Goal: Task Accomplishment & Management: Manage account settings

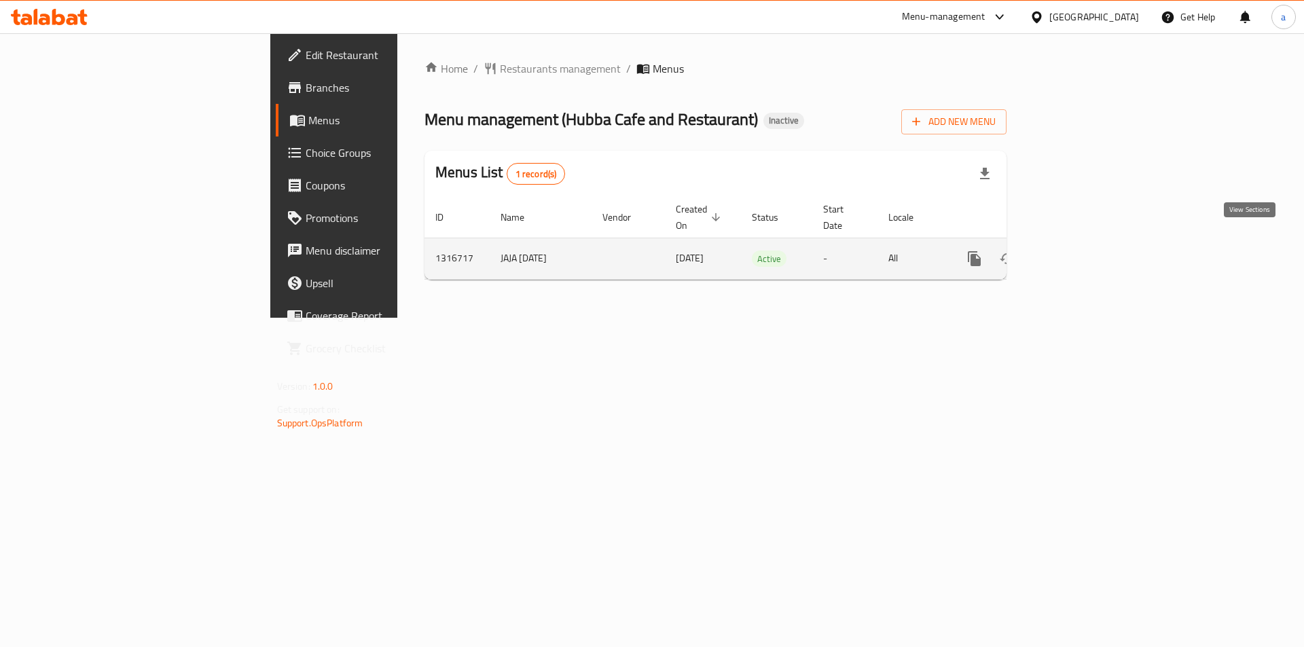
click at [1089, 242] on link "enhanced table" at bounding box center [1072, 258] width 33 height 33
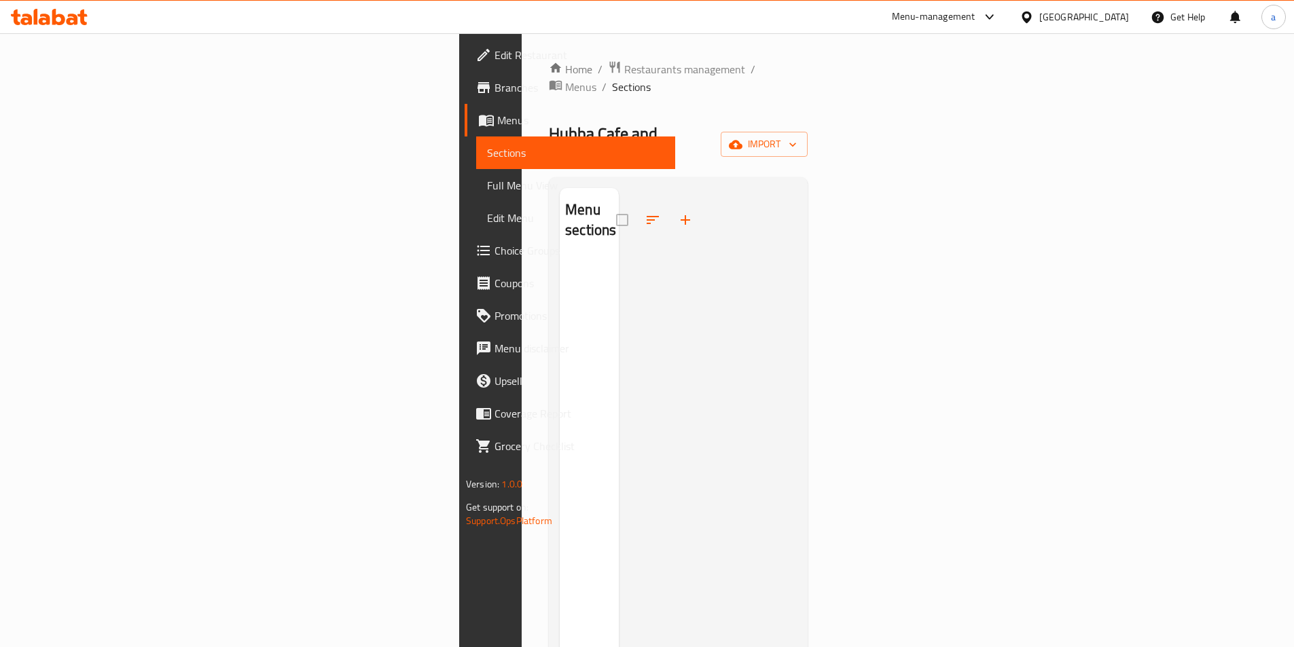
click at [478, 113] on icon at bounding box center [486, 120] width 16 height 16
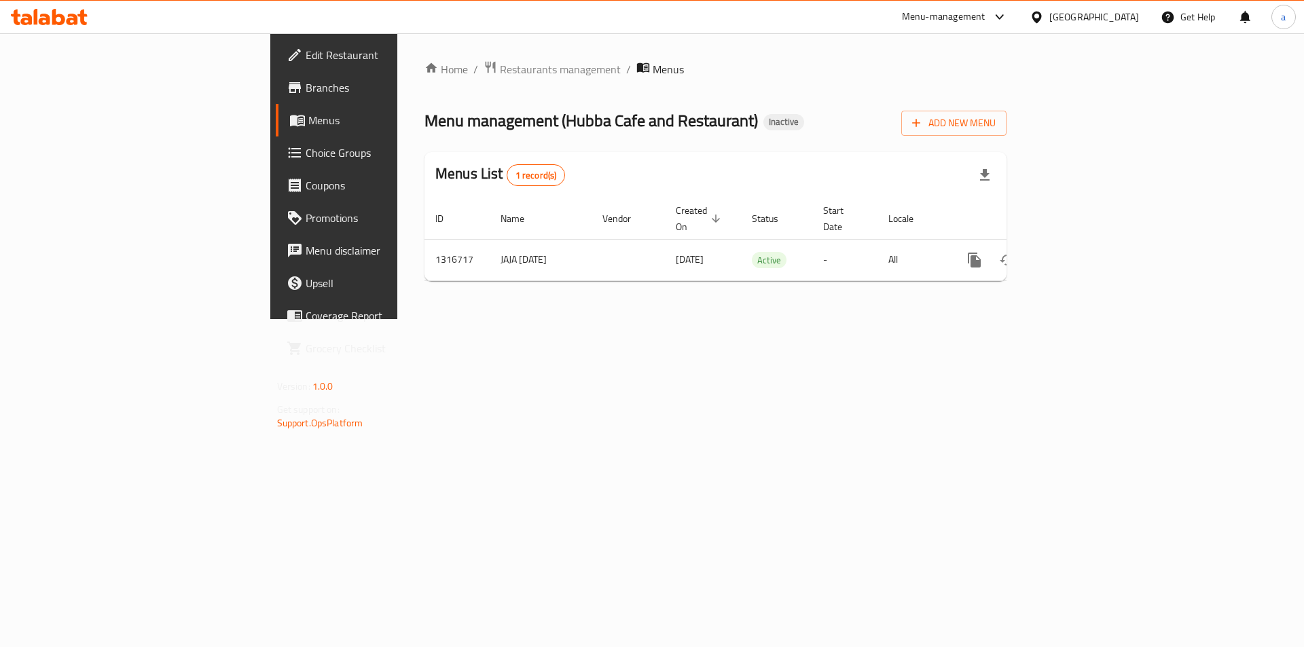
click at [306, 90] on span "Branches" at bounding box center [392, 87] width 172 height 16
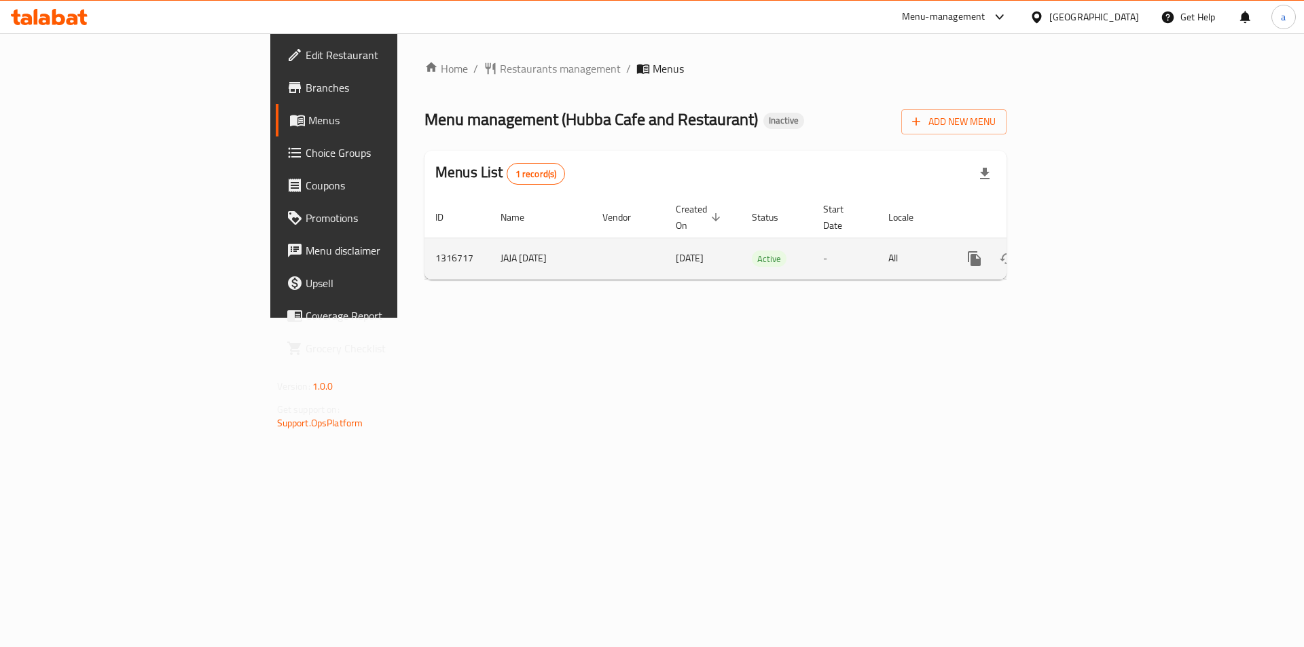
click at [1081, 251] on icon "enhanced table" at bounding box center [1072, 259] width 16 height 16
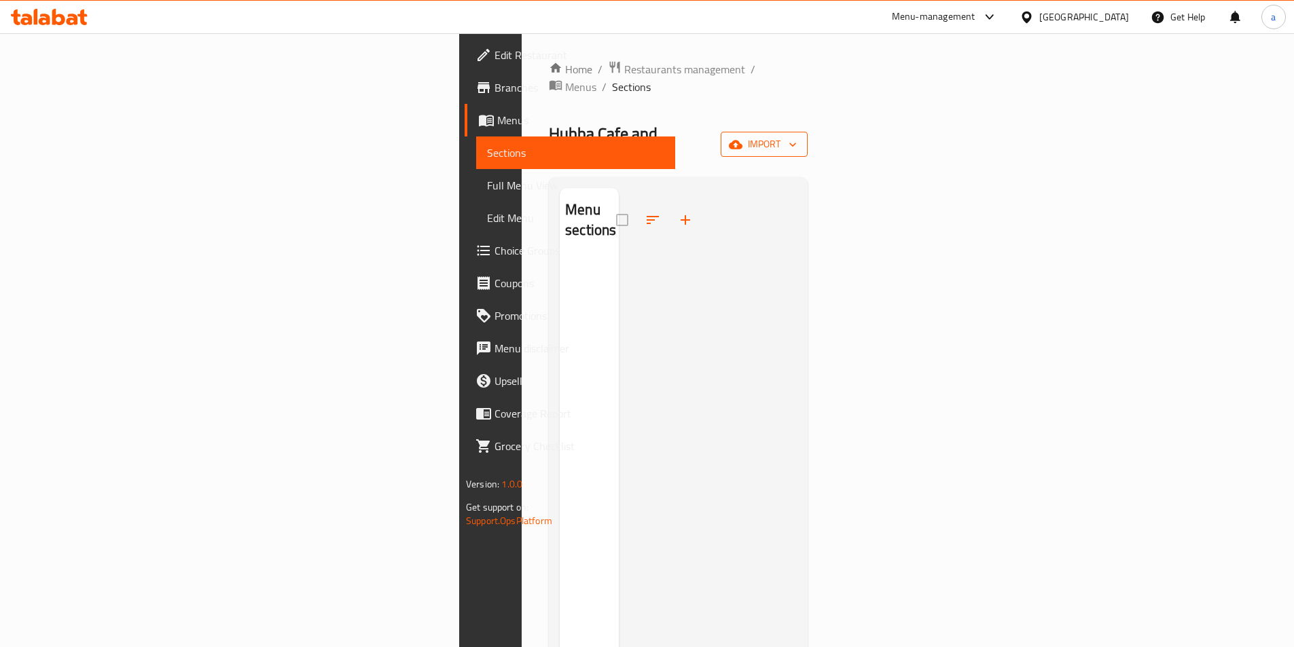
click at [808, 132] on button "import" at bounding box center [764, 144] width 87 height 25
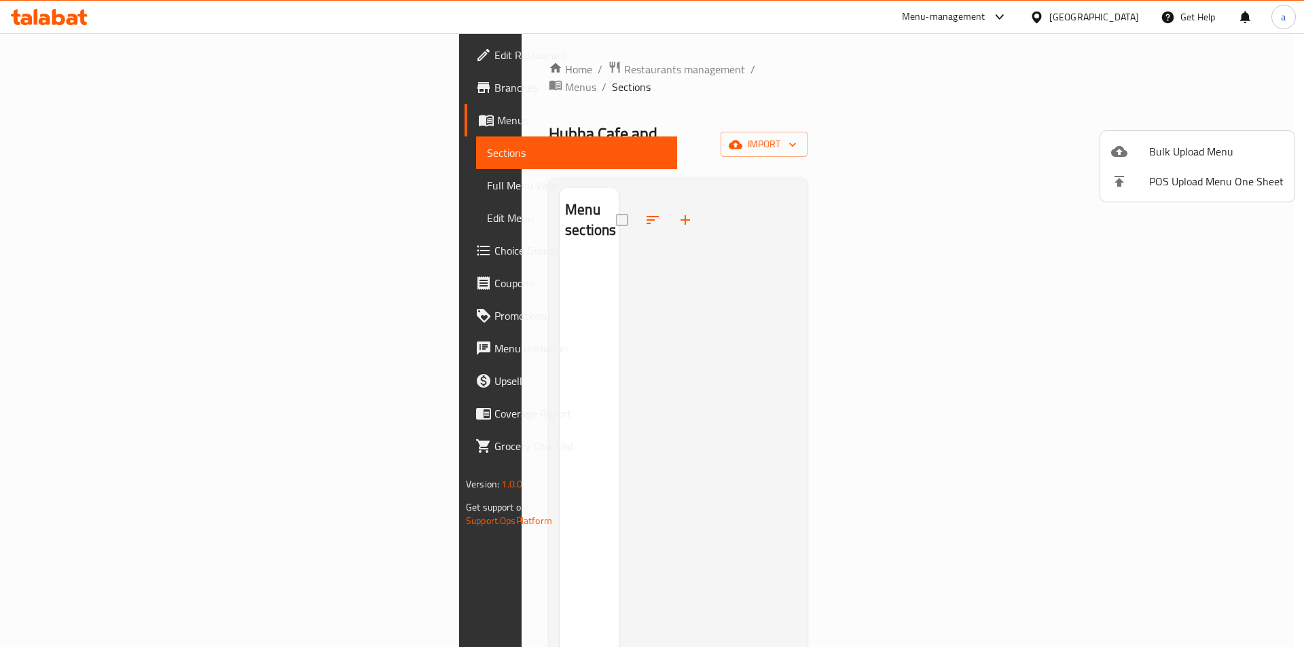
click at [1206, 144] on span "Bulk Upload Menu" at bounding box center [1216, 151] width 134 height 16
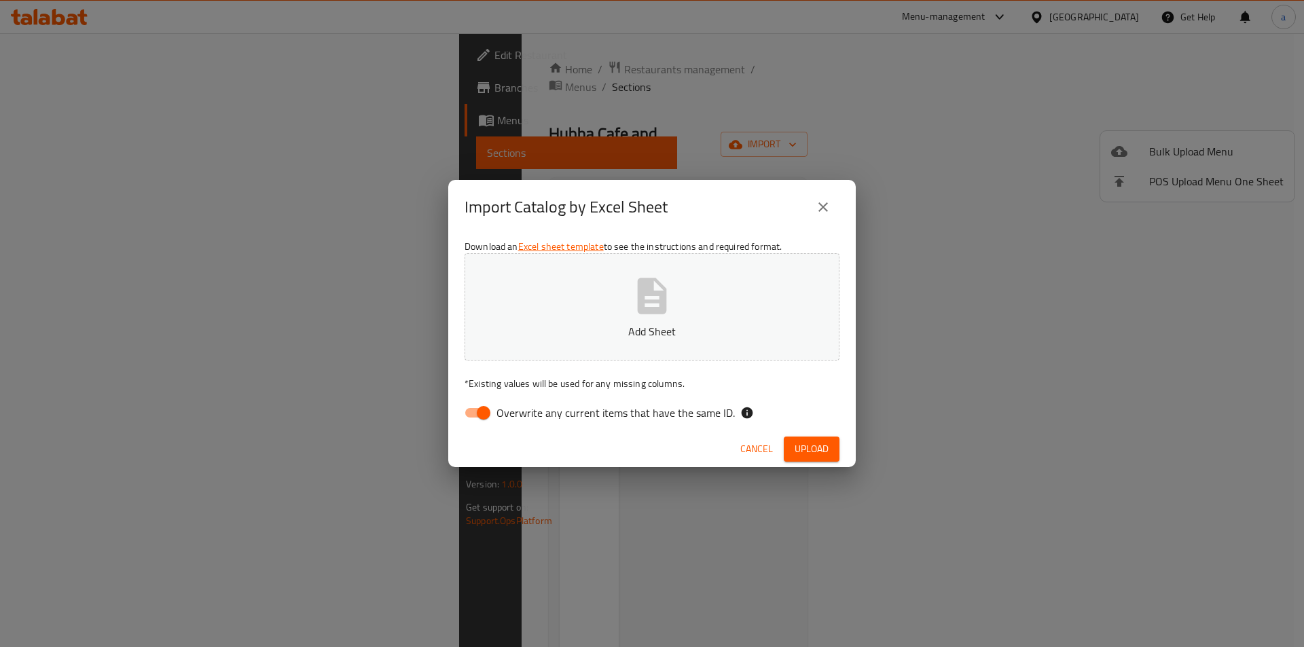
click at [647, 295] on icon "button" at bounding box center [652, 296] width 29 height 36
click at [492, 403] on input "Overwrite any current items that have the same ID." at bounding box center [483, 413] width 77 height 26
checkbox input "false"
click at [818, 453] on span "Upload" at bounding box center [812, 449] width 34 height 17
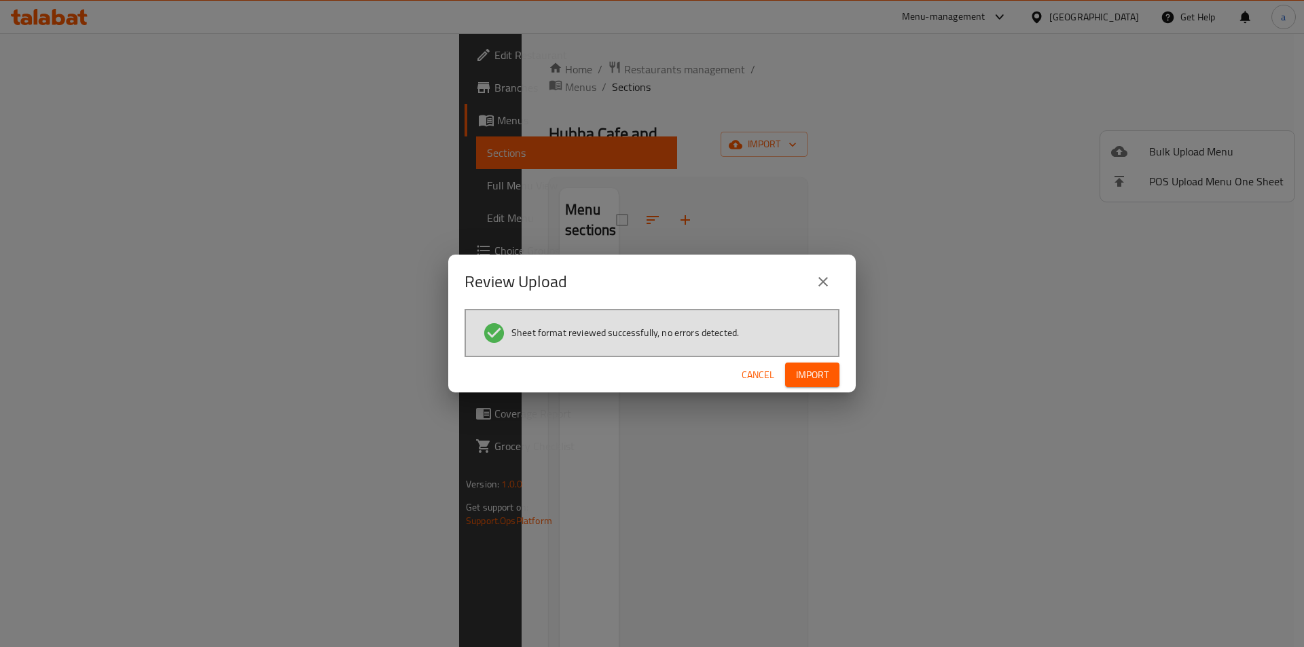
click at [817, 375] on span "Import" at bounding box center [812, 375] width 33 height 17
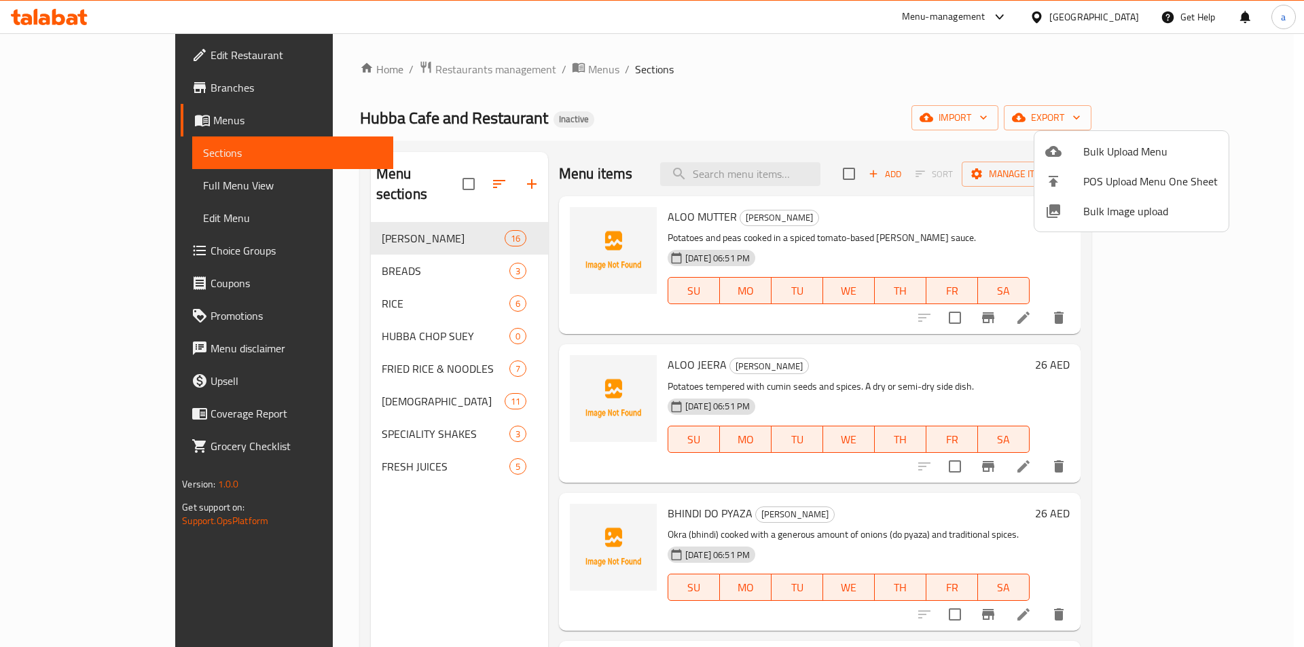
click at [353, 321] on div at bounding box center [652, 323] width 1304 height 647
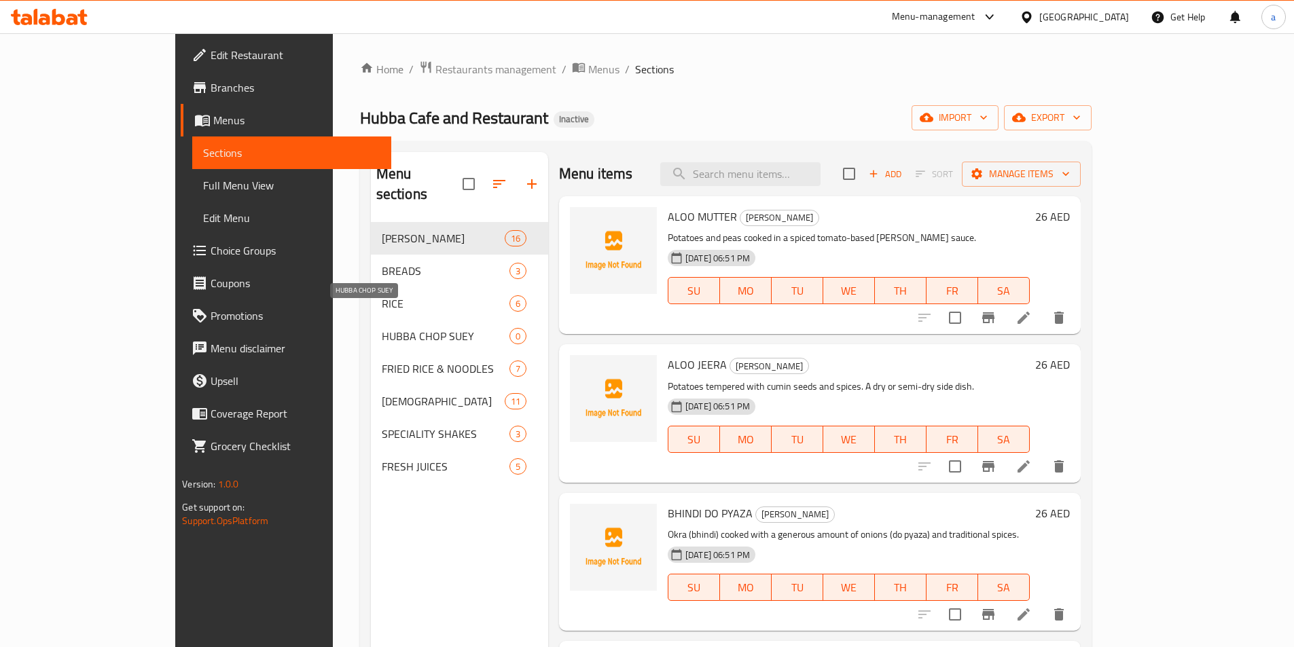
click at [382, 328] on span "HUBBA CHOP SUEY" at bounding box center [446, 336] width 128 height 16
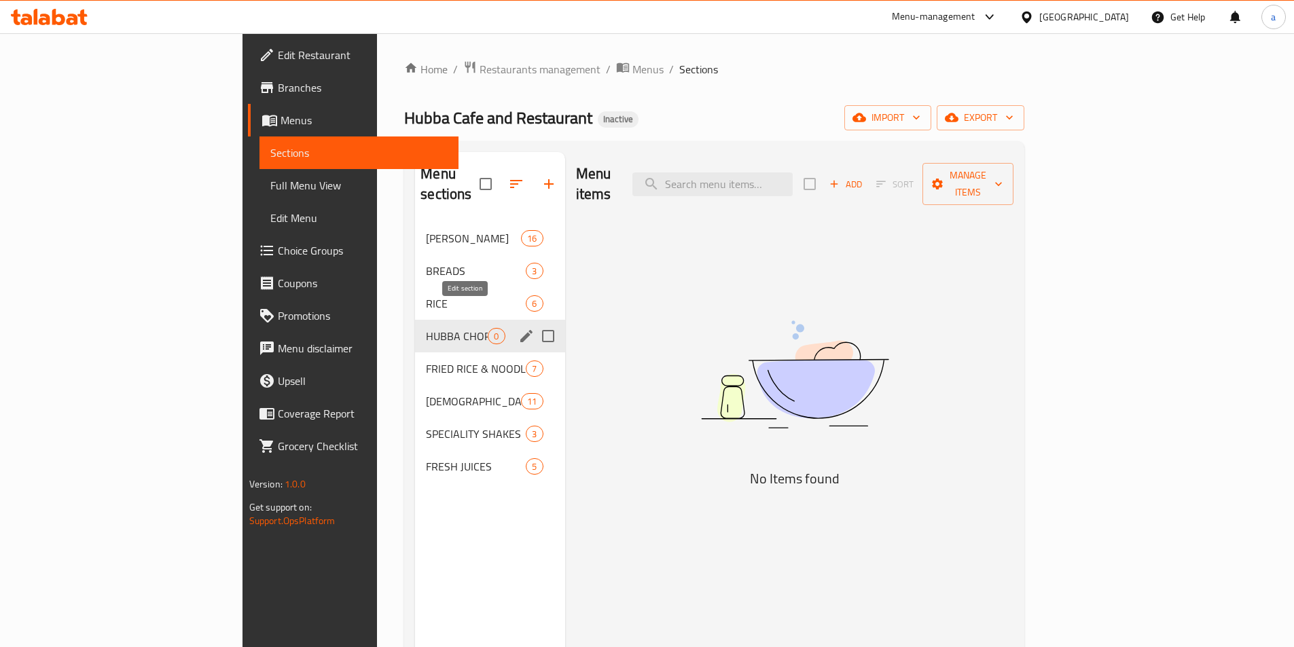
click at [518, 328] on icon "edit" at bounding box center [526, 336] width 16 height 16
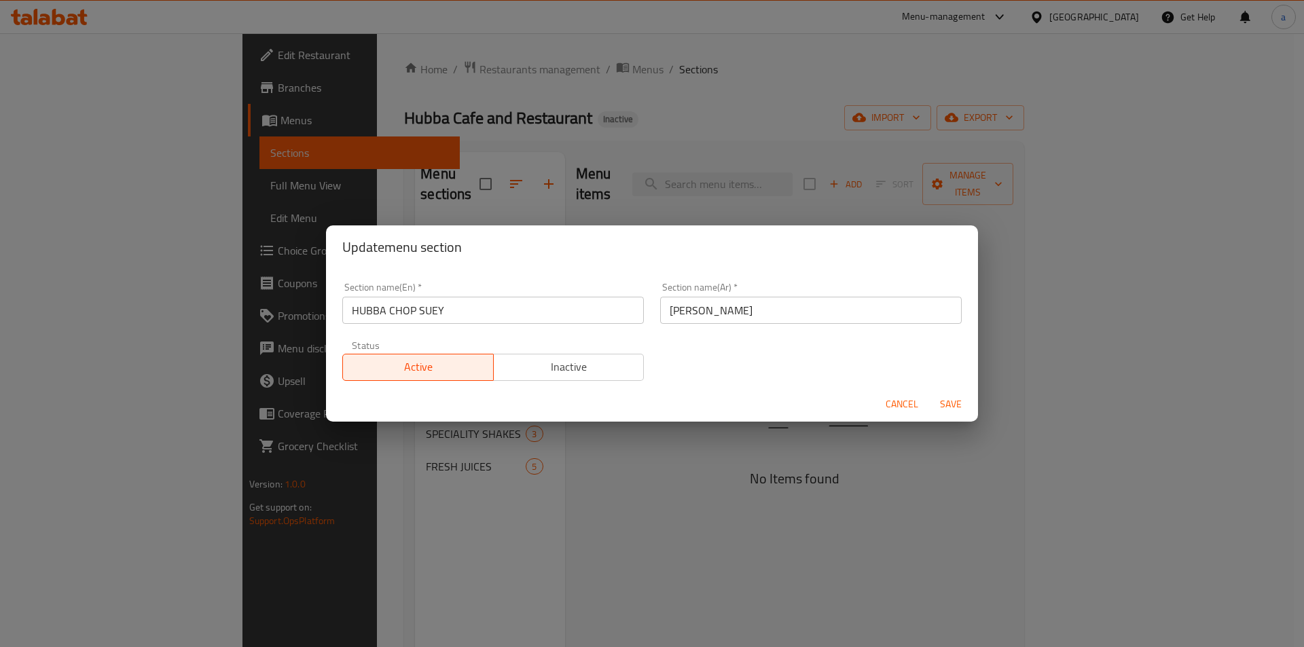
click at [909, 401] on span "Cancel" at bounding box center [902, 404] width 33 height 17
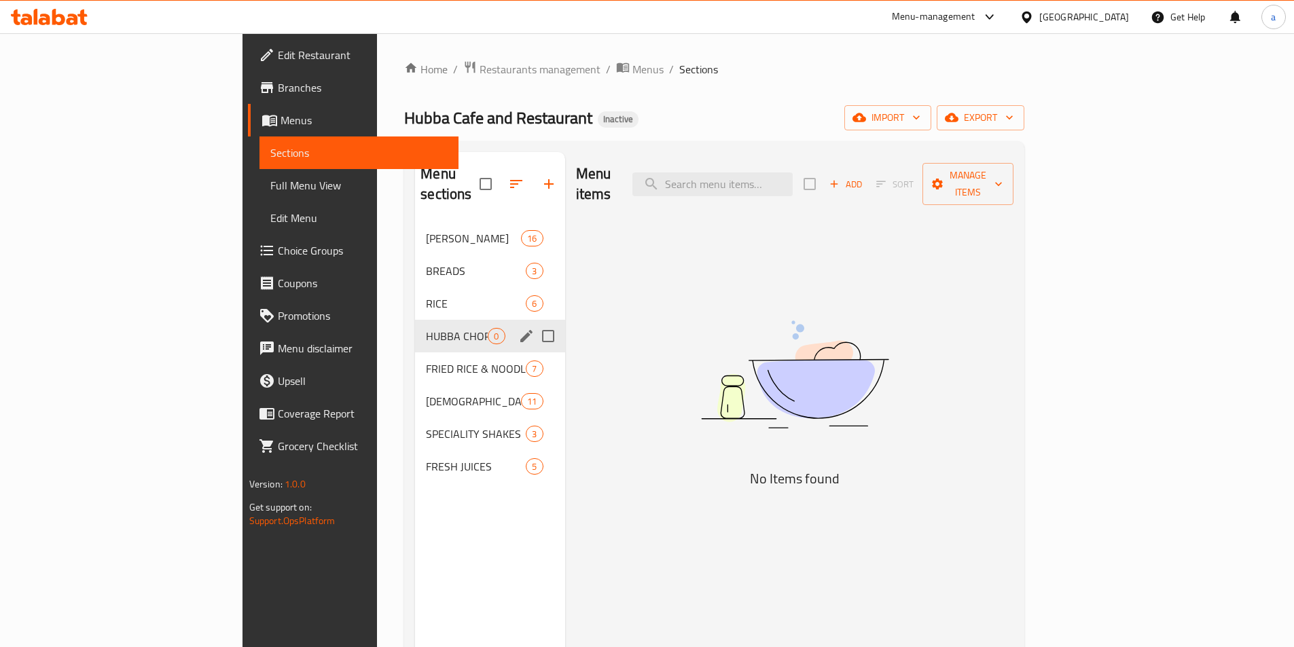
click at [534, 322] on input "Menu sections" at bounding box center [548, 336] width 29 height 29
checkbox input "true"
click at [500, 176] on icon "button" at bounding box center [508, 184] width 16 height 16
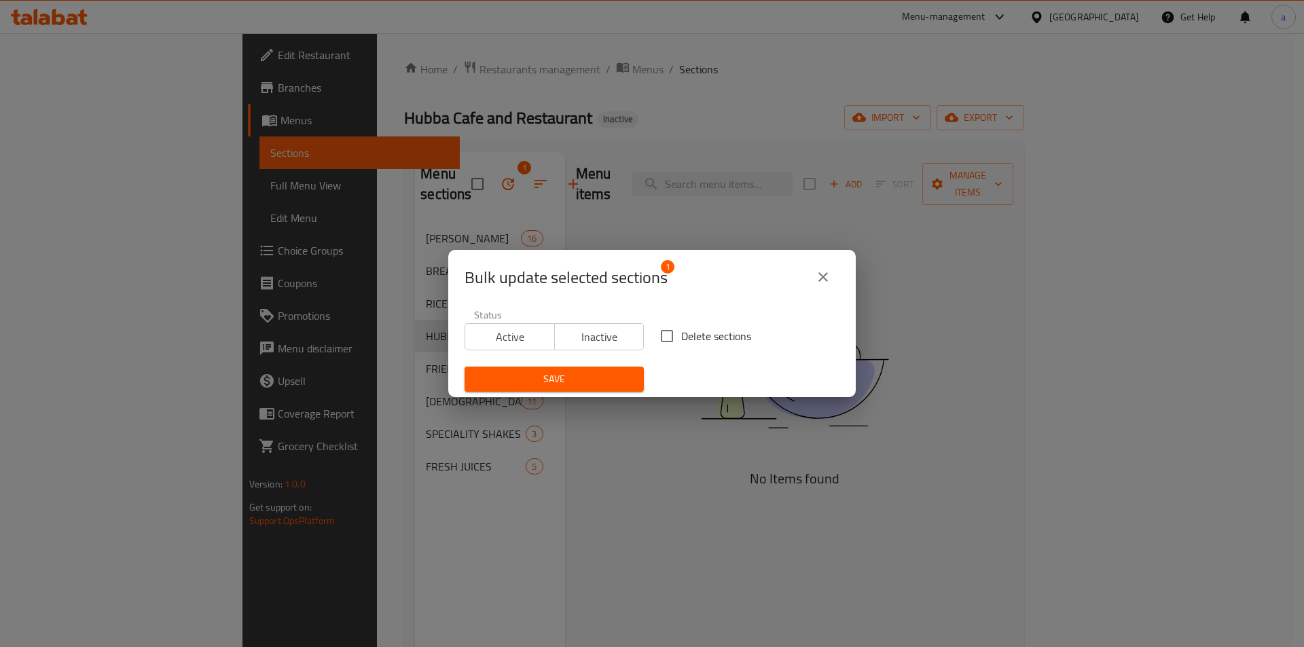
click at [658, 338] on input "Delete sections" at bounding box center [667, 336] width 29 height 29
checkbox input "true"
click at [605, 441] on div "Bulk update selected sections 1 Status Active Inactive Delete sections Save" at bounding box center [652, 323] width 1304 height 647
click at [575, 379] on span "Save" at bounding box center [554, 379] width 158 height 17
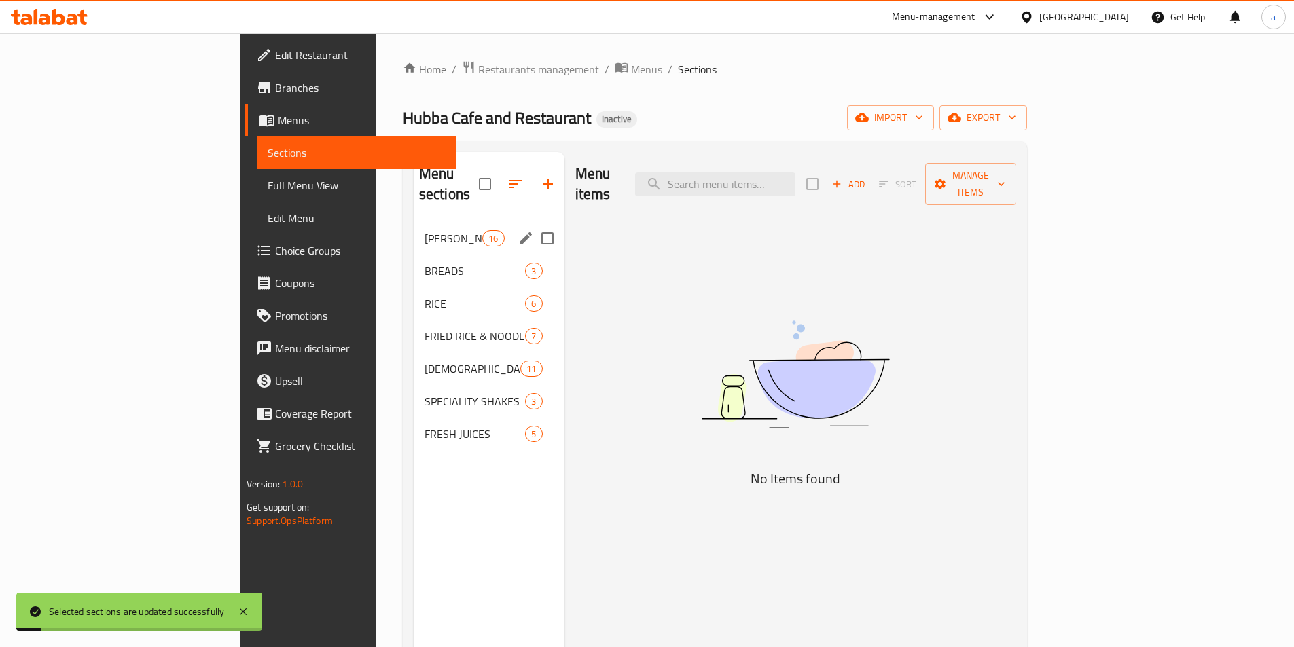
click at [414, 228] on div "CURRY'S 16" at bounding box center [489, 238] width 151 height 33
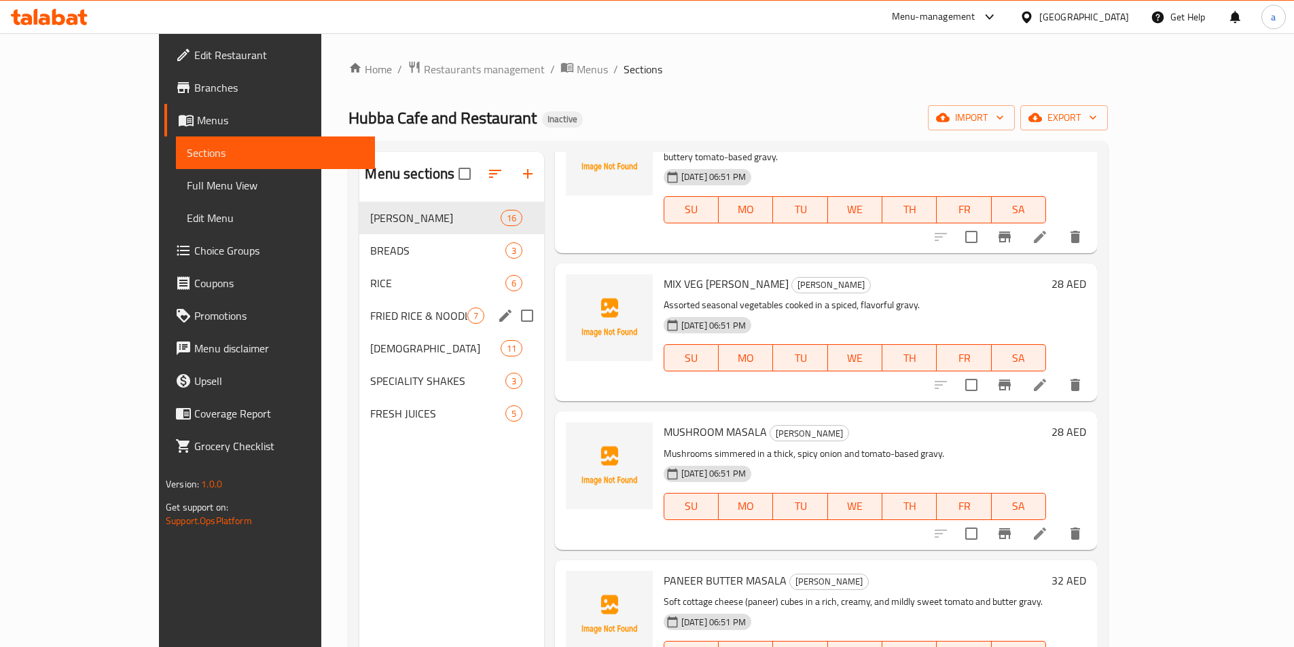
click at [370, 285] on span "RICE" at bounding box center [437, 283] width 134 height 16
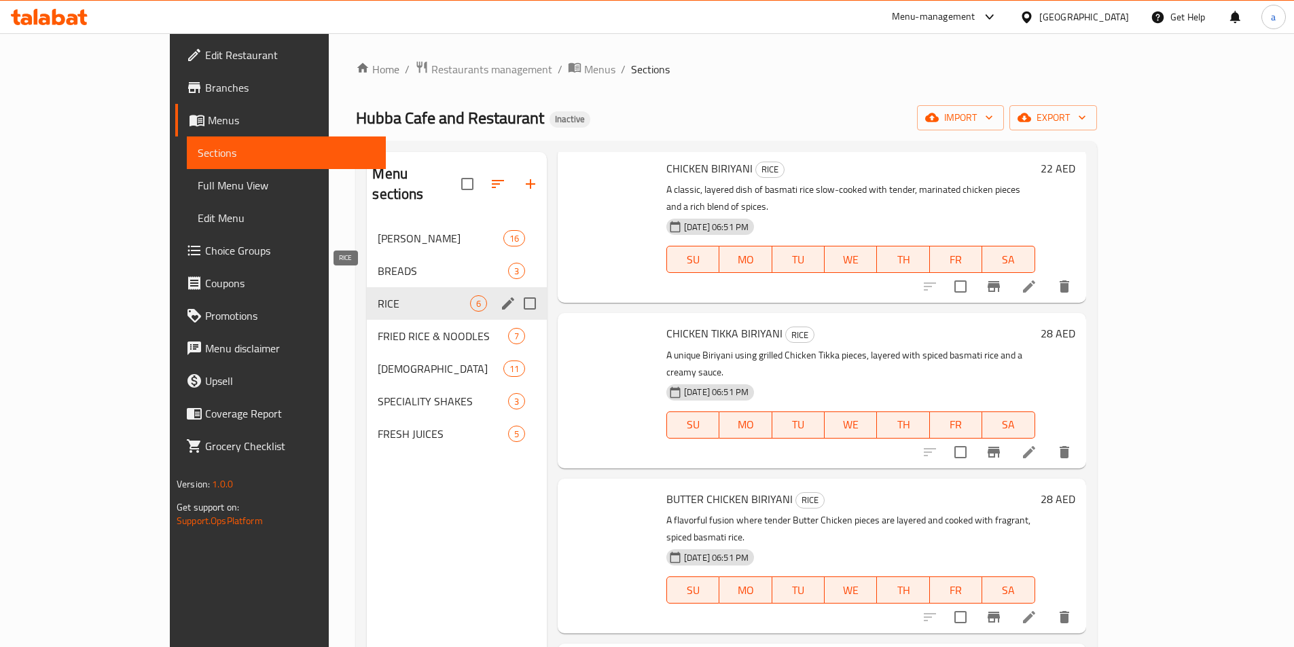
scroll to position [277, 0]
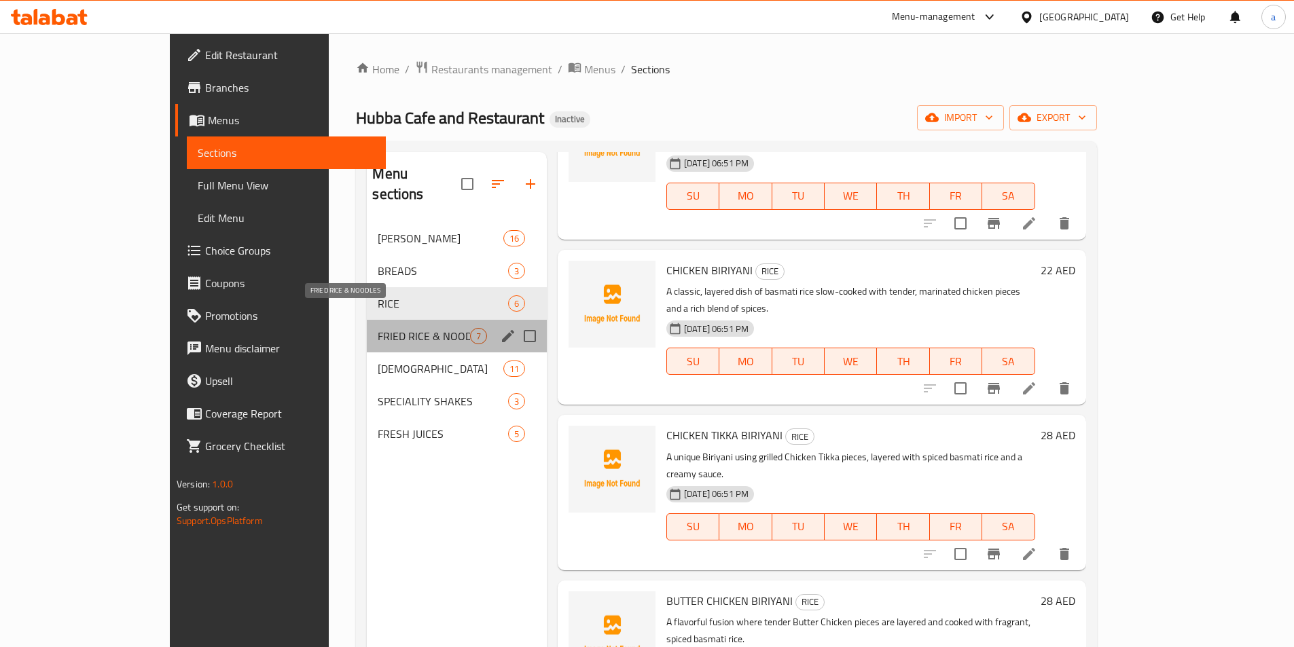
click at [378, 328] on span "FRIED RICE & NOODLES" at bounding box center [424, 336] width 92 height 16
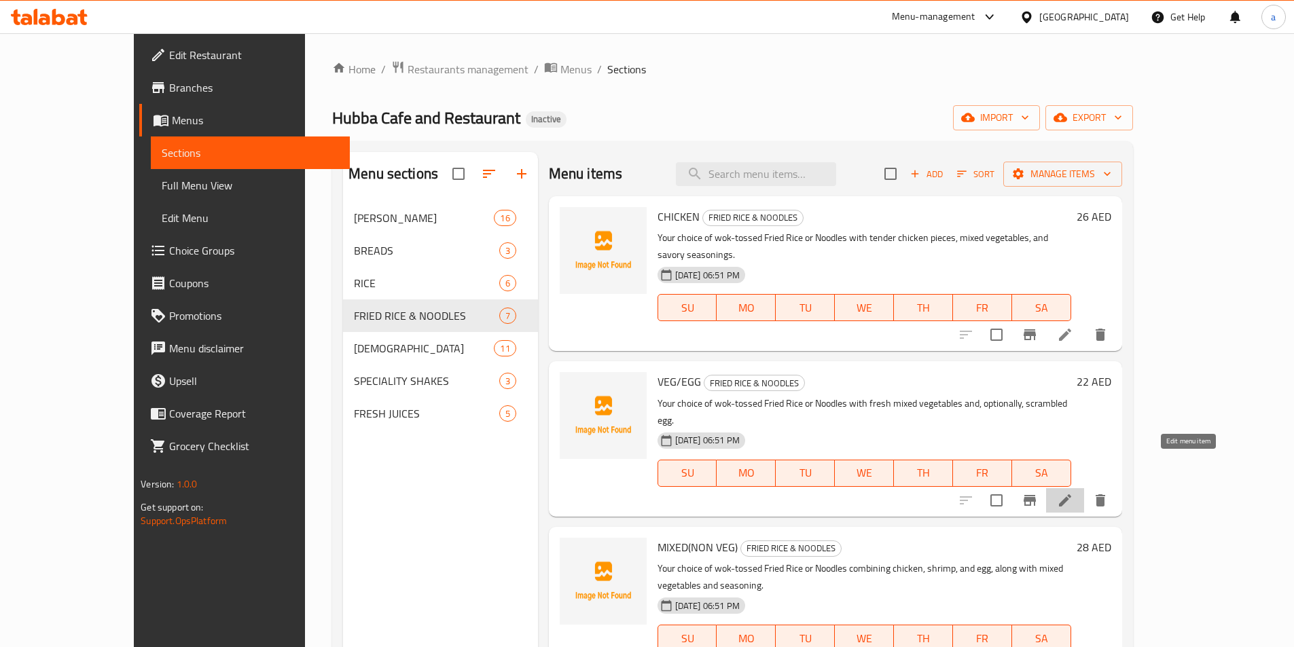
click at [1073, 492] on icon at bounding box center [1065, 500] width 16 height 16
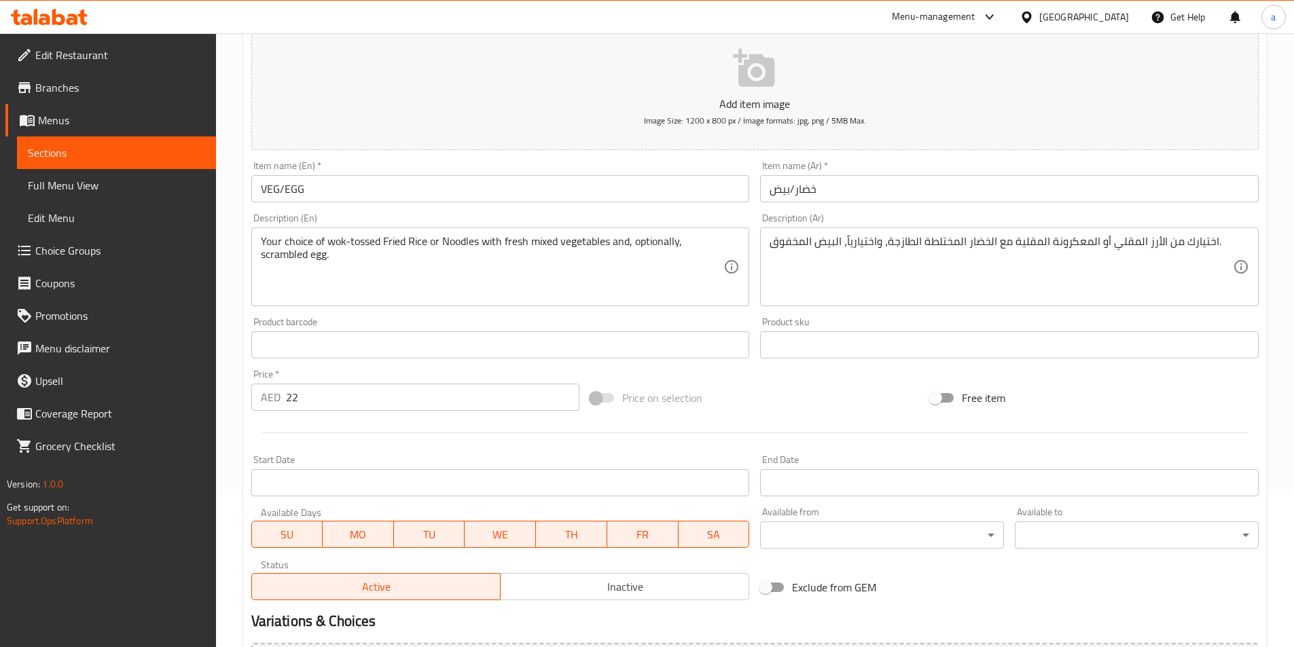
scroll to position [391, 0]
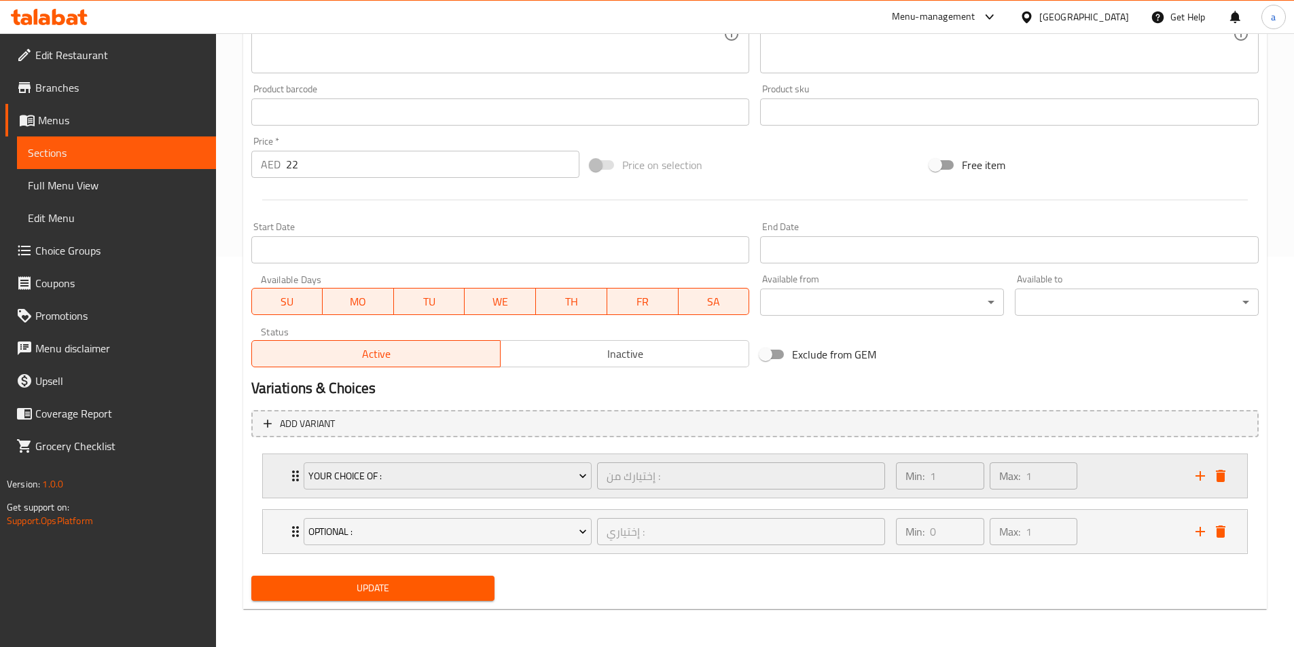
click at [1125, 491] on div "Min: 1 ​ Max: 1 ​" at bounding box center [1037, 475] width 299 height 43
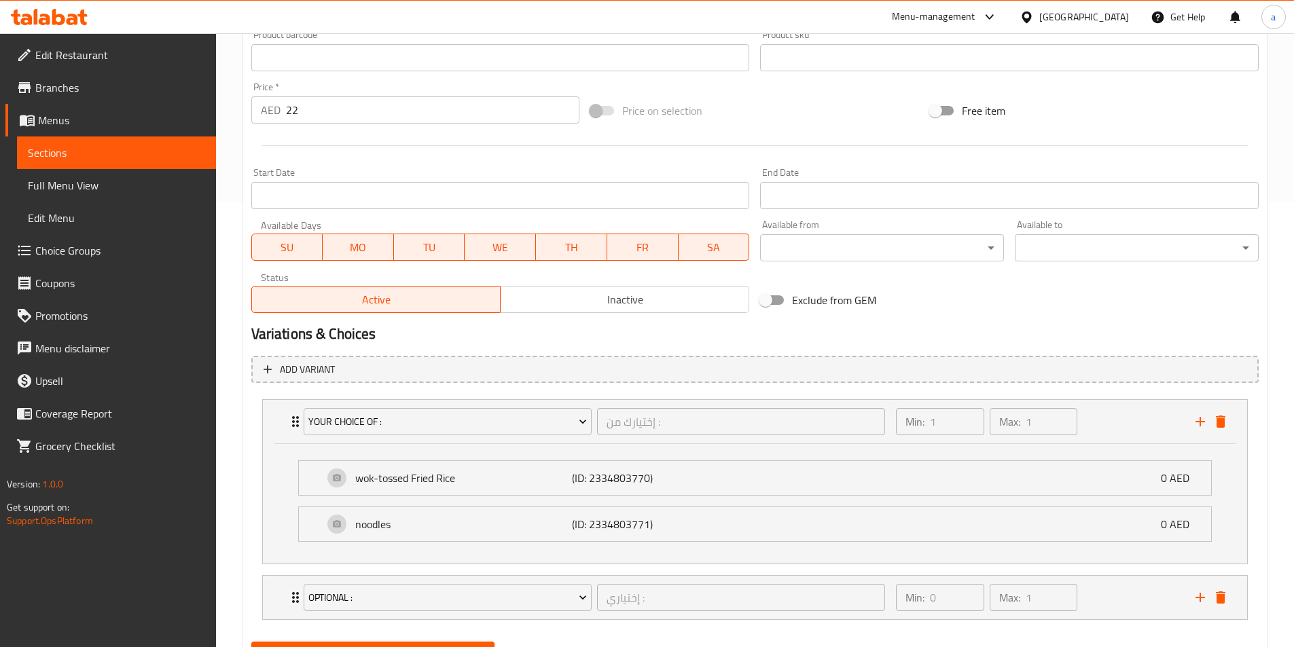
scroll to position [511, 0]
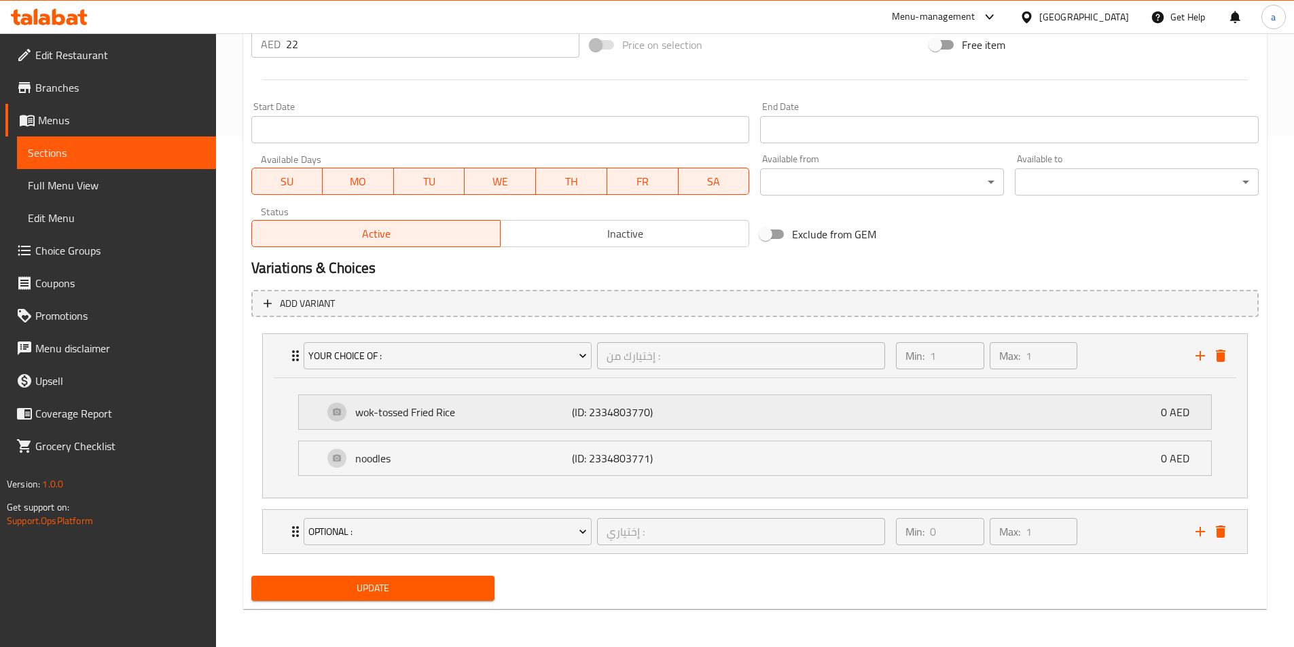
click at [566, 418] on p "wok-tossed Fried Rice" at bounding box center [463, 412] width 217 height 16
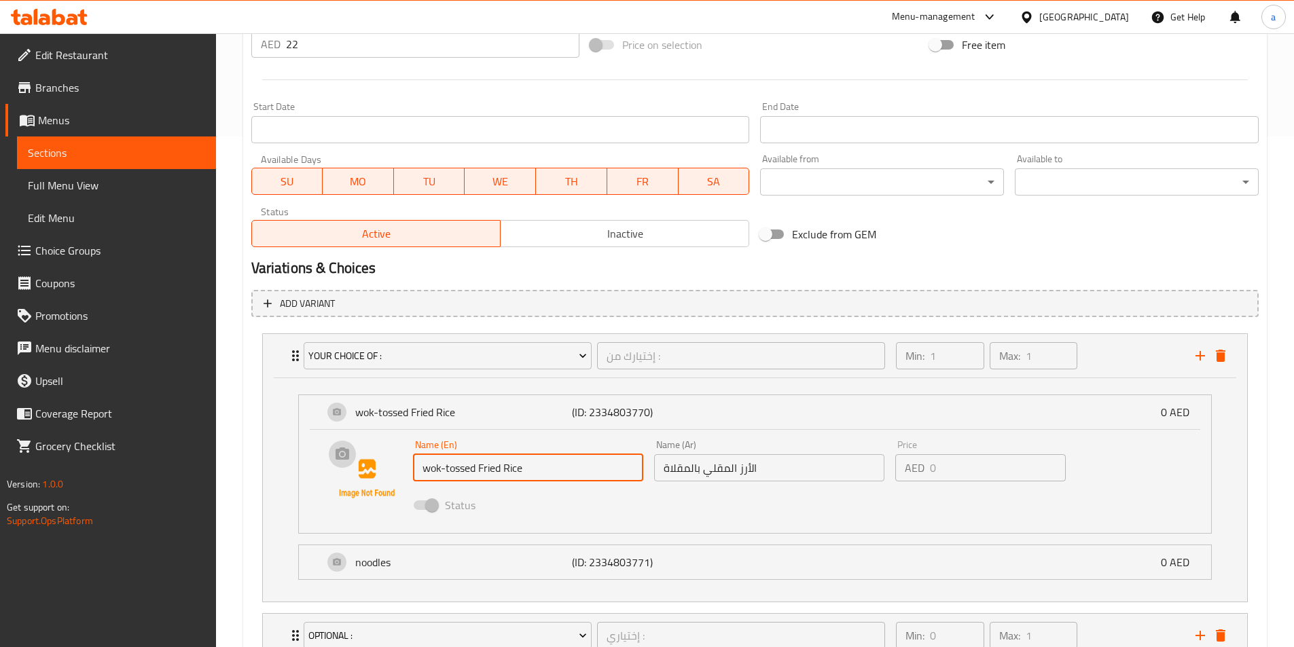
drag, startPoint x: 478, startPoint y: 467, endPoint x: 403, endPoint y: 466, distance: 75.4
click at [403, 466] on div "Name (En) wok-tossed Fried Rice Name (En) Name (Ar) الأرز المقلي بالمقلاة Name …" at bounding box center [755, 479] width 869 height 92
click at [455, 471] on input "wok-tossed Fried Rice" at bounding box center [528, 467] width 230 height 27
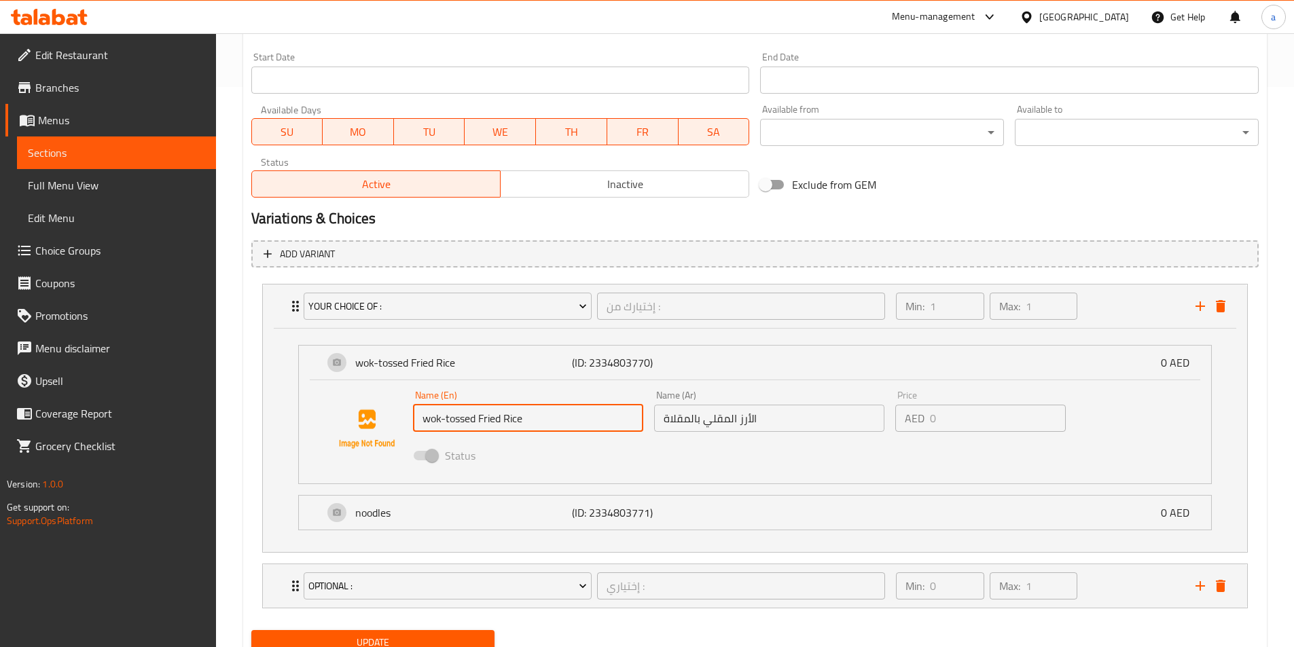
scroll to position [615, 0]
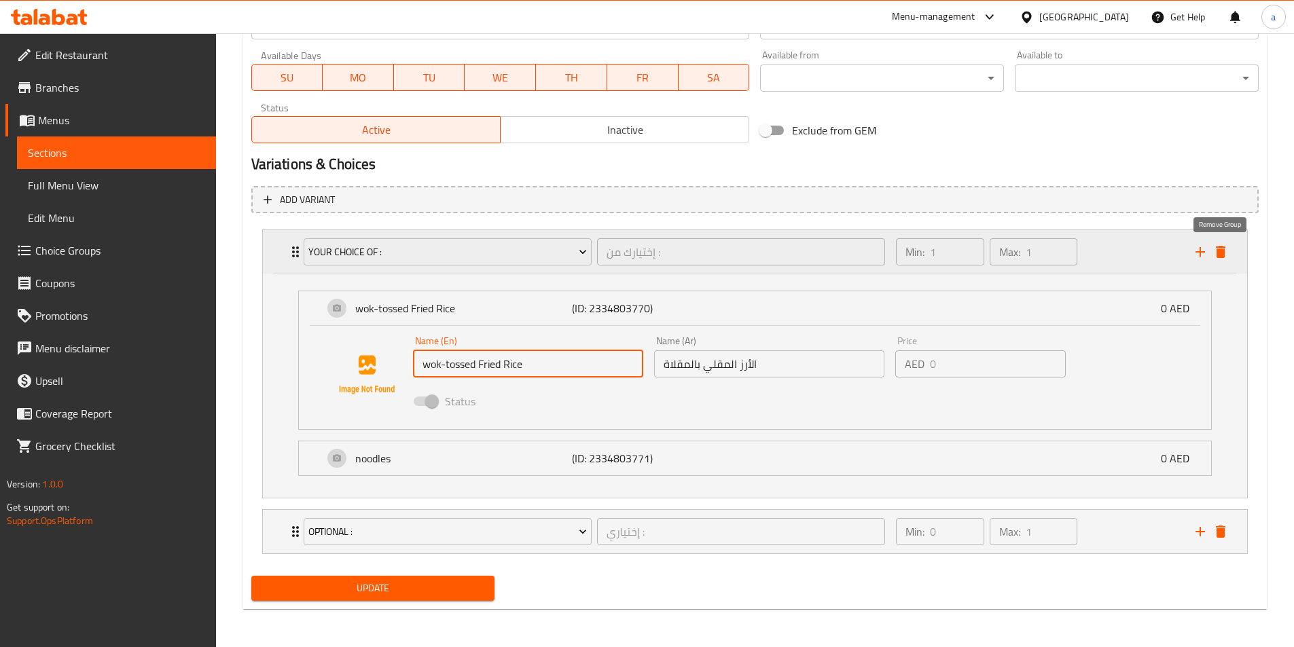
click at [1225, 261] on button "delete" at bounding box center [1220, 252] width 20 height 20
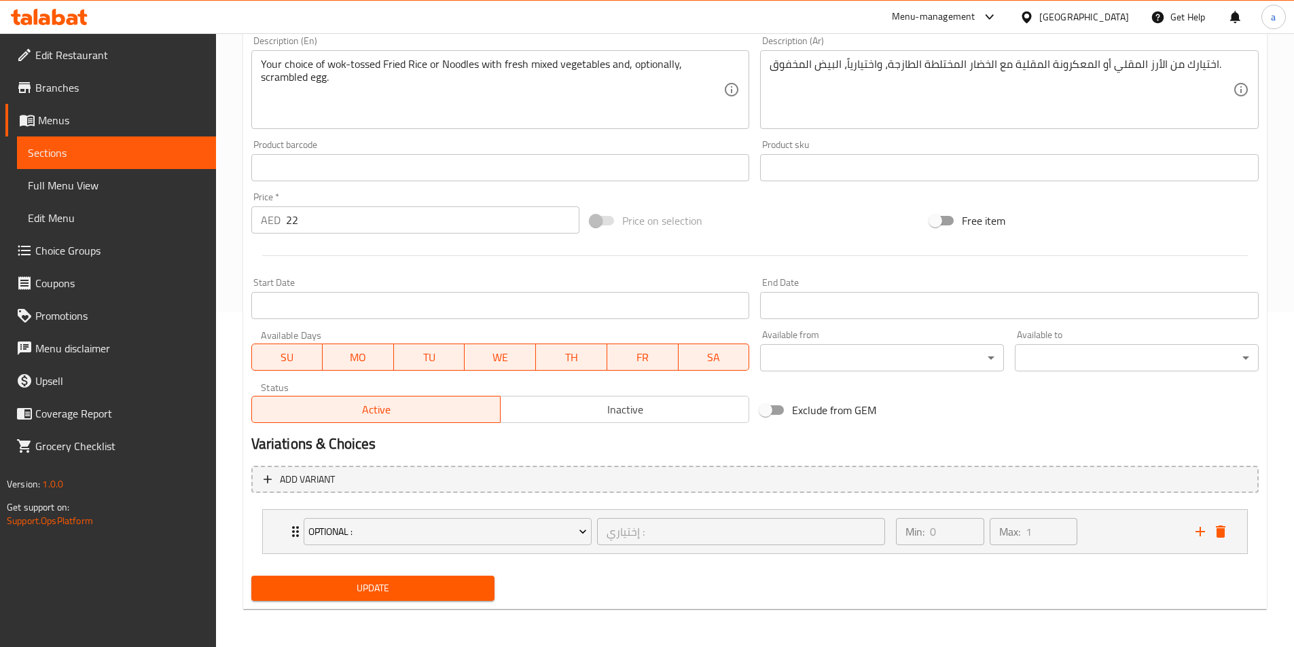
scroll to position [335, 0]
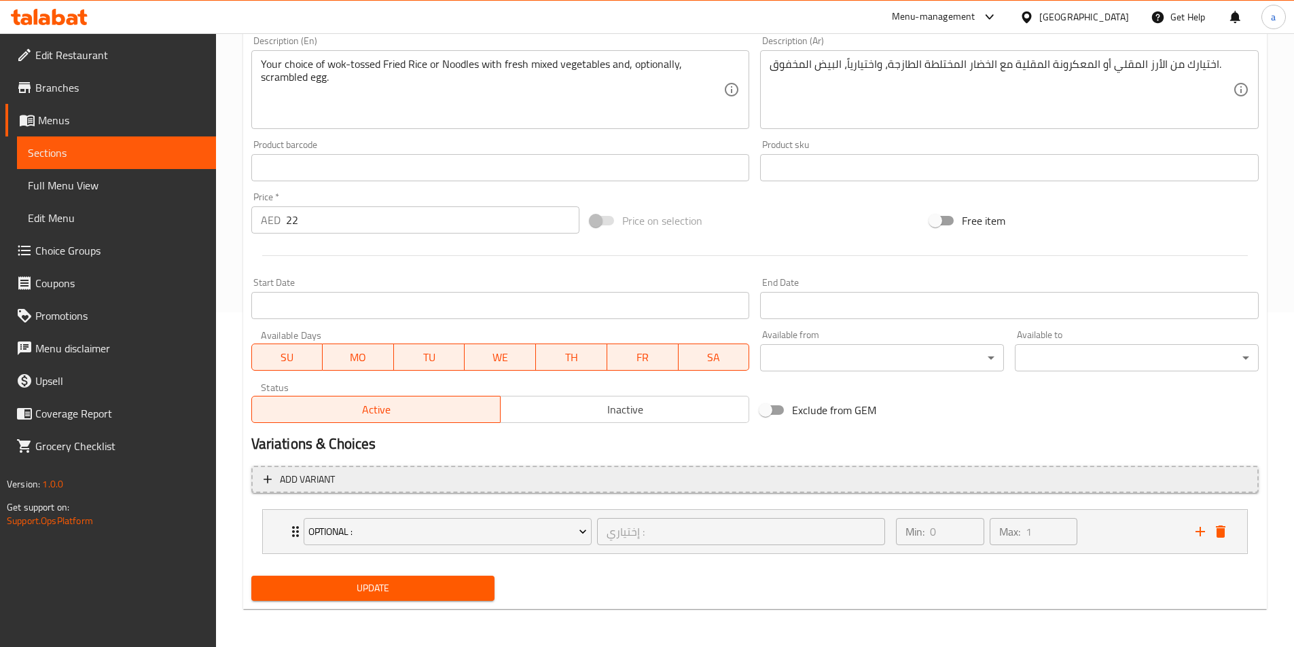
click at [507, 476] on span "Add variant" at bounding box center [755, 479] width 983 height 17
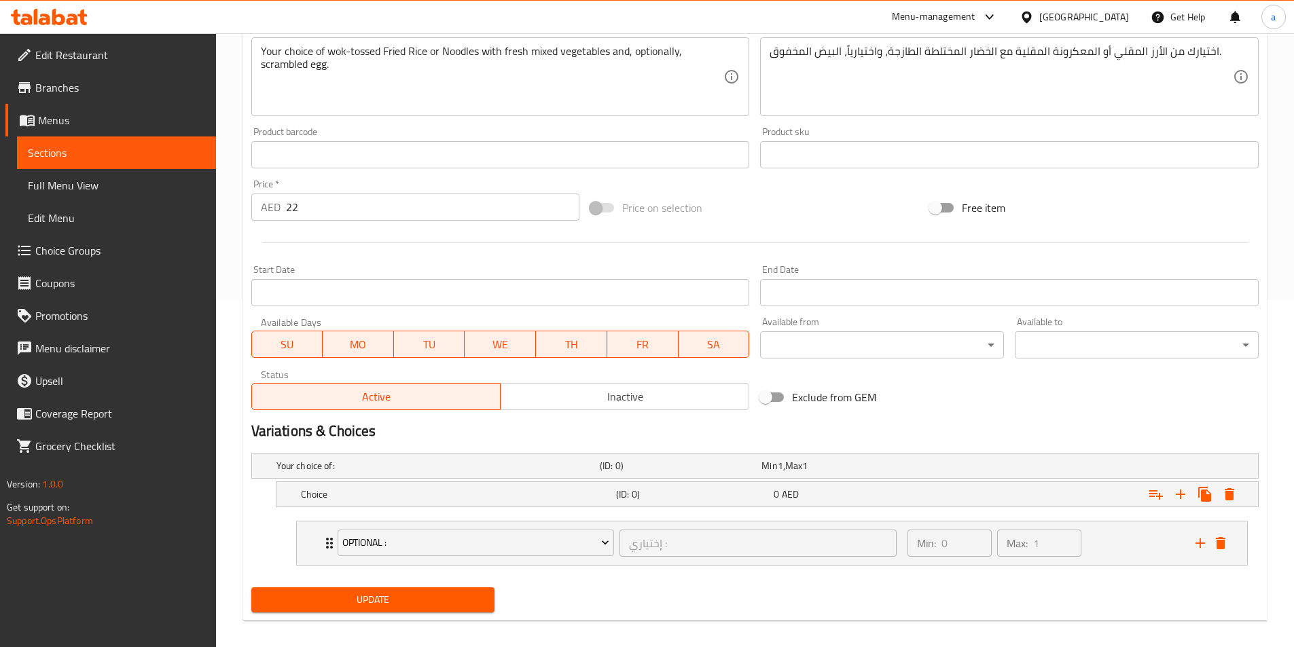
scroll to position [359, 0]
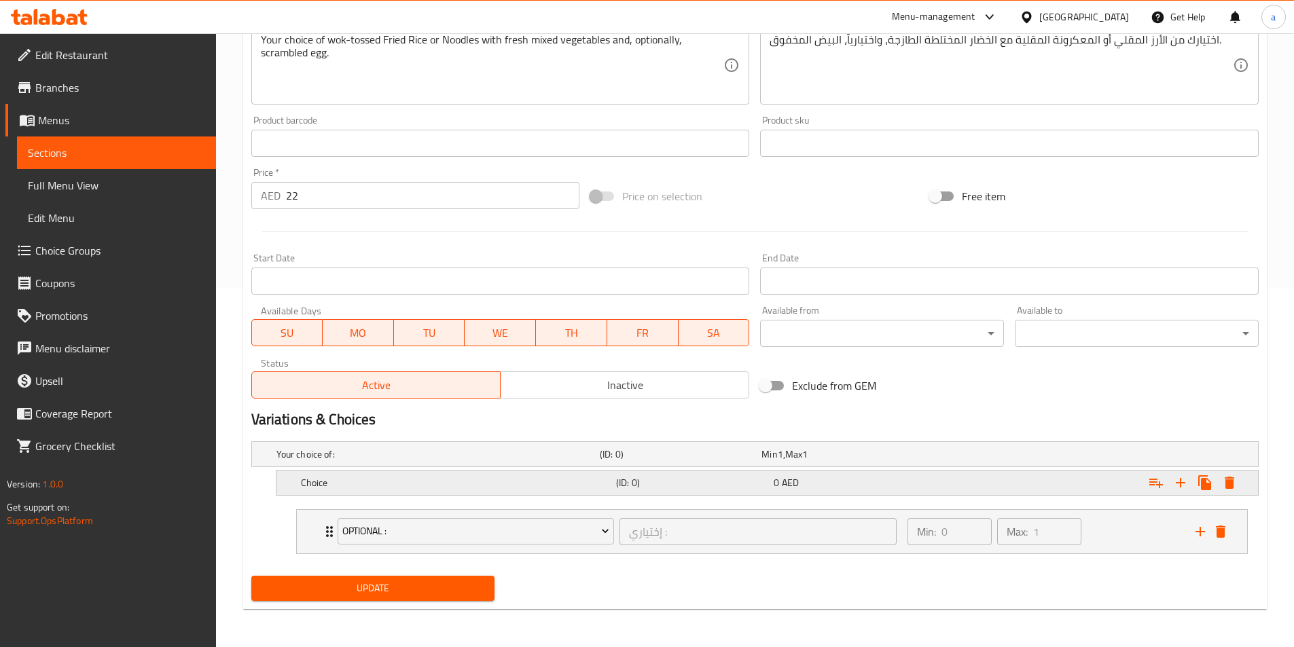
click at [514, 486] on h5 "Choice" at bounding box center [456, 483] width 310 height 14
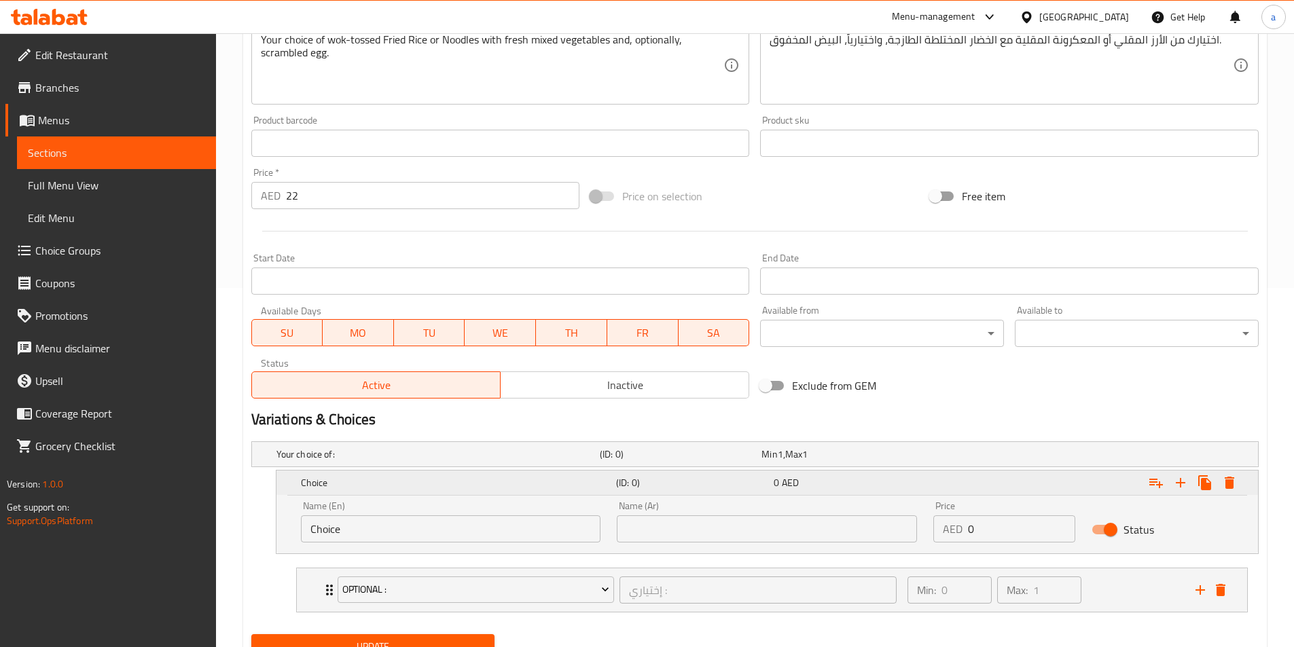
scroll to position [418, 0]
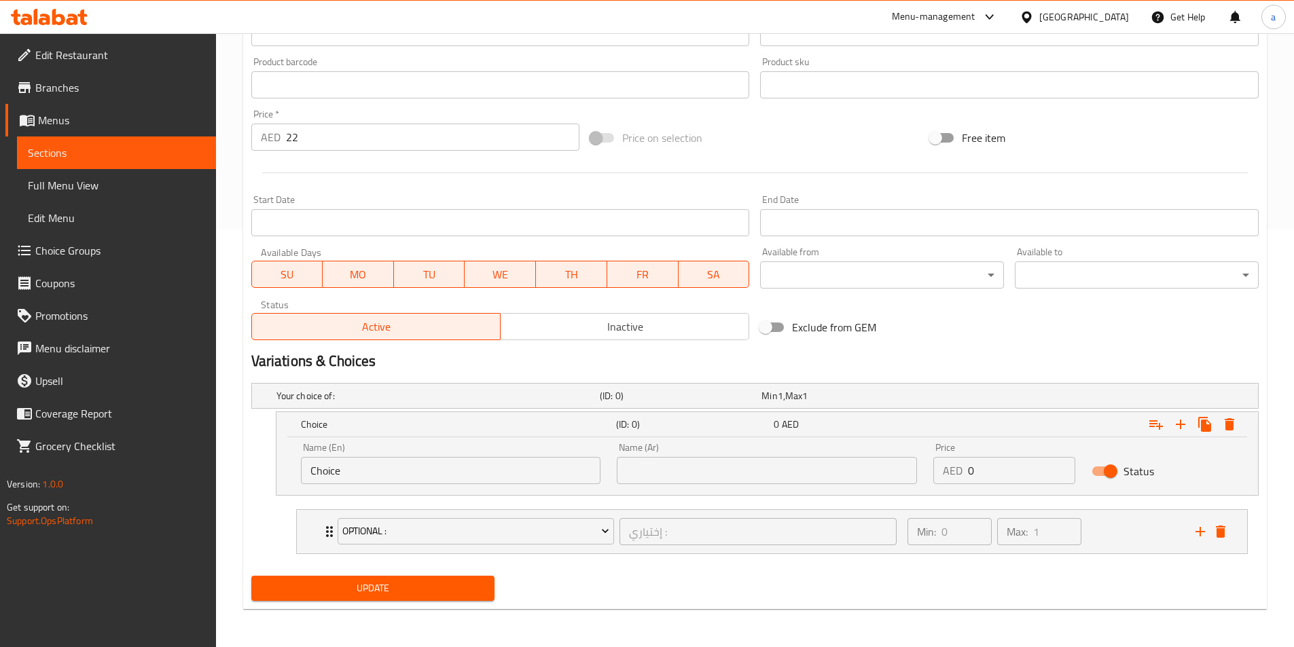
click at [485, 452] on div "Name (En) Choice Name (En)" at bounding box center [451, 463] width 300 height 41
click at [501, 460] on input "Choice" at bounding box center [451, 470] width 300 height 27
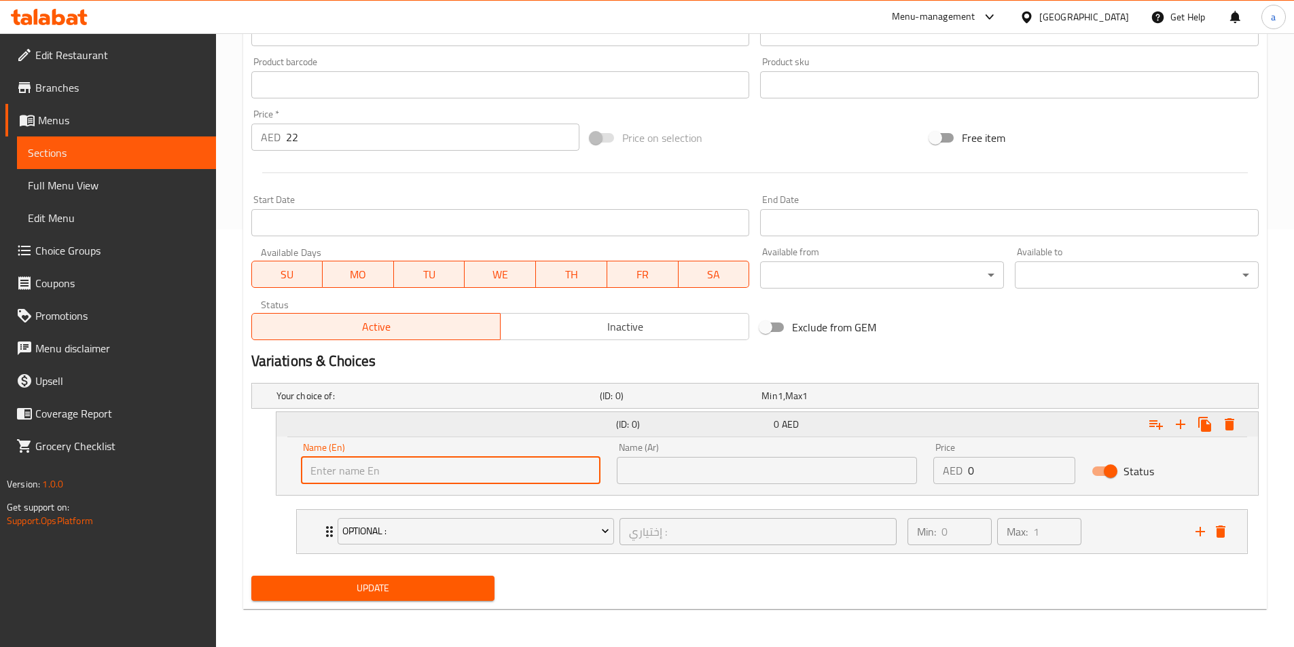
type input "ث"
click at [452, 464] on input "EGG" at bounding box center [451, 470] width 300 height 27
drag, startPoint x: 449, startPoint y: 463, endPoint x: 482, endPoint y: 473, distance: 35.0
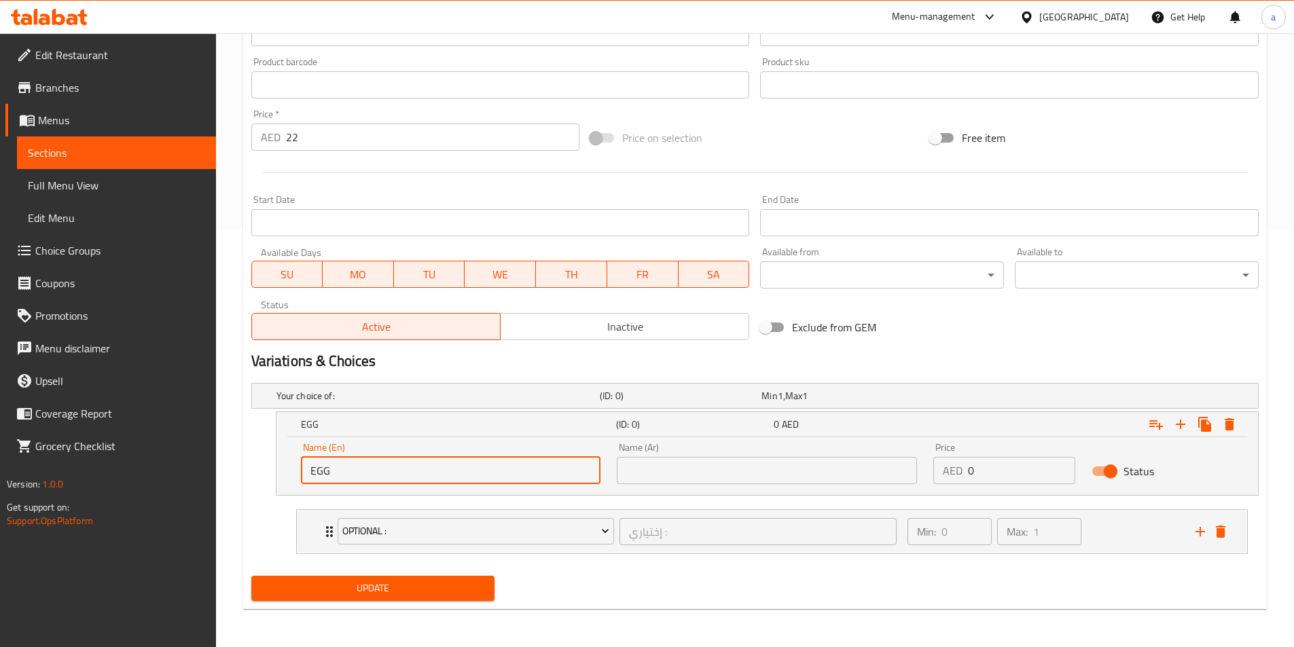
click at [450, 463] on input "EGG" at bounding box center [451, 470] width 300 height 27
click at [1108, 548] on div "Min: 0 ​ Max: 1 ​" at bounding box center [1043, 531] width 288 height 43
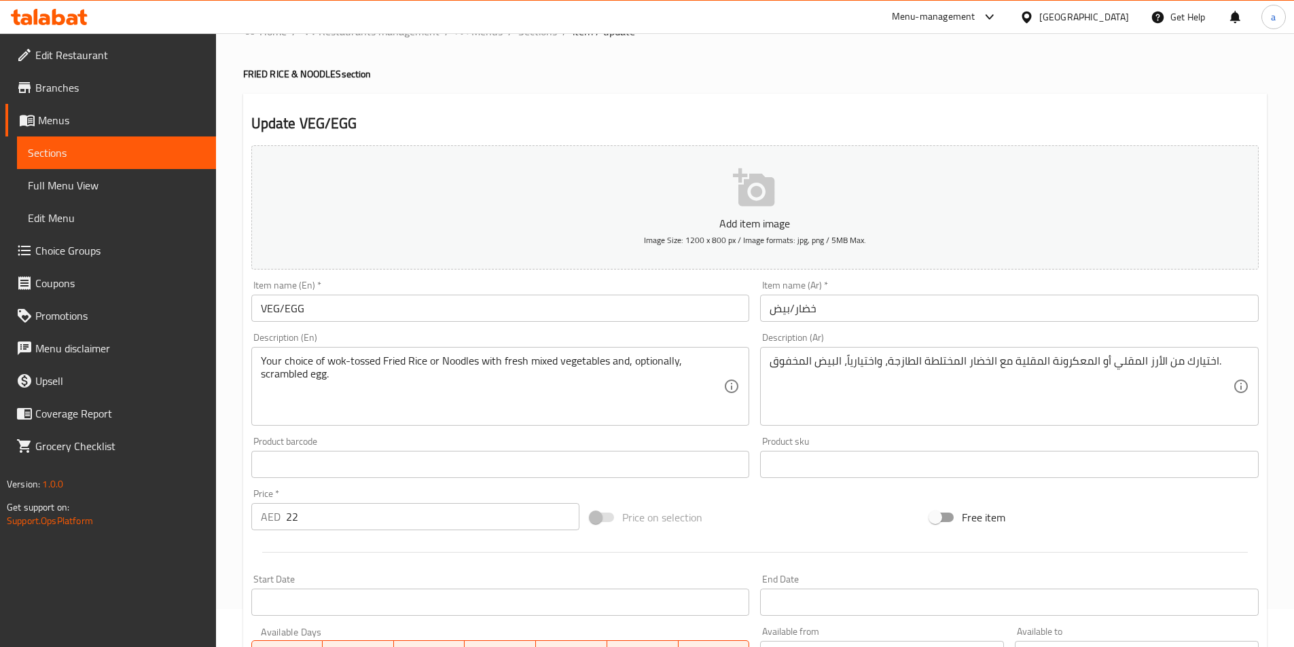
scroll to position [0, 0]
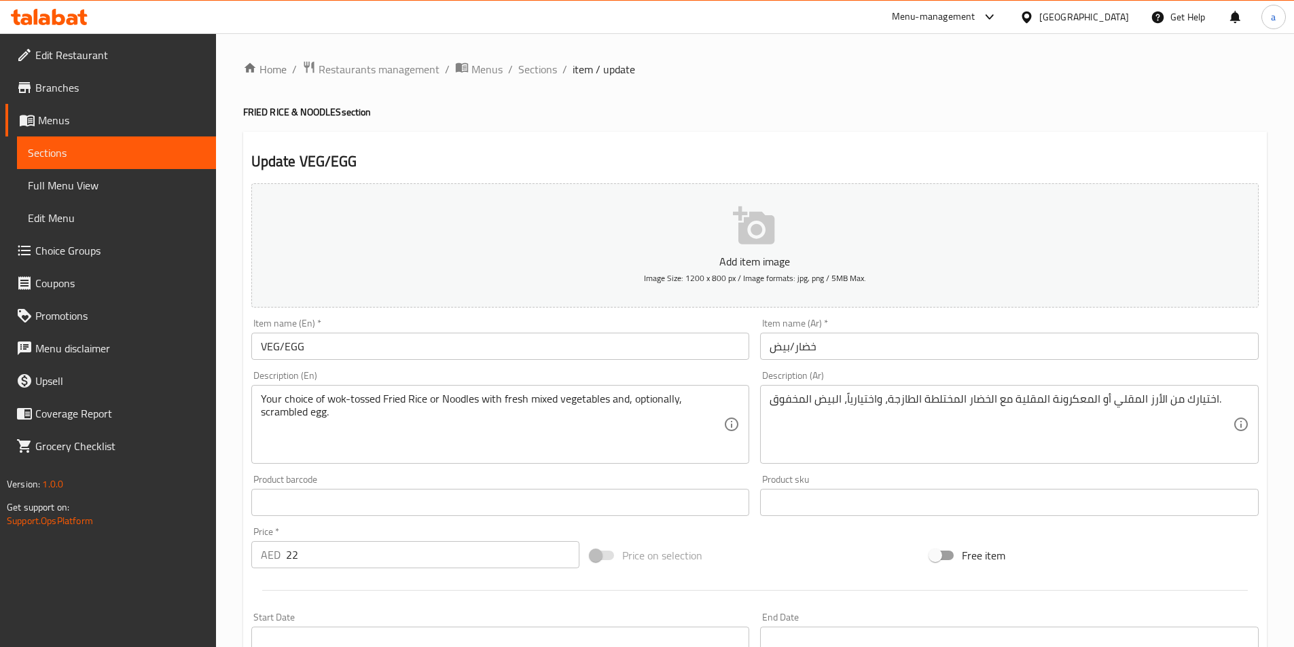
type input "EGG"
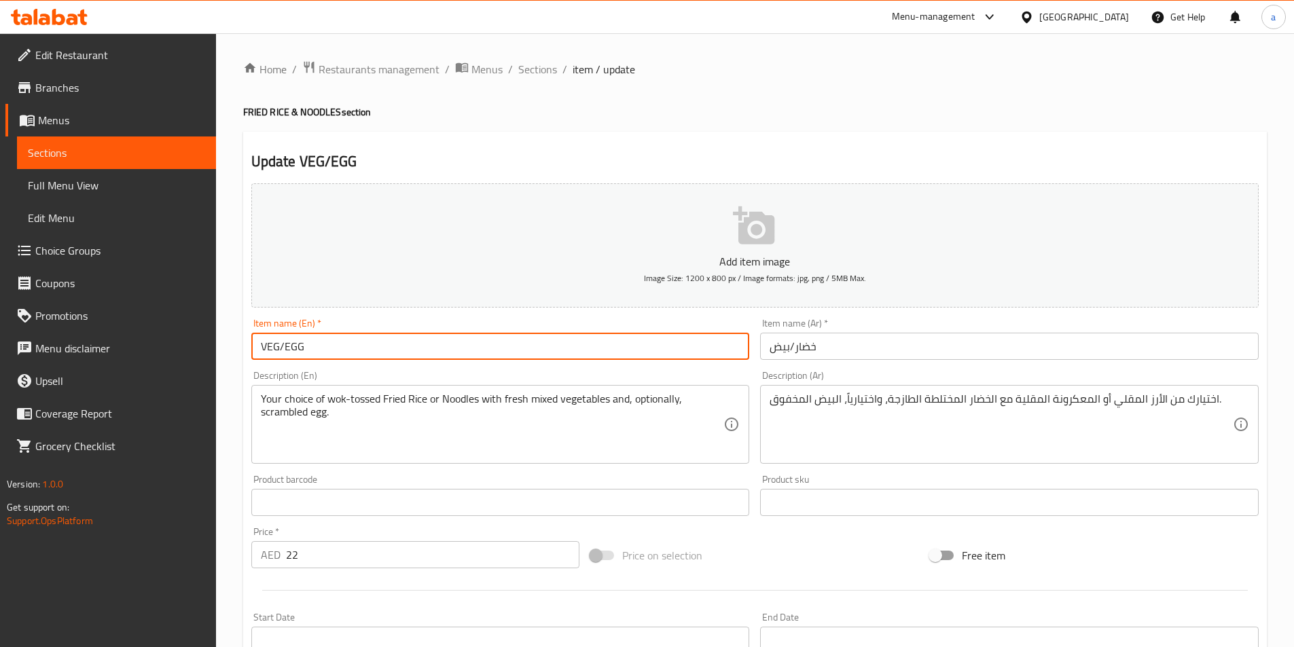
click at [312, 354] on input "VEG/EGG" at bounding box center [500, 346] width 499 height 27
type input "VEG/EGG"
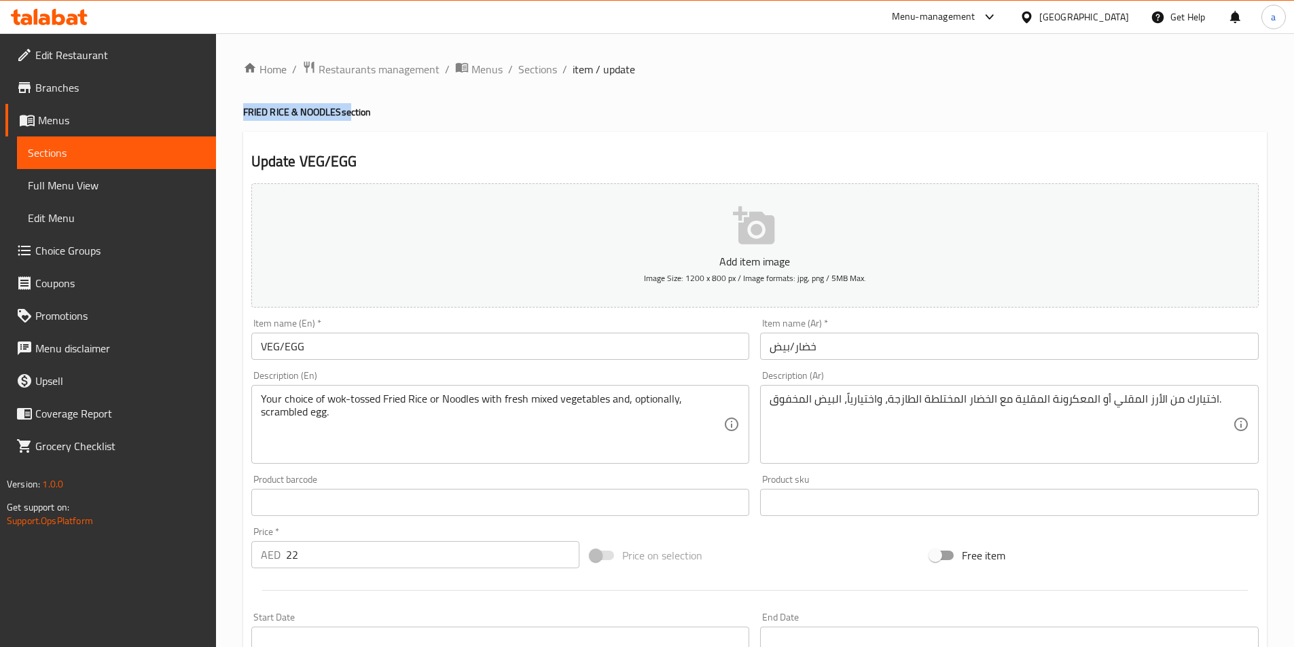
drag, startPoint x: 236, startPoint y: 111, endPoint x: 347, endPoint y: 113, distance: 110.7
click at [347, 113] on div "Home / Restaurants management / Menus / Sections / item / update FRIED RICE & N…" at bounding box center [755, 586] width 1078 height 1106
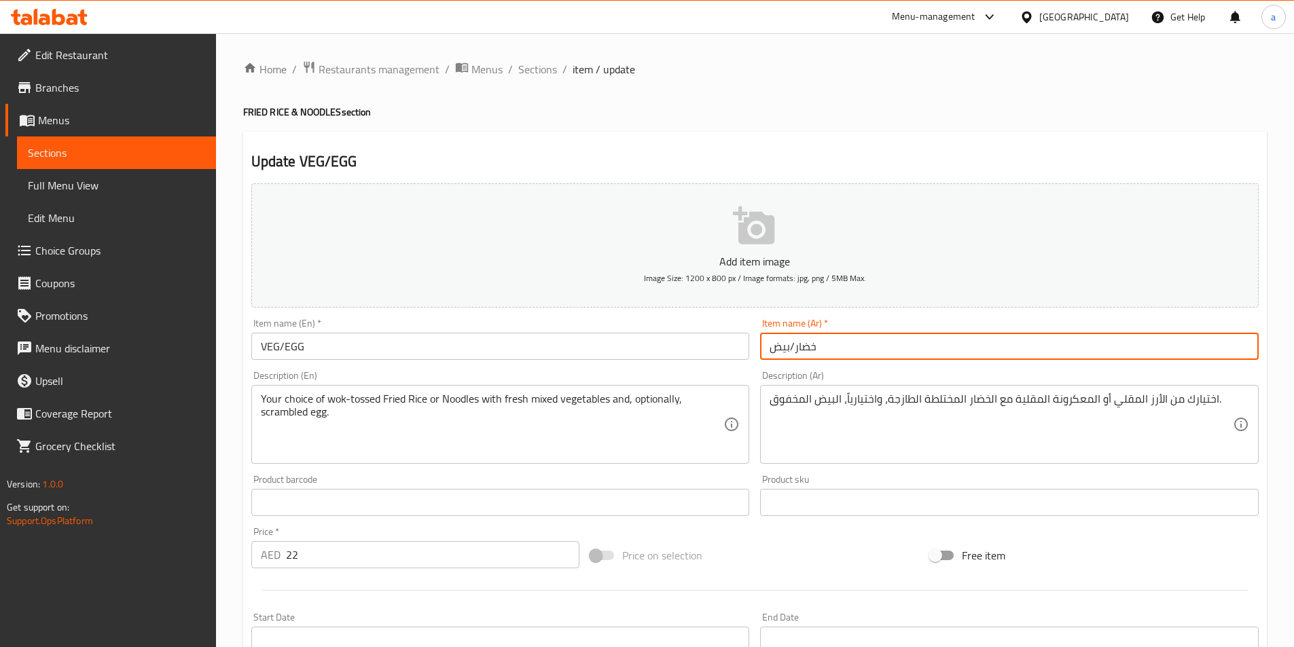
click at [844, 348] on input "خضار/بيض" at bounding box center [1009, 346] width 499 height 27
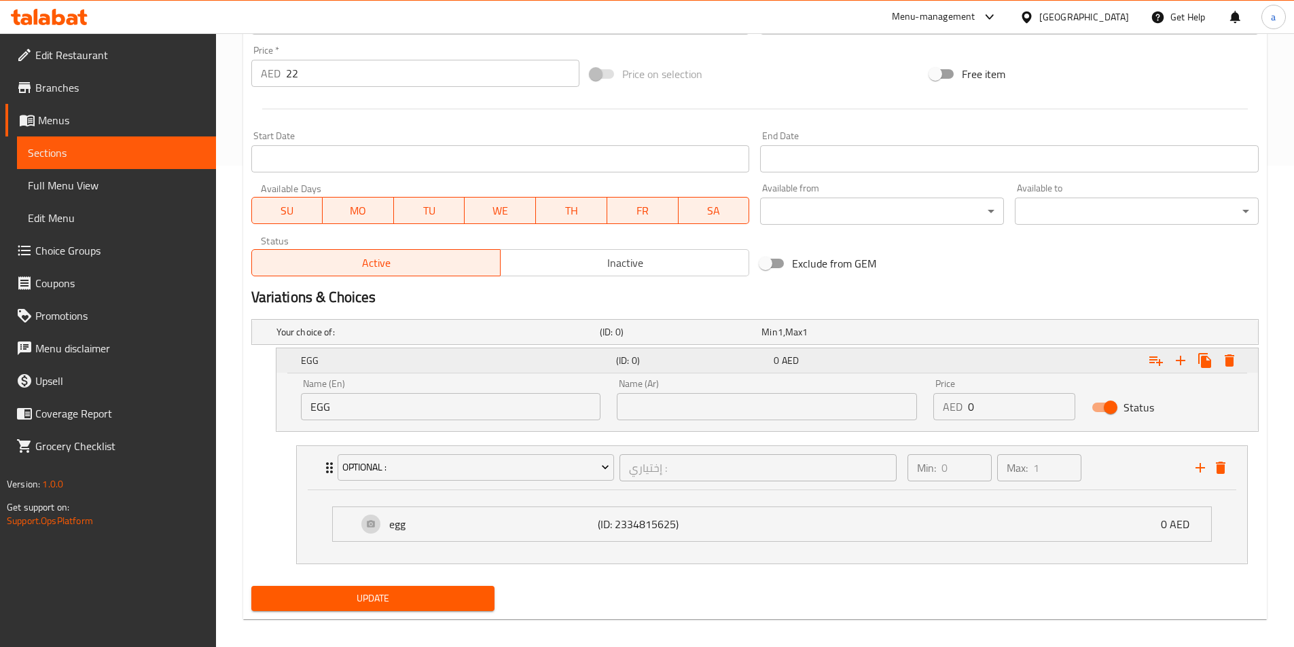
scroll to position [492, 0]
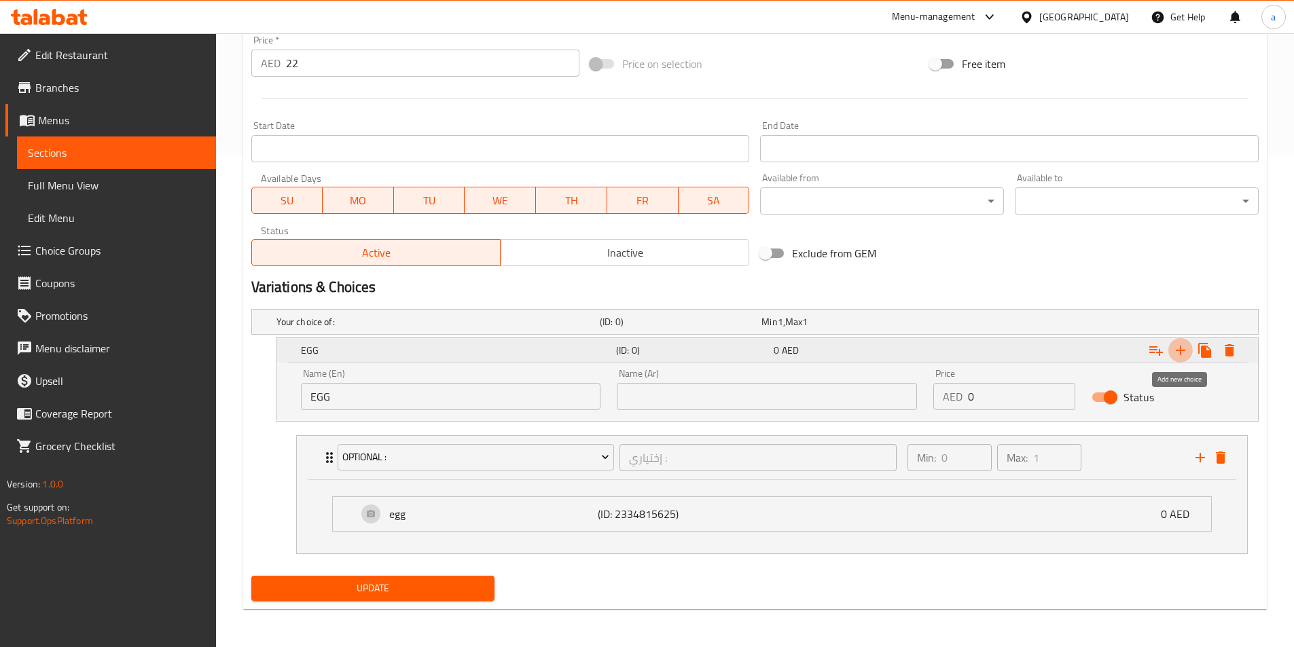
click at [1181, 355] on icon "Expand" at bounding box center [1181, 351] width 10 height 10
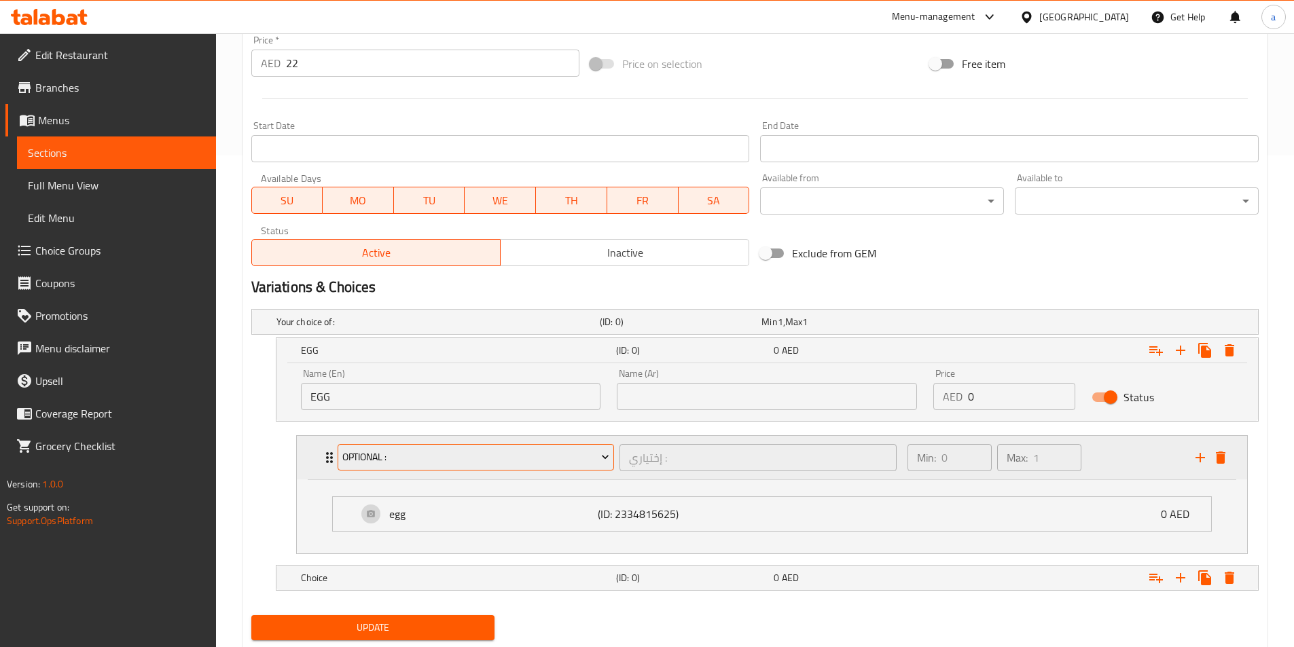
click at [472, 463] on span "optional :" at bounding box center [475, 457] width 267 height 17
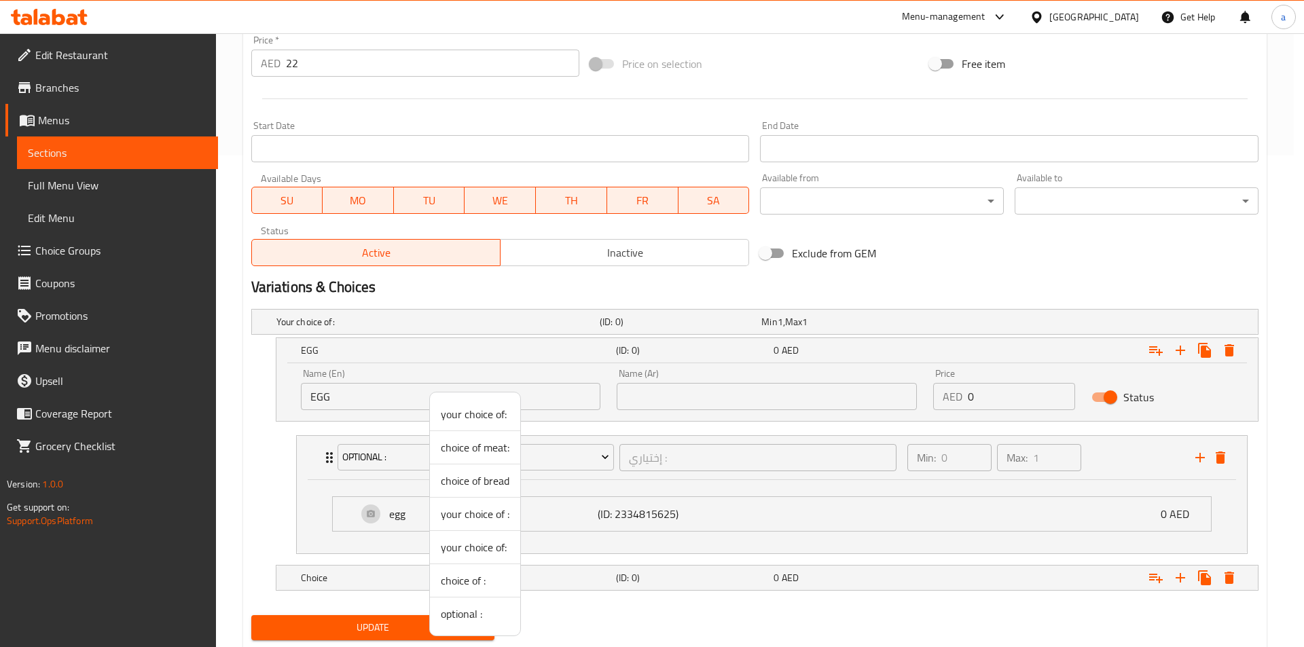
click at [683, 470] on div at bounding box center [652, 323] width 1304 height 647
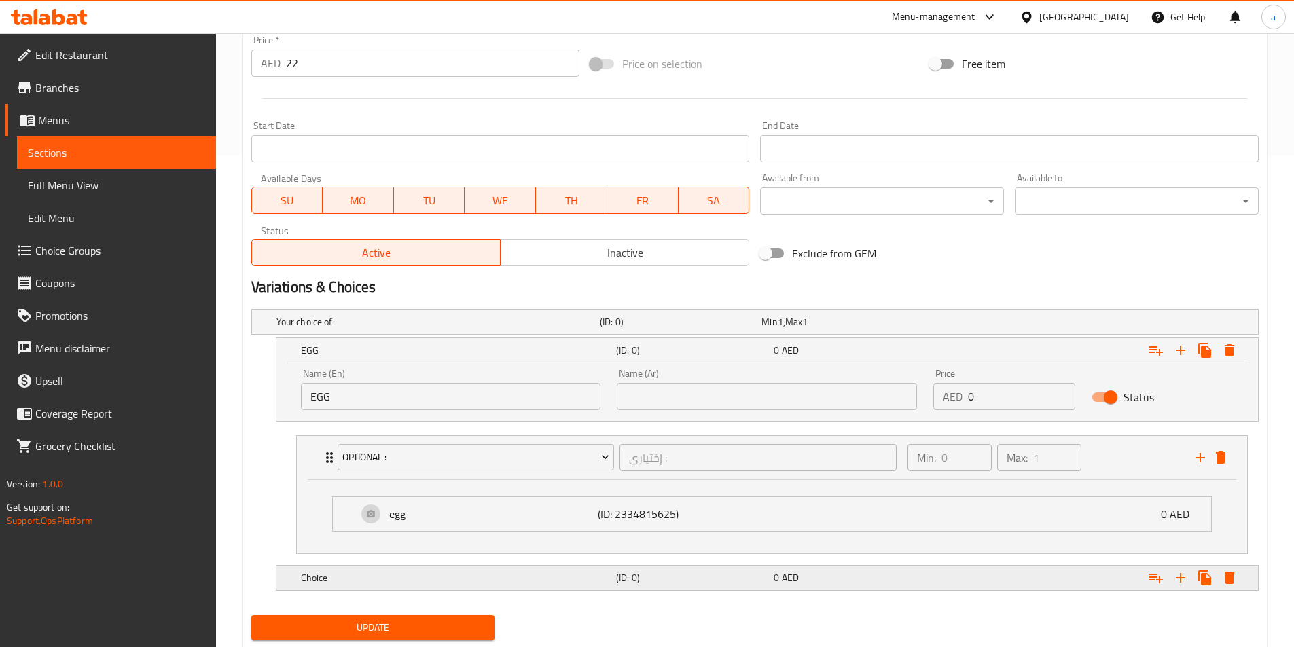
click at [656, 571] on h5 "(ID: 0)" at bounding box center [692, 578] width 152 height 14
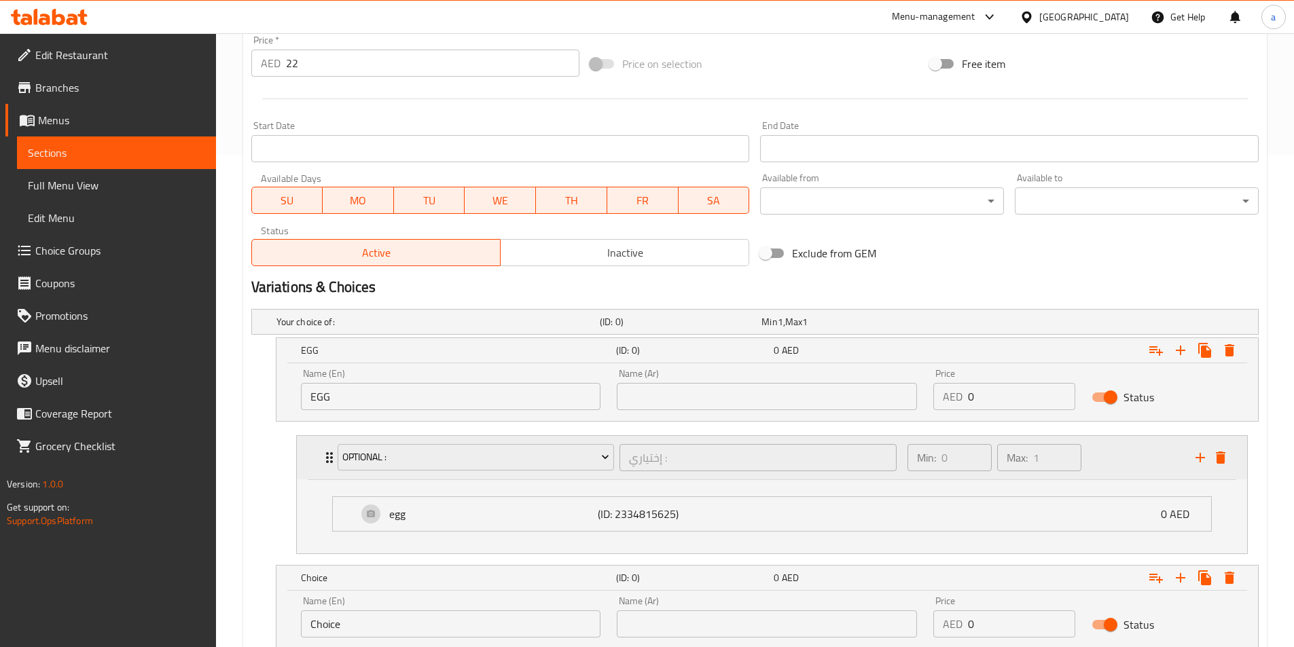
click at [1223, 467] on button "delete" at bounding box center [1220, 458] width 20 height 20
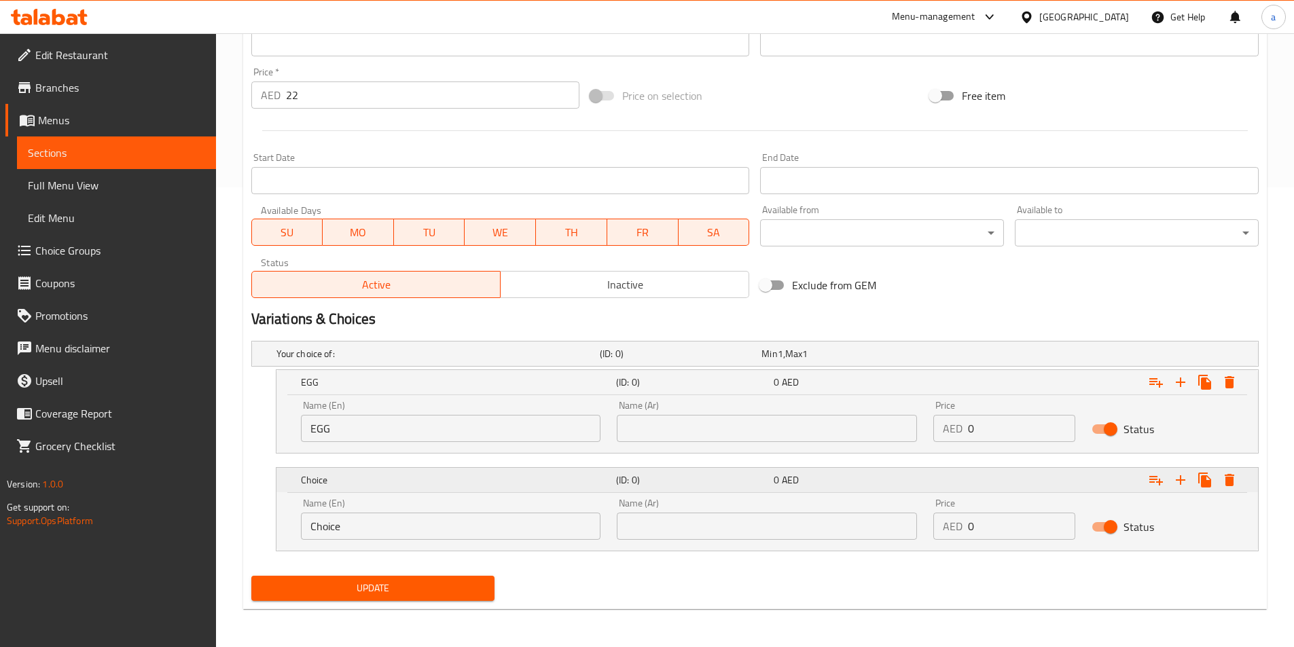
scroll to position [460, 0]
click at [439, 532] on input "Choice" at bounding box center [451, 526] width 300 height 27
click at [442, 532] on input "Choice" at bounding box center [451, 526] width 300 height 27
type input "v"
type input "Veg"
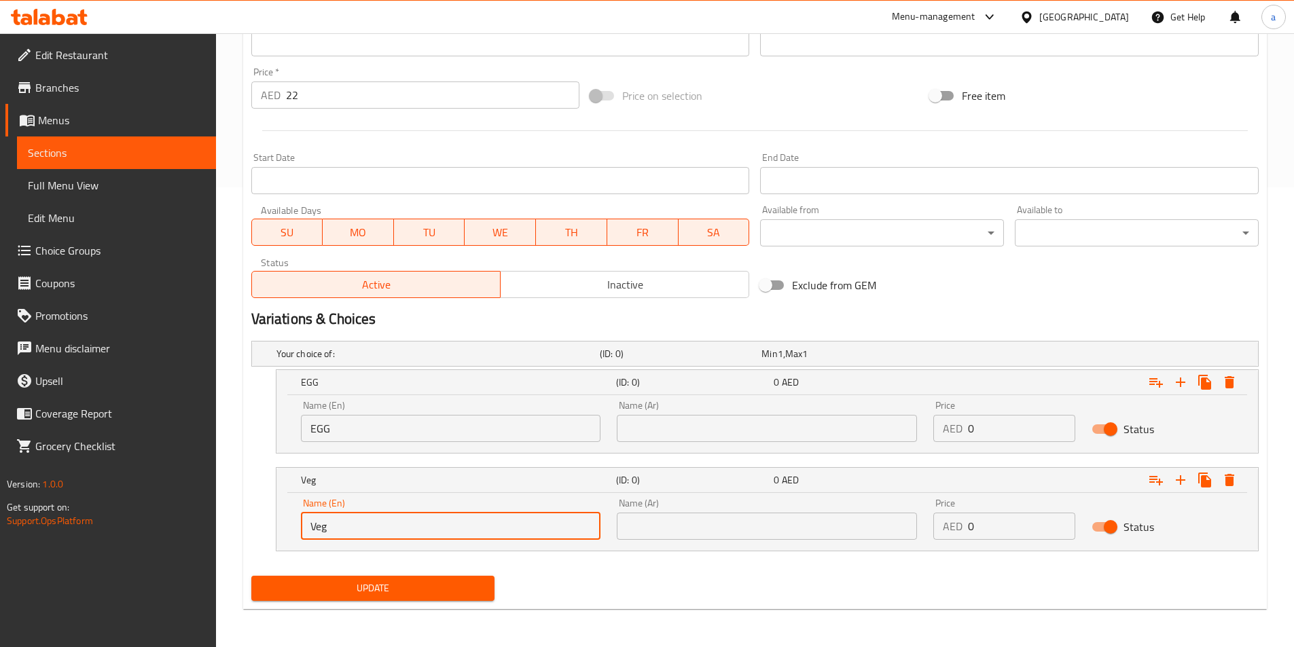
click at [707, 438] on input "text" at bounding box center [767, 428] width 300 height 27
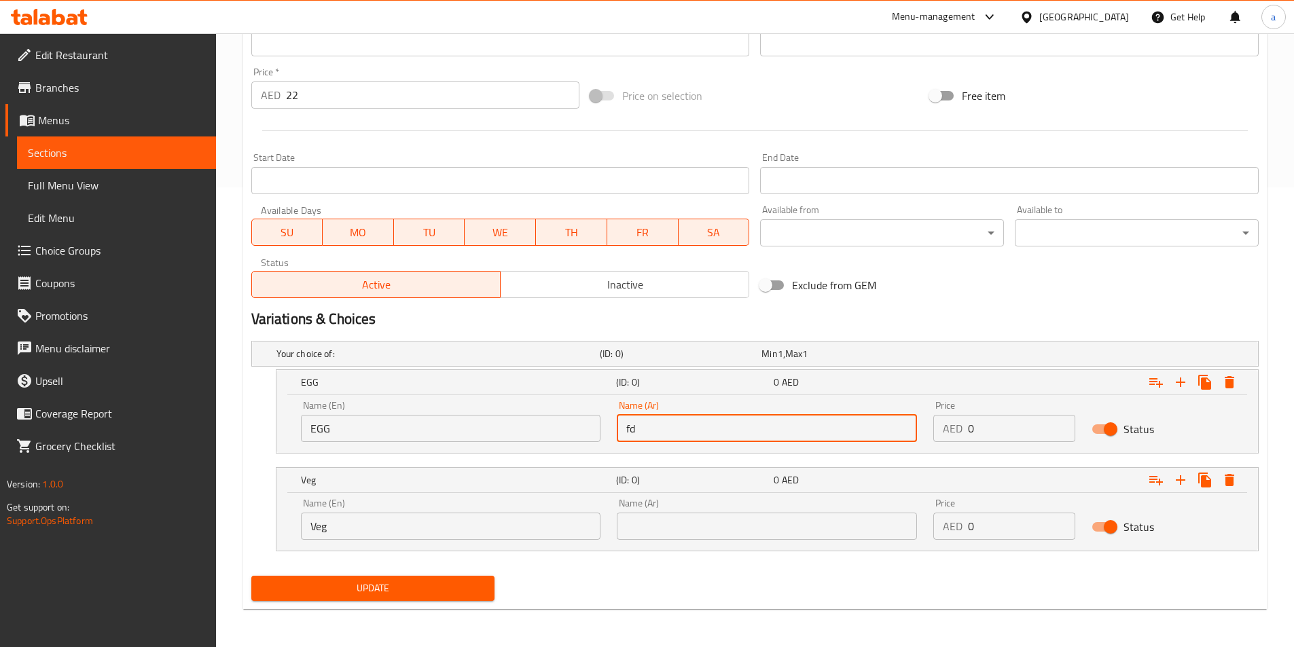
type input "f"
type input "بيض"
click at [702, 518] on input "text" at bounding box center [767, 526] width 300 height 27
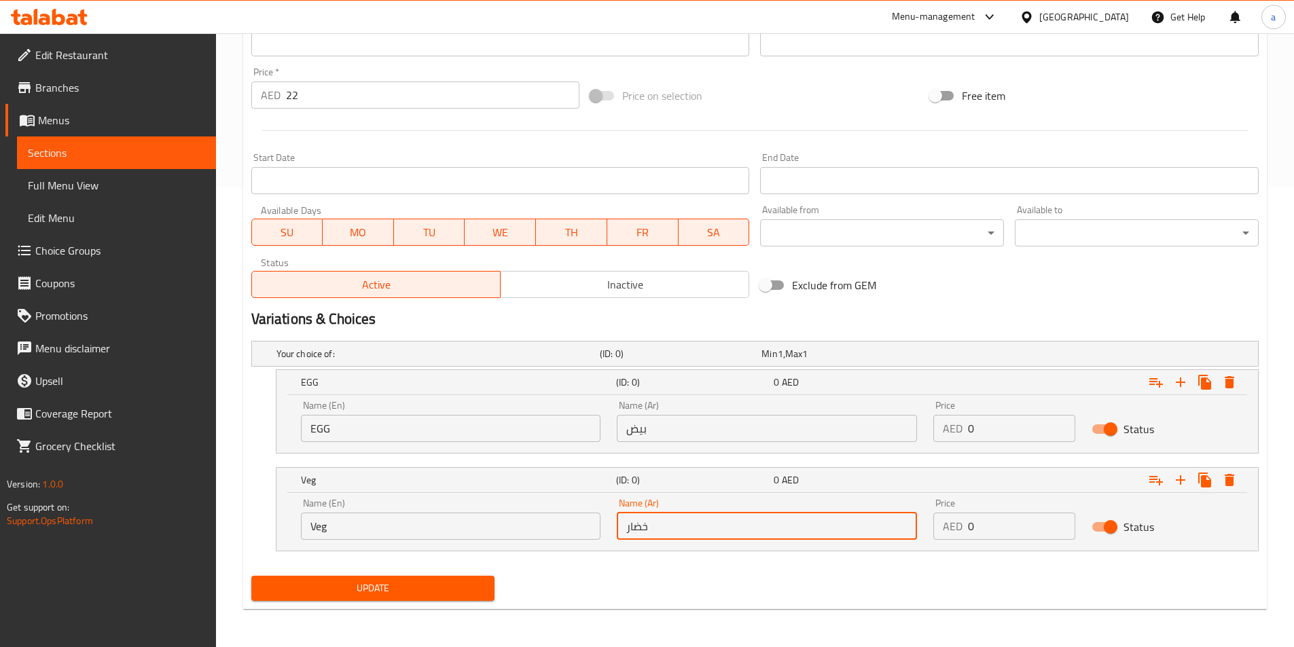
type input "خضار"
click at [431, 582] on span "Update" at bounding box center [373, 588] width 222 height 17
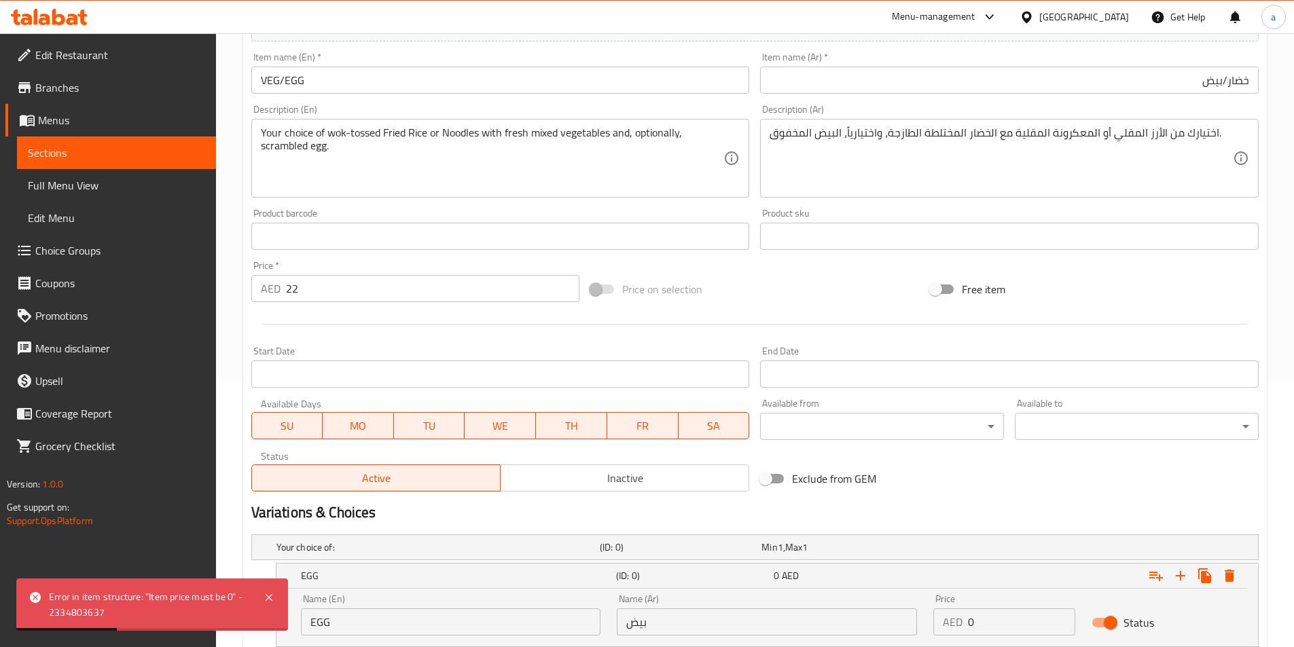
scroll to position [52, 0]
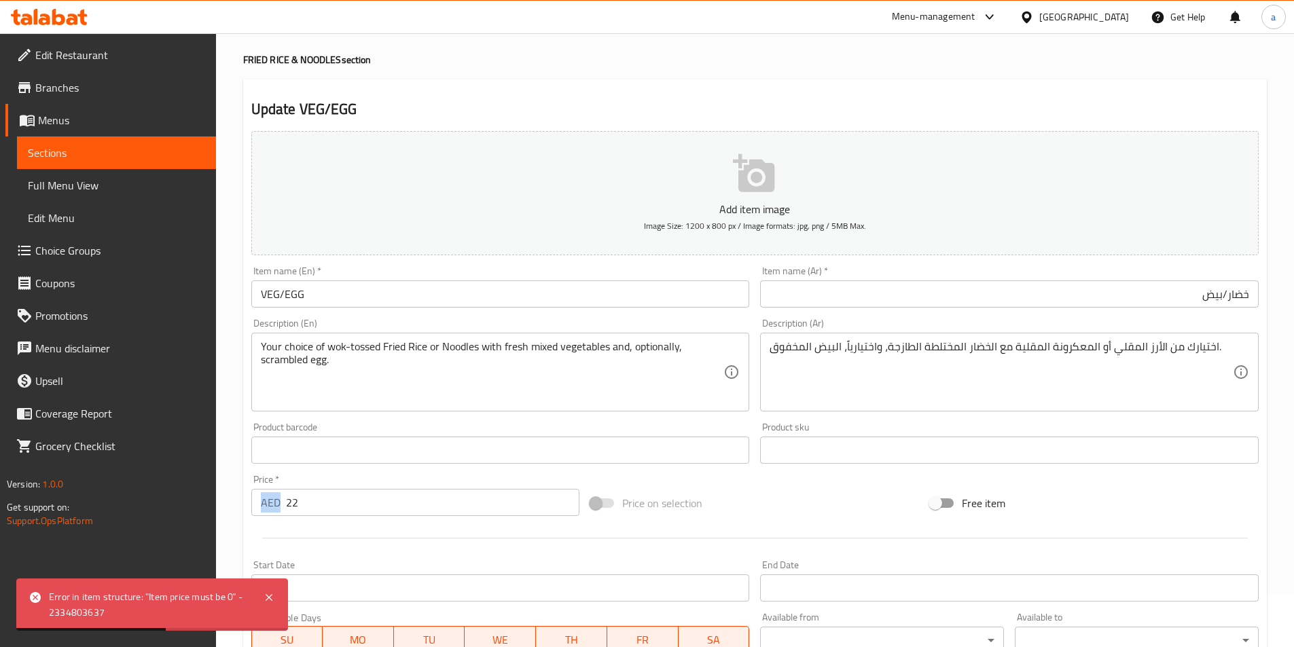
drag, startPoint x: 283, startPoint y: 501, endPoint x: 327, endPoint y: 509, distance: 44.8
click at [327, 509] on div "AED 22 Price *" at bounding box center [415, 502] width 329 height 27
drag, startPoint x: 283, startPoint y: 507, endPoint x: 310, endPoint y: 509, distance: 28.0
click at [310, 509] on div "AED 22 Price *" at bounding box center [415, 502] width 329 height 27
click at [310, 509] on input "22" at bounding box center [433, 502] width 294 height 27
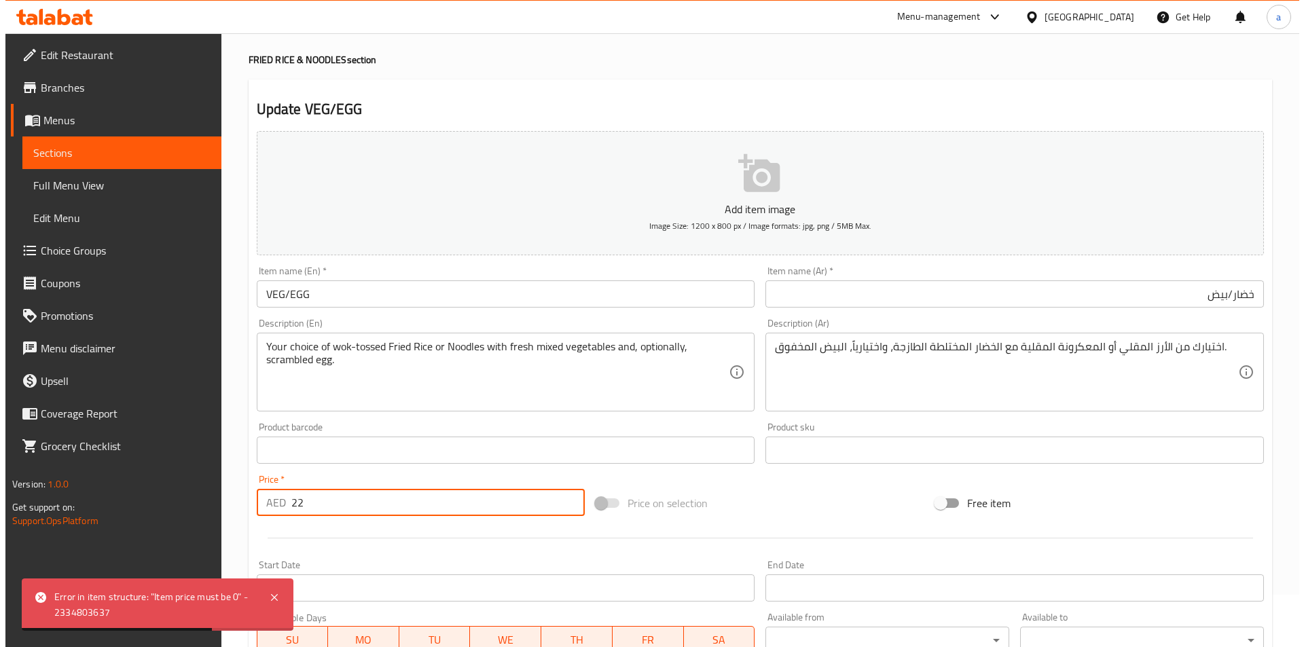
scroll to position [460, 0]
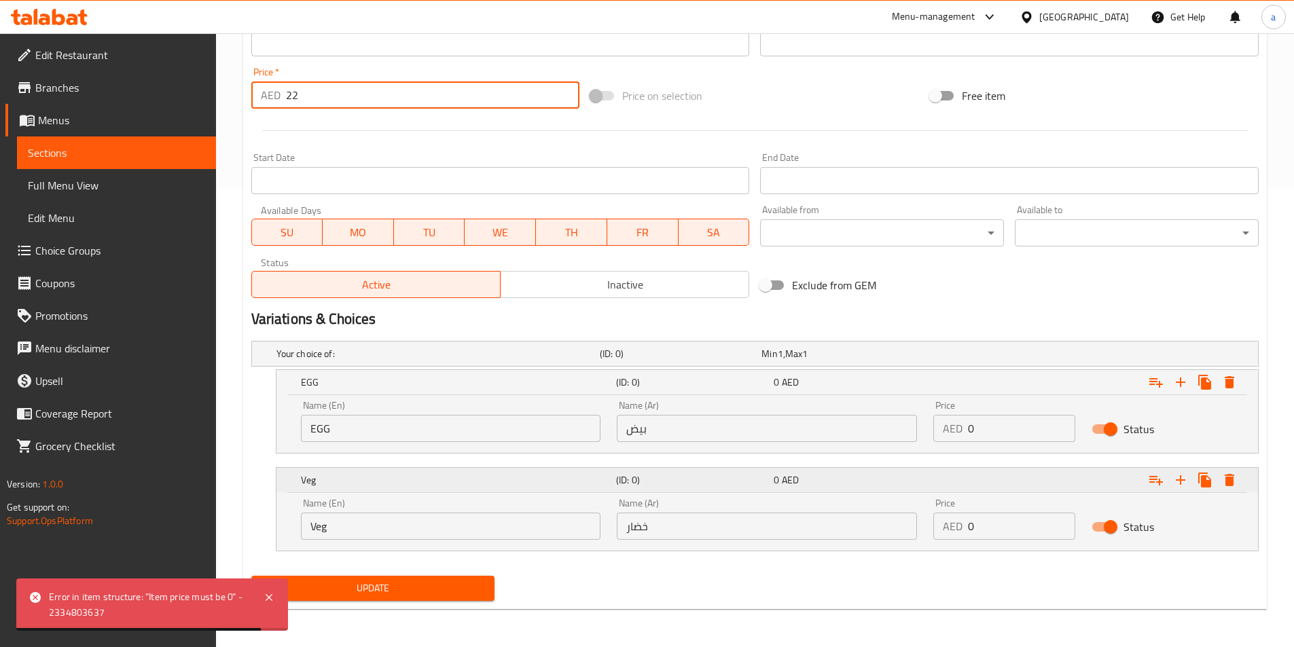
click at [1226, 482] on icon "Expand" at bounding box center [1230, 480] width 10 height 12
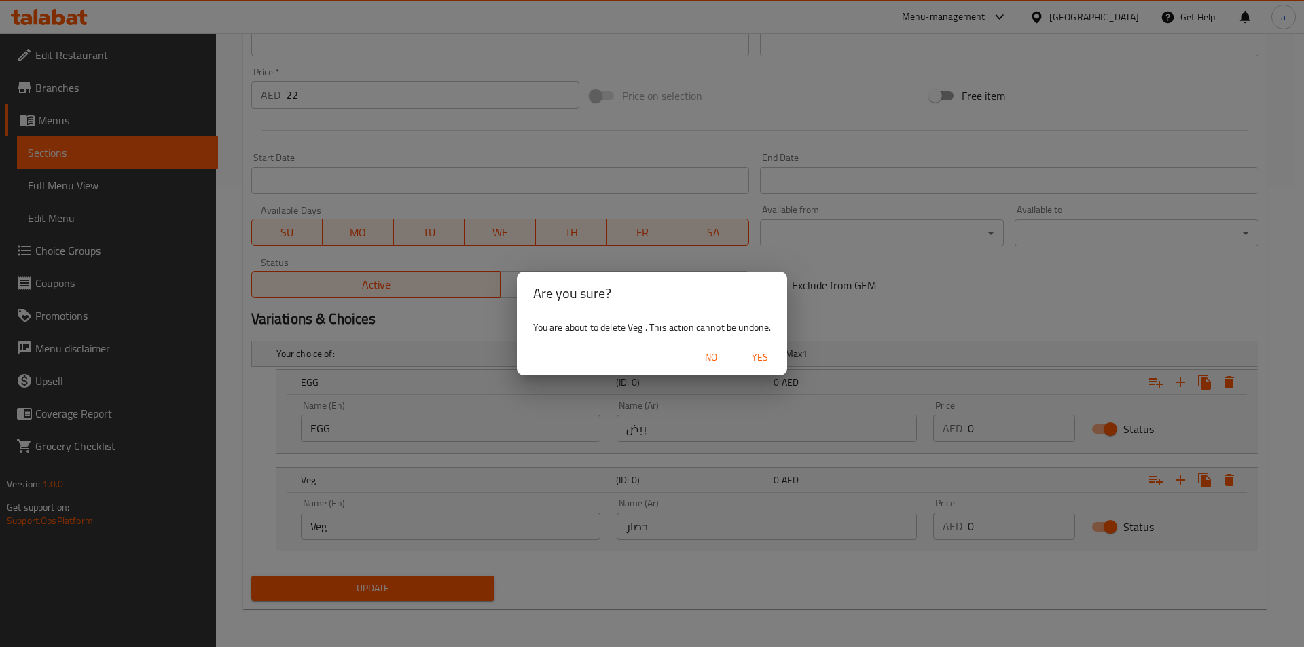
click at [761, 359] on span "Yes" at bounding box center [760, 357] width 33 height 17
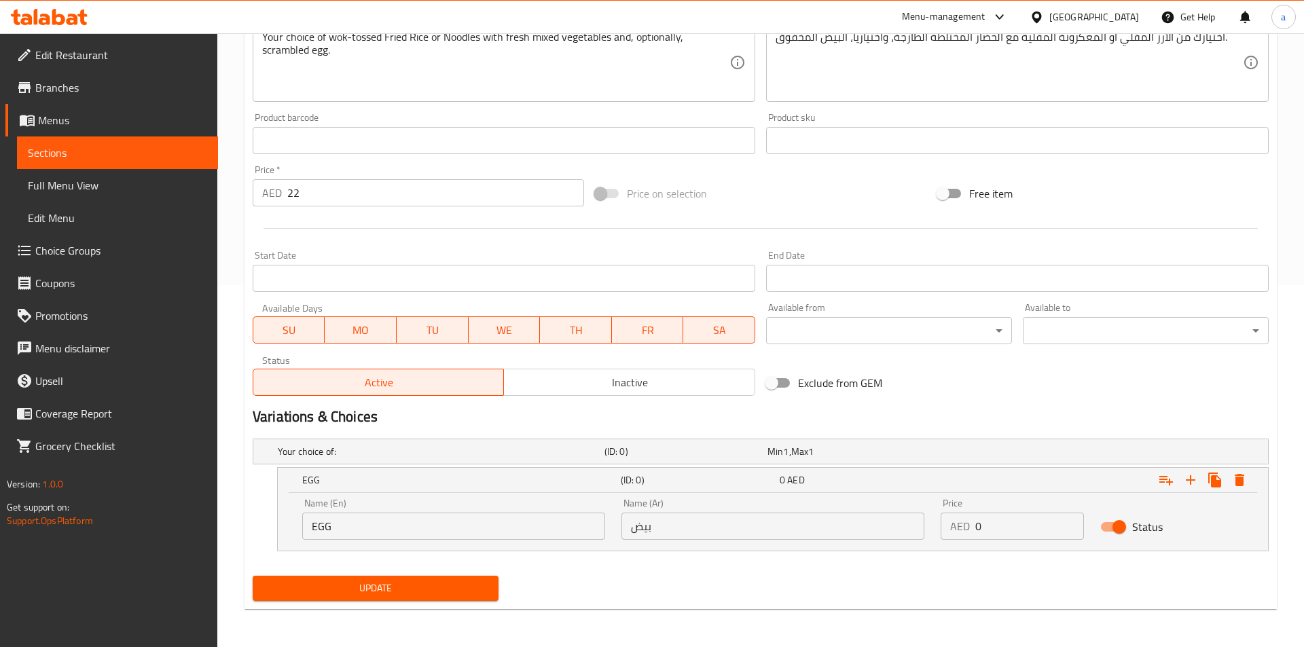
scroll to position [362, 0]
click at [1233, 484] on icon "Expand" at bounding box center [1230, 480] width 10 height 12
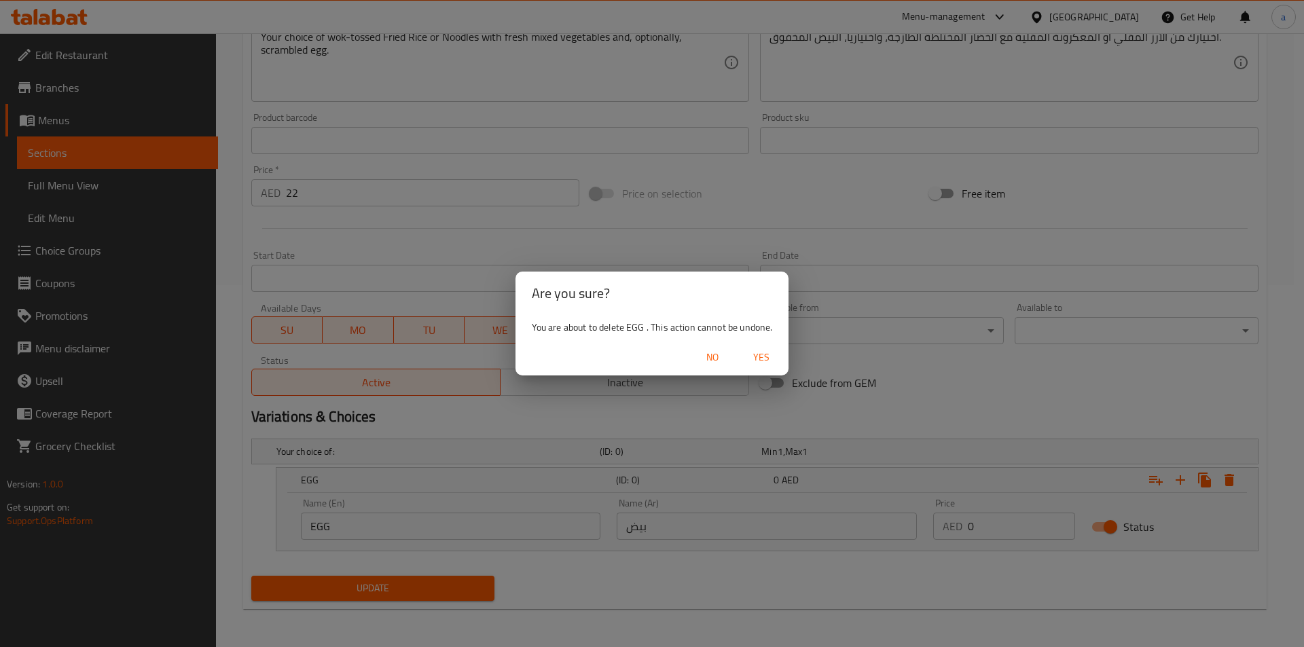
click at [769, 353] on span "Yes" at bounding box center [761, 357] width 33 height 17
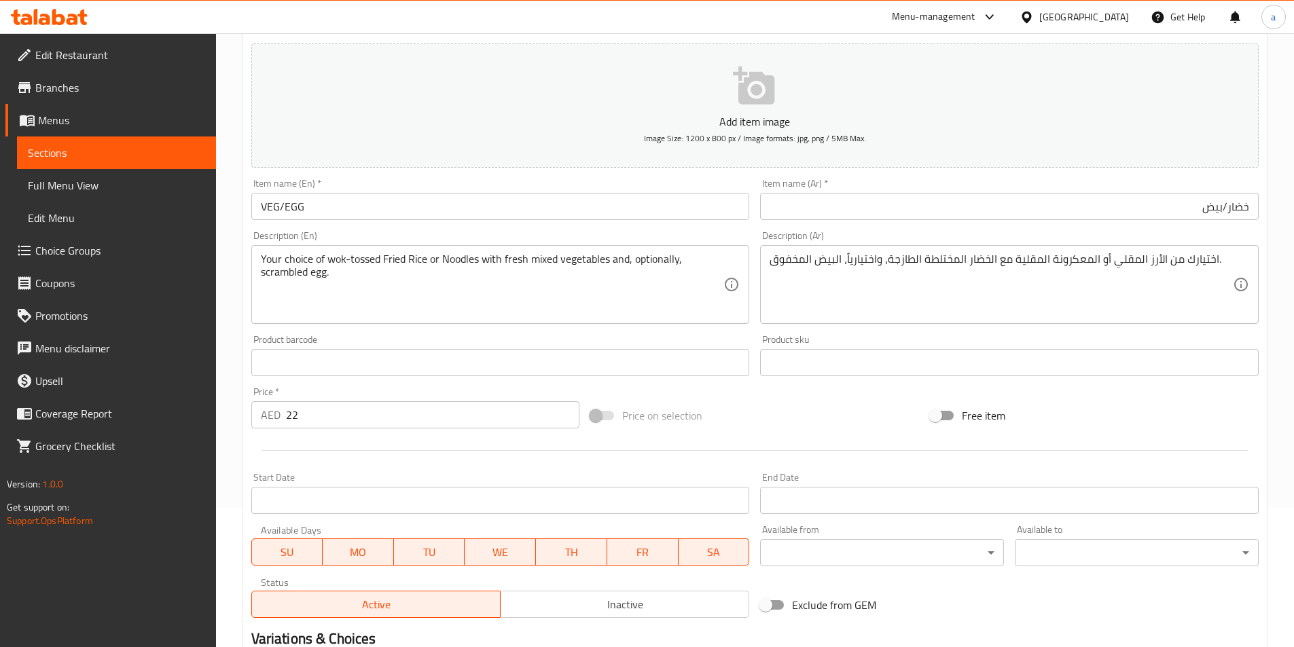
scroll to position [0, 0]
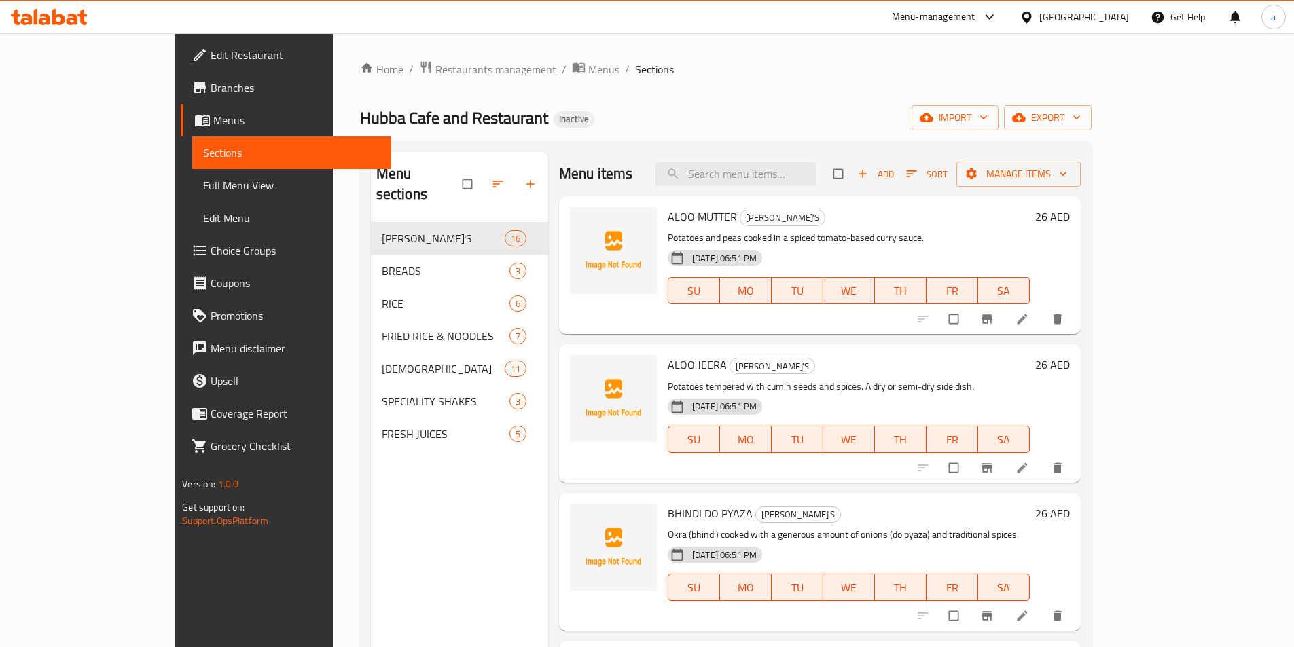
click at [211, 246] on span "Choice Groups" at bounding box center [296, 250] width 170 height 16
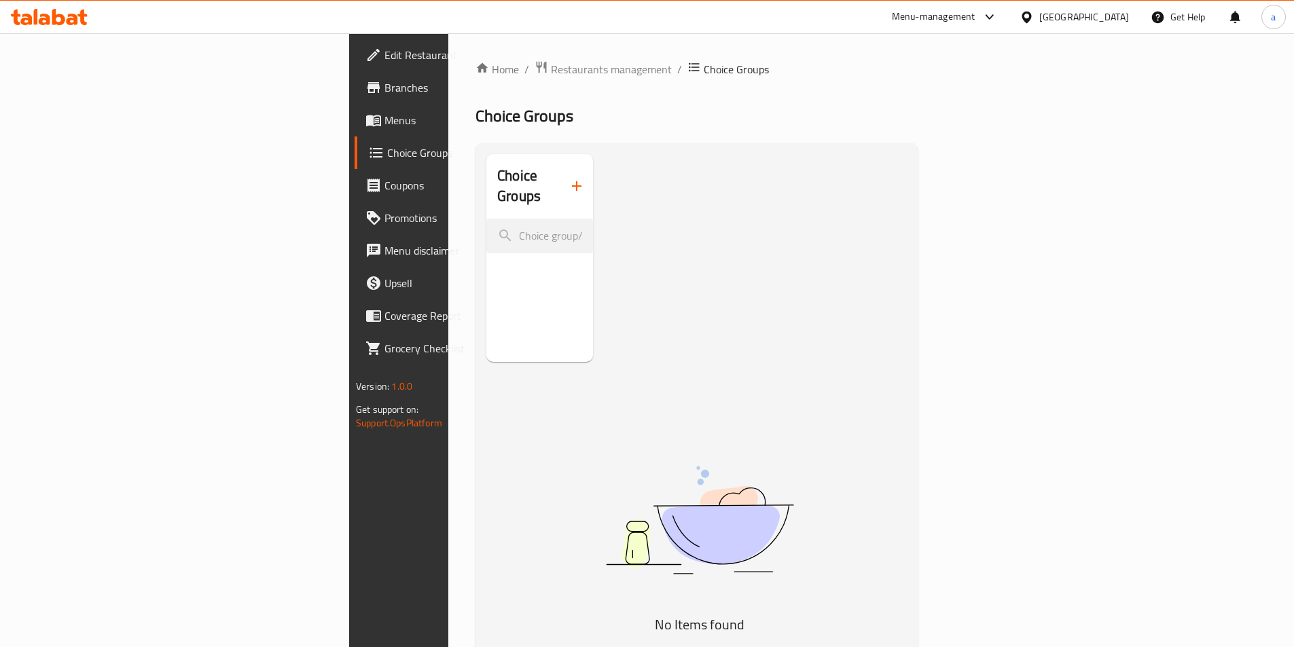
click at [568, 178] on icon "button" at bounding box center [576, 186] width 16 height 16
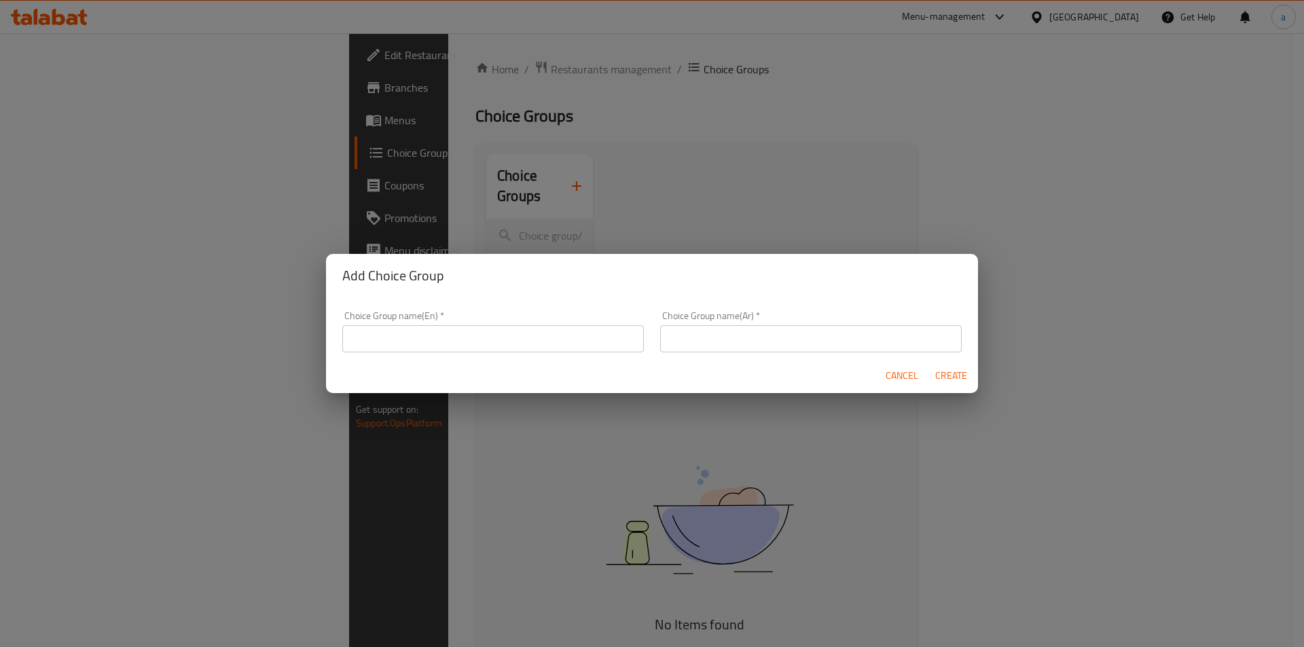
click at [435, 332] on input "text" at bounding box center [493, 338] width 302 height 27
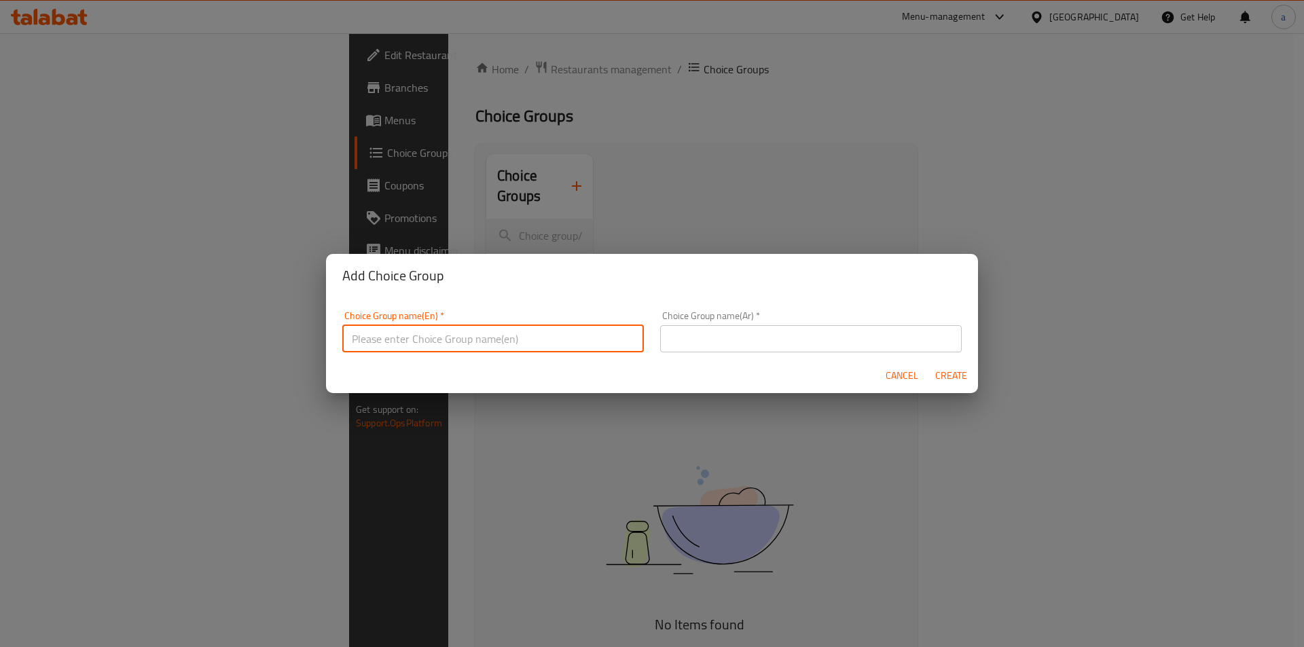
type input "your choice of:"
click at [703, 339] on input "text" at bounding box center [811, 338] width 302 height 27
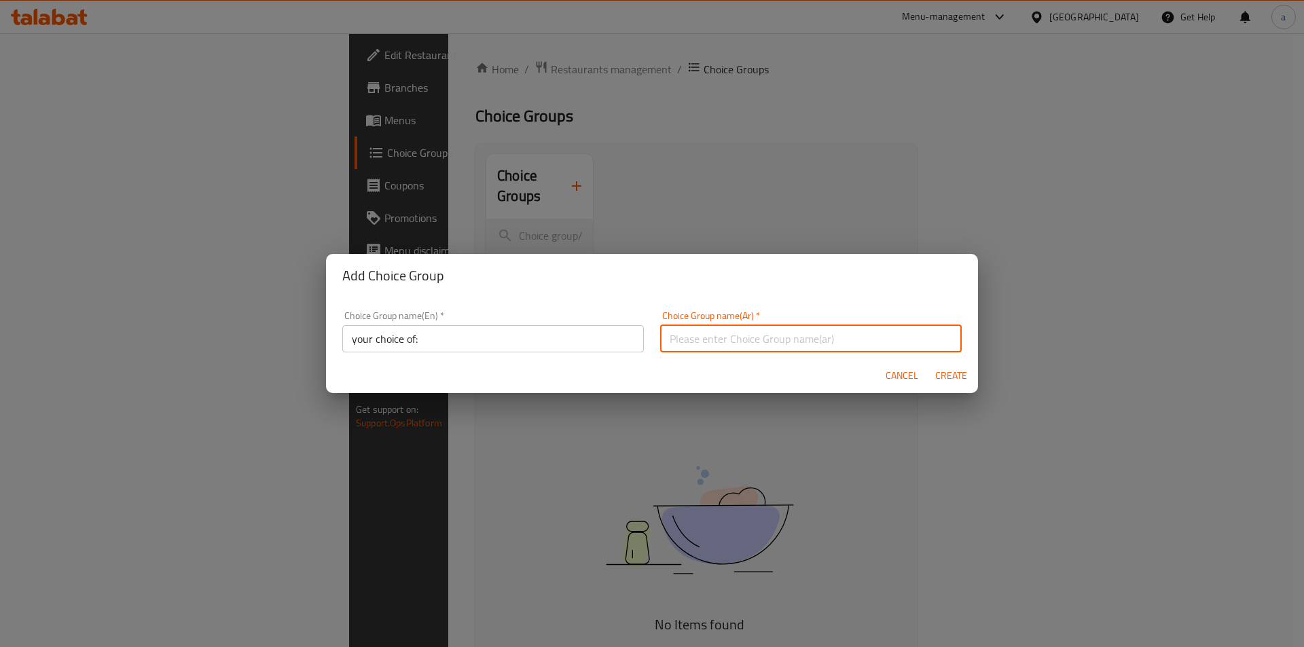
type input "إختيارك من:"
click at [956, 369] on span "Create" at bounding box center [951, 375] width 33 height 17
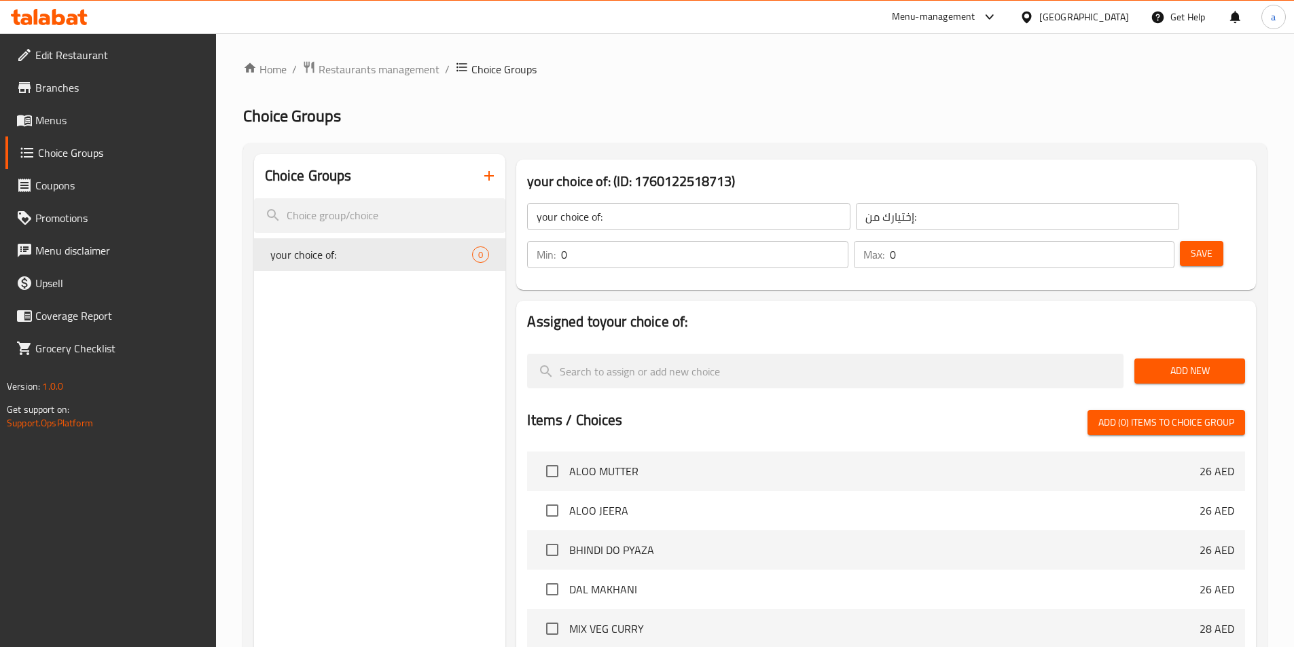
click at [1179, 359] on button "Add New" at bounding box center [1189, 371] width 111 height 25
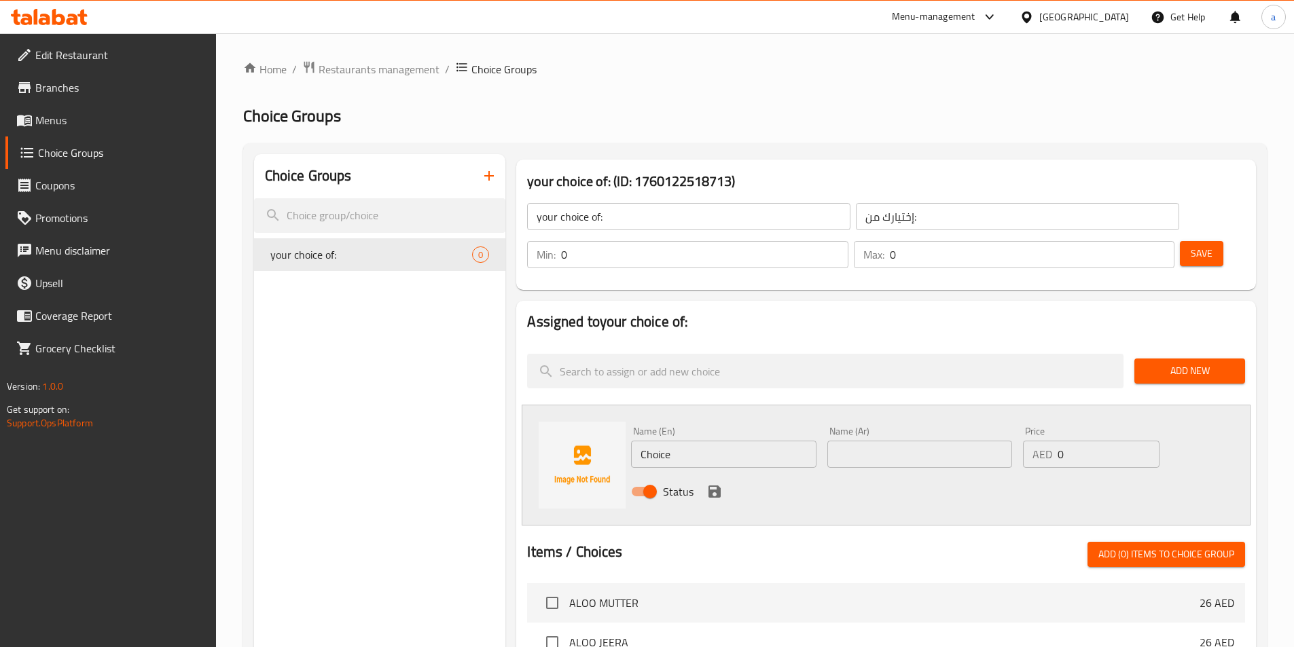
click at [675, 441] on input "Choice" at bounding box center [723, 454] width 185 height 27
paste input "dry"
drag, startPoint x: 721, startPoint y: 421, endPoint x: 585, endPoint y: 418, distance: 135.9
click at [588, 420] on div "Name (En) Choicedry Name (En) Name (Ar) Name (Ar) Price AED 0 Price Status" at bounding box center [886, 465] width 729 height 121
paste input "text"
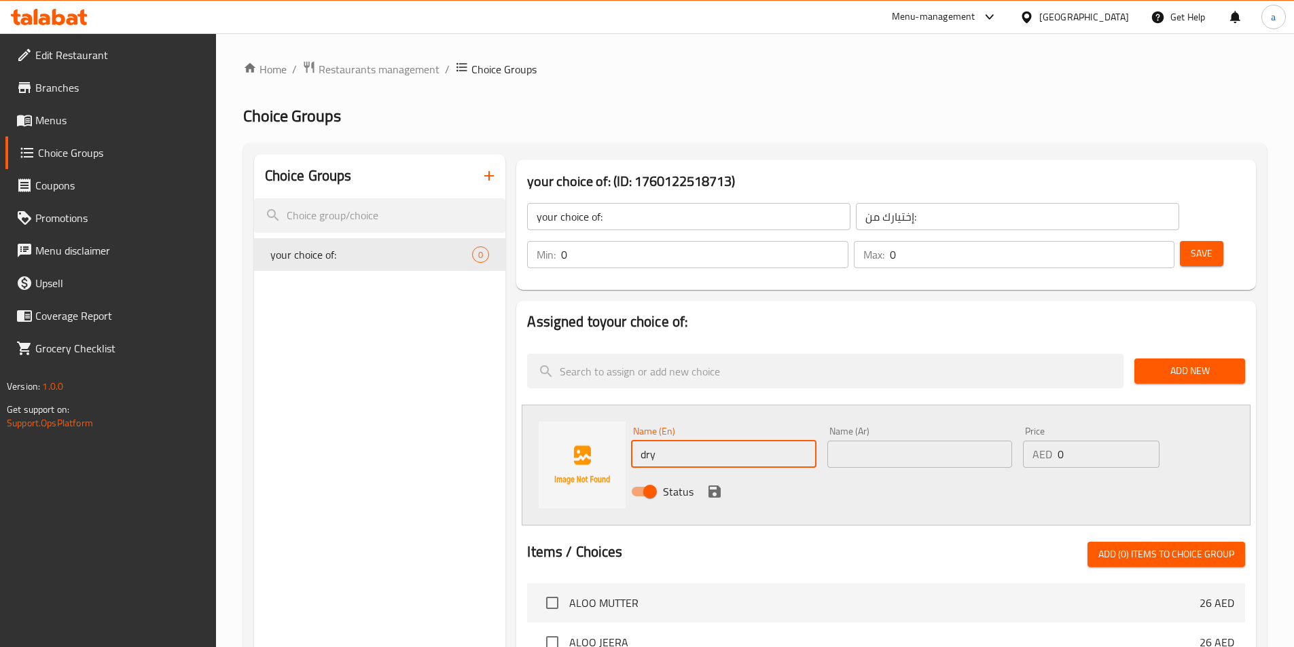
type input "dry"
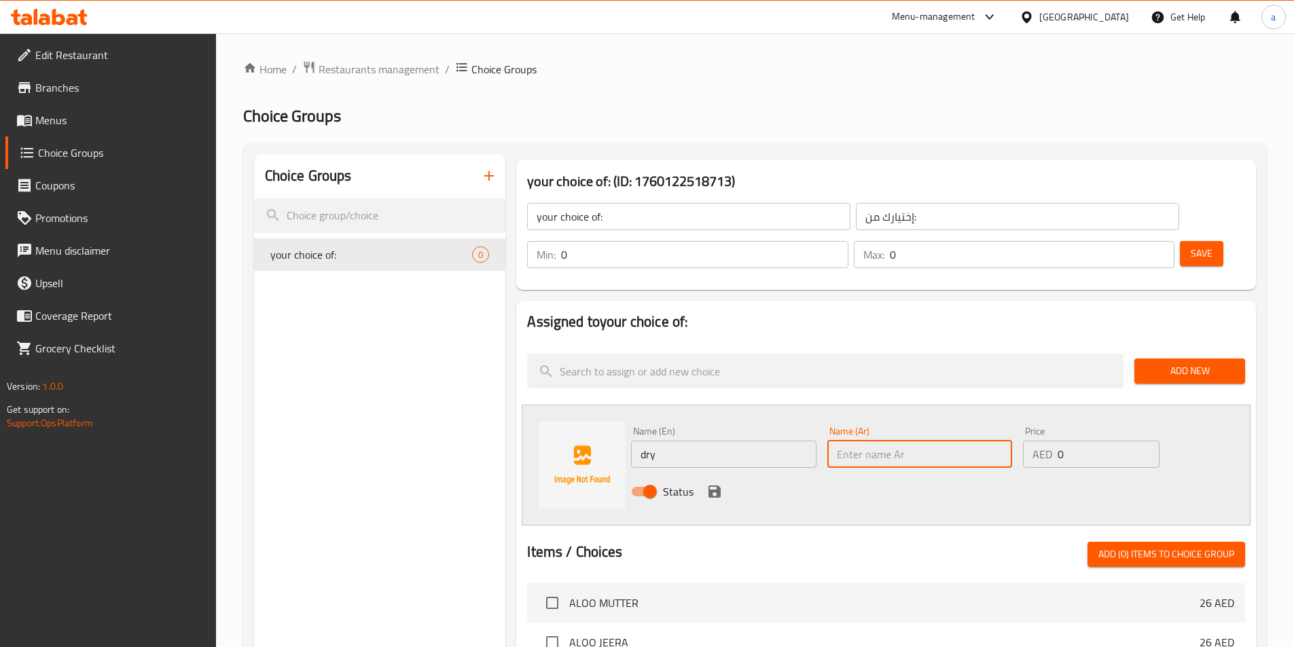
click at [879, 441] on input "text" at bounding box center [919, 454] width 185 height 27
type input "جاف"
click at [713, 486] on icon "save" at bounding box center [714, 492] width 12 height 12
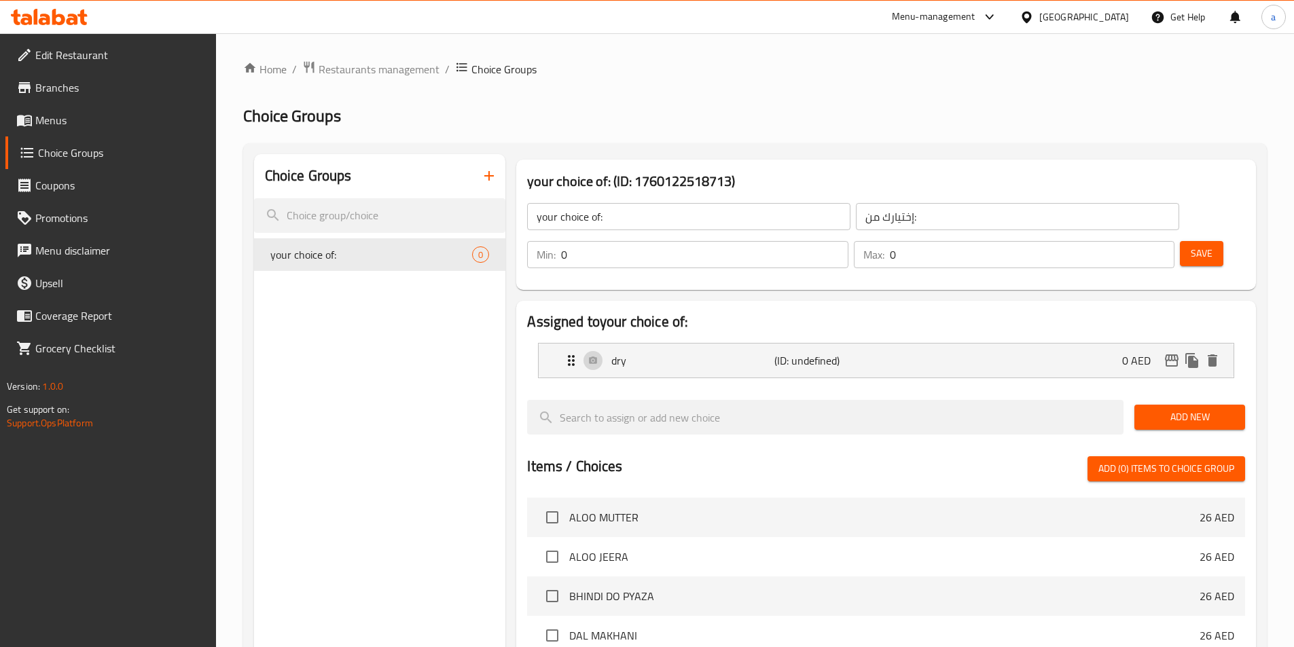
click at [1180, 241] on button "Save" at bounding box center [1201, 253] width 43 height 25
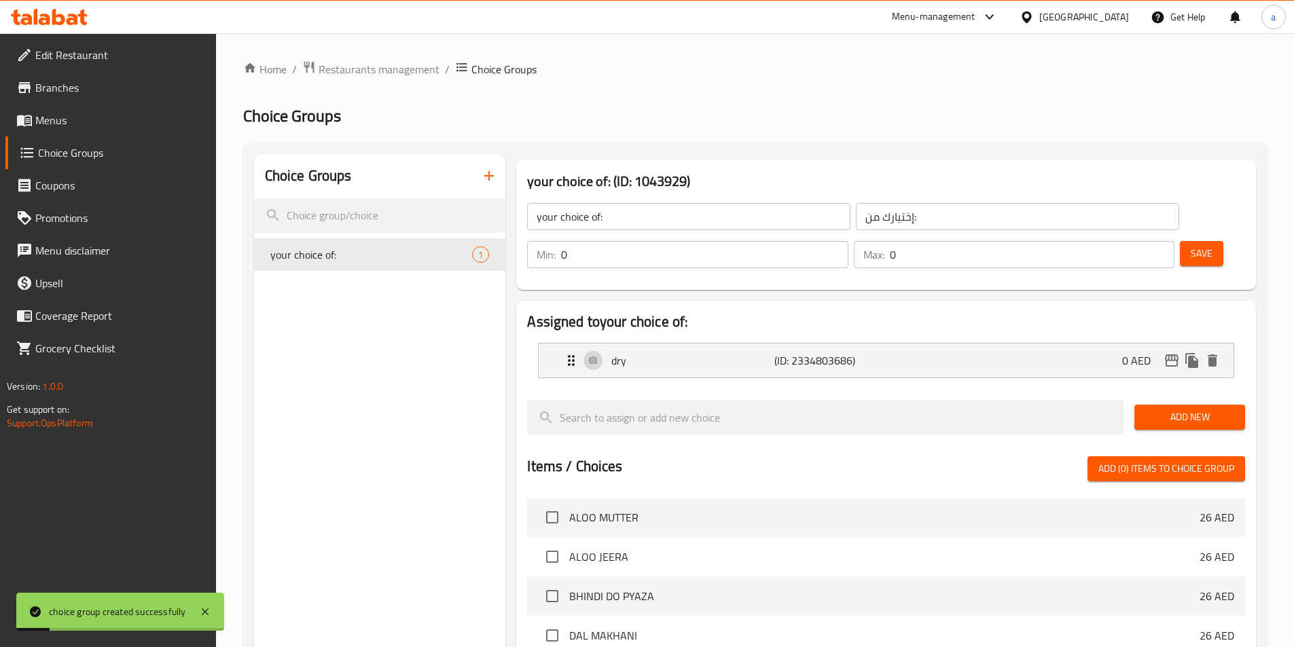
click at [1185, 409] on span "Add New" at bounding box center [1189, 417] width 89 height 17
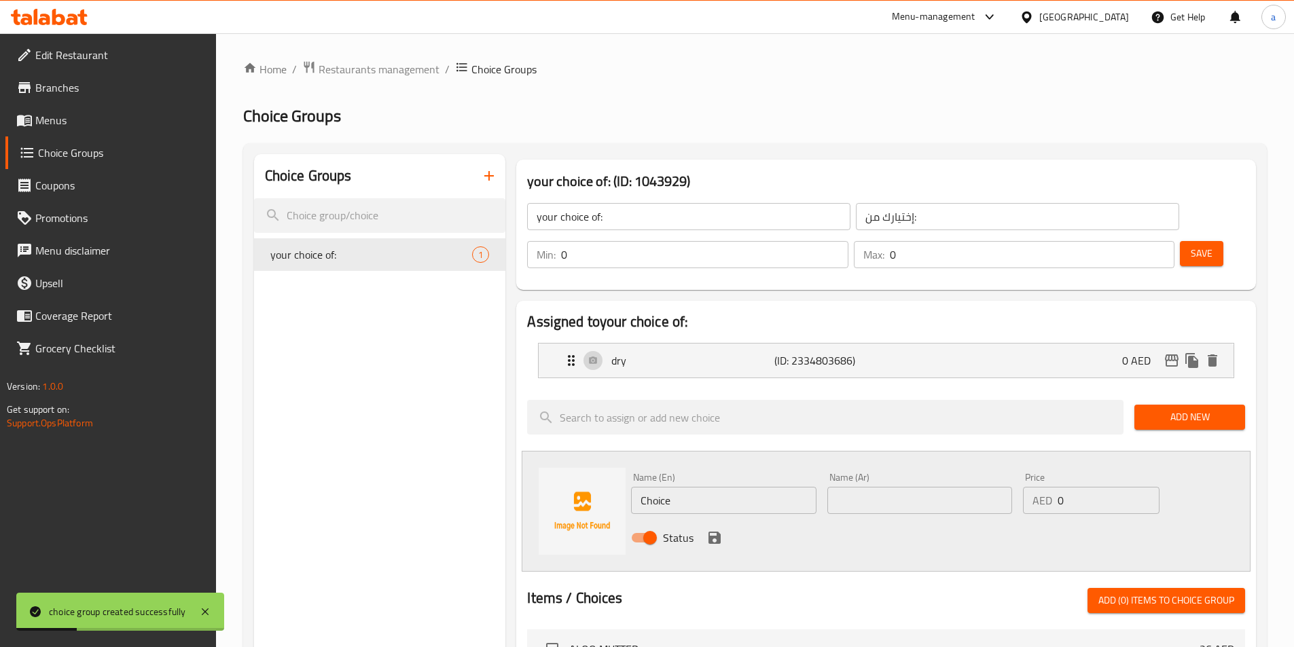
click at [683, 487] on input "Choice" at bounding box center [723, 500] width 185 height 27
type input "س"
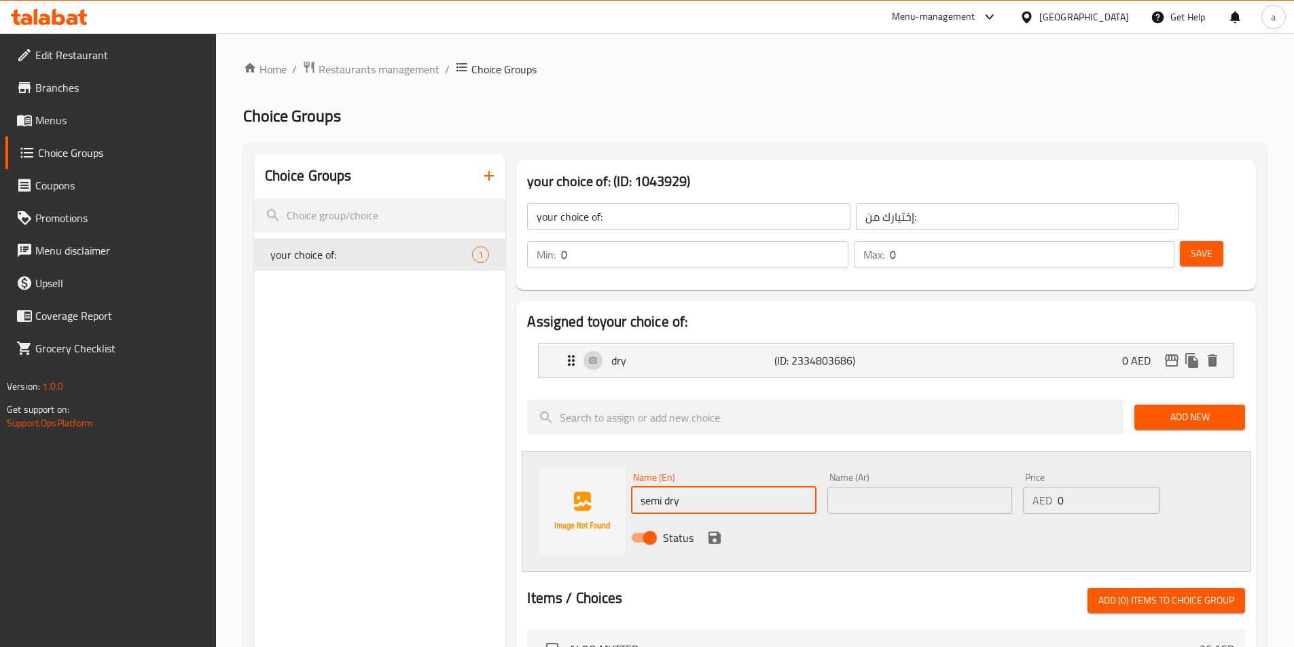
type input "semi dry"
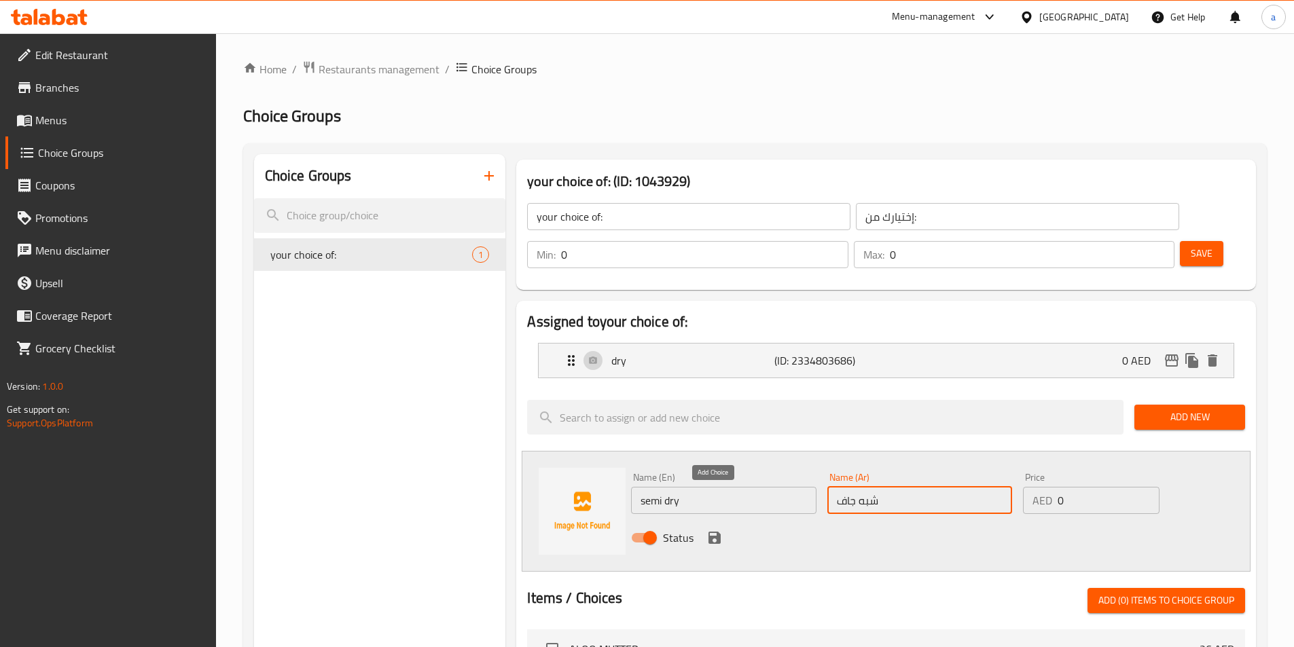
type input "شبه جاف"
click at [710, 532] on icon "save" at bounding box center [714, 538] width 12 height 12
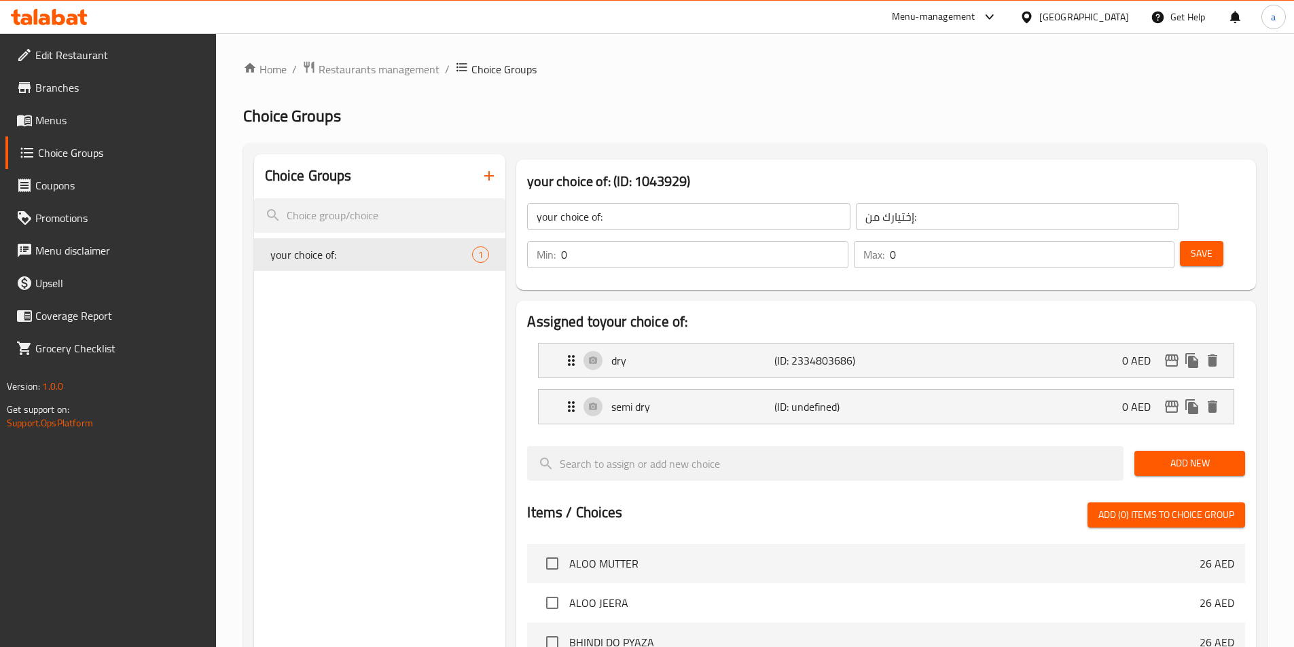
click at [1191, 245] on span "Save" at bounding box center [1202, 253] width 22 height 17
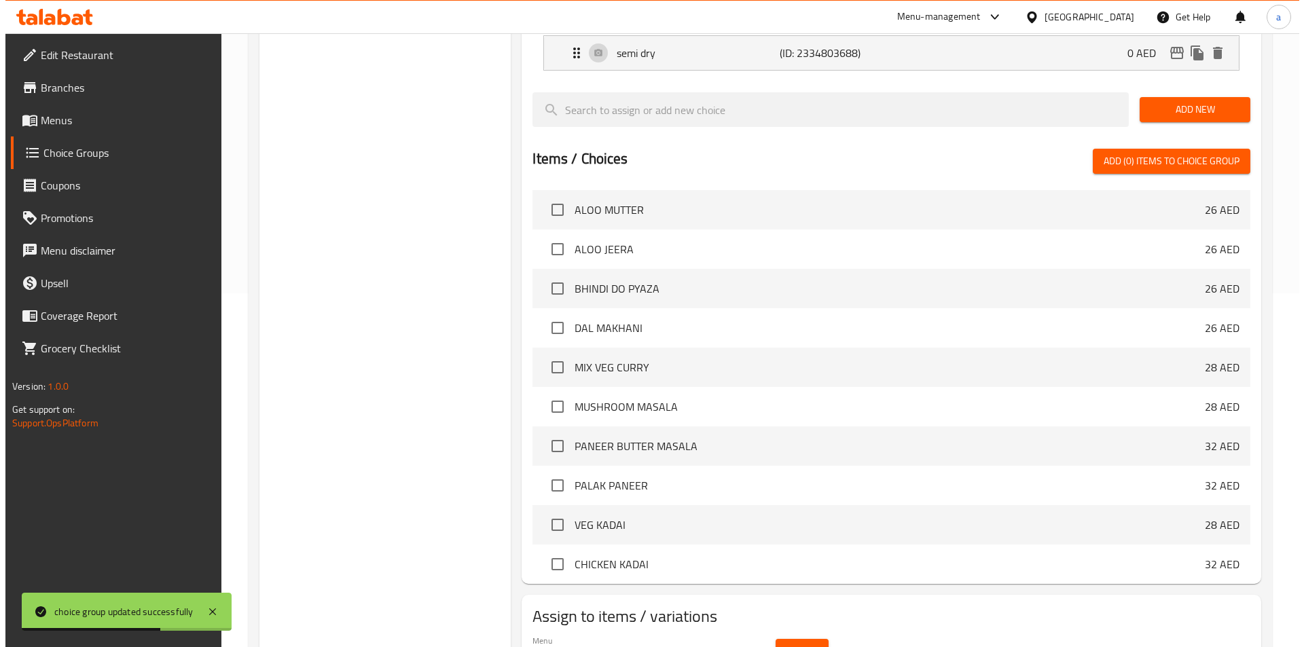
scroll to position [391, 0]
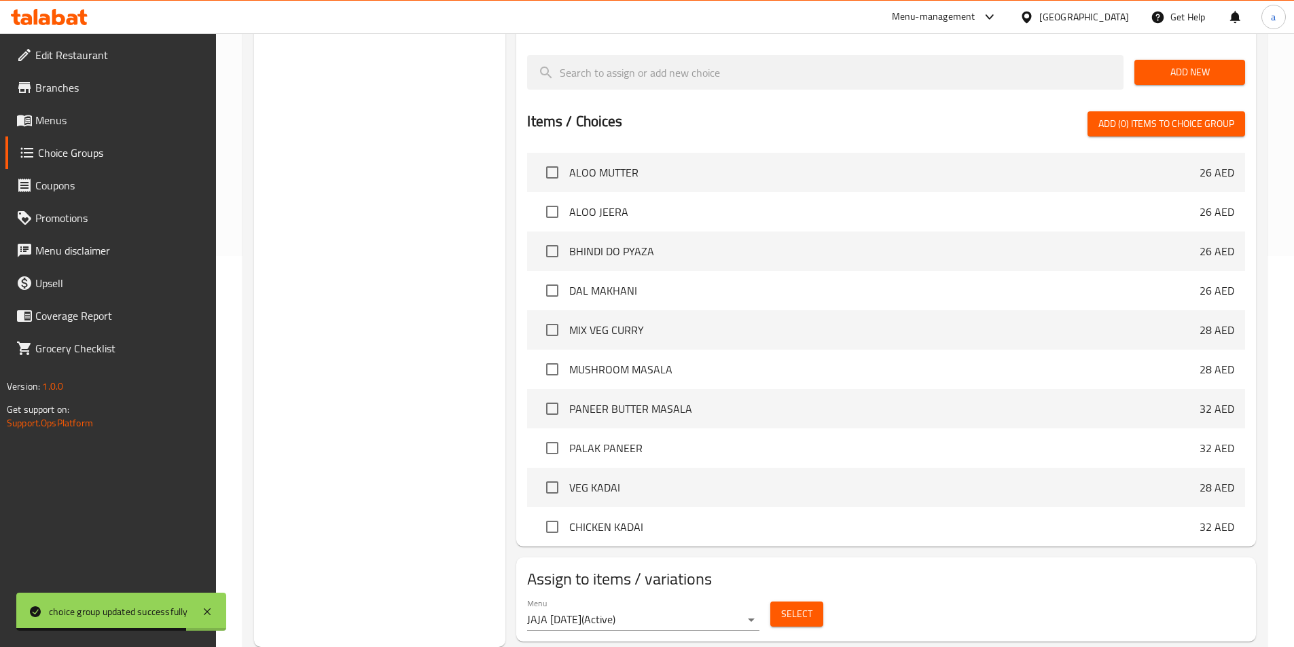
click at [792, 606] on span "Select" at bounding box center [796, 614] width 31 height 17
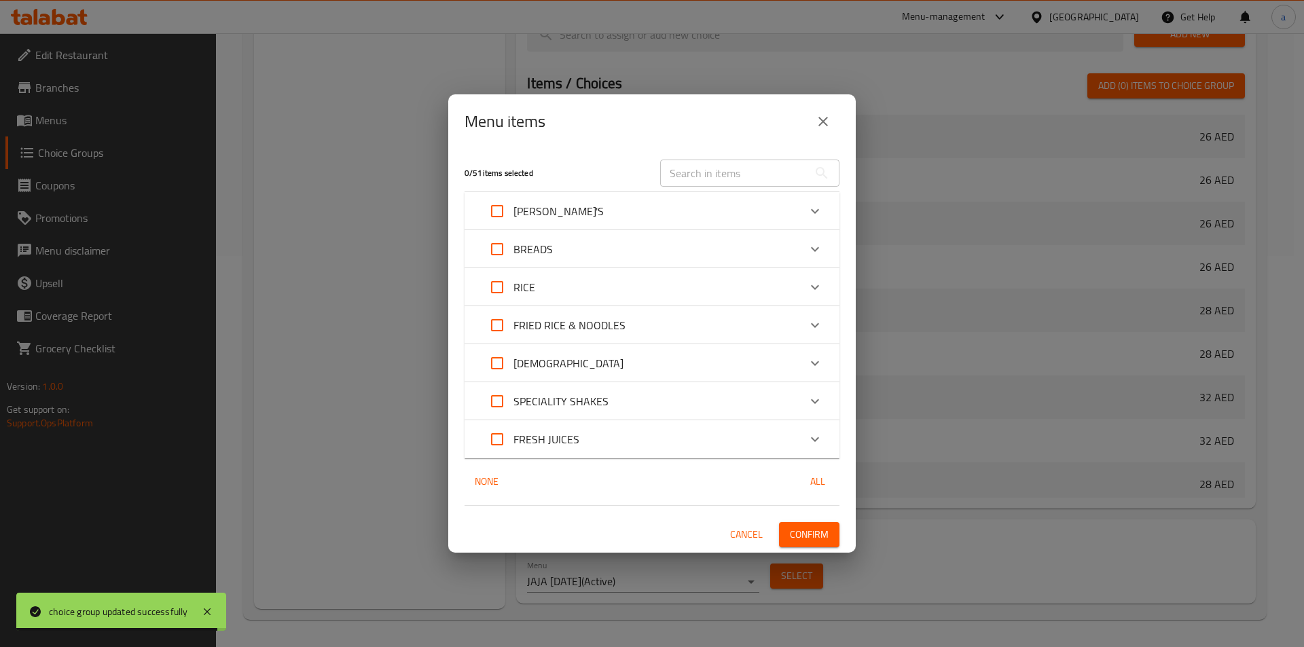
click at [532, 213] on p "[PERSON_NAME]'S" at bounding box center [558, 211] width 90 height 16
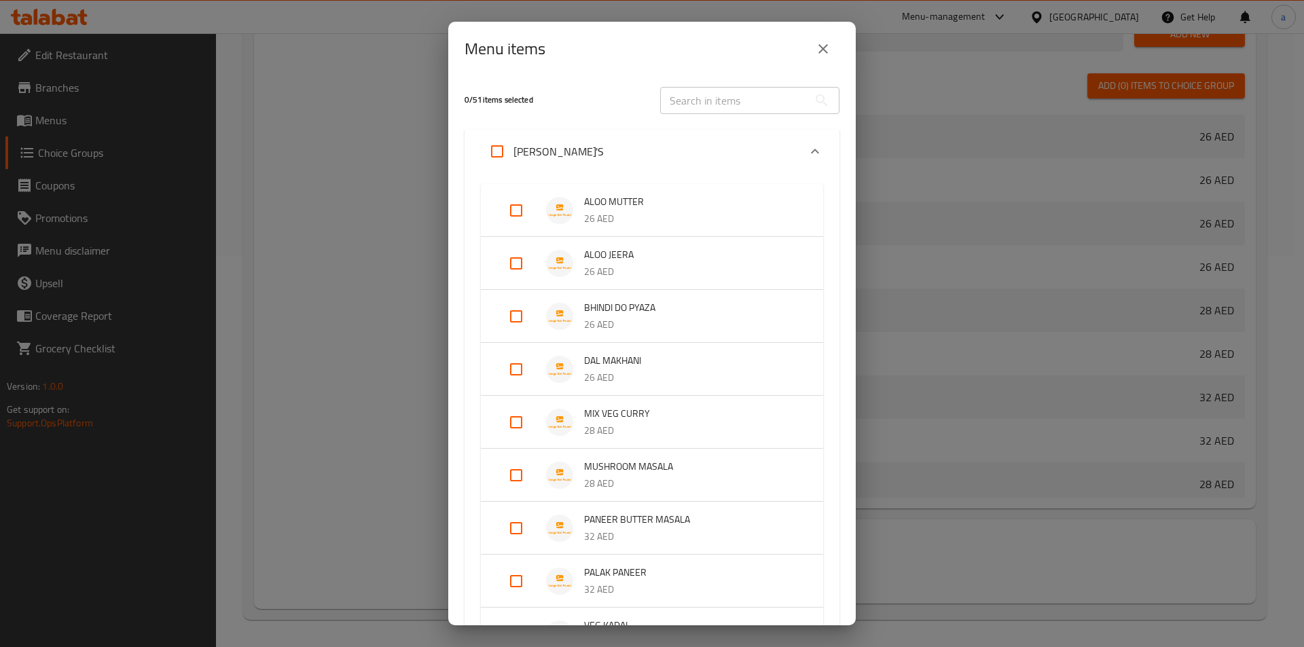
click at [518, 266] on input "Expand" at bounding box center [516, 263] width 33 height 33
checkbox input "true"
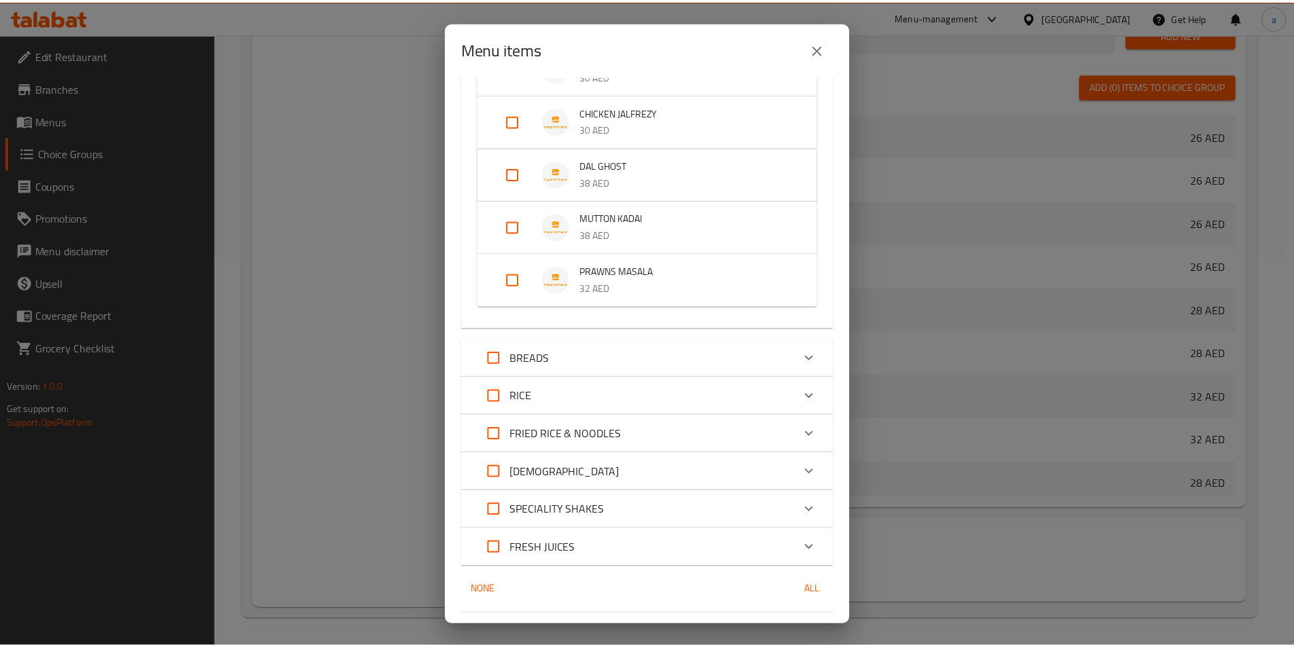
scroll to position [783, 0]
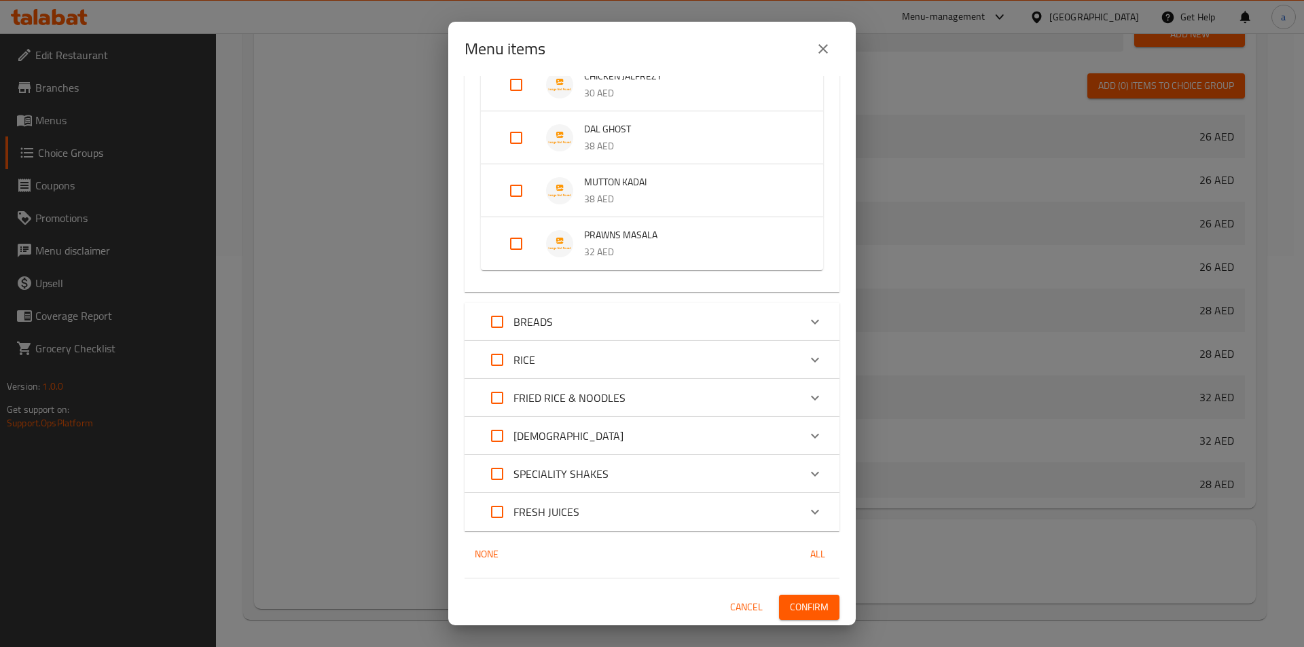
click at [743, 607] on span "Cancel" at bounding box center [746, 607] width 33 height 17
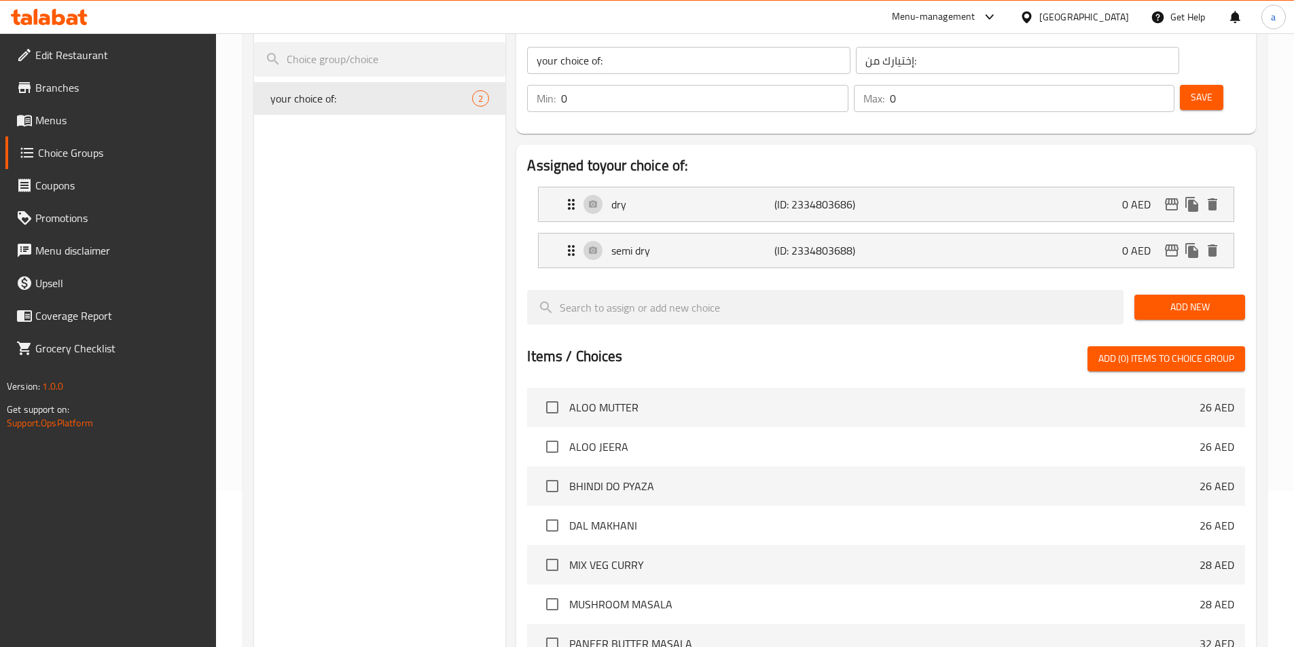
scroll to position [0, 0]
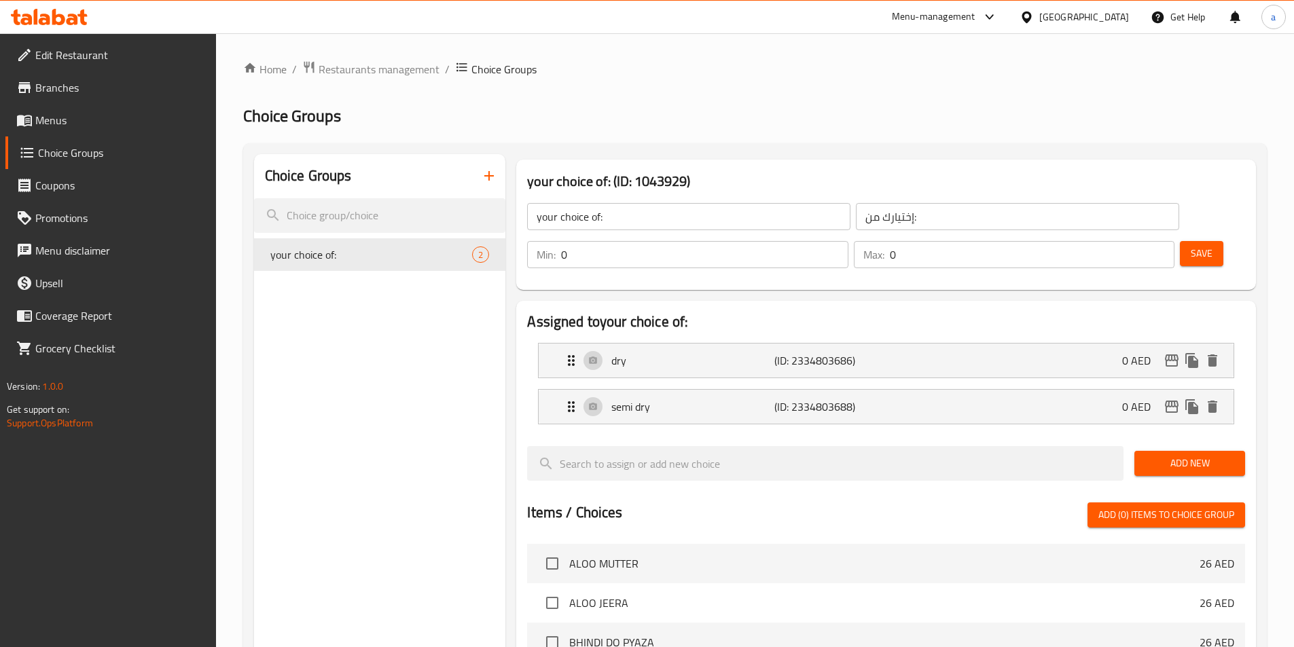
click at [848, 241] on input "0" at bounding box center [704, 254] width 287 height 27
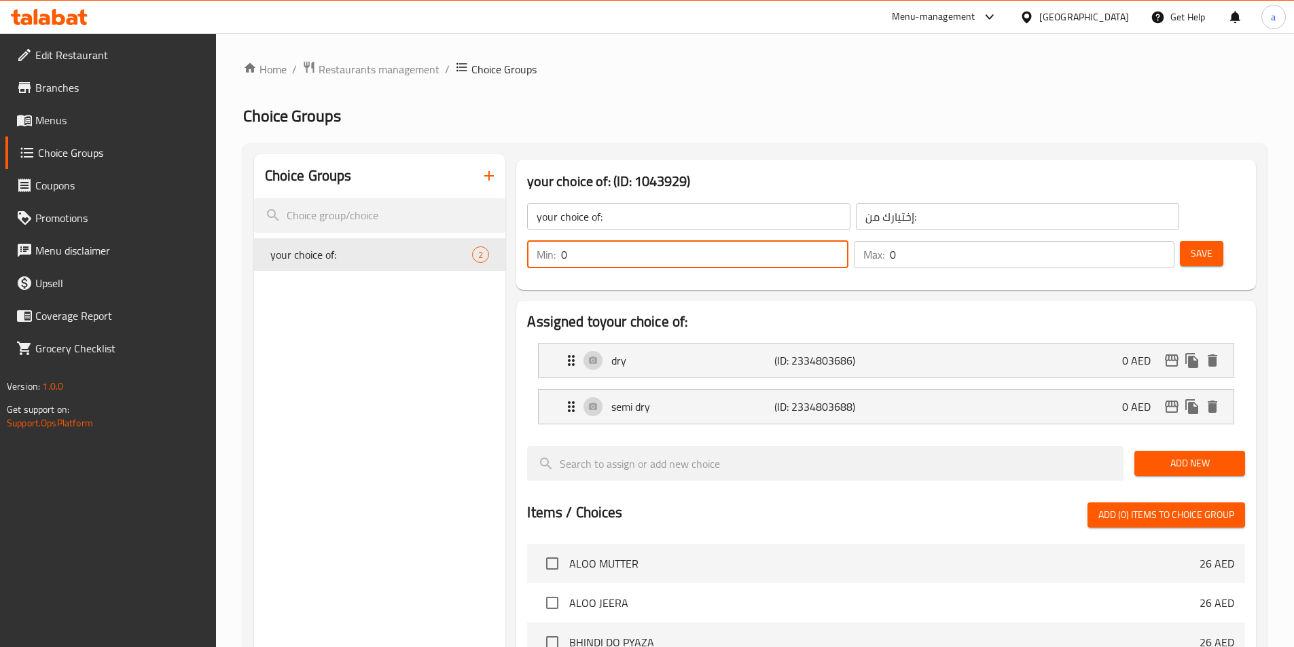
click at [848, 241] on input "0" at bounding box center [704, 254] width 287 height 27
type input "1"
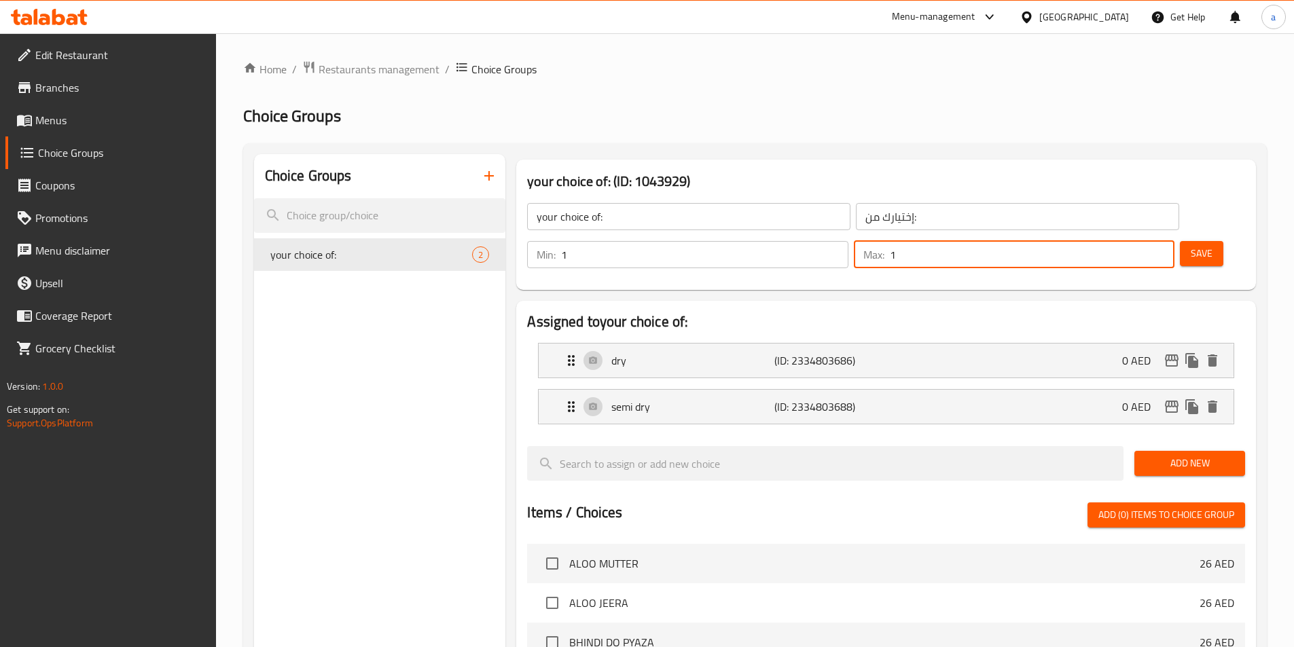
type input "1"
click at [1191, 245] on span "Save" at bounding box center [1202, 253] width 22 height 17
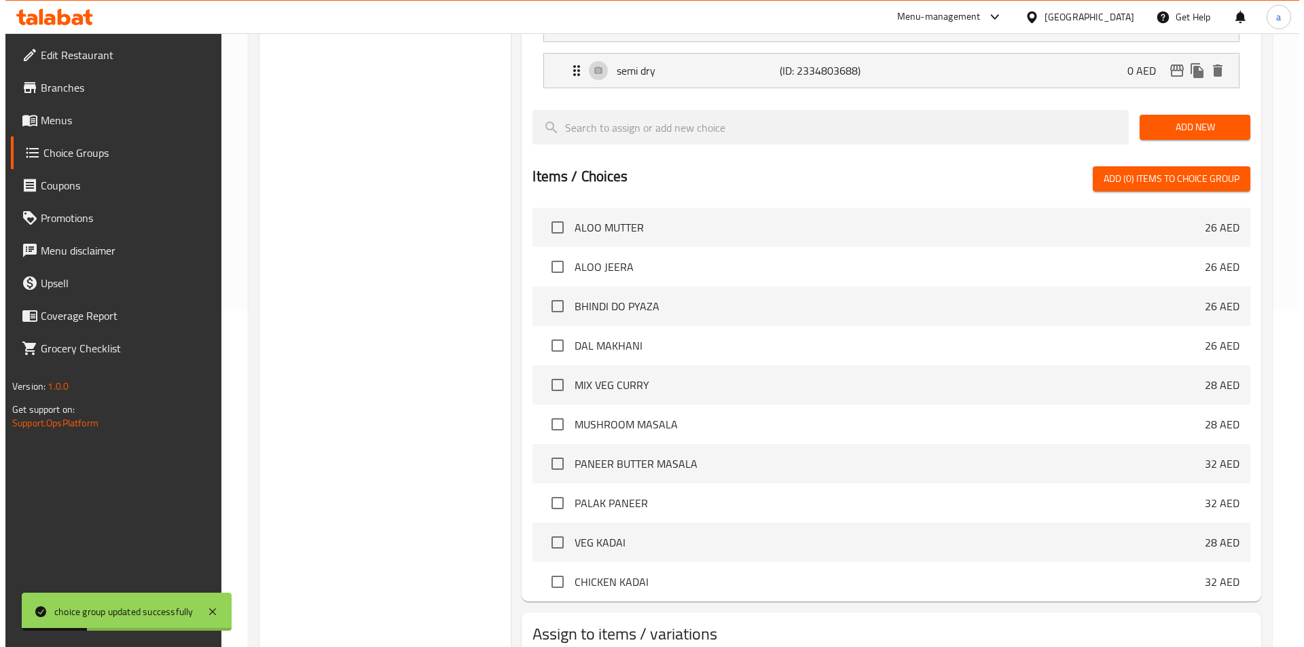
scroll to position [391, 0]
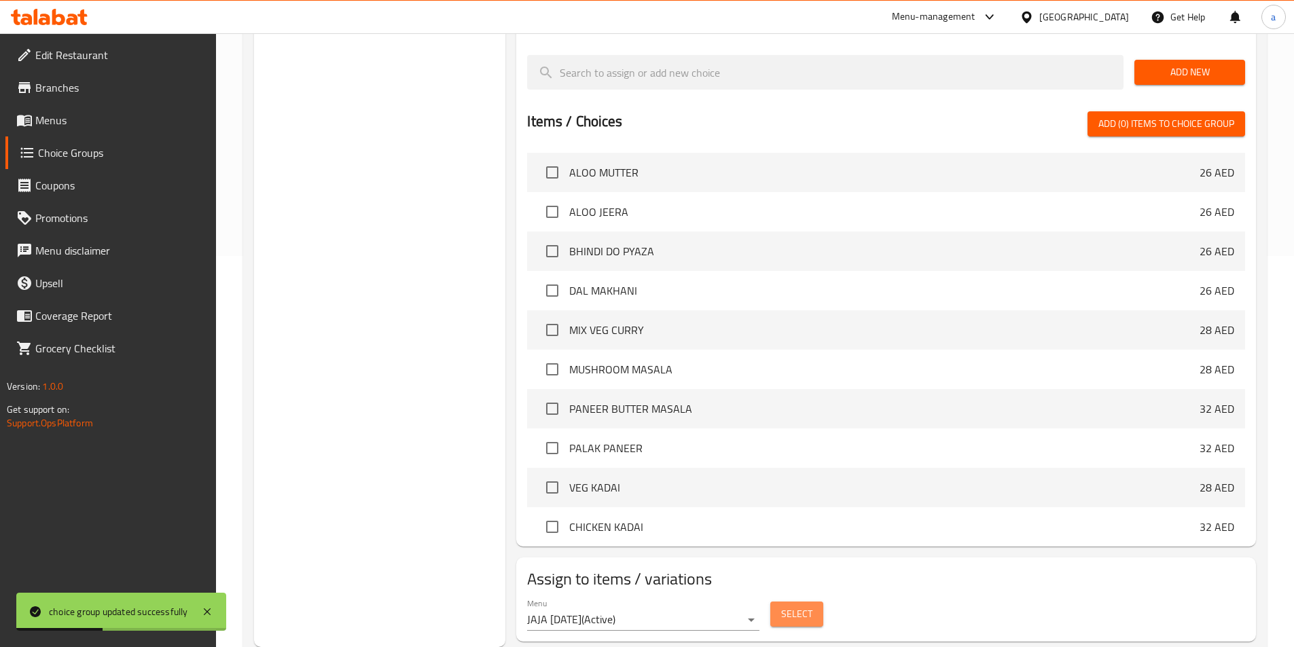
click at [803, 606] on span "Select" at bounding box center [796, 614] width 31 height 17
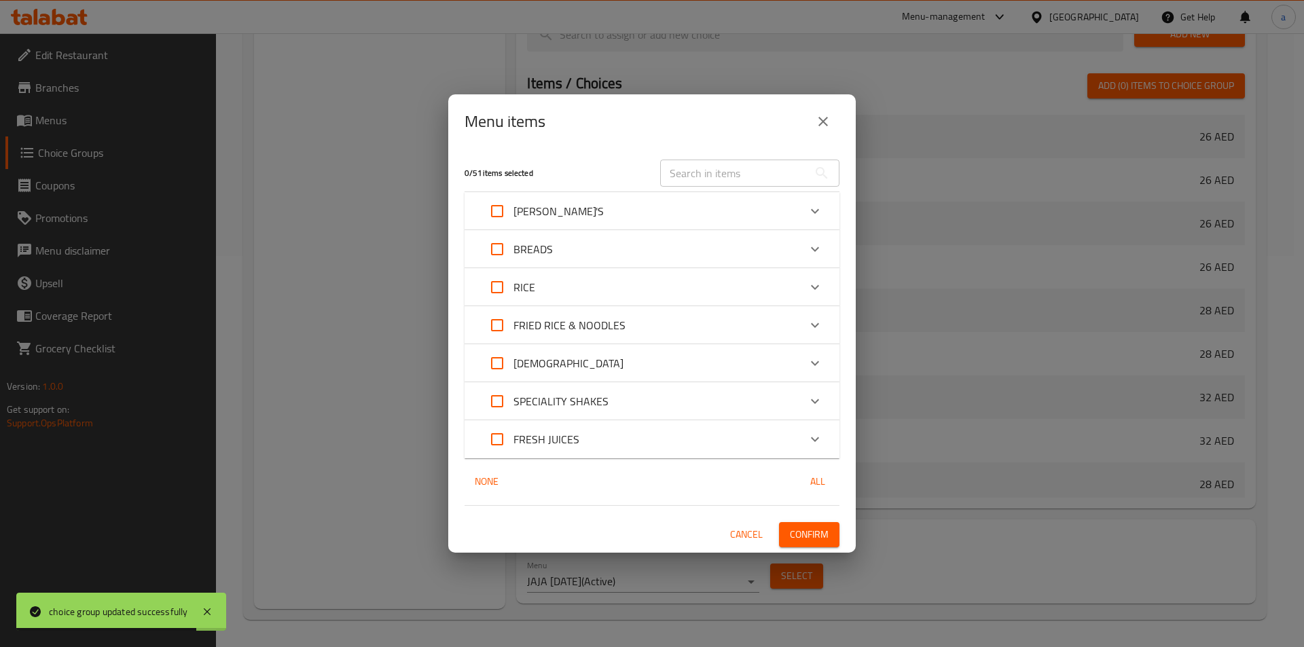
click at [537, 219] on p "[PERSON_NAME]'S" at bounding box center [558, 211] width 90 height 16
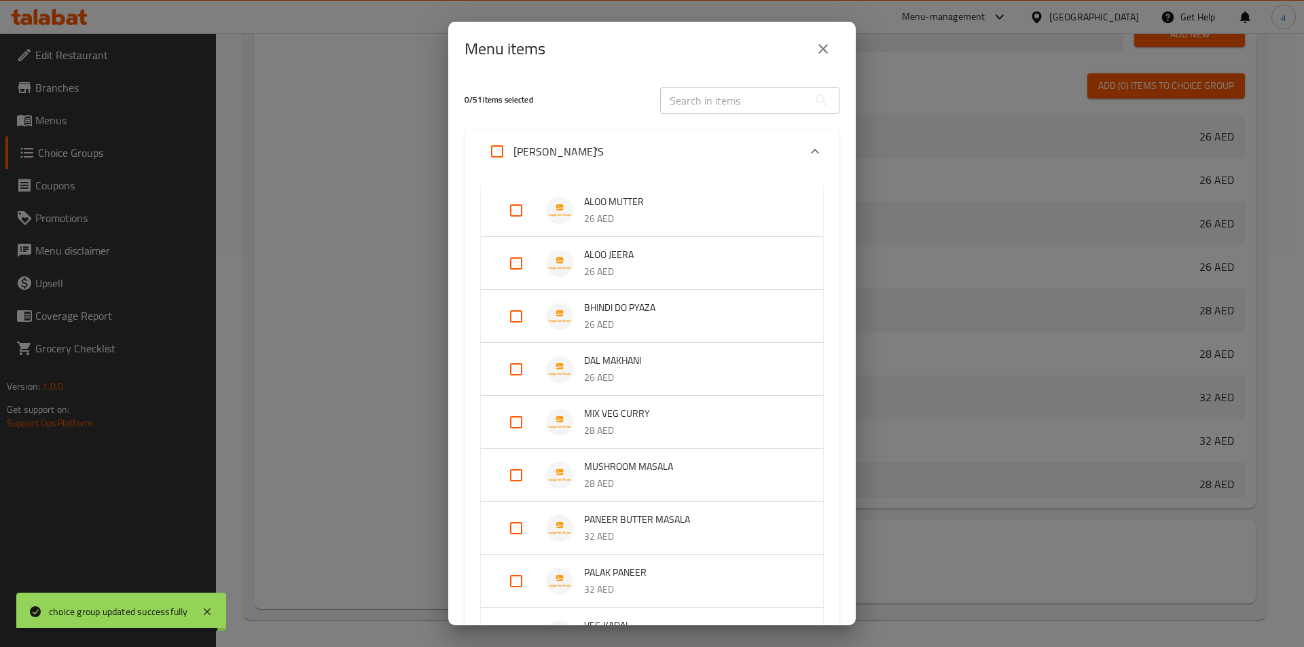
click at [520, 253] on input "Expand" at bounding box center [516, 263] width 33 height 33
checkbox input "true"
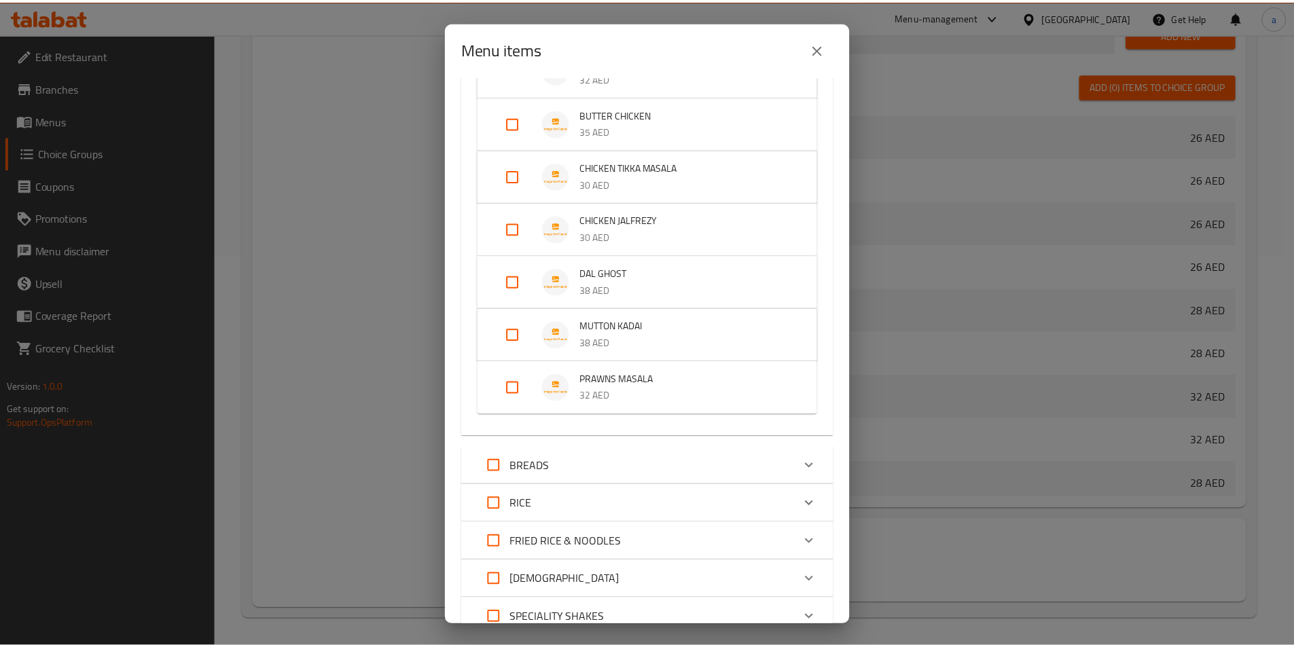
scroll to position [783, 0]
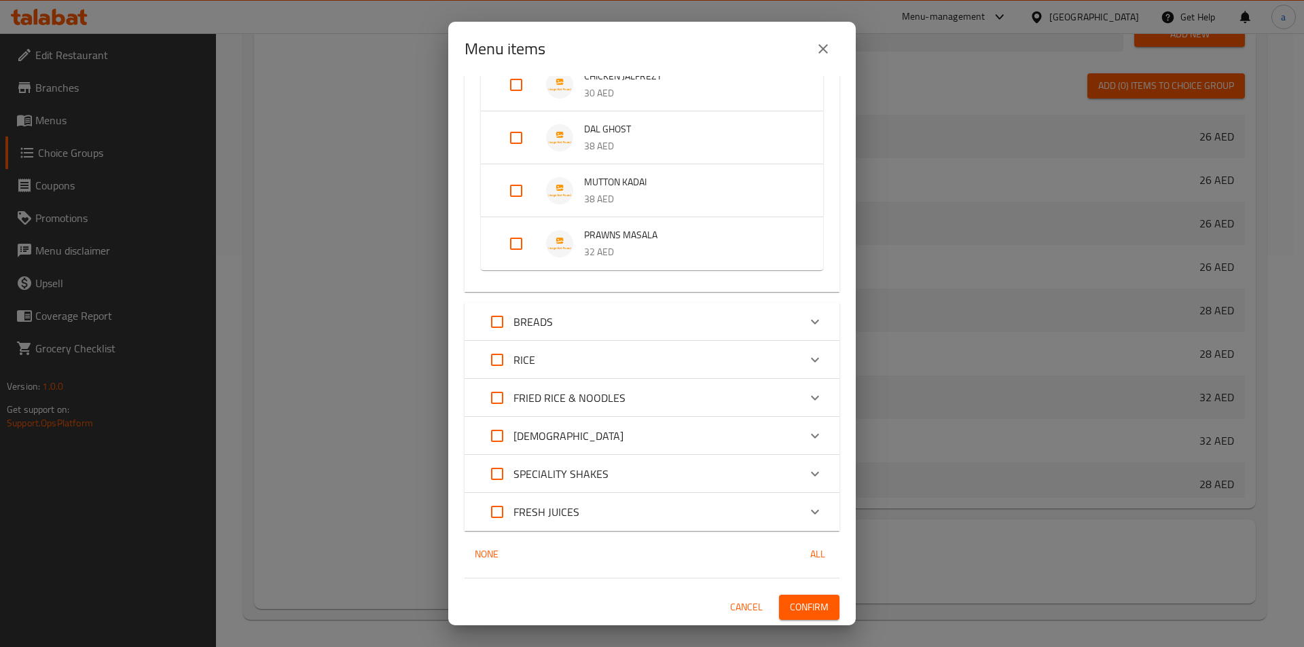
click at [806, 611] on span "Confirm" at bounding box center [809, 607] width 39 height 17
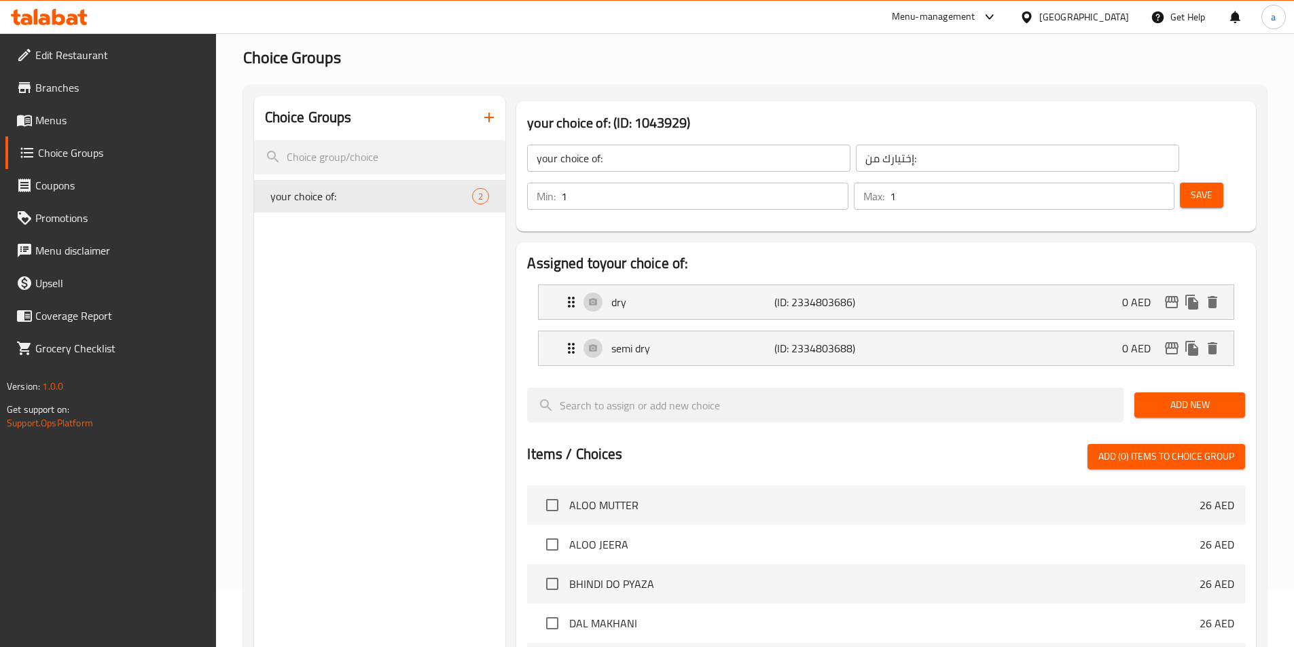
scroll to position [0, 0]
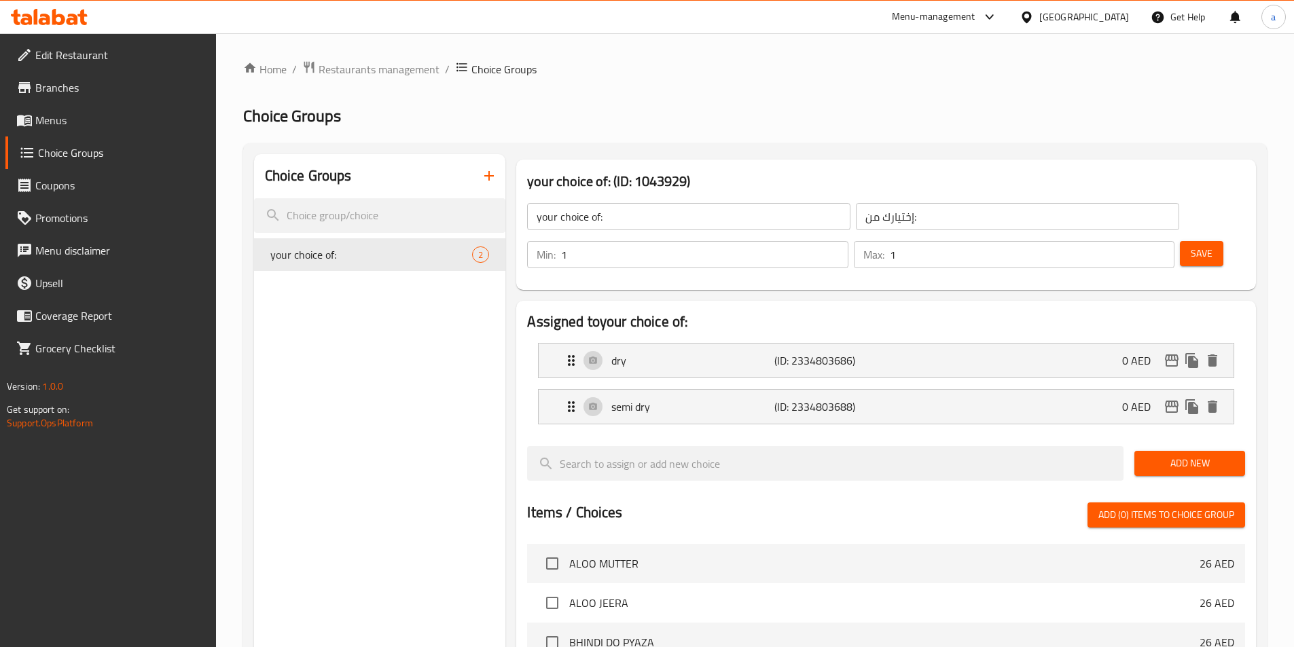
click at [484, 177] on icon "button" at bounding box center [489, 176] width 16 height 16
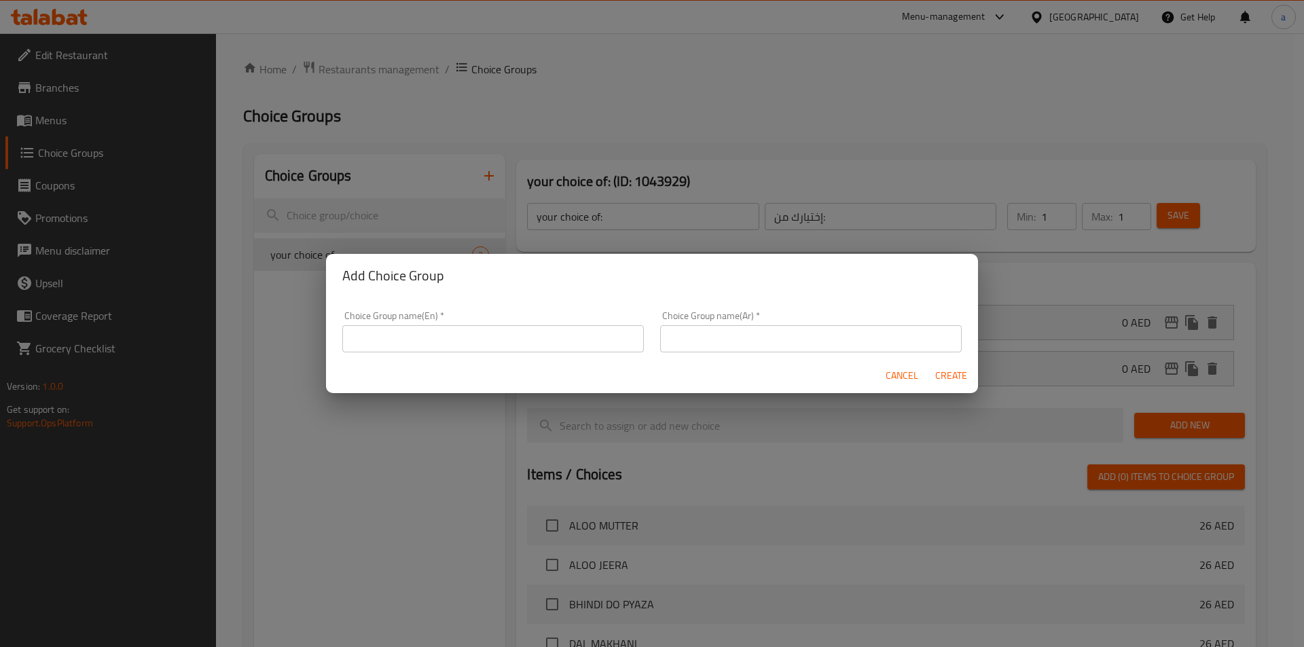
click at [441, 332] on input "text" at bounding box center [493, 338] width 302 height 27
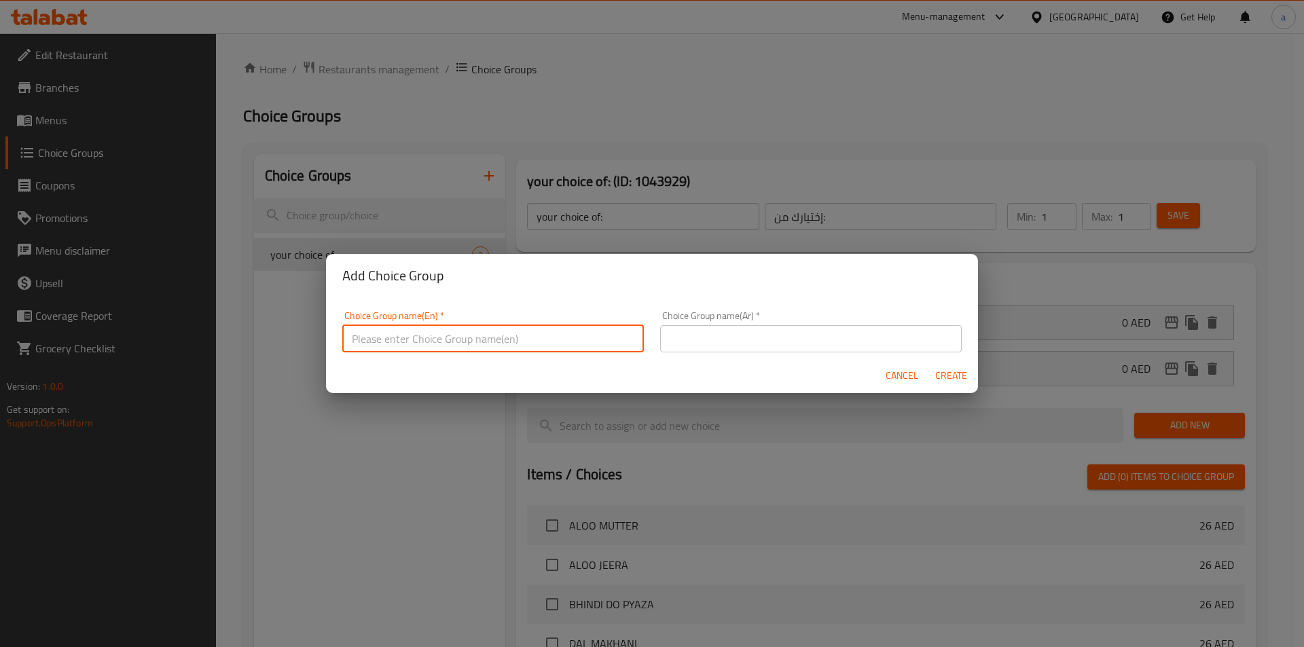
type input "ؤ"
type input "choice of meat:"
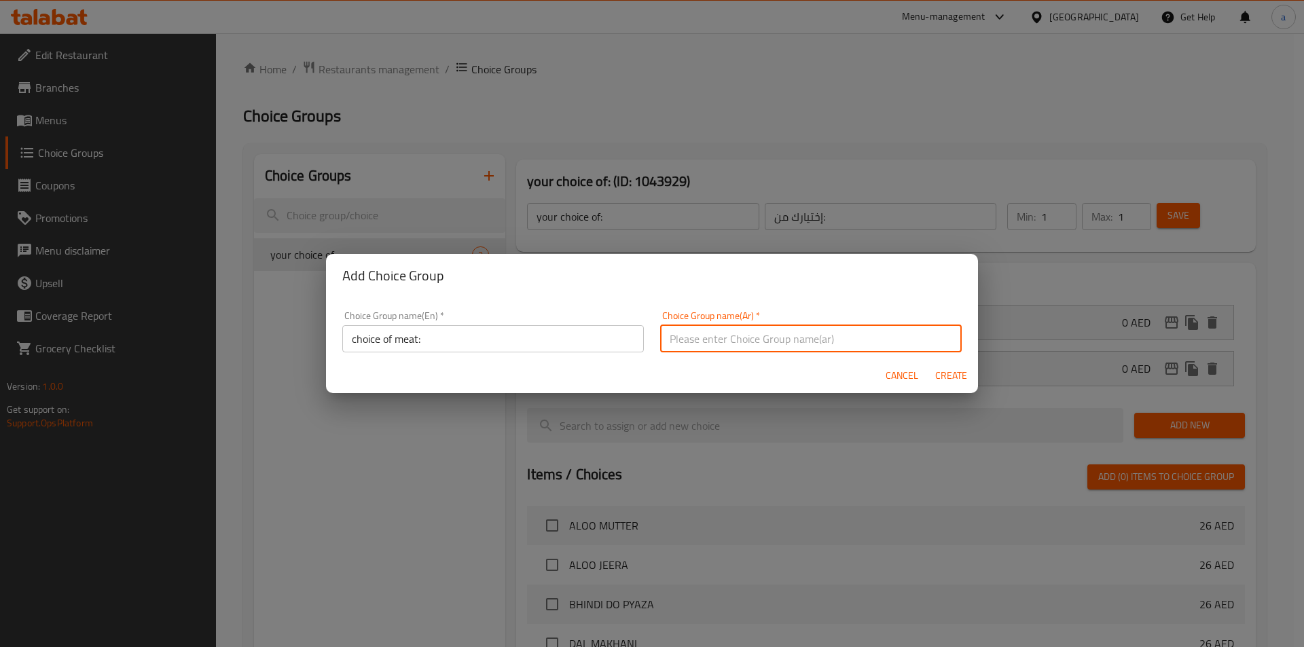
type input "أ"
type input "إختيارك من اللحم:"
click at [947, 379] on span "Create" at bounding box center [951, 375] width 33 height 17
type input "choice of meat:"
type input "إختيارك من اللحم:"
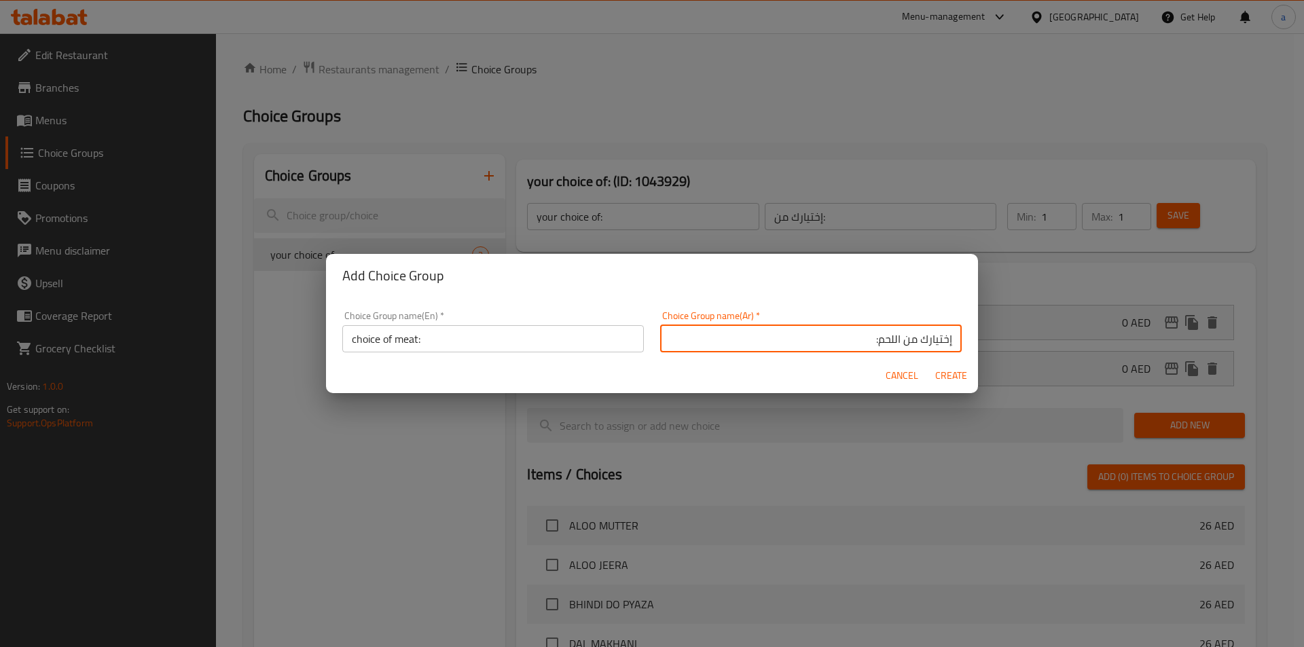
type input "0"
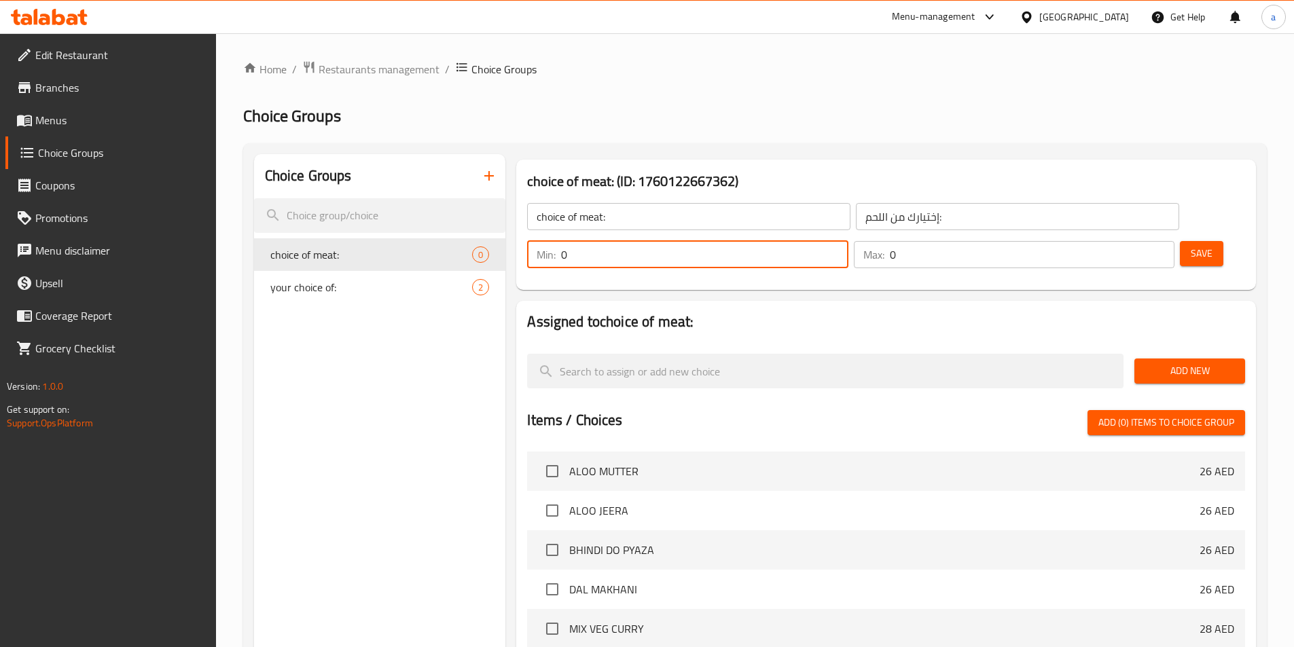
click at [848, 241] on input "0" at bounding box center [704, 254] width 287 height 27
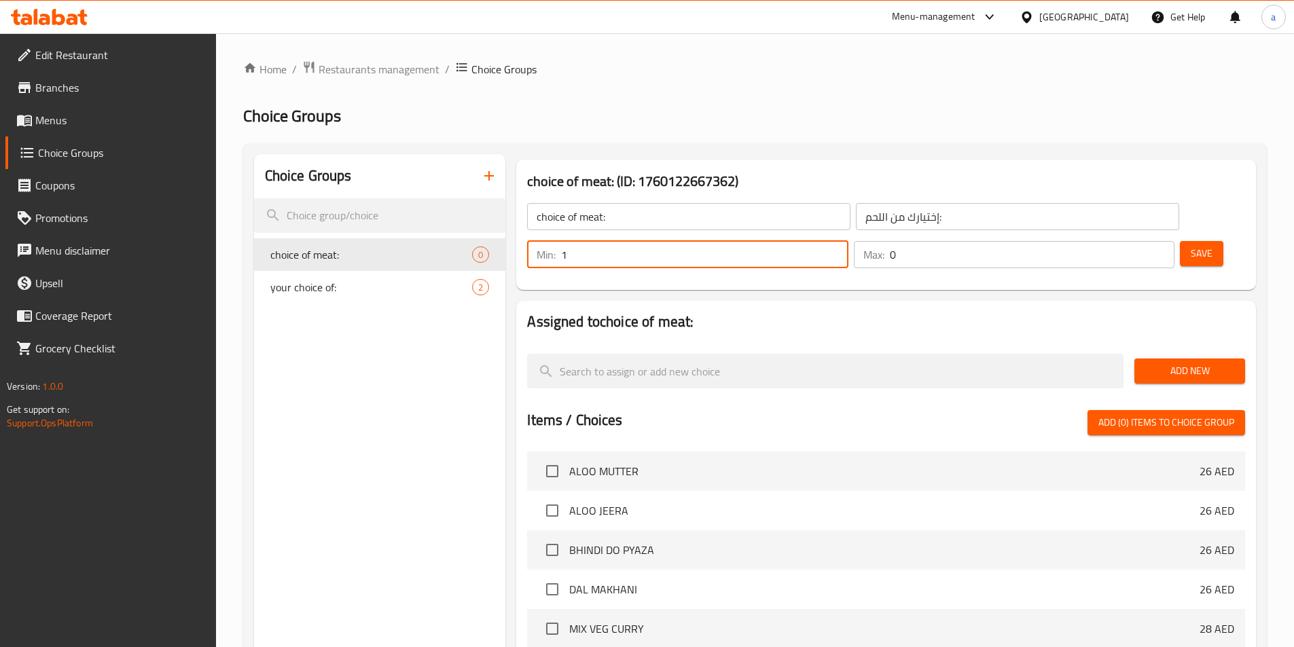
type input "1"
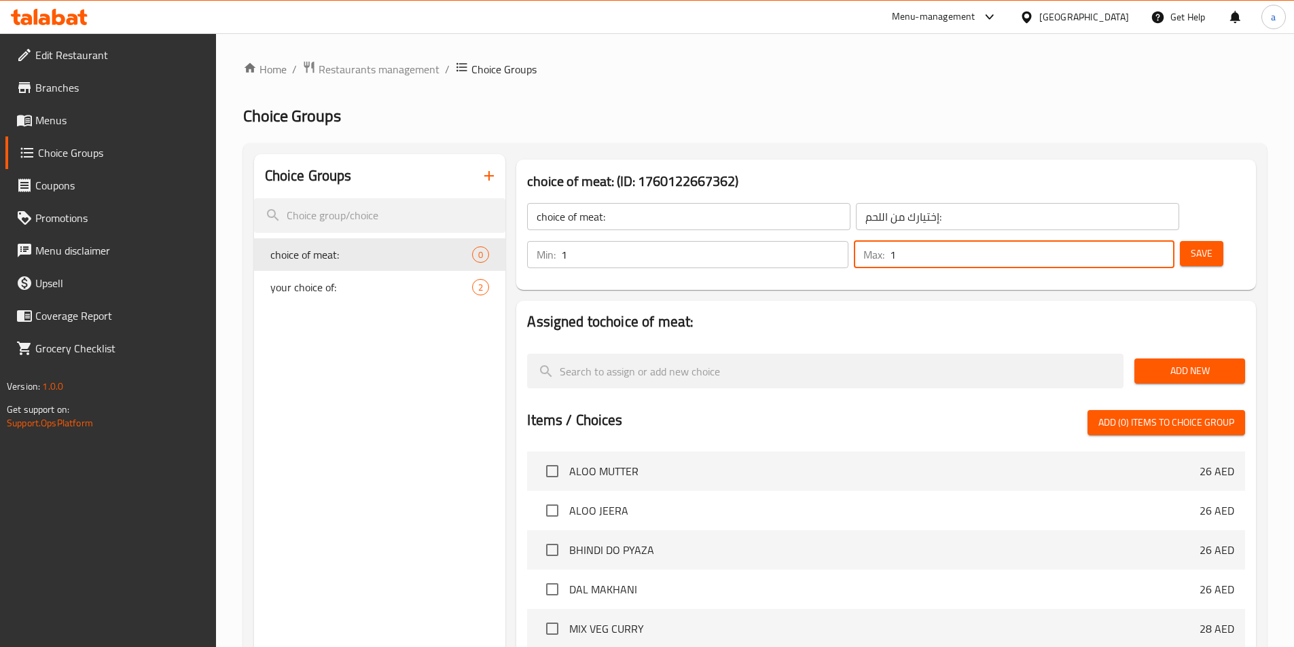
type input "1"
click at [1194, 241] on button "Save" at bounding box center [1201, 253] width 43 height 25
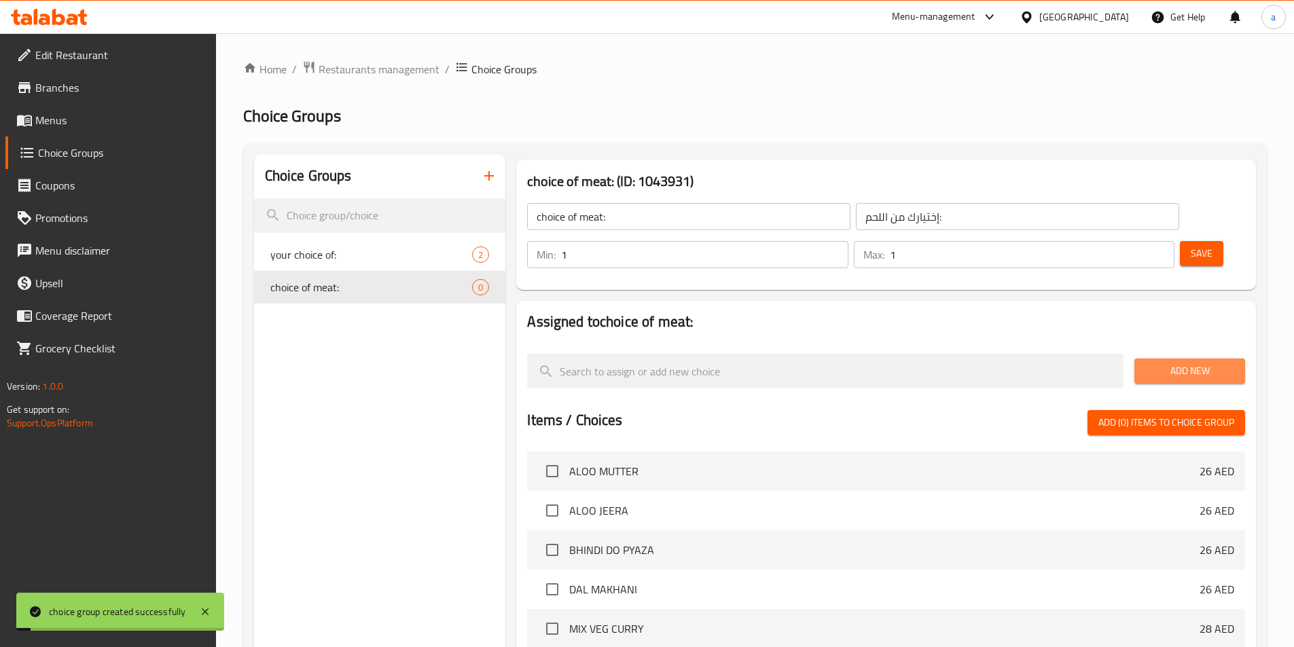
click at [1175, 363] on span "Add New" at bounding box center [1189, 371] width 89 height 17
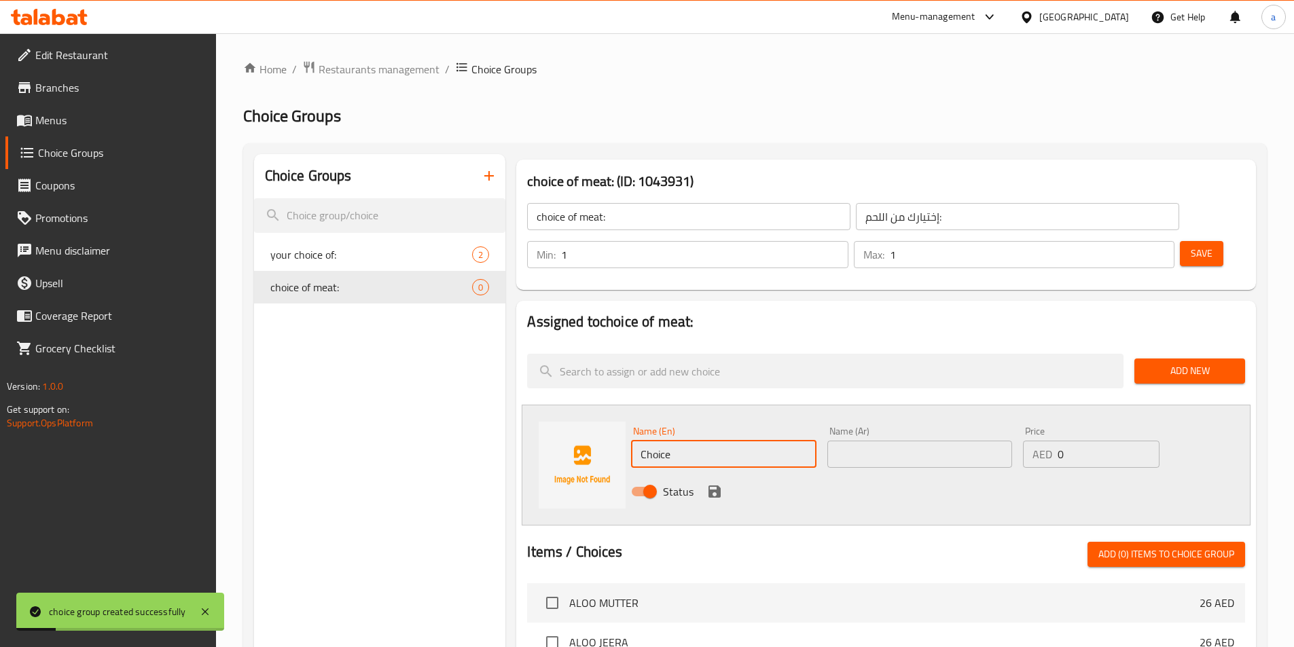
click at [727, 441] on input "Choice" at bounding box center [723, 454] width 185 height 27
click at [725, 441] on input "Choice" at bounding box center [723, 454] width 185 height 27
type input "ة"
type input "mutton meat"
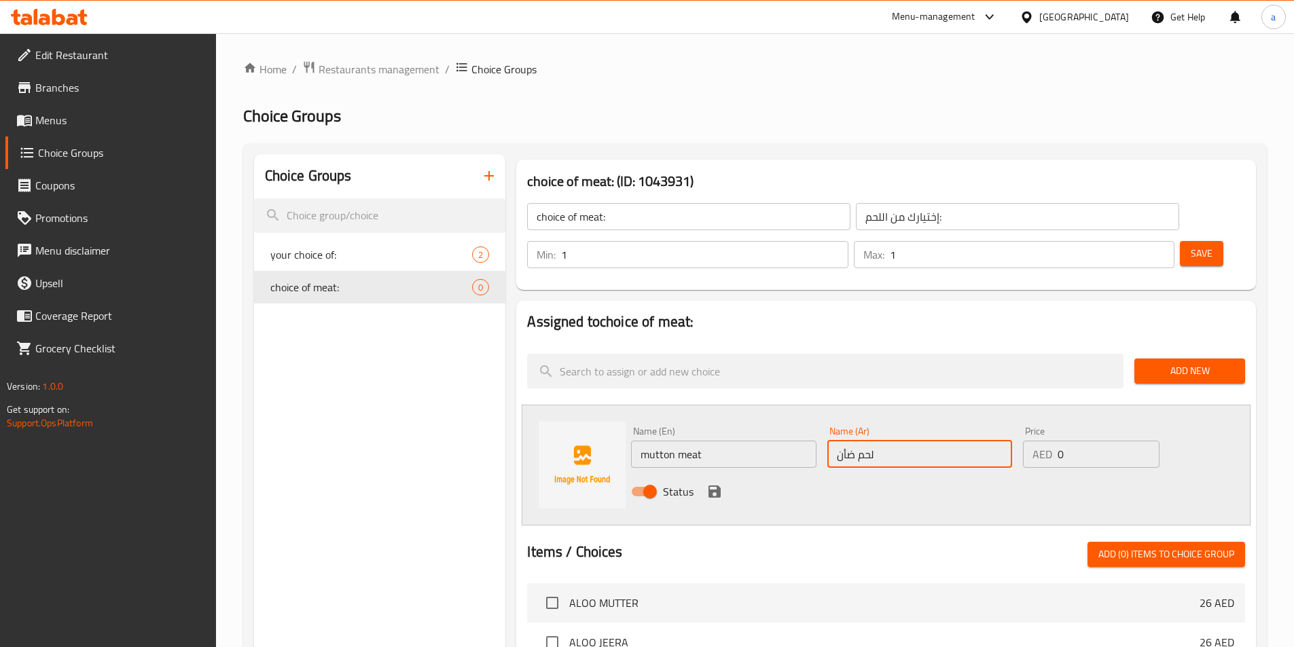
type input "لحم ضأن"
click at [718, 486] on icon "save" at bounding box center [714, 492] width 12 height 12
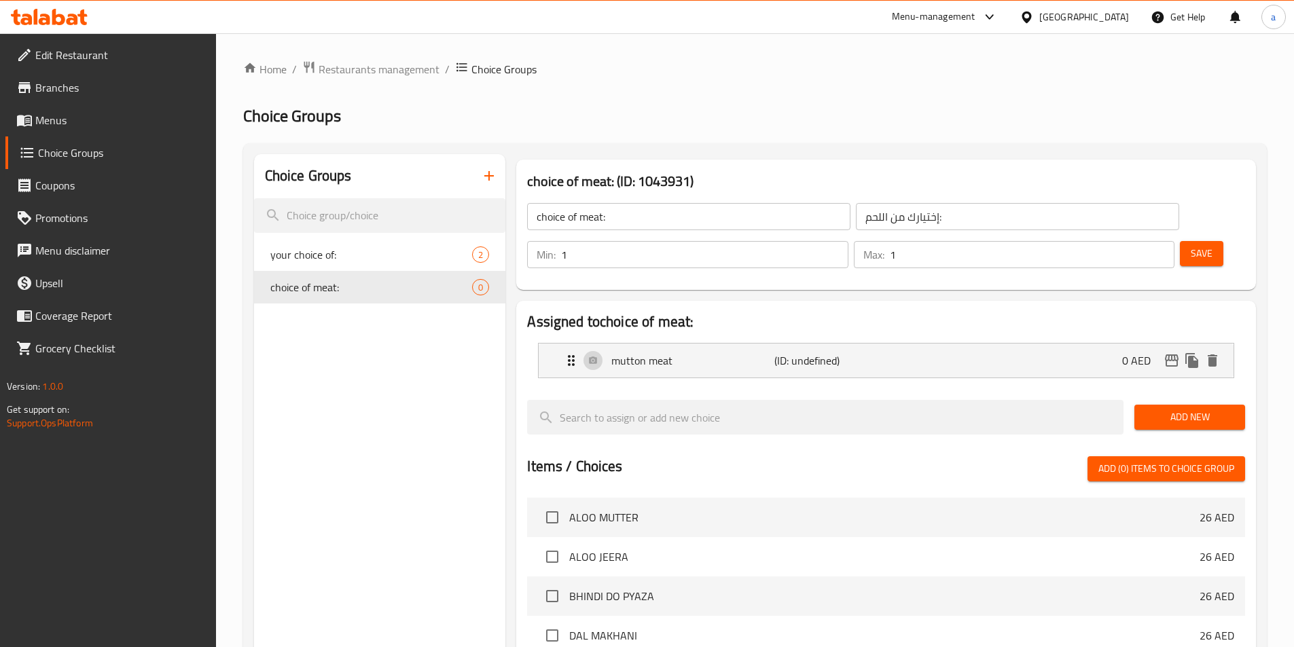
click at [1191, 241] on button "Save" at bounding box center [1201, 253] width 43 height 25
click at [1163, 409] on span "Add New" at bounding box center [1189, 417] width 89 height 17
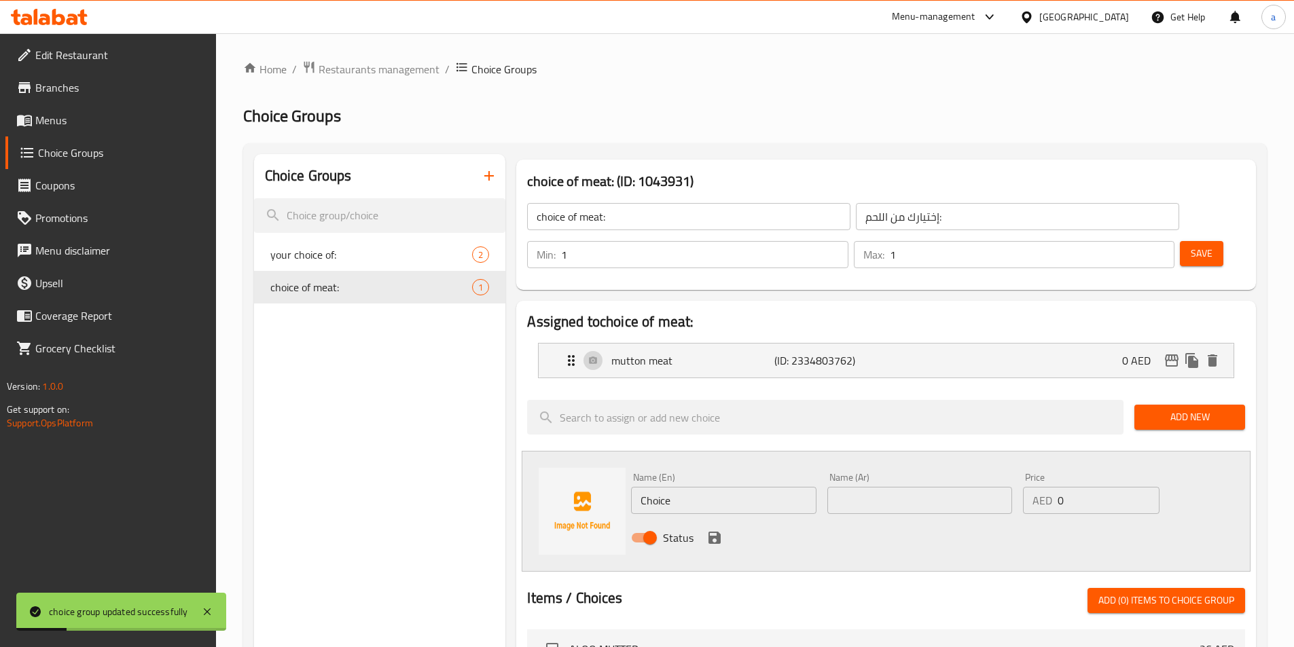
click at [709, 487] on input "Choice" at bounding box center [723, 500] width 185 height 27
type input "ل"
type input "goat meat"
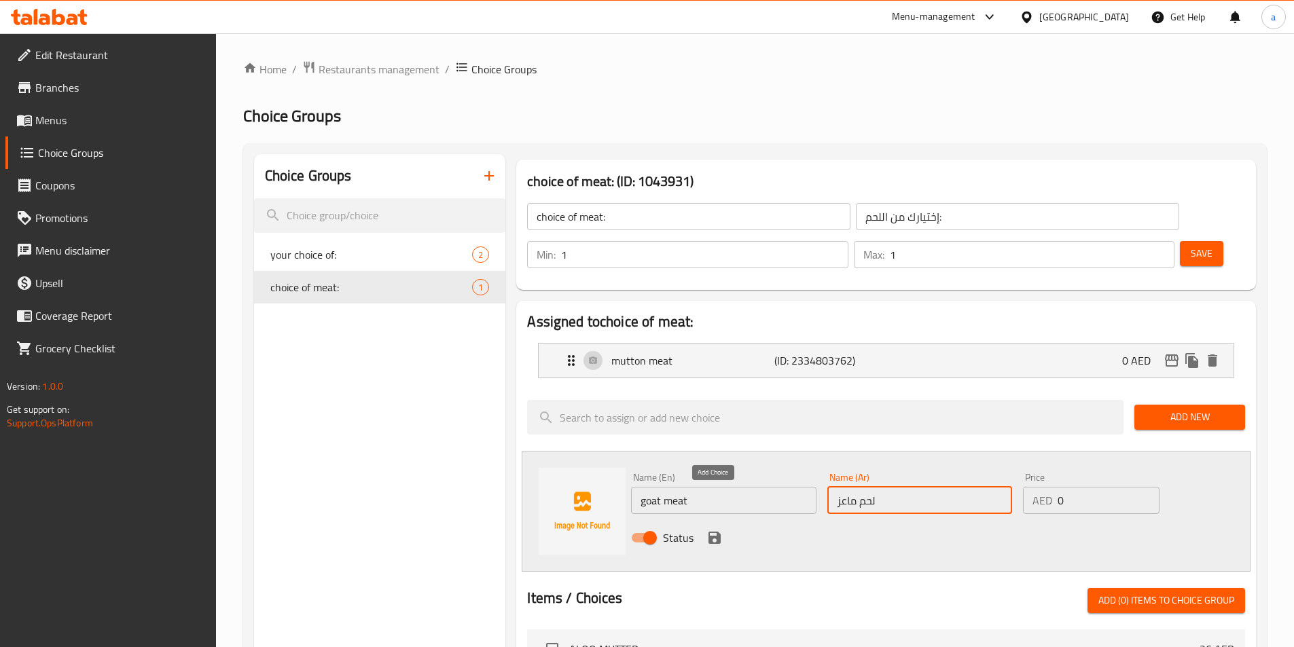
type input "لحم ماعز"
click at [717, 532] on icon "save" at bounding box center [714, 538] width 12 height 12
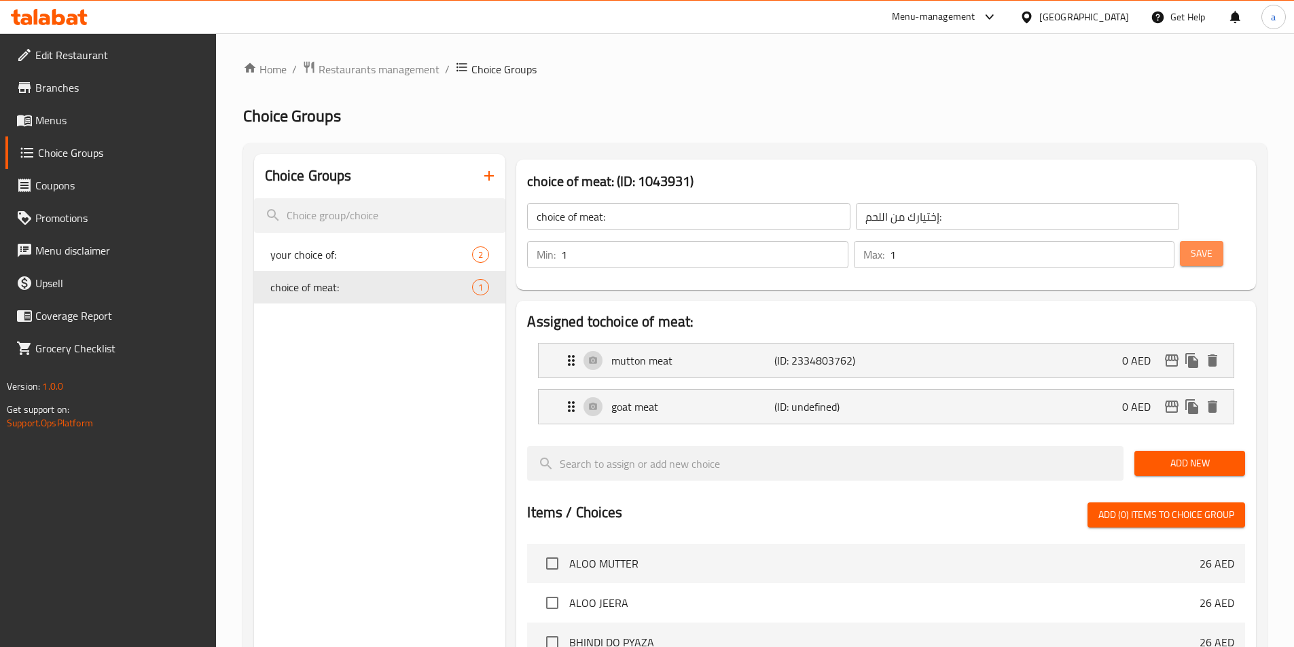
click at [1191, 245] on span "Save" at bounding box center [1202, 253] width 22 height 17
click at [491, 185] on button "button" at bounding box center [489, 176] width 33 height 33
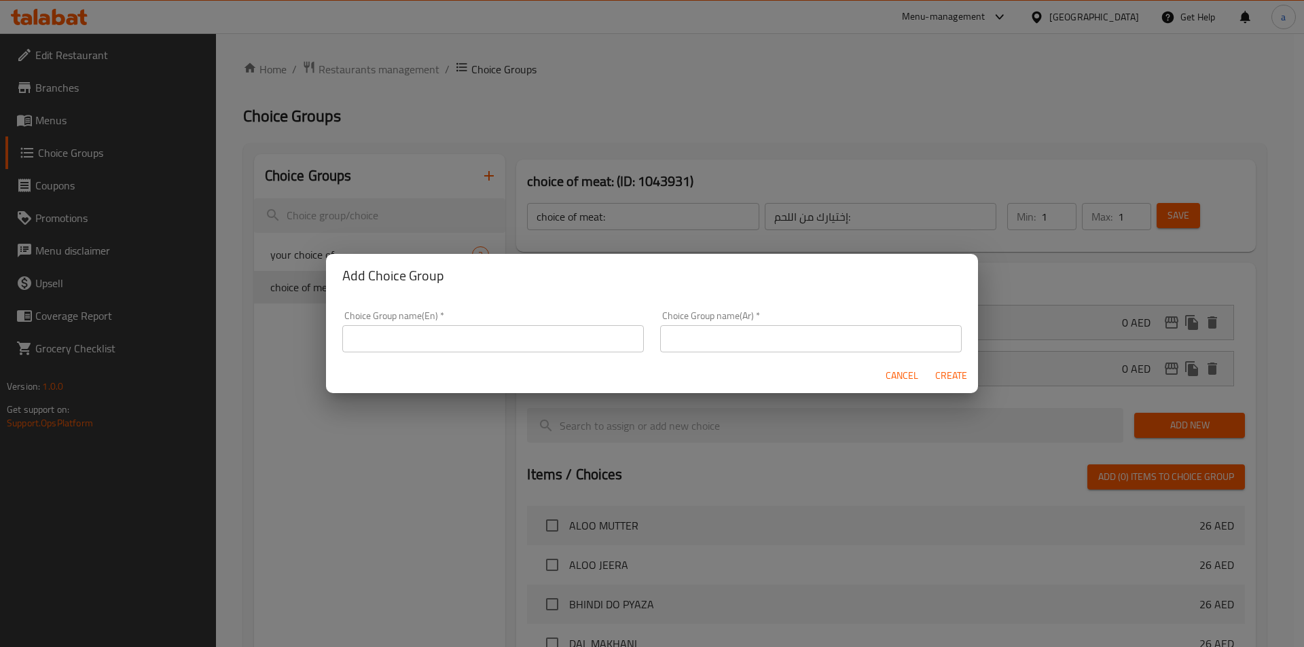
click at [472, 331] on input "text" at bounding box center [493, 338] width 302 height 27
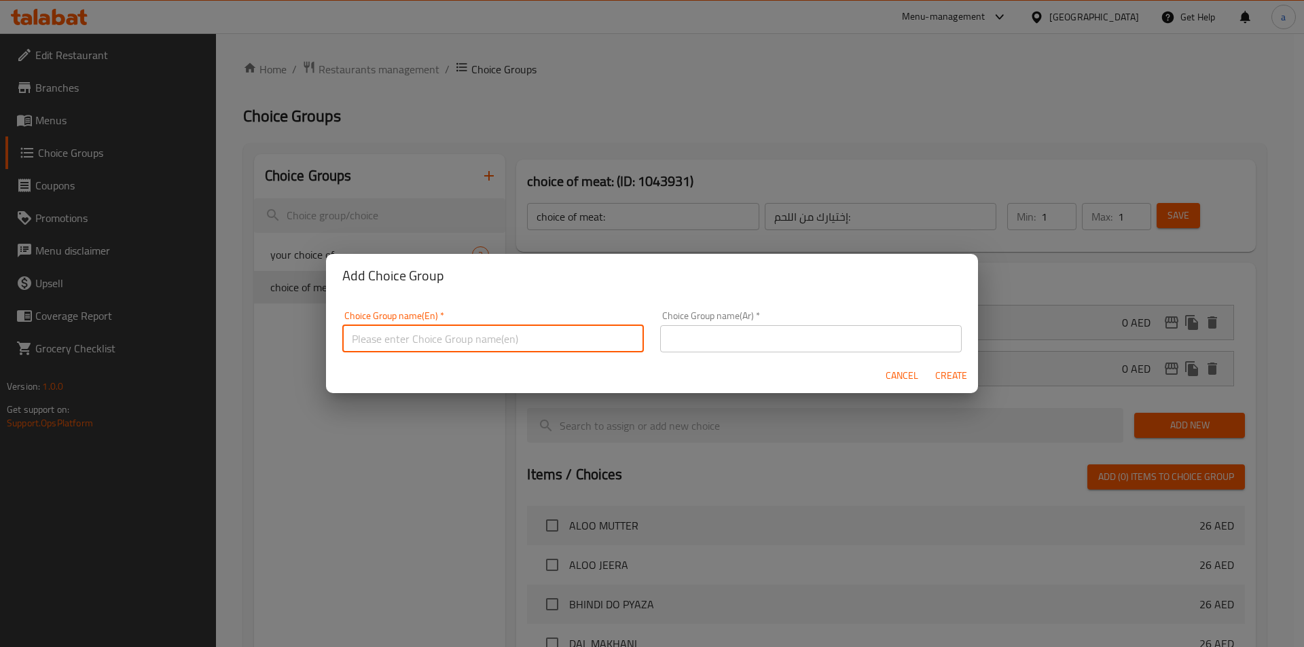
type input "ؤ"
type input "choice of bread"
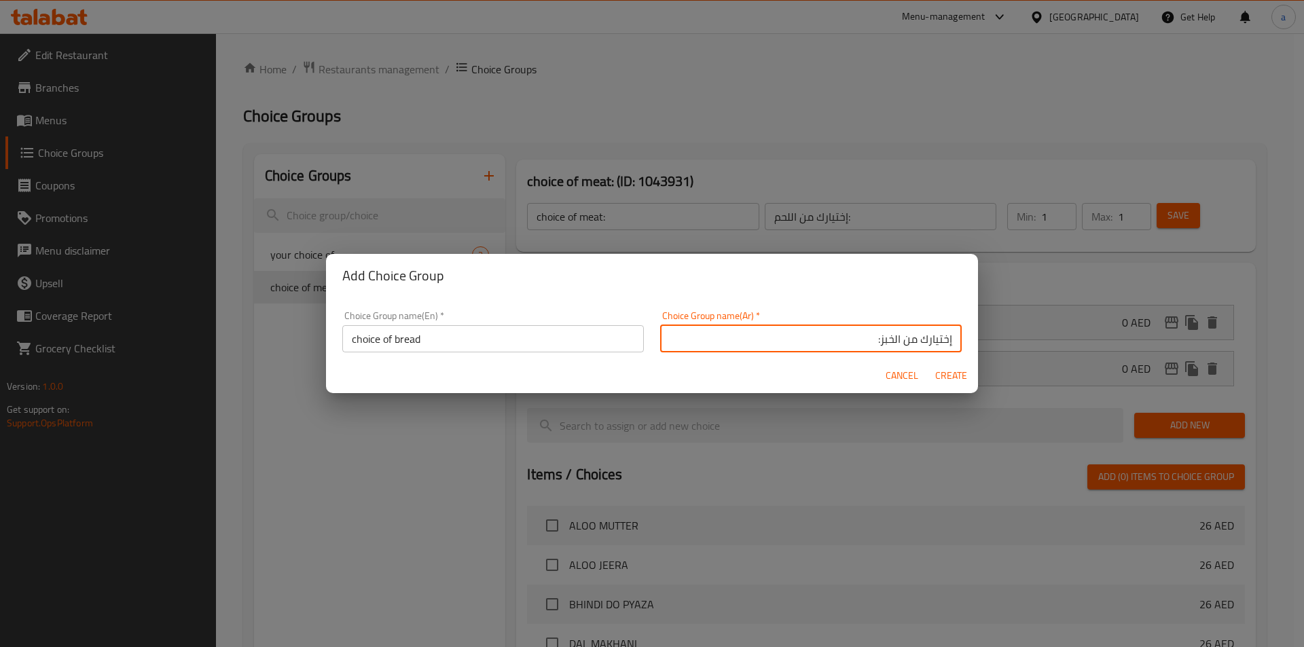
type input "إختيارك من الخبز:"
click at [957, 372] on span "Create" at bounding box center [951, 375] width 33 height 17
type input "choice of bread"
type input "إختيارك من الخبز:"
type input "0"
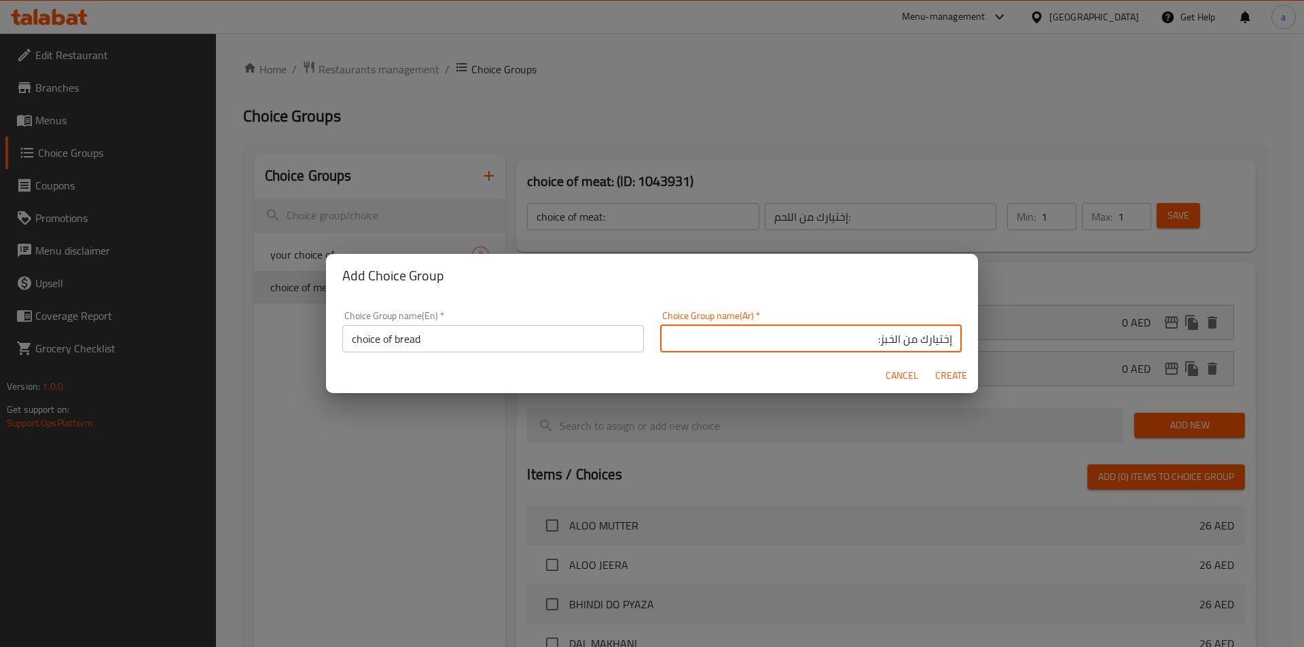
type input "0"
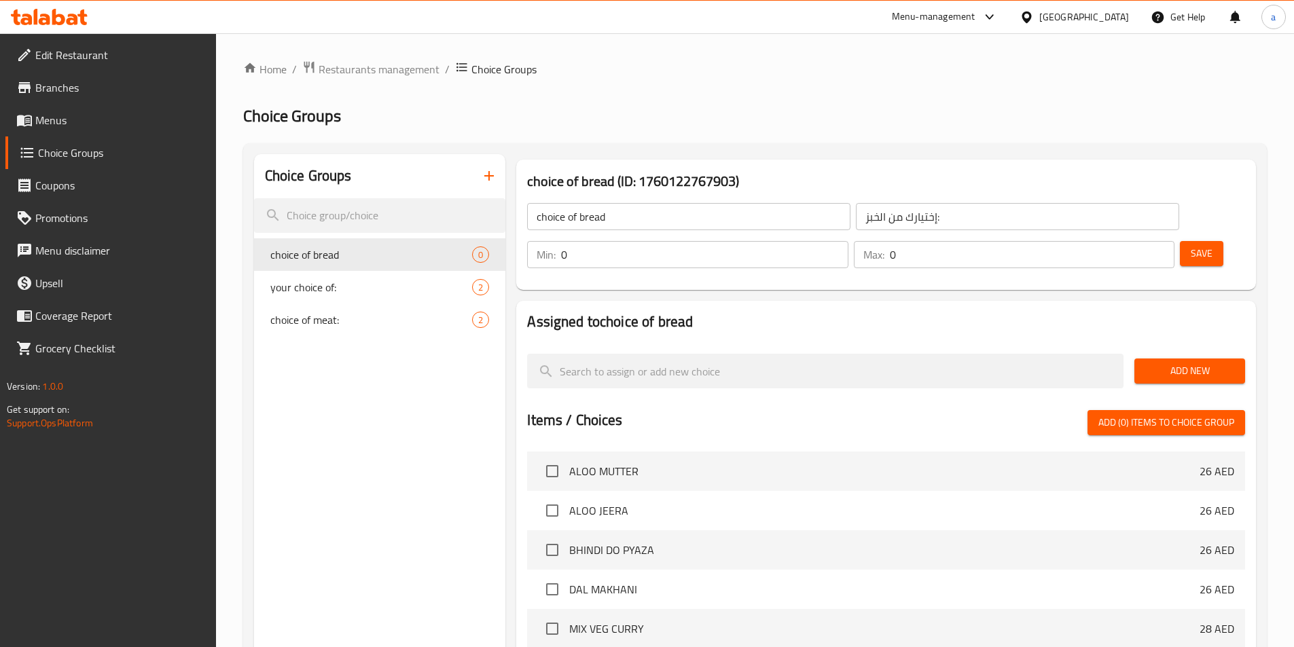
click at [1169, 359] on button "Add New" at bounding box center [1189, 371] width 111 height 25
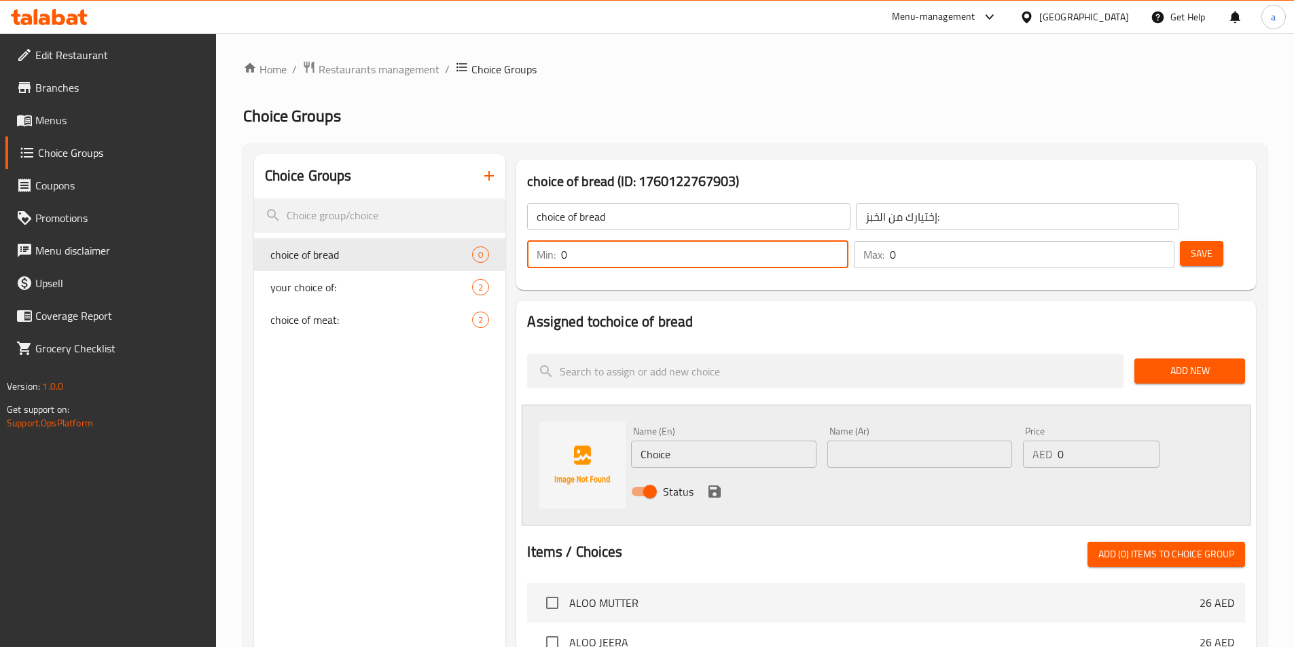
drag, startPoint x: 1047, startPoint y: 216, endPoint x: 1034, endPoint y: 216, distance: 12.2
click at [848, 241] on div "Min: 0 ​" at bounding box center [687, 254] width 321 height 27
type input "1"
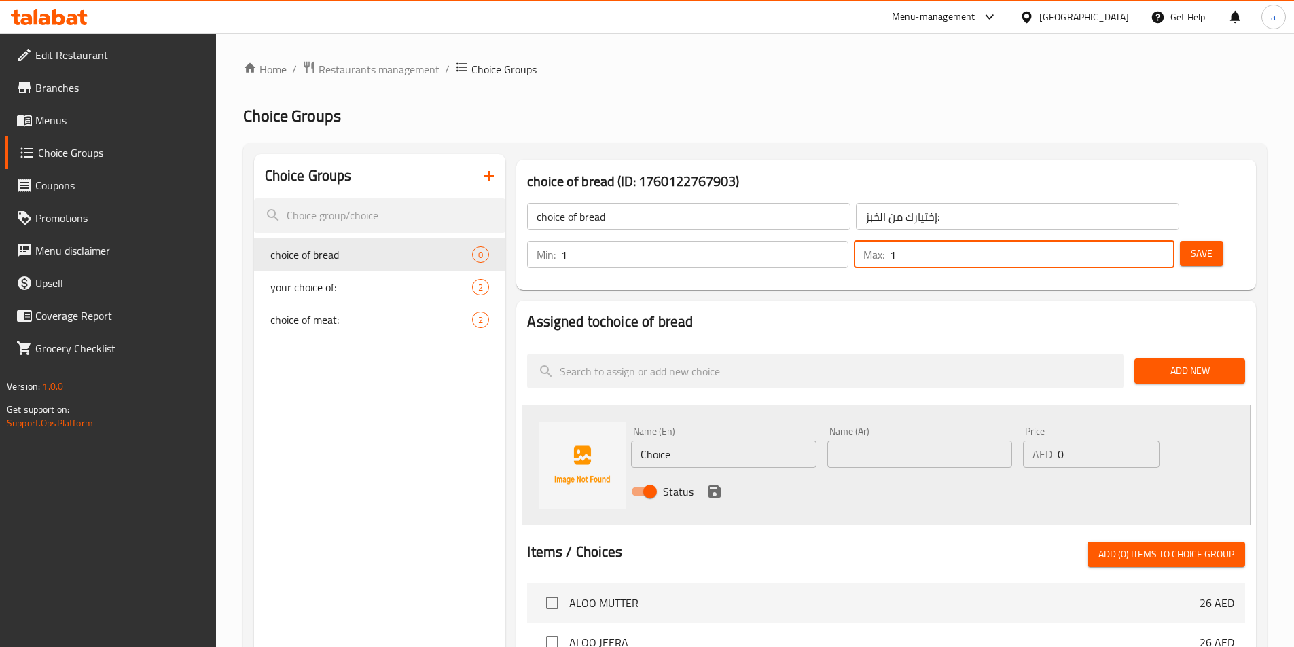
type input "1"
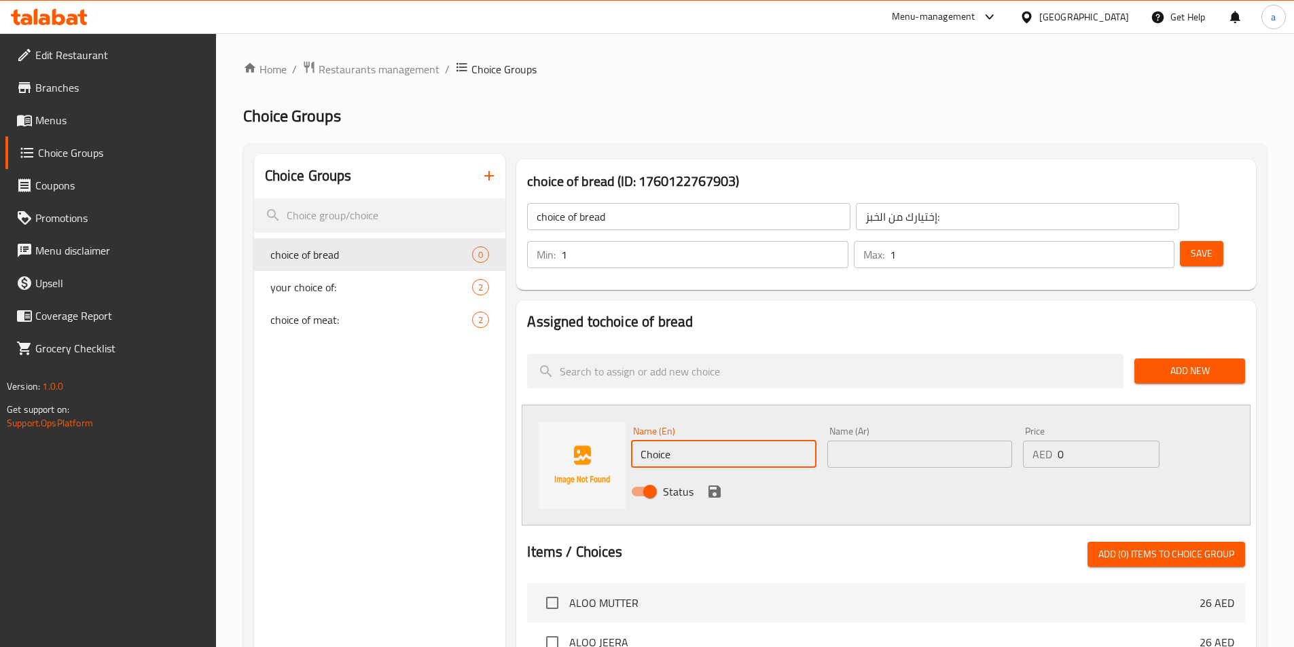
click at [698, 441] on input "Choice" at bounding box center [723, 454] width 185 height 27
type input "س"
type input "plain"
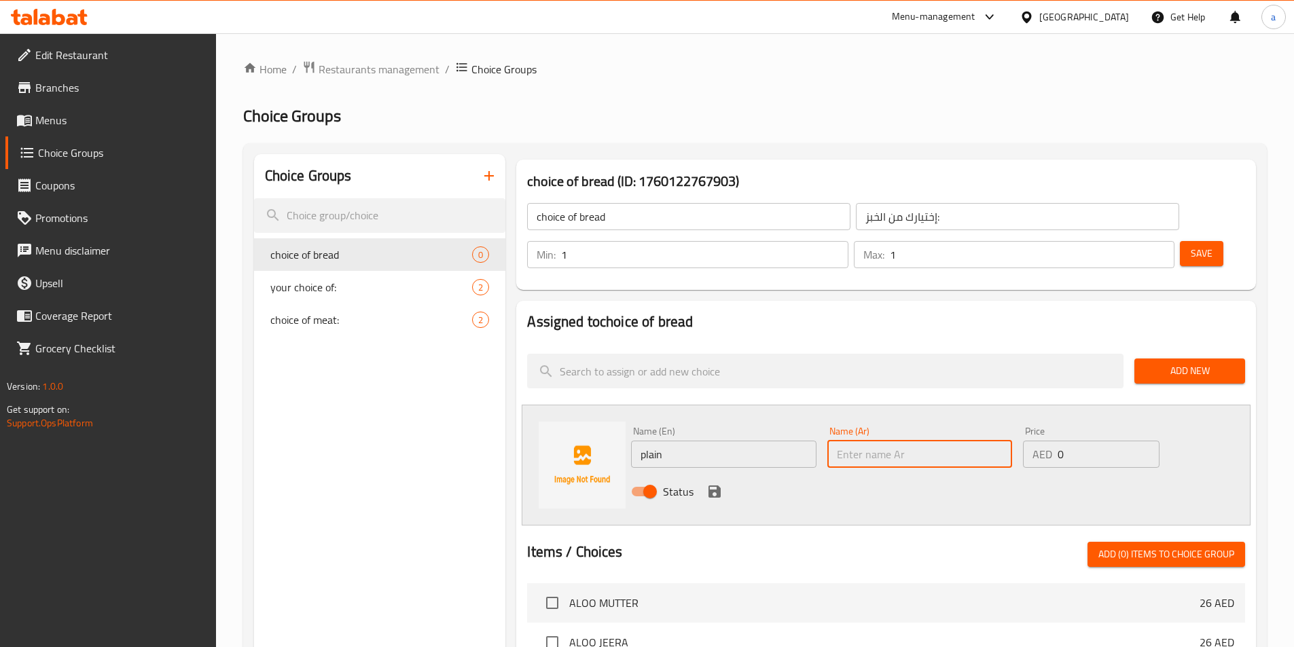
type input "s"
type input "سادة"
click at [718, 486] on icon "save" at bounding box center [714, 492] width 12 height 12
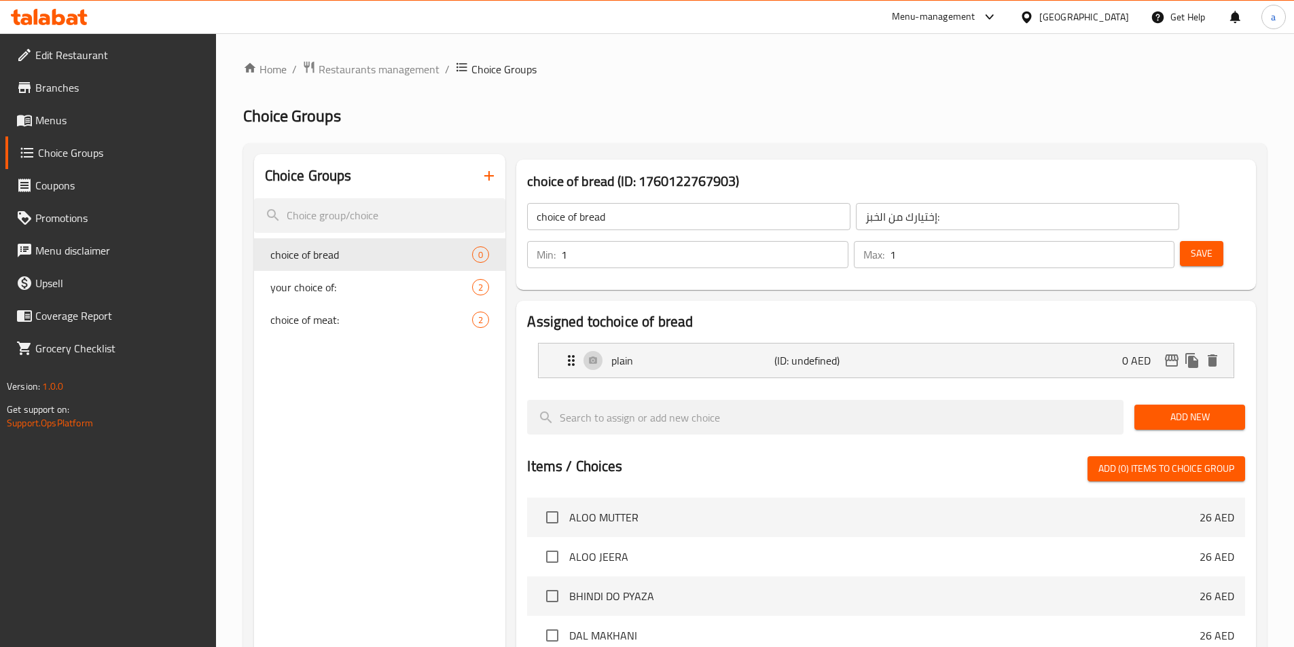
click at [1191, 245] on span "Save" at bounding box center [1202, 253] width 22 height 17
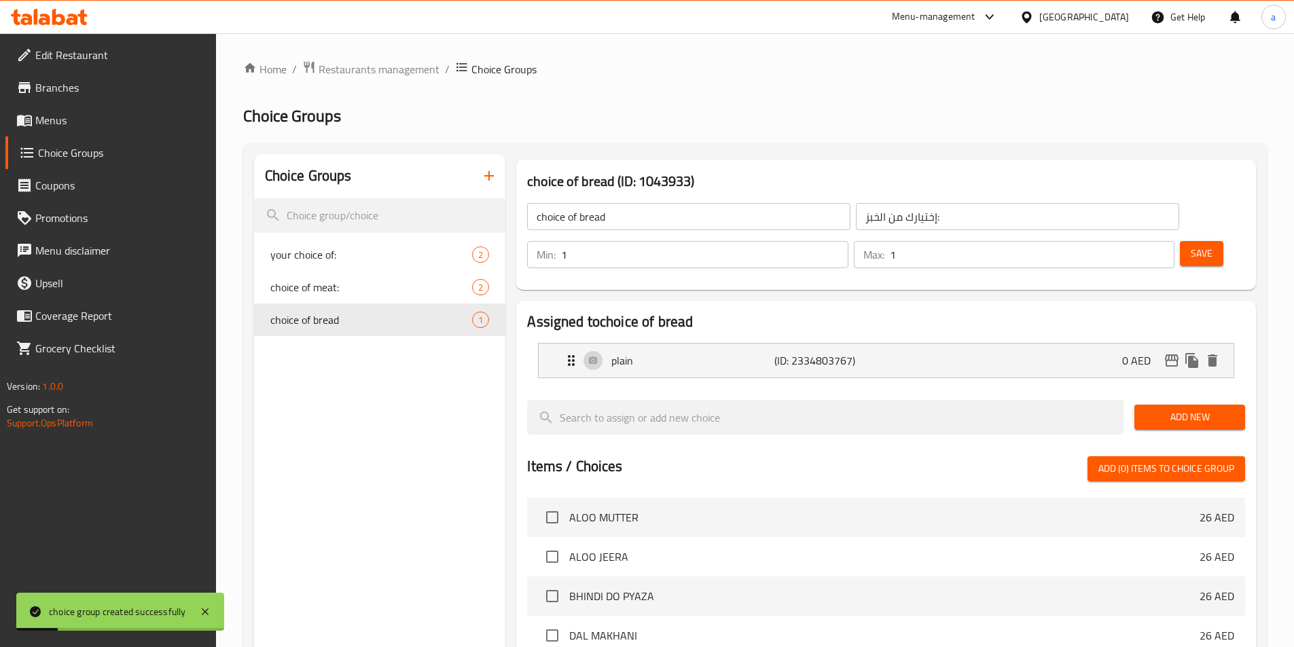
click at [1175, 409] on span "Add New" at bounding box center [1189, 417] width 89 height 17
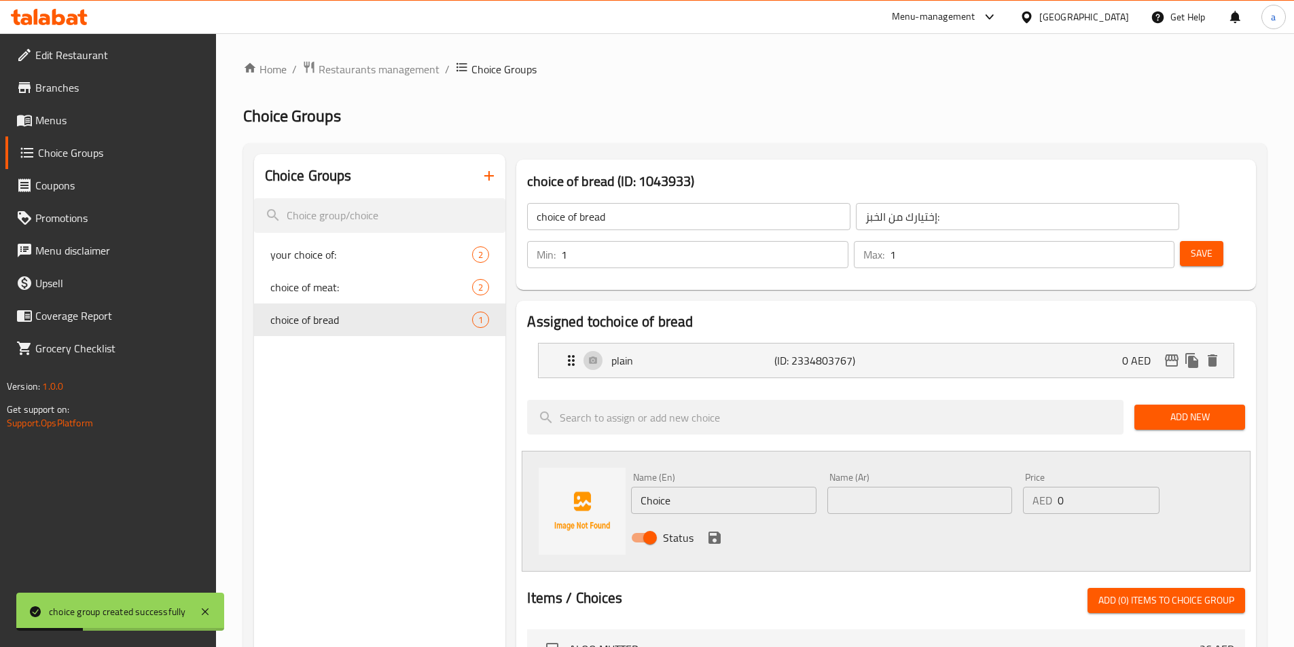
click at [677, 487] on input "Choice" at bounding box center [723, 500] width 185 height 27
type input "ل"
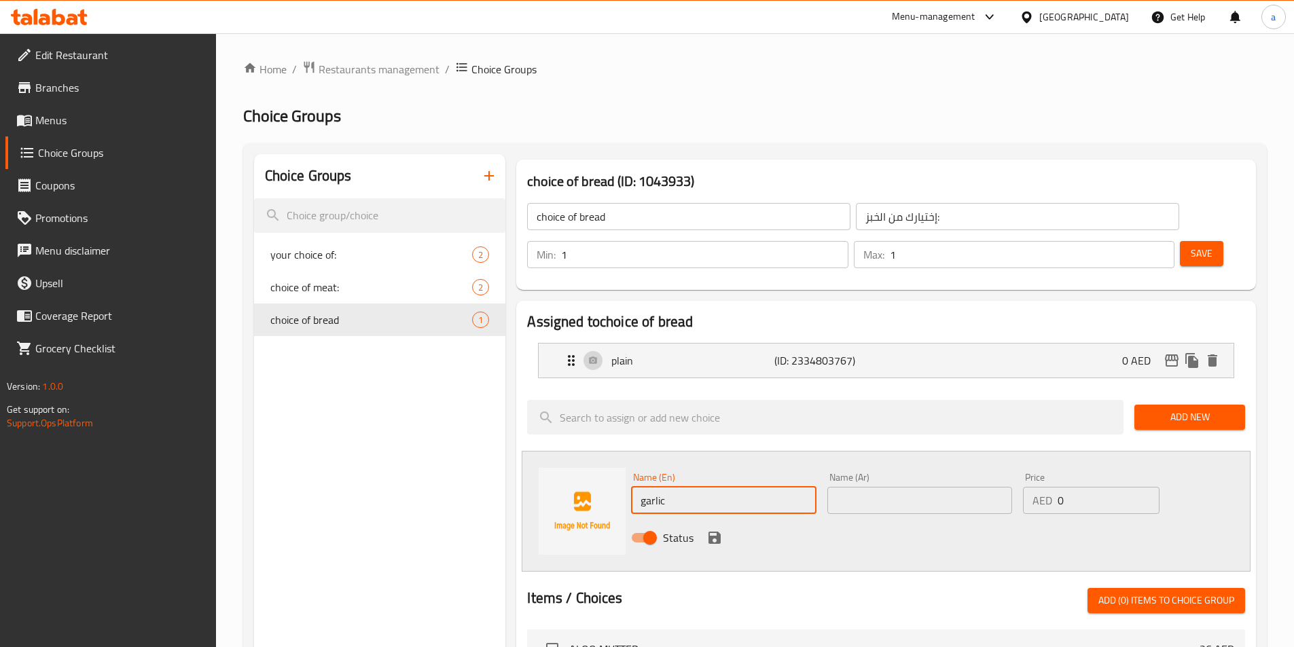
type input "garlic"
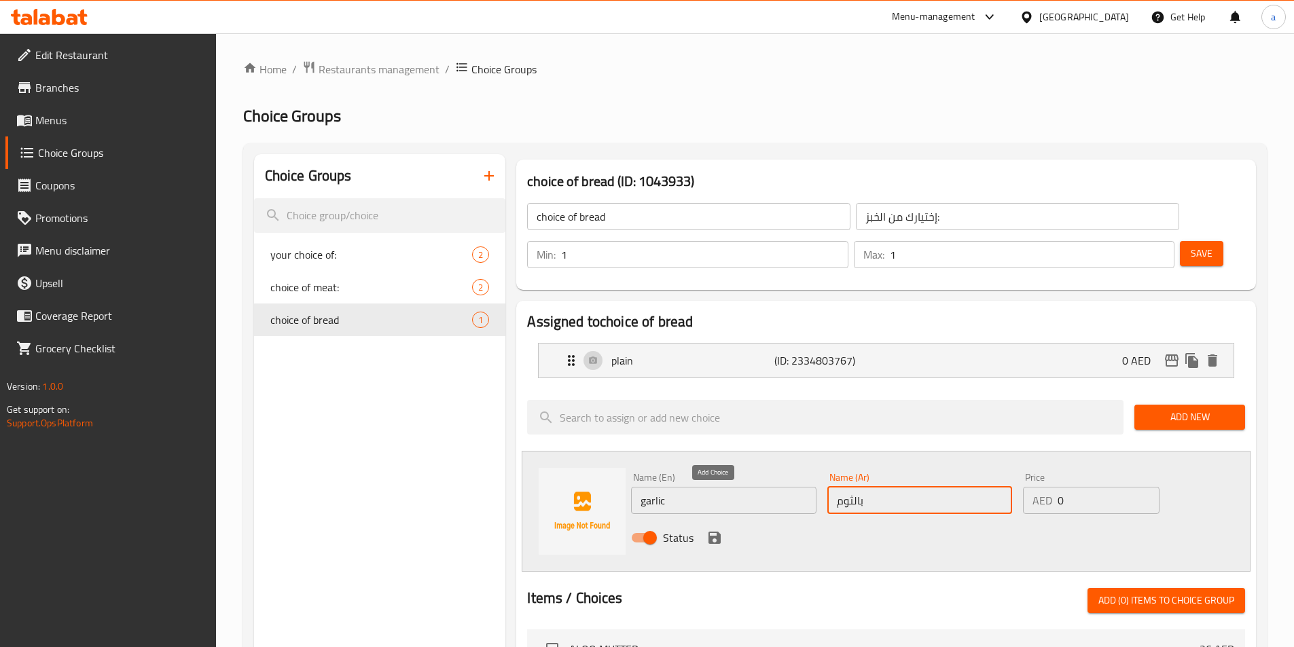
type input "بالثوم"
click at [719, 530] on icon "save" at bounding box center [714, 538] width 16 height 16
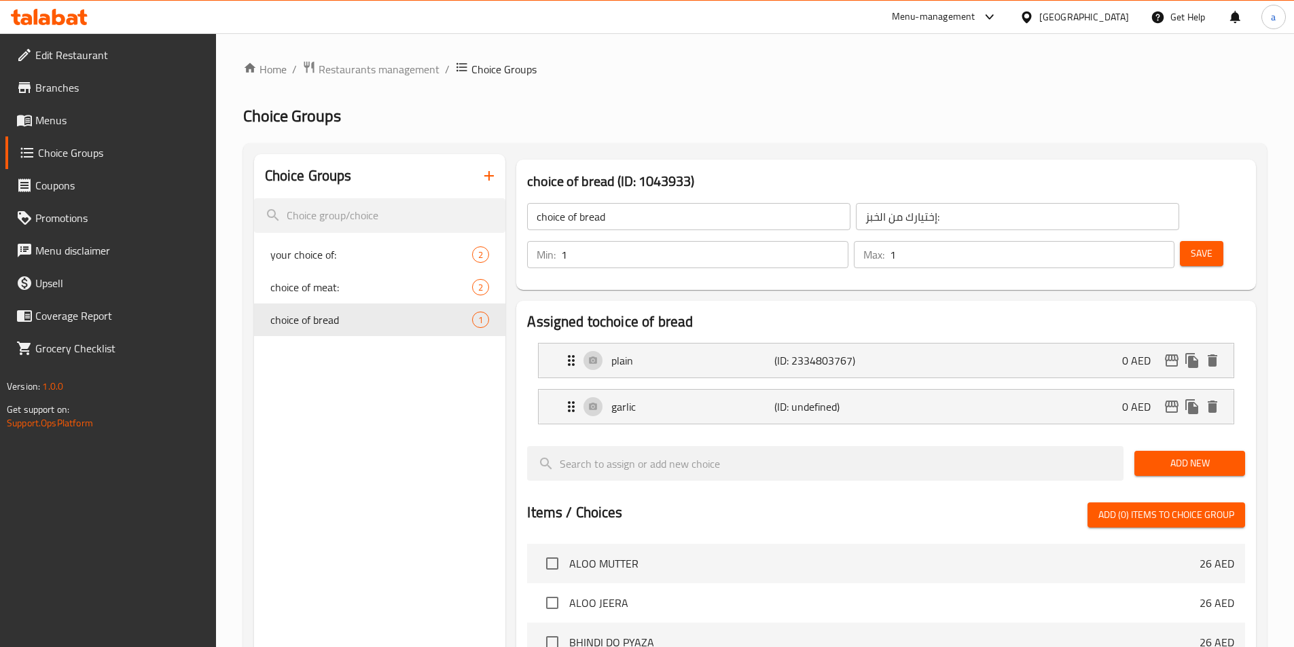
click at [1191, 245] on span "Save" at bounding box center [1202, 253] width 22 height 17
click at [1180, 448] on div "Add New" at bounding box center [1190, 464] width 122 height 46
click at [1181, 451] on button "Add New" at bounding box center [1189, 463] width 111 height 25
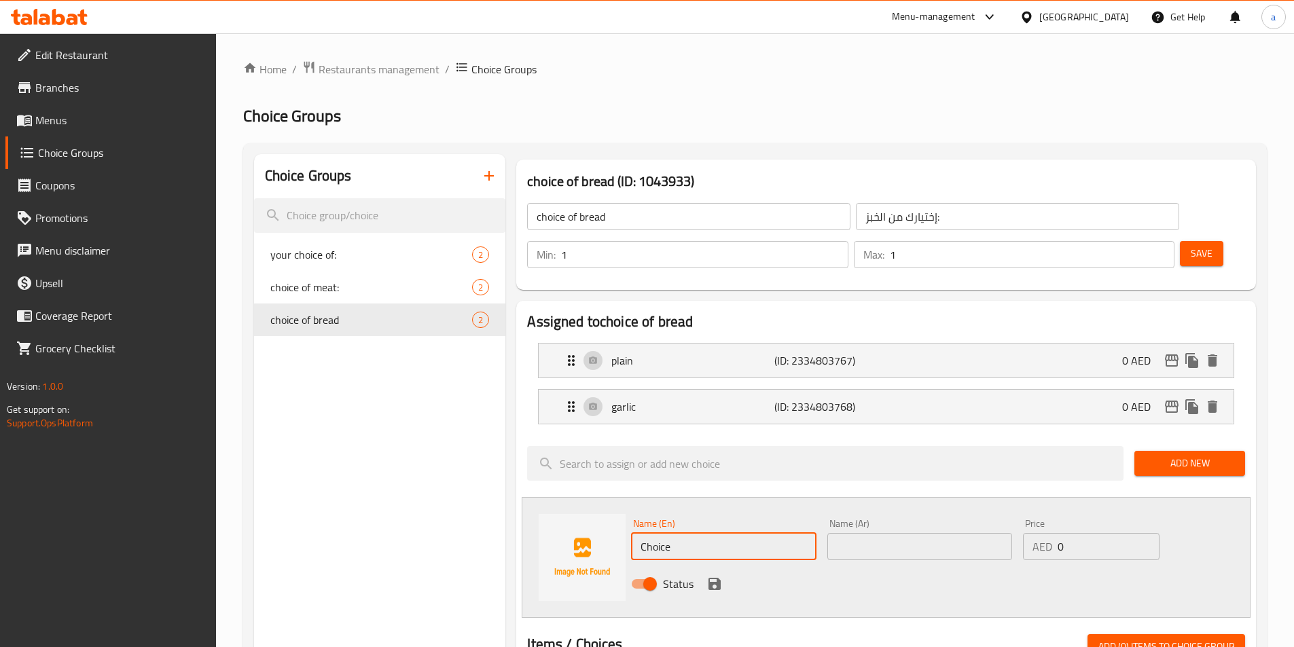
click at [700, 533] on input "Choice" at bounding box center [723, 546] width 185 height 27
type input "ل"
type input "butter"
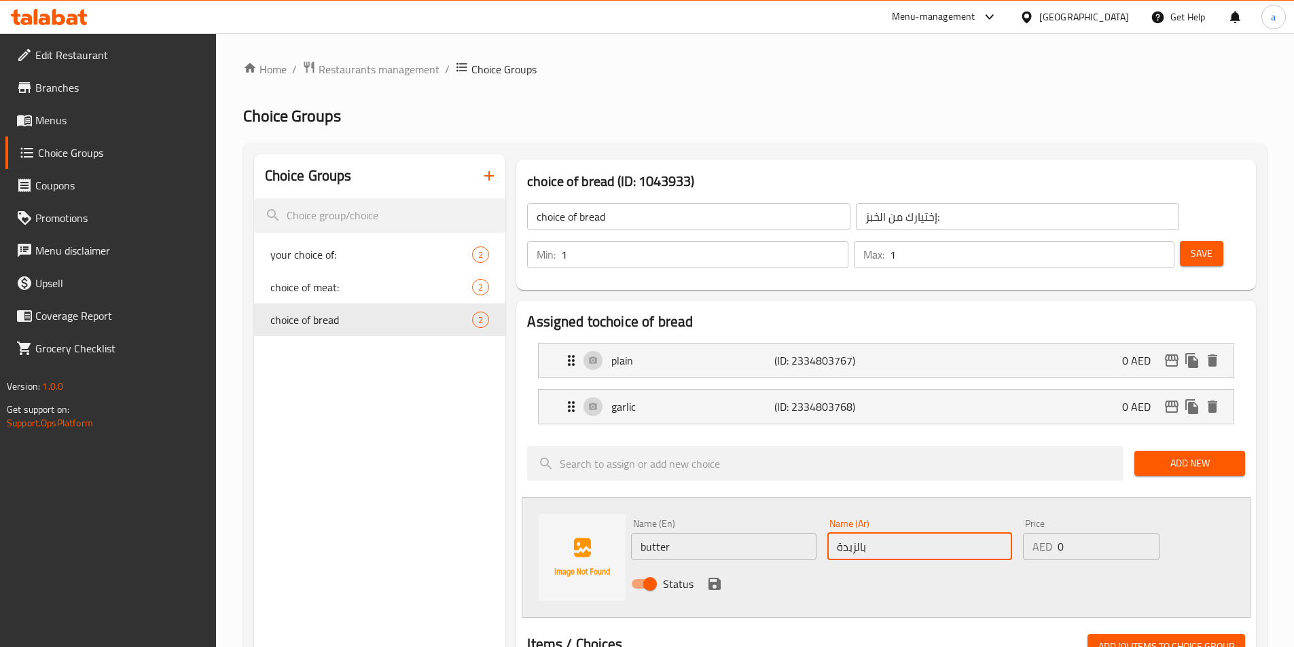
type input "بالزبدة"
click at [710, 574] on button "save" at bounding box center [714, 584] width 20 height 20
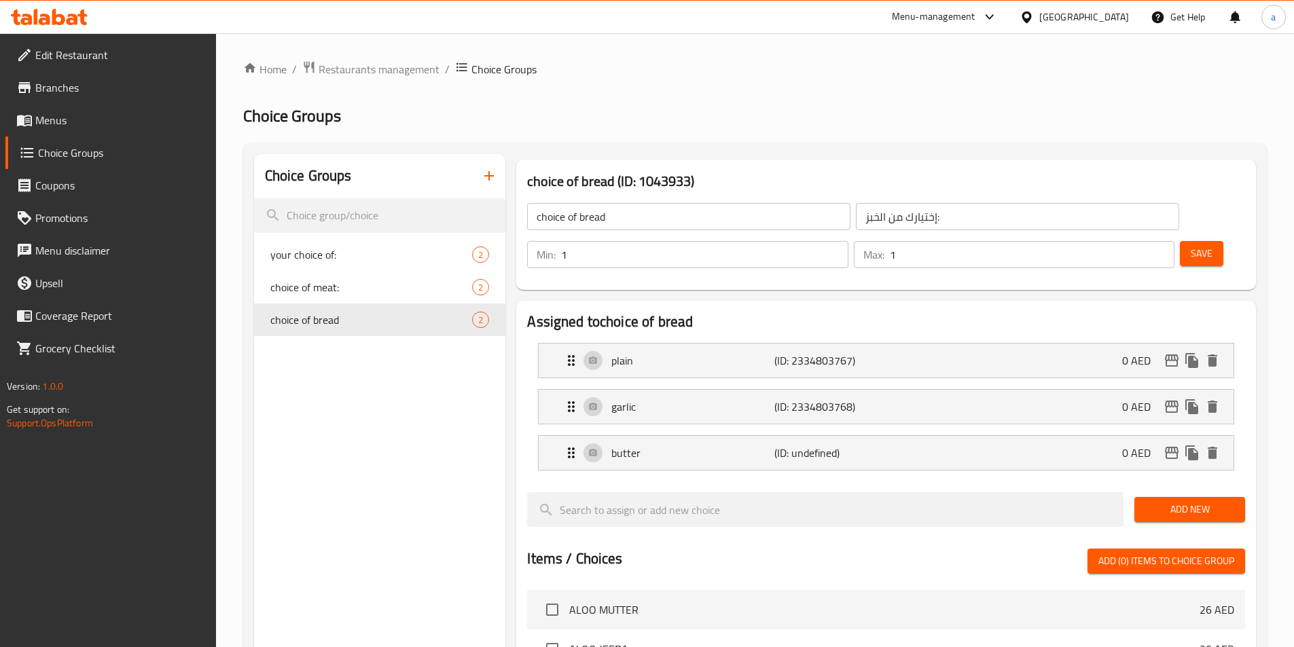
click at [1185, 234] on div "Min: 1 ​ Max: 1 ​ Save" at bounding box center [883, 254] width 729 height 43
click at [1191, 245] on span "Save" at bounding box center [1202, 253] width 22 height 17
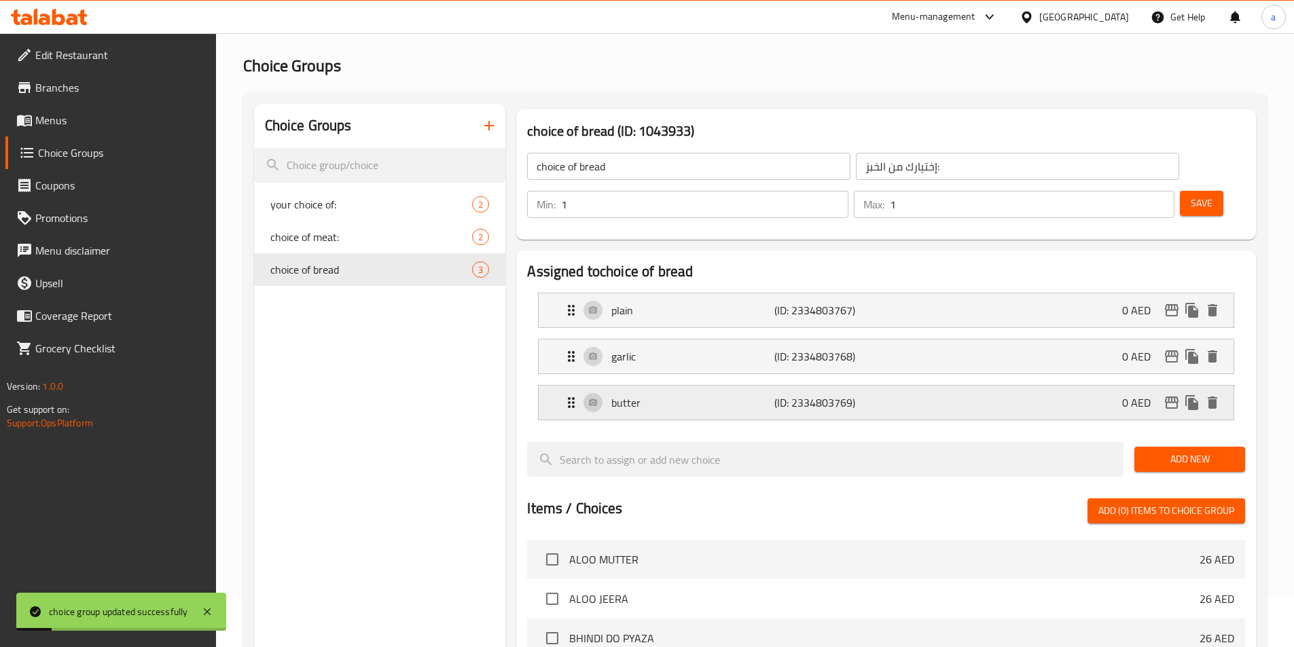
scroll to position [136, 0]
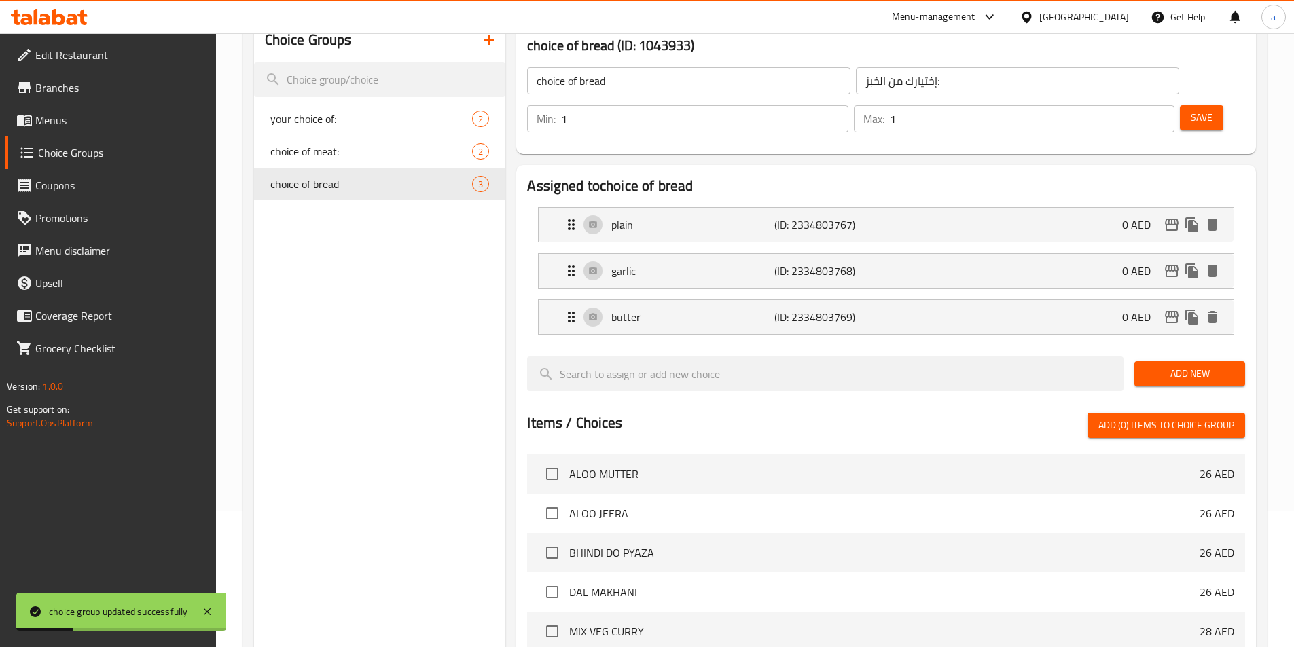
click at [485, 39] on icon "button" at bounding box center [489, 40] width 16 height 16
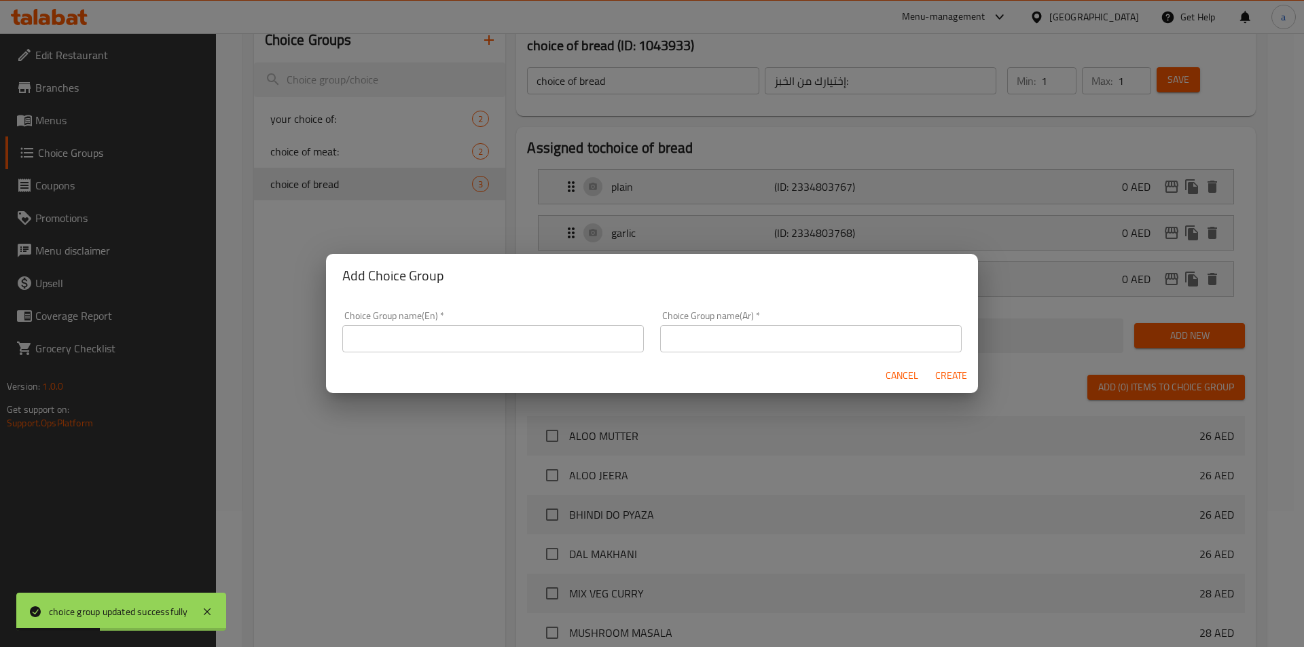
click at [522, 337] on input "text" at bounding box center [493, 338] width 302 height 27
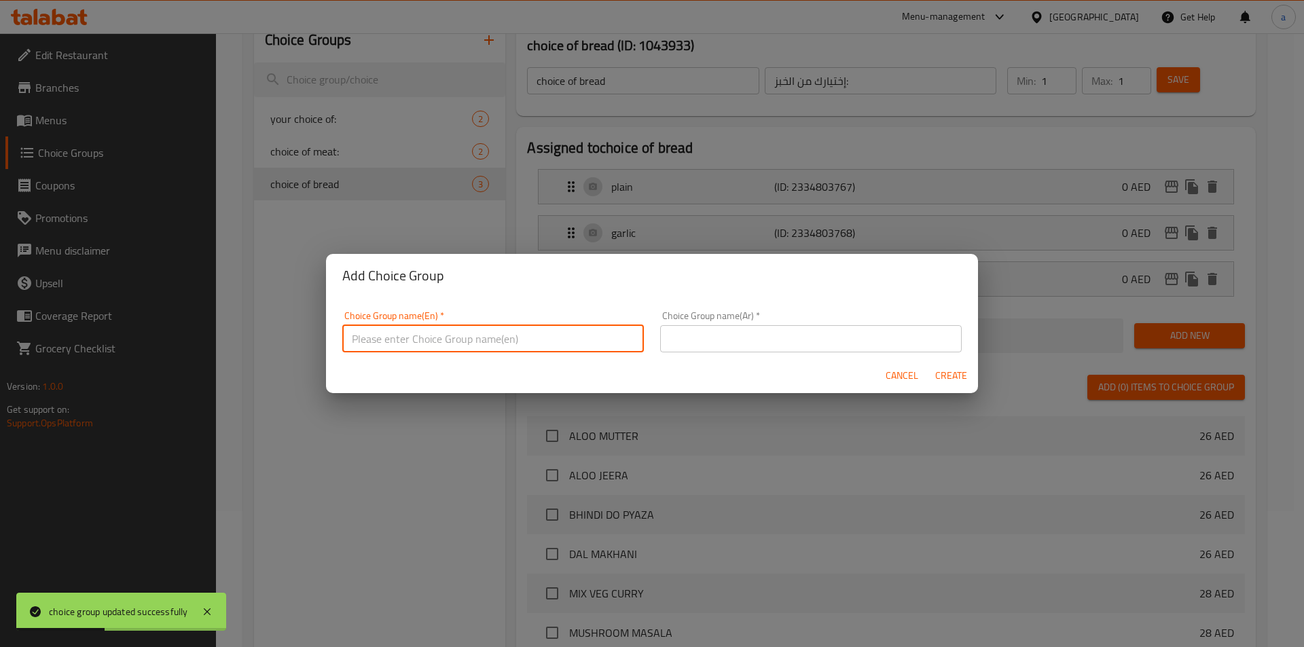
click at [522, 337] on input "text" at bounding box center [493, 338] width 302 height 27
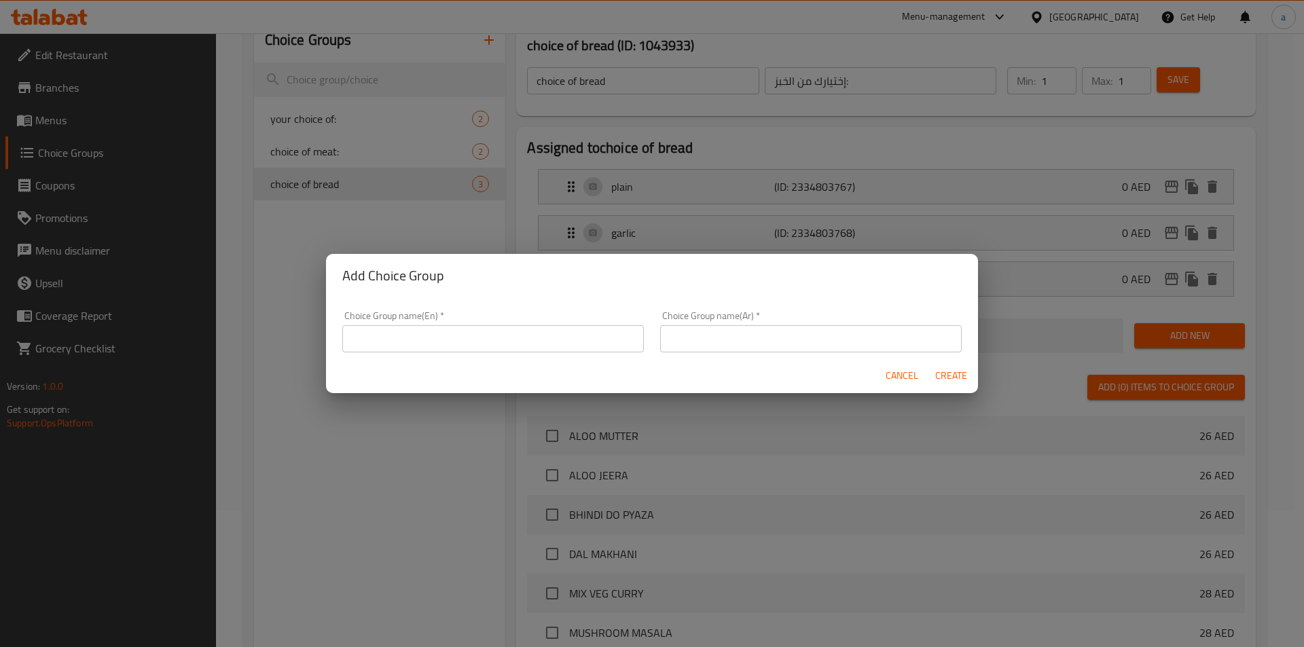
click at [425, 346] on input "text" at bounding box center [493, 338] width 302 height 27
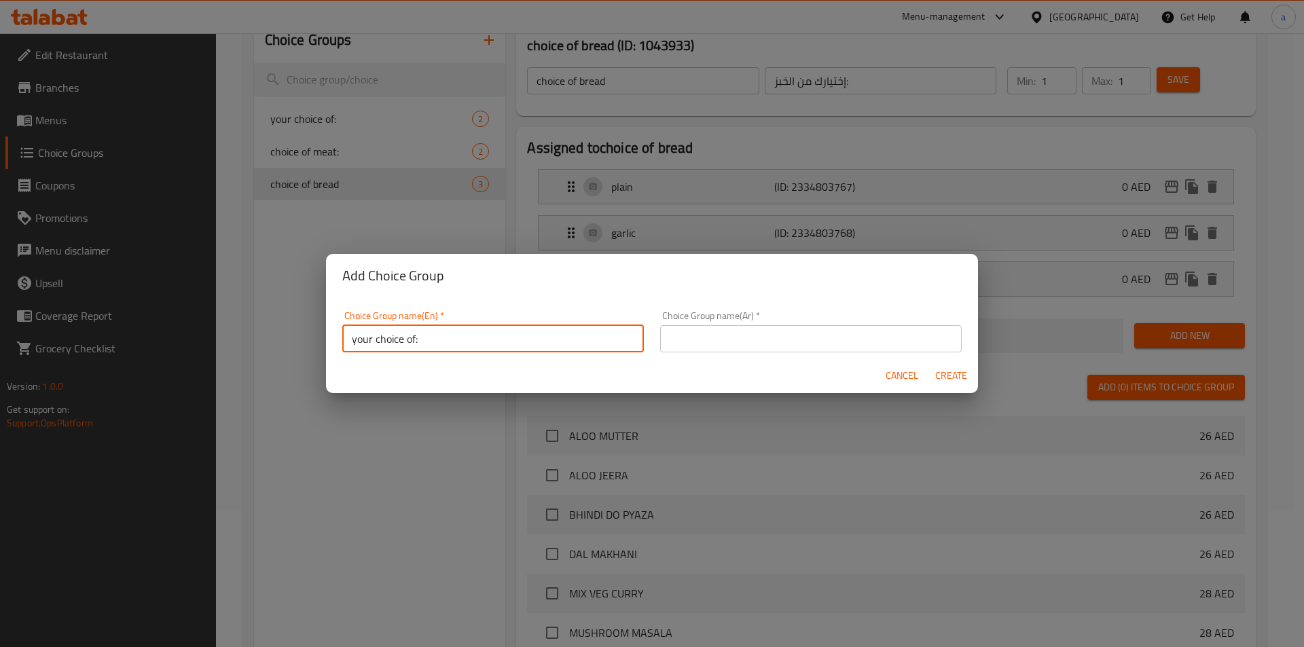
click at [415, 337] on input "your choice of:" at bounding box center [493, 338] width 302 height 27
click at [417, 338] on input "your choice o f:" at bounding box center [493, 338] width 302 height 27
type input "your choice of :"
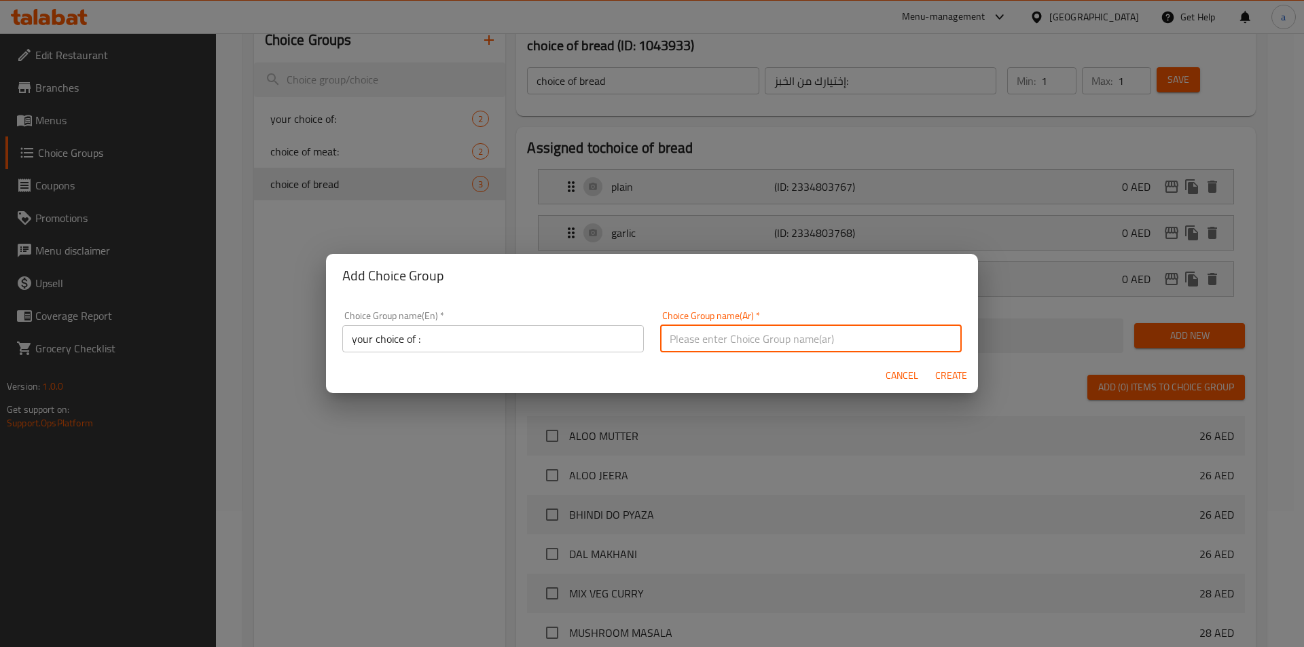
click at [732, 338] on input "text" at bounding box center [811, 338] width 302 height 27
click at [892, 338] on input "إختيارك من:" at bounding box center [811, 338] width 302 height 27
type input "إختيارك من :"
click at [957, 380] on span "Create" at bounding box center [951, 375] width 33 height 17
type input "your choice of :"
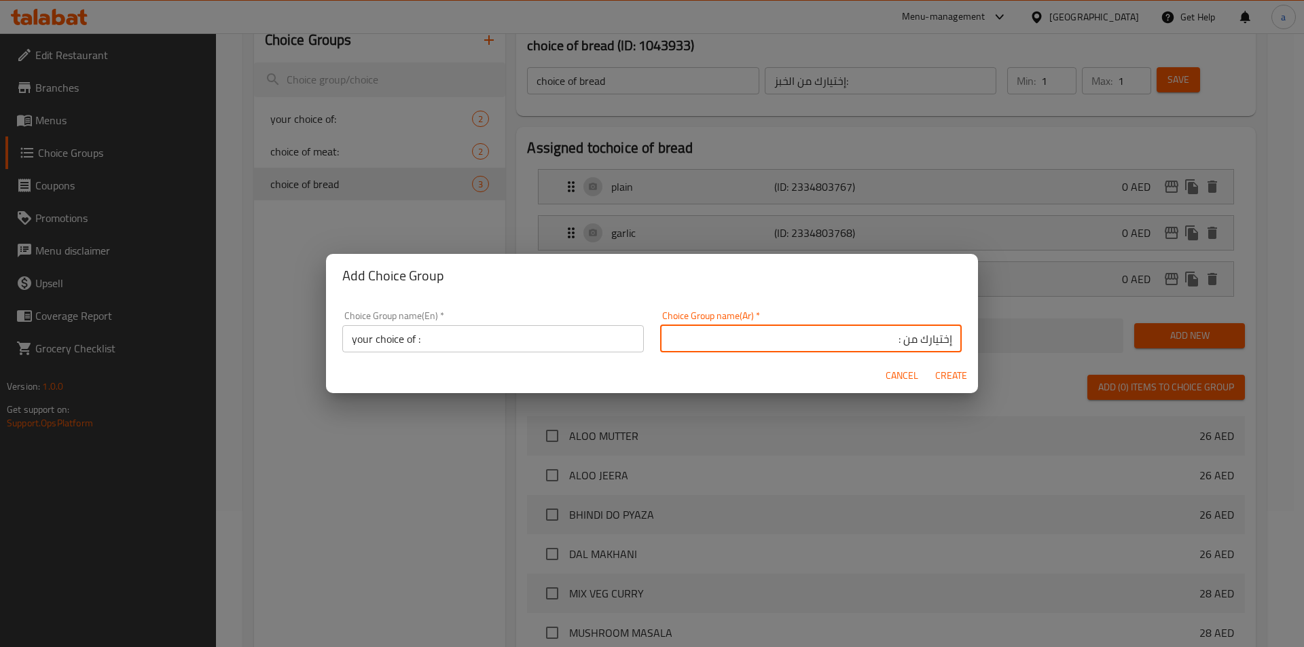
type input "إختيارك من :"
type input "0"
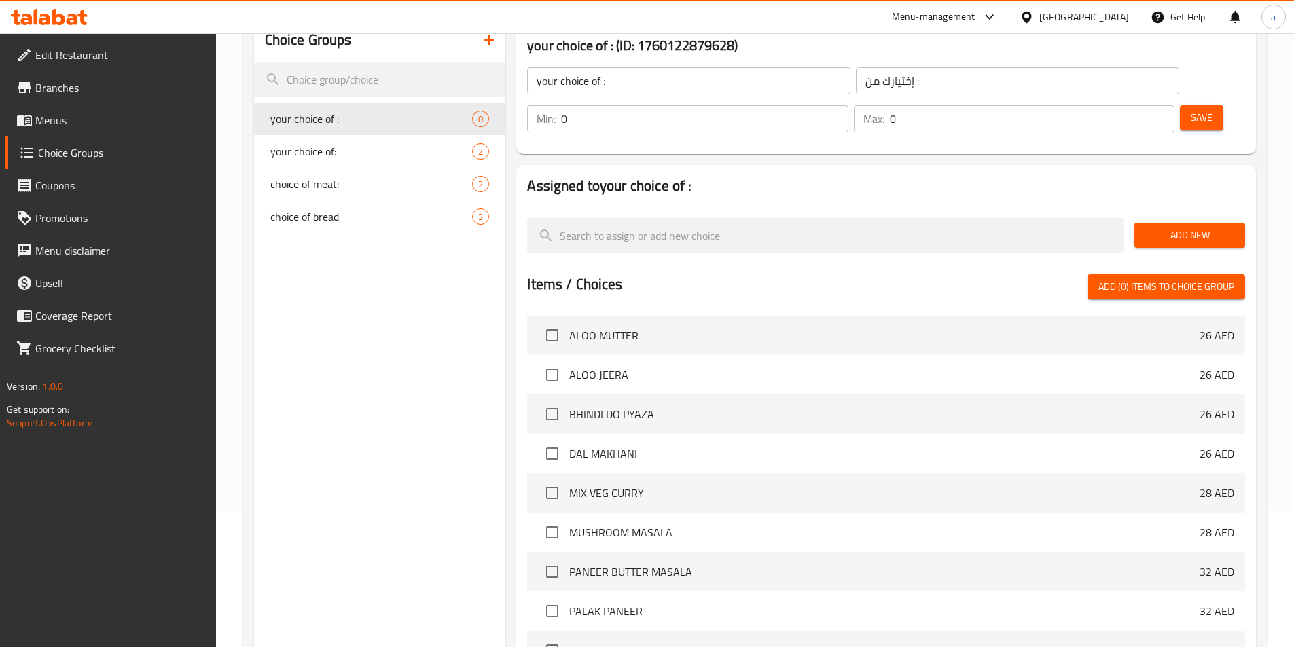
click at [1168, 227] on span "Add New" at bounding box center [1189, 235] width 89 height 17
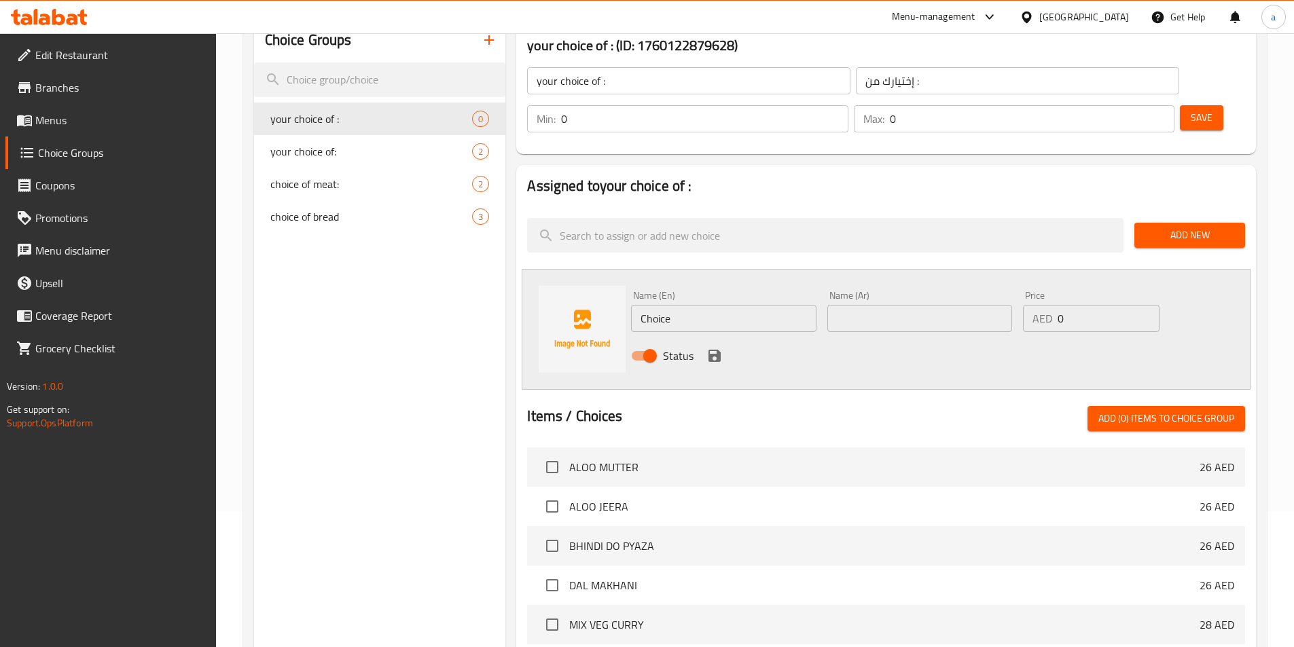
click at [717, 305] on input "Choice" at bounding box center [723, 318] width 185 height 27
click at [746, 305] on input "Choice" at bounding box center [723, 318] width 185 height 27
click at [745, 305] on input "Choice" at bounding box center [723, 318] width 185 height 27
paste input "wok-tossed Fried R"
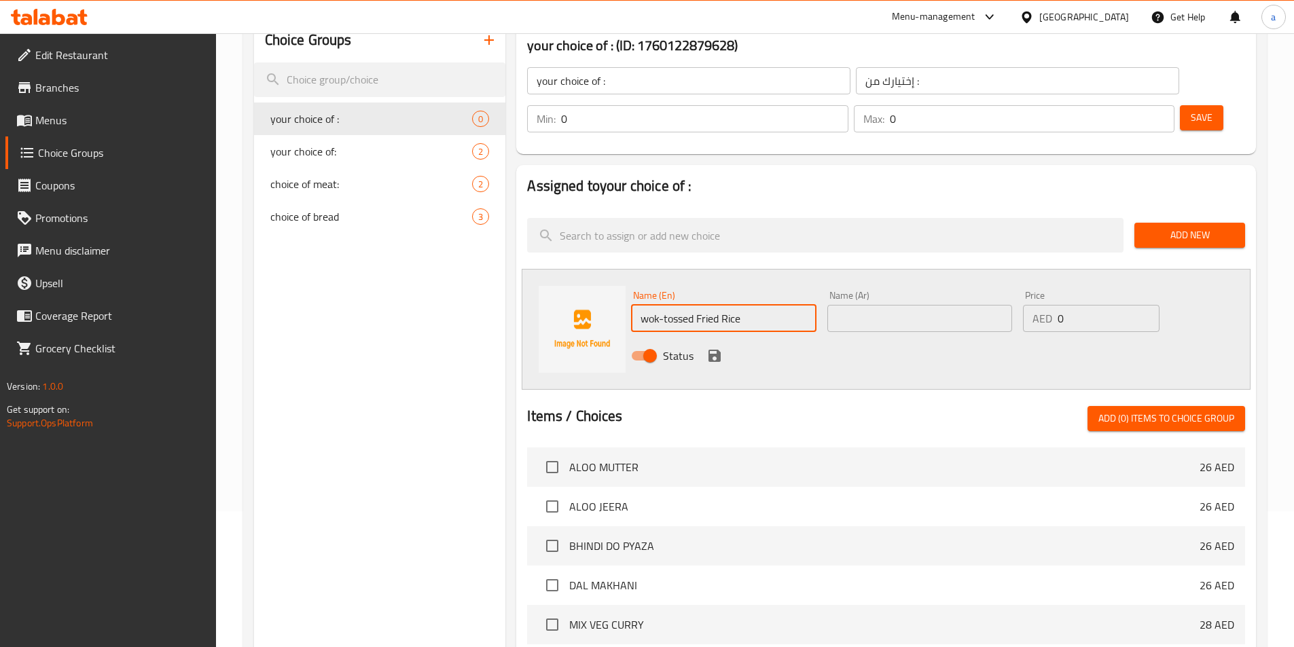
type input "wok-tossed Fried Rice"
click at [912, 305] on input "text" at bounding box center [919, 318] width 185 height 27
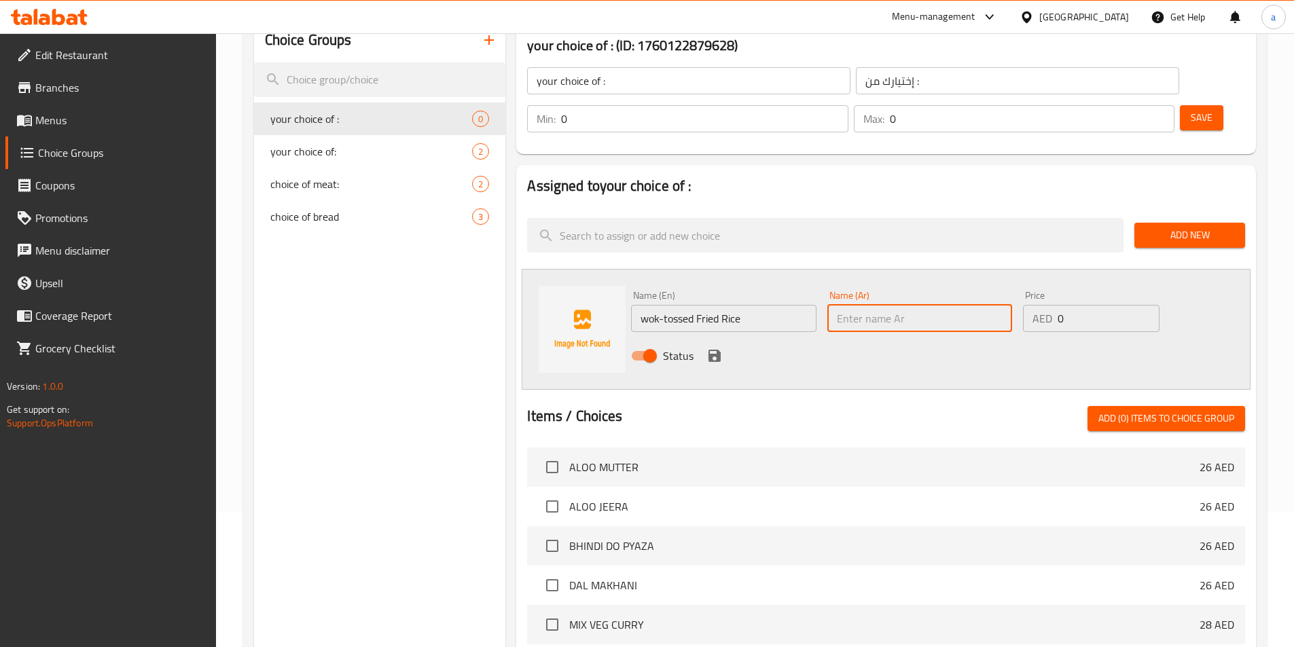
click at [912, 305] on input "text" at bounding box center [919, 318] width 185 height 27
paste input "الأرز المقلي المقلي"
click at [874, 305] on input "الأرز المقلي المقلي" at bounding box center [919, 318] width 185 height 27
drag, startPoint x: 871, startPoint y: 281, endPoint x: 836, endPoint y: 279, distance: 34.7
click at [836, 305] on input "الأرز المقلي المقلي" at bounding box center [919, 318] width 185 height 27
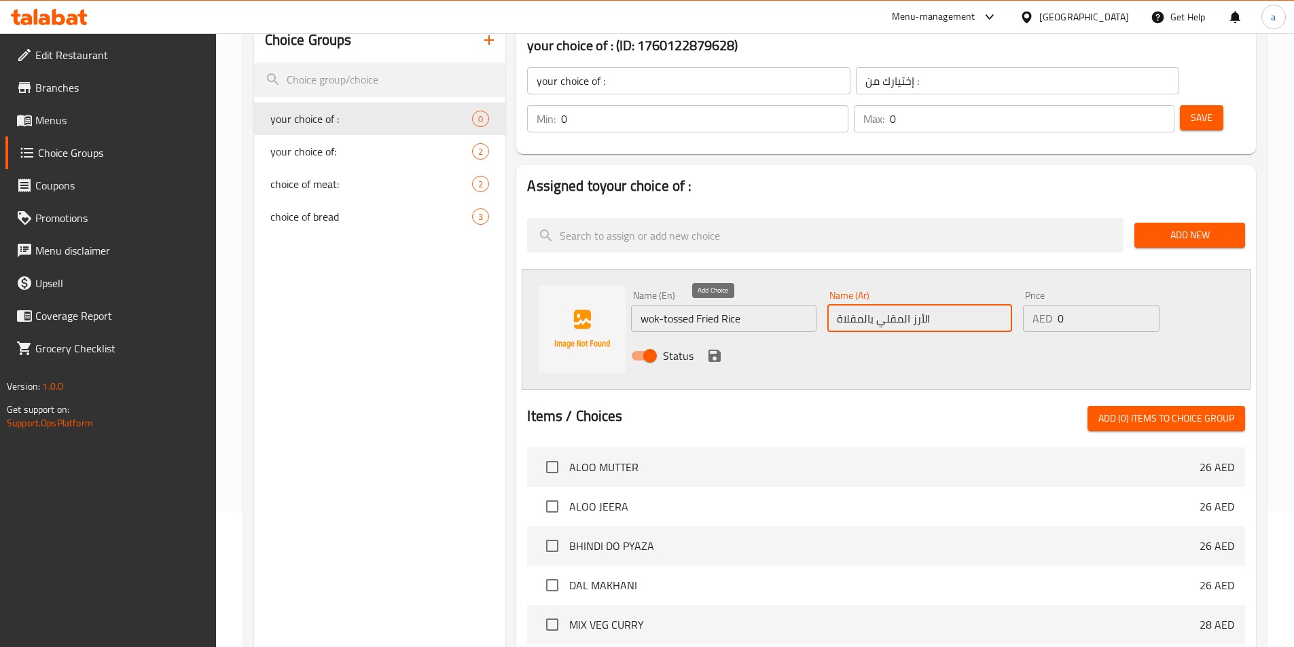
type input "الأرز المقلي بالمقلاة"
click at [710, 348] on icon "save" at bounding box center [714, 356] width 16 height 16
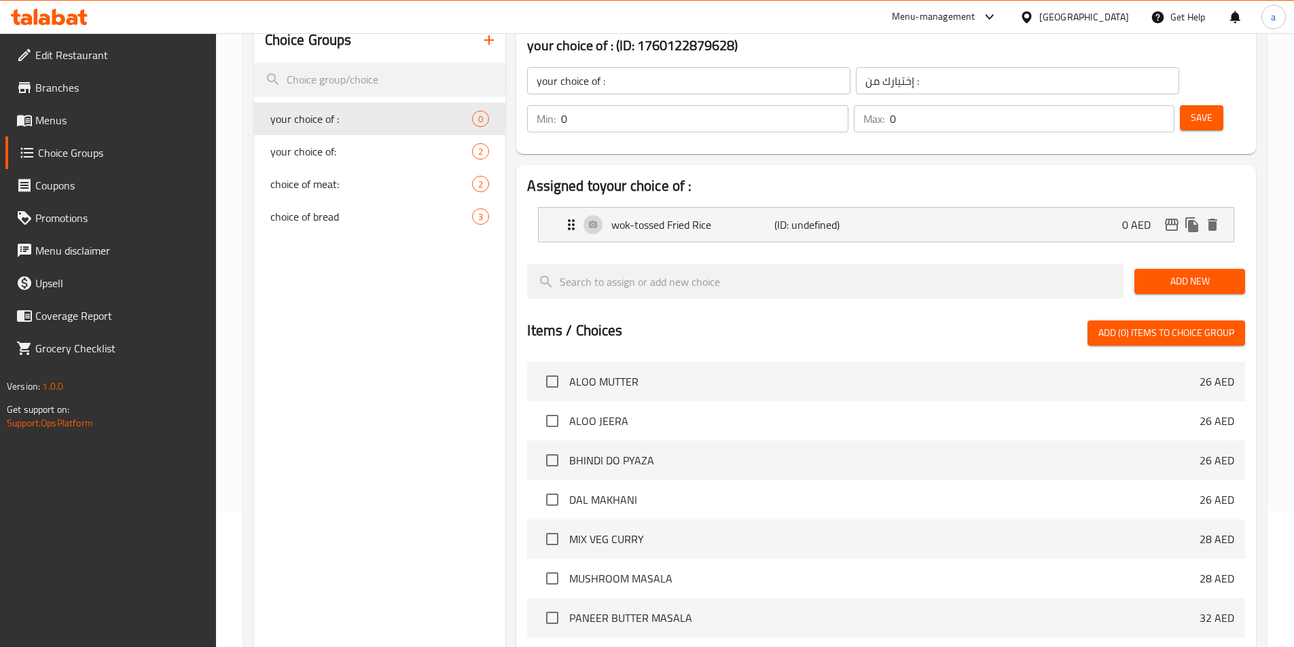
click at [1191, 109] on span "Save" at bounding box center [1202, 117] width 22 height 17
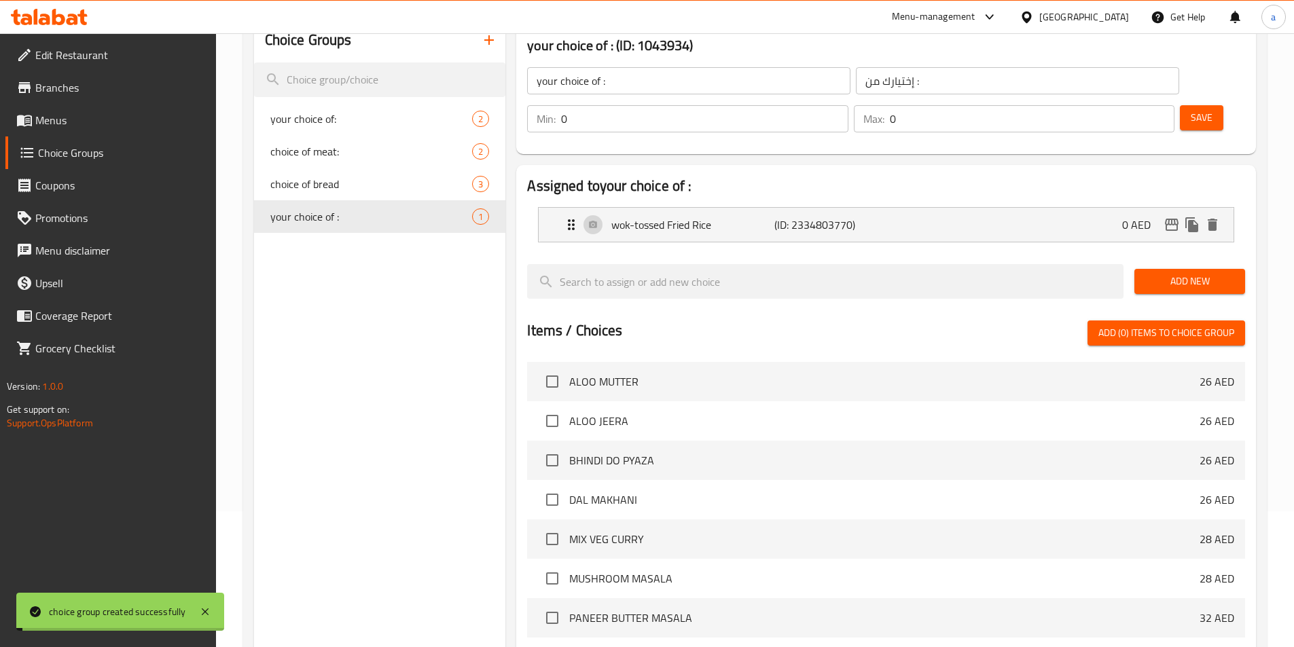
click at [848, 105] on input "0" at bounding box center [704, 118] width 287 height 27
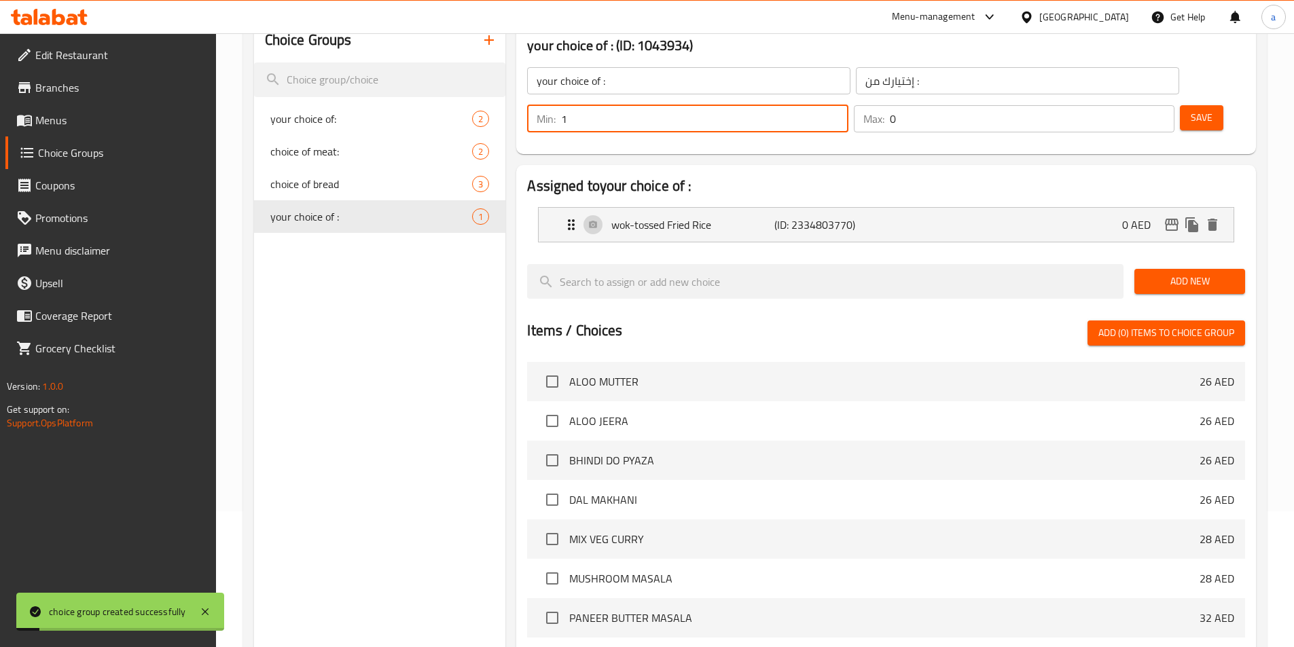
type input "1"
click at [848, 105] on input "1" at bounding box center [704, 118] width 287 height 27
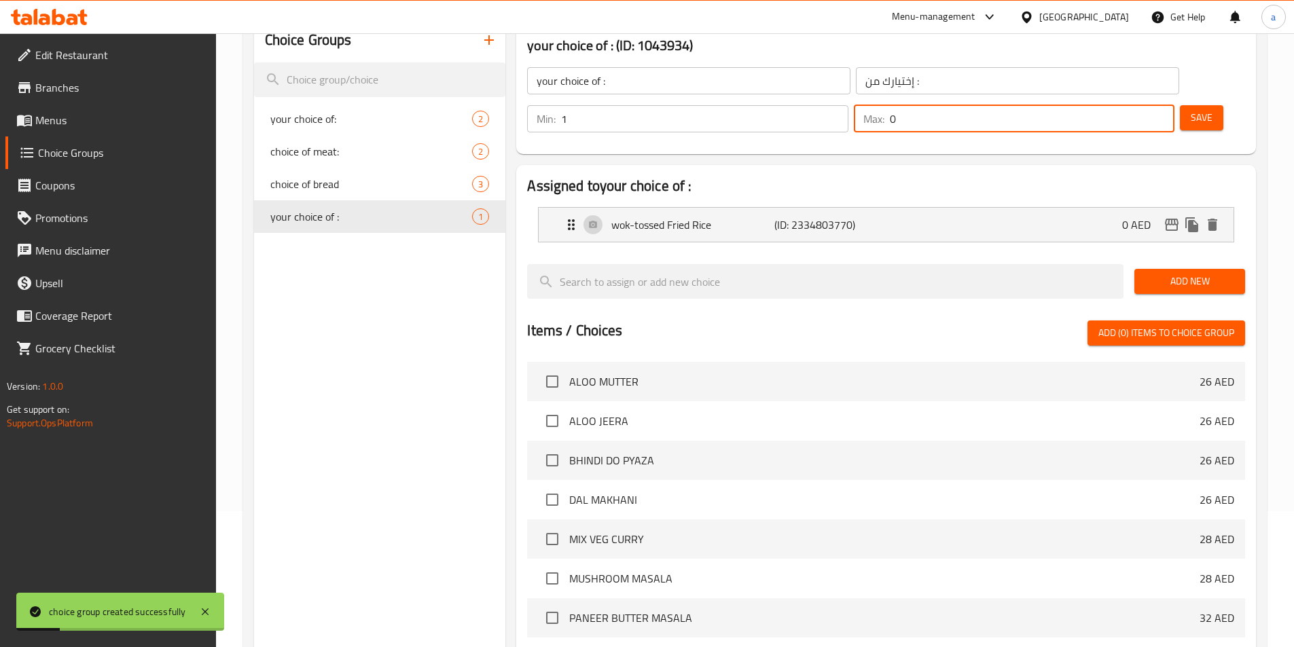
click at [1123, 105] on input "0" at bounding box center [1032, 118] width 285 height 27
type input "1"
click at [1138, 105] on input "1" at bounding box center [1032, 118] width 285 height 27
click at [1191, 109] on span "Save" at bounding box center [1202, 117] width 22 height 17
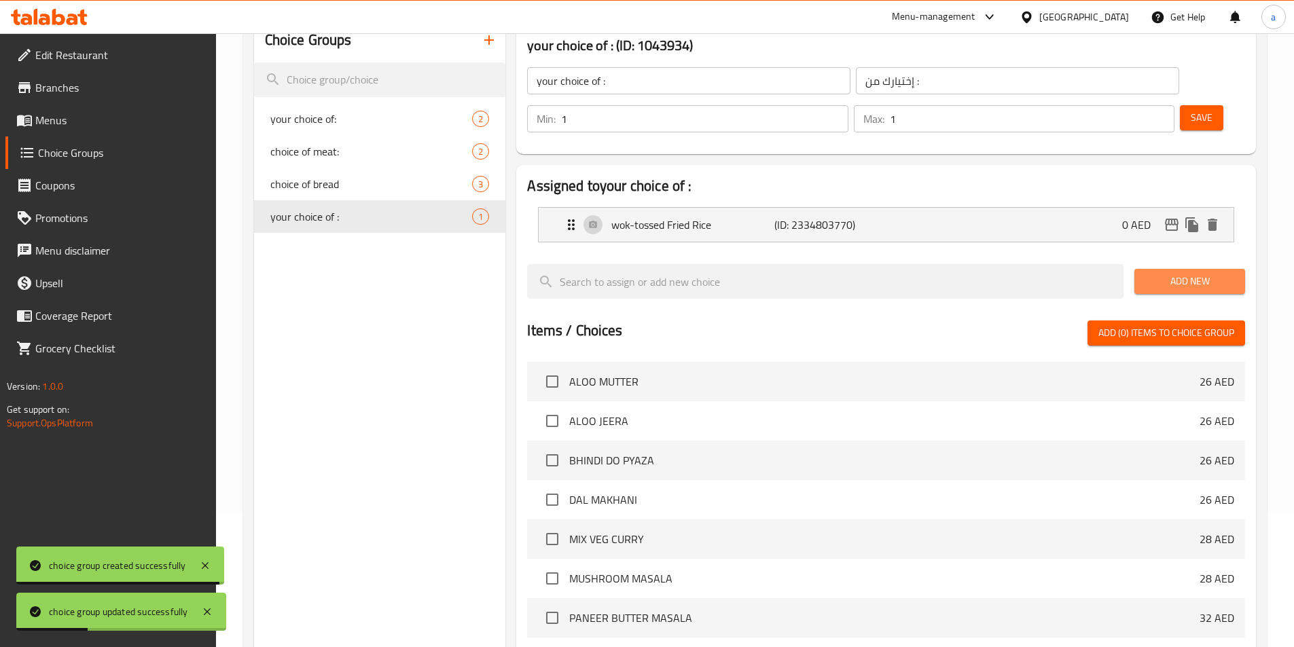
click at [1181, 273] on span "Add New" at bounding box center [1189, 281] width 89 height 17
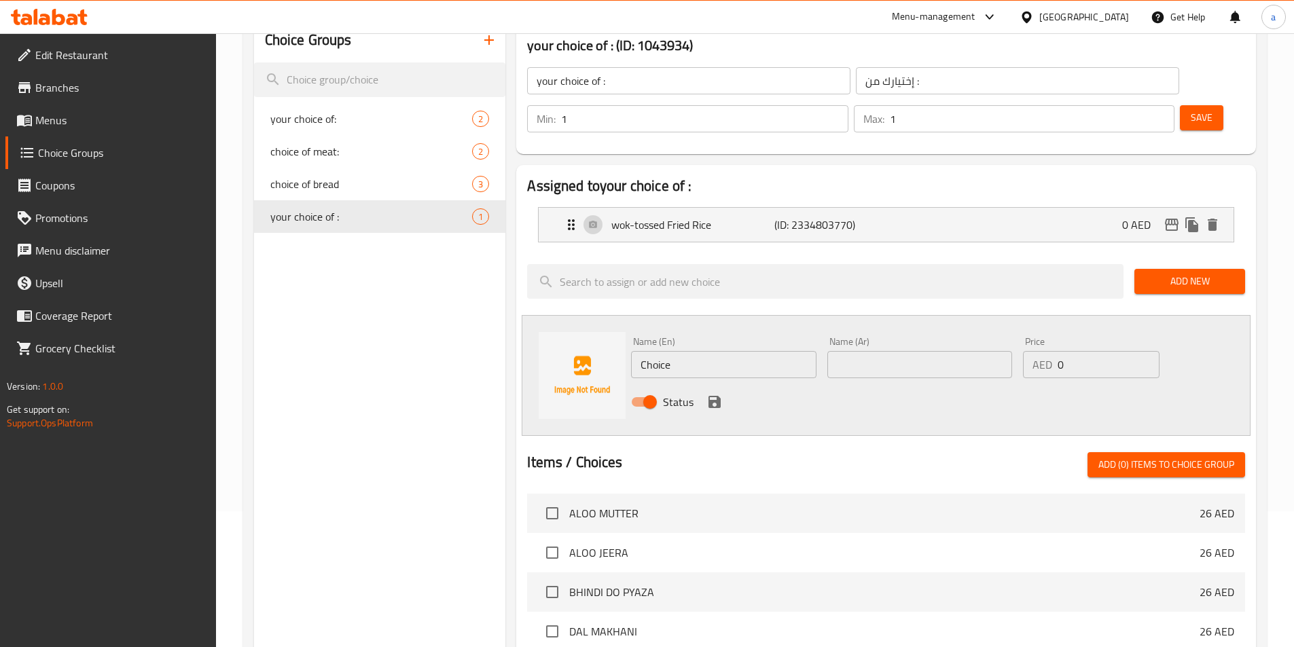
click at [687, 351] on input "Choice" at bounding box center [723, 364] width 185 height 27
type input "ى"
type input "noodles"
click at [850, 351] on input "text" at bounding box center [919, 364] width 185 height 27
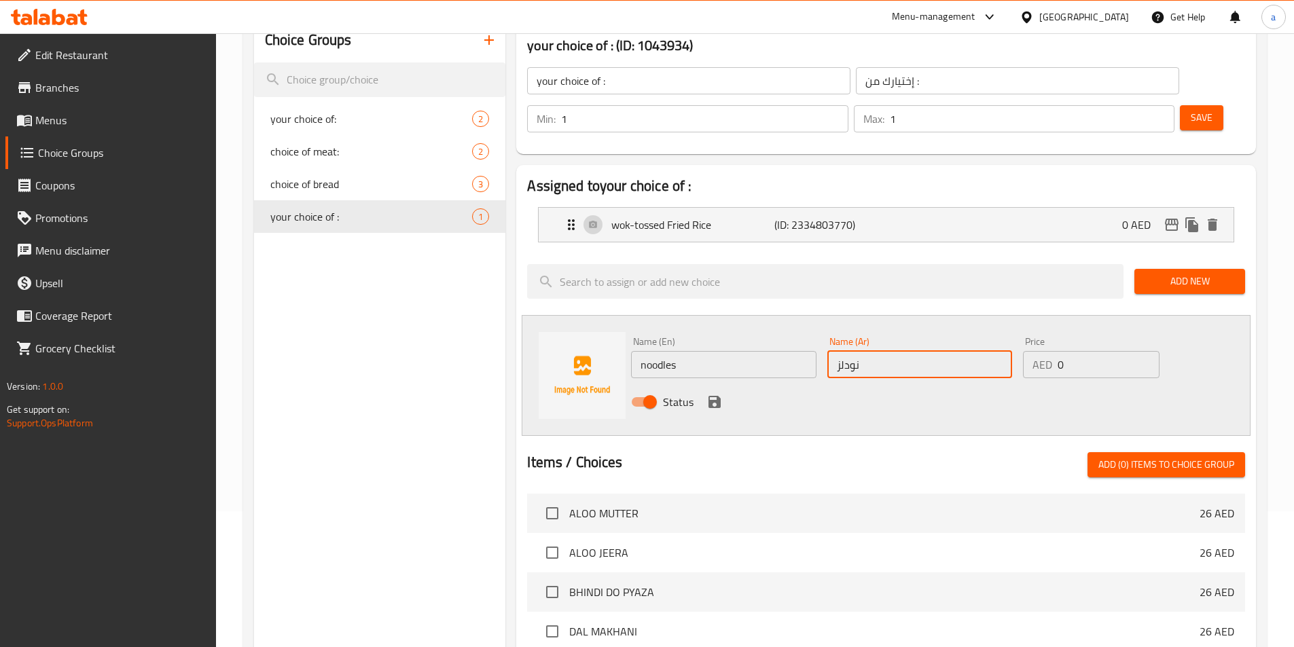
type input "نودلز"
click at [708, 396] on icon "save" at bounding box center [714, 402] width 12 height 12
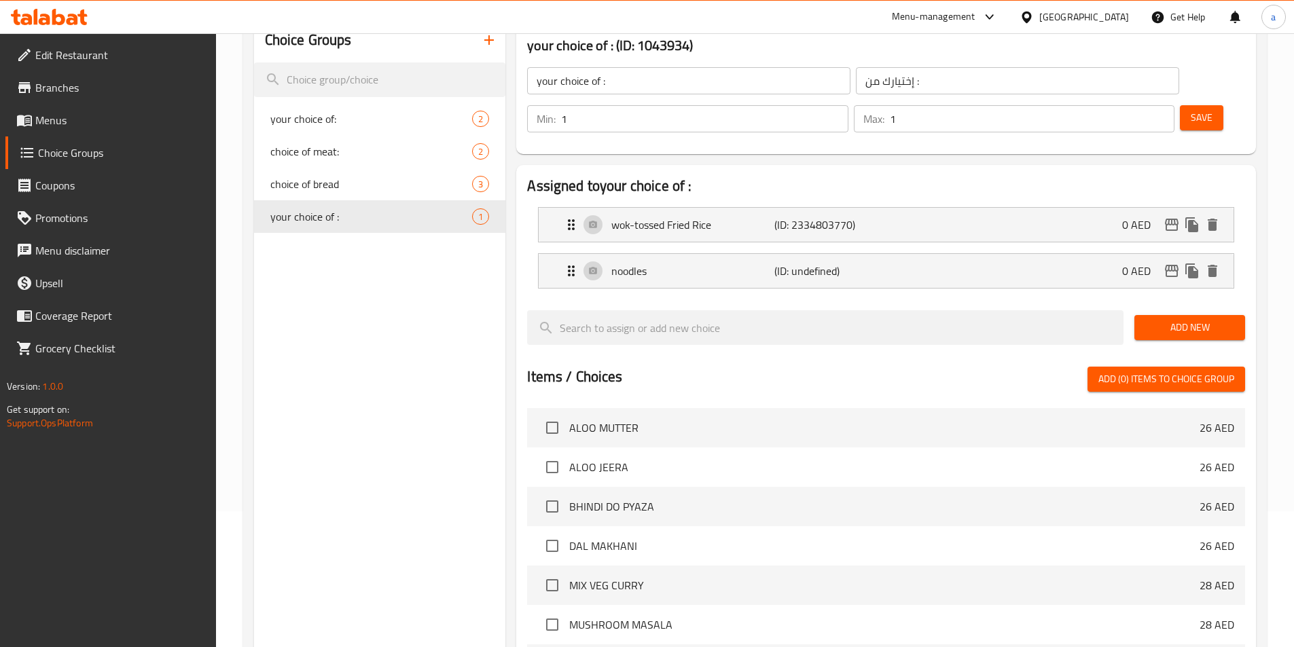
click at [1191, 109] on span "Save" at bounding box center [1202, 117] width 22 height 17
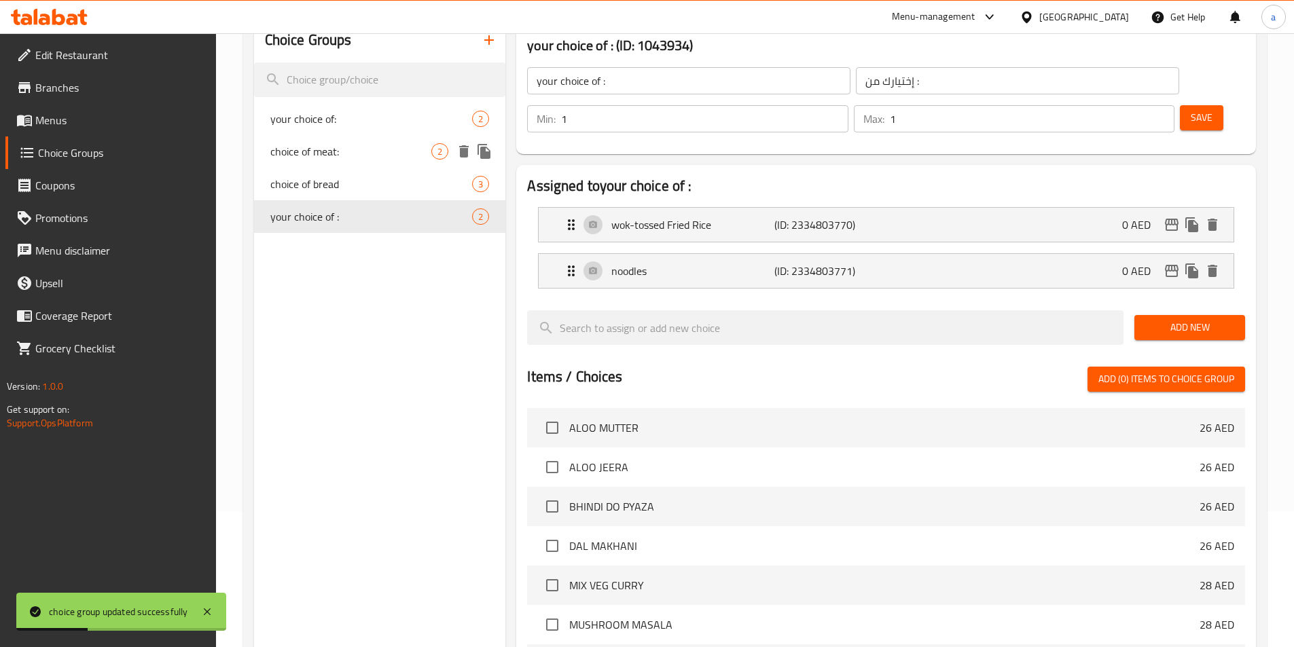
click at [319, 130] on div "your choice of: 2" at bounding box center [380, 119] width 252 height 33
type input "your choice of:"
type input "إختيارك من:"
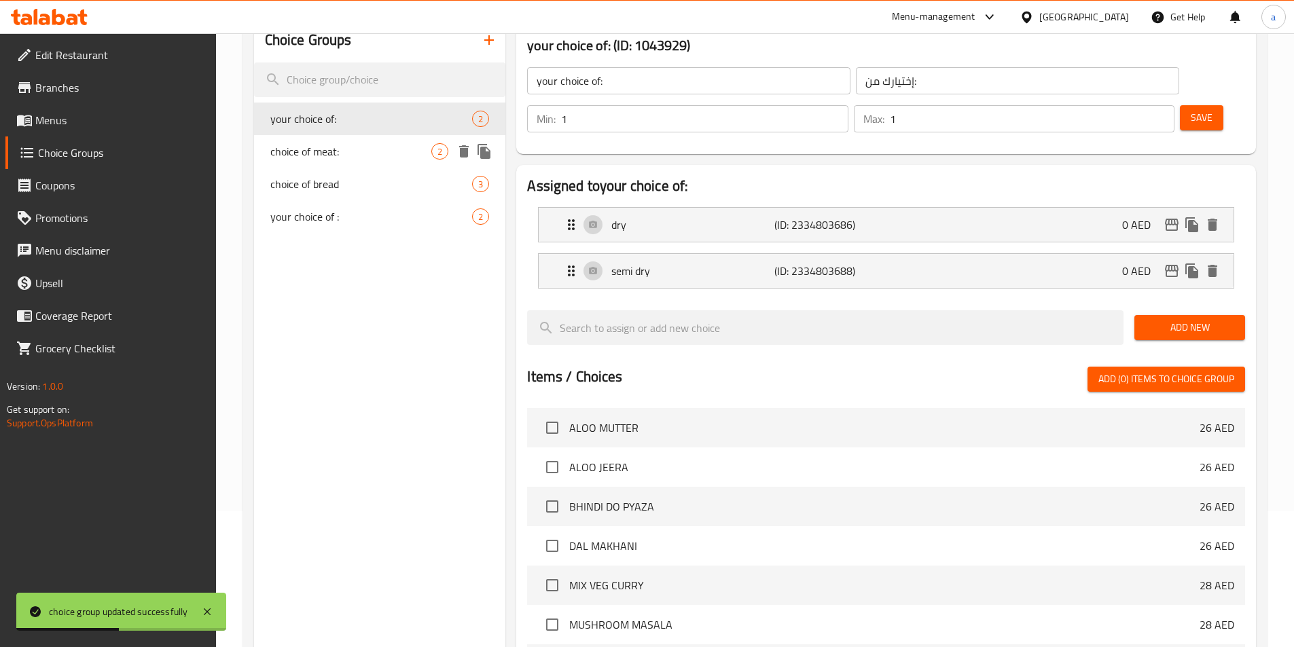
click at [326, 153] on span "choice of meat:" at bounding box center [351, 151] width 162 height 16
type input "choice of meat:"
type input "إختيارك من اللحم:"
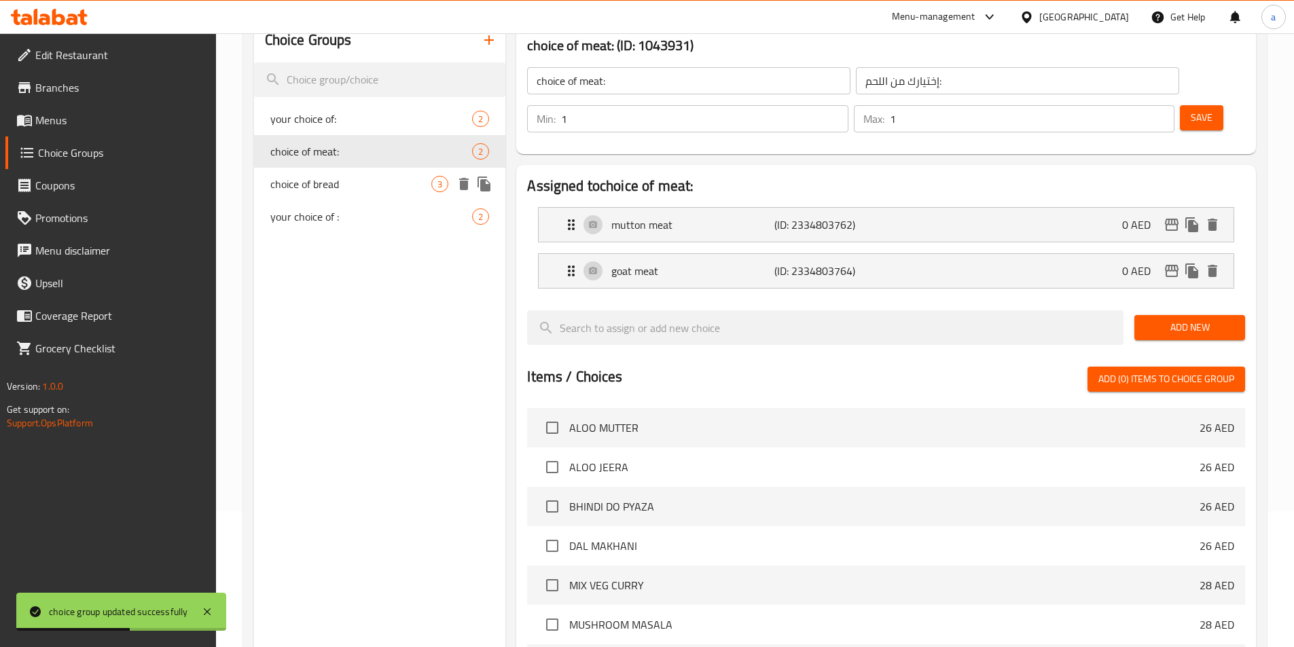
click at [326, 185] on span "choice of bread" at bounding box center [351, 184] width 162 height 16
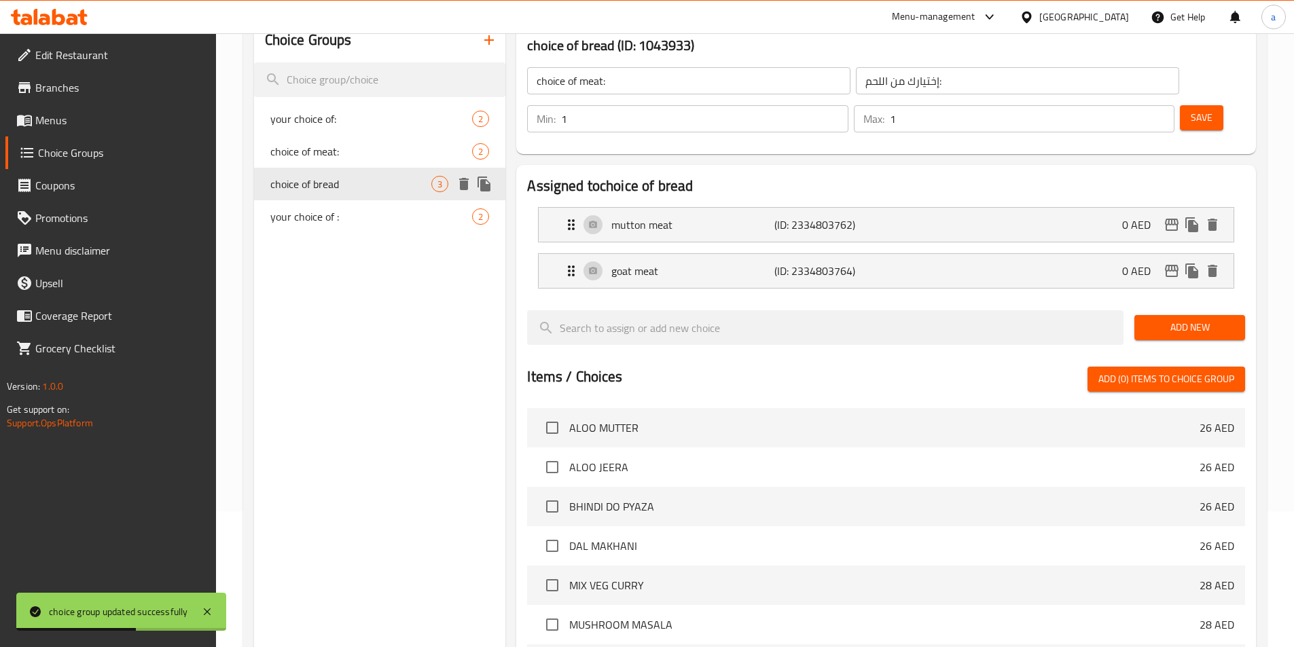
type input "choice of bread"
type input "إختيارك من الخبز:"
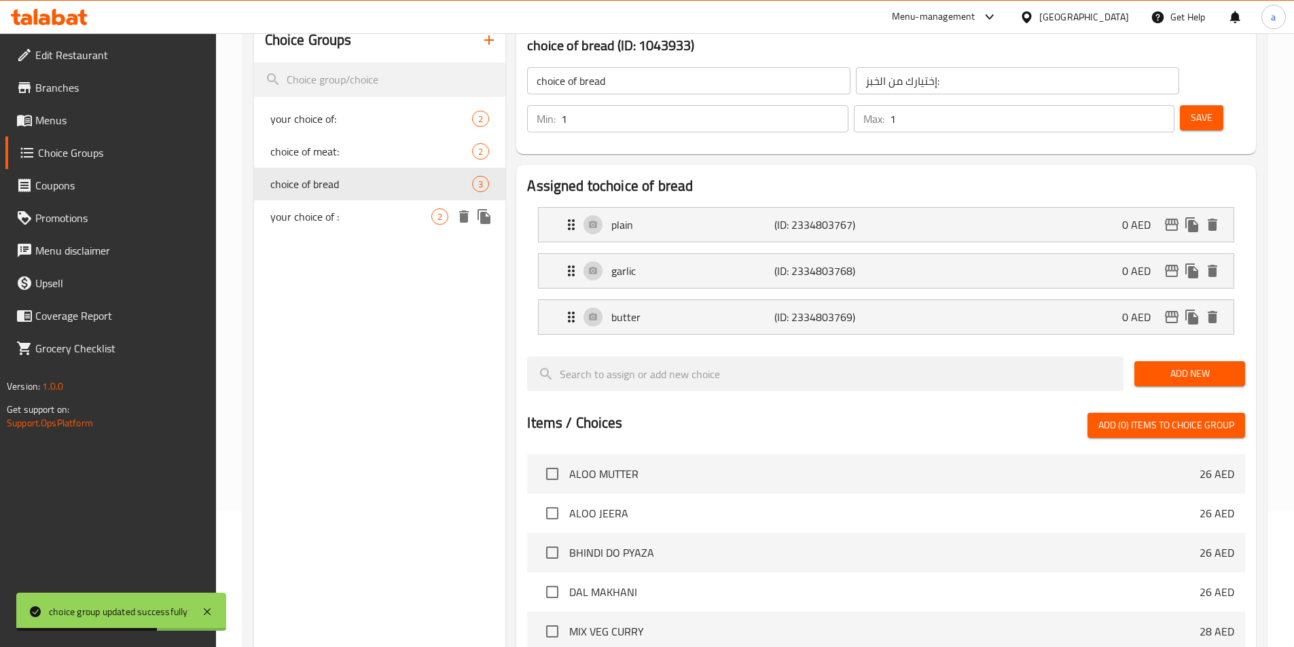
click at [325, 215] on span "your choice of :" at bounding box center [351, 217] width 162 height 16
type input "your choice of :"
type input "إختيارك من :"
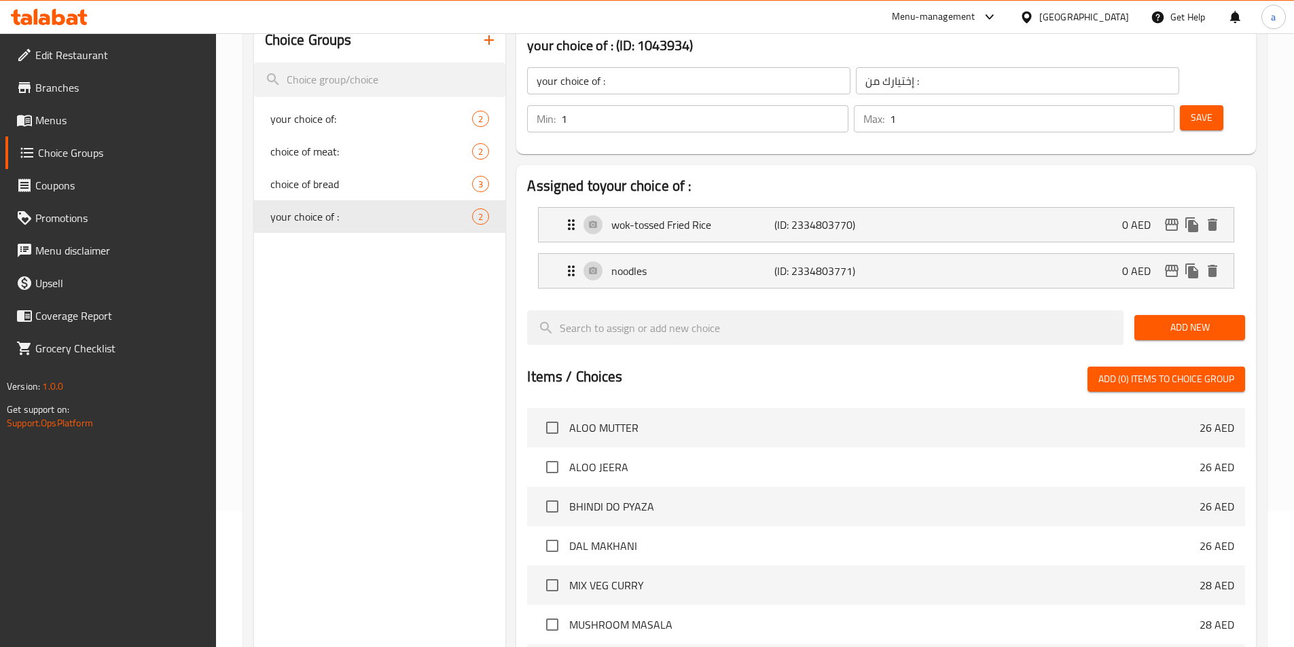
click at [493, 38] on icon "button" at bounding box center [489, 40] width 16 height 16
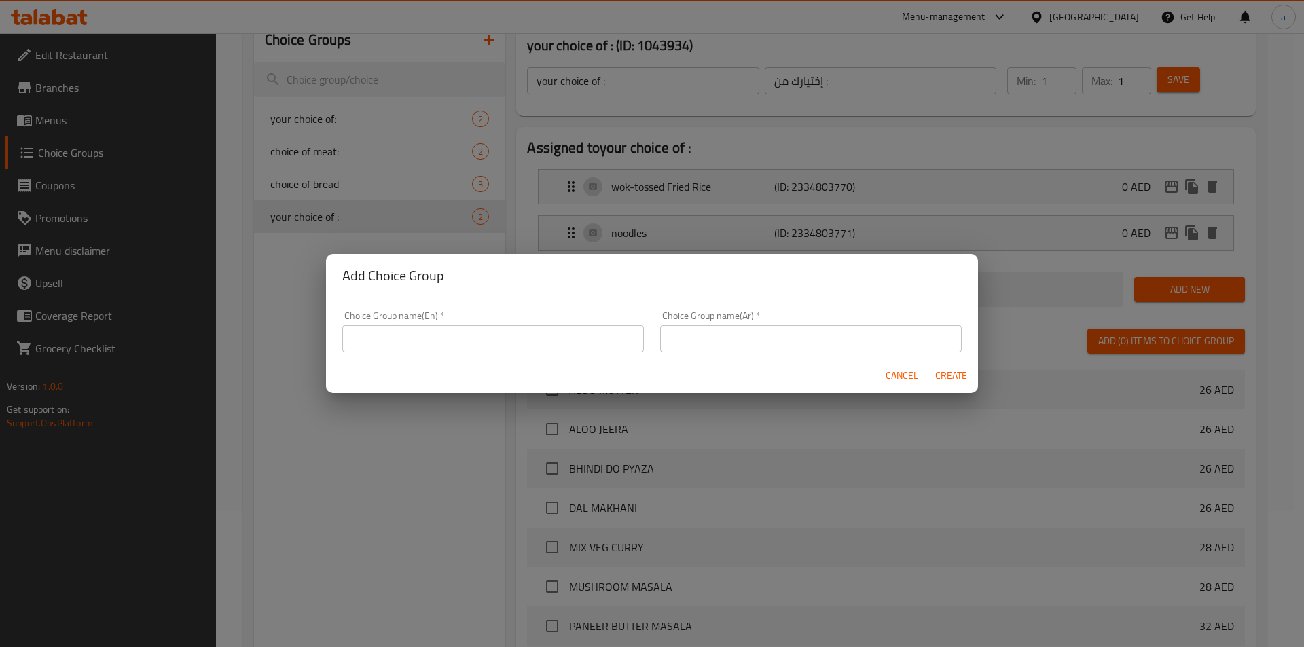
click at [440, 342] on input "text" at bounding box center [493, 338] width 302 height 27
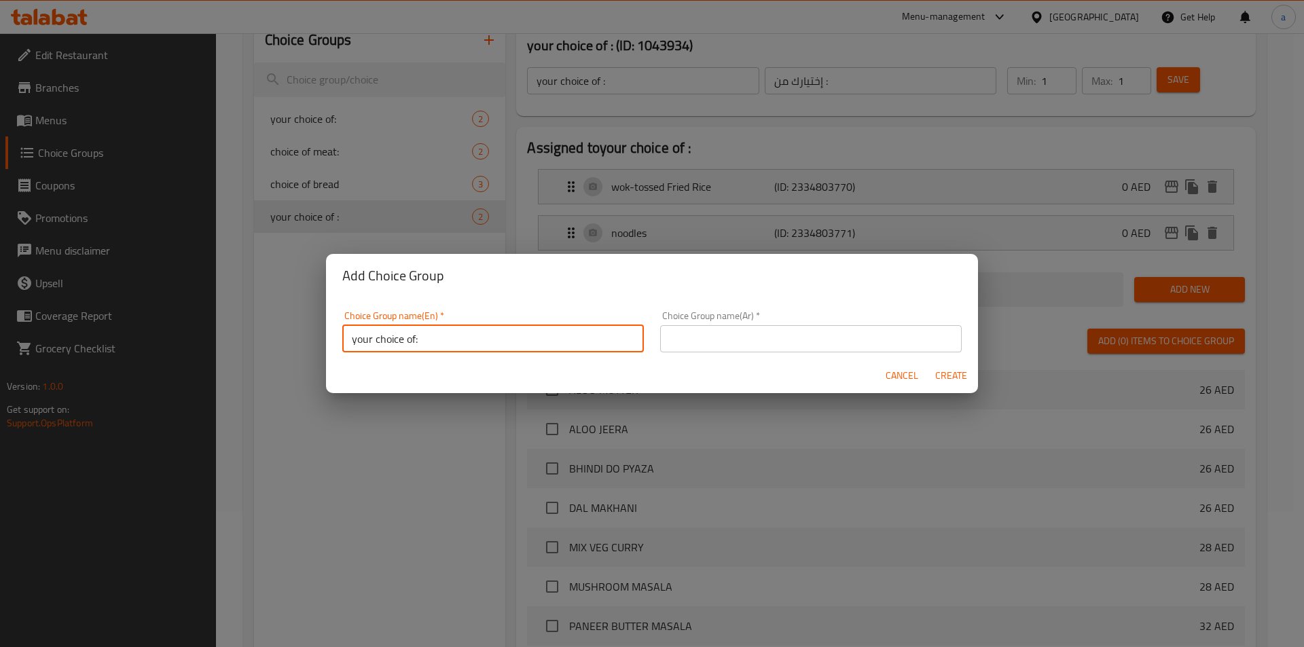
type input "your choice of:"
click at [718, 333] on input "text" at bounding box center [811, 338] width 302 height 27
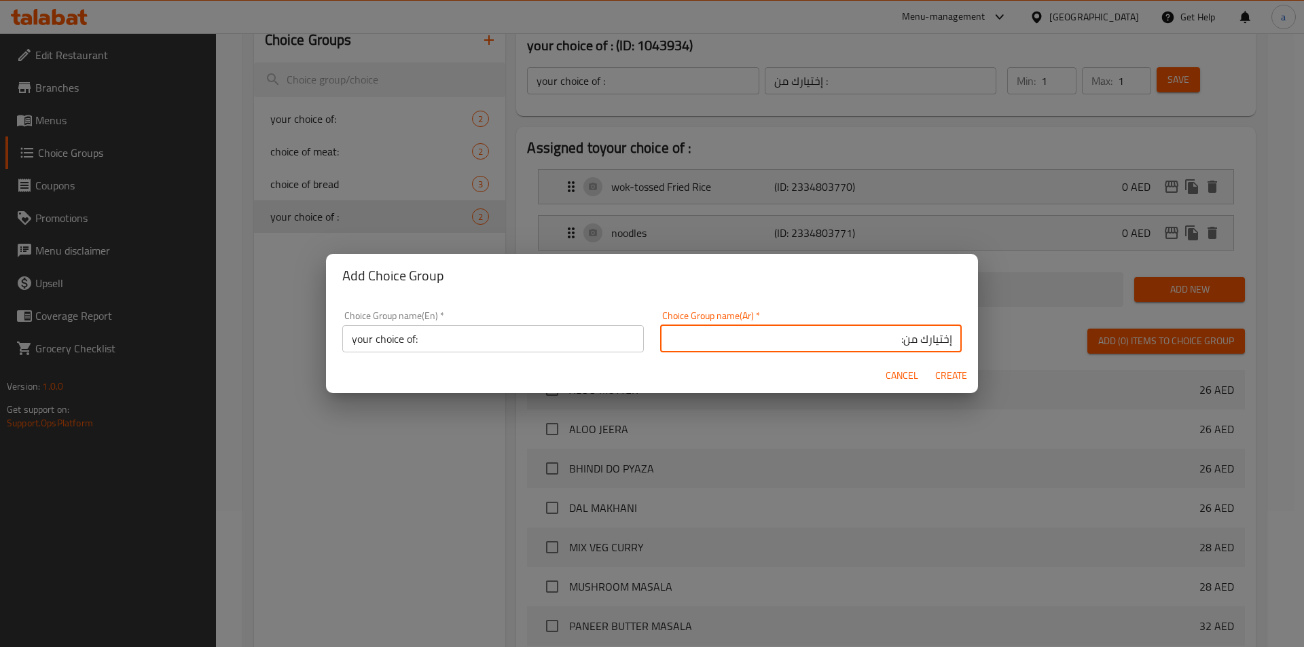
type input "إختيارك من:"
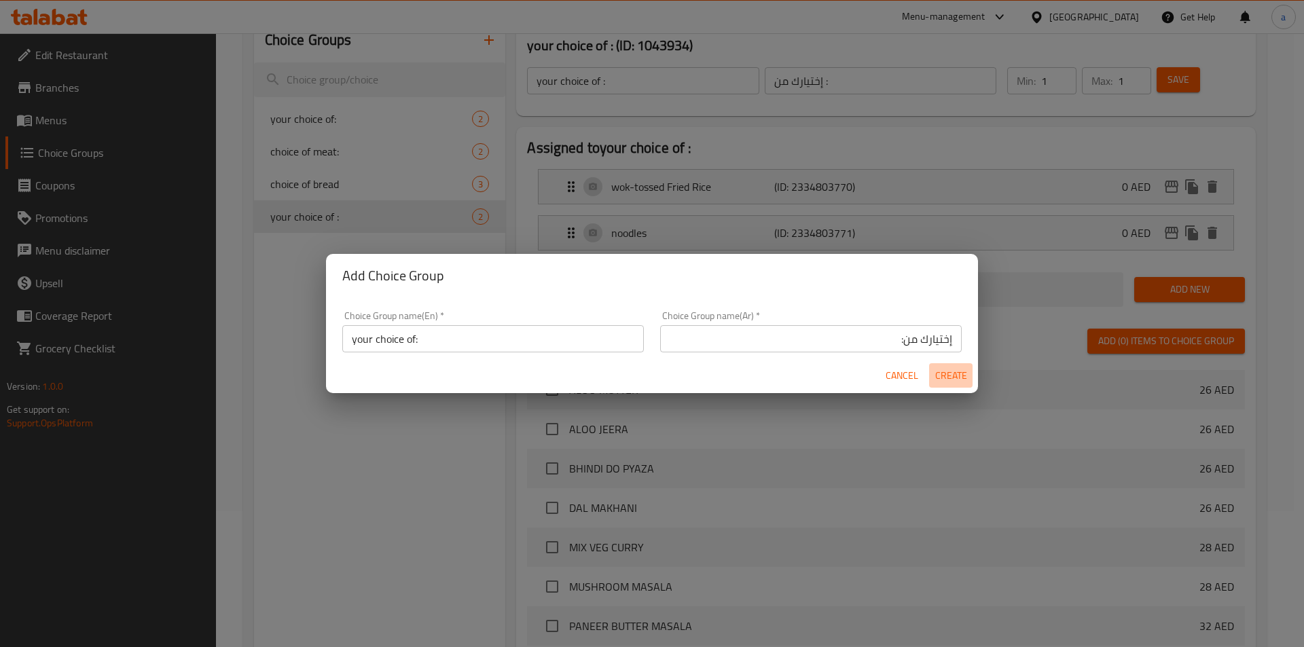
click at [942, 373] on span "Create" at bounding box center [951, 375] width 33 height 17
type input "your choice of:"
type input "إختيارك من:"
type input "0"
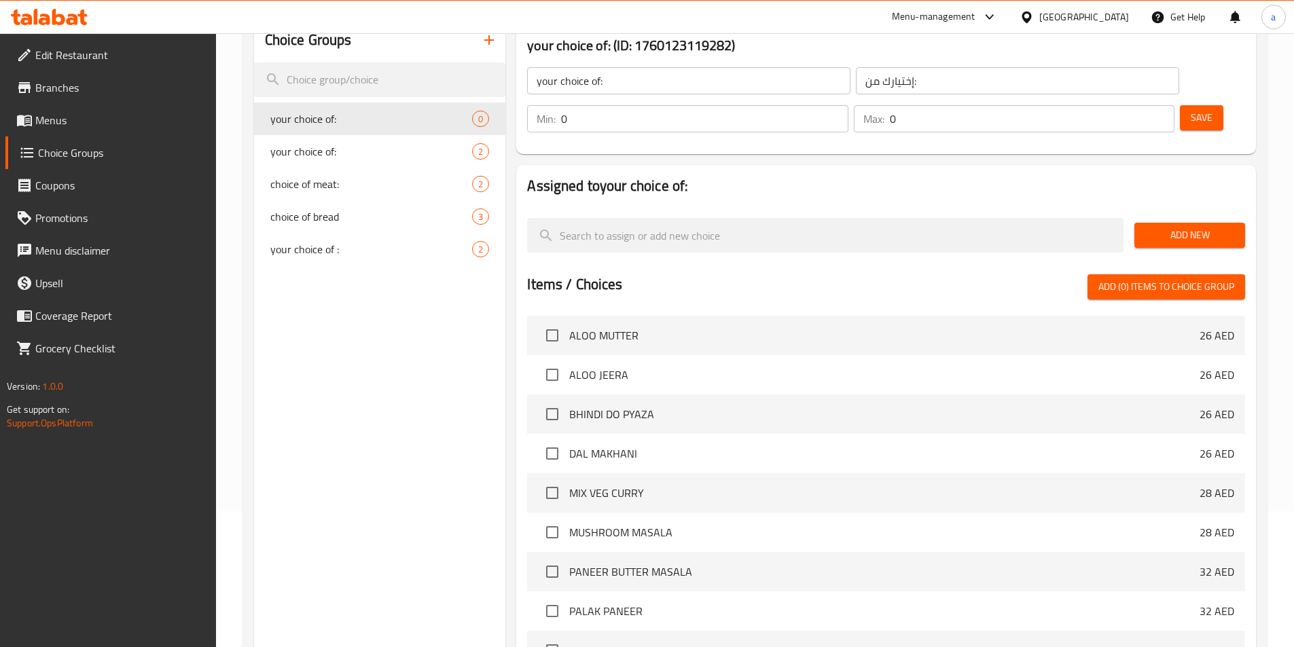
click at [1162, 227] on span "Add New" at bounding box center [1189, 235] width 89 height 17
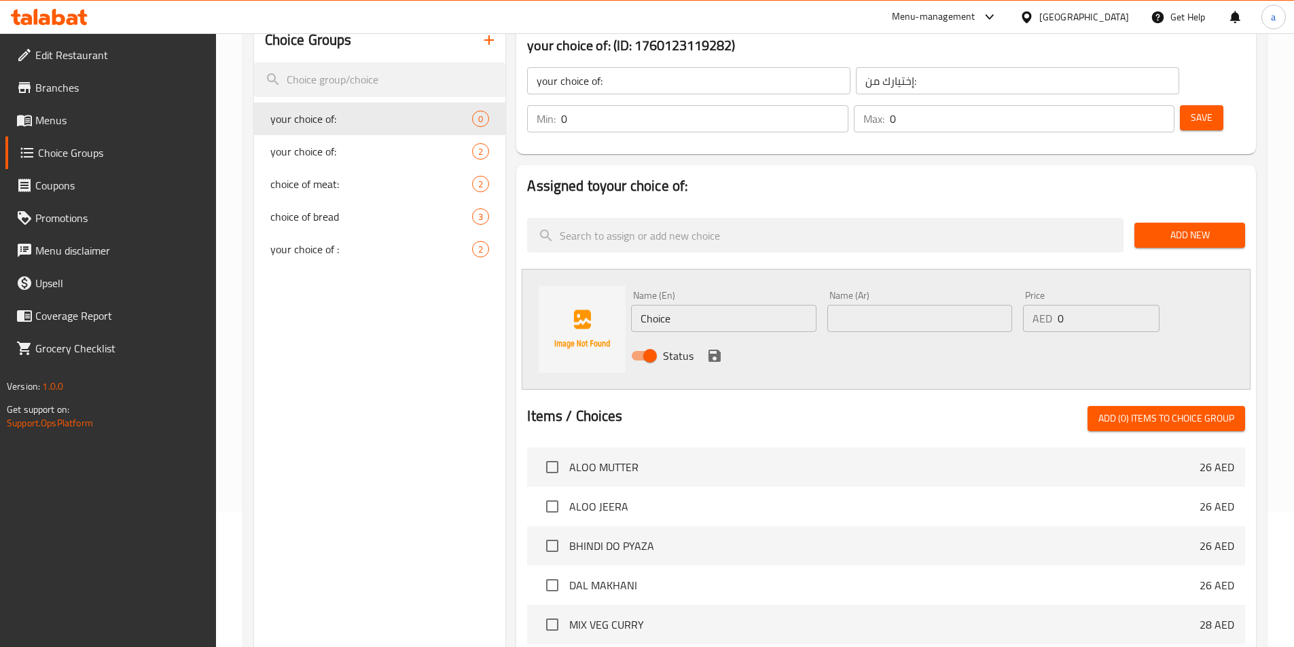
click at [748, 305] on input "Choice" at bounding box center [723, 318] width 185 height 27
type input "ل"
type input "ghee"
type input "سمن"
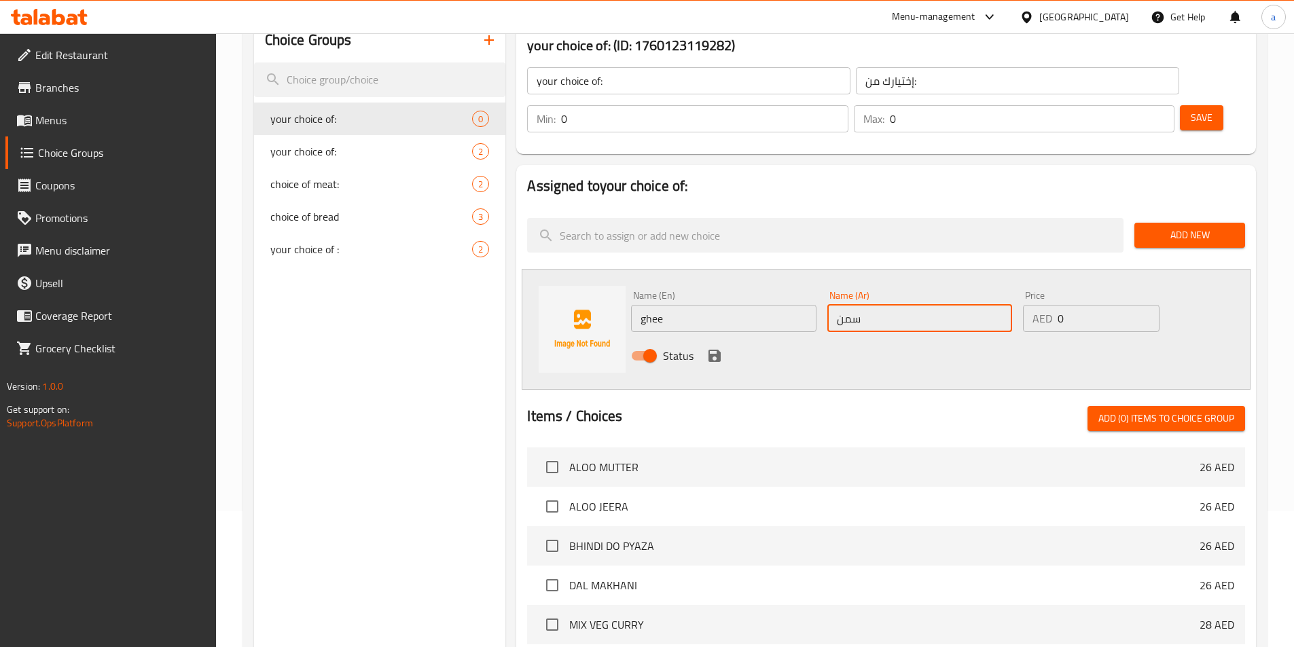
click at [719, 350] on icon "save" at bounding box center [714, 356] width 12 height 12
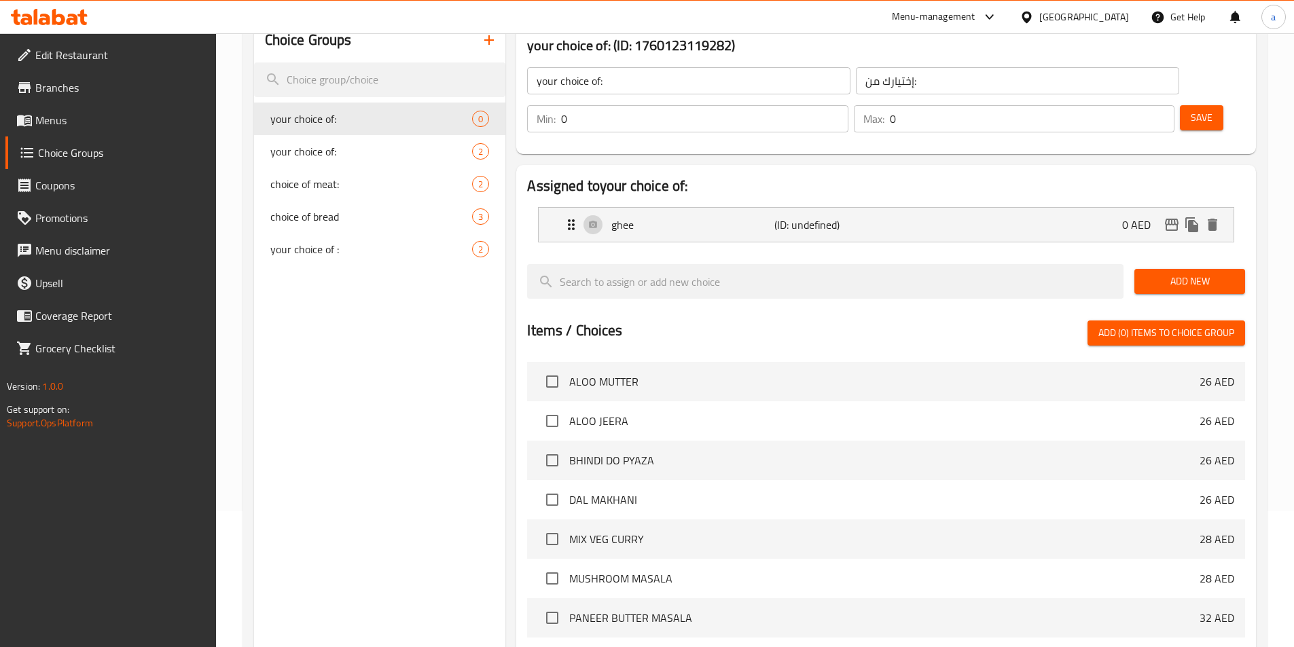
click at [556, 111] on p "Min:" at bounding box center [546, 119] width 19 height 16
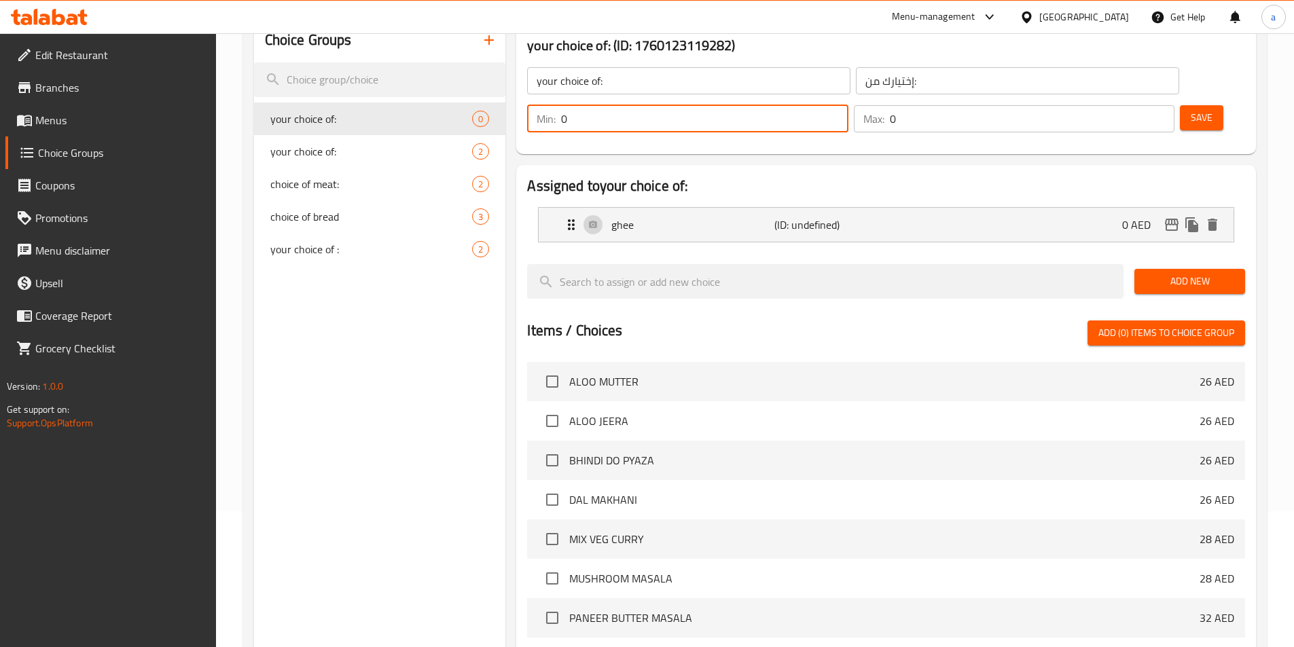
click at [848, 105] on input "0" at bounding box center [704, 118] width 287 height 27
type input "1"
click at [848, 105] on input "1" at bounding box center [704, 118] width 287 height 27
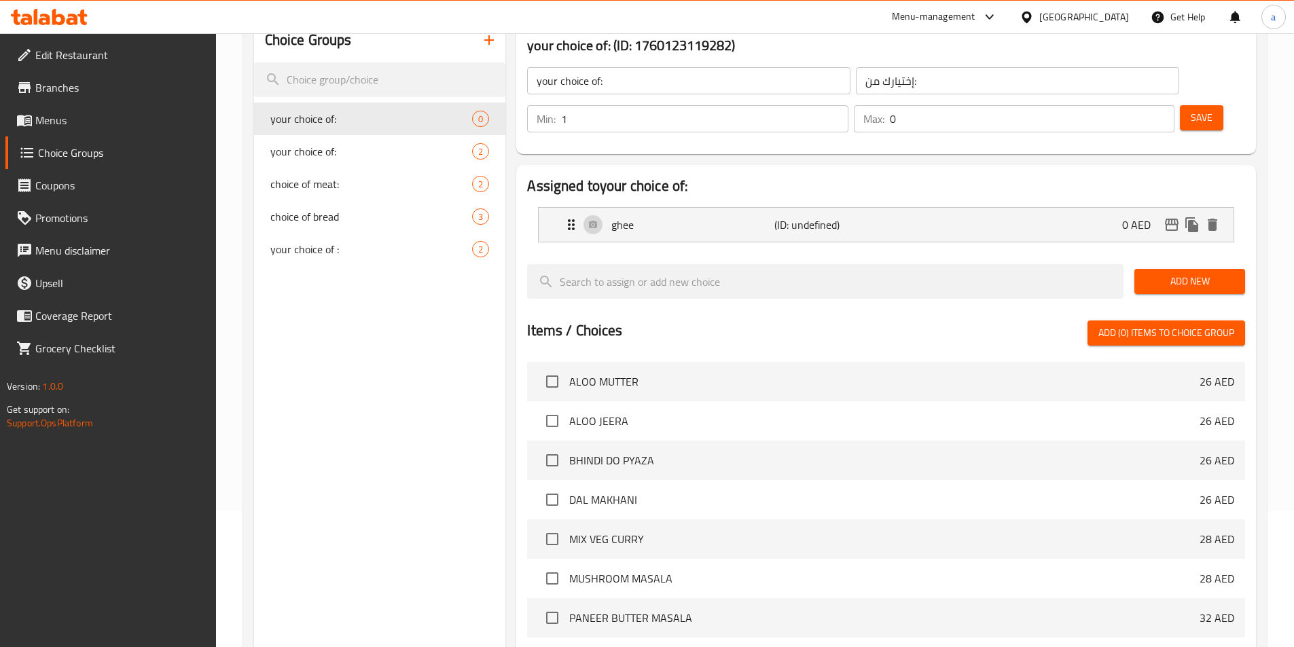
click at [884, 111] on p "Max:" at bounding box center [873, 119] width 21 height 16
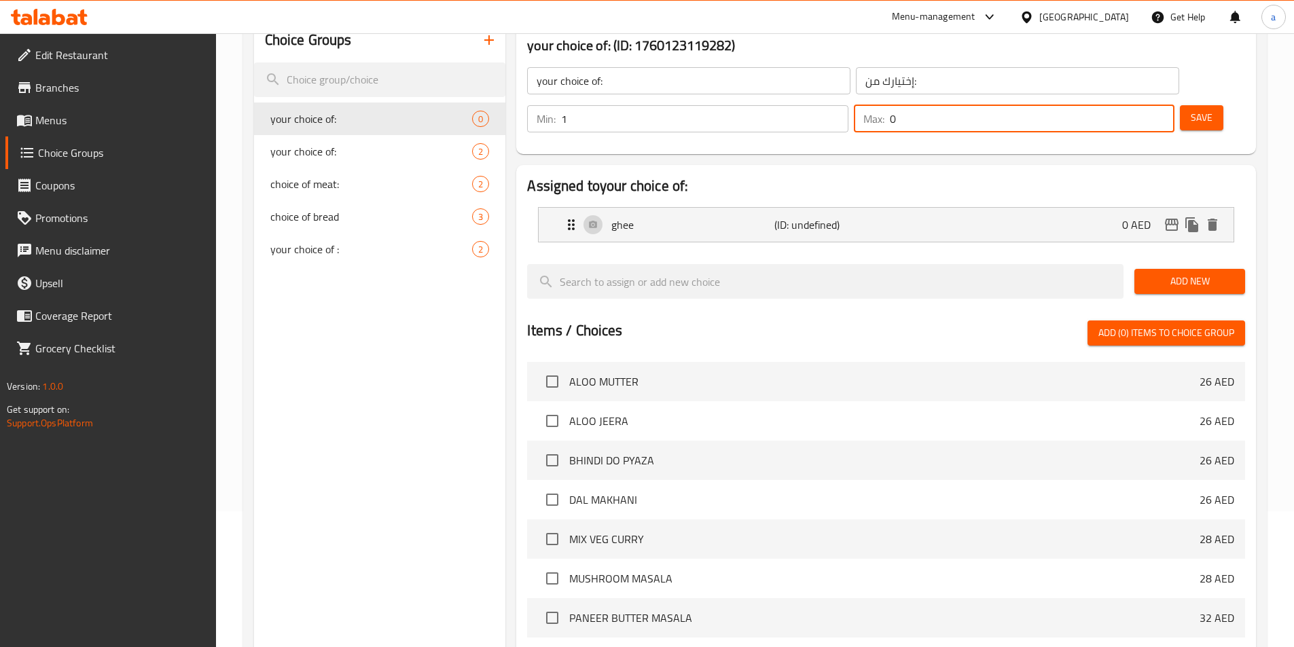
click at [1120, 105] on input "0" at bounding box center [1032, 118] width 285 height 27
type input "1"
click at [1138, 105] on input "1" at bounding box center [1032, 118] width 285 height 27
click at [1180, 105] on button "Save" at bounding box center [1201, 117] width 43 height 25
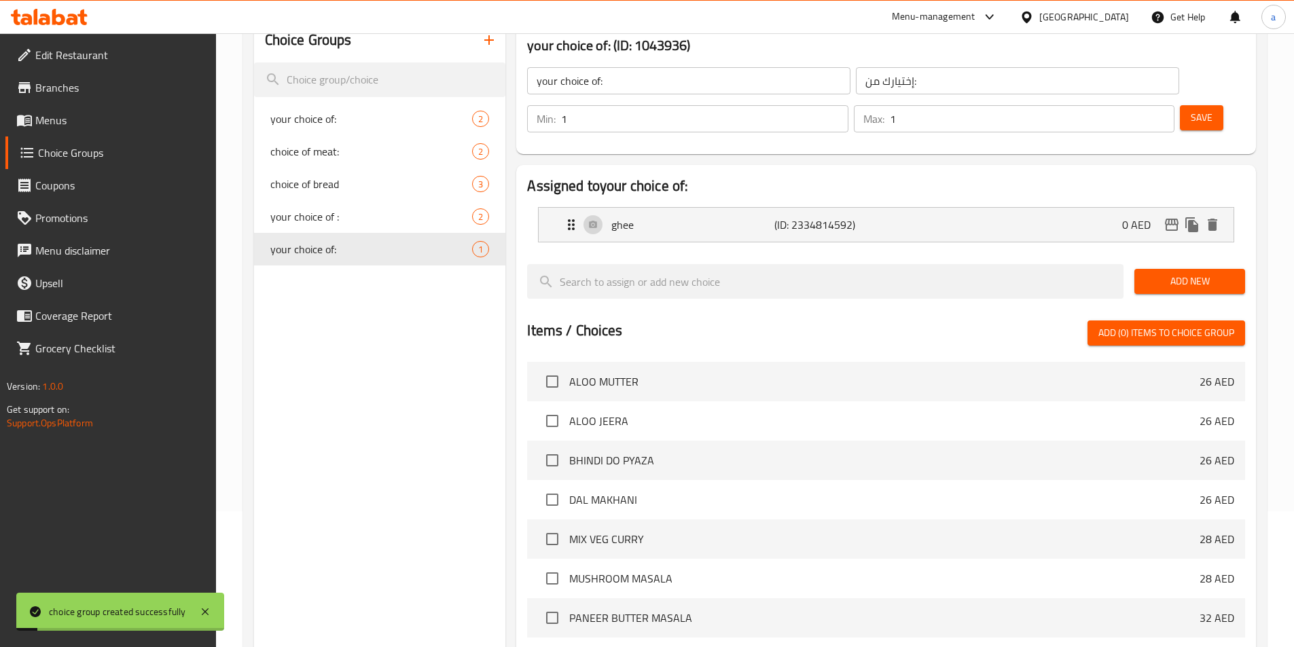
click at [1167, 269] on button "Add New" at bounding box center [1189, 281] width 111 height 25
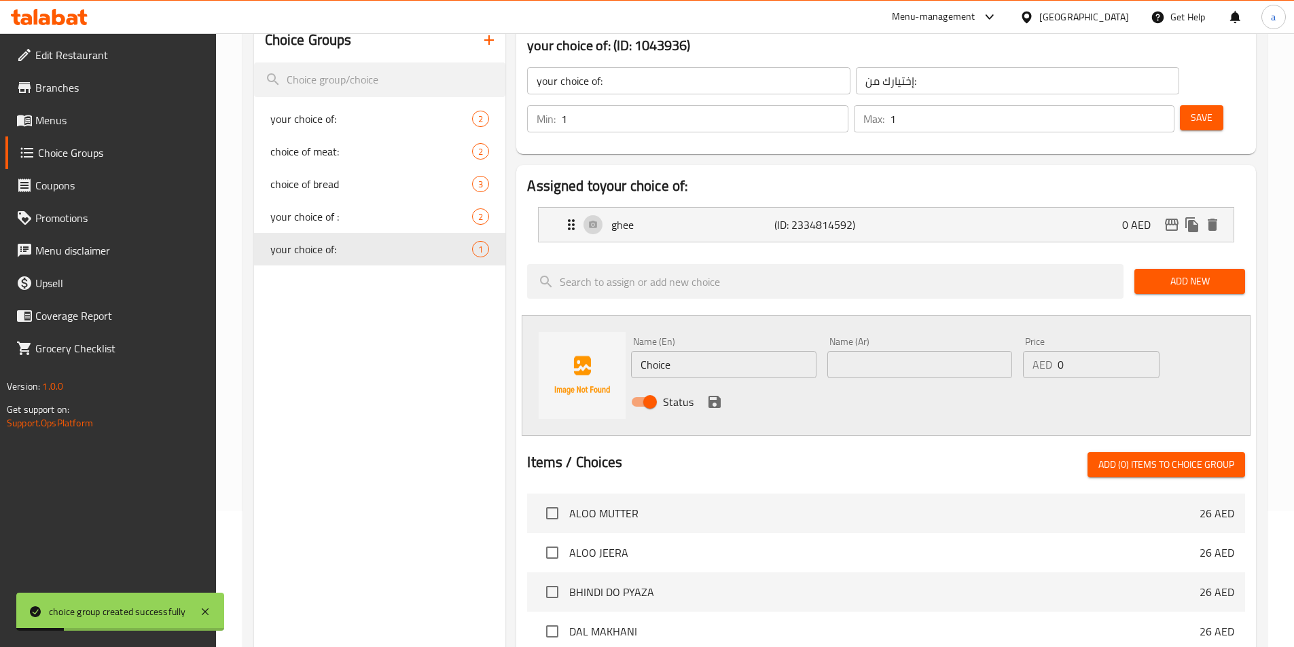
click at [690, 351] on input "Choice" at bounding box center [723, 364] width 185 height 27
type input "ل"
type input "butter"
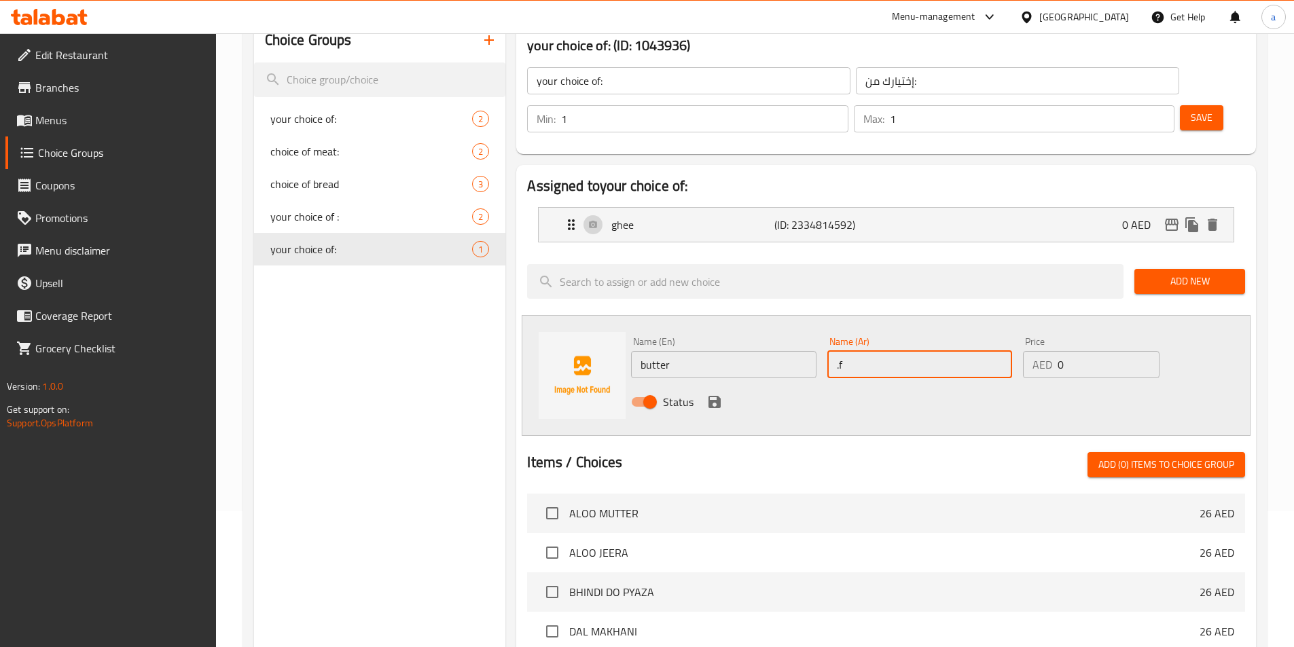
type input "."
type input "زبدة"
click at [718, 394] on icon "save" at bounding box center [714, 402] width 16 height 16
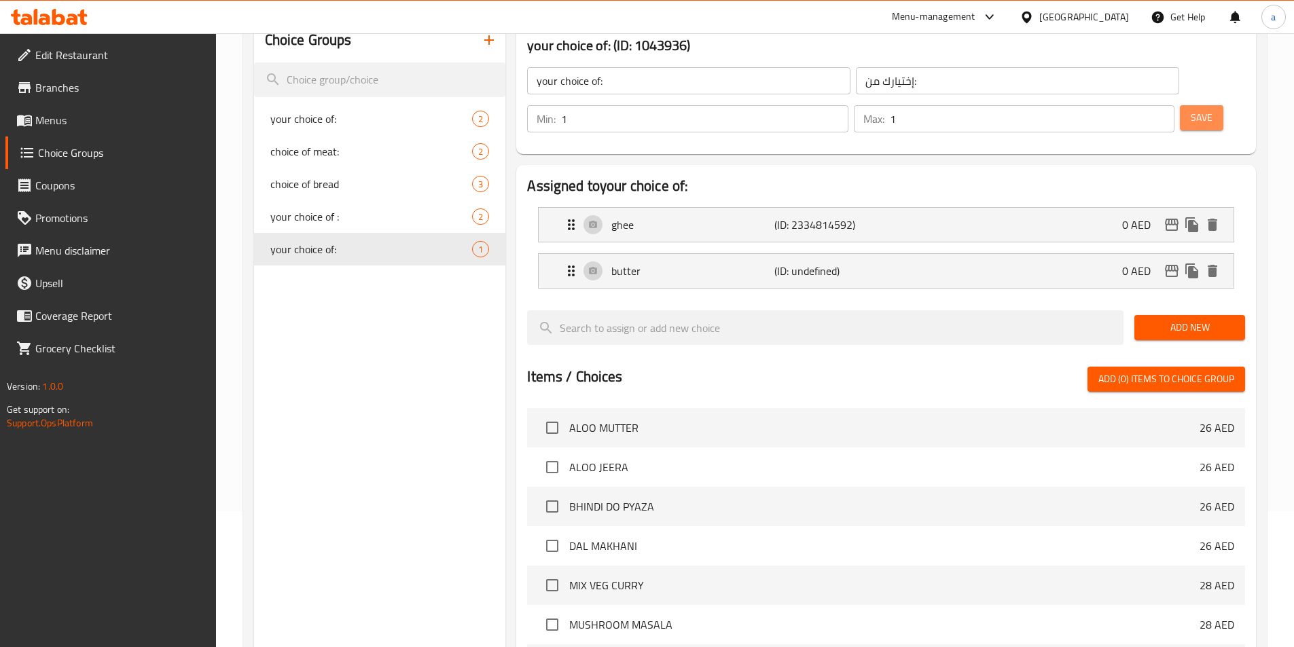
click at [1191, 109] on span "Save" at bounding box center [1202, 117] width 22 height 17
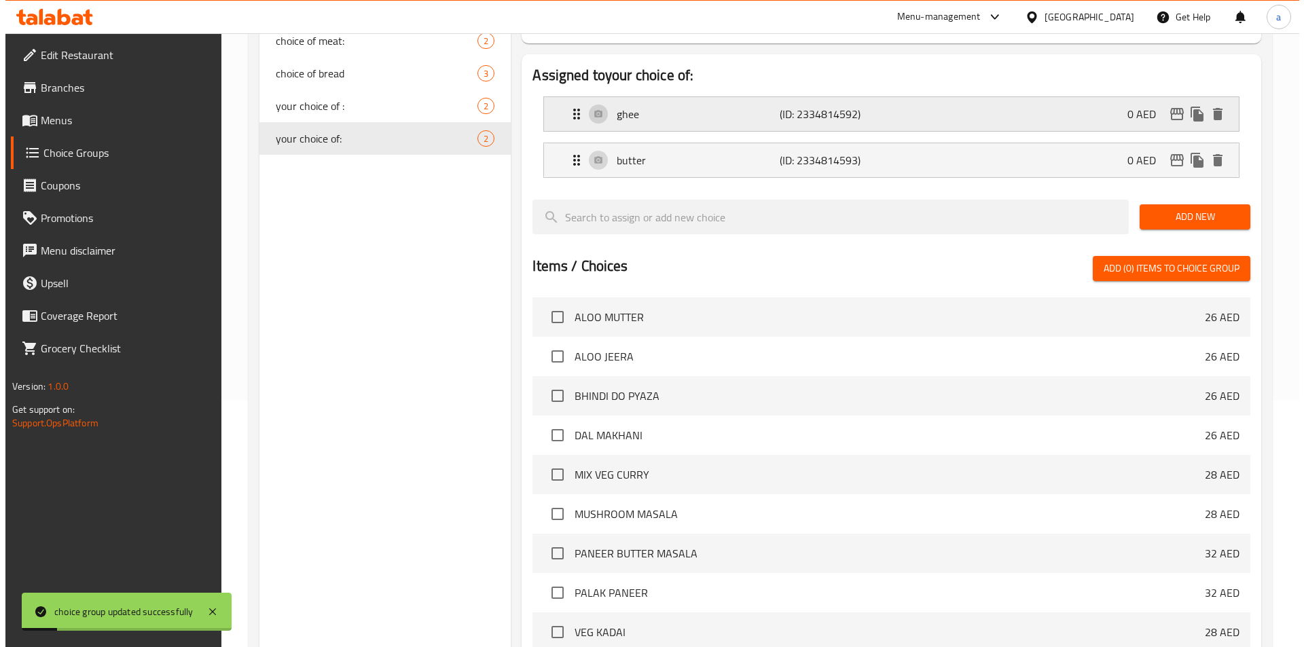
scroll to position [391, 0]
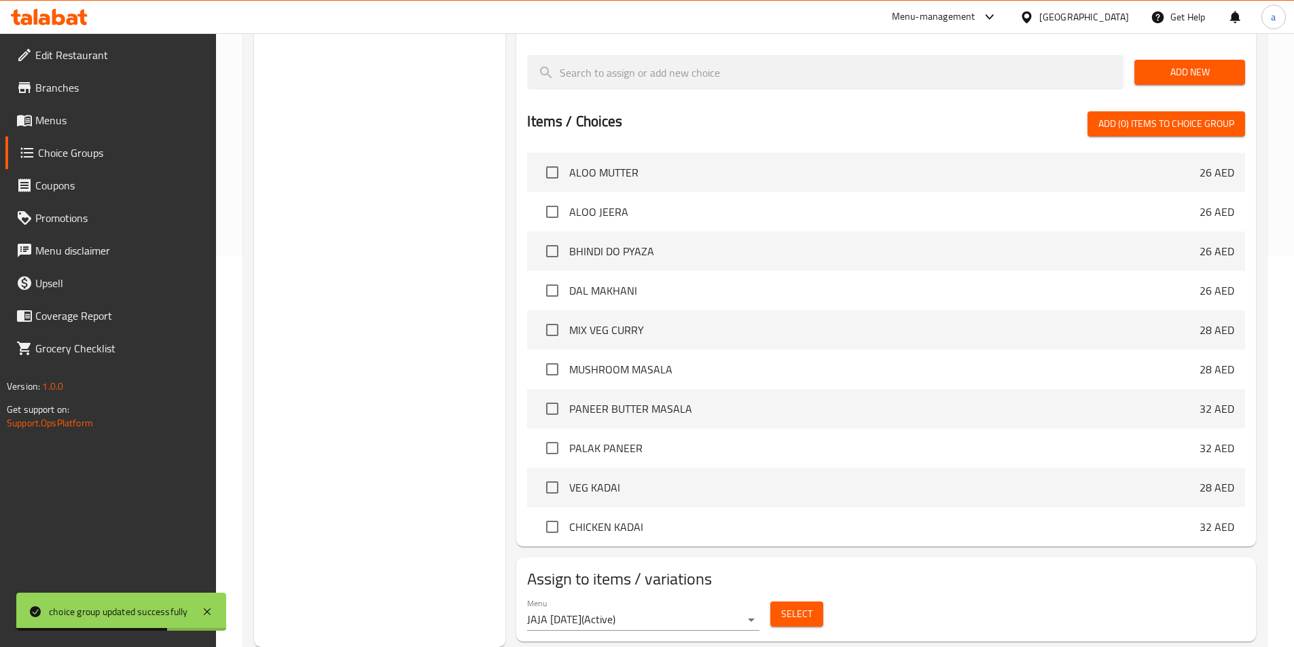
click at [797, 606] on span "Select" at bounding box center [796, 614] width 31 height 17
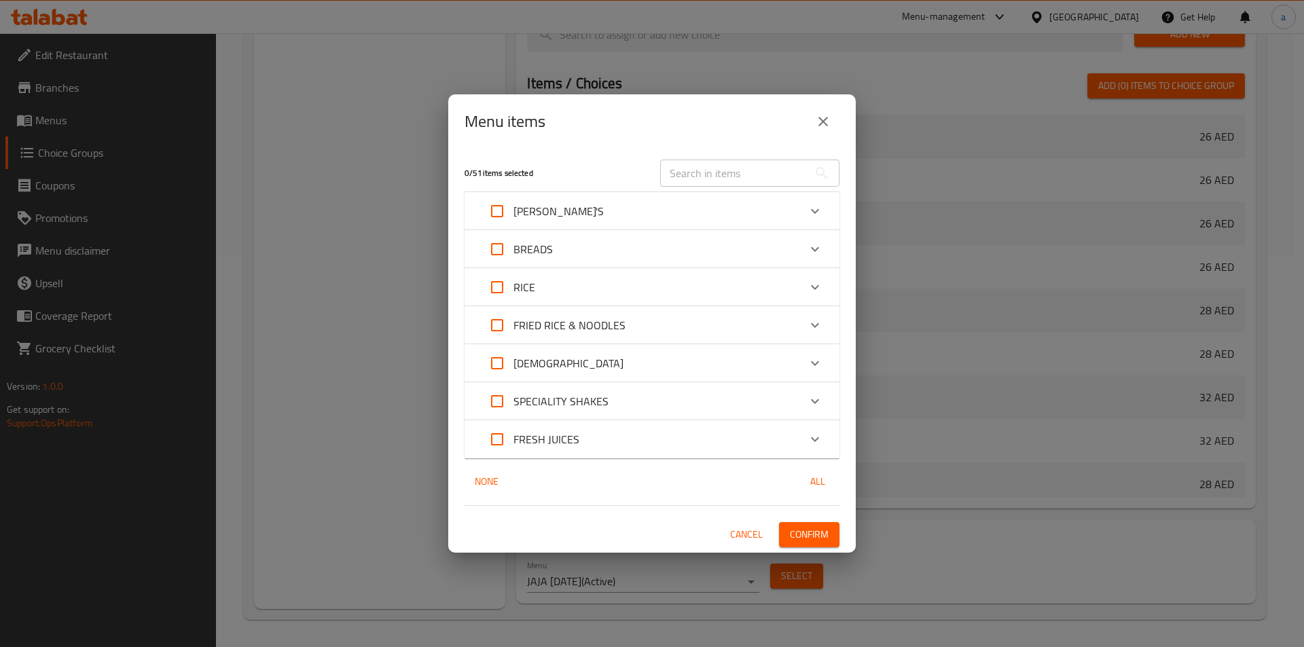
click at [556, 282] on div "RICE" at bounding box center [640, 287] width 318 height 33
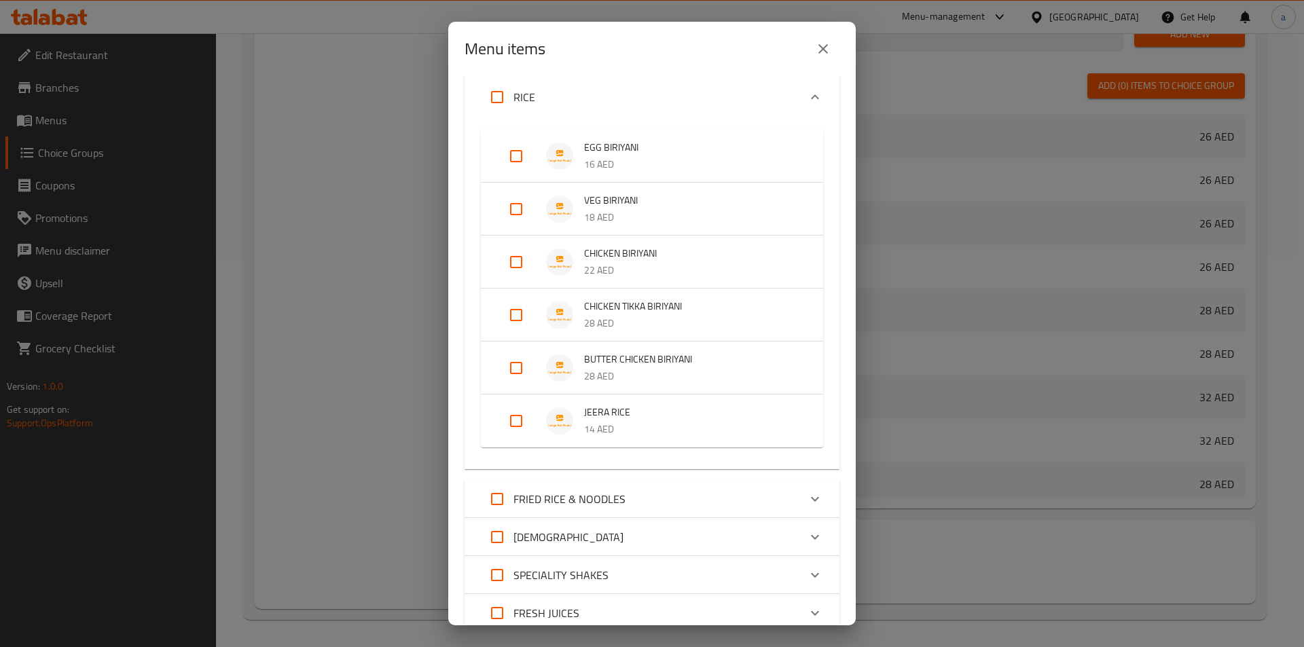
scroll to position [136, 0]
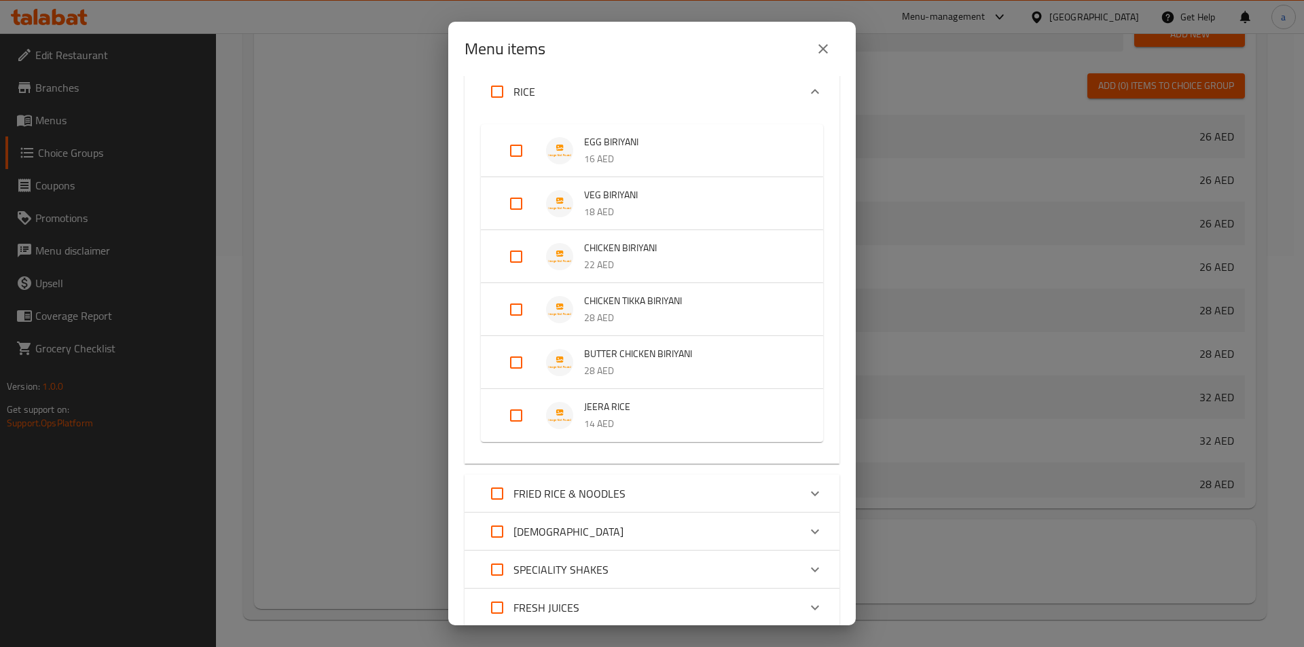
click at [516, 417] on input "Expand" at bounding box center [516, 415] width 33 height 33
checkbox input "true"
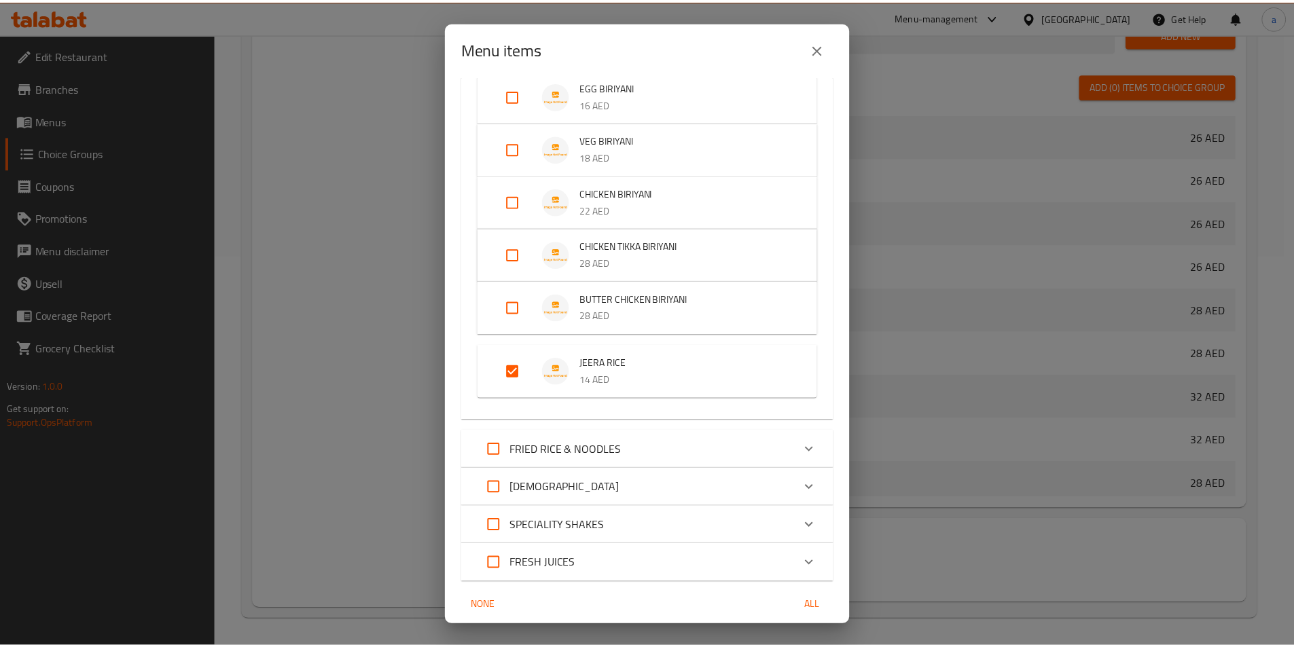
scroll to position [242, 0]
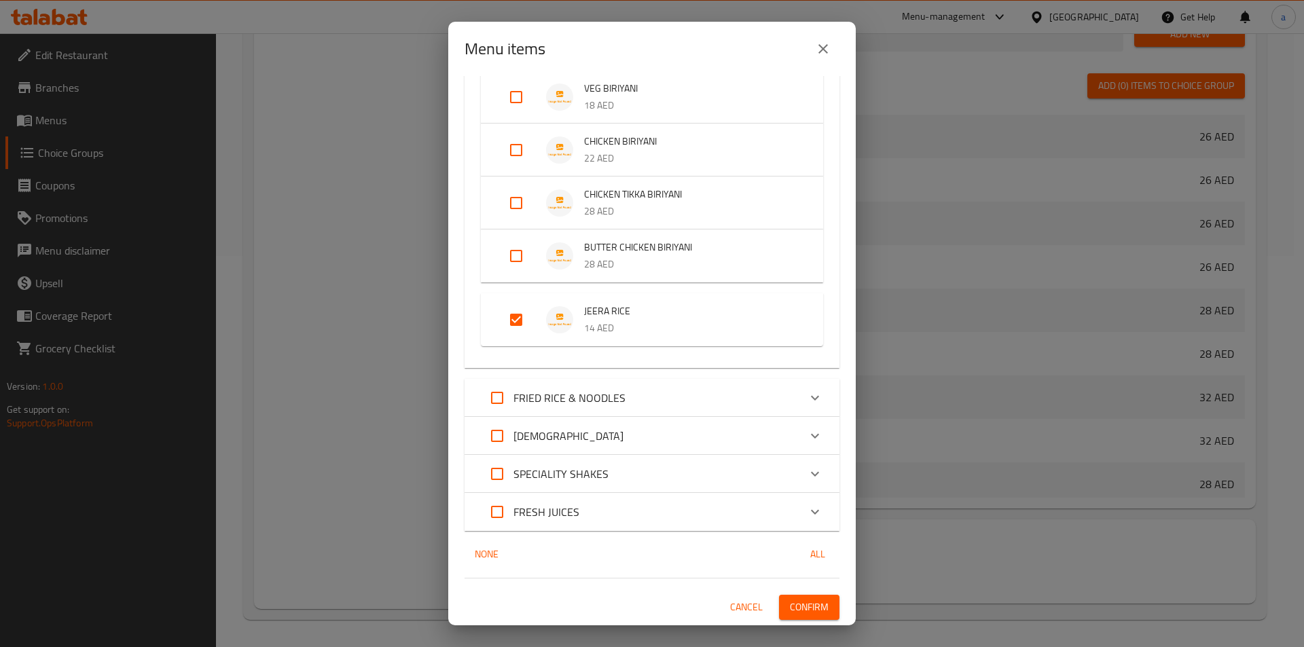
click at [810, 602] on span "Confirm" at bounding box center [809, 607] width 39 height 17
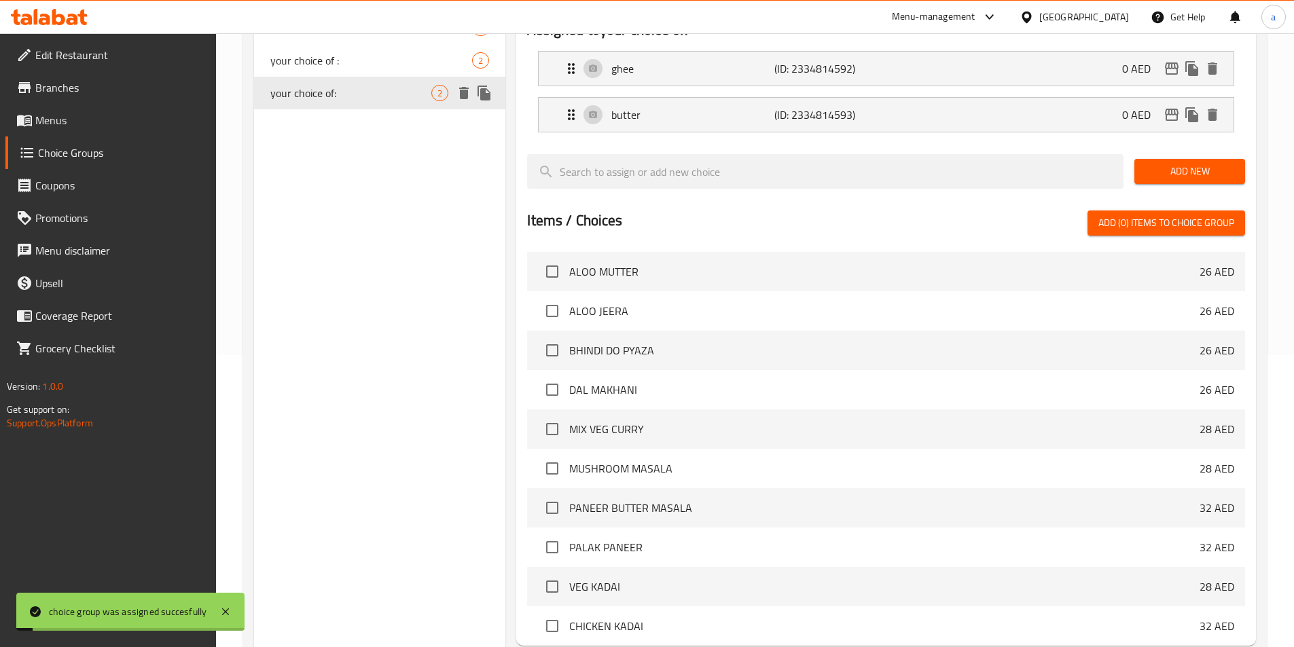
scroll to position [120, 0]
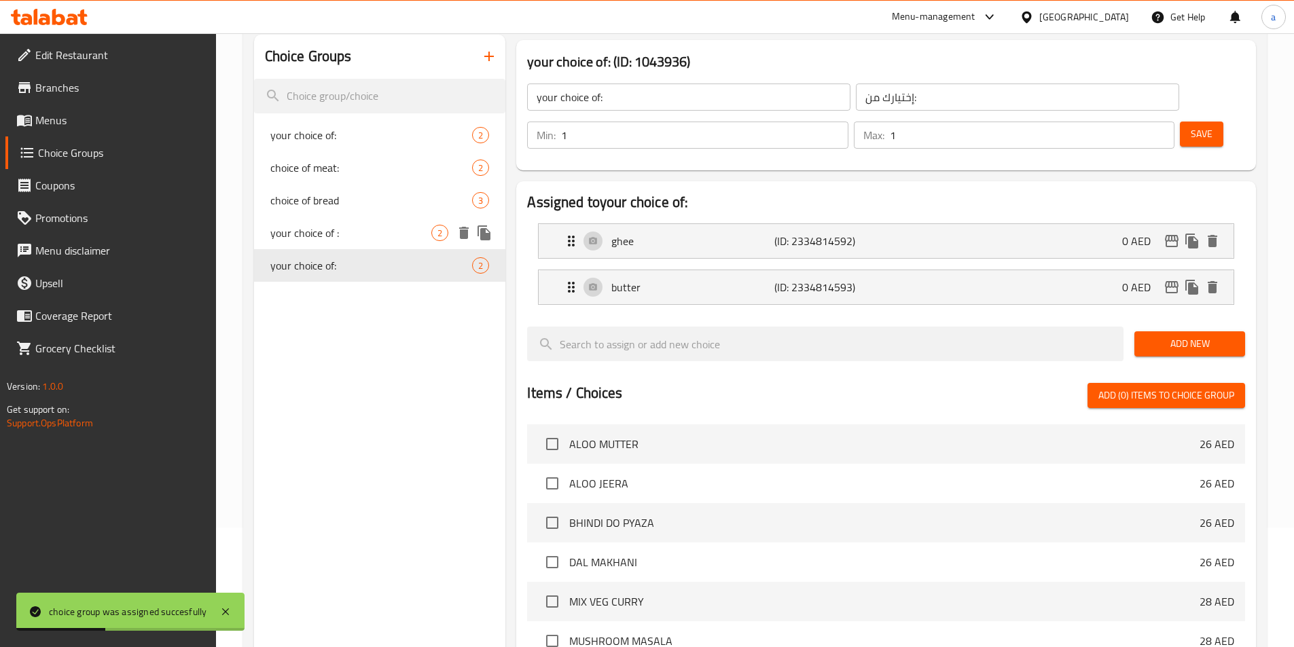
click at [350, 240] on span "your choice of :" at bounding box center [351, 233] width 162 height 16
type input "your choice of :"
type input "إختيارك من :"
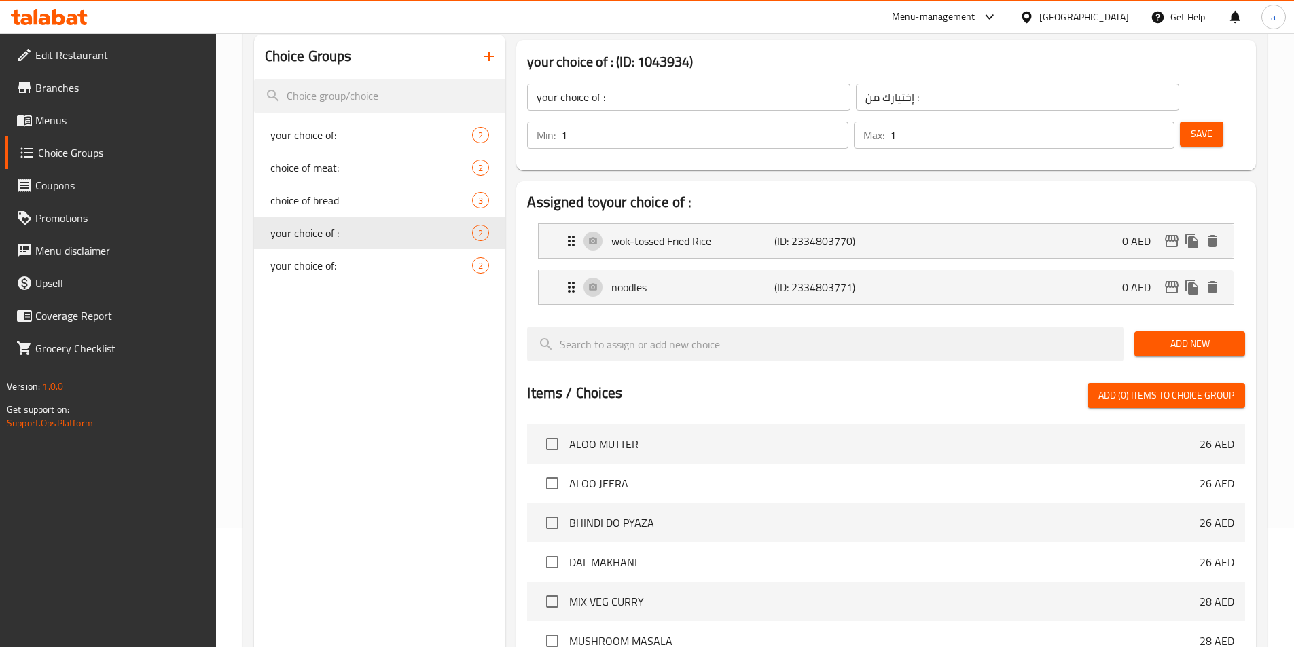
click at [485, 60] on icon "button" at bounding box center [489, 56] width 16 height 16
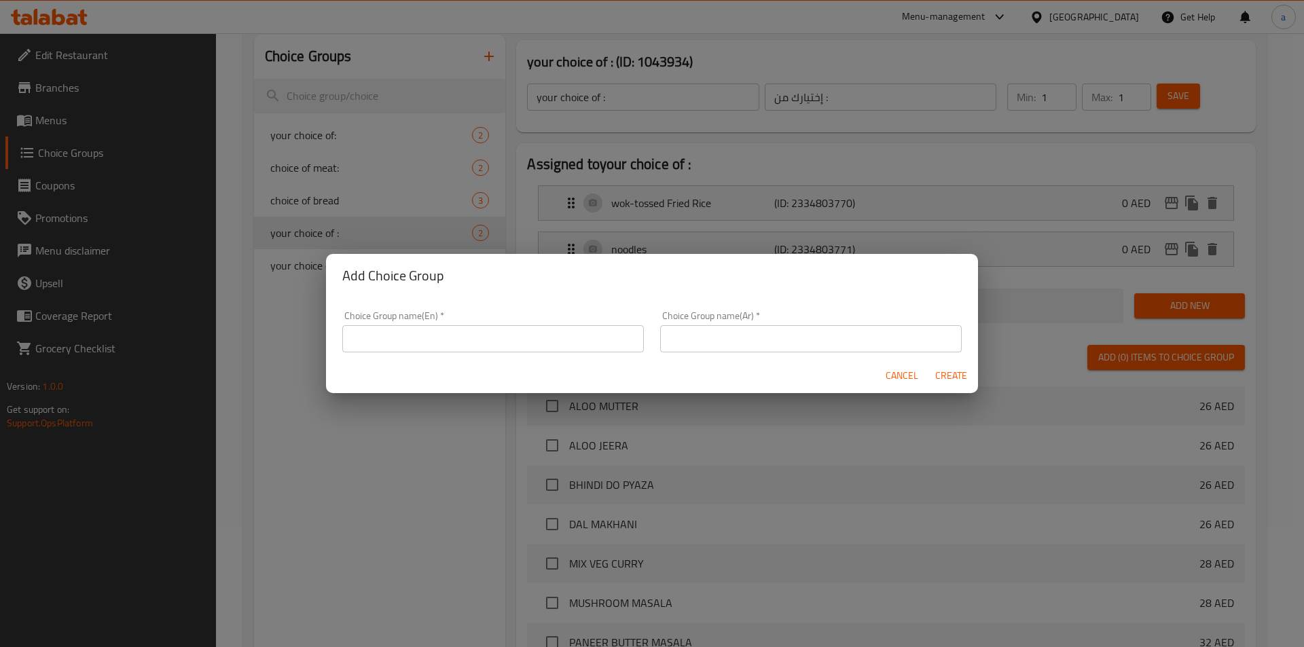
click at [465, 340] on input "text" at bounding box center [493, 338] width 302 height 27
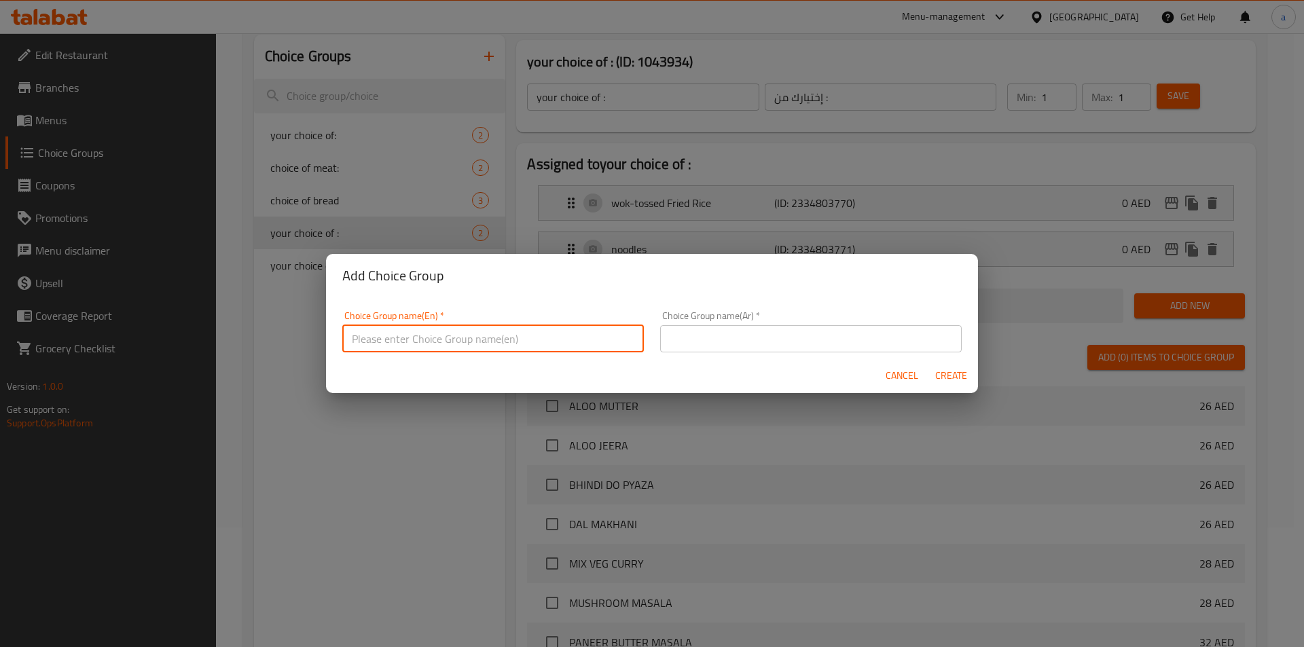
click at [455, 335] on input "text" at bounding box center [493, 338] width 302 height 27
type input "ؤ"
type input "choice of :"
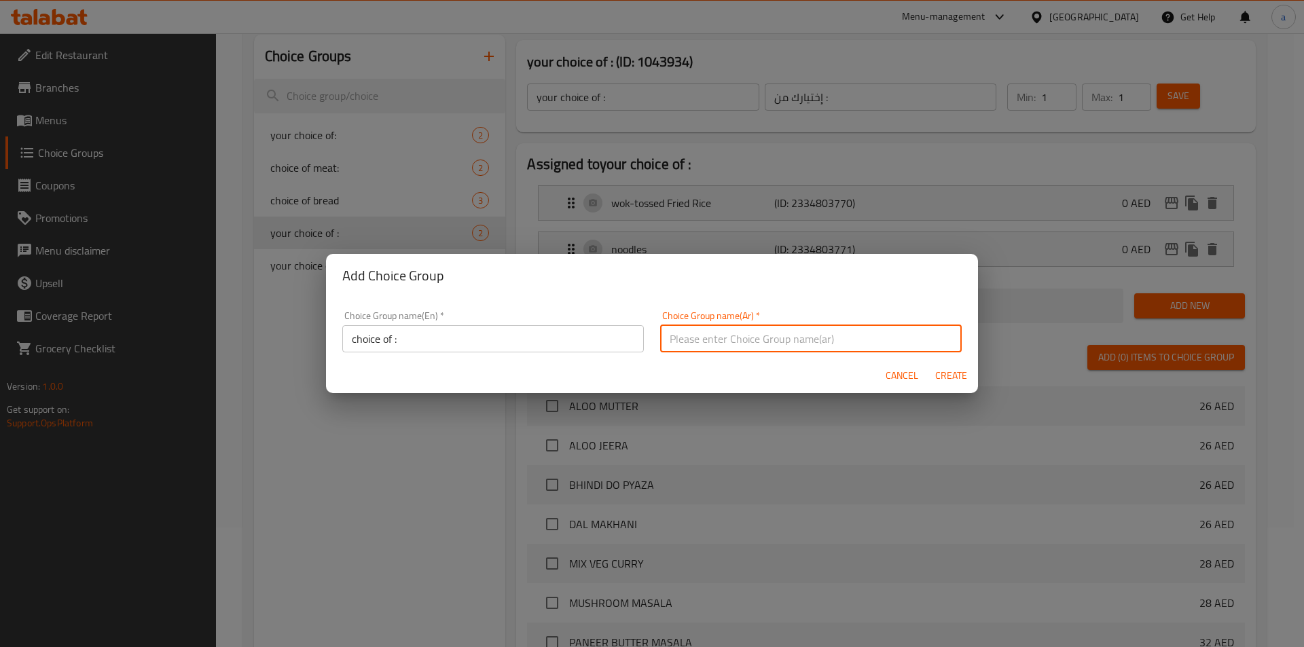
type input "أ"
type input "إختار من :"
click at [953, 374] on span "Create" at bounding box center [951, 375] width 33 height 17
type input "choice of :"
type input "إختار من :"
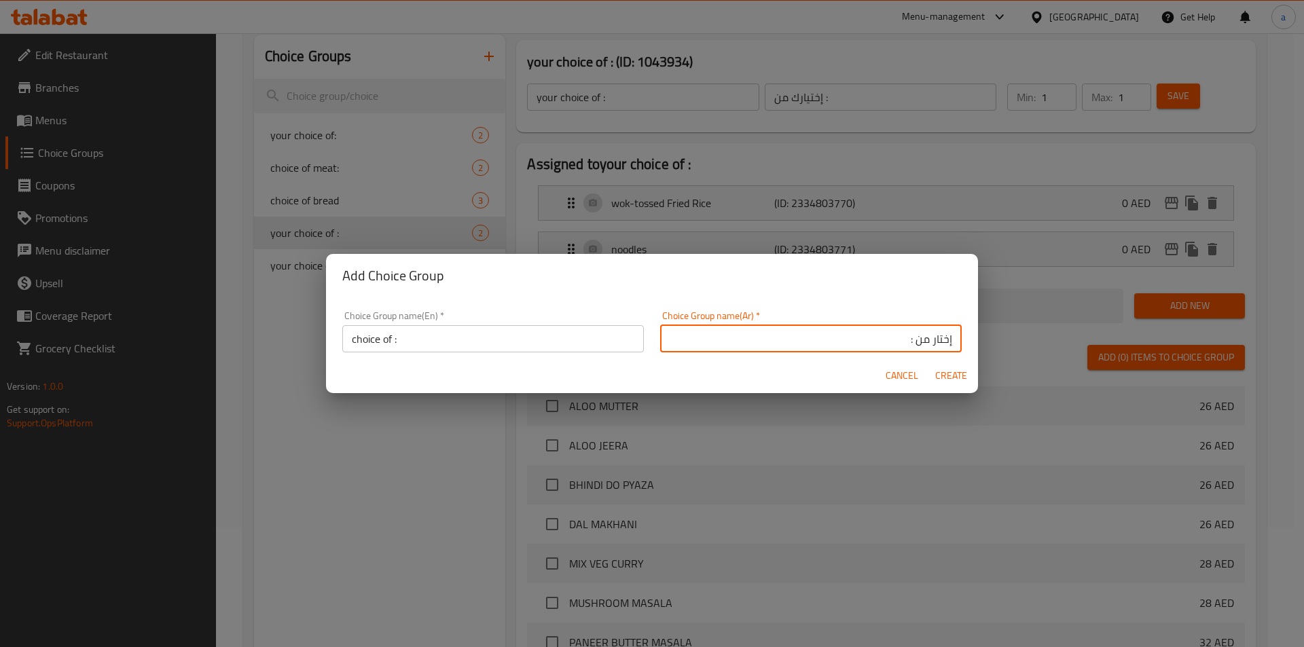
type input "0"
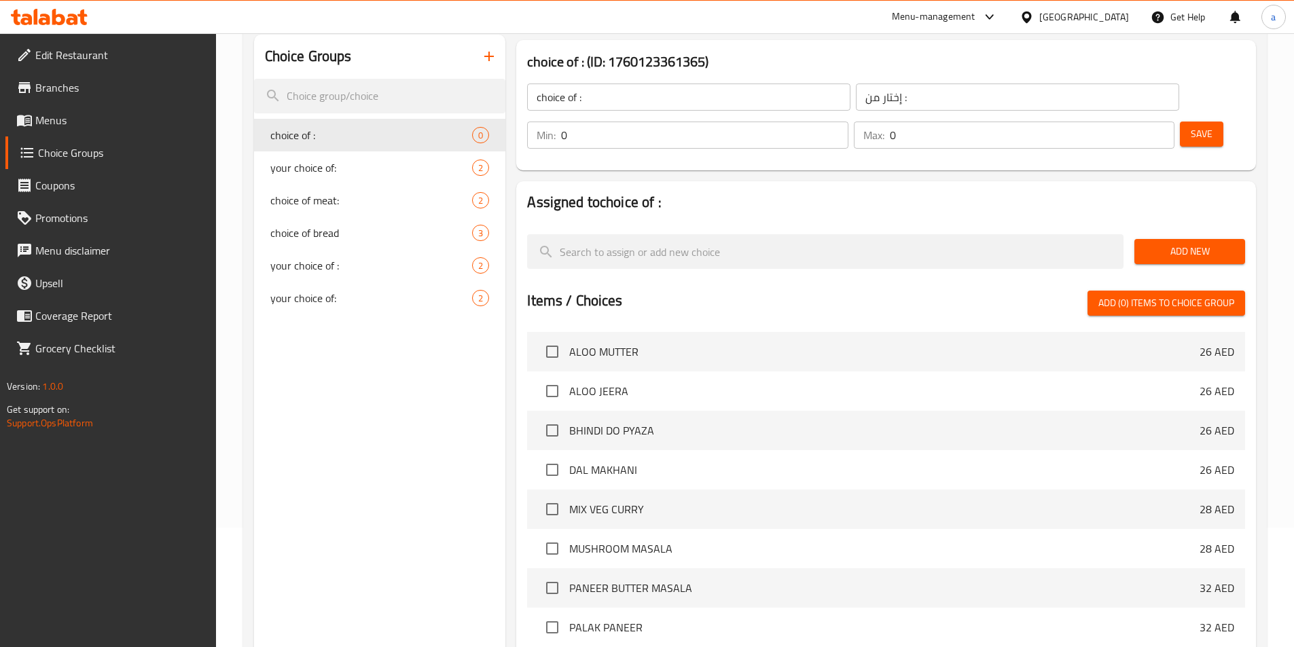
click at [1211, 243] on span "Add New" at bounding box center [1189, 251] width 89 height 17
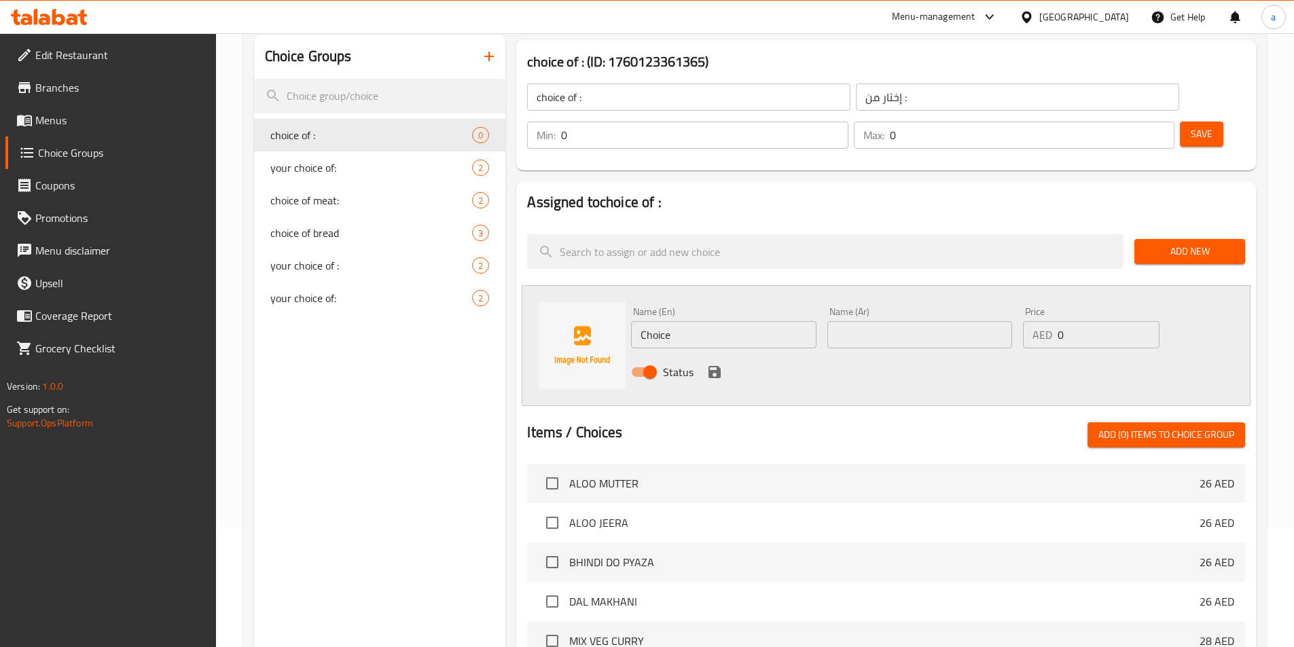
click at [669, 321] on input "Choice" at bounding box center [723, 334] width 185 height 27
type input "ؤ"
type input "chicken"
type input "c"
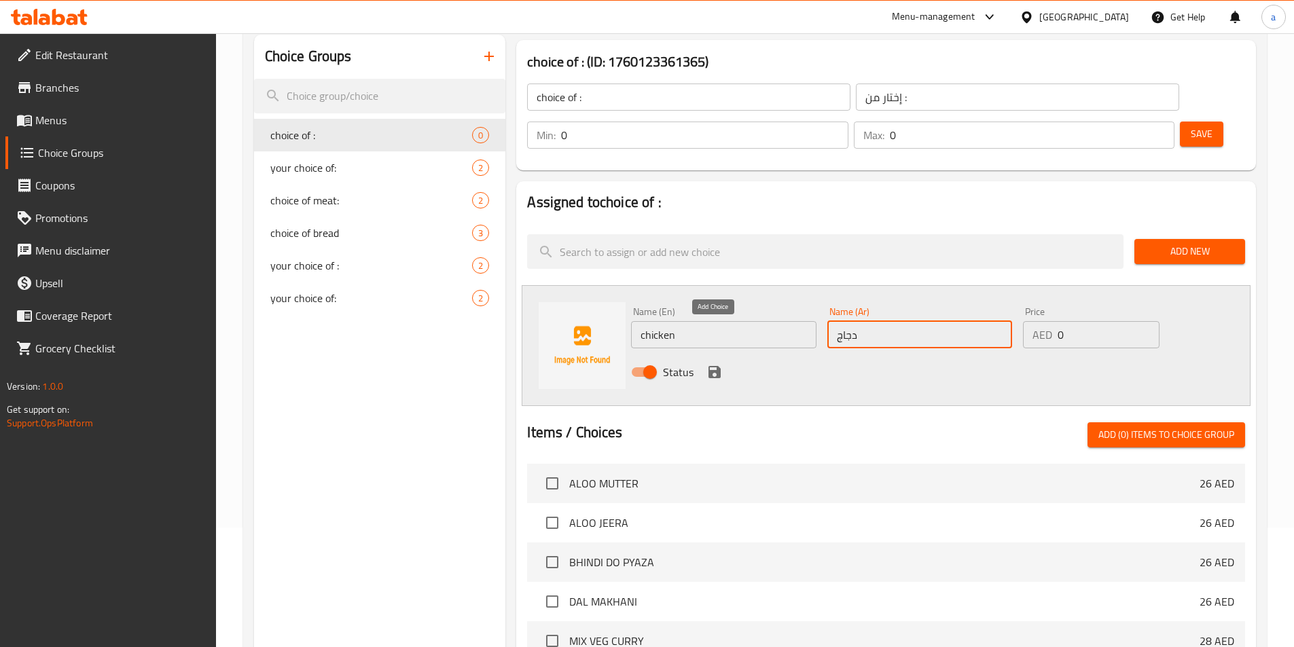
type input "دجاج"
click at [715, 364] on icon "save" at bounding box center [714, 372] width 16 height 16
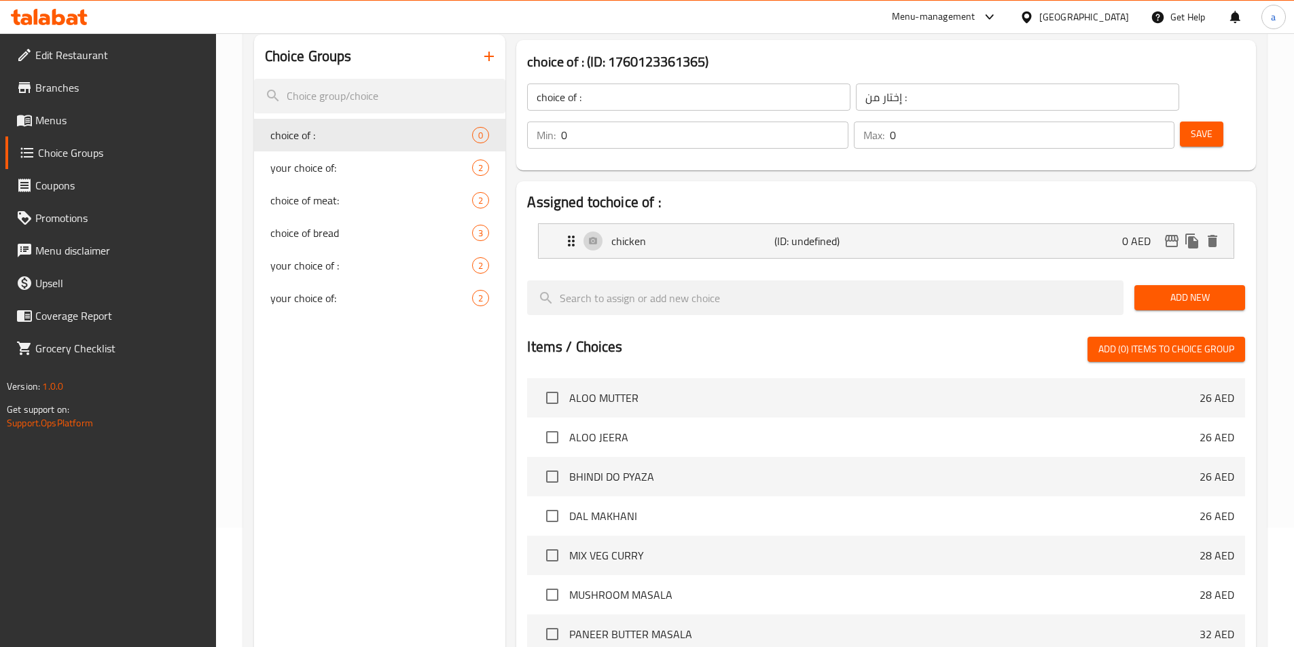
click at [848, 122] on input "0" at bounding box center [704, 135] width 287 height 27
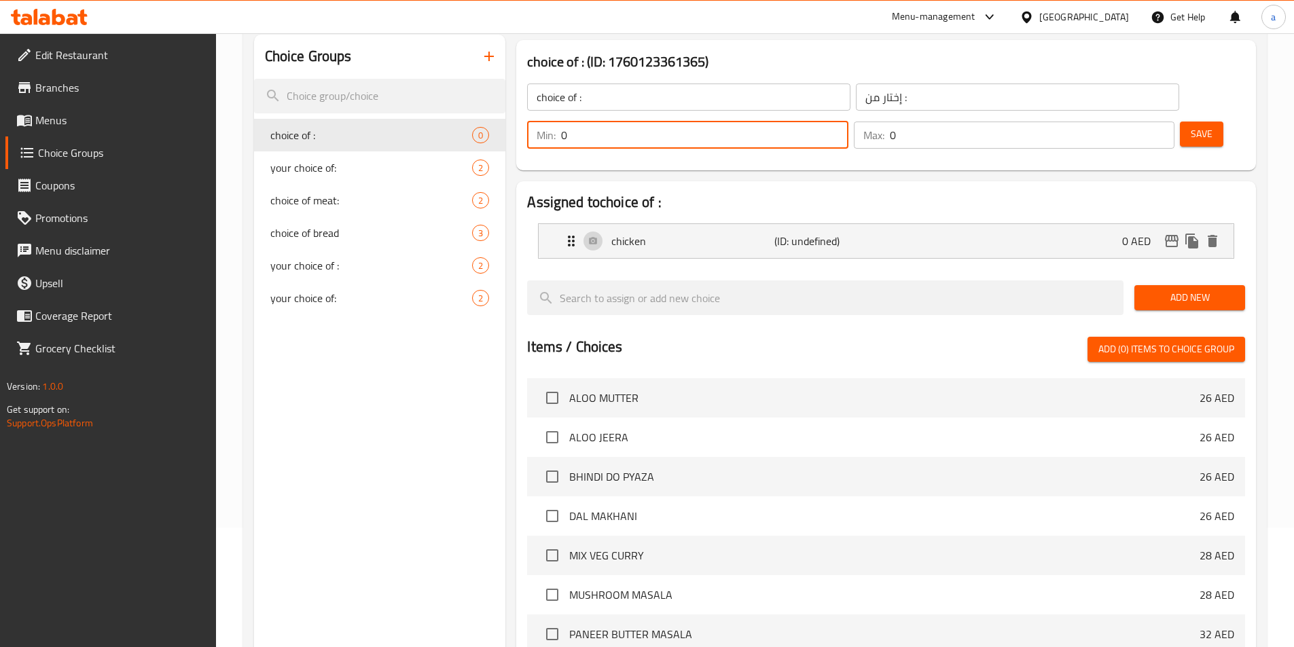
click at [848, 122] on input "0" at bounding box center [704, 135] width 287 height 27
type input "1"
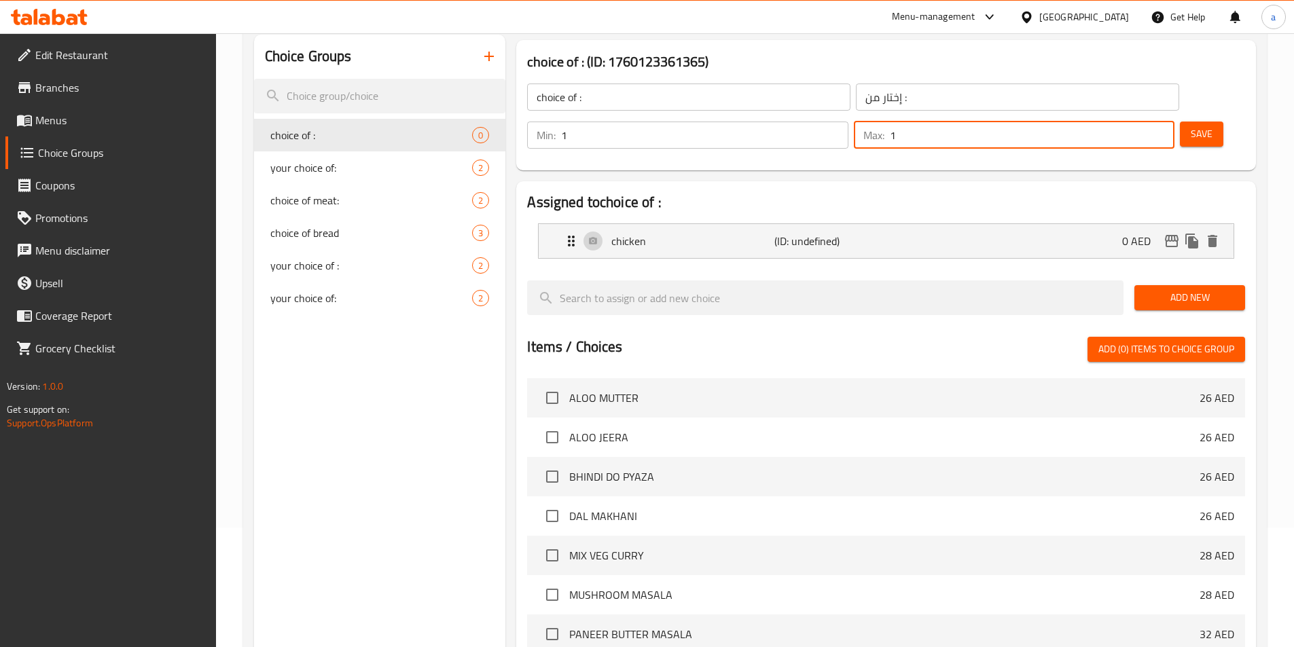
type input "1"
click at [1191, 126] on span "Save" at bounding box center [1202, 134] width 22 height 17
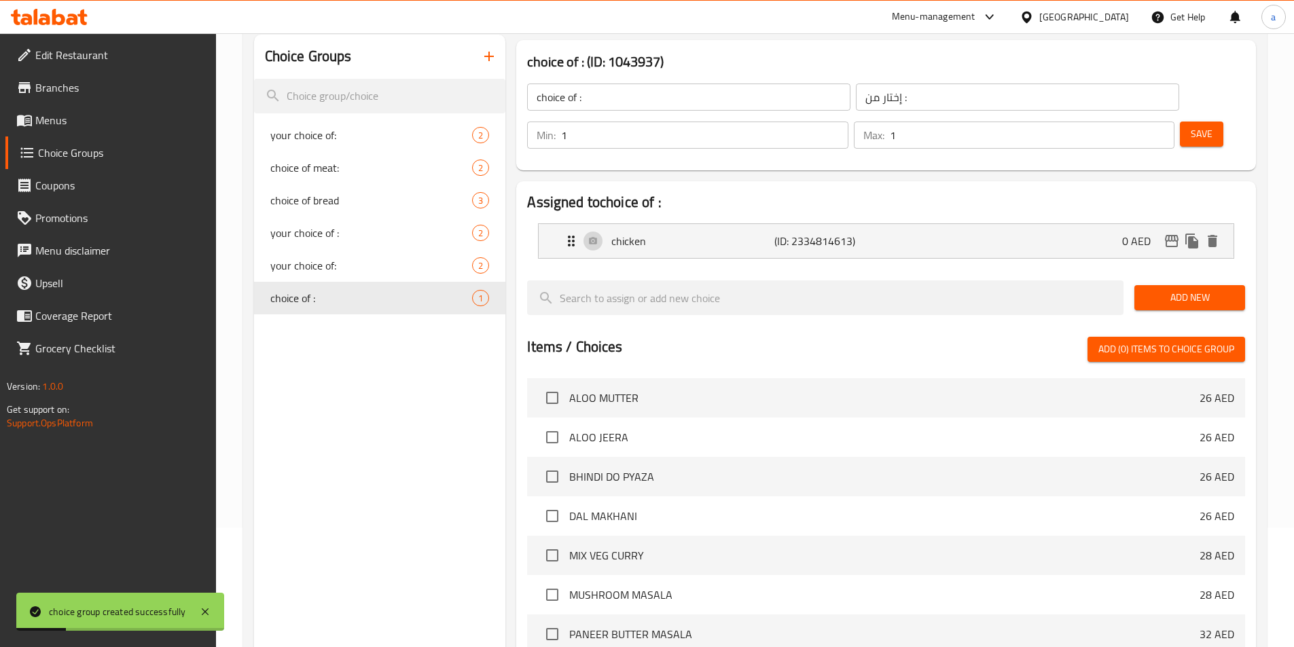
click at [1165, 289] on span "Add New" at bounding box center [1189, 297] width 89 height 17
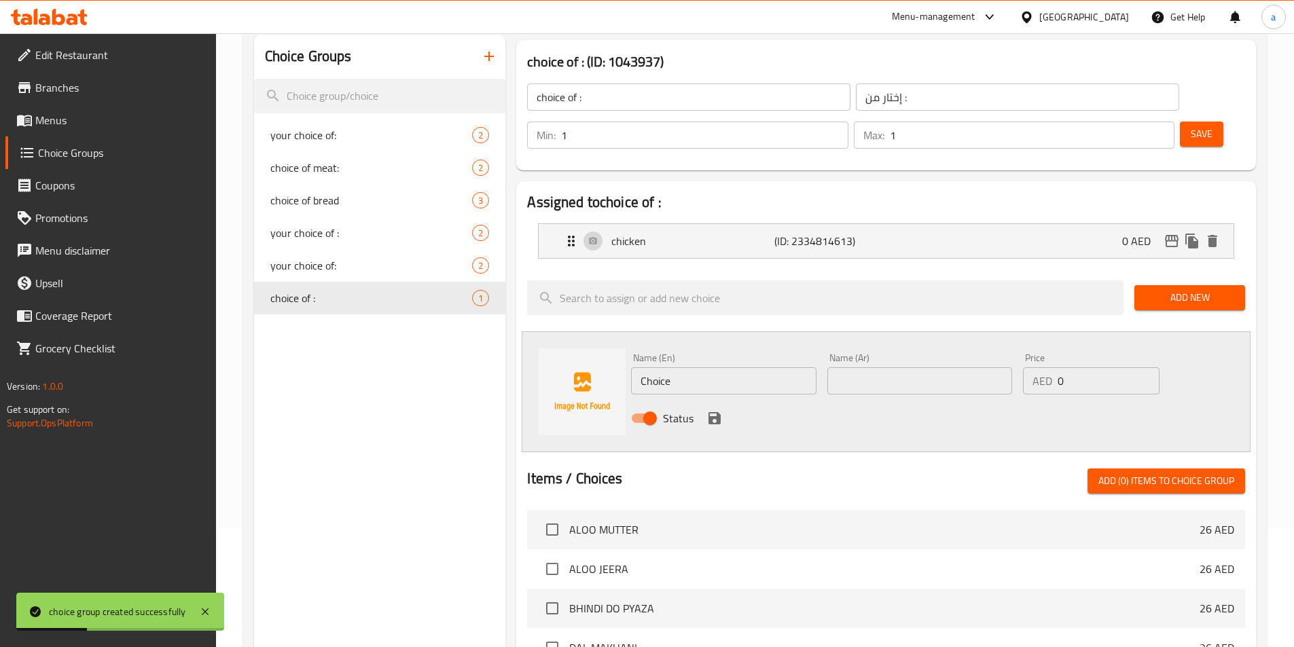
click at [674, 367] on input "Choice" at bounding box center [723, 380] width 185 height 27
type input "ر"
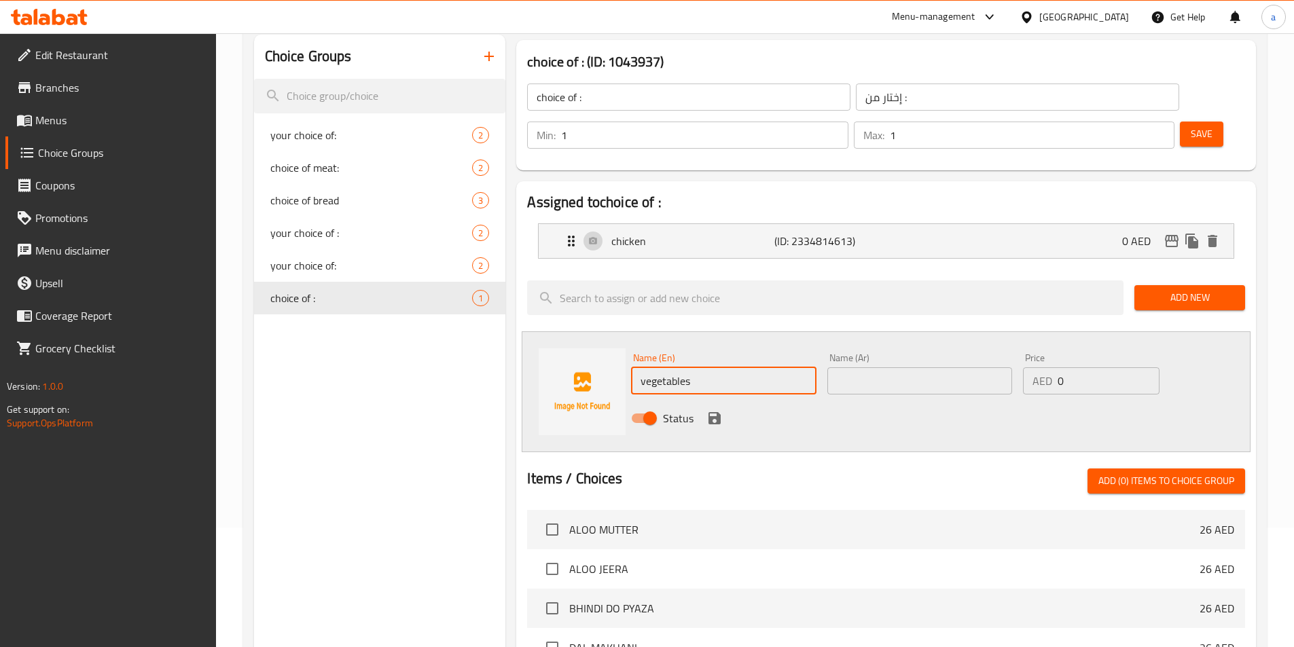
type input "vegetables"
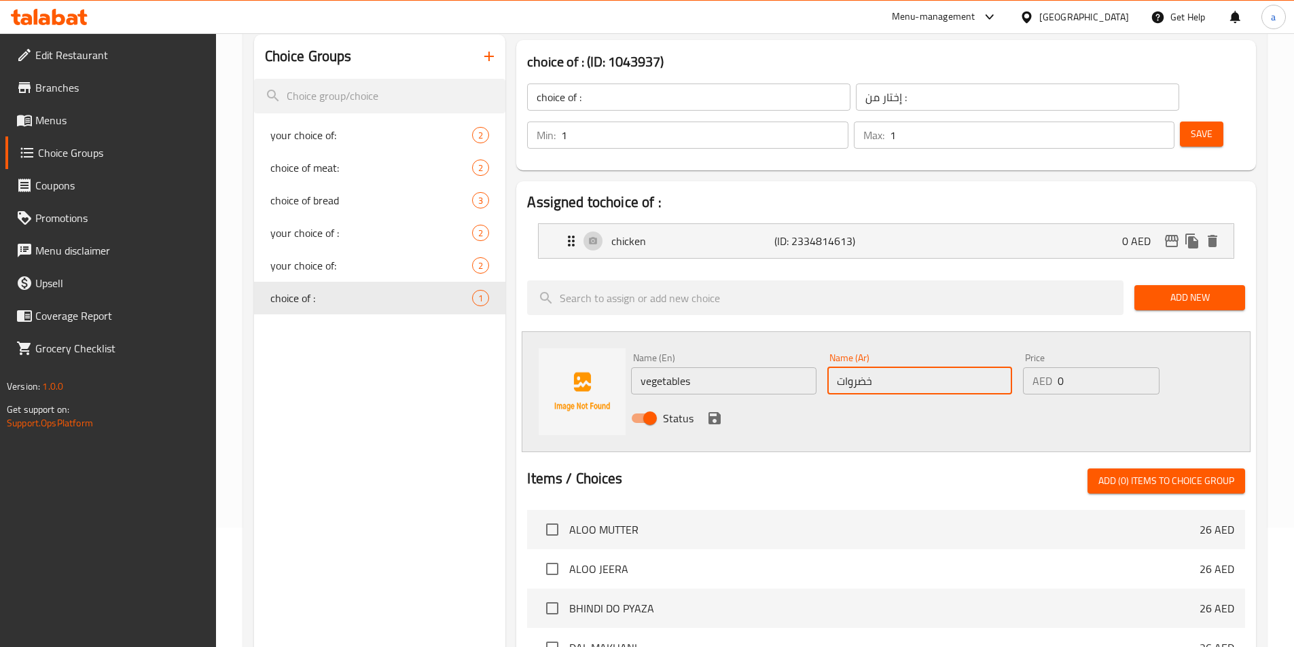
type input "خضروات"
click at [708, 410] on icon "save" at bounding box center [714, 418] width 16 height 16
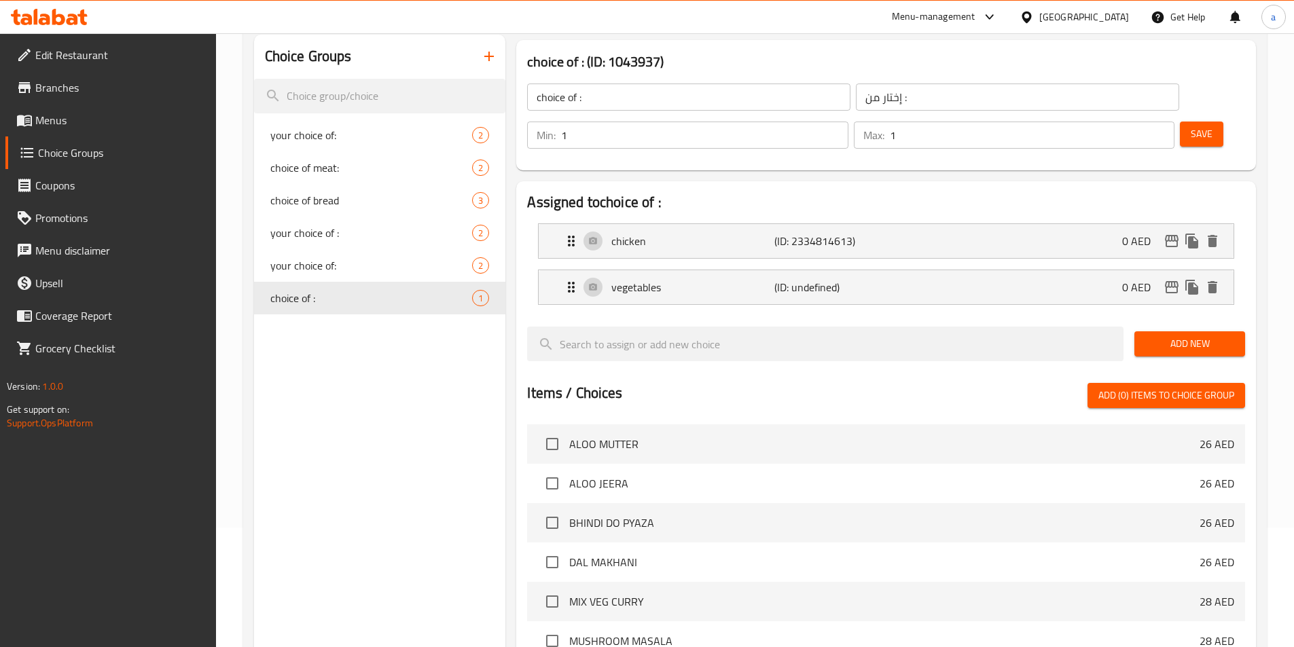
click at [1191, 126] on span "Save" at bounding box center [1202, 134] width 22 height 17
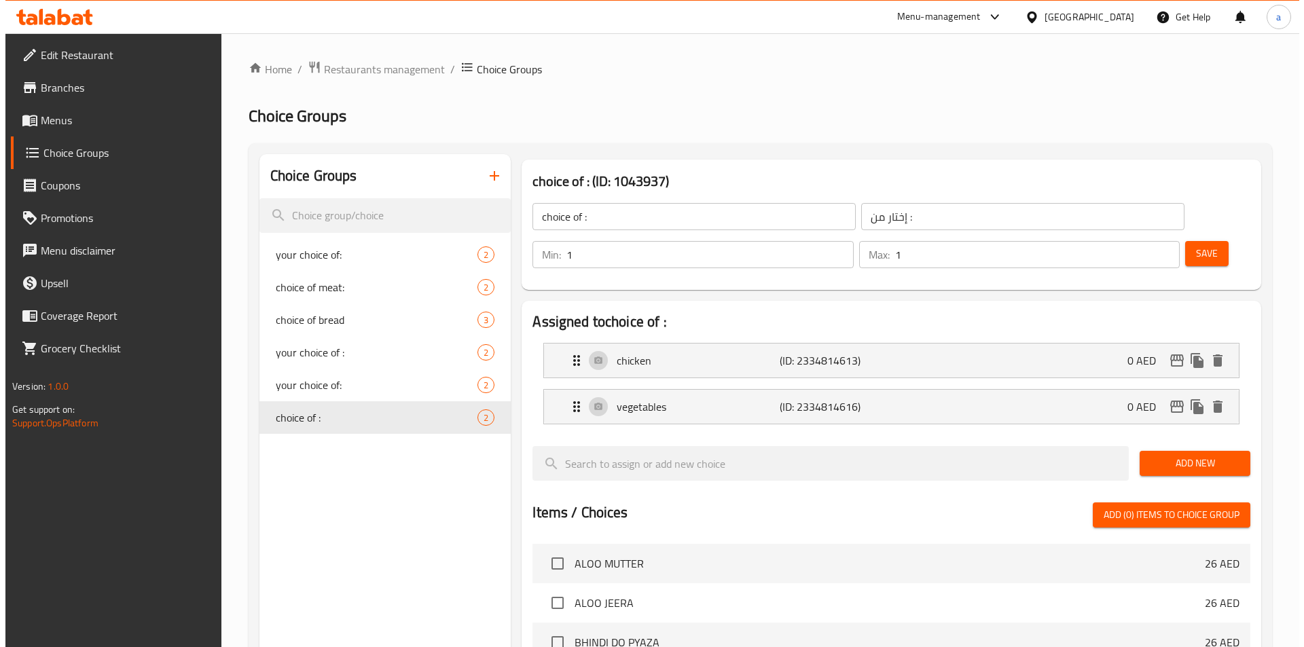
scroll to position [391, 0]
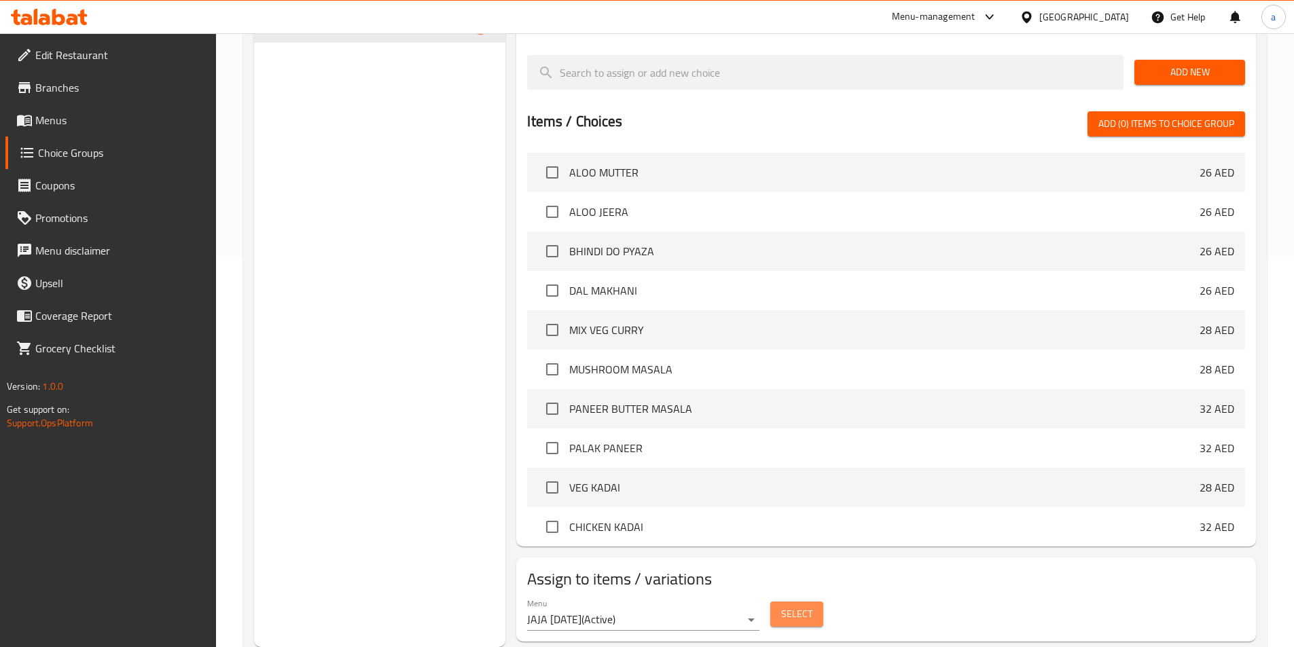
click at [805, 606] on span "Select" at bounding box center [796, 614] width 31 height 17
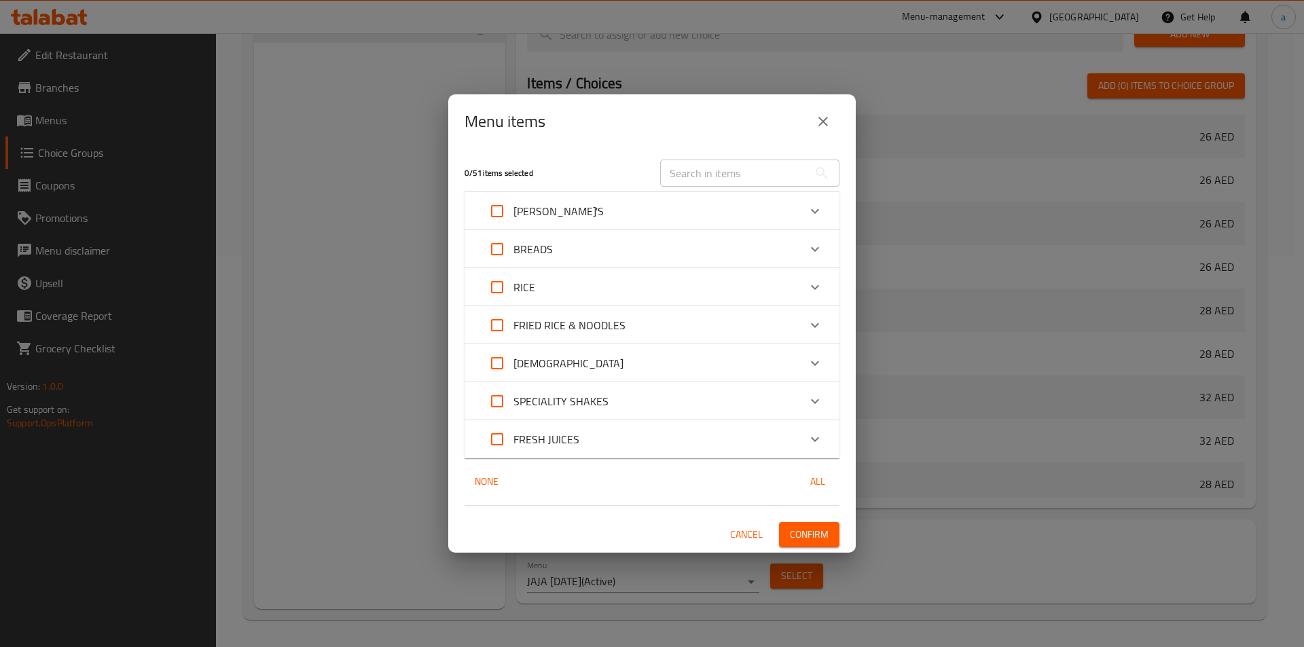
click at [564, 327] on p "FRIED RICE & NOODLES" at bounding box center [569, 325] width 112 height 16
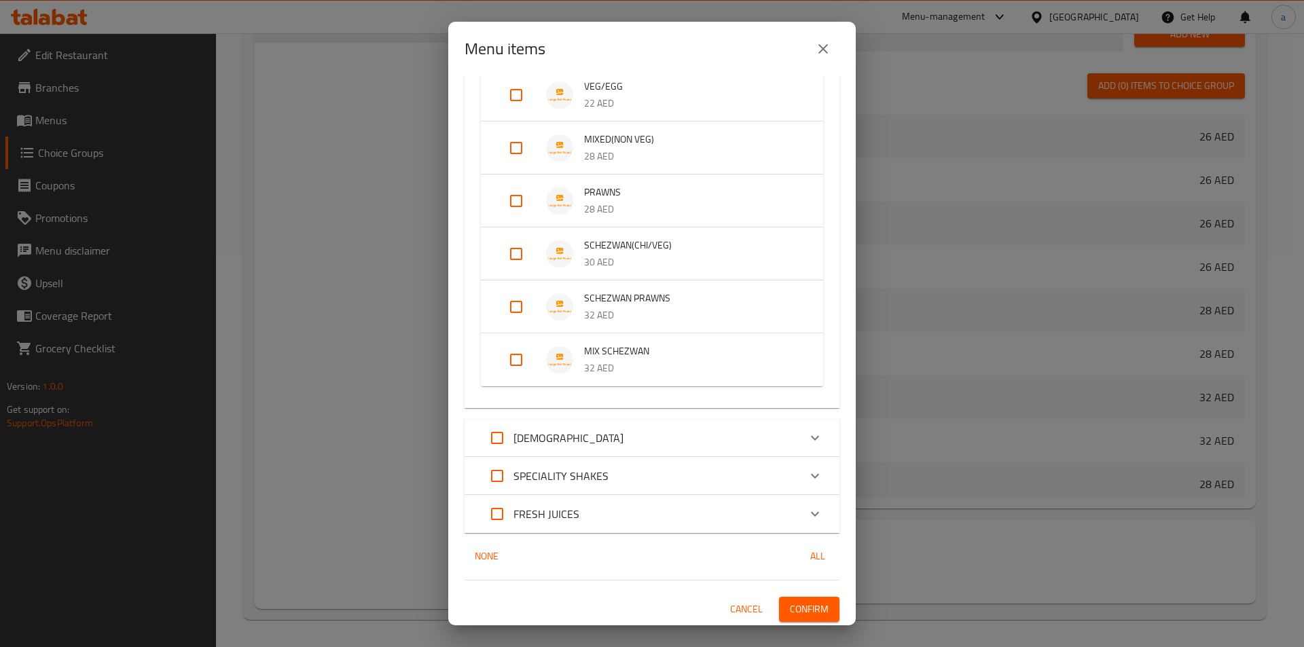
scroll to position [285, 0]
click at [513, 361] on input "Expand" at bounding box center [516, 358] width 33 height 33
checkbox input "true"
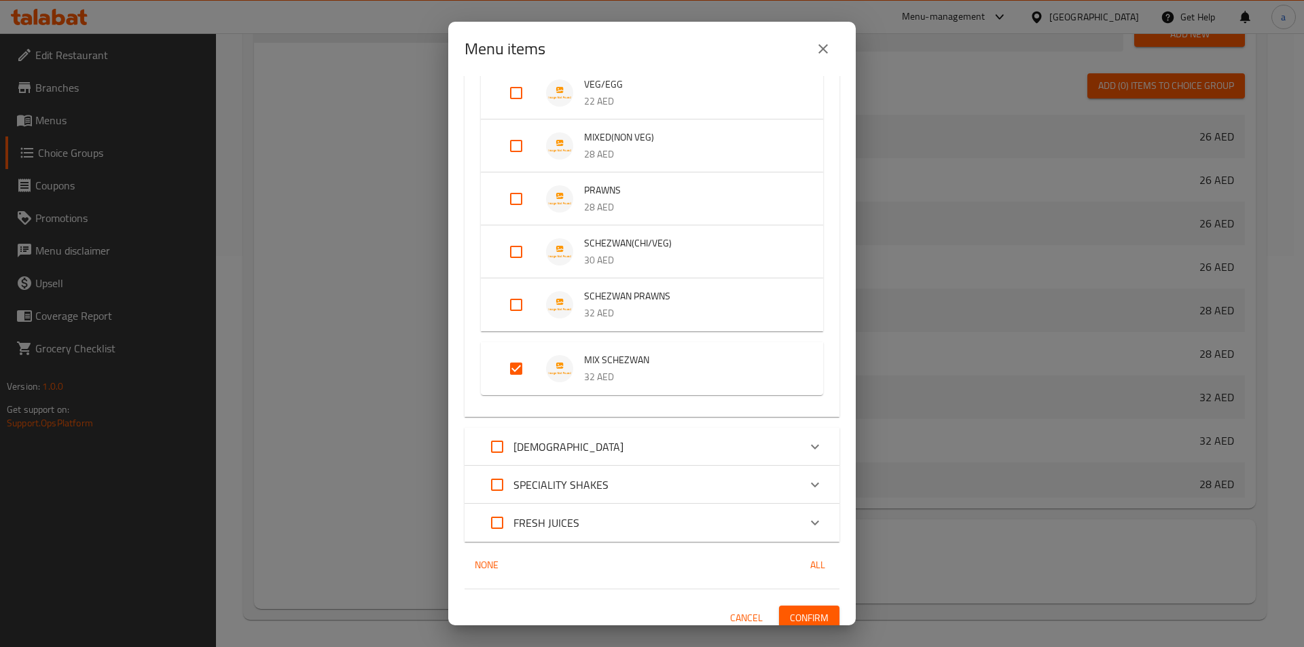
click at [513, 257] on input "Expand" at bounding box center [516, 252] width 33 height 33
checkbox input "true"
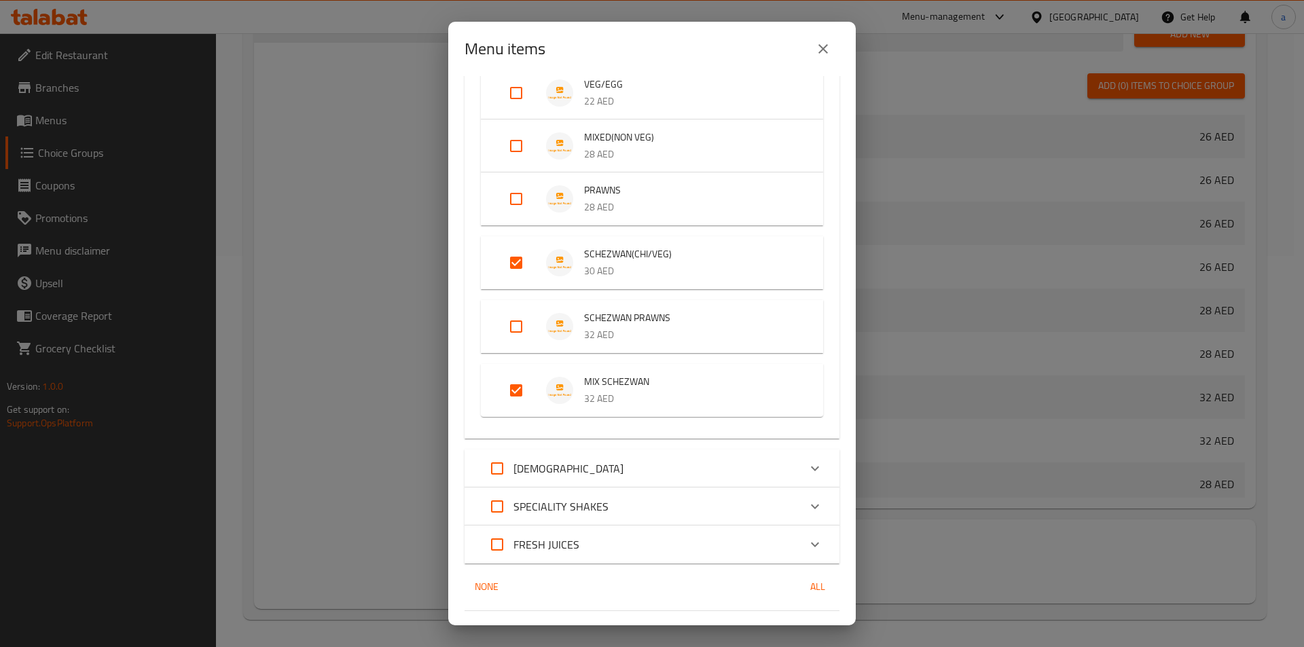
click at [513, 383] on input "Expand" at bounding box center [516, 390] width 33 height 33
checkbox input "false"
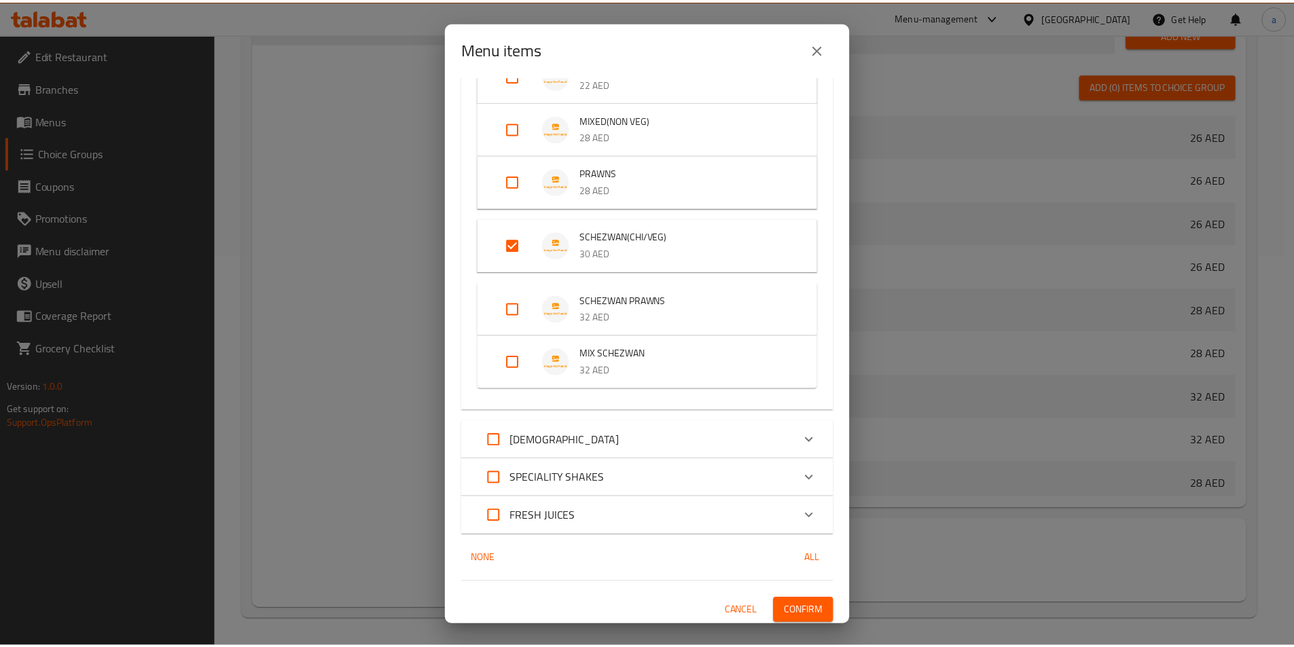
scroll to position [306, 0]
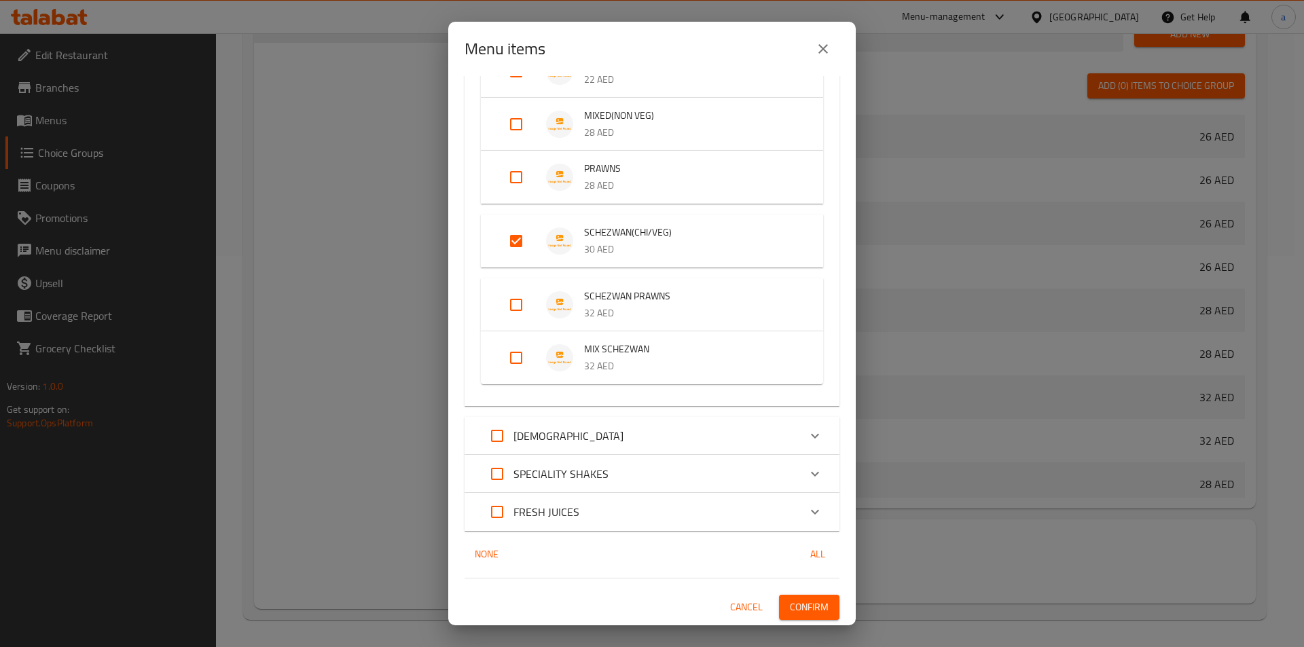
click at [793, 605] on span "Confirm" at bounding box center [809, 607] width 39 height 17
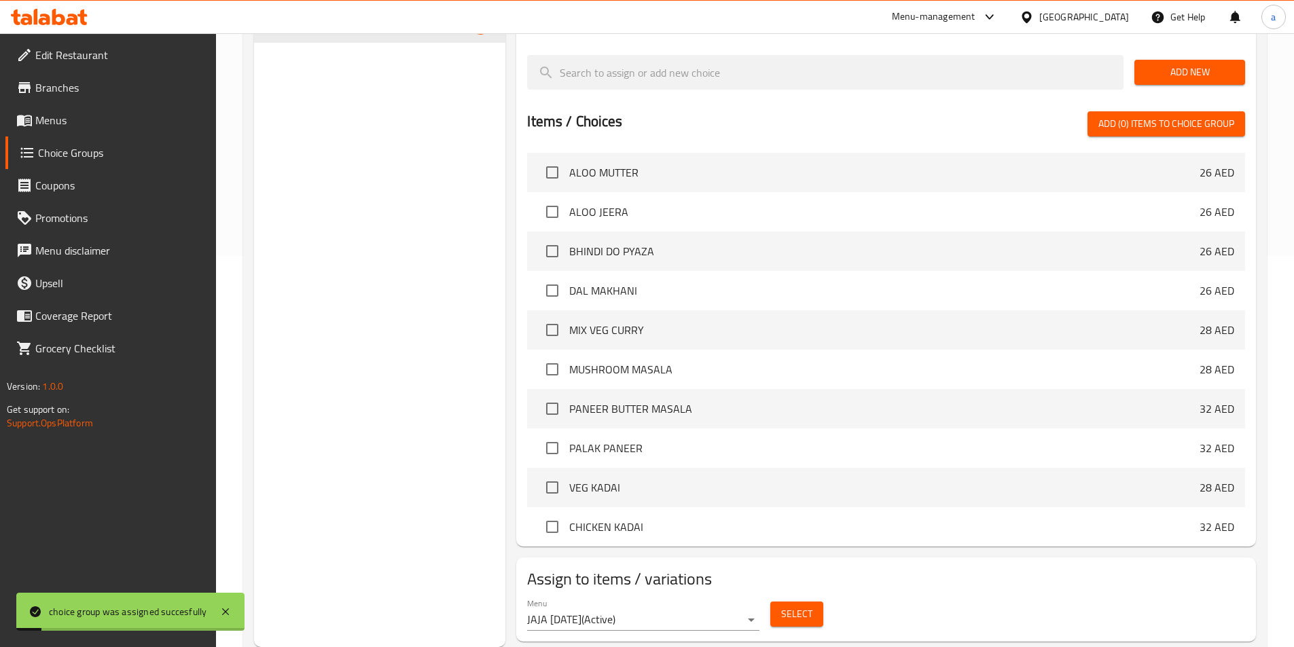
scroll to position [0, 0]
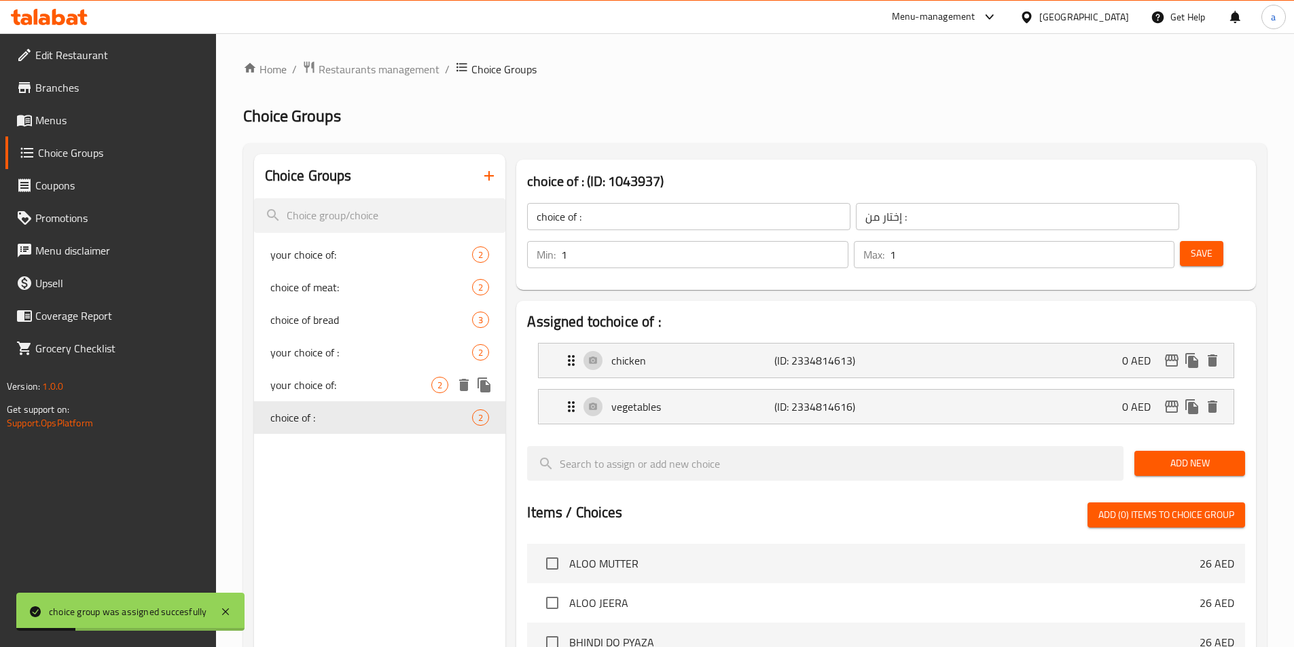
click at [332, 393] on span "your choice of:" at bounding box center [351, 385] width 162 height 16
type input "your choice of:"
type input "إختيارك من:"
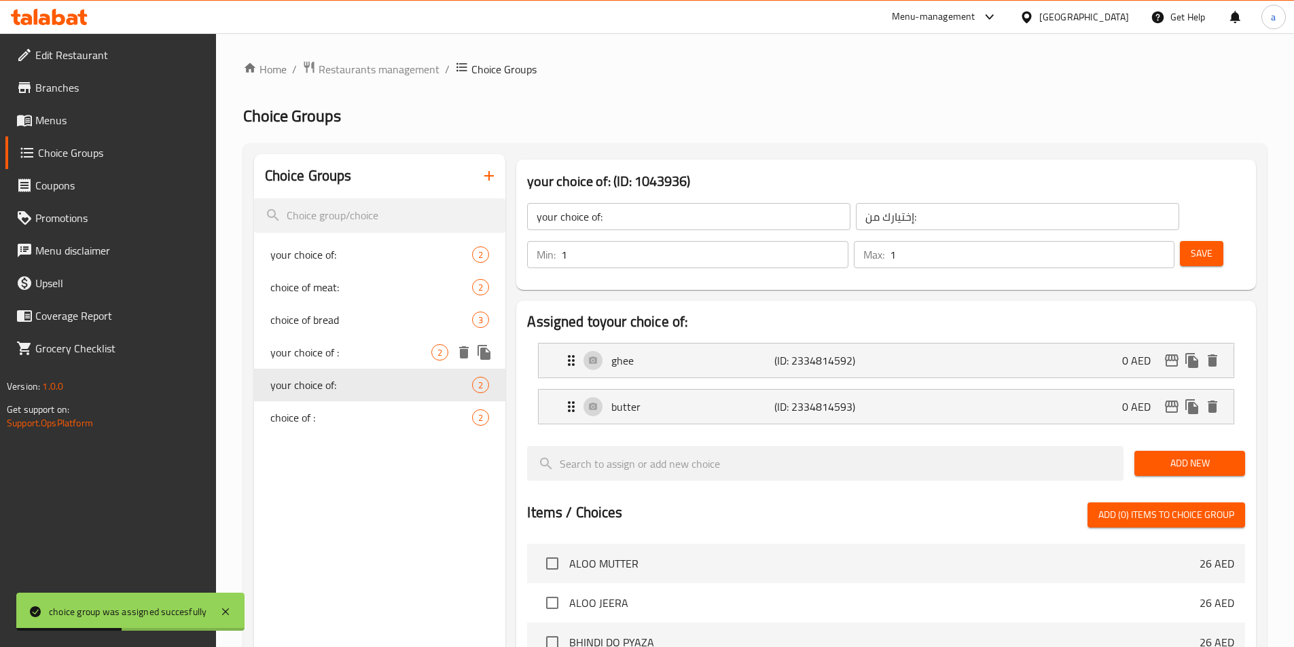
click at [333, 363] on div "your choice of : 2" at bounding box center [380, 352] width 252 height 33
type input "your choice of :"
type input "إختيارك من :"
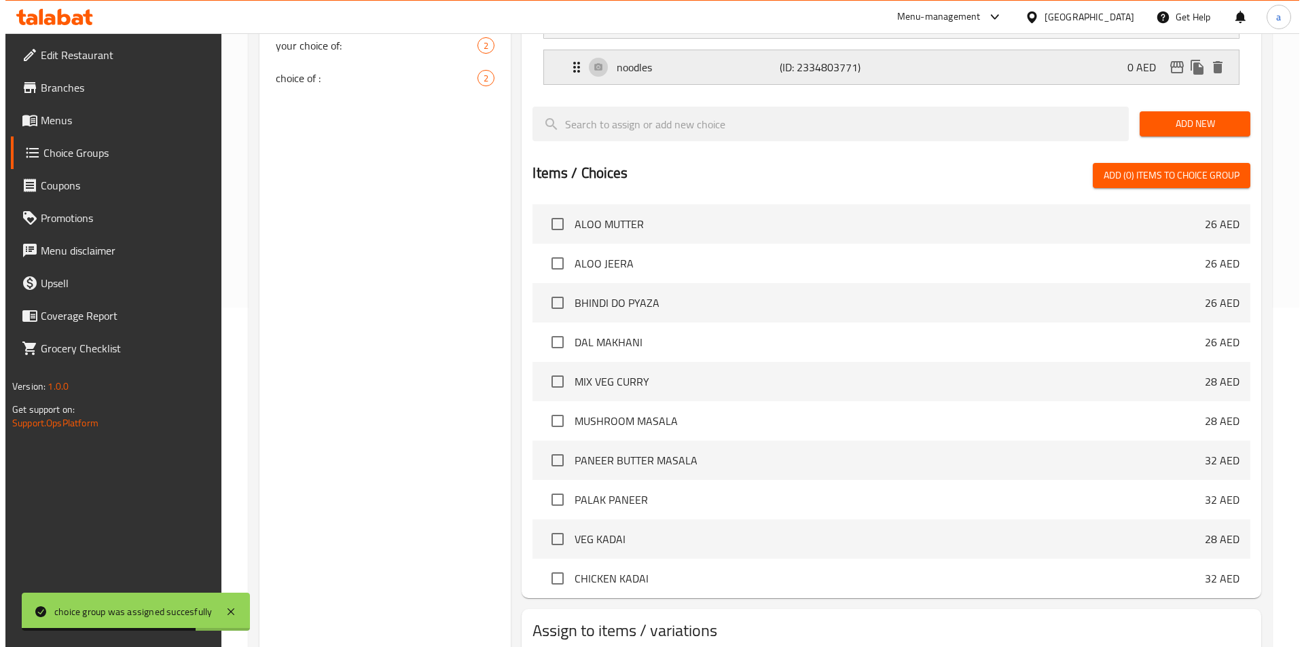
scroll to position [391, 0]
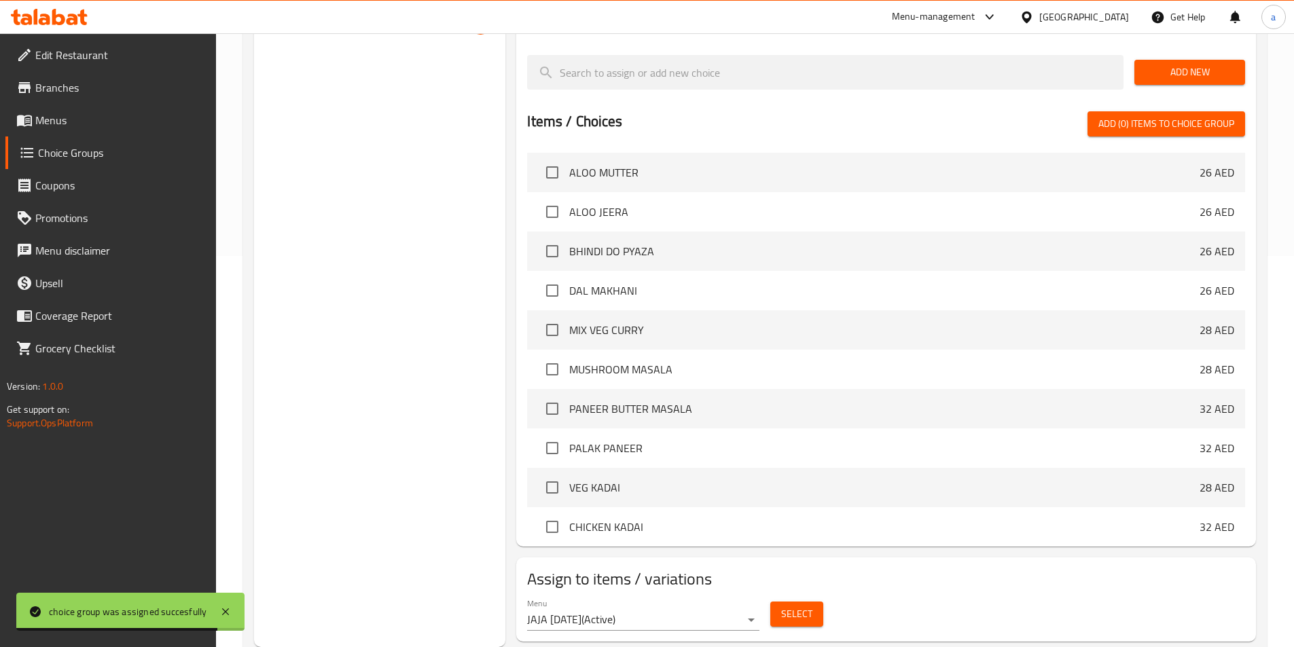
click at [810, 606] on span "Select" at bounding box center [796, 614] width 31 height 17
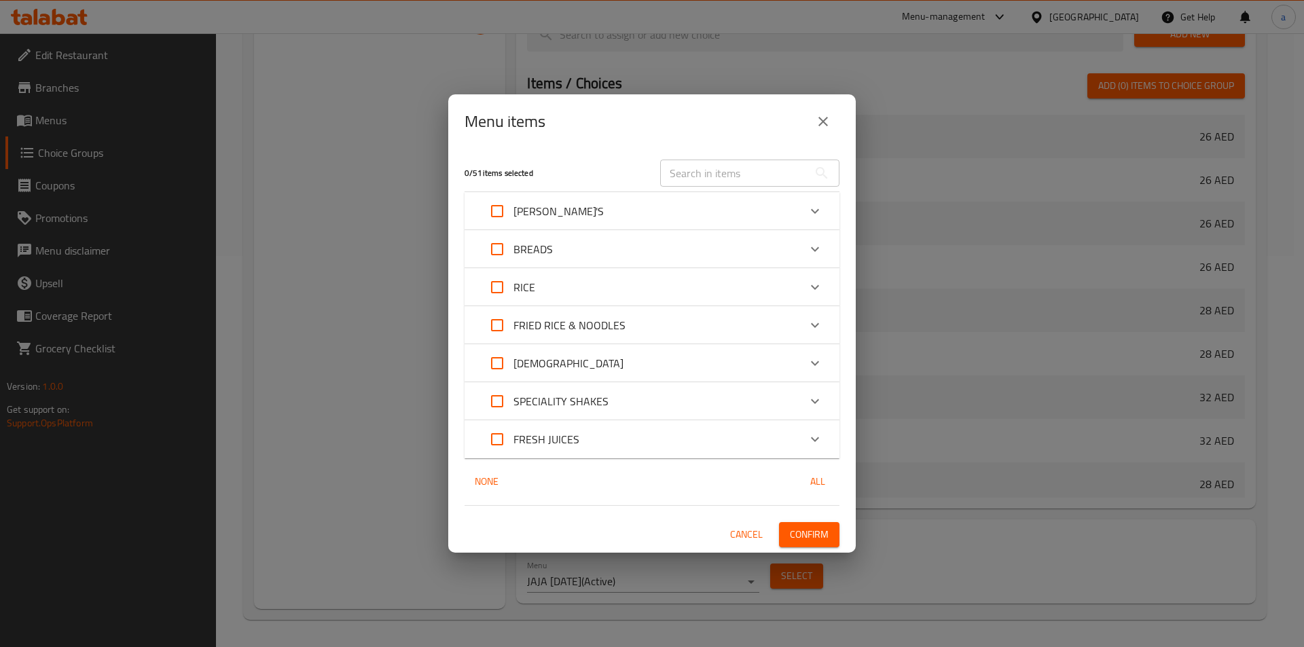
click at [564, 330] on p "FRIED RICE & NOODLES" at bounding box center [569, 325] width 112 height 16
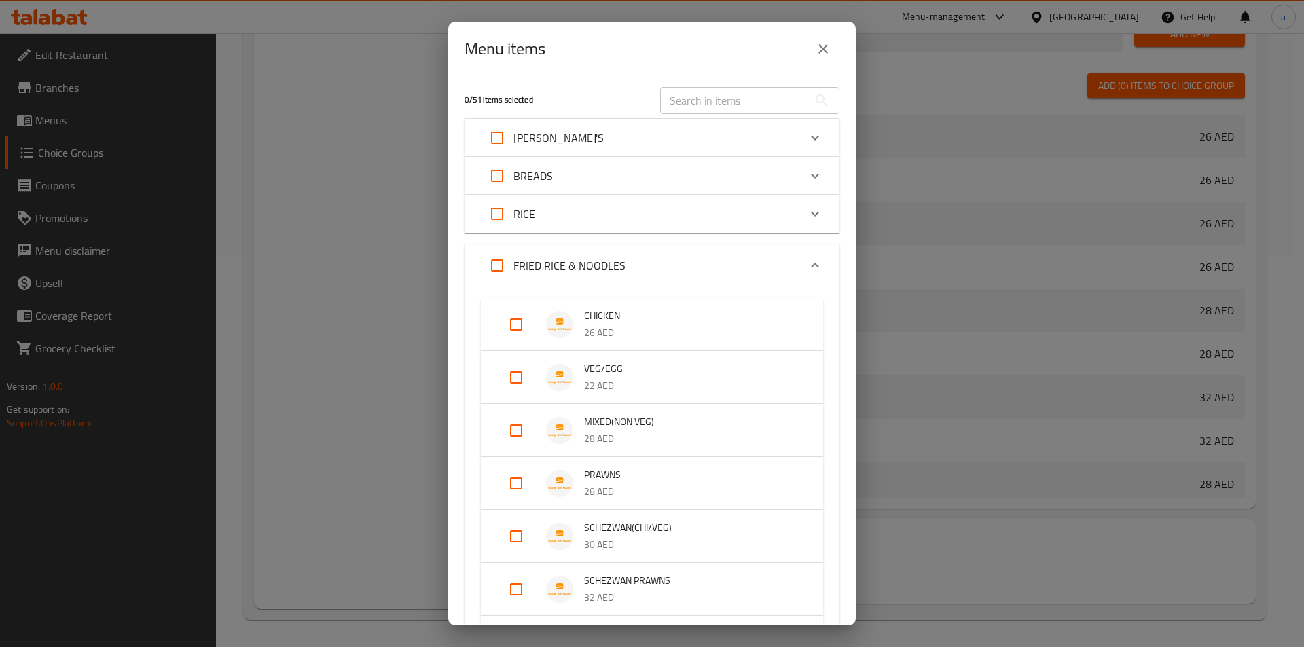
click at [508, 321] on input "Expand" at bounding box center [516, 324] width 33 height 33
checkbox input "true"
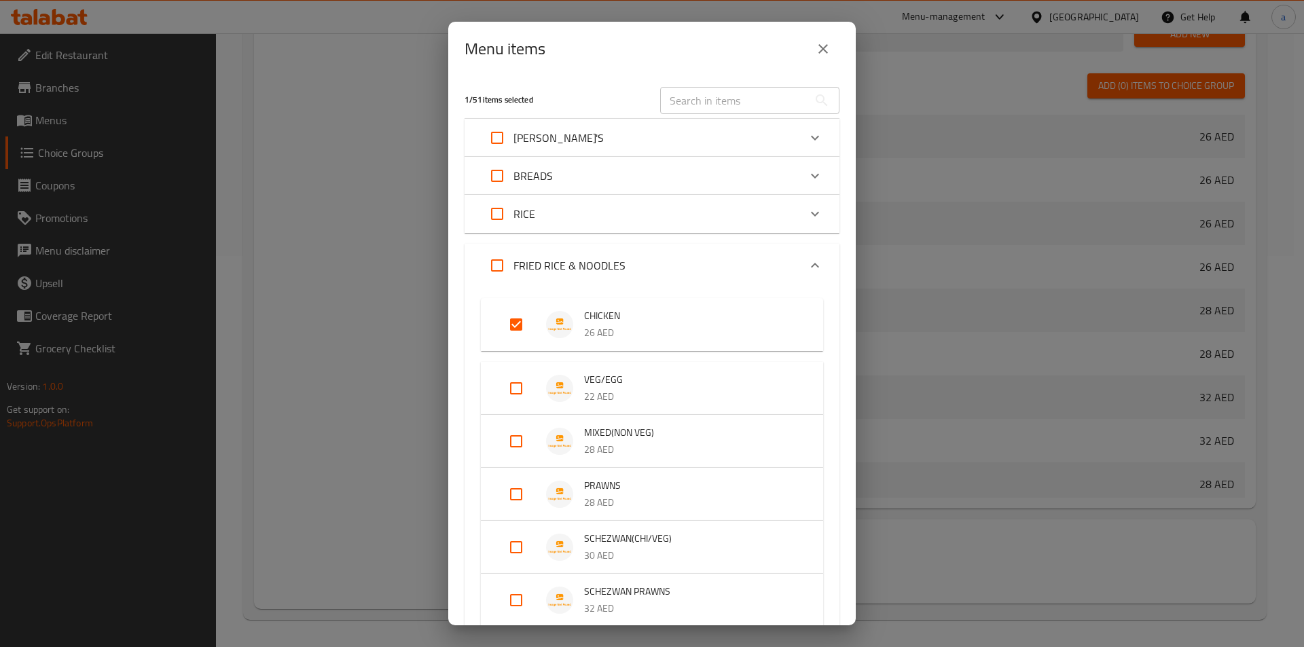
click at [511, 382] on input "Expand" at bounding box center [516, 388] width 33 height 33
checkbox input "true"
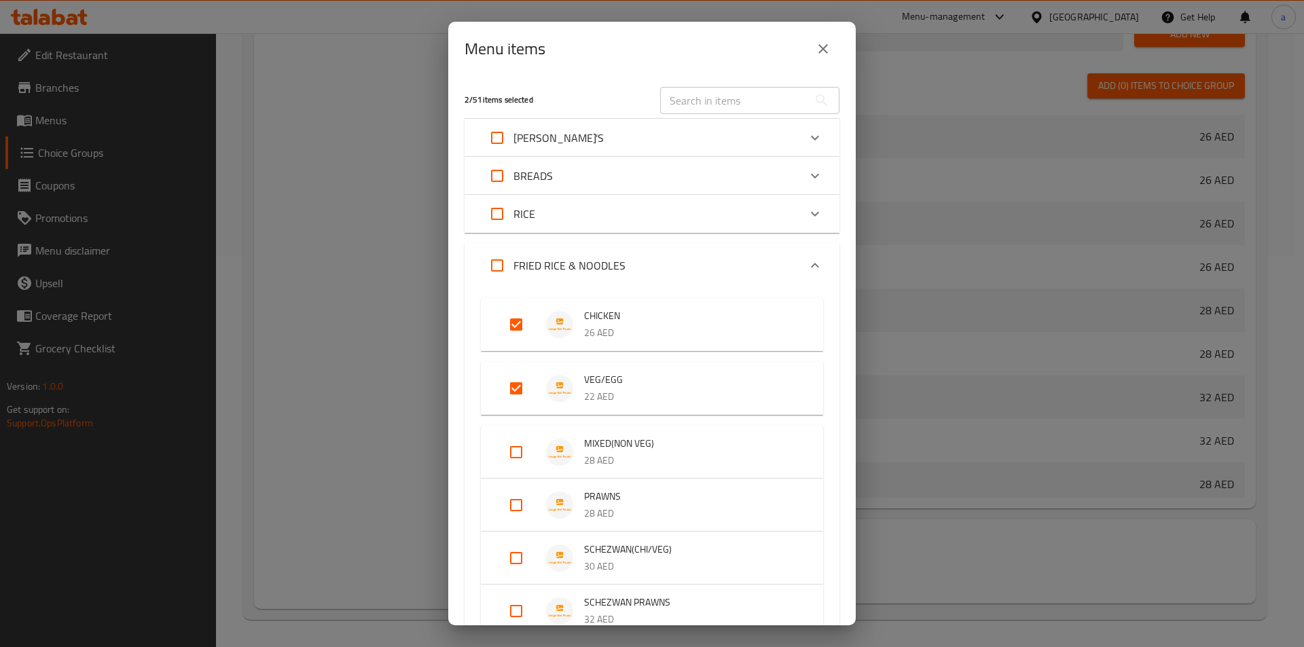
scroll to position [204, 0]
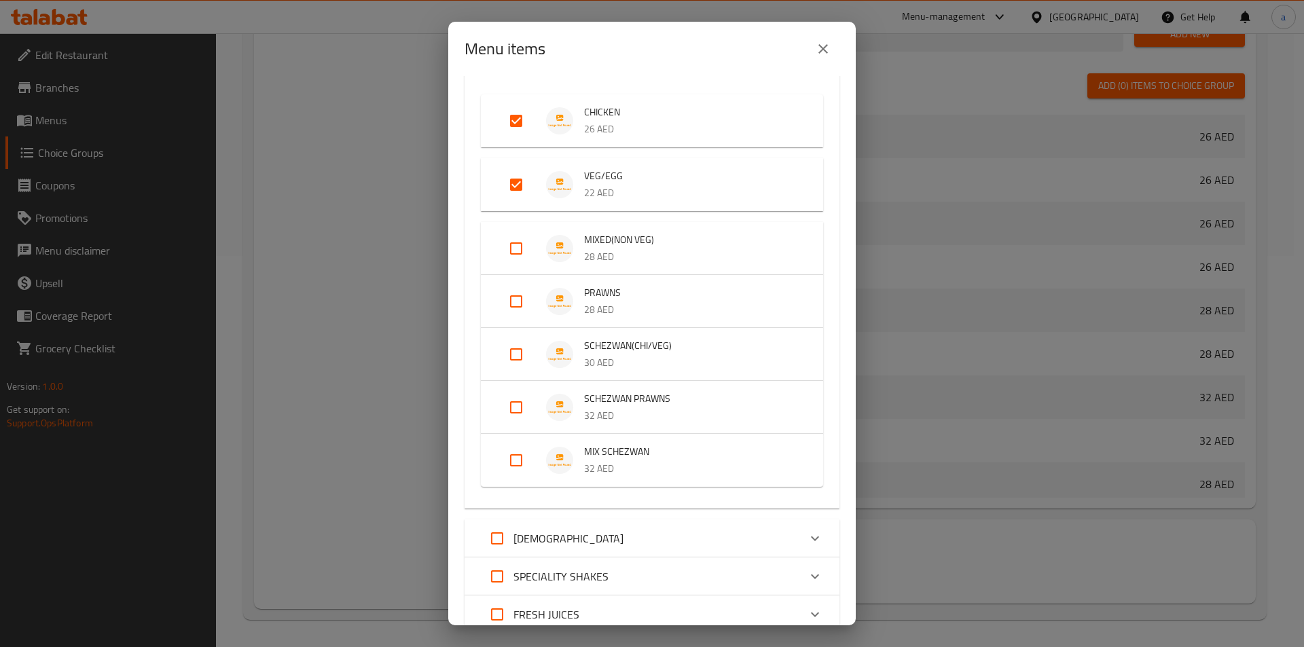
click at [525, 240] on input "Expand" at bounding box center [516, 248] width 33 height 33
checkbox input "true"
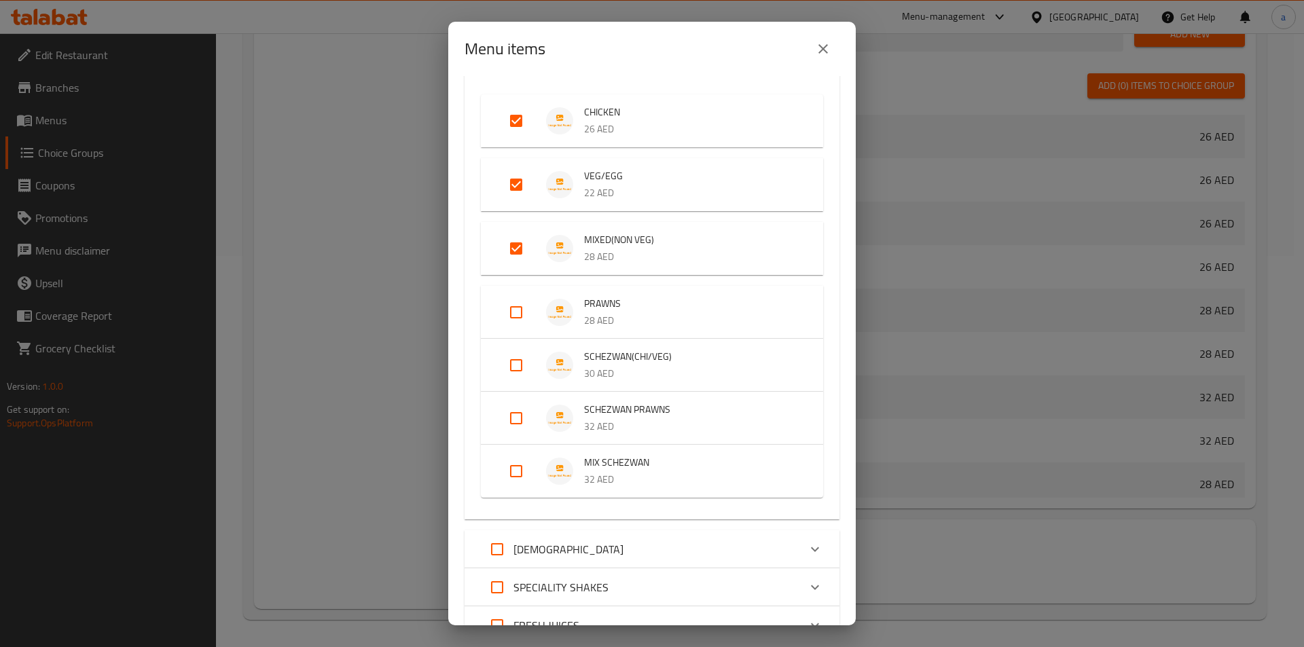
click at [520, 306] on input "Expand" at bounding box center [516, 312] width 33 height 33
checkbox input "true"
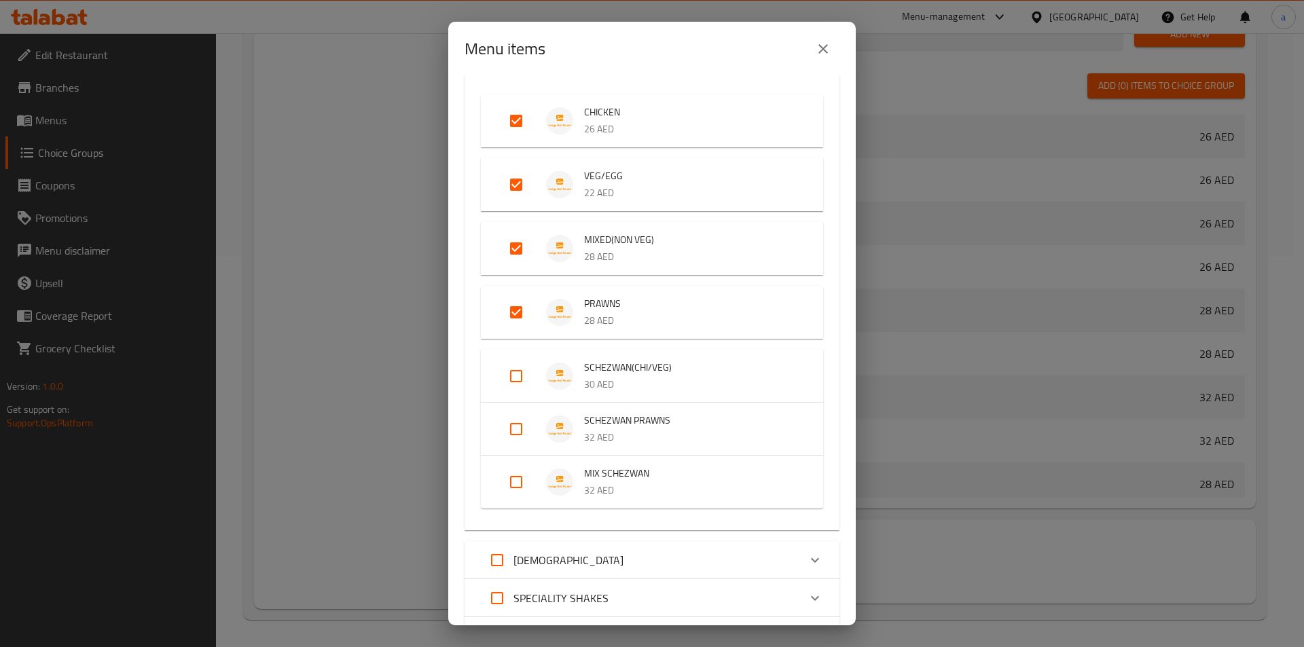
click at [524, 382] on input "Expand" at bounding box center [516, 376] width 33 height 33
checkbox input "true"
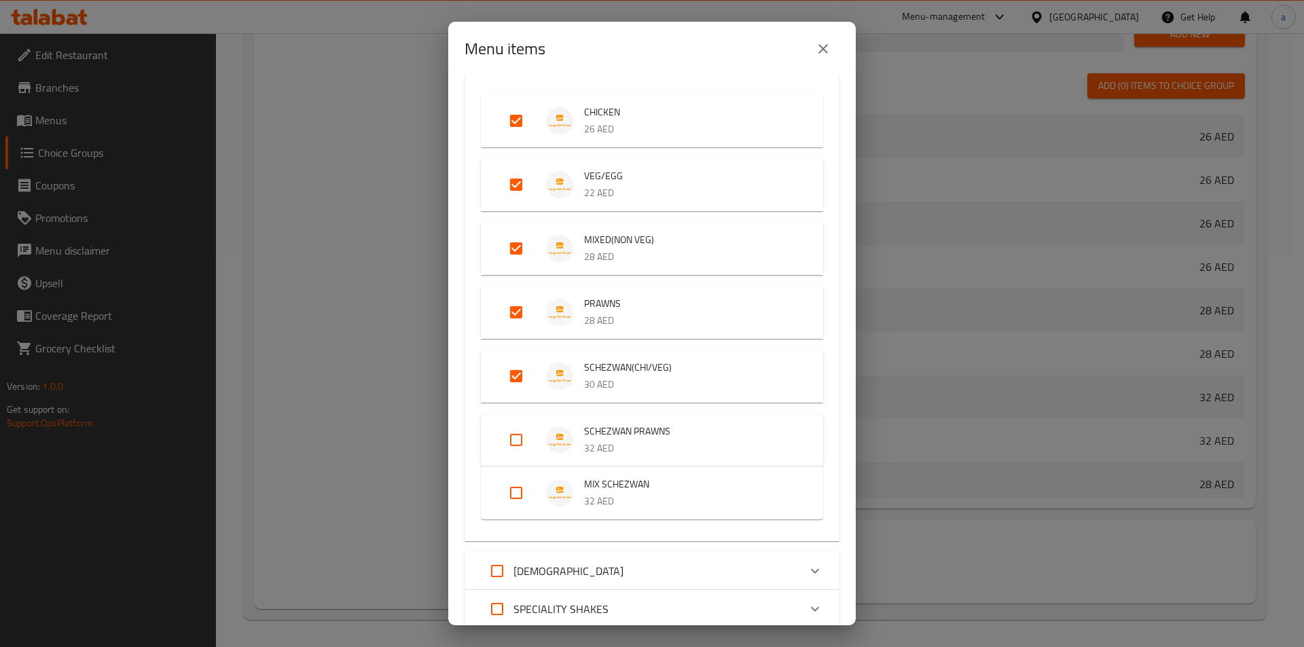
click at [522, 436] on input "Expand" at bounding box center [516, 440] width 33 height 33
checkbox input "true"
click at [519, 496] on input "Expand" at bounding box center [516, 504] width 33 height 33
checkbox input "true"
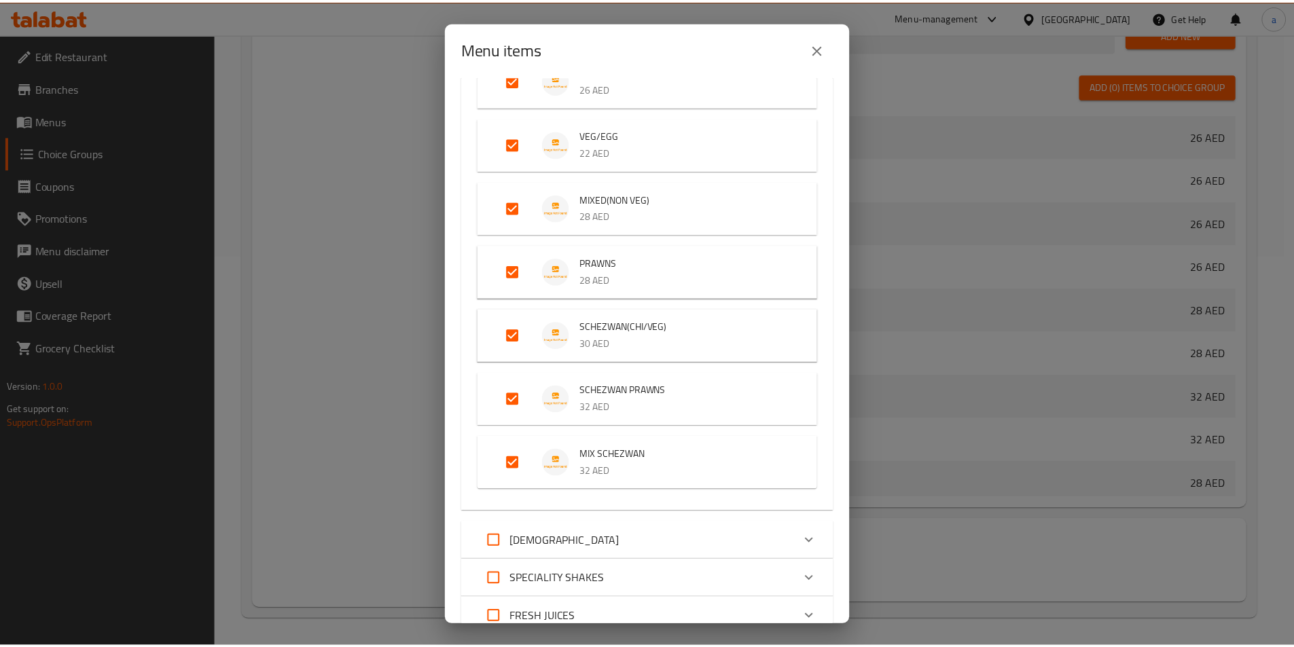
scroll to position [350, 0]
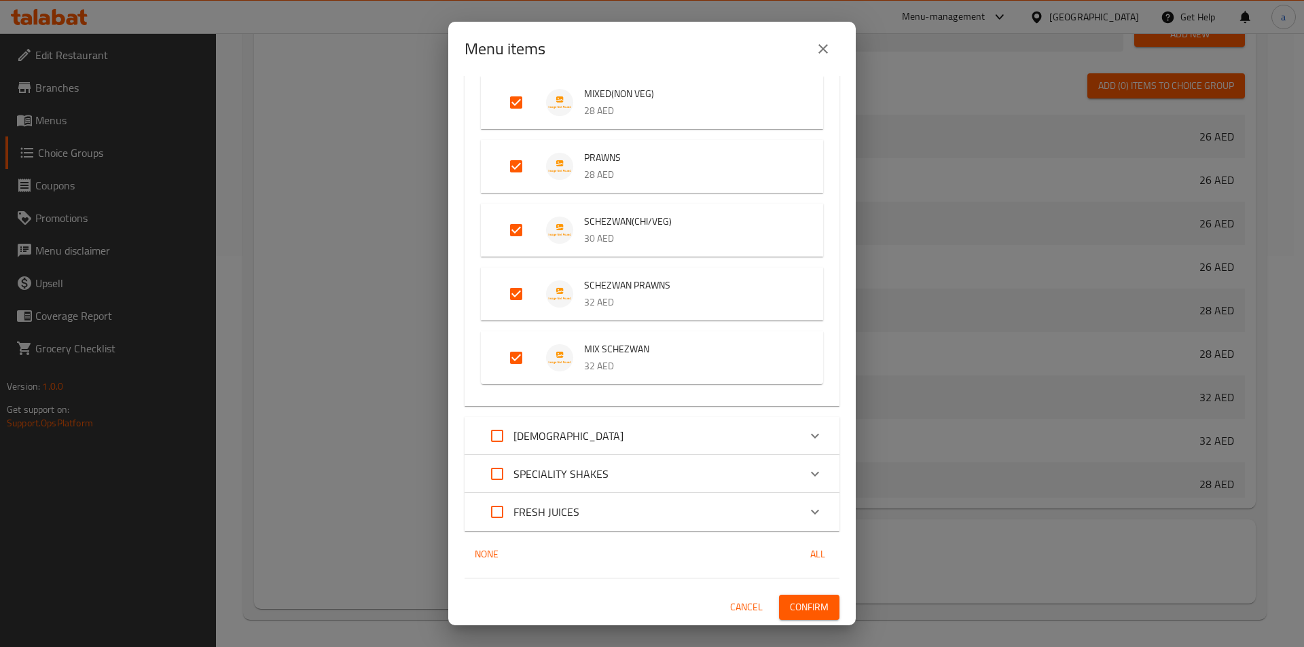
click at [800, 608] on span "Confirm" at bounding box center [809, 607] width 39 height 17
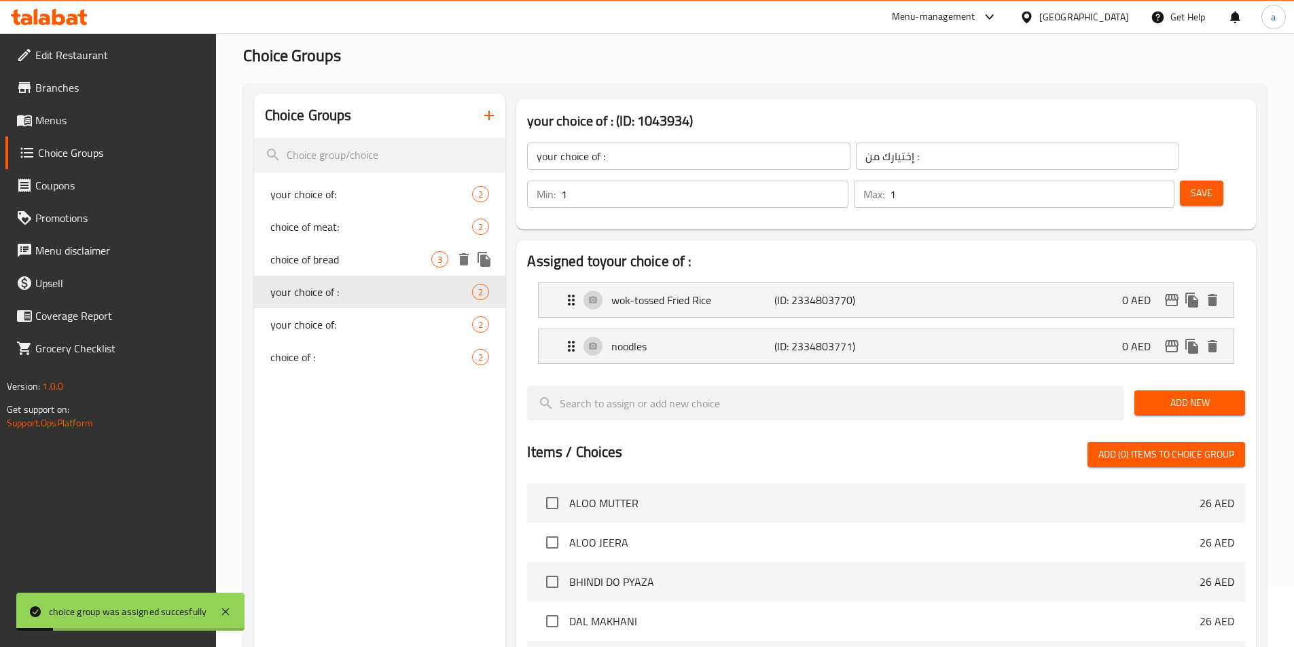
scroll to position [0, 0]
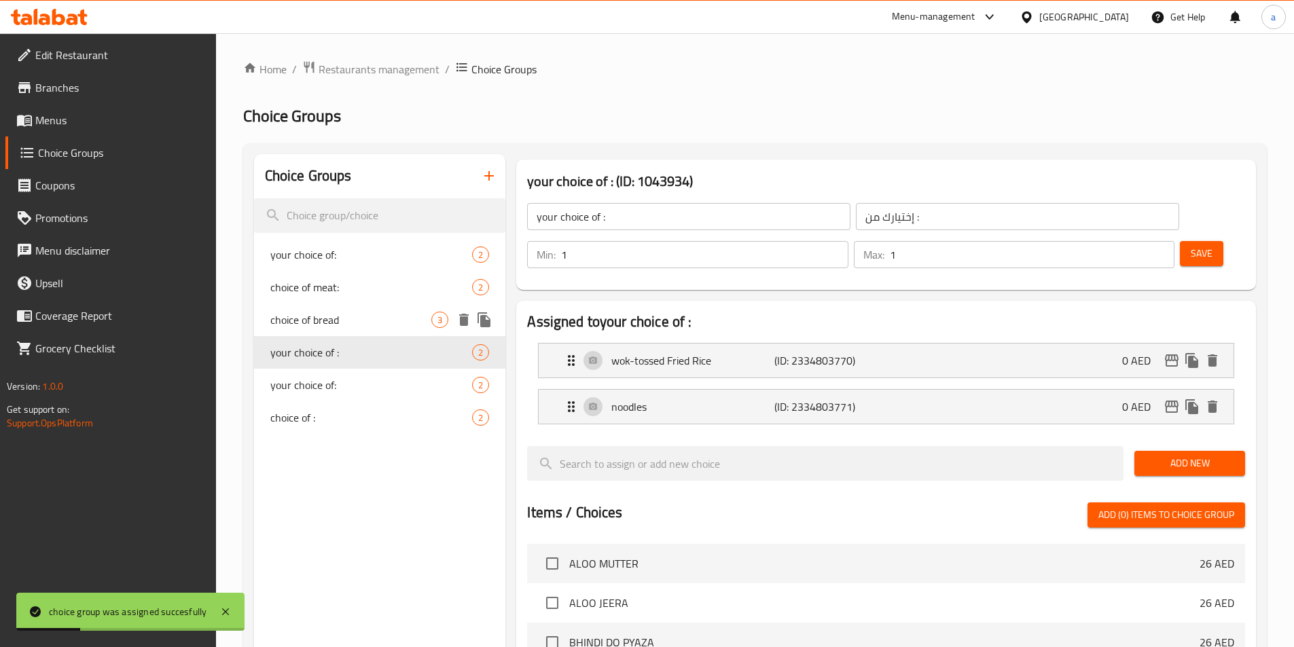
click at [310, 318] on span "choice of bread" at bounding box center [351, 320] width 162 height 16
type input "choice of bread"
type input "إختيارك من الخبز:"
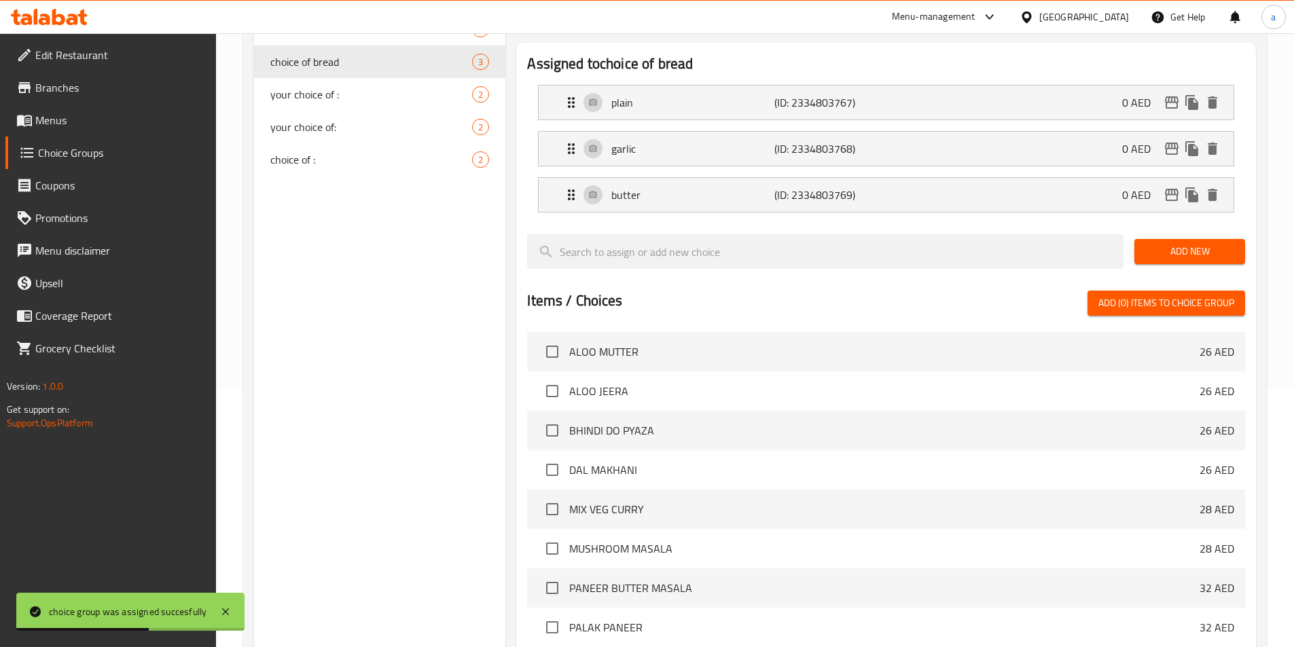
scroll to position [437, 0]
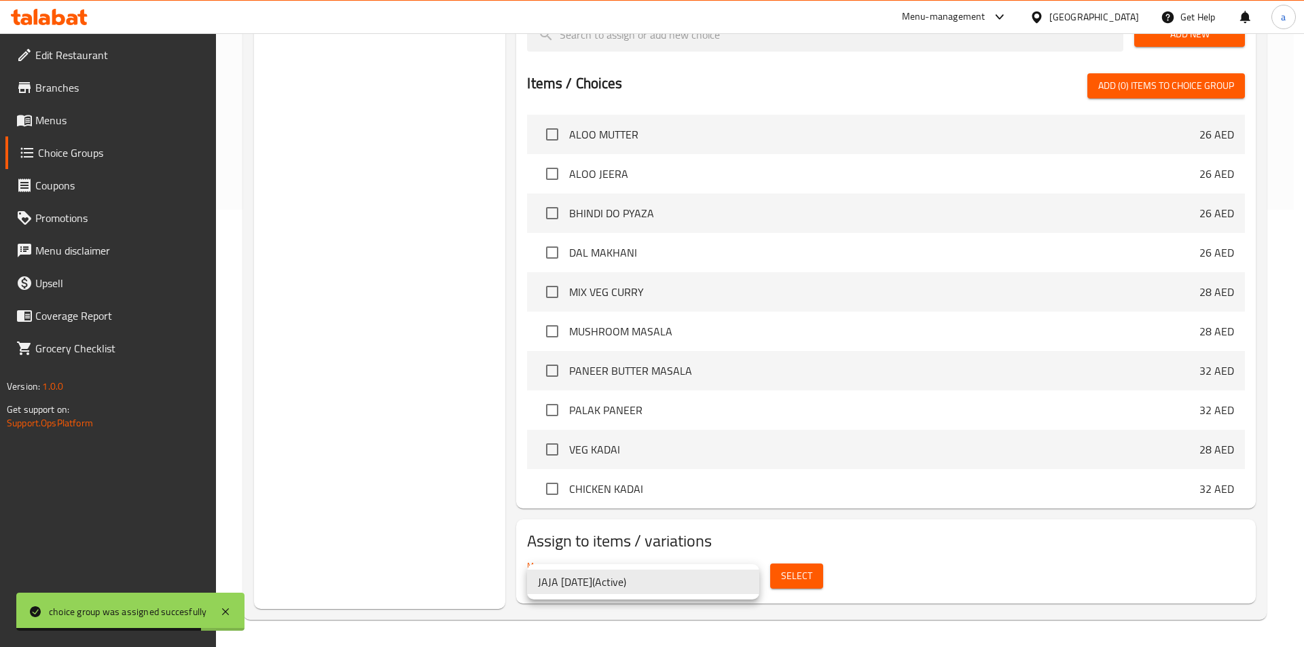
click at [791, 578] on div at bounding box center [652, 323] width 1304 height 647
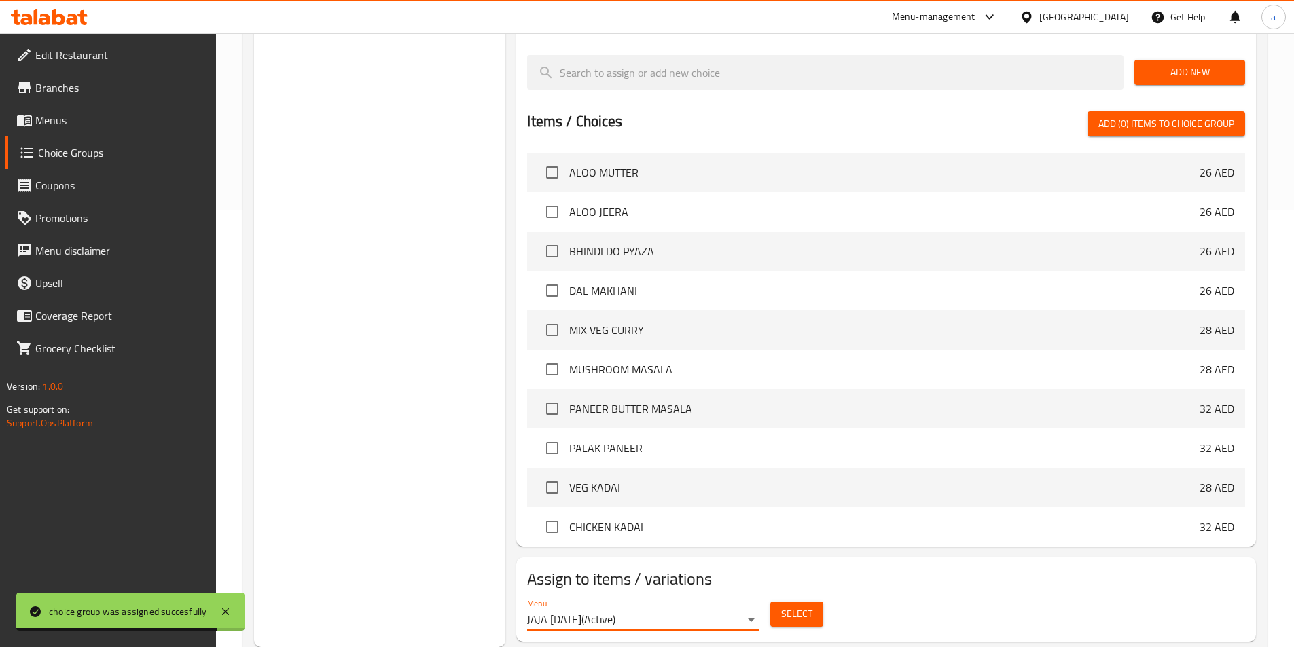
click at [787, 606] on span "Select" at bounding box center [796, 614] width 31 height 17
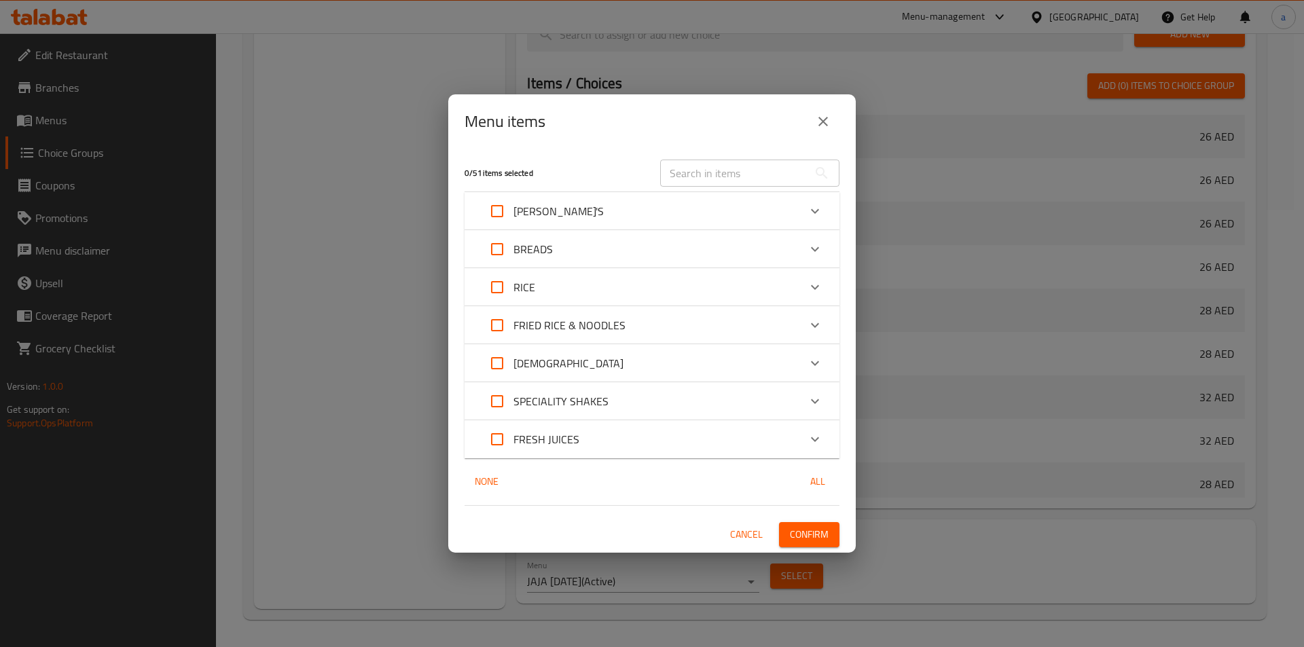
click at [547, 243] on p "BREADS" at bounding box center [532, 249] width 39 height 16
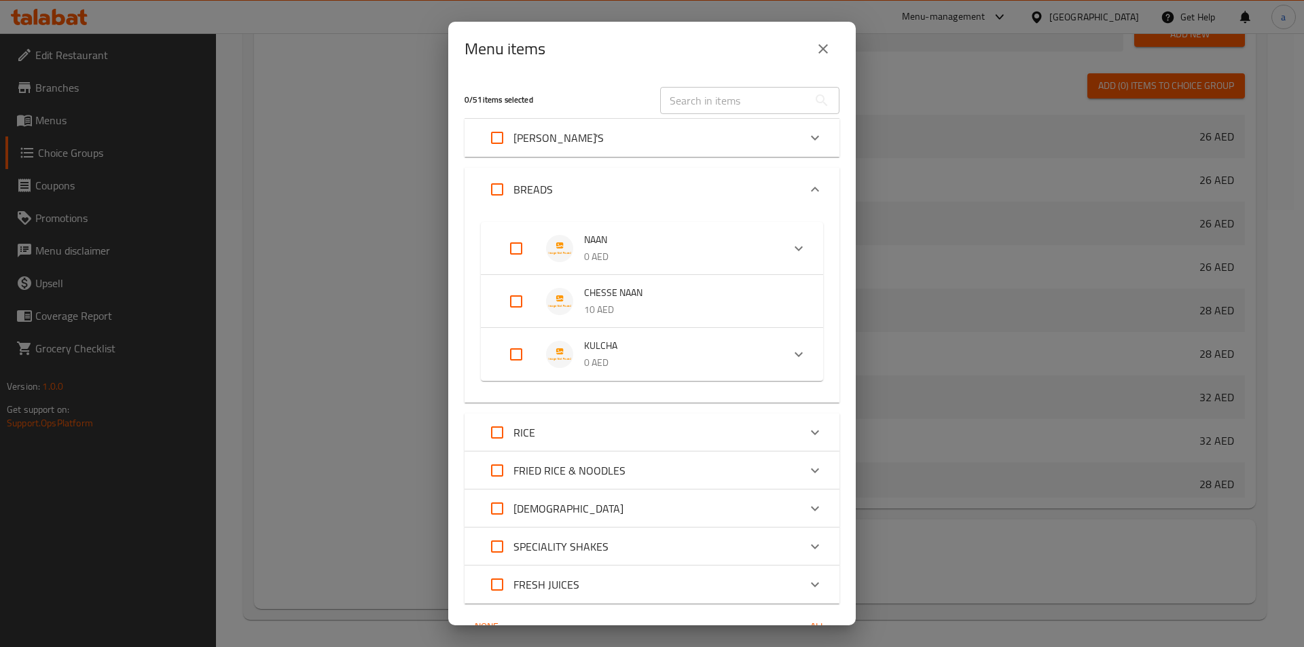
click at [519, 259] on input "Expand" at bounding box center [516, 248] width 33 height 33
checkbox input "true"
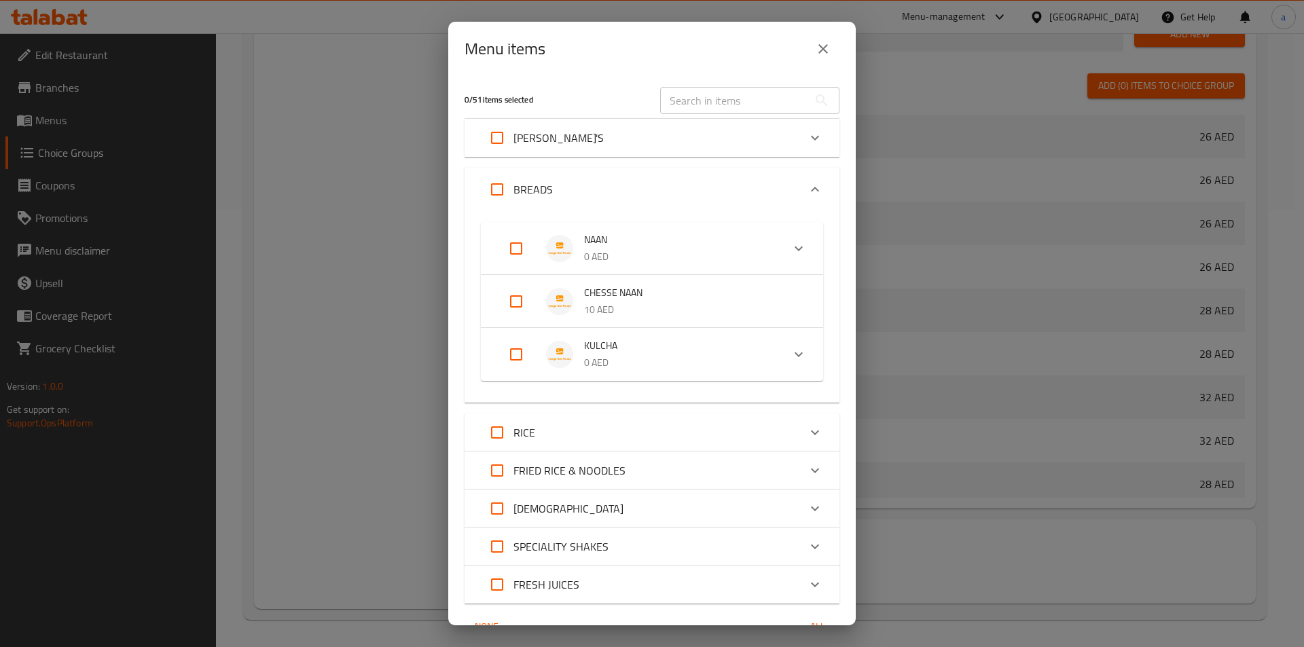
checkbox input "true"
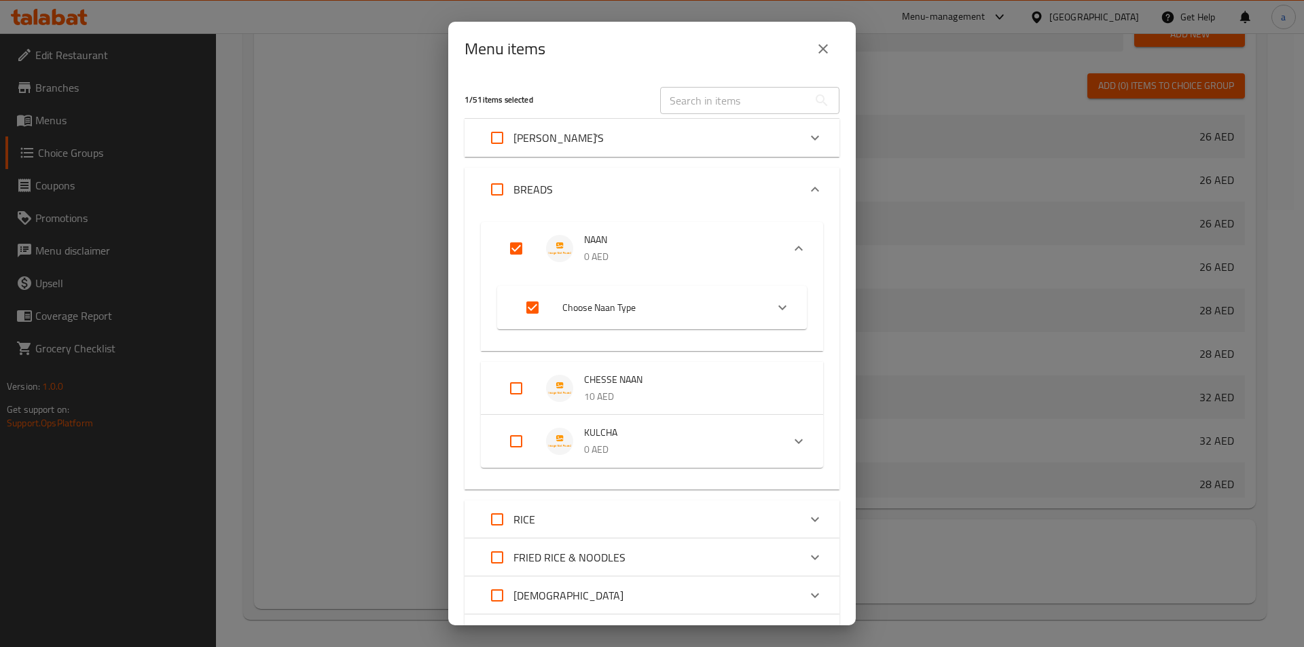
click at [515, 444] on input "Expand" at bounding box center [516, 441] width 33 height 33
checkbox input "true"
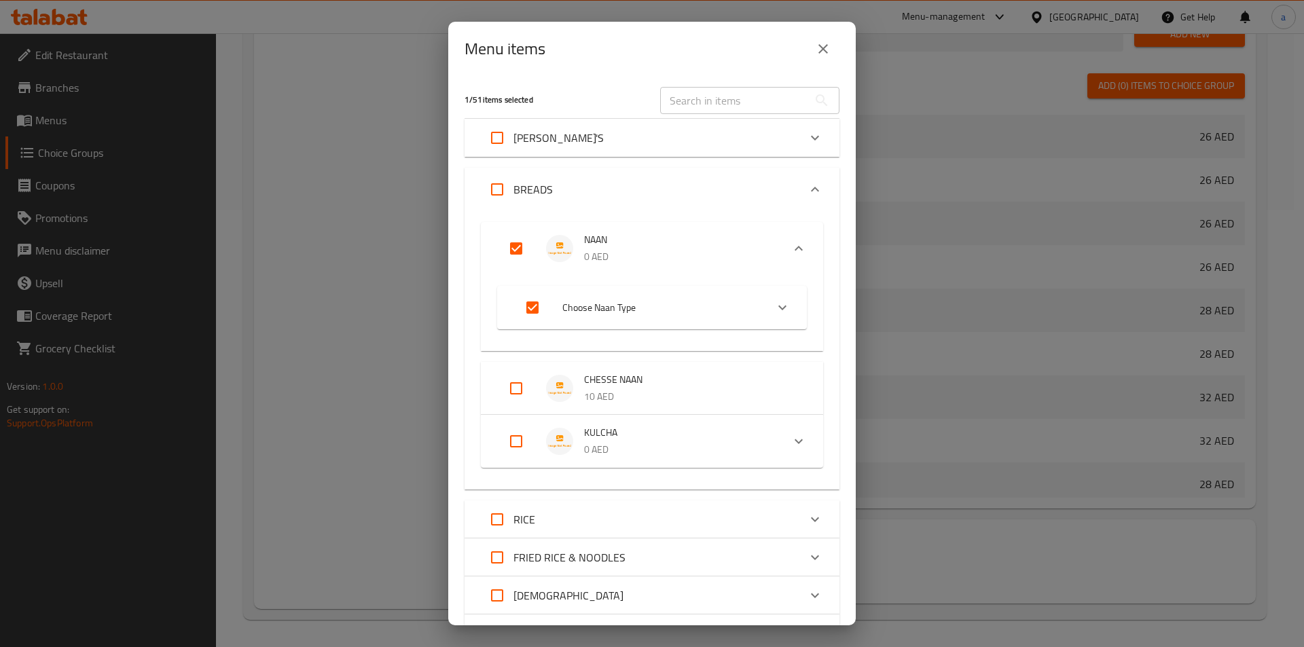
checkbox input "true"
click at [518, 446] on input "Expand" at bounding box center [516, 452] width 33 height 33
checkbox input "false"
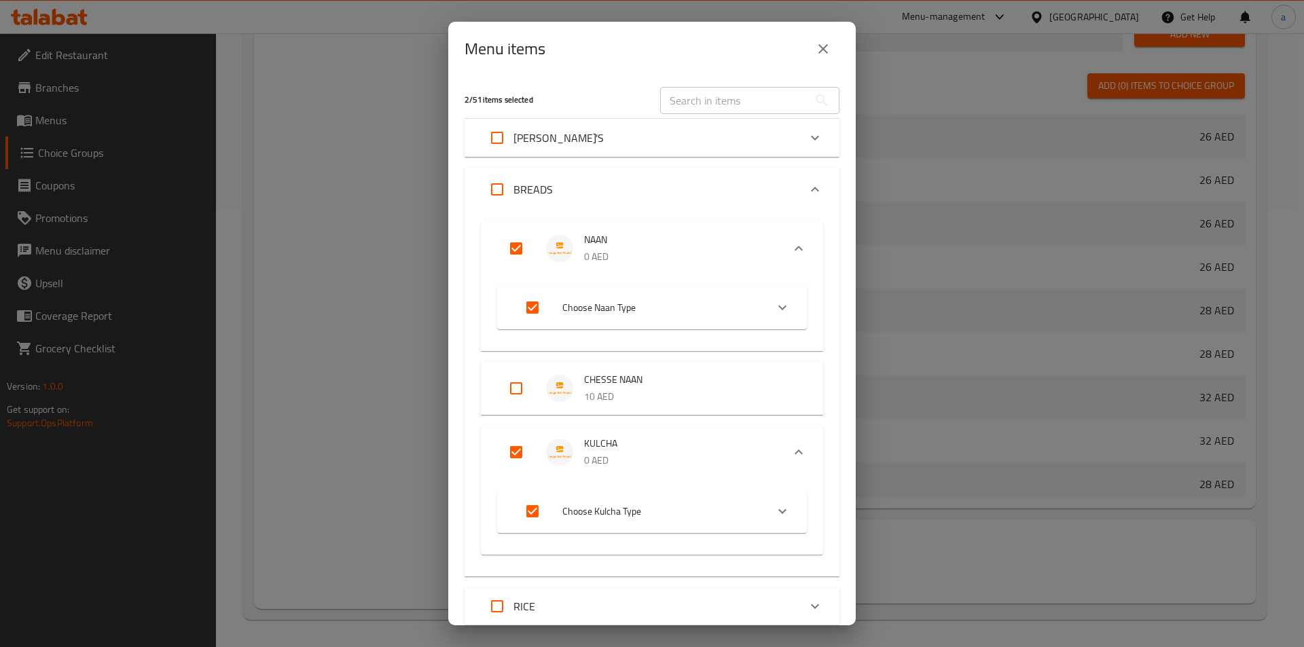
checkbox input "false"
click at [520, 241] on input "Expand" at bounding box center [516, 248] width 33 height 33
checkbox input "false"
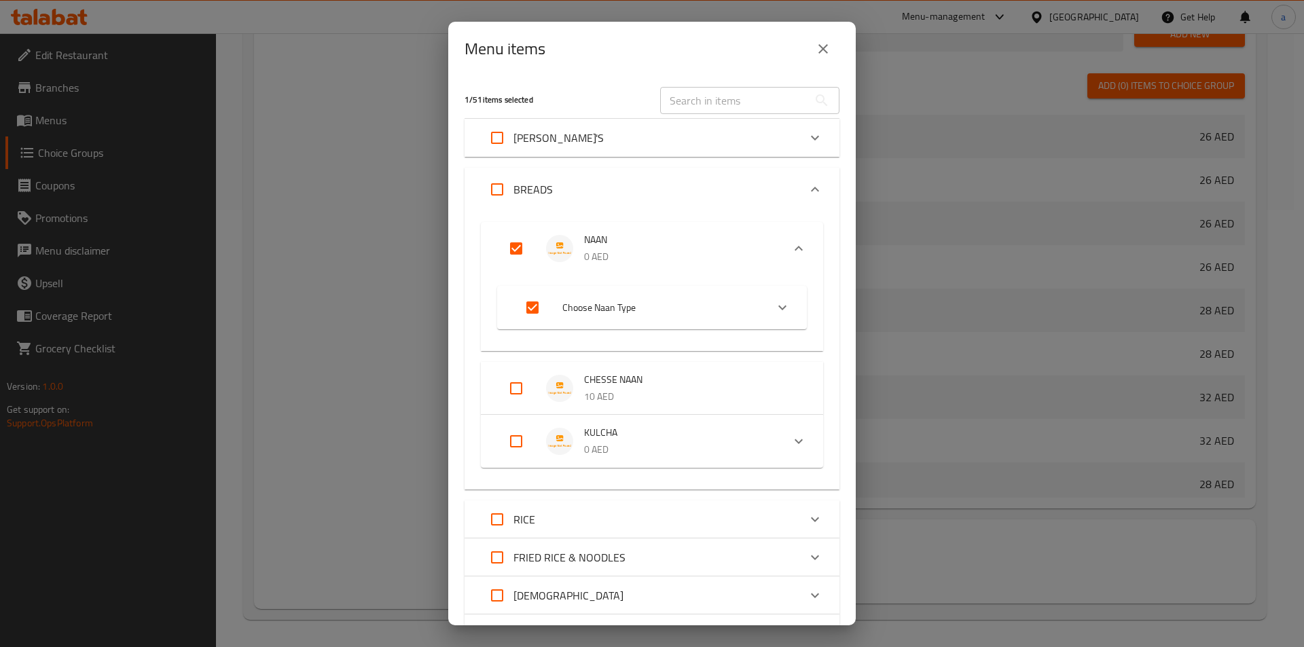
checkbox input "false"
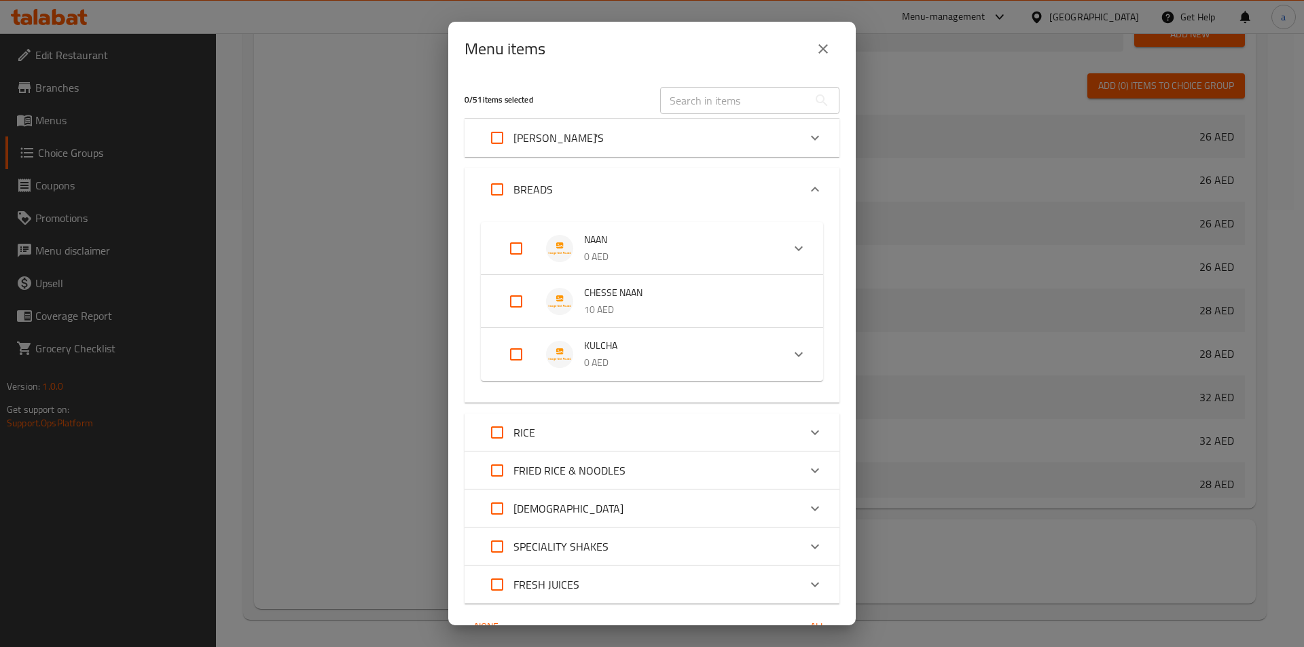
click at [372, 305] on div "Menu items 0 / 51 items selected ​ CURRY'S ALOO MUTTER 26 AED ALOO JEERA 26 AED…" at bounding box center [652, 323] width 1304 height 647
click at [904, 328] on div "Menu items 0 / 51 items selected ​ CURRY'S ALOO MUTTER 26 AED ALOO JEERA 26 AED…" at bounding box center [652, 323] width 1304 height 647
click at [820, 46] on icon "close" at bounding box center [823, 49] width 10 height 10
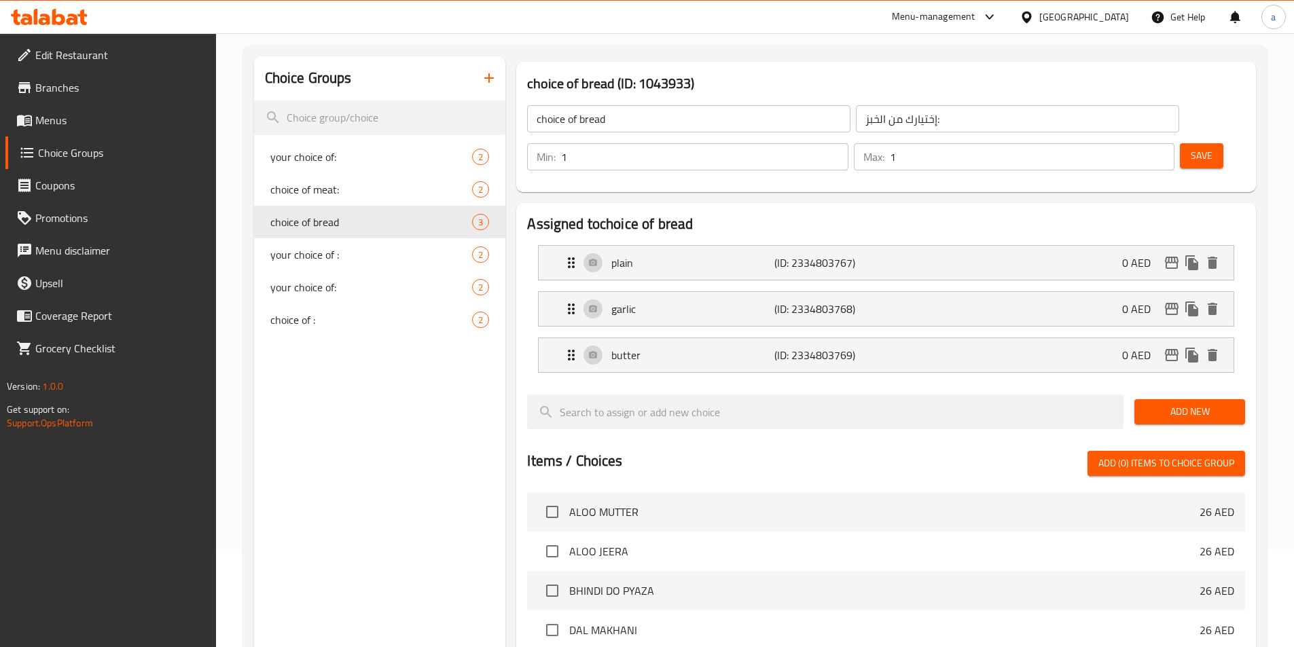
scroll to position [30, 0]
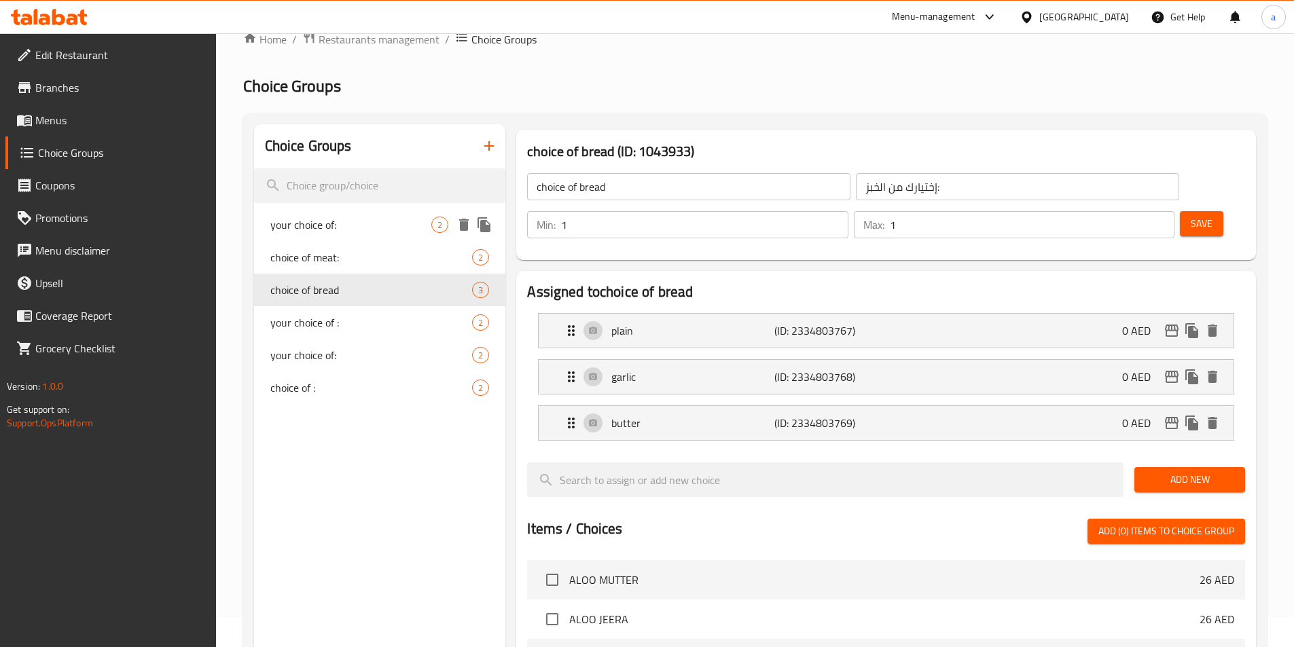
click at [350, 224] on span "your choice of:" at bounding box center [351, 225] width 162 height 16
type input "your choice of:"
type input "إختيارك من:"
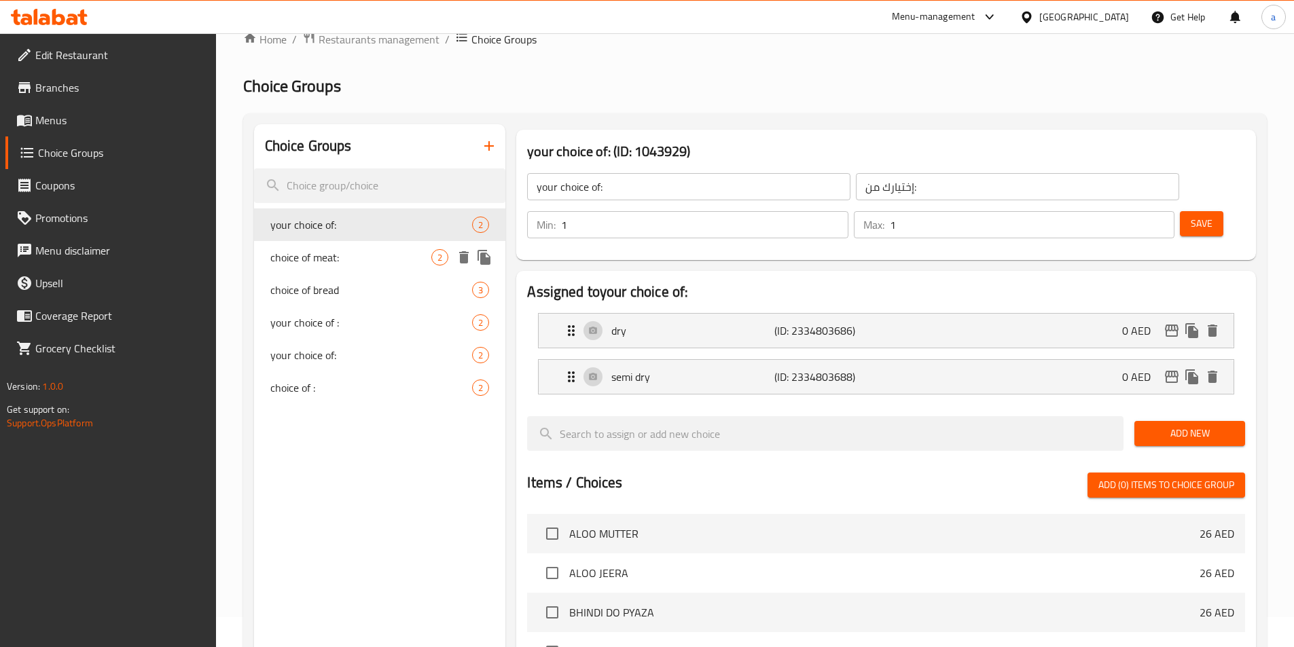
click at [329, 249] on span "choice of meat:" at bounding box center [351, 257] width 162 height 16
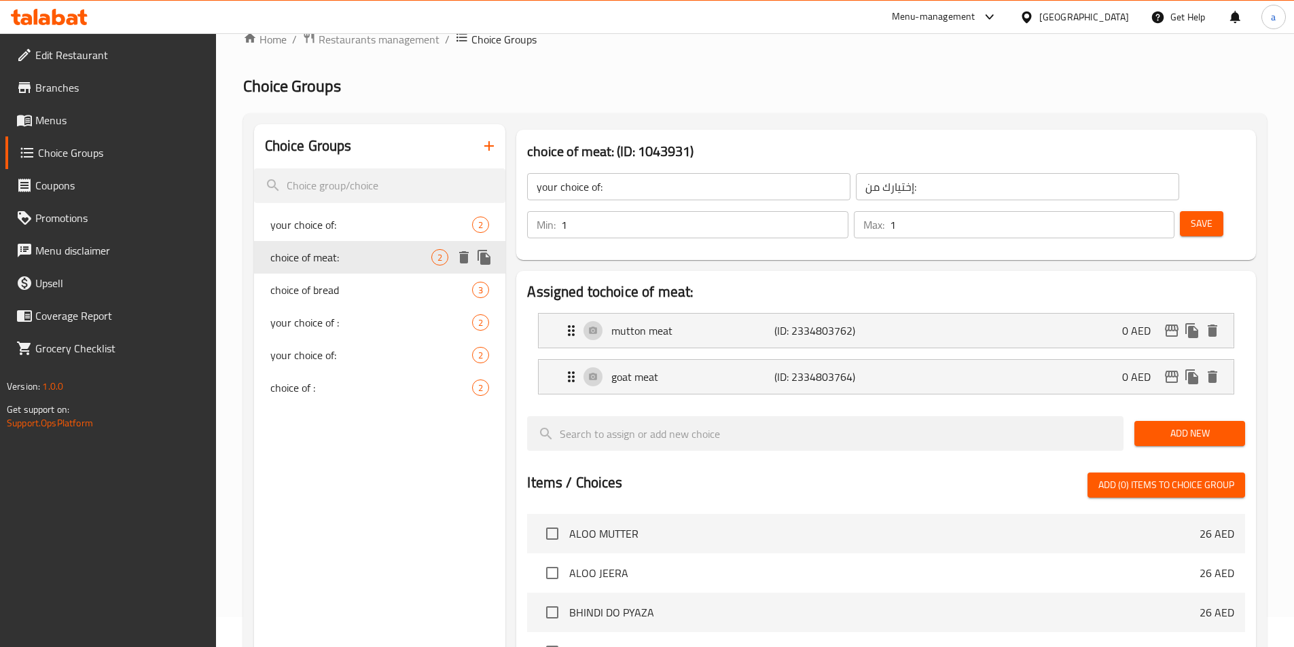
type input "choice of meat:"
type input "إختيارك من اللحم:"
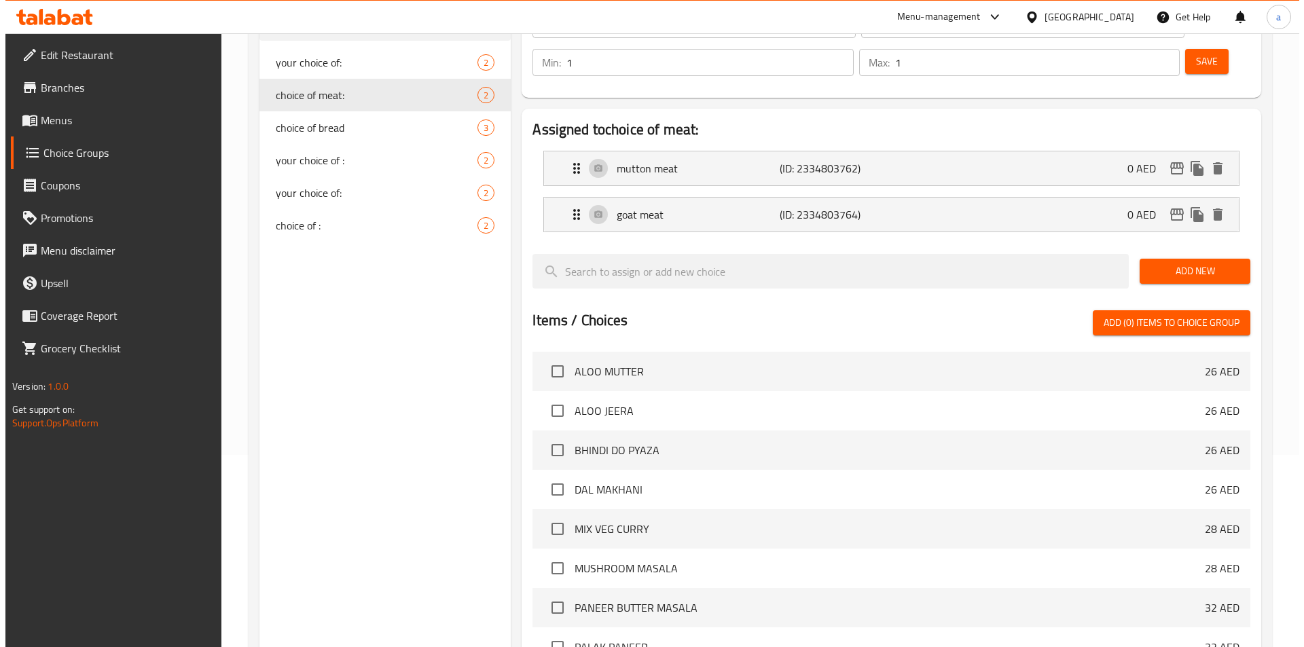
scroll to position [391, 0]
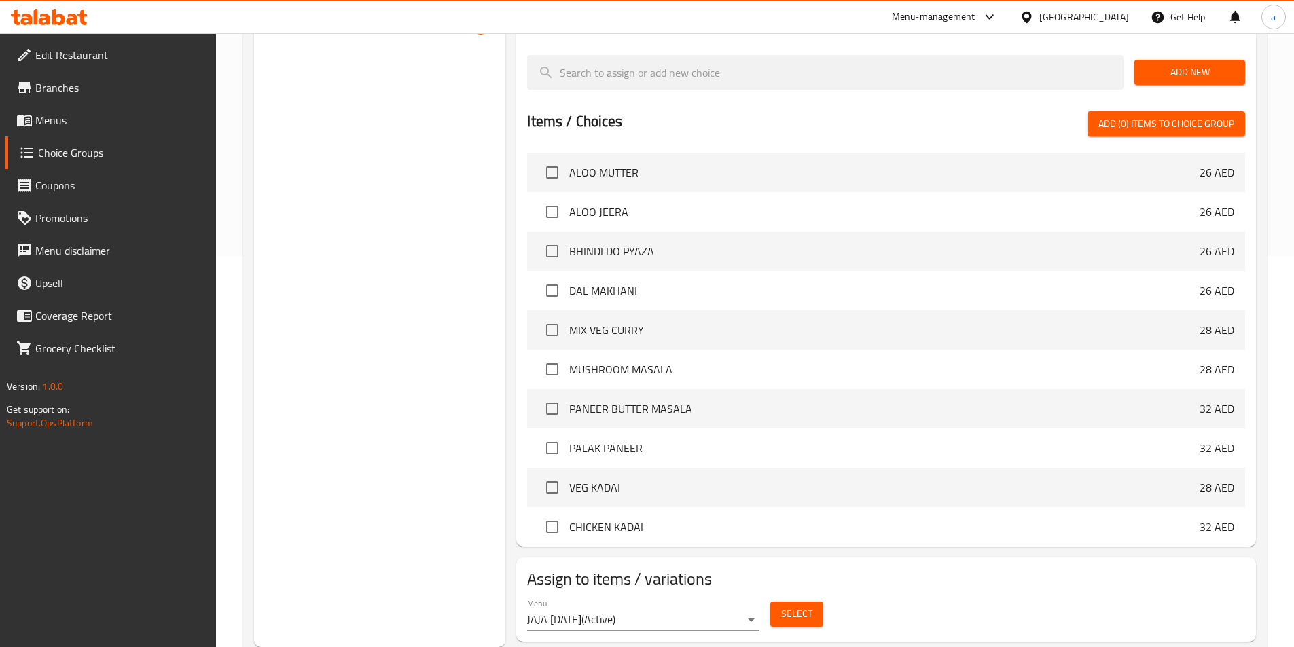
click at [787, 606] on span "Select" at bounding box center [796, 614] width 31 height 17
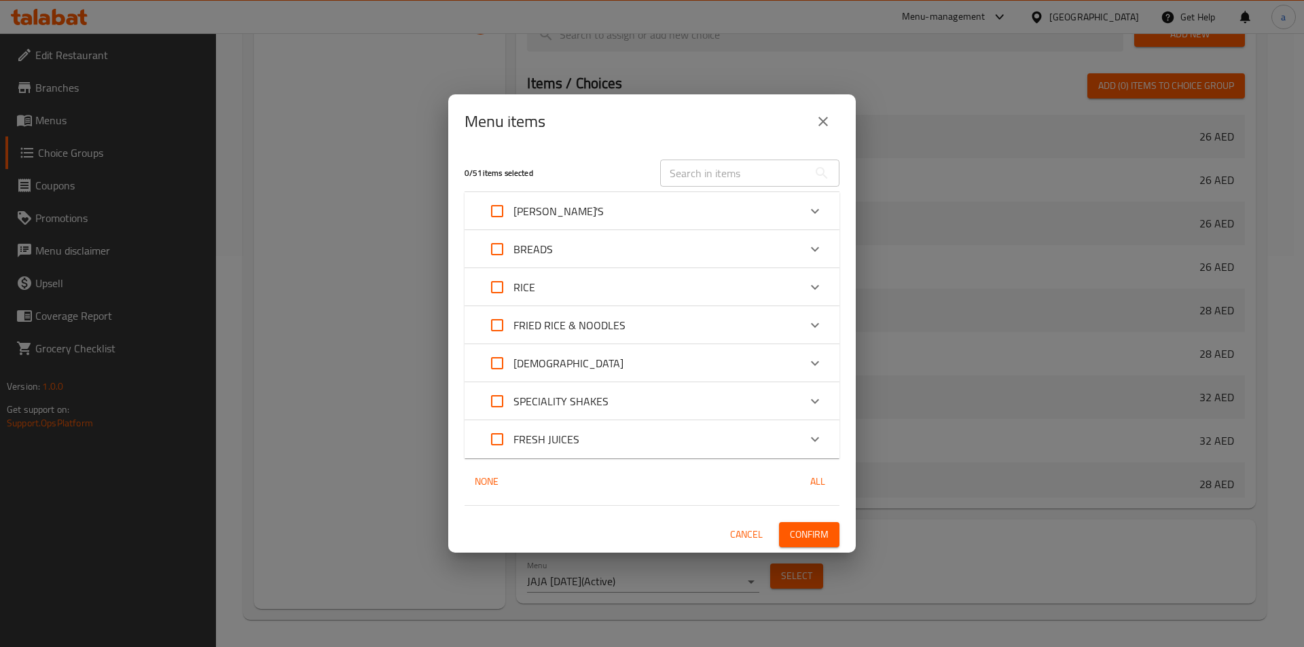
click at [584, 198] on div "[PERSON_NAME]'S" at bounding box center [640, 211] width 318 height 33
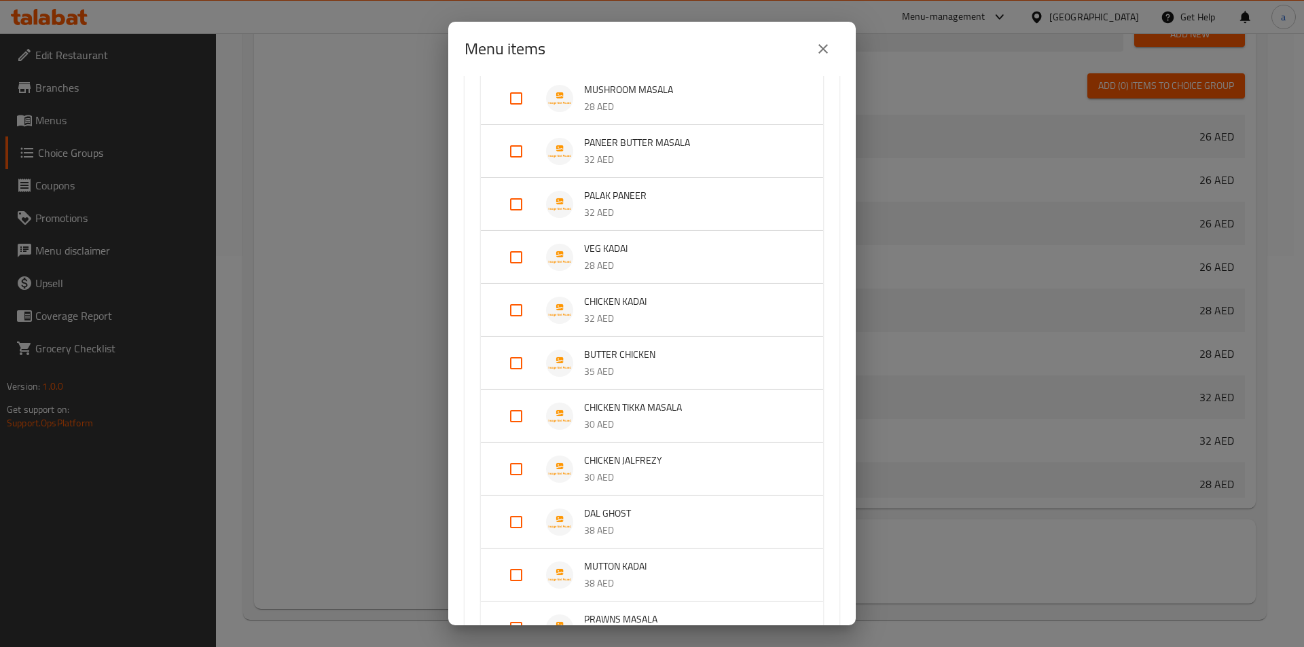
scroll to position [408, 0]
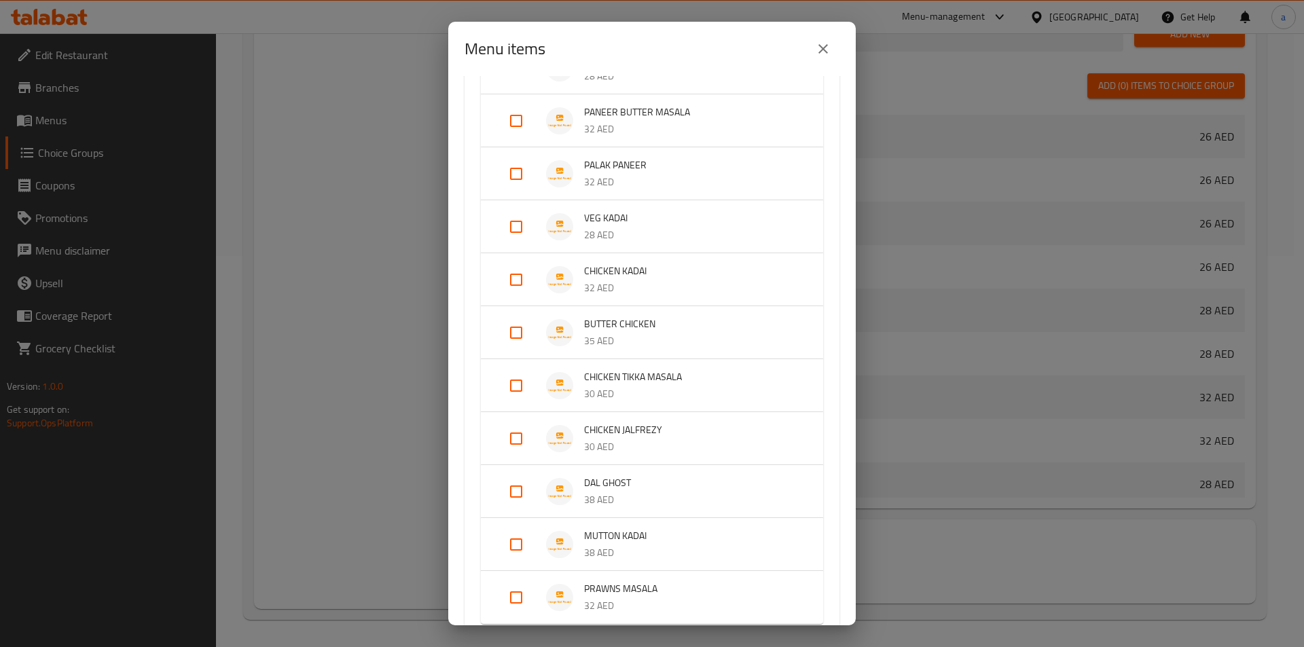
click at [511, 494] on input "Expand" at bounding box center [516, 491] width 33 height 33
checkbox input "true"
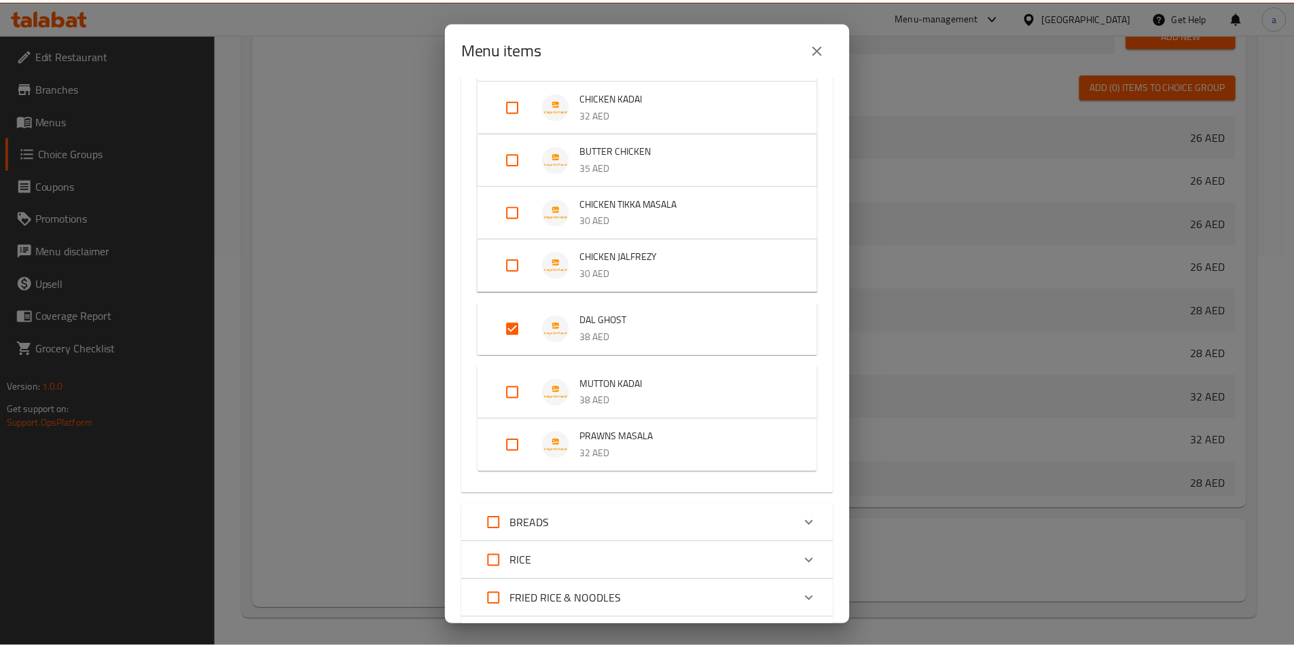
scroll to position [783, 0]
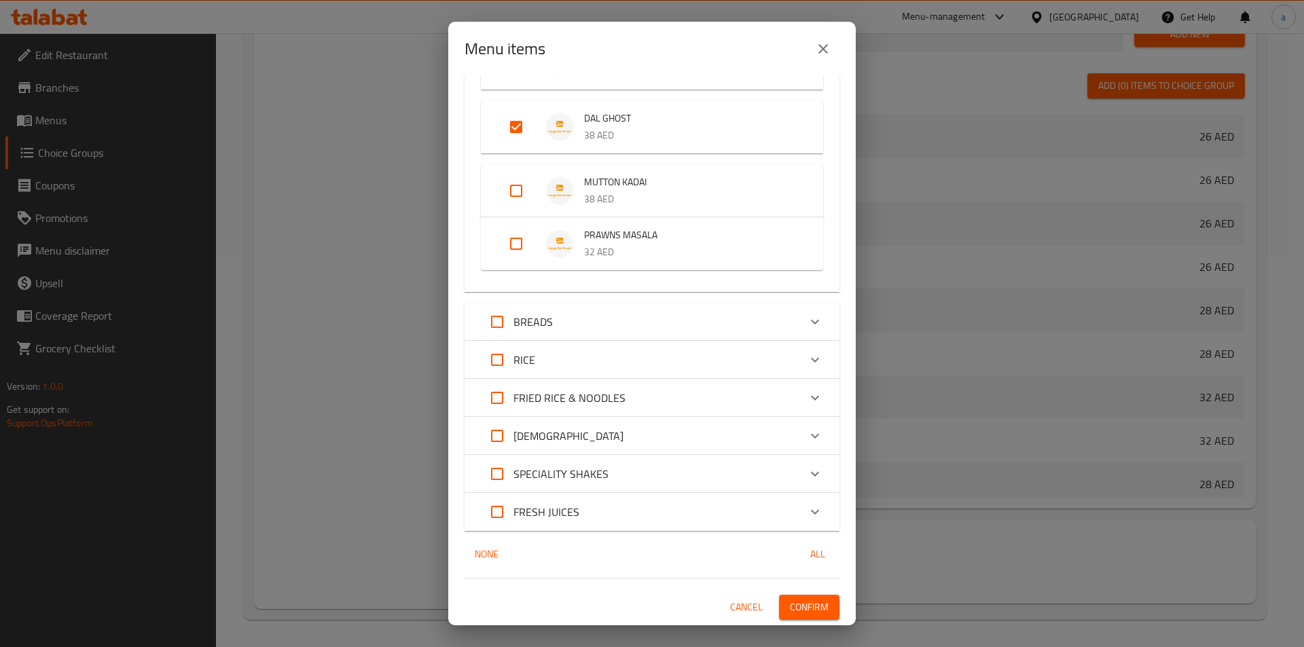
click at [793, 603] on span "Confirm" at bounding box center [809, 607] width 39 height 17
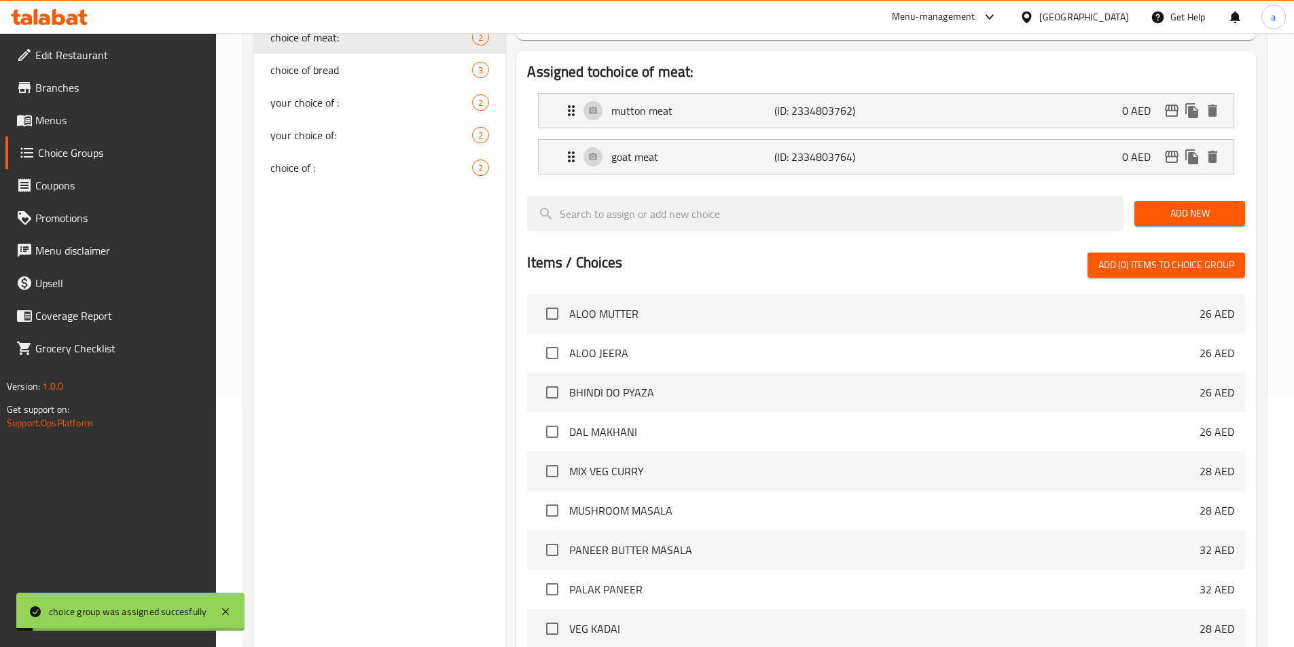
scroll to position [0, 0]
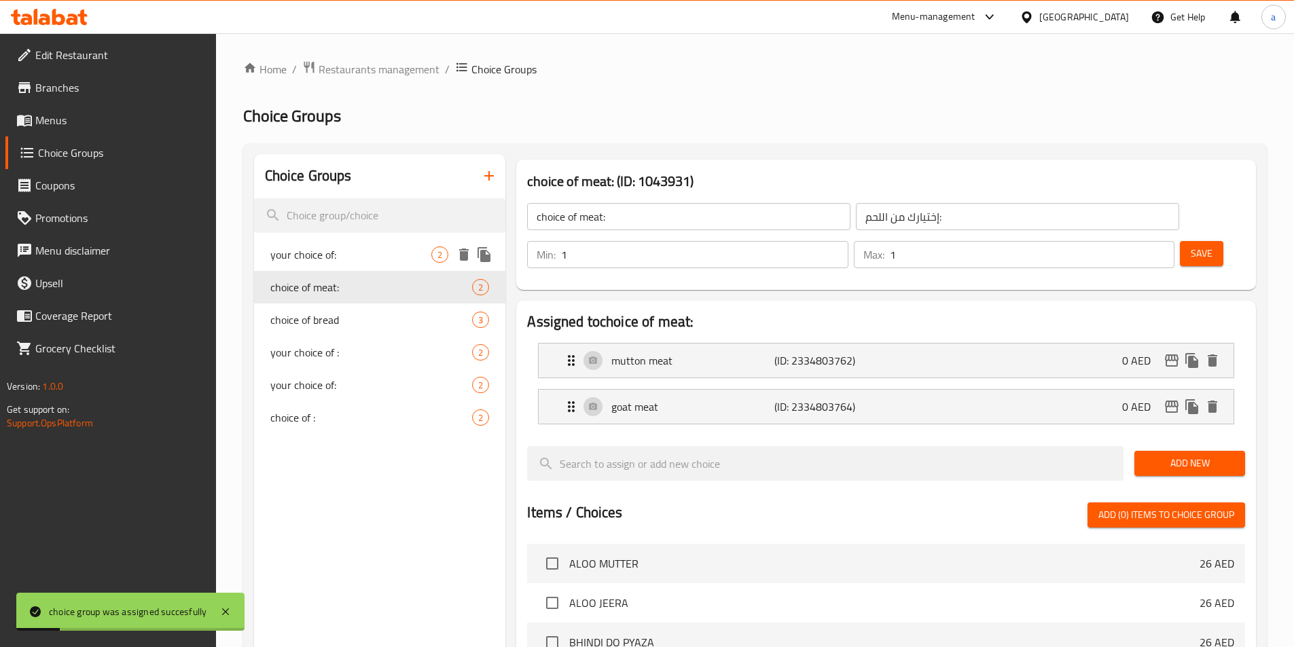
click at [337, 262] on span "your choice of:" at bounding box center [351, 255] width 162 height 16
type input "your choice of:"
type input "إختيارك من:"
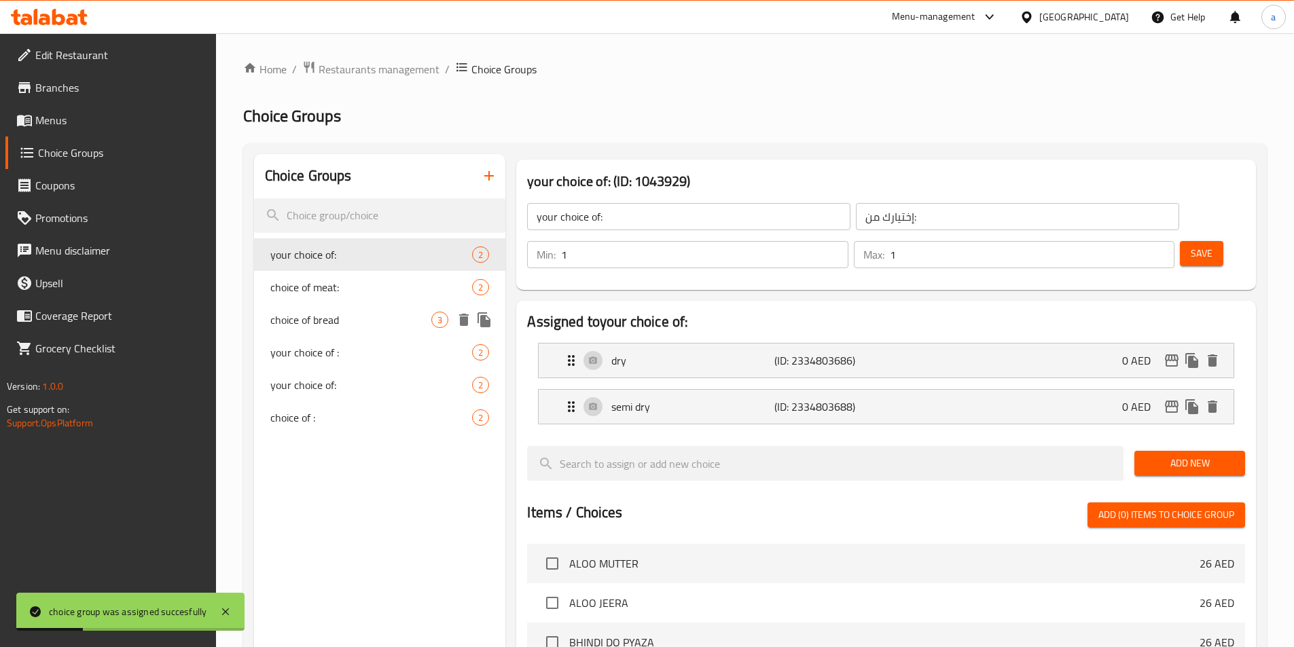
click at [305, 318] on span "choice of bread" at bounding box center [351, 320] width 162 height 16
type input "choice of bread"
type input "إختيارك من الخبز:"
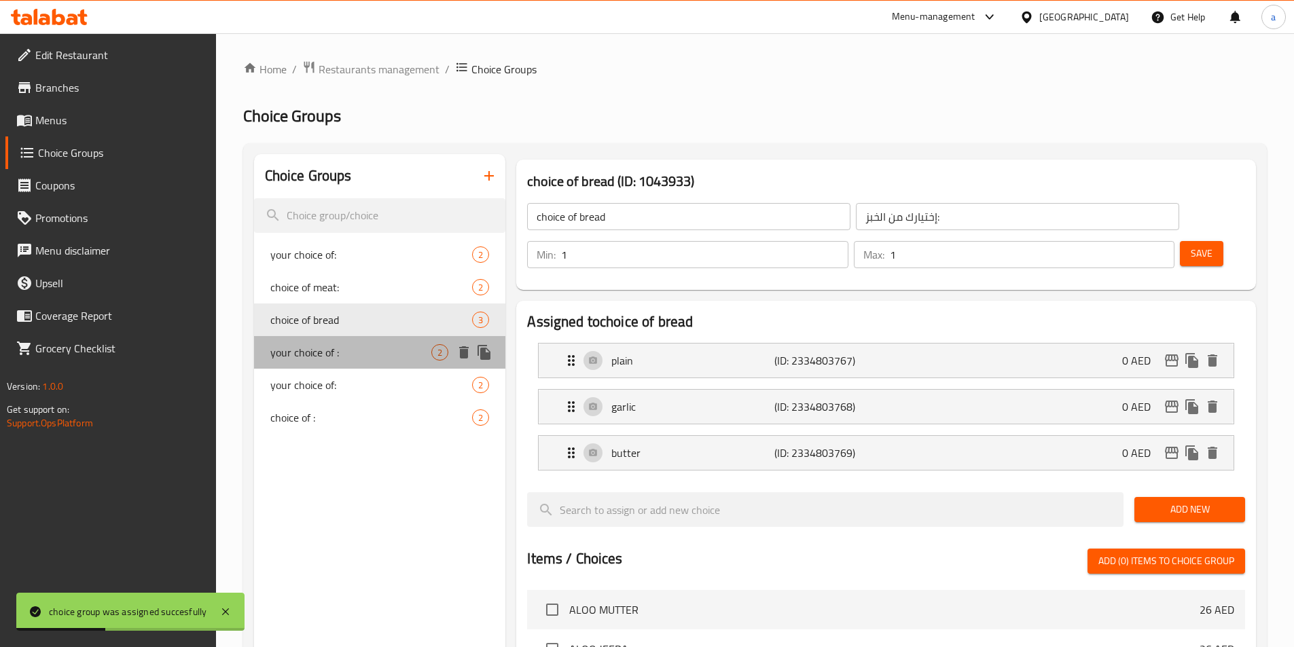
click at [308, 353] on span "your choice of :" at bounding box center [351, 352] width 162 height 16
type input "your choice of :"
type input "إختيارك من :"
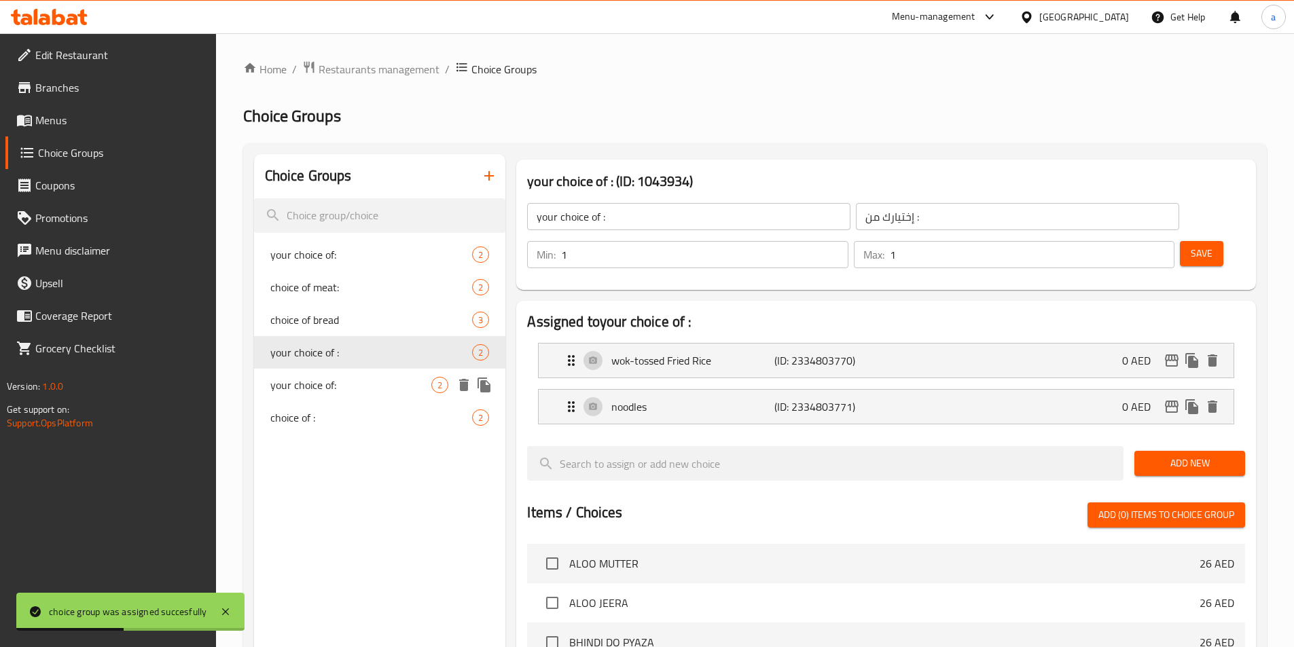
click at [304, 386] on span "your choice of:" at bounding box center [351, 385] width 162 height 16
type input "your choice of:"
type input "إختيارك من:"
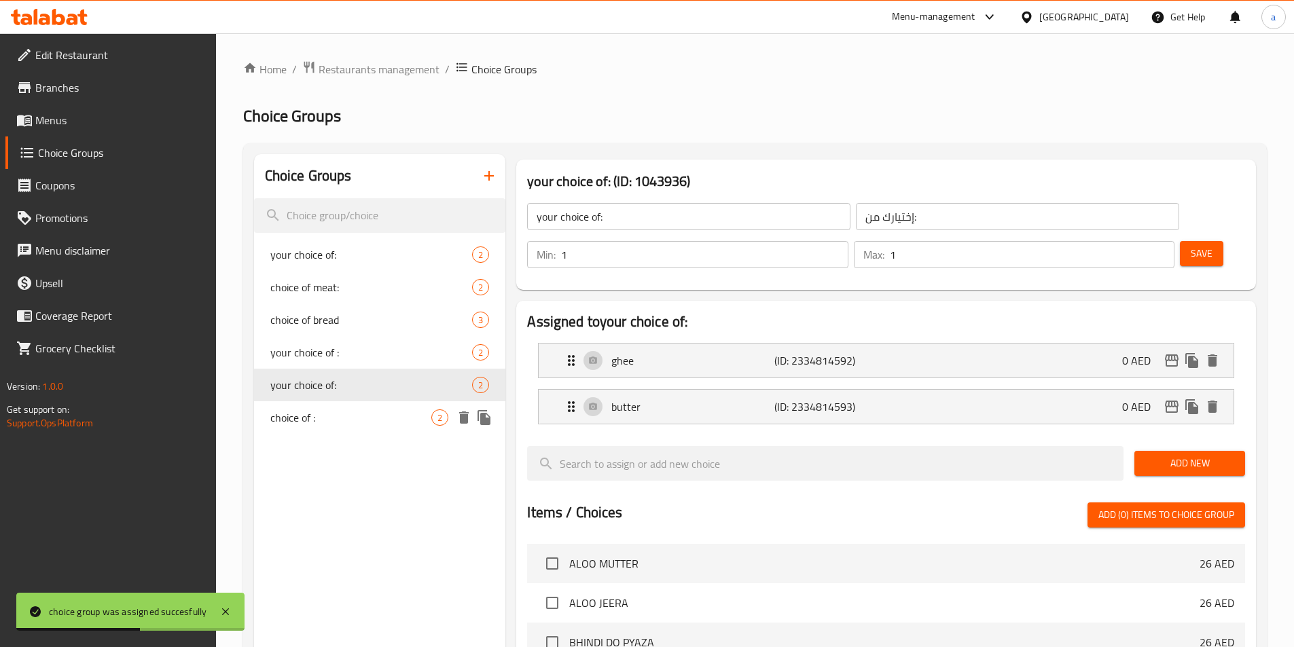
click at [310, 422] on span "choice of :" at bounding box center [351, 418] width 162 height 16
type input "choice of :"
type input "إختار من :"
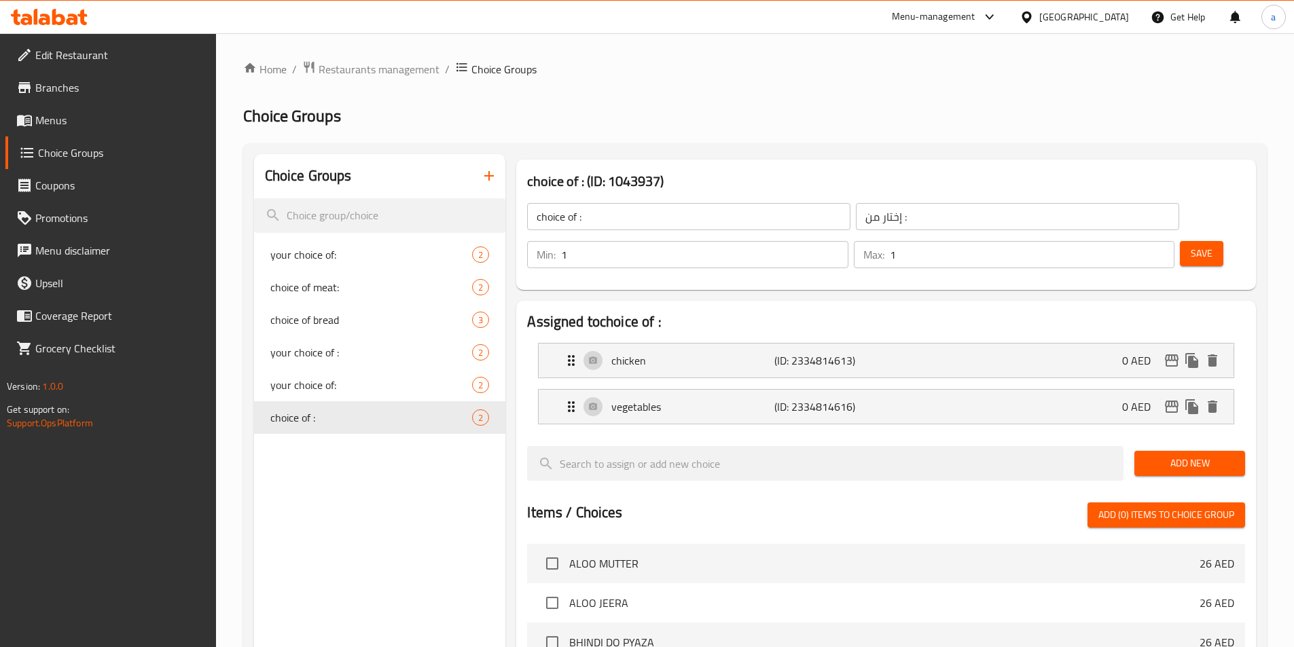
click at [486, 173] on icon "button" at bounding box center [489, 176] width 16 height 16
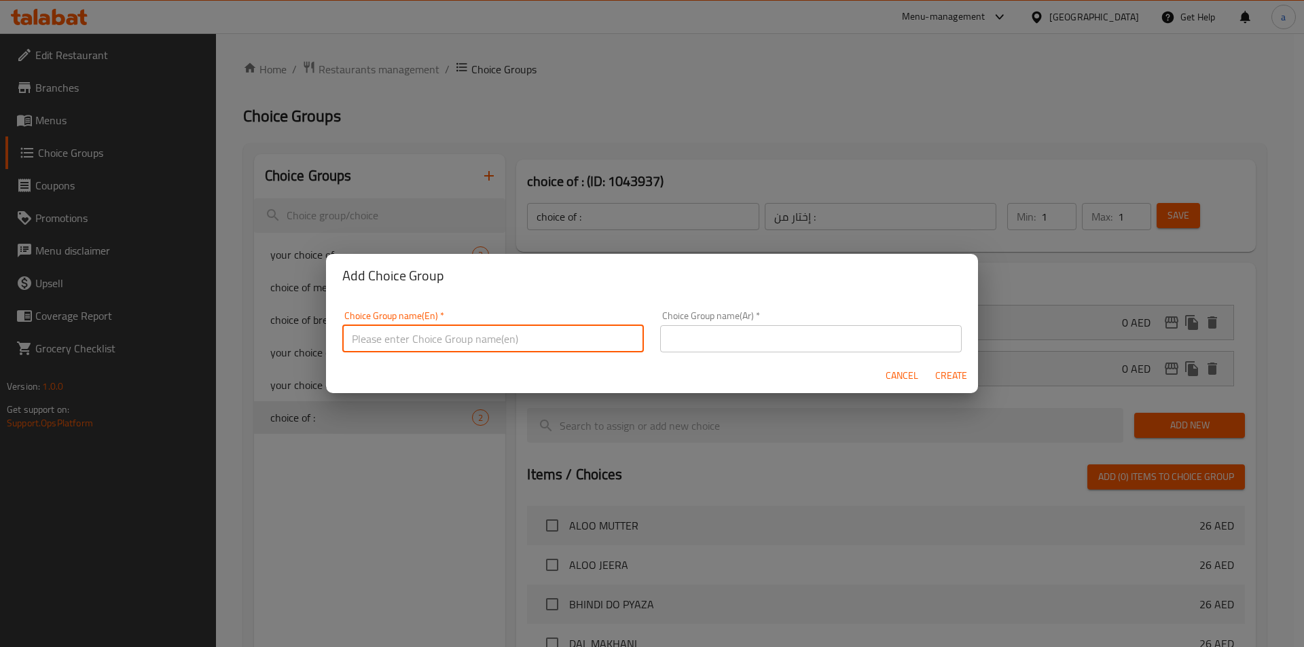
click at [448, 327] on input "text" at bounding box center [493, 338] width 302 height 27
type input "optional"
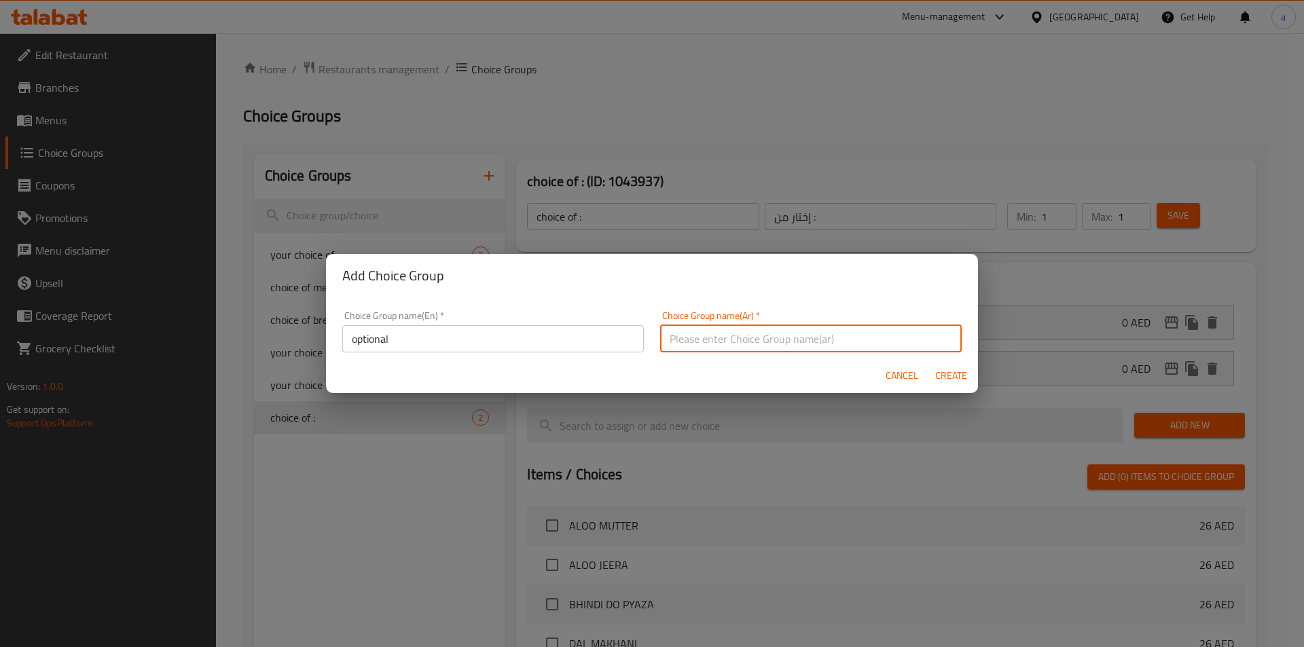
type input "I"
type input "إختياري :"
click at [401, 331] on input "optional" at bounding box center [493, 338] width 302 height 27
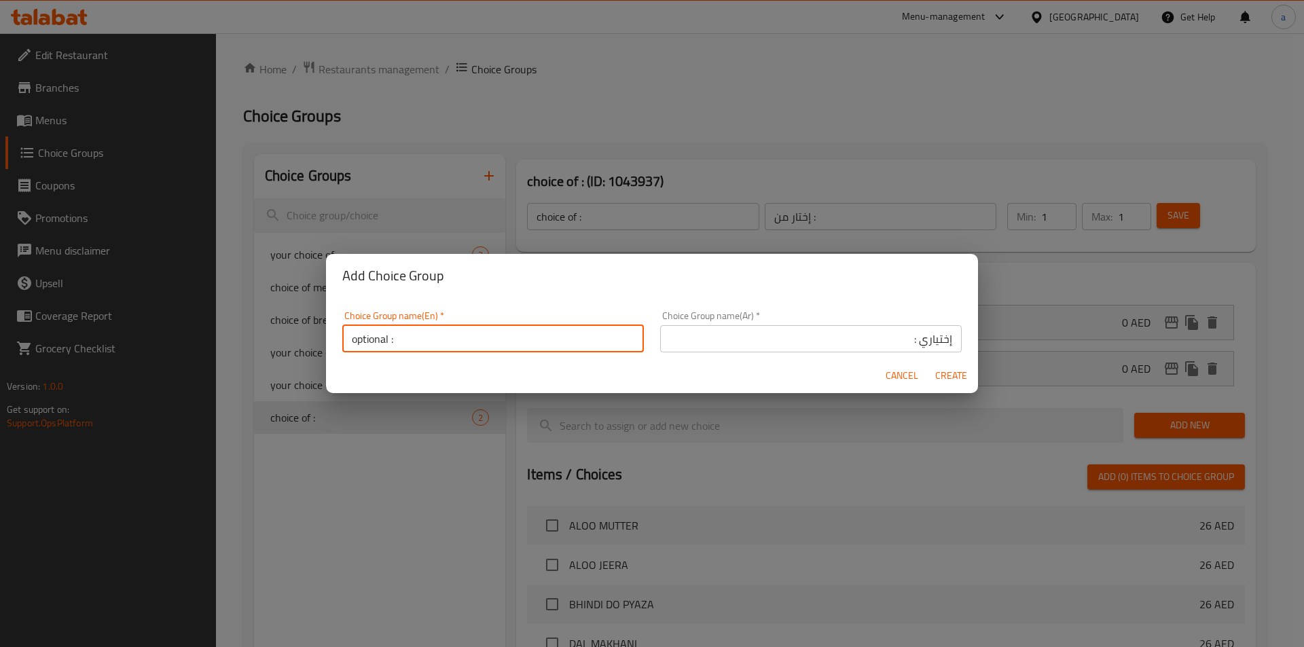
type input "optional :"
click at [963, 381] on span "Create" at bounding box center [951, 375] width 33 height 17
type input "optional :"
type input "إختياري :"
type input "0"
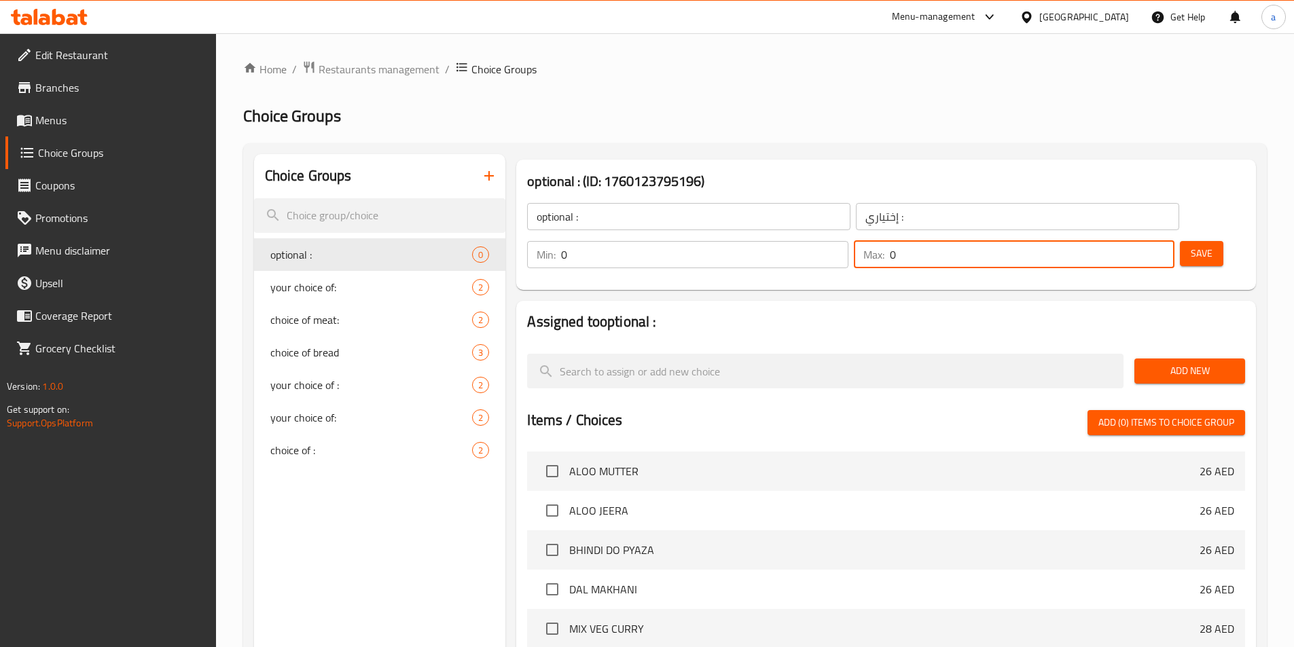
drag, startPoint x: 1124, startPoint y: 213, endPoint x: 1117, endPoint y: 217, distance: 8.2
click at [1117, 241] on div "Max: 0 ​" at bounding box center [1014, 254] width 321 height 27
type input "1"
click at [1191, 245] on span "Save" at bounding box center [1202, 253] width 22 height 17
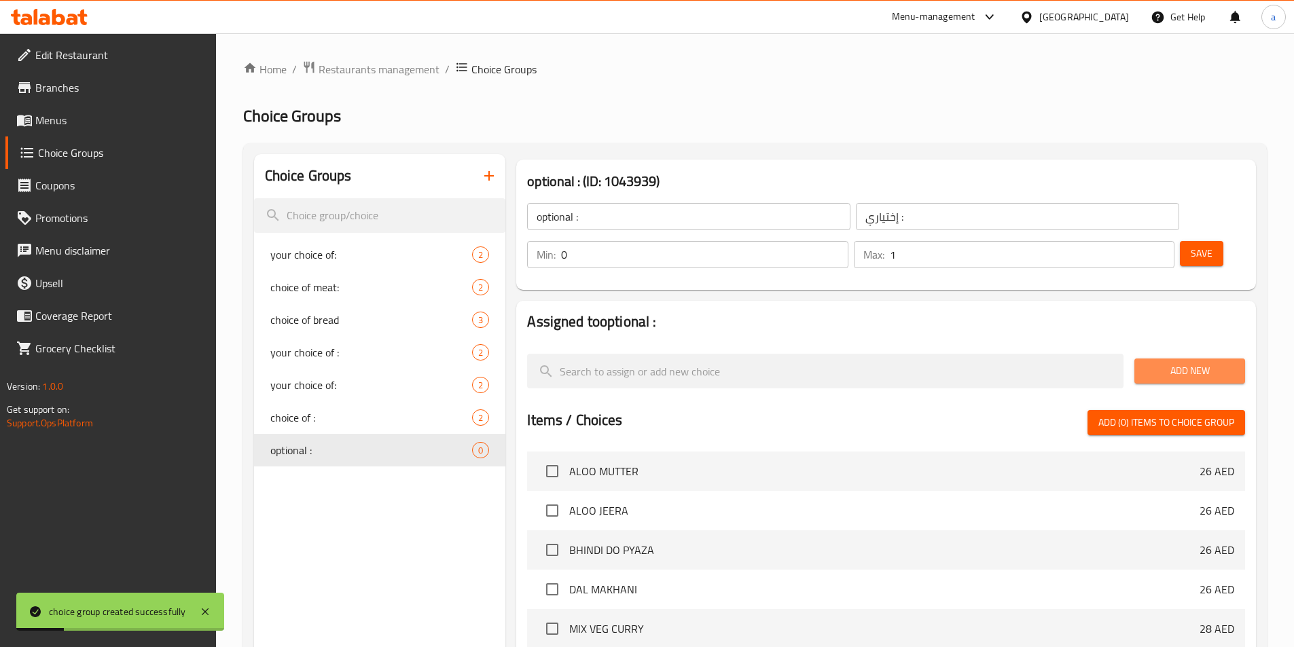
click at [1155, 363] on span "Add New" at bounding box center [1189, 371] width 89 height 17
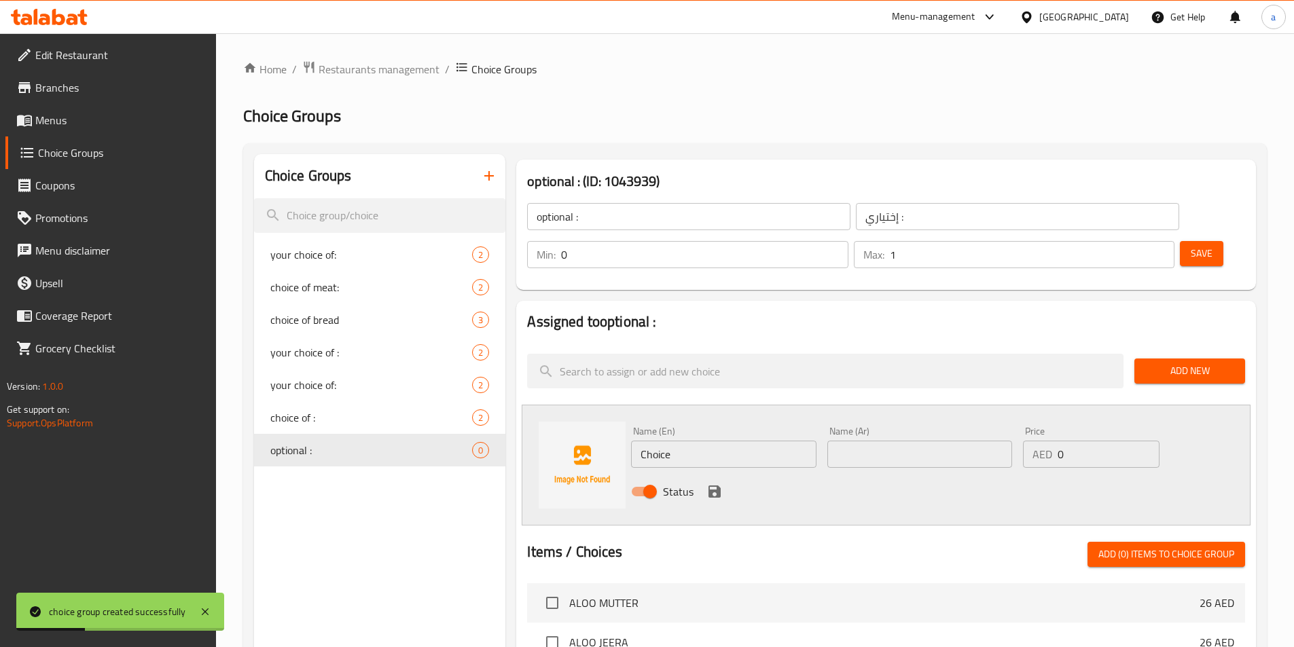
click at [702, 441] on input "Choice" at bounding box center [723, 454] width 185 height 27
type input "ث"
type input "egg"
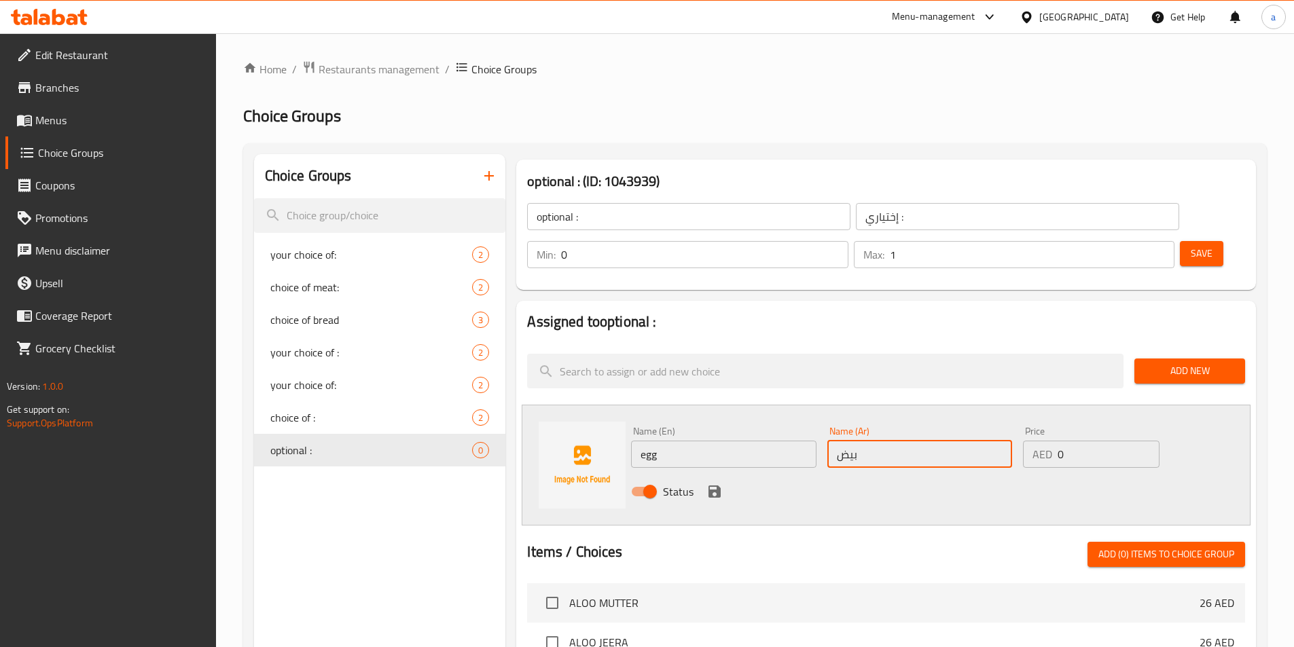
type input "بيض"
click at [711, 482] on button "save" at bounding box center [714, 492] width 20 height 20
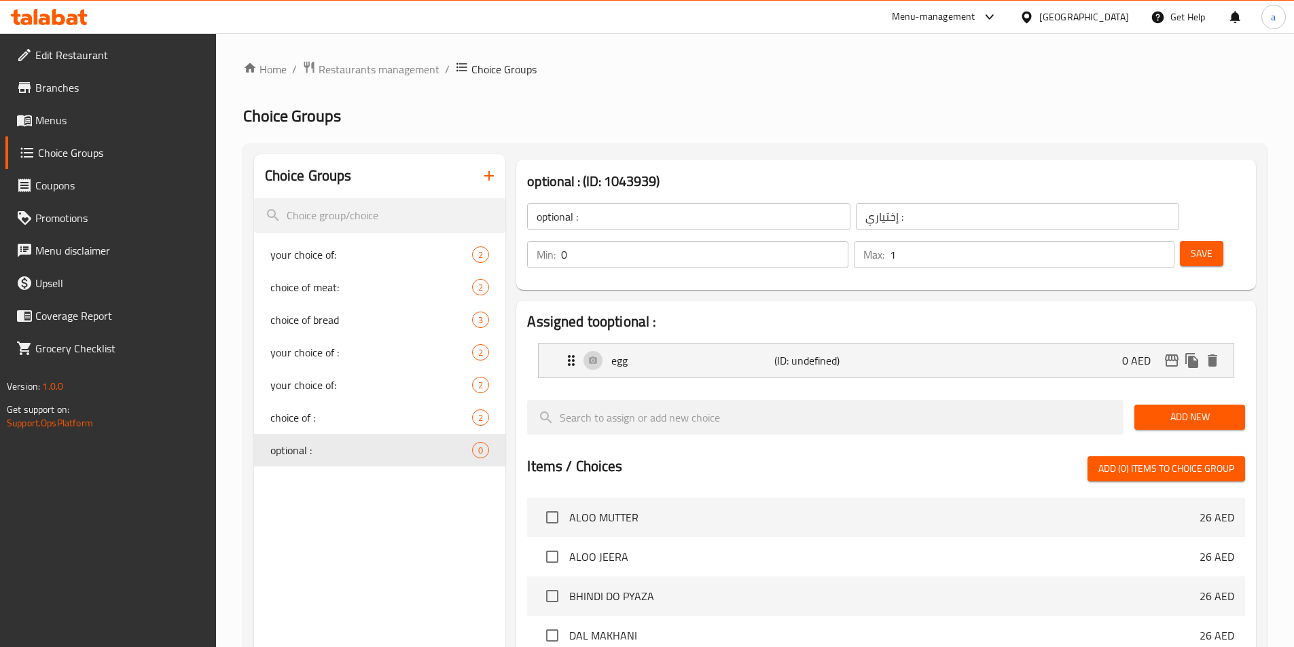
click at [1191, 245] on span "Save" at bounding box center [1202, 253] width 22 height 17
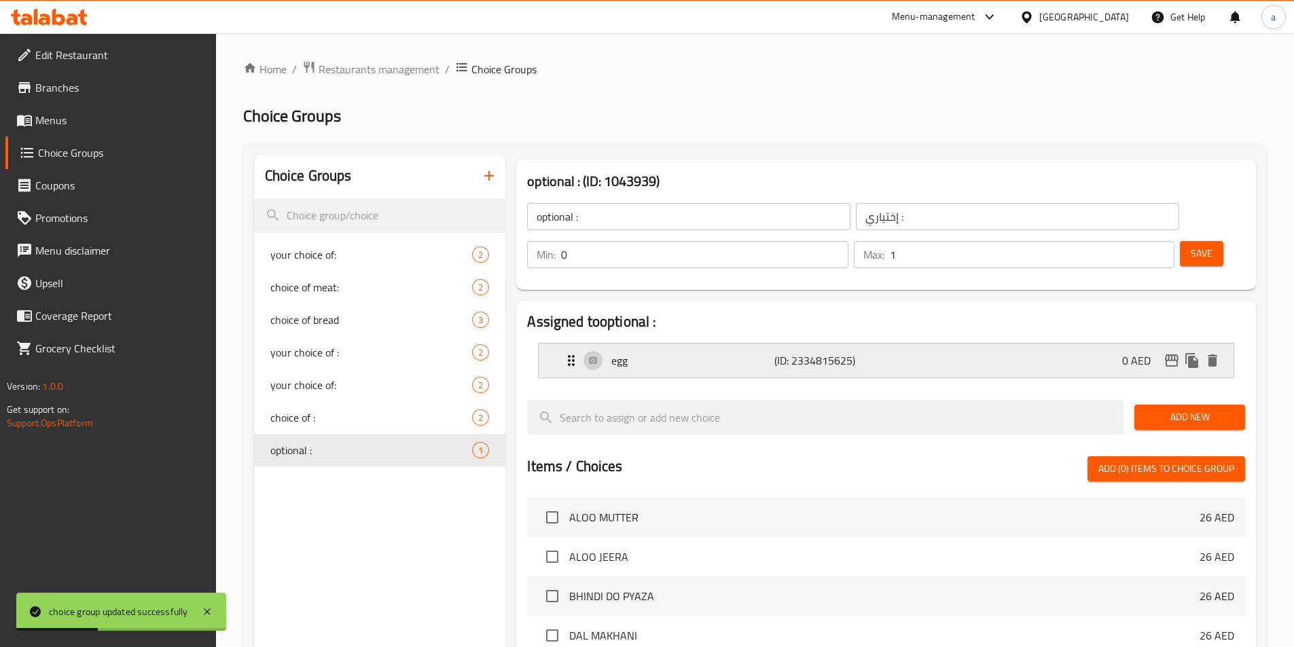
click at [573, 344] on div "egg (ID: 2334815625) 0 AED" at bounding box center [890, 361] width 654 height 34
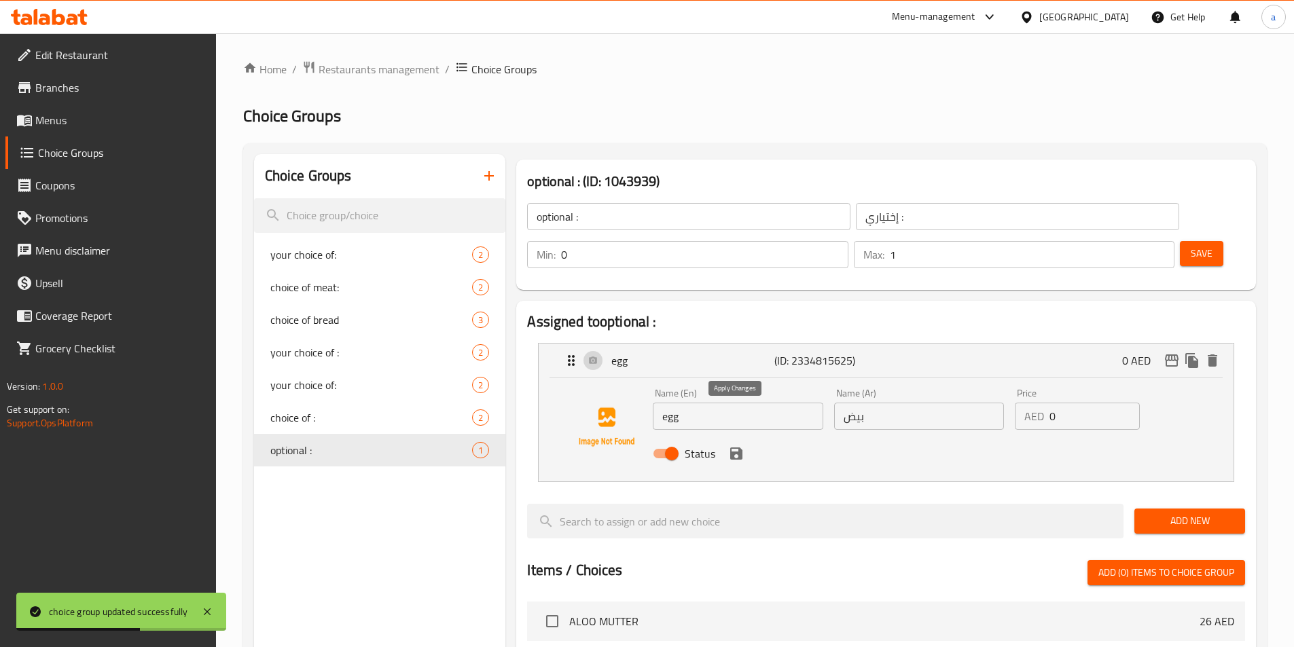
click at [734, 448] on icon "save" at bounding box center [736, 454] width 12 height 12
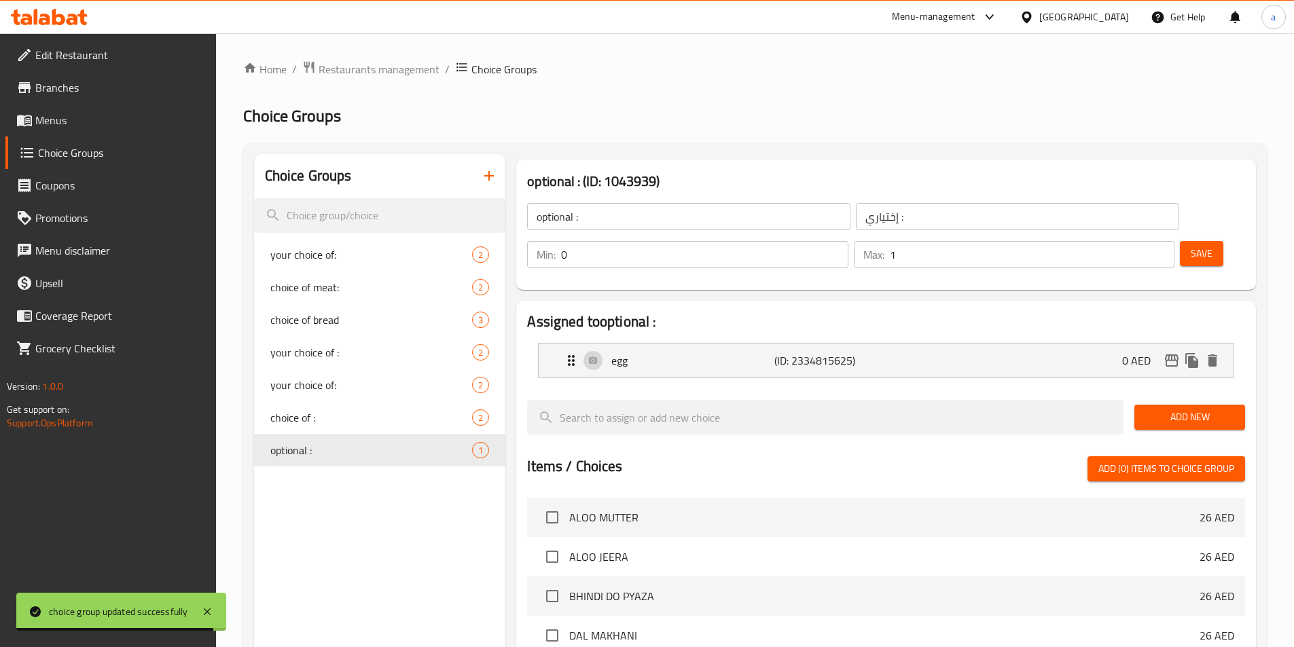
click at [1178, 238] on div "Save" at bounding box center [1207, 254] width 60 height 33
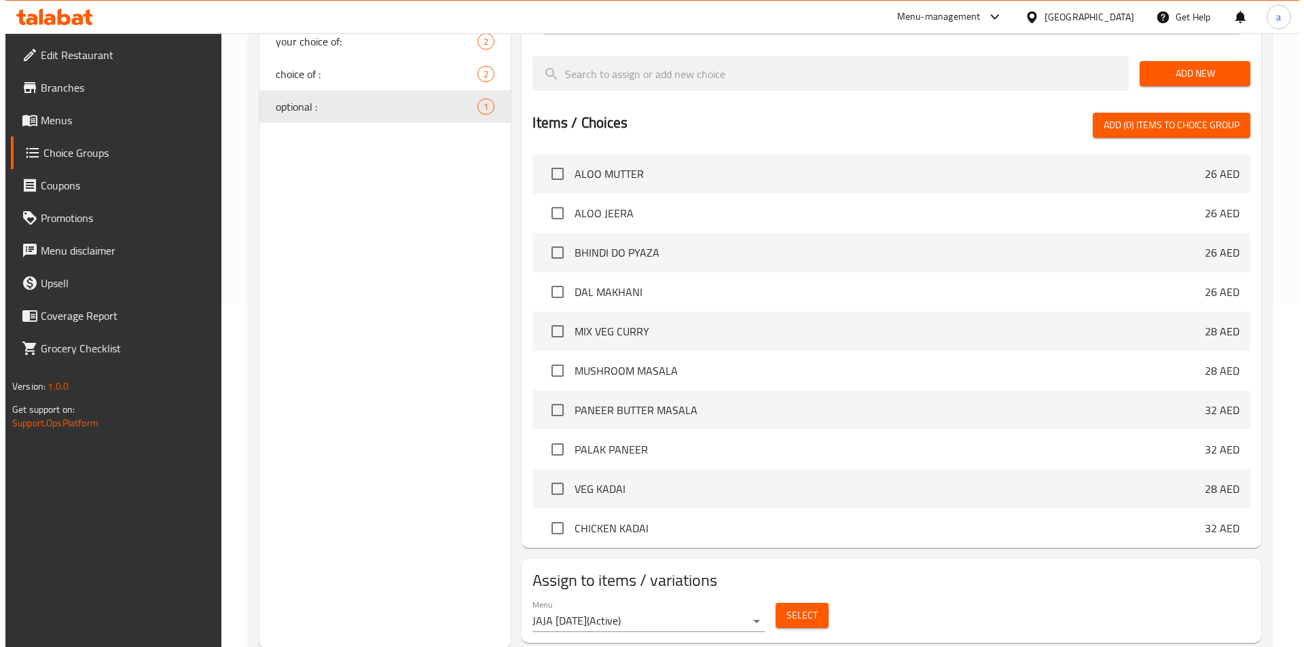
scroll to position [345, 0]
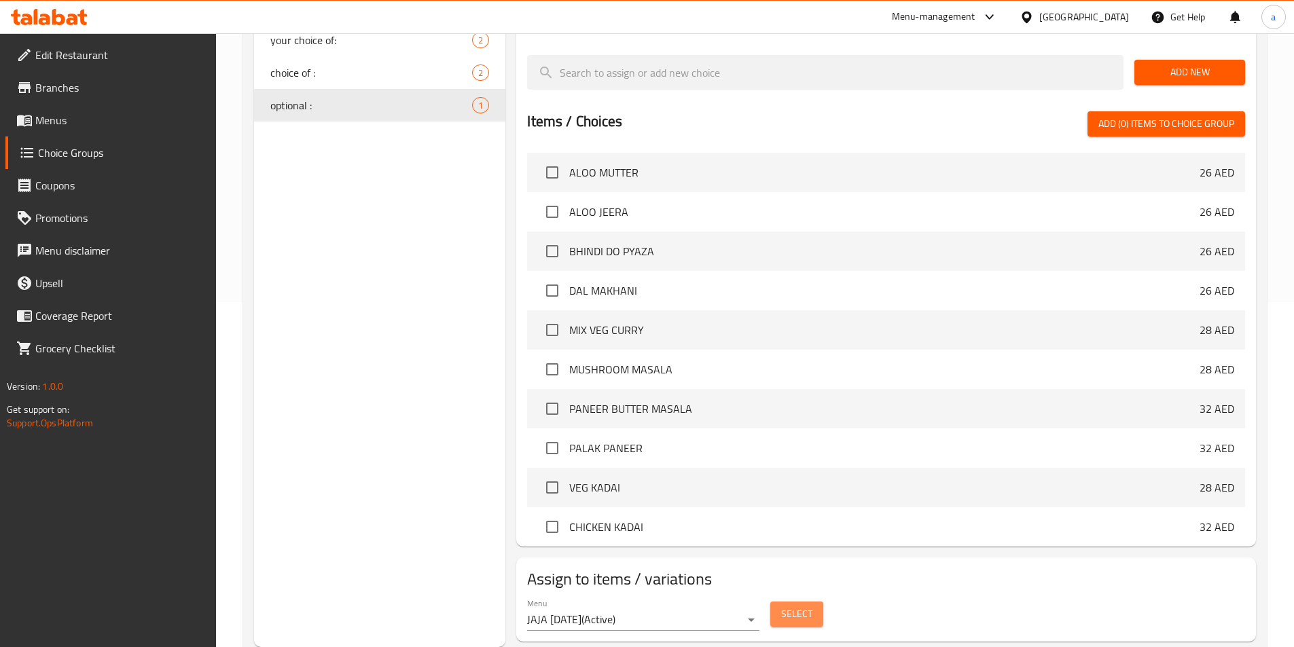
click at [800, 606] on span "Select" at bounding box center [796, 614] width 31 height 17
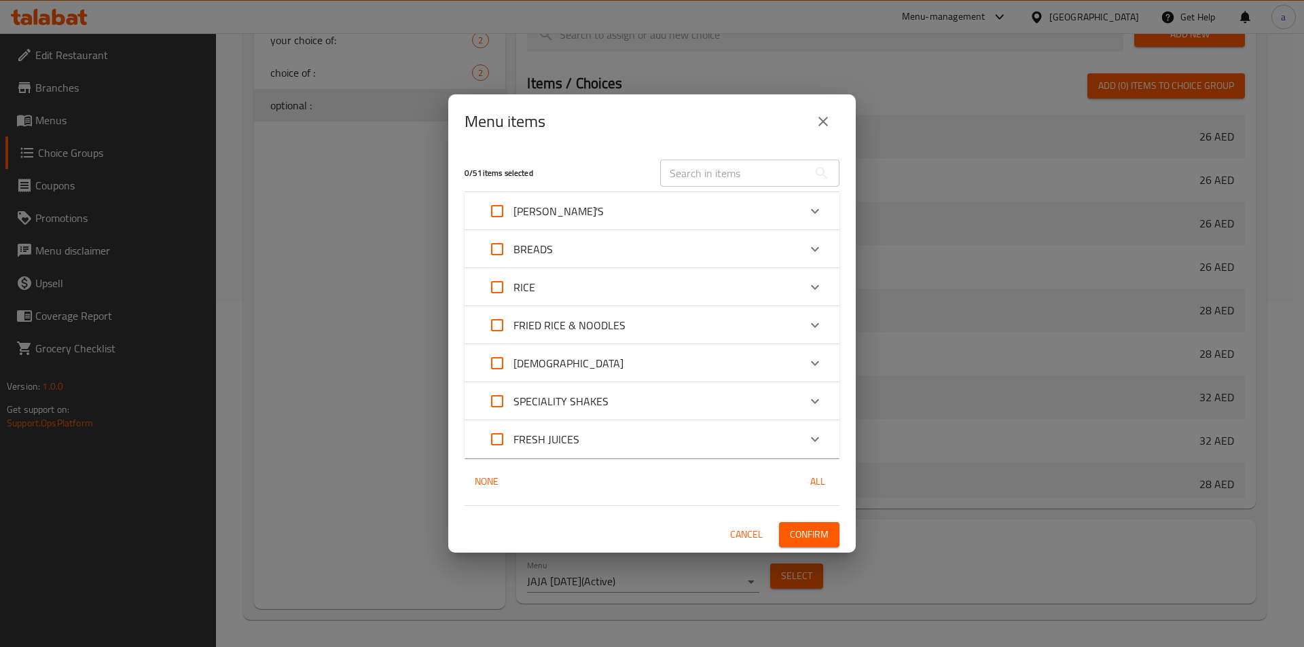
click at [553, 328] on p "FRIED RICE & NOODLES" at bounding box center [569, 325] width 112 height 16
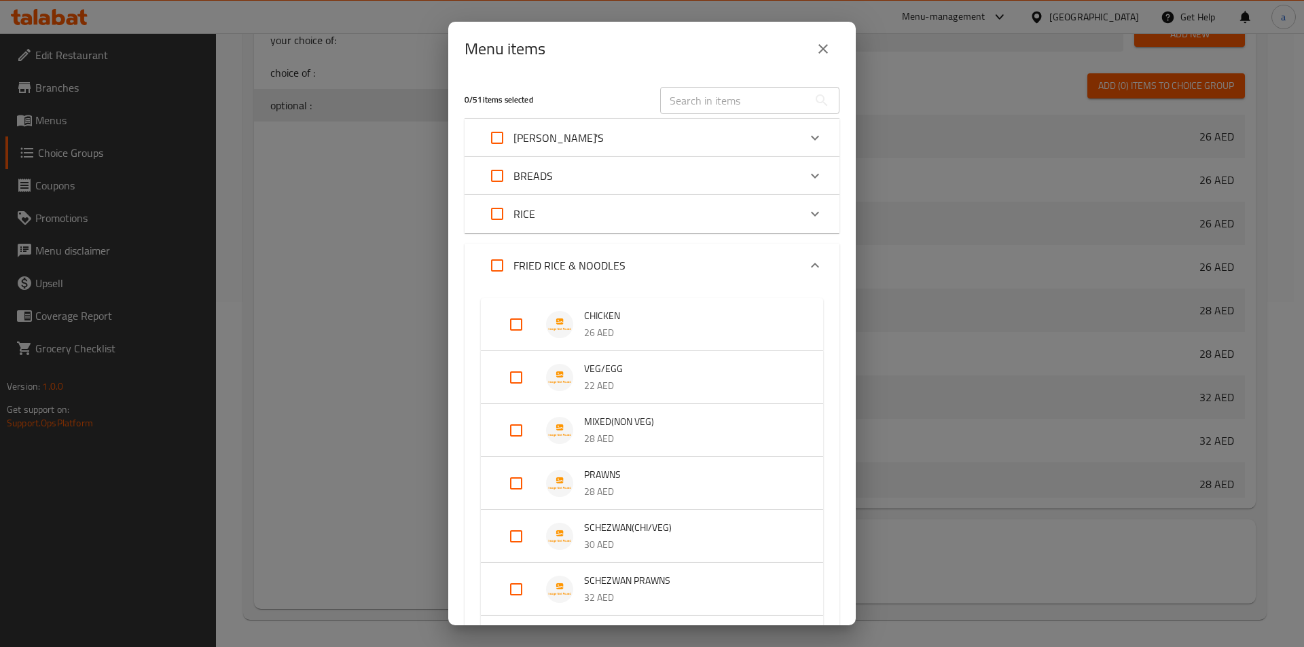
click at [519, 374] on input "Expand" at bounding box center [516, 377] width 33 height 33
checkbox input "true"
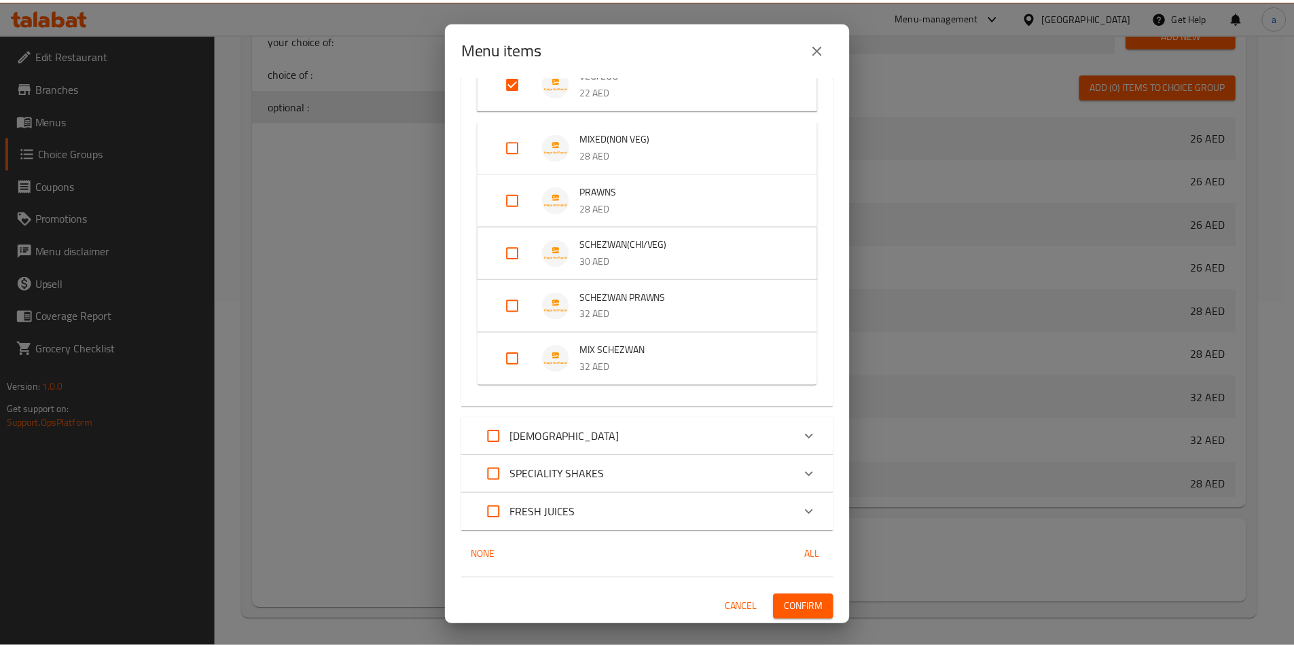
scroll to position [306, 0]
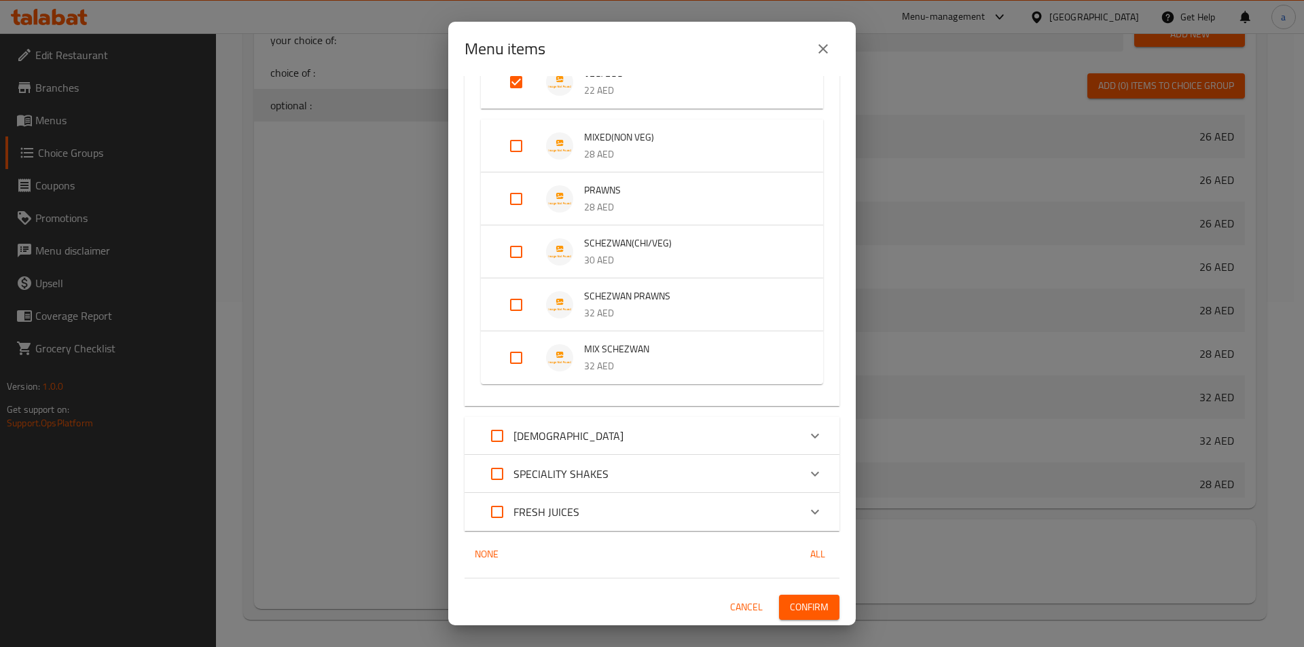
click at [795, 599] on span "Confirm" at bounding box center [809, 607] width 39 height 17
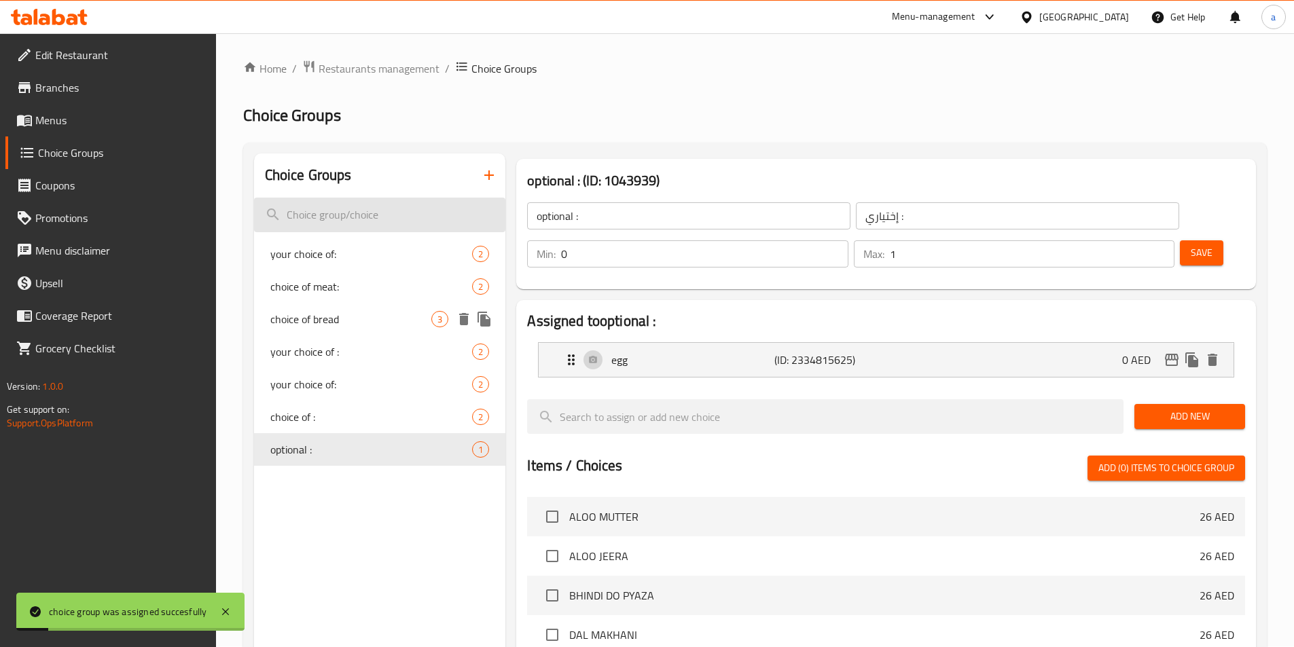
scroll to position [0, 0]
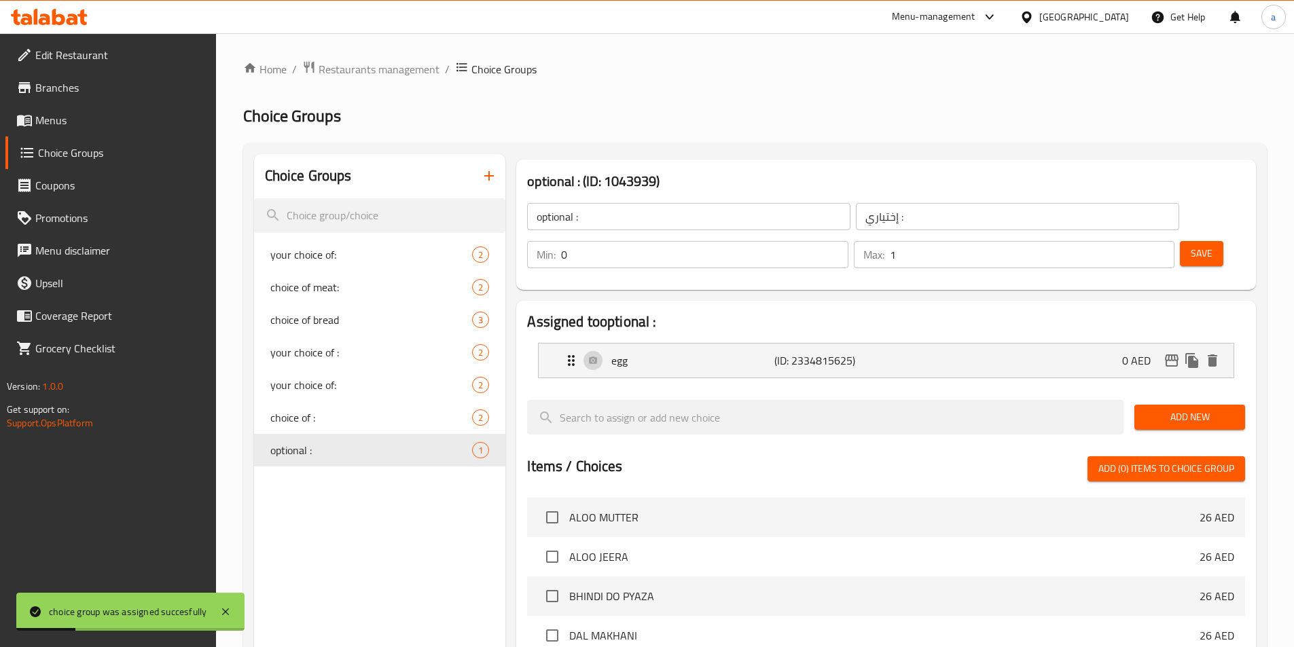
click at [53, 113] on span "Menus" at bounding box center [120, 120] width 170 height 16
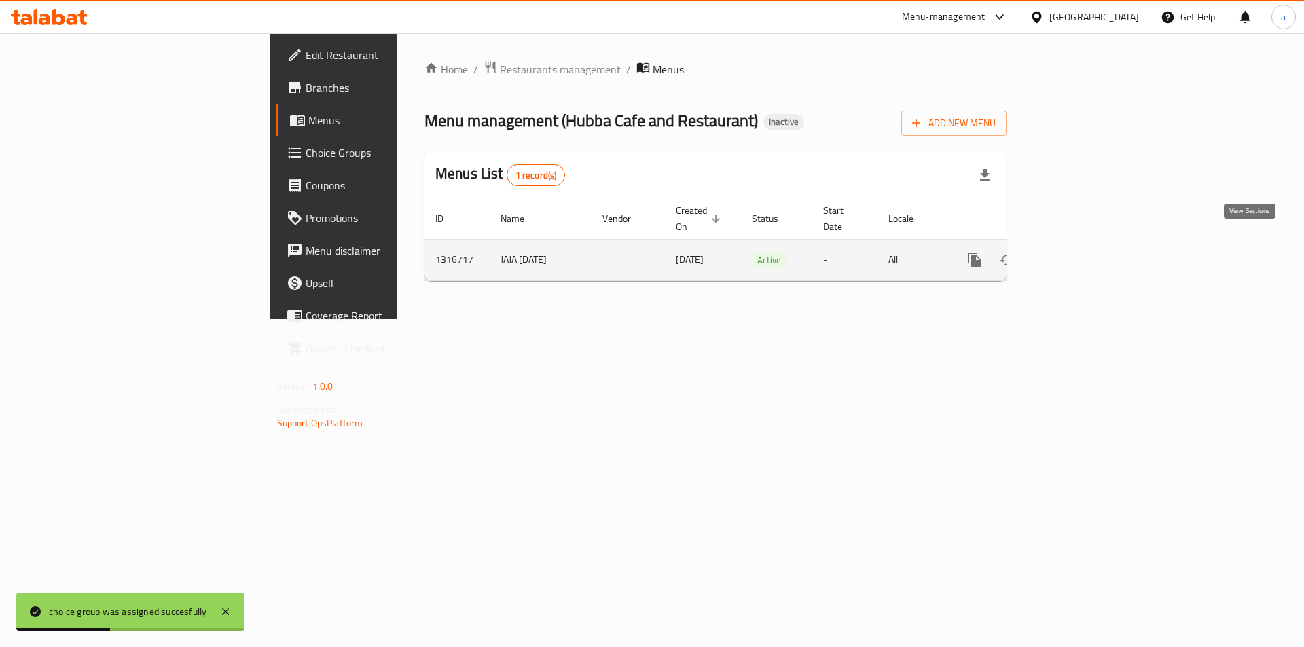
click at [1089, 245] on link "enhanced table" at bounding box center [1072, 260] width 33 height 33
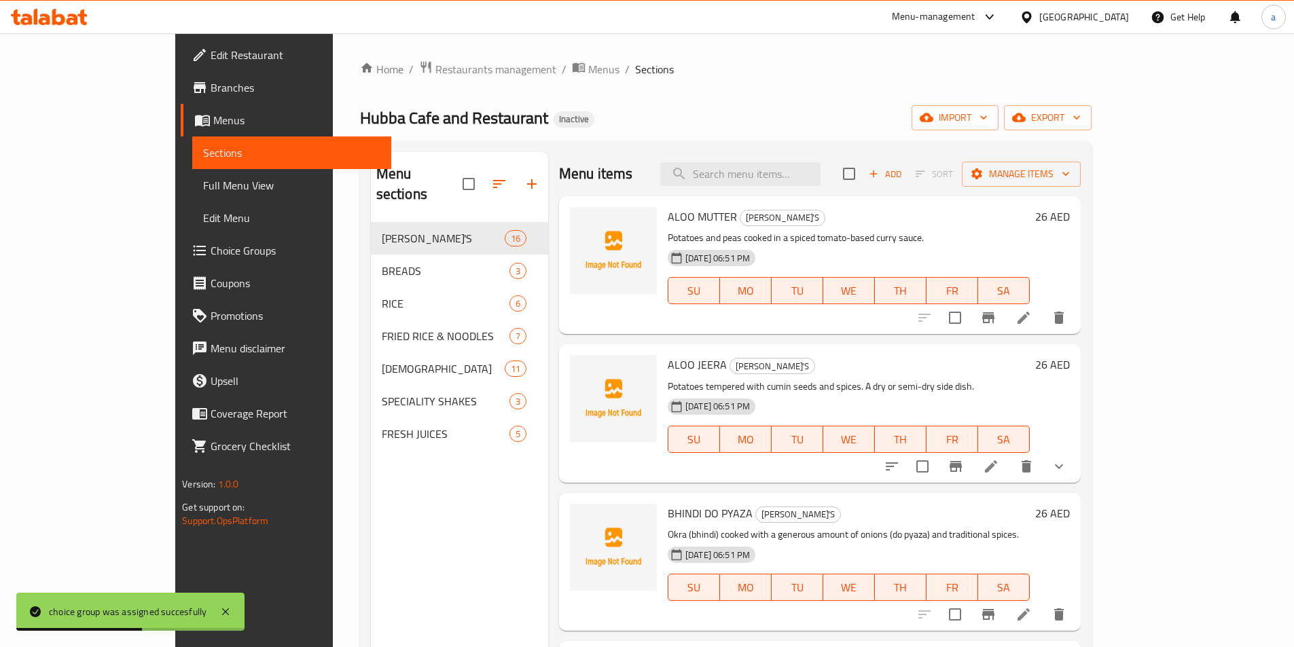
click at [203, 181] on span "Full Menu View" at bounding box center [291, 185] width 177 height 16
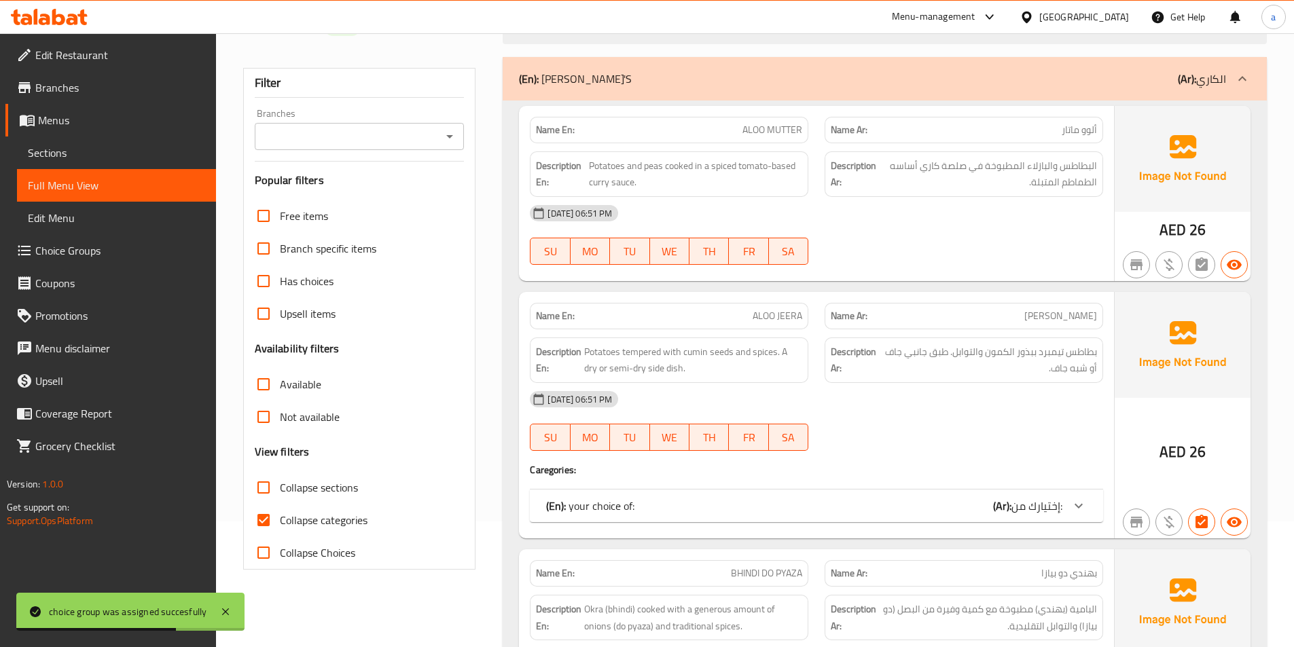
scroll to position [136, 0]
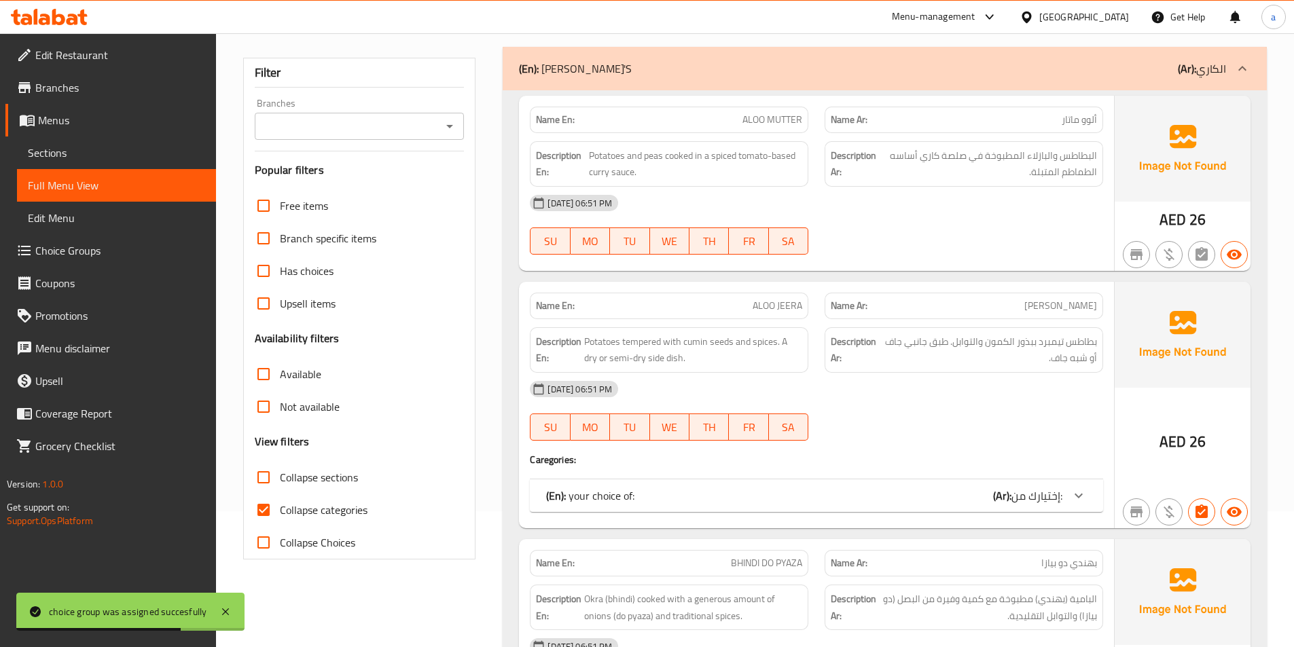
click at [276, 514] on input "Collapse categories" at bounding box center [263, 510] width 33 height 33
checkbox input "false"
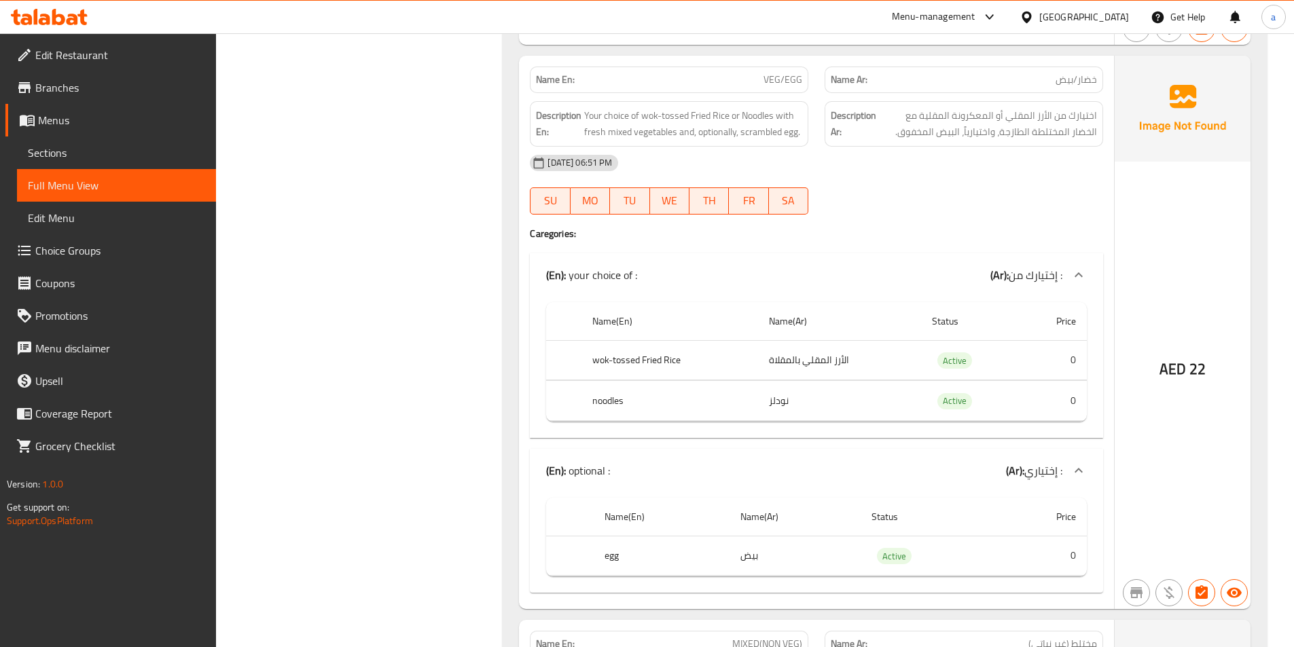
scroll to position [6860, 0]
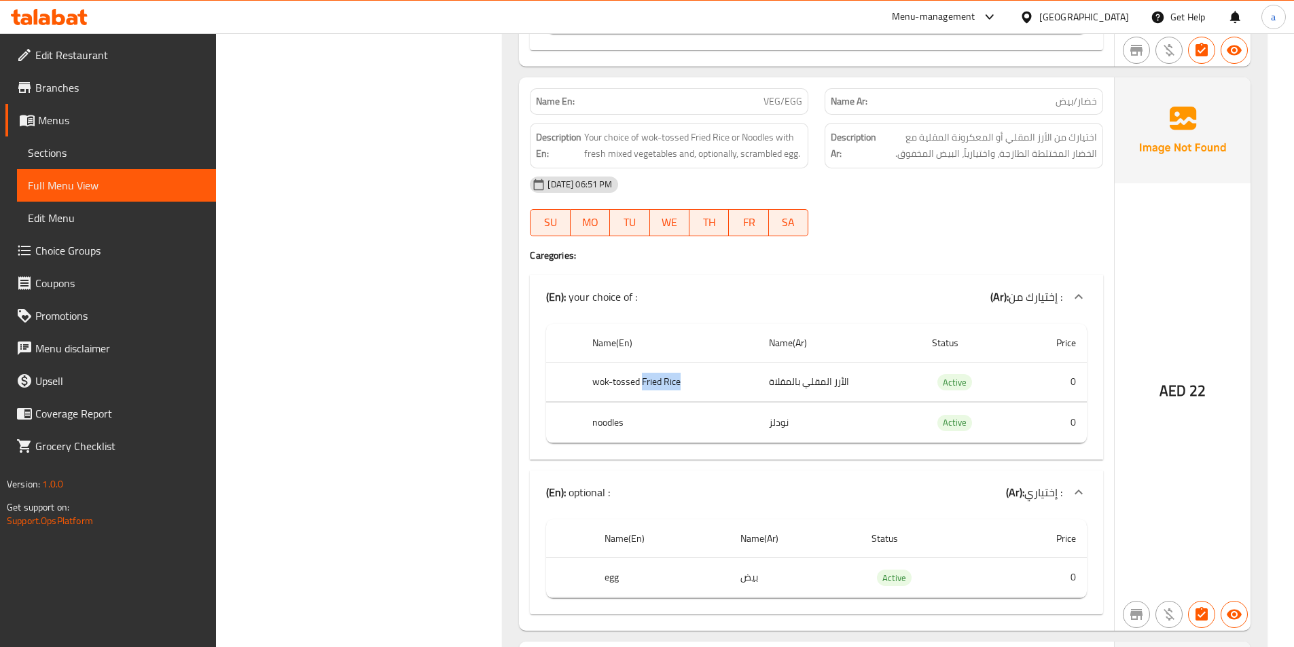
drag, startPoint x: 643, startPoint y: 385, endPoint x: 682, endPoint y: 383, distance: 38.8
click at [682, 383] on th "wok-tossed Fried Rice" at bounding box center [669, 382] width 177 height 40
drag, startPoint x: 600, startPoint y: 412, endPoint x: 643, endPoint y: 425, distance: 45.3
click at [643, 425] on th "noodles" at bounding box center [669, 423] width 177 height 40
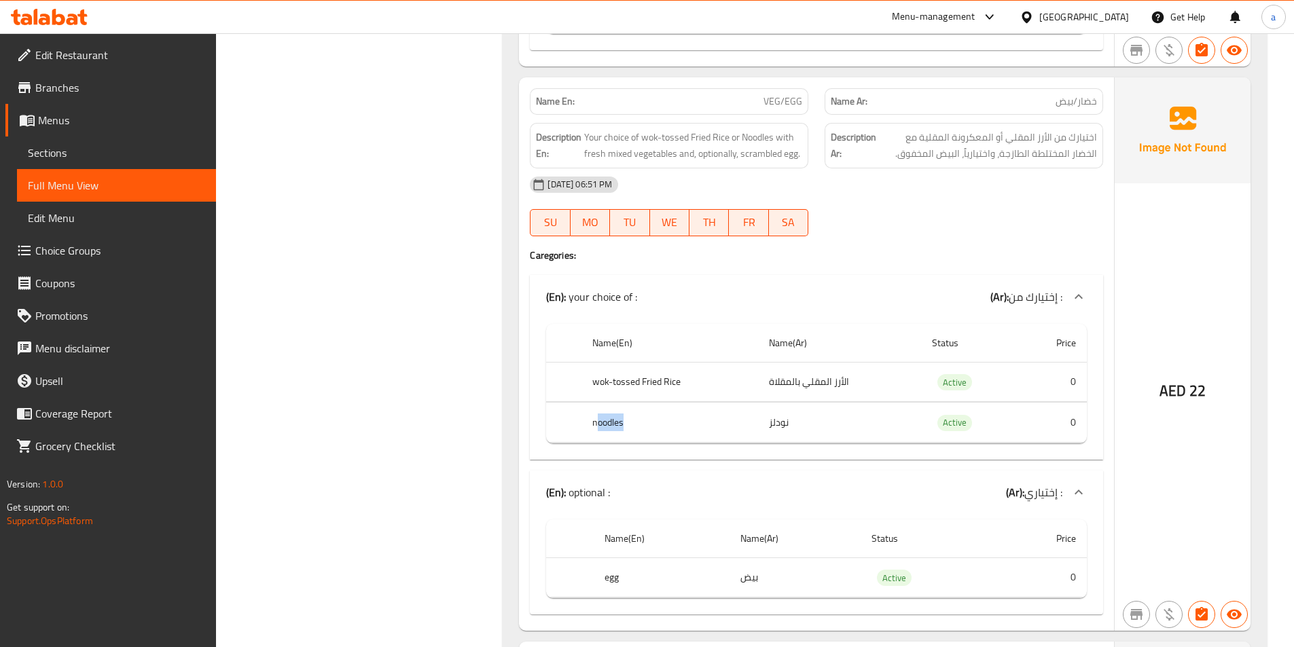
click at [643, 425] on th "noodles" at bounding box center [669, 423] width 177 height 40
drag, startPoint x: 639, startPoint y: 388, endPoint x: 587, endPoint y: 380, distance: 53.0
click at [587, 380] on th "wok-tossed Fried Rice" at bounding box center [669, 382] width 177 height 40
click at [122, 250] on span "Choice Groups" at bounding box center [120, 250] width 170 height 16
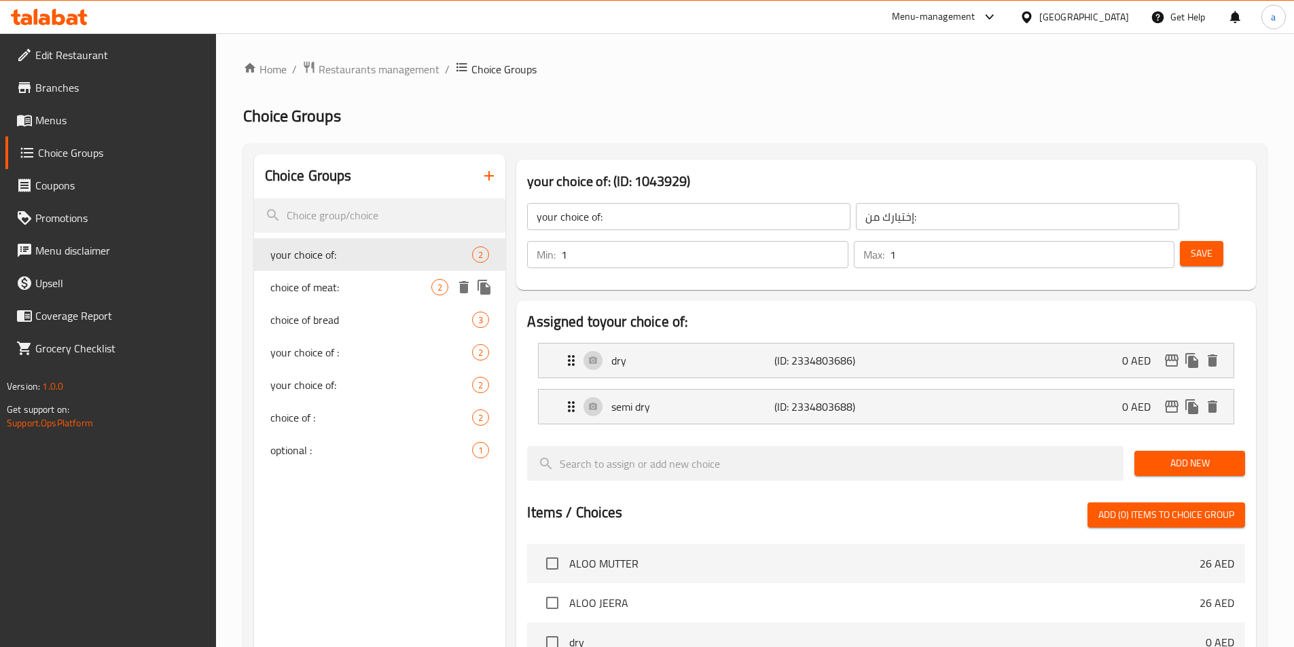
click at [310, 295] on span "choice of meat:" at bounding box center [351, 287] width 162 height 16
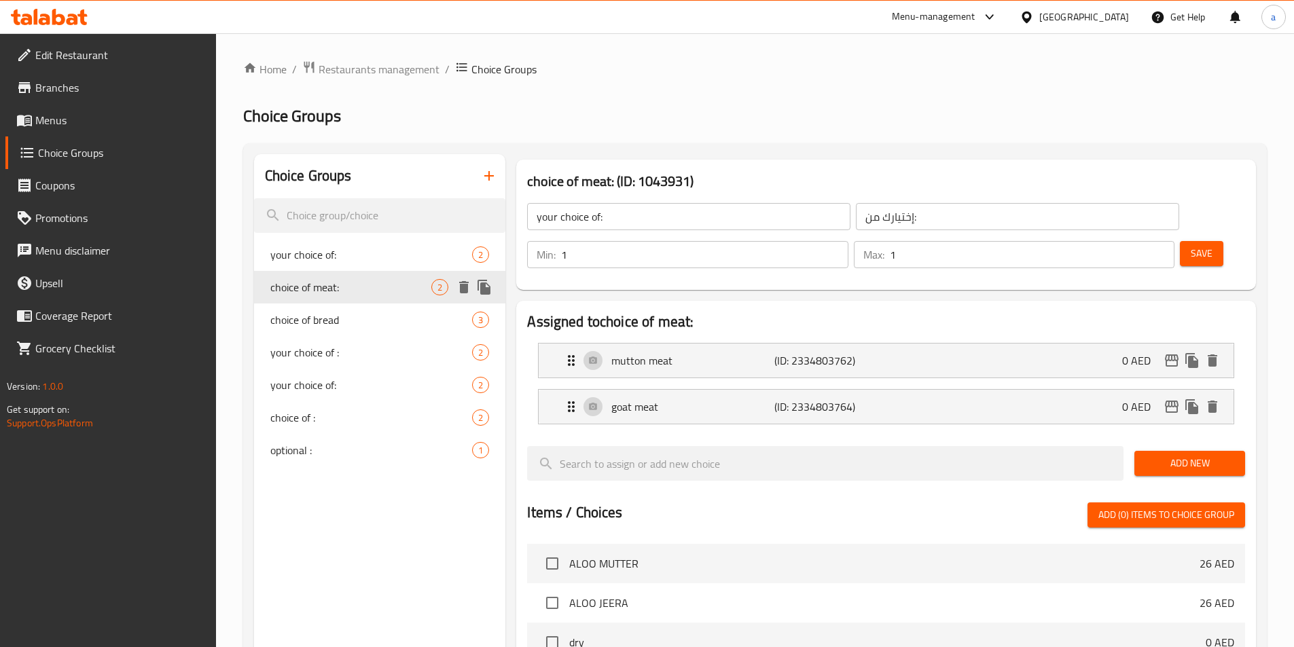
type input "choice of meat:"
type input "إختيارك من اللحم:"
click at [325, 319] on span "choice of bread" at bounding box center [351, 320] width 162 height 16
type input "choice of bread"
type input "إختيارك من الخبز:"
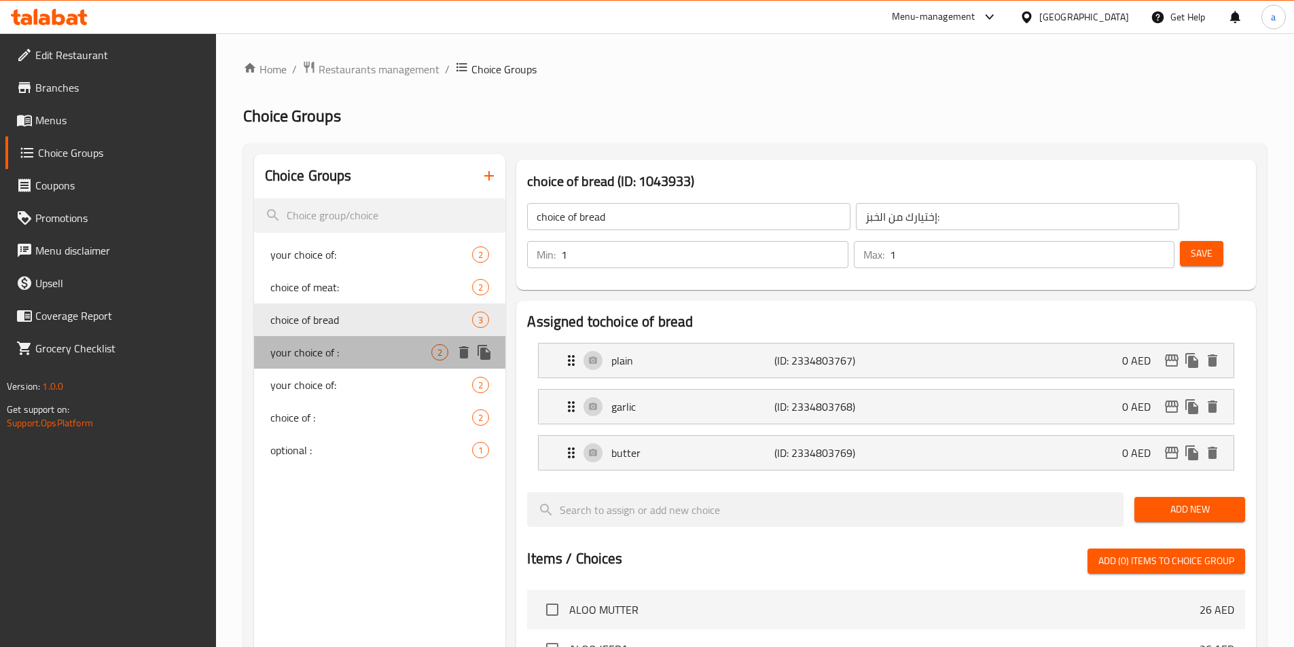
click at [329, 350] on span "your choice of :" at bounding box center [351, 352] width 162 height 16
type input "your choice of :"
type input "إختيارك من :"
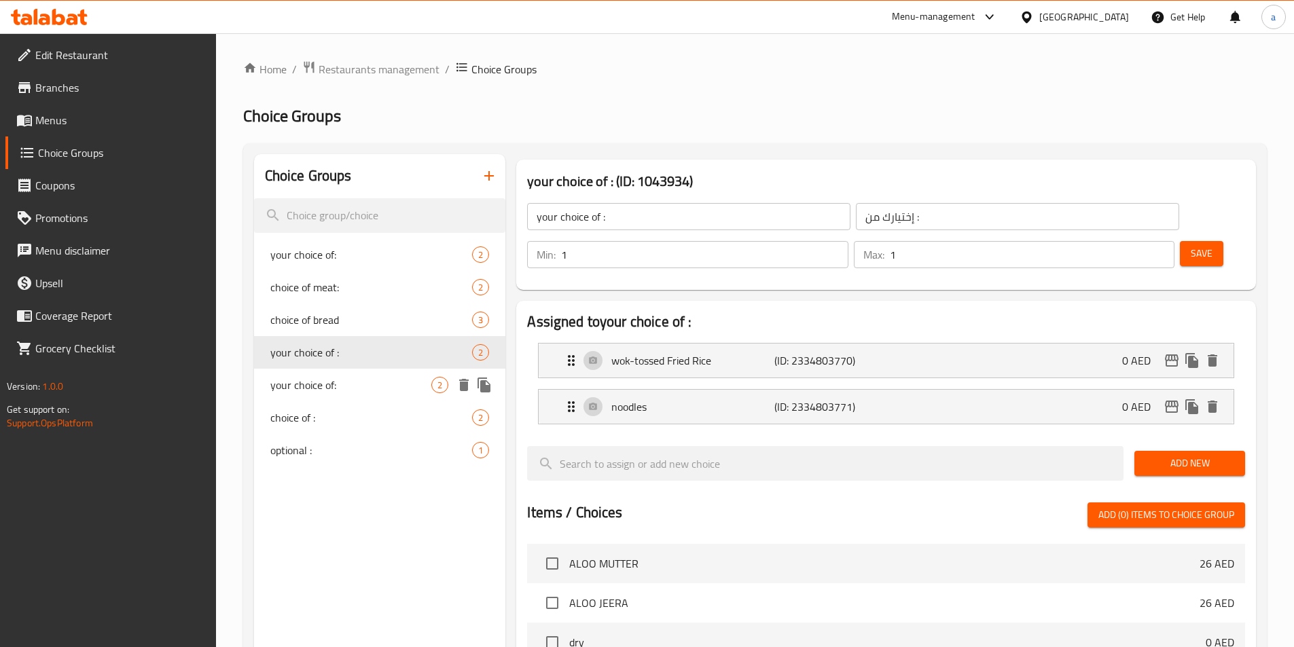
click at [358, 393] on span "your choice of:" at bounding box center [351, 385] width 162 height 16
type input "your choice of:"
type input "إختيارك من:"
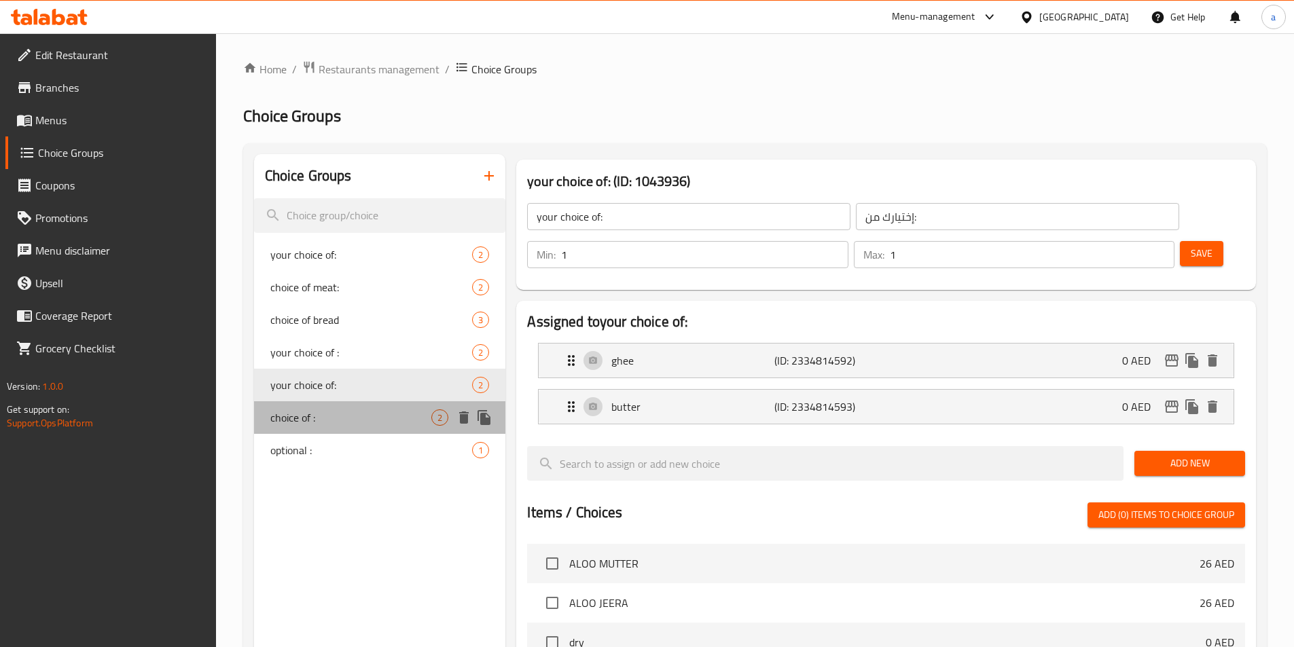
click at [337, 423] on span "choice of :" at bounding box center [351, 418] width 162 height 16
type input "choice of :"
type input "إختار من :"
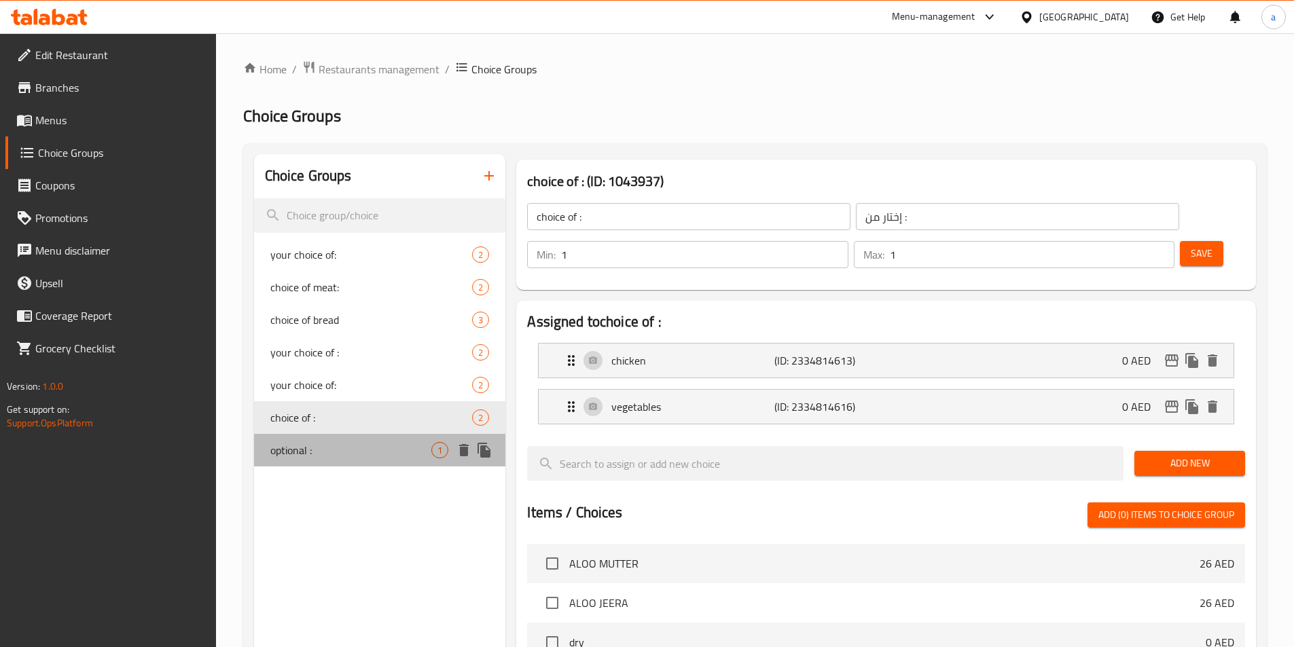
click at [346, 454] on span "optional :" at bounding box center [351, 450] width 162 height 16
type input "optional :"
type input "إختياري :"
type input "0"
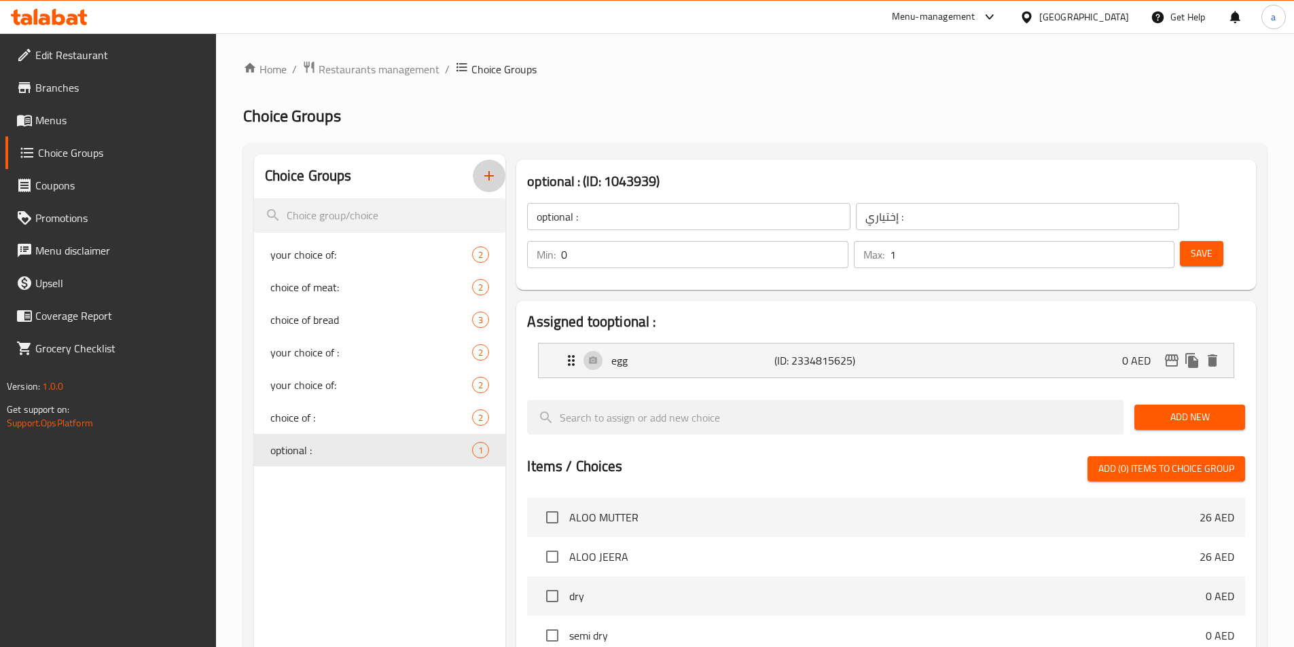
click at [491, 176] on icon "button" at bounding box center [489, 176] width 10 height 10
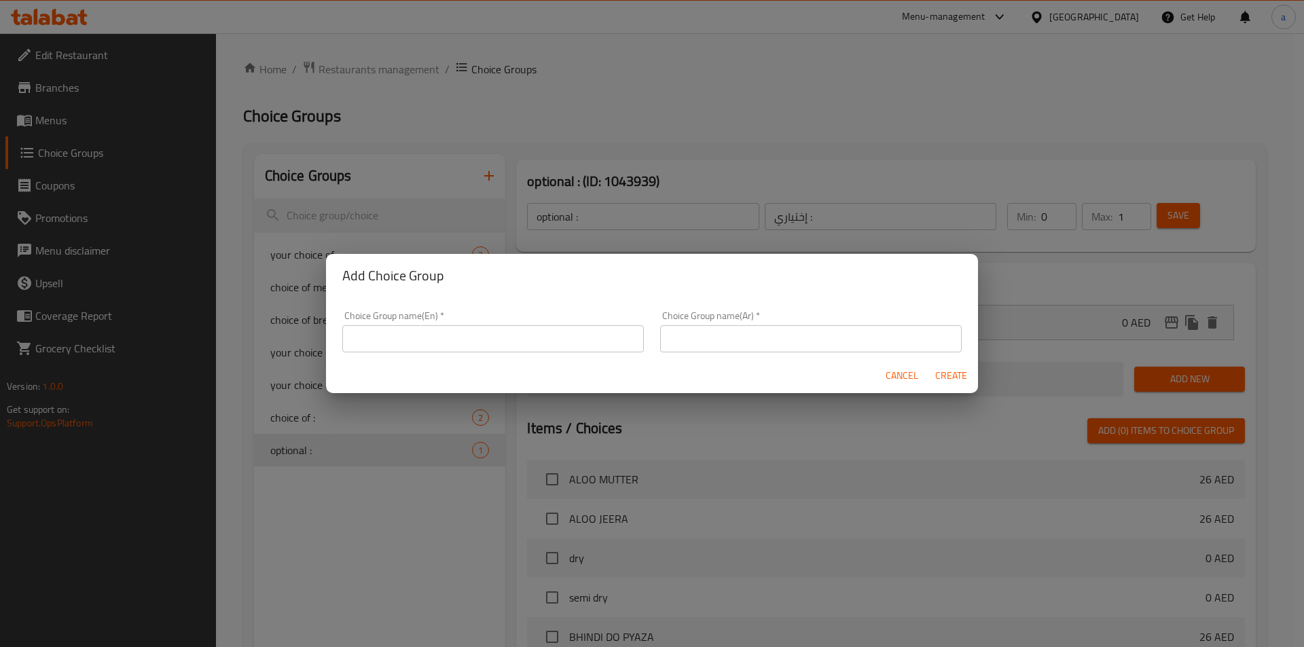
click at [503, 336] on input "text" at bounding box center [493, 338] width 302 height 27
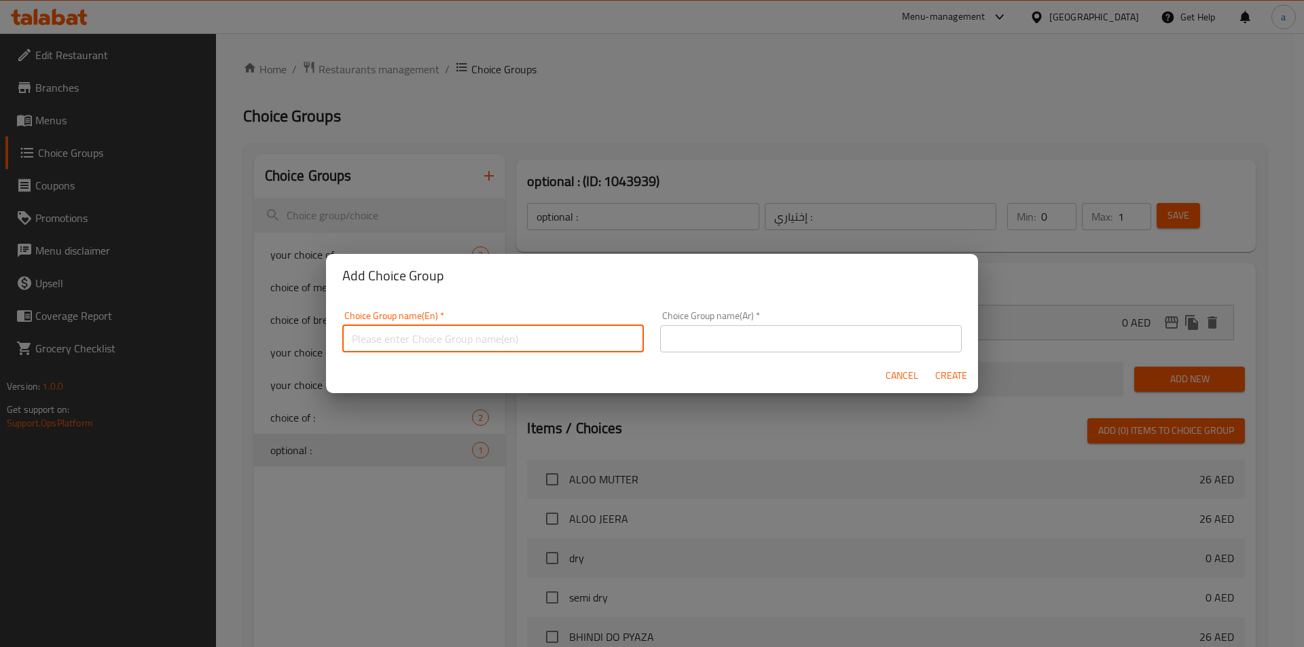
type input "your choice of:"
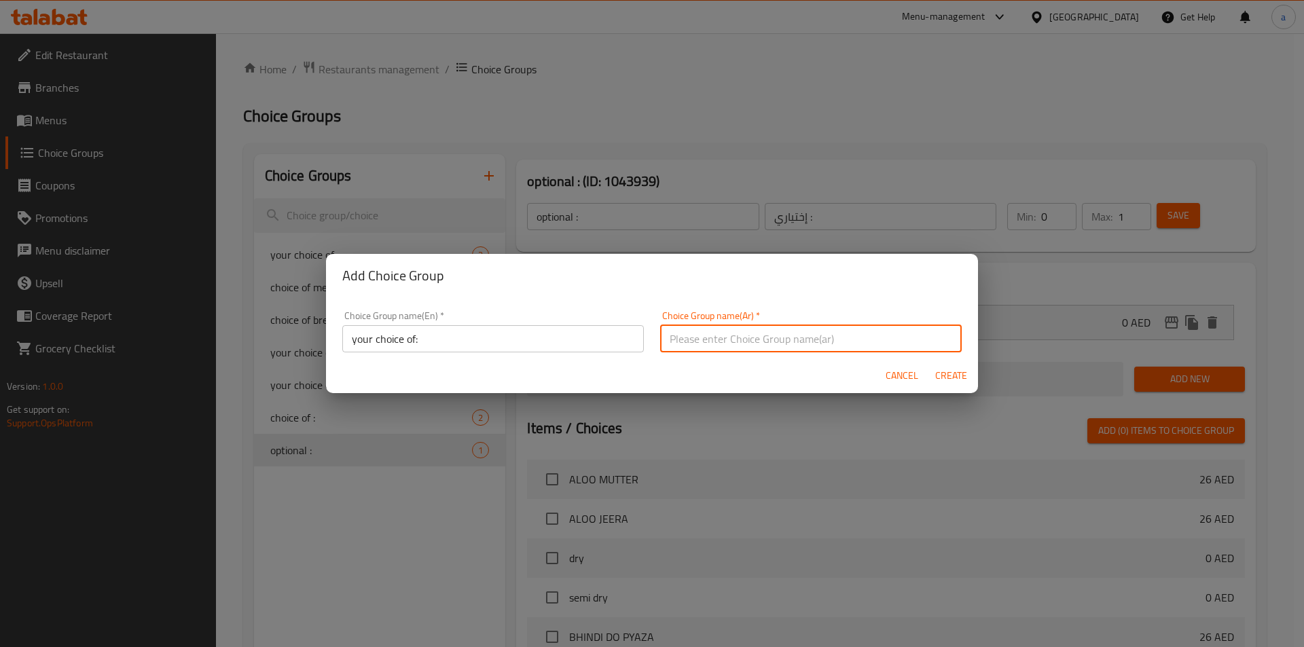
click at [712, 345] on input "text" at bounding box center [811, 338] width 302 height 27
type input "إختيارك من:"
click at [956, 370] on span "Create" at bounding box center [951, 375] width 33 height 17
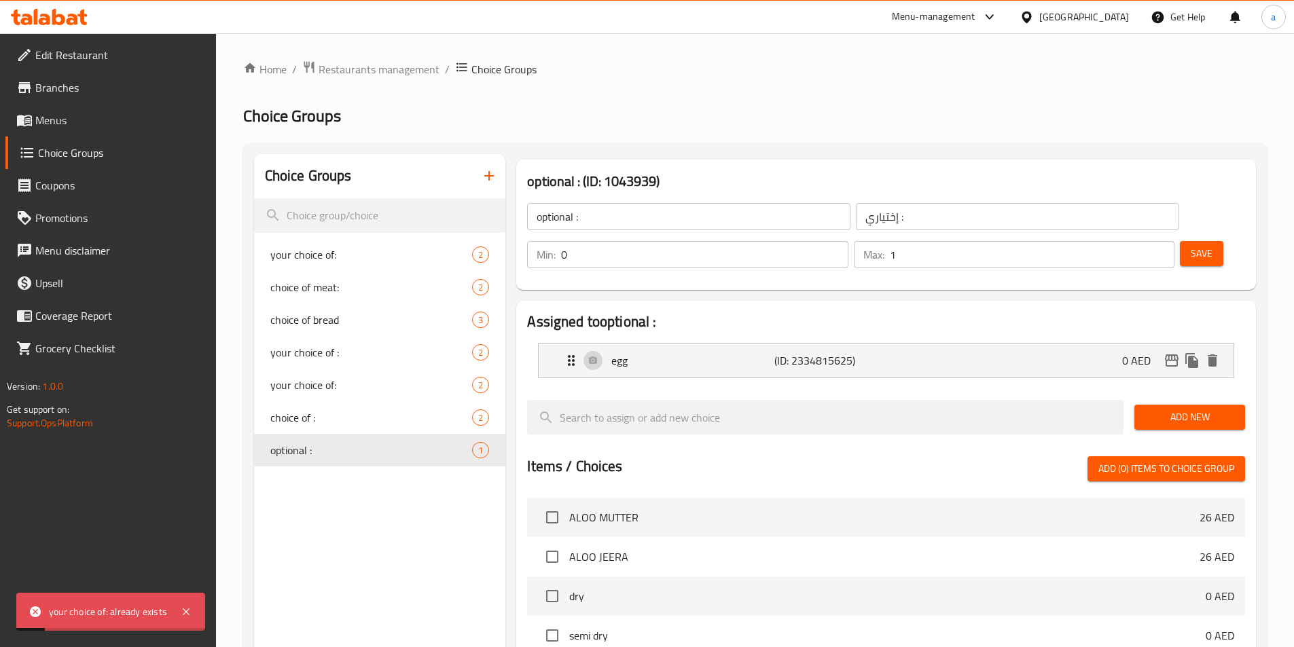
click at [489, 176] on icon "button" at bounding box center [489, 176] width 10 height 10
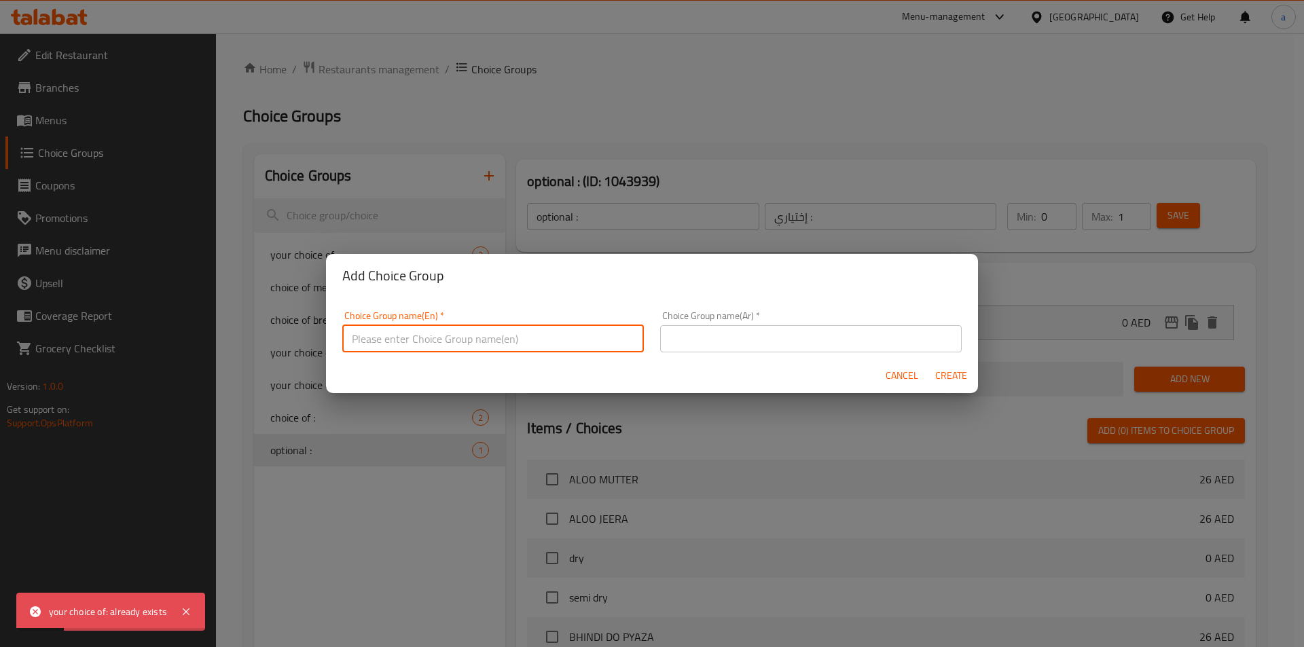
click at [435, 339] on input "text" at bounding box center [493, 338] width 302 height 27
type input "your choice of:1"
click at [734, 338] on input "text" at bounding box center [811, 338] width 302 height 27
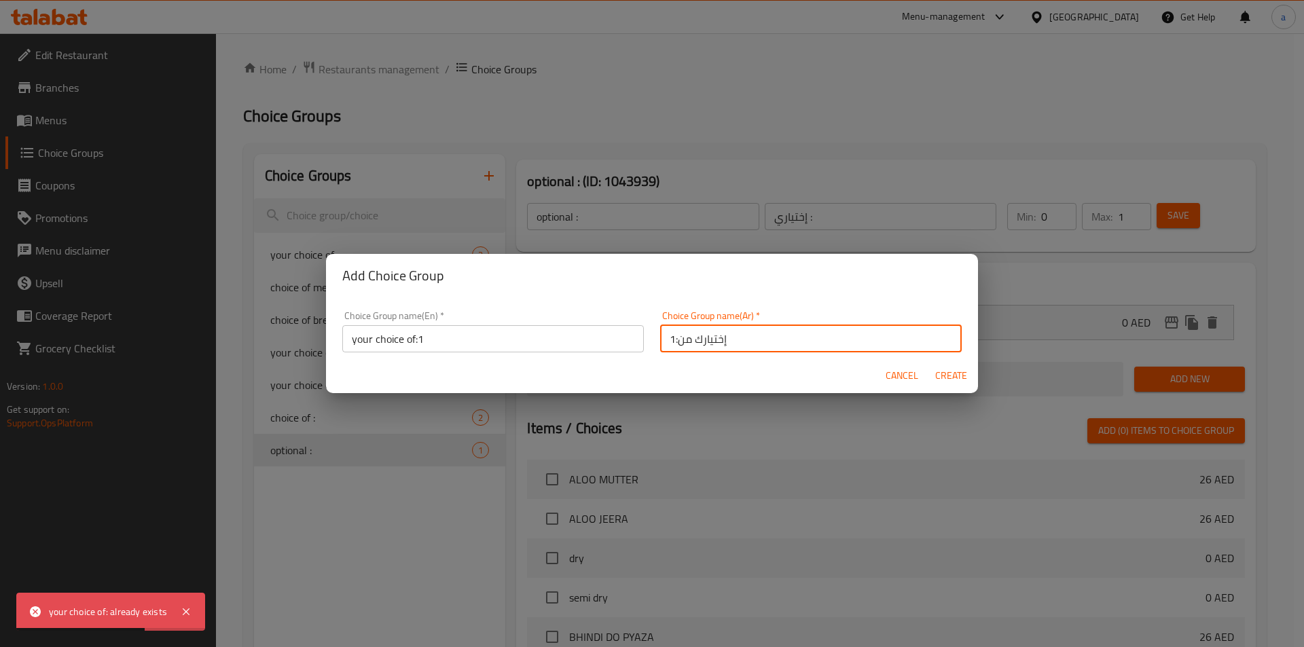
type input "إختيارك من:1"
click at [947, 384] on span "Create" at bounding box center [951, 375] width 33 height 17
type input "your choice of:1"
type input "إختيارك من:1"
type input "0"
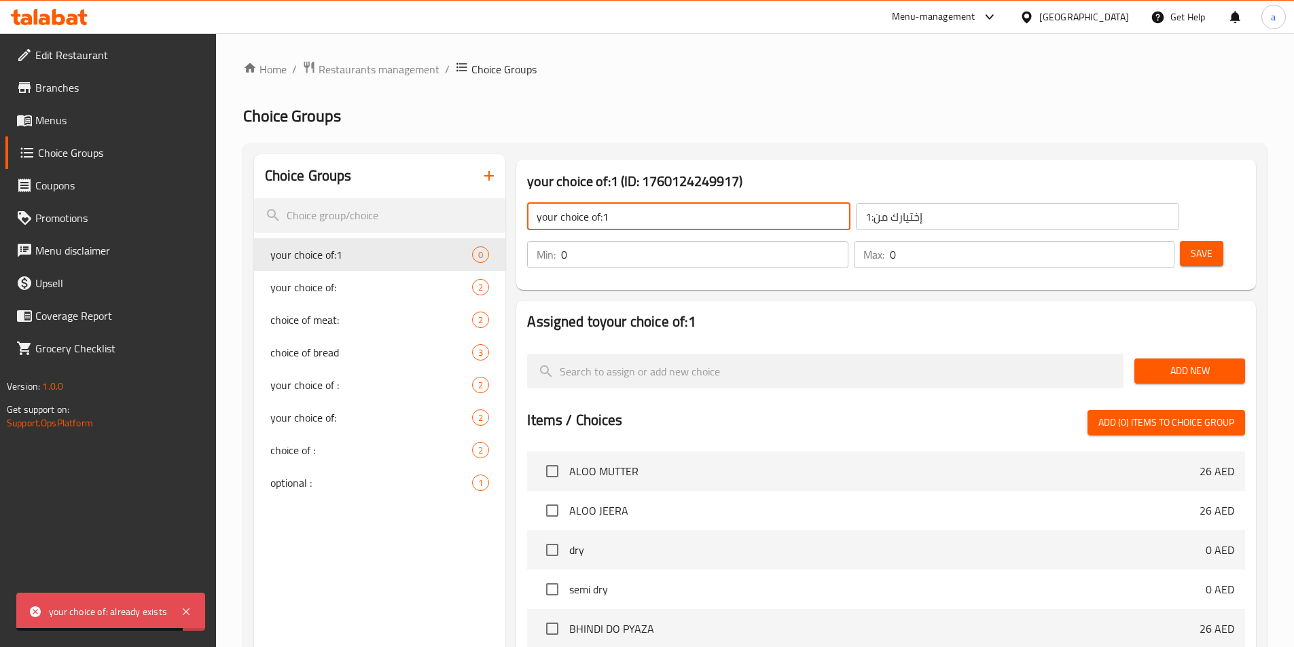
drag, startPoint x: 679, startPoint y: 219, endPoint x: 599, endPoint y: 209, distance: 80.8
click at [599, 209] on input "your choice of:1" at bounding box center [688, 216] width 323 height 27
click at [615, 212] on input "your choice of:1" at bounding box center [688, 216] width 323 height 27
type input "your choice of:"
click at [856, 217] on input "إختيارك من:1" at bounding box center [1017, 216] width 323 height 27
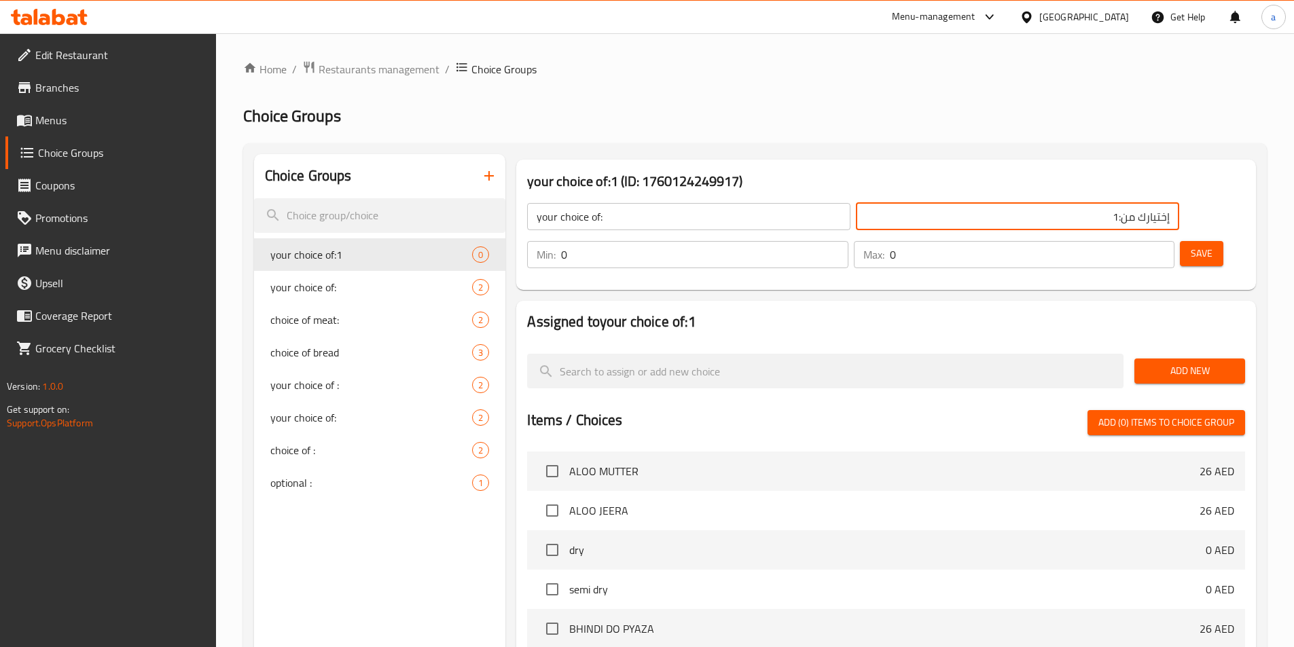
click at [856, 212] on input "إختيارك من:1" at bounding box center [1017, 216] width 323 height 27
type input "إختيارك من:"
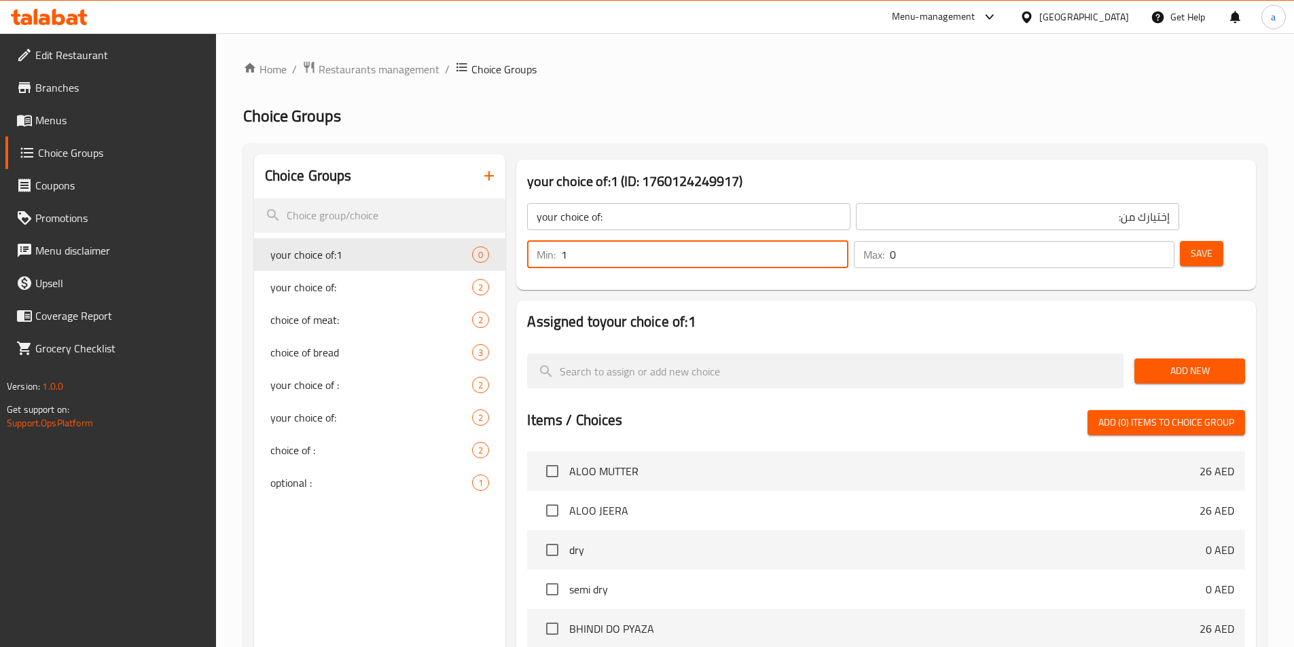
type input "1"
click at [848, 241] on input "1" at bounding box center [704, 254] width 287 height 27
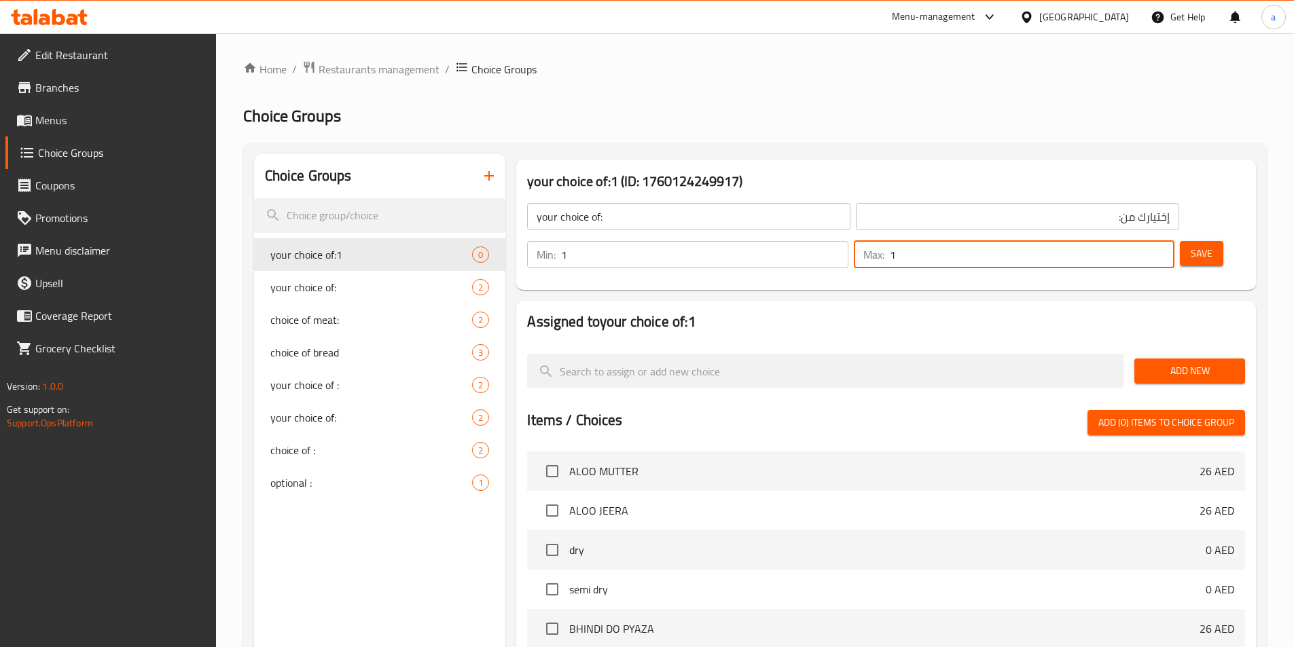
type input "1"
click at [1136, 241] on input "1" at bounding box center [1032, 254] width 285 height 27
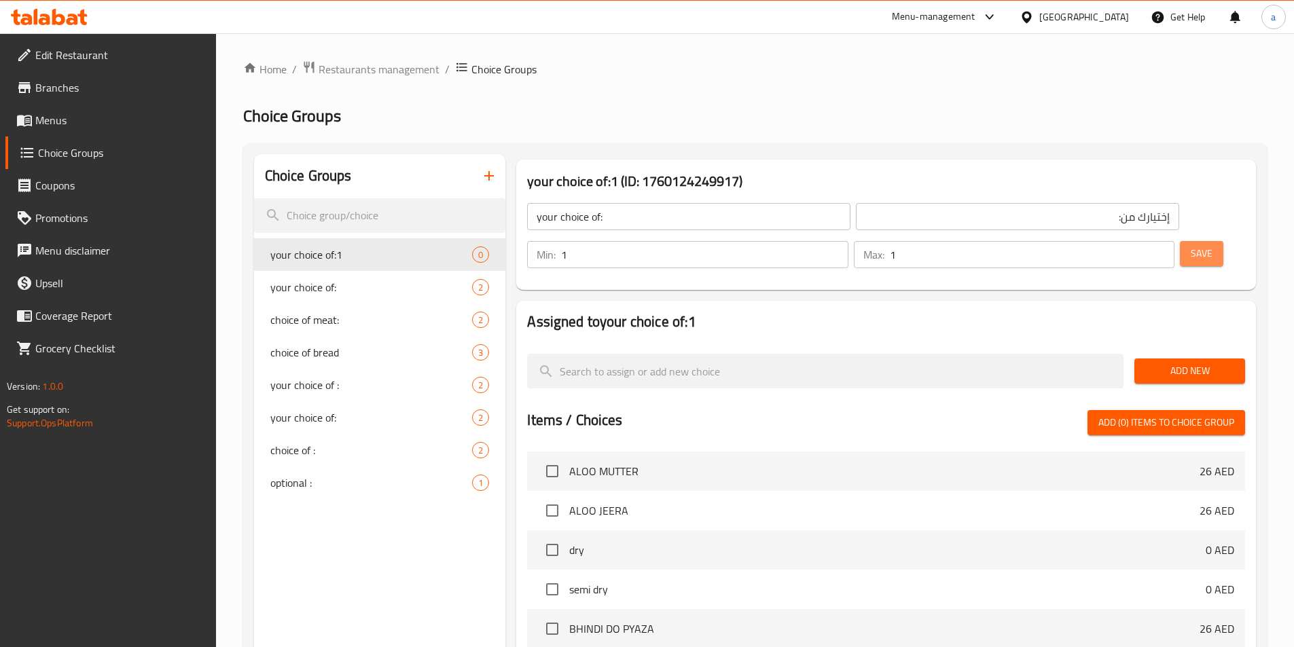
click at [1191, 245] on span "Save" at bounding box center [1202, 253] width 22 height 17
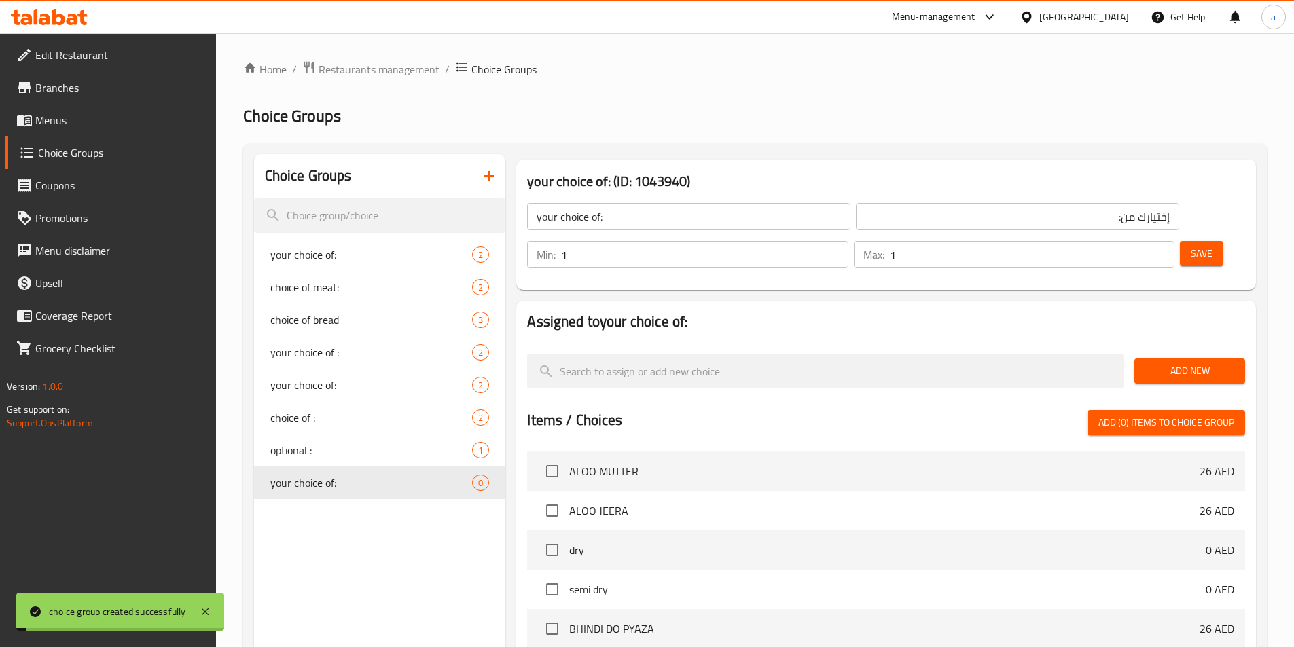
click at [1173, 363] on span "Add New" at bounding box center [1189, 371] width 89 height 17
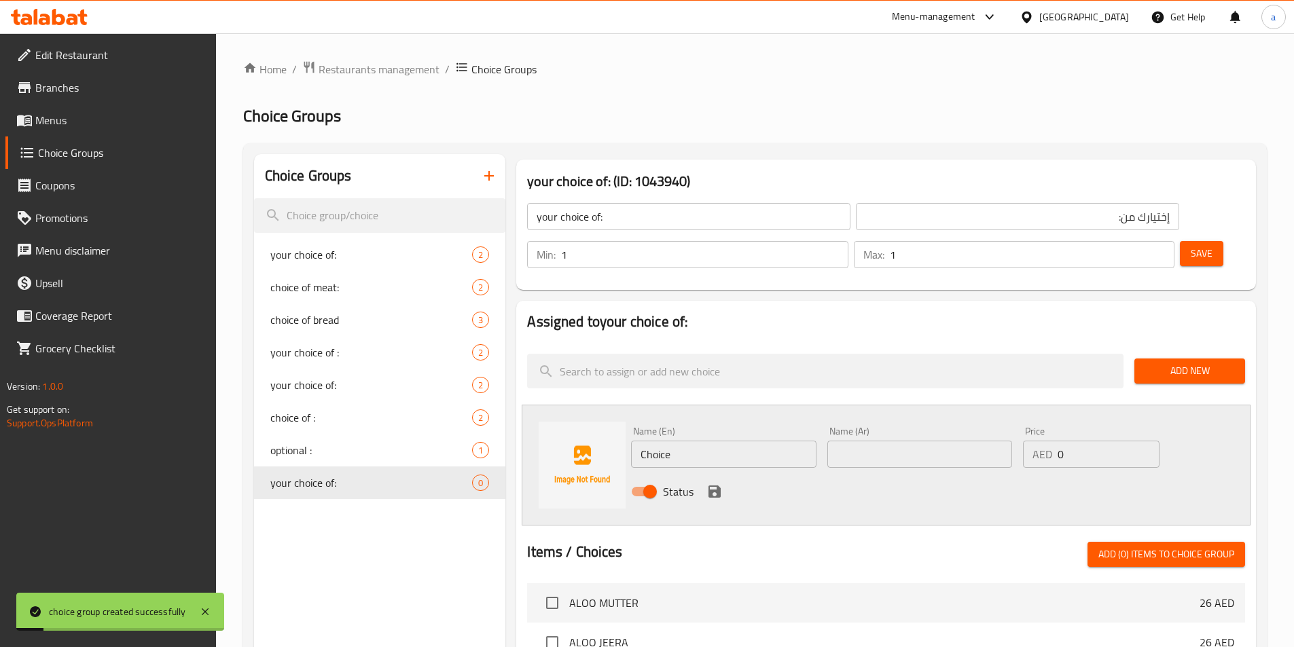
click at [742, 441] on input "Choice" at bounding box center [723, 454] width 185 height 27
type input "ث"
type input "EGG"
click at [876, 441] on input "text" at bounding box center [919, 454] width 185 height 27
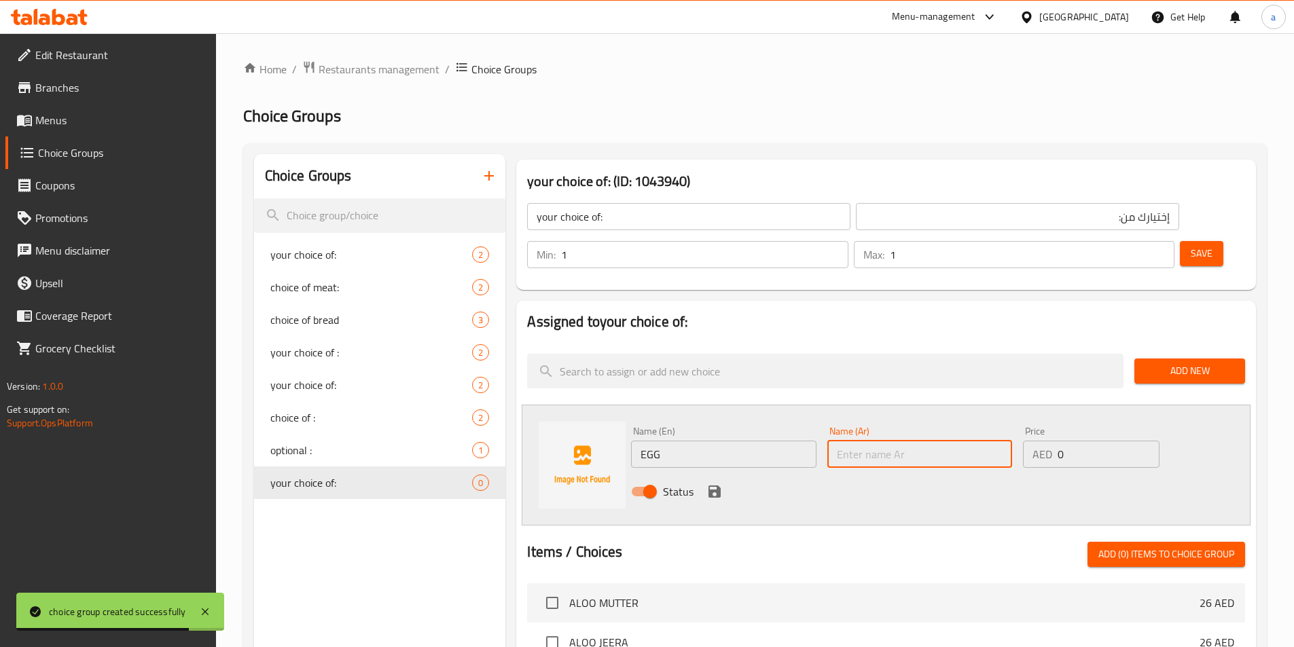
type input "F"
type input "بيض"
click at [719, 486] on icon "save" at bounding box center [714, 492] width 12 height 12
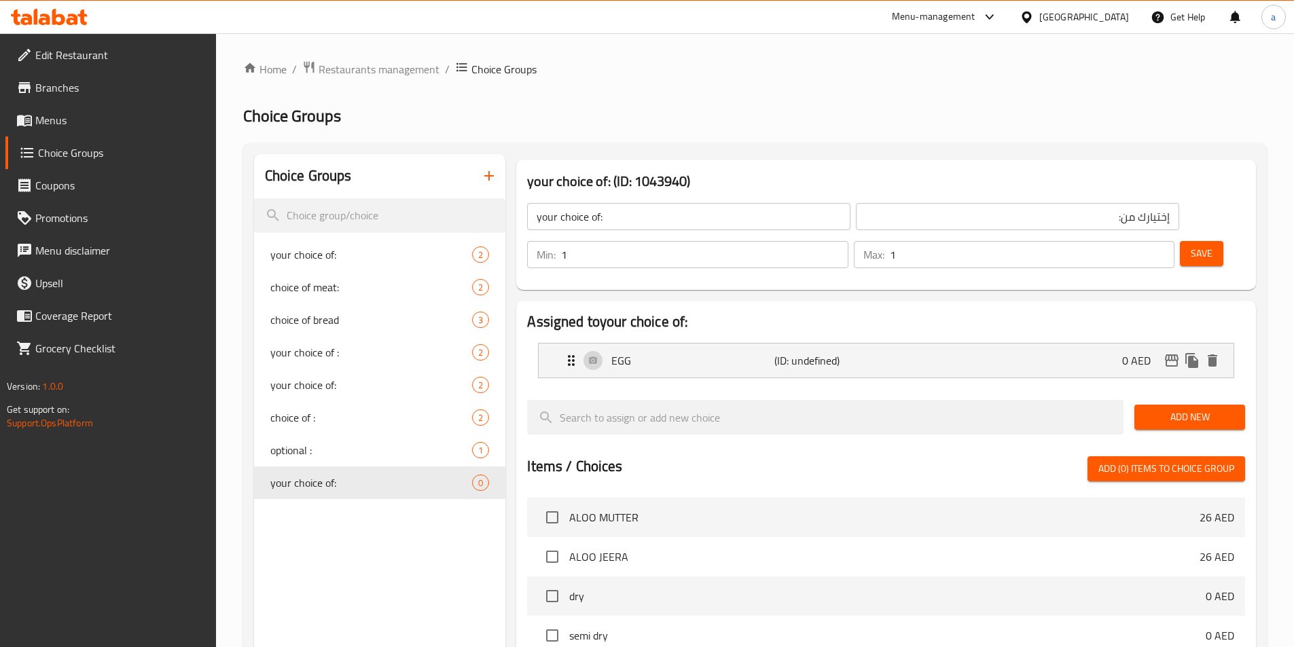
click at [1169, 409] on span "Add New" at bounding box center [1189, 417] width 89 height 17
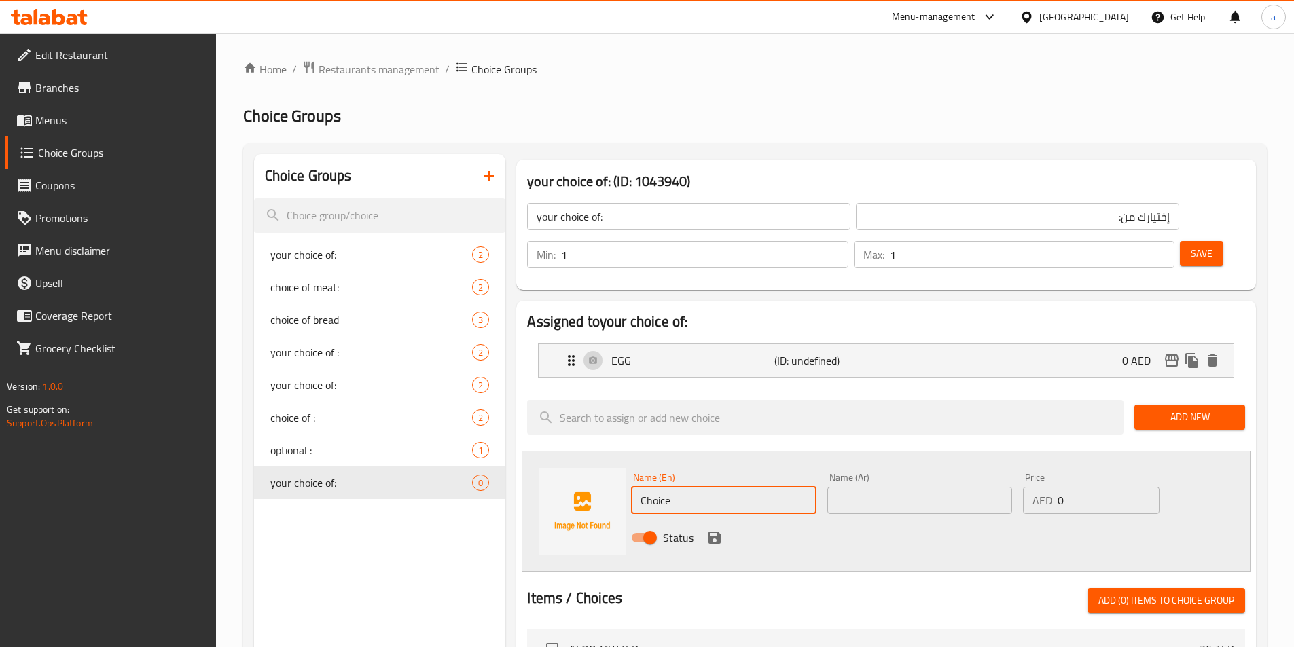
click at [715, 487] on input "Choice" at bounding box center [723, 500] width 185 height 27
type input "ر"
type input "Veg"
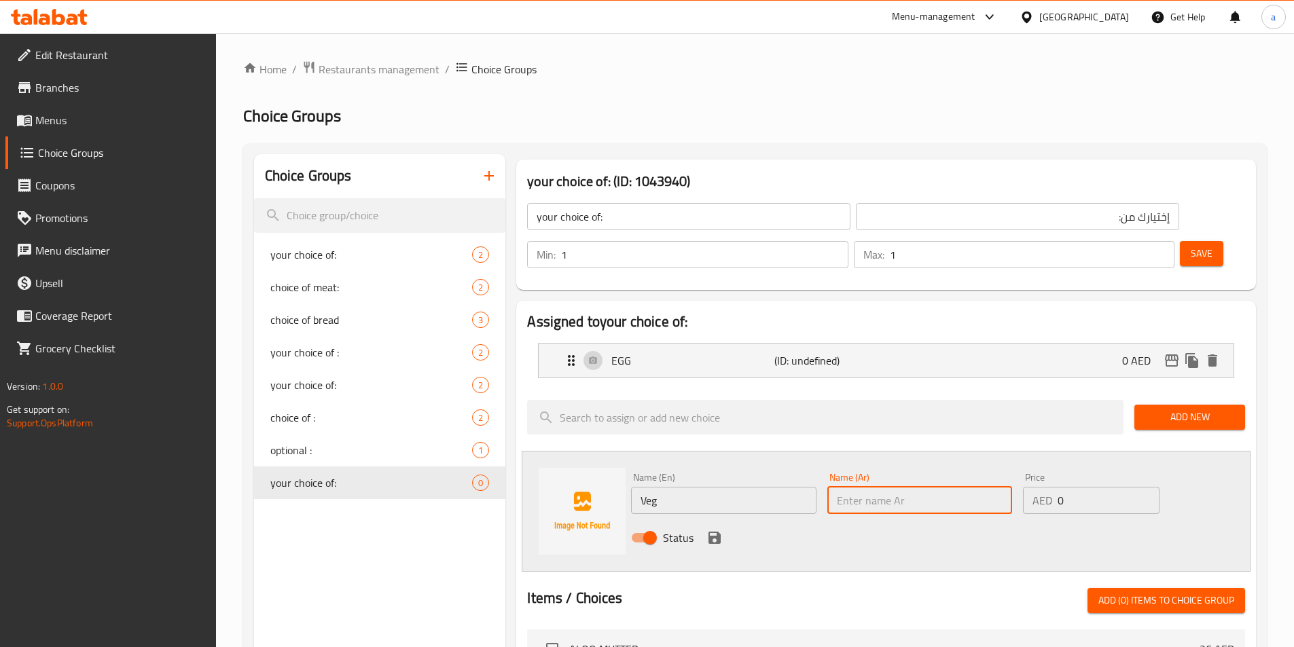
click at [914, 487] on input "text" at bounding box center [919, 500] width 185 height 27
type input "o"
type input "خضار"
click at [710, 532] on icon "save" at bounding box center [714, 538] width 12 height 12
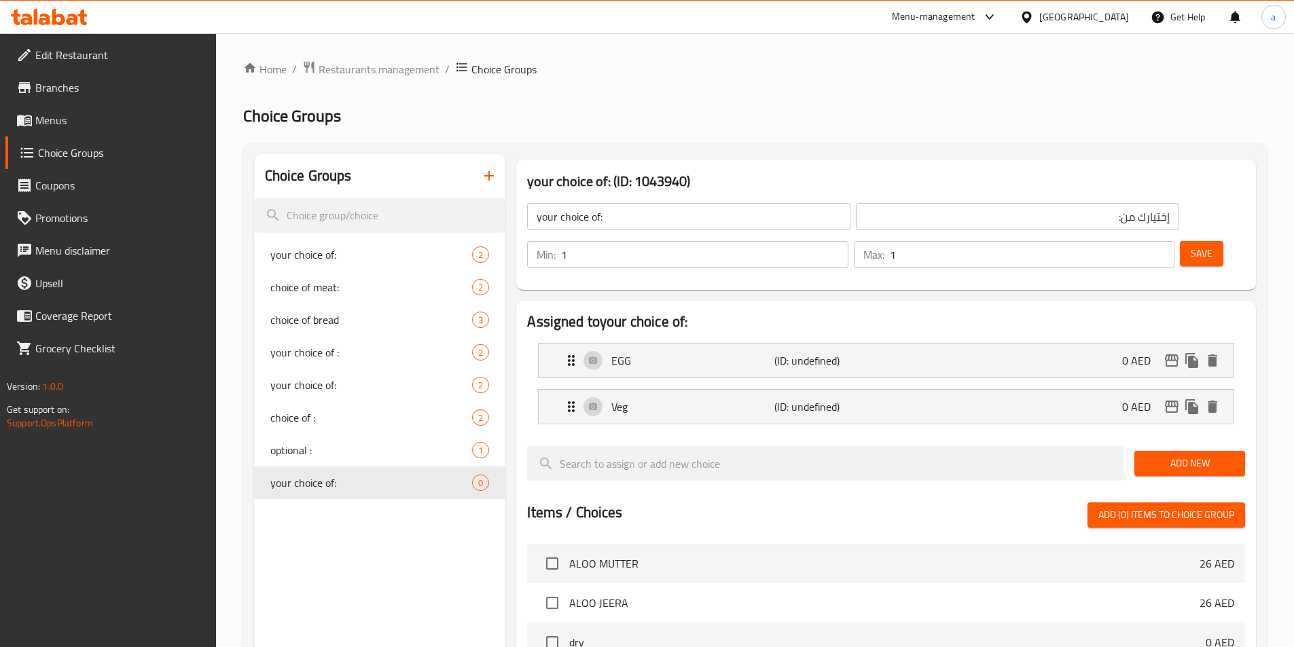
click at [1191, 245] on span "Save" at bounding box center [1202, 253] width 22 height 17
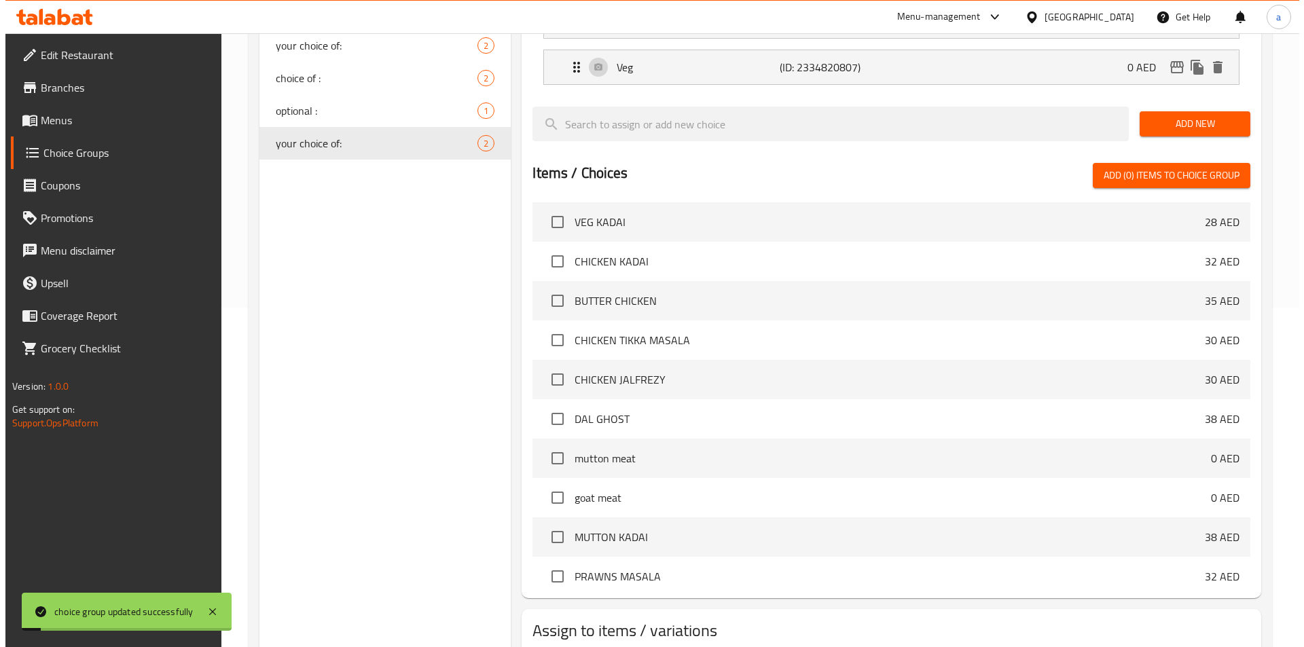
scroll to position [611, 0]
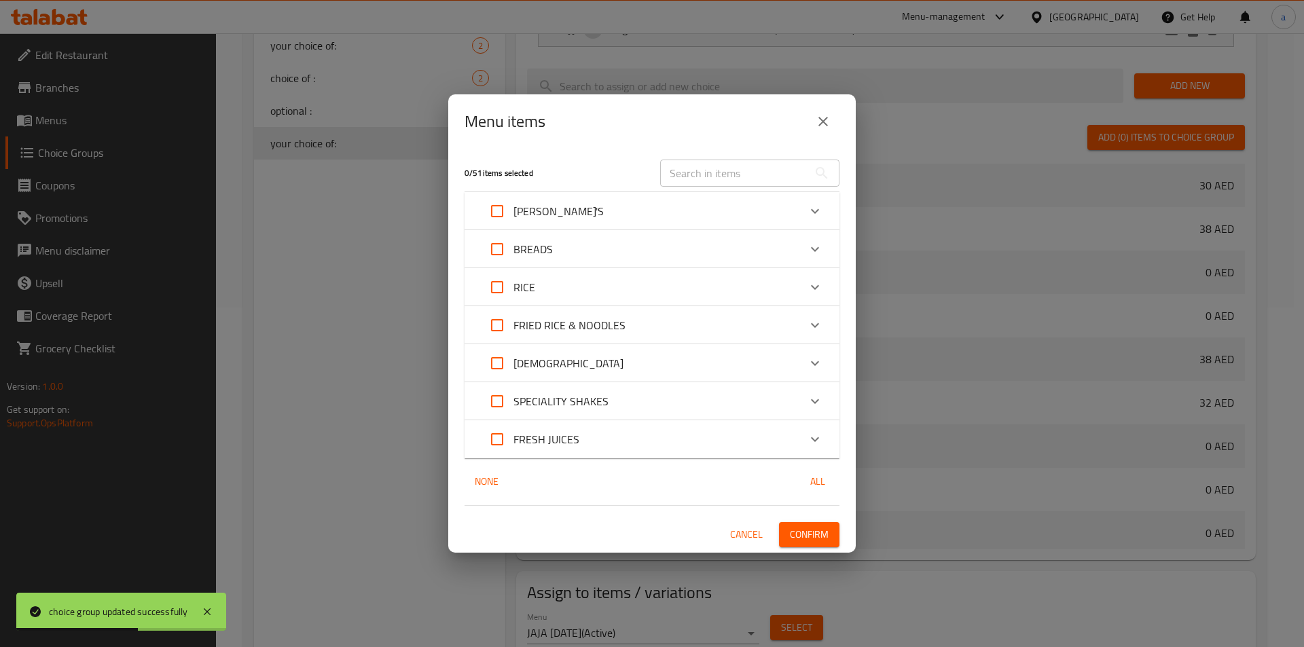
click at [831, 329] on div "FRIED RICE & NOODLES" at bounding box center [652, 325] width 375 height 38
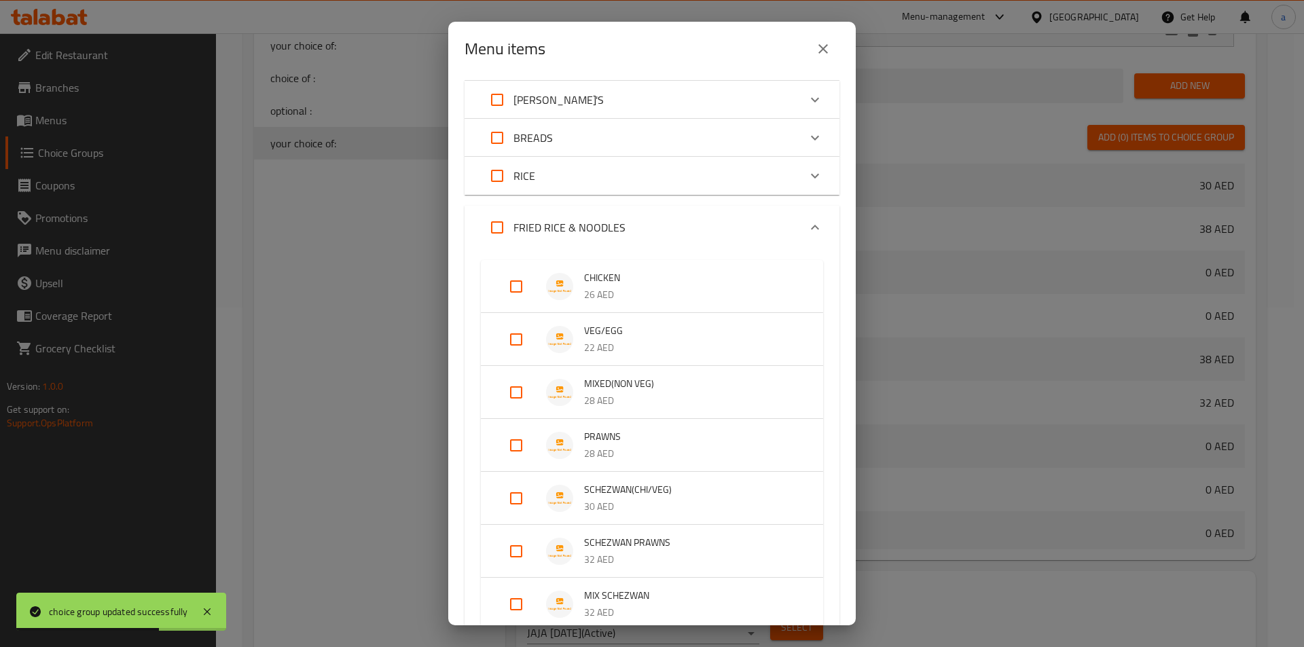
scroll to position [68, 0]
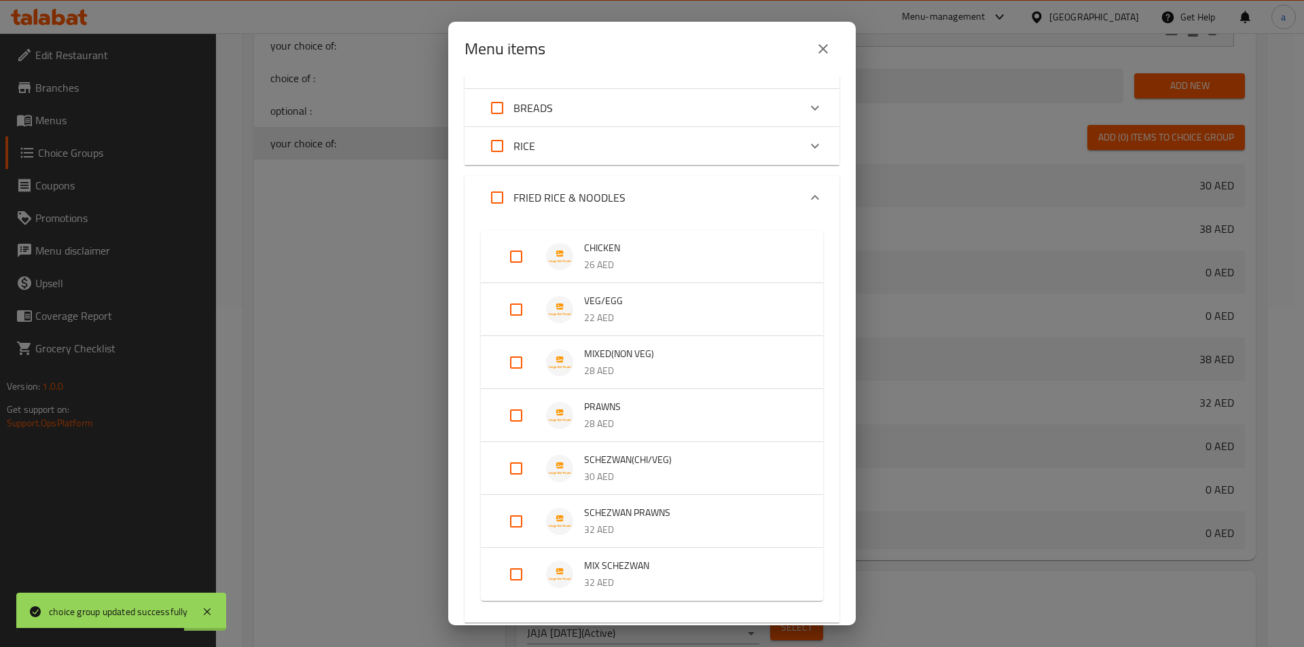
click at [499, 310] on li "VEG/EGG 22 AED" at bounding box center [652, 310] width 310 height 48
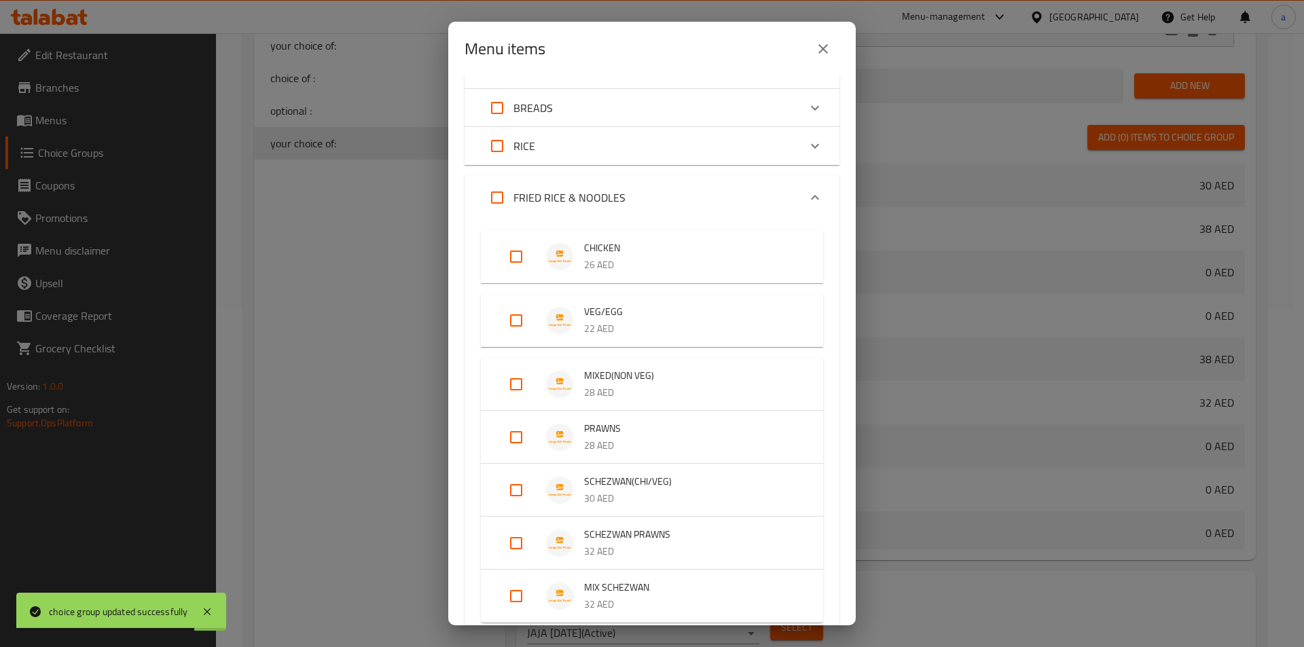
click at [513, 314] on input "Expand" at bounding box center [516, 320] width 33 height 33
checkbox input "true"
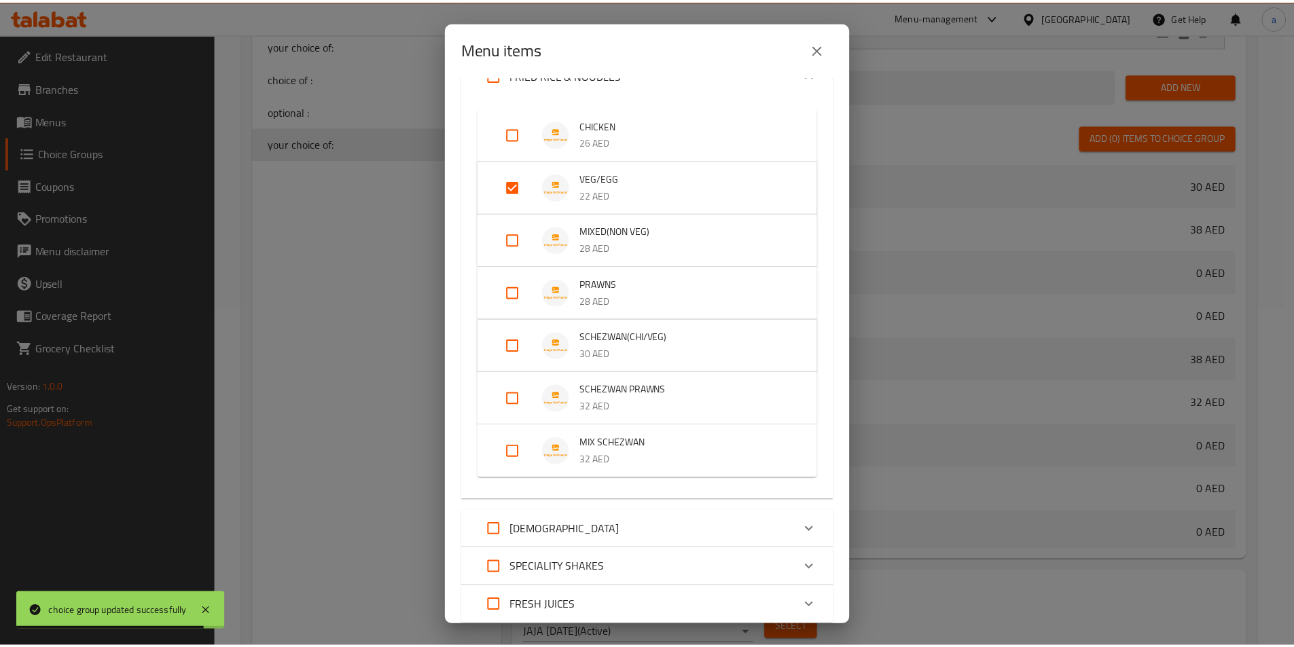
scroll to position [285, 0]
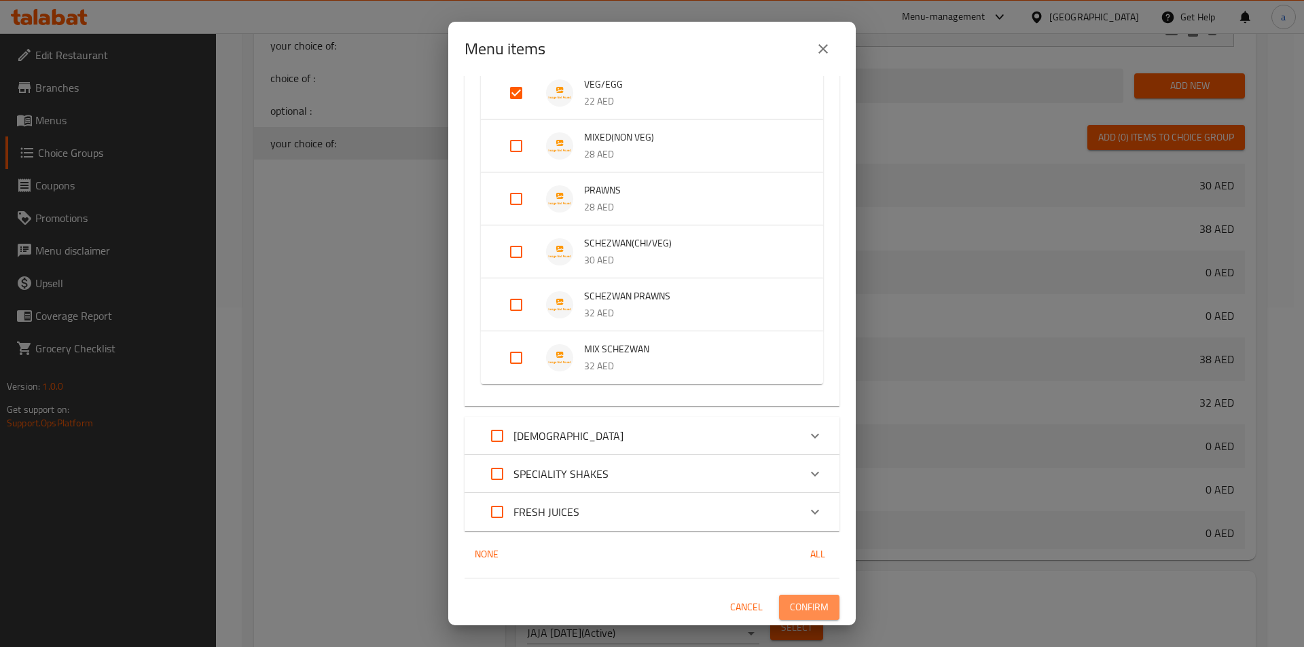
drag, startPoint x: 802, startPoint y: 602, endPoint x: 818, endPoint y: 592, distance: 18.9
click at [797, 602] on span "Confirm" at bounding box center [809, 607] width 39 height 17
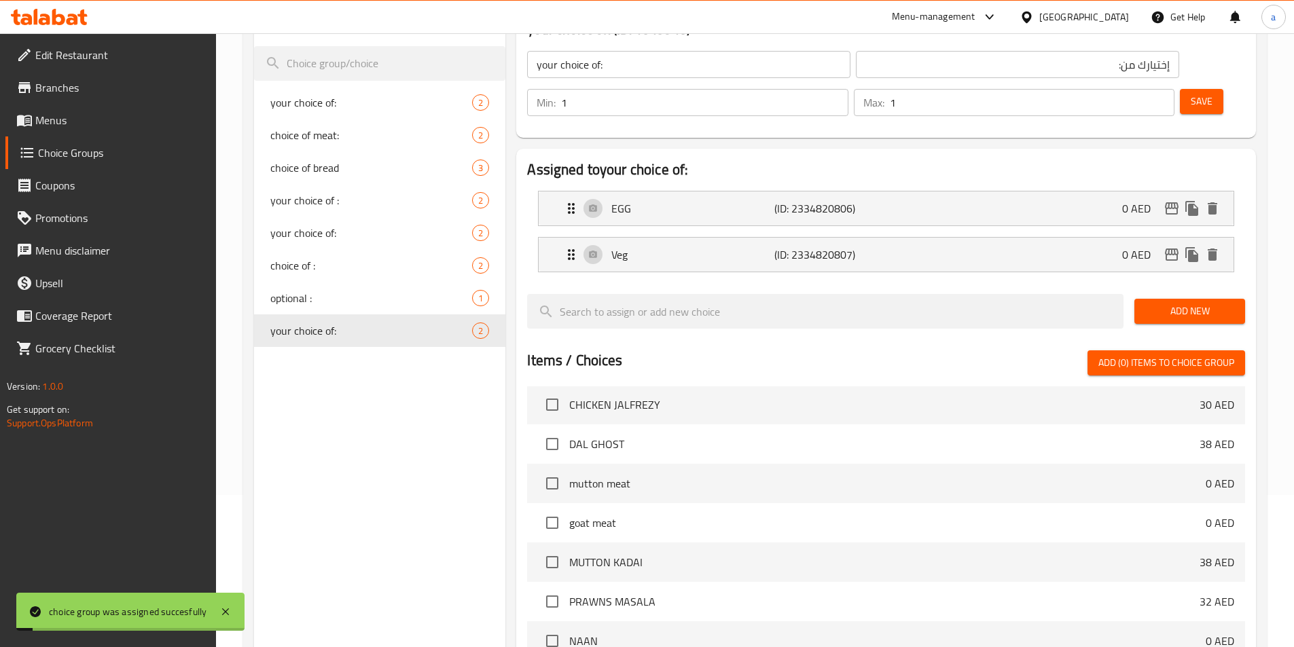
scroll to position [136, 0]
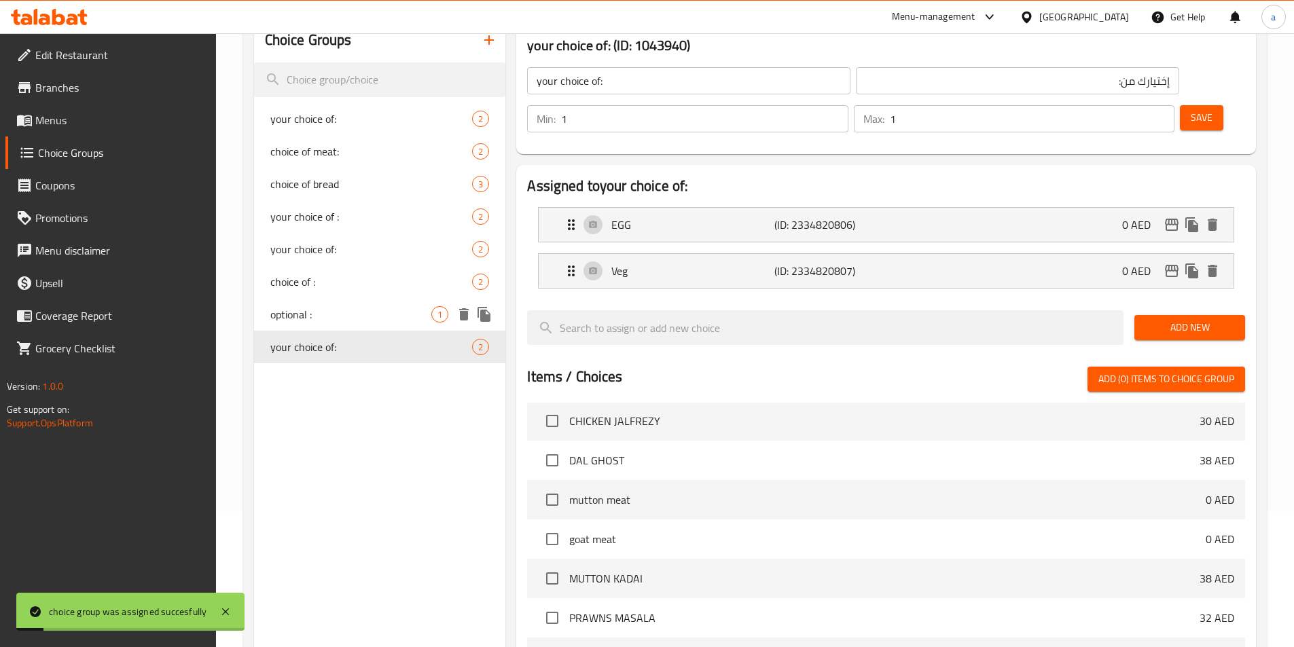
click at [327, 323] on div "optional : 1" at bounding box center [380, 314] width 252 height 33
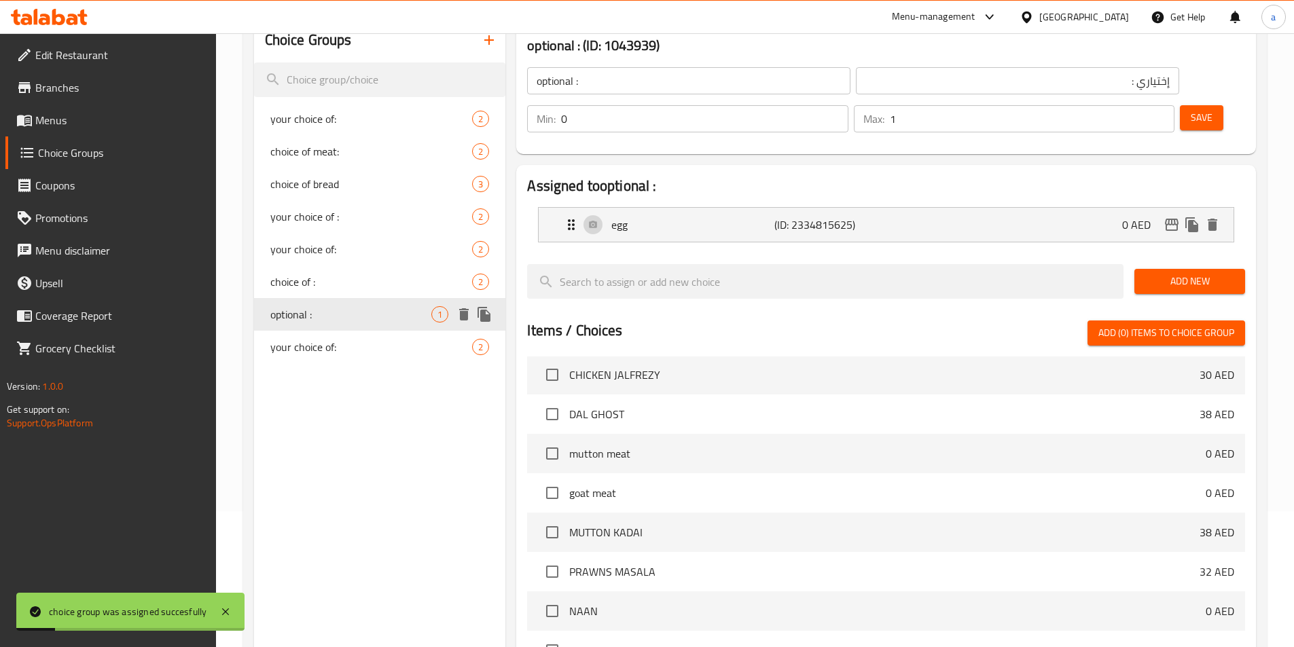
scroll to position [0, 0]
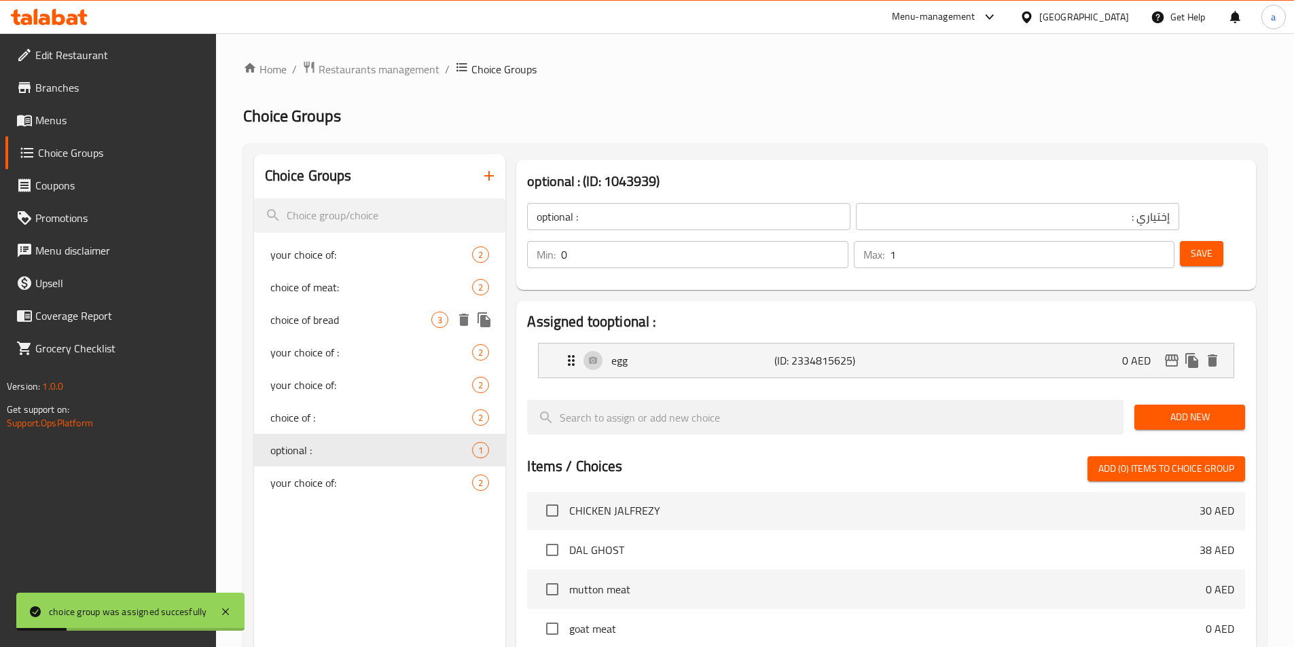
click at [314, 288] on span "choice of meat:" at bounding box center [371, 287] width 202 height 16
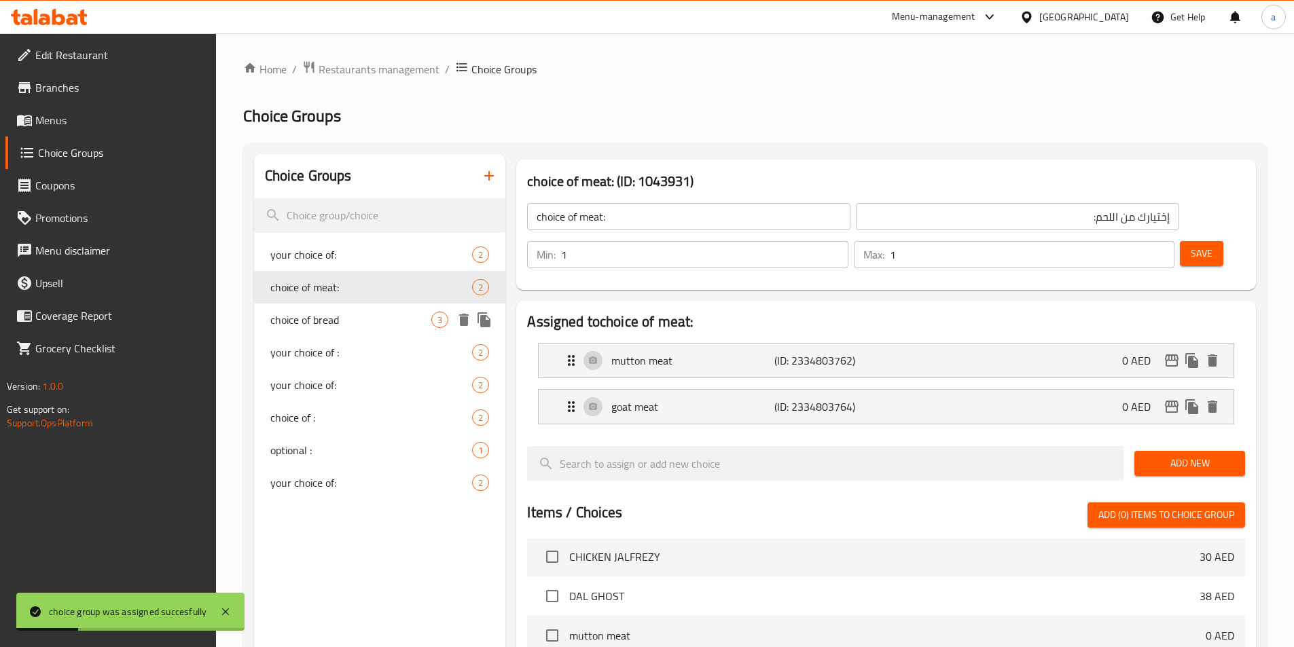
click at [324, 325] on span "choice of bread" at bounding box center [351, 320] width 162 height 16
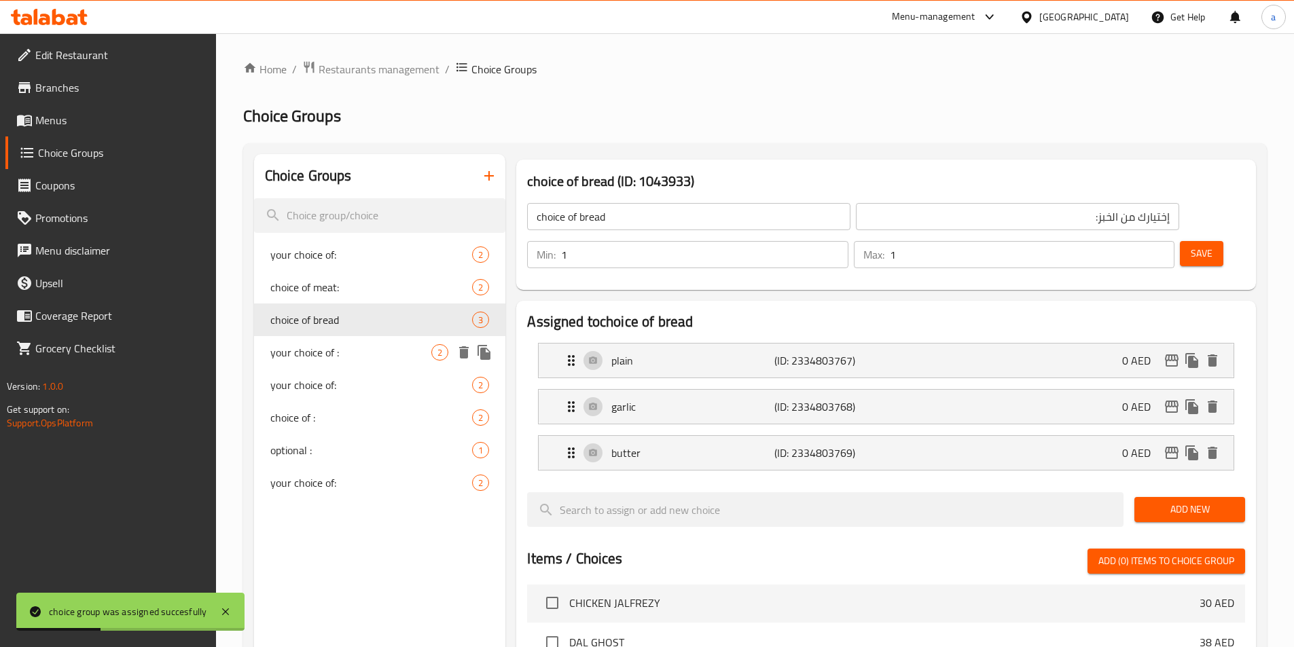
click at [329, 355] on span "your choice of :" at bounding box center [351, 352] width 162 height 16
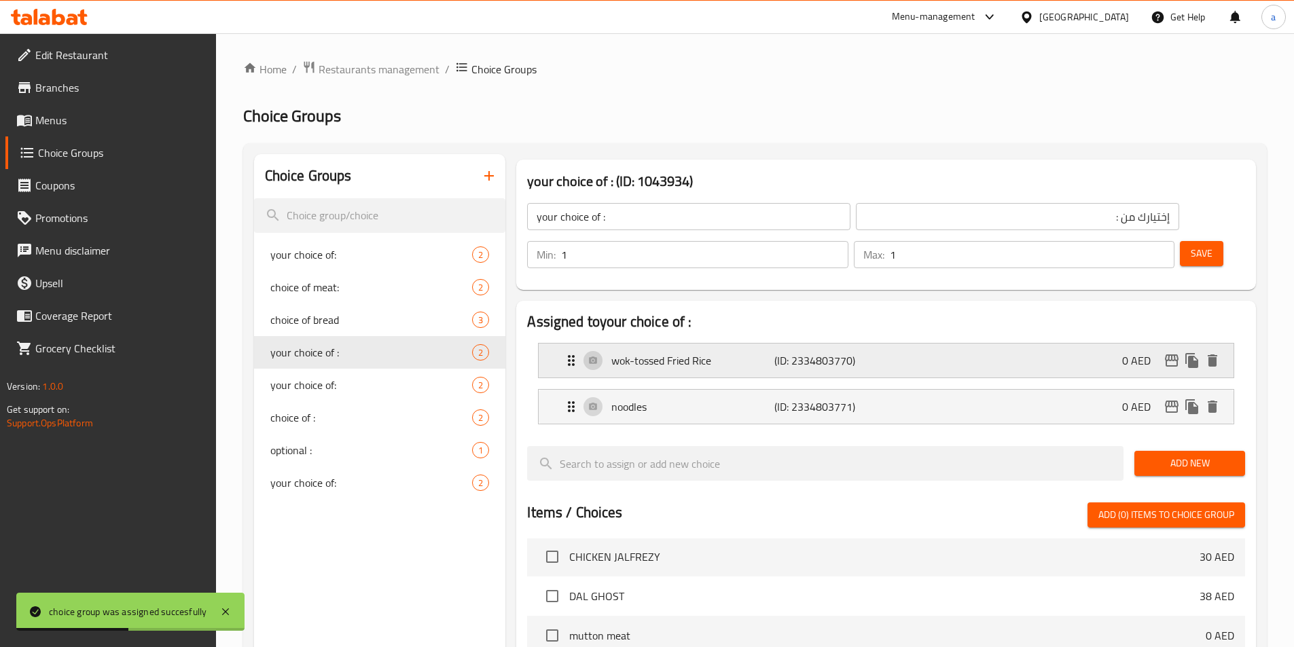
click at [694, 353] on p "wok-tossed Fried Rice" at bounding box center [692, 361] width 162 height 16
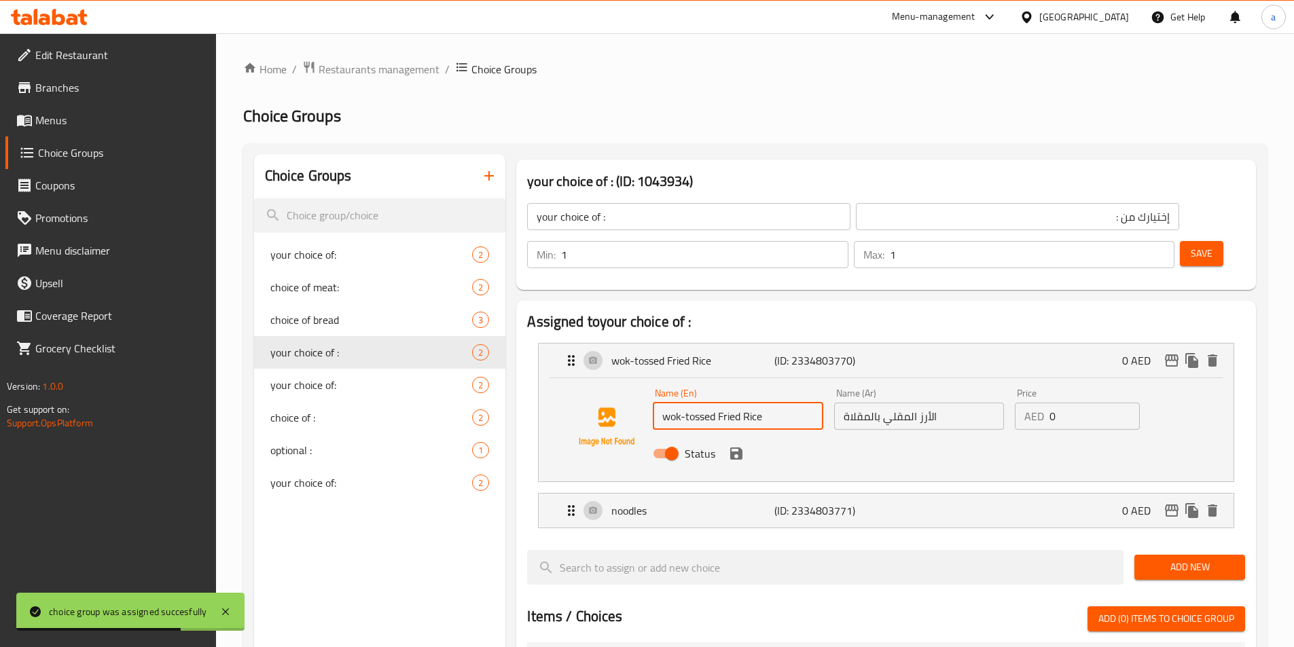
drag, startPoint x: 717, startPoint y: 382, endPoint x: 653, endPoint y: 370, distance: 64.3
click at [653, 403] on input "wok-tossed Fried Rice" at bounding box center [738, 416] width 170 height 27
click at [689, 494] on div "noodles (ID: 2334803771) 0 AED" at bounding box center [890, 511] width 654 height 34
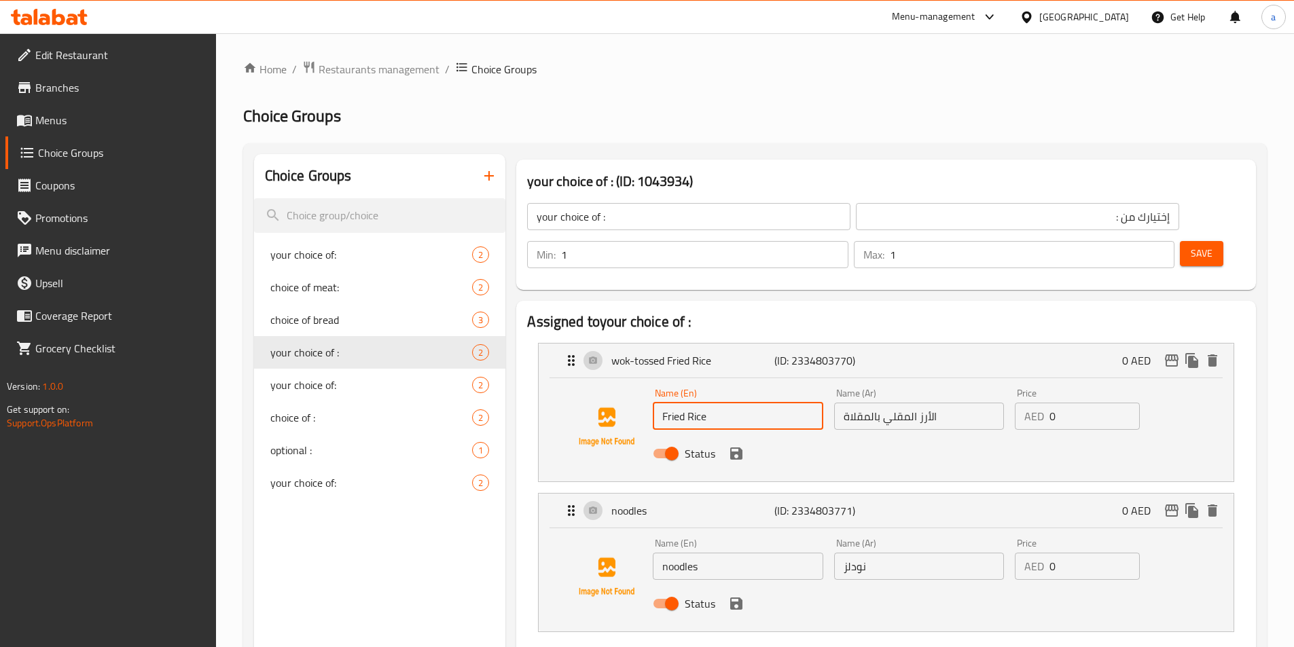
click at [671, 403] on input "Fried Rice" at bounding box center [738, 416] width 170 height 27
click at [664, 553] on input "noodles" at bounding box center [738, 566] width 170 height 27
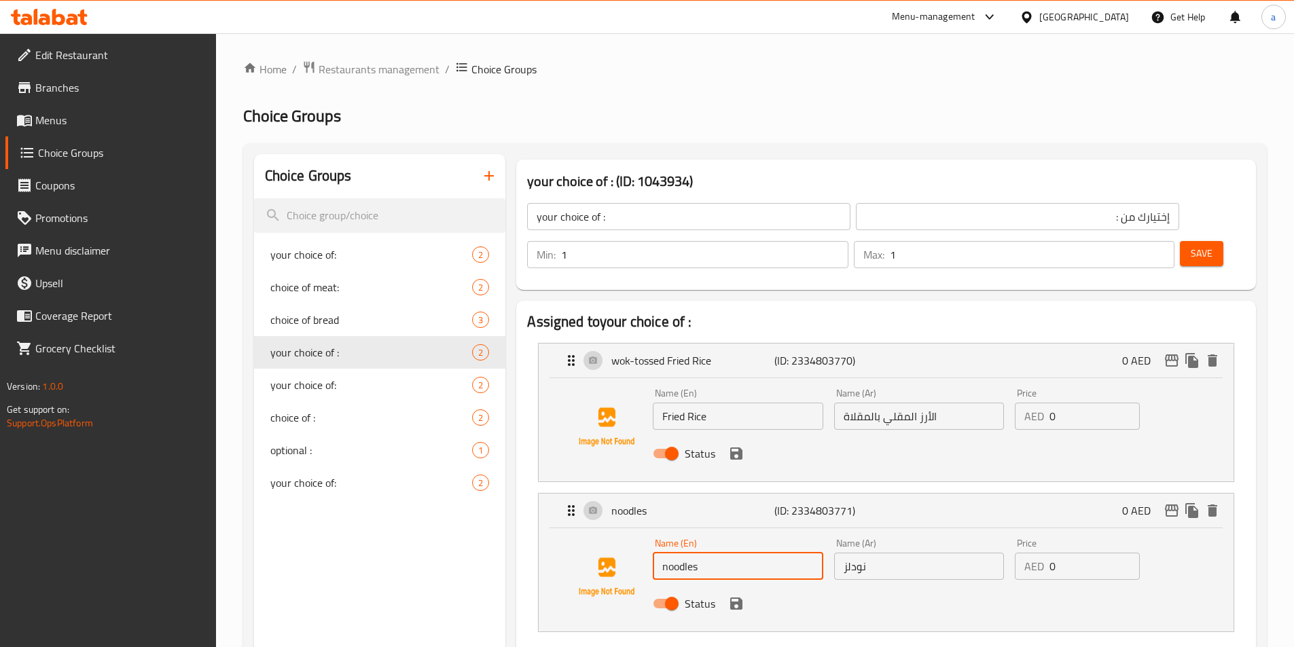
click at [708, 553] on input "noodles" at bounding box center [738, 566] width 170 height 27
click at [696, 553] on input "noodles" at bounding box center [738, 566] width 170 height 27
click at [712, 553] on input "noodles" at bounding box center [738, 566] width 170 height 27
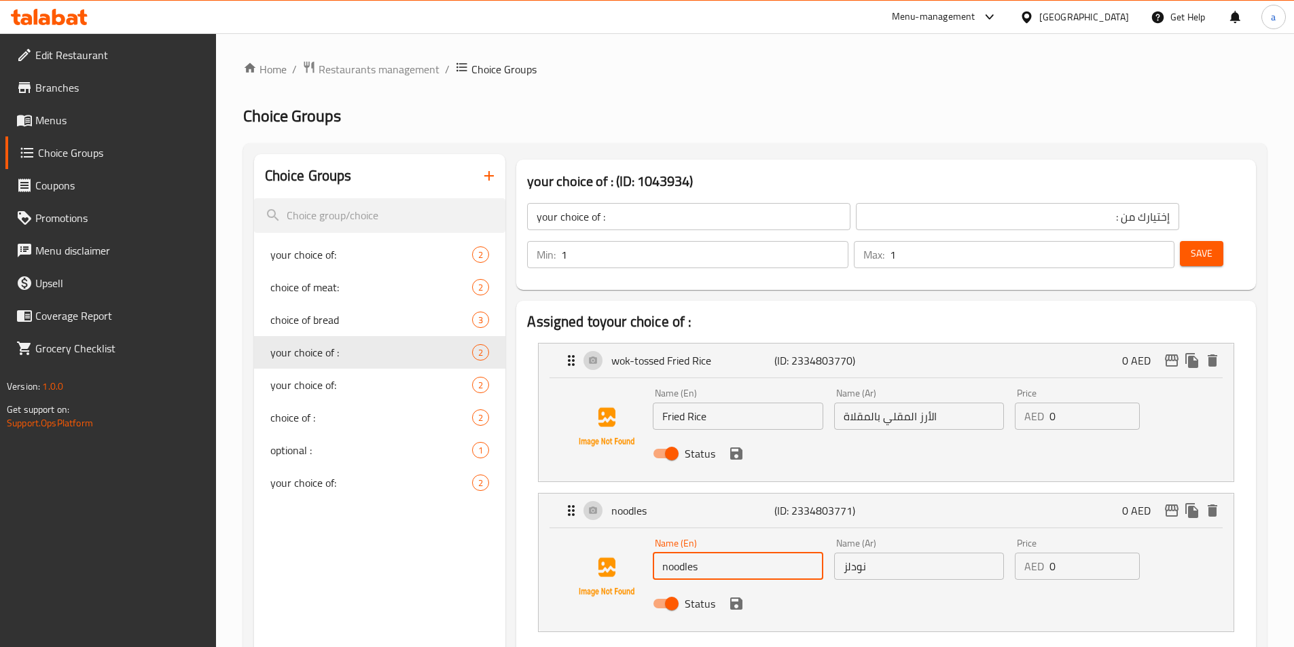
click at [712, 553] on input "noodles" at bounding box center [738, 566] width 170 height 27
click at [721, 553] on input "noodles" at bounding box center [738, 566] width 170 height 27
click at [925, 403] on input "الأرز المقلي بالمقلاة" at bounding box center [919, 416] width 170 height 27
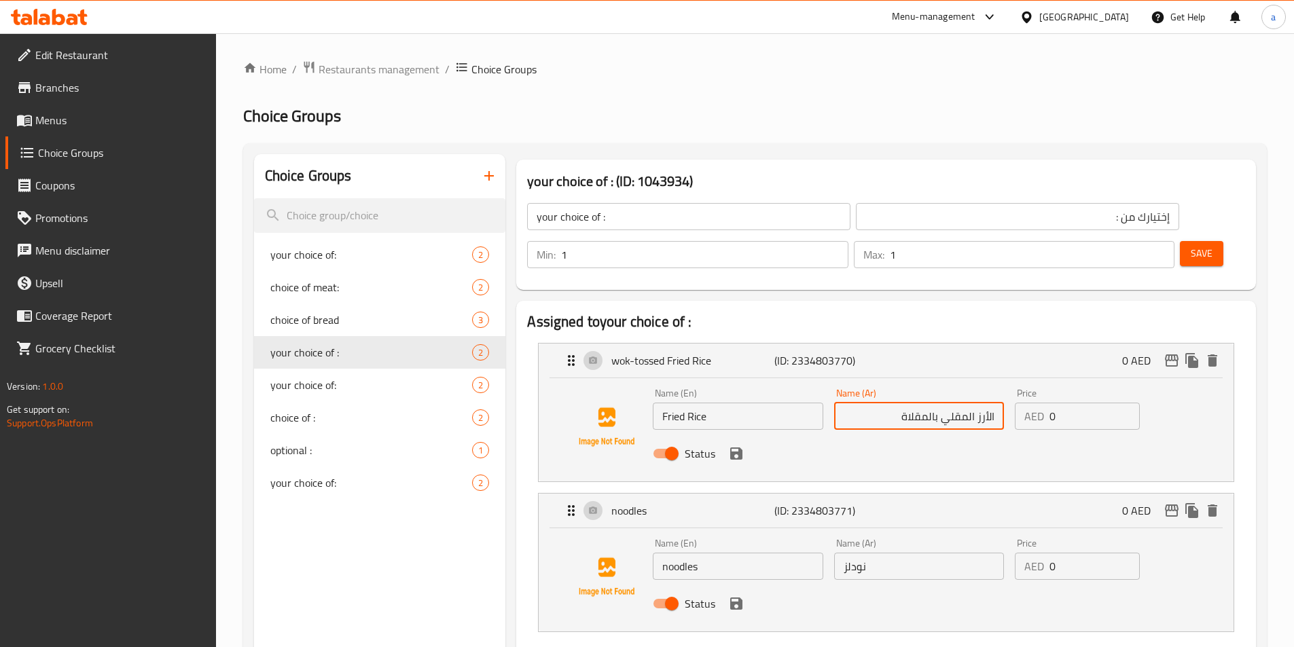
drag, startPoint x: 894, startPoint y: 371, endPoint x: 939, endPoint y: 381, distance: 46.0
click at [939, 403] on input "الأرز المقلي بالمقلاة" at bounding box center [919, 416] width 170 height 27
click at [882, 553] on input "نودلز" at bounding box center [919, 566] width 170 height 27
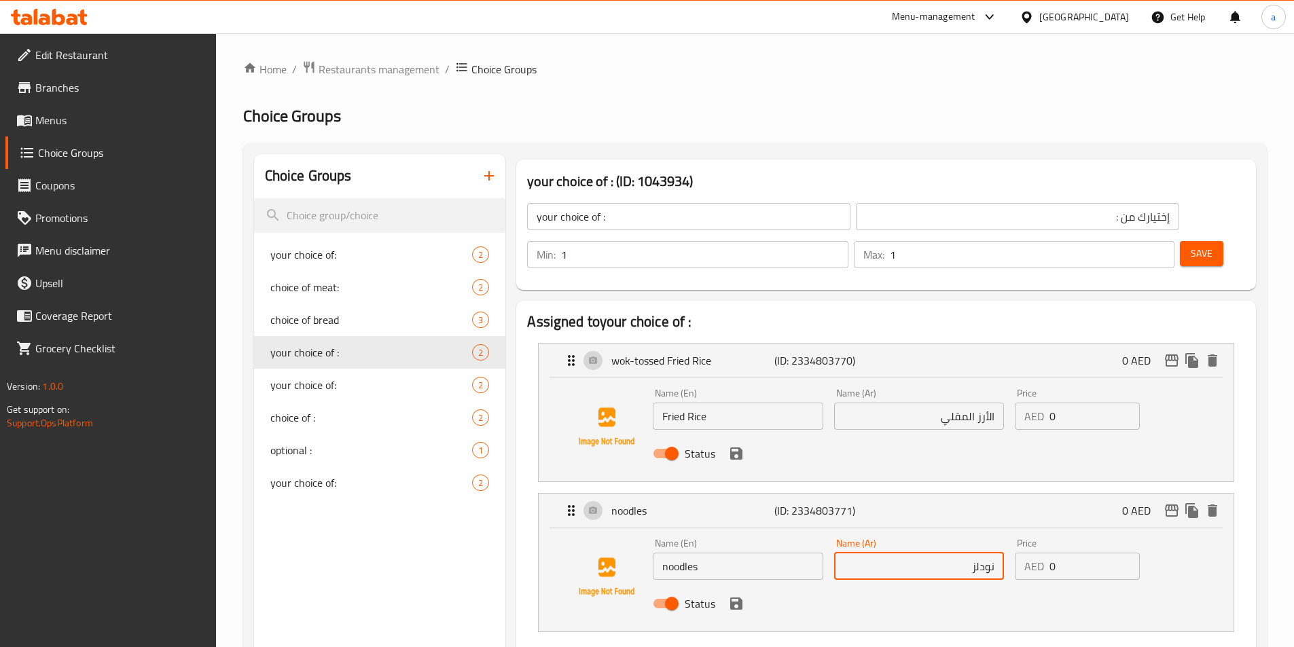
click at [739, 435] on div "Status" at bounding box center [918, 453] width 543 height 37
click at [738, 446] on icon "save" at bounding box center [736, 454] width 16 height 16
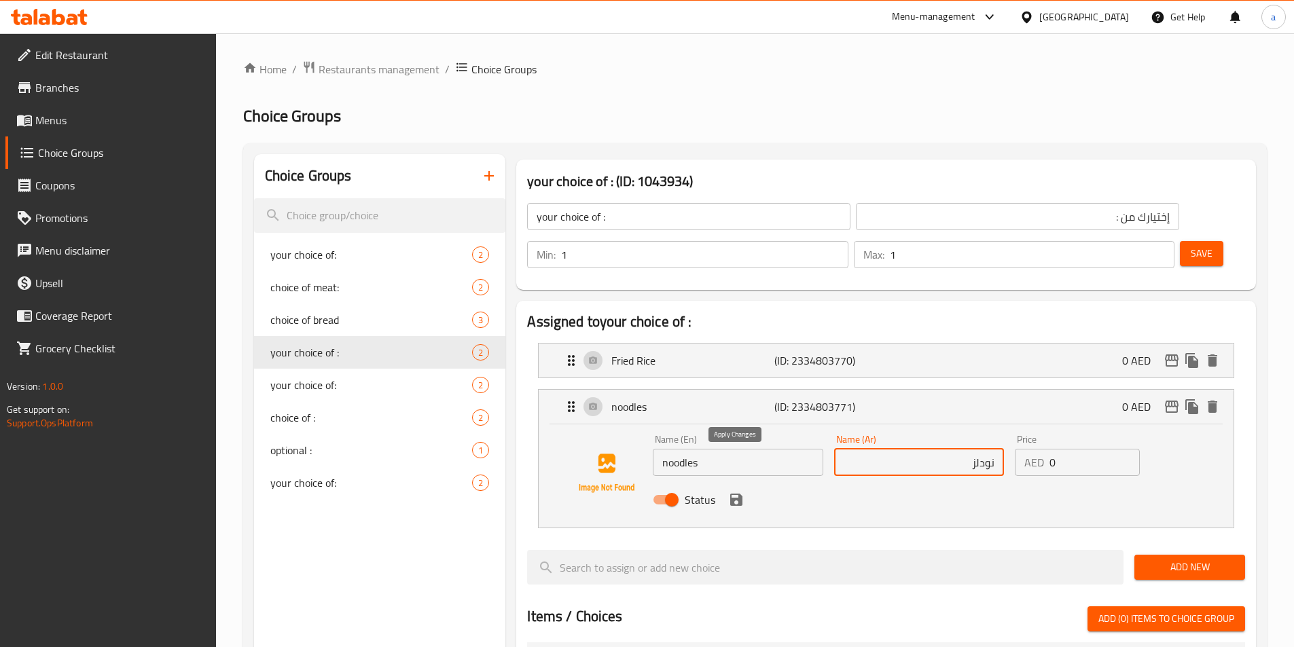
click at [731, 492] on icon "save" at bounding box center [736, 500] width 16 height 16
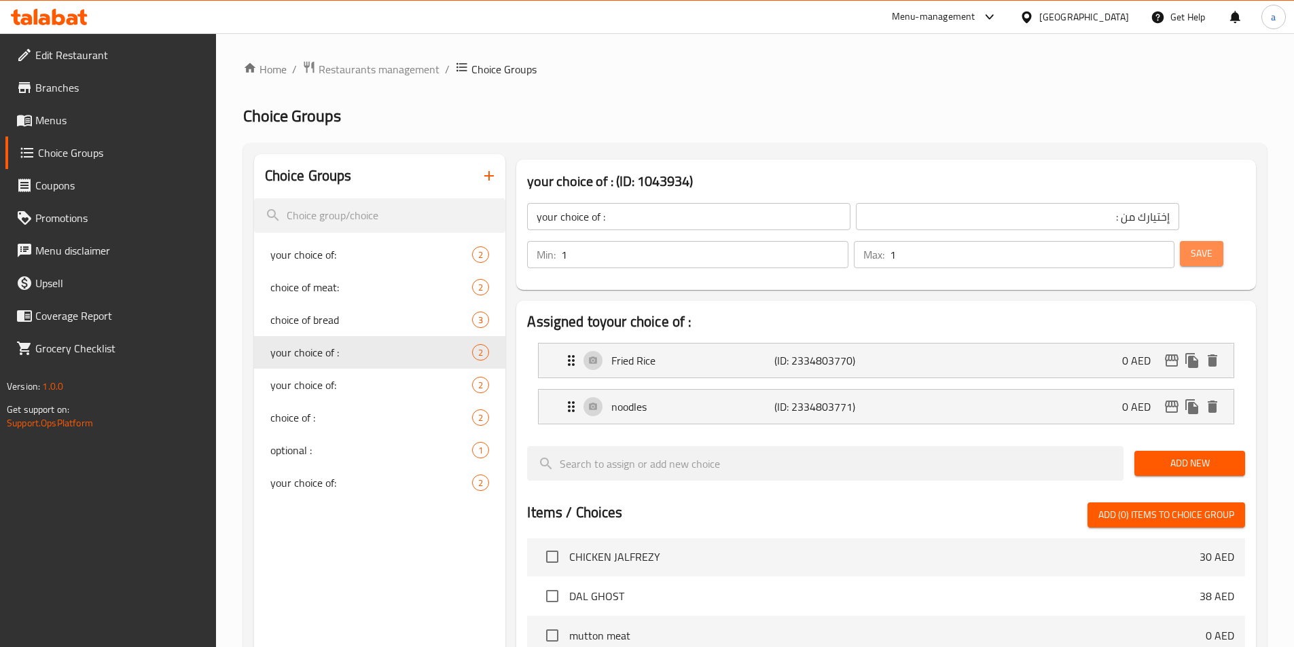
click at [1191, 245] on span "Save" at bounding box center [1202, 253] width 22 height 17
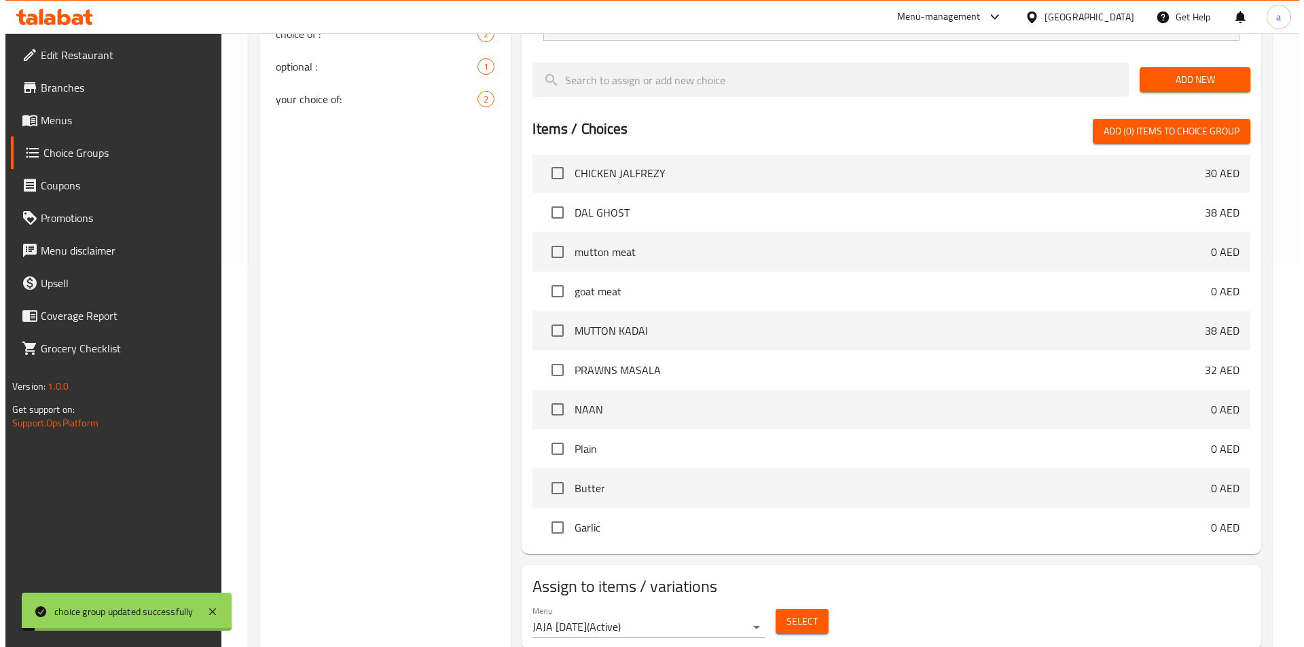
scroll to position [391, 0]
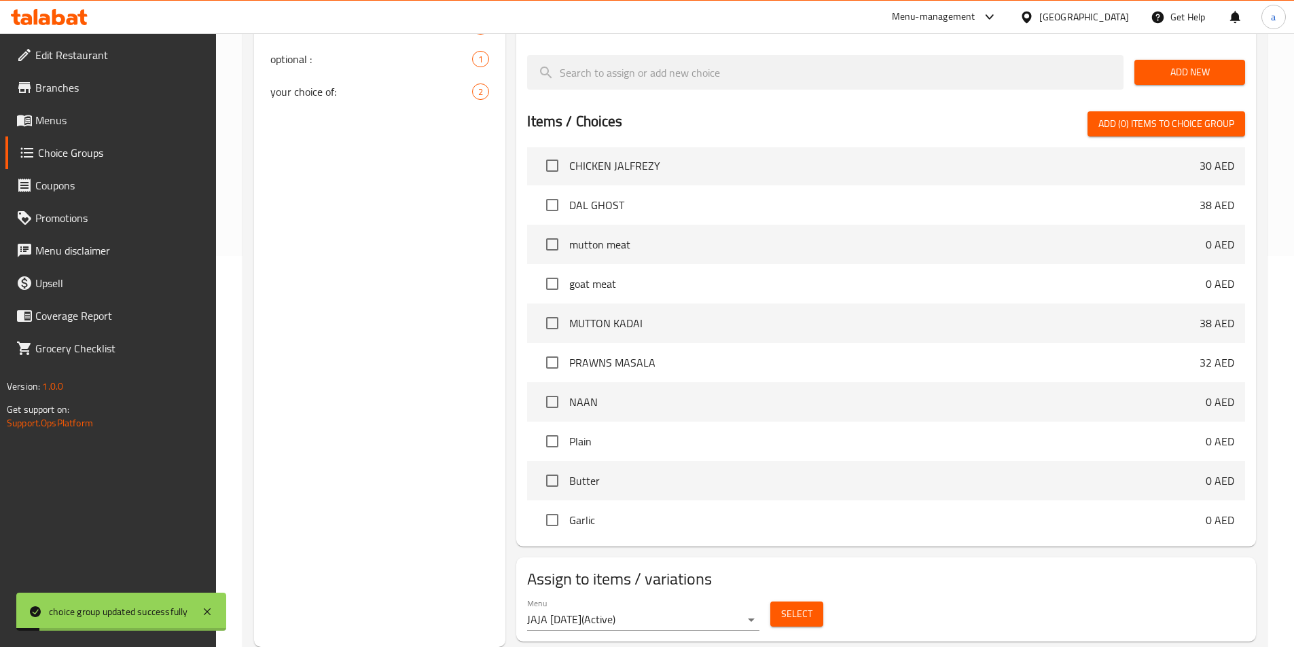
click at [793, 606] on span "Select" at bounding box center [796, 614] width 31 height 17
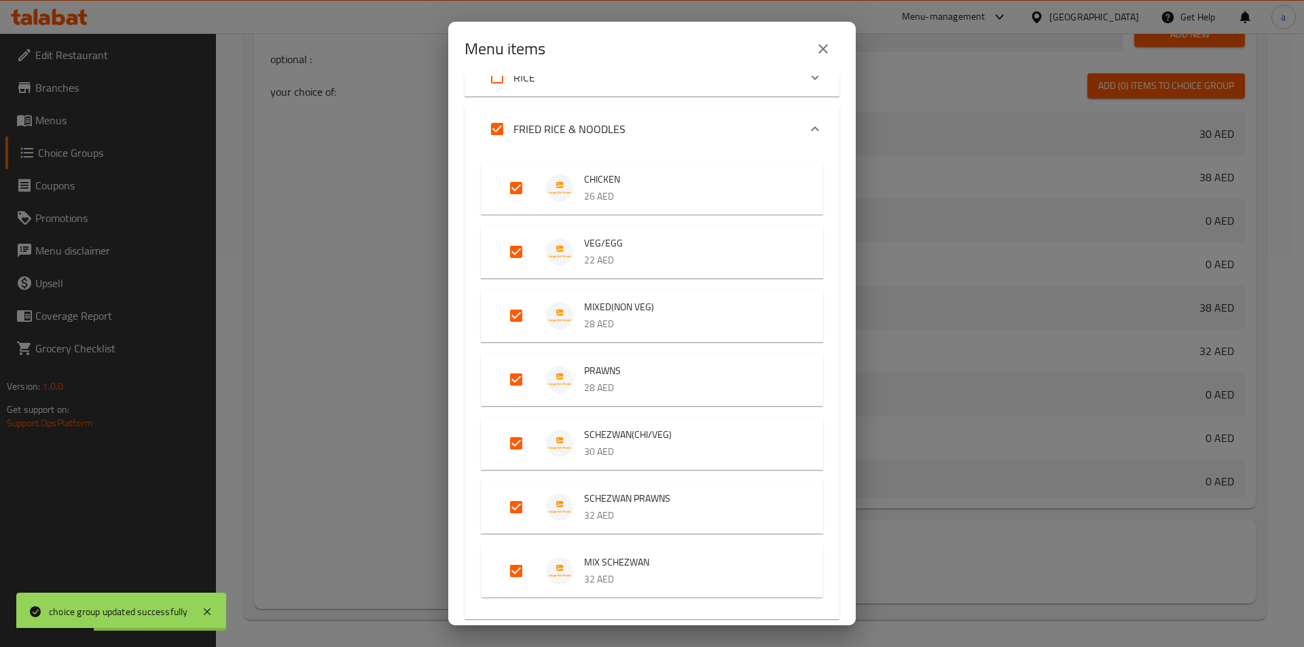
scroll to position [204, 0]
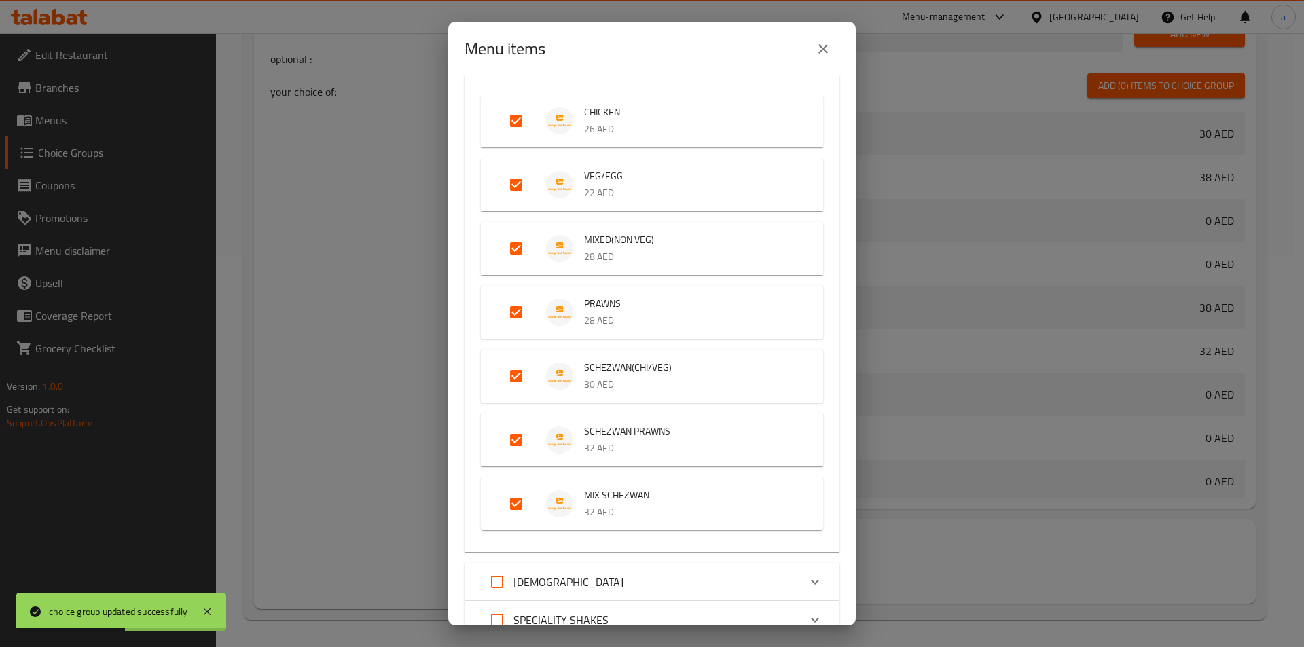
click at [616, 204] on li "VEG/EGG 22 AED" at bounding box center [652, 185] width 310 height 48
click at [655, 194] on p "22 AED" at bounding box center [690, 193] width 212 height 17
click at [712, 187] on p "22 AED" at bounding box center [690, 193] width 212 height 17
click at [525, 181] on input "Expand" at bounding box center [516, 184] width 33 height 33
click at [513, 180] on input "Expand" at bounding box center [516, 184] width 33 height 33
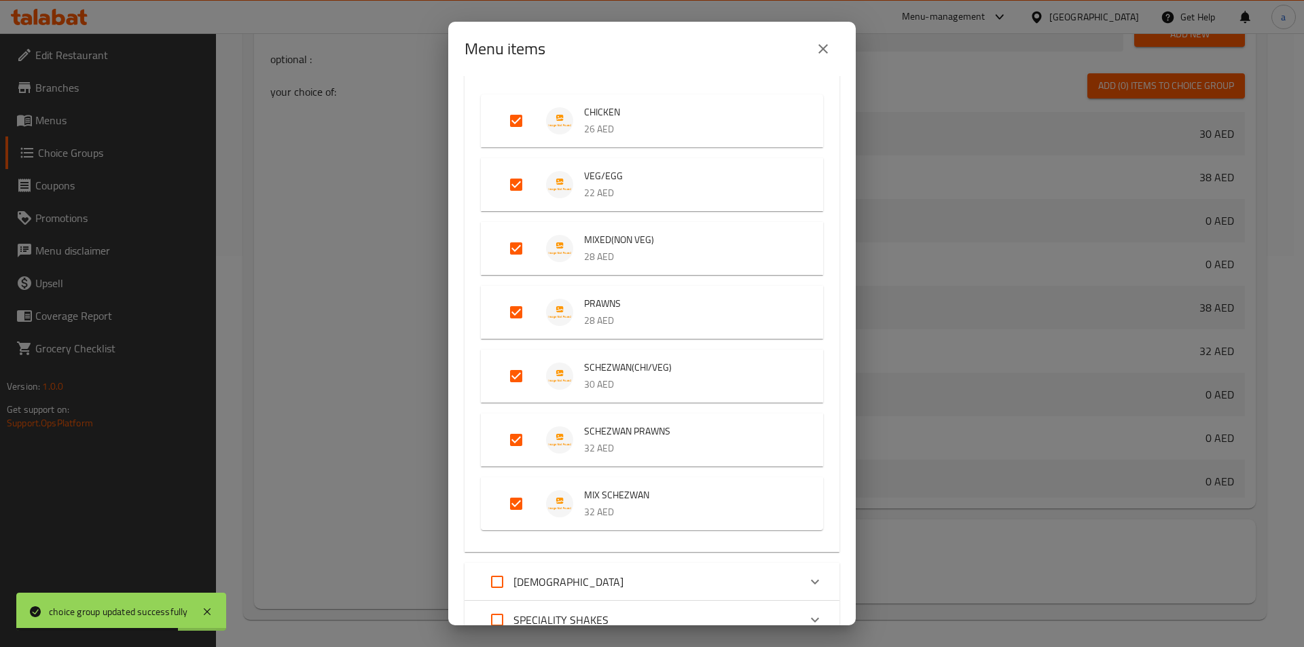
click at [762, 168] on span "VEG/EGG" at bounding box center [690, 176] width 212 height 17
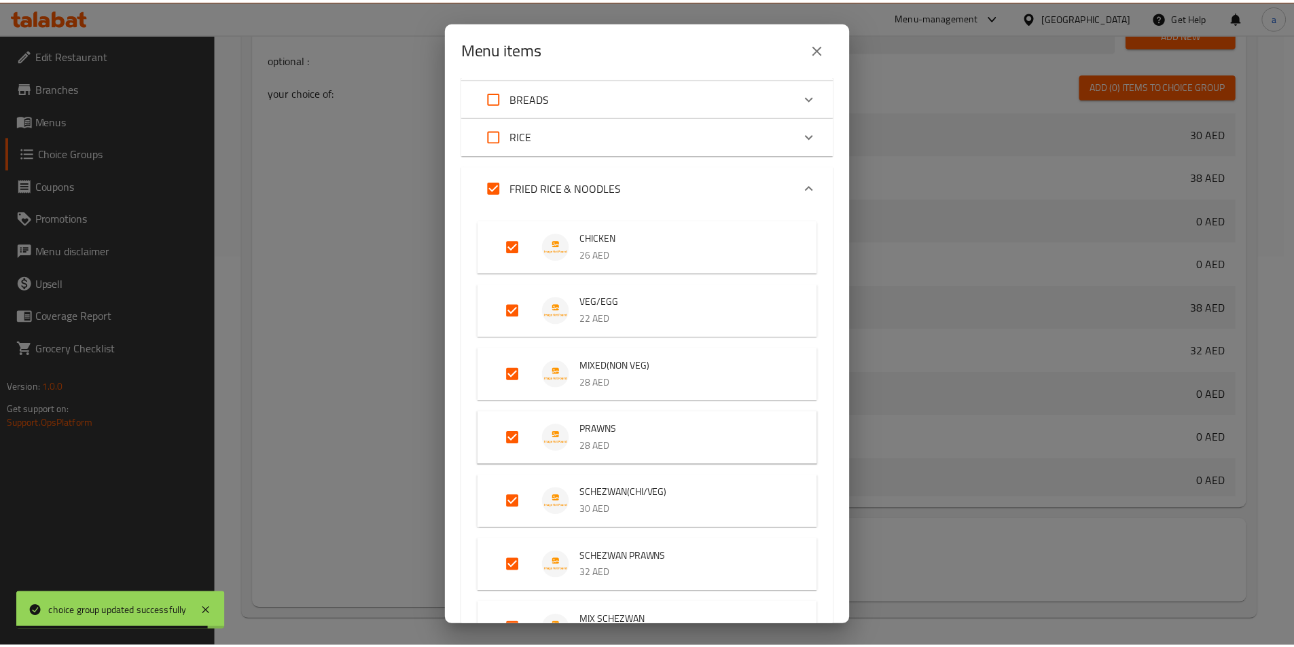
scroll to position [350, 0]
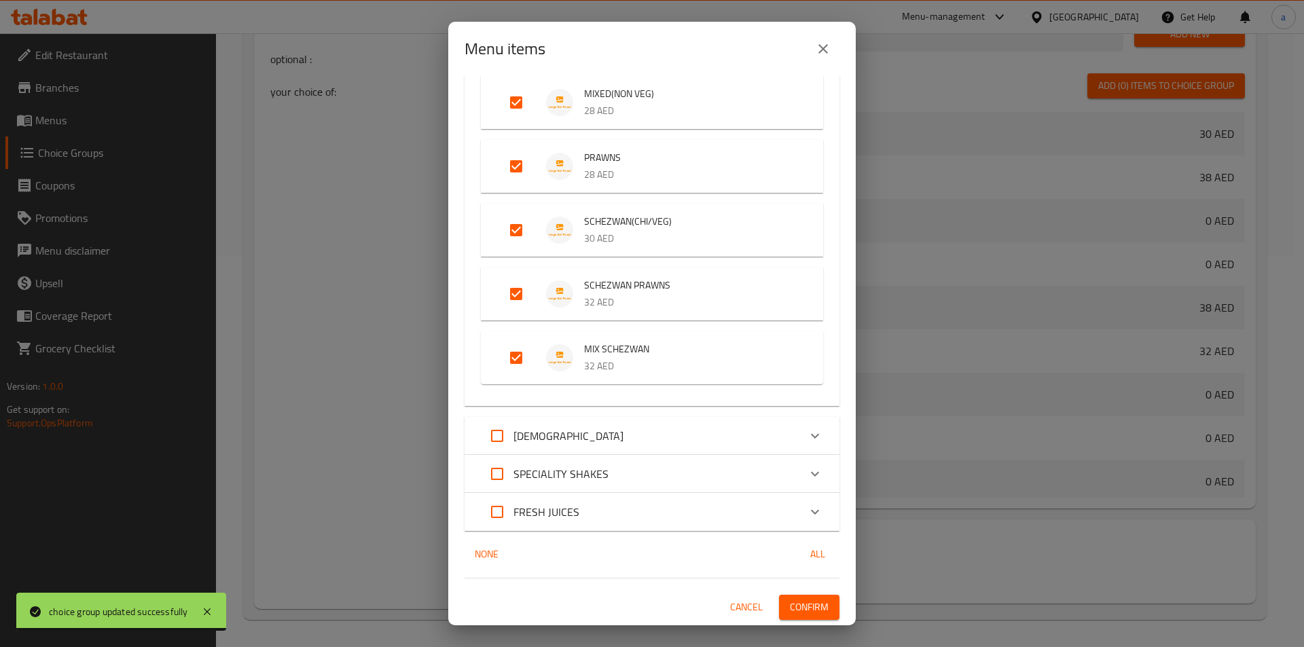
click at [798, 594] on div "7 / 51 items selected ​ CURRY'S ALOO MUTTER 26 AED ALOO JEERA 26 AED BHINDI DO …" at bounding box center [652, 350] width 408 height 549
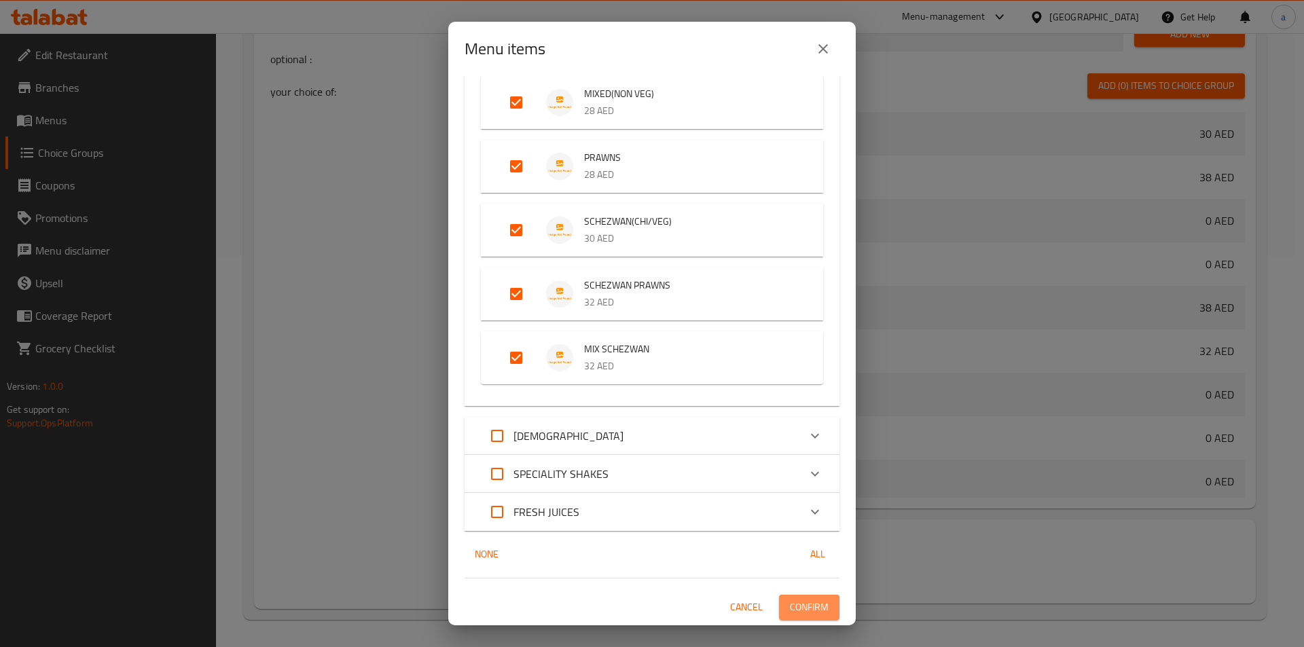
click at [795, 604] on span "Confirm" at bounding box center [809, 607] width 39 height 17
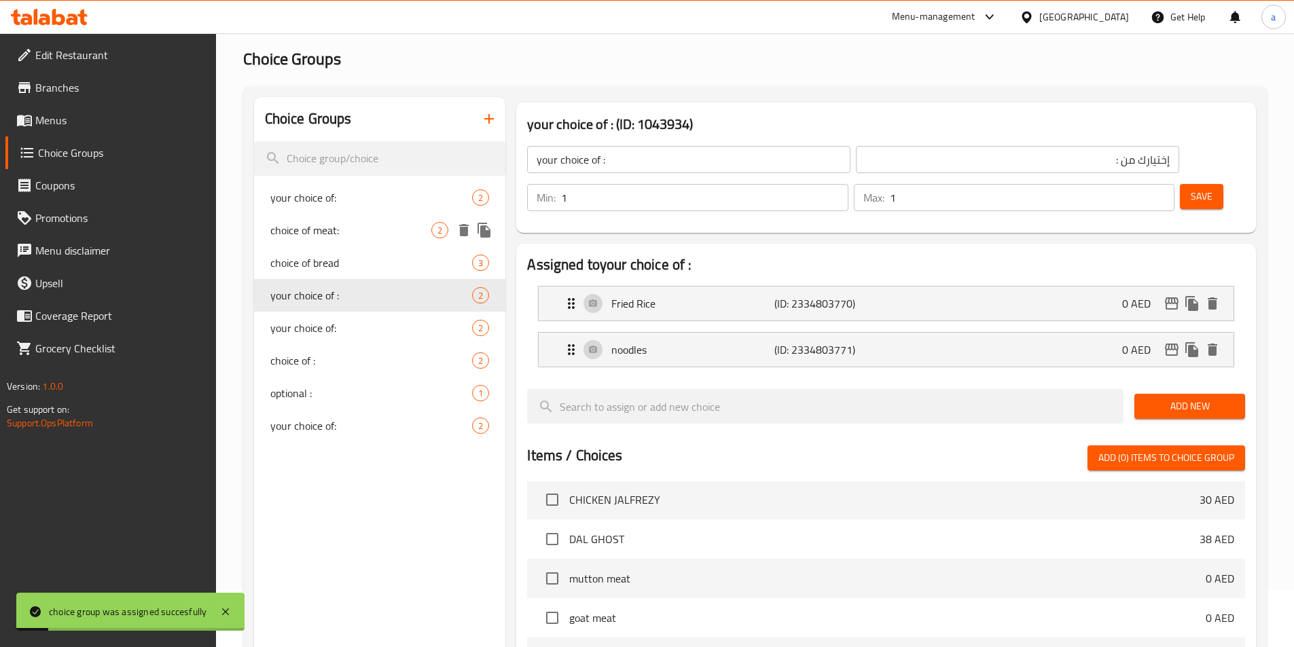
scroll to position [0, 0]
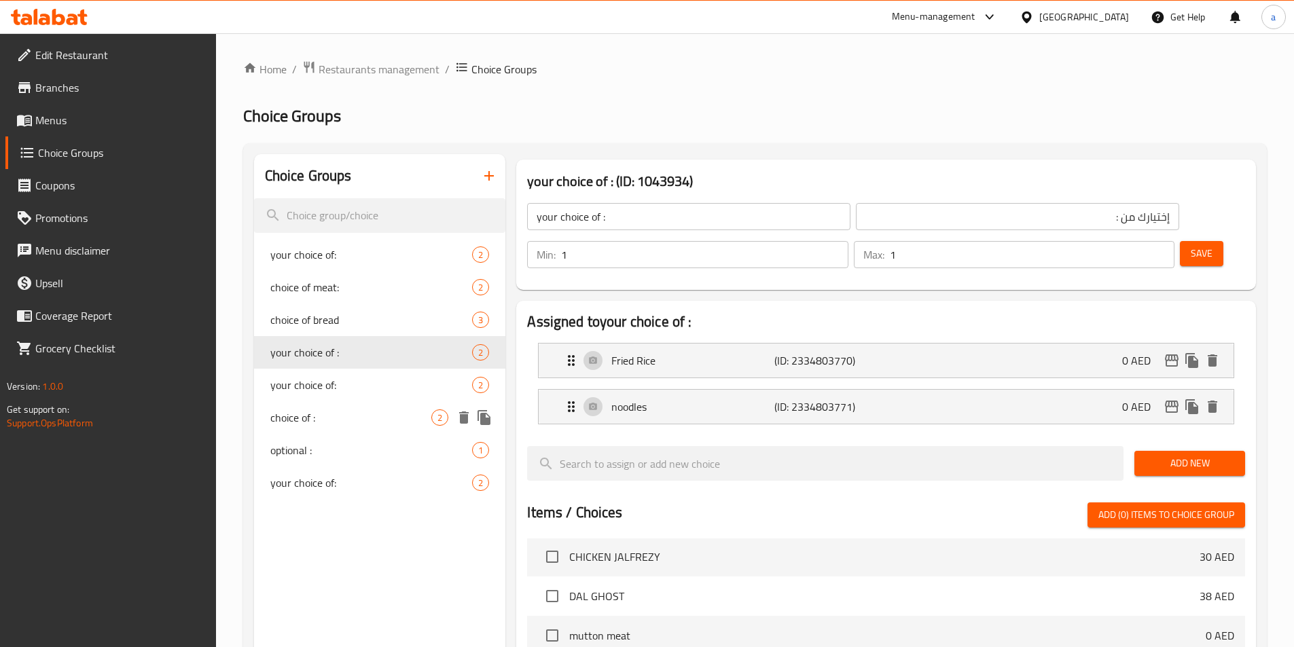
click at [307, 414] on span "choice of :" at bounding box center [351, 418] width 162 height 16
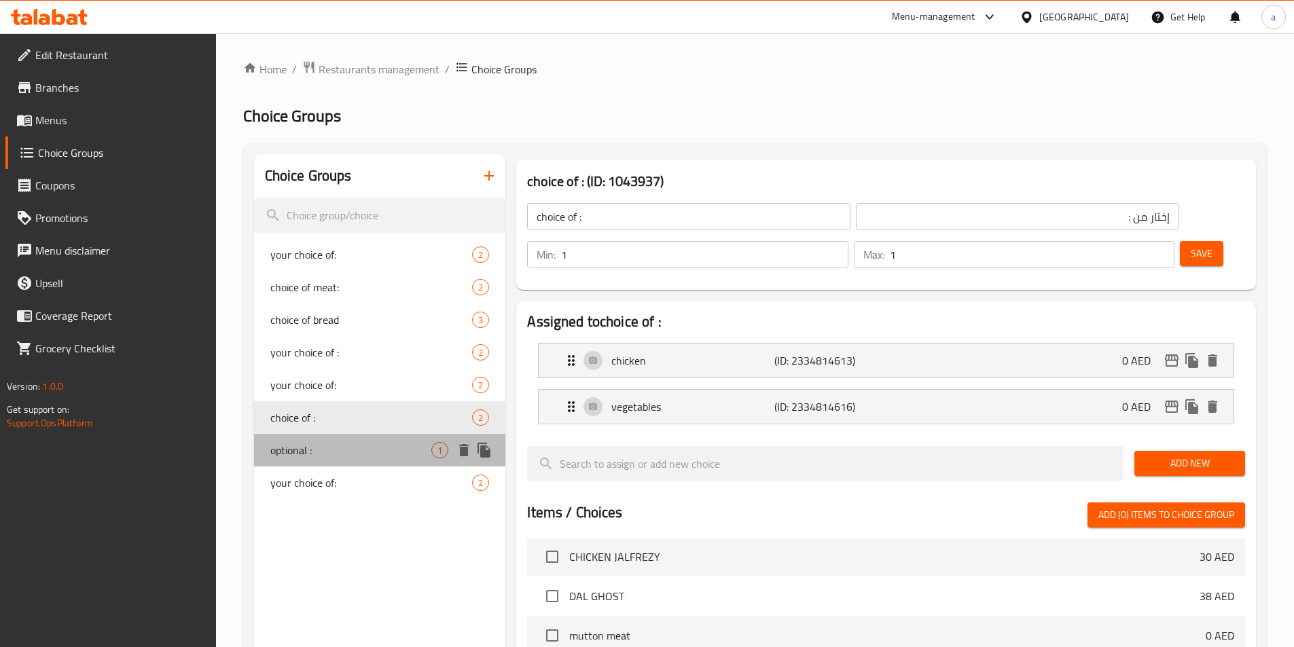
click at [317, 444] on span "optional :" at bounding box center [351, 450] width 162 height 16
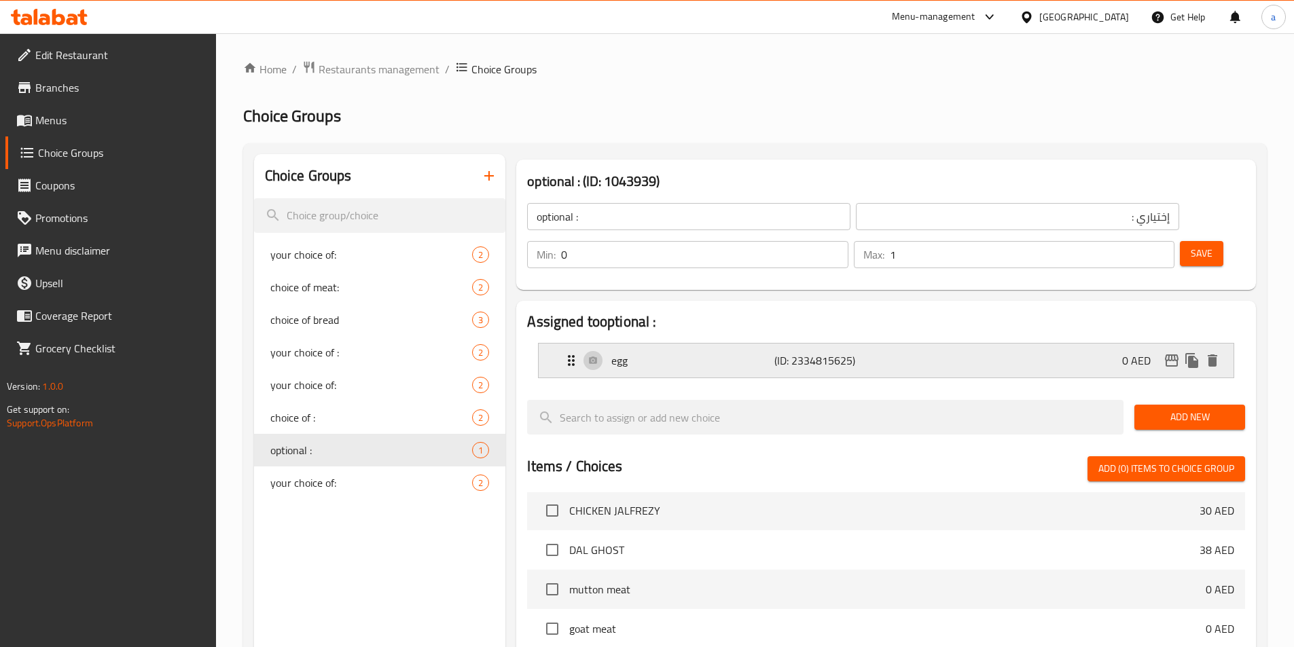
click at [630, 344] on div "egg (ID: 2334815625) 0 AED" at bounding box center [890, 361] width 654 height 34
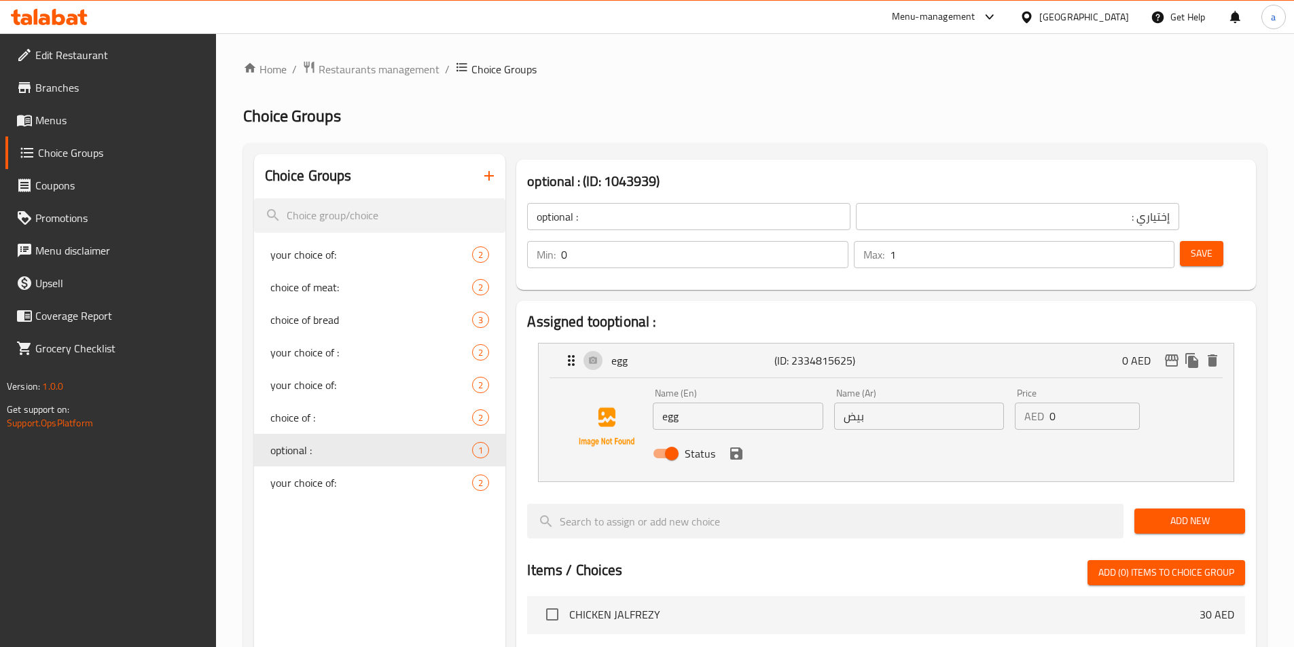
click at [661, 403] on input "egg" at bounding box center [738, 416] width 170 height 27
paste input "scrambled"
click at [844, 403] on input "بيض" at bounding box center [919, 416] width 170 height 27
paste input "المخفوق"
click at [740, 448] on icon "save" at bounding box center [736, 454] width 12 height 12
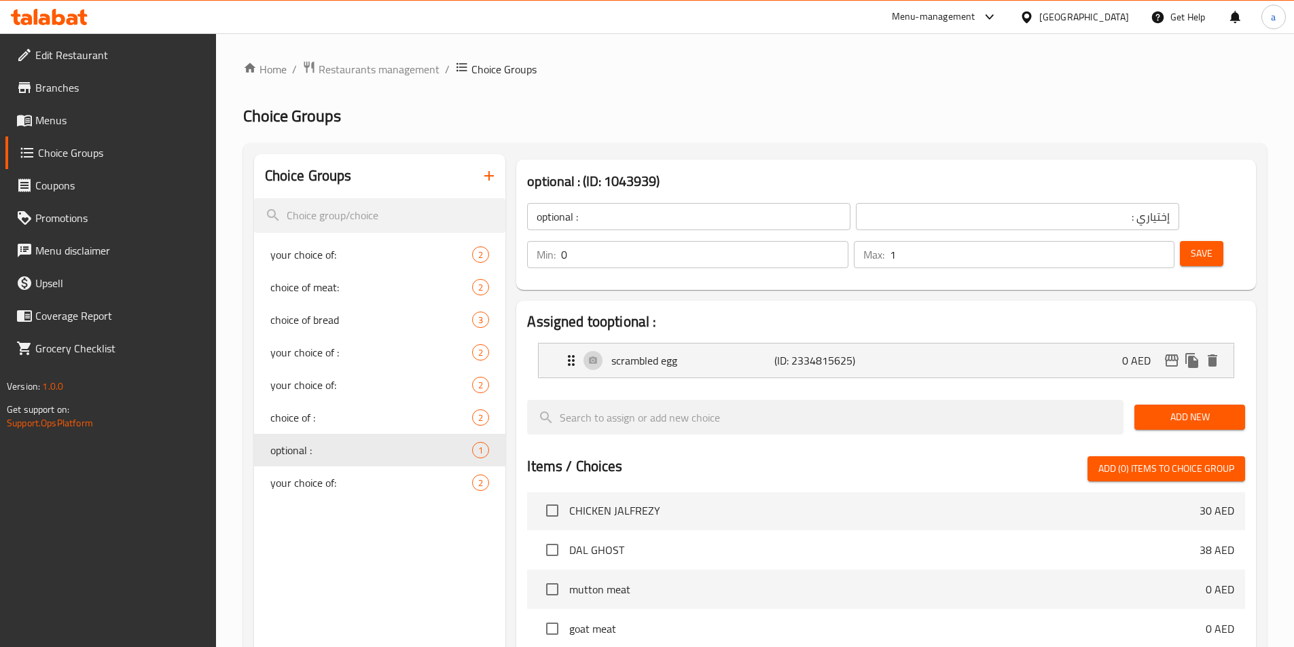
click at [1191, 245] on span "Save" at bounding box center [1202, 253] width 22 height 17
click at [103, 158] on span "Choice Groups" at bounding box center [121, 153] width 167 height 16
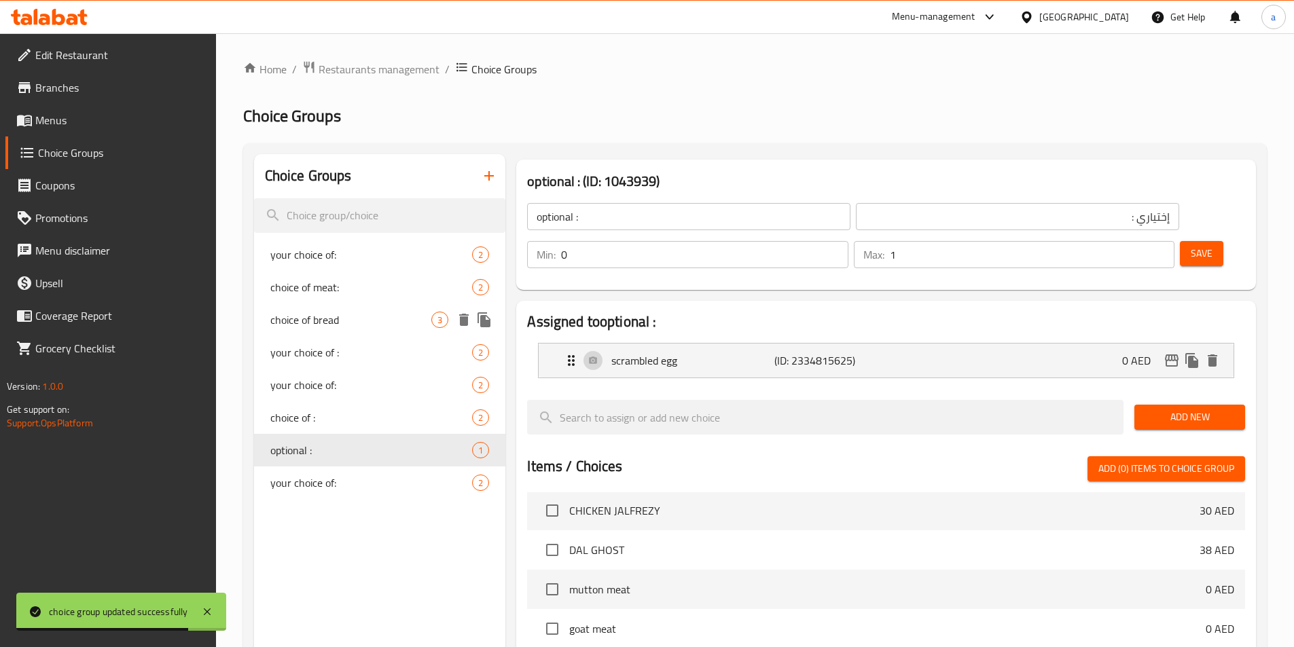
click at [363, 312] on span "choice of bread" at bounding box center [351, 320] width 162 height 16
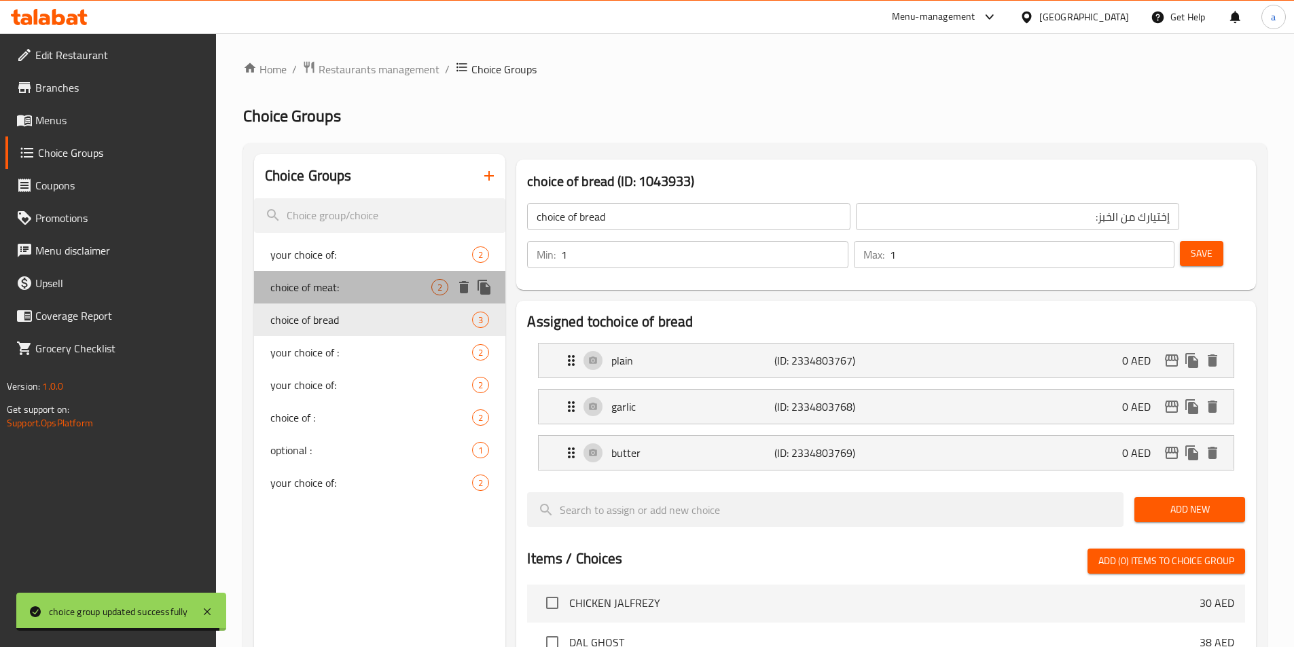
click at [351, 287] on span "choice of meat:" at bounding box center [351, 287] width 162 height 16
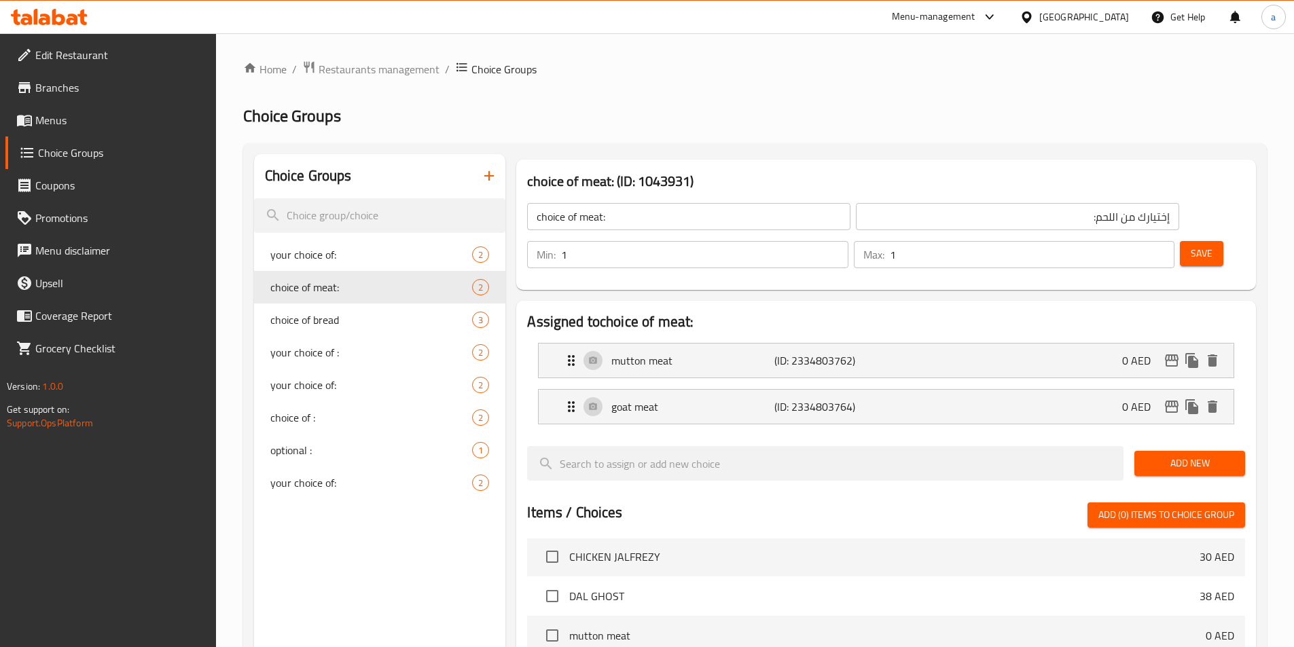
click at [490, 163] on button "button" at bounding box center [489, 176] width 33 height 33
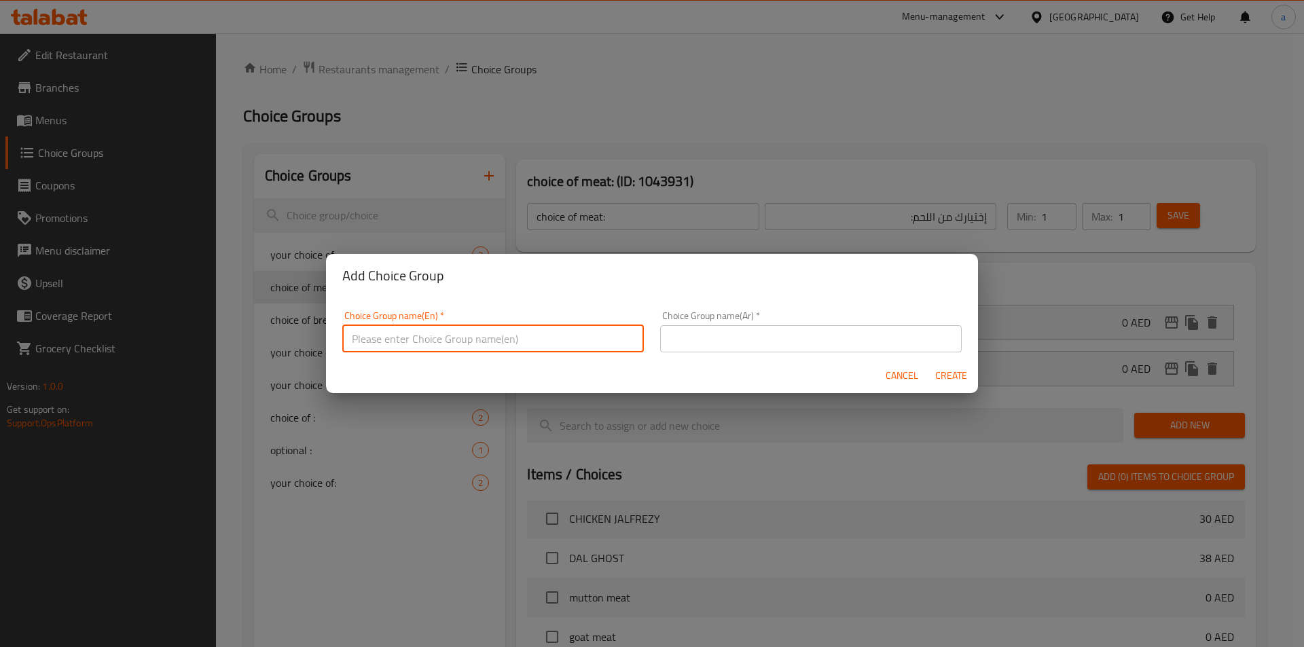
click at [499, 338] on input "text" at bounding box center [493, 338] width 302 height 27
click at [789, 339] on input "text" at bounding box center [811, 338] width 302 height 27
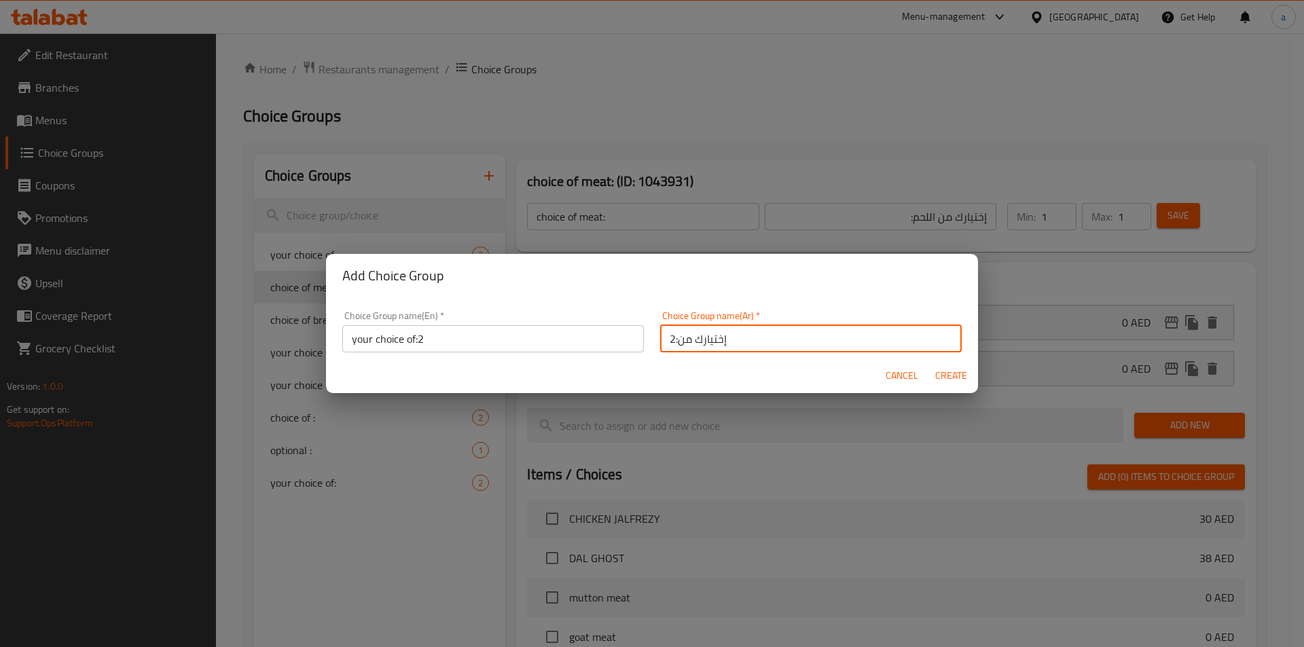
click at [951, 372] on span "Create" at bounding box center [951, 375] width 33 height 17
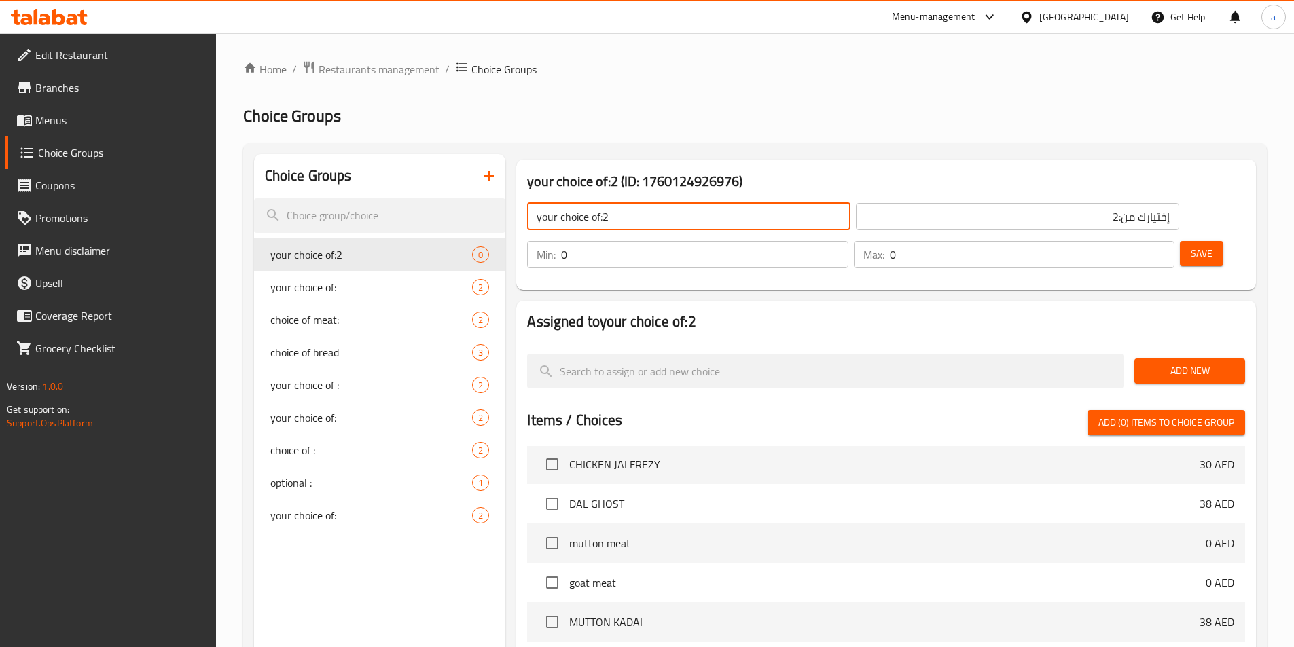
drag, startPoint x: 629, startPoint y: 215, endPoint x: 605, endPoint y: 215, distance: 23.8
click at [605, 215] on input "your choice of:2" at bounding box center [688, 216] width 323 height 27
click at [885, 210] on input "إختيارك من:2" at bounding box center [1017, 216] width 323 height 27
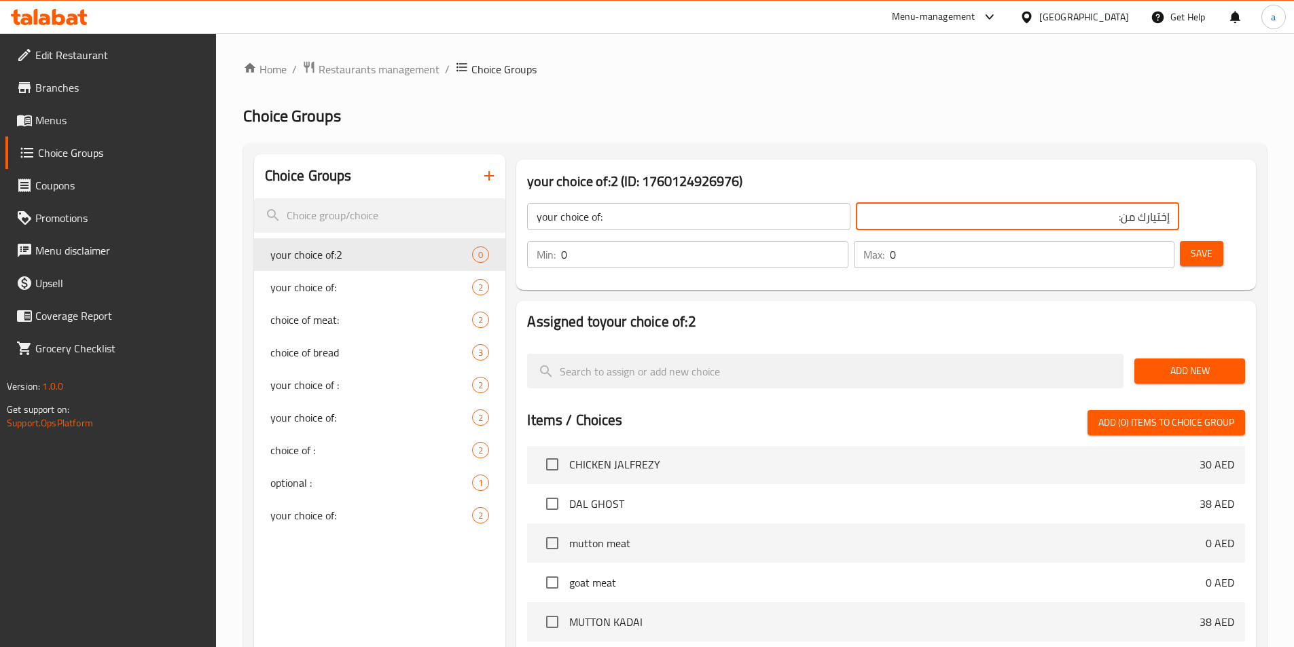
click at [1180, 241] on button "Save" at bounding box center [1201, 253] width 43 height 25
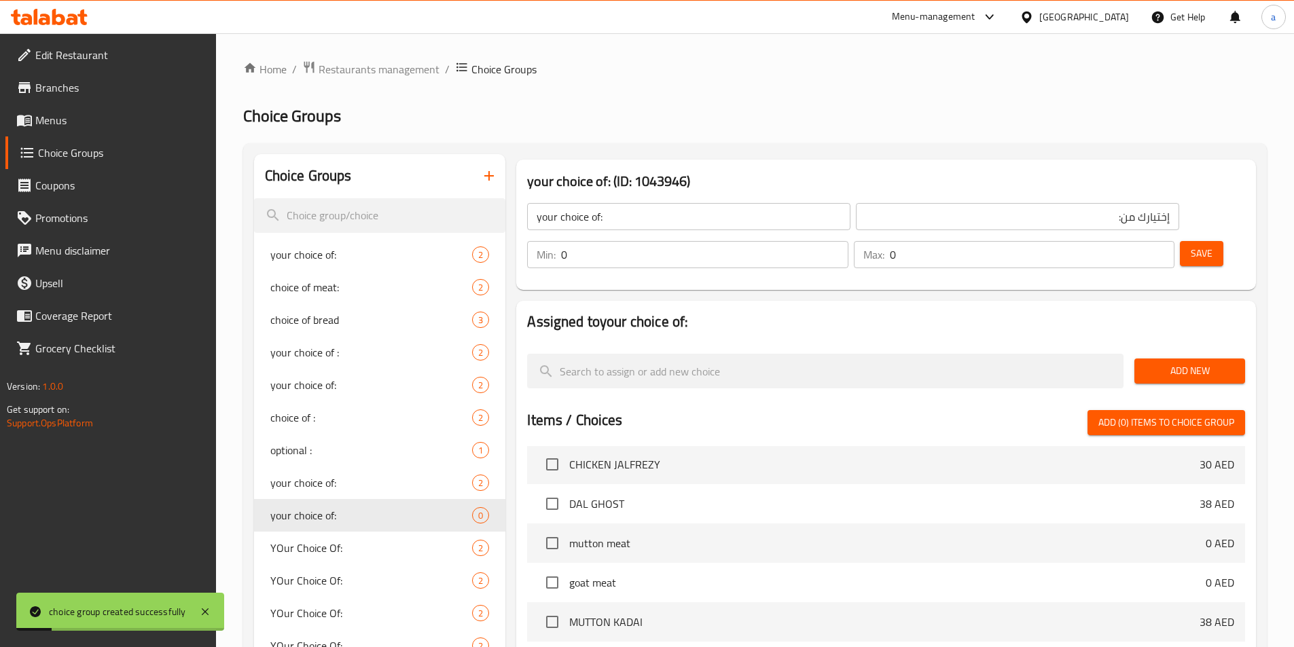
click at [1207, 359] on button "Add New" at bounding box center [1189, 371] width 111 height 25
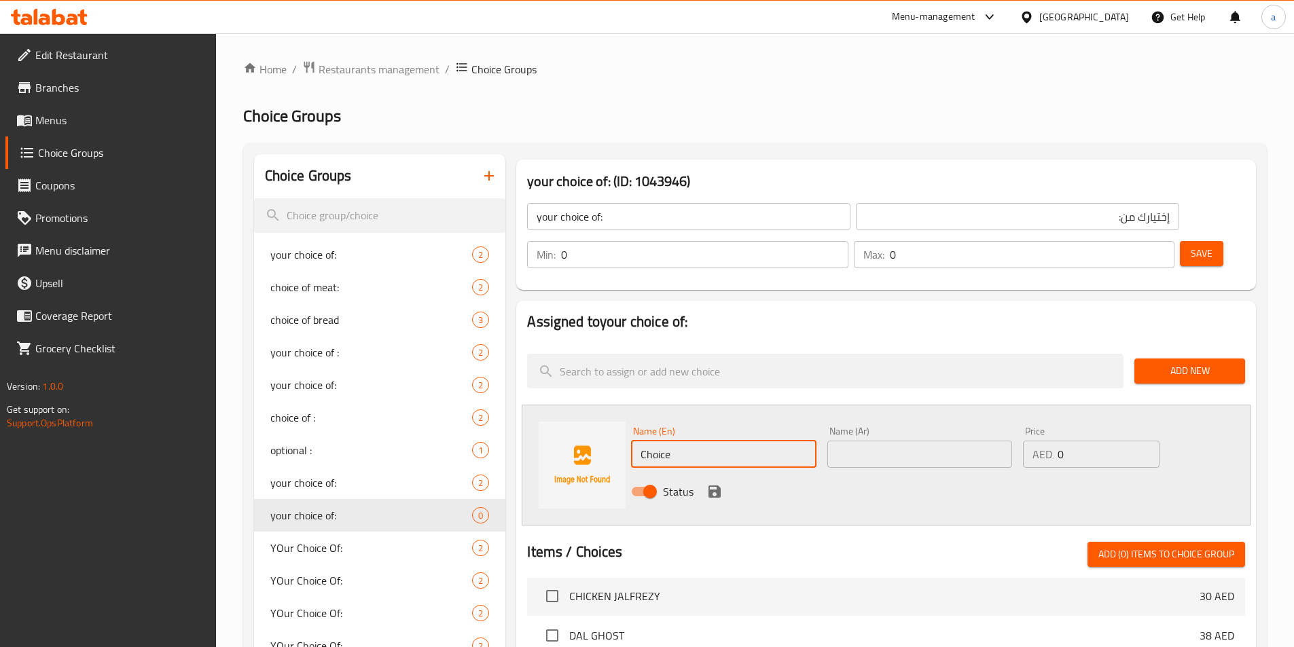
click at [675, 441] on input "Choice" at bounding box center [723, 454] width 185 height 27
click at [717, 486] on icon "save" at bounding box center [714, 492] width 12 height 12
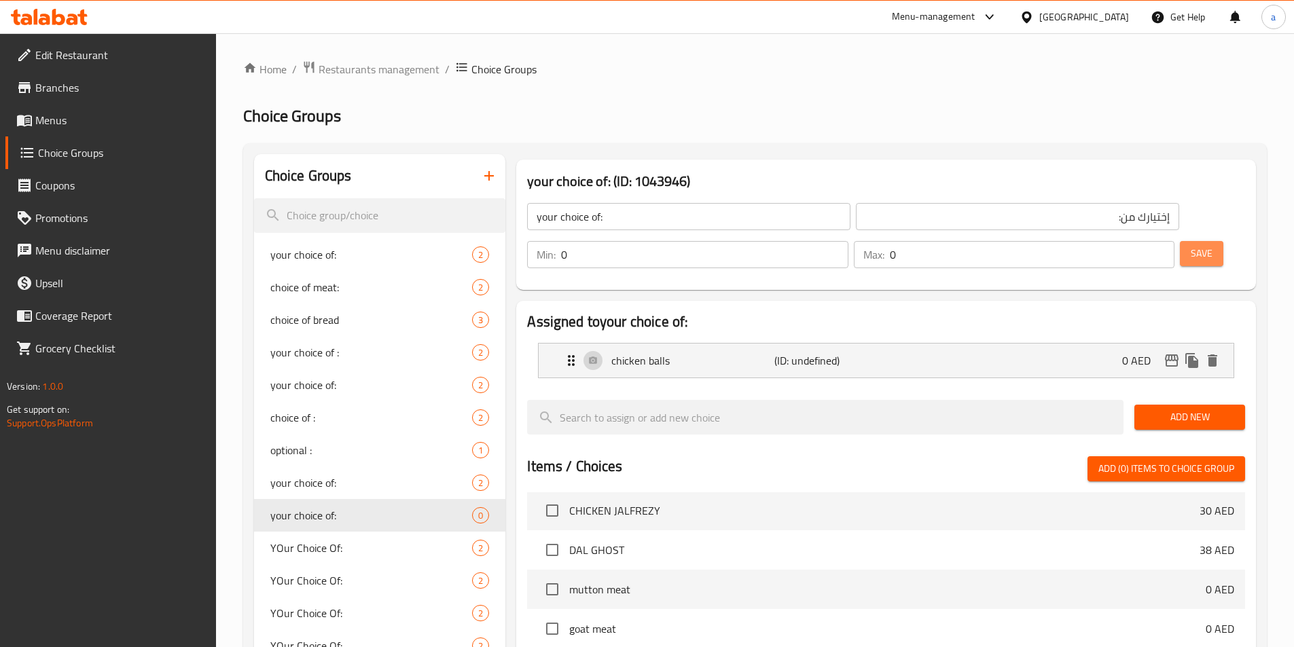
click at [1191, 245] on span "Save" at bounding box center [1202, 253] width 22 height 17
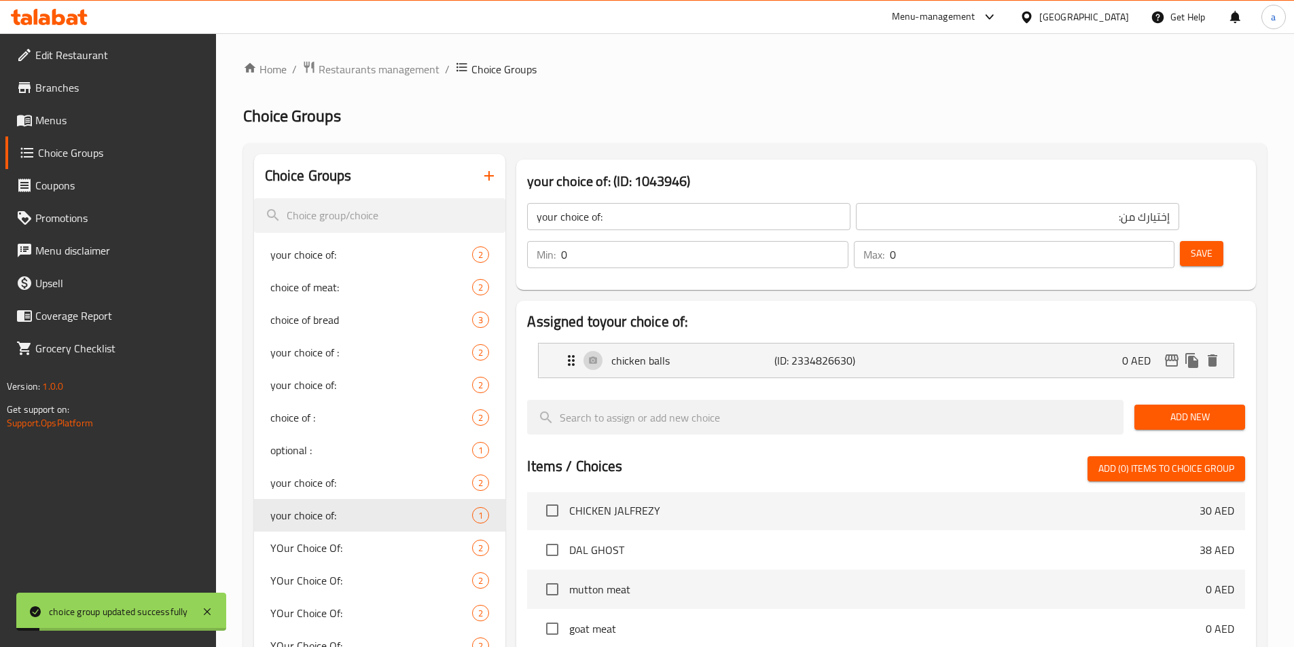
click at [1208, 405] on button "Add New" at bounding box center [1189, 417] width 111 height 25
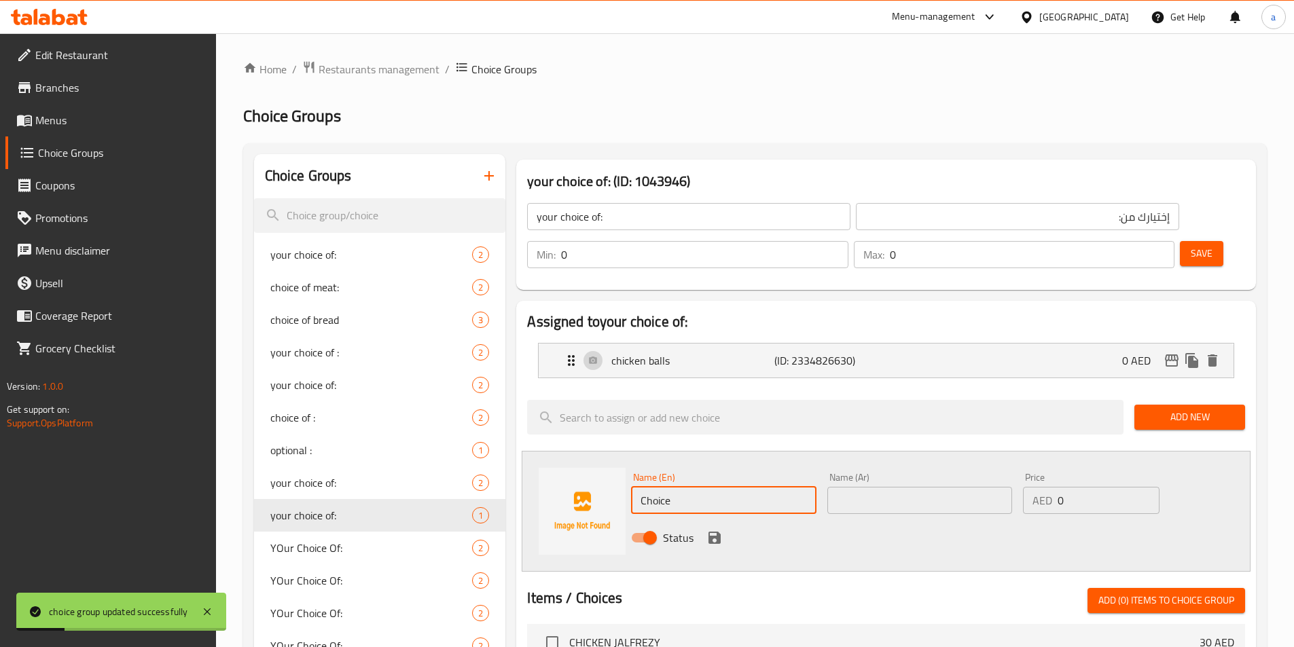
click at [718, 487] on input "Choice" at bounding box center [723, 500] width 185 height 27
click at [717, 487] on input "Choice" at bounding box center [723, 500] width 185 height 27
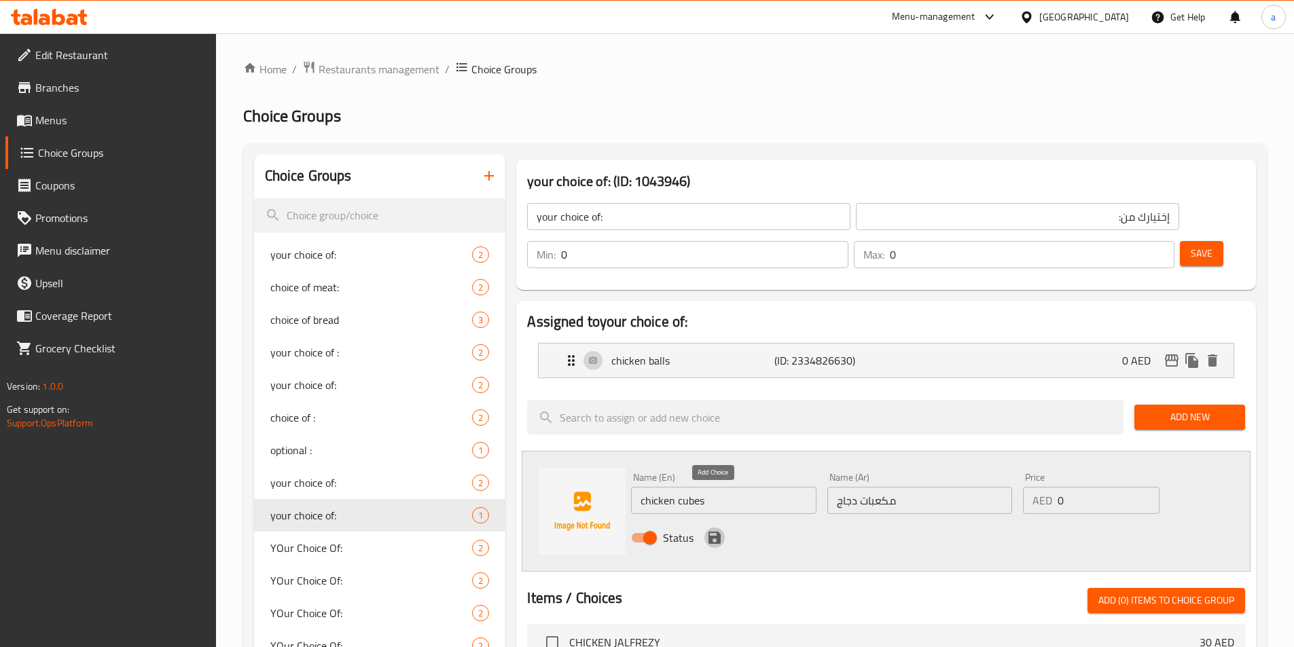
click at [720, 532] on icon "save" at bounding box center [714, 538] width 12 height 12
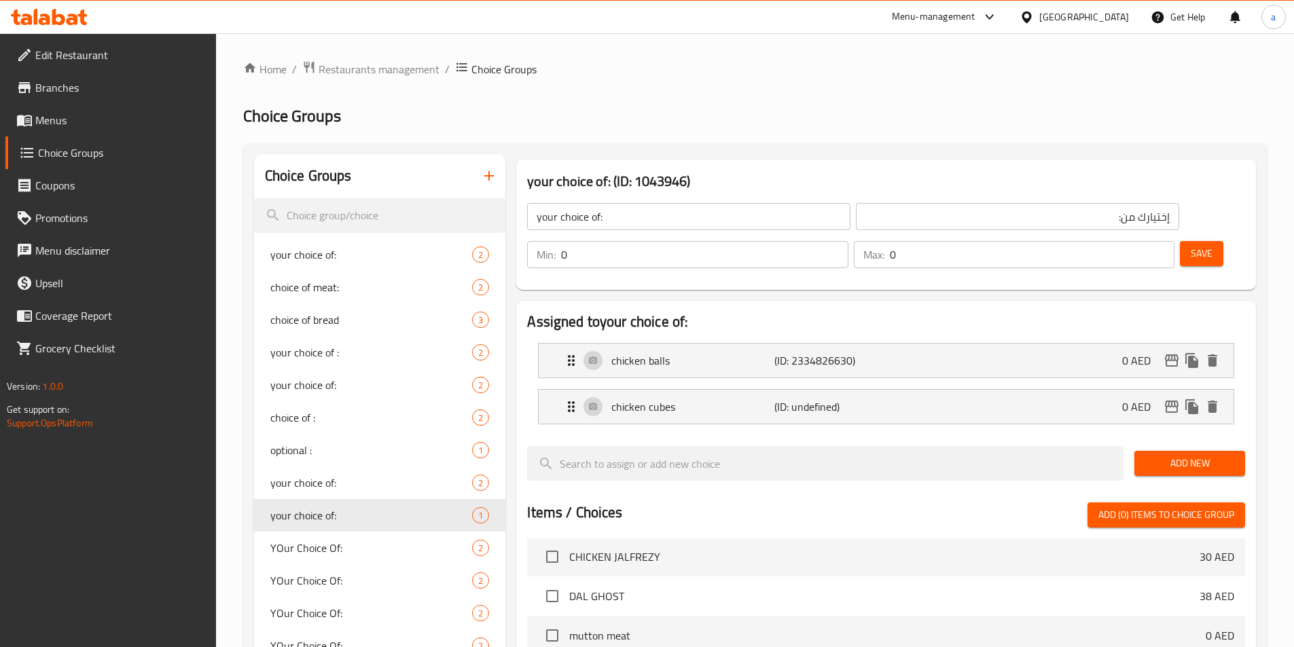
click at [1191, 245] on span "Save" at bounding box center [1202, 253] width 22 height 17
click at [848, 241] on input "0" at bounding box center [704, 254] width 287 height 27
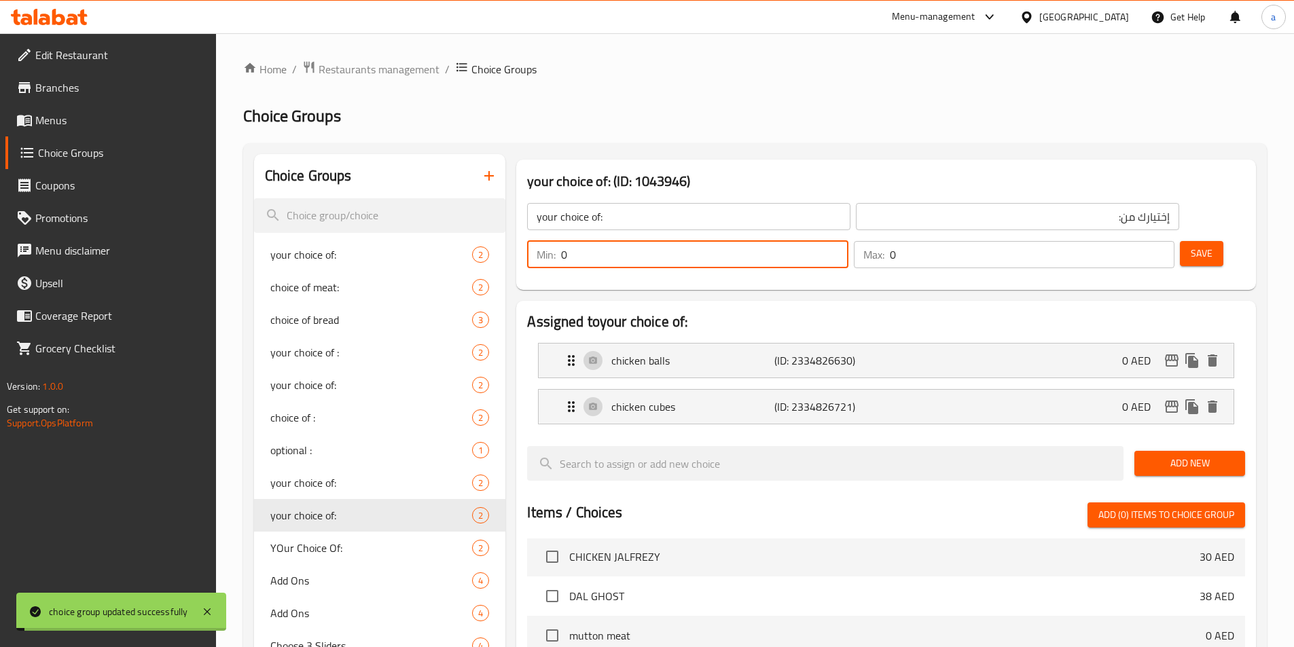
click at [848, 241] on input "0" at bounding box center [704, 254] width 287 height 27
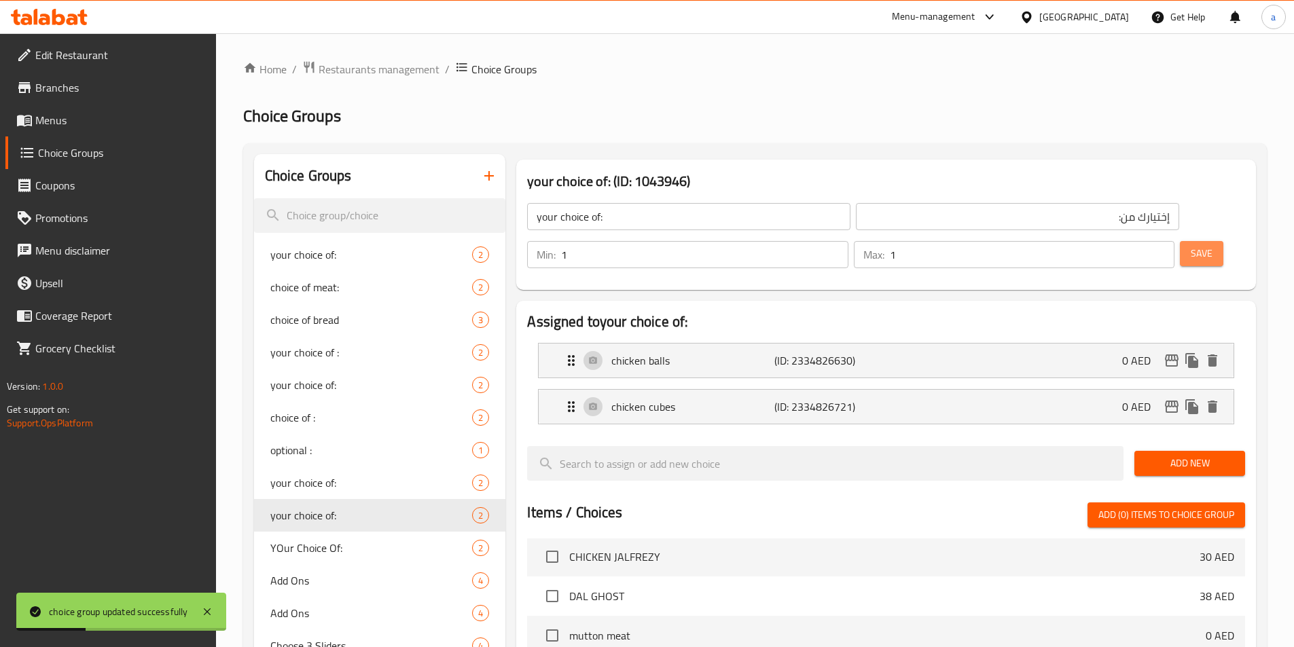
click at [1191, 245] on span "Save" at bounding box center [1202, 253] width 22 height 17
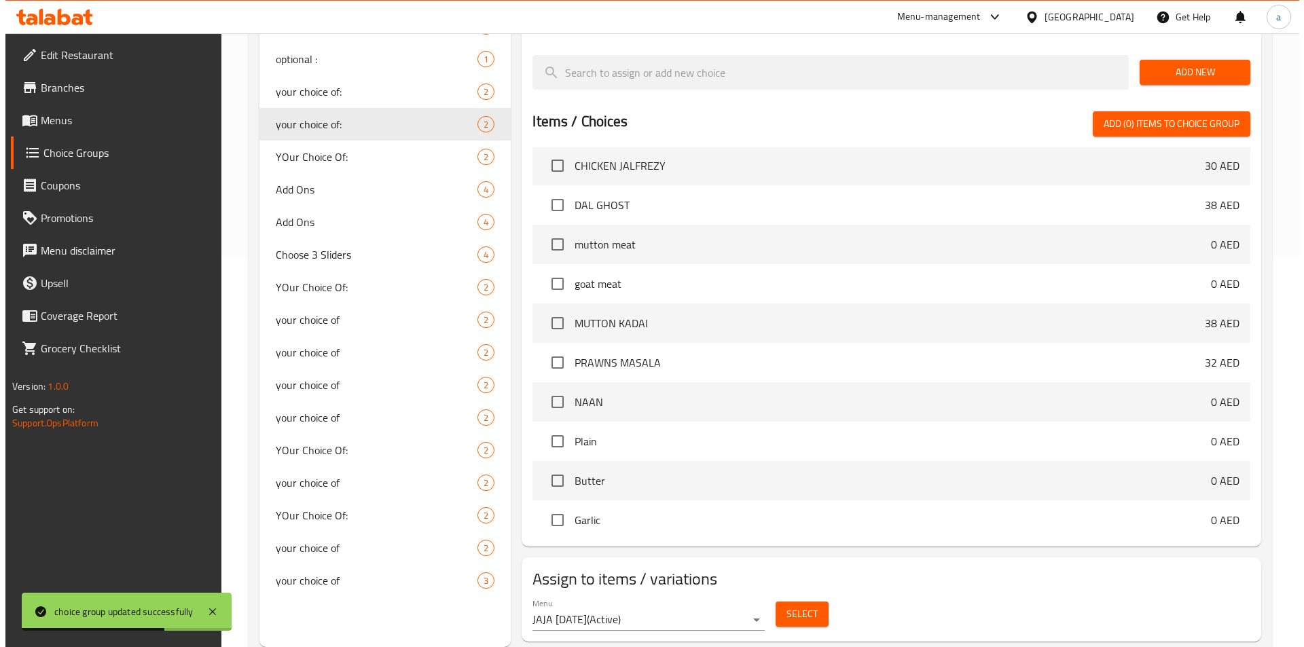
scroll to position [830, 0]
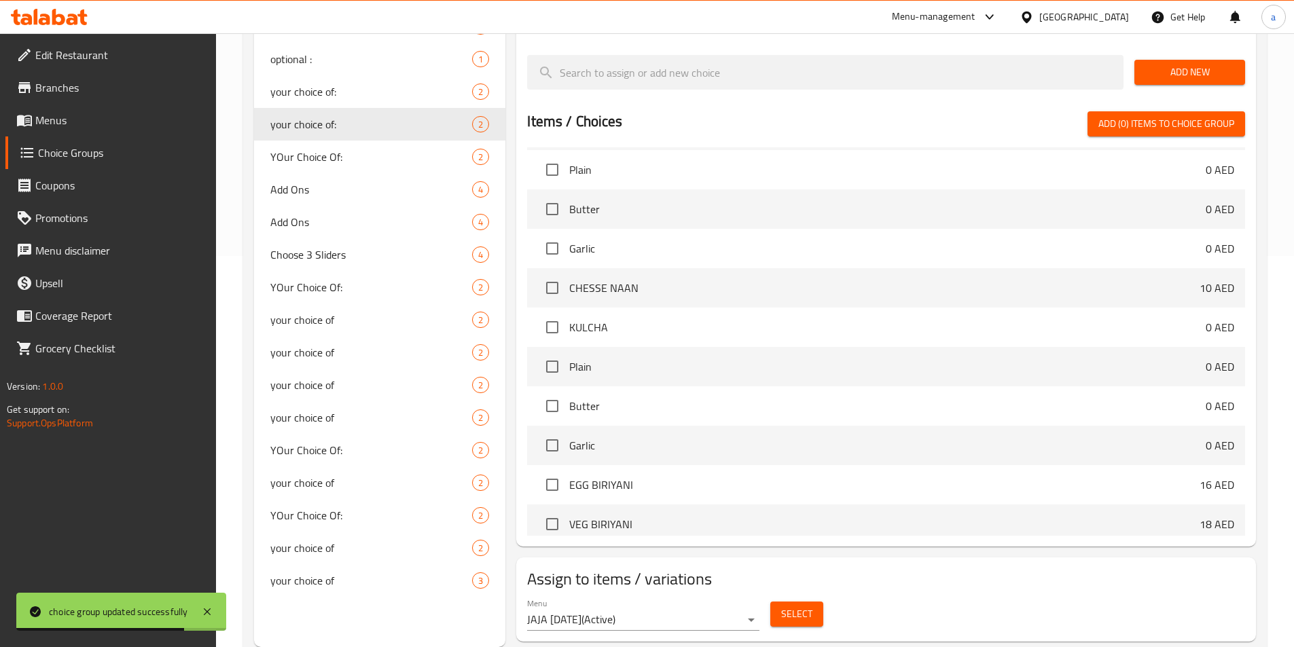
click at [797, 606] on span "Select" at bounding box center [796, 614] width 31 height 17
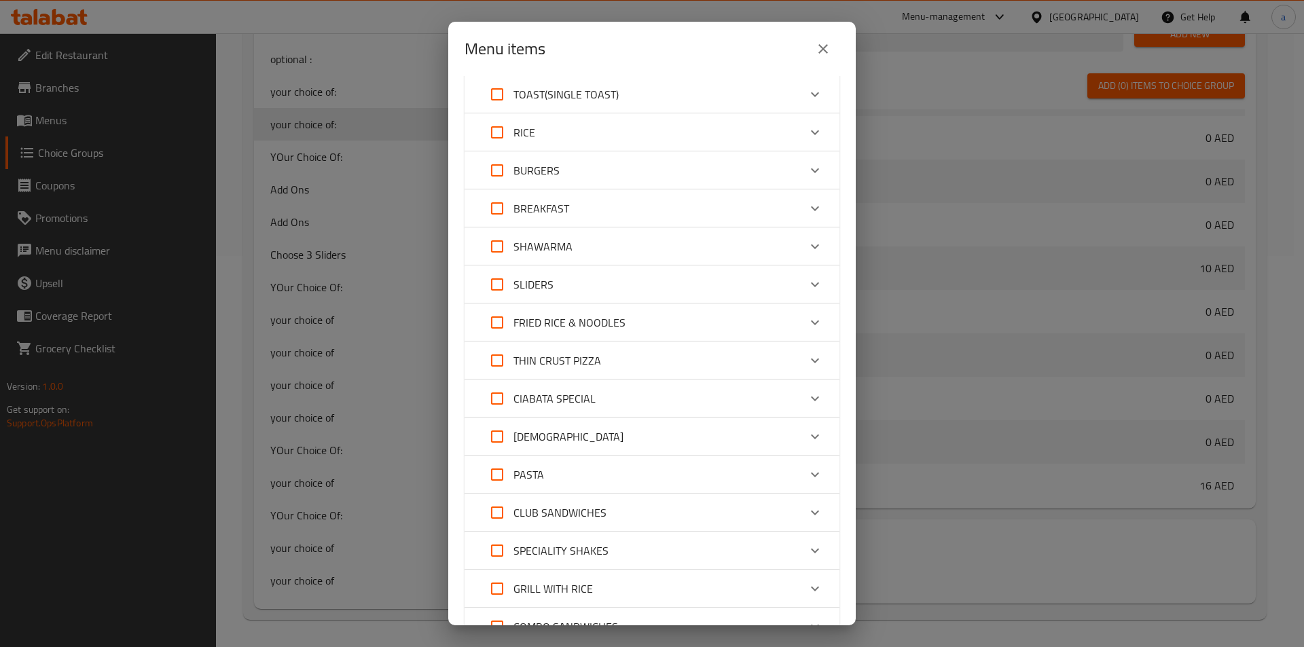
scroll to position [408, 0]
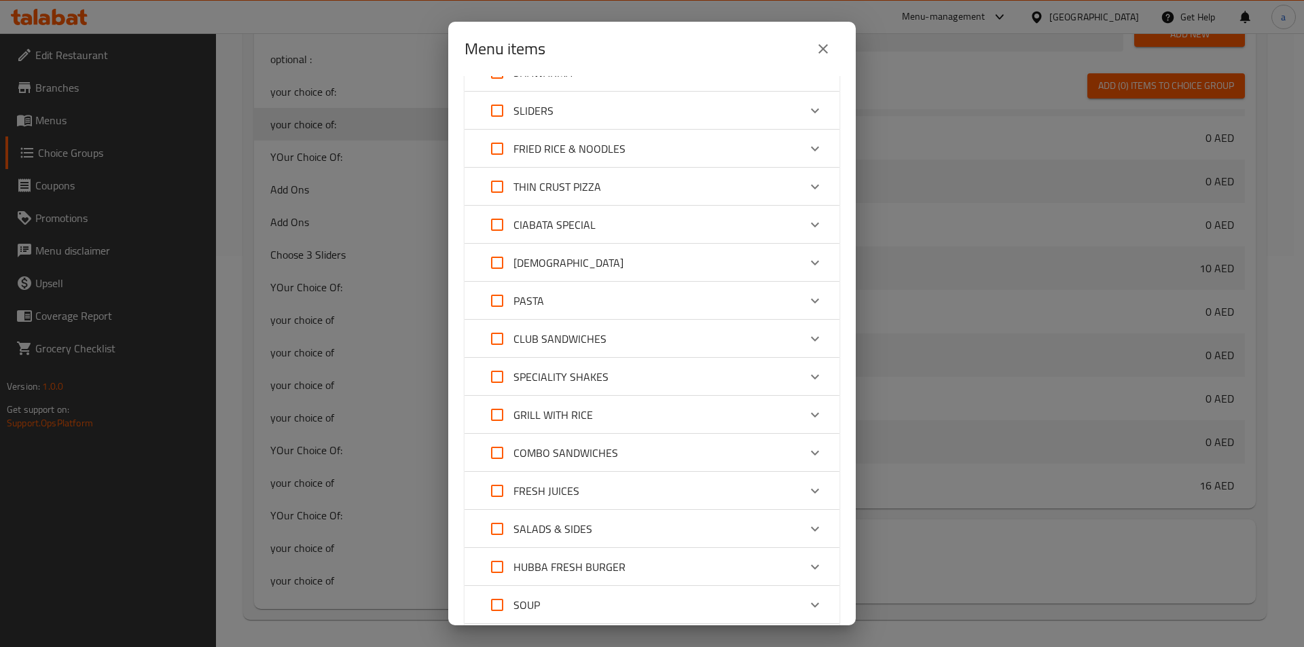
click at [541, 267] on p "[DEMOGRAPHIC_DATA]" at bounding box center [568, 263] width 110 height 16
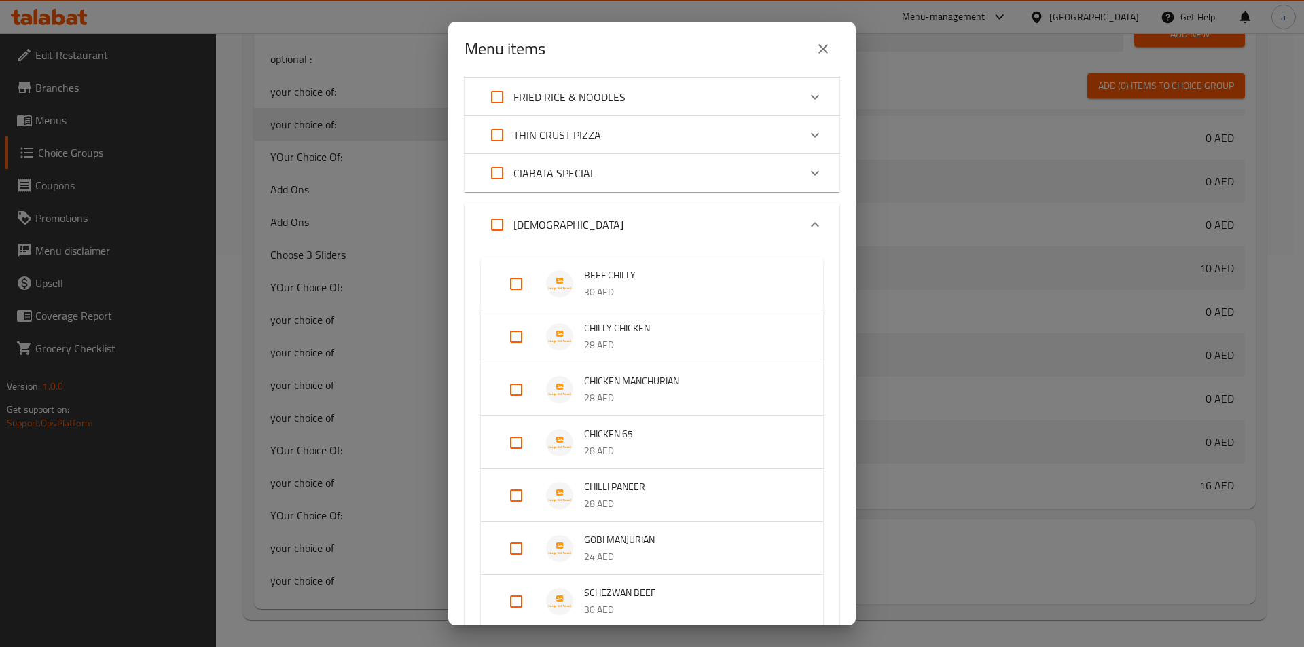
scroll to position [543, 0]
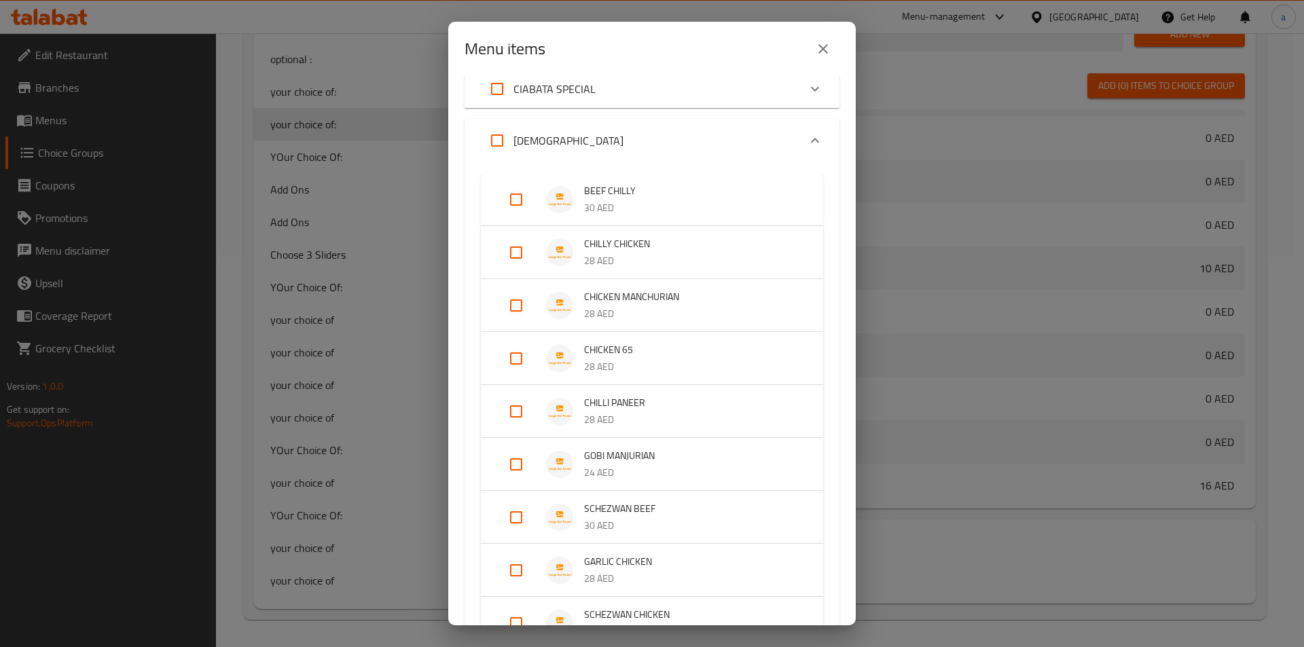
click at [507, 302] on input "Expand" at bounding box center [516, 305] width 33 height 33
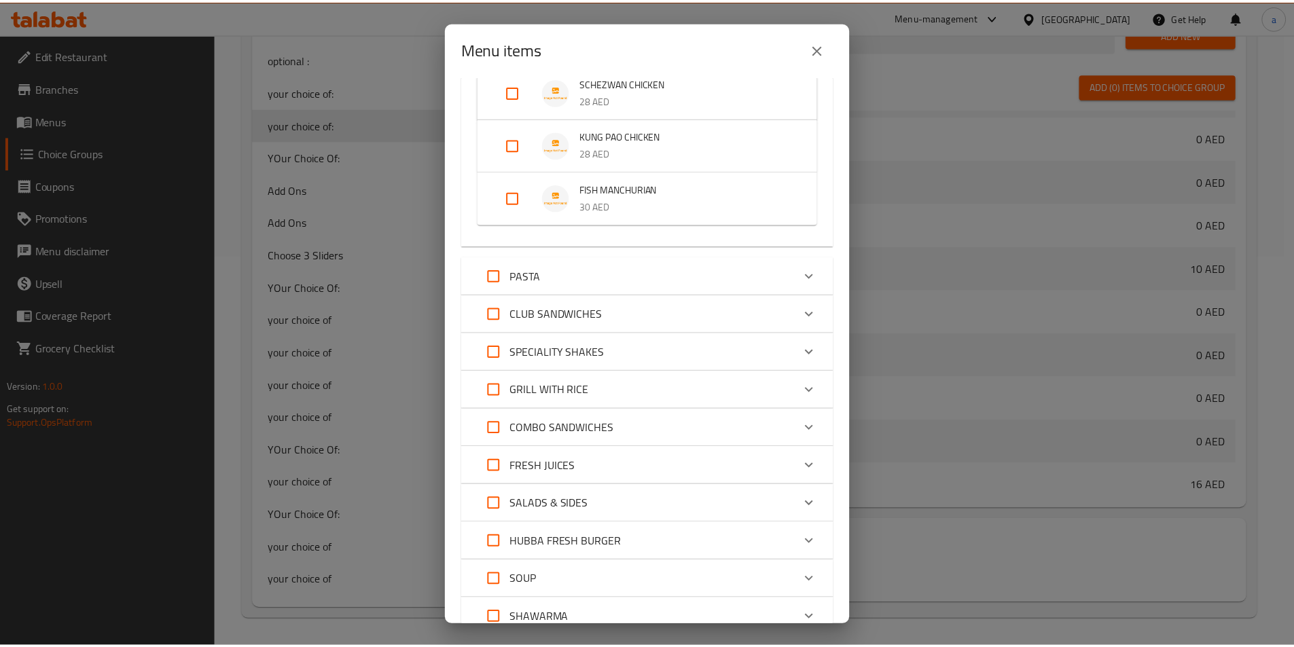
scroll to position [1241, 0]
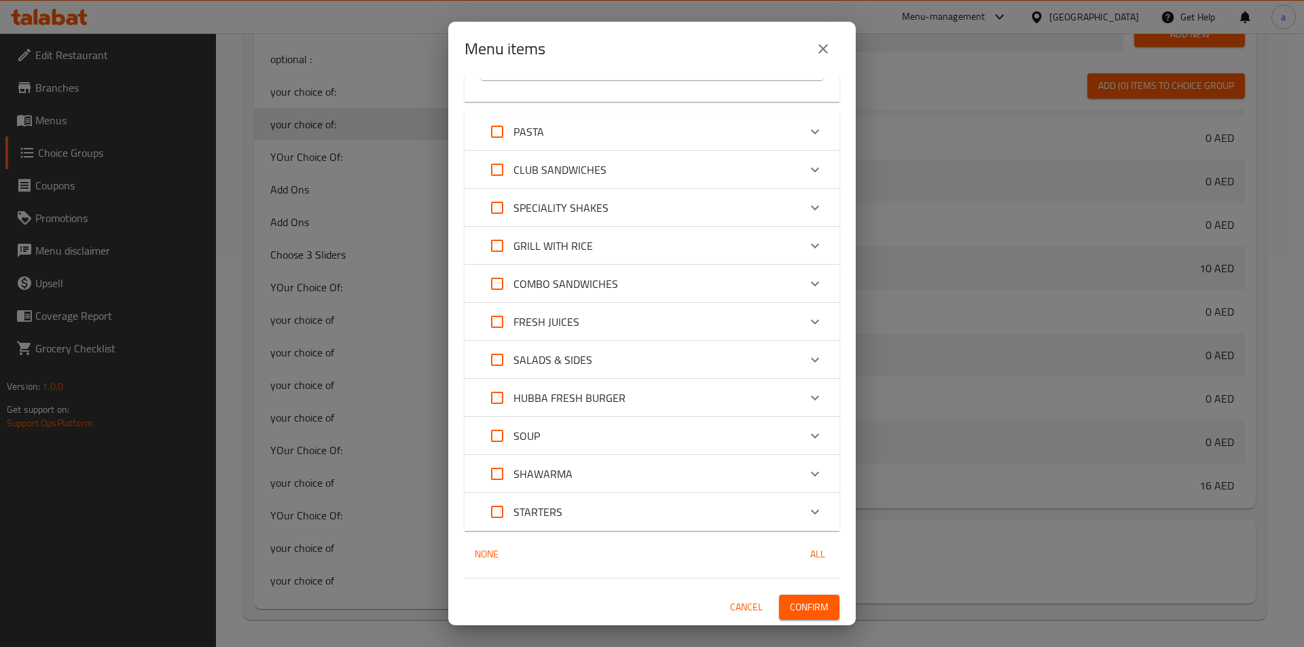
click at [800, 602] on span "Confirm" at bounding box center [809, 607] width 39 height 17
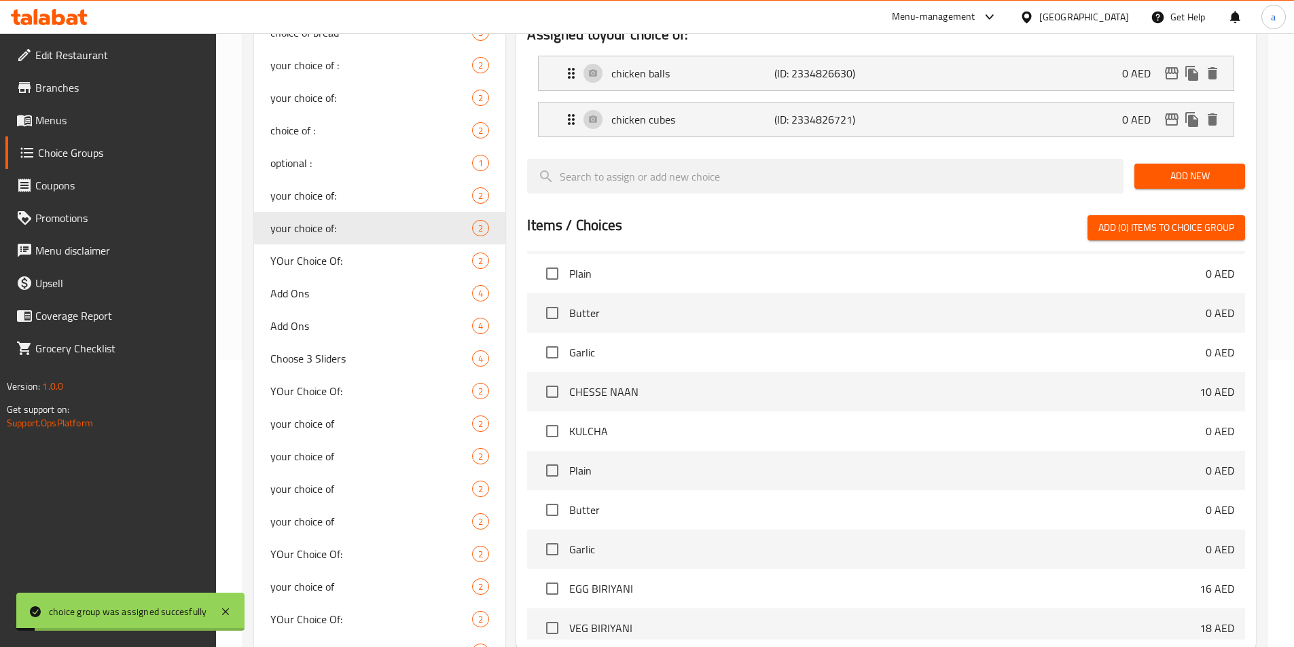
scroll to position [120, 0]
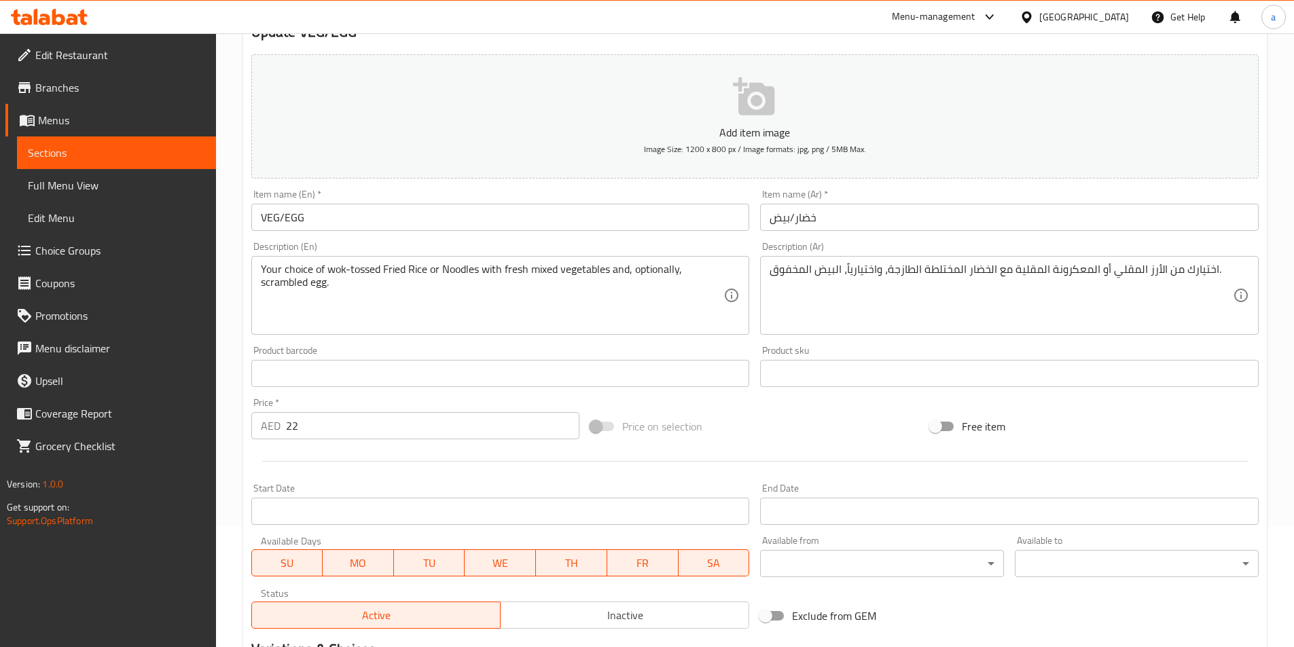
scroll to position [408, 0]
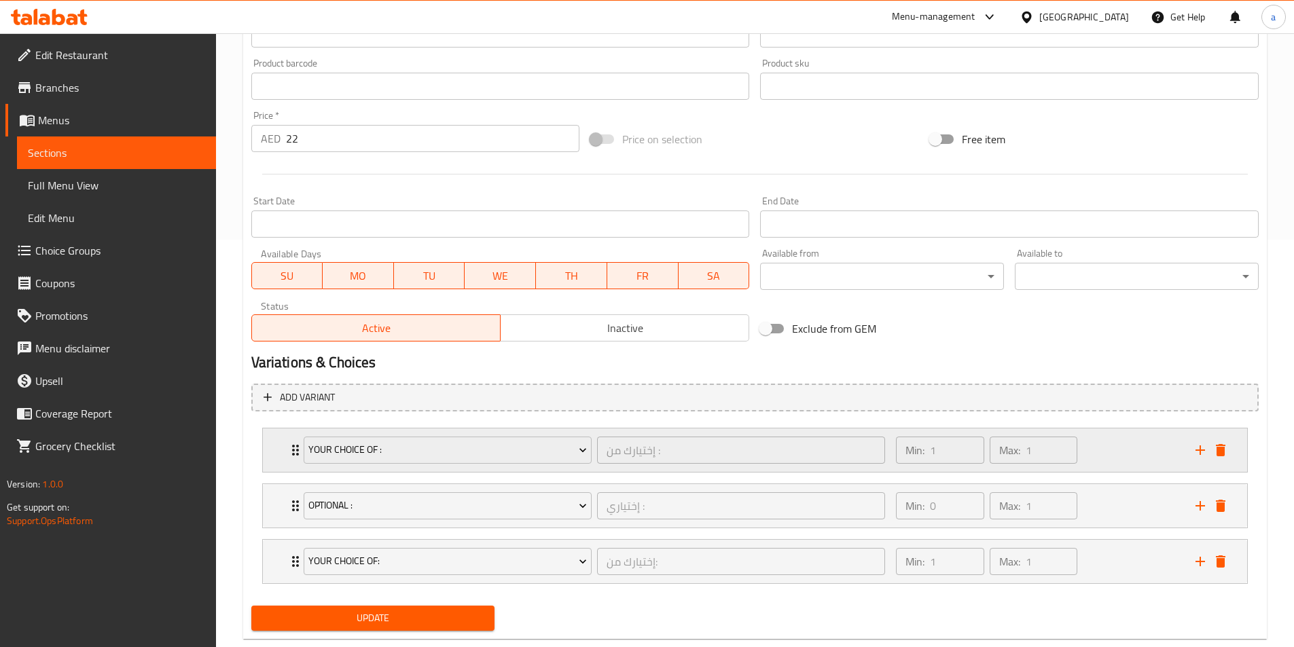
click at [1140, 446] on div "Min: 1 ​ Max: 1 ​" at bounding box center [1037, 450] width 299 height 43
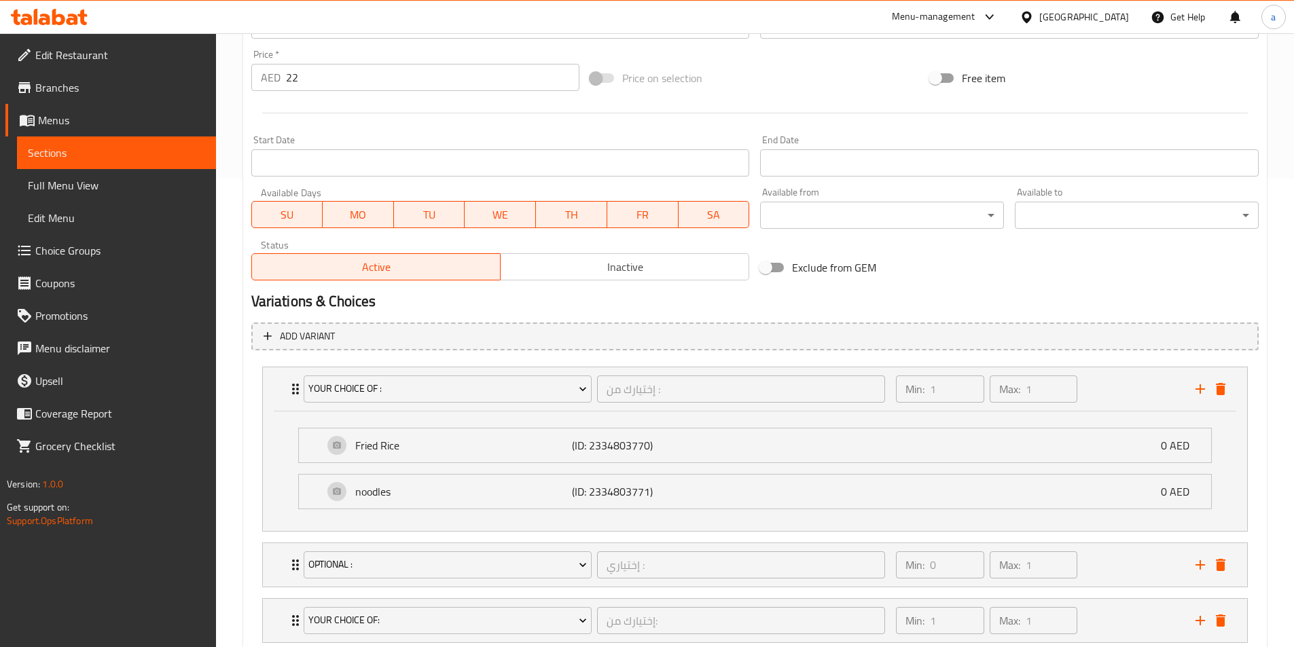
scroll to position [558, 0]
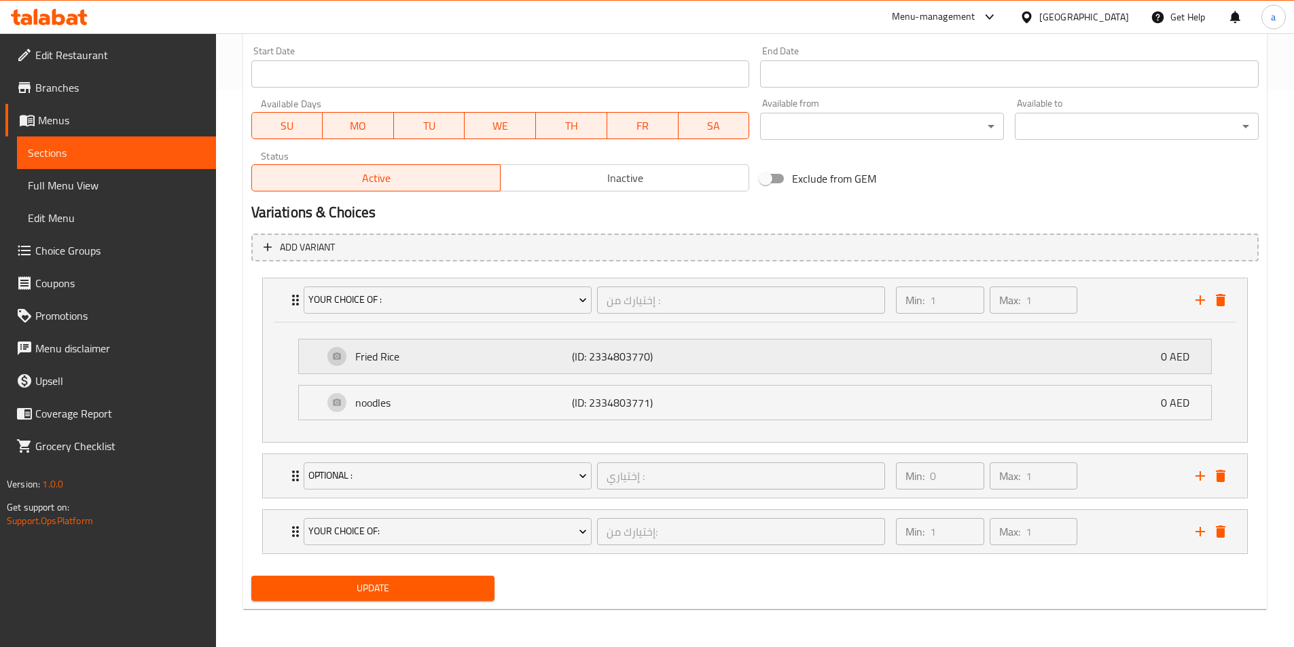
click at [650, 365] on p "(ID: 2334803770)" at bounding box center [644, 356] width 145 height 16
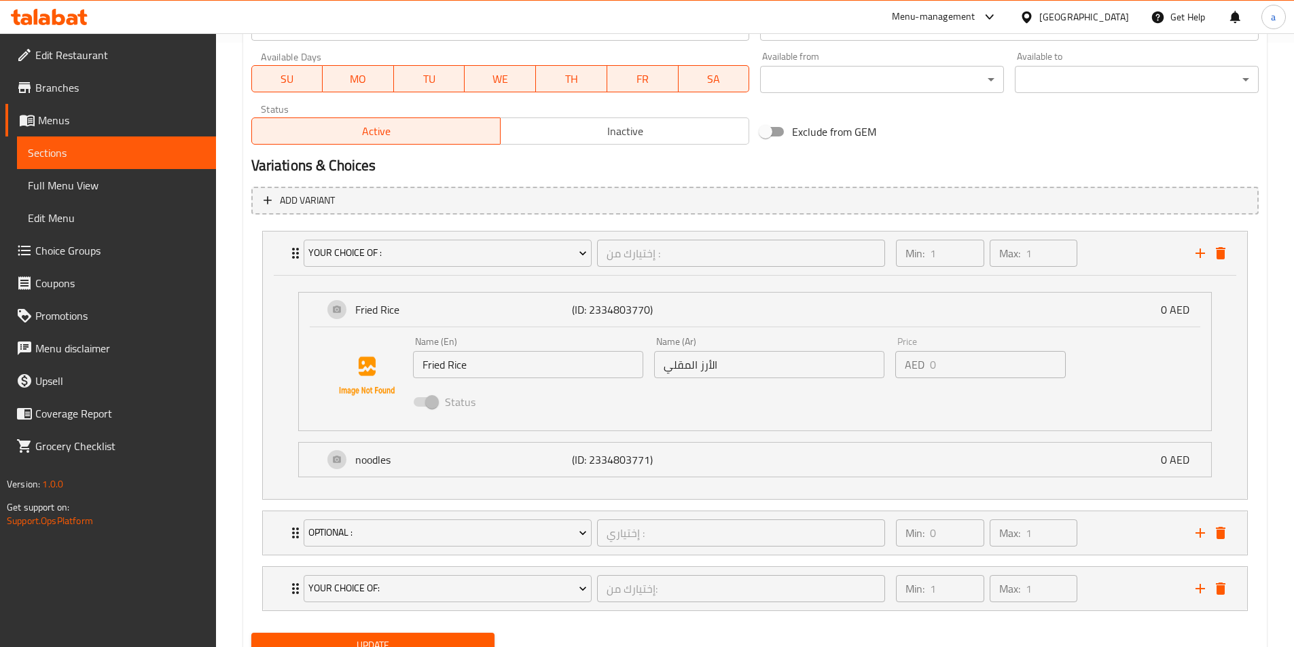
scroll to position [662, 0]
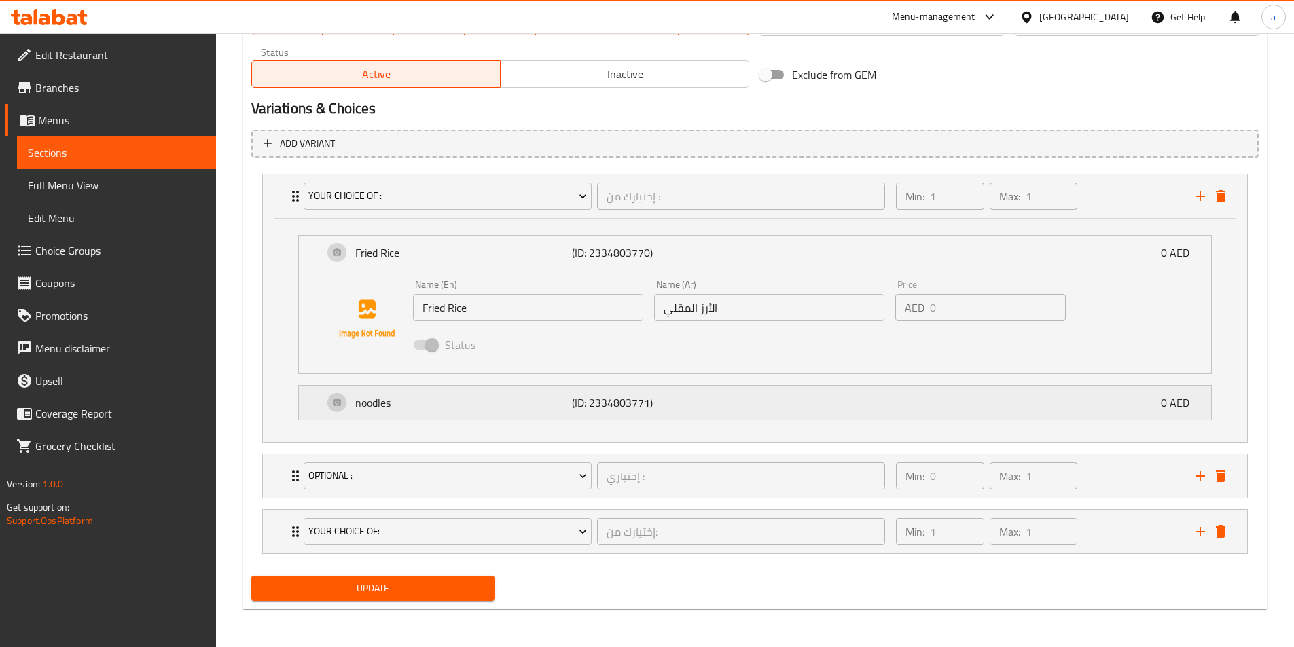
click at [494, 398] on p "noodles" at bounding box center [463, 403] width 217 height 16
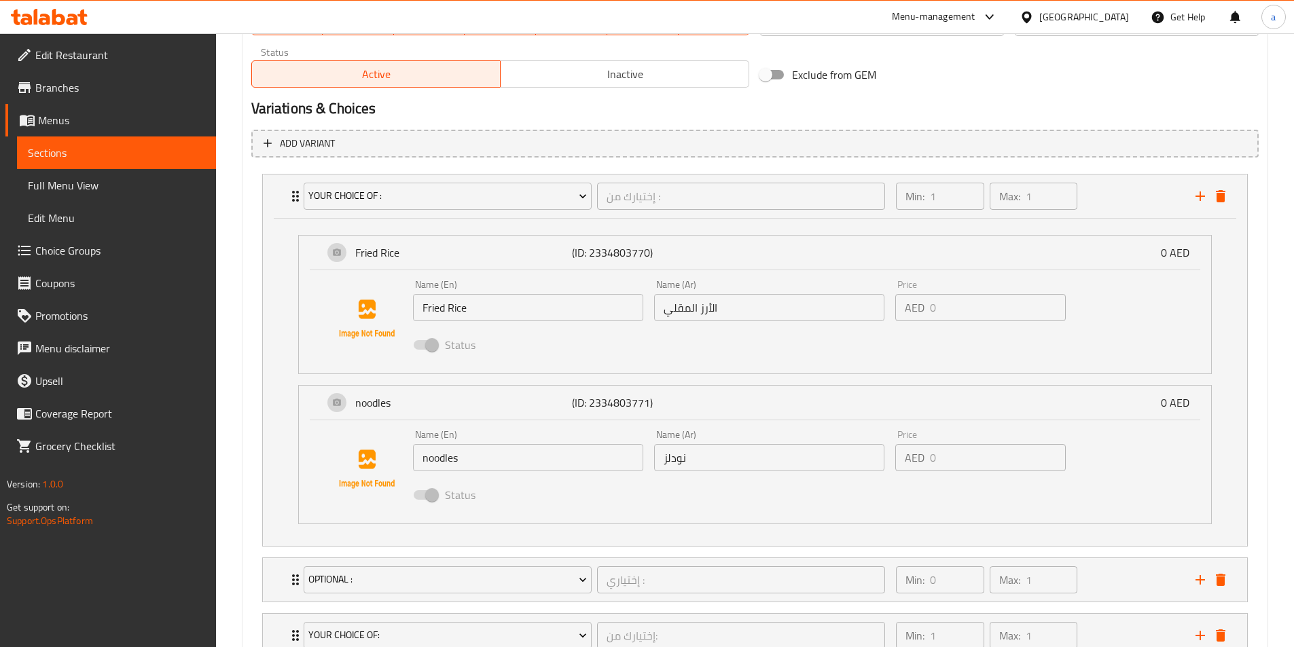
scroll to position [765, 0]
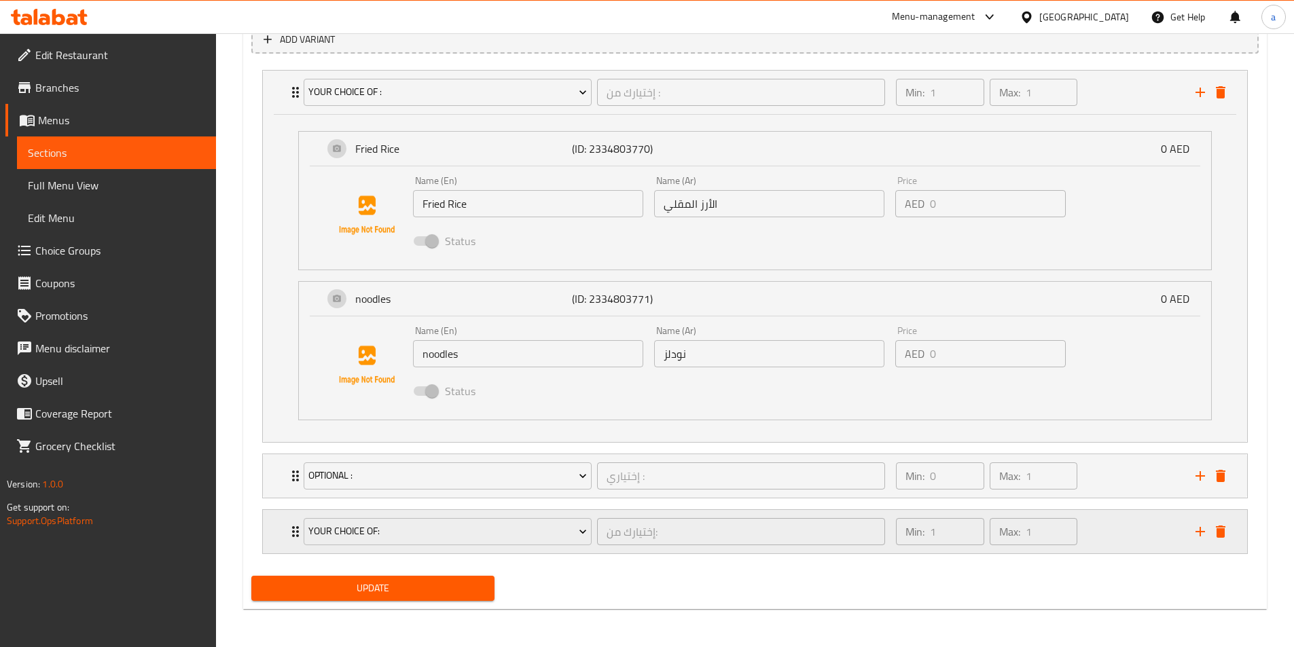
click at [1105, 512] on div "Min: 1 ​ Max: 1 ​" at bounding box center [1037, 531] width 299 height 43
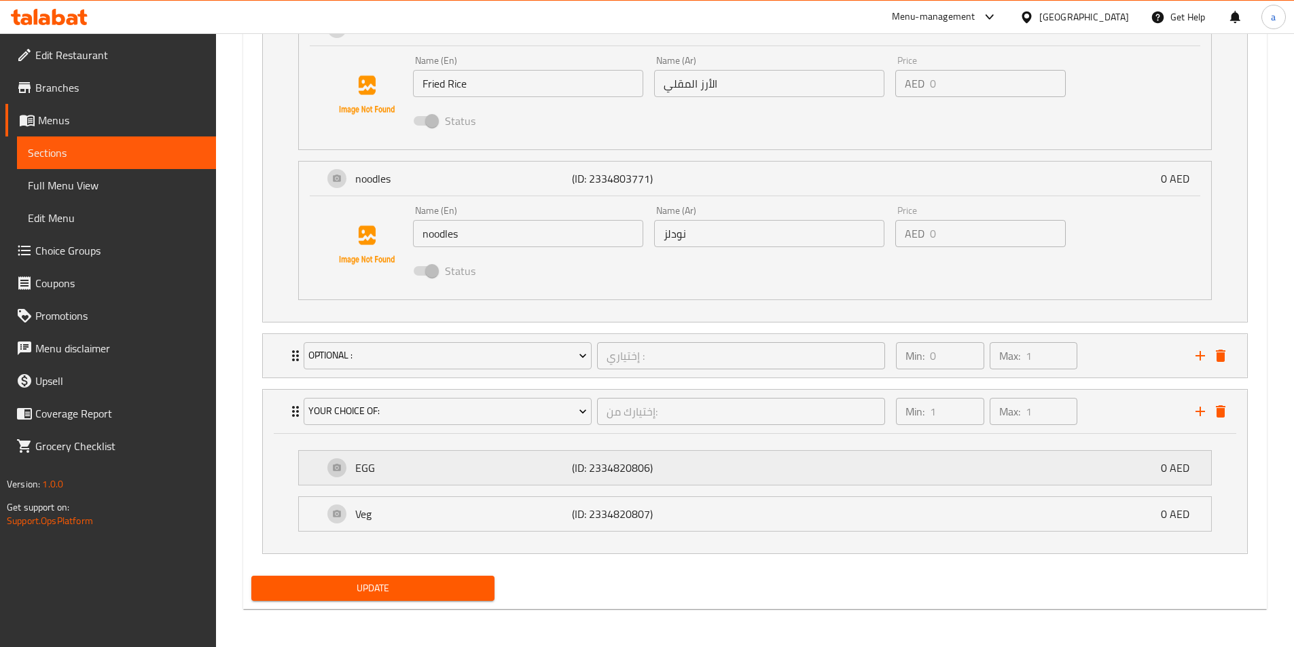
click at [604, 463] on p "(ID: 2334820806)" at bounding box center [644, 468] width 145 height 16
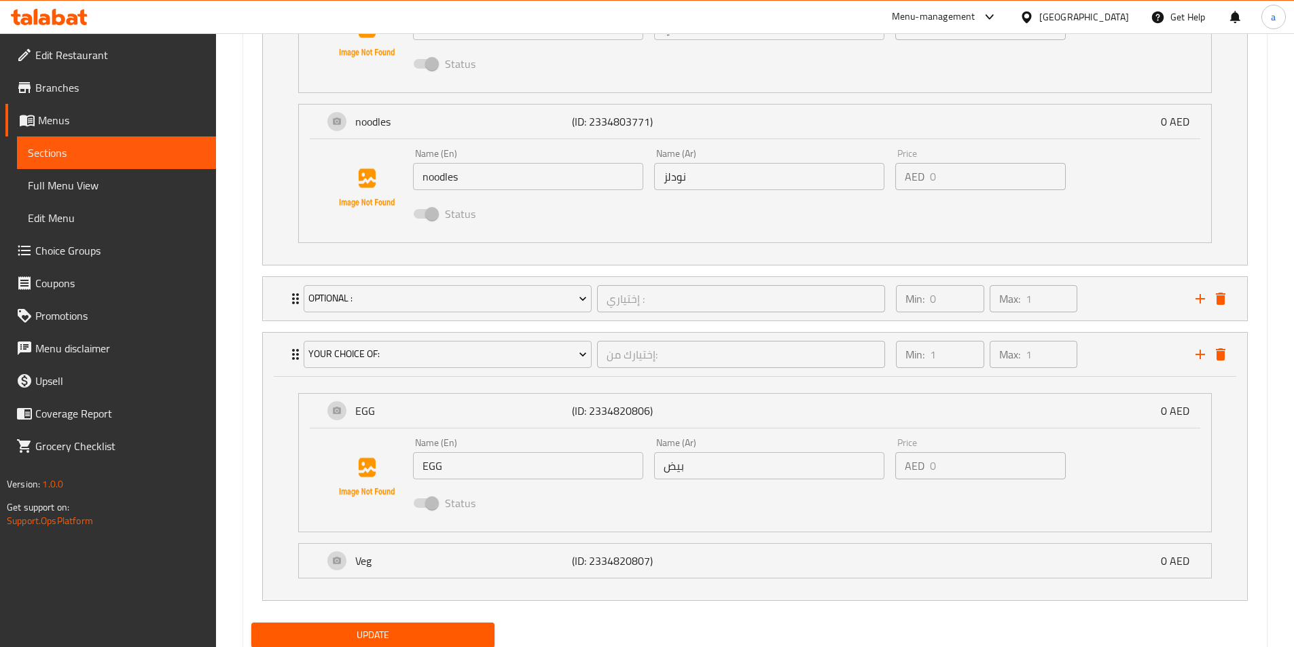
scroll to position [990, 0]
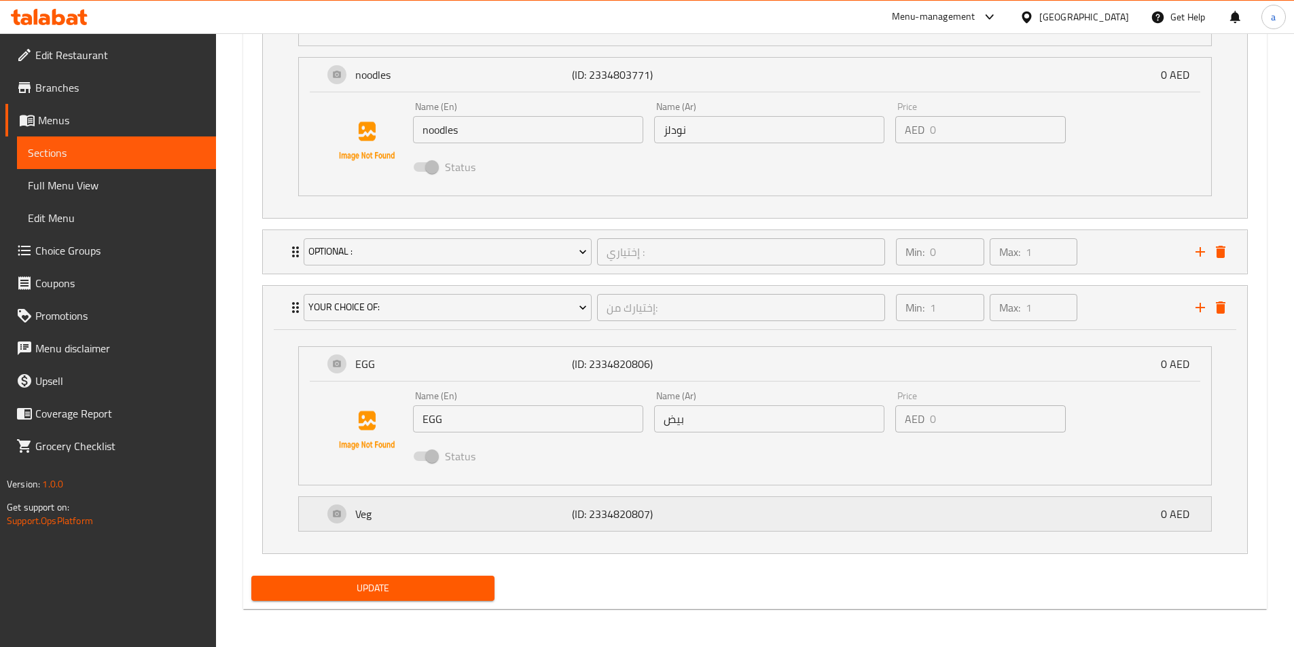
click at [669, 509] on p "(ID: 2334820807)" at bounding box center [644, 514] width 145 height 16
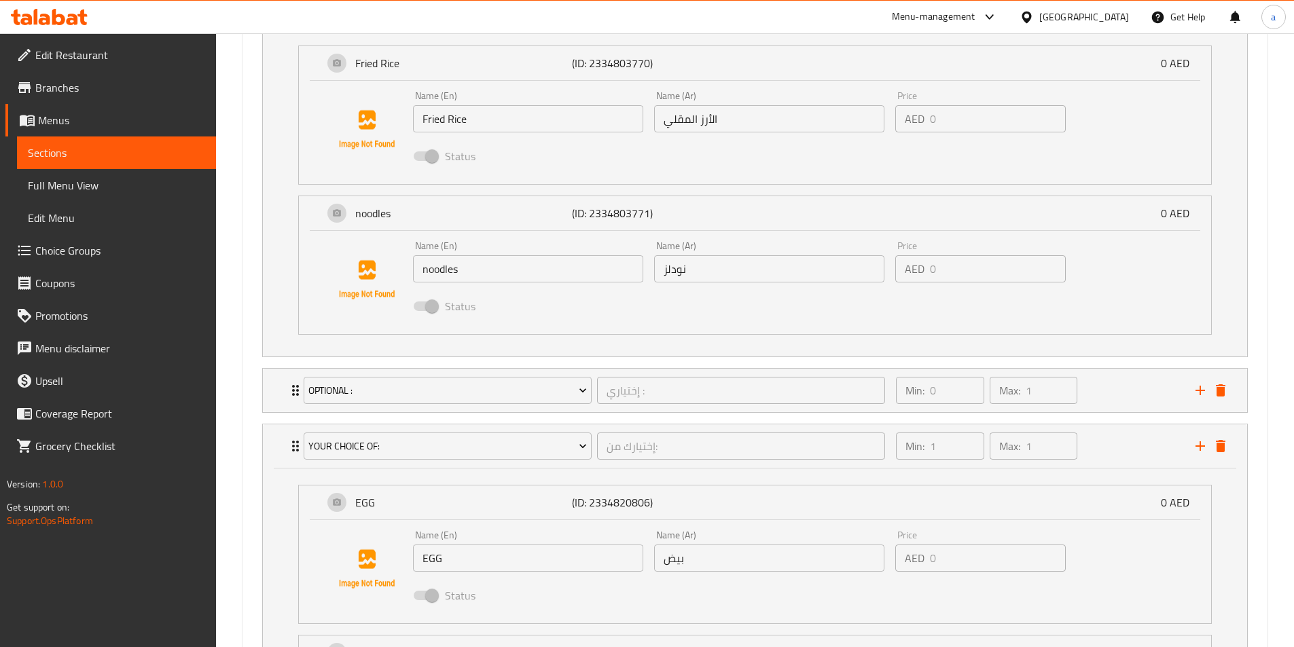
scroll to position [754, 0]
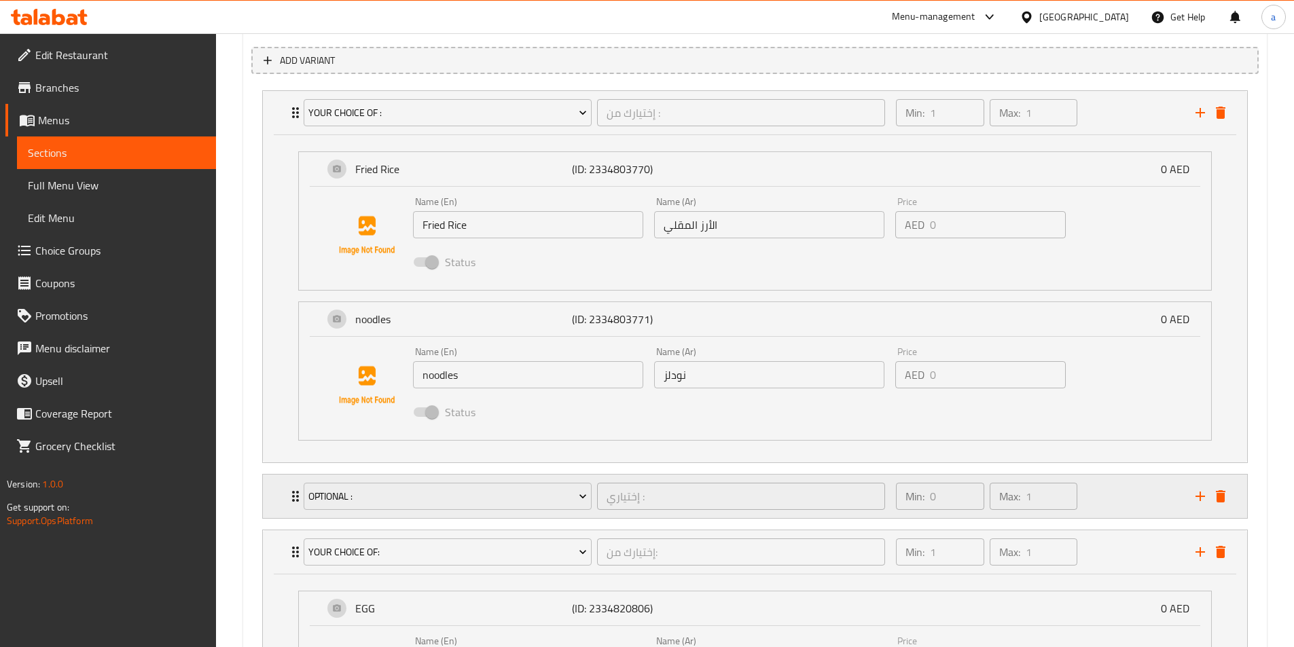
click at [1102, 489] on div "Min: 0 ​ Max: 1 ​" at bounding box center [1037, 496] width 299 height 43
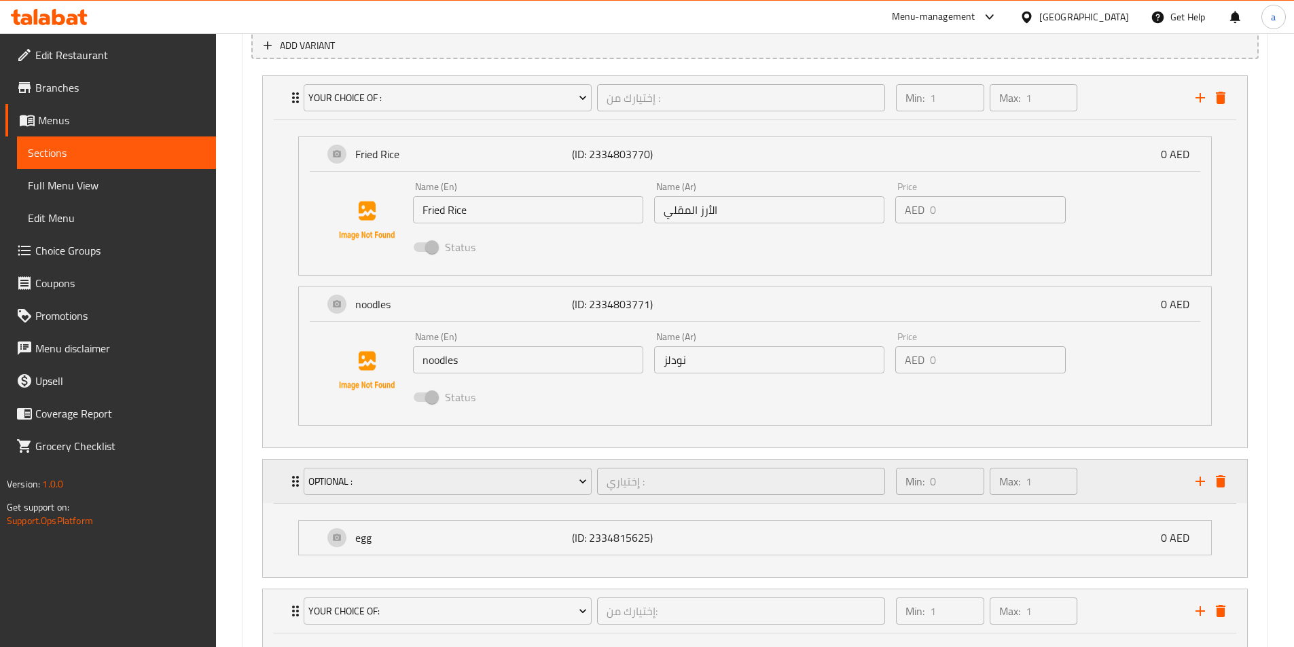
scroll to position [1176, 0]
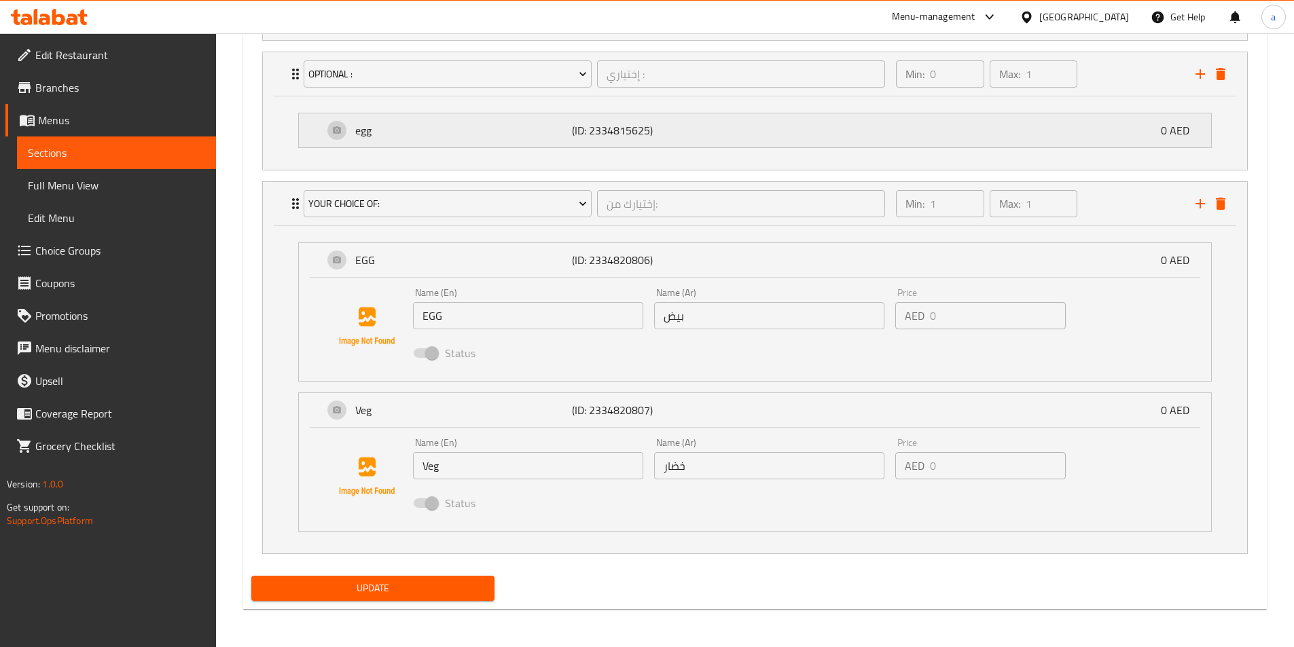
click at [502, 145] on div "egg (ID: 2334815625) 0 AED" at bounding box center [758, 130] width 871 height 34
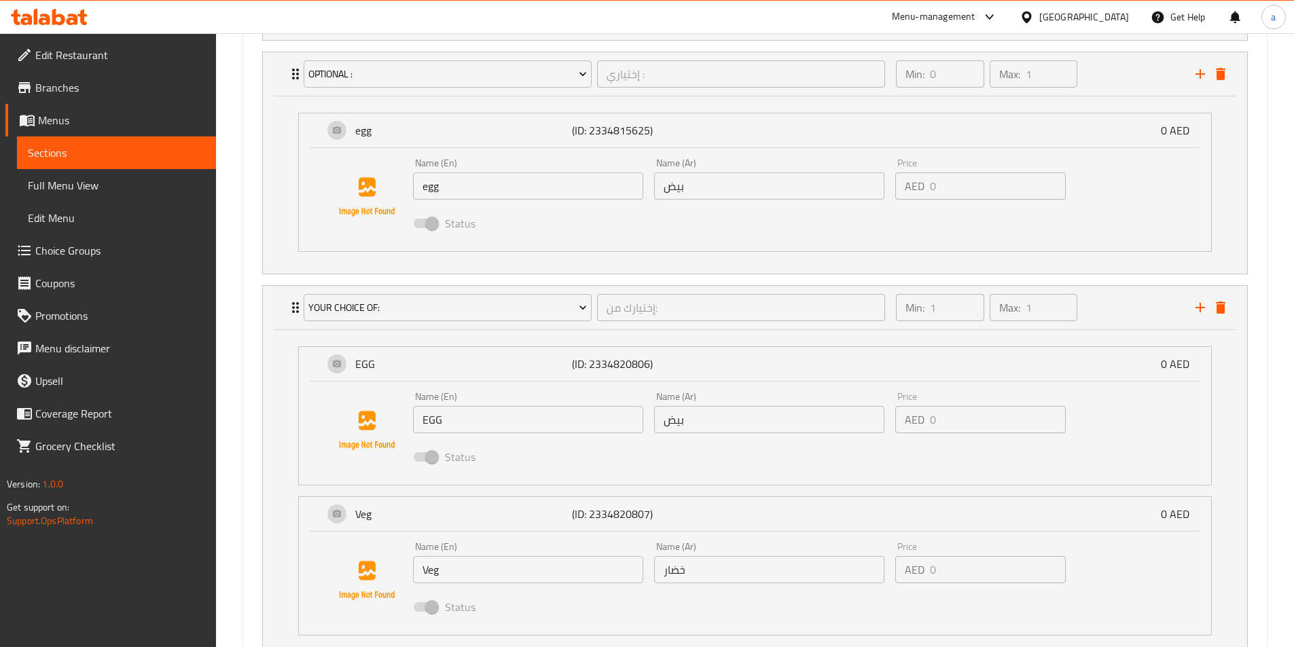
click at [709, 193] on input "بيض" at bounding box center [769, 186] width 230 height 27
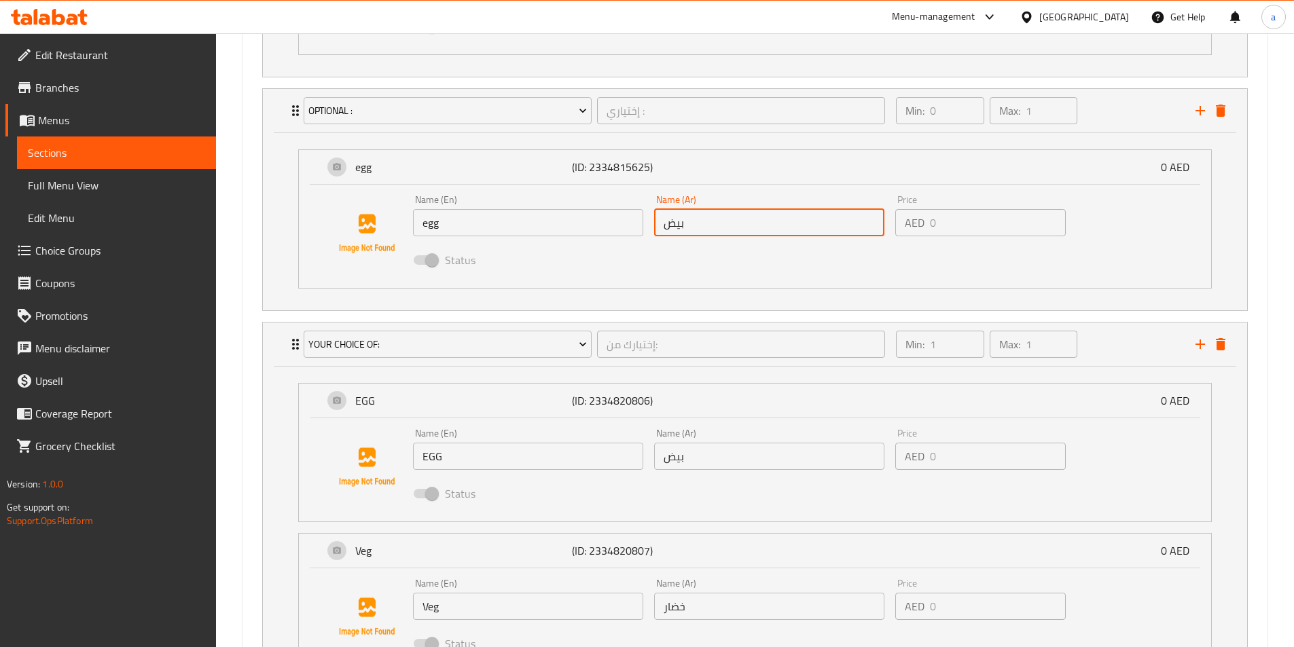
scroll to position [1280, 0]
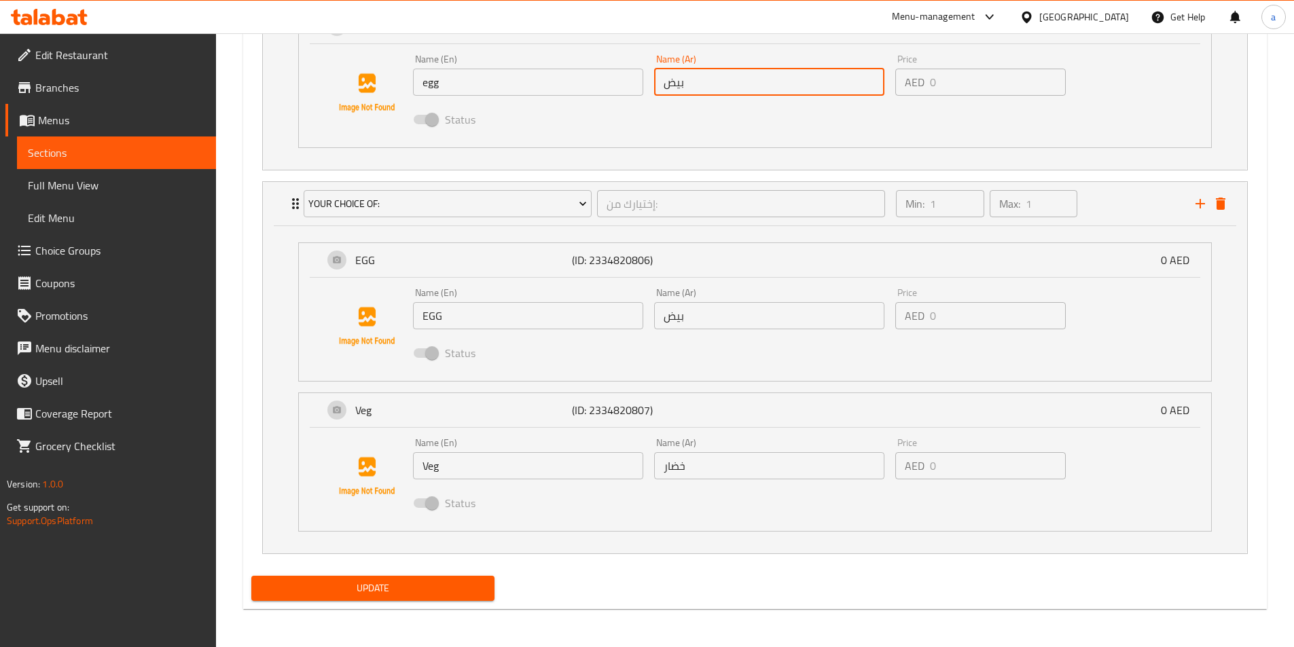
click at [413, 590] on span "Update" at bounding box center [373, 588] width 222 height 17
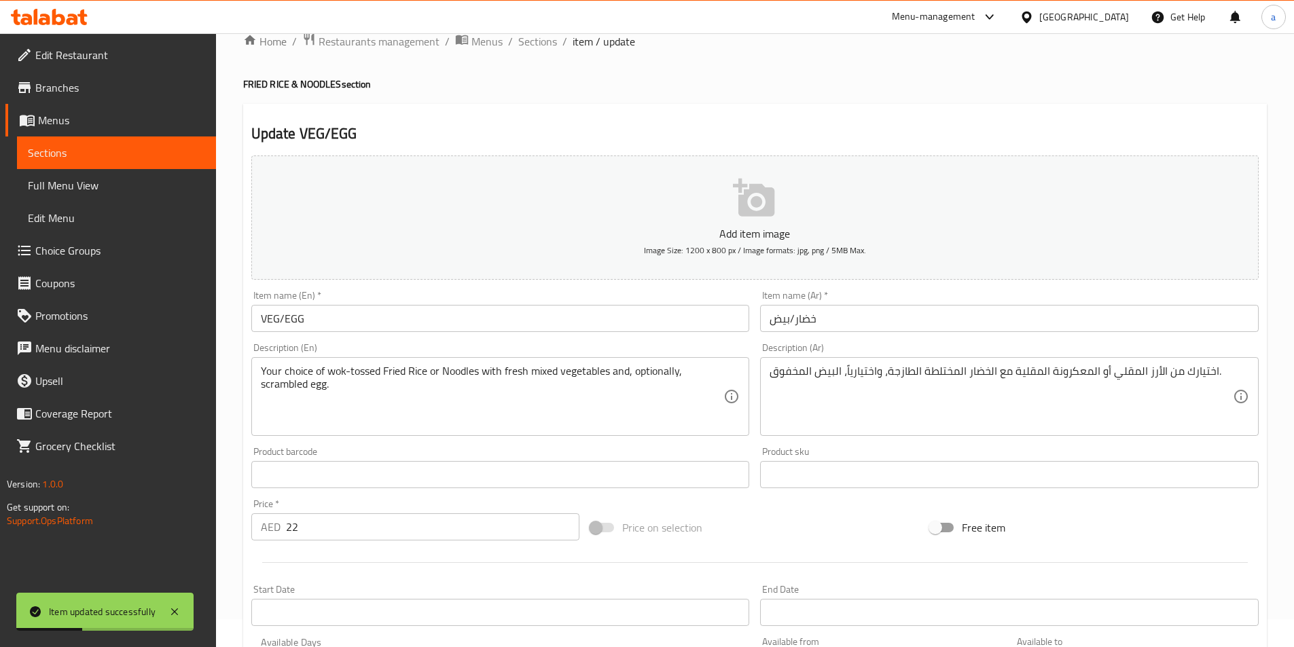
scroll to position [0, 0]
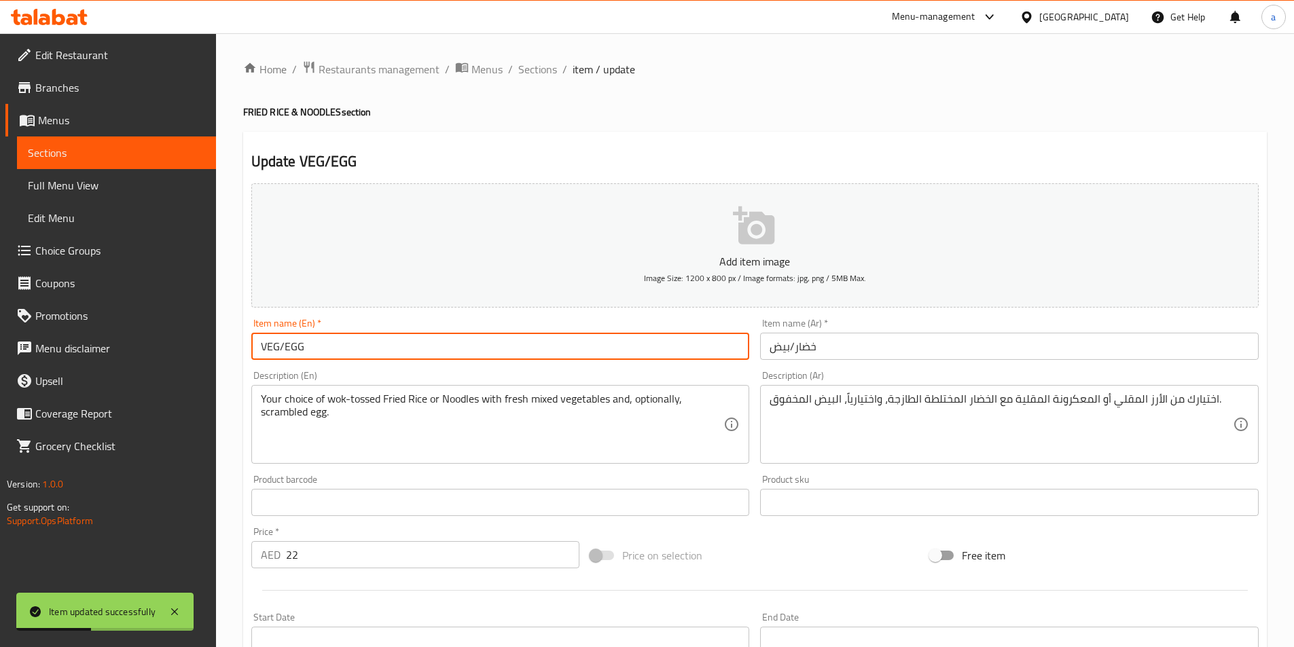
click at [523, 350] on input "VEG/EGG" at bounding box center [500, 346] width 499 height 27
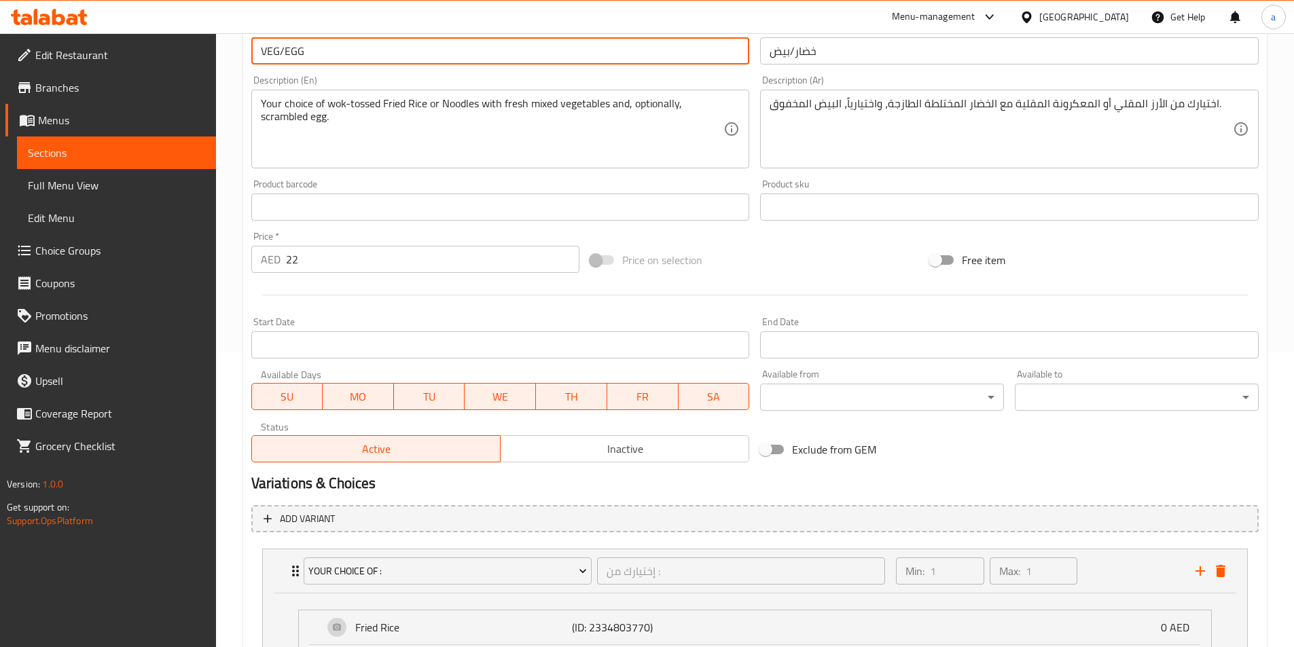
scroll to position [261, 0]
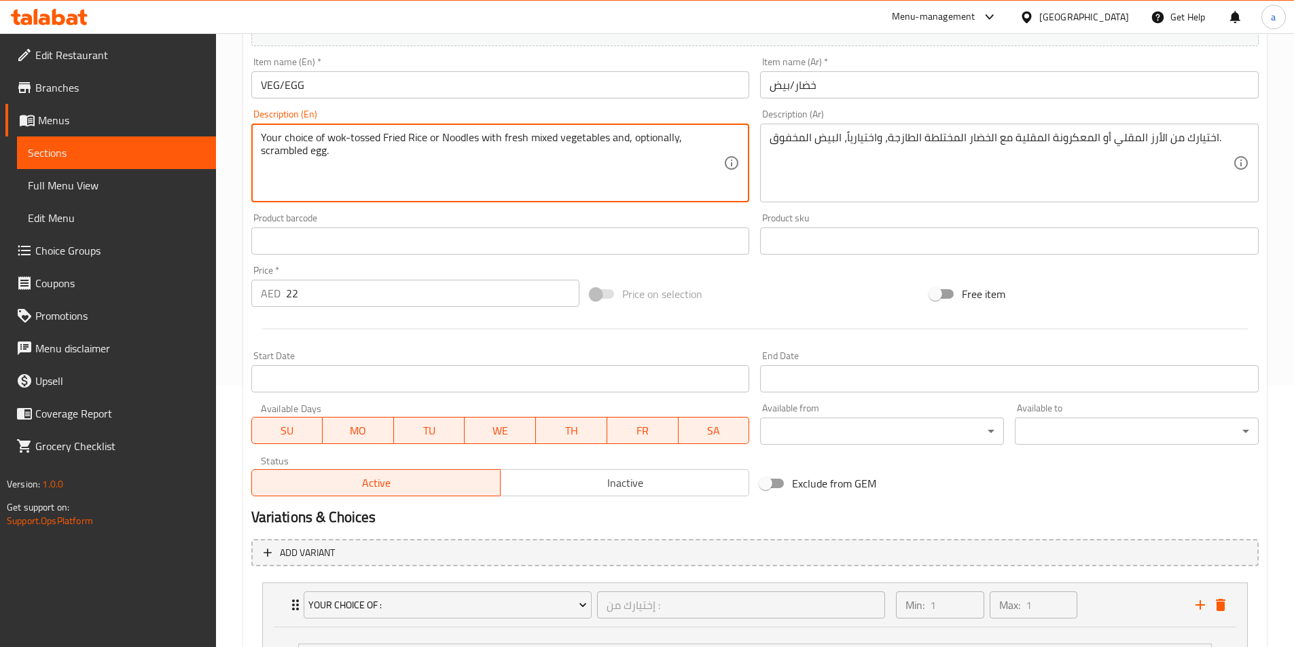
drag, startPoint x: 617, startPoint y: 145, endPoint x: 666, endPoint y: 167, distance: 53.8
click at [666, 167] on textarea "Your choice of wok-tossed Fried Rice or Noodles with fresh mixed vegetables and…" at bounding box center [492, 163] width 463 height 65
drag, startPoint x: 372, startPoint y: 138, endPoint x: 450, endPoint y: 152, distance: 80.1
click at [450, 152] on textarea "Your choice of wok-tossed Fried Rice or Noodles with fresh mixed vegetables and…" at bounding box center [492, 163] width 463 height 65
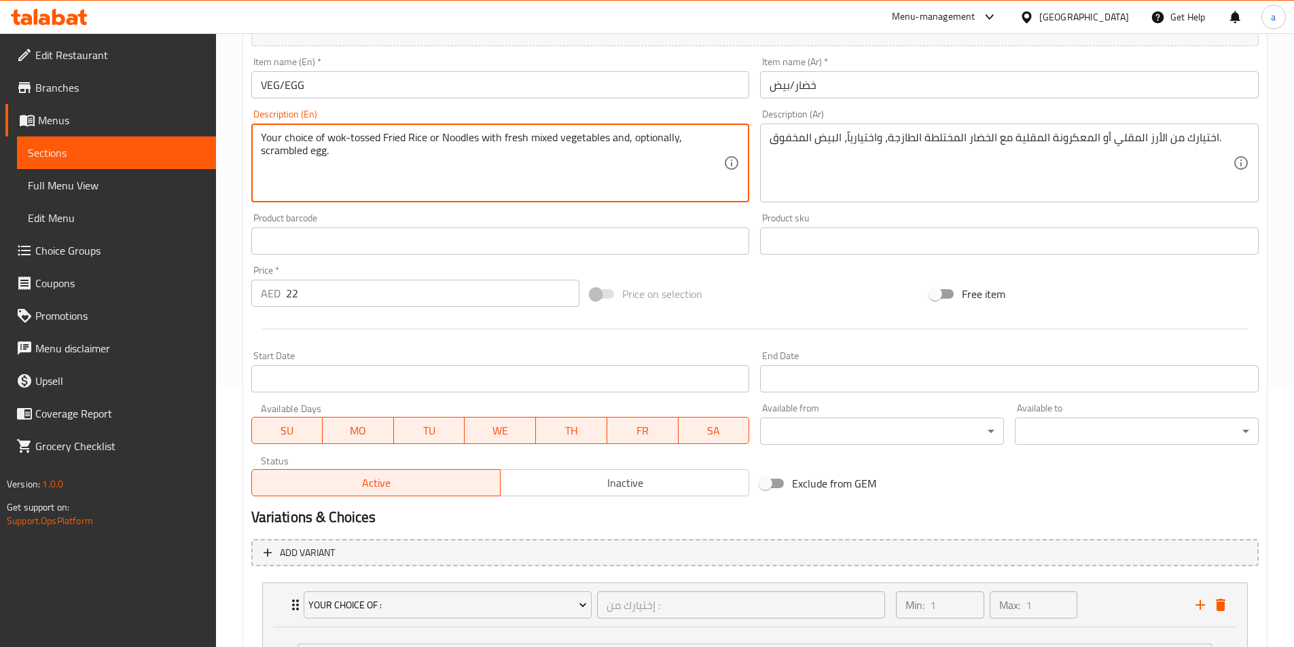
click at [450, 152] on textarea "Your choice of wok-tossed Fried Rice or Noodles with fresh mixed vegetables and…" at bounding box center [492, 163] width 463 height 65
click at [323, 93] on input "VEG/EGG" at bounding box center [500, 84] width 499 height 27
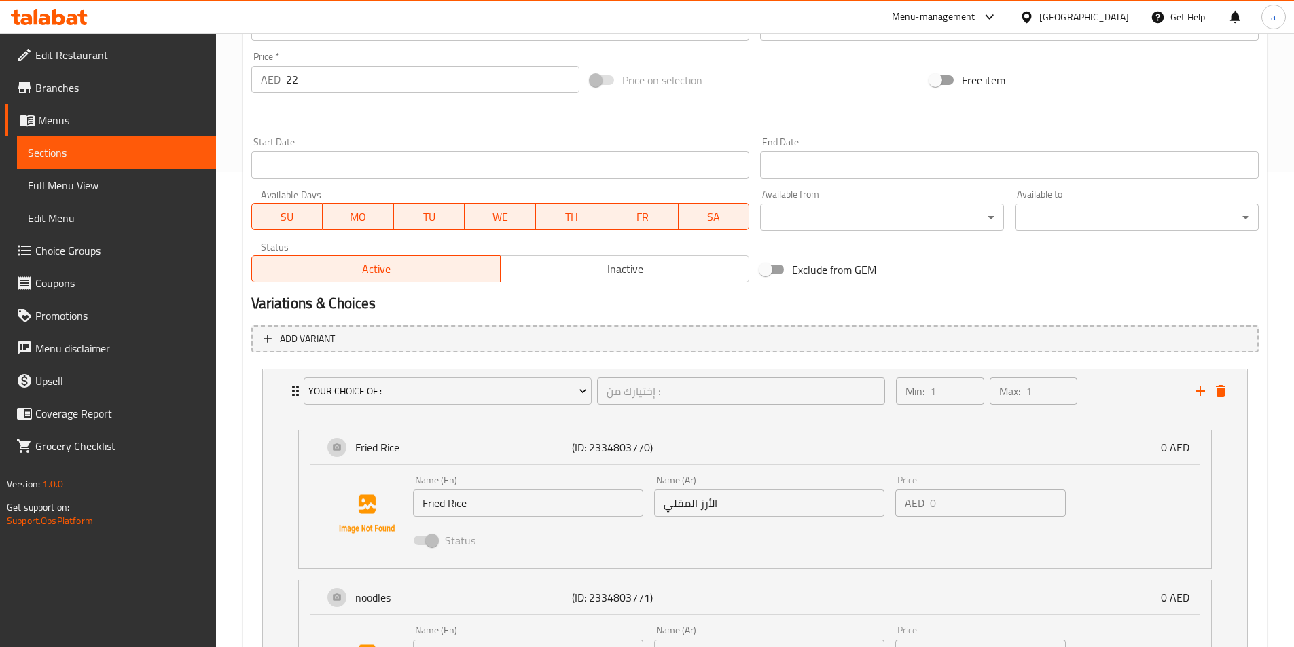
scroll to position [951, 0]
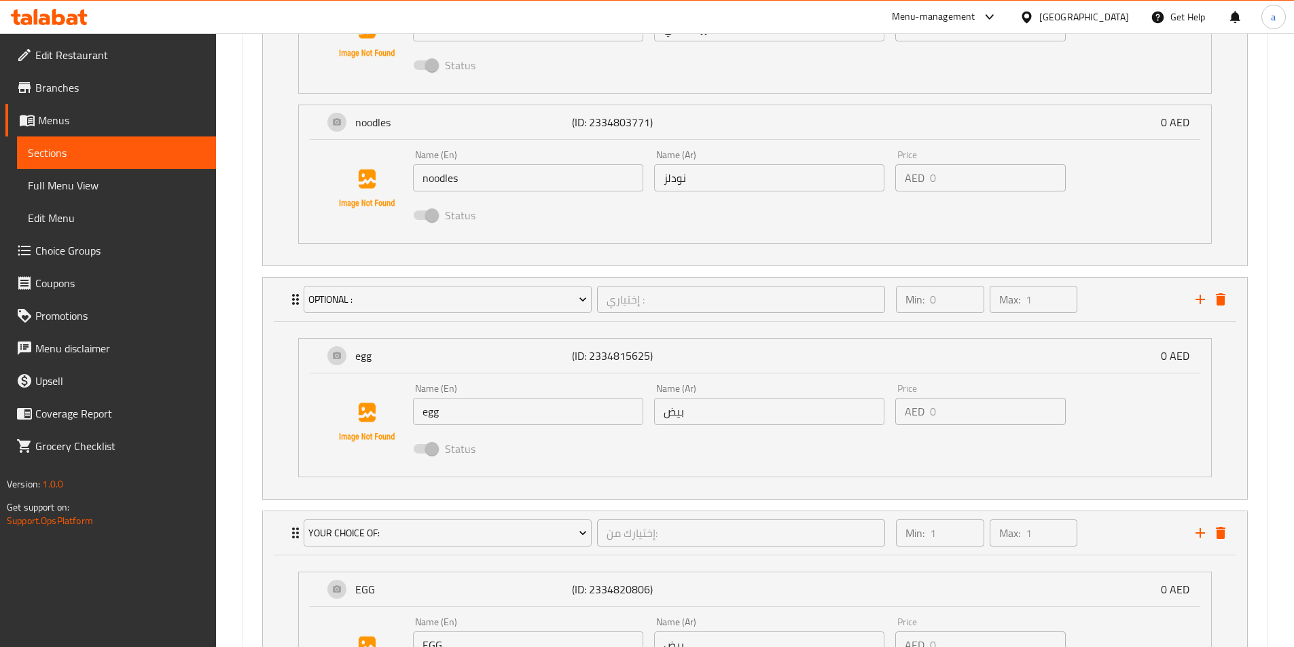
click at [424, 419] on input "egg" at bounding box center [528, 411] width 230 height 27
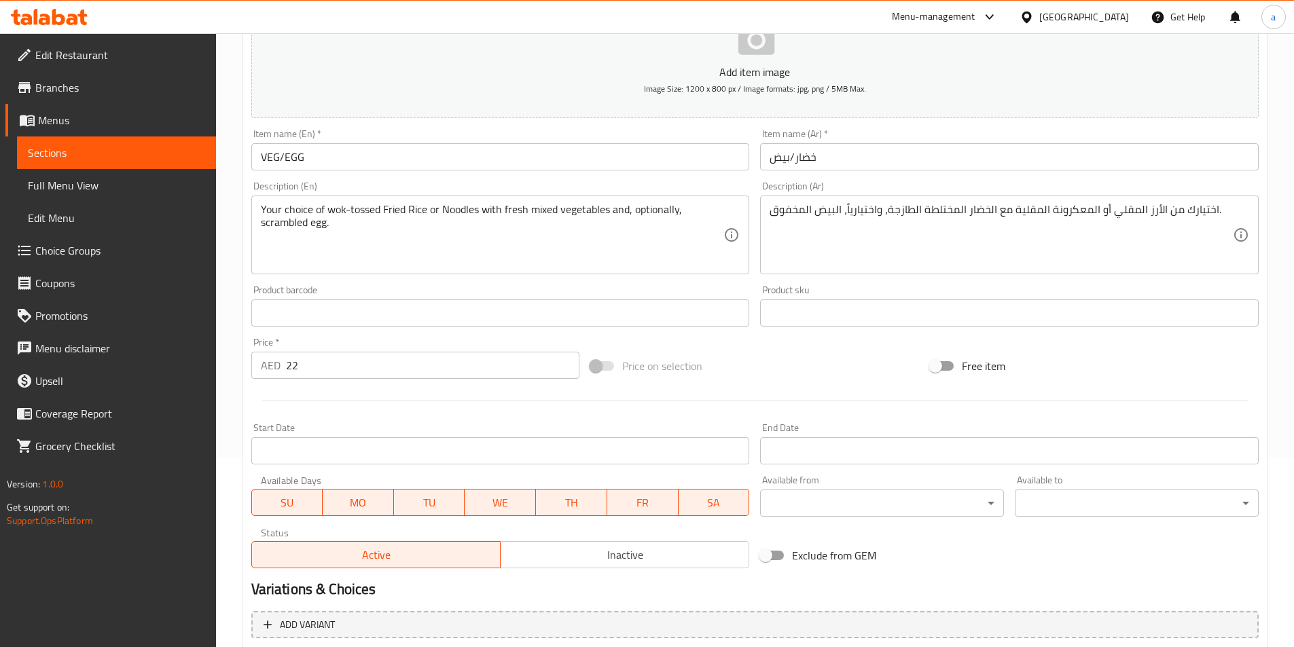
scroll to position [68, 0]
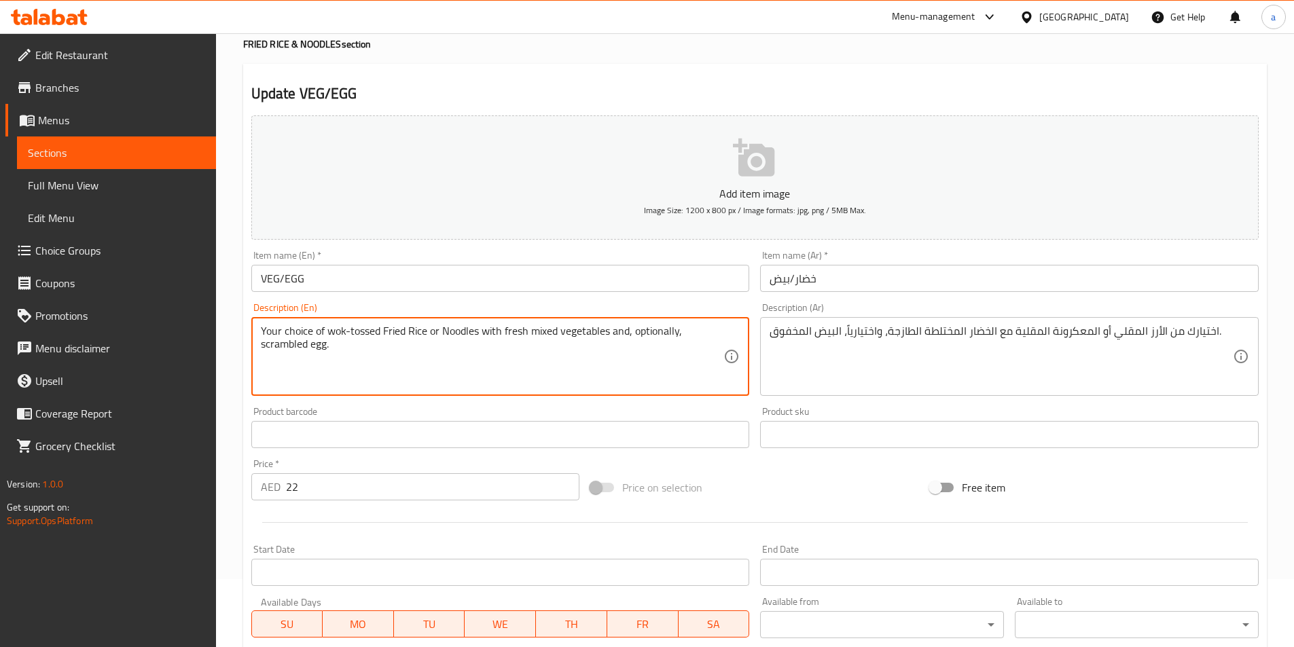
click at [282, 348] on textarea "Your choice of wok-tossed Fried Rice or Noodles with fresh mixed vegetables and…" at bounding box center [492, 357] width 463 height 65
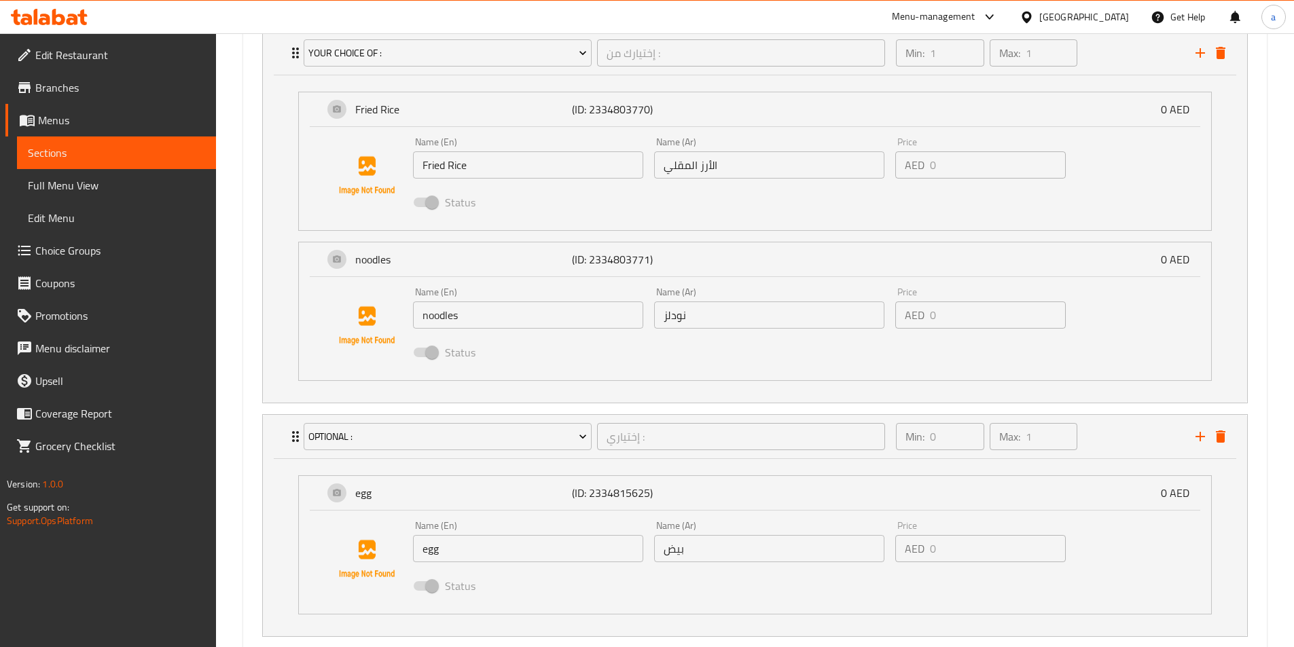
scroll to position [951, 0]
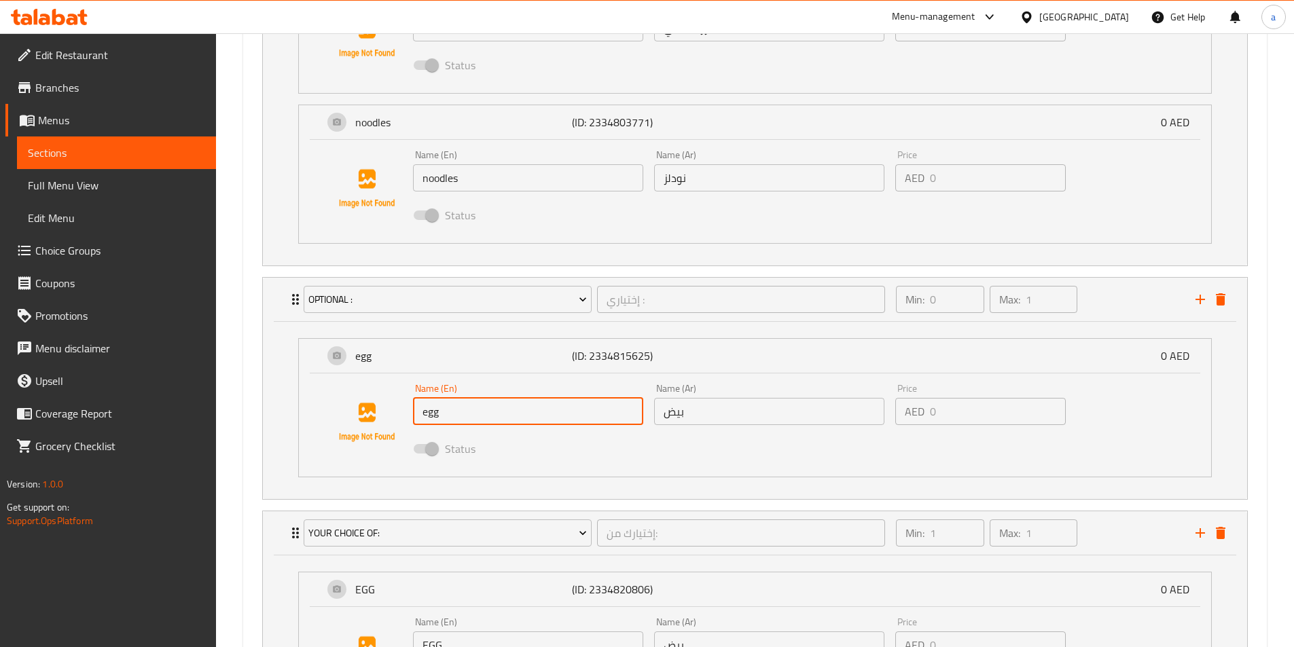
click at [422, 414] on input "egg" at bounding box center [528, 411] width 230 height 27
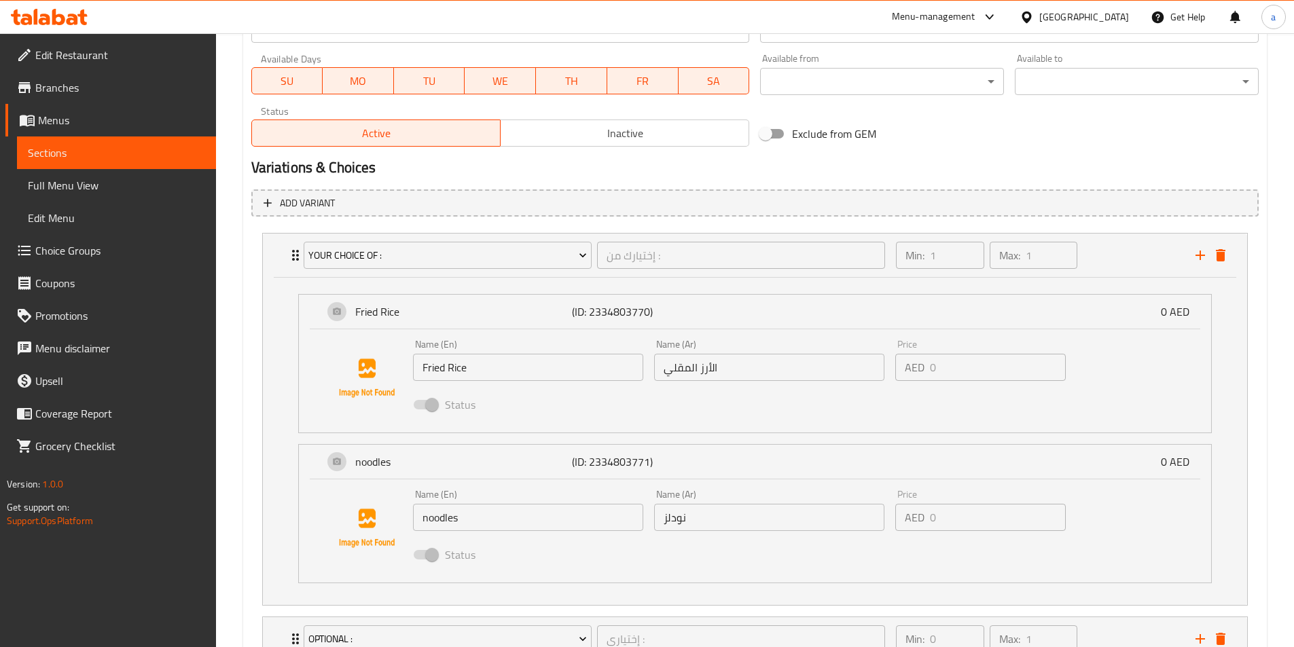
scroll to position [1019, 0]
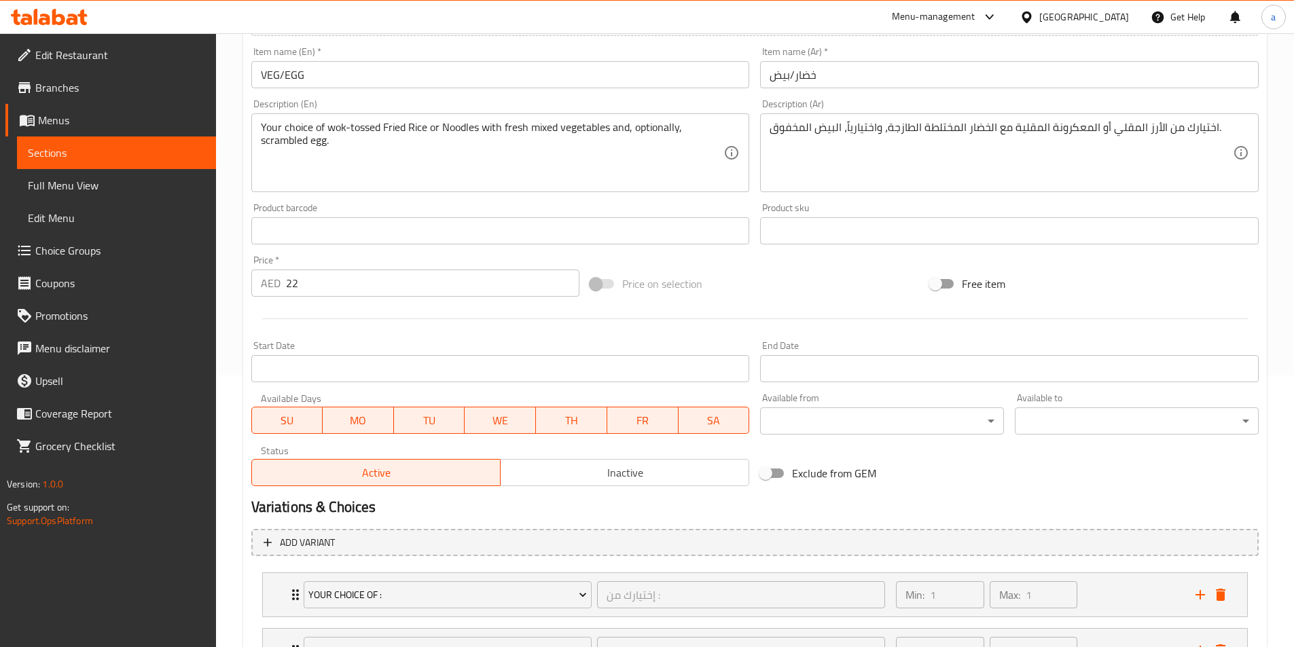
scroll to position [446, 0]
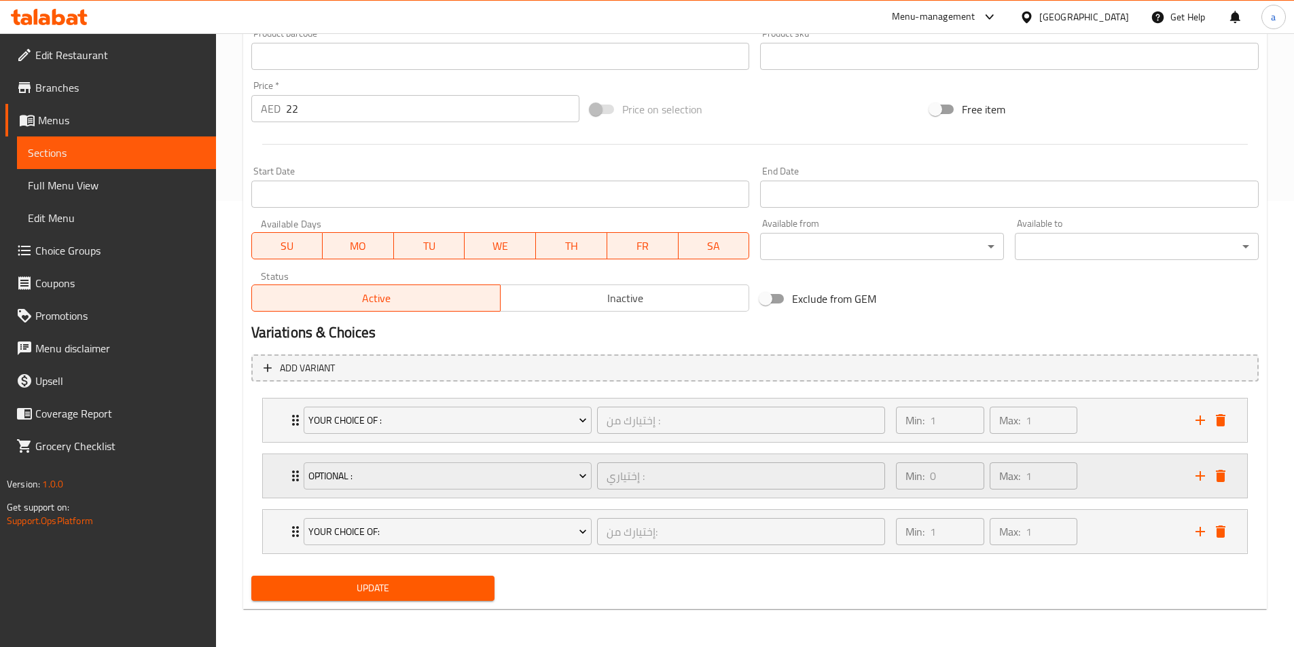
click at [295, 465] on div "optional : إختياري : ​" at bounding box center [594, 475] width 598 height 43
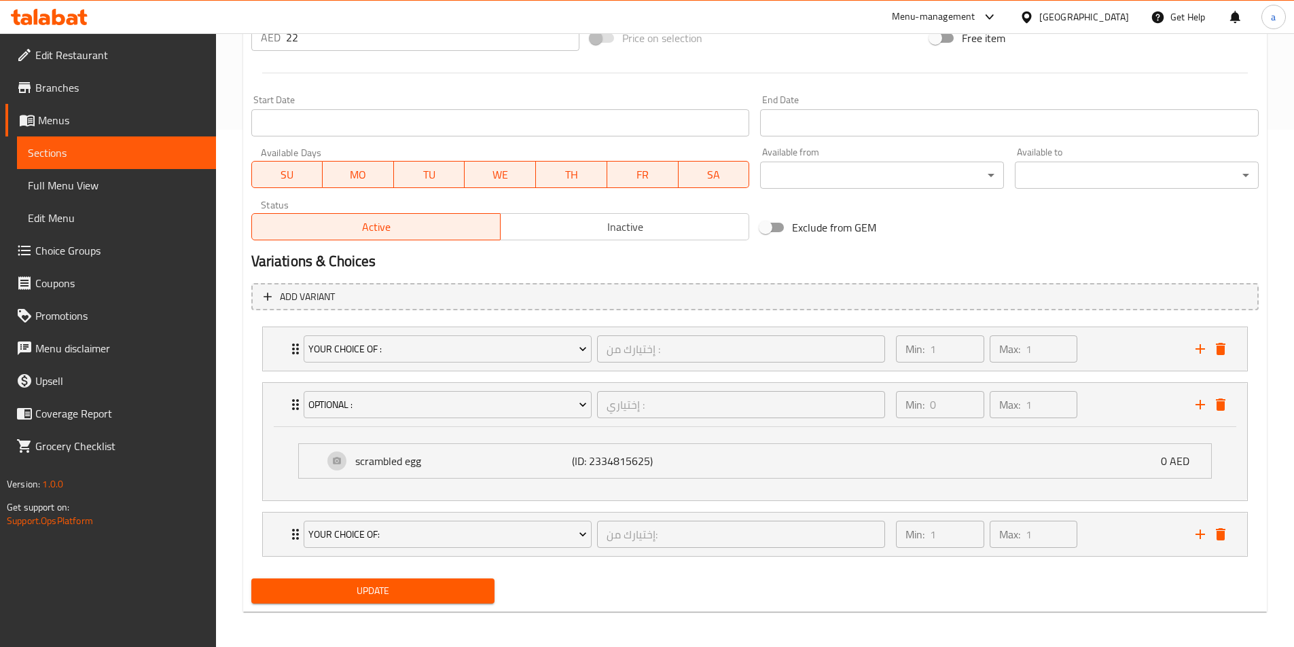
scroll to position [520, 0]
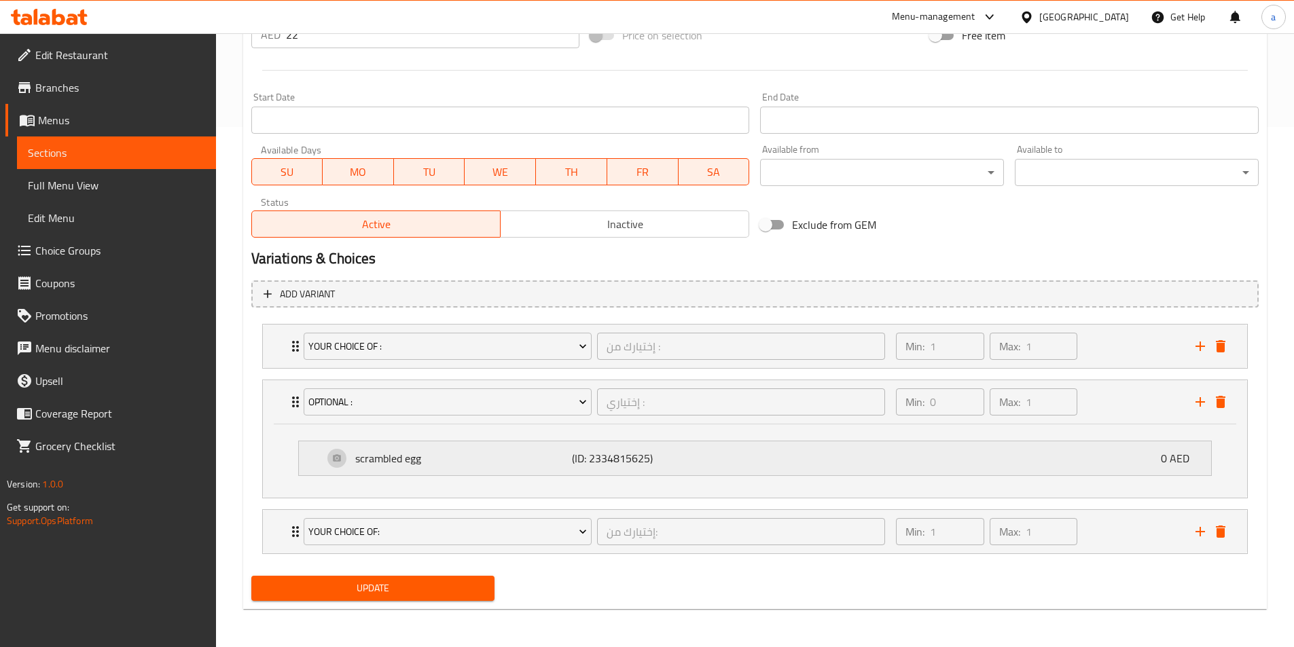
click at [448, 457] on p "scrambled egg" at bounding box center [463, 458] width 217 height 16
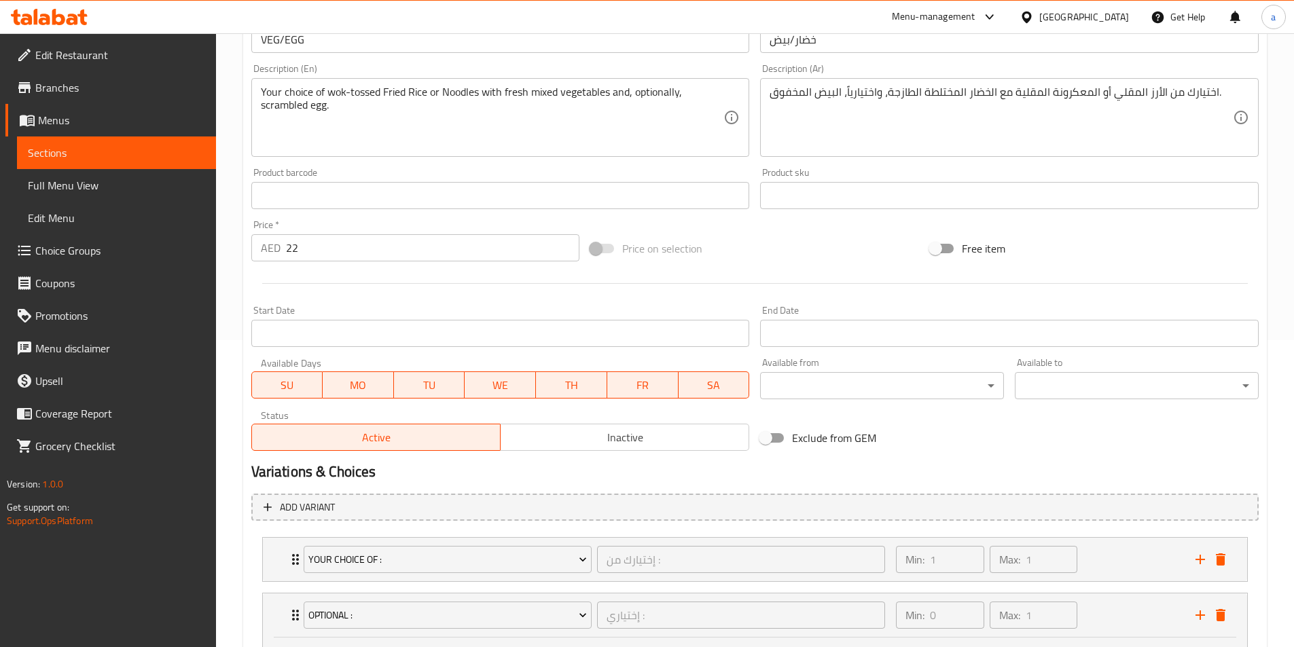
scroll to position [543, 0]
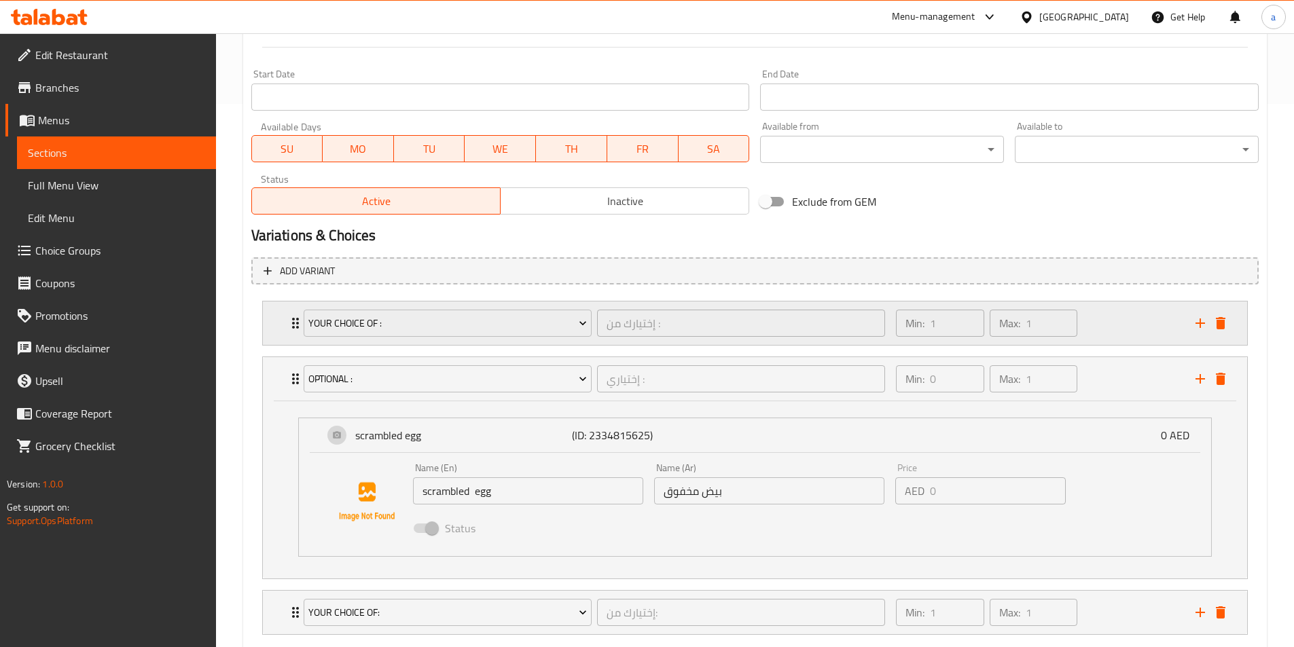
click at [297, 325] on div "your choice of : إختيارك من : ​" at bounding box center [594, 323] width 598 height 43
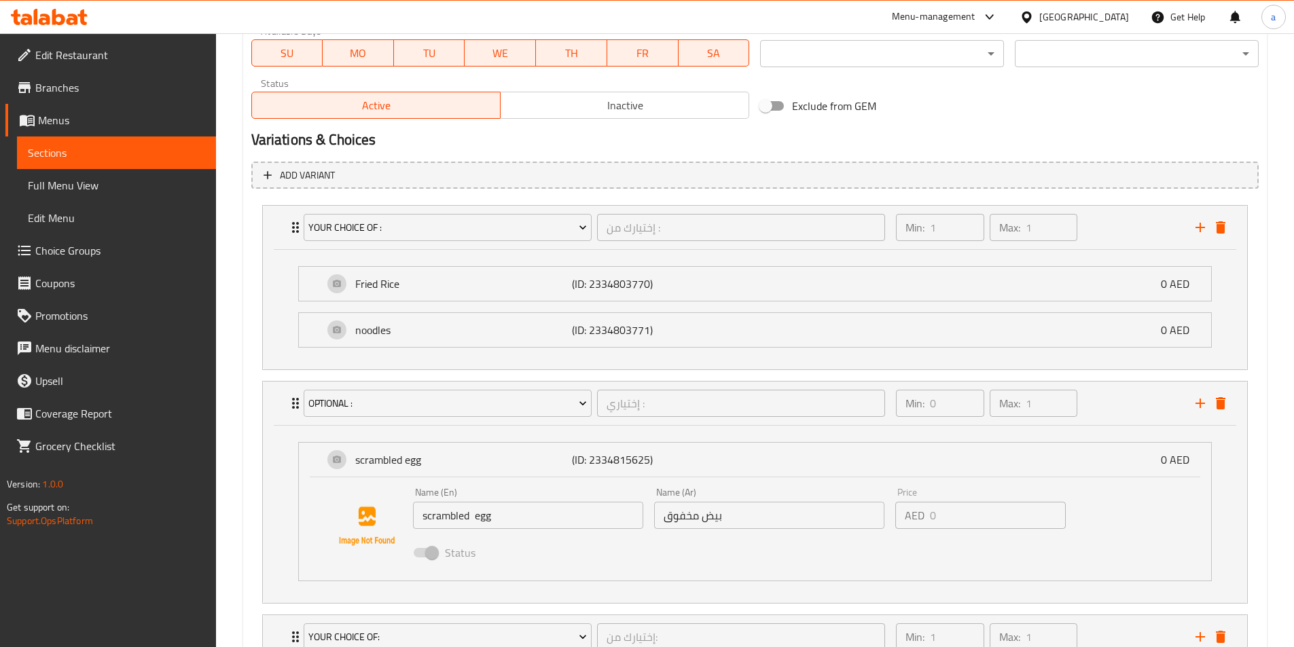
scroll to position [744, 0]
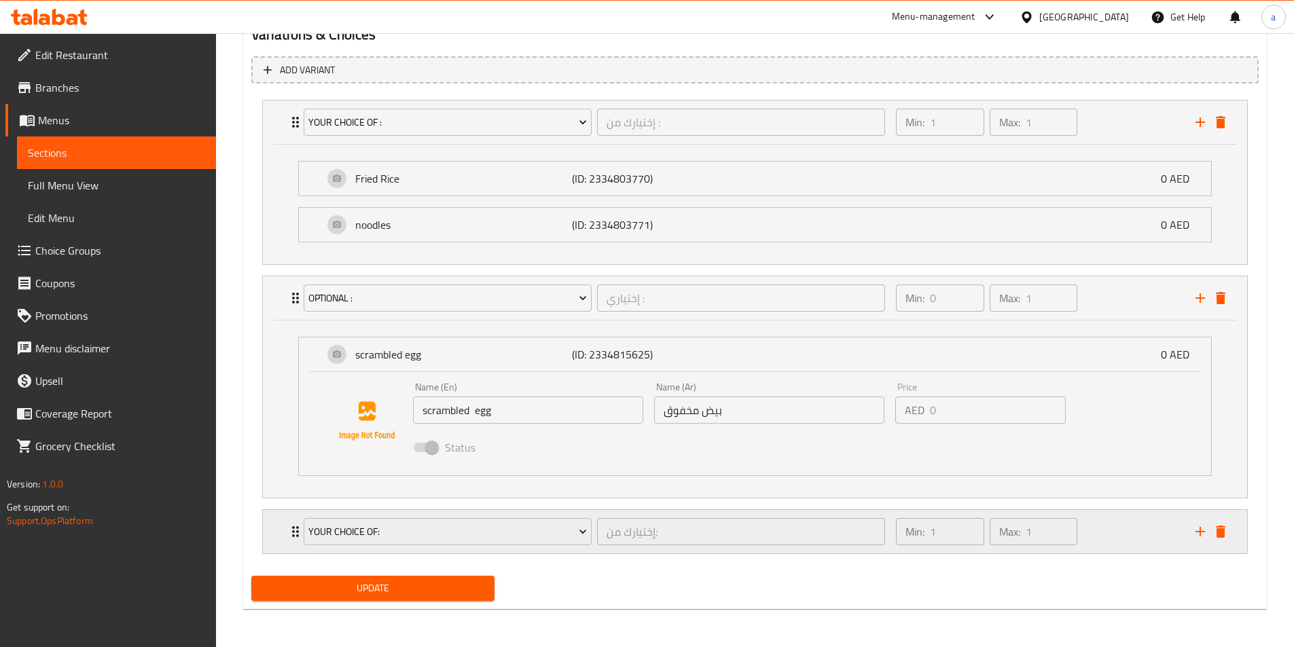
click at [291, 528] on icon "Expand" at bounding box center [295, 532] width 16 height 16
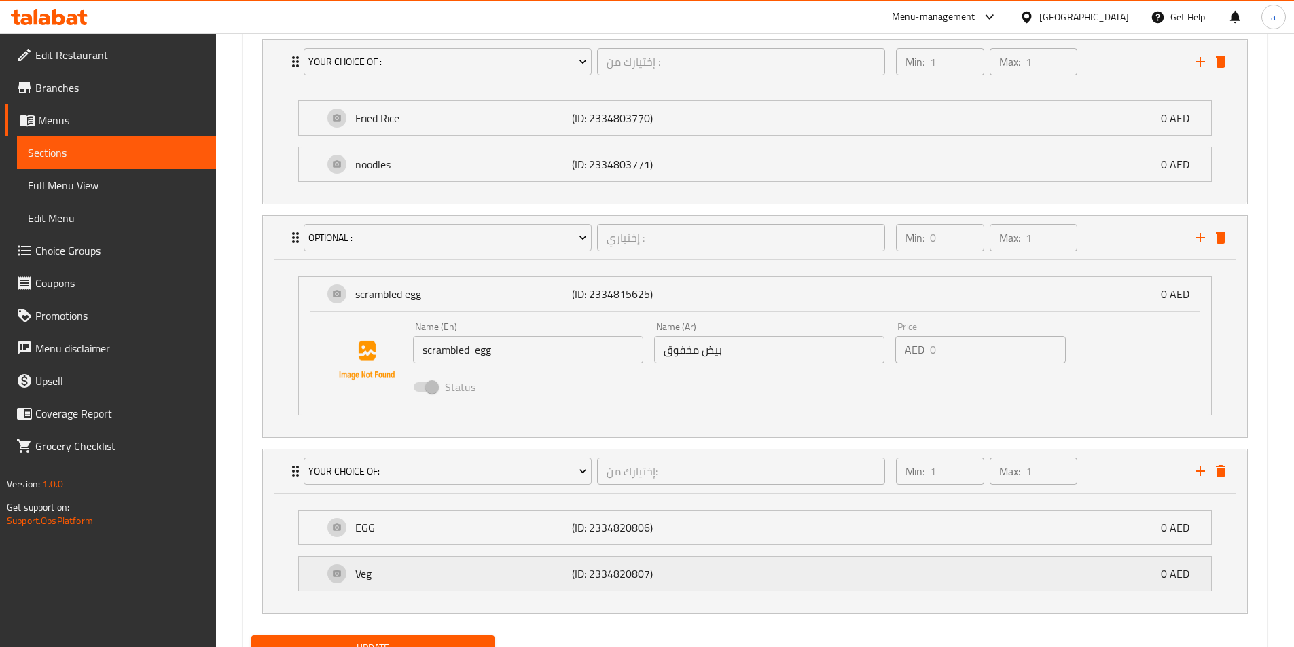
scroll to position [865, 0]
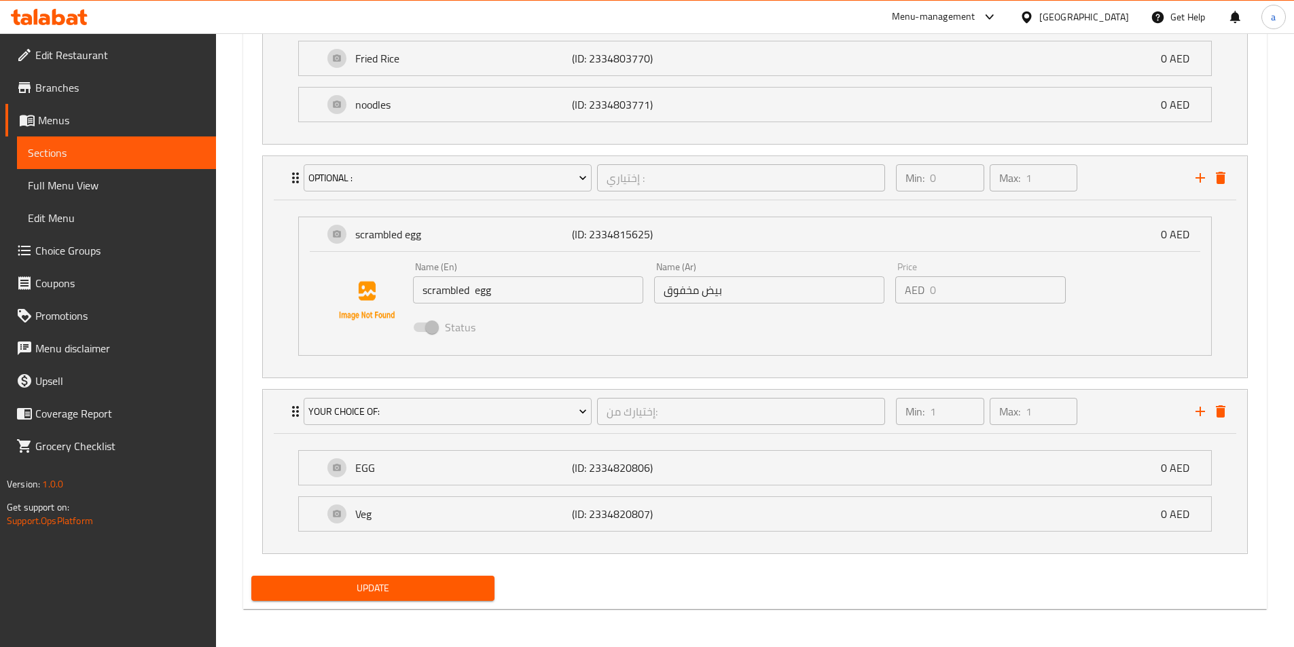
click at [101, 186] on span "Full Menu View" at bounding box center [116, 185] width 177 height 16
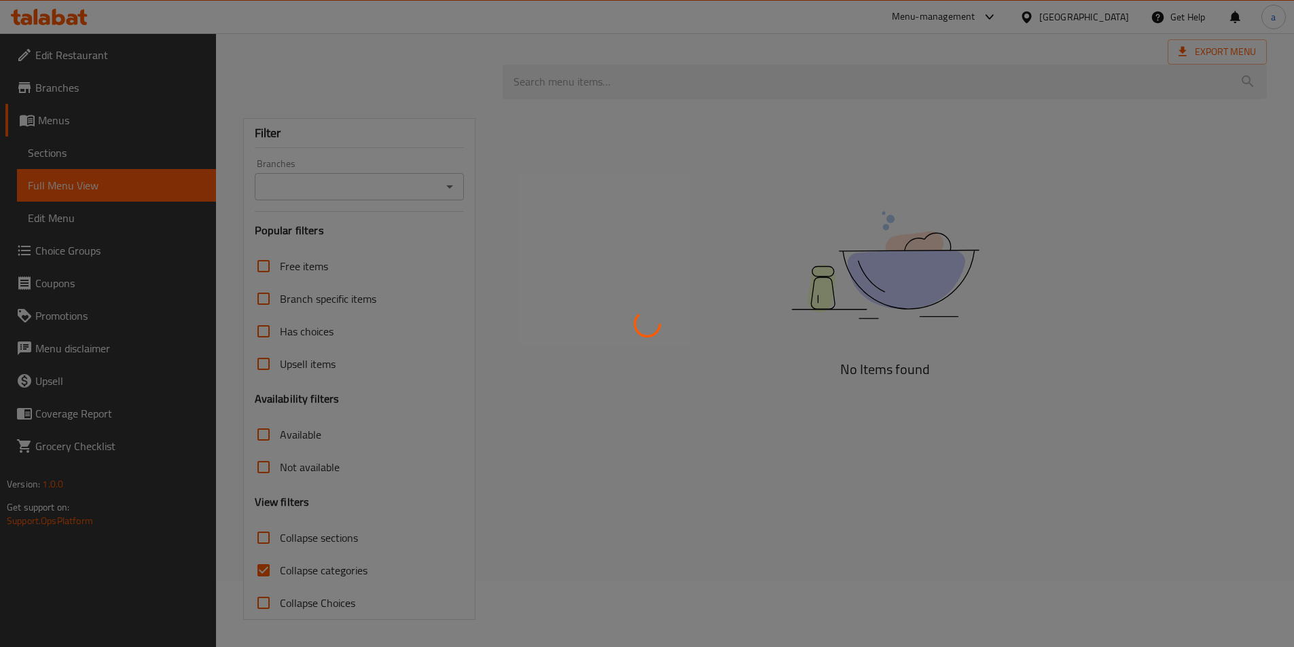
scroll to position [66, 0]
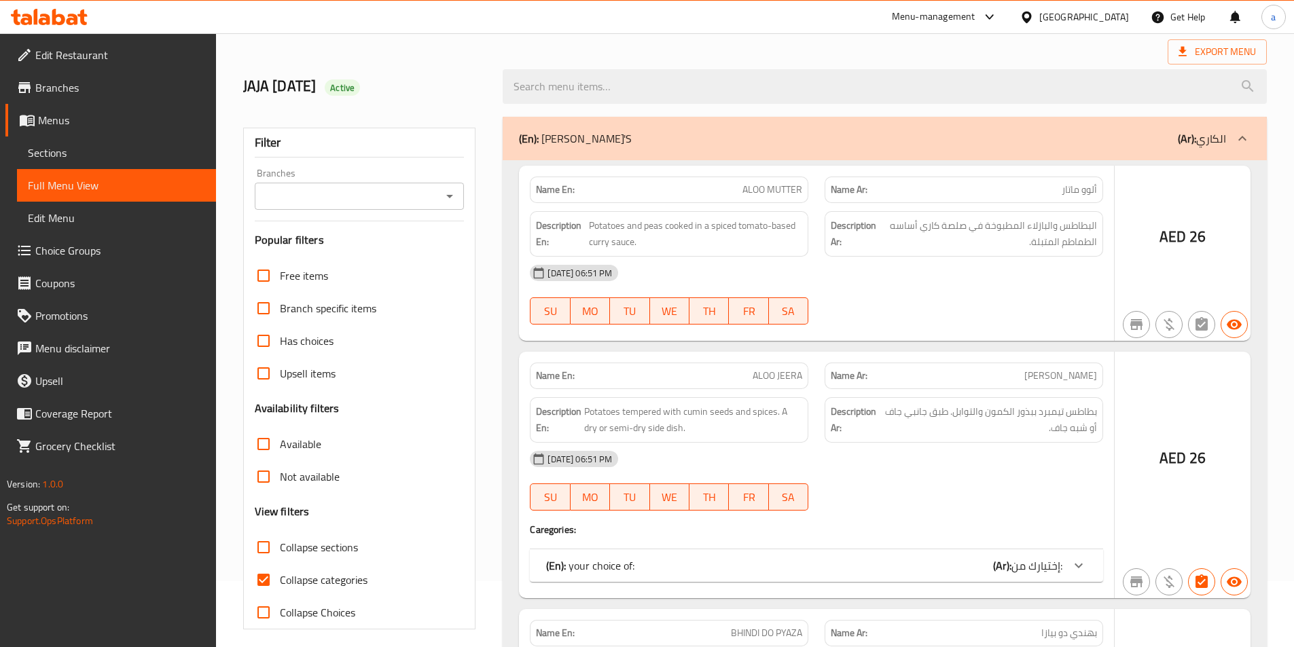
click at [293, 563] on div at bounding box center [647, 323] width 1294 height 647
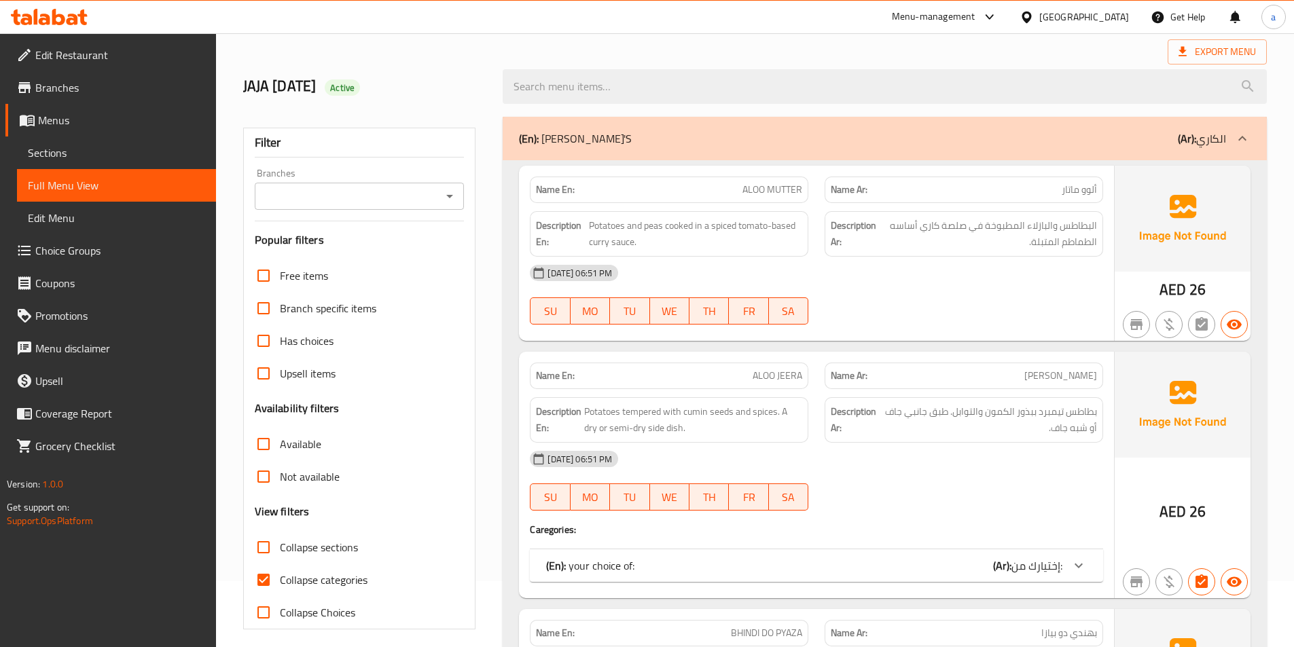
scroll to position [75, 0]
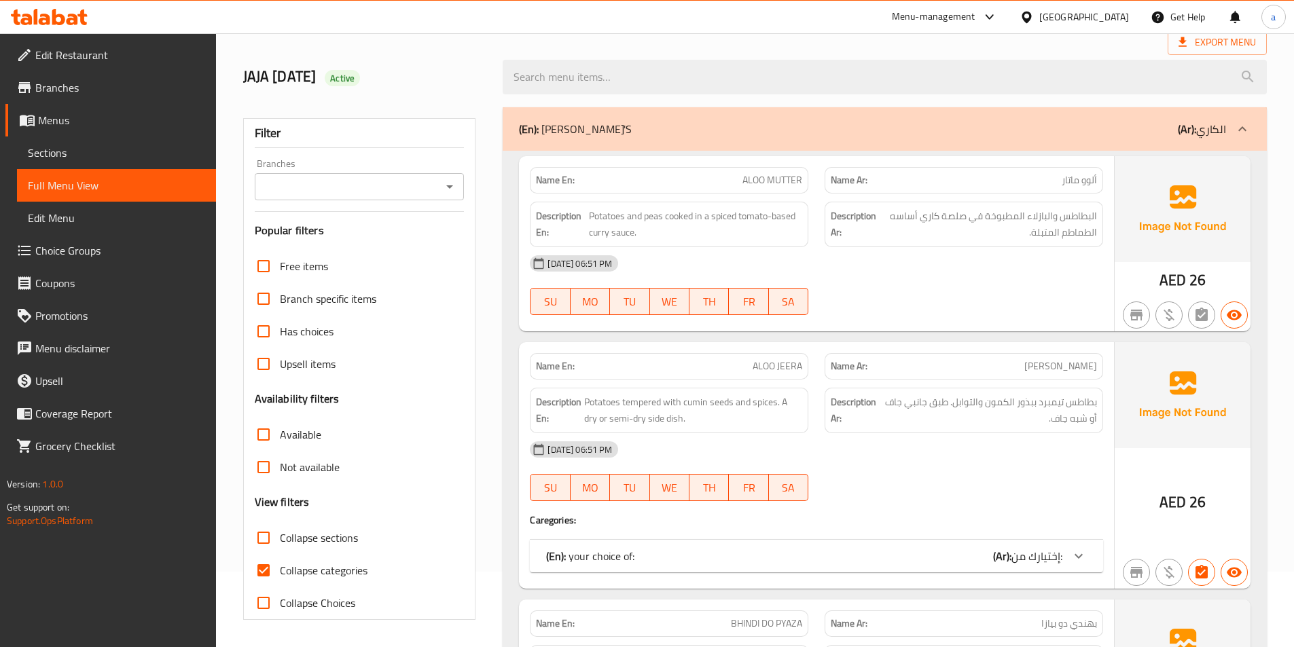
click at [303, 571] on span "Collapse categories" at bounding box center [324, 570] width 88 height 16
click at [280, 571] on input "Collapse categories" at bounding box center [263, 570] width 33 height 33
checkbox input "false"
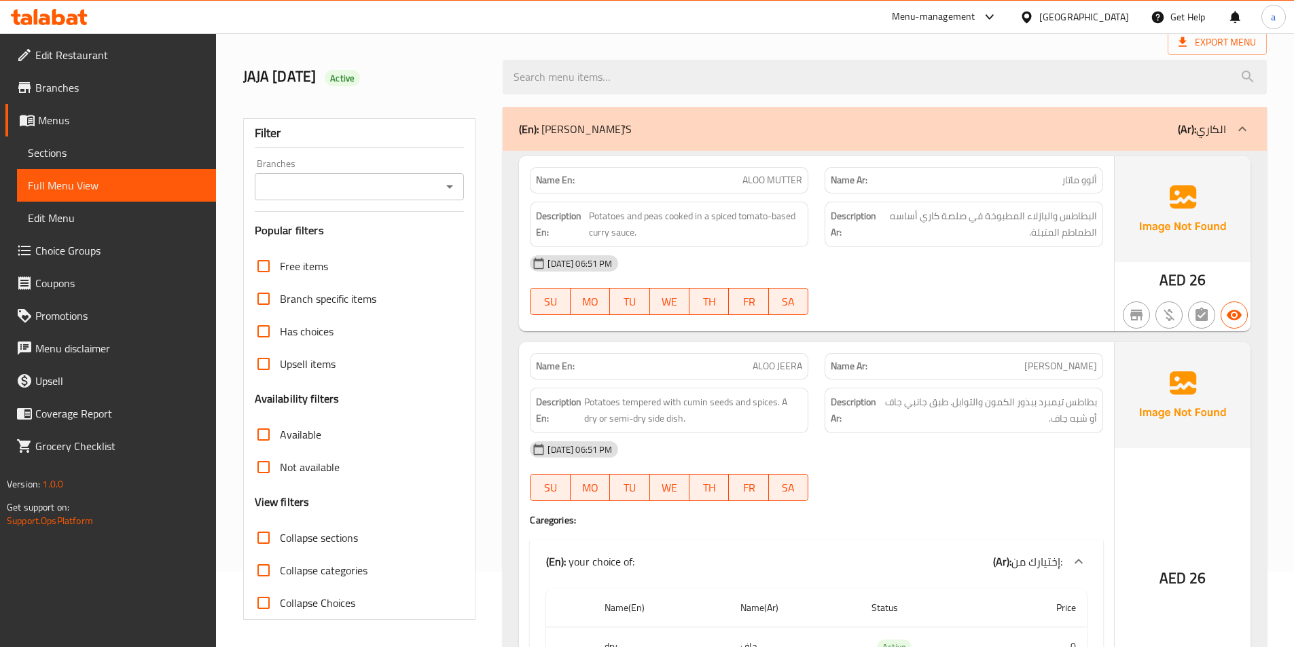
click at [307, 537] on span "Collapse sections" at bounding box center [319, 538] width 78 height 16
click at [280, 537] on input "Collapse sections" at bounding box center [263, 538] width 33 height 33
checkbox input "true"
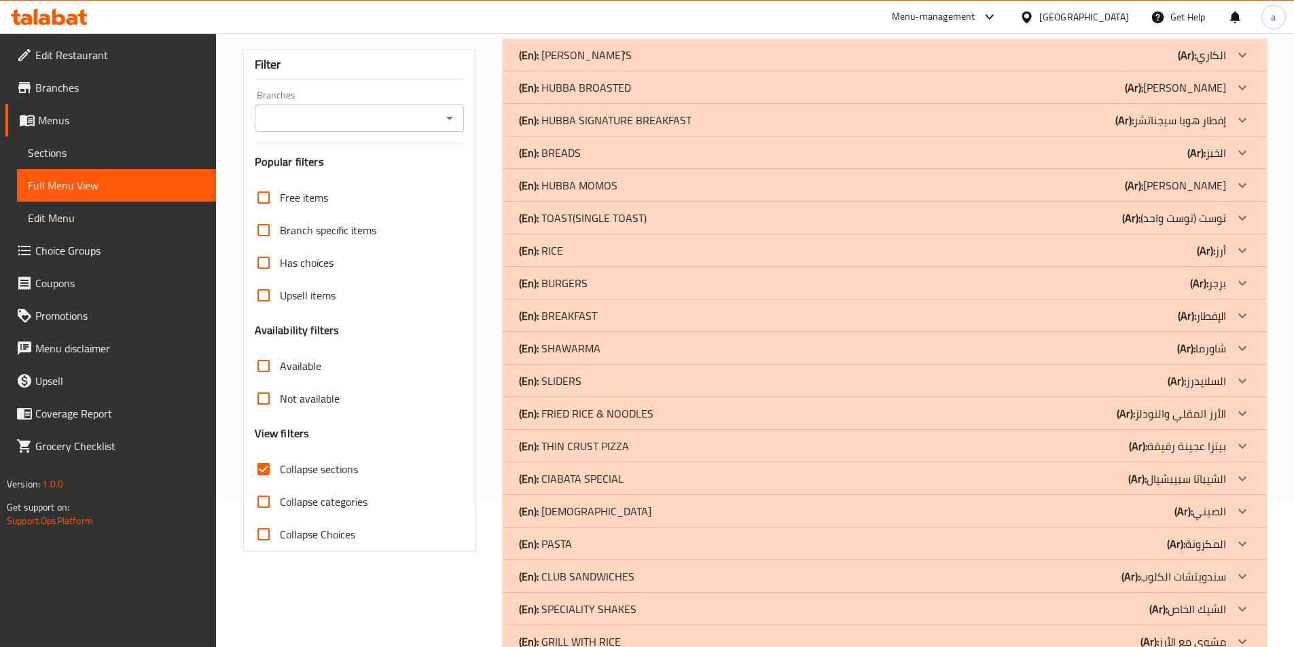
scroll to position [410, 0]
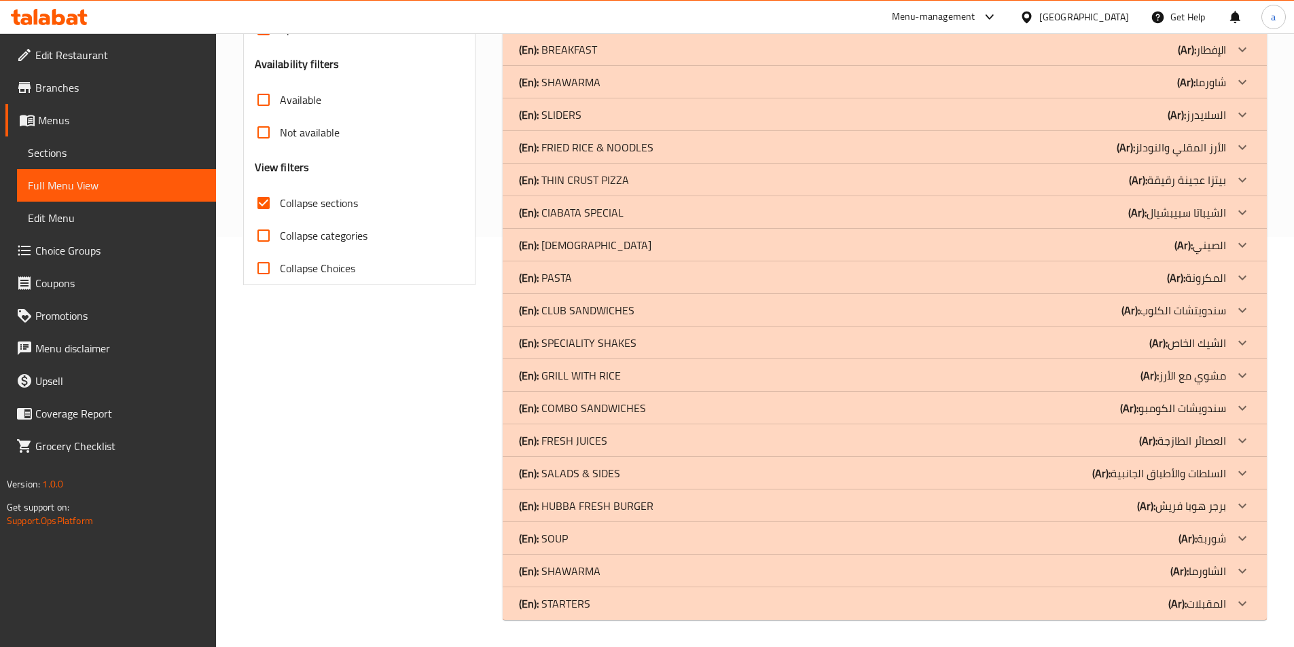
click at [575, 439] on p "(En): FRESH JUICES" at bounding box center [563, 441] width 88 height 16
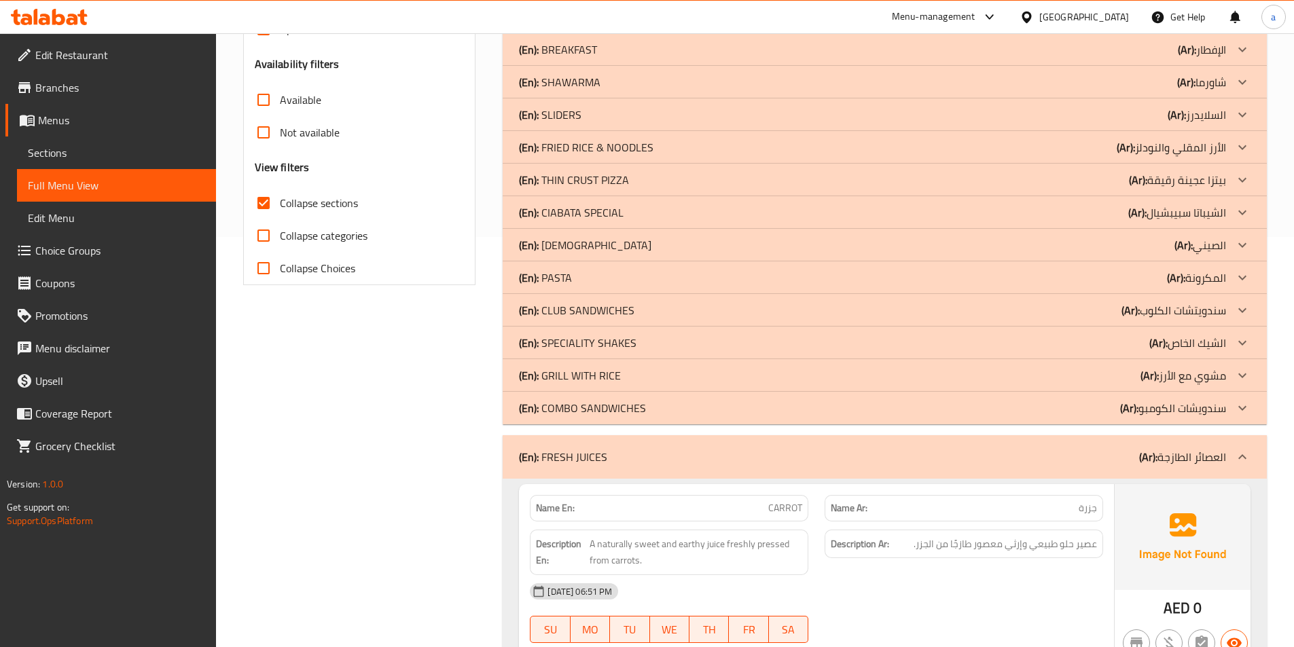
click at [588, 342] on p "(En): SPECIALITY SHAKES" at bounding box center [578, 343] width 118 height 16
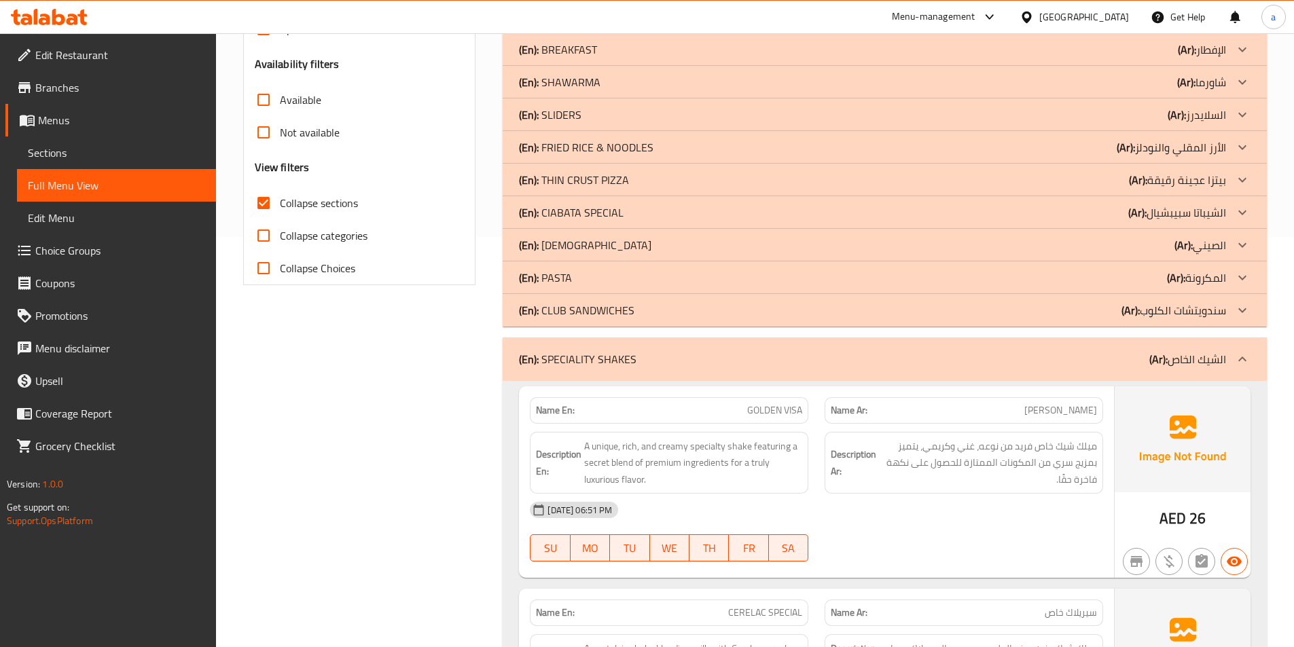
click at [589, 237] on div "(En): [DEMOGRAPHIC_DATA] (Ar): الصيني" at bounding box center [872, 245] width 707 height 16
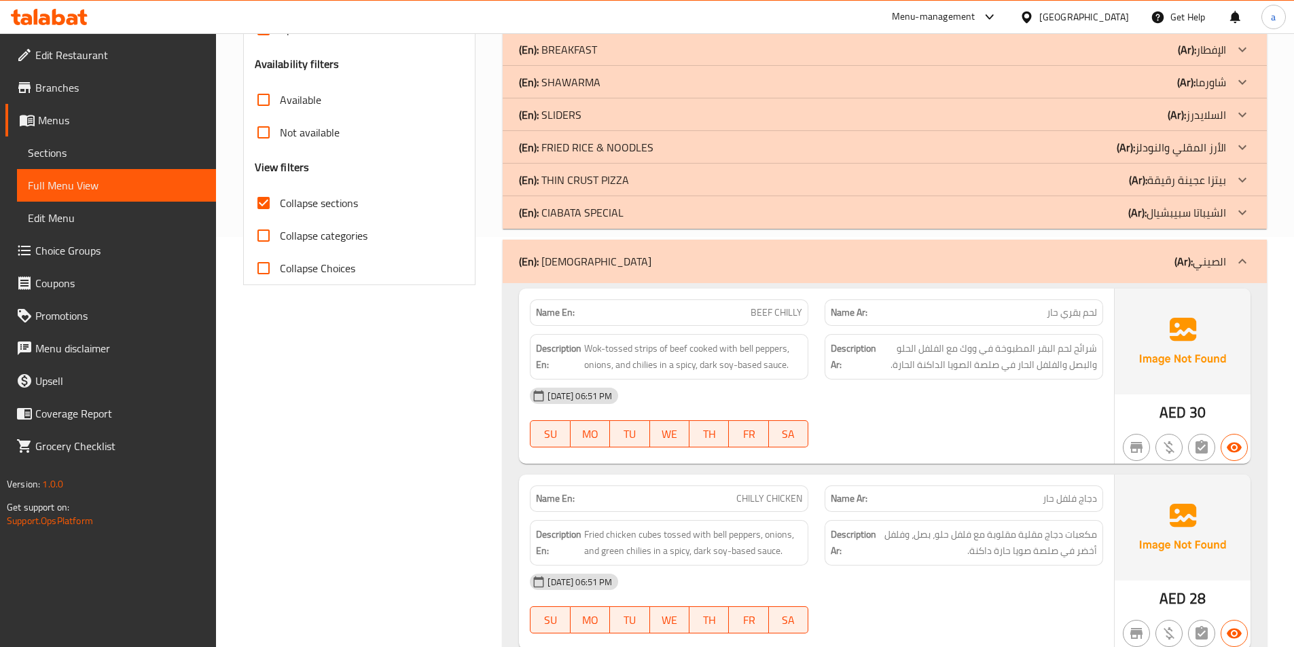
click at [588, 142] on p "(En): FRIED RICE & NOODLES" at bounding box center [586, 147] width 134 height 16
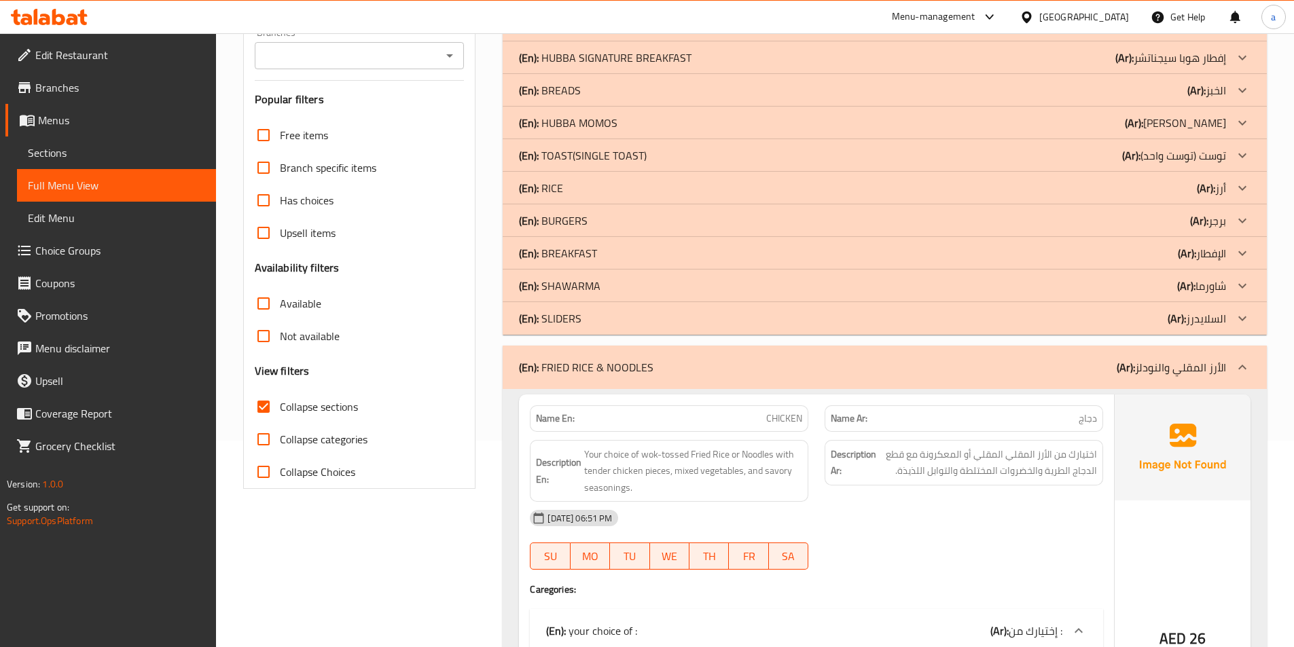
scroll to position [139, 0]
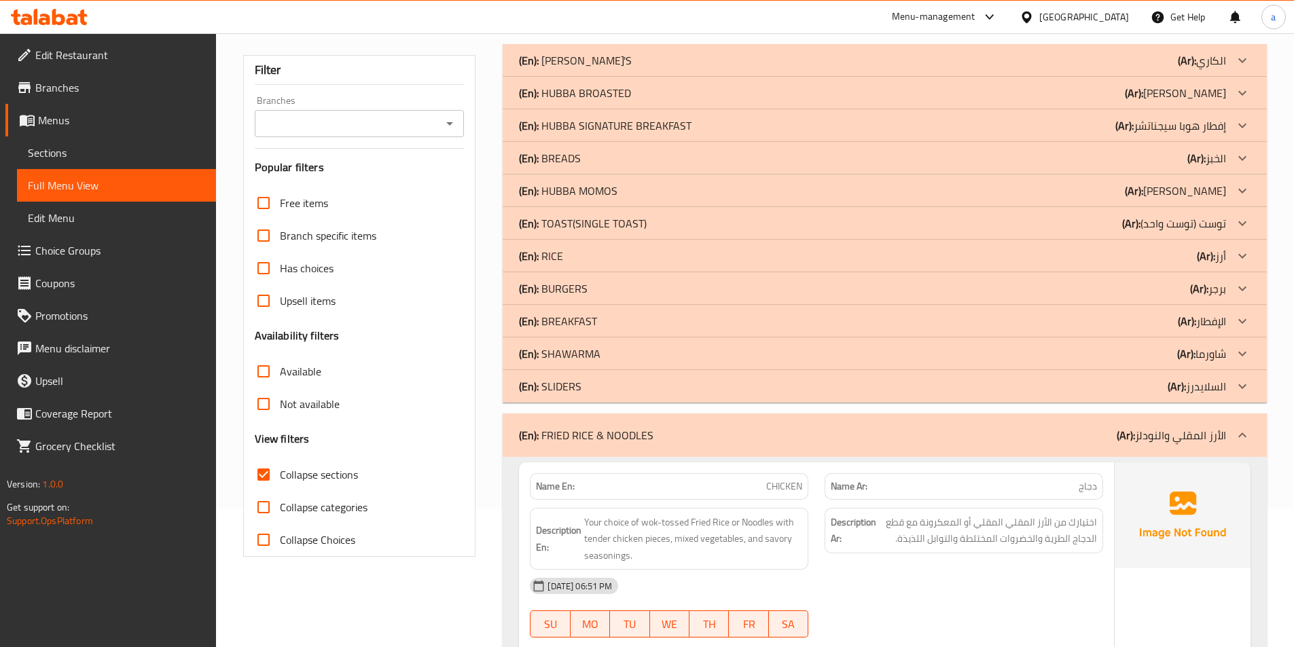
click at [561, 259] on p "(En): RICE" at bounding box center [541, 256] width 44 height 16
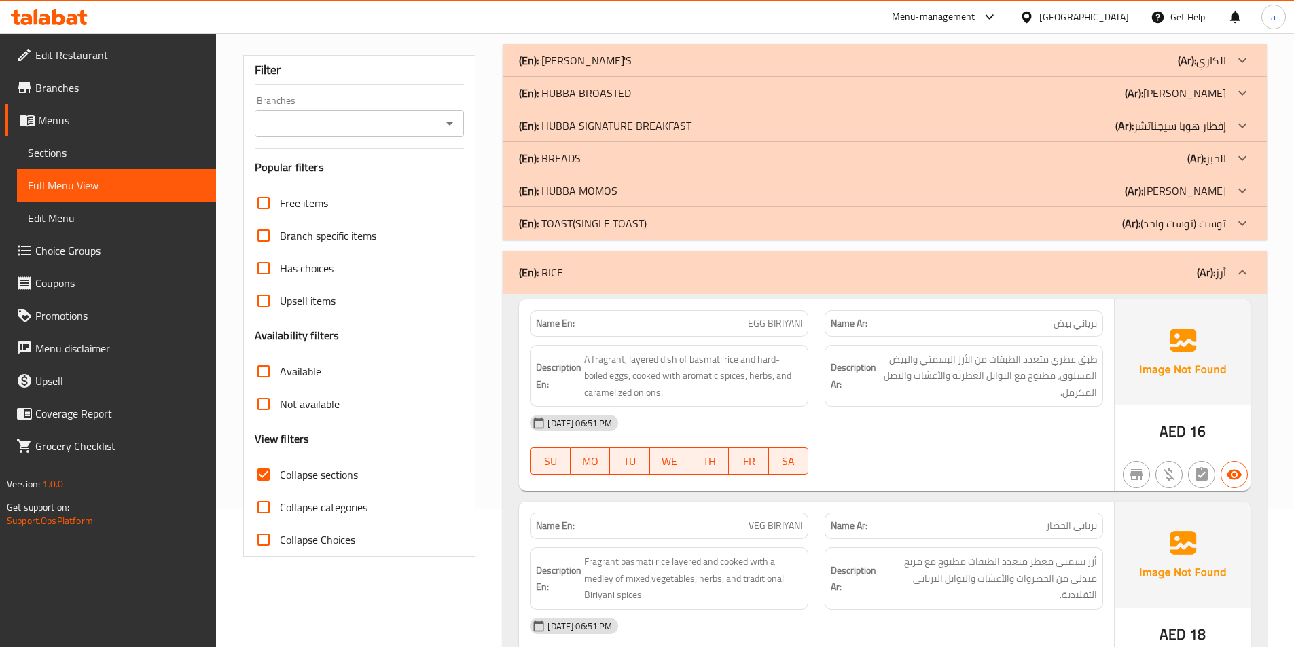
click at [562, 145] on div "(En): BREADS (Ar): الخبز" at bounding box center [885, 158] width 764 height 33
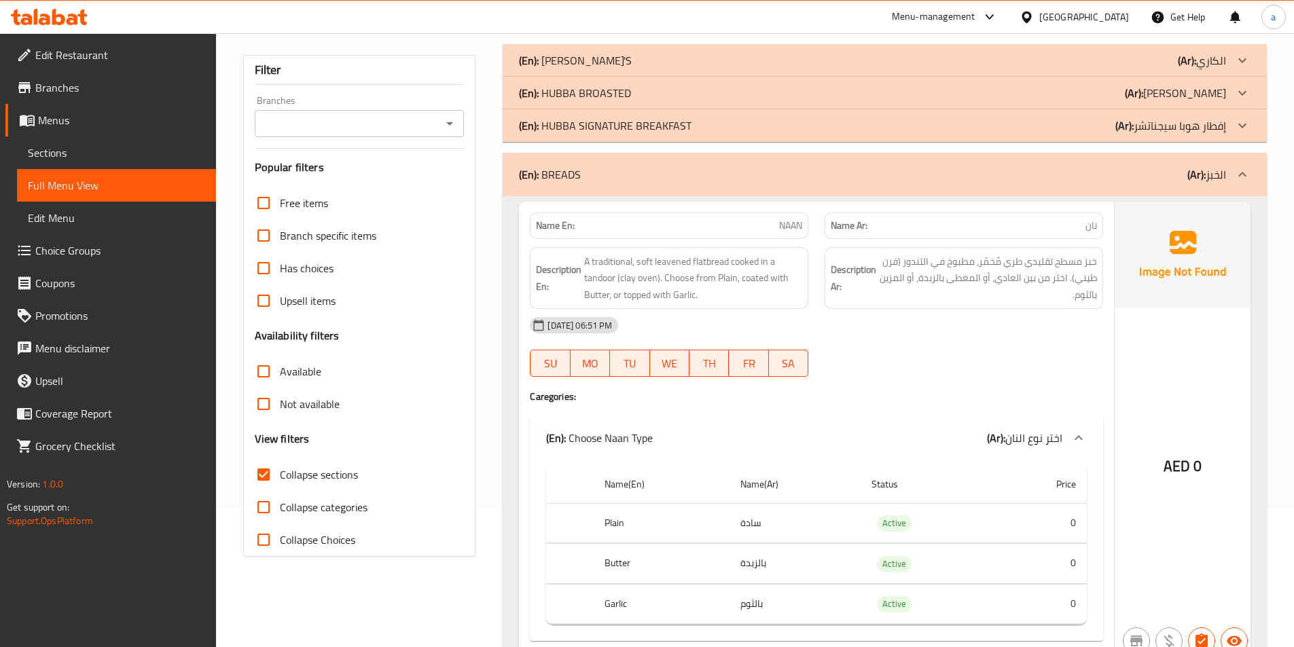
click at [563, 55] on p "(En): [PERSON_NAME]'S" at bounding box center [575, 60] width 113 height 16
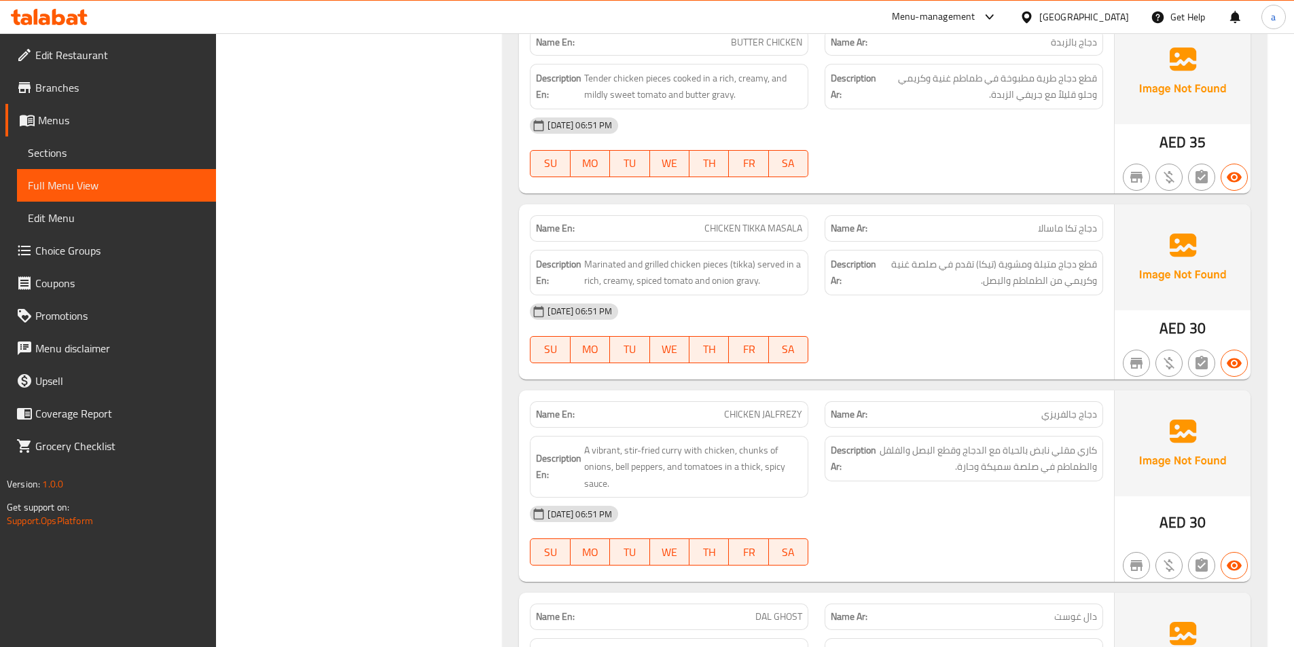
scroll to position [2312, 0]
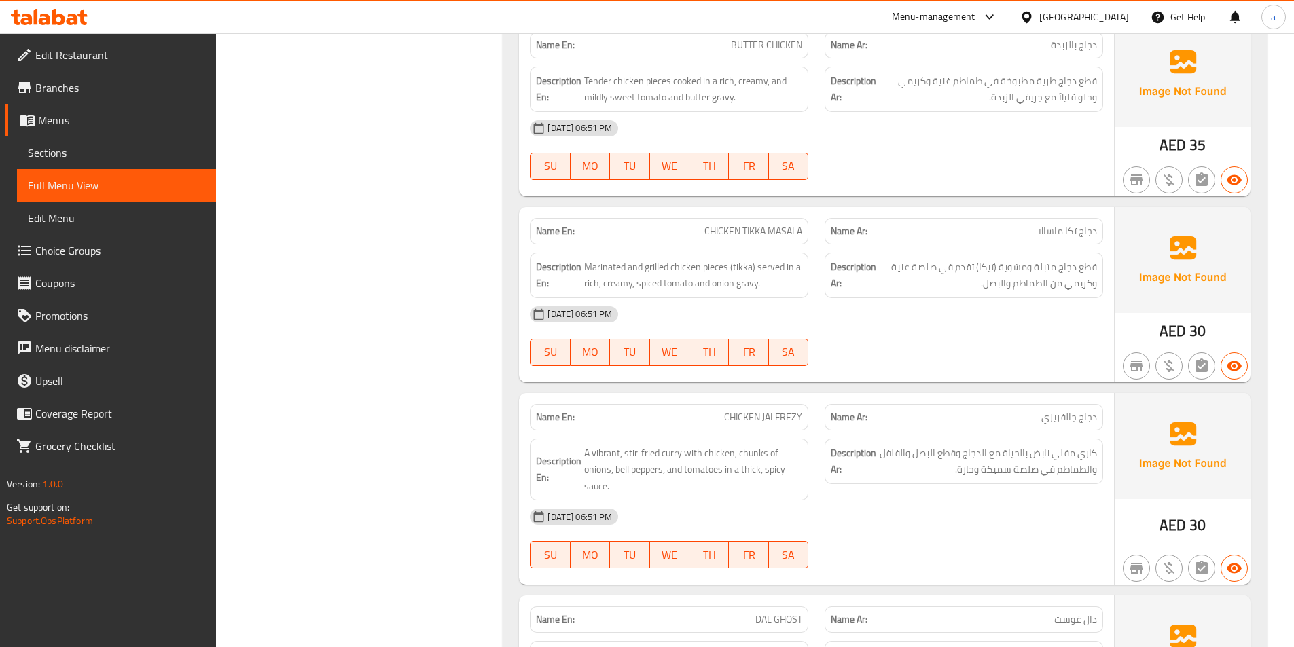
click at [767, 224] on span "CHICKEN TIKKA MASALA" at bounding box center [753, 231] width 98 height 14
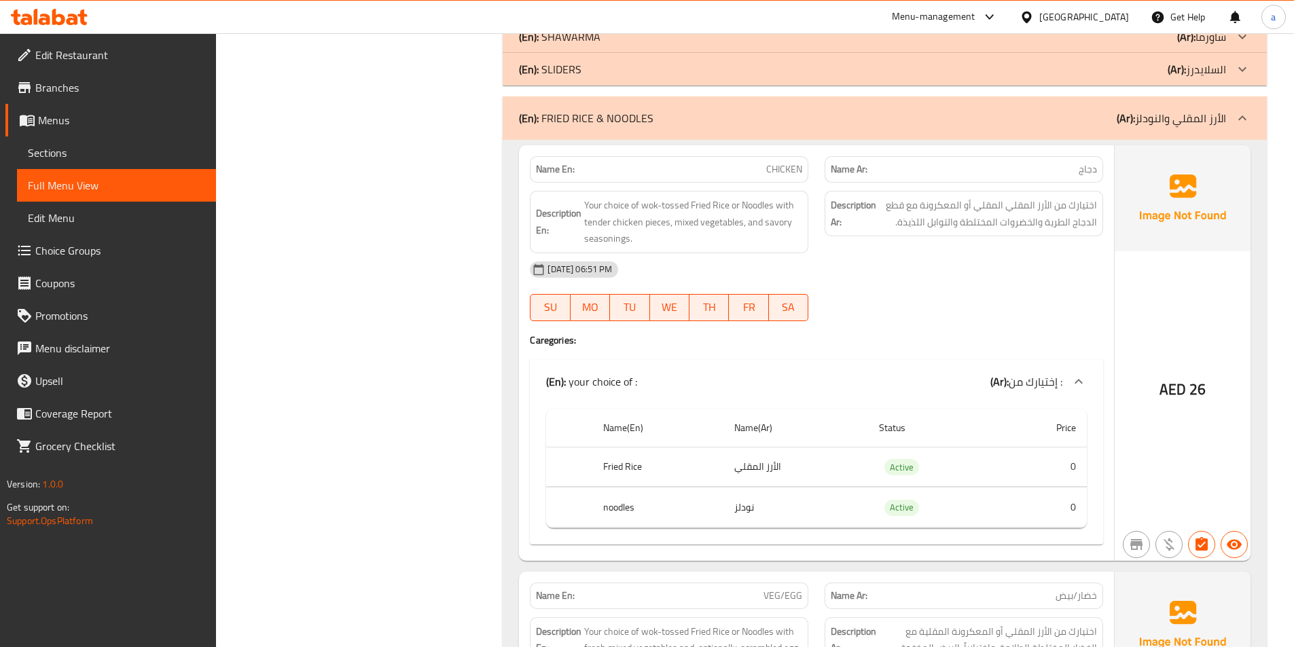
scroll to position [6591, 0]
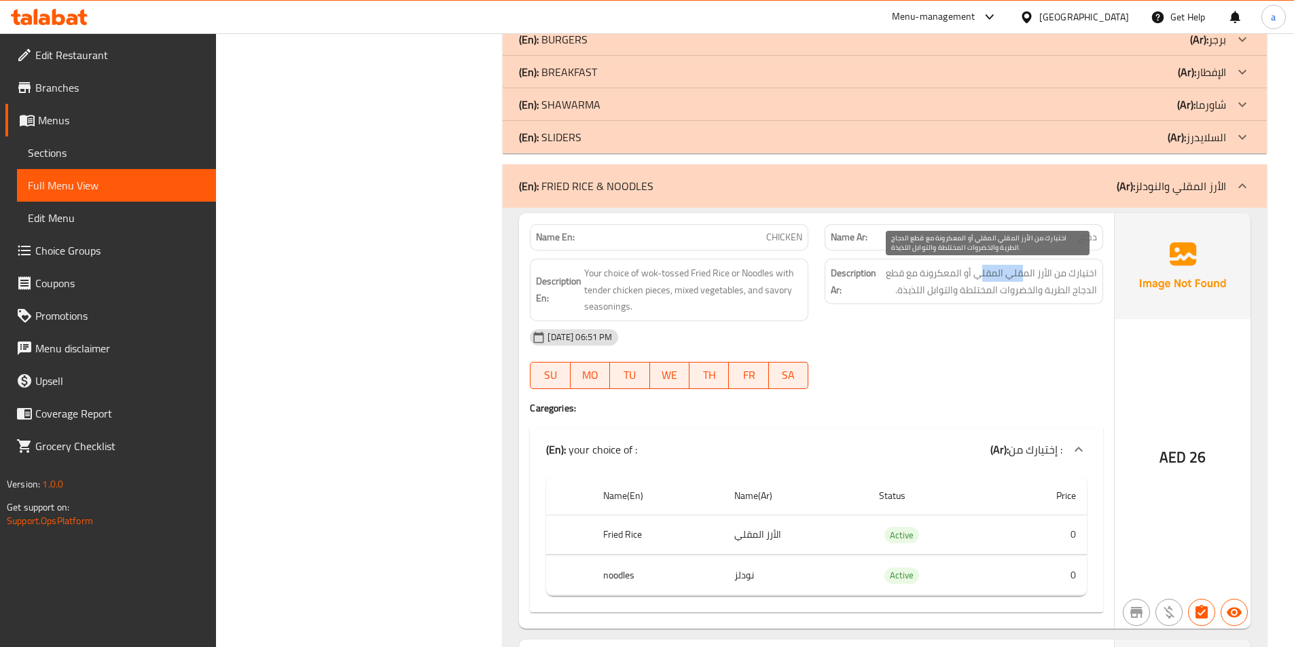
drag, startPoint x: 981, startPoint y: 272, endPoint x: 1026, endPoint y: 281, distance: 45.6
click at [1026, 281] on span "اختيارك من الأرز المقلي المقلي أو المعكرونة مع قطع الدجاج الطرية والخضروات المخ…" at bounding box center [988, 281] width 218 height 33
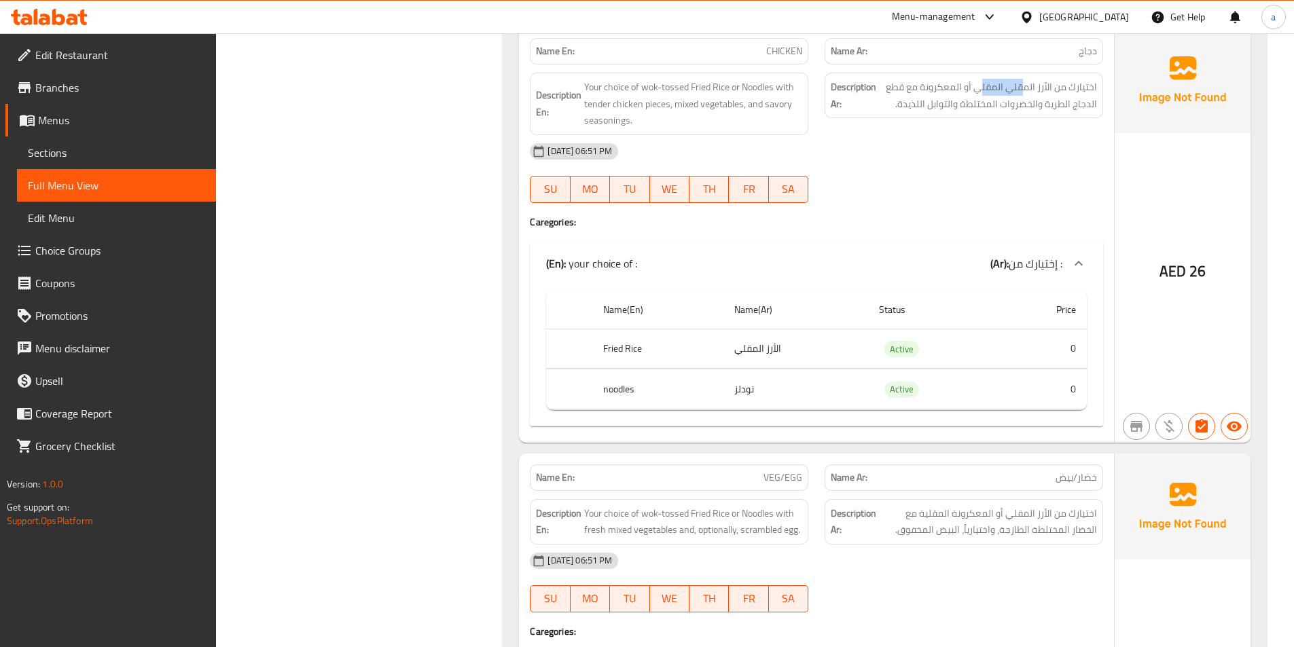
scroll to position [6795, 0]
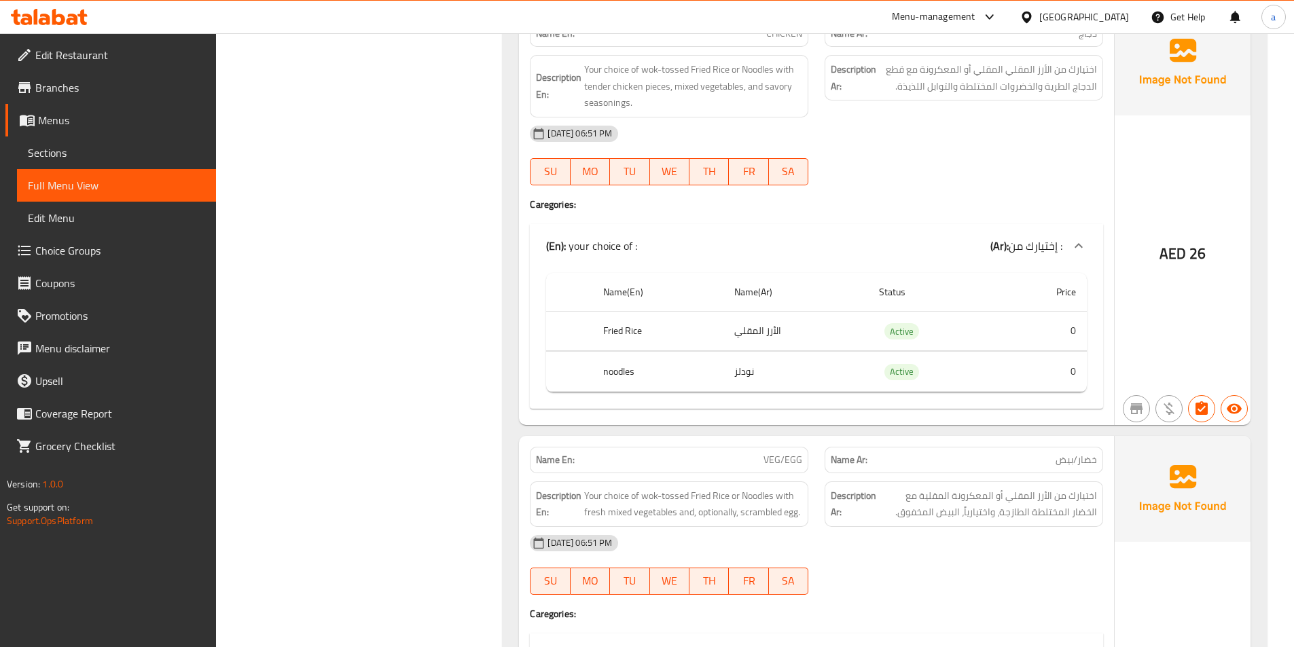
click at [875, 192] on div at bounding box center [963, 185] width 295 height 16
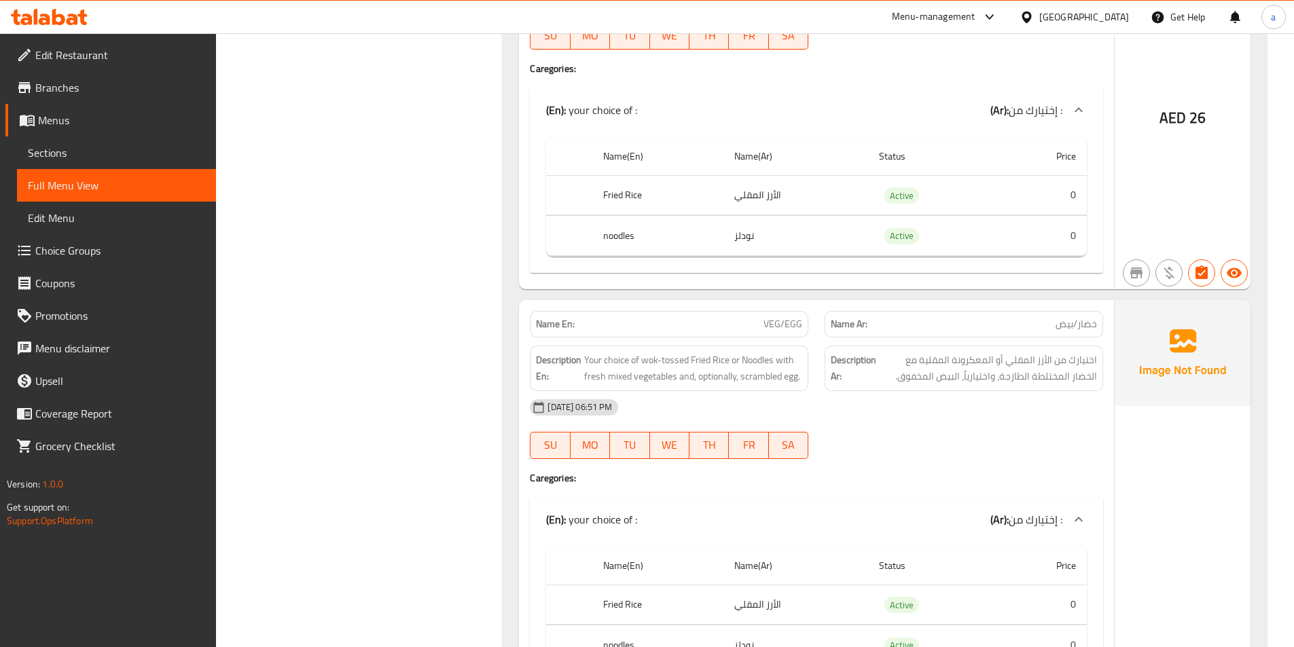
scroll to position [6998, 0]
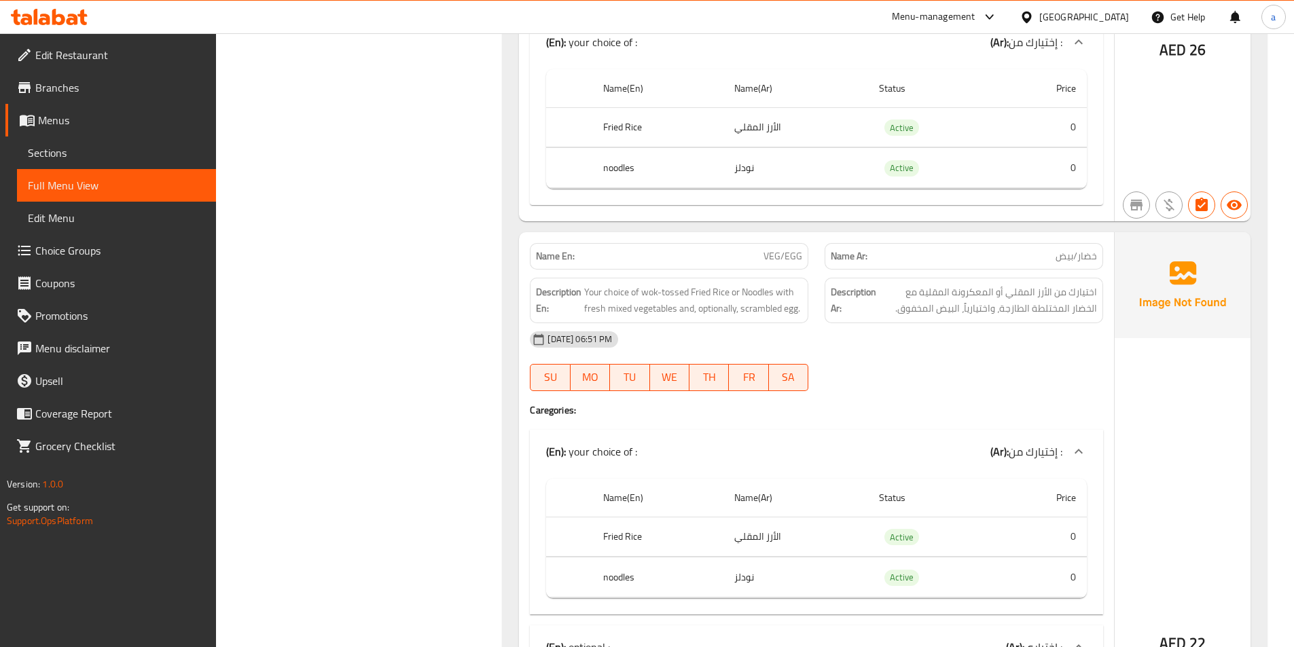
click at [1073, 340] on div "[DATE] 06:51 PM" at bounding box center [817, 339] width 590 height 33
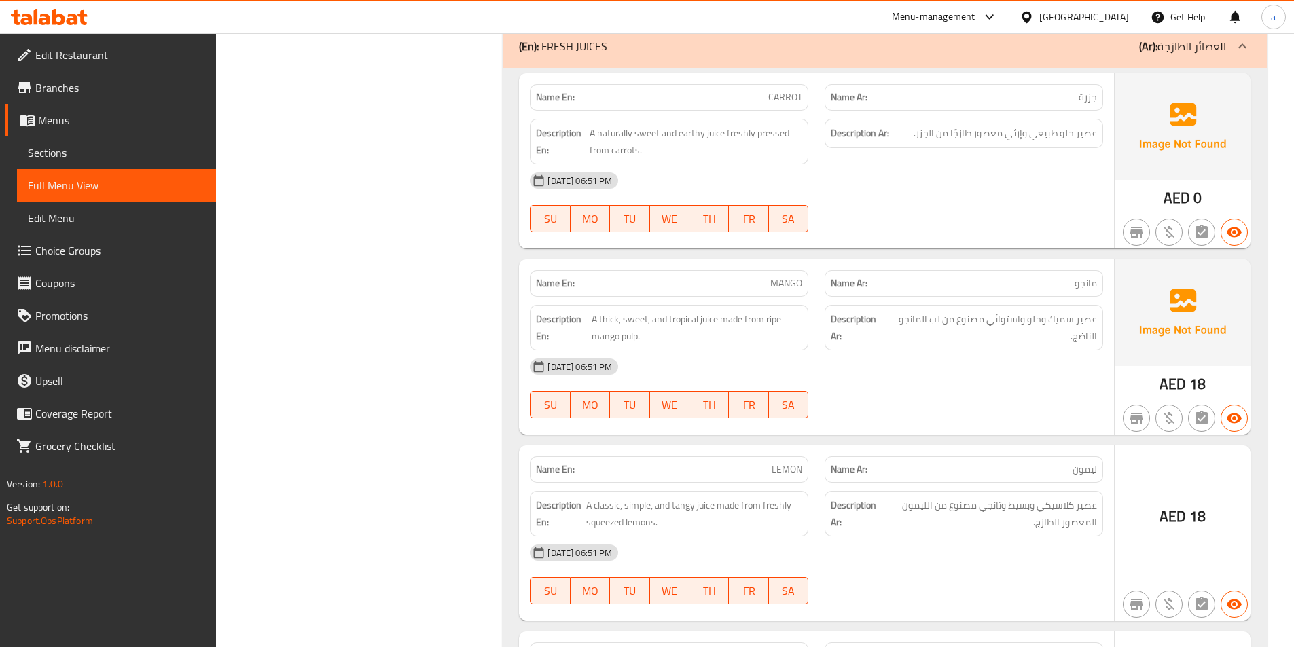
scroll to position [13655, 0]
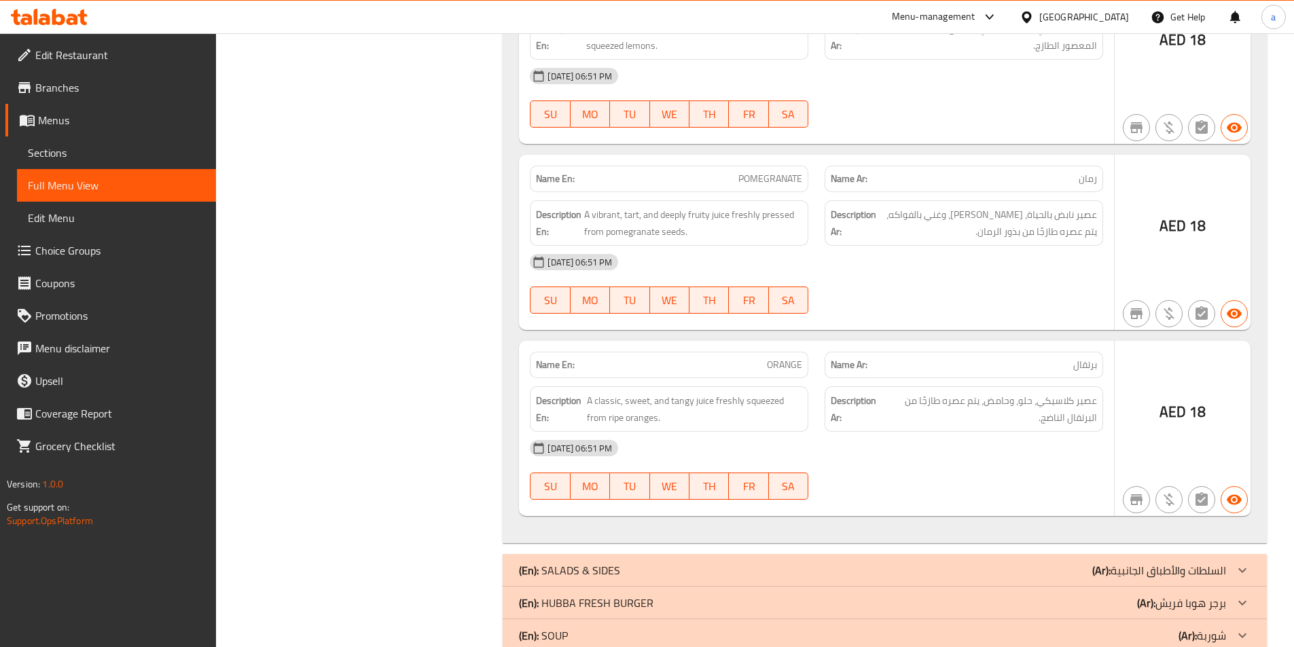
scroll to position [14130, 0]
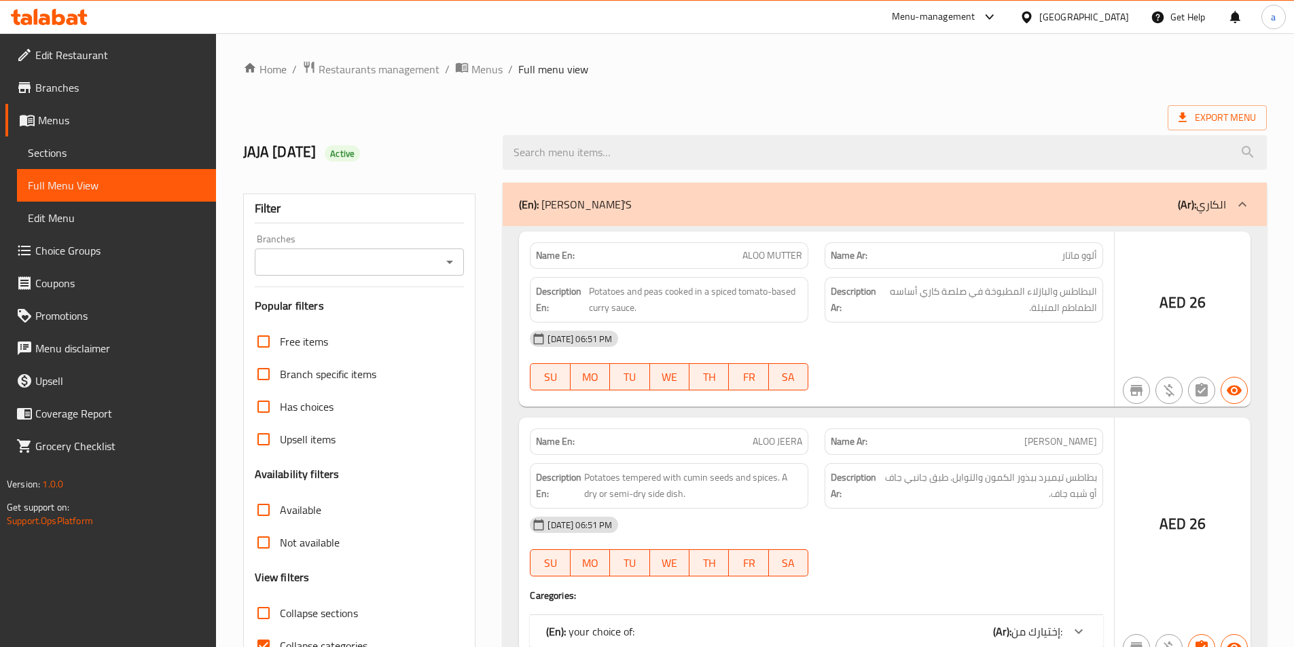
click at [75, 151] on div at bounding box center [647, 323] width 1294 height 647
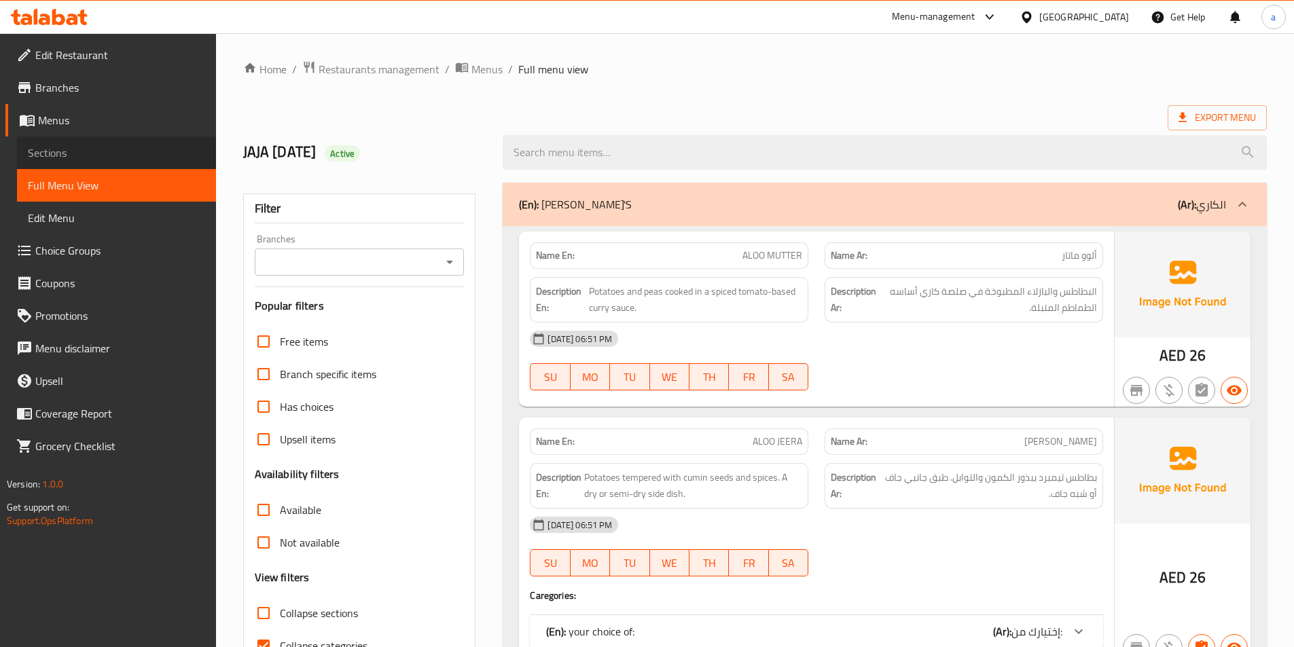
click at [44, 147] on span "Sections" at bounding box center [116, 153] width 177 height 16
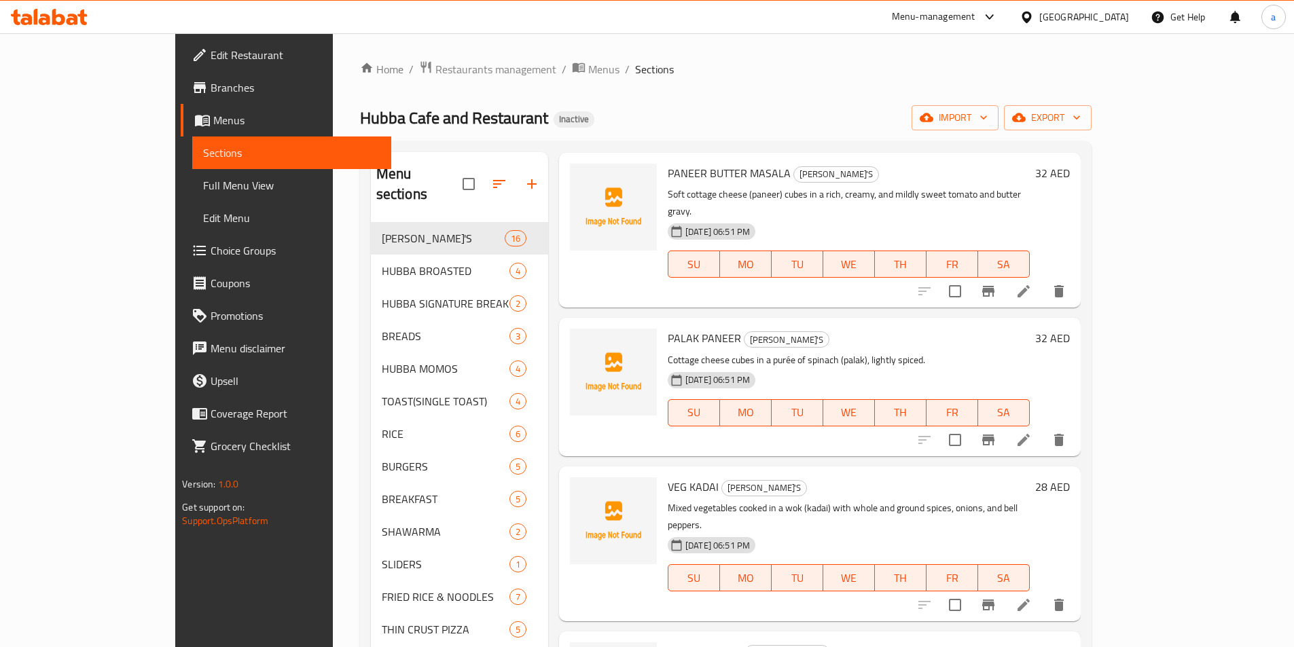
scroll to position [1019, 0]
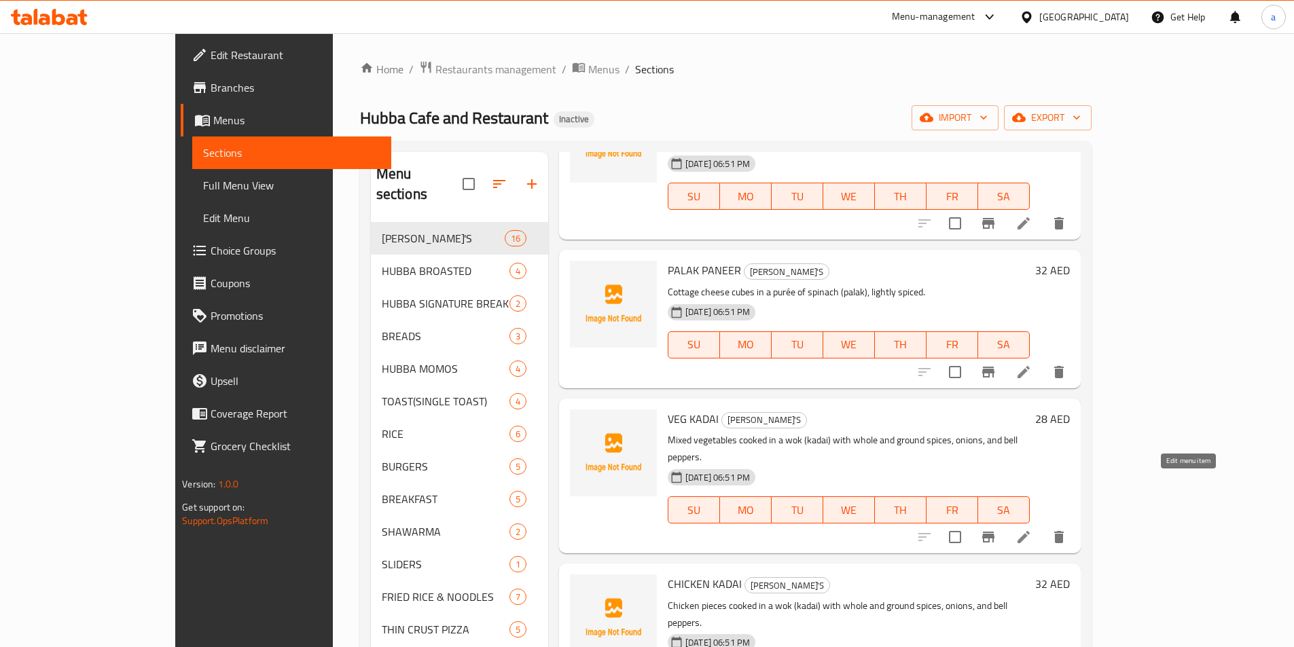
click at [1032, 529] on icon at bounding box center [1023, 537] width 16 height 16
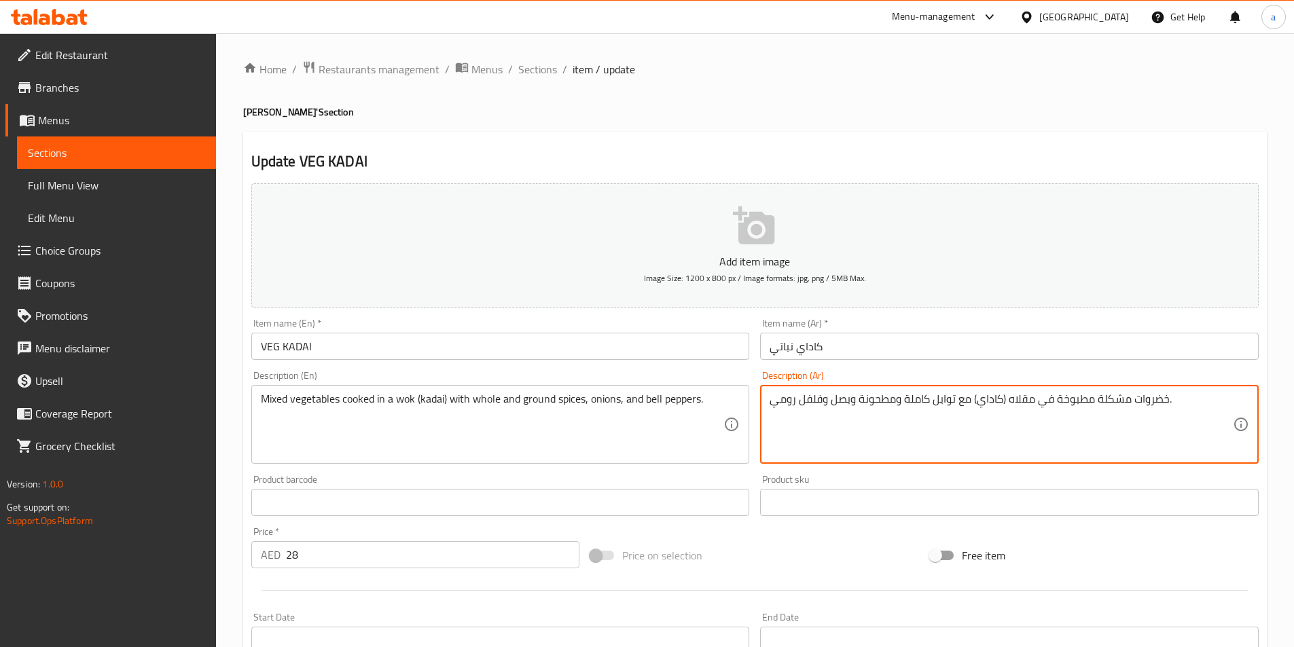
drag, startPoint x: 771, startPoint y: 400, endPoint x: 797, endPoint y: 403, distance: 26.0
click at [797, 403] on textarea "خضروات مشكلة مطبوخة في مقلاه (كاداي) مع توابل كاملة ومطحونة وبصل وفلفل رومي." at bounding box center [1001, 425] width 463 height 65
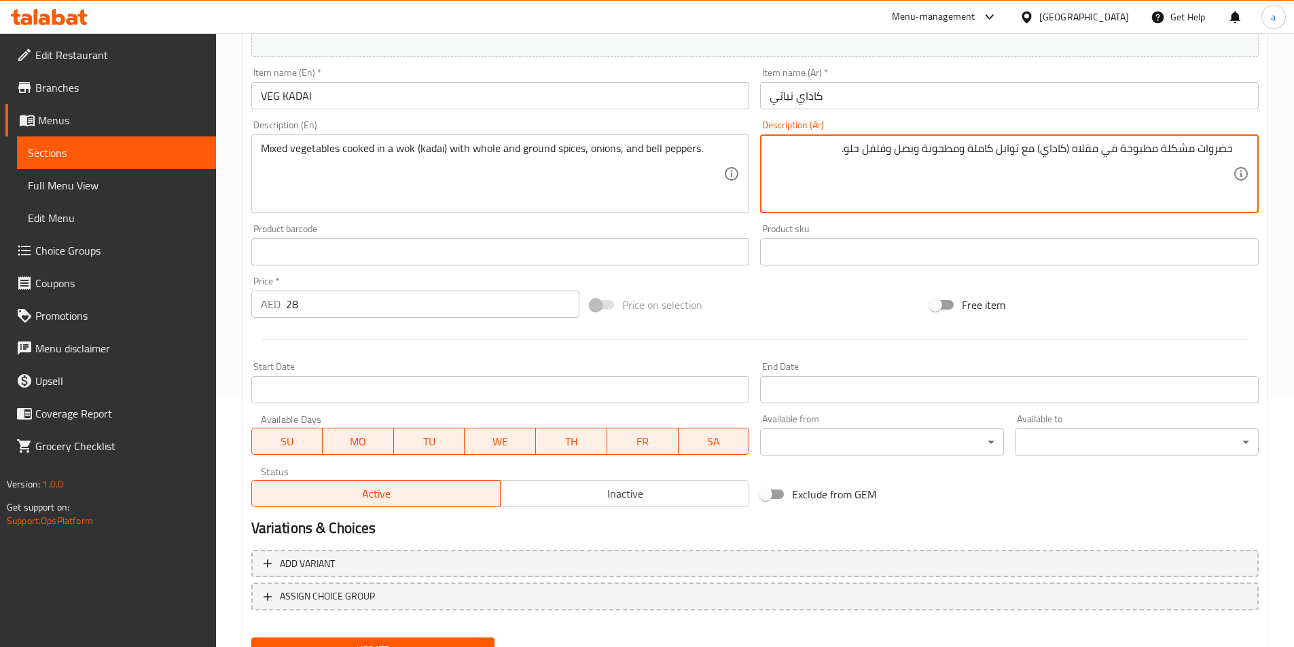
scroll to position [312, 0]
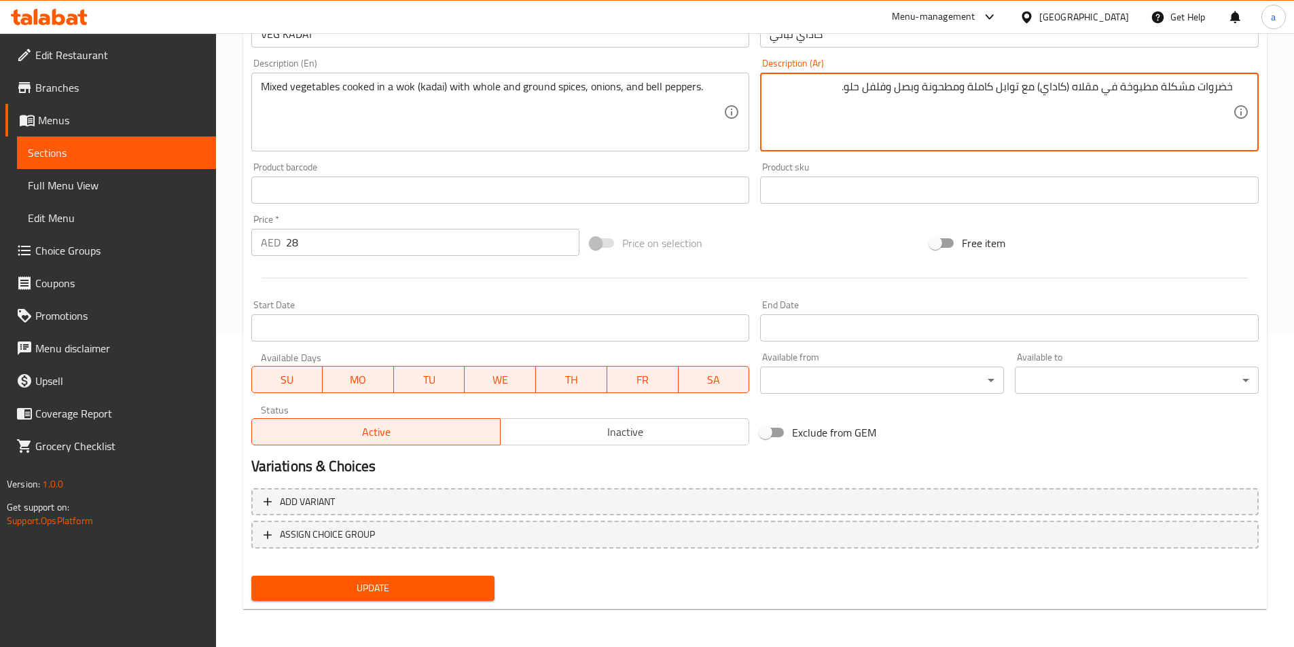
type textarea "خضروات مشكلة مطبوخة في مقلاه (كاداي) مع توابل كاملة ومطحونة وبصل وفلفل حلو."
click at [405, 599] on button "Update" at bounding box center [373, 588] width 244 height 25
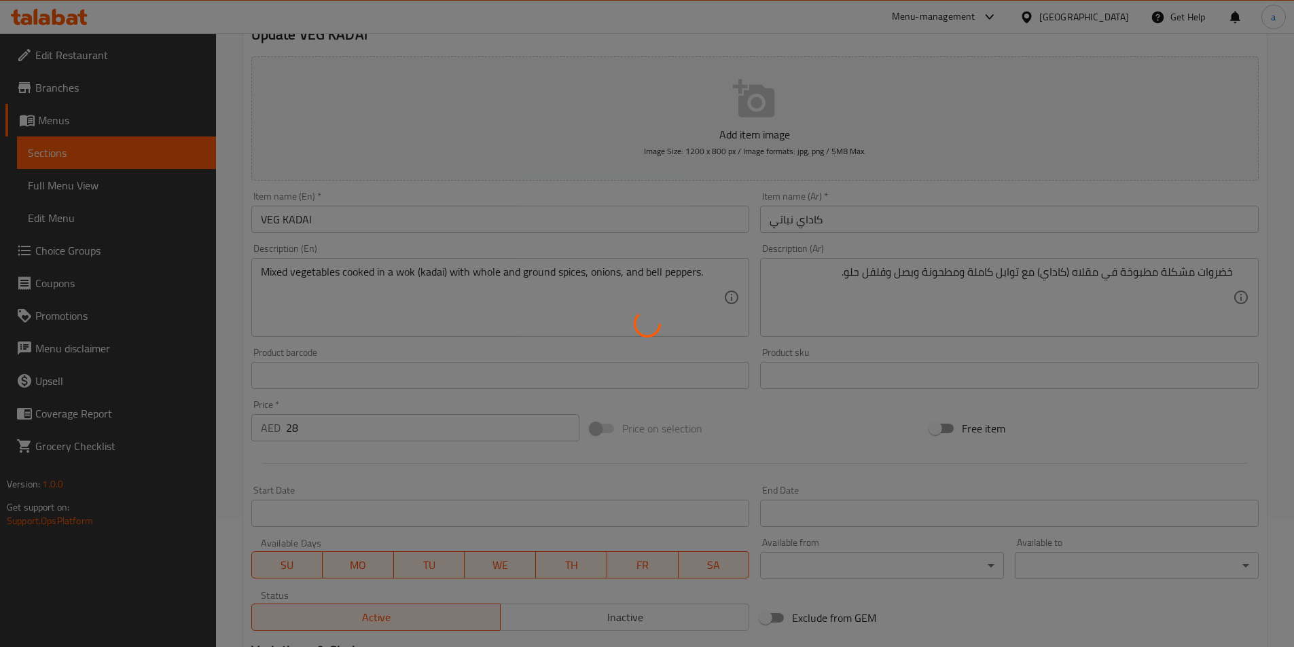
scroll to position [0, 0]
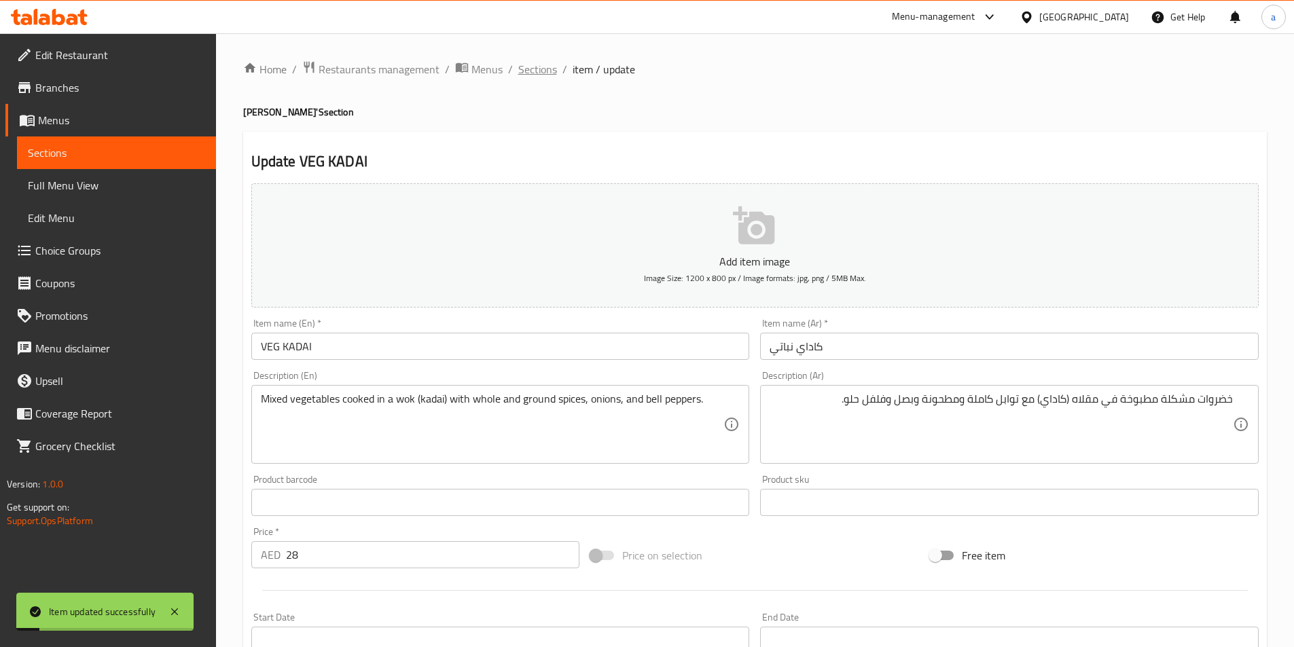
click at [532, 62] on span "Sections" at bounding box center [537, 69] width 39 height 16
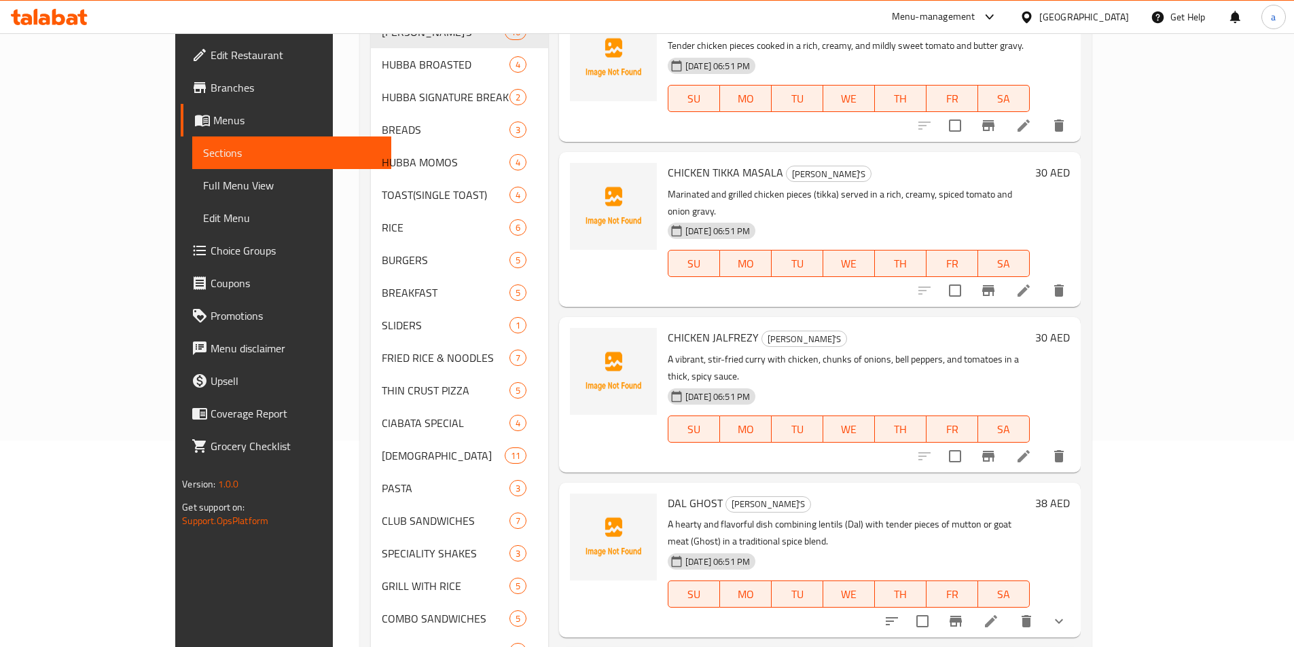
scroll to position [204, 0]
click at [1032, 451] on icon at bounding box center [1023, 459] width 16 height 16
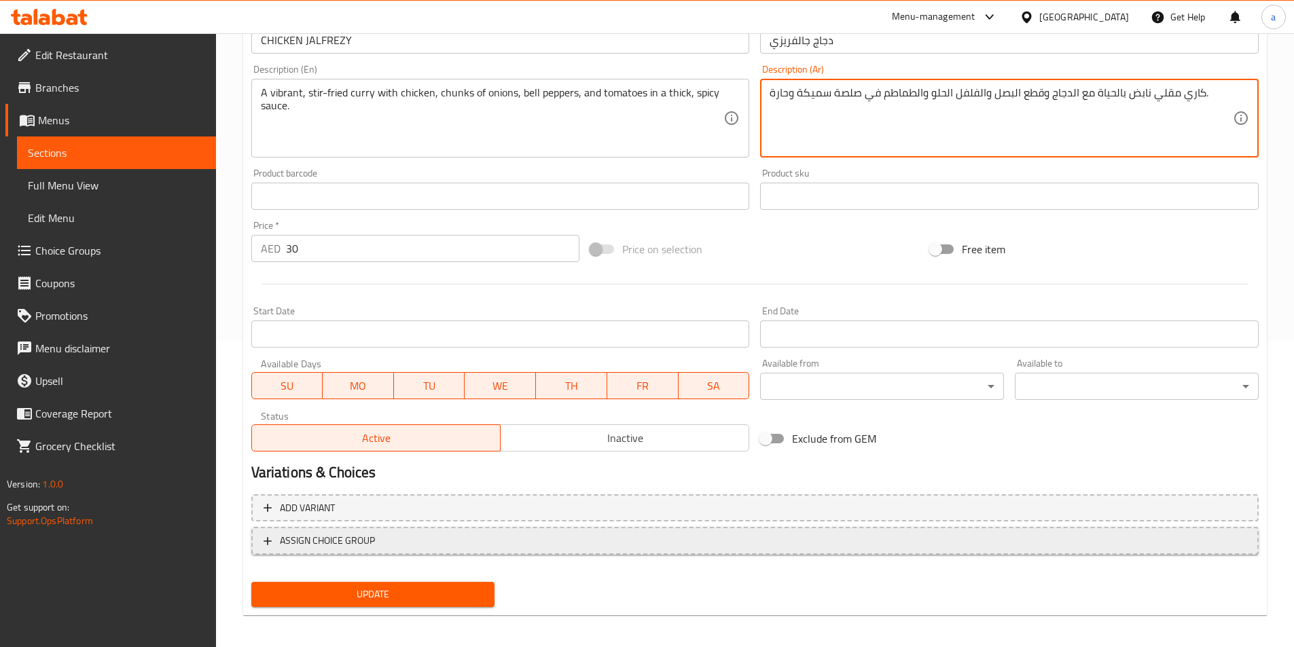
scroll to position [312, 0]
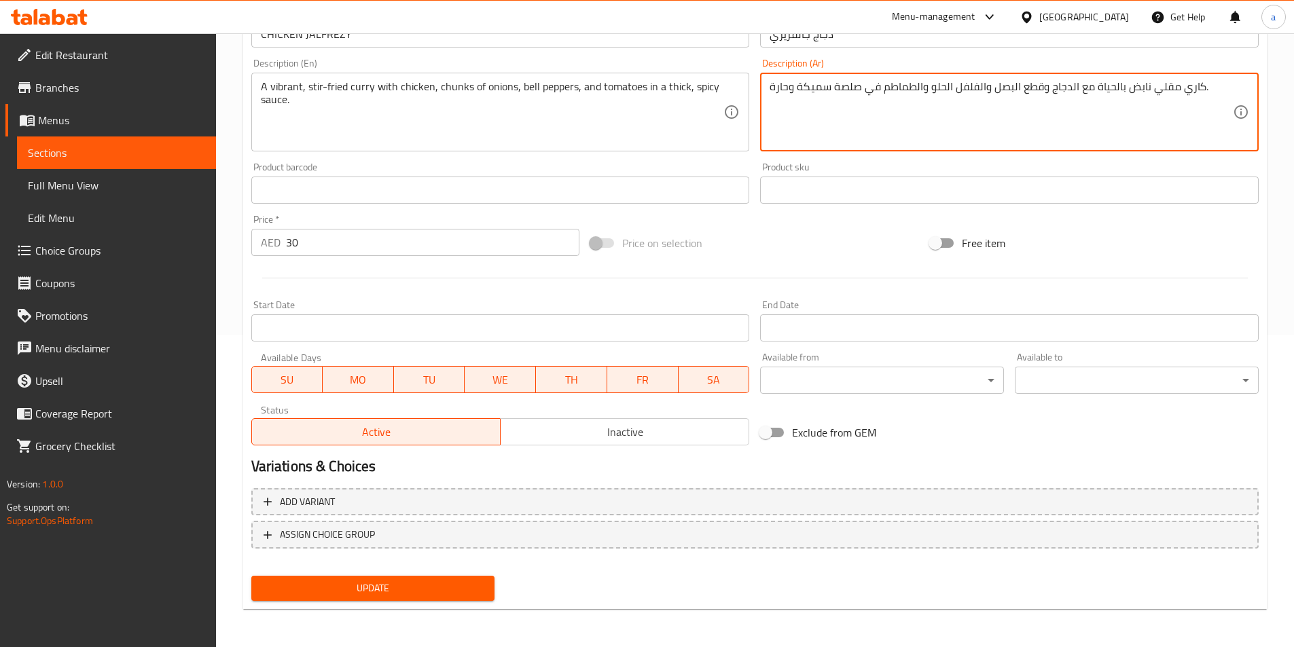
type textarea "كاري مقلي نابض بالحياة مع الدجاج وقطع البصل والفلفل الحلو والطماطم في صلصة سميك…"
click at [445, 581] on span "Update" at bounding box center [373, 588] width 222 height 17
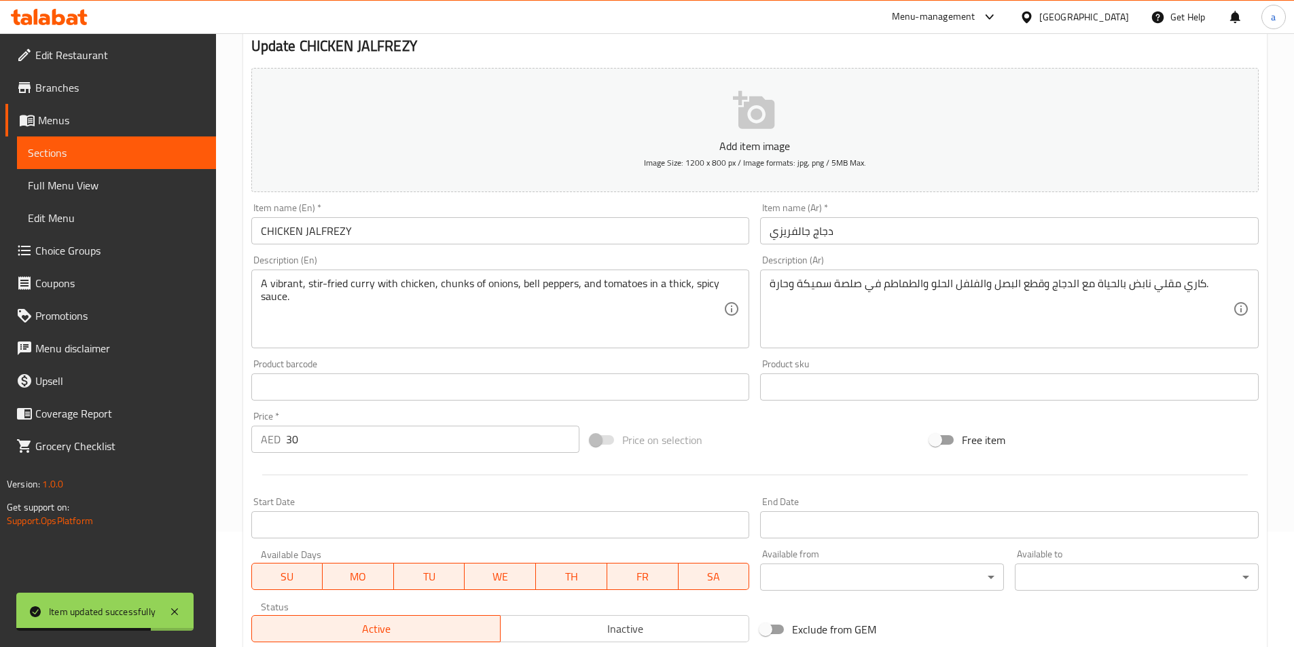
scroll to position [0, 0]
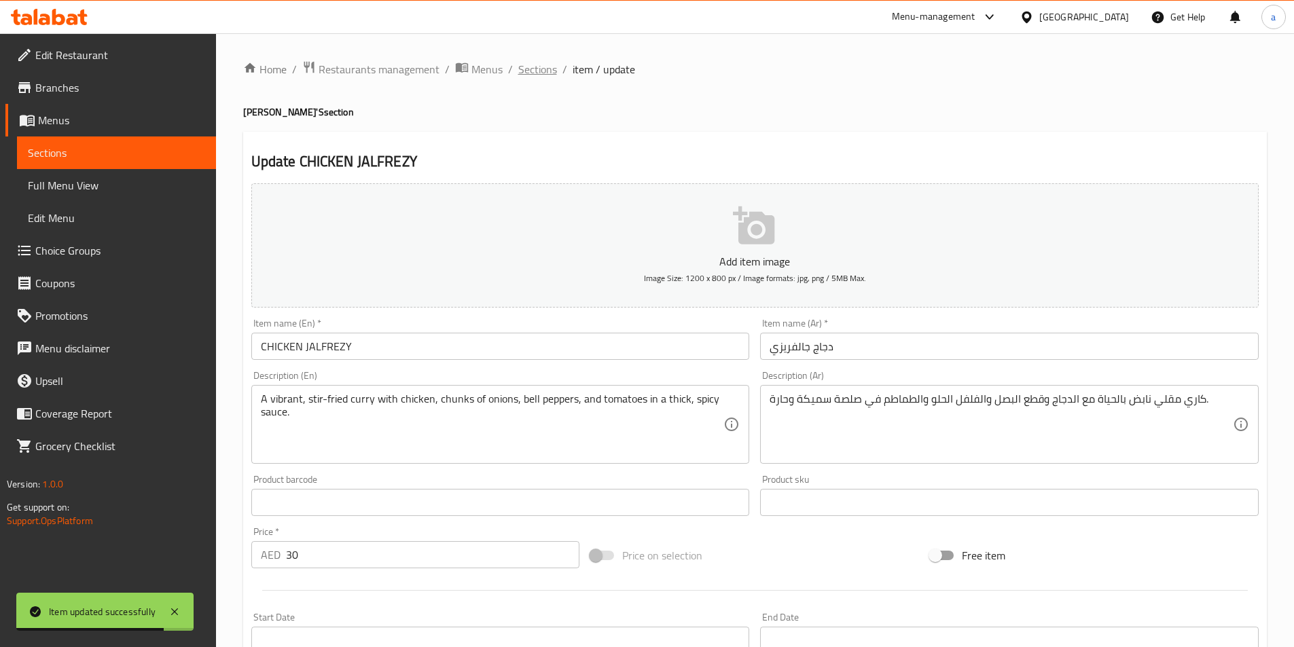
click at [537, 72] on span "Sections" at bounding box center [537, 69] width 39 height 16
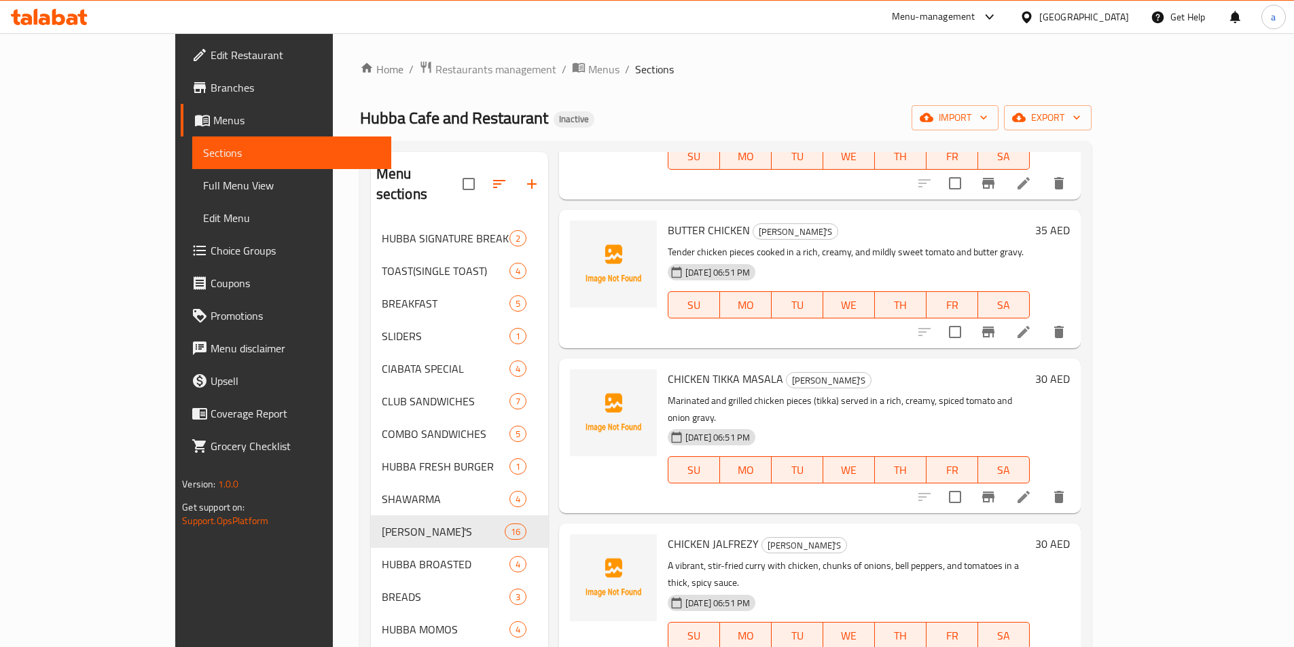
scroll to position [68, 0]
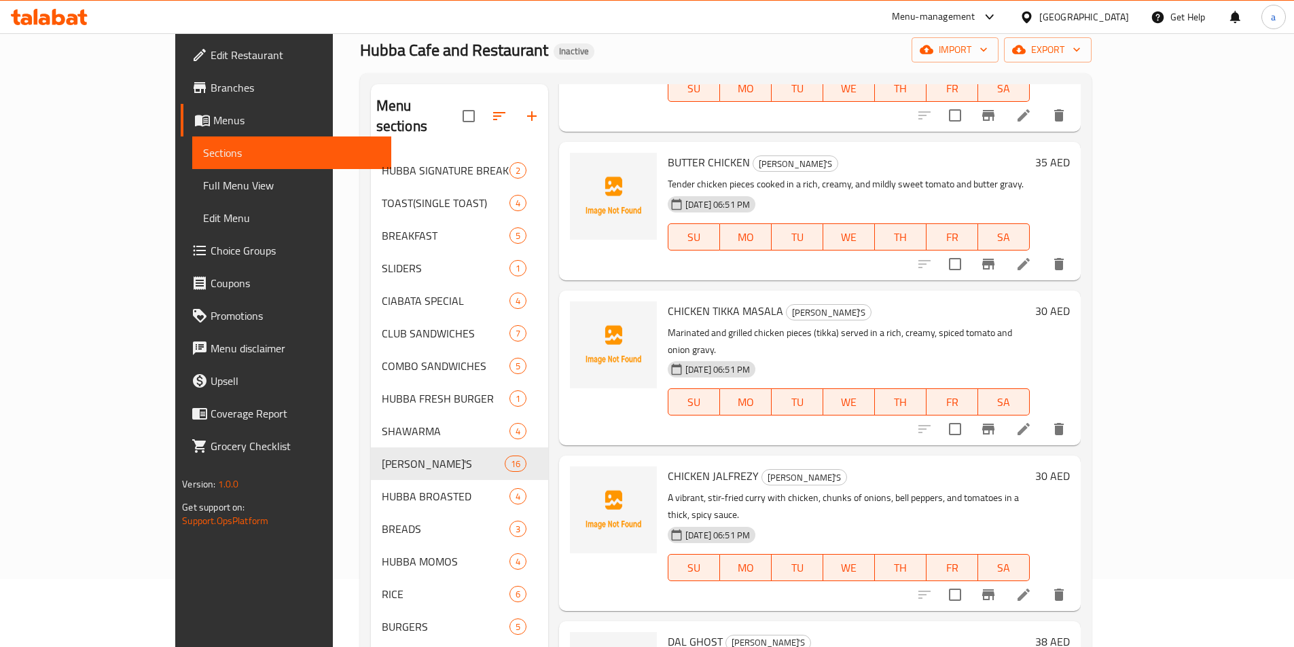
click at [1032, 421] on icon at bounding box center [1023, 429] width 16 height 16
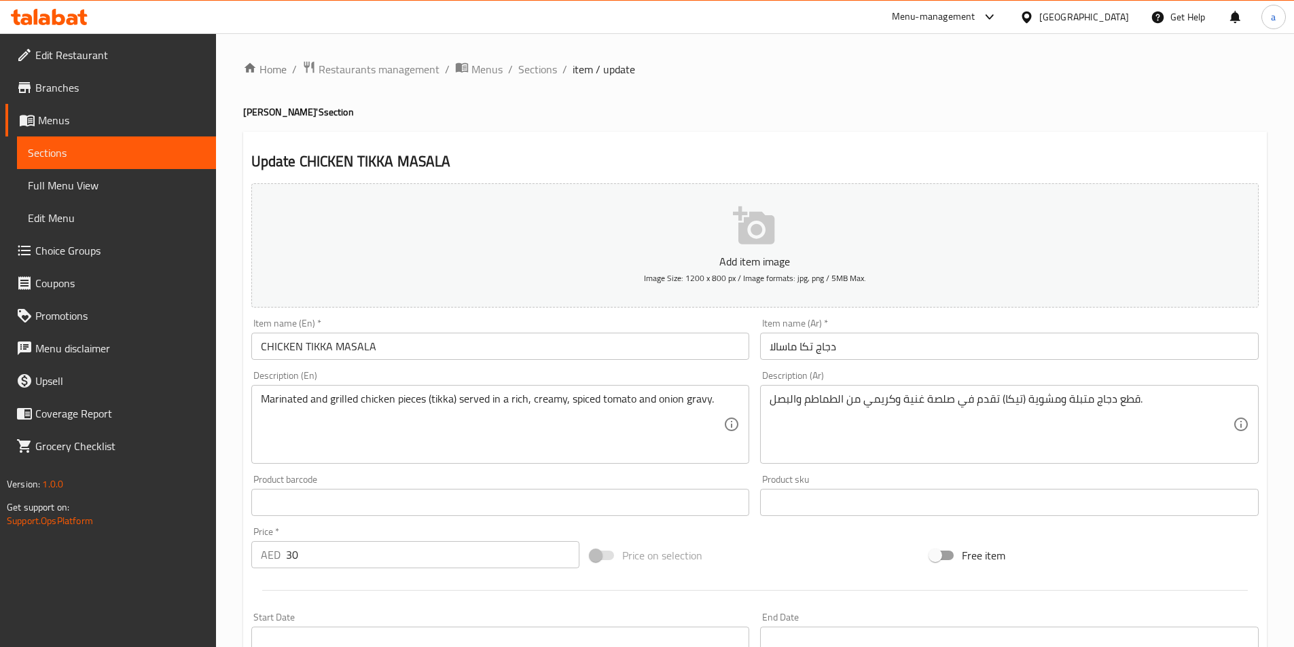
click at [767, 401] on div "قطع دجاج متبلة ومشوية (تيكا) تقدم في صلصة غنية وكريمي من الطماطم والبصل. Descri…" at bounding box center [1009, 424] width 499 height 79
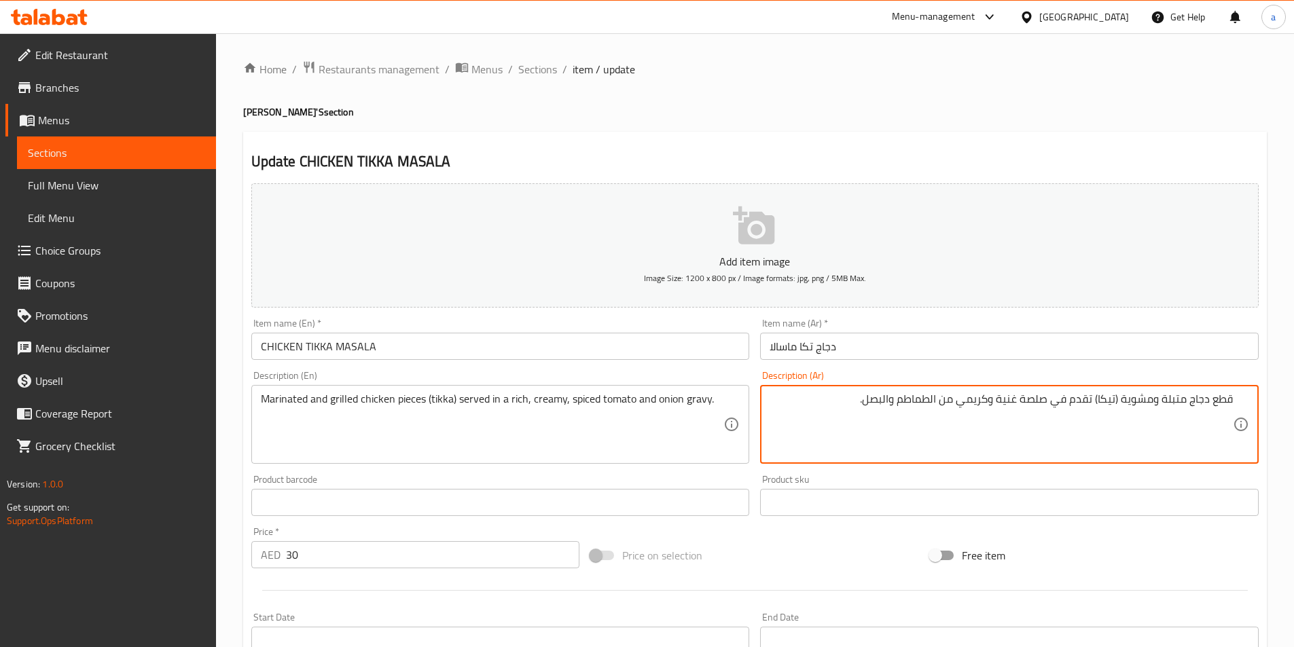
drag, startPoint x: 1022, startPoint y: 395, endPoint x: 1049, endPoint y: 401, distance: 27.2
click at [1049, 401] on textarea "قطع دجاج متبلة ومشوية (تيكا) تقدم في صلصة غنية وكريمي من الطماطم والبصل." at bounding box center [1001, 425] width 463 height 65
click at [896, 398] on textarea "قطع دجاج متبلة ومشوية (تيكا) تقدم في جريفي غني وكريمي من الطماطم والبصل." at bounding box center [1001, 425] width 463 height 65
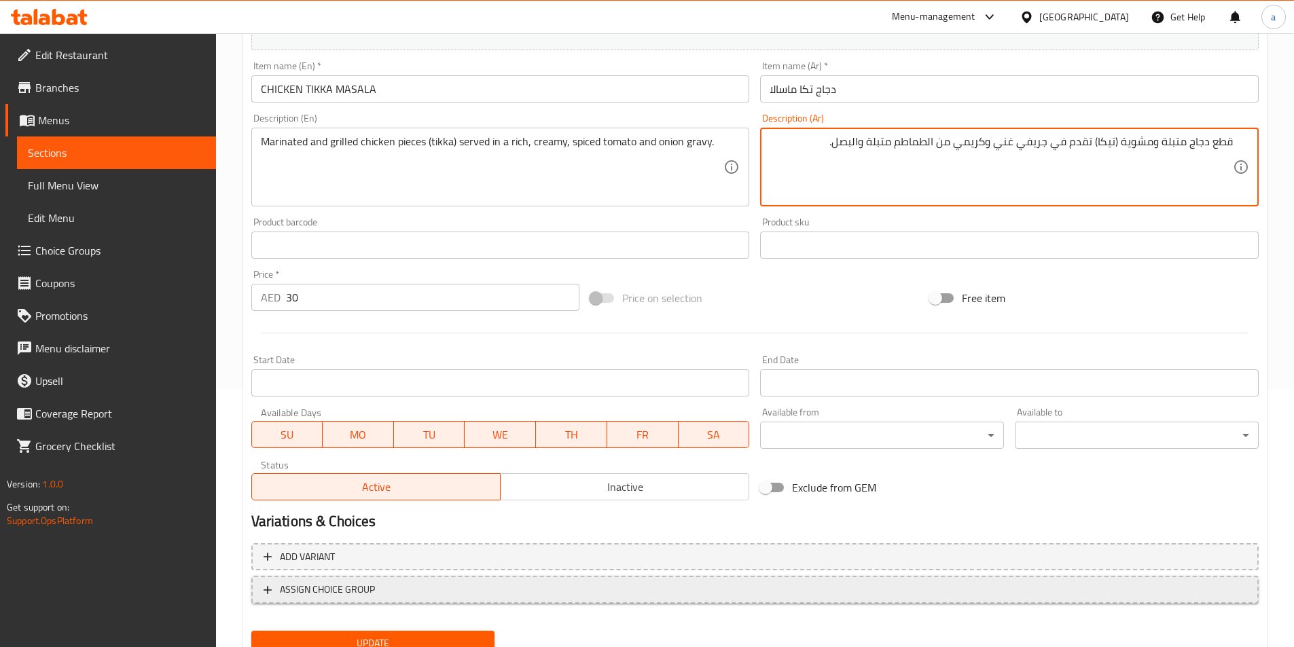
scroll to position [312, 0]
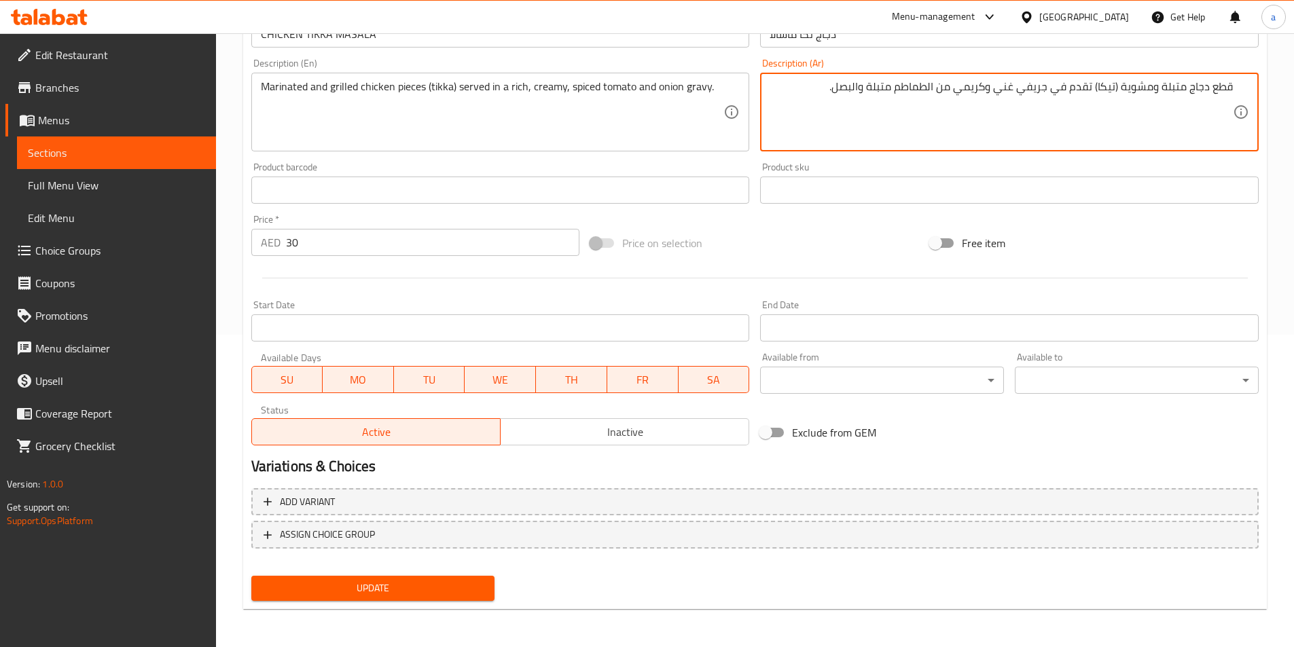
type textarea "قطع دجاج متبلة ومشوية (تيكا) تقدم في جريفي غني وكريمي من الطماطم متبلة والبصل."
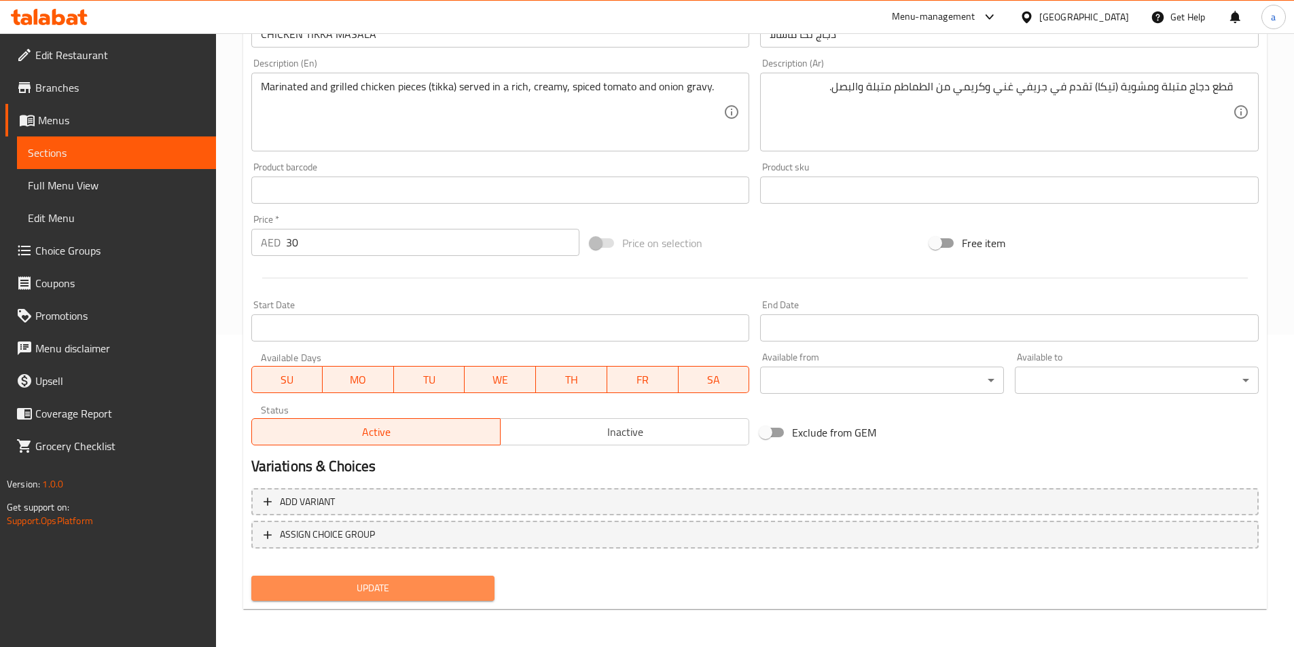
click at [401, 588] on span "Update" at bounding box center [373, 588] width 222 height 17
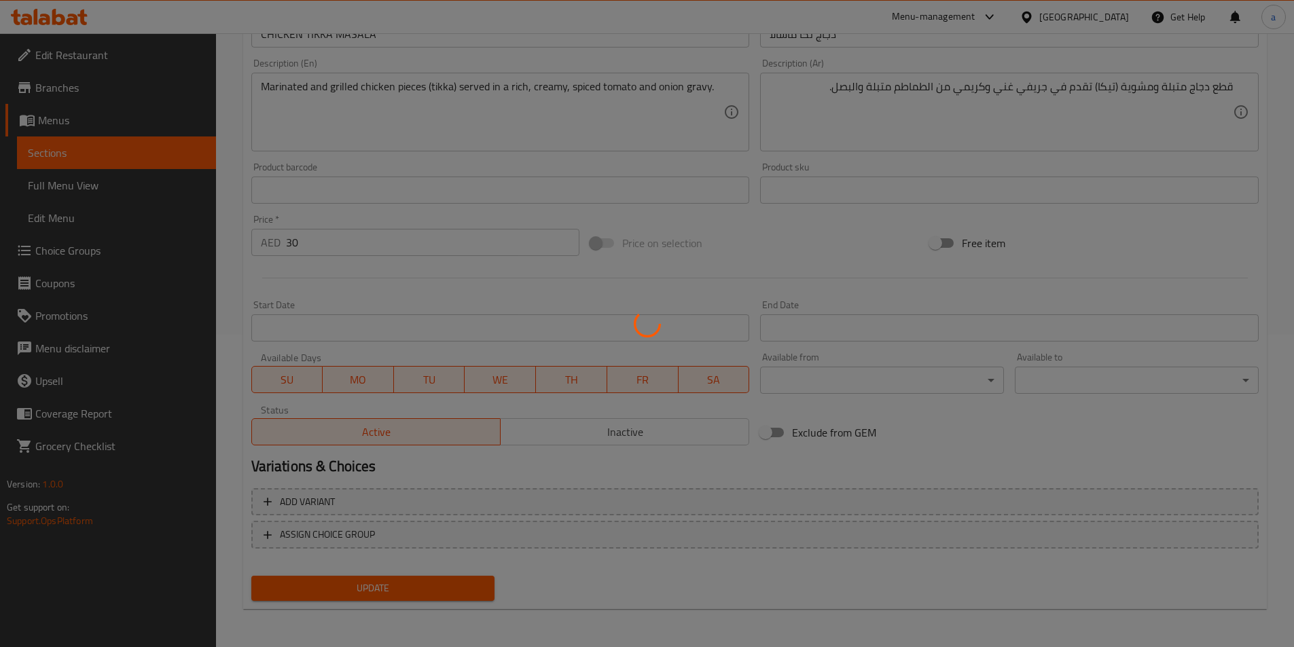
scroll to position [0, 0]
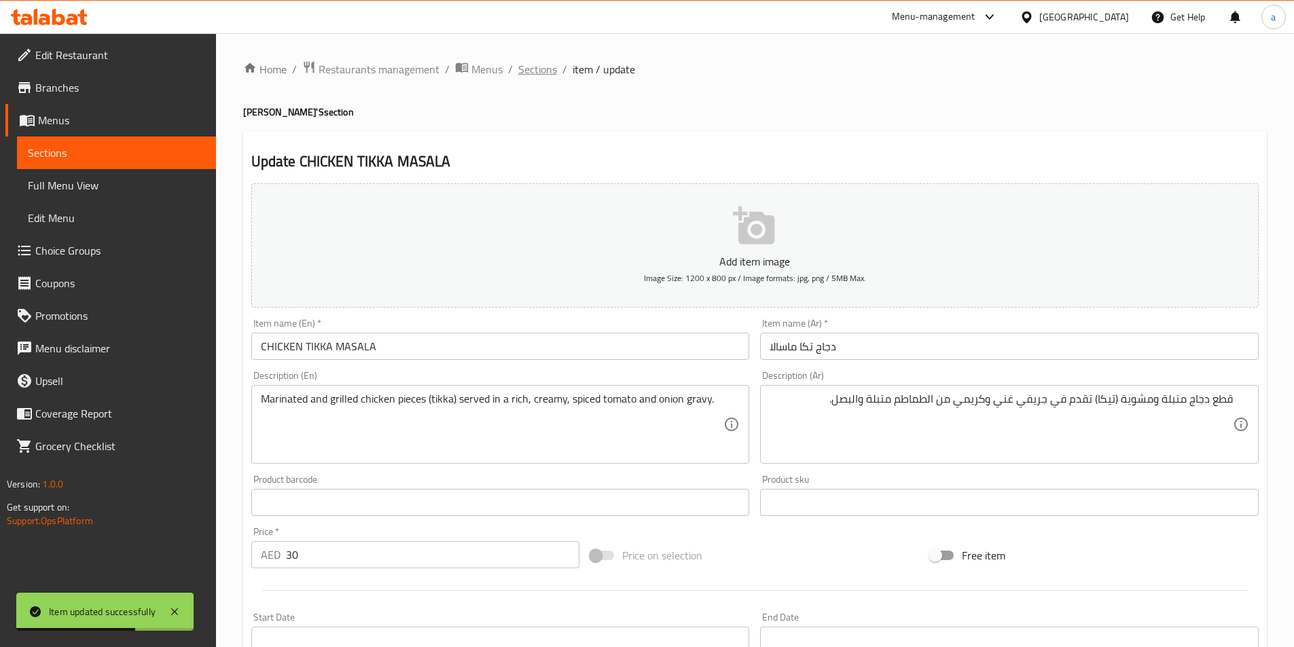
click at [518, 73] on span "Sections" at bounding box center [537, 69] width 39 height 16
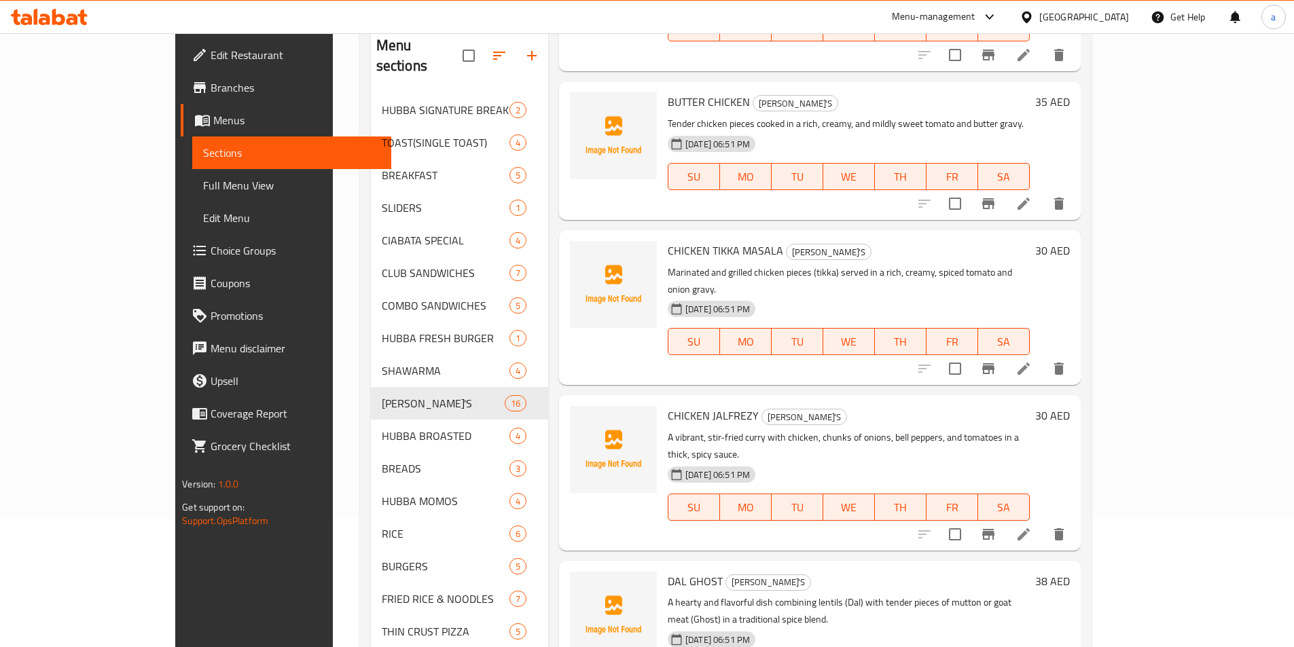
scroll to position [204, 0]
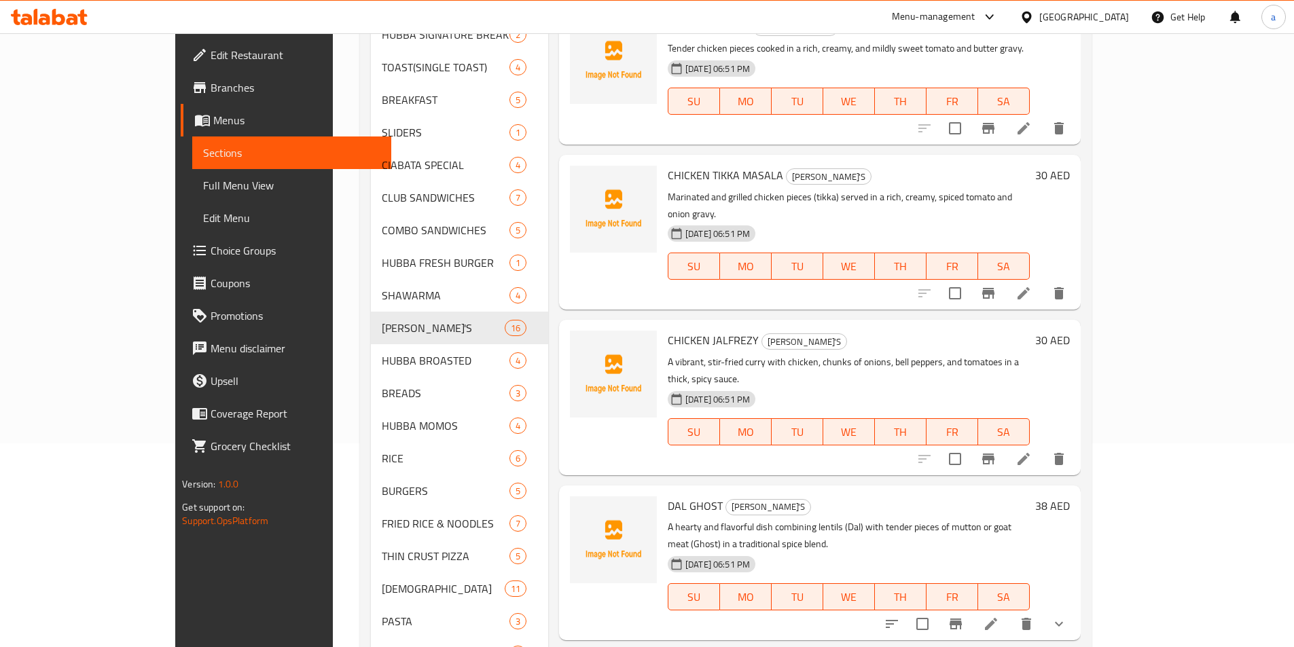
click at [1032, 451] on icon at bounding box center [1023, 459] width 16 height 16
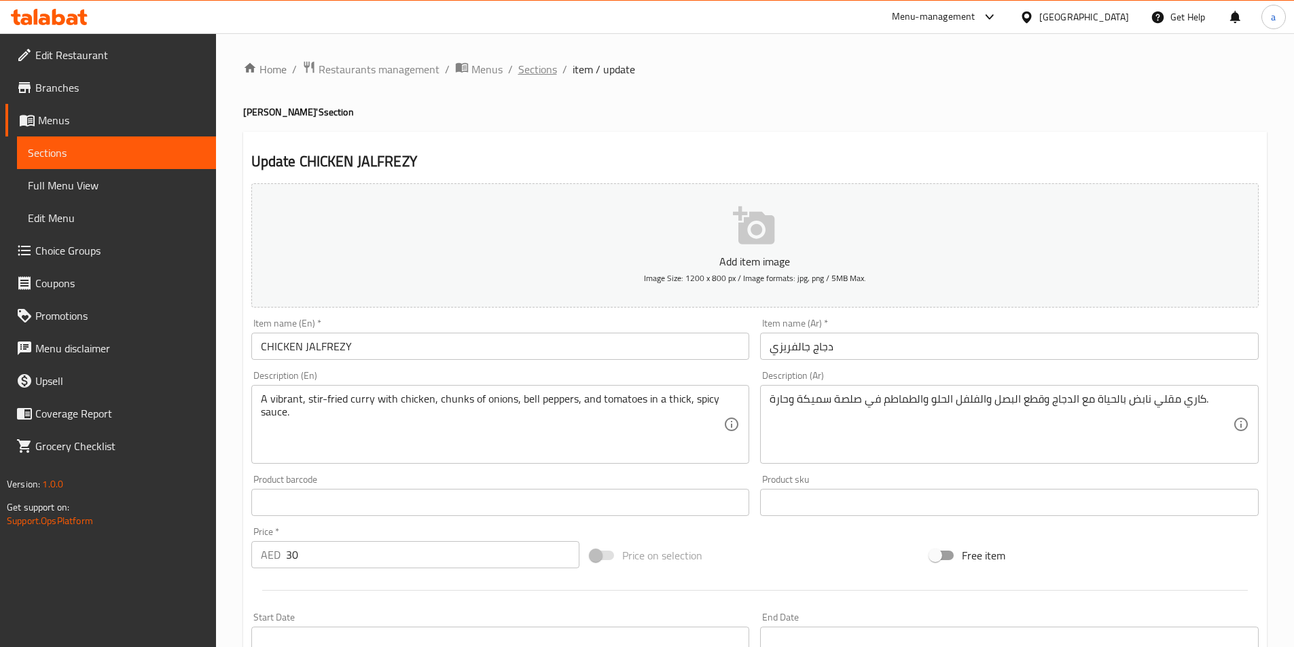
click at [541, 74] on span "Sections" at bounding box center [537, 69] width 39 height 16
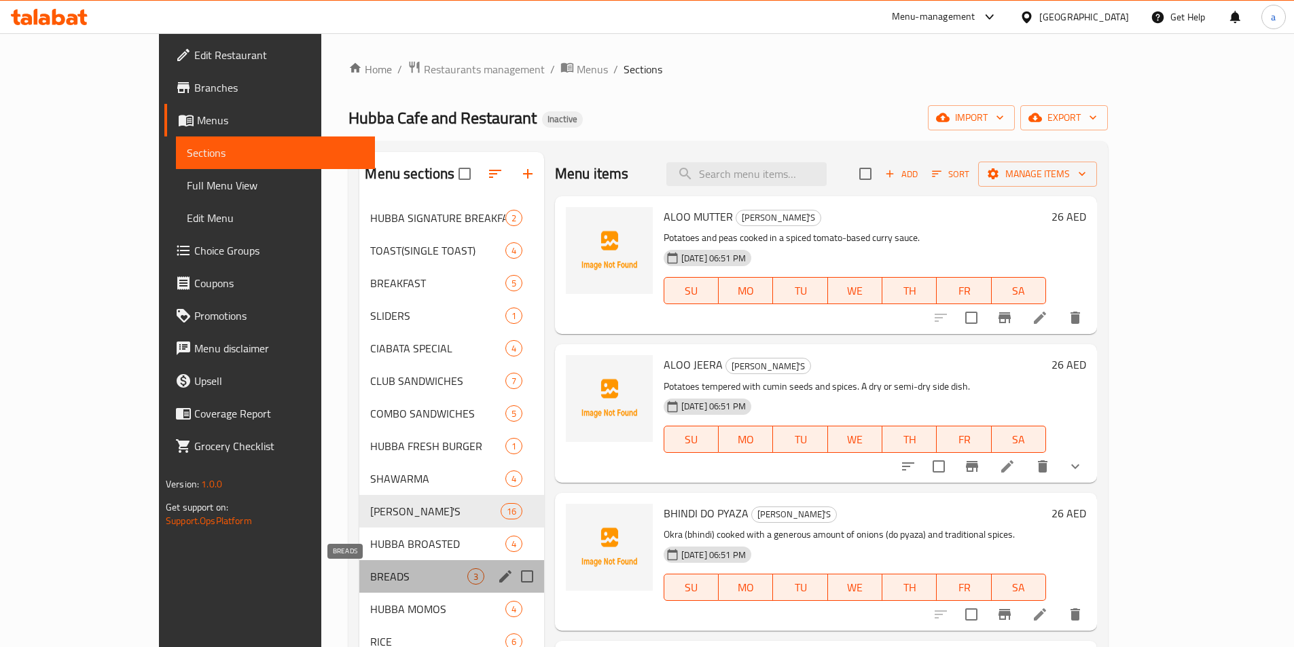
click at [370, 570] on span "BREADS" at bounding box center [418, 576] width 96 height 16
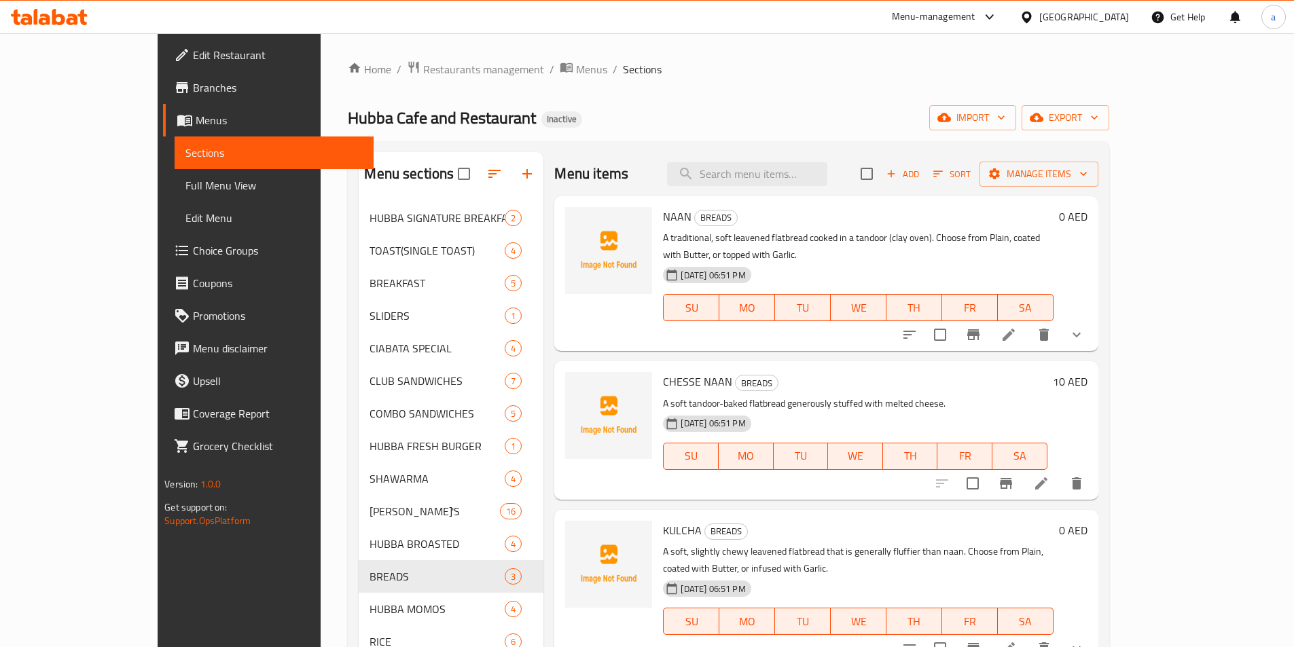
click at [643, 158] on div "Menu items Add Sort Manage items" at bounding box center [825, 174] width 543 height 44
click at [1052, 327] on icon "delete" at bounding box center [1044, 335] width 16 height 16
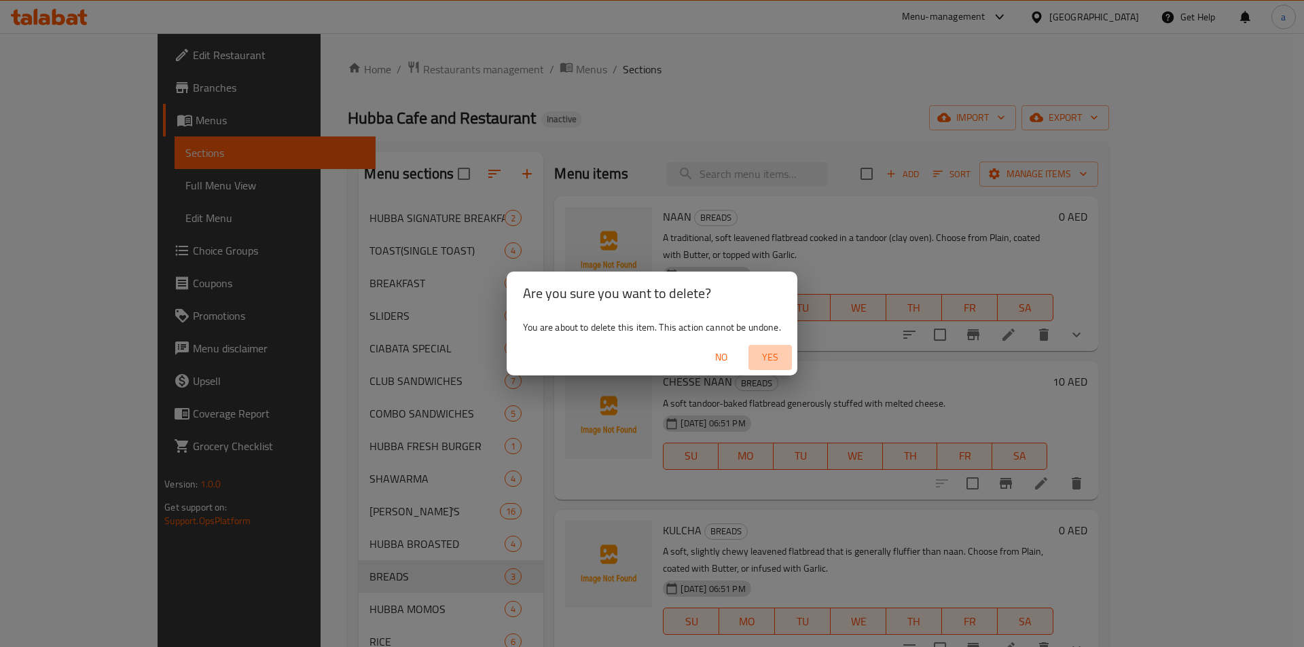
click at [774, 358] on span "Yes" at bounding box center [770, 357] width 33 height 17
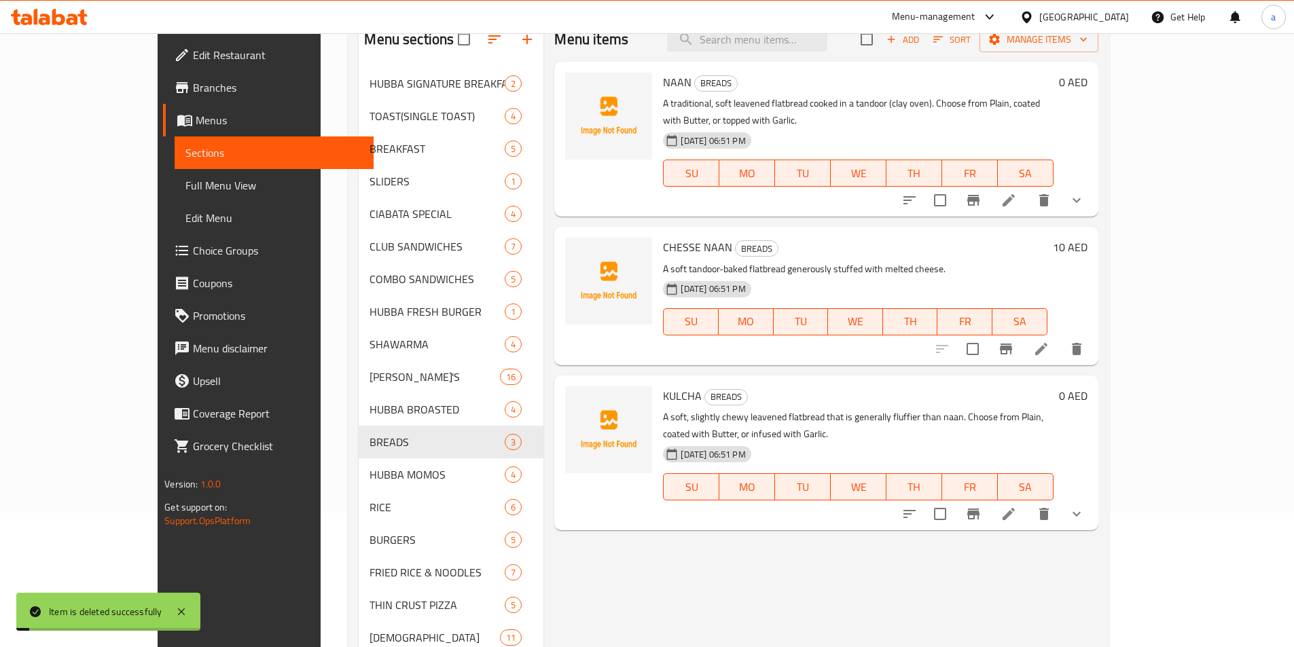
scroll to position [136, 0]
click at [1049, 507] on icon "delete" at bounding box center [1044, 513] width 10 height 12
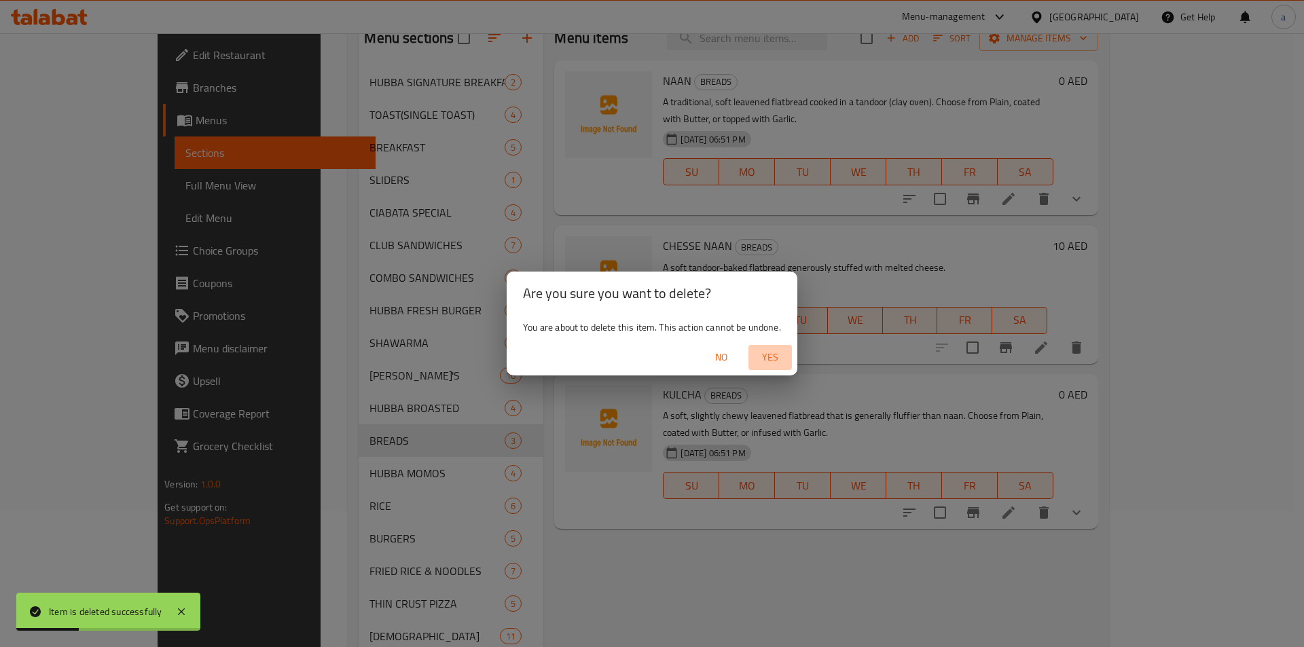
click at [779, 359] on span "Yes" at bounding box center [770, 357] width 33 height 17
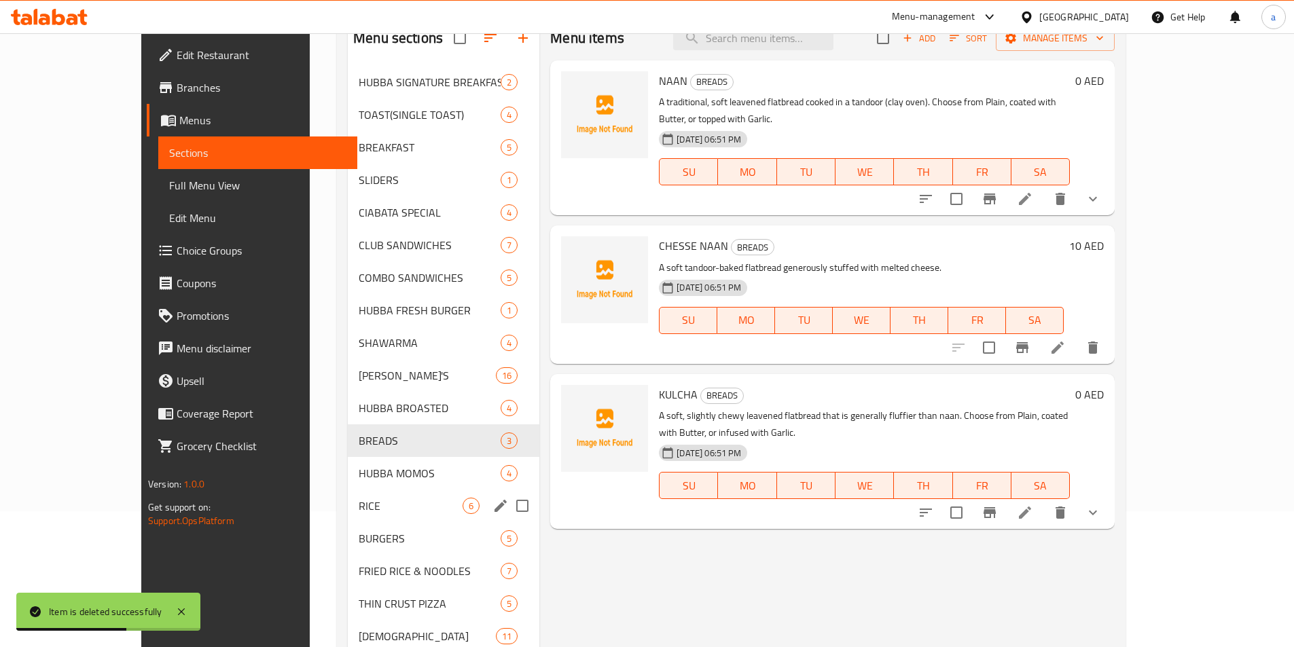
click at [359, 512] on span "RICE" at bounding box center [411, 506] width 104 height 16
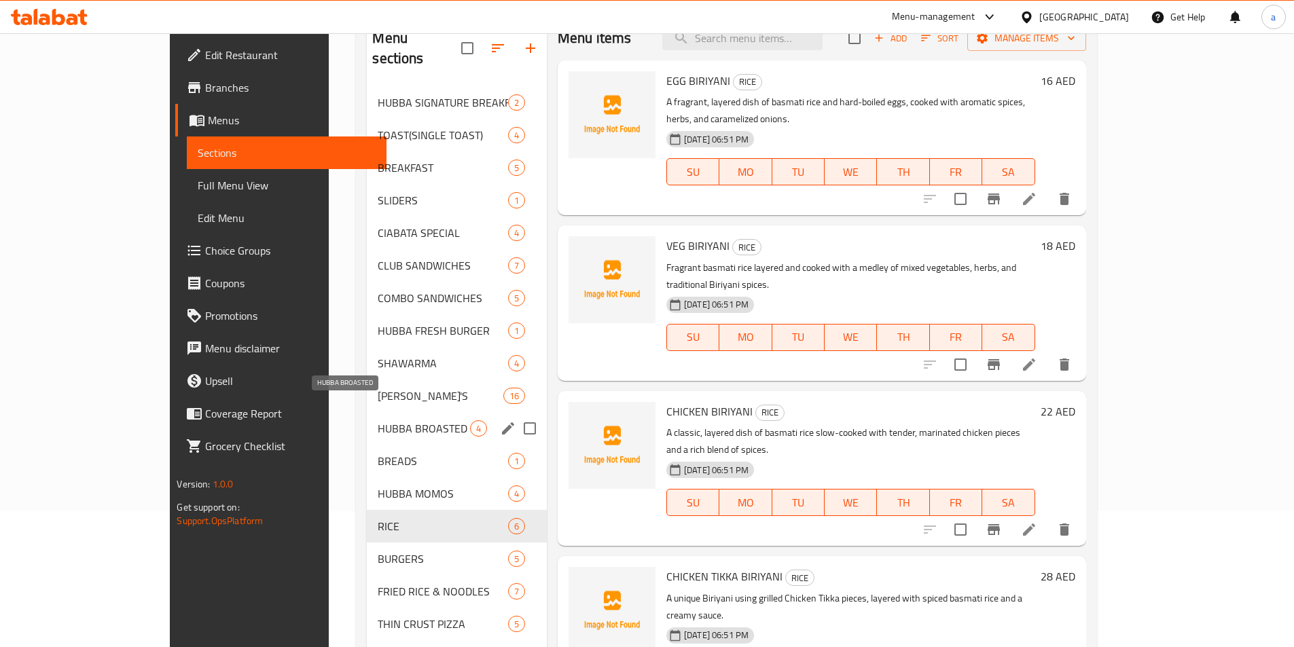
scroll to position [204, 0]
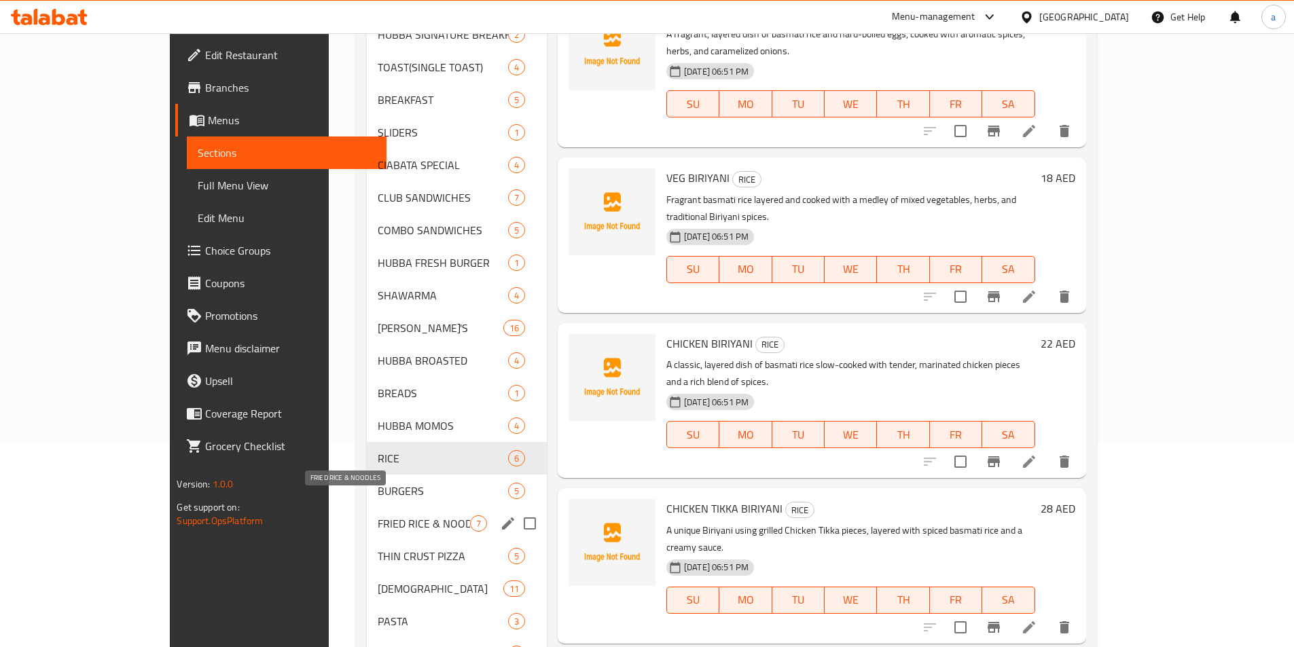
click at [378, 516] on span "FRIED RICE & NOODLES" at bounding box center [424, 524] width 92 height 16
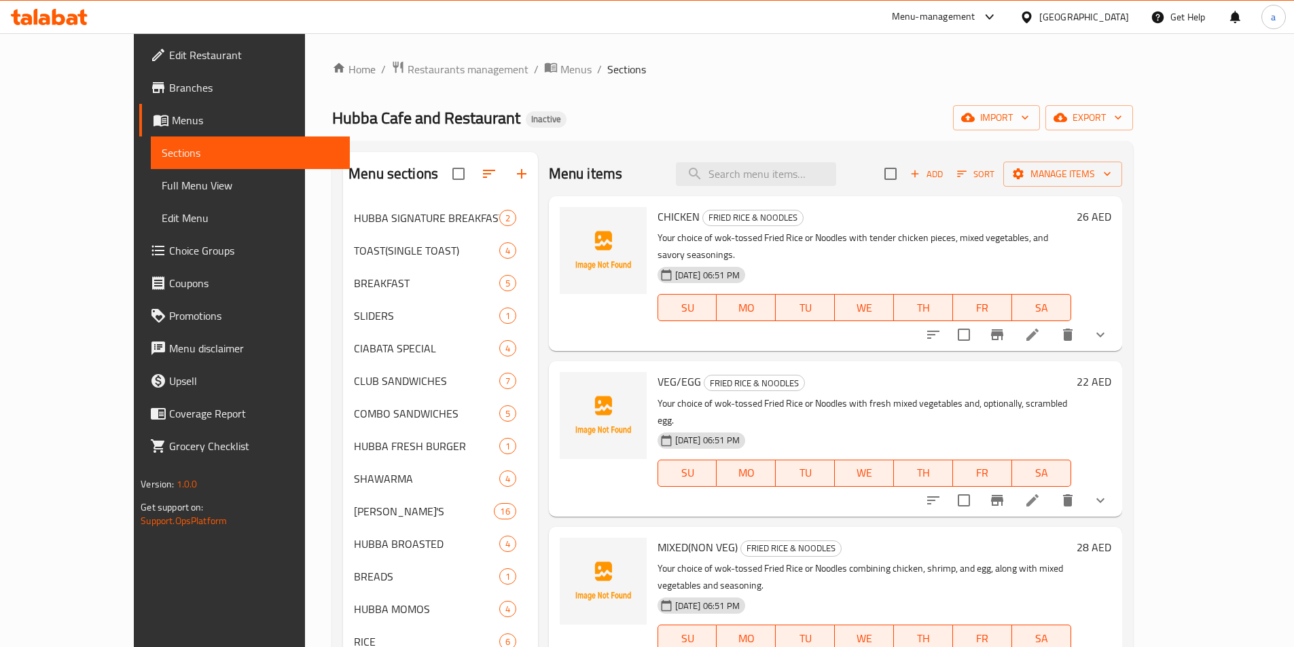
click at [1041, 327] on icon at bounding box center [1032, 335] width 16 height 16
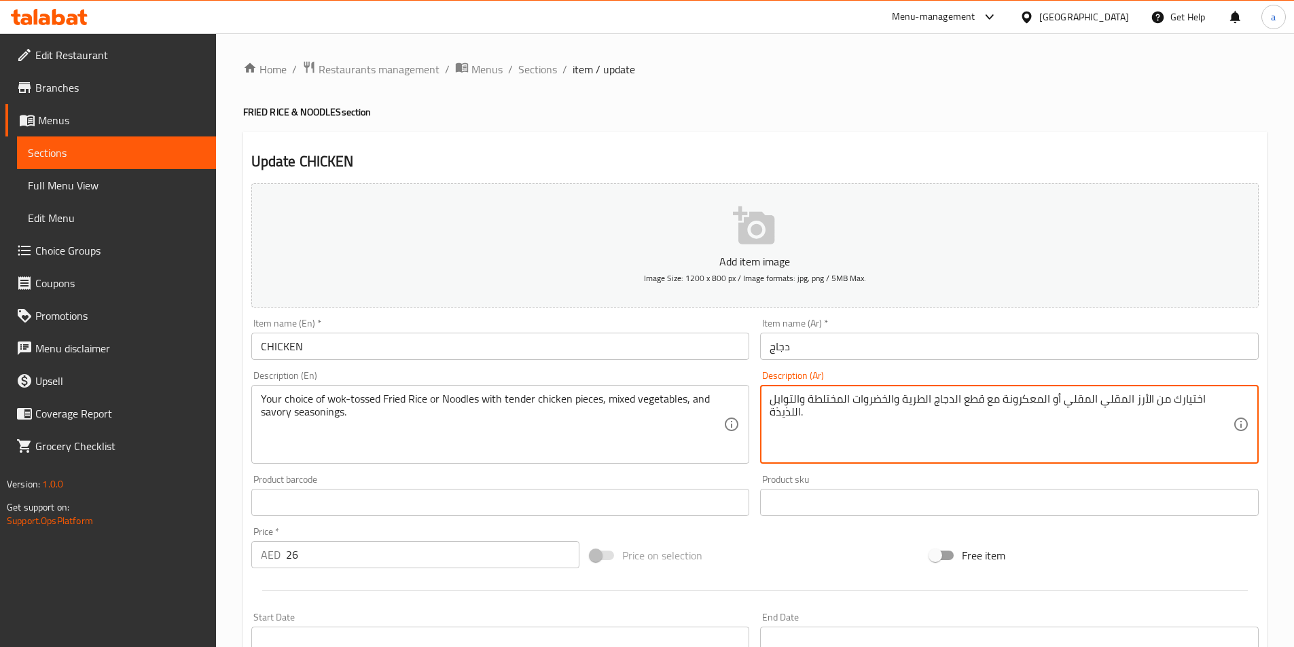
drag, startPoint x: 1058, startPoint y: 399, endPoint x: 1067, endPoint y: 401, distance: 8.9
click at [1067, 401] on textarea "اختيارك من الأرز المقلي المقلي أو المعكرونة مع قطع الدجاج الطرية والخضروات المخ…" at bounding box center [1001, 425] width 463 height 65
drag, startPoint x: 1062, startPoint y: 402, endPoint x: 1097, endPoint y: 408, distance: 35.1
click at [1097, 408] on textarea "اختيارك من الأرز المقلي المقلي أو المعكرونة مع قطع الدجاج الطرية والخضروات المخ…" at bounding box center [1001, 425] width 463 height 65
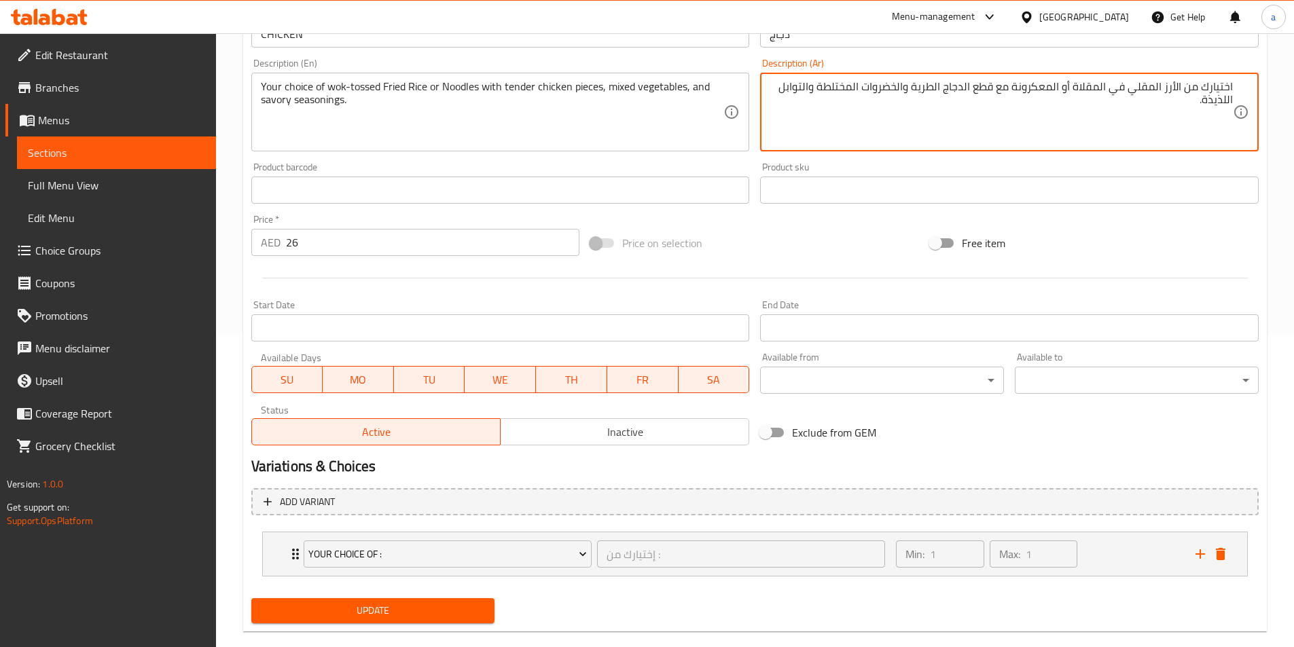
scroll to position [335, 0]
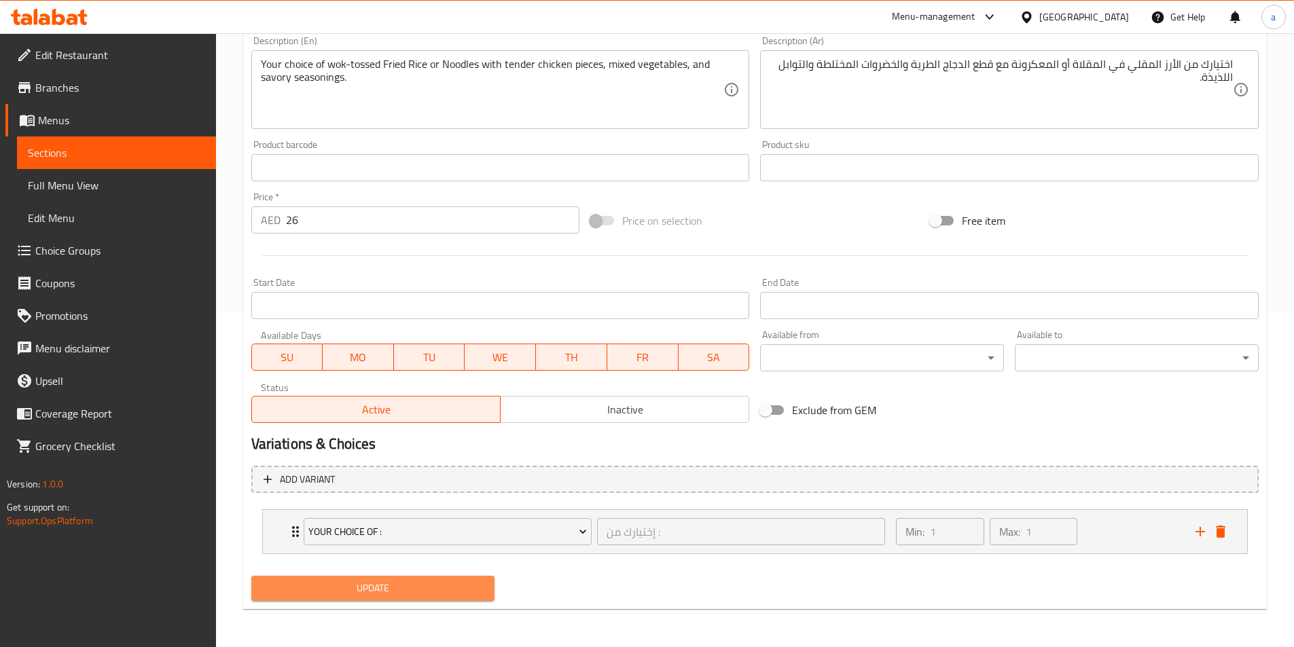
click at [388, 590] on span "Update" at bounding box center [373, 588] width 222 height 17
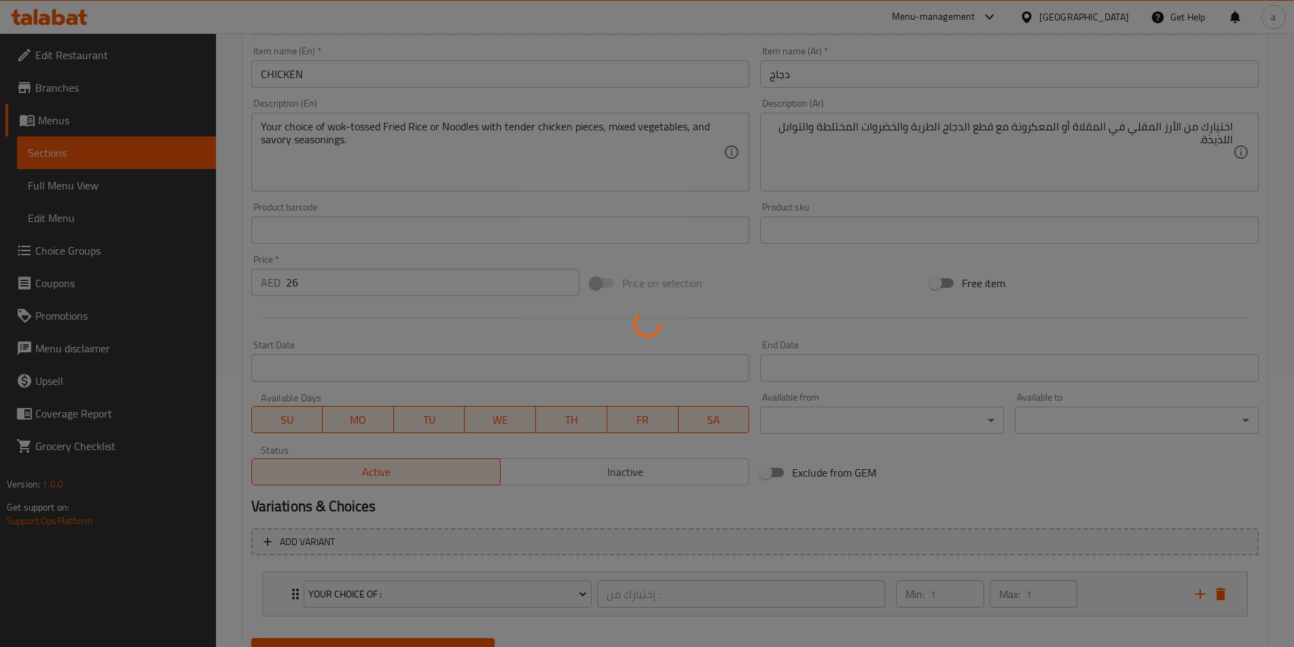
scroll to position [199, 0]
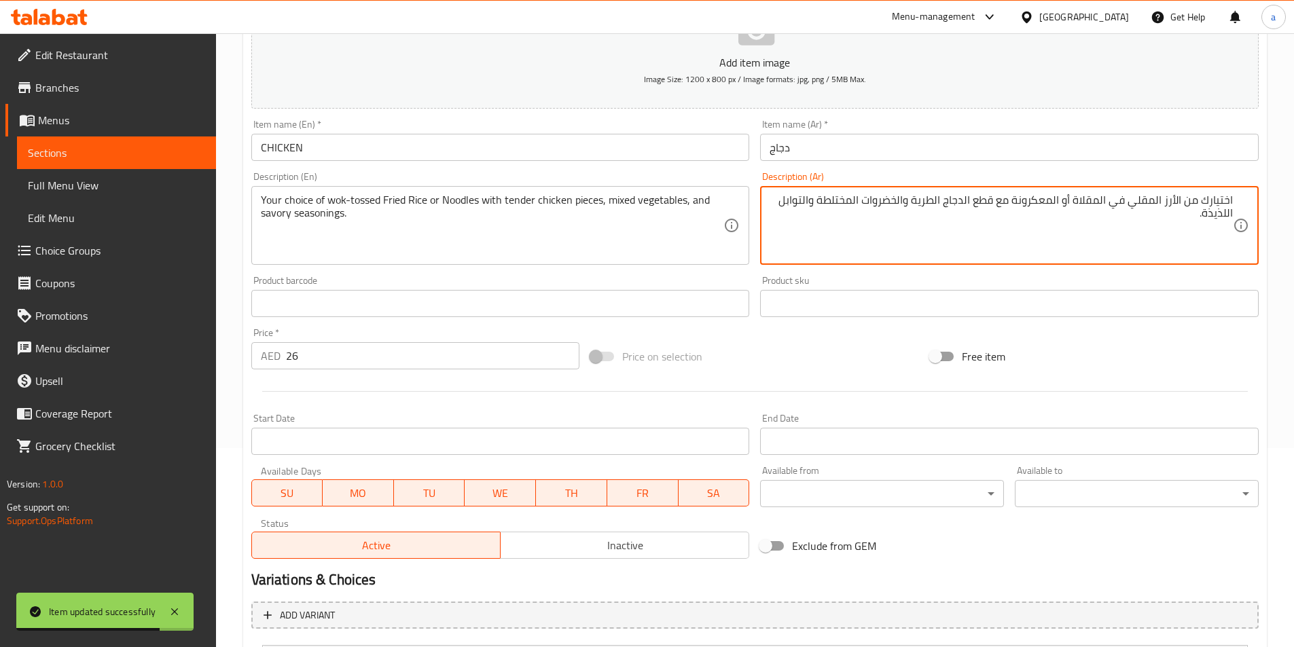
drag, startPoint x: 823, startPoint y: 198, endPoint x: 852, endPoint y: 209, distance: 31.8
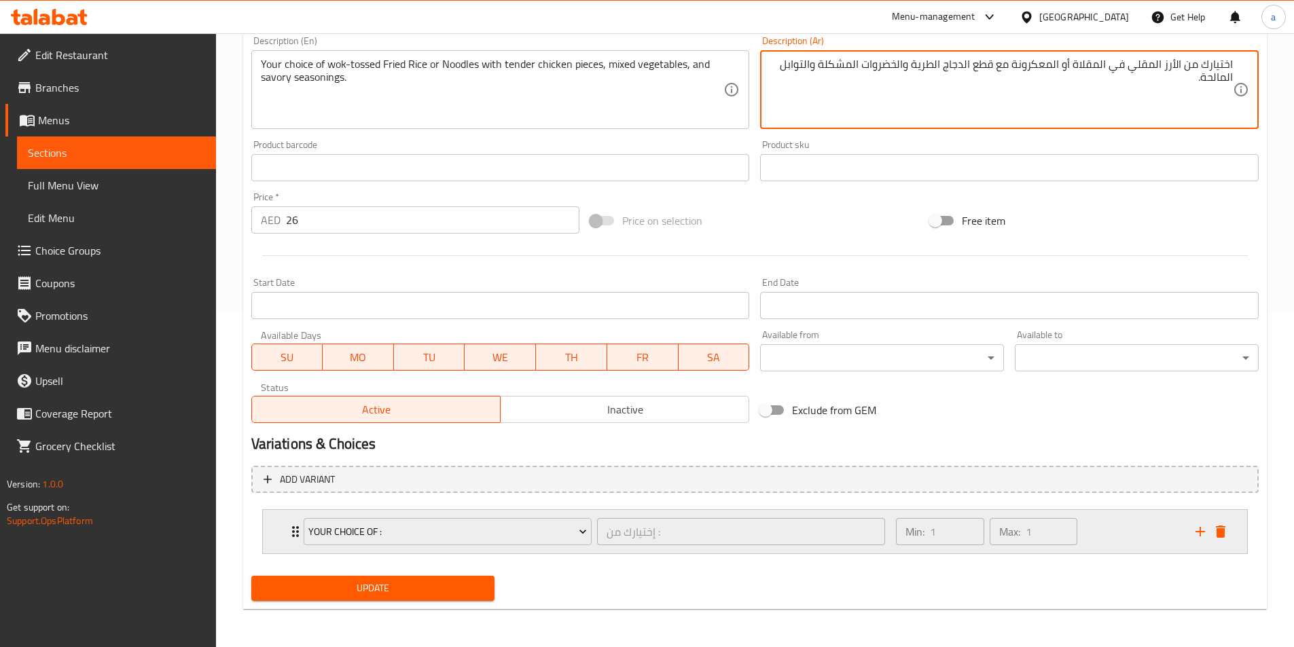
click at [290, 537] on icon "Expand" at bounding box center [295, 532] width 16 height 16
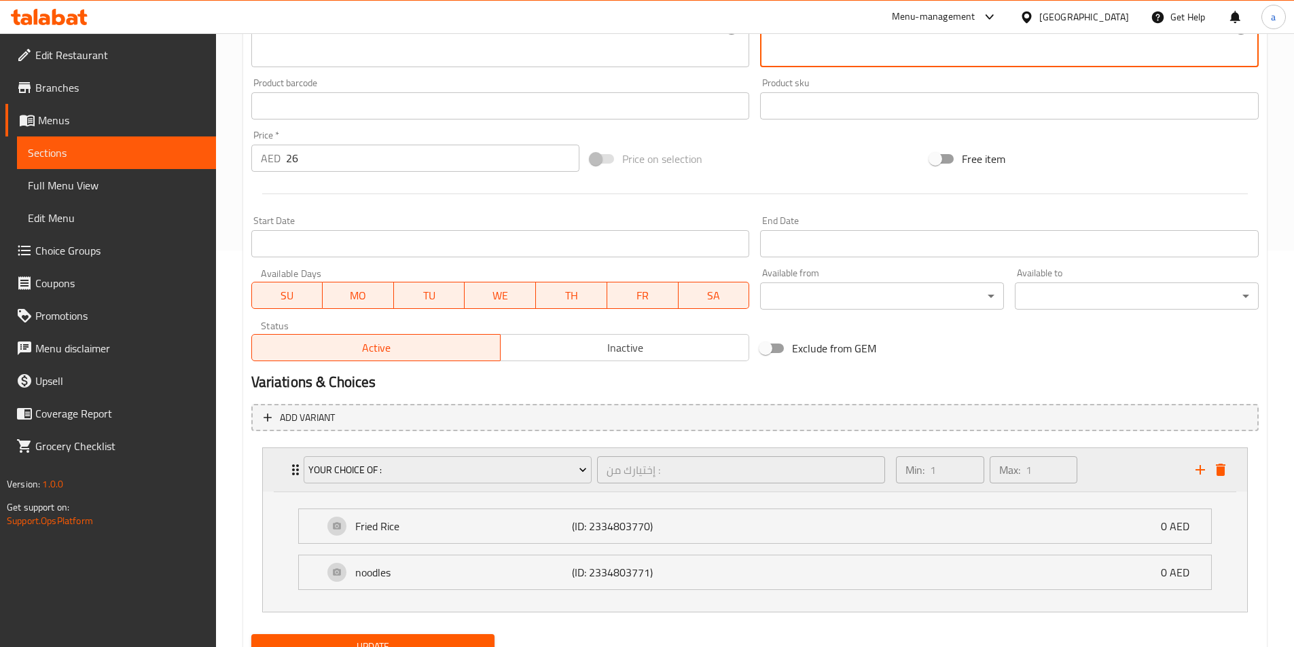
scroll to position [455, 0]
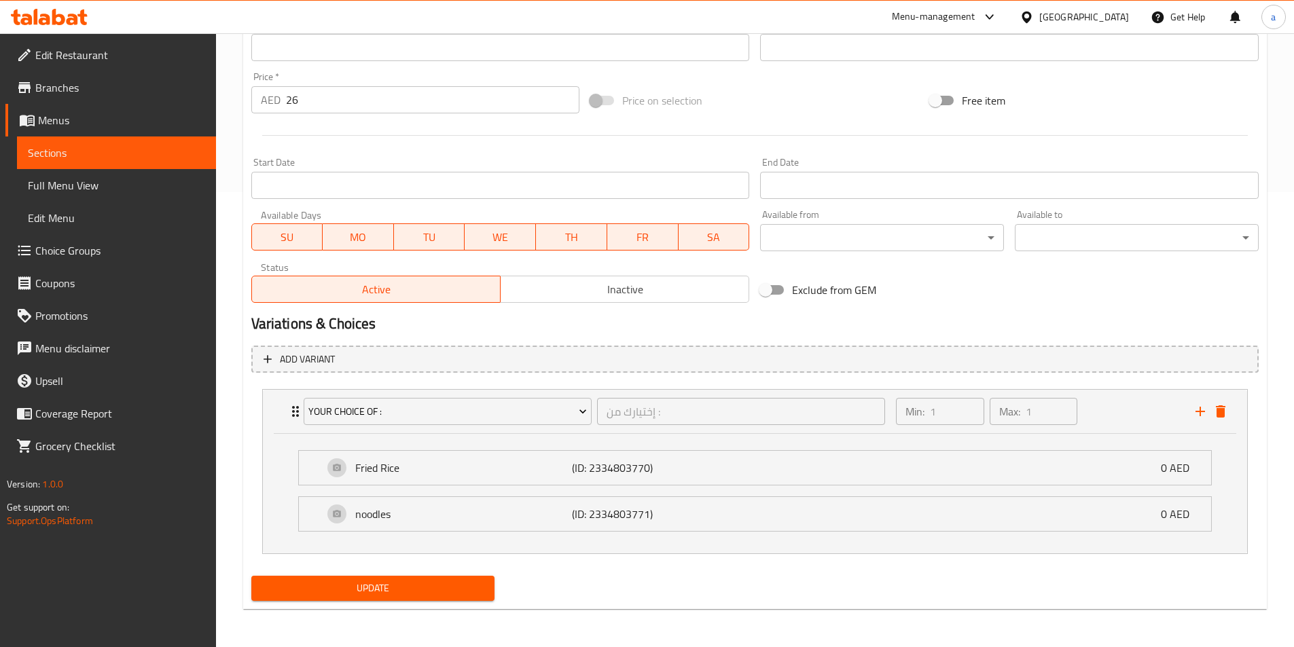
type textarea "اختيارك من الأرز المقلي في المقلاة أو المعكرونة مع قطع الدجاج الطرية والخضروات …"
click at [315, 595] on span "Update" at bounding box center [373, 588] width 222 height 17
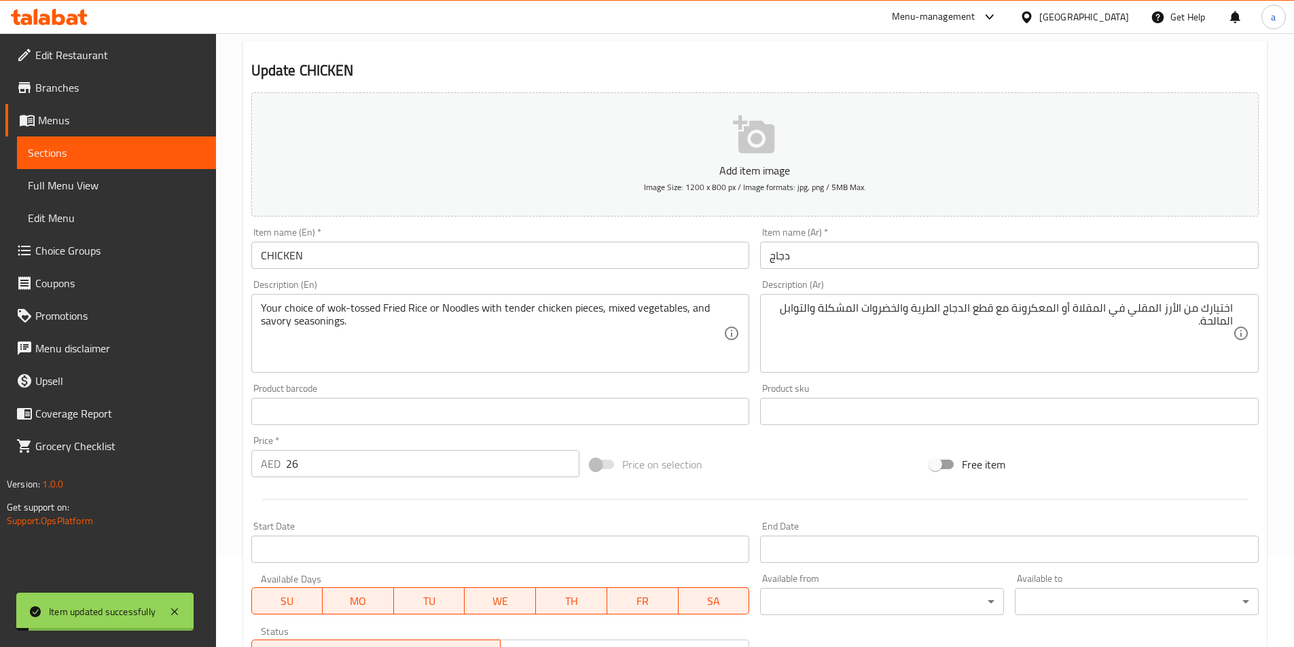
scroll to position [0, 0]
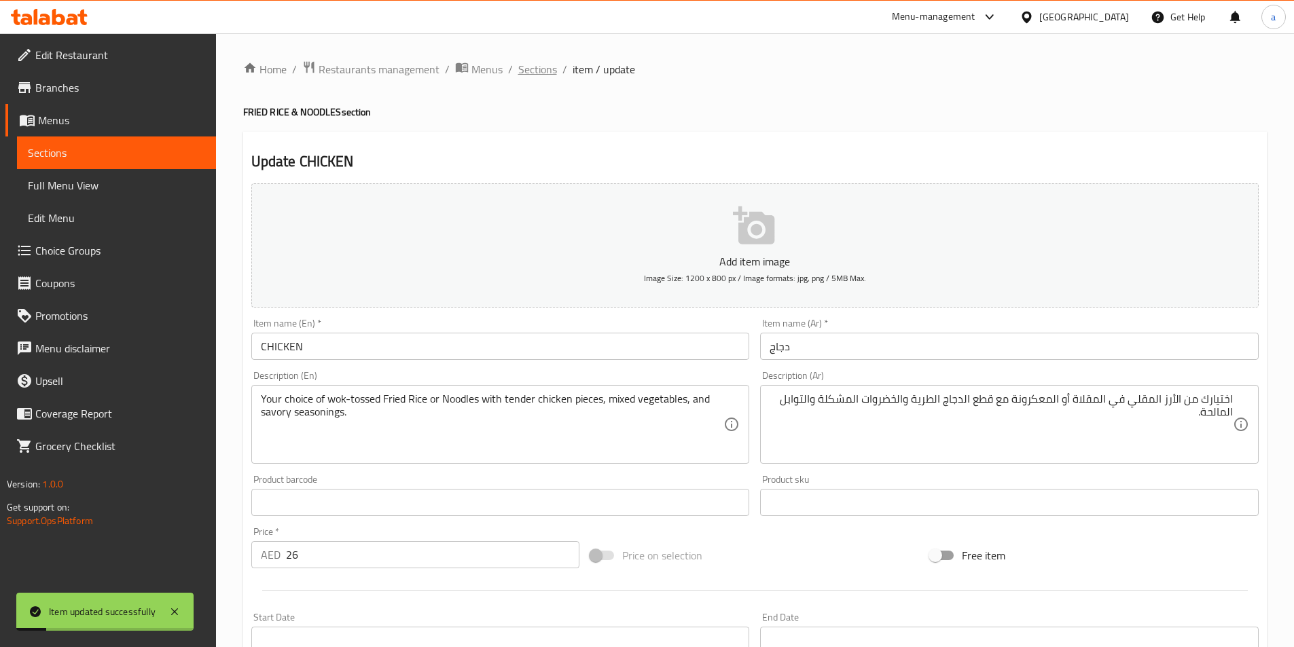
click at [547, 65] on span "Sections" at bounding box center [537, 69] width 39 height 16
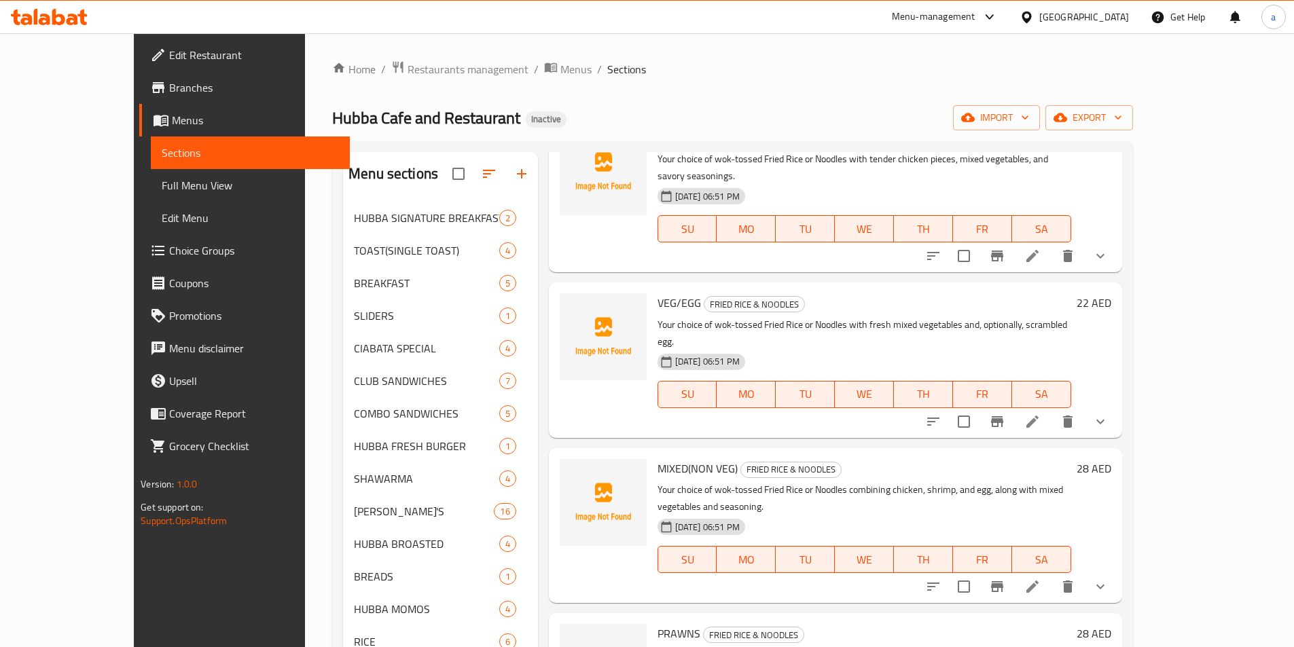
scroll to position [136, 0]
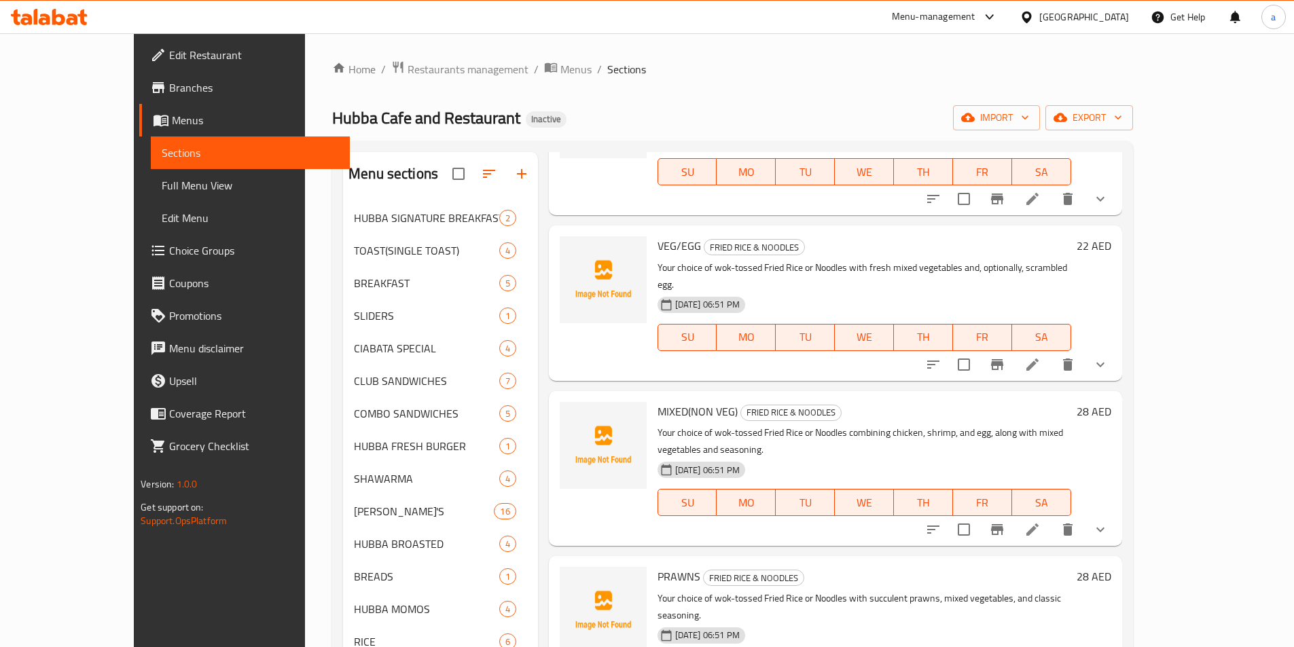
click at [1041, 357] on icon at bounding box center [1032, 365] width 16 height 16
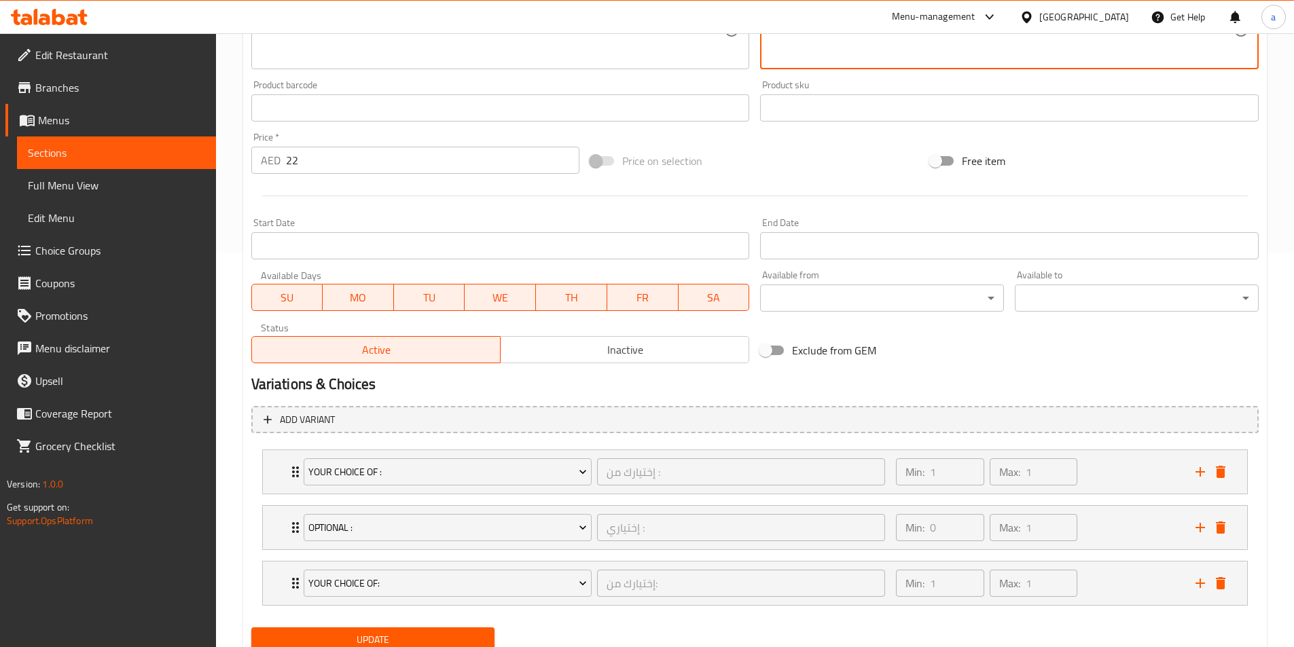
scroll to position [446, 0]
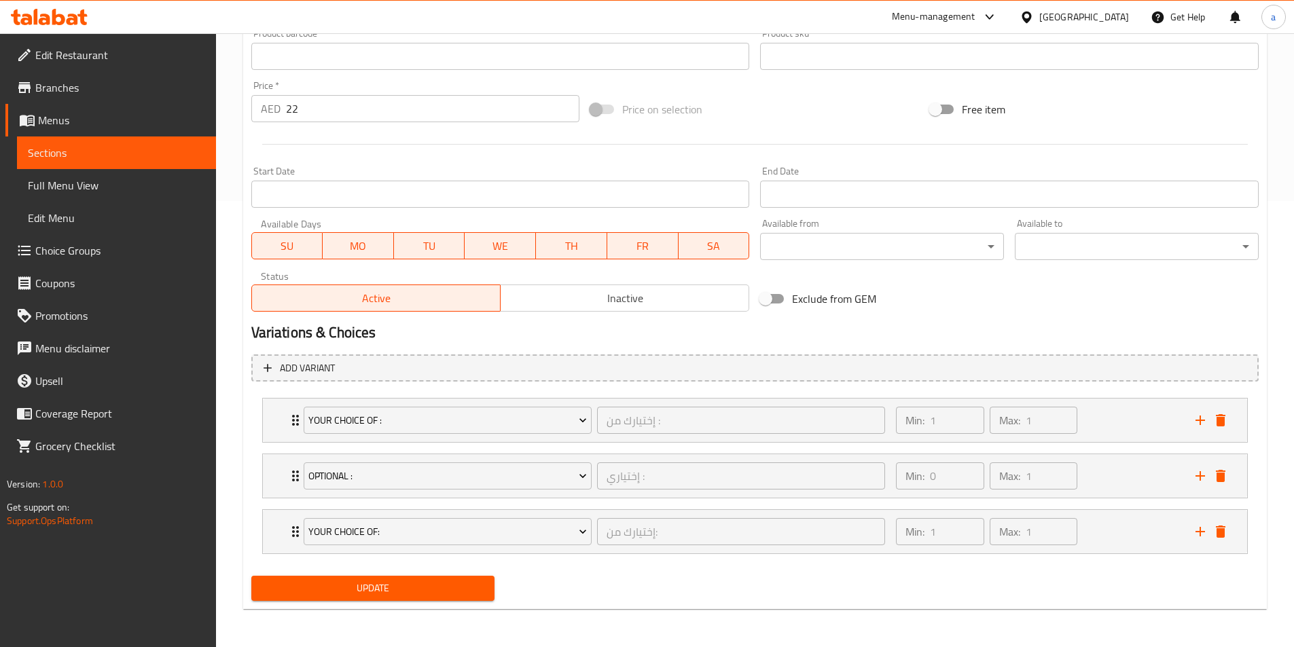
type textarea "اختيارك من الأرز المقلي في المقلاة أو المعكرونة المقلية مع الخضار المختلطة الطا…"
click at [392, 592] on span "Update" at bounding box center [373, 588] width 222 height 17
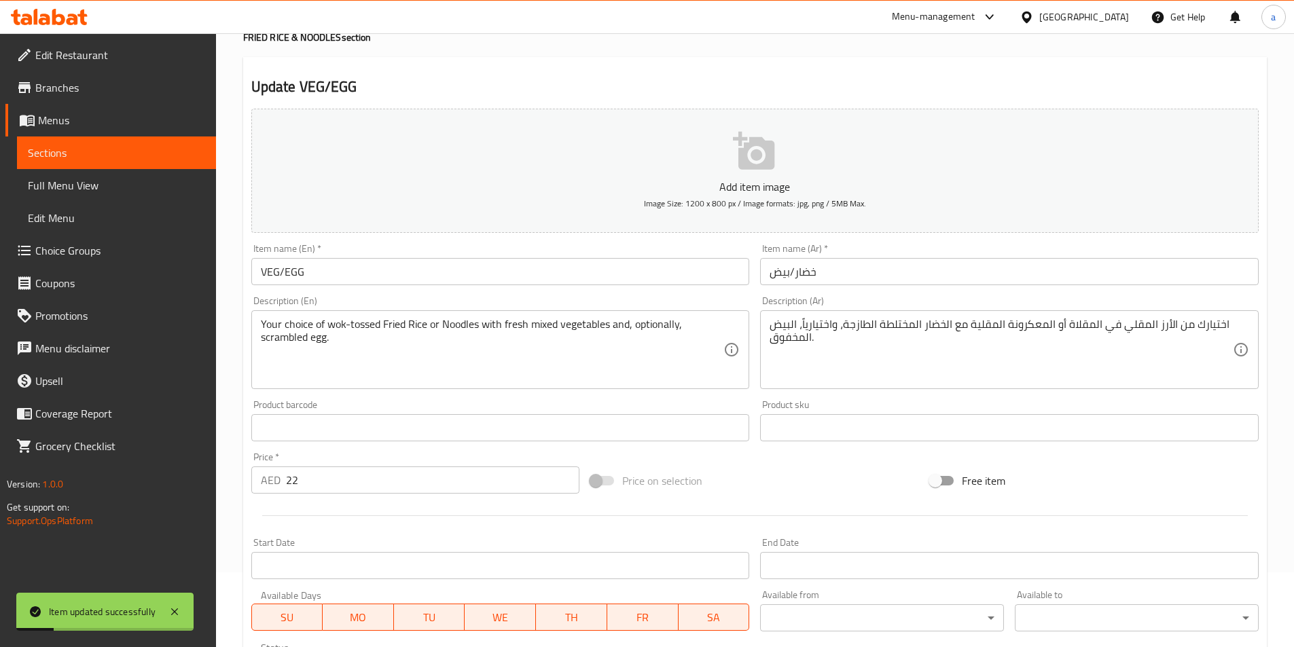
scroll to position [0, 0]
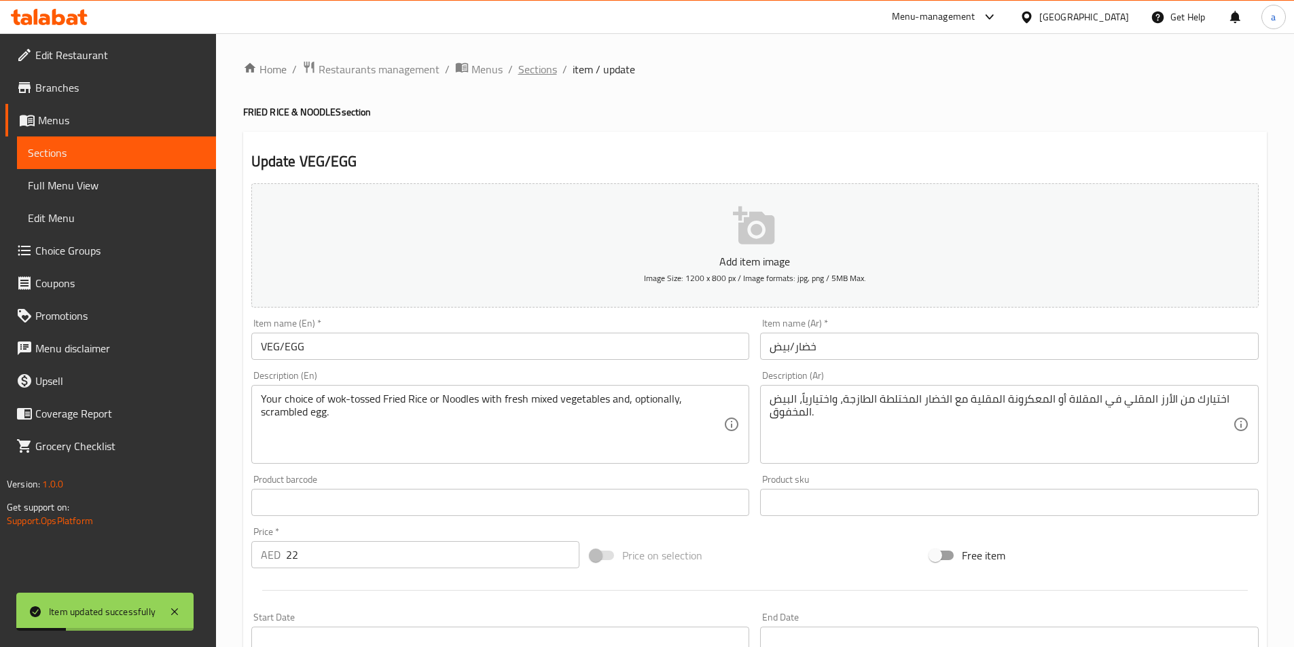
click at [527, 67] on span "Sections" at bounding box center [537, 69] width 39 height 16
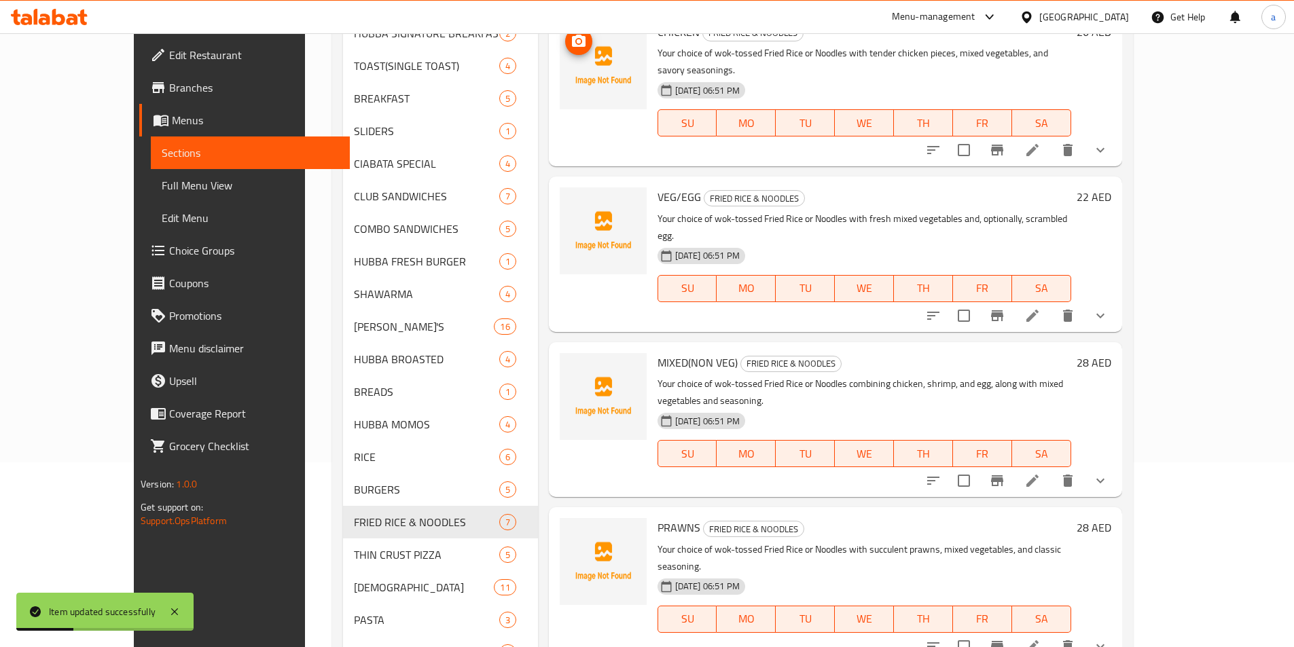
scroll to position [204, 0]
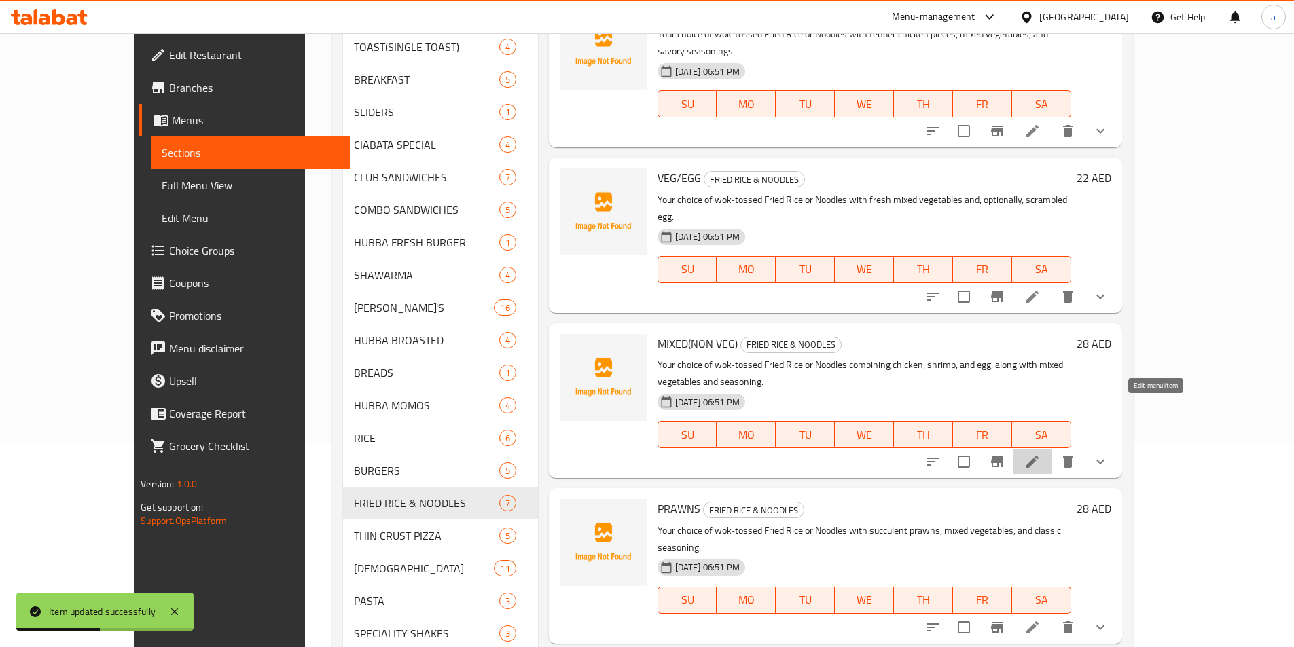
click at [1041, 454] on icon at bounding box center [1032, 462] width 16 height 16
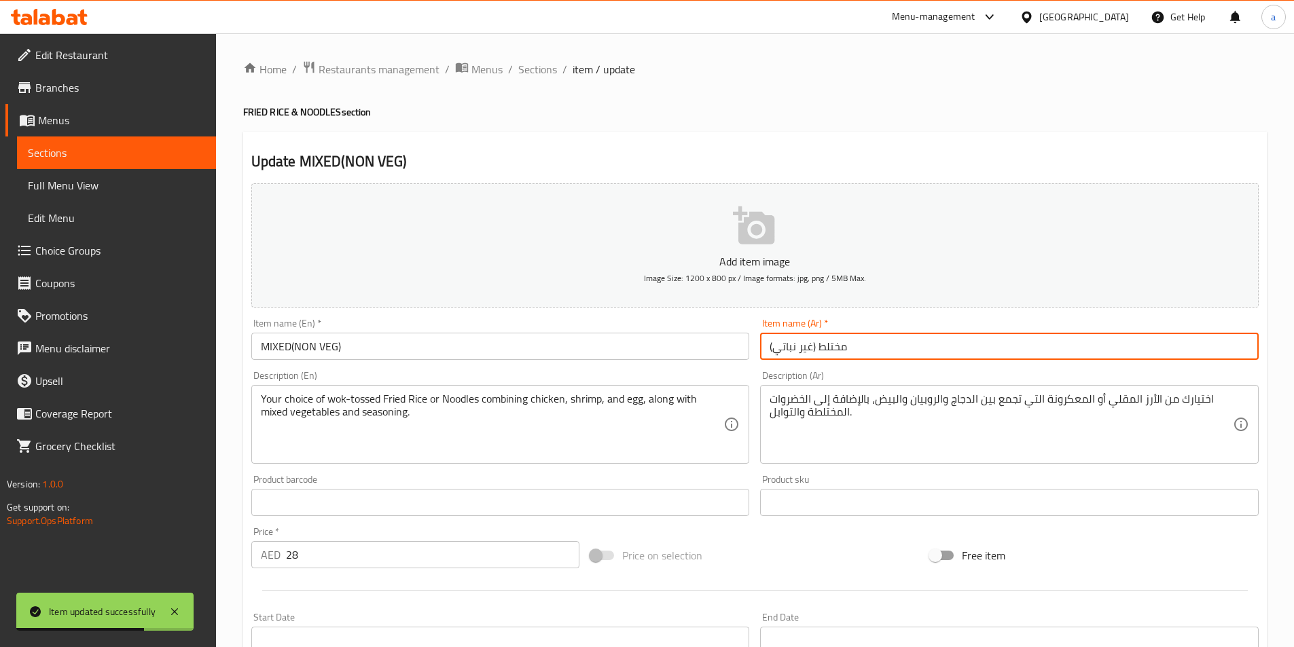
drag, startPoint x: 818, startPoint y: 350, endPoint x: 862, endPoint y: 353, distance: 44.2
click at [862, 353] on input "مختلط (غير نباتي)" at bounding box center [1009, 346] width 499 height 27
type input "ميكسد (غير نباتي)"
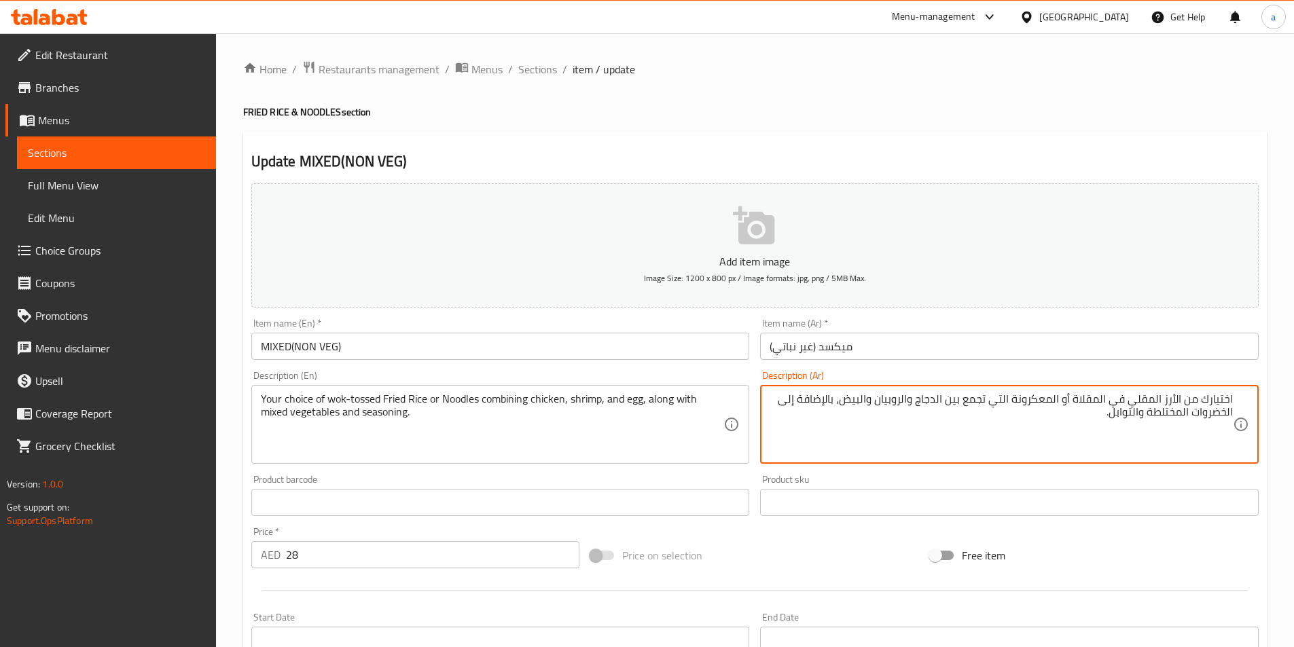
drag, startPoint x: 1147, startPoint y: 414, endPoint x: 1176, endPoint y: 416, distance: 29.3
click at [1176, 416] on textarea "اختيارك من الأرز المقلي في المقلاة أو المعكرونة التي تجمع بين الدجاج والروبيان …" at bounding box center [1001, 425] width 463 height 65
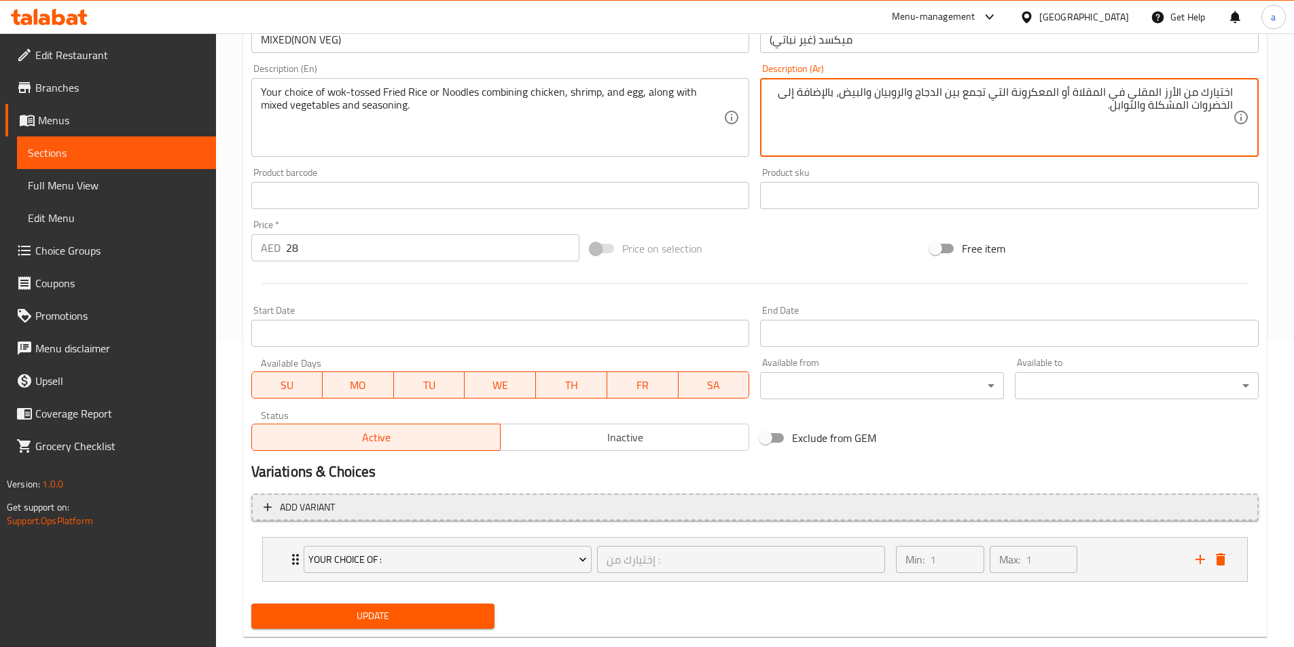
scroll to position [335, 0]
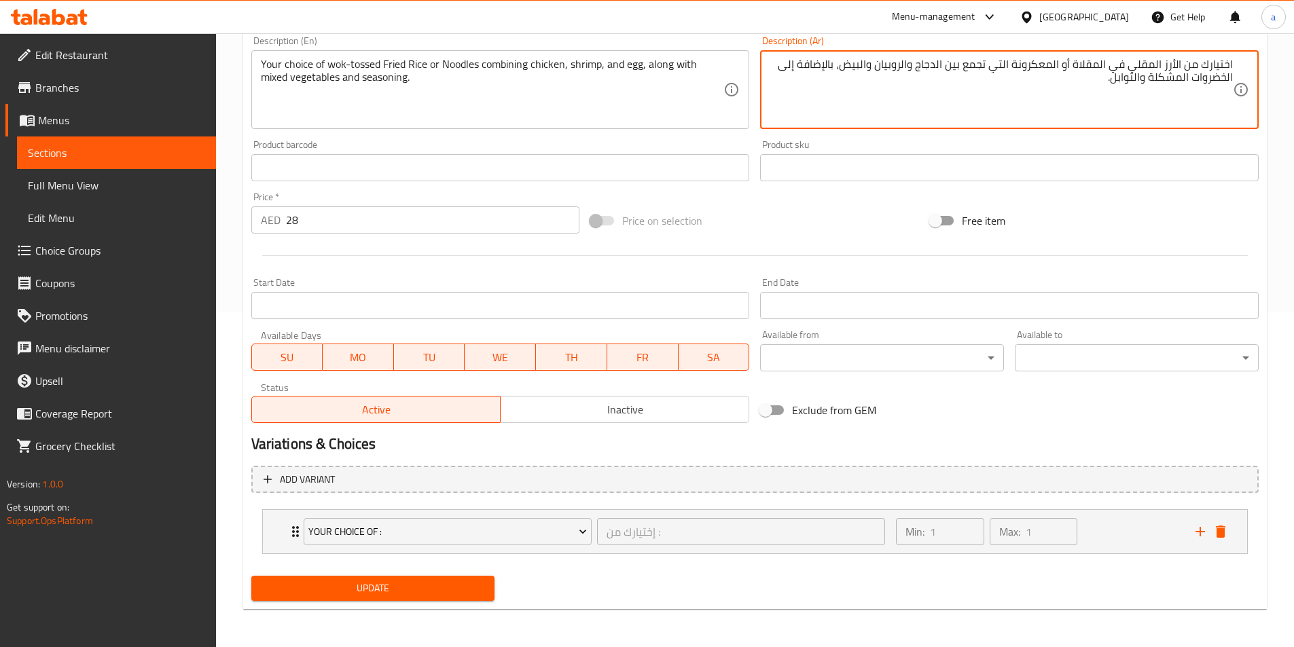
type textarea "اختيارك من الأرز المقلي في المقلاة أو المعكرونة التي تجمع بين الدجاج والروبيان …"
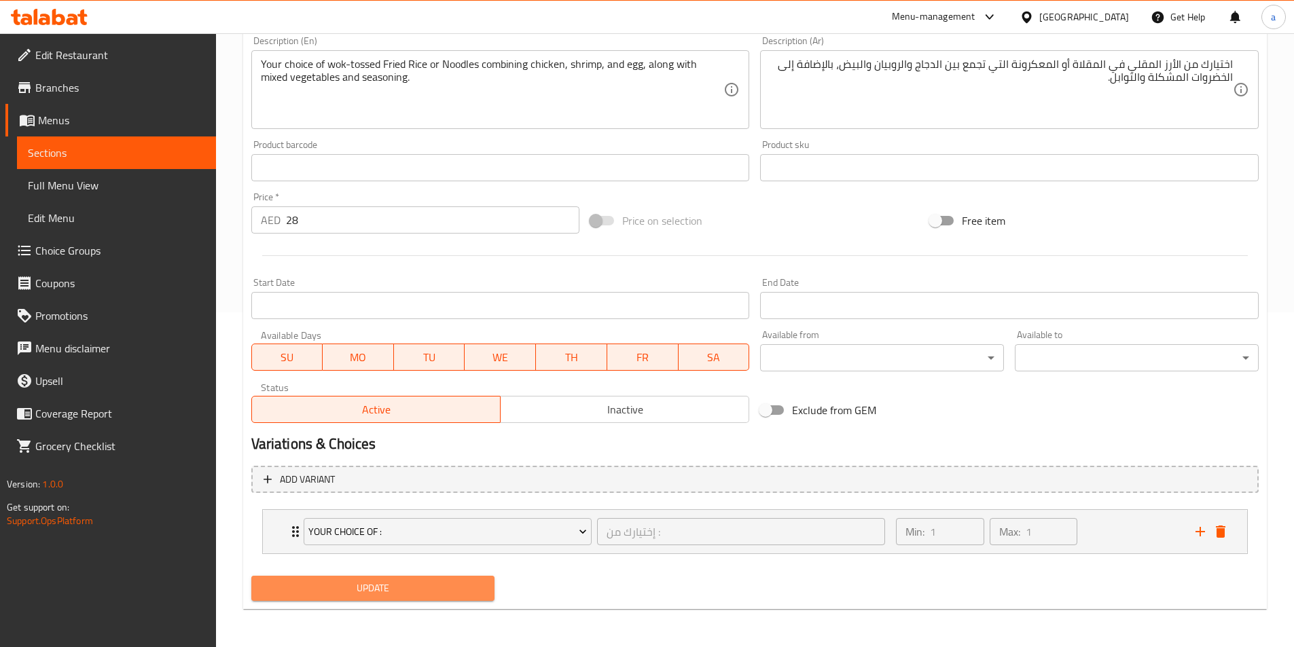
click at [439, 579] on button "Update" at bounding box center [373, 588] width 244 height 25
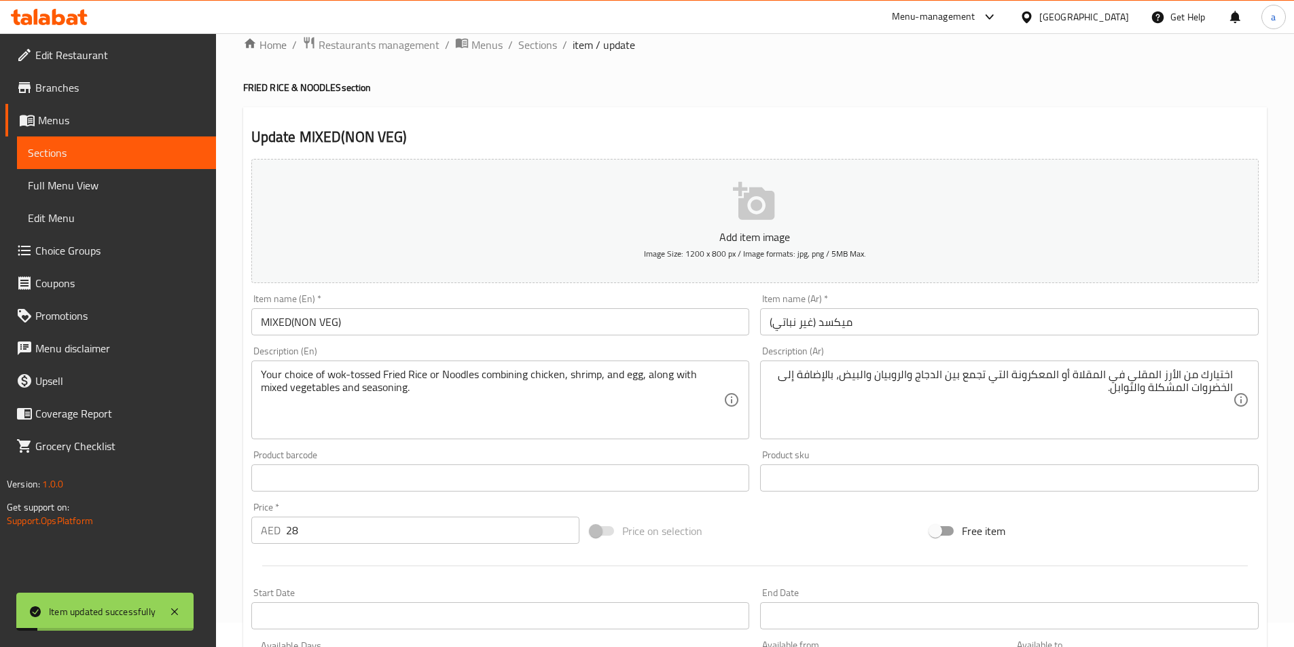
scroll to position [0, 0]
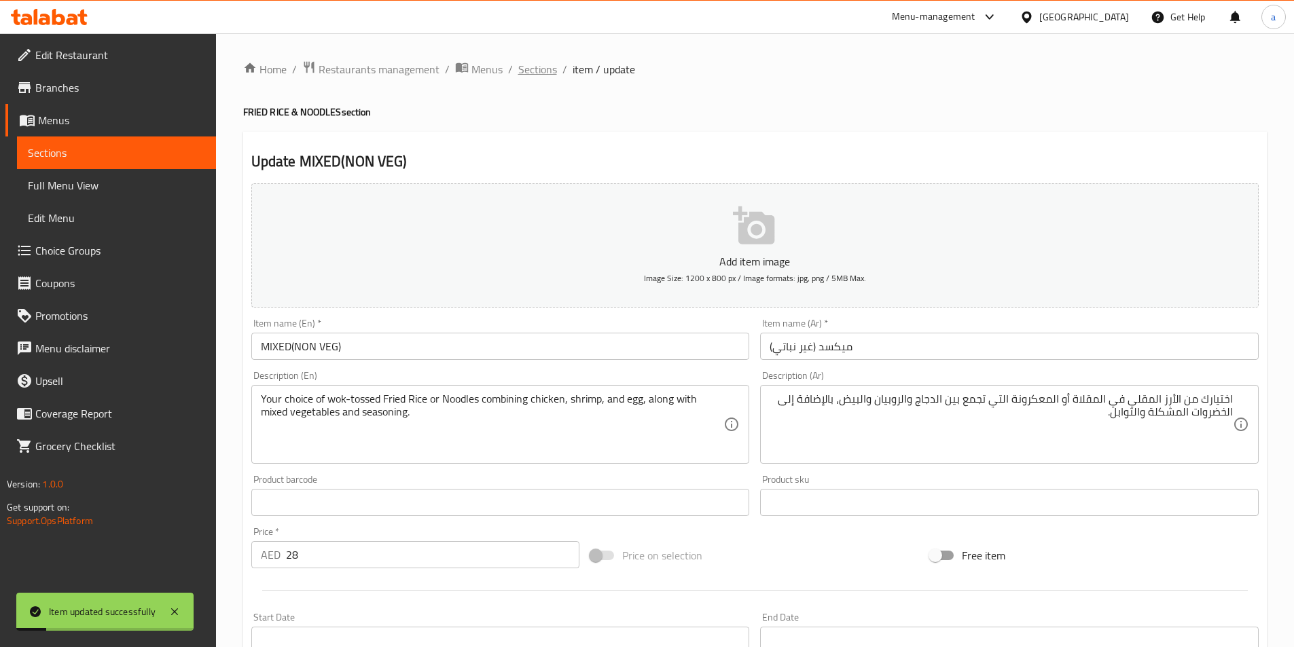
click at [532, 72] on span "Sections" at bounding box center [537, 69] width 39 height 16
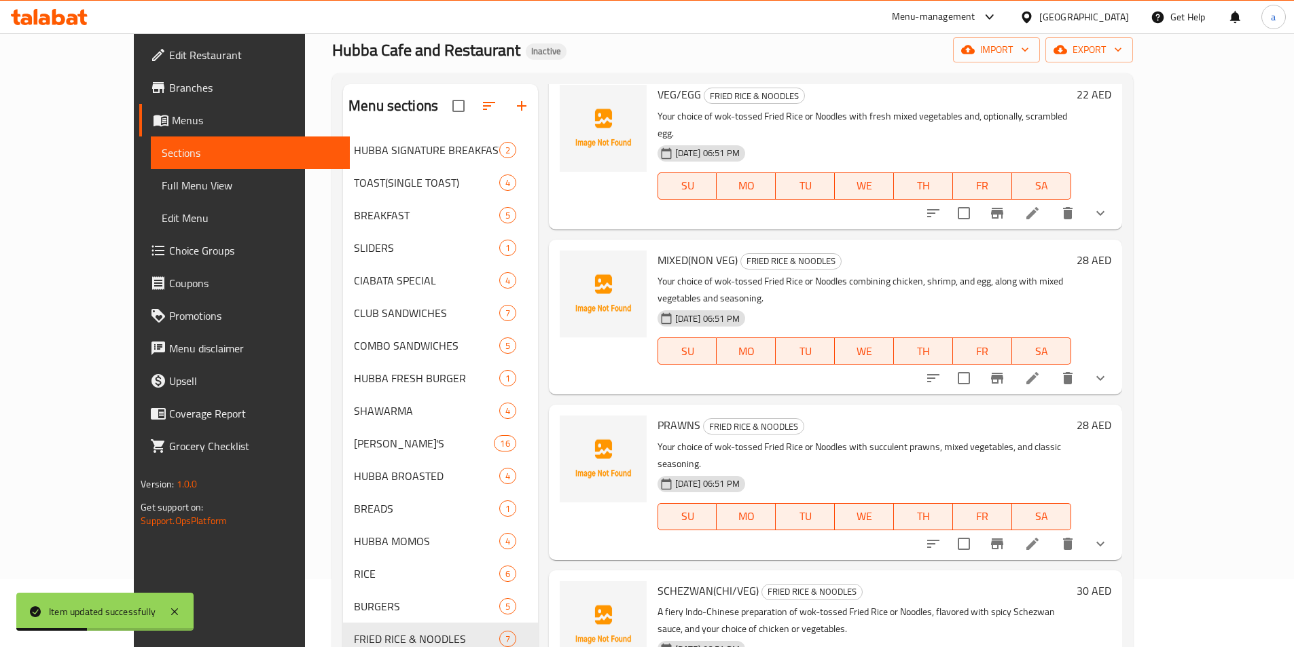
scroll to position [136, 0]
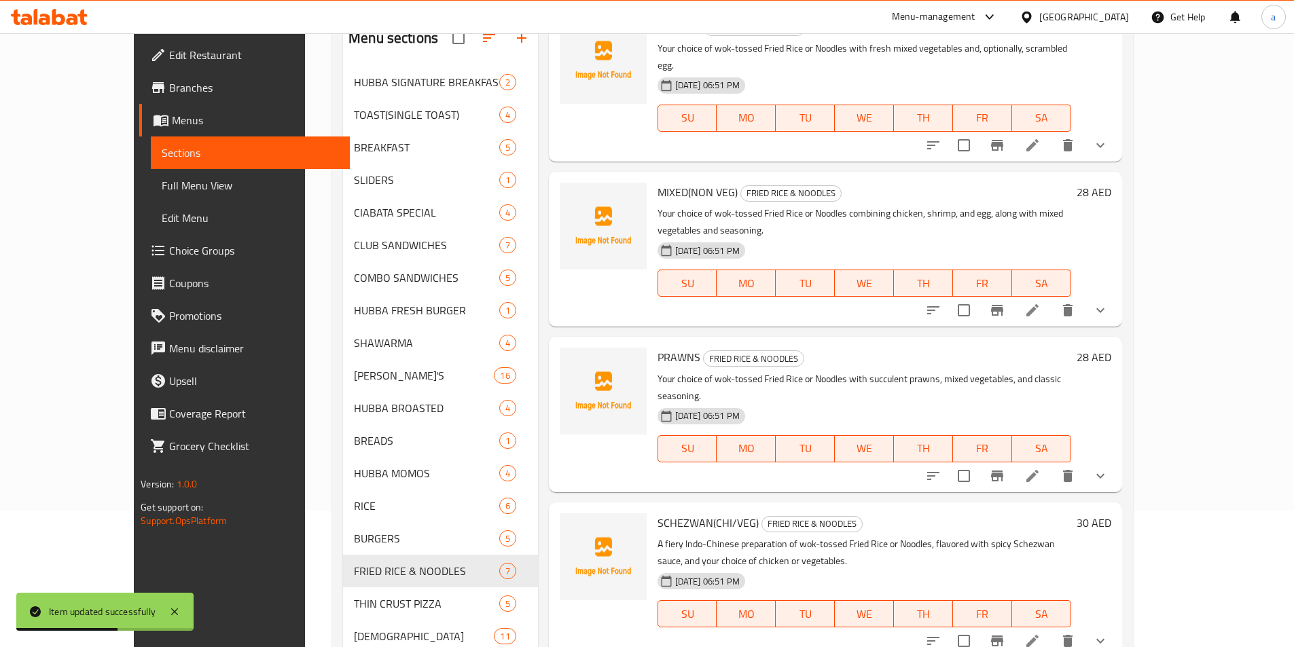
click at [1051, 464] on li at bounding box center [1032, 476] width 38 height 24
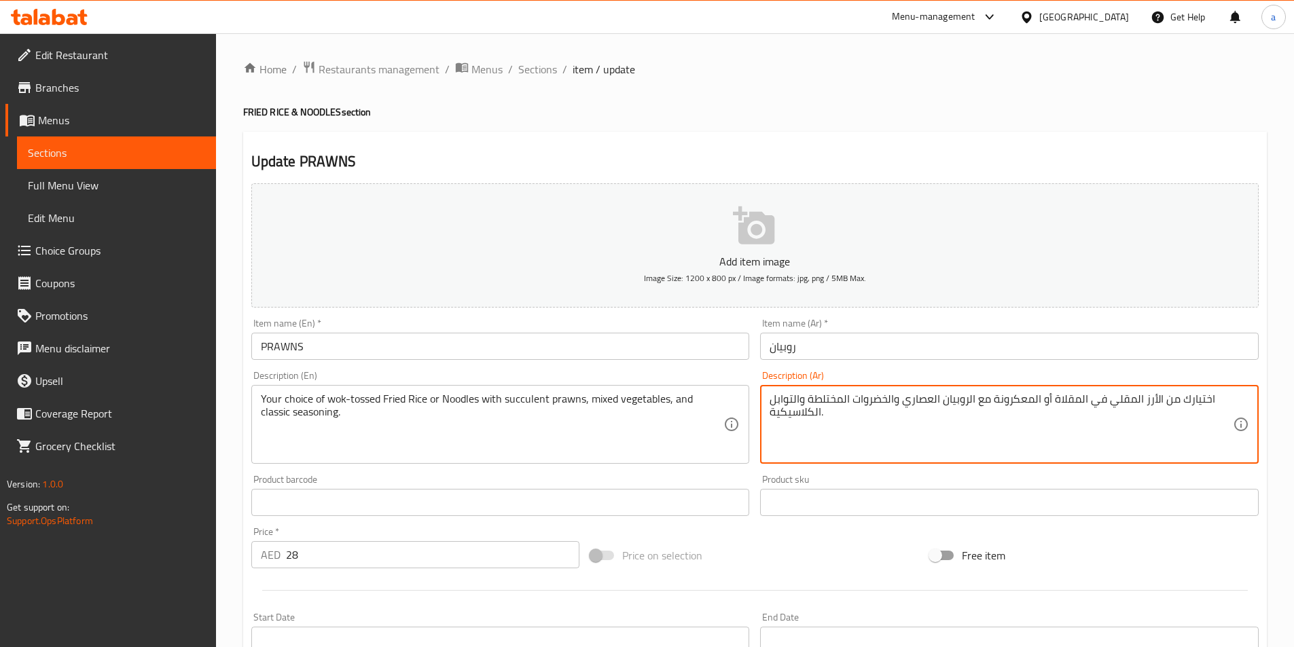
drag, startPoint x: 904, startPoint y: 403, endPoint x: 939, endPoint y: 408, distance: 35.6
click at [939, 408] on textarea "اختيارك من الأرز المقلي في المقلاة أو المعكرونة مع الروبيان العصاري والخضروات ا…" at bounding box center [1001, 425] width 463 height 65
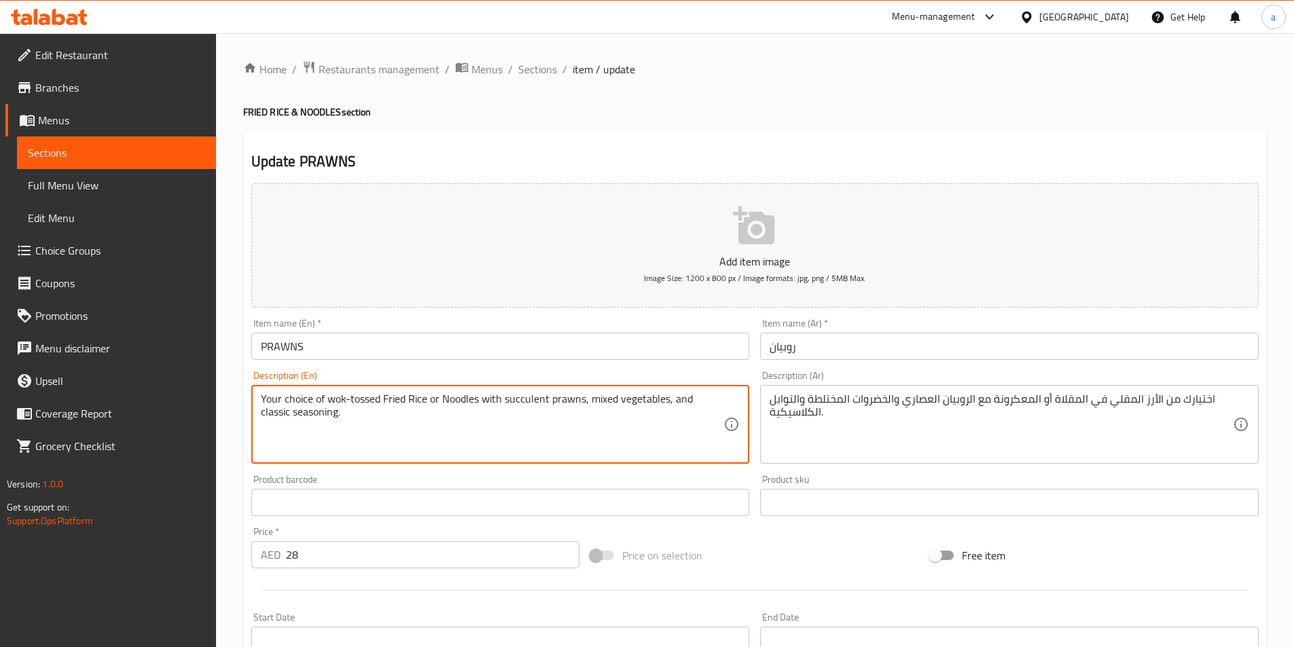
drag, startPoint x: 506, startPoint y: 401, endPoint x: 547, endPoint y: 398, distance: 40.8
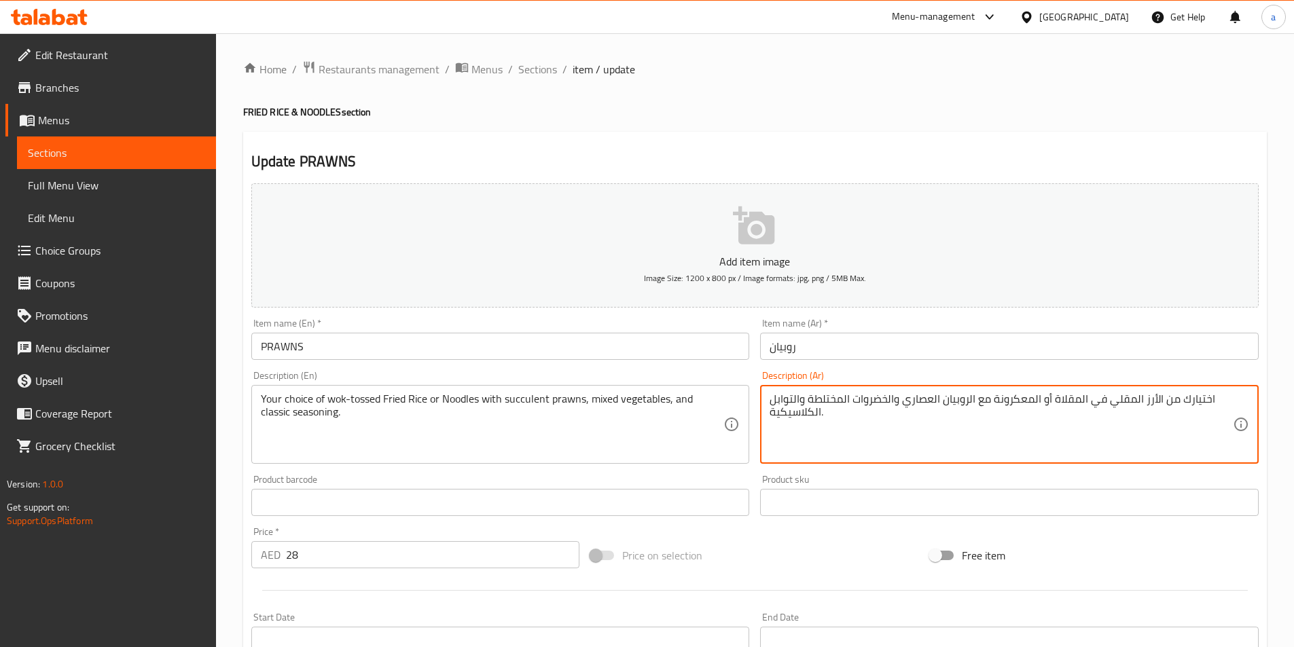
drag, startPoint x: 905, startPoint y: 400, endPoint x: 937, endPoint y: 407, distance: 33.3
click at [920, 399] on textarea "اختيارك من الأرز المقلي في المقلاة أو المعكرونة مع الروبيان العصاري والخضروات ا…" at bounding box center [1001, 425] width 463 height 65
click at [908, 398] on textarea "اختيارك من الأرز المقلي في المقلاة أو المعكرونة مع الروبيان العصاري والخضروات ا…" at bounding box center [1001, 425] width 463 height 65
drag, startPoint x: 904, startPoint y: 399, endPoint x: 932, endPoint y: 408, distance: 29.2
click at [932, 408] on textarea "اختيارك من الأرز المقلي في المقلاة أو المعكرونة مع الروبيان العصاري والخضروات ا…" at bounding box center [1001, 425] width 463 height 65
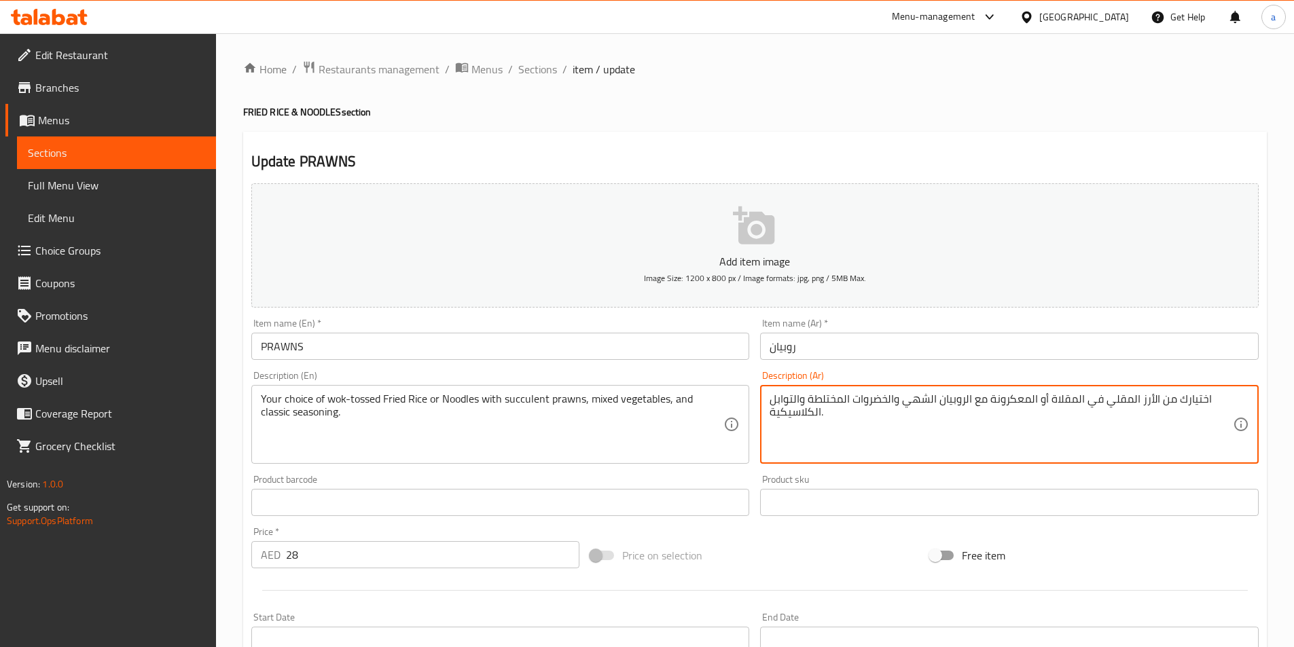
drag, startPoint x: 808, startPoint y: 400, endPoint x: 839, endPoint y: 403, distance: 31.4
click at [839, 403] on textarea "اختيارك من الأرز المقلي في المقلاة أو المعكرونة مع الروبيان الشهي والخضروات الم…" at bounding box center [1001, 425] width 463 height 65
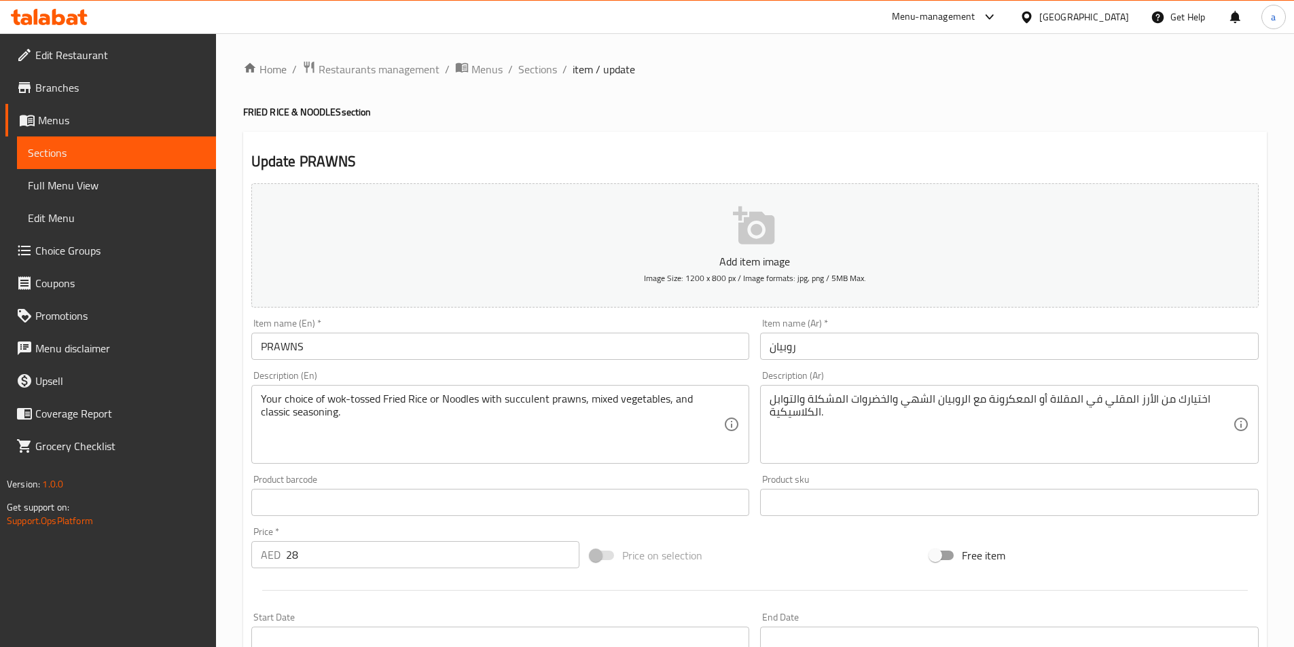
click at [766, 412] on div "اختيارك من الأرز المقلي في المقلاة أو المعكرونة مع الروبيان الشهي والخضروات الم…" at bounding box center [1009, 424] width 499 height 79
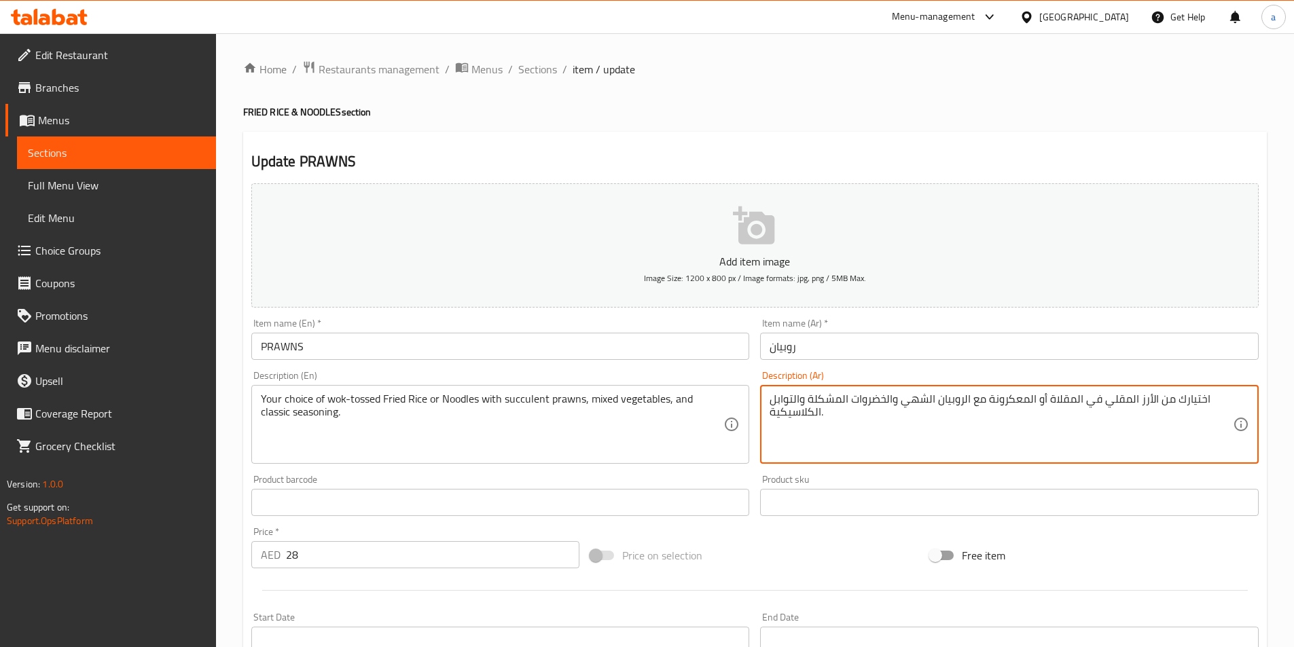
click at [772, 416] on textarea "اختيارك من الأرز المقلي في المقلاة أو المعكرونة مع الروبيان الشهي والخضروات الم…" at bounding box center [1001, 425] width 463 height 65
click at [1185, 415] on textarea "اختيارك من الأرز المقلي في المقلاة أو المعكرونة مع الروبيان الشهي والخضروات الم…" at bounding box center [1001, 425] width 463 height 65
drag, startPoint x: 1195, startPoint y: 414, endPoint x: 1186, endPoint y: 412, distance: 9.2
click at [1186, 412] on textarea "اختيارك من الأرز المقلي في المقلاة أو المعكرونة مع الروبيان الشهي والخضروات الم…" at bounding box center [1001, 425] width 463 height 65
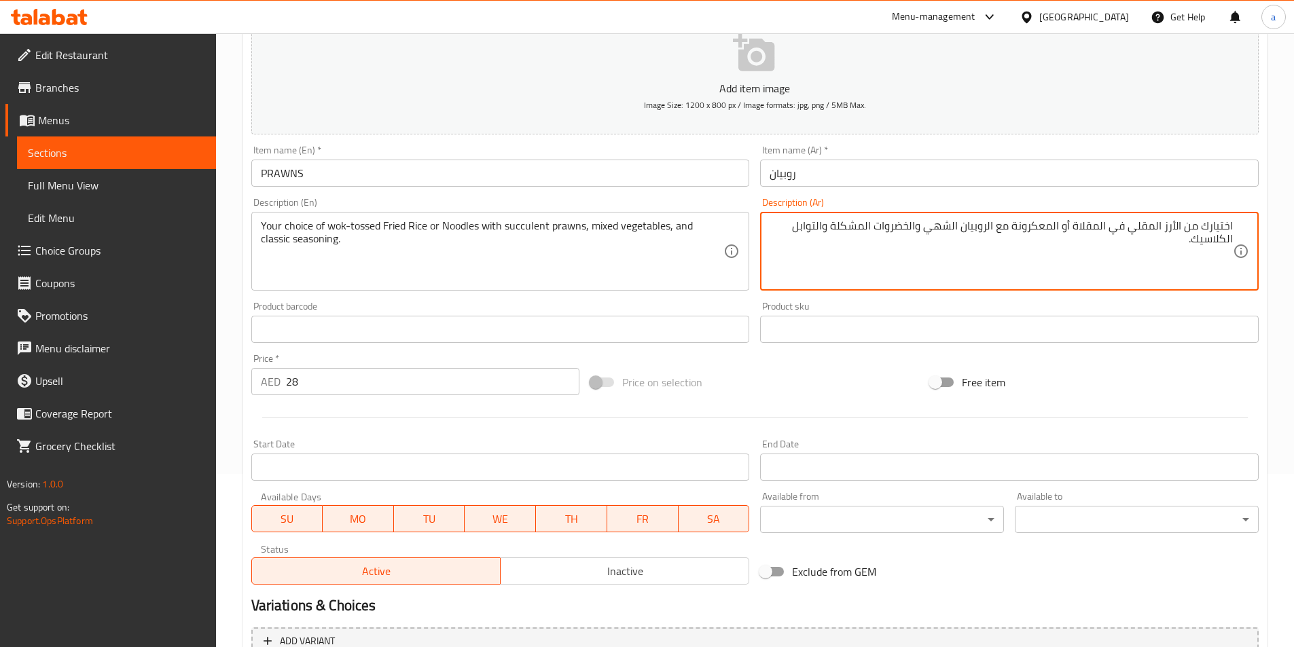
scroll to position [335, 0]
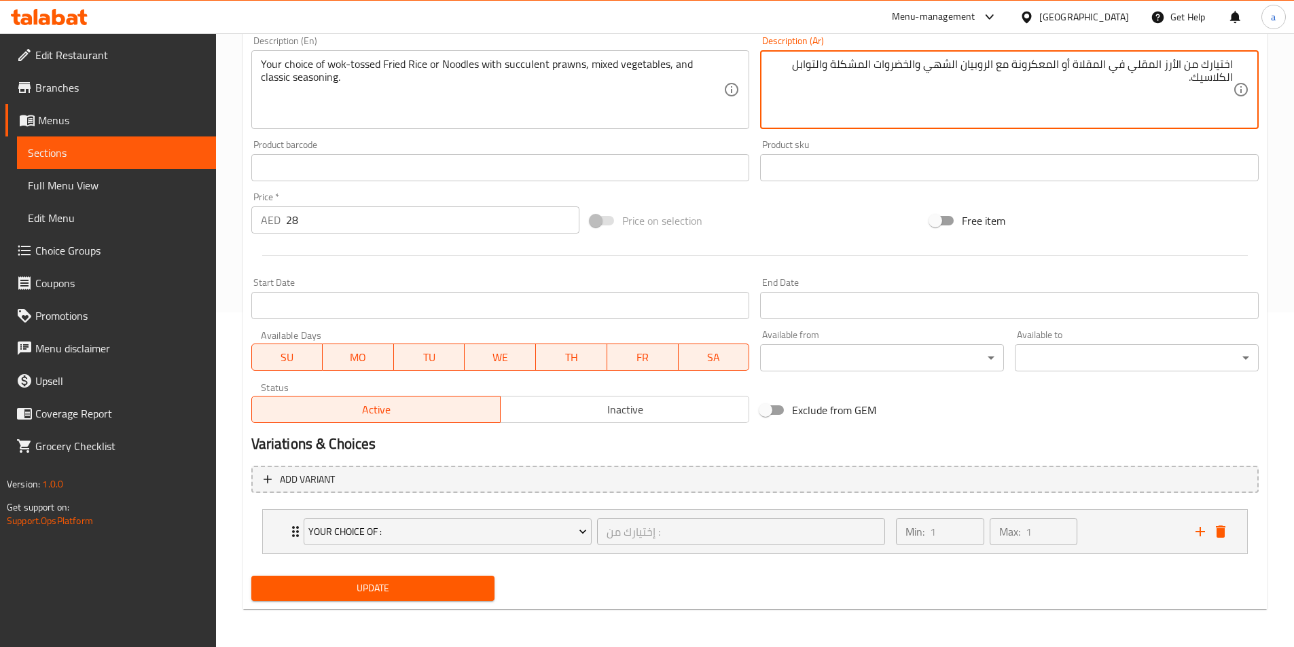
type textarea "اختيارك من الأرز المقلي في المقلاة أو المعكرونة مع الروبيان الشهي والخضروات الم…"
click at [403, 575] on div "Update" at bounding box center [373, 589] width 255 height 36
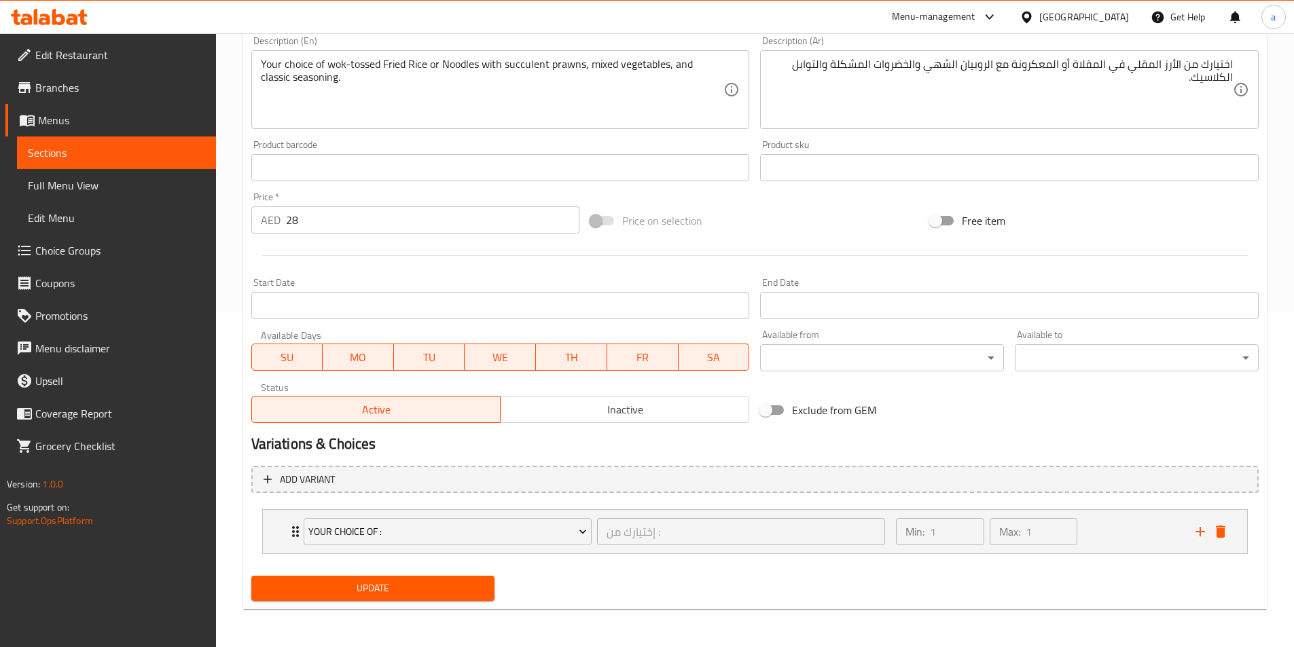
click at [416, 585] on span "Update" at bounding box center [373, 588] width 222 height 17
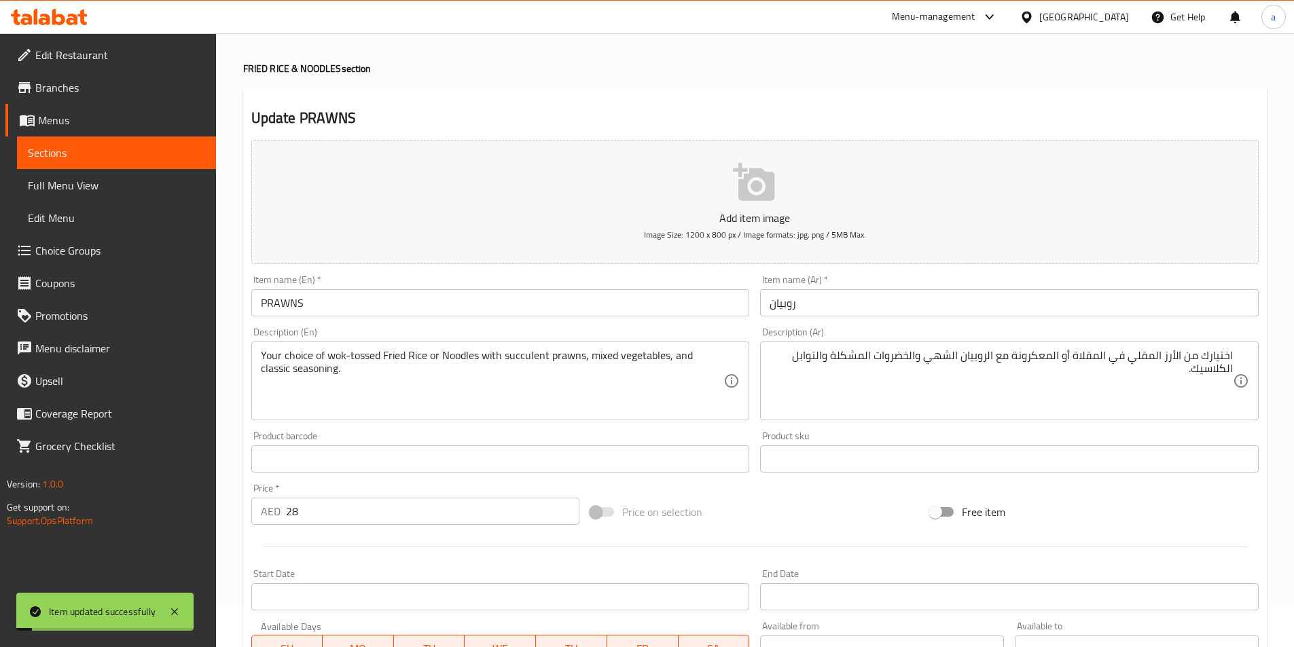
scroll to position [0, 0]
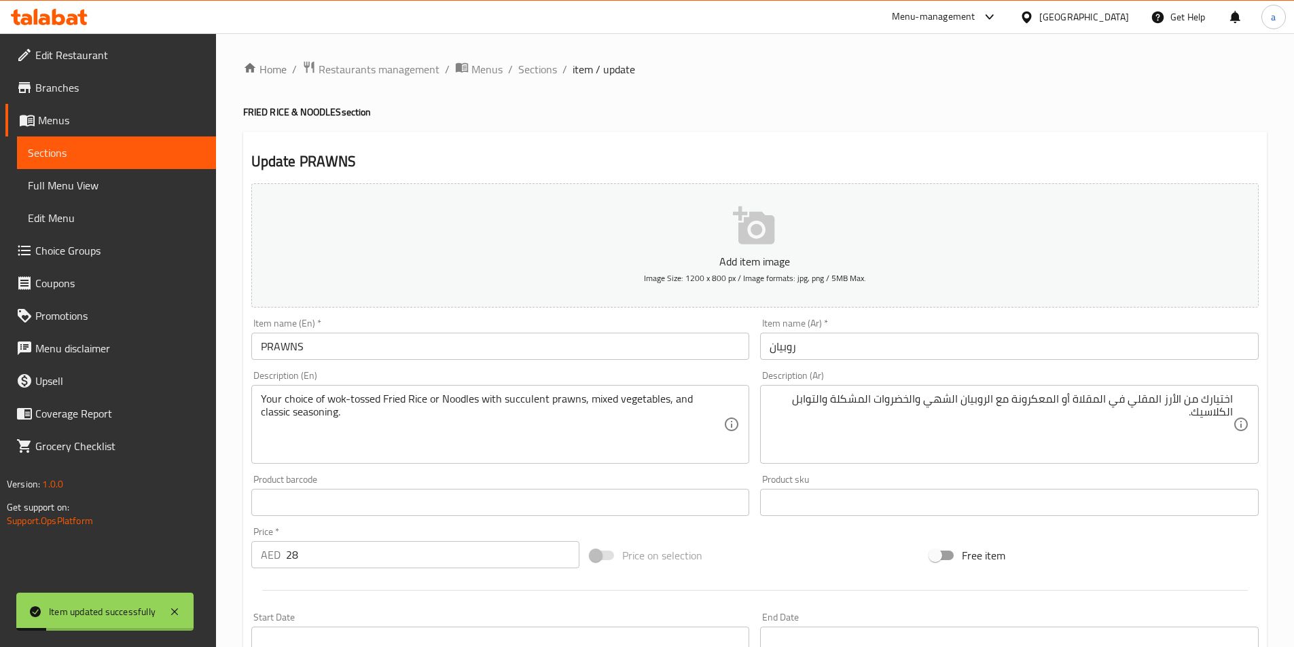
click at [536, 74] on span "Sections" at bounding box center [537, 69] width 39 height 16
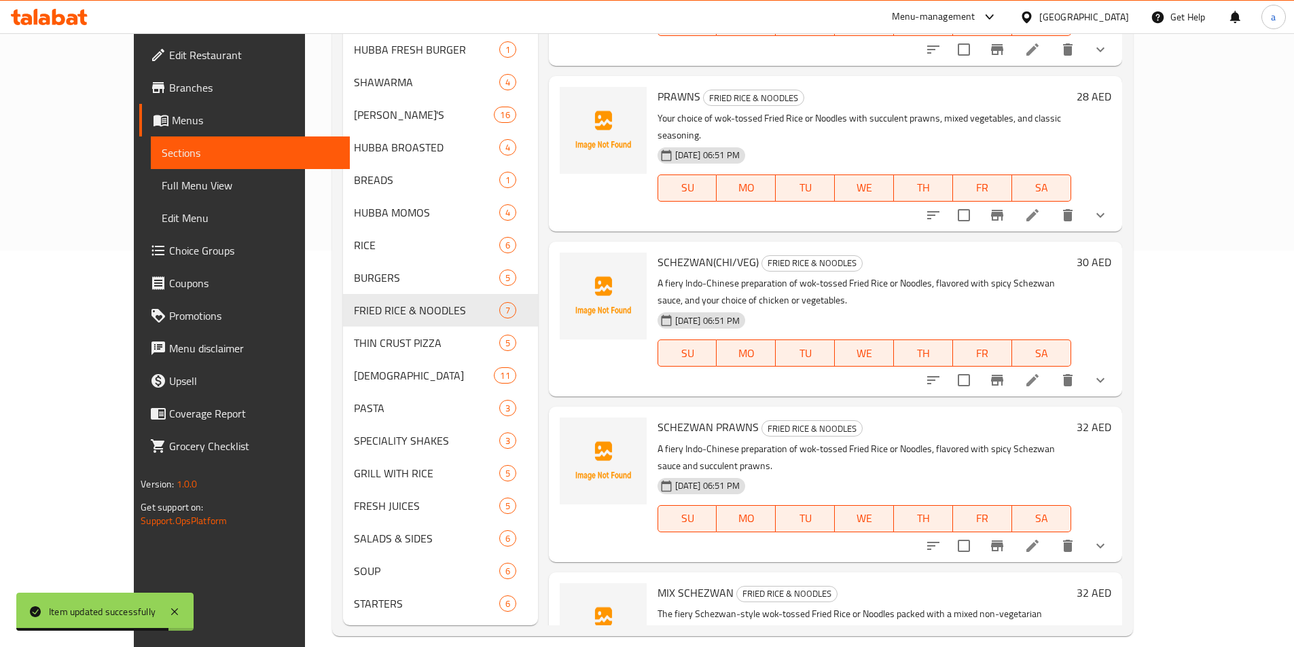
scroll to position [408, 0]
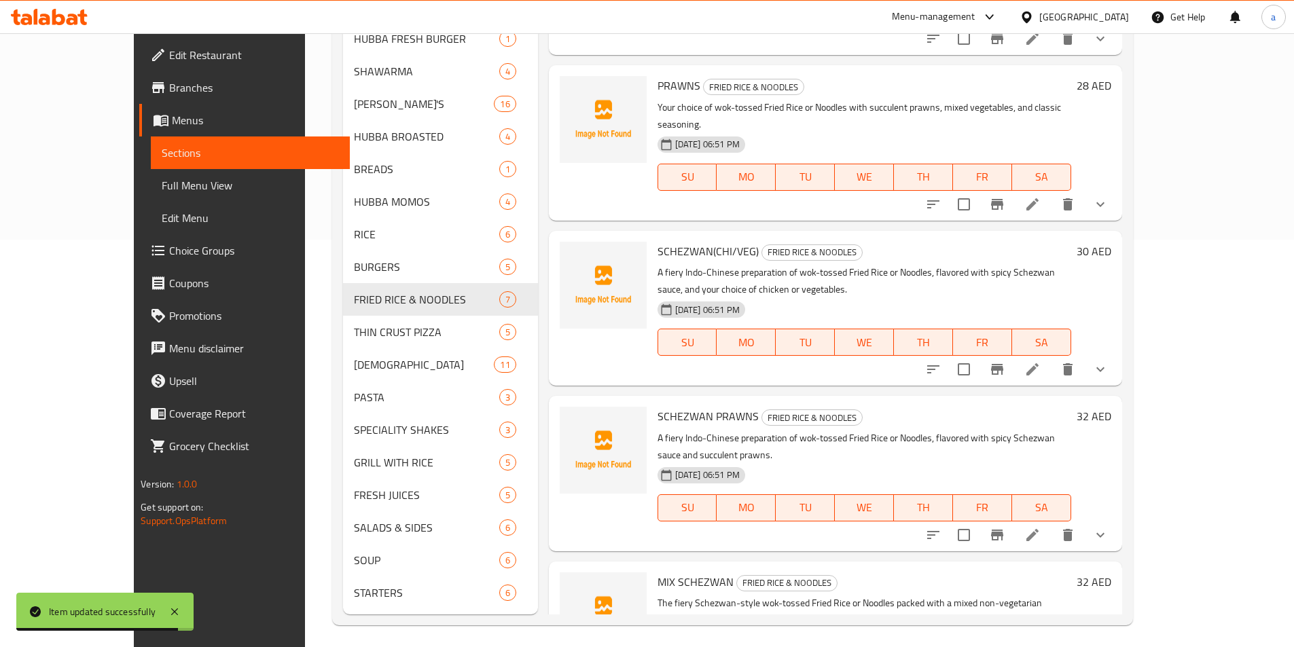
click at [1041, 361] on icon at bounding box center [1032, 369] width 16 height 16
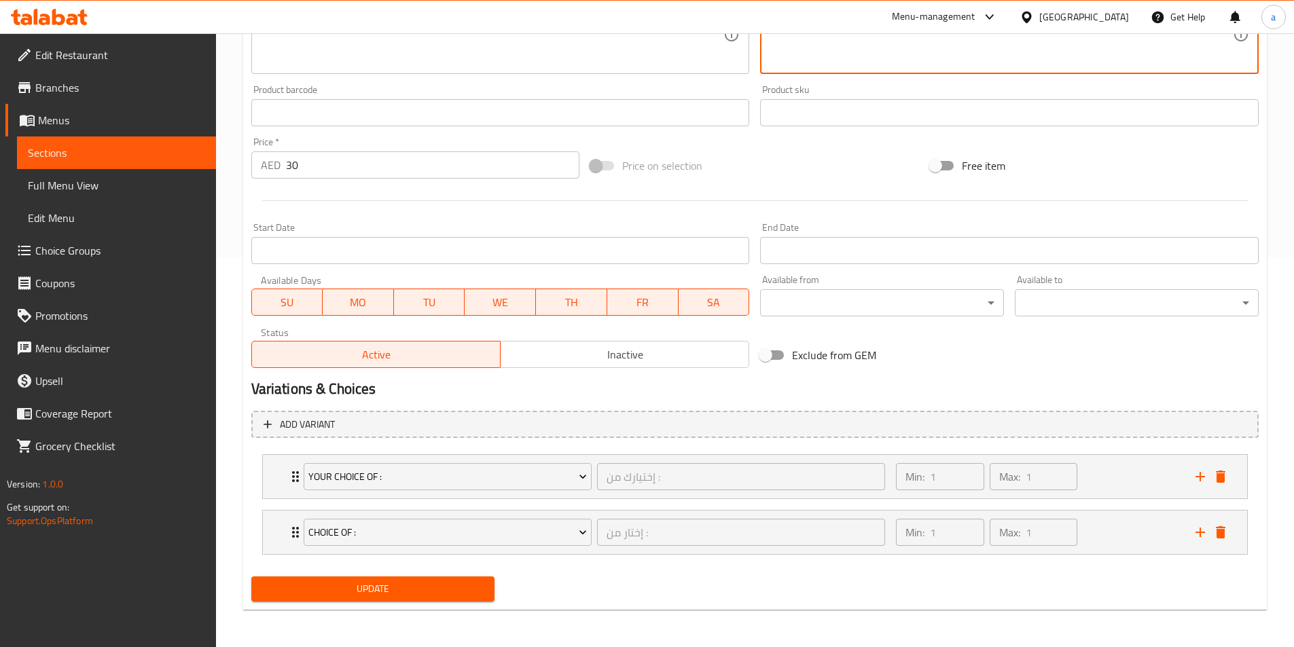
scroll to position [391, 0]
click at [281, 526] on div "choice of : إختار من : ​ Min: 1 ​ Max: 1 ​" at bounding box center [755, 531] width 984 height 43
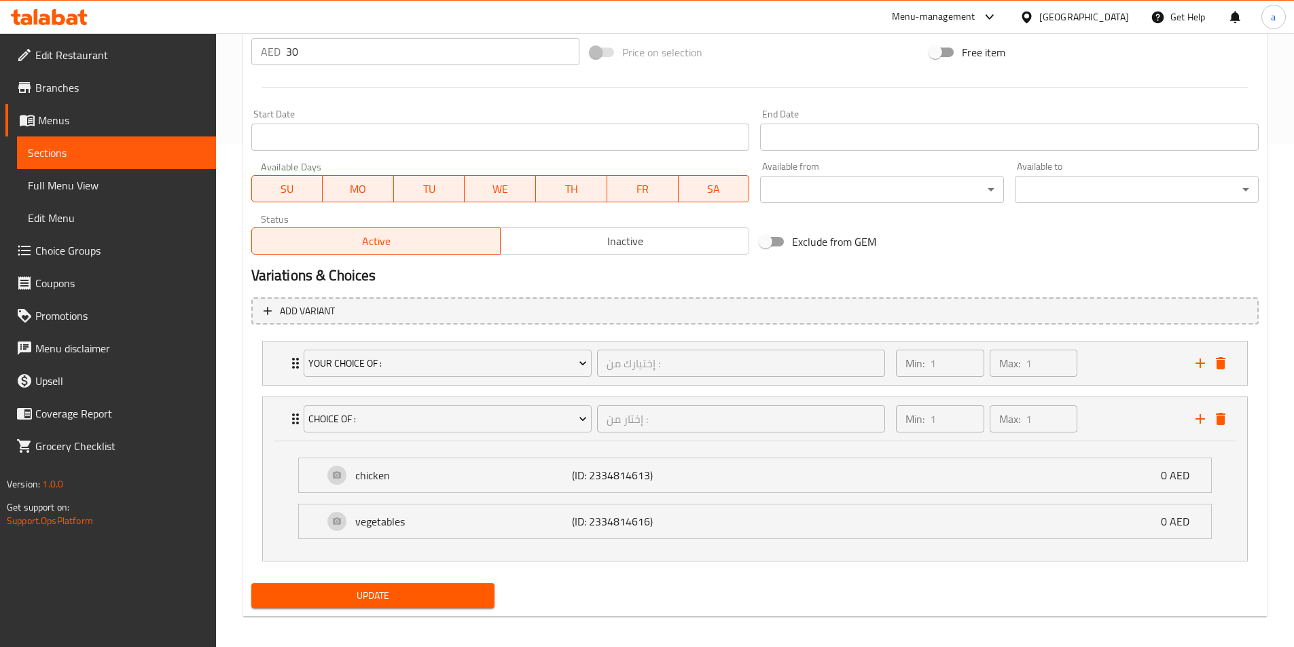
scroll to position [511, 0]
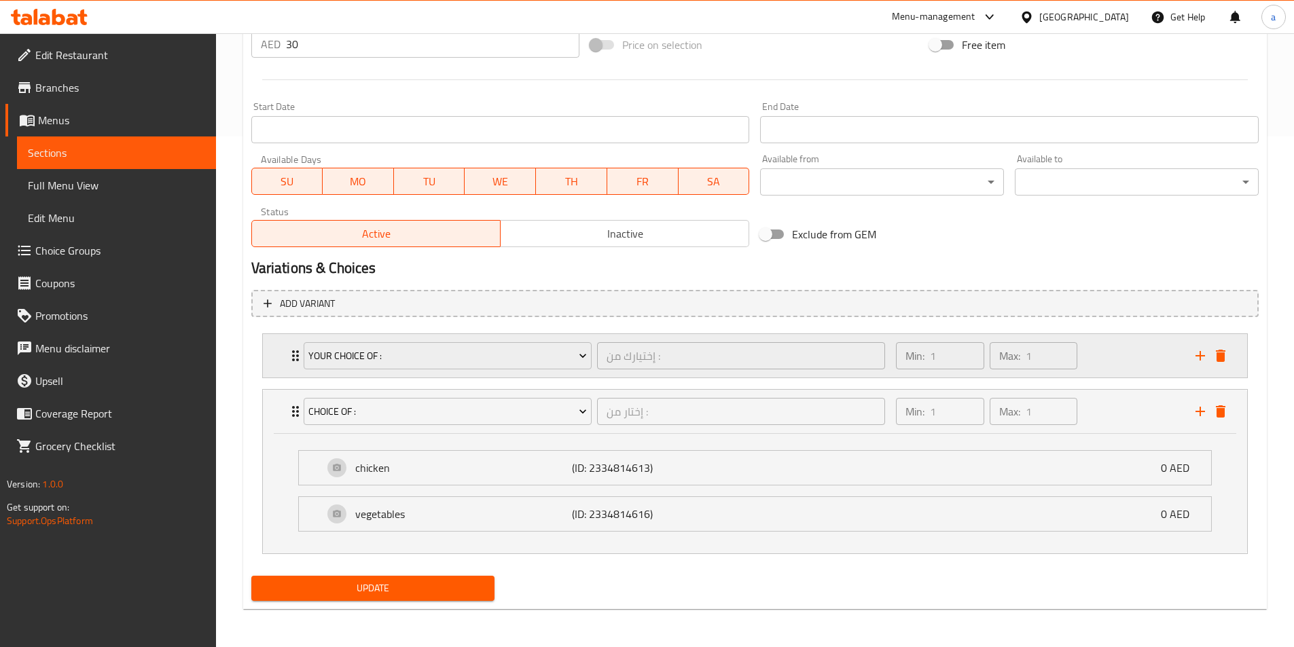
click at [291, 364] on icon "Expand" at bounding box center [295, 356] width 16 height 16
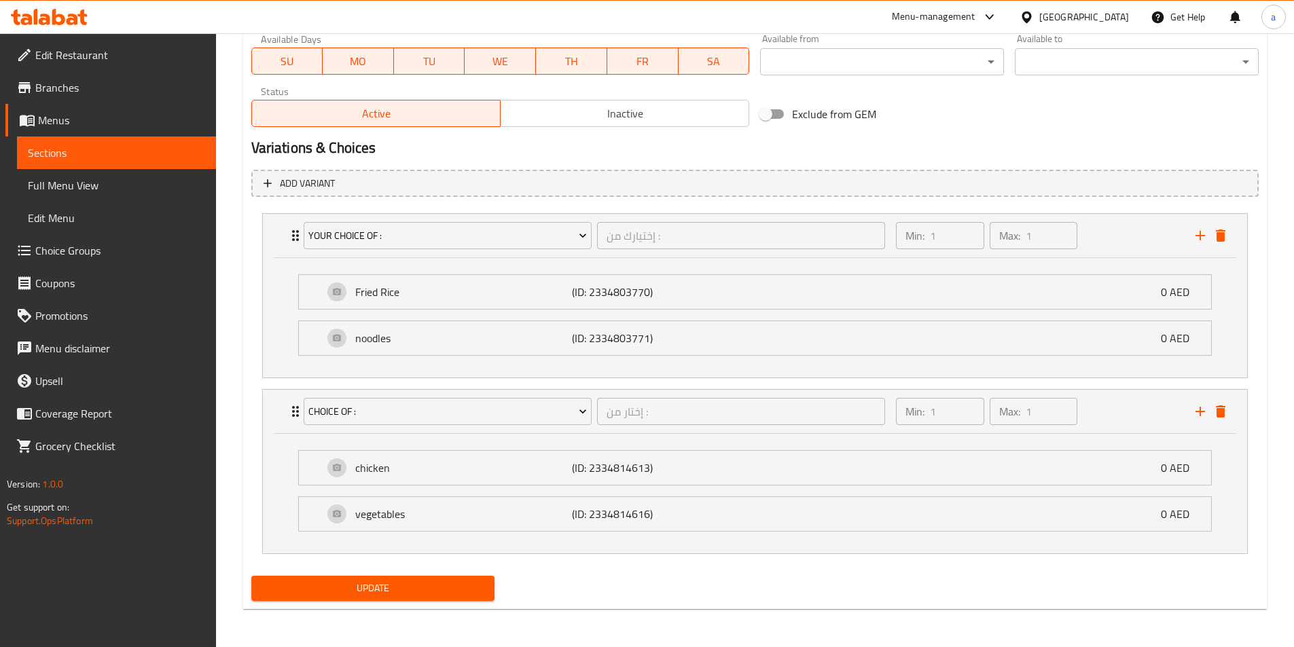
type textarea "تحضير هندي صيني حار من الأرز المقلي في المقلاة أو المعكرونة، بنكهة صلصة سيشوان …"
click at [411, 586] on span "Update" at bounding box center [373, 588] width 222 height 17
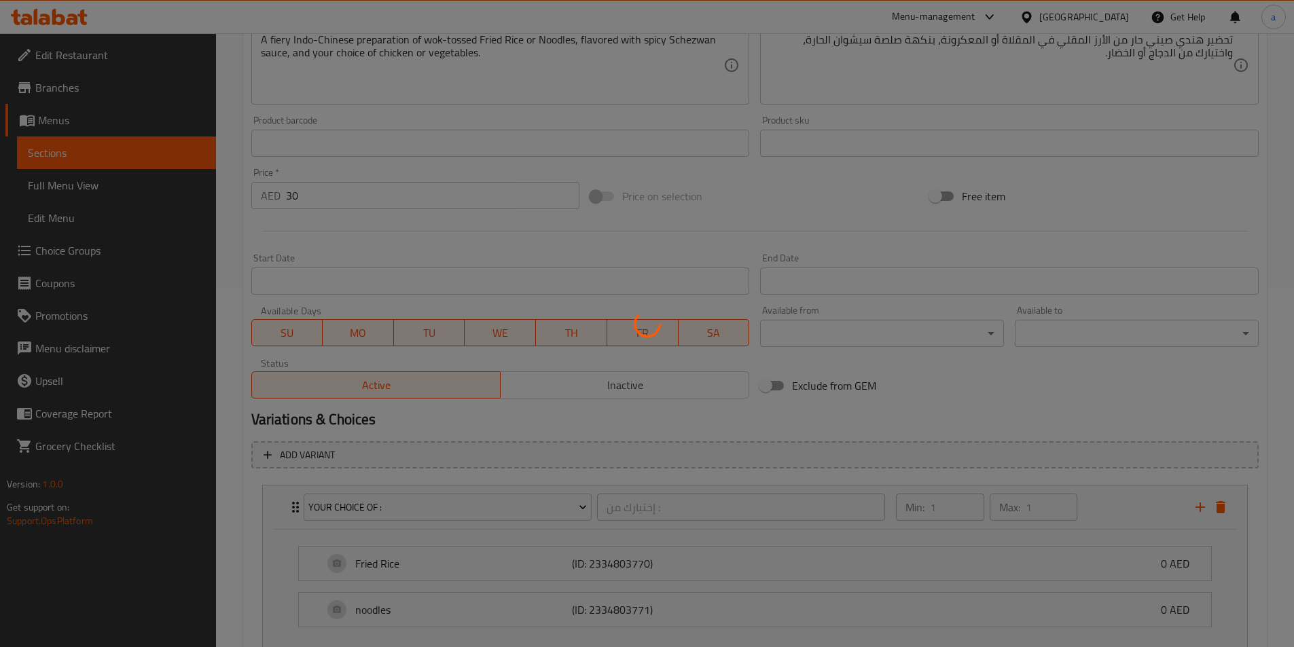
scroll to position [156, 0]
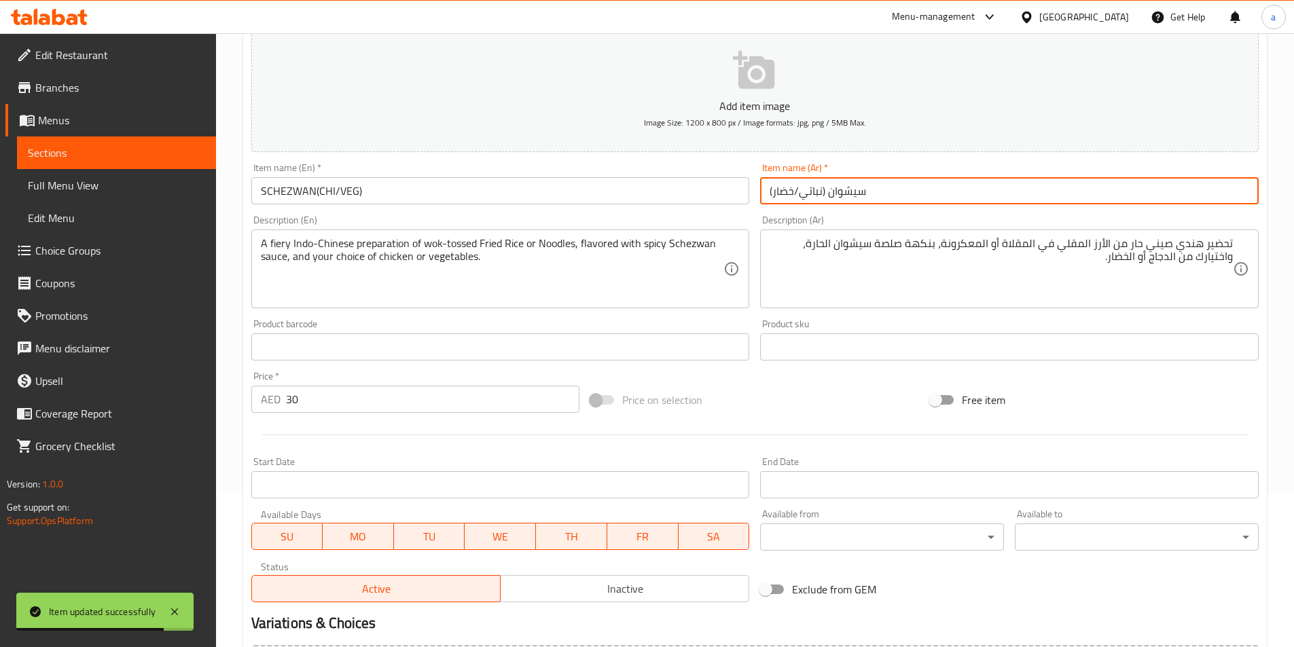
drag, startPoint x: 799, startPoint y: 194, endPoint x: 820, endPoint y: 200, distance: 22.6
click at [820, 200] on input "سيشوان (نباتي/خضار)" at bounding box center [1009, 190] width 499 height 27
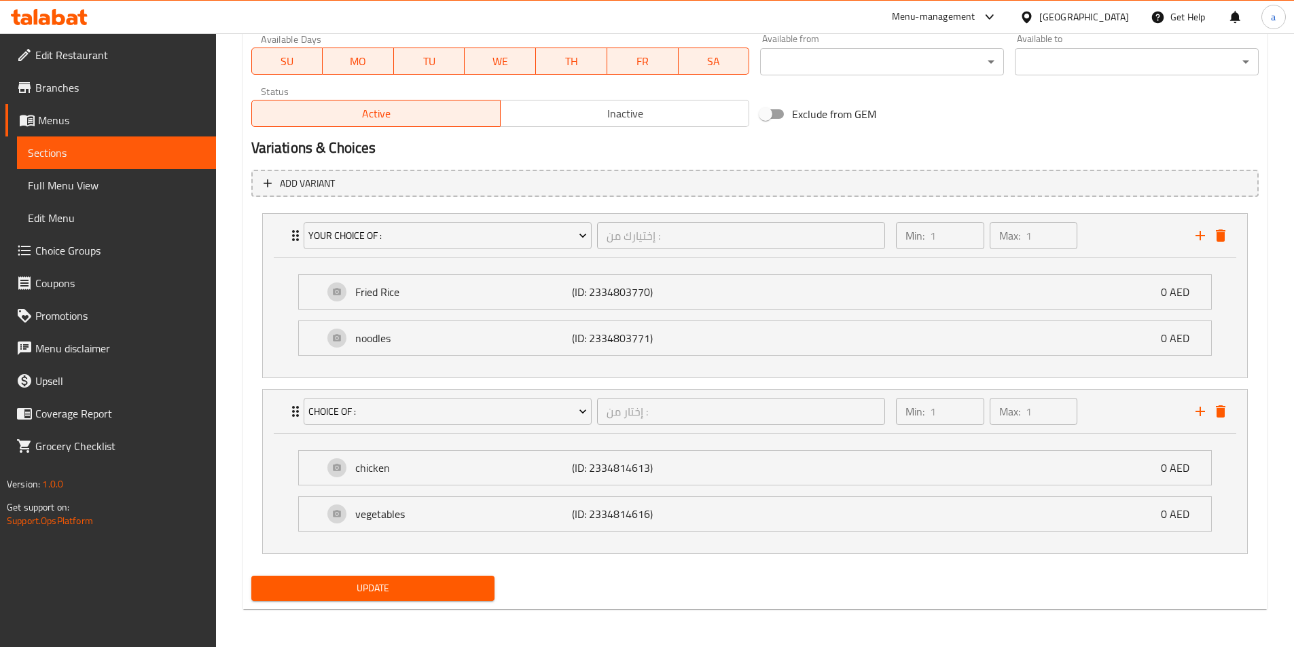
type input "سيشوان (دجاج/خضار)"
click at [385, 585] on span "Update" at bounding box center [373, 588] width 222 height 17
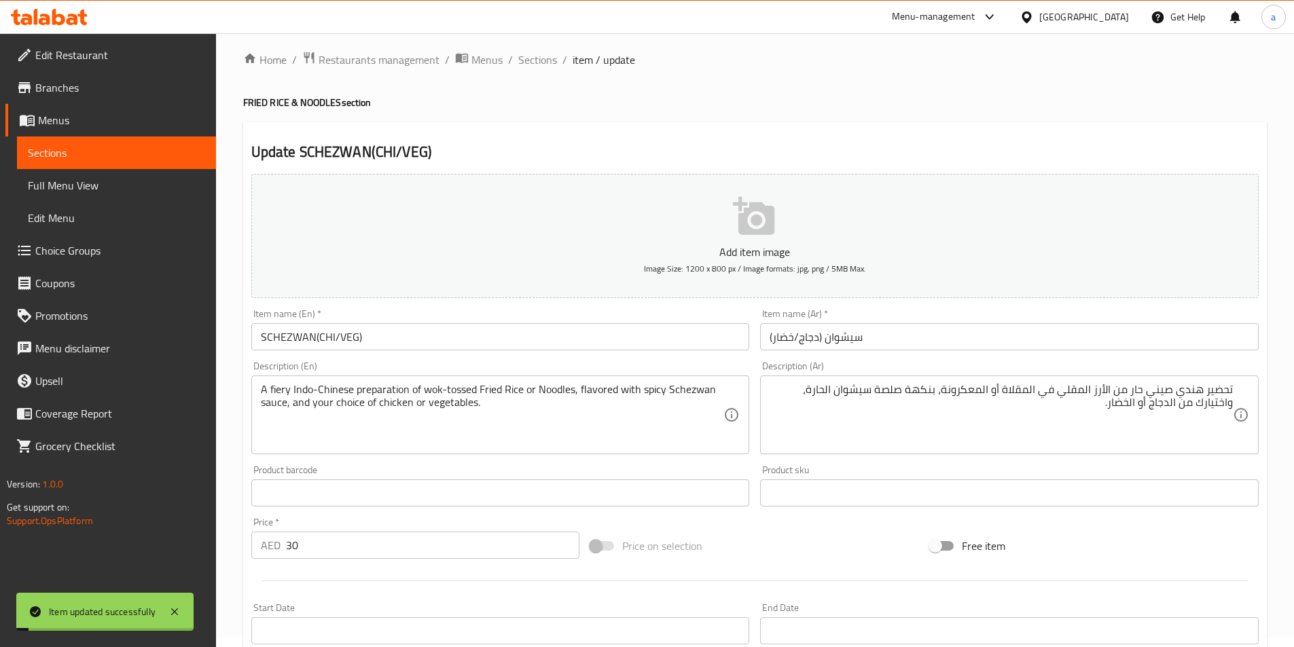
scroll to position [0, 0]
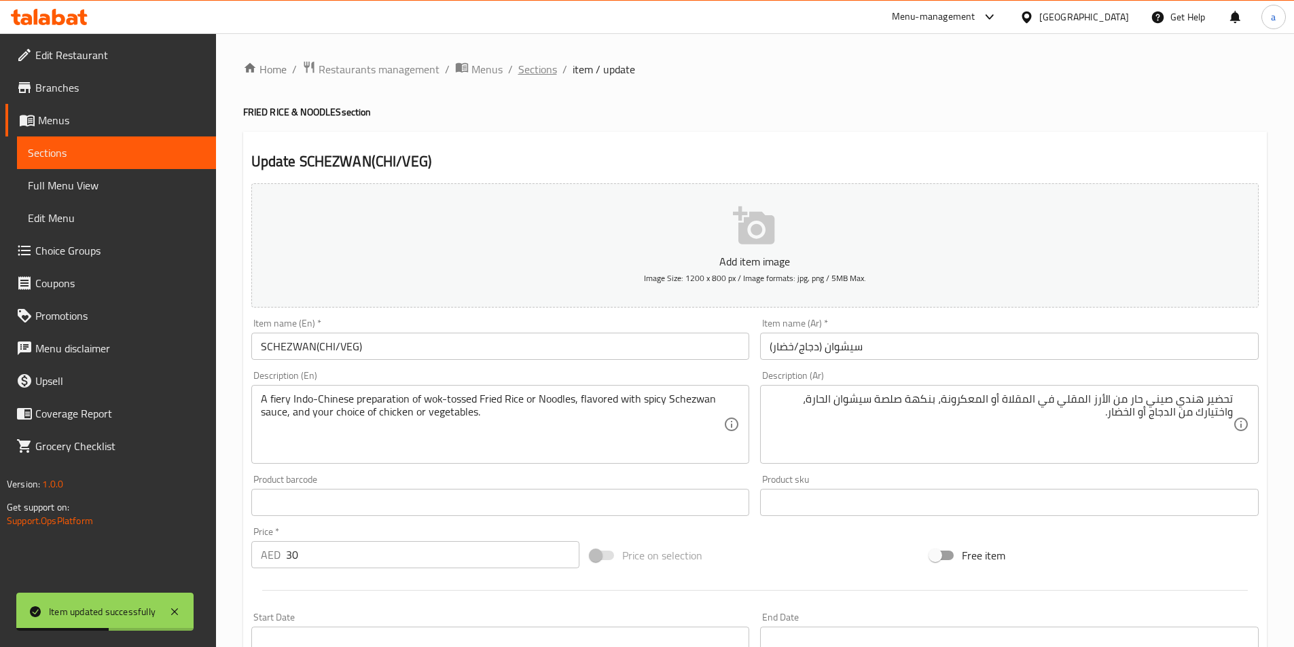
click at [546, 71] on span "Sections" at bounding box center [537, 69] width 39 height 16
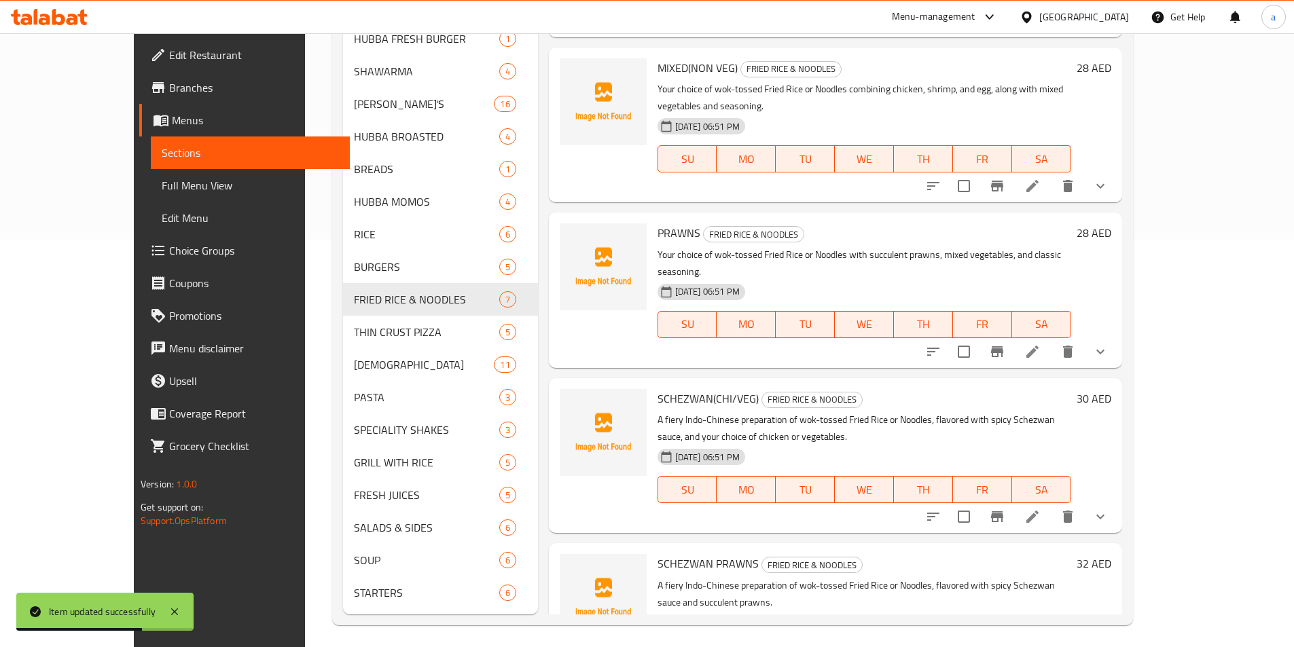
scroll to position [204, 0]
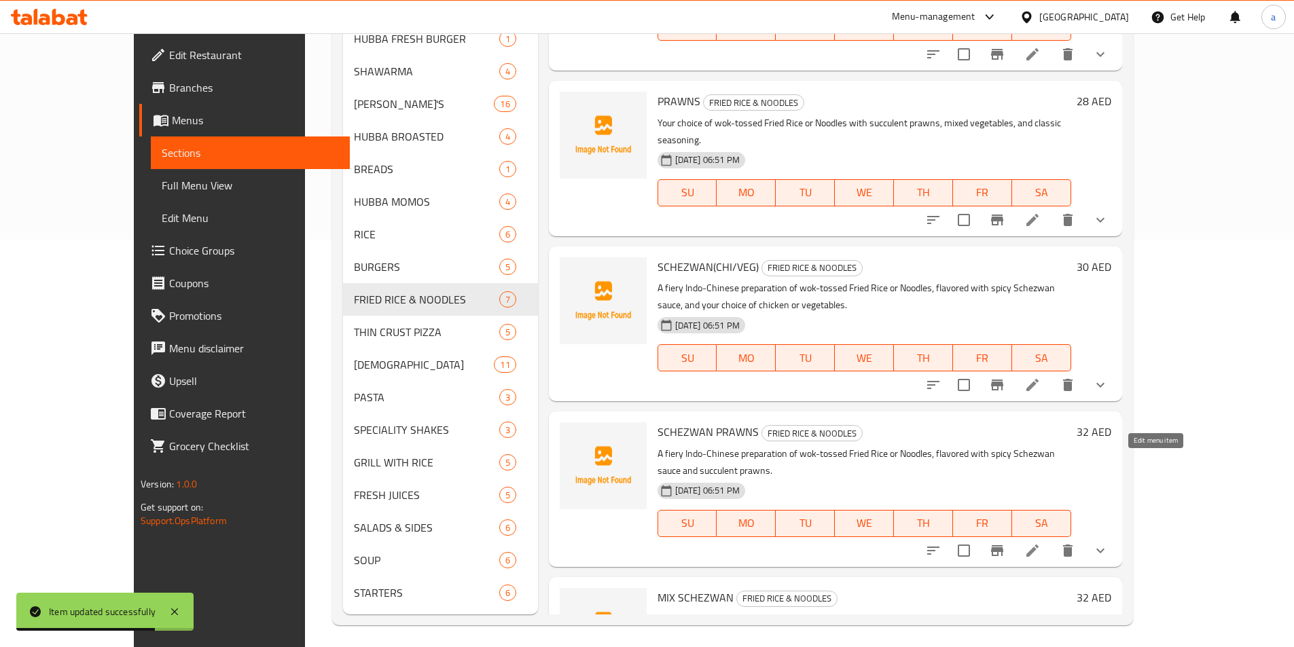
click at [1041, 543] on icon at bounding box center [1032, 551] width 16 height 16
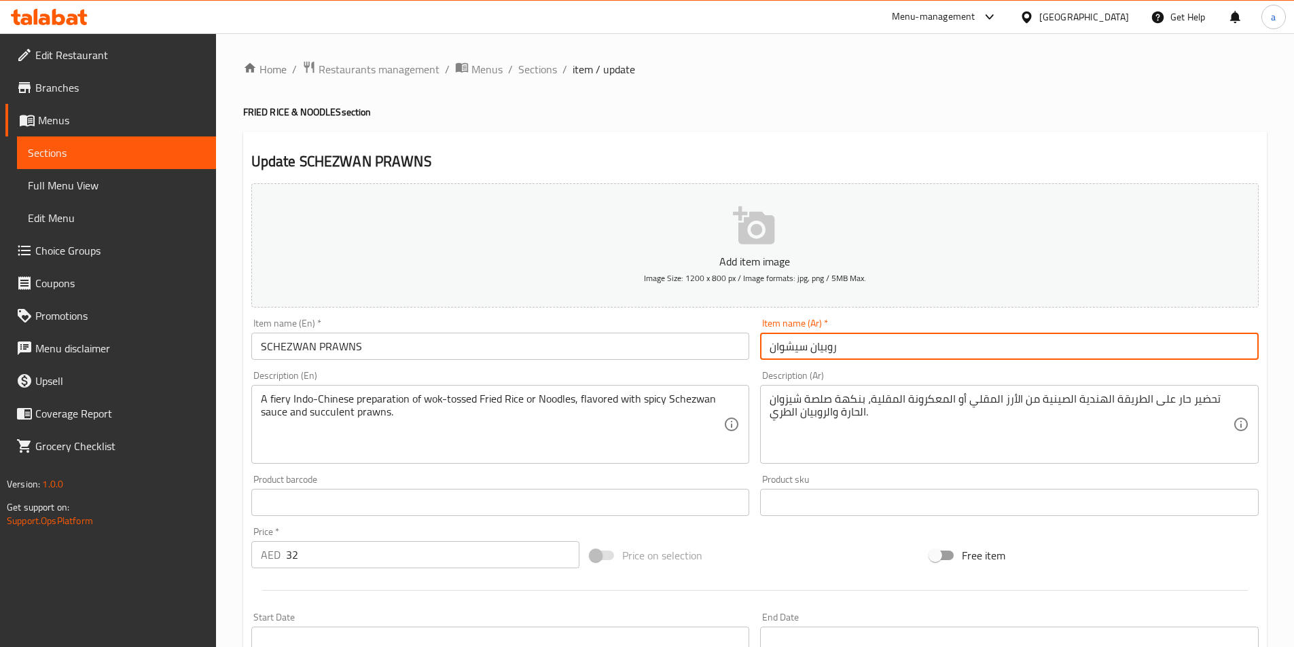
drag, startPoint x: 772, startPoint y: 350, endPoint x: 808, endPoint y: 355, distance: 36.3
click at [808, 355] on input "روبيان سيشوان" at bounding box center [1009, 346] width 499 height 27
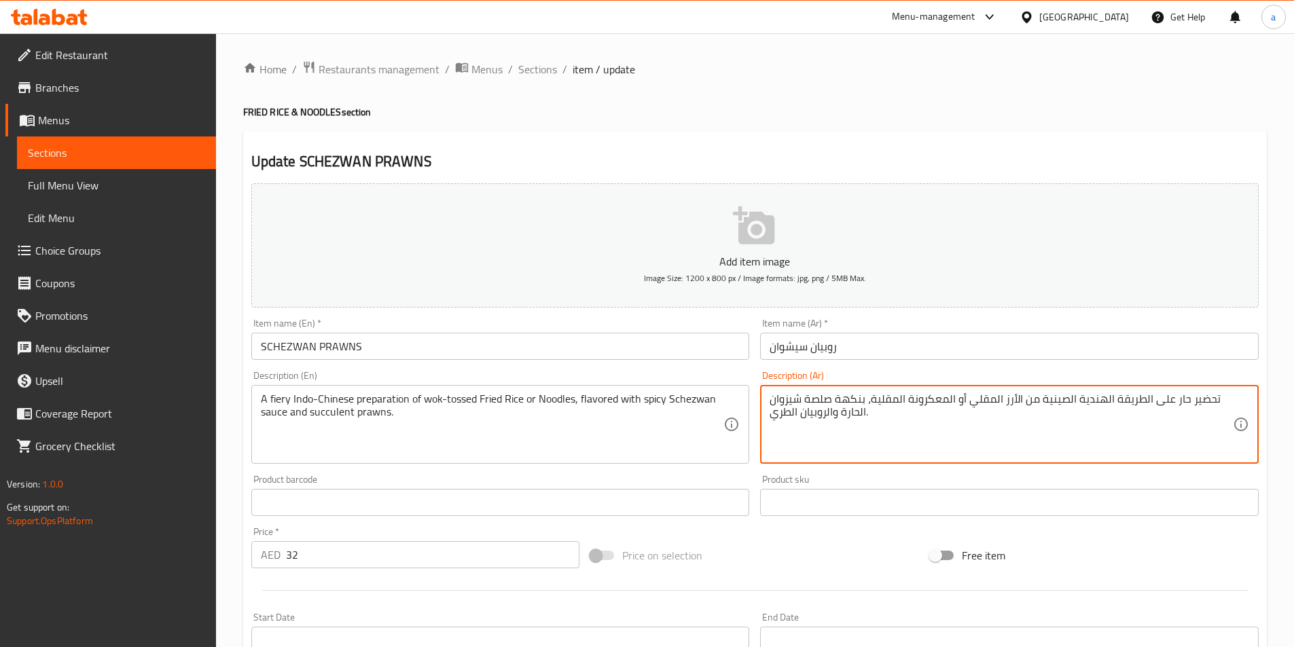
drag, startPoint x: 771, startPoint y: 401, endPoint x: 801, endPoint y: 402, distance: 29.9
click at [801, 402] on textarea "تحضير حار على الطريقة الهندية الصينية من الأرز المقلي أو المعكرونة المقلية، بنك…" at bounding box center [1001, 425] width 463 height 65
paste textarea "يش"
drag, startPoint x: 1207, startPoint y: 402, endPoint x: 1248, endPoint y: 402, distance: 40.8
click at [1248, 402] on div "تحضير حار على الطريقة الهندية الصينية من الأرز المقلي أو المعكرونة المقلية، بنك…" at bounding box center [1009, 424] width 499 height 79
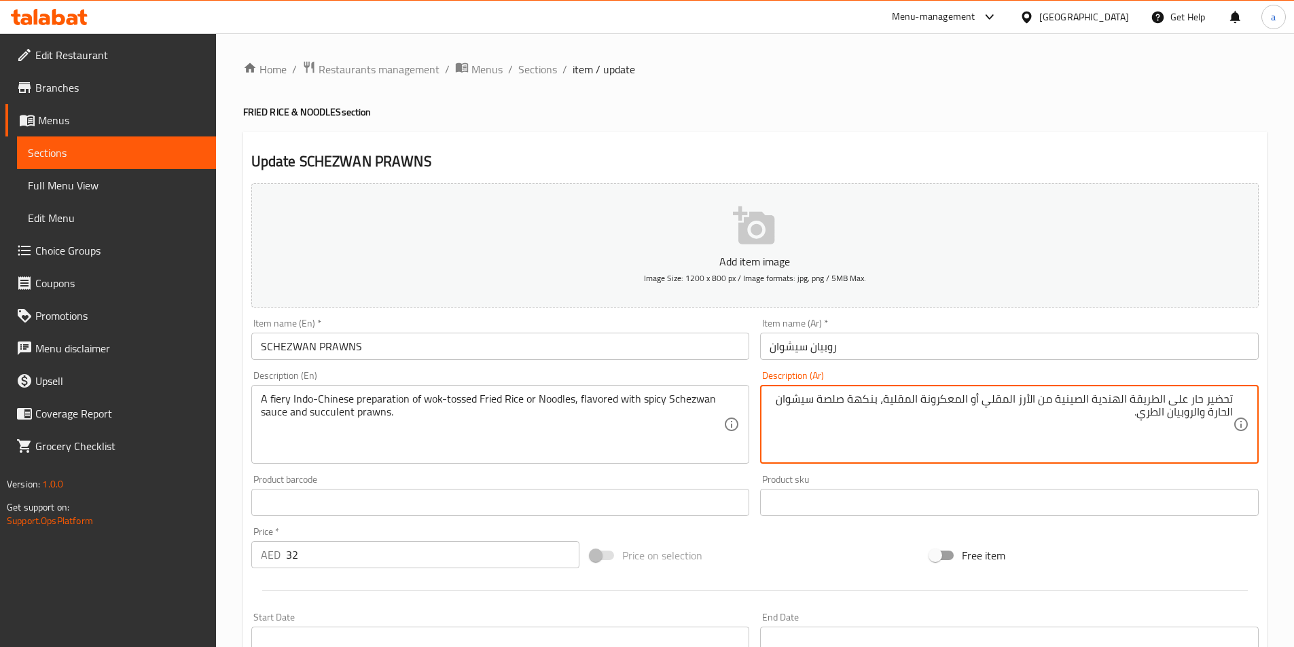
drag, startPoint x: 1189, startPoint y: 401, endPoint x: 1201, endPoint y: 401, distance: 11.6
click at [1201, 401] on textarea "تحضير حار على الطريقة الهندية الصينية من الأرز المقلي أو المعكرونة المقلية، بنك…" at bounding box center [1001, 425] width 463 height 65
drag, startPoint x: 1202, startPoint y: 400, endPoint x: 1192, endPoint y: 398, distance: 10.4
click at [1192, 398] on textarea "تحضير حار على الطريقة الهندية الصينية من الأرز المقلي أو المعكرونة المقلية، بنك…" at bounding box center [1001, 425] width 463 height 65
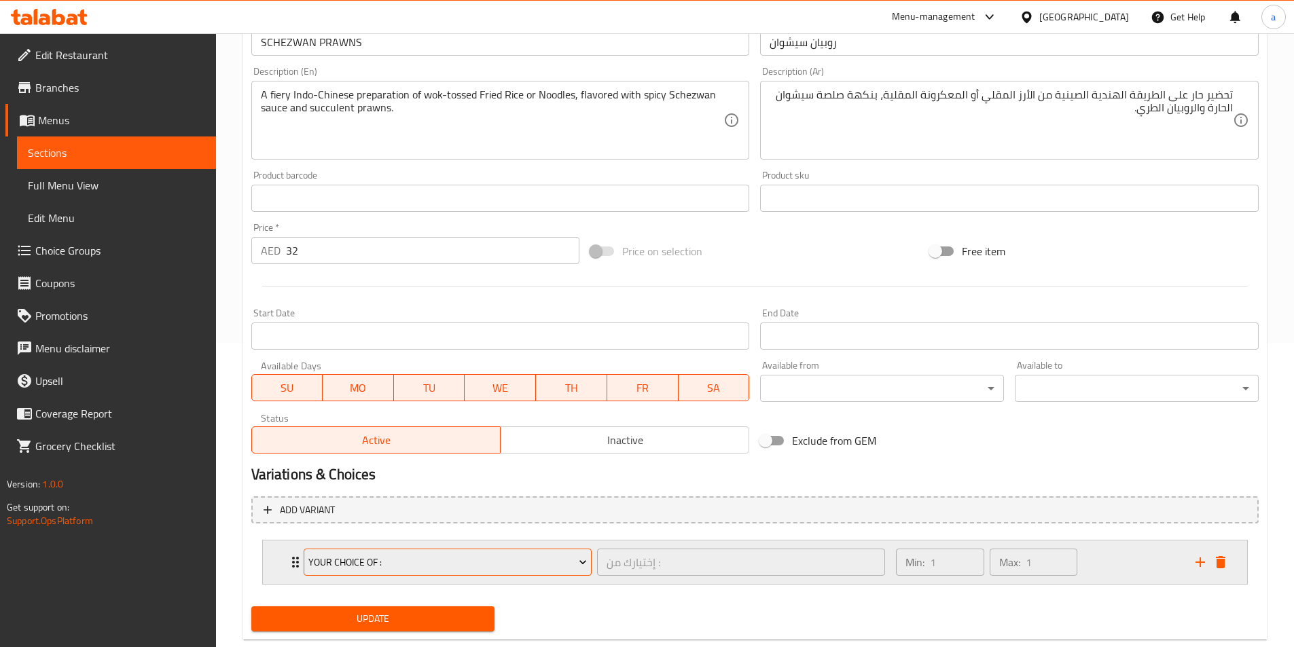
scroll to position [335, 0]
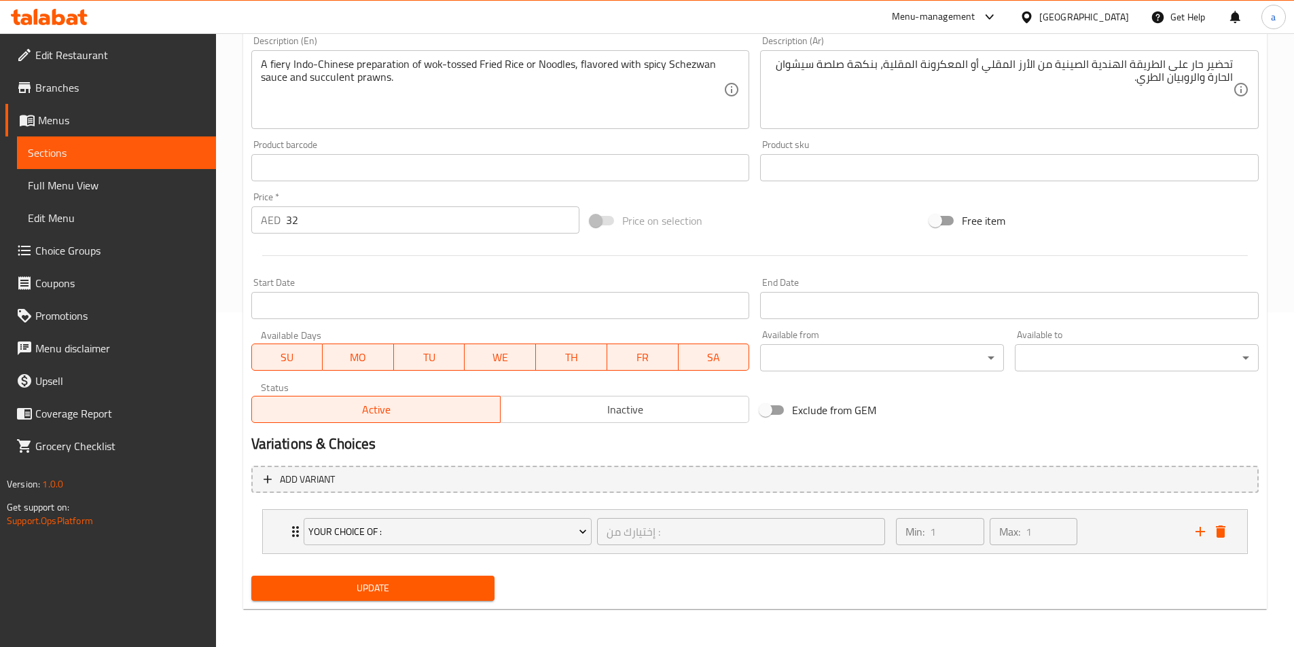
click at [386, 599] on button "Update" at bounding box center [373, 588] width 244 height 25
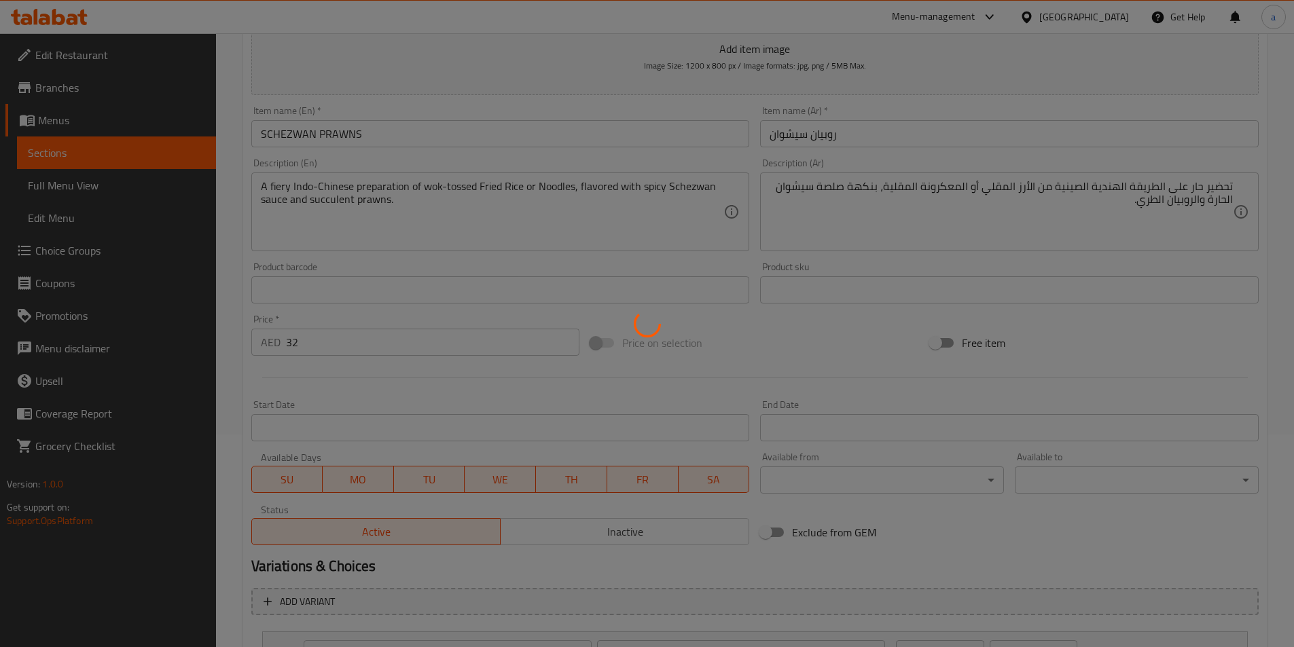
scroll to position [0, 0]
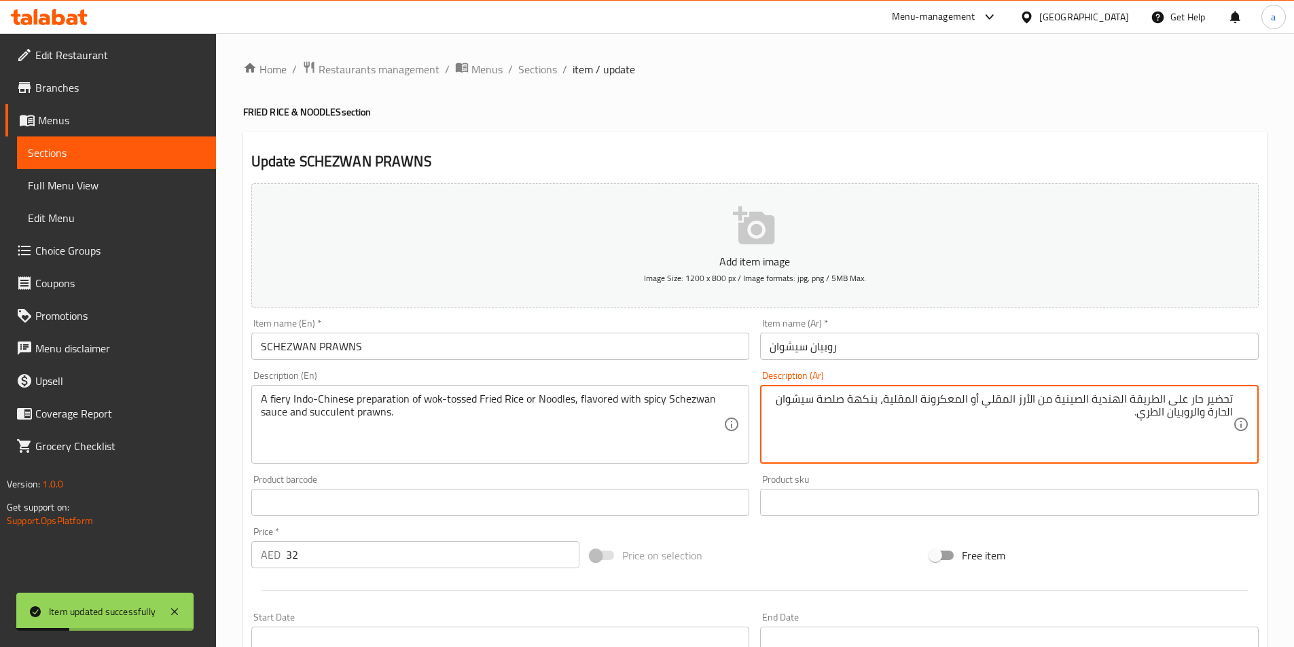
drag, startPoint x: 1138, startPoint y: 414, endPoint x: 1157, endPoint y: 417, distance: 19.9
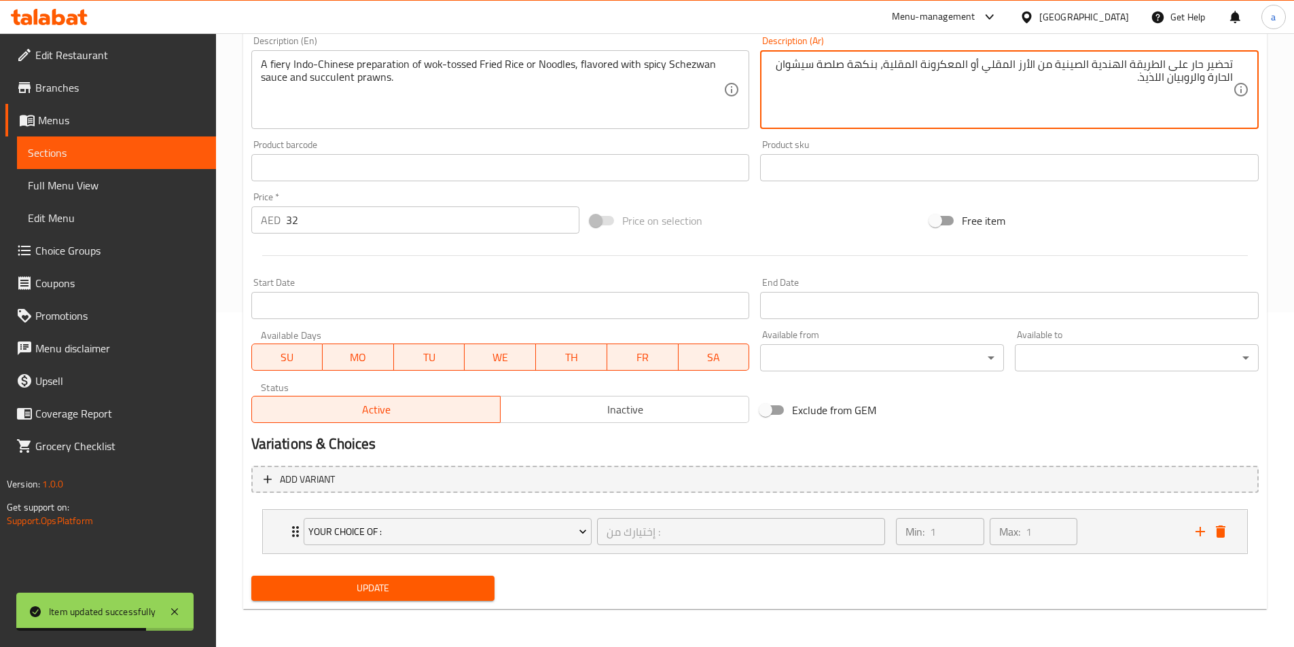
type textarea "تحضير حار على الطريقة الهندية الصينية من الأرز المقلي أو المعكرونة المقلية، بنك…"
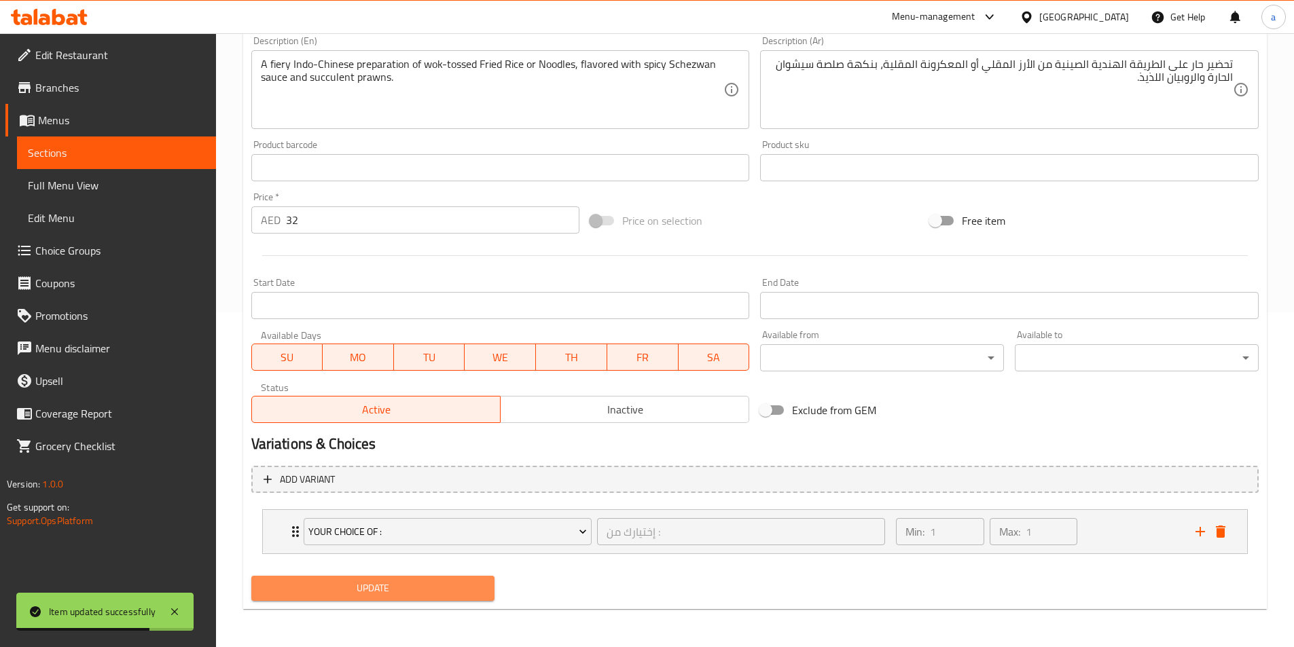
click at [429, 593] on span "Update" at bounding box center [373, 588] width 222 height 17
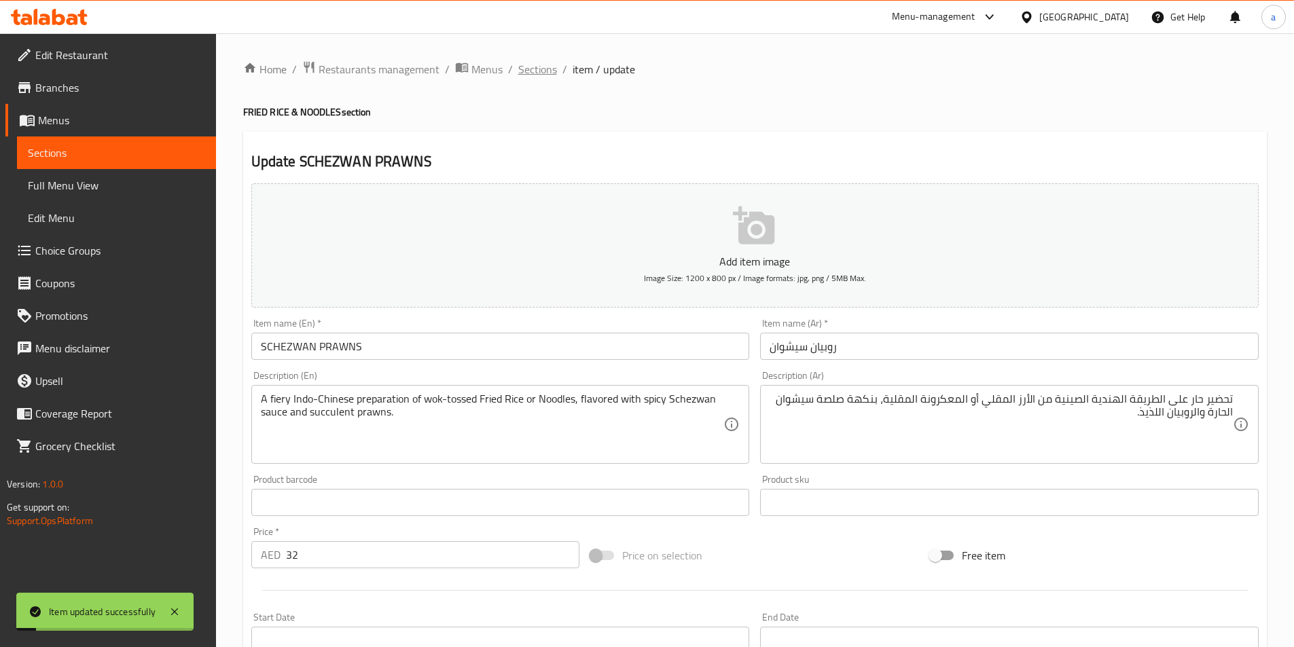
click at [536, 72] on span "Sections" at bounding box center [537, 69] width 39 height 16
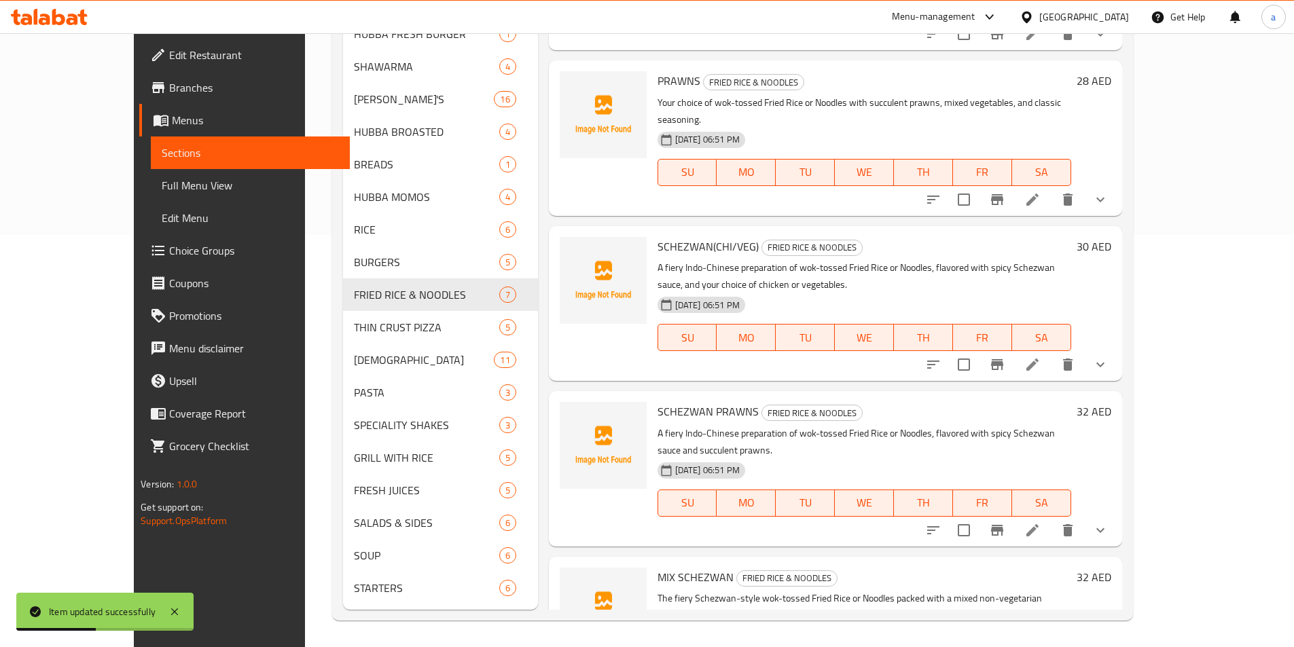
scroll to position [413, 0]
click at [1041, 522] on icon at bounding box center [1032, 530] width 16 height 16
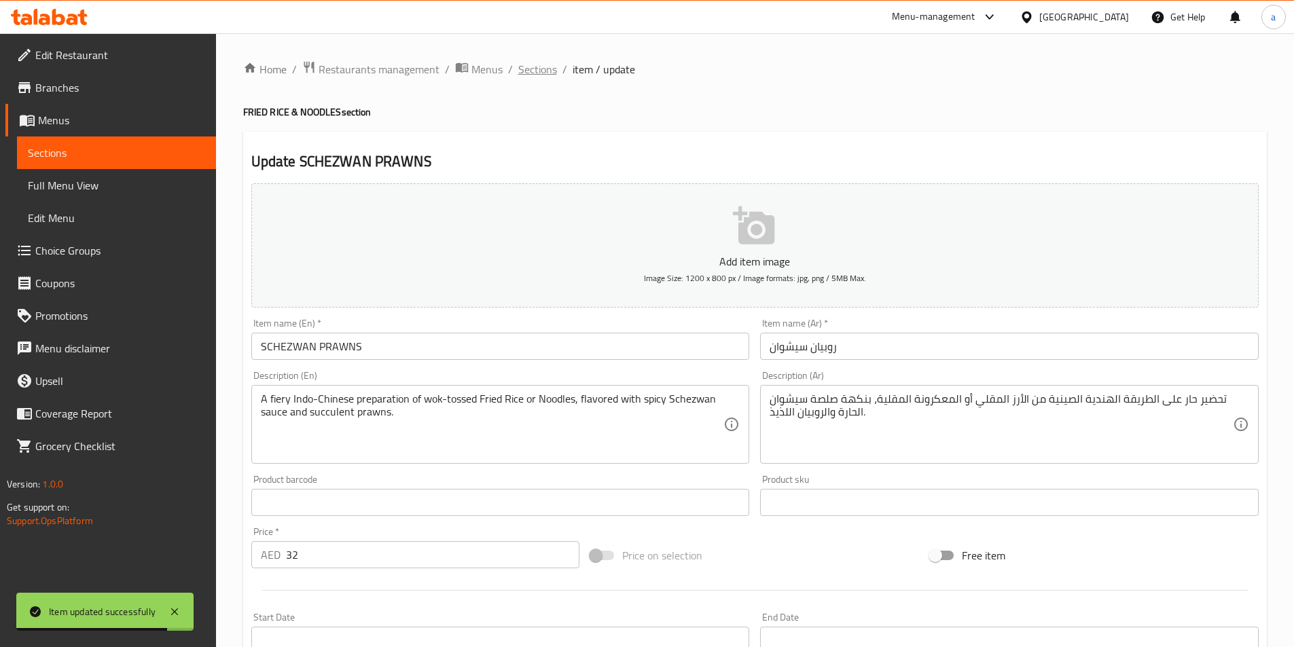
click at [538, 73] on span "Sections" at bounding box center [537, 69] width 39 height 16
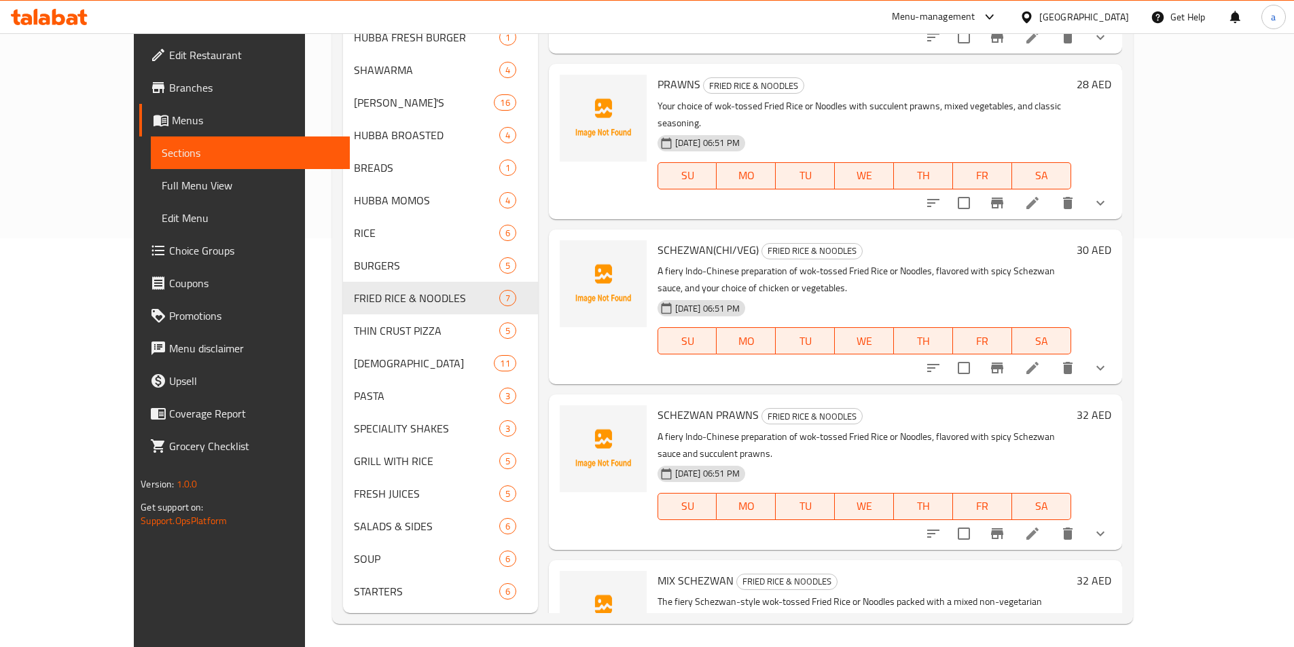
scroll to position [413, 0]
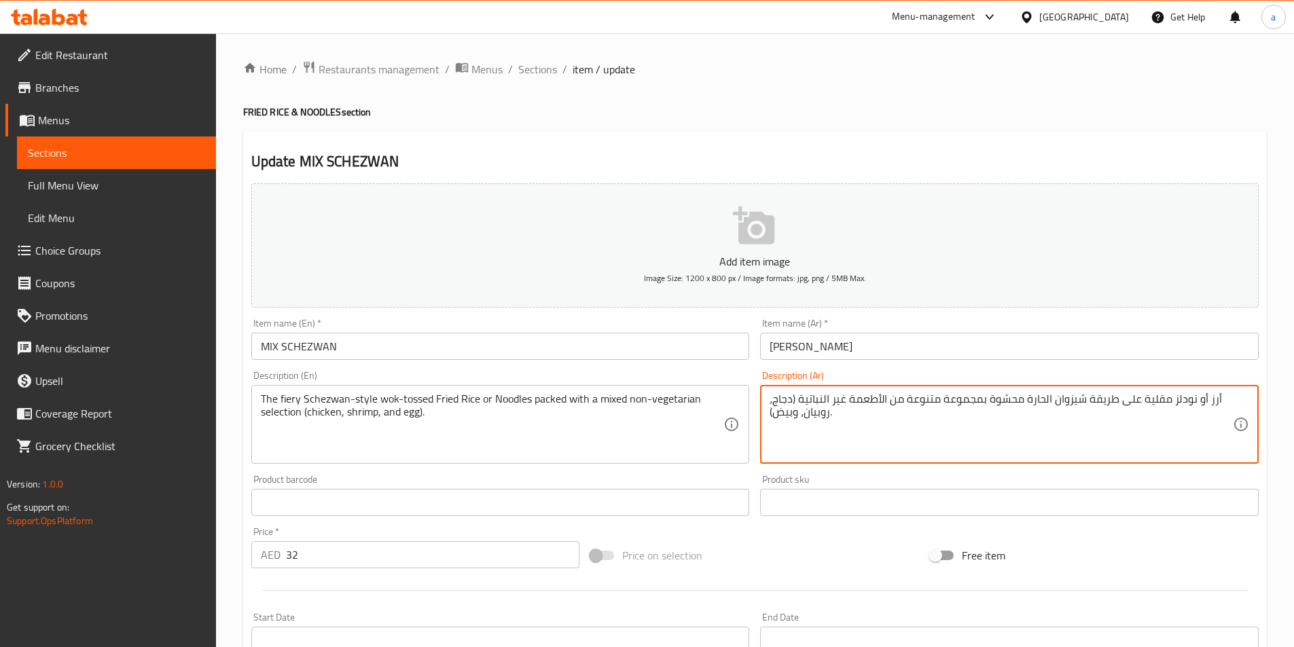
drag, startPoint x: 1142, startPoint y: 401, endPoint x: 1167, endPoint y: 405, distance: 24.8
drag, startPoint x: 810, startPoint y: 401, endPoint x: 844, endPoint y: 402, distance: 34.0
click at [844, 402] on textarea "أرز مقلي في المقلاة أو نودلز على طريقة شيزوان الحارة محشوة بمجموعة متنوعة من ال…" at bounding box center [1001, 425] width 463 height 65
click at [837, 401] on textarea "أرز مقلي في المقلاة أو نودلز على طريقة شيزوان الحارة محشوة بمجموعة متنوعة من ال…" at bounding box center [1001, 425] width 463 height 65
drag, startPoint x: 811, startPoint y: 399, endPoint x: 850, endPoint y: 397, distance: 38.8
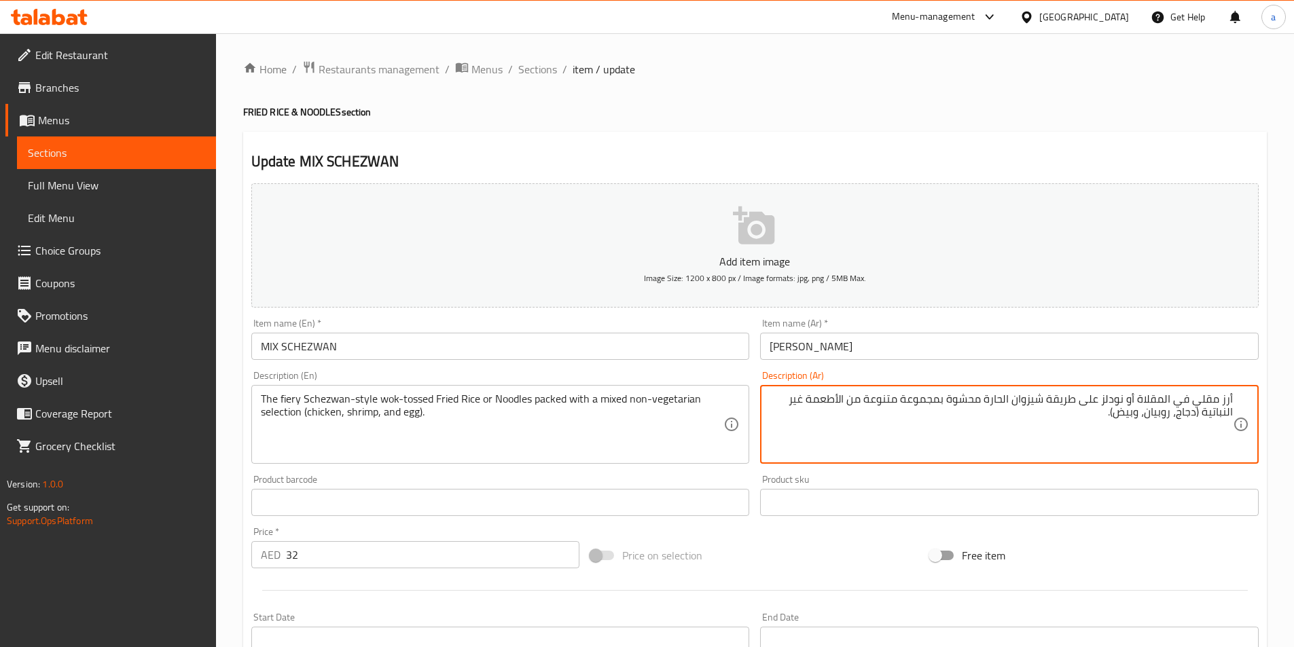
click at [850, 397] on textarea "أرز مقلي في المقلاة أو نودلز على طريقة شيزوان الحارة محشوة بمجموعة متنوعة من ال…" at bounding box center [1001, 425] width 463 height 65
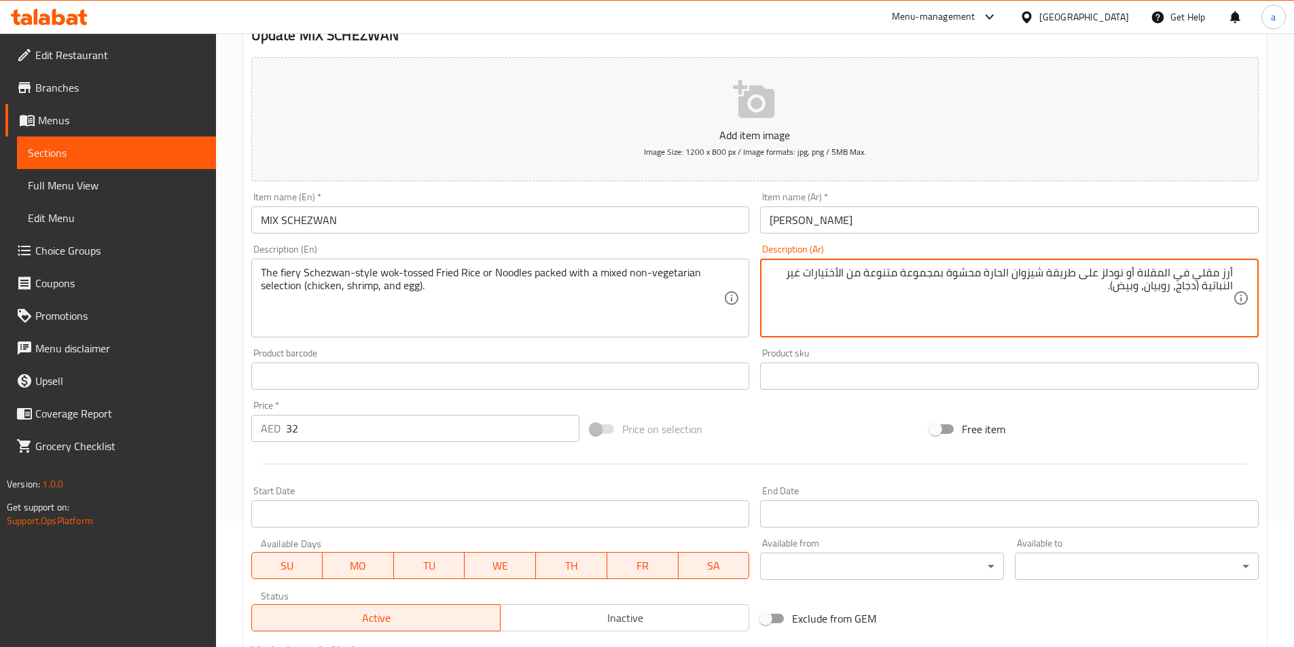
scroll to position [335, 0]
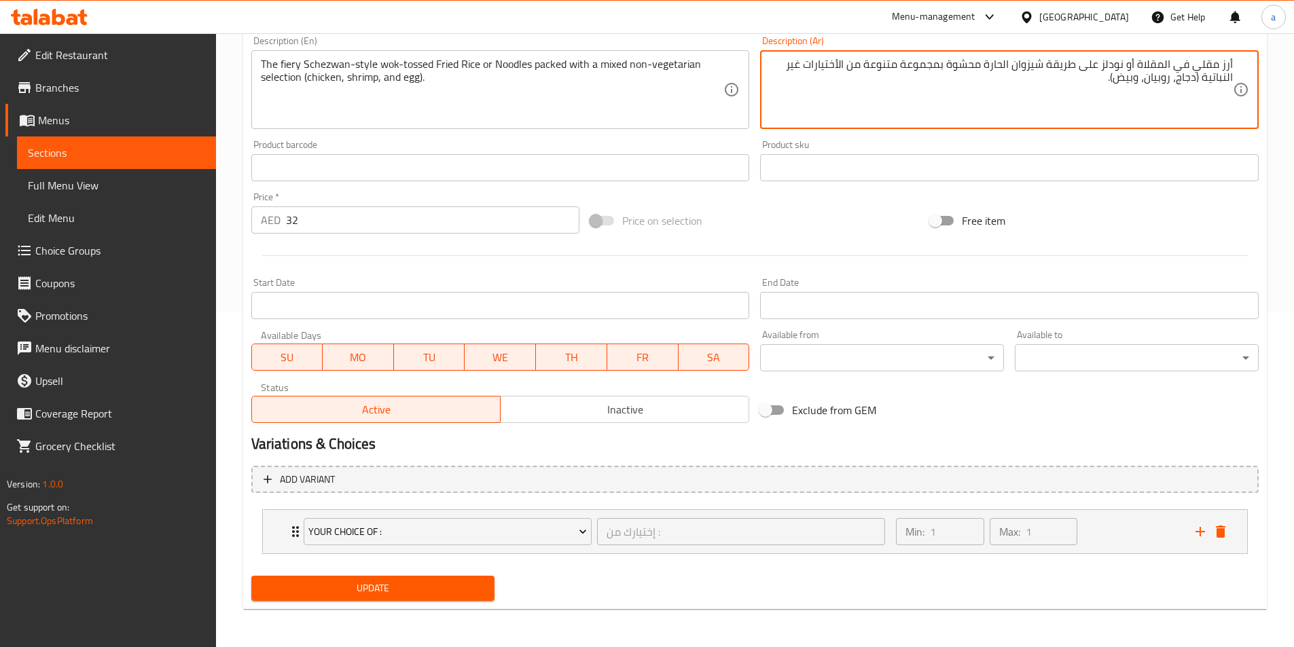
type textarea "أرز مقلي في المقلاة أو نودلز على طريقة شيزوان الحارة محشوة بمجموعة متنوعة من ال…"
click at [400, 583] on span "Update" at bounding box center [373, 588] width 222 height 17
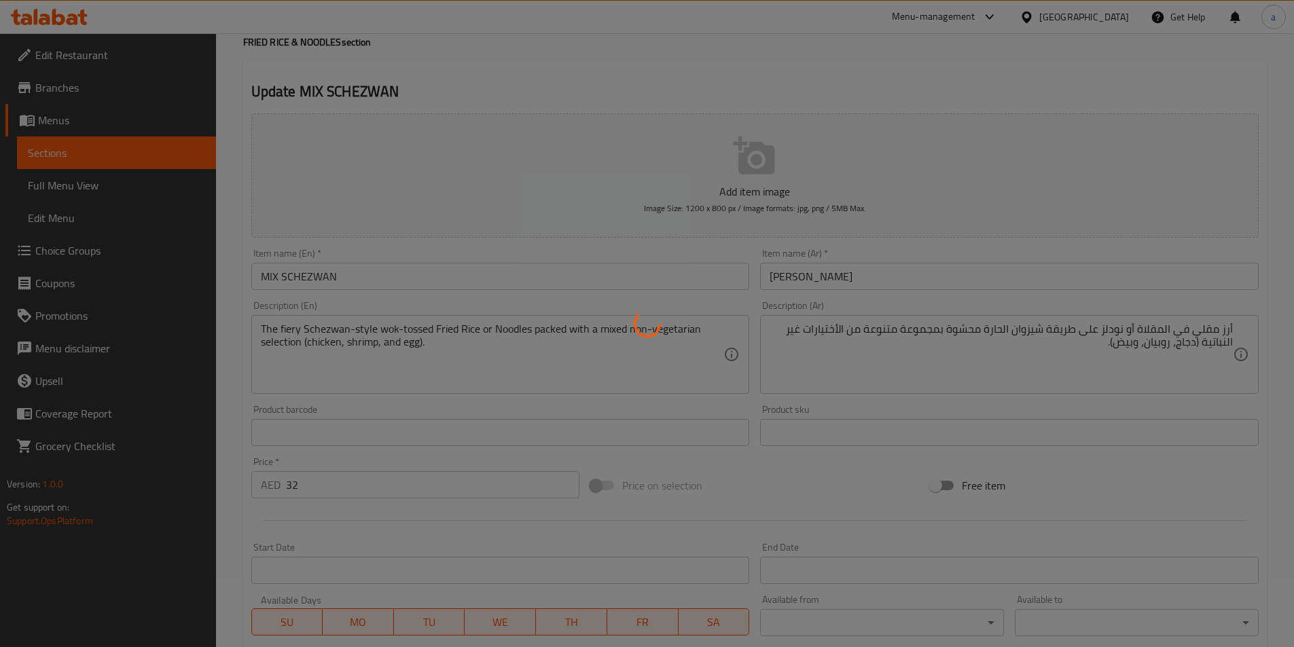
scroll to position [0, 0]
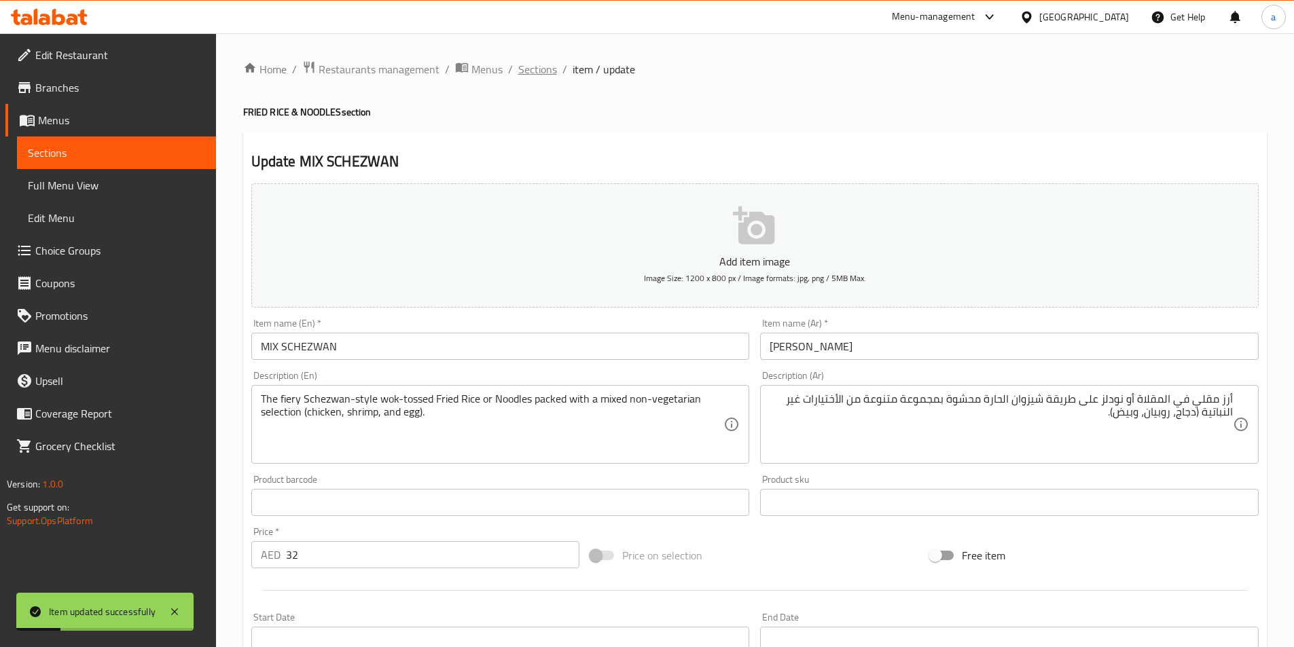
click at [522, 71] on span "Sections" at bounding box center [537, 69] width 39 height 16
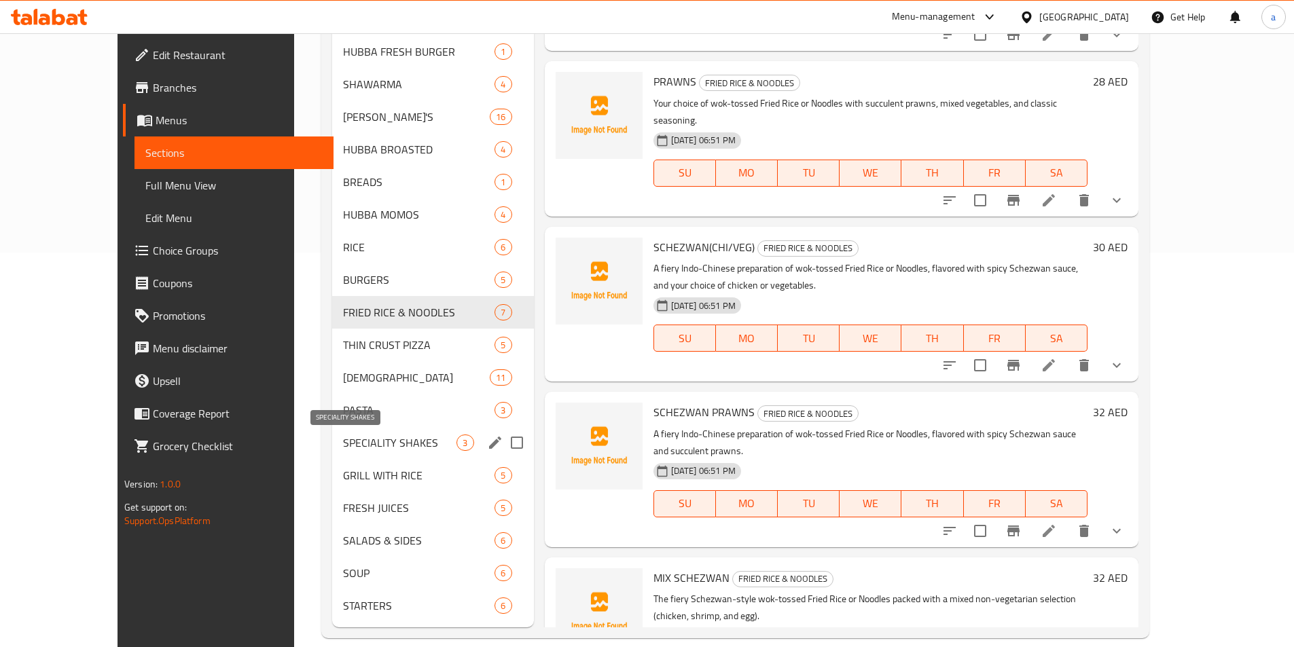
scroll to position [413, 0]
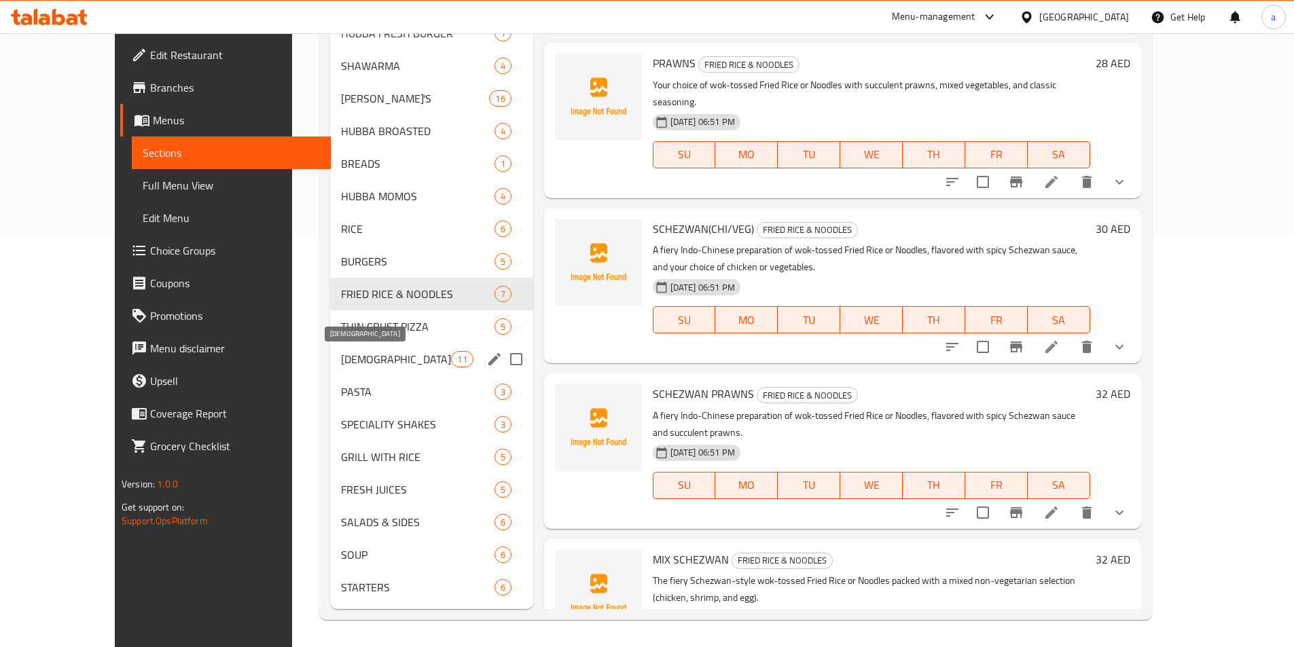
click at [341, 359] on span "[DEMOGRAPHIC_DATA]" at bounding box center [396, 359] width 110 height 16
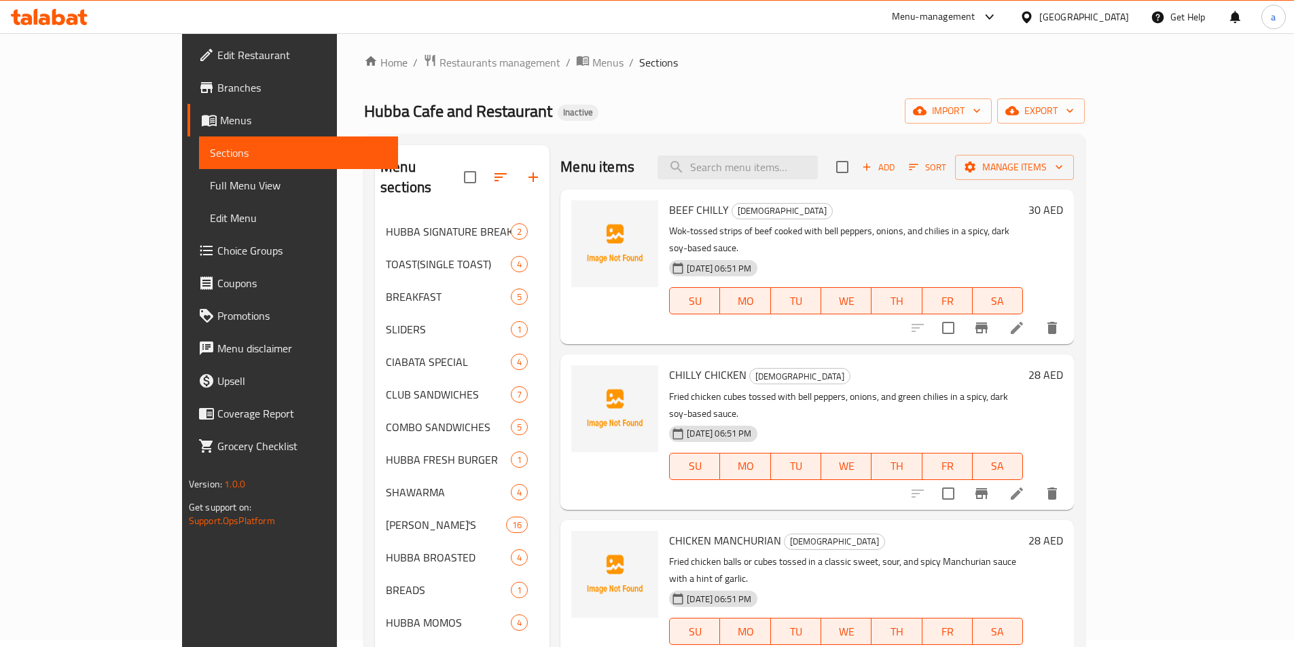
scroll to position [5, 0]
click at [1025, 487] on icon at bounding box center [1017, 495] width 16 height 16
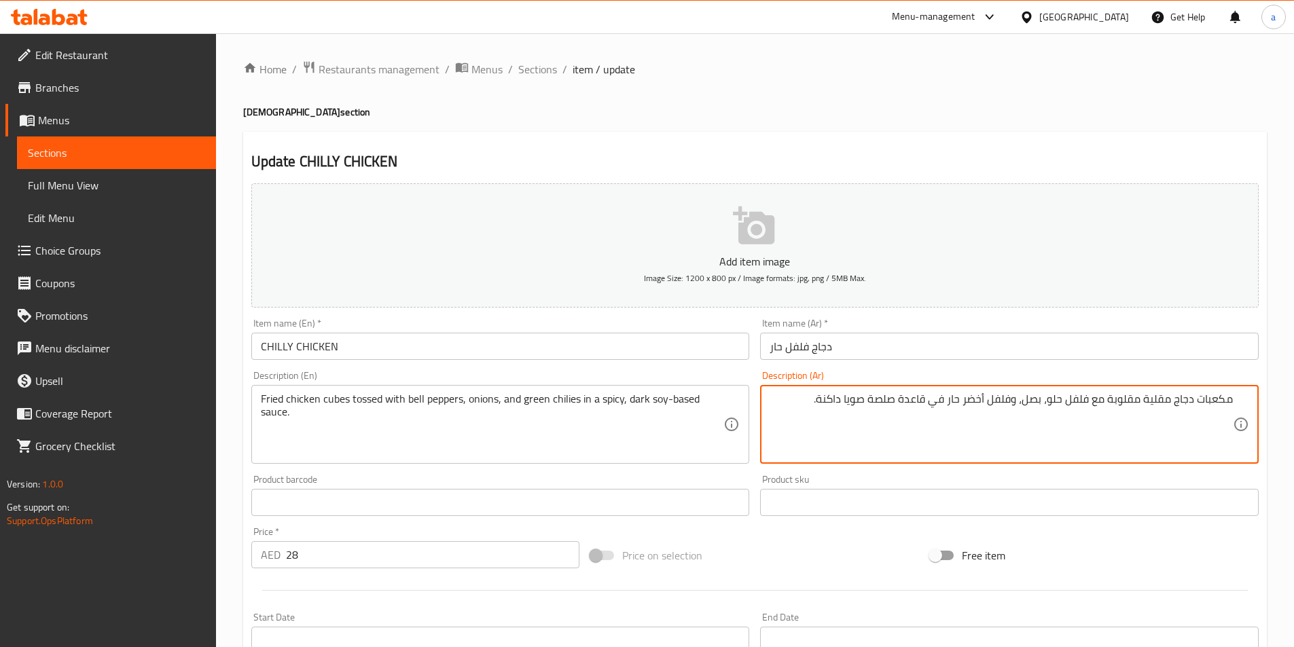
drag, startPoint x: 905, startPoint y: 397, endPoint x: 929, endPoint y: 399, distance: 24.5
click at [929, 399] on textarea "مكعبات دجاج مقلية مقلوبة مع فلفل حلو، بصل، وفلفل أخضر حار في قاعدة صلصة صويا دا…" at bounding box center [1001, 425] width 463 height 65
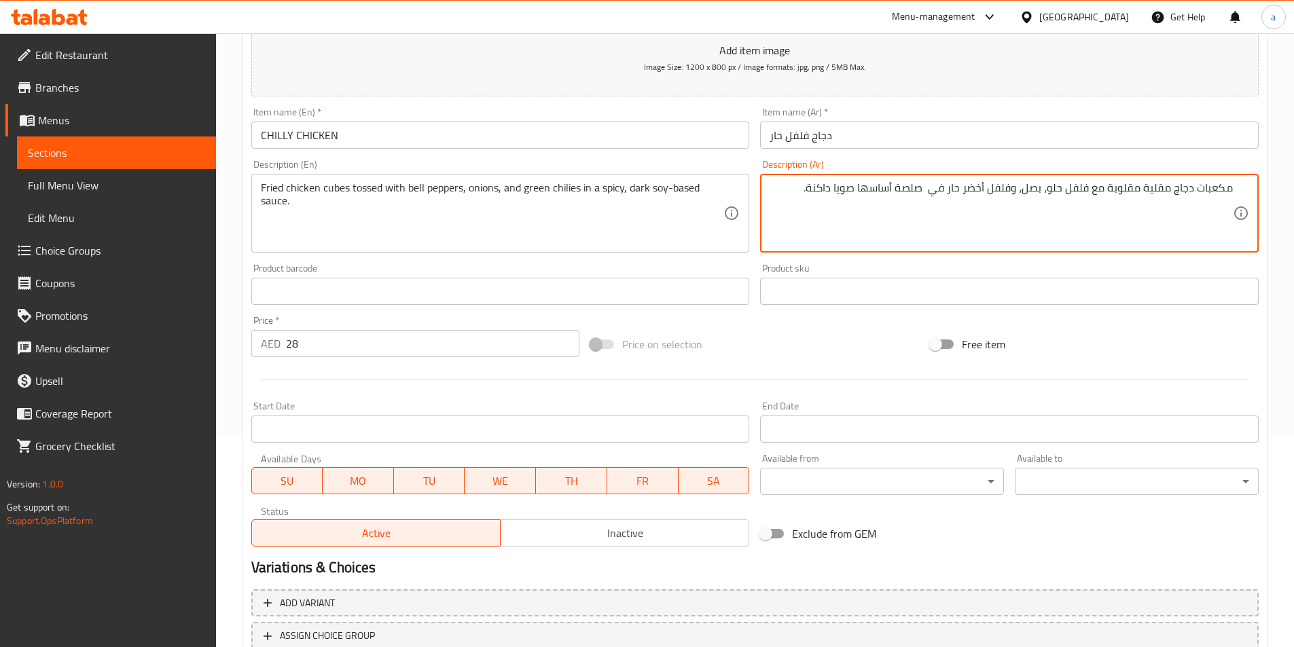
scroll to position [312, 0]
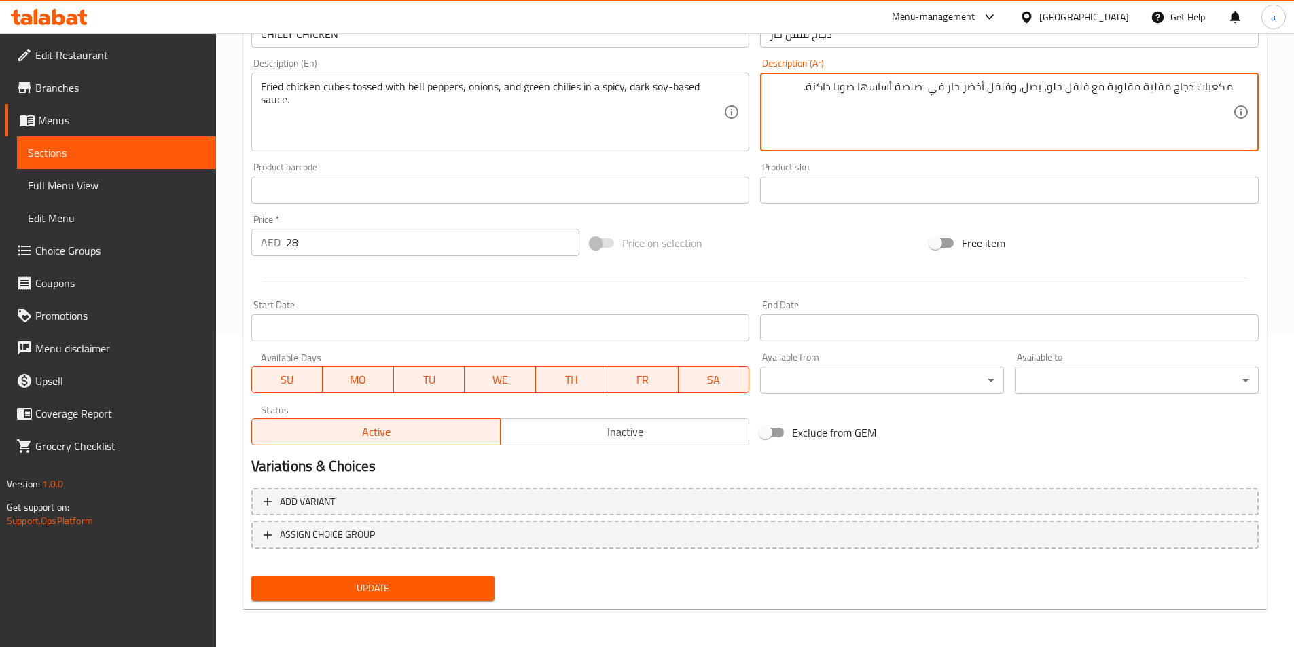
type textarea "مكعبات دجاج مقلية مقلوبة مع فلفل حلو، بصل، وفلفل أخضر حار في صلصة أساسها صويا د…"
click at [379, 576] on button "Update" at bounding box center [373, 588] width 244 height 25
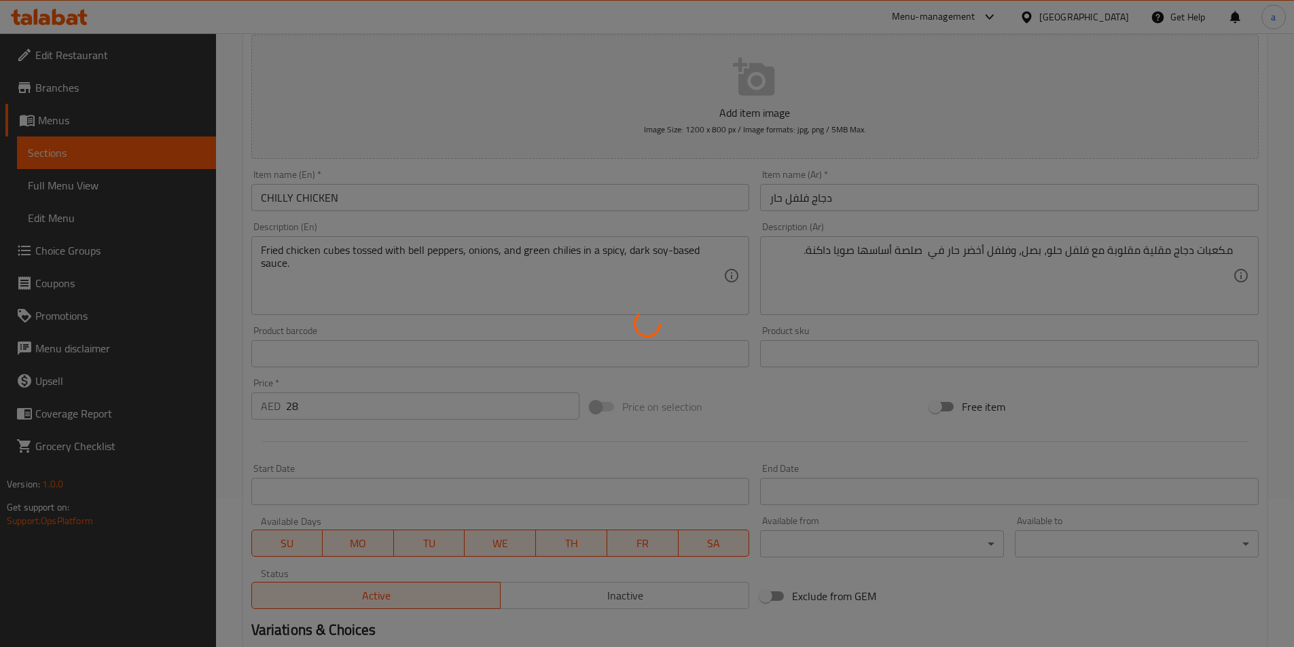
scroll to position [0, 0]
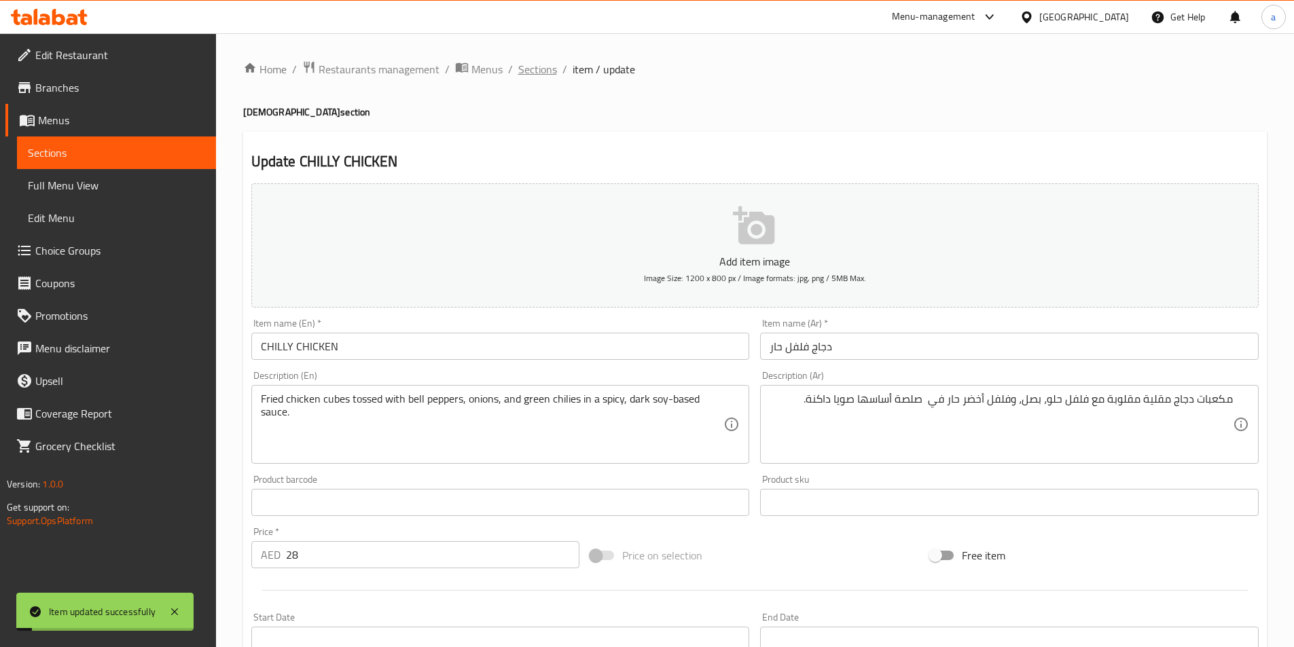
click at [531, 62] on span "Sections" at bounding box center [537, 69] width 39 height 16
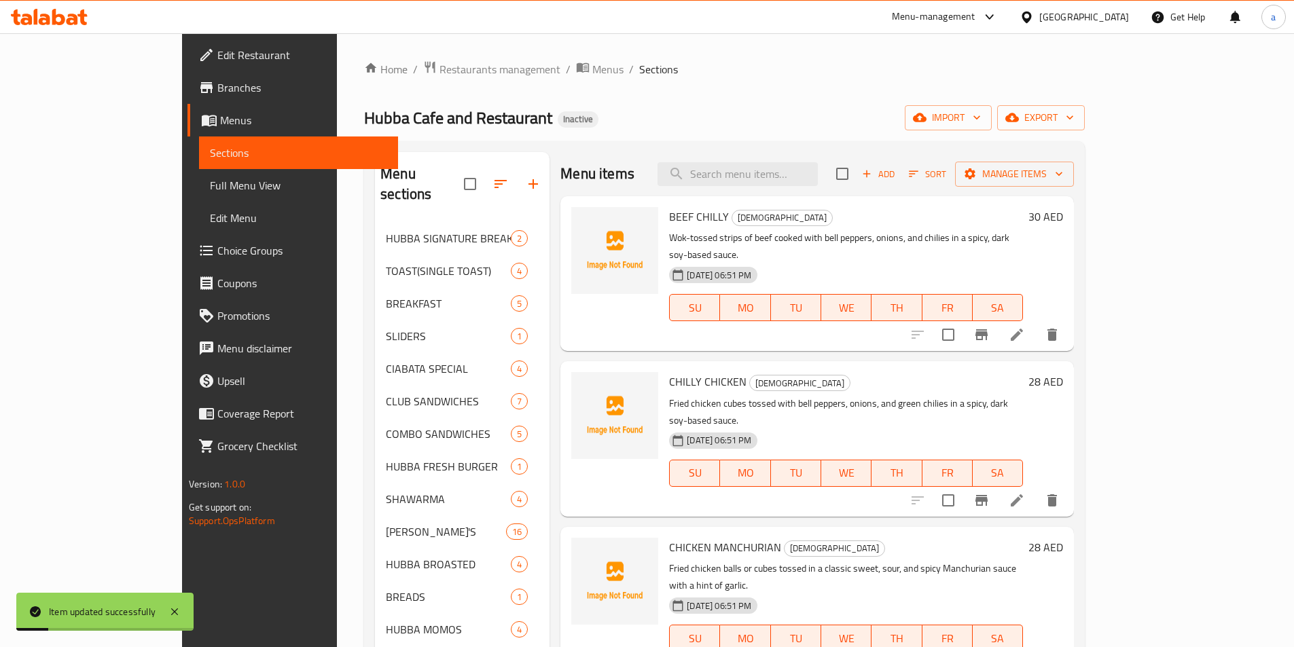
scroll to position [136, 0]
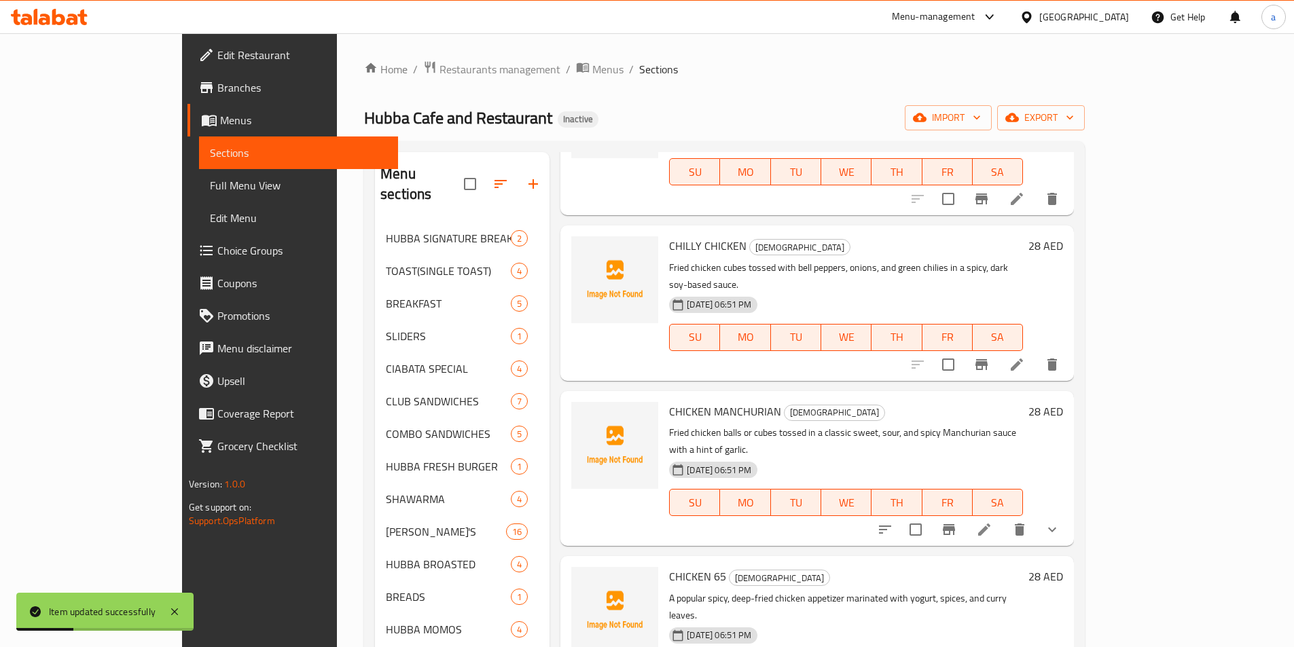
click at [992, 522] on icon at bounding box center [984, 530] width 16 height 16
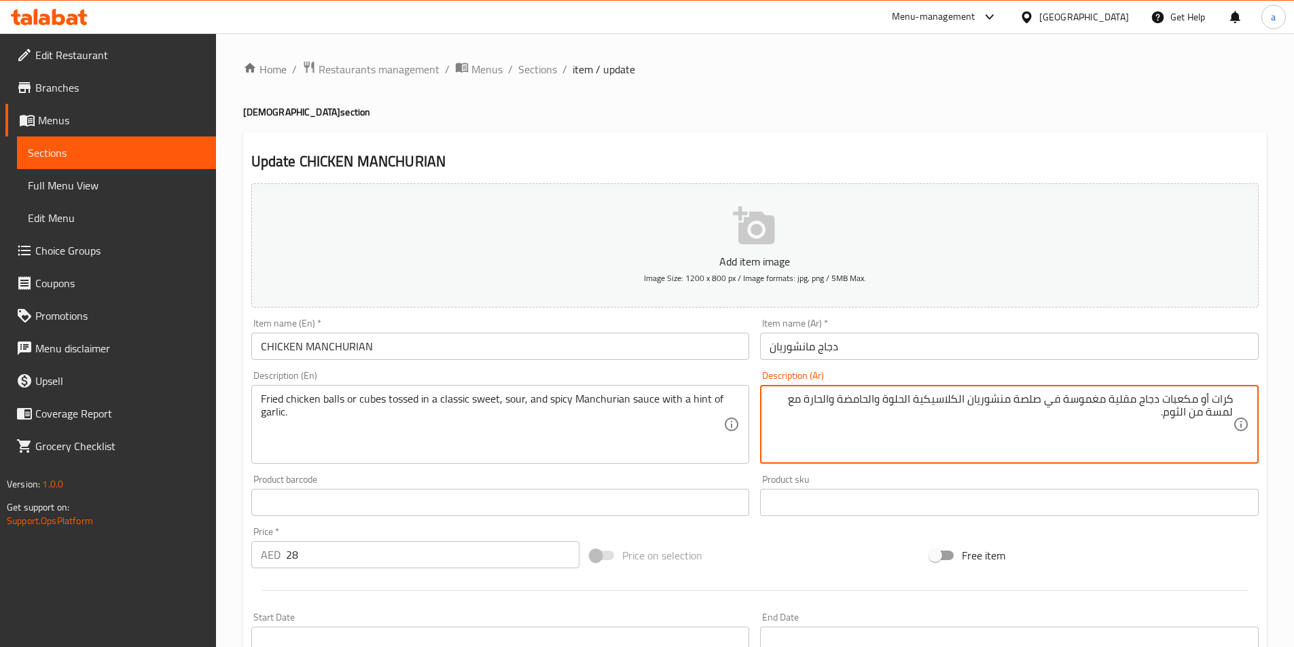
click at [1157, 400] on textarea "كرات أو مكعبات دجاج مقلية مغموسة في صلصة منشوريان الكلاسيكية الحلوة والحامضة وا…" at bounding box center [1001, 425] width 463 height 65
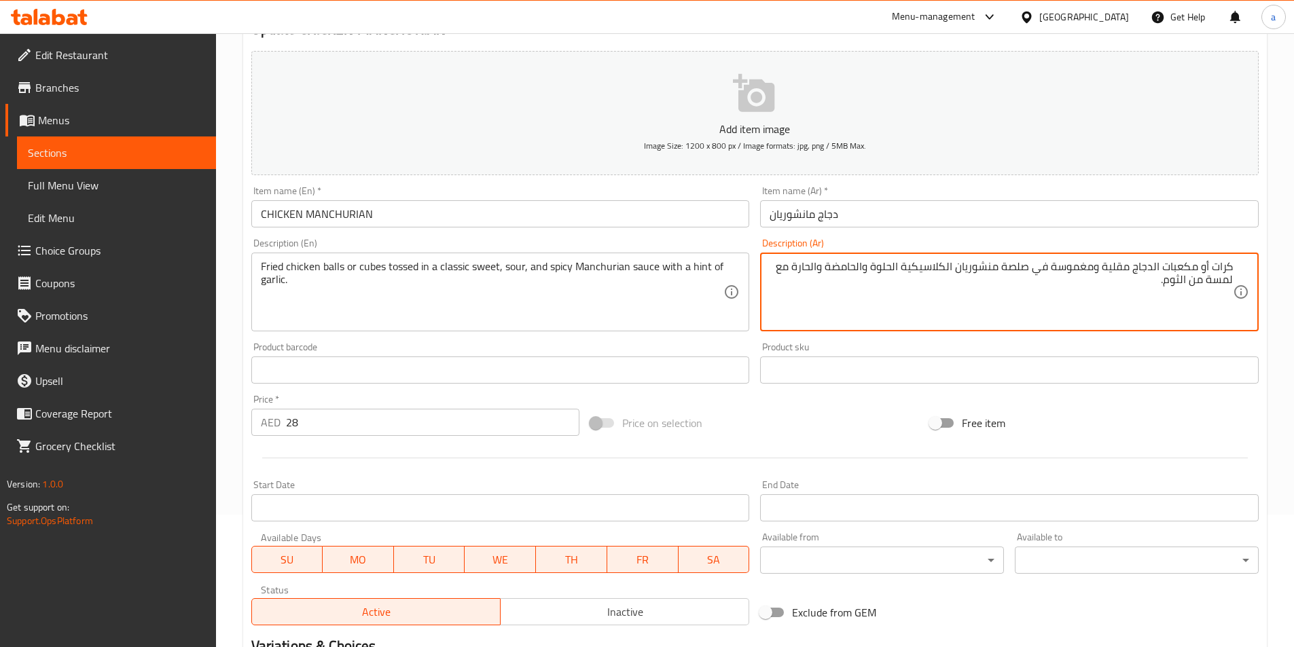
scroll to position [335, 0]
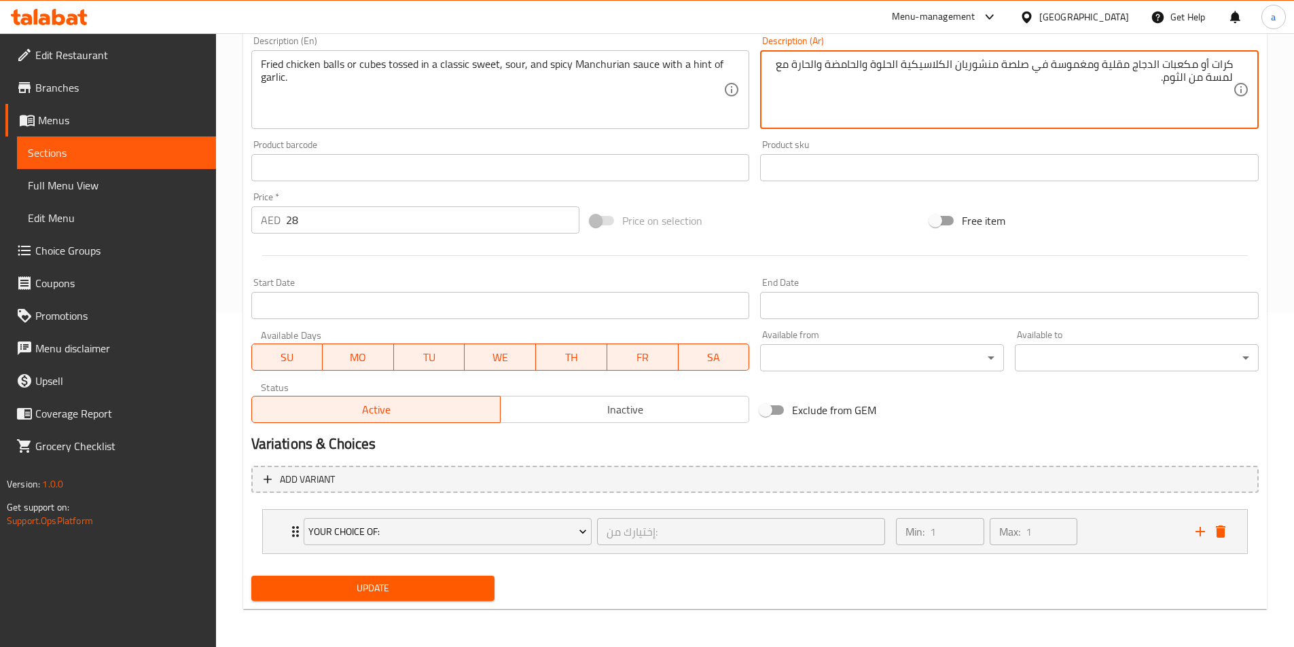
type textarea "كرات أو مكعبات الدجاج مقلية ومغموسة في صلصة منشوريان الكلاسيكية الحلوة والحامضة…"
click at [377, 588] on span "Update" at bounding box center [373, 588] width 222 height 17
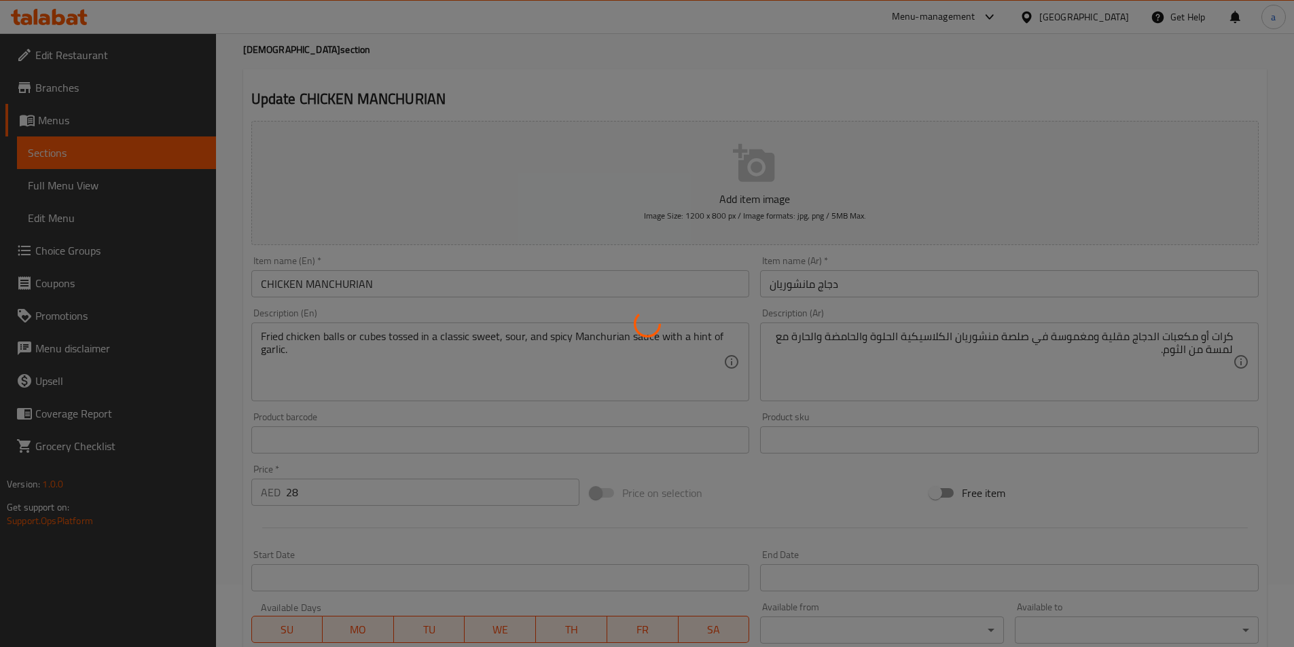
scroll to position [0, 0]
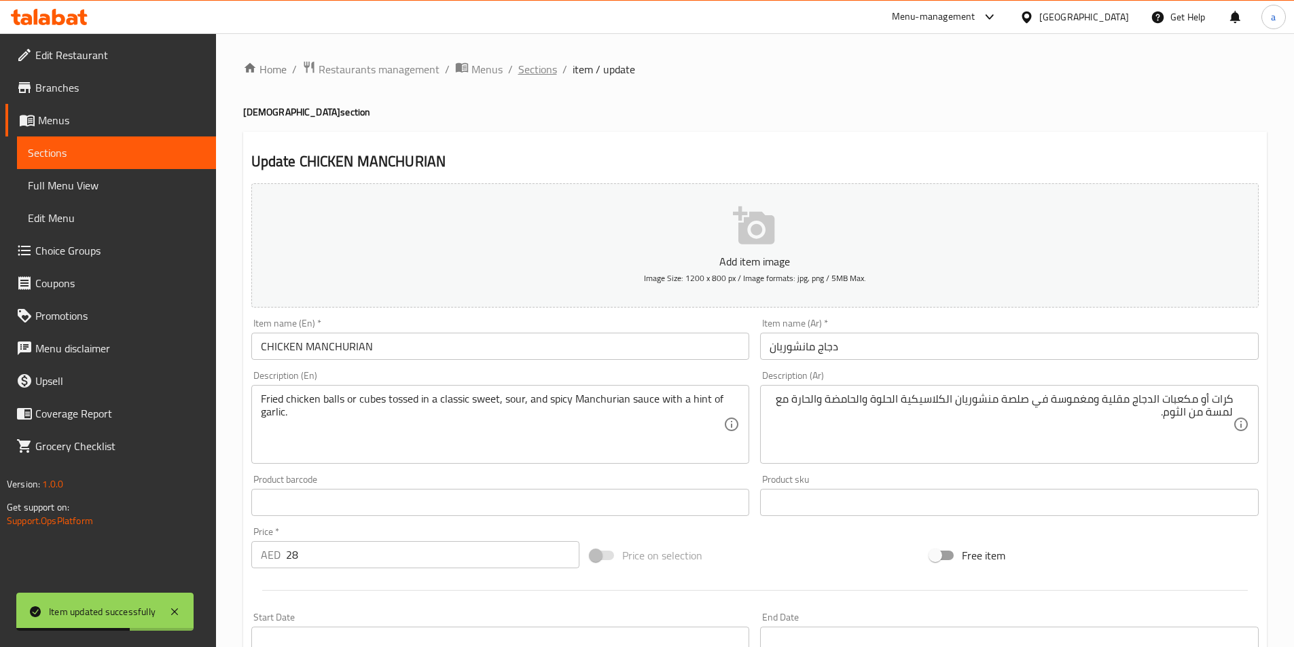
click at [531, 68] on span "Sections" at bounding box center [537, 69] width 39 height 16
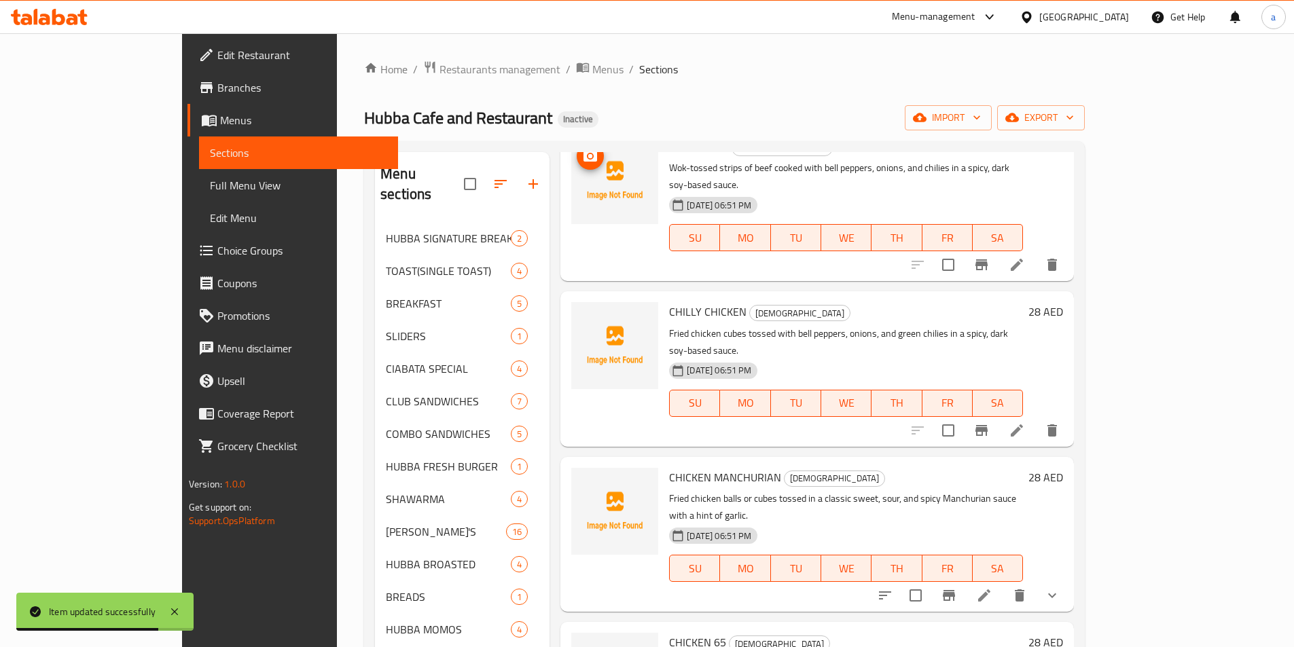
scroll to position [543, 0]
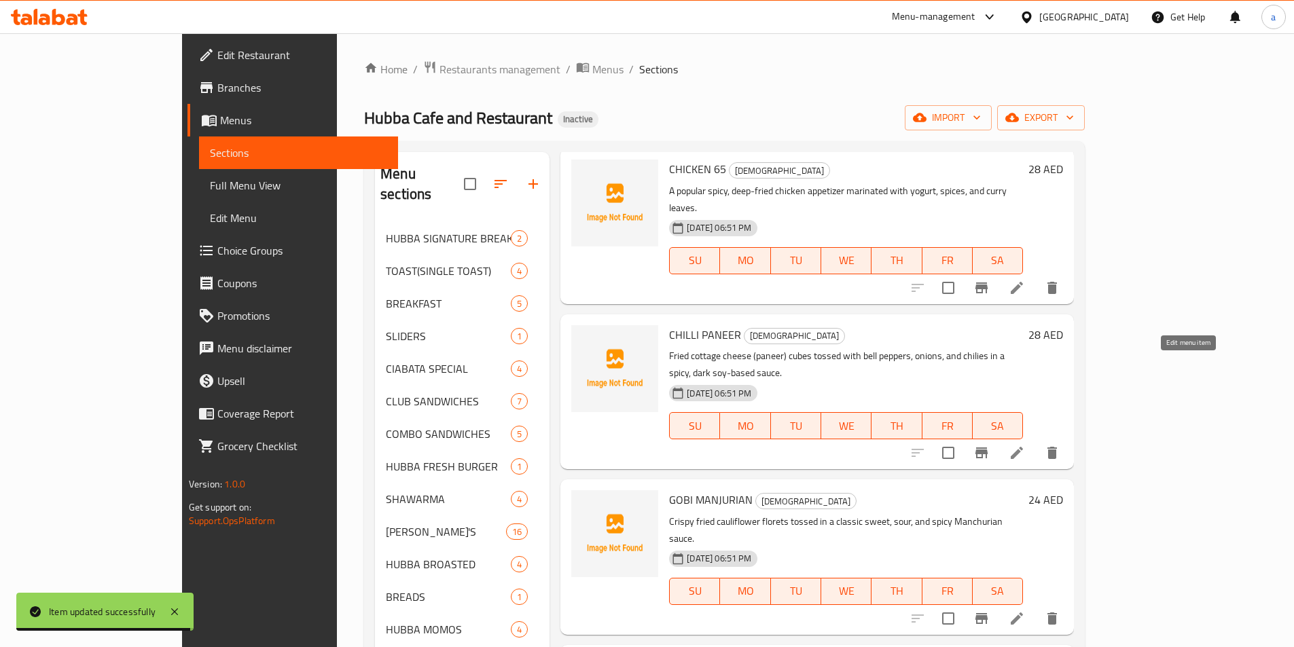
click at [1025, 445] on icon at bounding box center [1017, 453] width 16 height 16
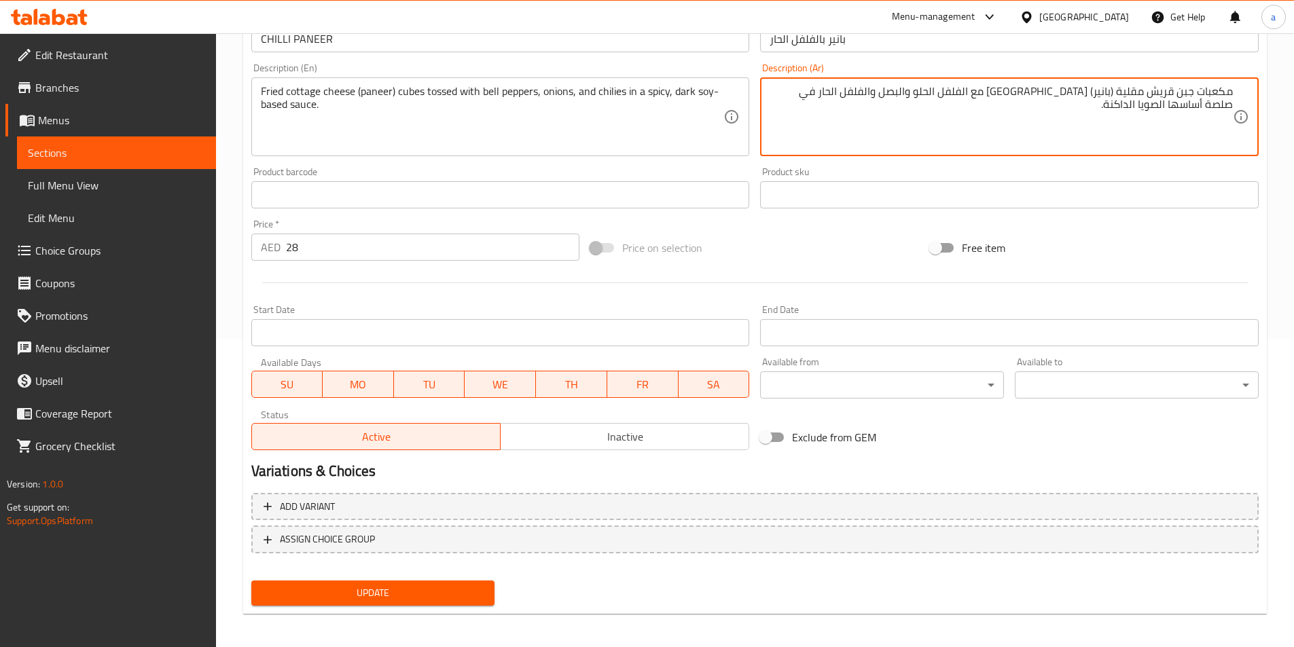
scroll to position [312, 0]
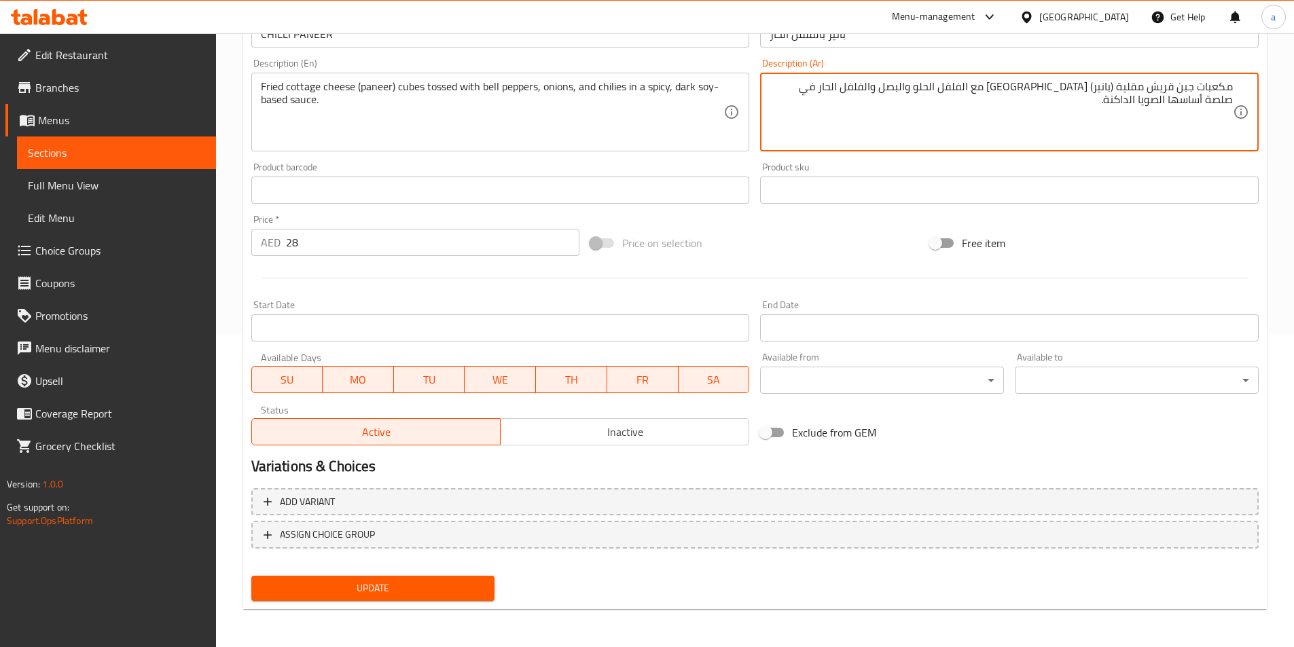
type textarea "مكعبات جبن قريش مقلية (بانير) [GEOGRAPHIC_DATA] مع الفلفل الحلو والبصل والفلفل …"
click at [384, 591] on span "Update" at bounding box center [373, 588] width 222 height 17
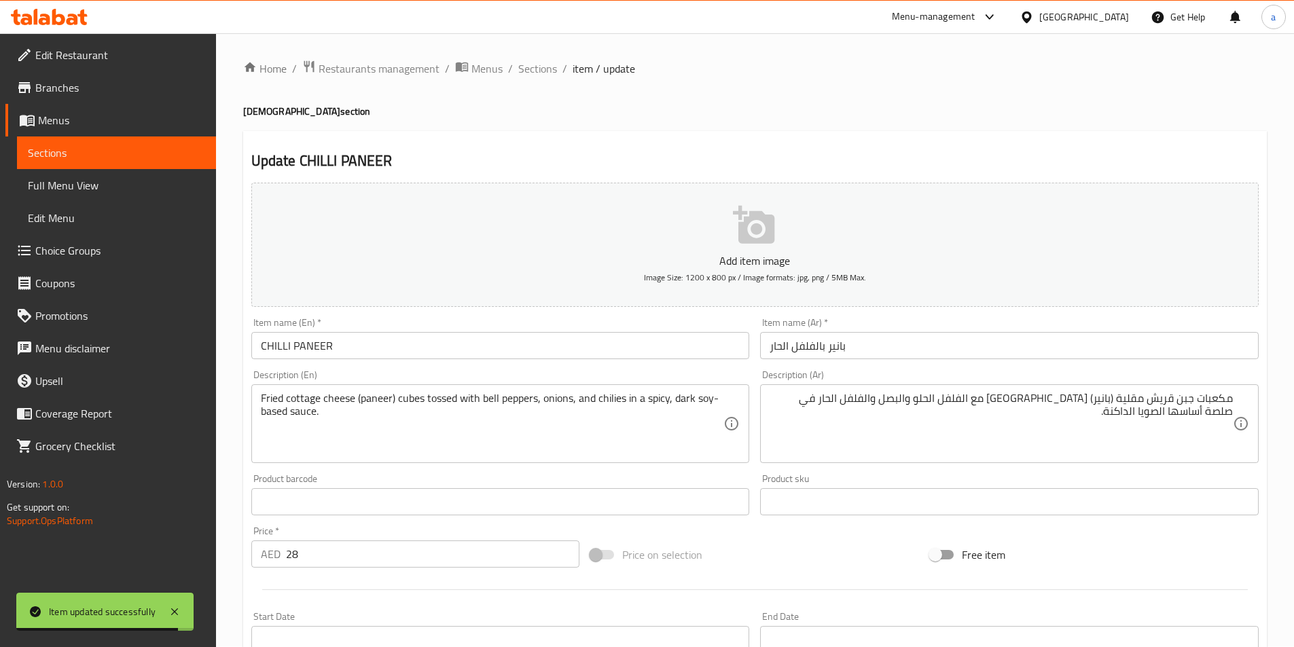
scroll to position [0, 0]
click at [539, 67] on span "Sections" at bounding box center [537, 69] width 39 height 16
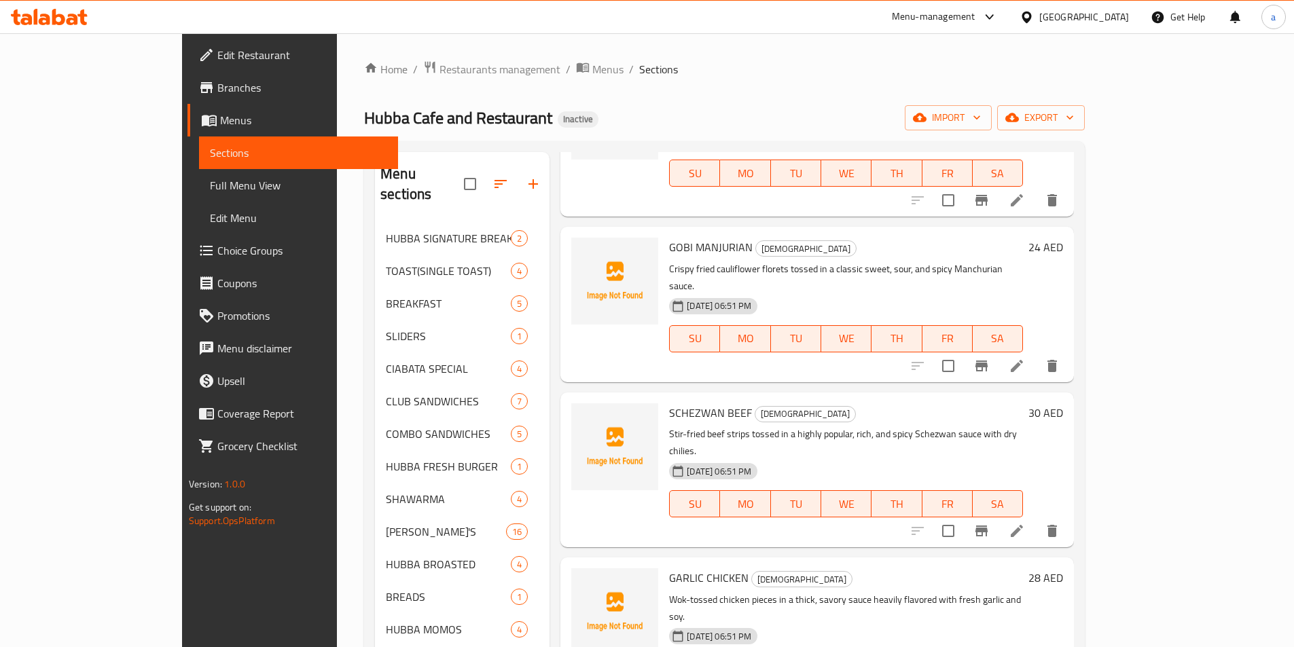
scroll to position [340, 0]
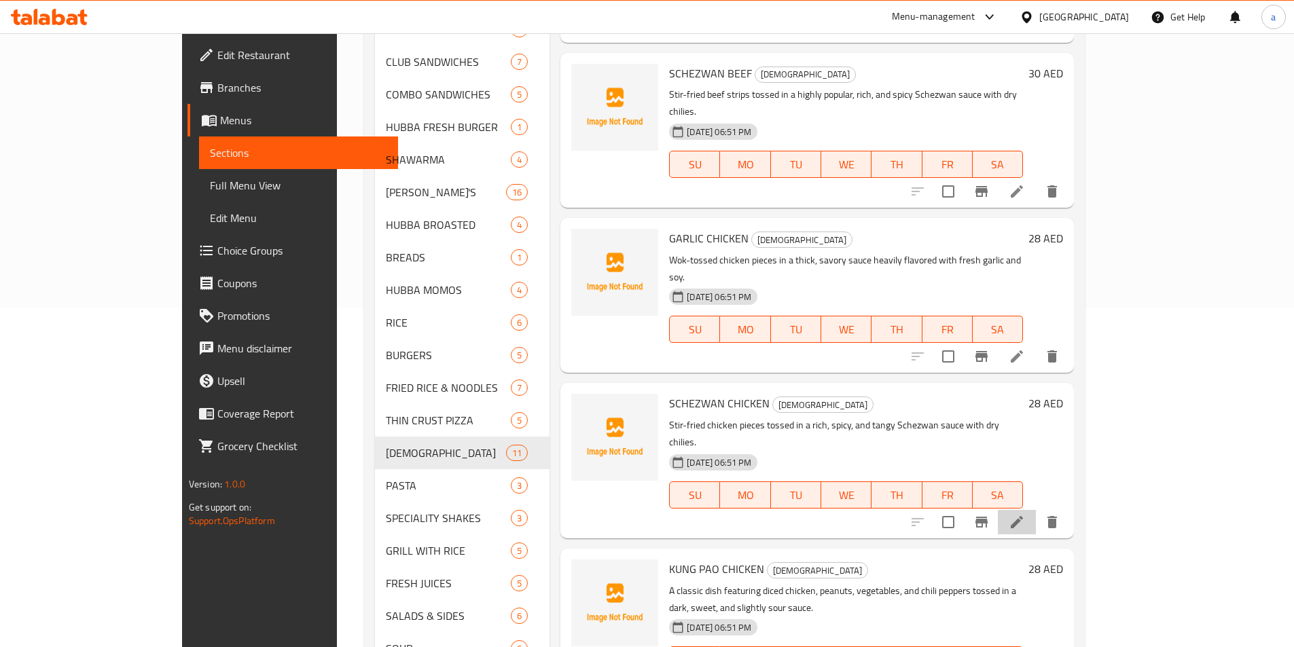
click at [1036, 510] on li at bounding box center [1017, 522] width 38 height 24
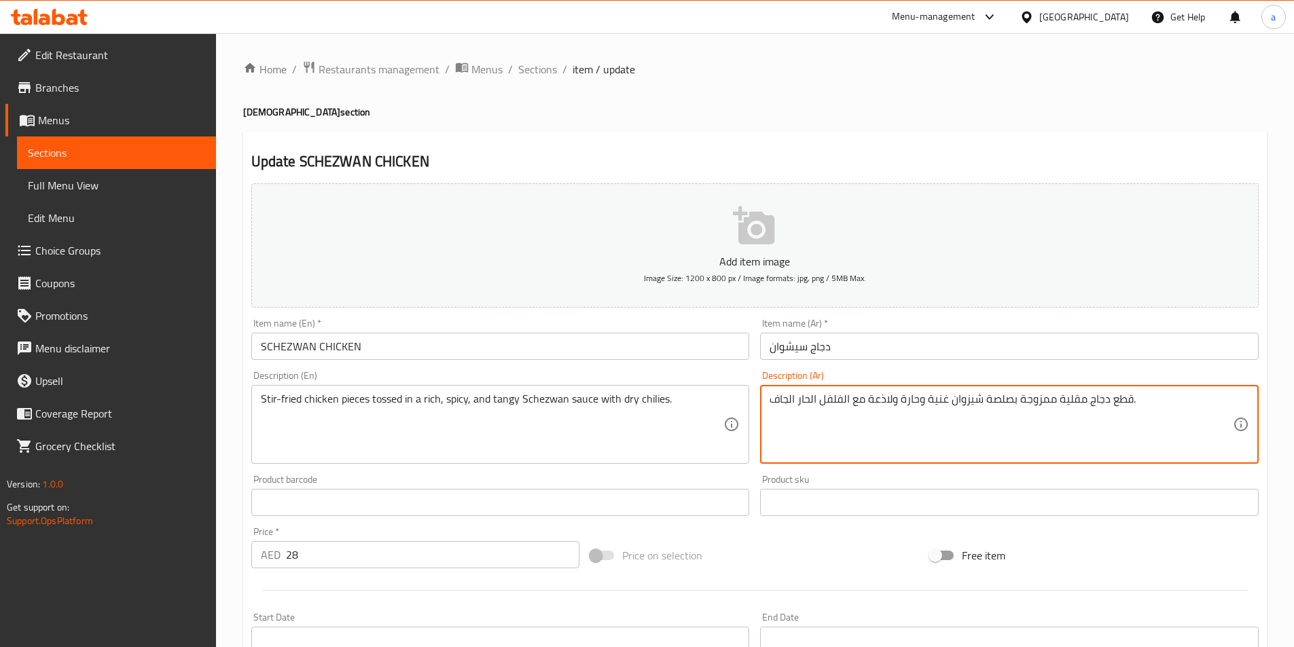
drag, startPoint x: 951, startPoint y: 404, endPoint x: 979, endPoint y: 408, distance: 28.1
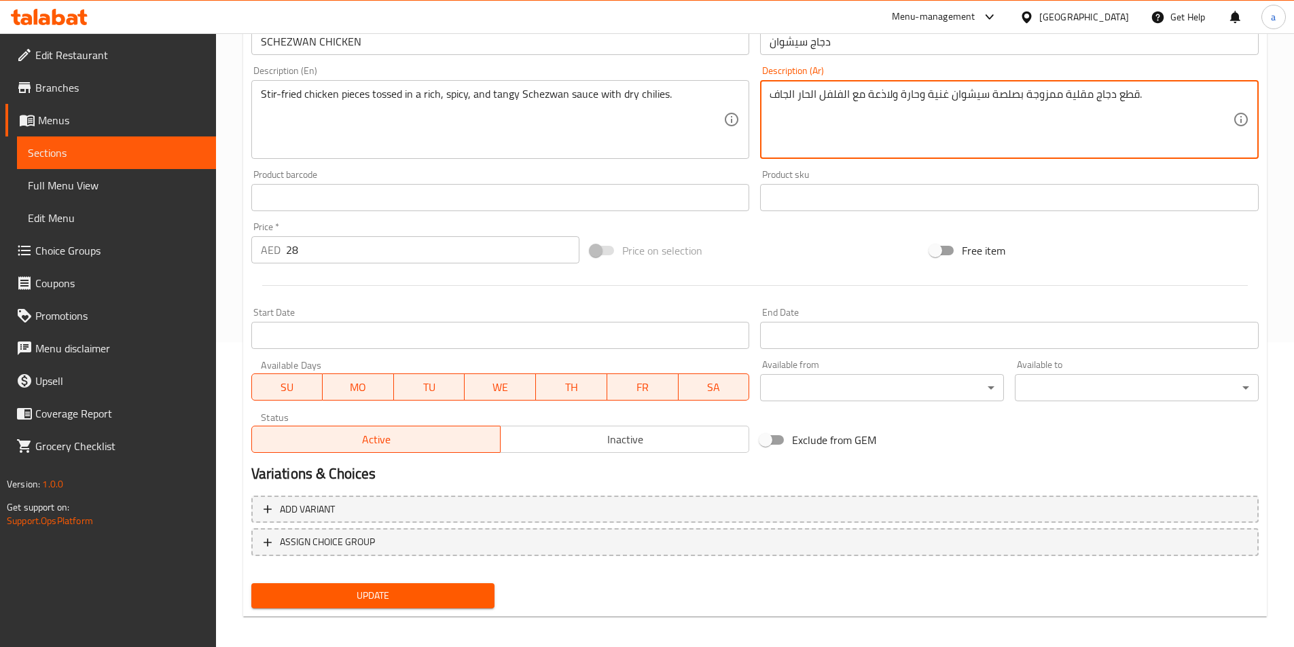
scroll to position [312, 0]
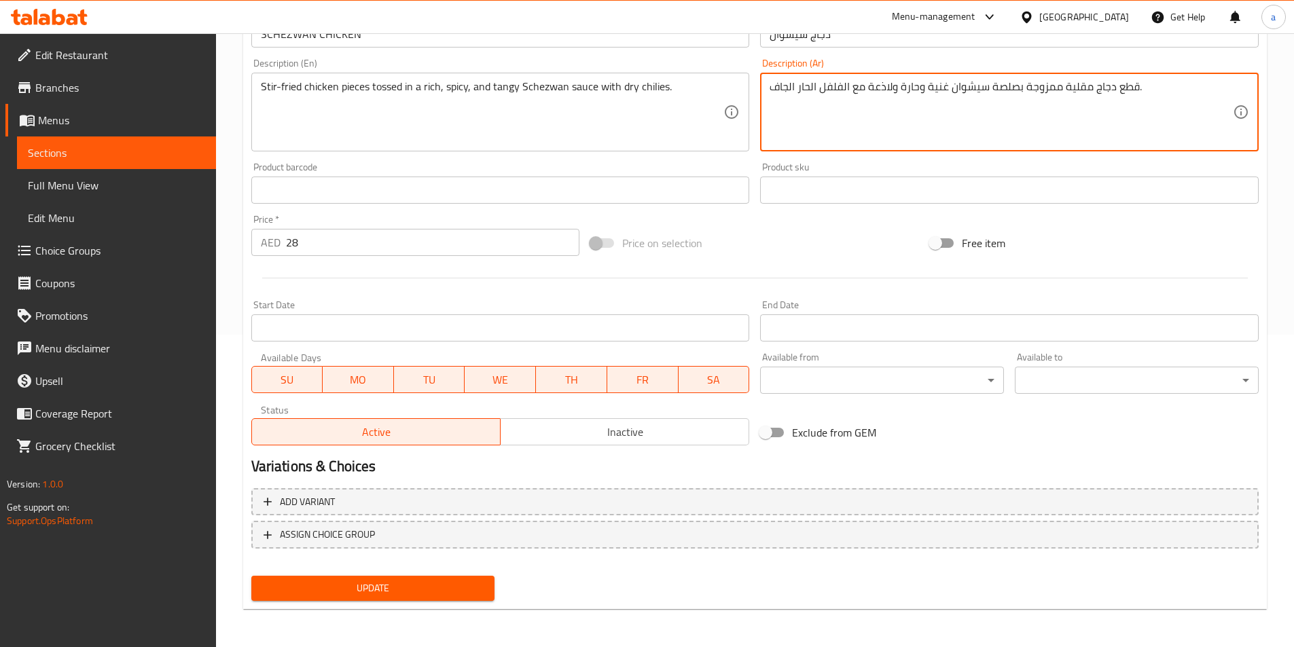
type textarea "قطع دجاج مقلية ممزوجة بصلصة سيشوان غنية وحارة ولاذعة مع الفلفل الحار الجاف."
click at [427, 581] on span "Update" at bounding box center [373, 588] width 222 height 17
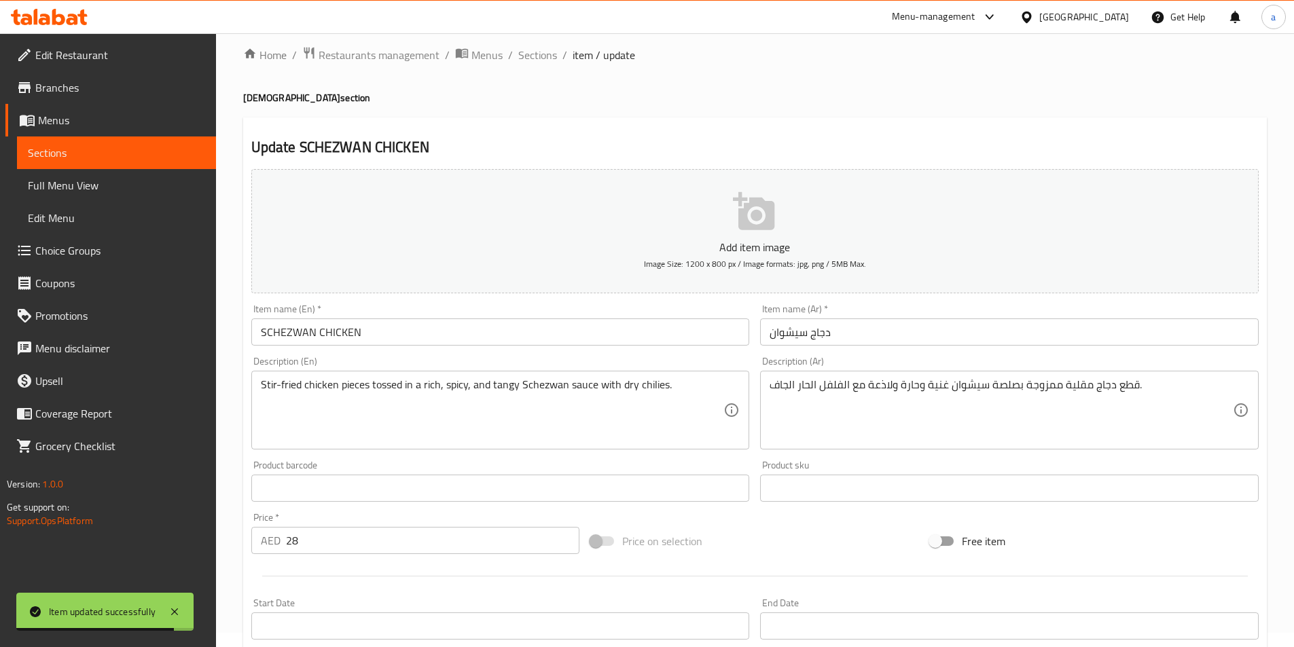
scroll to position [0, 0]
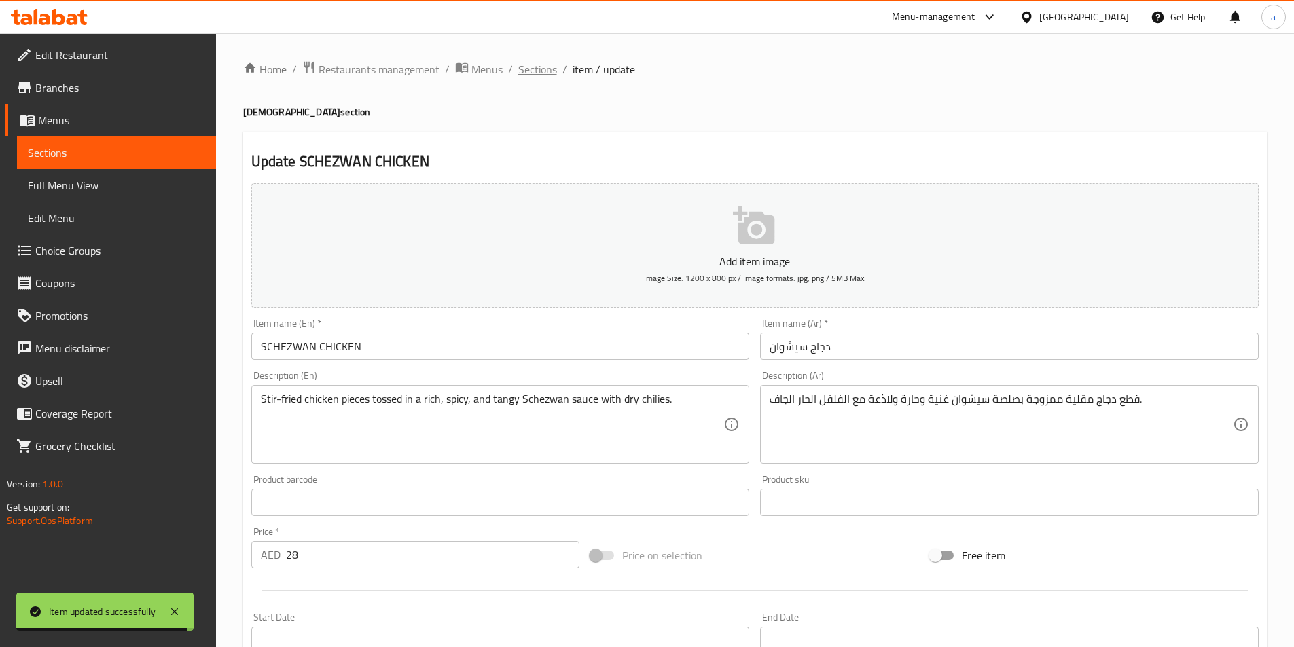
click at [526, 69] on span "Sections" at bounding box center [537, 69] width 39 height 16
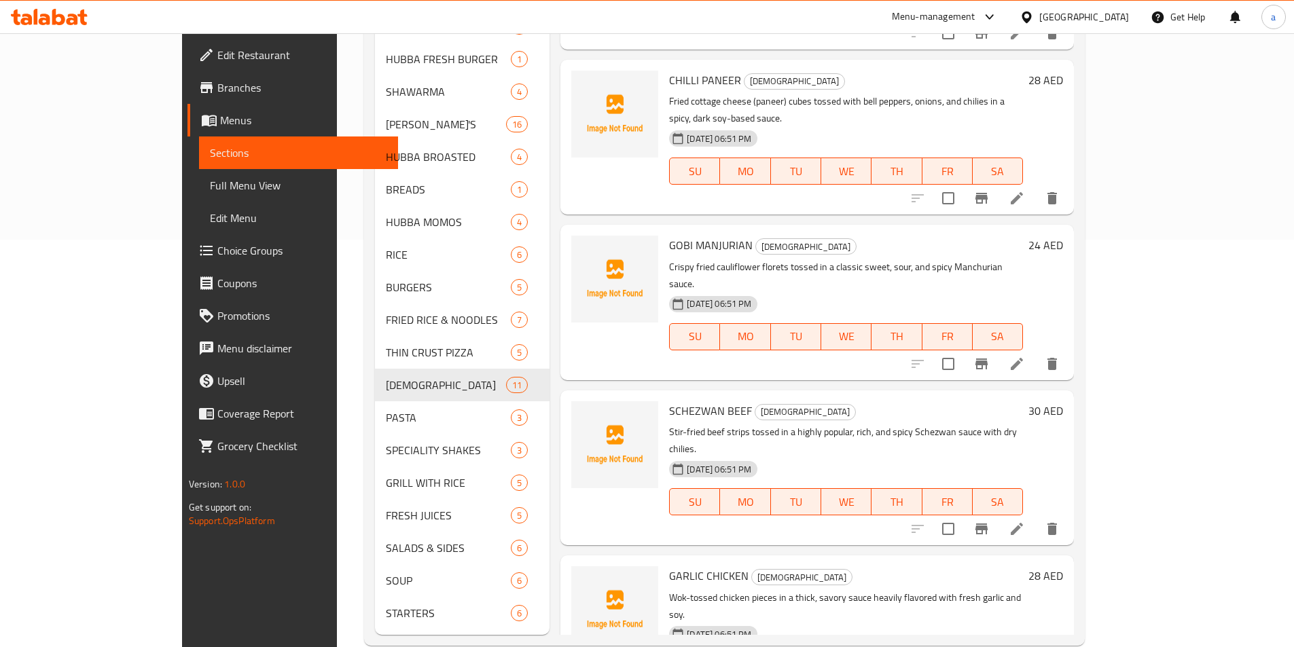
scroll to position [408, 0]
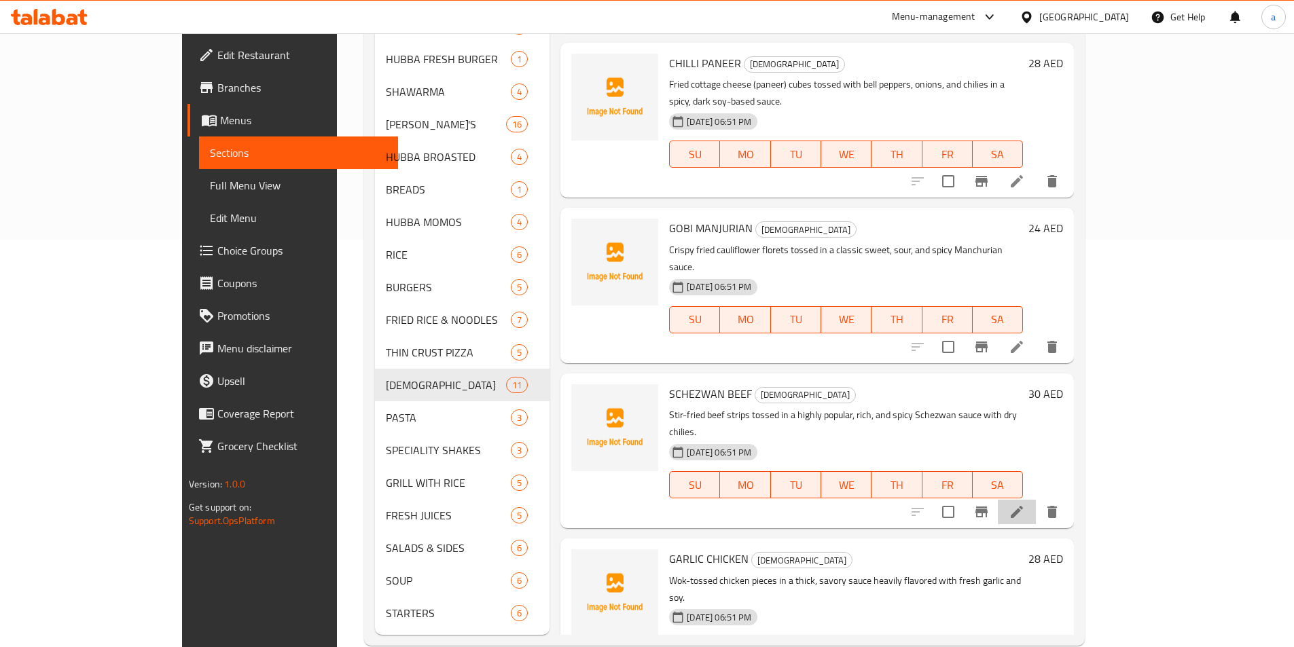
click at [1036, 500] on li at bounding box center [1017, 512] width 38 height 24
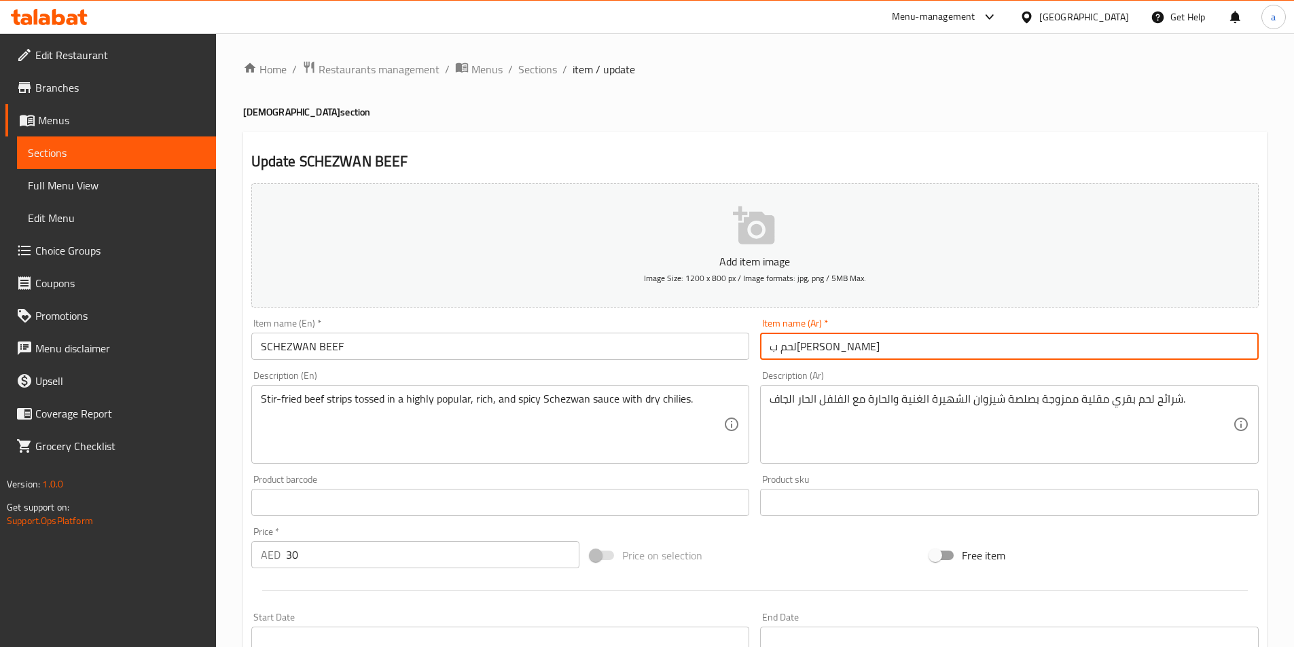
drag, startPoint x: 769, startPoint y: 348, endPoint x: 799, endPoint y: 355, distance: 30.6
click at [799, 355] on input "لحم بقري شيزوان" at bounding box center [1009, 346] width 499 height 27
click at [789, 352] on input "لحم بقري سيشوان" at bounding box center [1009, 346] width 499 height 27
type input "لحم بقري سيشوان"
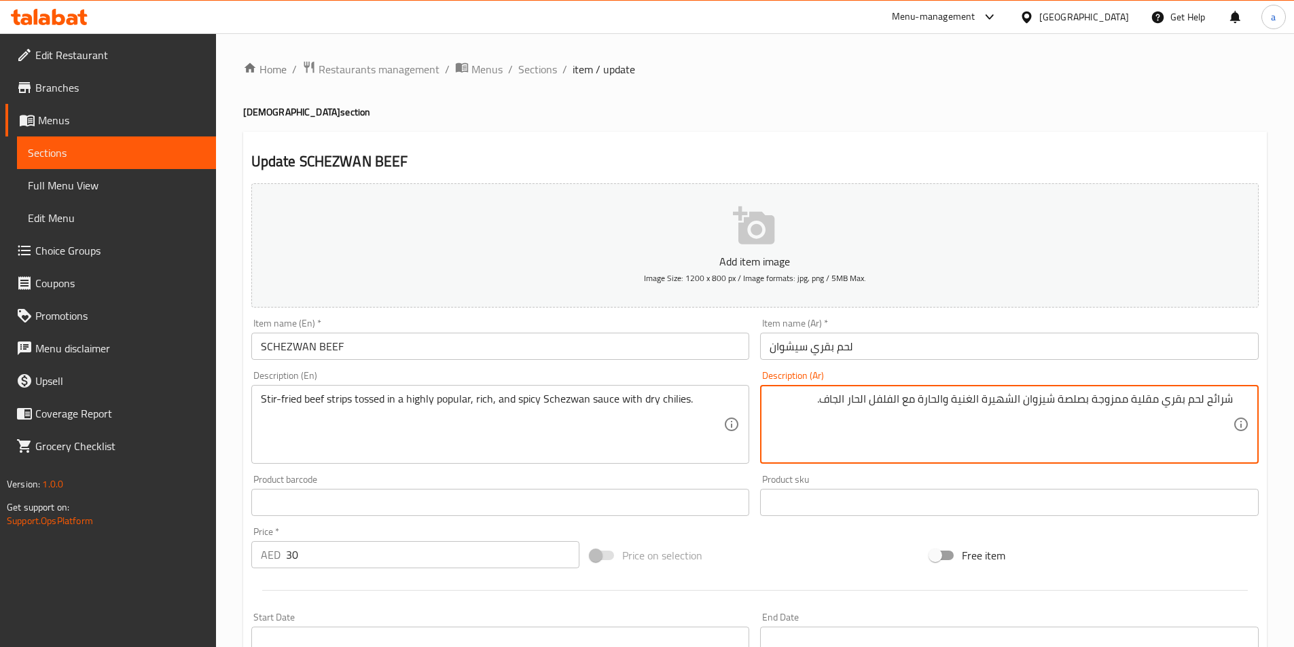
click at [1043, 403] on textarea "شرائح لحم بقري مقلية ممزوجة بصلصة شيزوان الشهيرة الغنية والحارة مع الفلفل الحار…" at bounding box center [1001, 425] width 463 height 65
click at [1036, 402] on textarea "شرائح لحم بقري مقلية ممزوجة بصلصة شيزوان الشهيرة الغنية والحارة مع الفلفل الحار…" at bounding box center [1001, 425] width 463 height 65
click at [1024, 398] on textarea "شرائح لحم بقري مقلية ممزوجة بصلصة شيزوان الشهيرة الغنية والحارة مع الفلفل الحار…" at bounding box center [1001, 425] width 463 height 65
drag, startPoint x: 1025, startPoint y: 400, endPoint x: 1055, endPoint y: 401, distance: 30.6
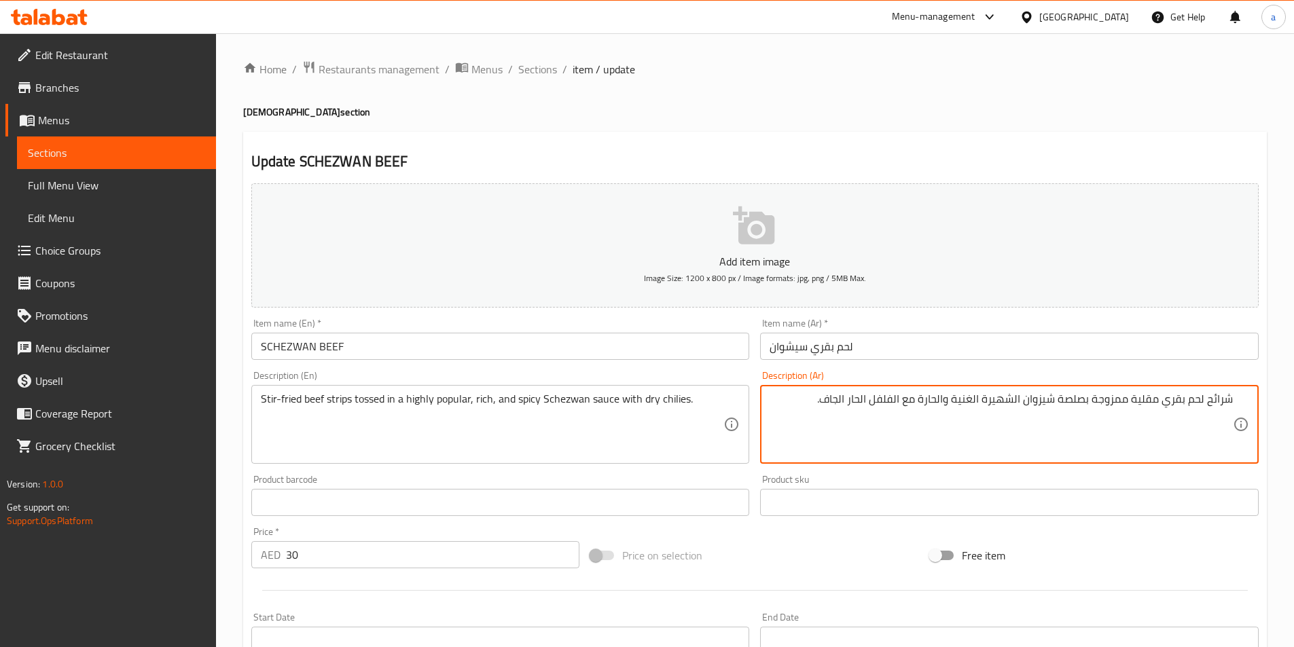
click at [1055, 401] on textarea "شرائح لحم بقري مقلية ممزوجة بصلصة شيزوان الشهيرة الغنية والحارة مع الفلفل الحار…" at bounding box center [1001, 425] width 463 height 65
paste textarea "يش"
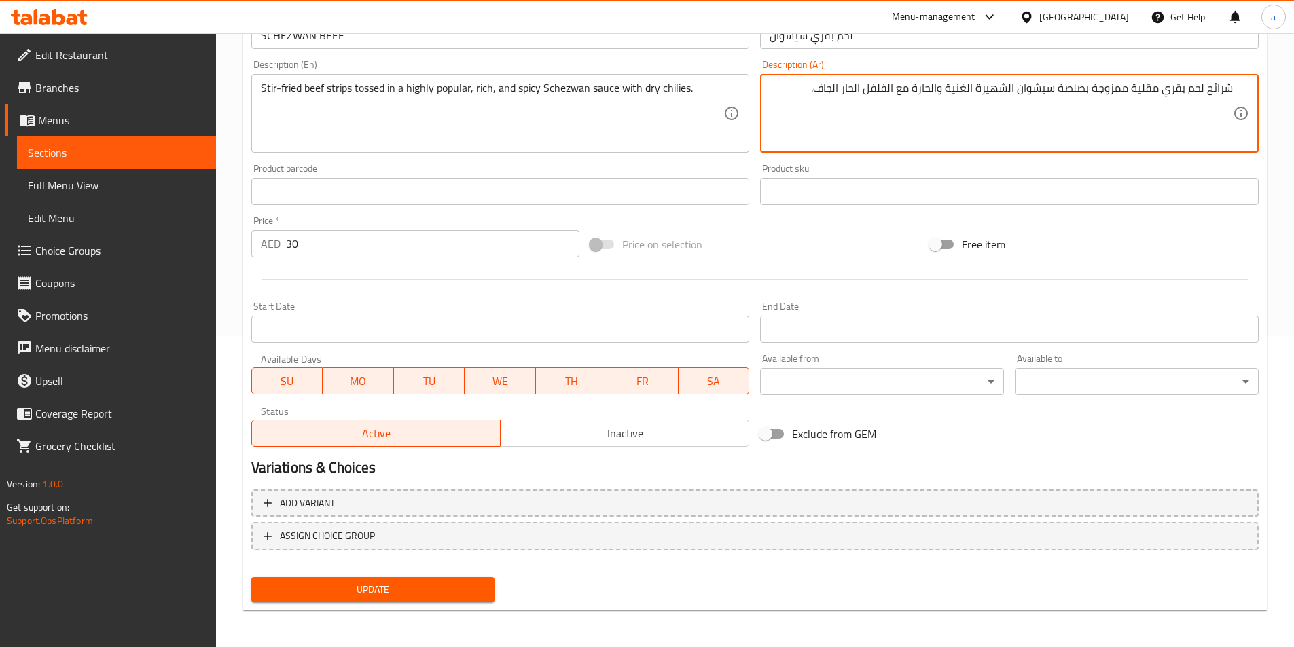
scroll to position [312, 0]
type textarea "شرائح لحم بقري مقلية ممزوجة بصلصة سيشوان الشهيرة الغنية والحارة مع الفلفل الحار…"
click at [381, 589] on span "Update" at bounding box center [373, 588] width 222 height 17
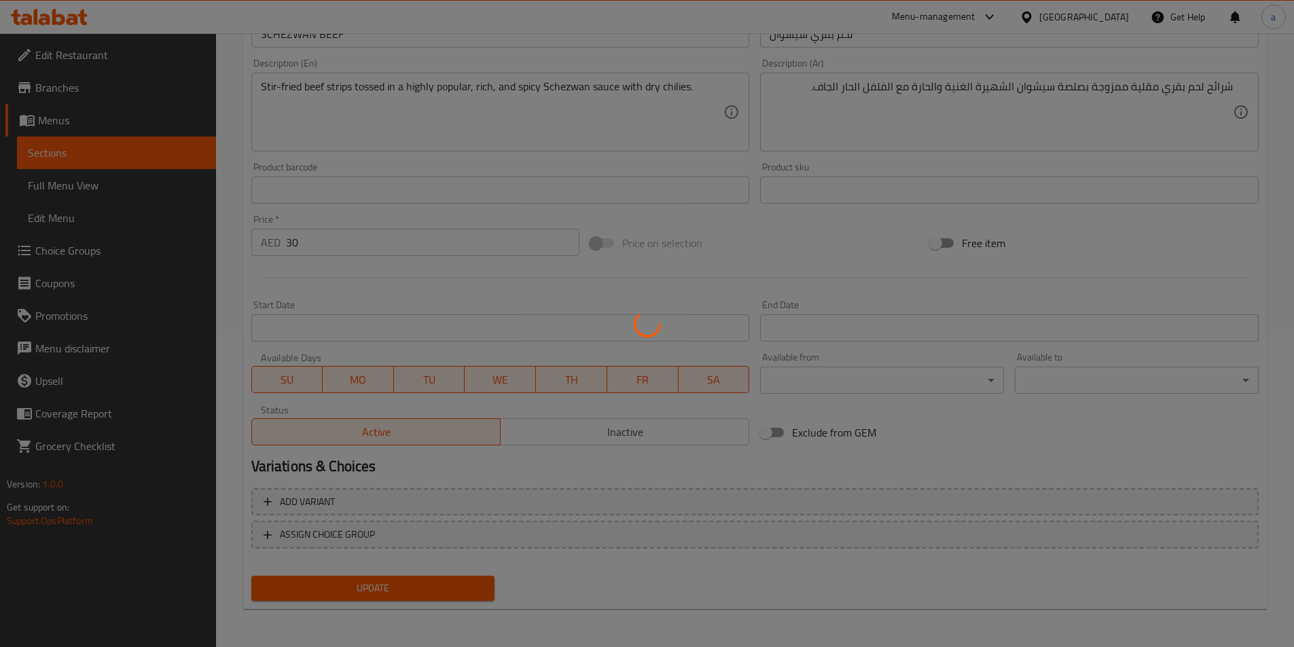
scroll to position [0, 0]
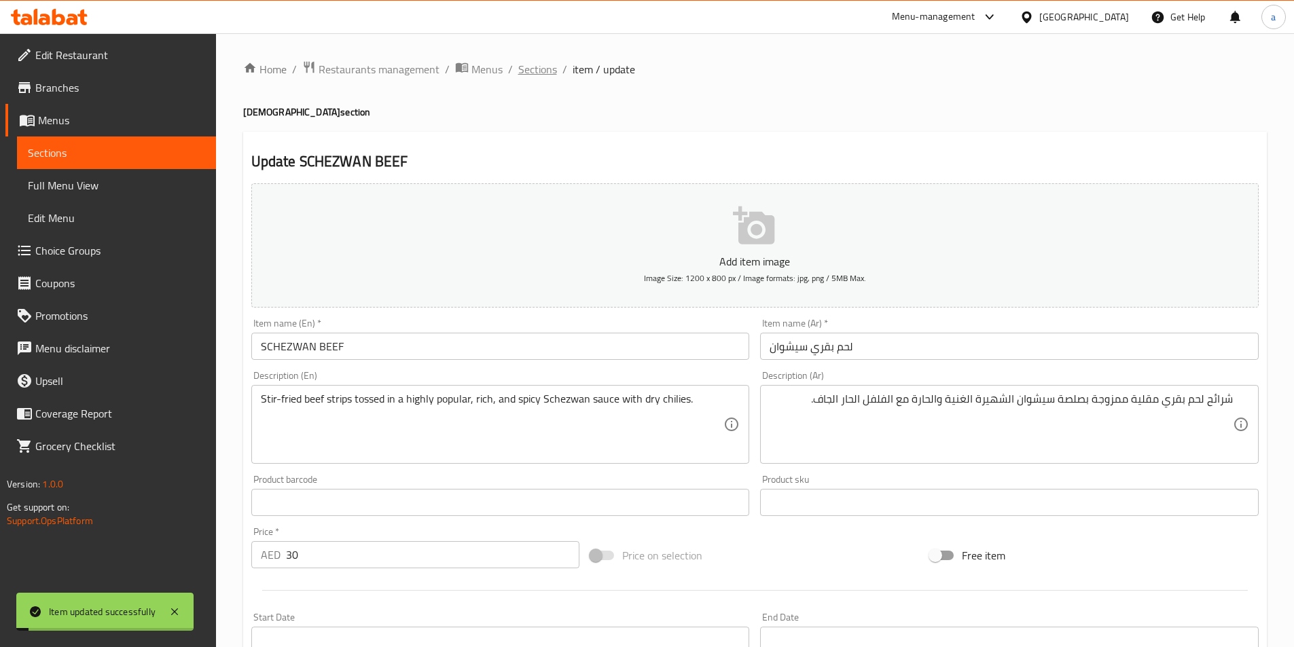
click at [536, 75] on span "Sections" at bounding box center [537, 69] width 39 height 16
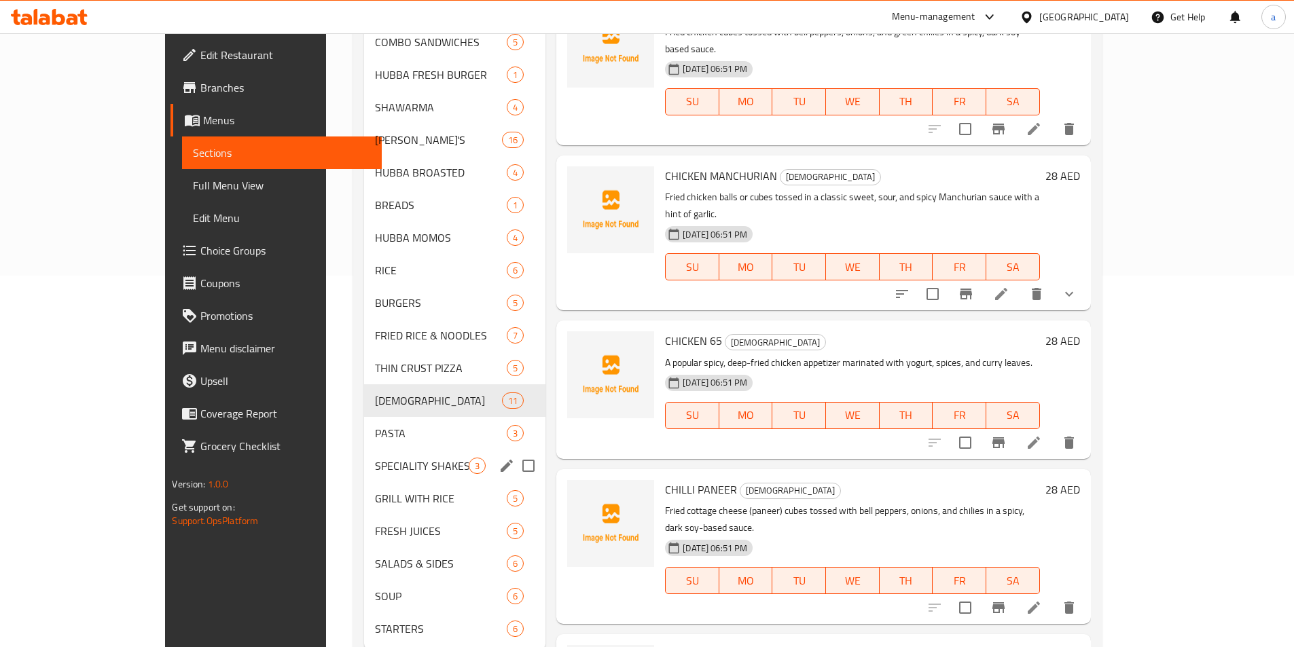
scroll to position [413, 0]
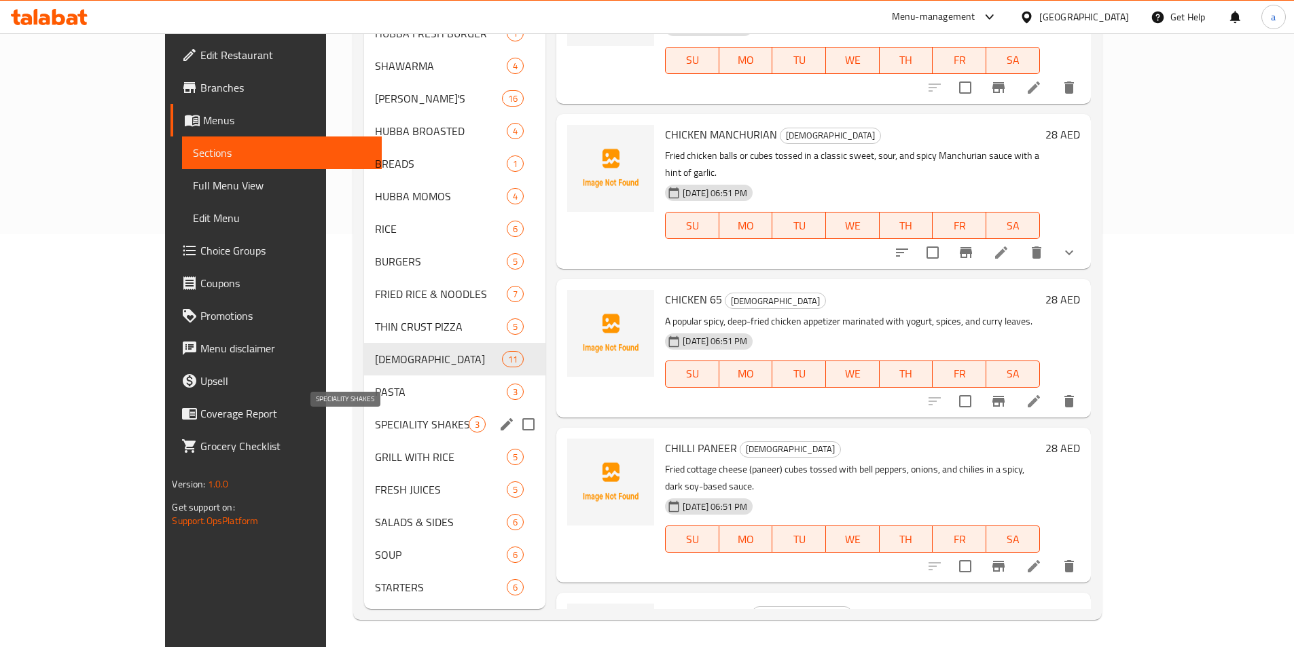
click at [375, 426] on span "SPECIALITY SHAKES" at bounding box center [422, 424] width 94 height 16
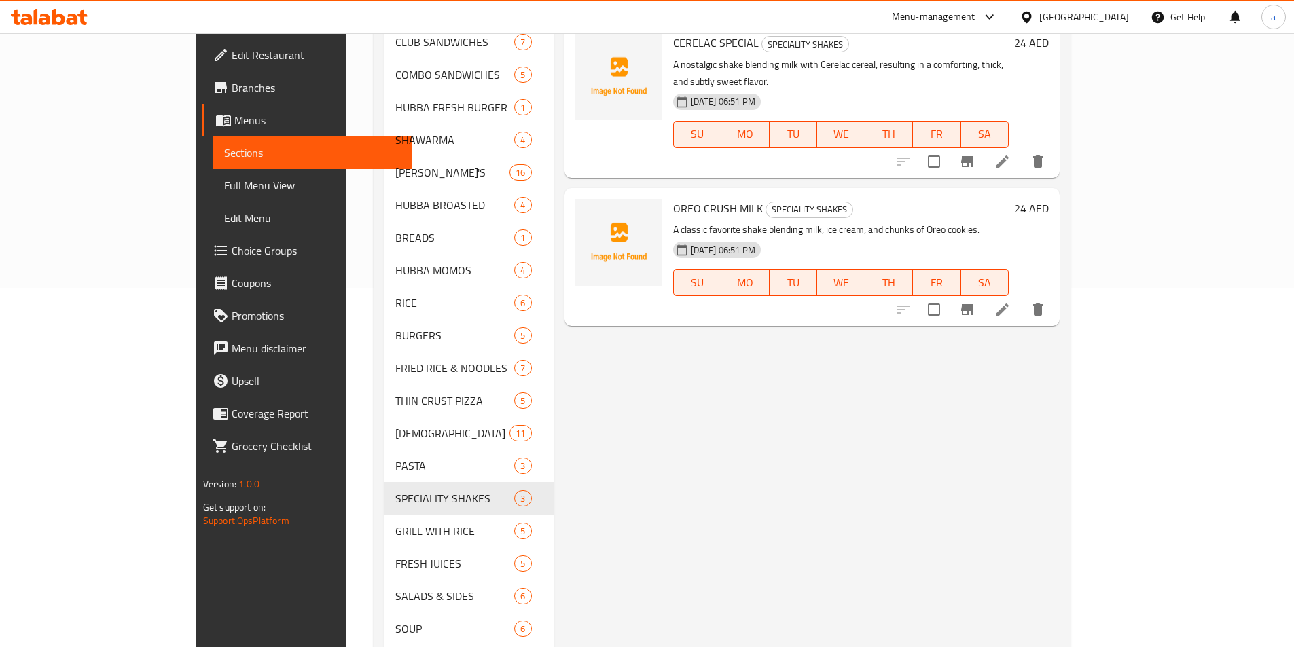
scroll to position [209, 0]
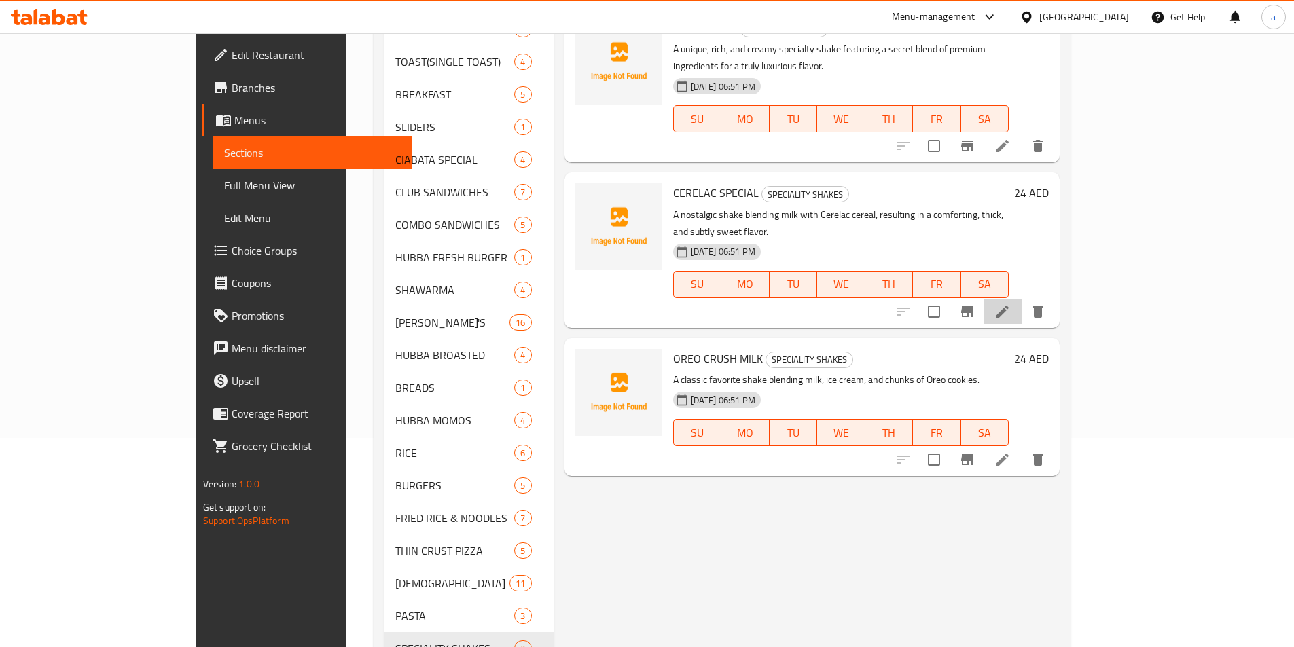
click at [1022, 300] on li at bounding box center [1002, 312] width 38 height 24
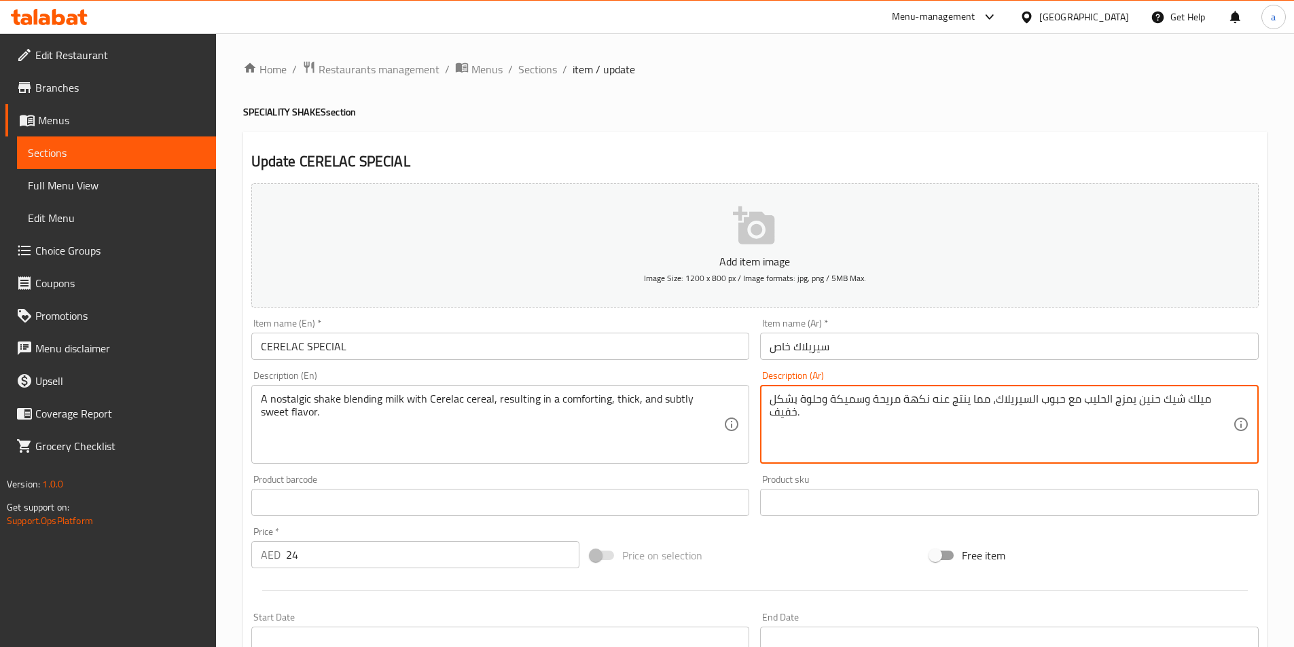
drag, startPoint x: 1135, startPoint y: 404, endPoint x: 1153, endPoint y: 407, distance: 17.9
type textarea "ميلك شيك نوستالجيك يمزج الحليب مع حبوب السيريلاك، مما ينتج عنه نكهة مريحة وسميك…"
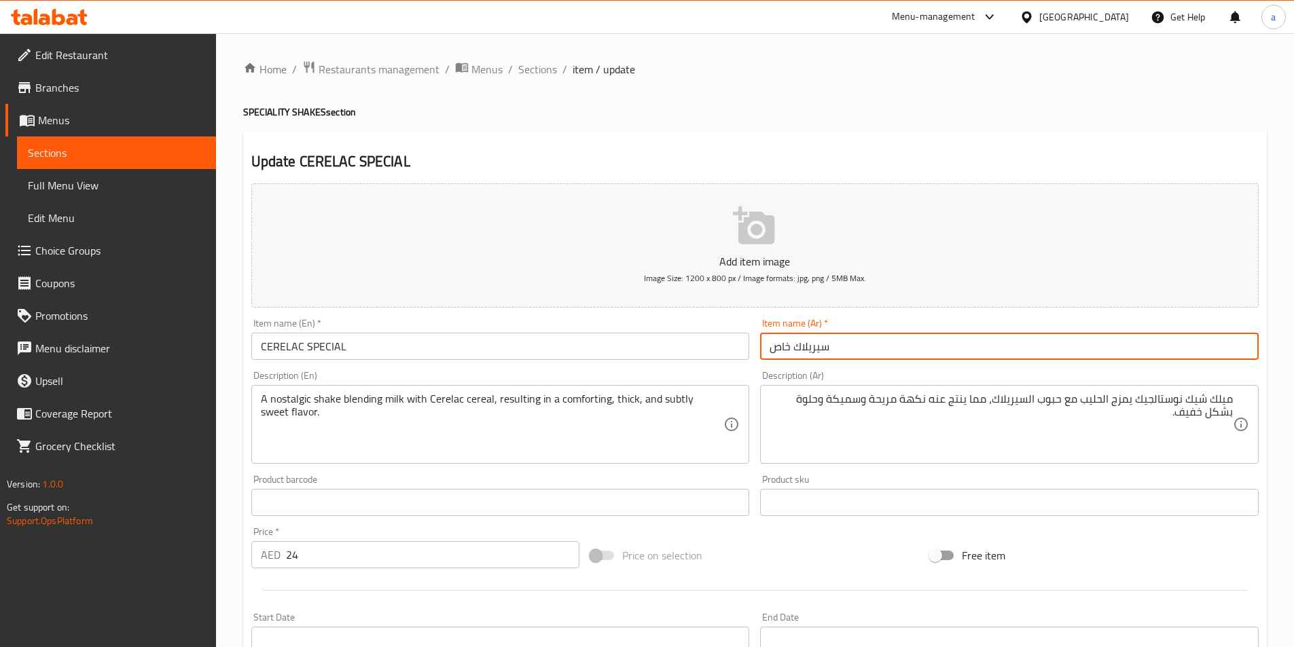
drag, startPoint x: 770, startPoint y: 346, endPoint x: 791, endPoint y: 350, distance: 20.9
click at [791, 350] on input "سيريلاك خاص" at bounding box center [1009, 346] width 499 height 27
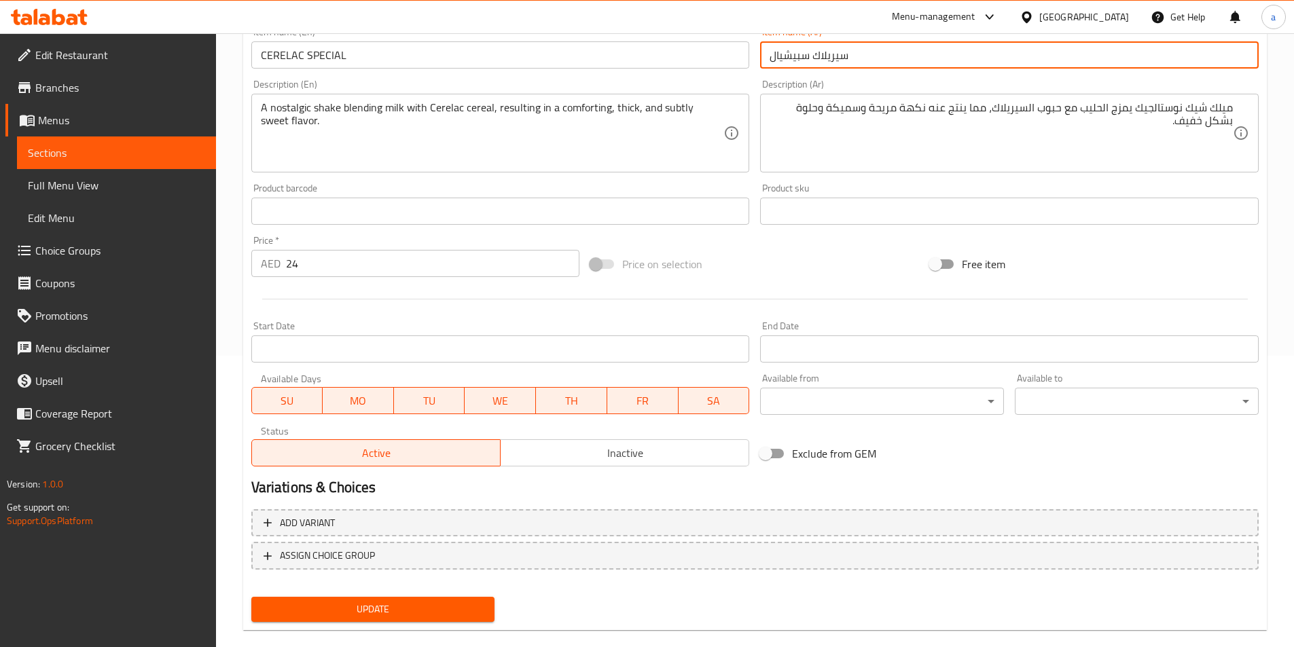
scroll to position [312, 0]
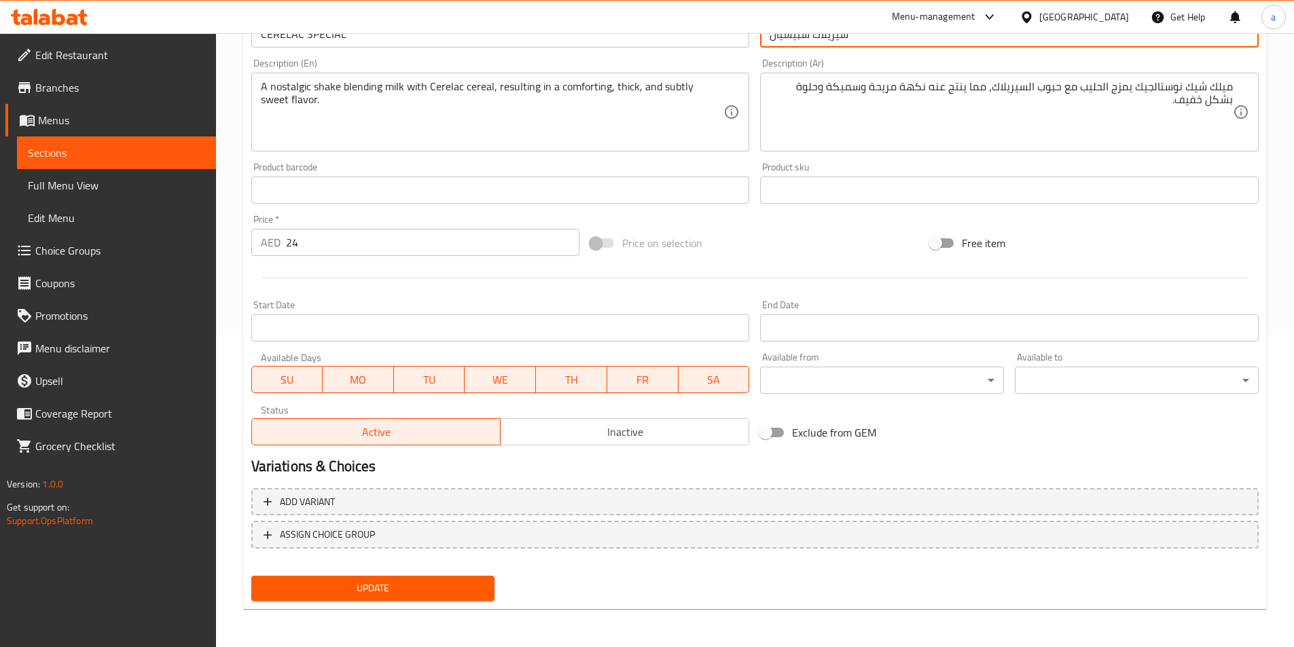
type input "سيريلاك سبيشيال"
click at [375, 593] on span "Update" at bounding box center [373, 588] width 222 height 17
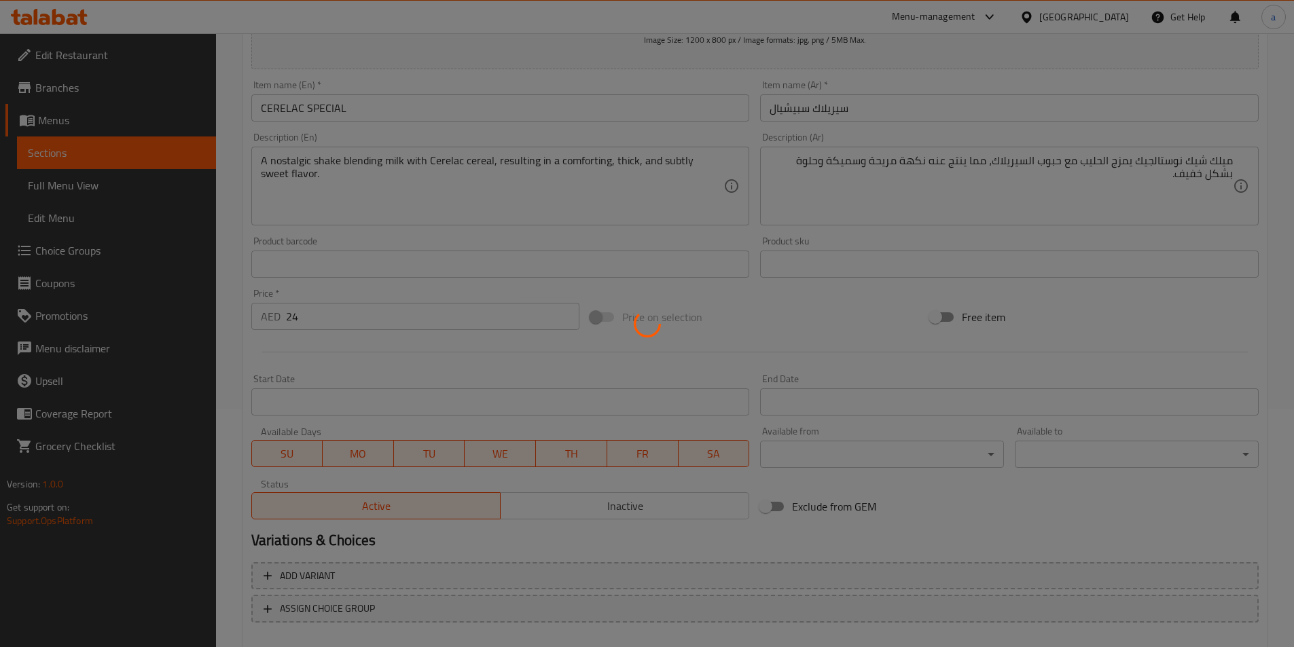
scroll to position [0, 0]
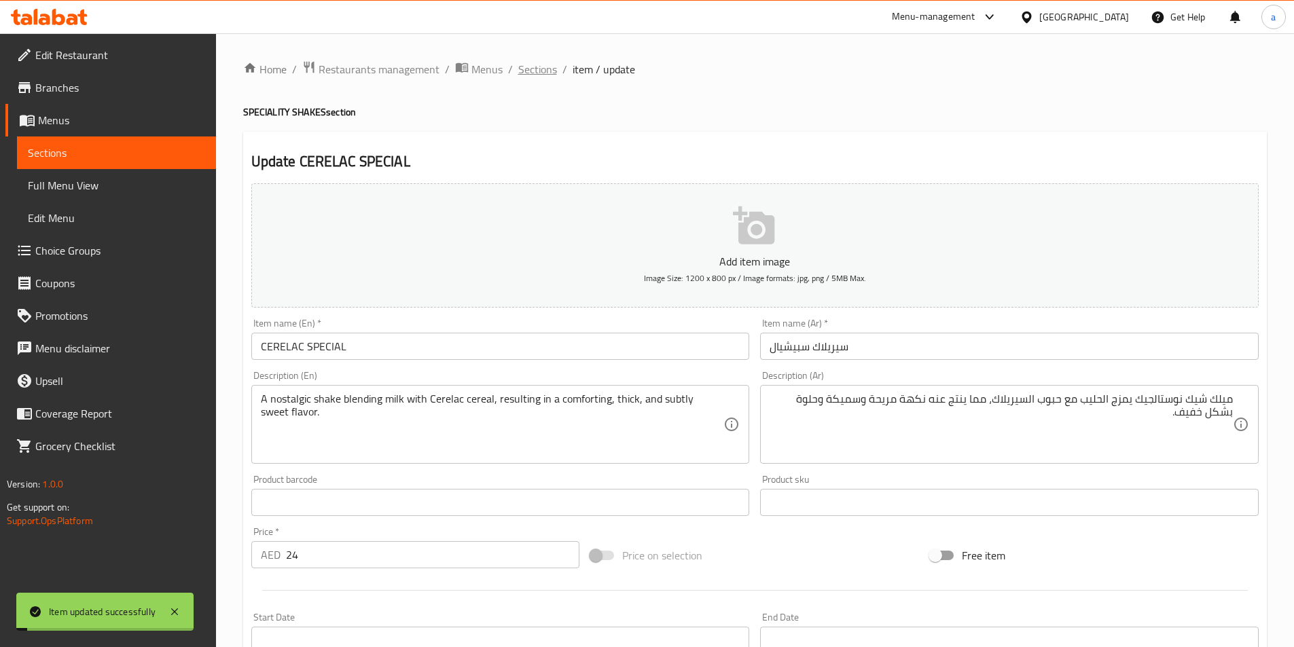
click at [530, 75] on span "Sections" at bounding box center [537, 69] width 39 height 16
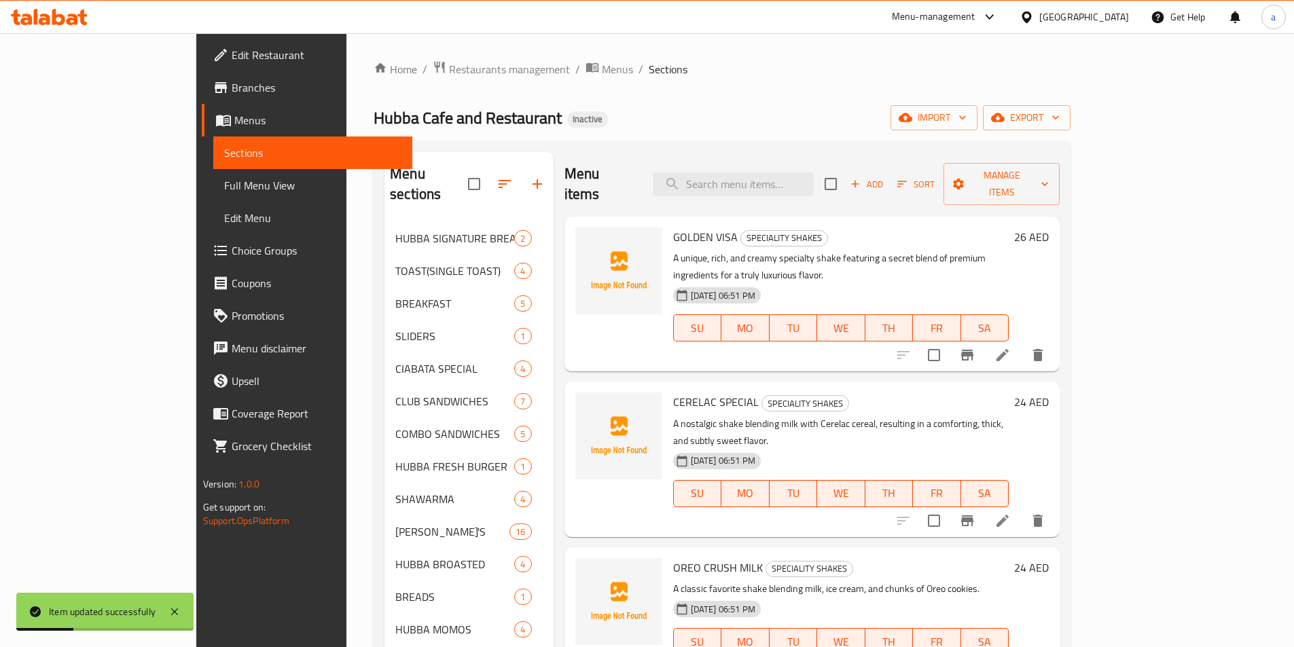
scroll to position [272, 0]
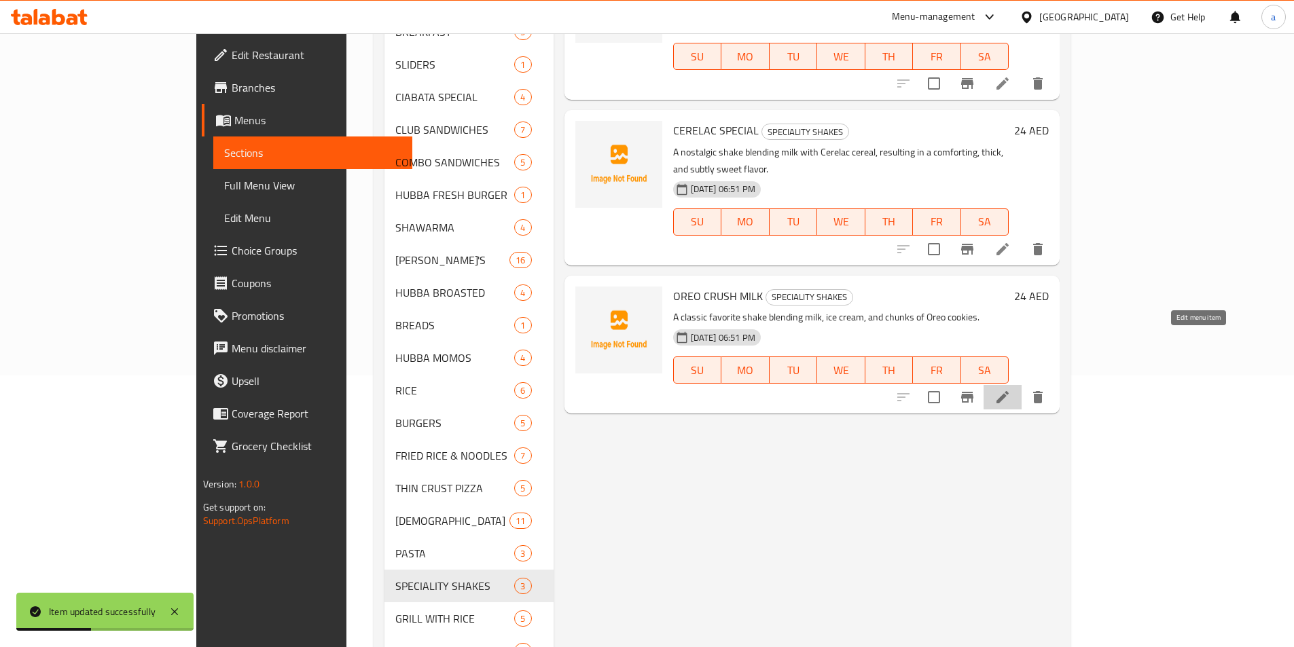
click at [1011, 389] on icon at bounding box center [1002, 397] width 16 height 16
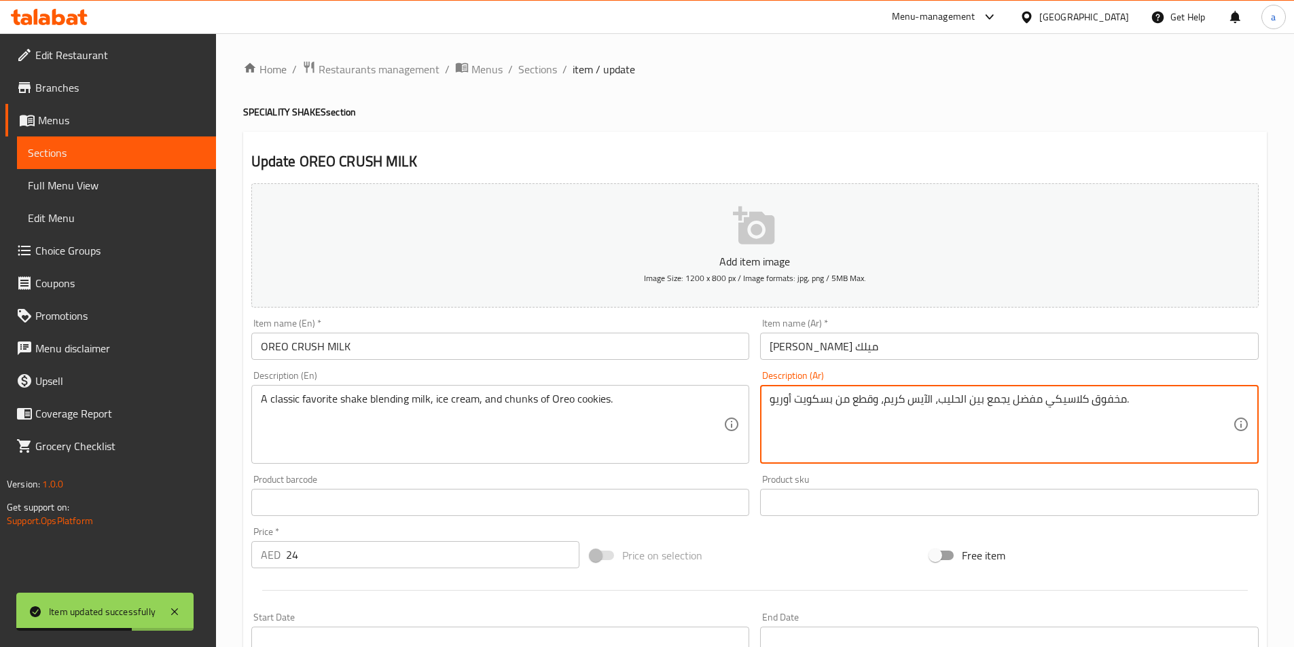
drag, startPoint x: 1091, startPoint y: 401, endPoint x: 1265, endPoint y: 399, distance: 173.9
click at [1123, 403] on textarea "مخفوق كلاسيكي مفضل يجمع بين الحليب، الآيس كريم، وقطع من بسكويت أوريو." at bounding box center [1001, 425] width 463 height 65
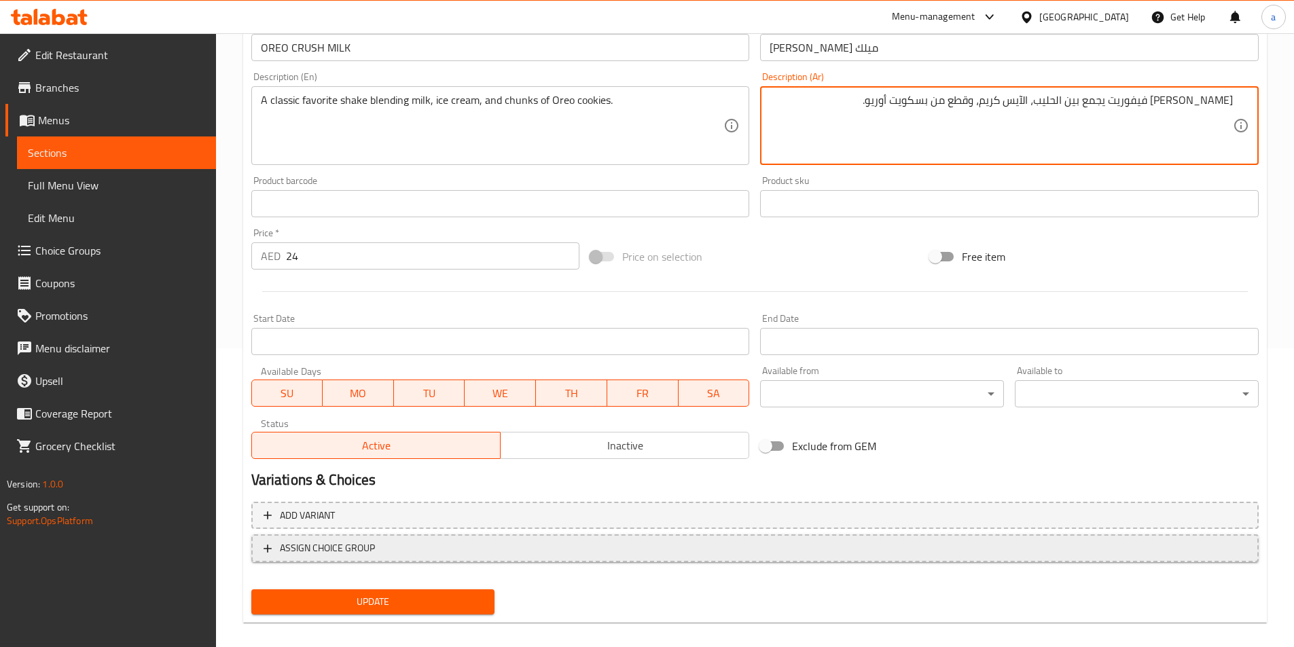
scroll to position [312, 0]
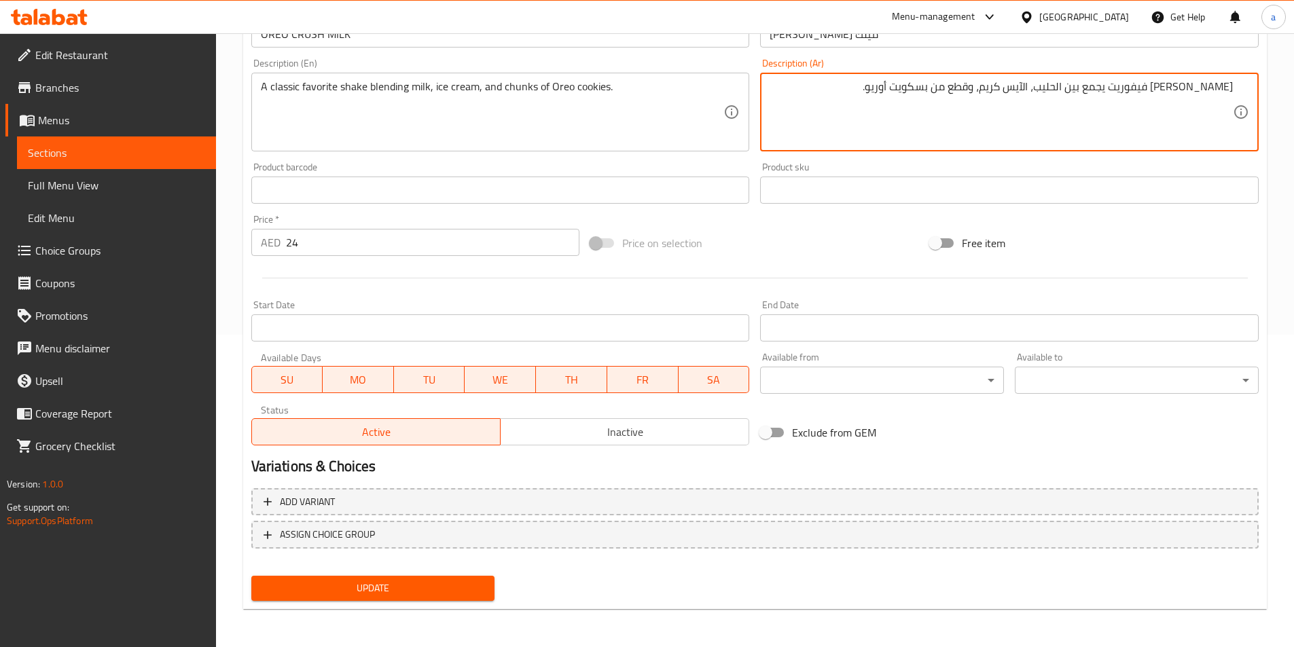
type textarea "[PERSON_NAME] فيفوريت يجمع بين الحليب، الآيس كريم، وقطع من بسكويت أوريو."
click at [459, 583] on span "Update" at bounding box center [373, 588] width 222 height 17
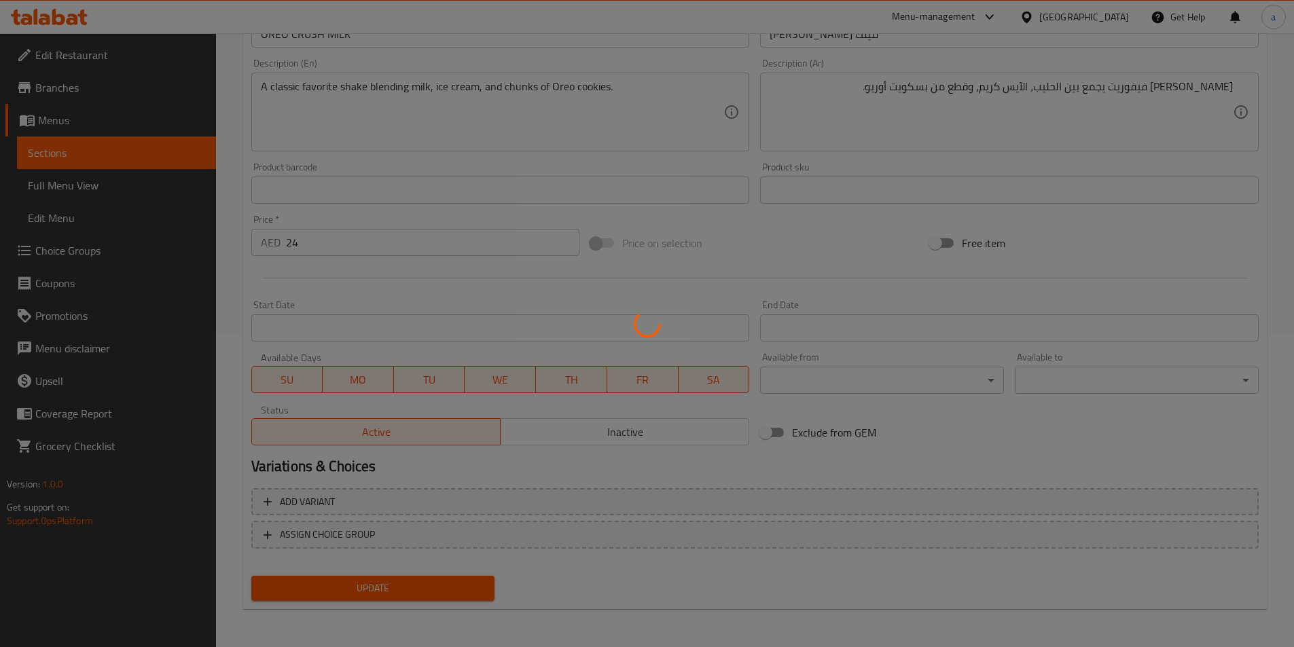
scroll to position [0, 0]
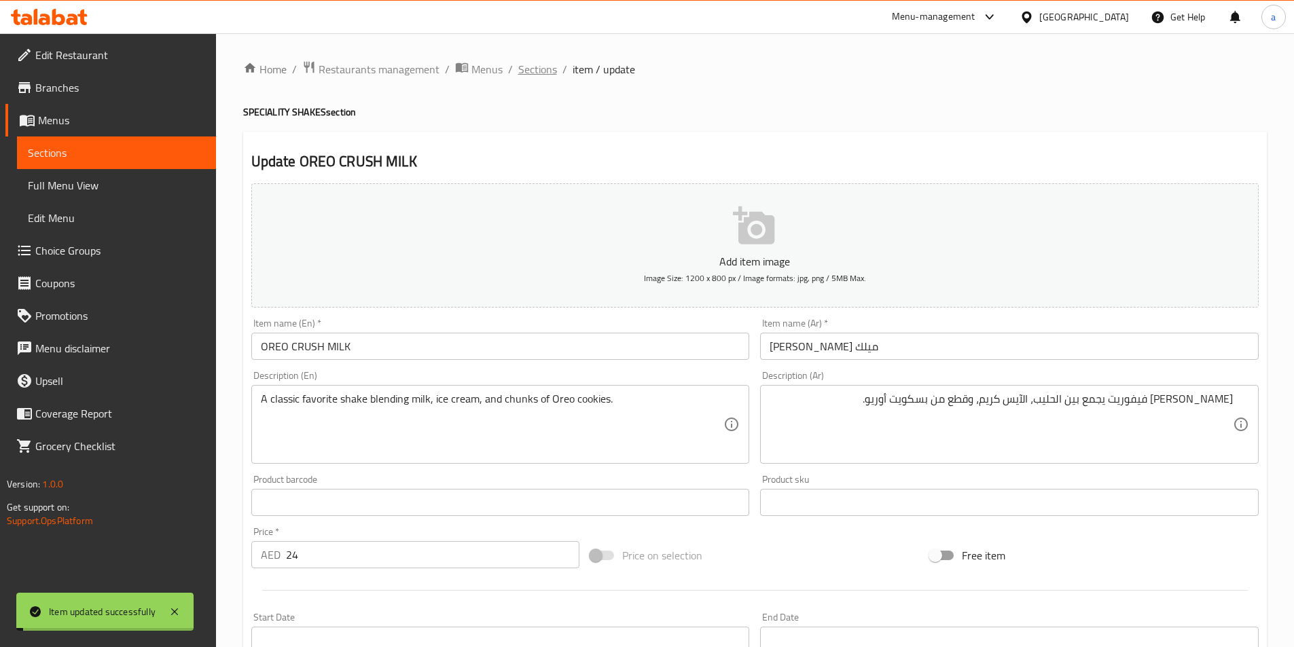
click at [534, 75] on span "Sections" at bounding box center [537, 69] width 39 height 16
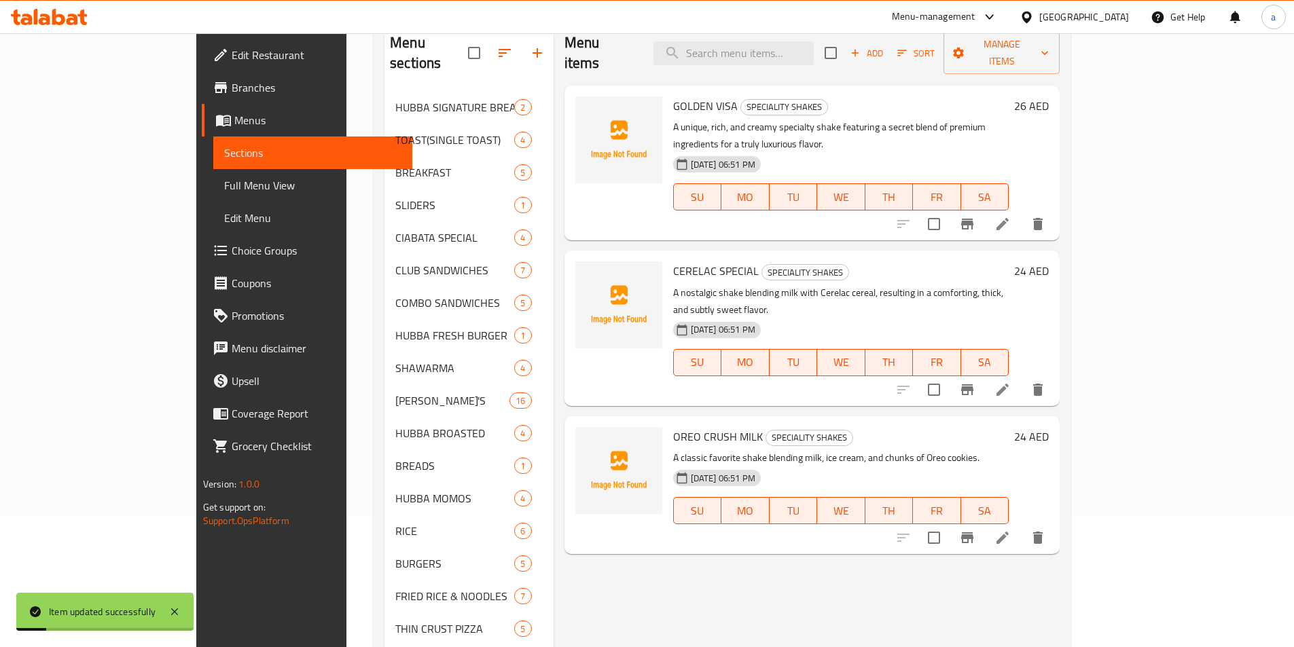
scroll to position [408, 0]
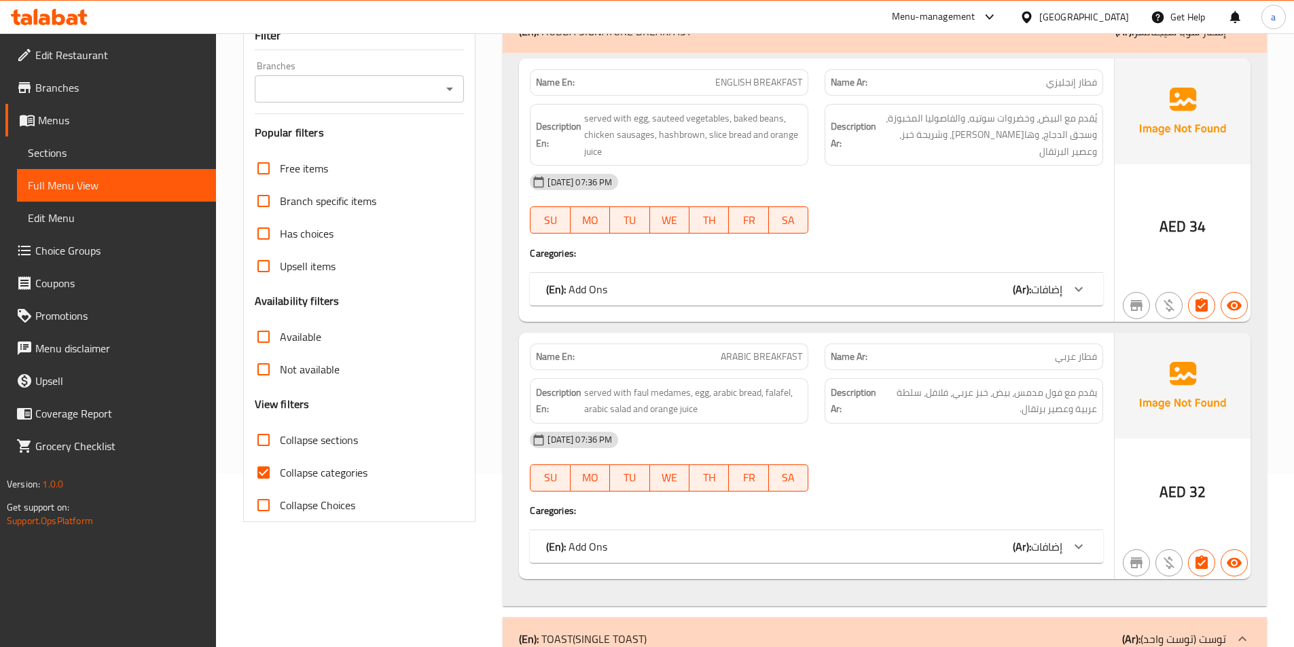
scroll to position [204, 0]
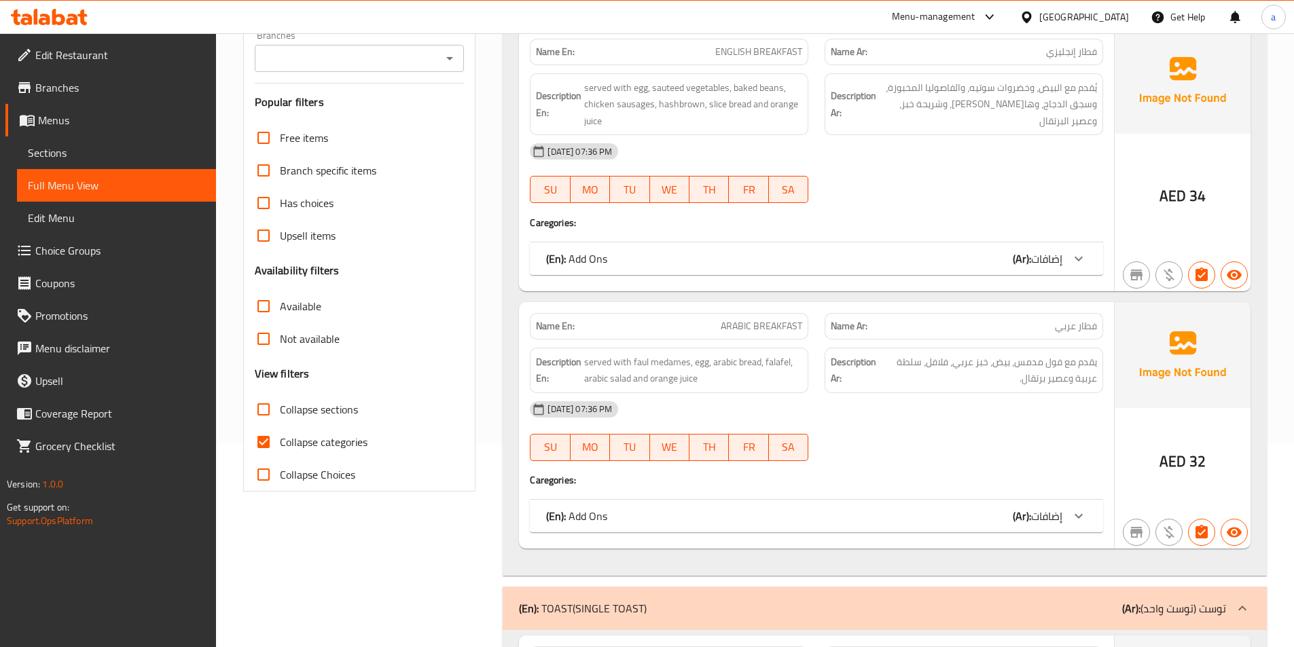
click at [317, 429] on label "Collapse categories" at bounding box center [307, 442] width 120 height 33
click at [280, 429] on input "Collapse categories" at bounding box center [263, 442] width 33 height 33
checkbox input "false"
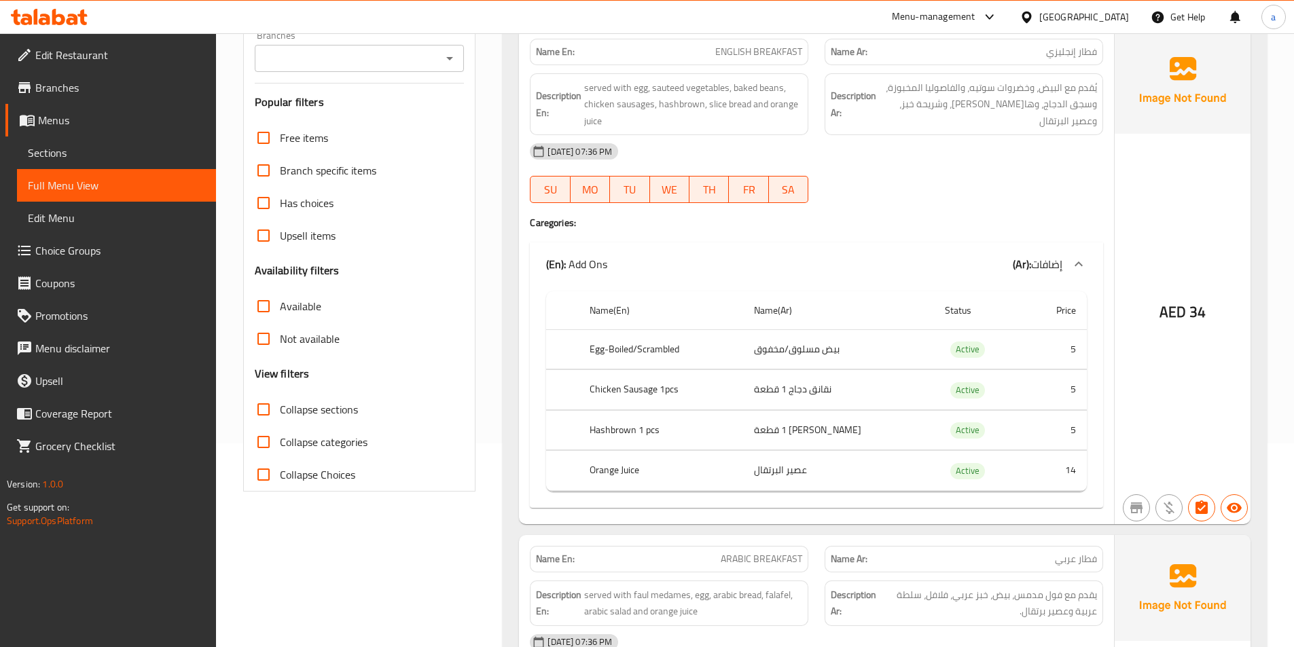
click at [325, 410] on span "Collapse sections" at bounding box center [319, 409] width 78 height 16
click at [280, 410] on input "Collapse sections" at bounding box center [263, 409] width 33 height 33
checkbox input "true"
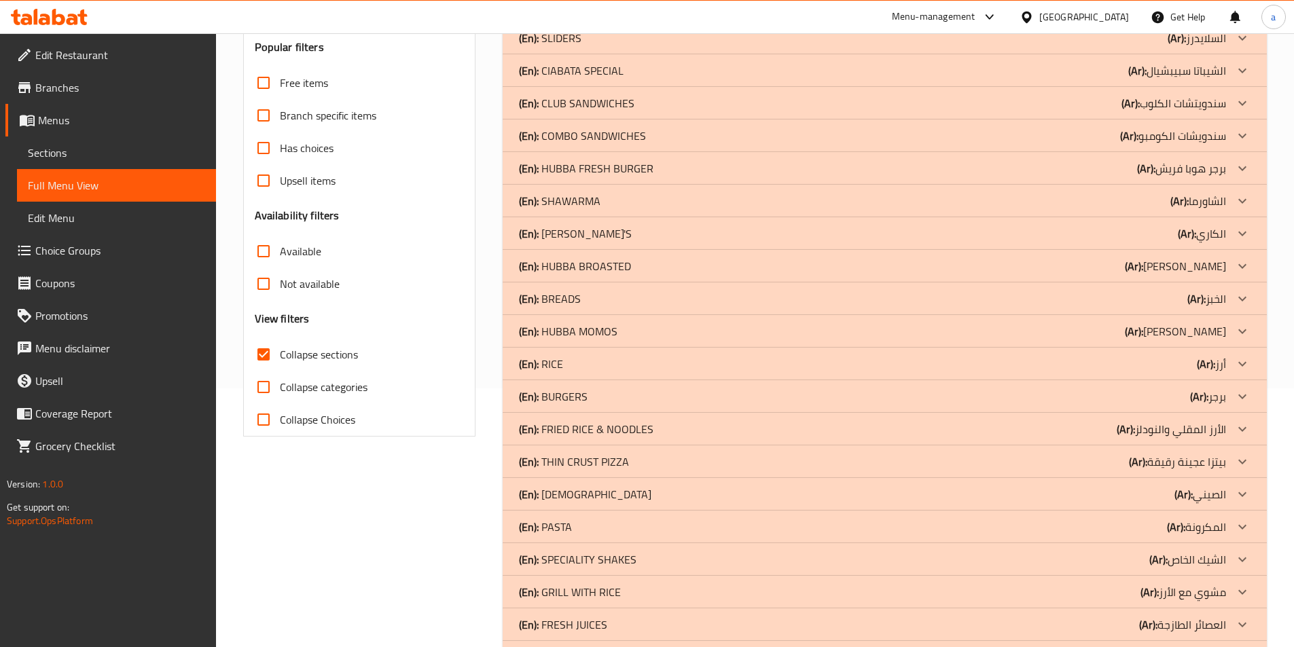
scroll to position [378, 0]
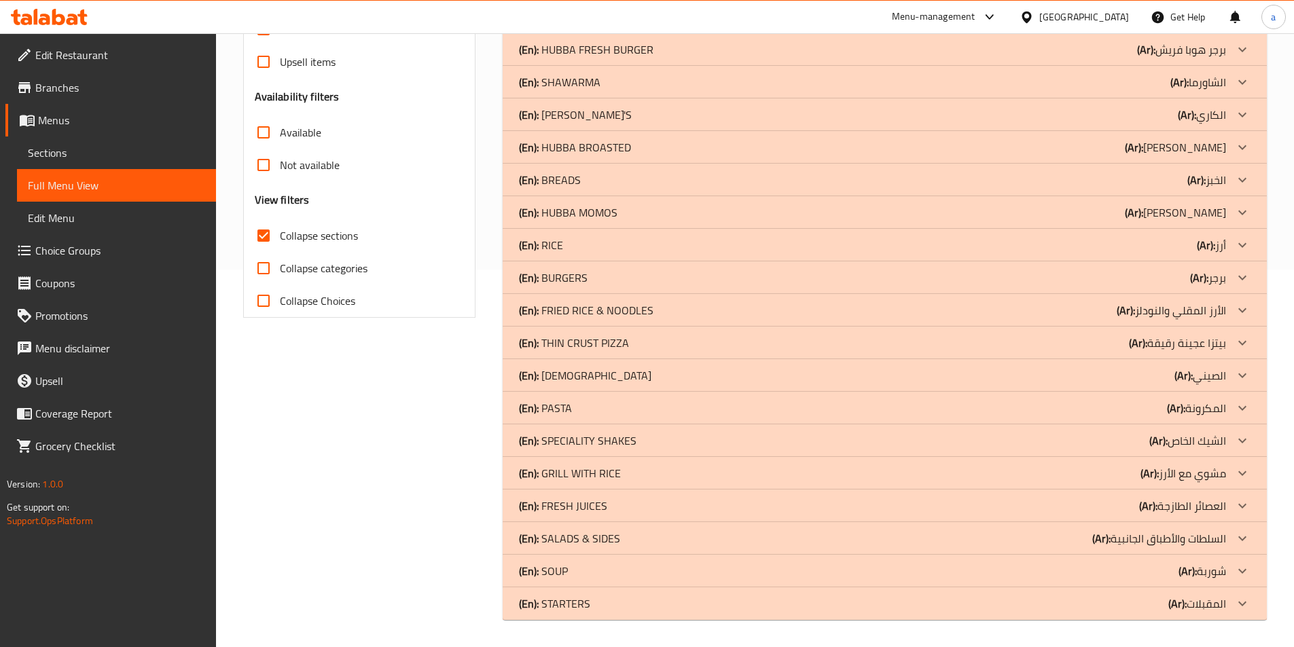
click at [48, 153] on span "Sections" at bounding box center [116, 153] width 177 height 16
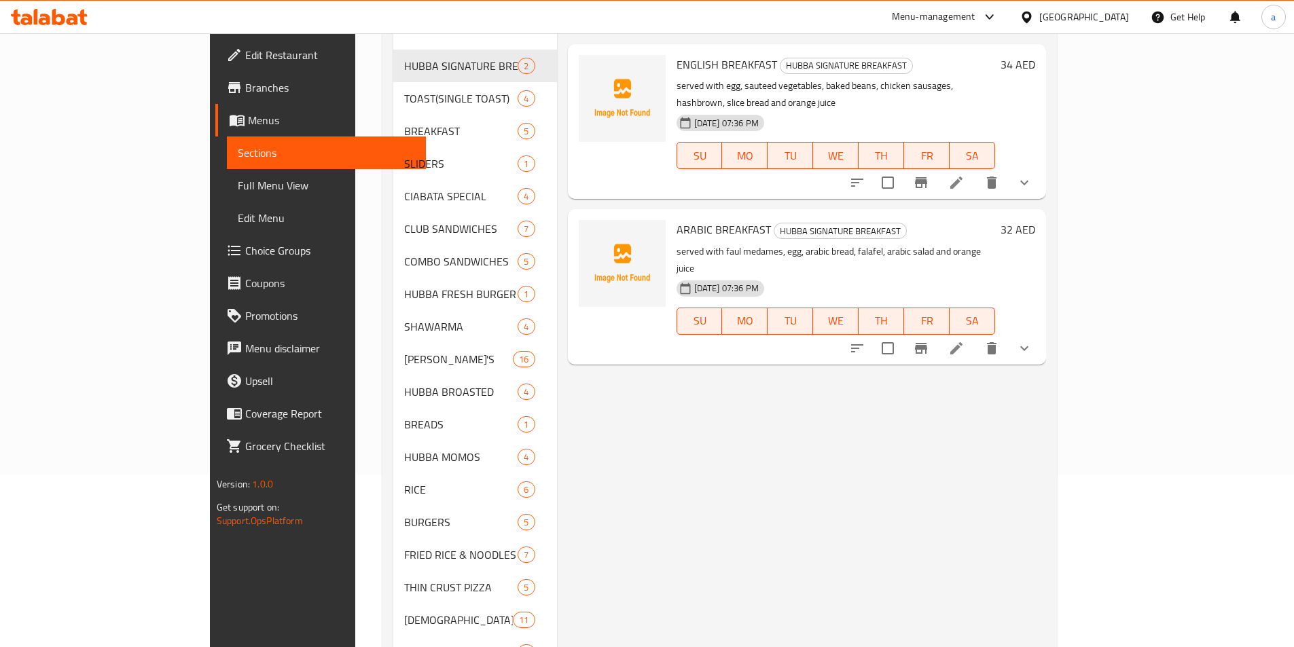
scroll to position [413, 0]
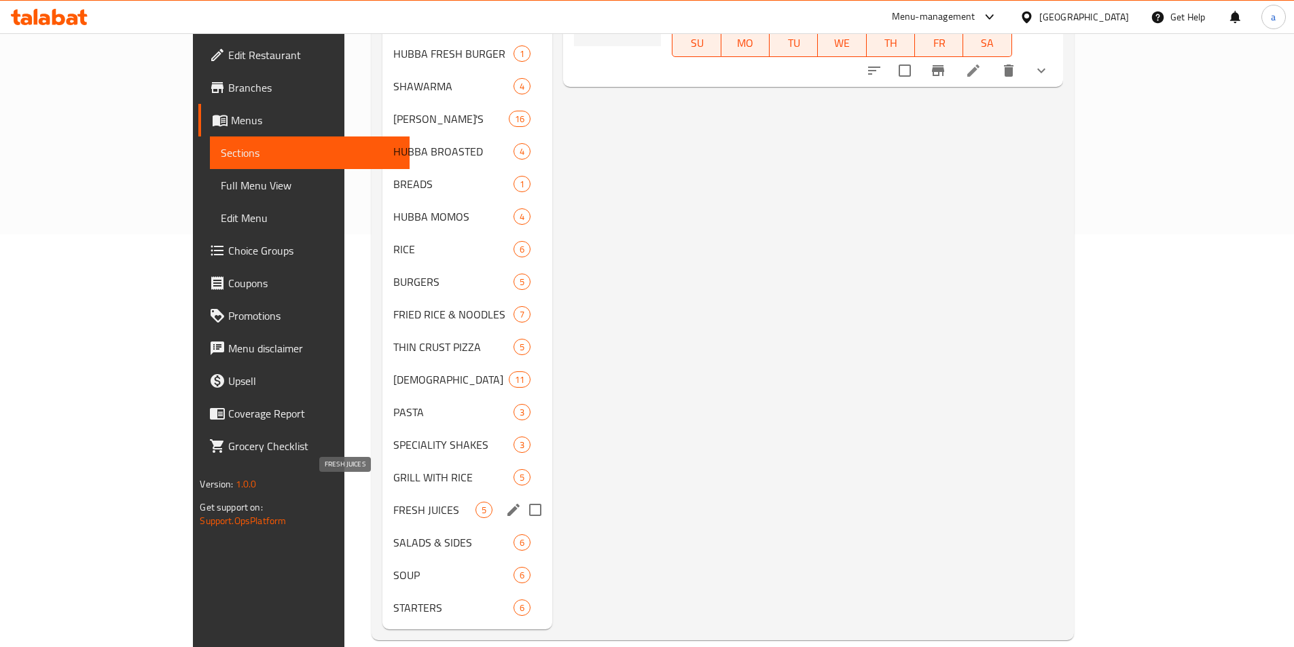
click at [393, 502] on span "FRESH JUICES" at bounding box center [434, 510] width 82 height 16
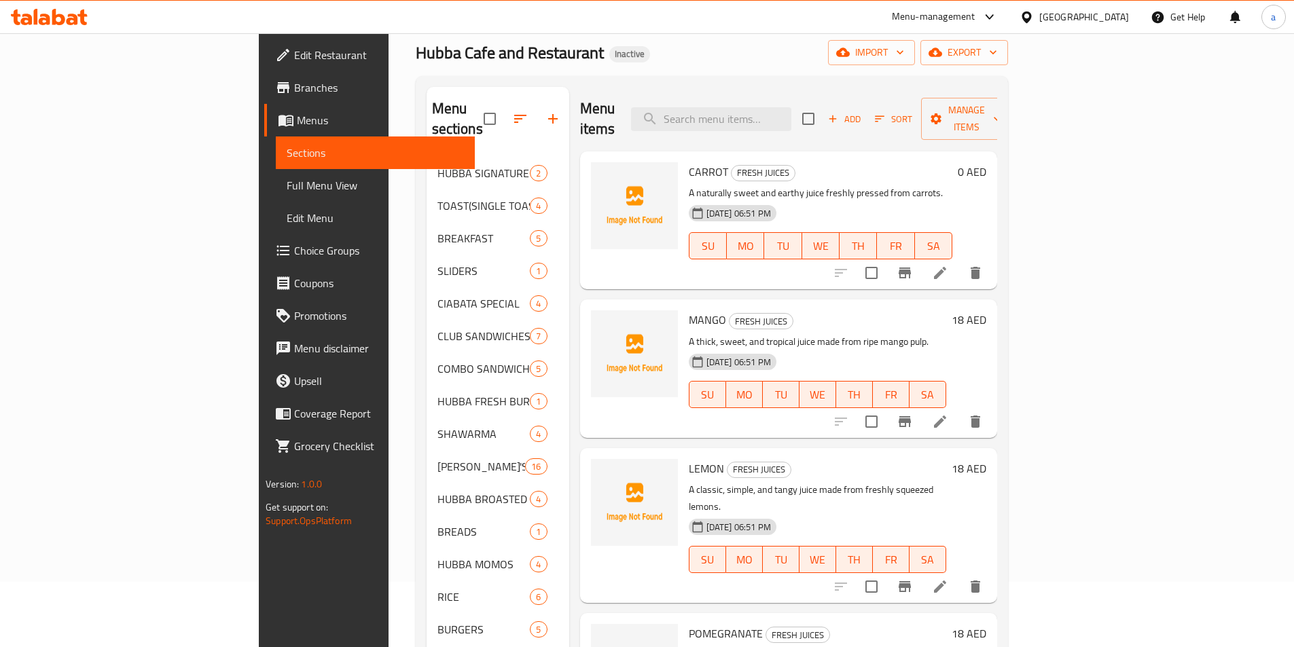
scroll to position [5, 0]
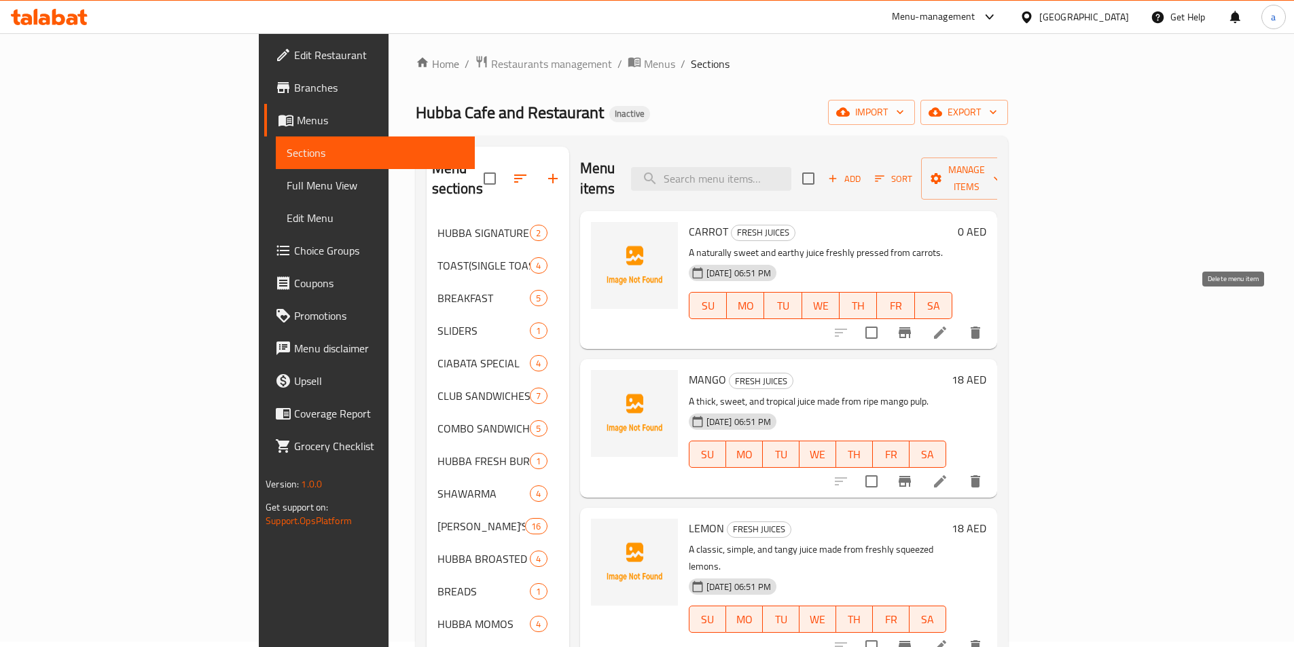
click at [980, 327] on icon "delete" at bounding box center [976, 333] width 10 height 12
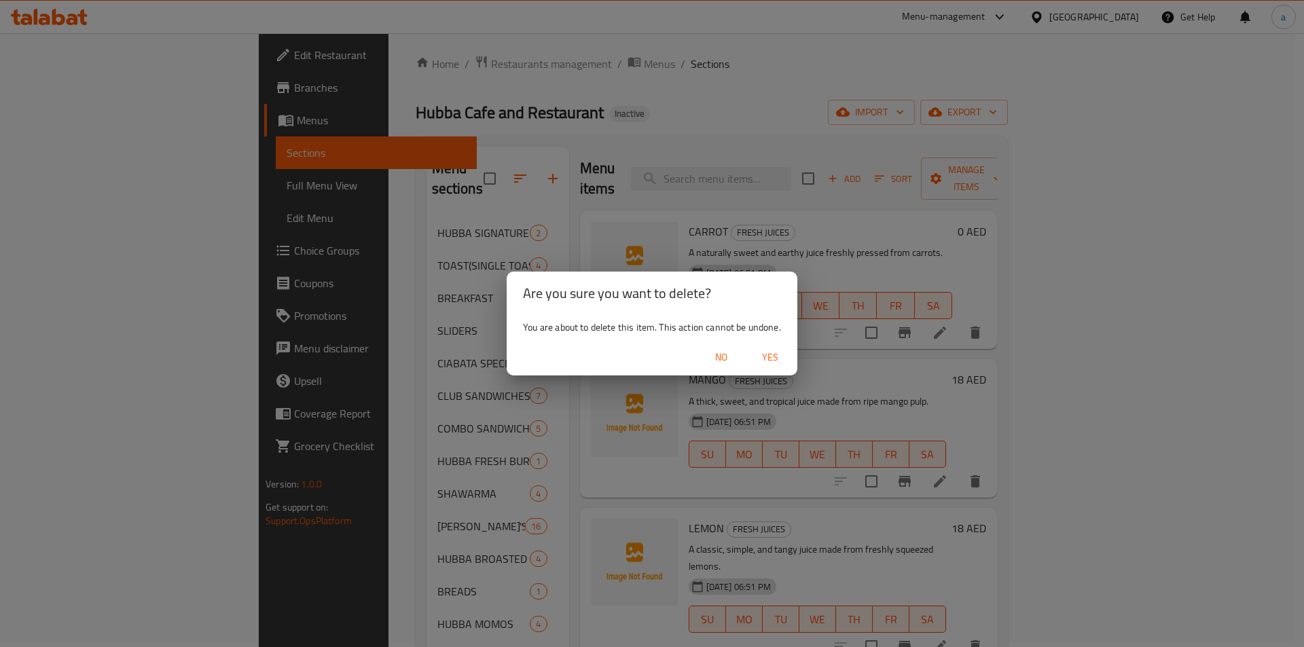
click at [778, 357] on span "Yes" at bounding box center [770, 357] width 33 height 17
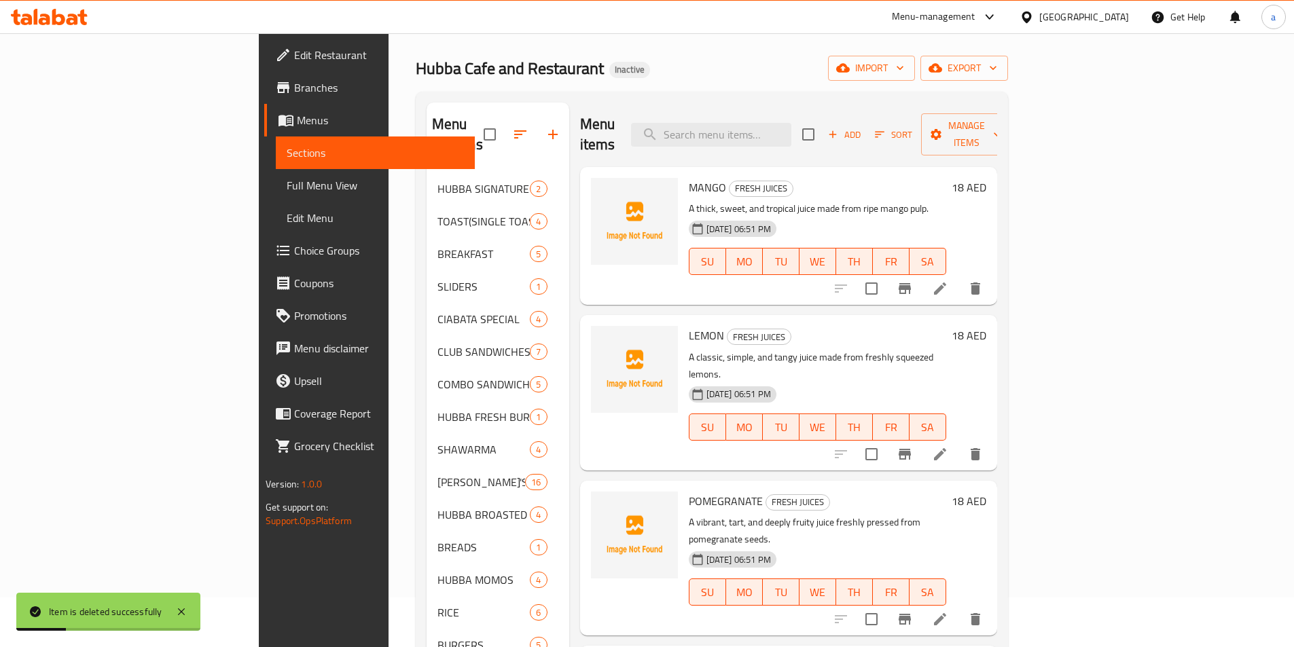
scroll to position [73, 0]
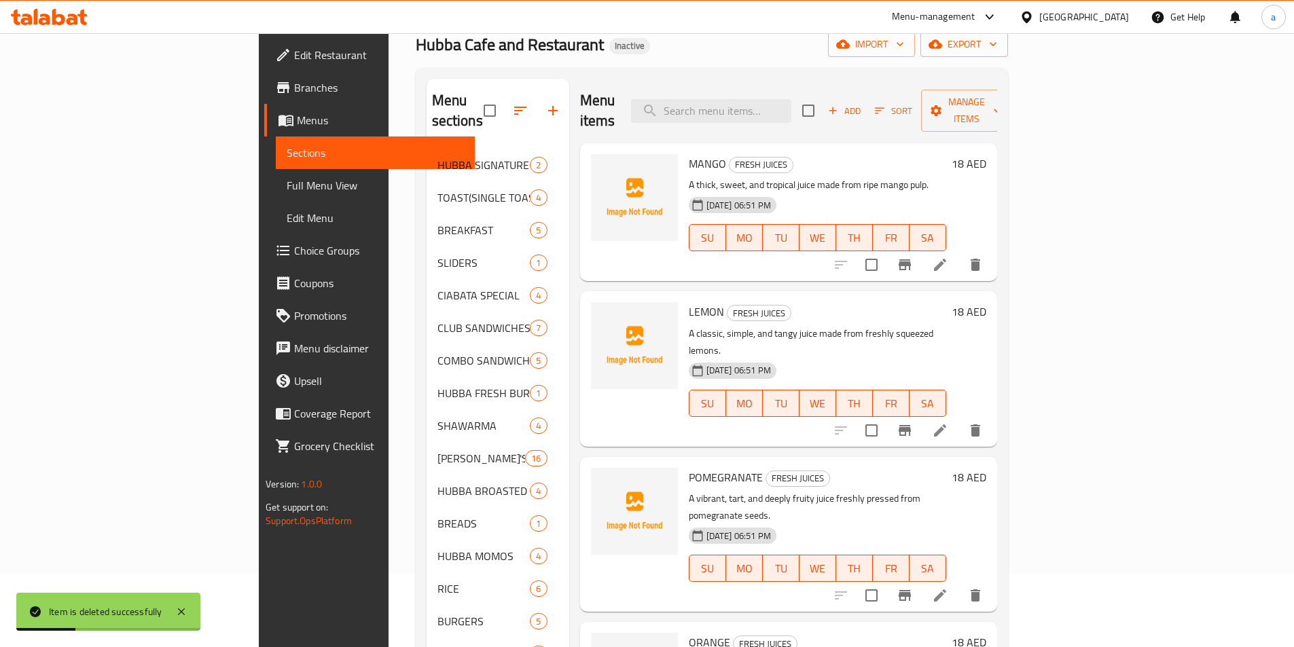
click at [287, 185] on span "Full Menu View" at bounding box center [375, 185] width 177 height 16
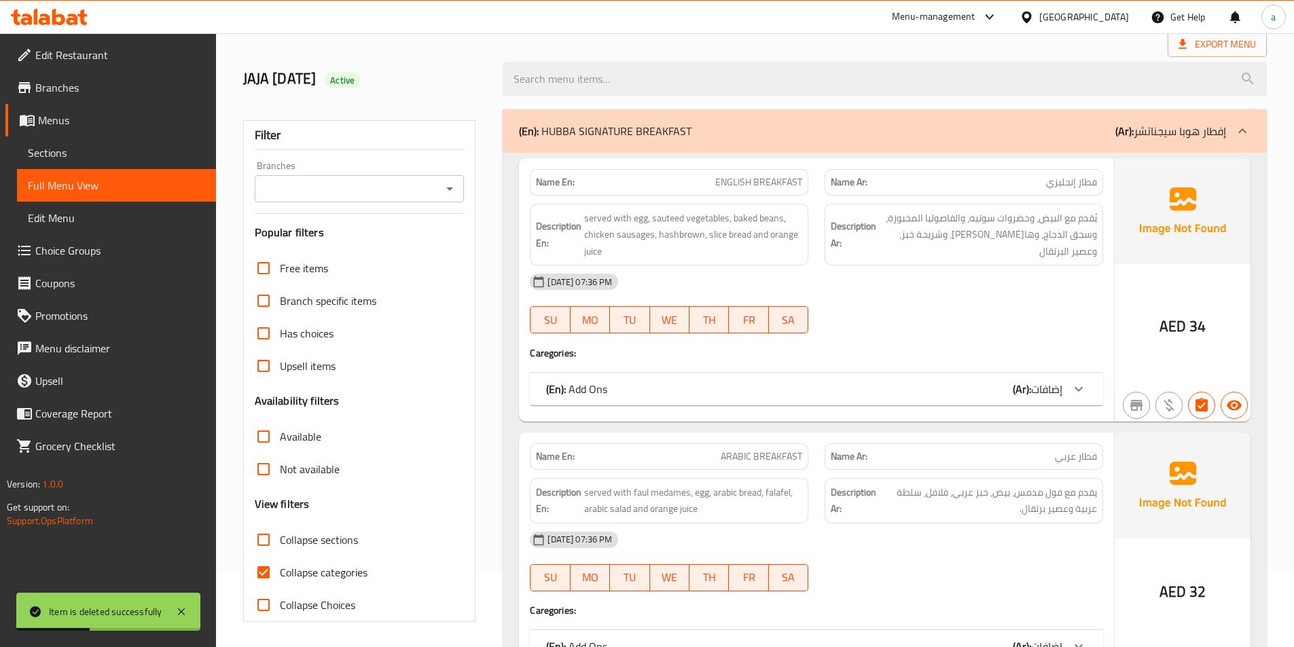
click at [324, 562] on label "Collapse categories" at bounding box center [307, 572] width 120 height 33
click at [280, 562] on input "Collapse categories" at bounding box center [263, 572] width 33 height 33
checkbox input "false"
click at [319, 547] on span "Collapse sections" at bounding box center [319, 540] width 78 height 16
click at [280, 547] on input "Collapse sections" at bounding box center [263, 540] width 33 height 33
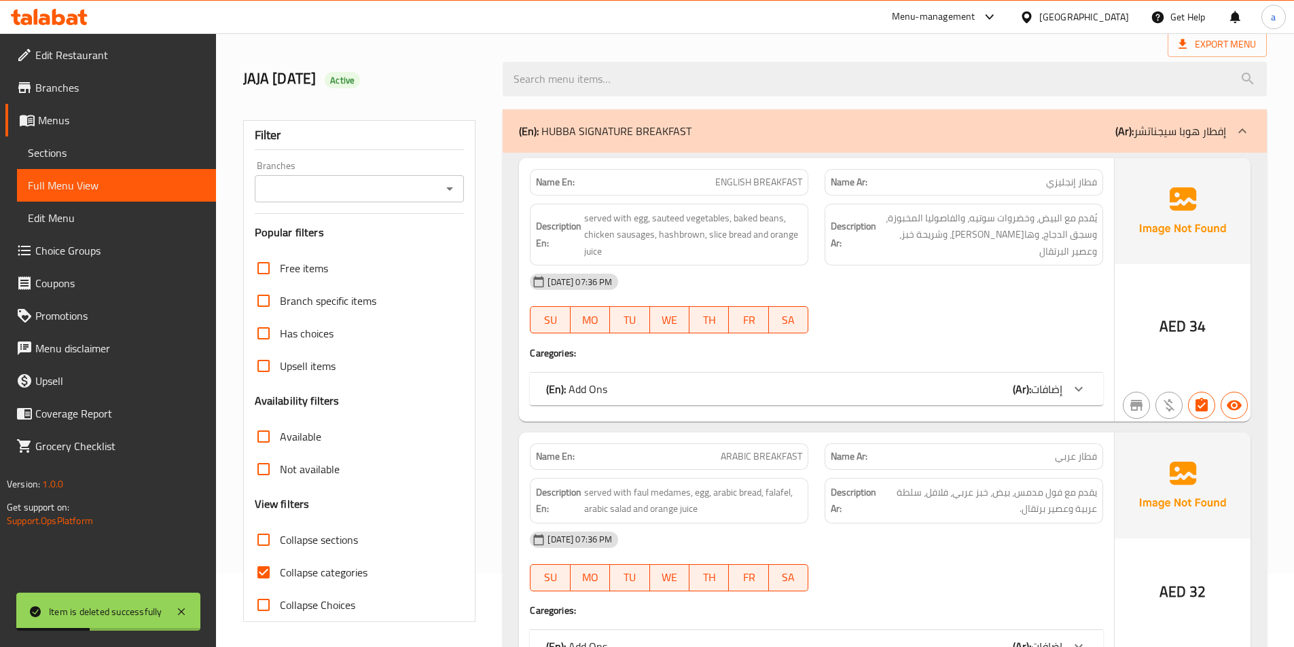
checkbox input "true"
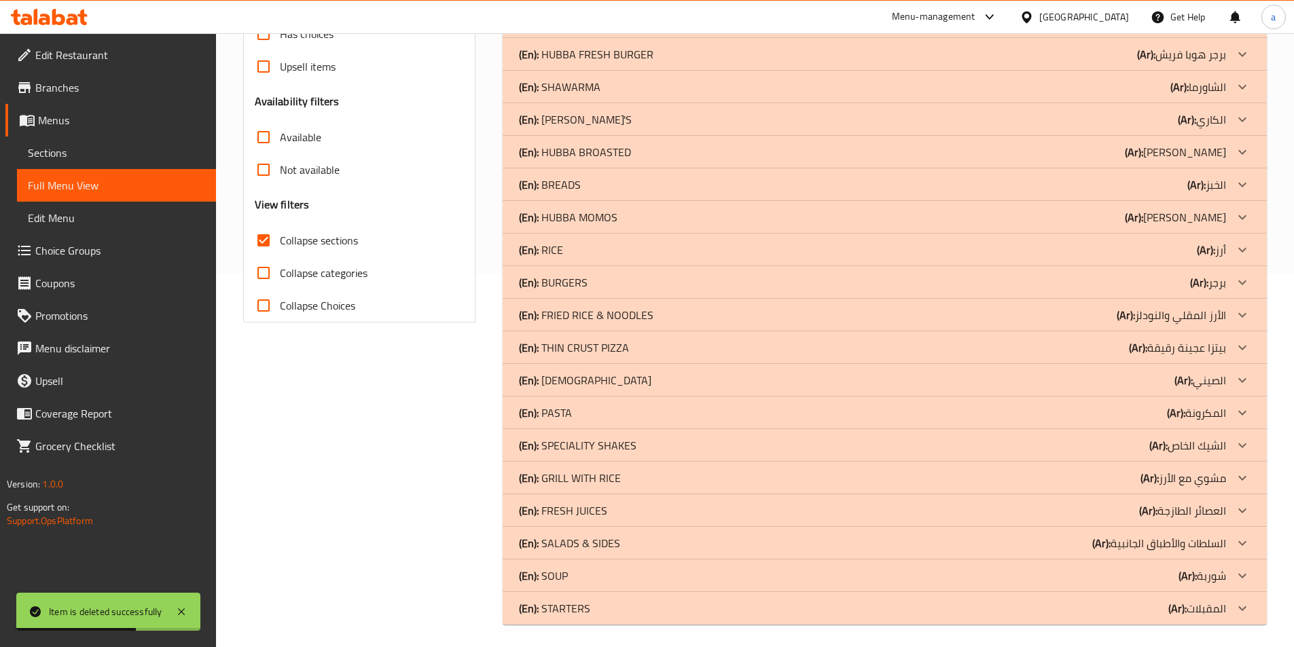
scroll to position [378, 0]
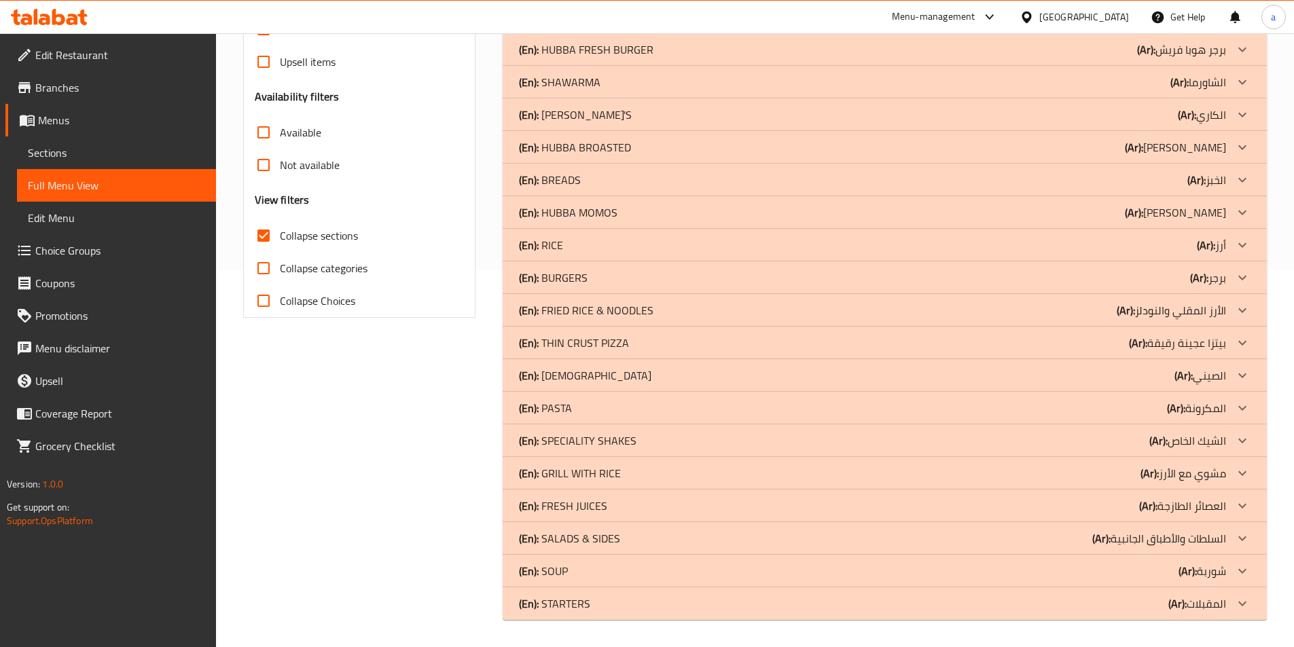
click at [556, 507] on p "(En): FRESH JUICES" at bounding box center [563, 506] width 88 height 16
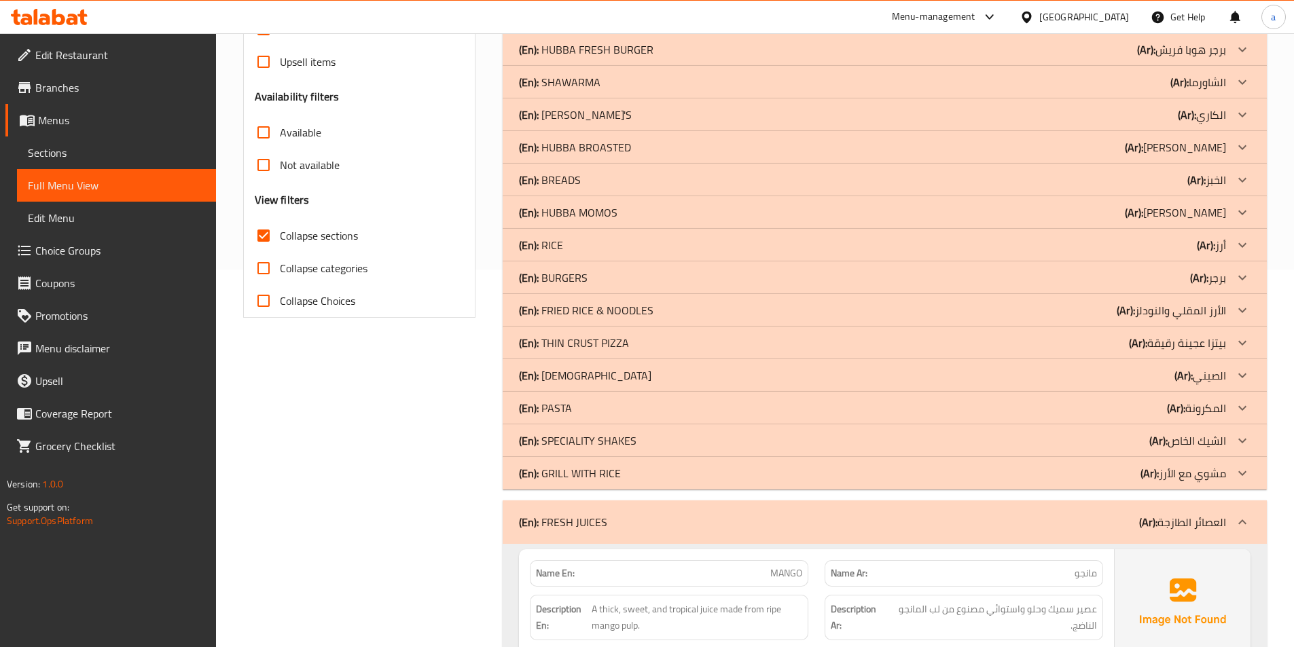
click at [579, 433] on p "(En): SPECIALITY SHAKES" at bounding box center [578, 441] width 118 height 16
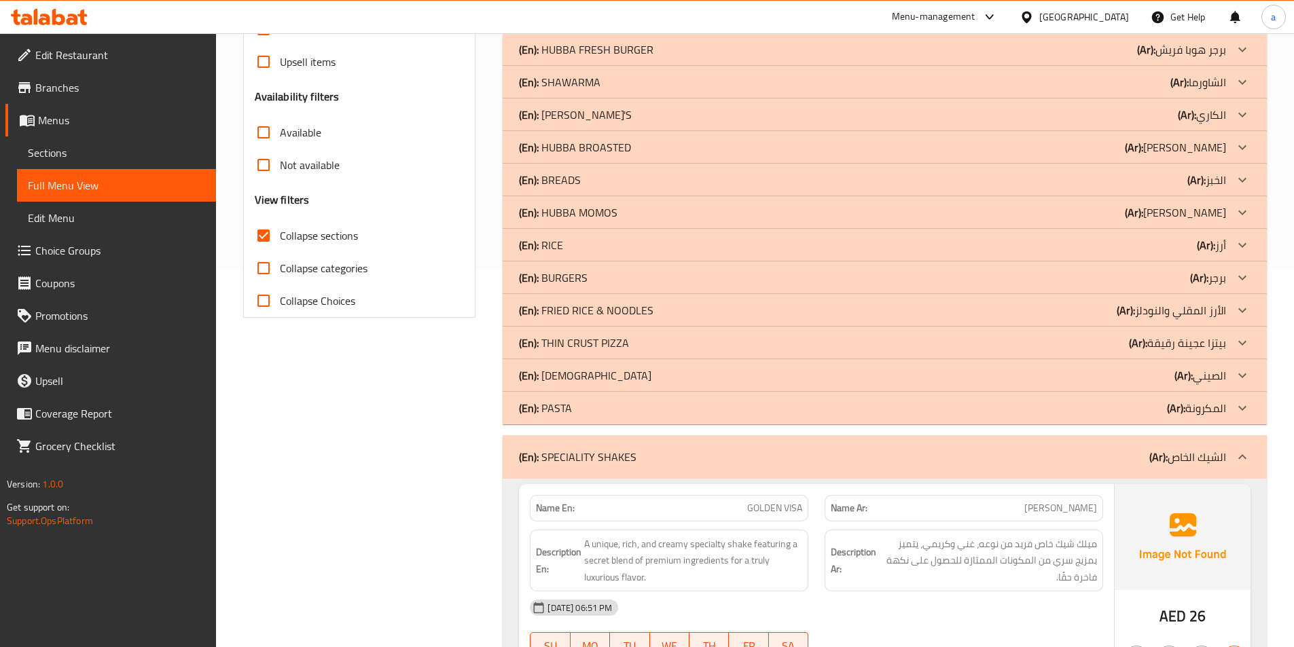
click at [578, 368] on p "(En): [DEMOGRAPHIC_DATA]" at bounding box center [585, 375] width 132 height 16
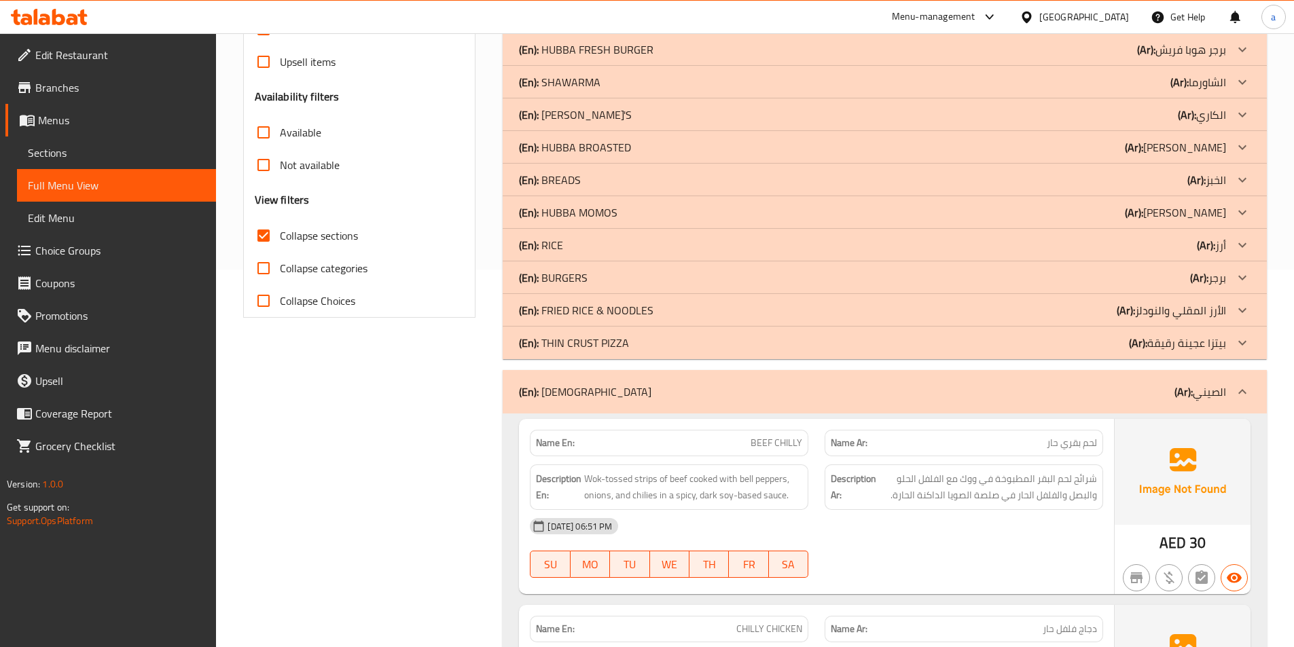
click at [581, 315] on p "(En): FRIED RICE & NOODLES" at bounding box center [586, 310] width 134 height 16
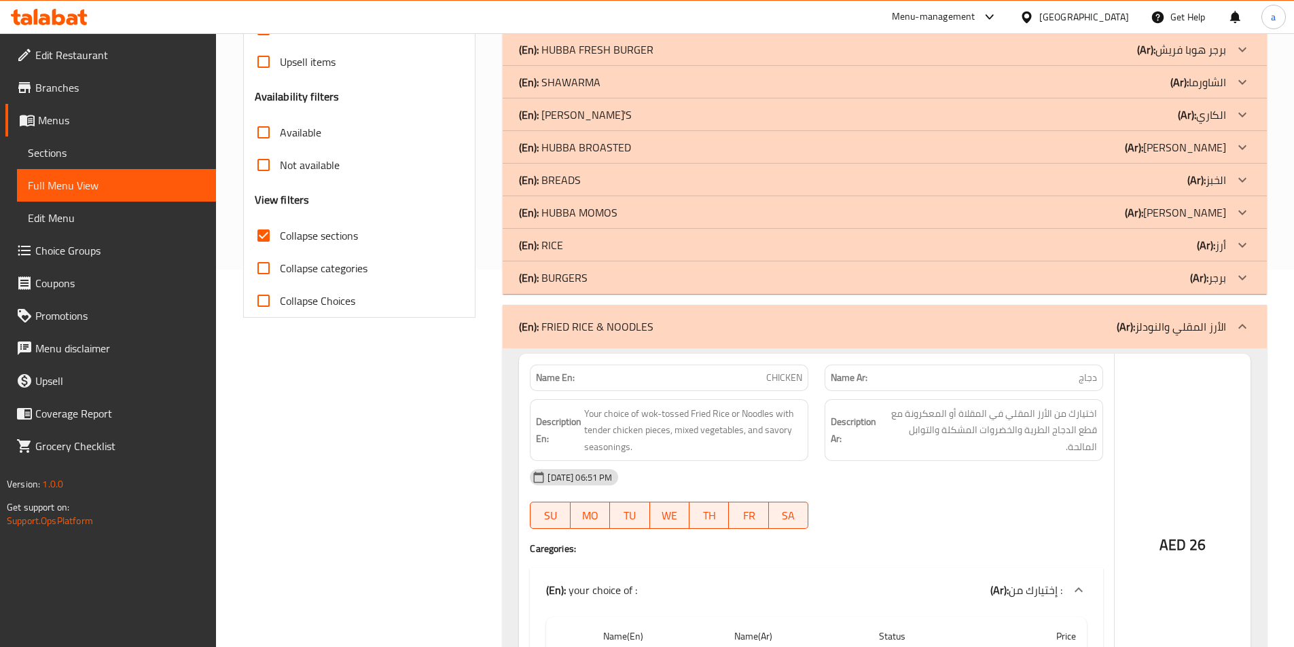
click at [574, 239] on div "(En): RICE (Ar): أرز" at bounding box center [872, 245] width 707 height 16
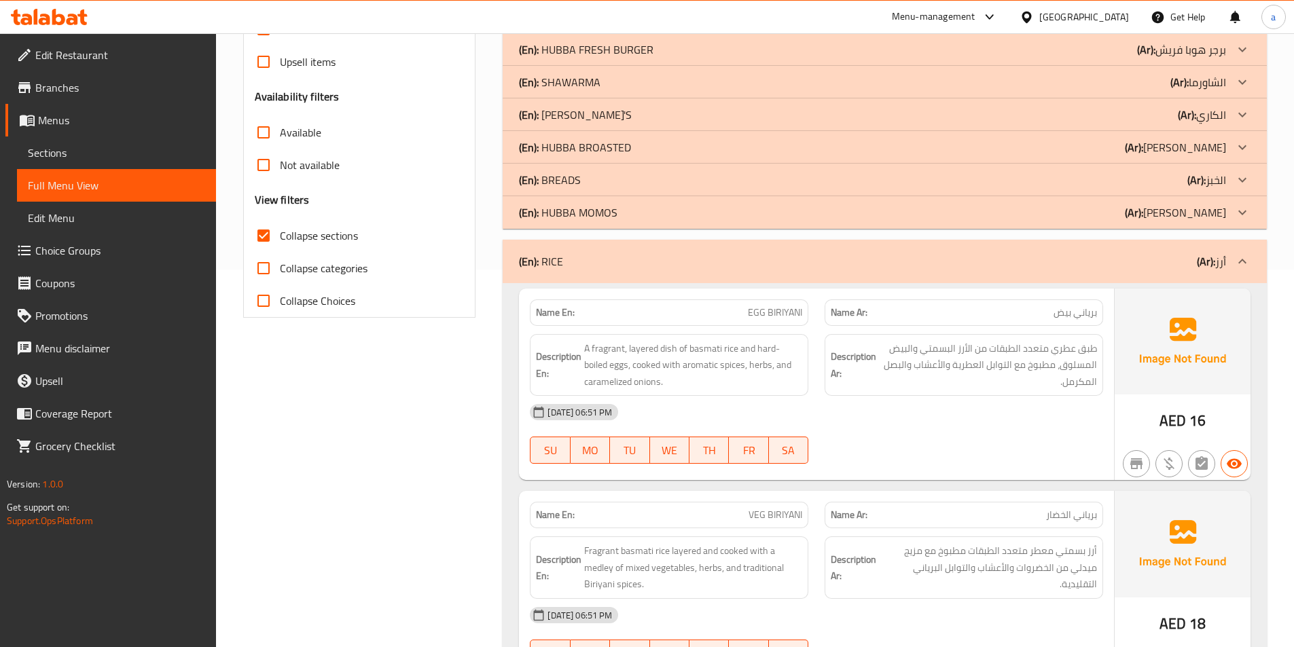
scroll to position [310, 0]
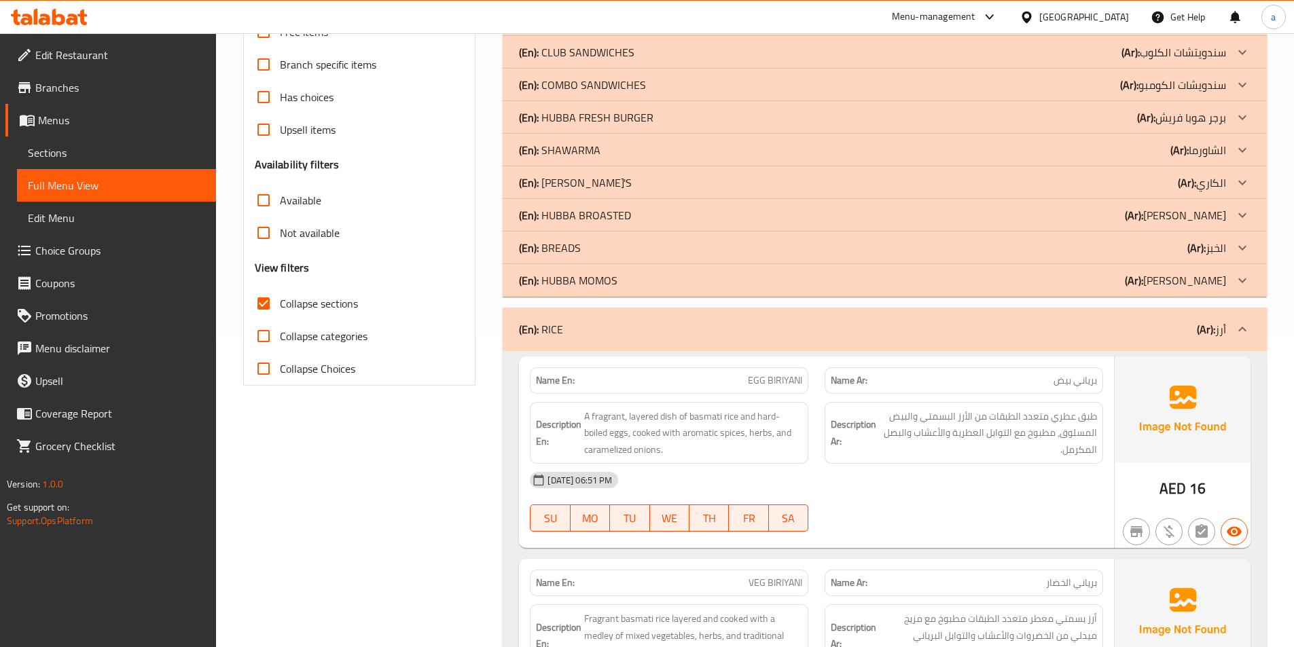
click at [568, 175] on p "(En): [PERSON_NAME]'S" at bounding box center [575, 183] width 113 height 16
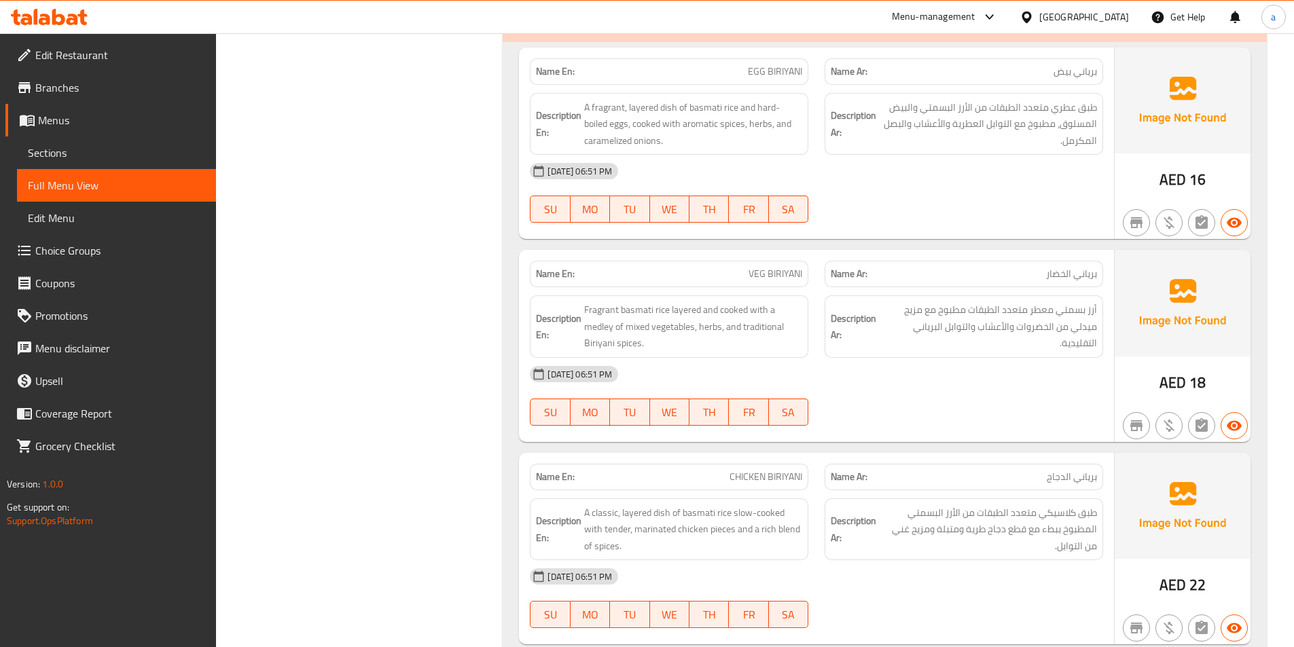
scroll to position [3977, 0]
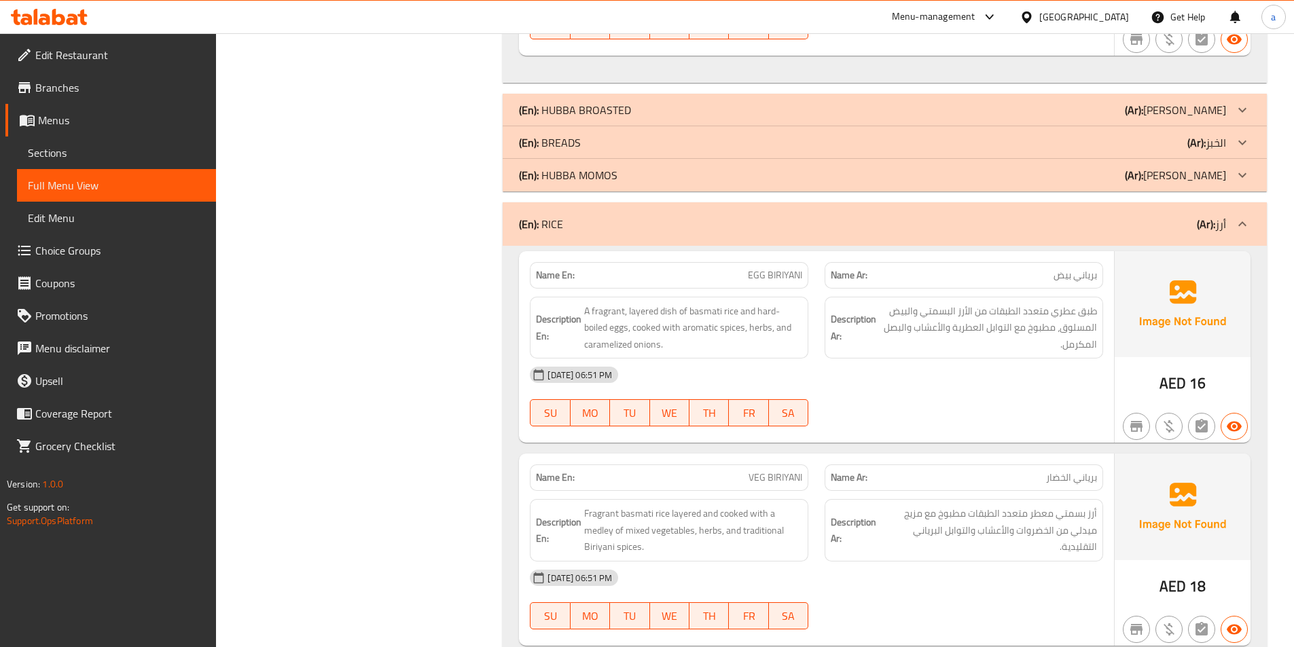
click at [564, 139] on p "(En): BREADS" at bounding box center [550, 142] width 62 height 16
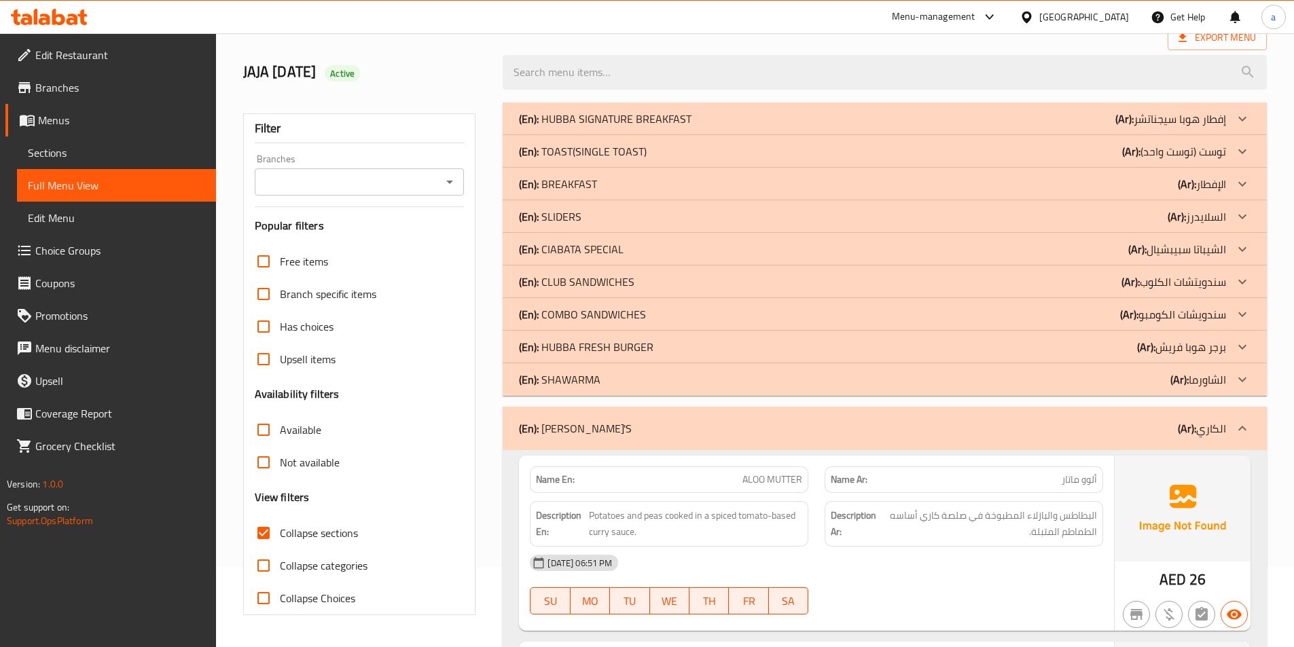
scroll to position [50, 0]
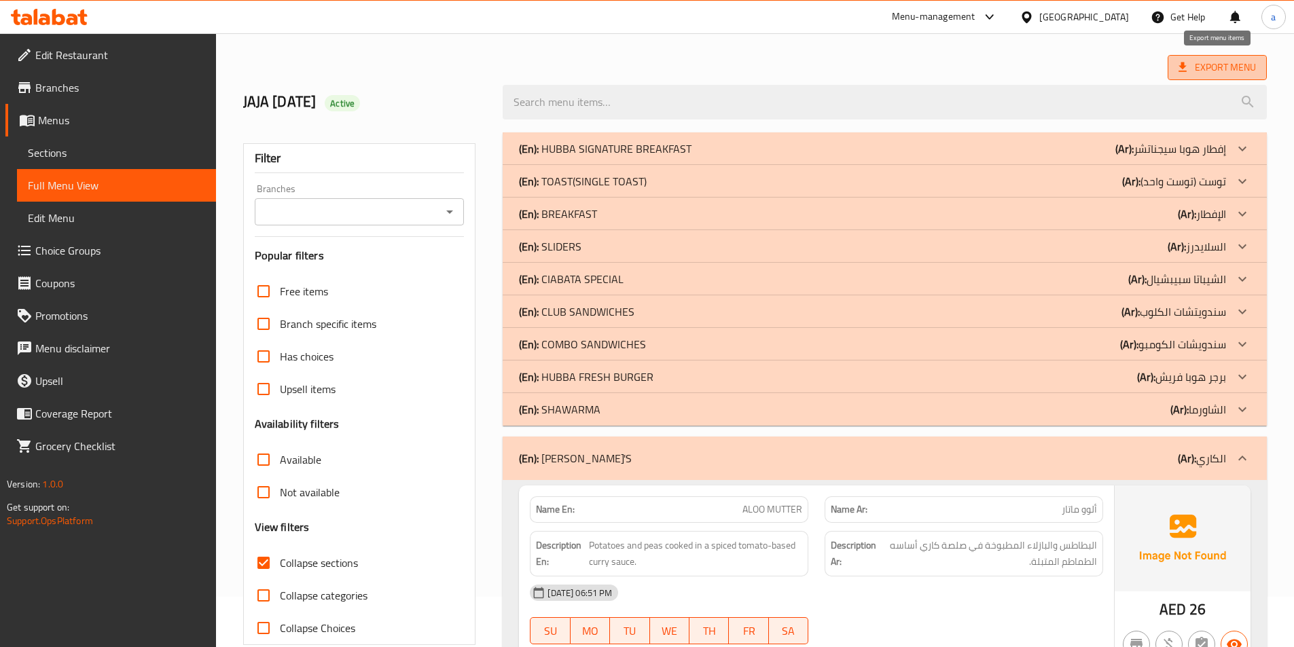
click at [1221, 75] on span "Export Menu" at bounding box center [1216, 67] width 77 height 17
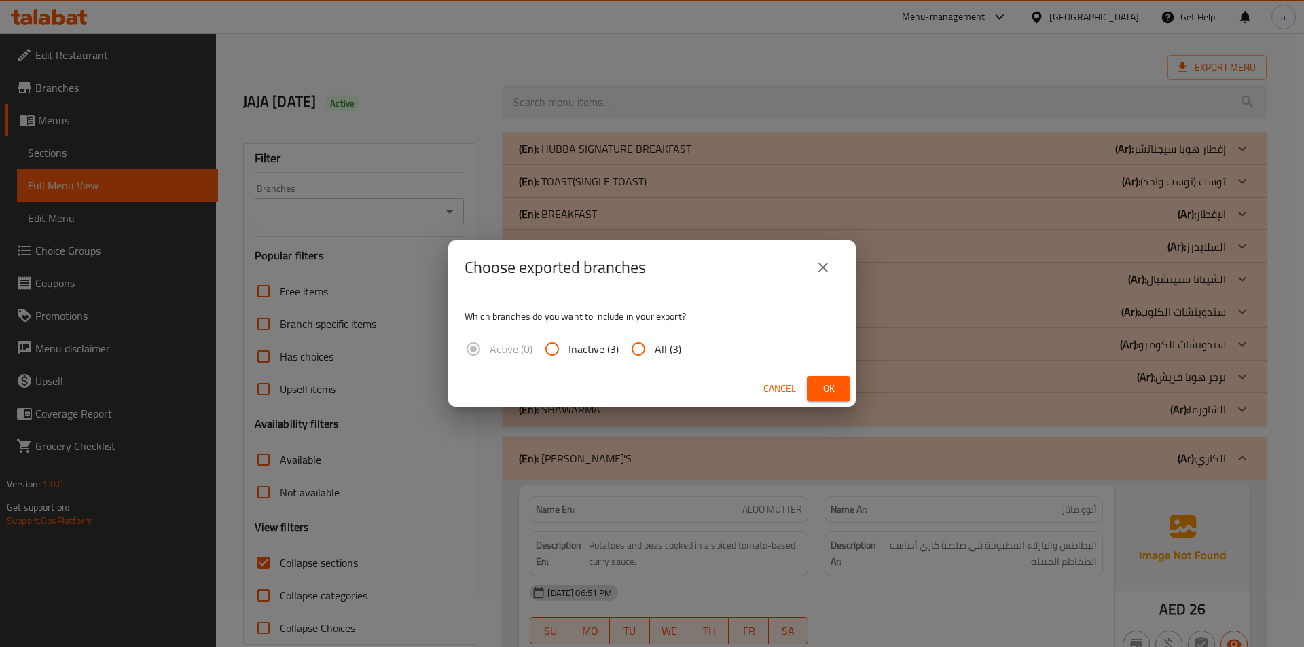
click at [653, 350] on input "All (3)" at bounding box center [638, 349] width 33 height 33
radio input "true"
click at [814, 387] on button "Ok" at bounding box center [828, 388] width 43 height 25
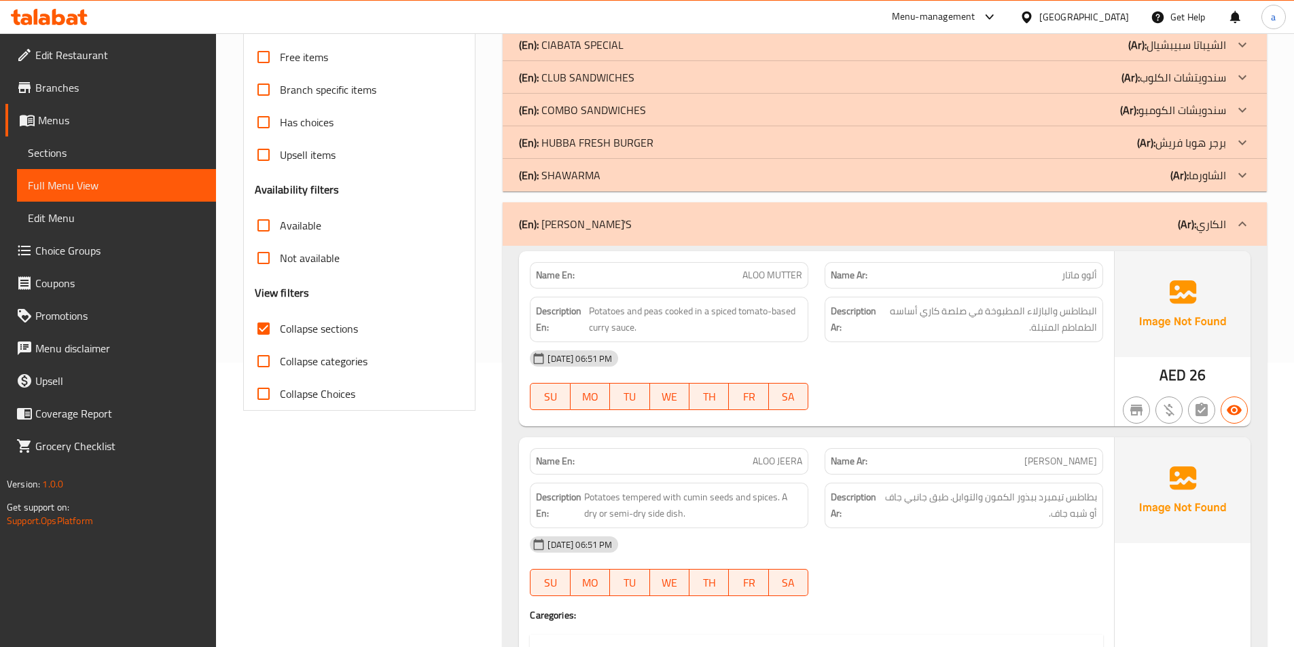
scroll to position [254, 0]
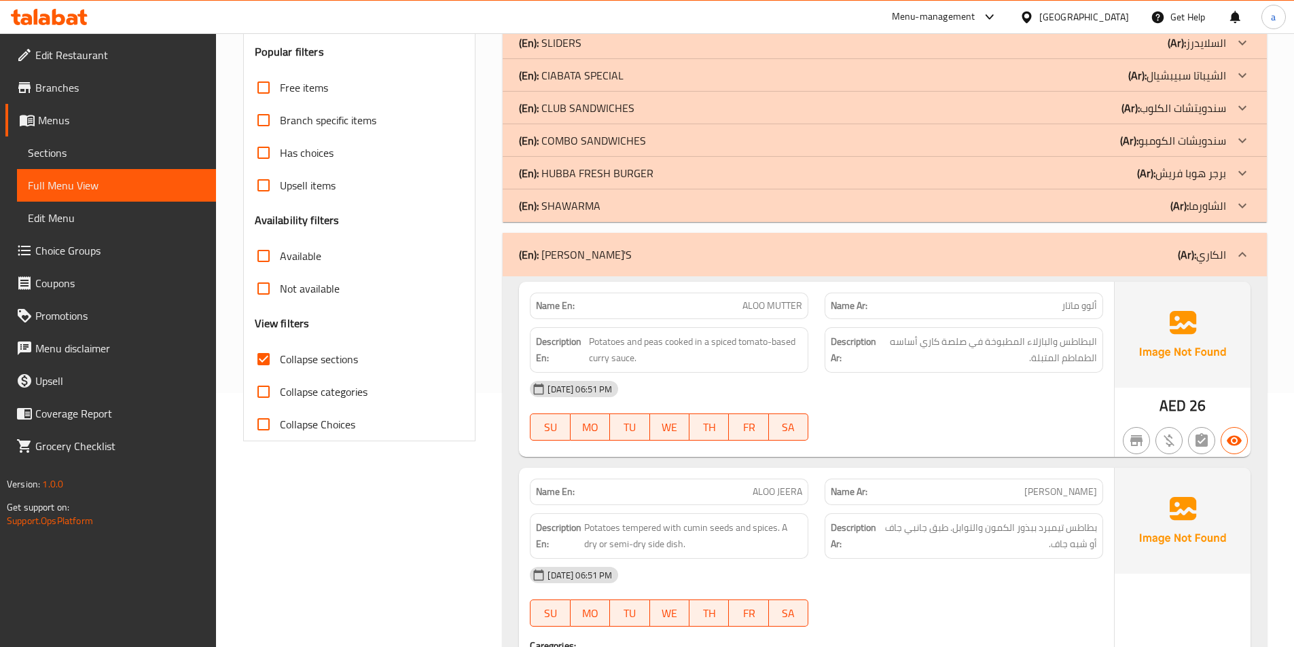
click at [50, 13] on icon at bounding box center [49, 17] width 77 height 16
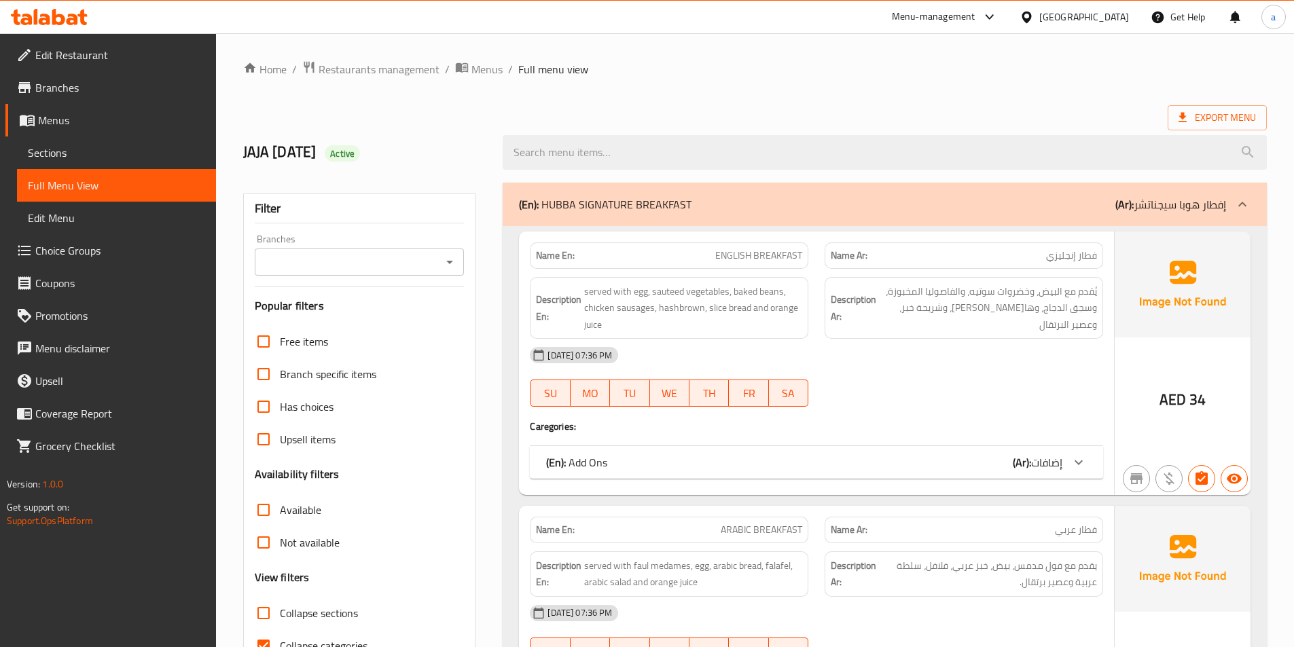
click at [54, 147] on span "Sections" at bounding box center [116, 153] width 177 height 16
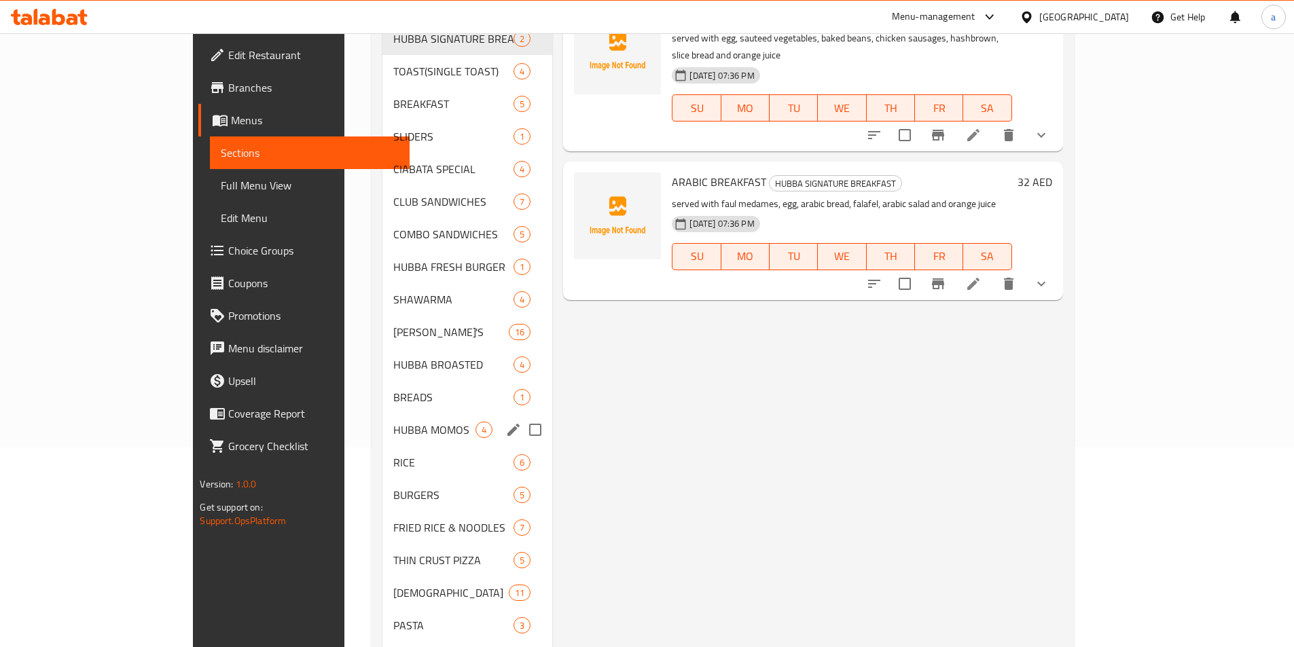
scroll to position [204, 0]
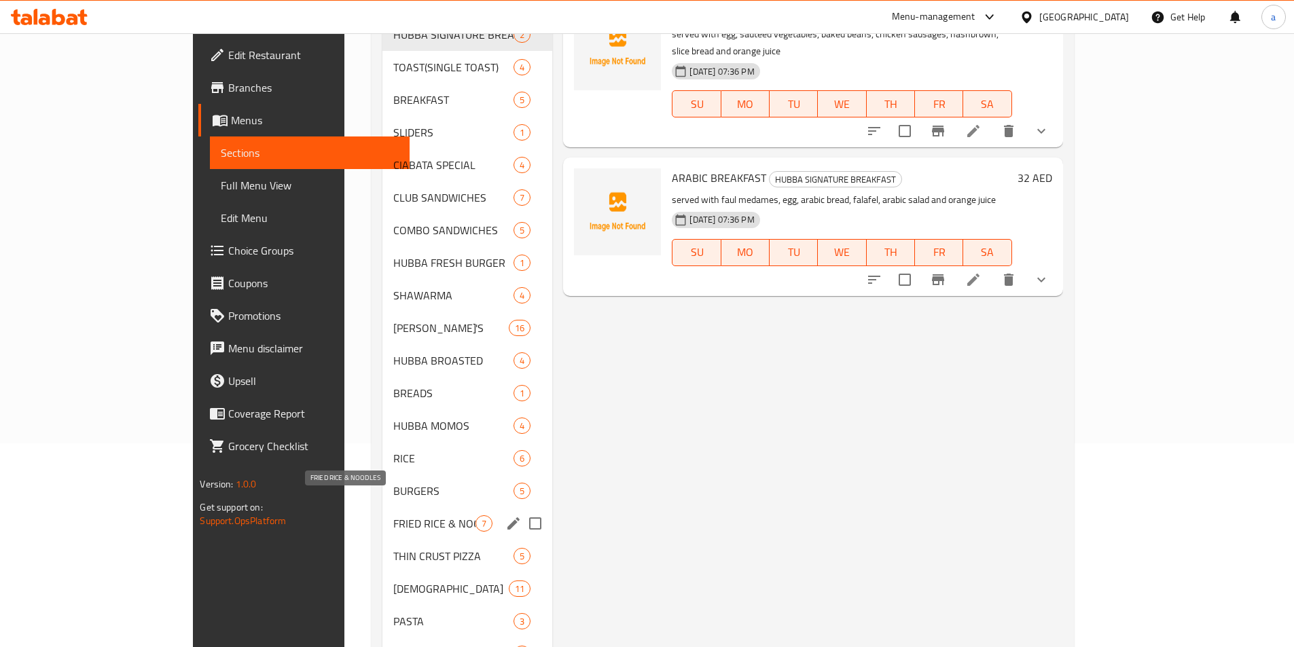
click at [393, 516] on span "FRIED RICE & NOODLES" at bounding box center [434, 524] width 82 height 16
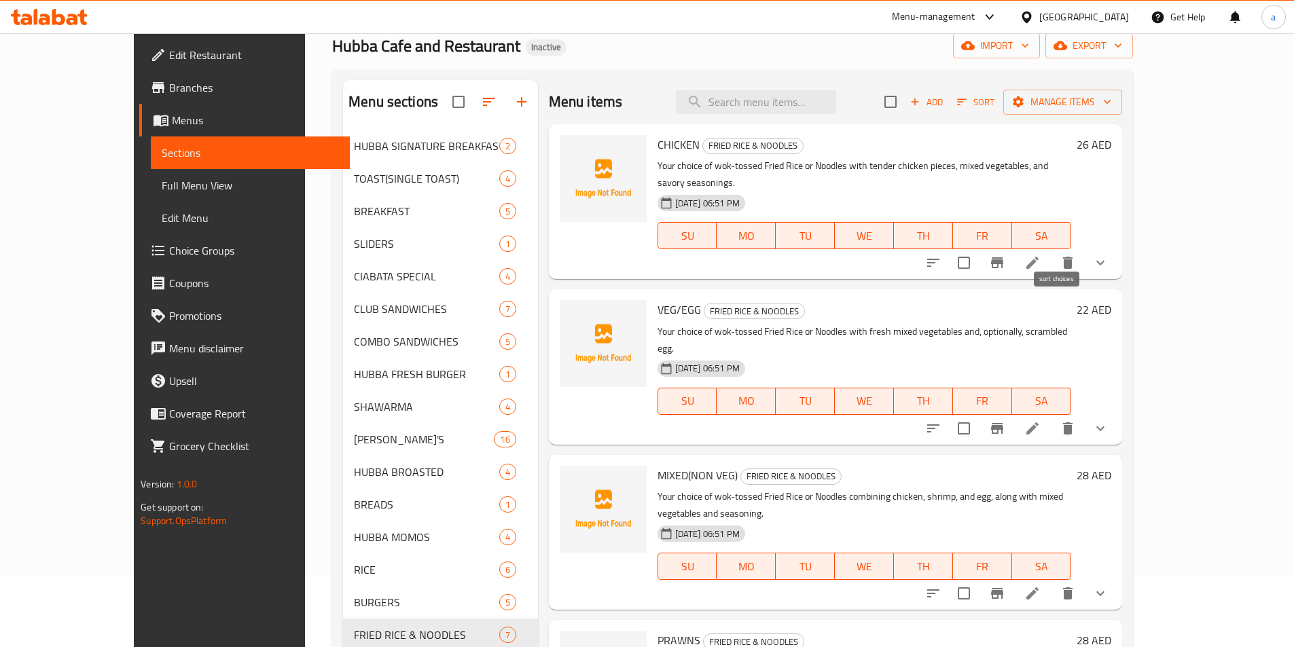
scroll to position [68, 0]
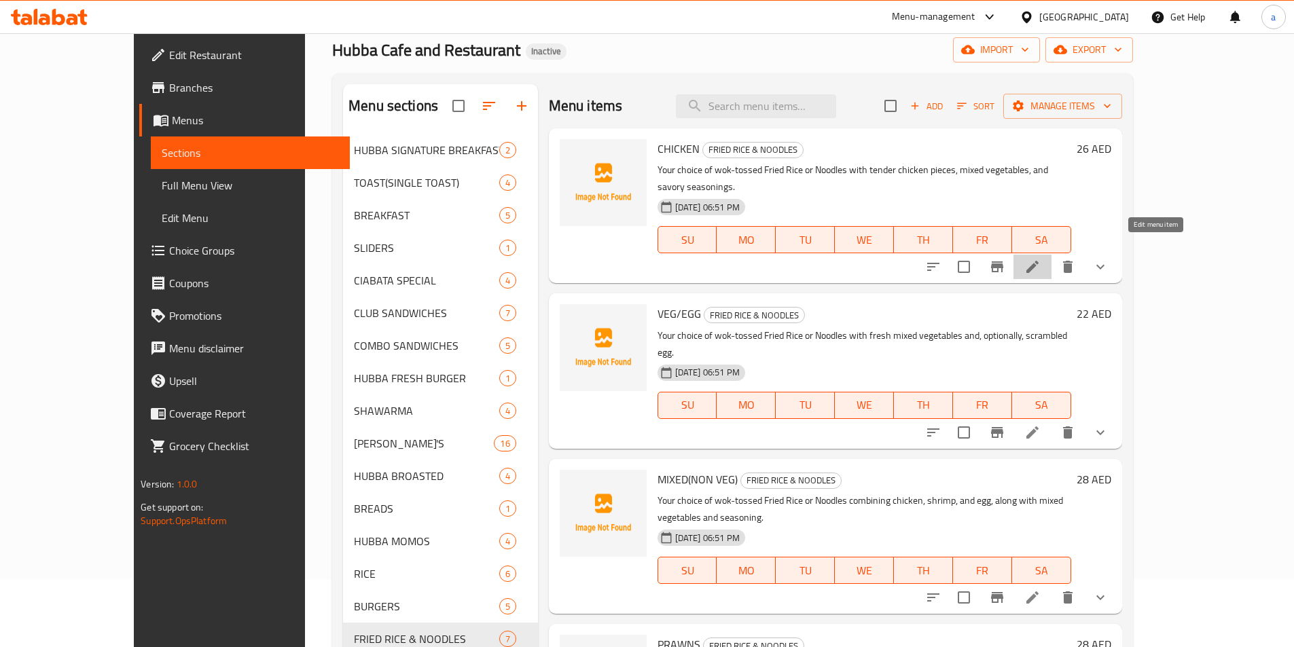
click at [1041, 259] on icon at bounding box center [1032, 267] width 16 height 16
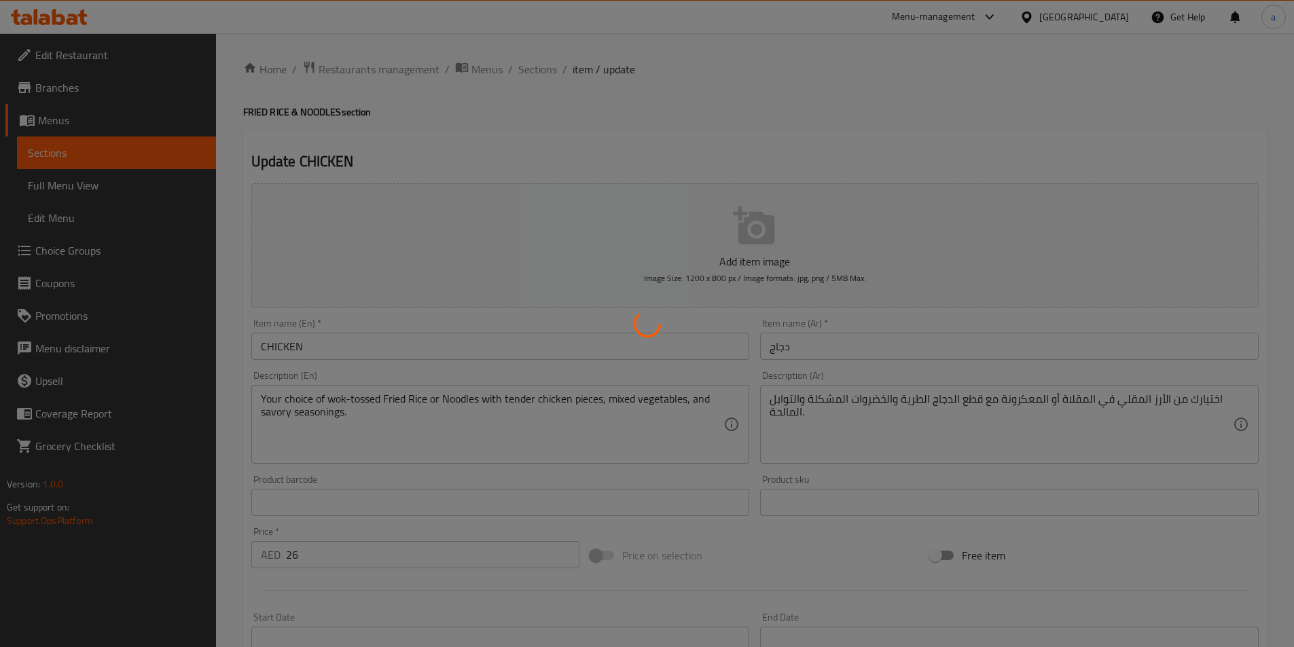
type input "إختيارك من :"
type input "1"
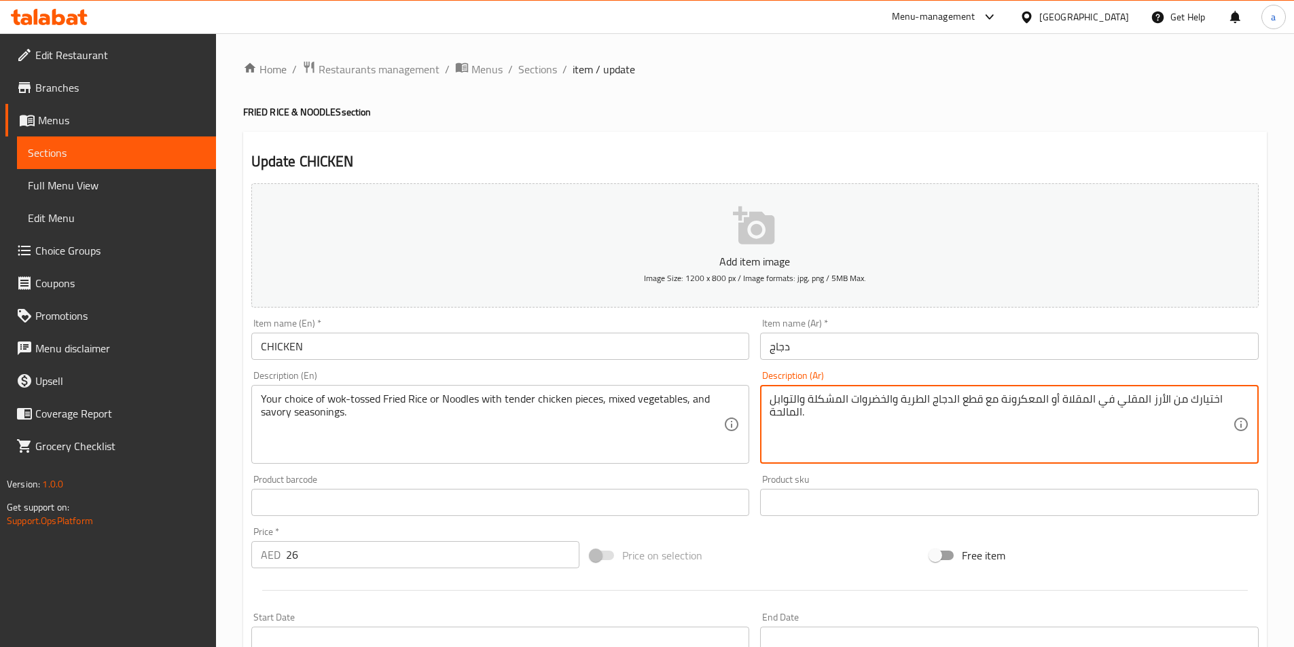
drag, startPoint x: 1000, startPoint y: 399, endPoint x: 1040, endPoint y: 402, distance: 39.5
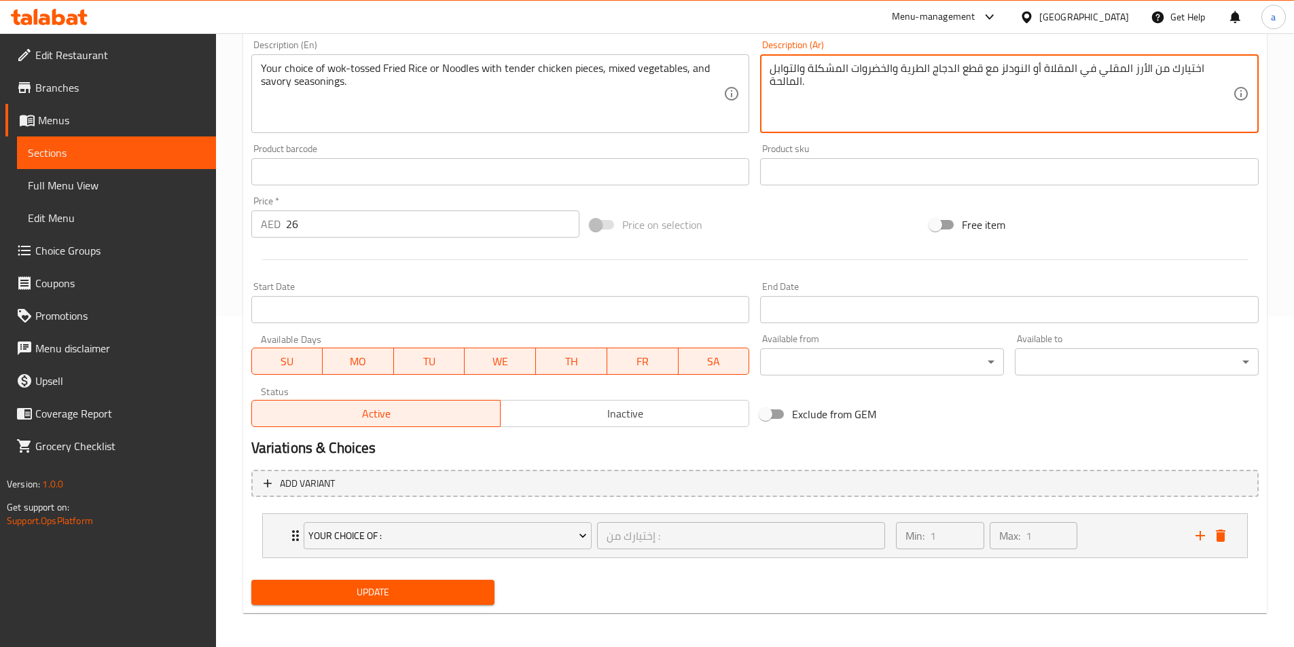
scroll to position [335, 0]
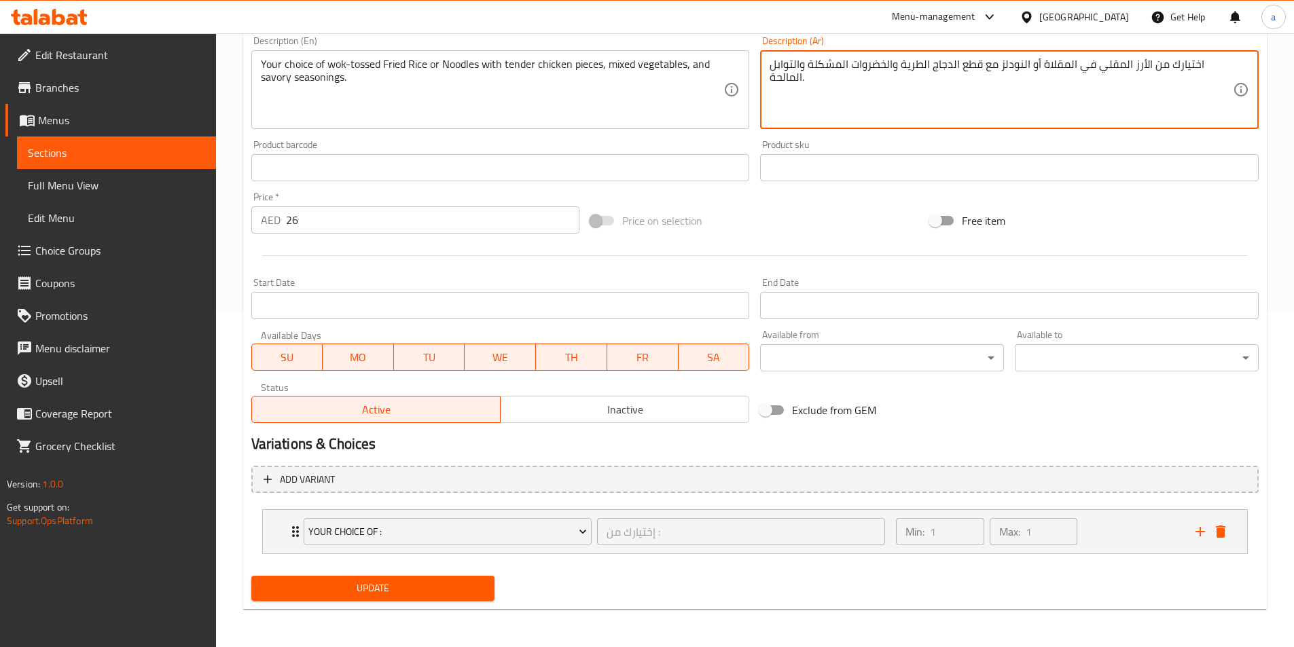
type textarea "اختيارك من الأرز المقلي في المقلاة أو النودلز مع قطع الدجاج الطرية والخضروات ال…"
click at [357, 591] on span "Update" at bounding box center [373, 588] width 222 height 17
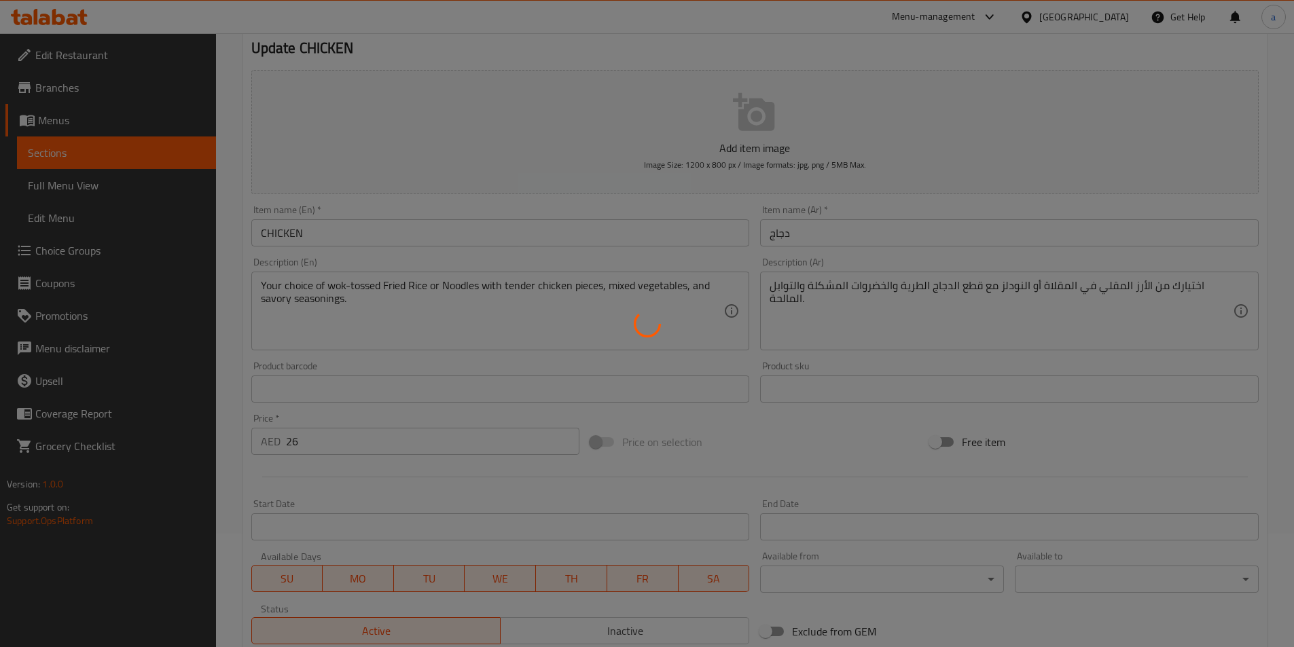
scroll to position [0, 0]
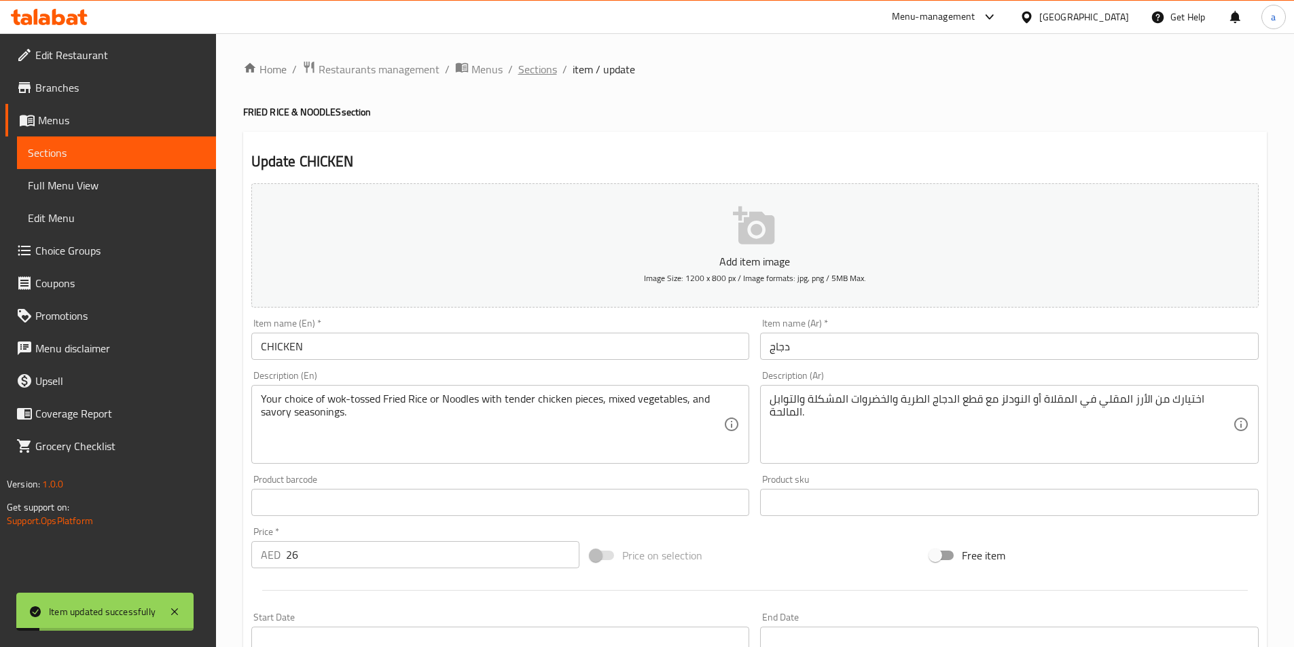
click at [532, 75] on span "Sections" at bounding box center [537, 69] width 39 height 16
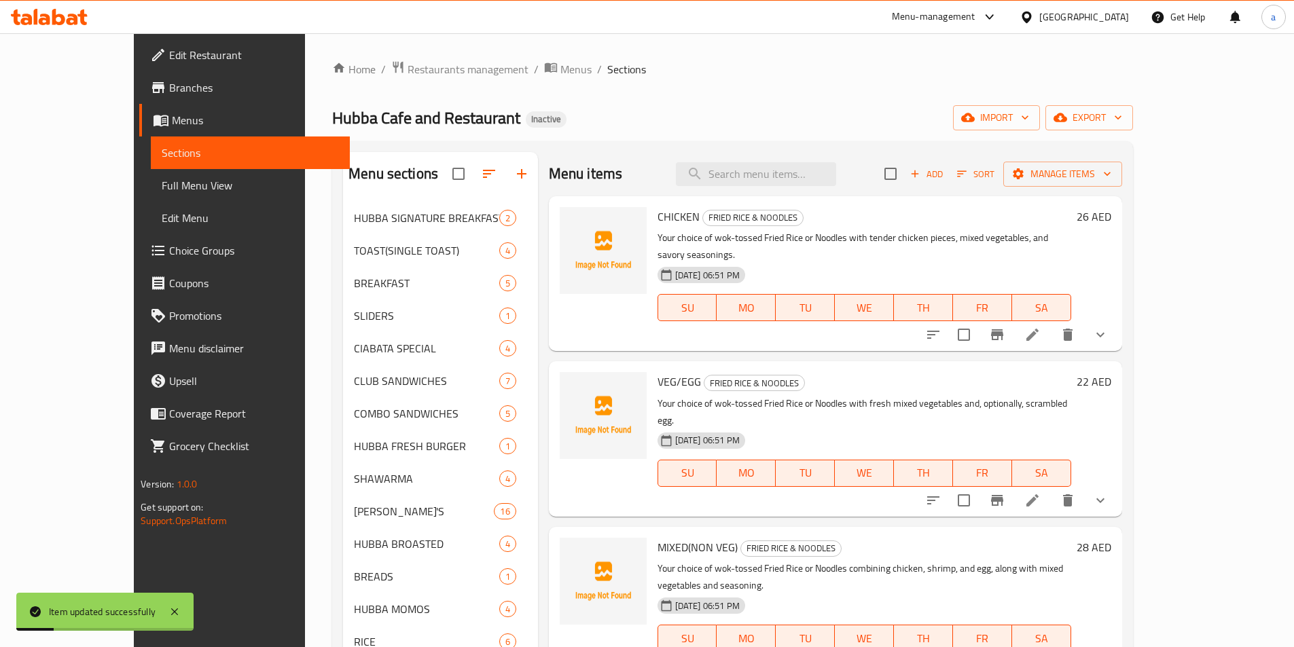
scroll to position [136, 0]
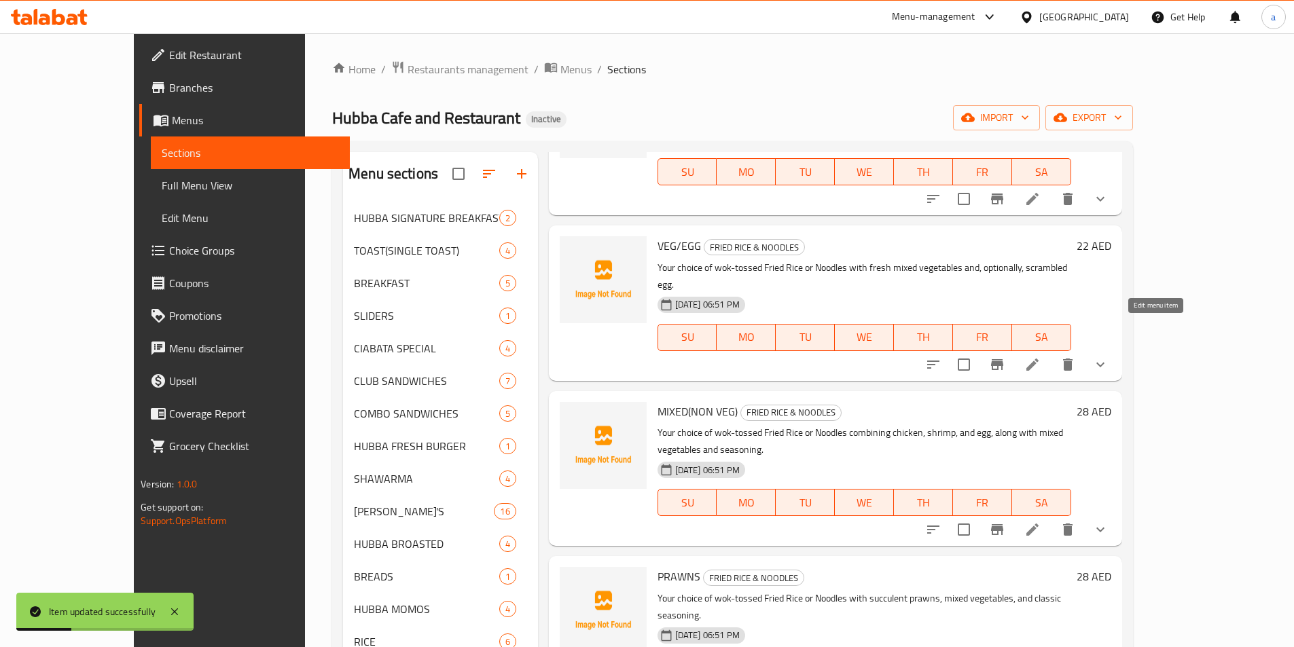
click at [1038, 359] on icon at bounding box center [1032, 365] width 12 height 12
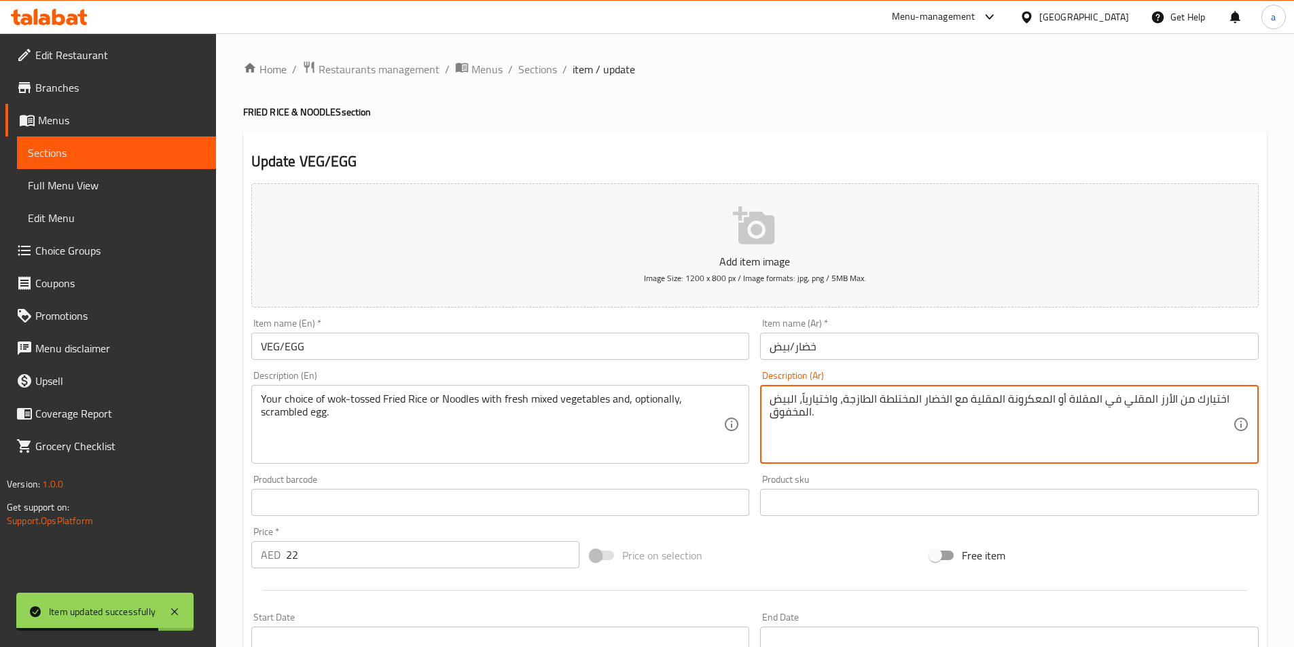
drag, startPoint x: 971, startPoint y: 400, endPoint x: 1045, endPoint y: 408, distance: 75.1
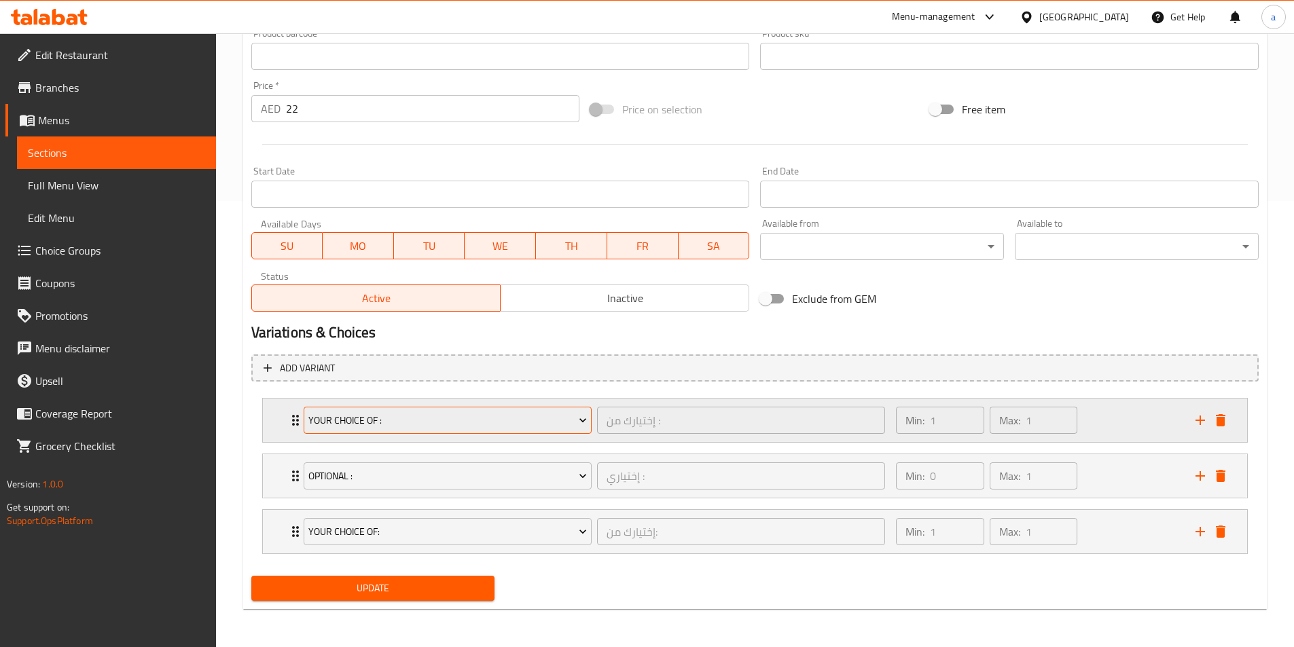
type textarea "اختيارك من الأرز المقلي في المقلاة أو النودلز مع الخضار المختلطة الطازجة، واختي…"
click at [432, 588] on span "Update" at bounding box center [373, 588] width 222 height 17
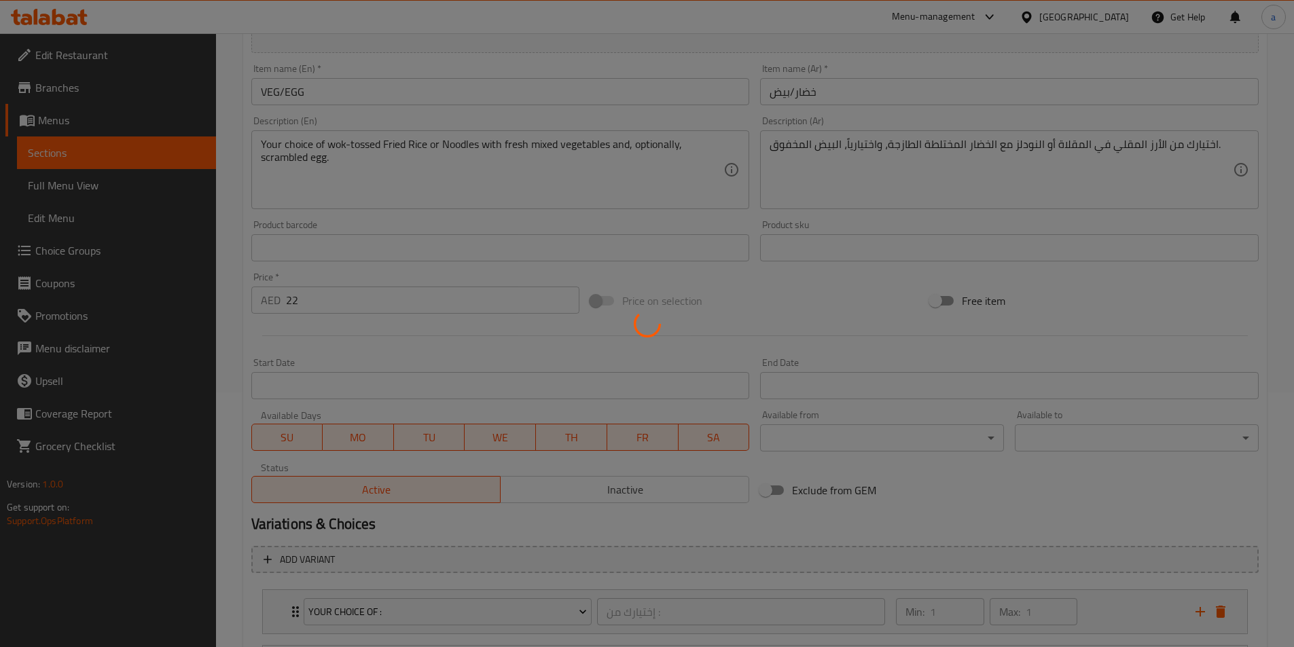
scroll to position [0, 0]
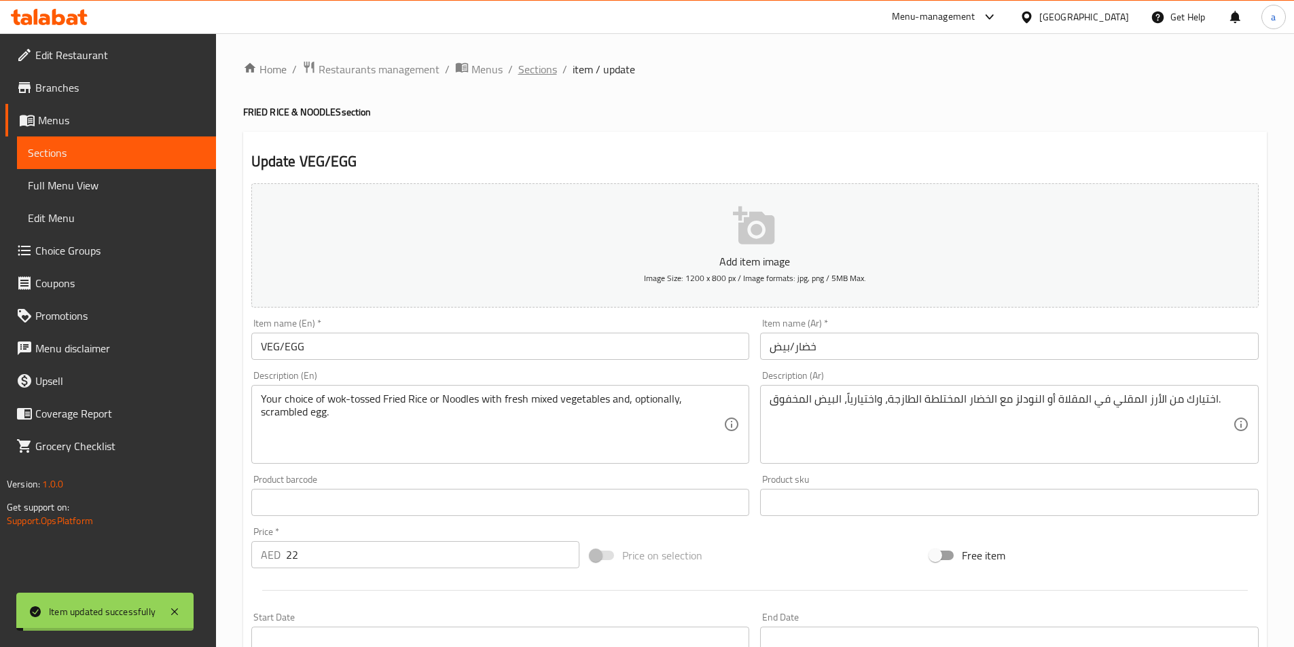
click at [537, 72] on span "Sections" at bounding box center [537, 69] width 39 height 16
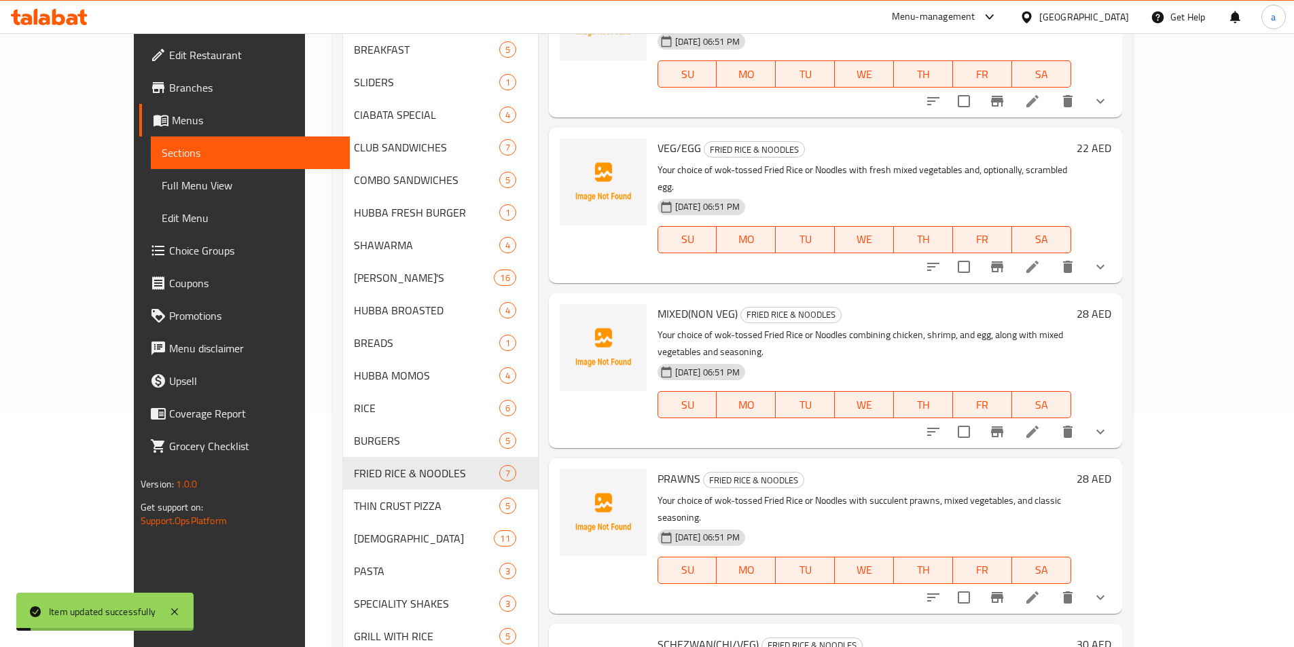
scroll to position [272, 0]
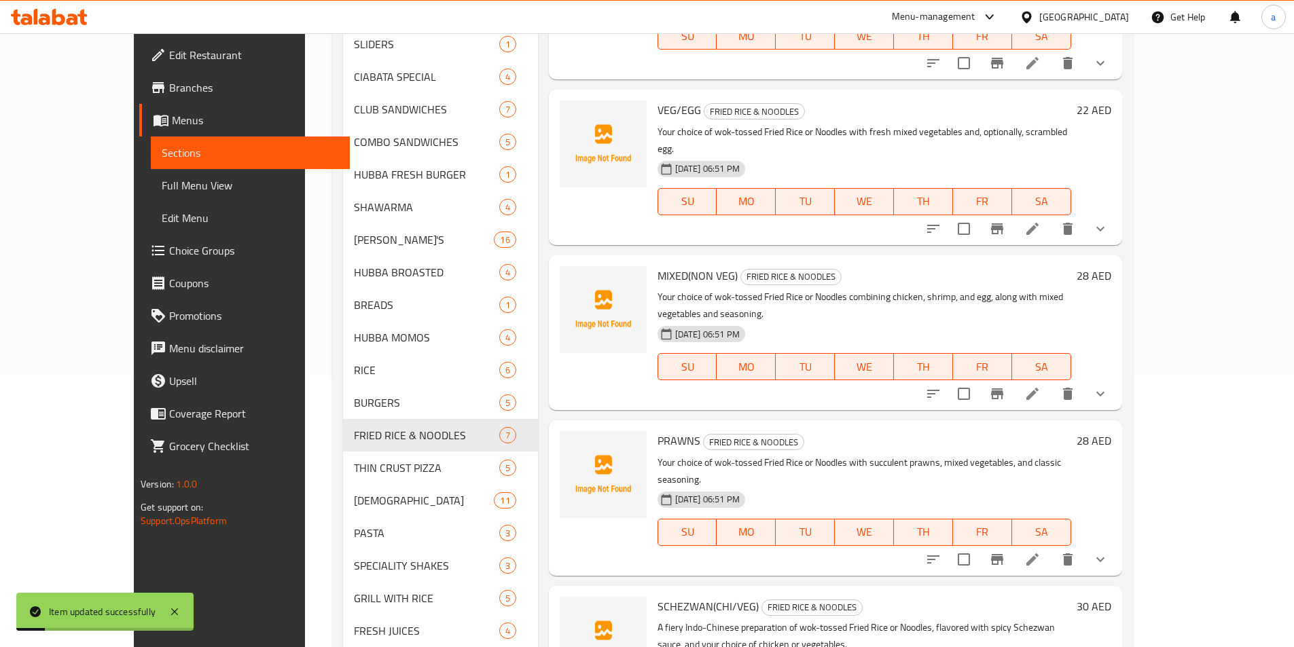
click at [1041, 386] on icon at bounding box center [1032, 394] width 16 height 16
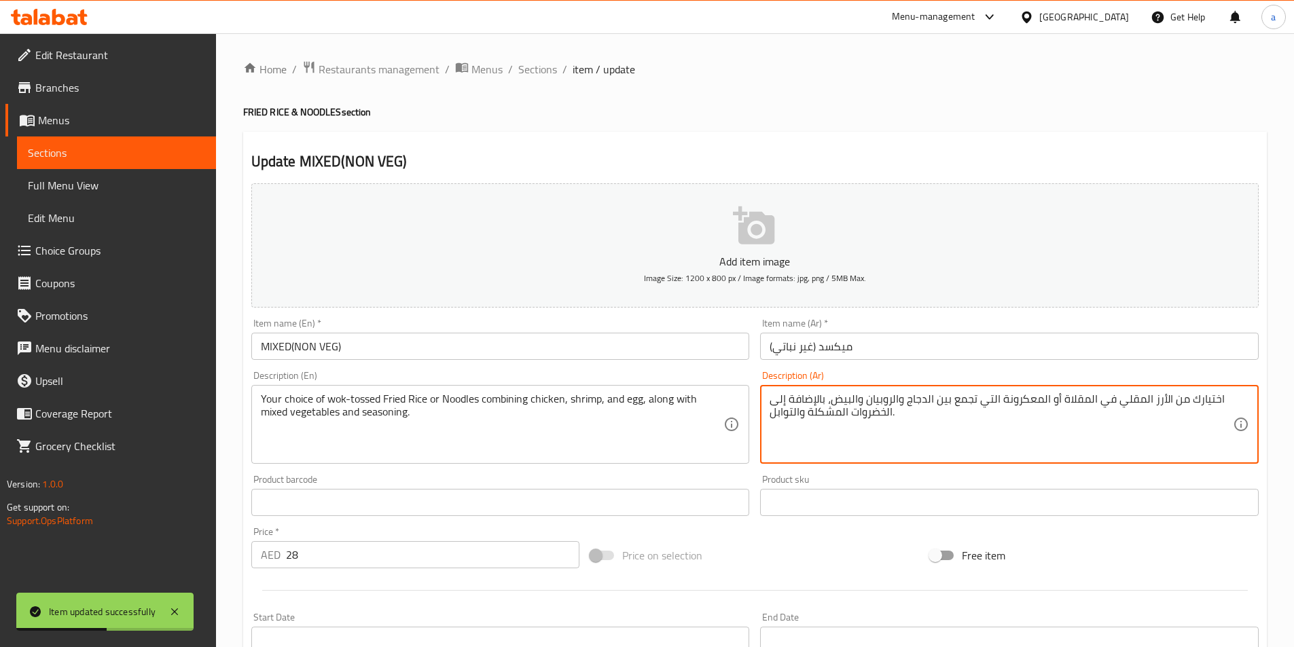
drag, startPoint x: 1001, startPoint y: 401, endPoint x: 1047, endPoint y: 402, distance: 46.2
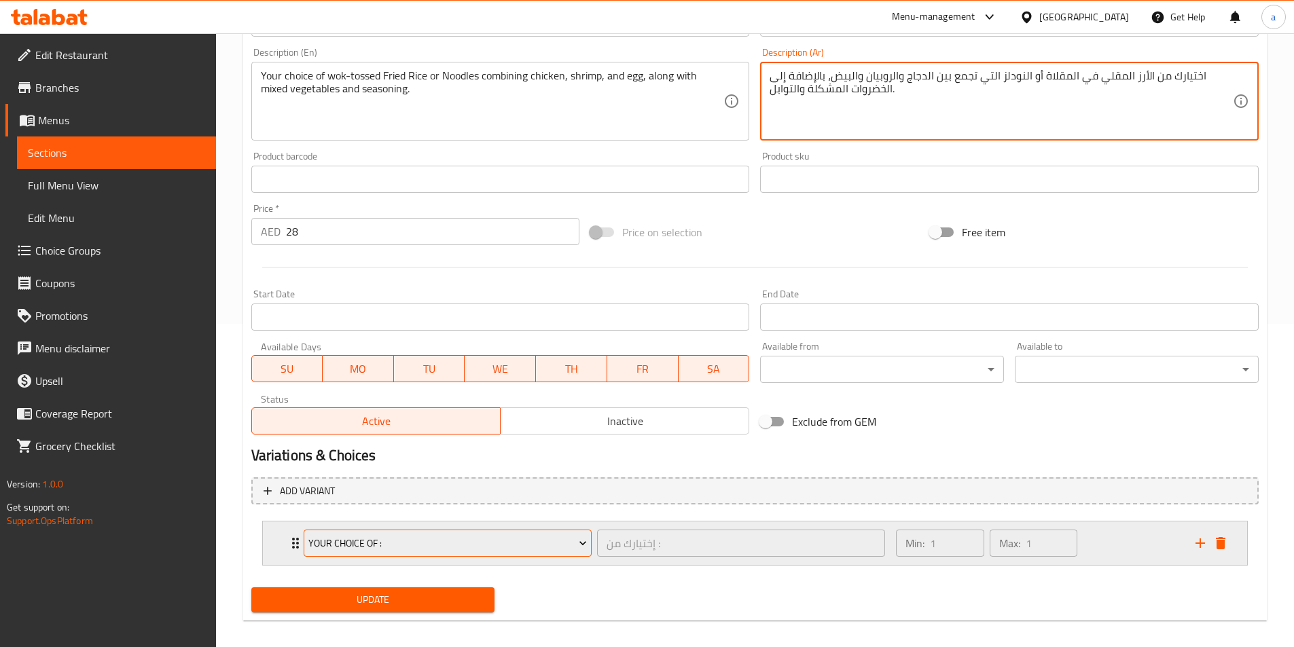
scroll to position [335, 0]
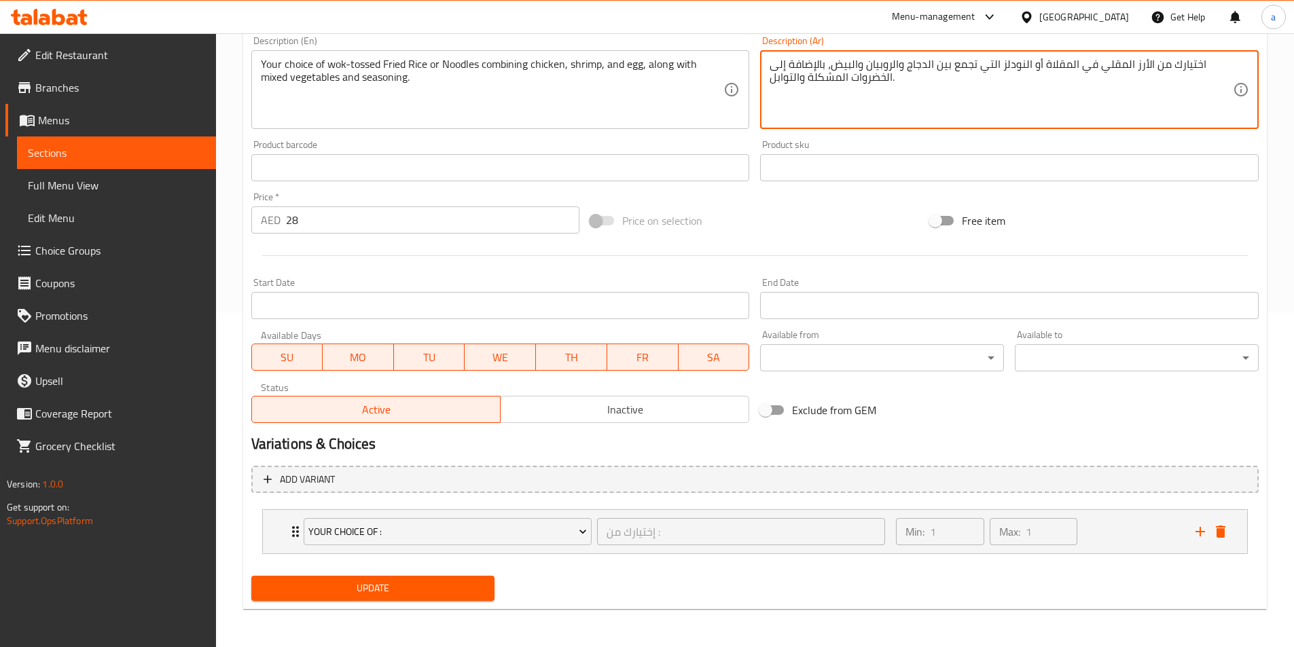
type textarea "اختيارك من الأرز المقلي في المقلاة أو النودلز التي تجمع بين الدجاج والروبيان وا…"
click at [459, 593] on span "Update" at bounding box center [373, 588] width 222 height 17
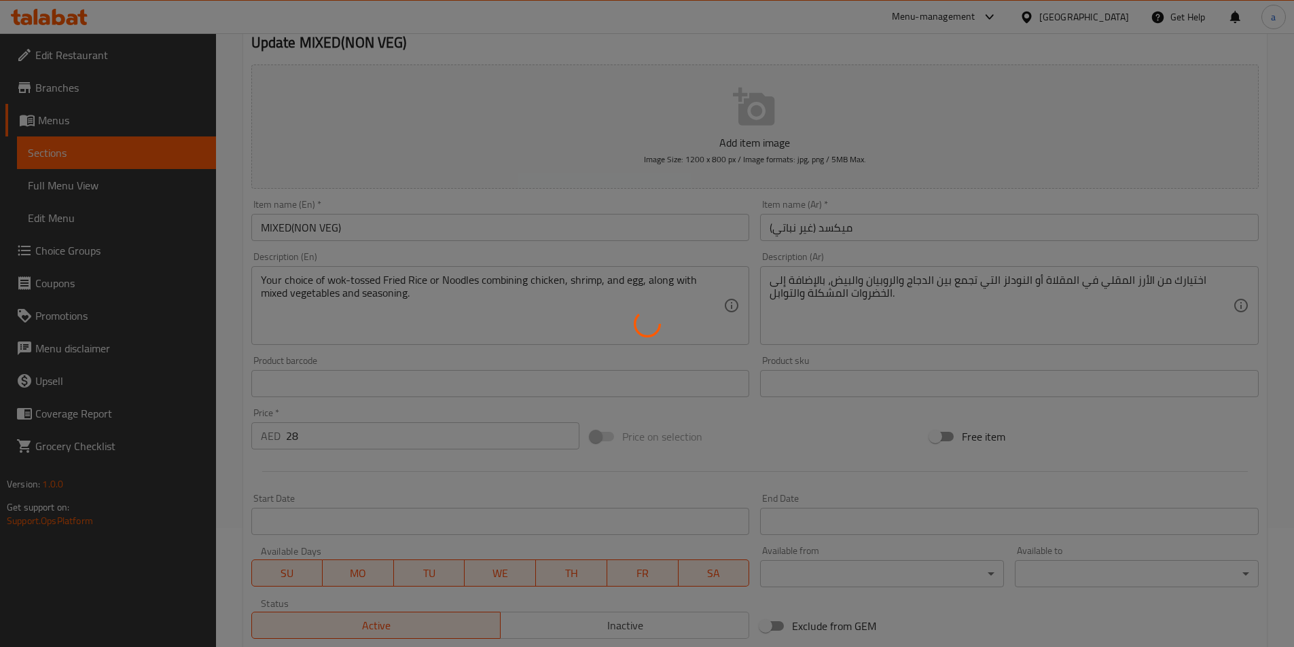
scroll to position [0, 0]
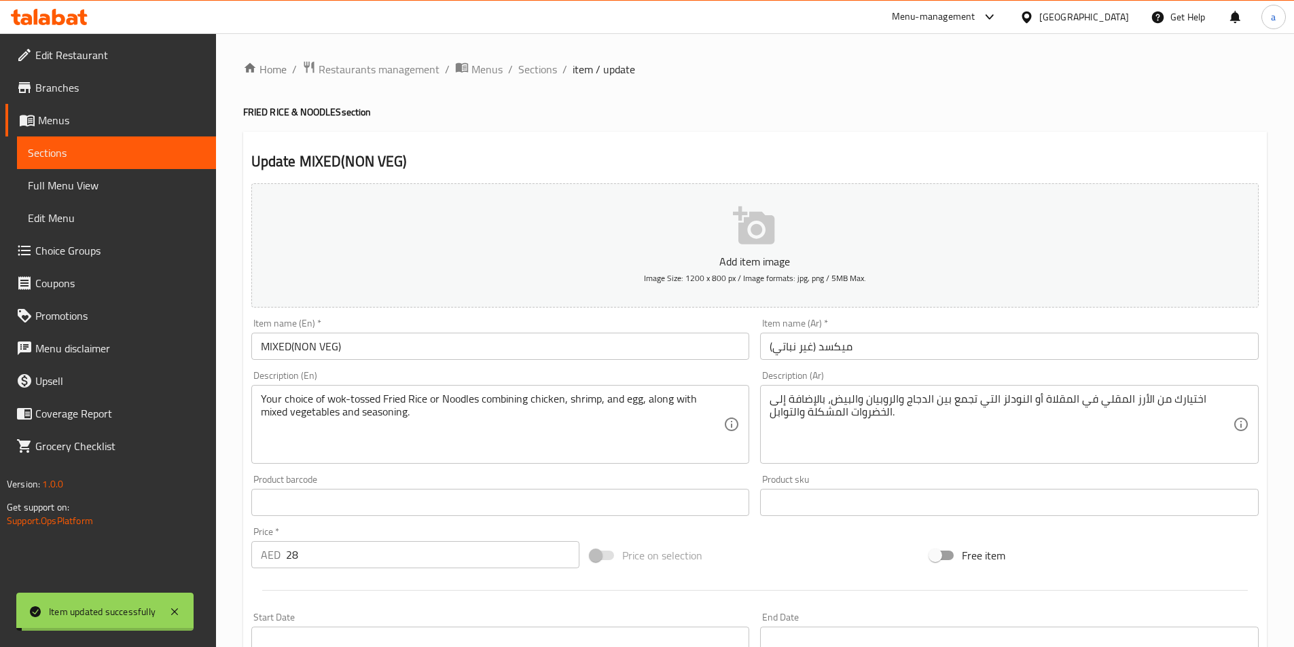
click at [535, 66] on span "Sections" at bounding box center [537, 69] width 39 height 16
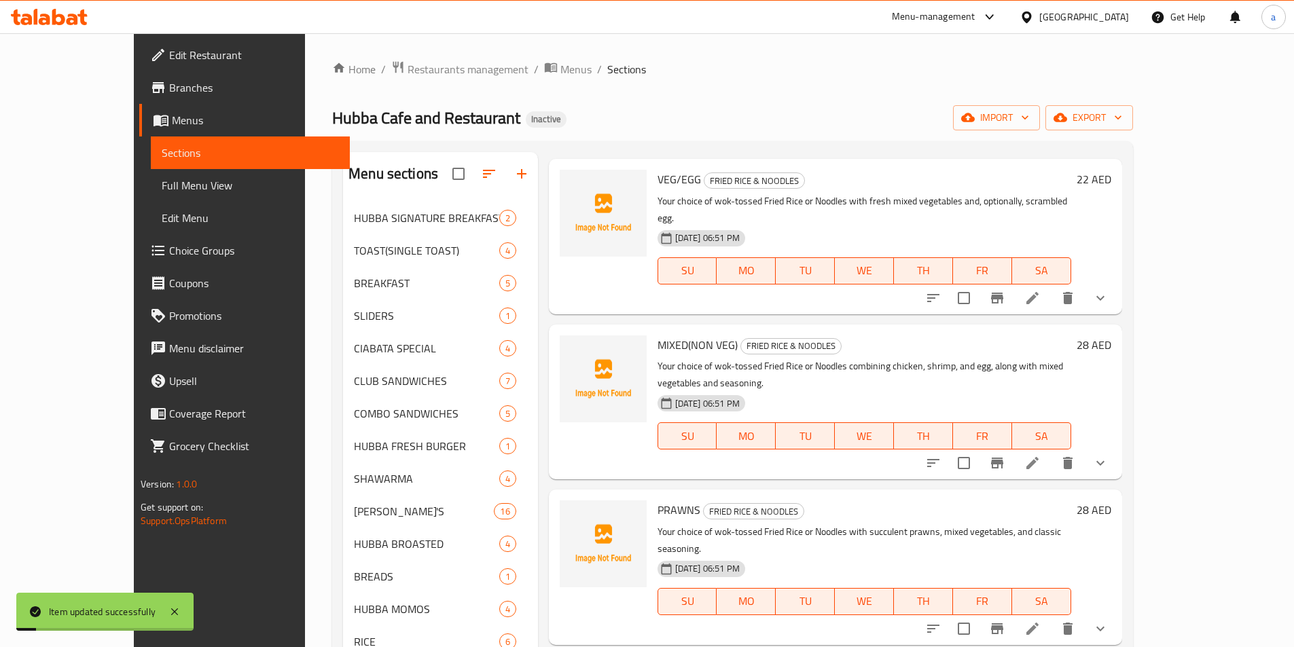
scroll to position [204, 0]
click at [1051, 450] on li at bounding box center [1032, 462] width 38 height 24
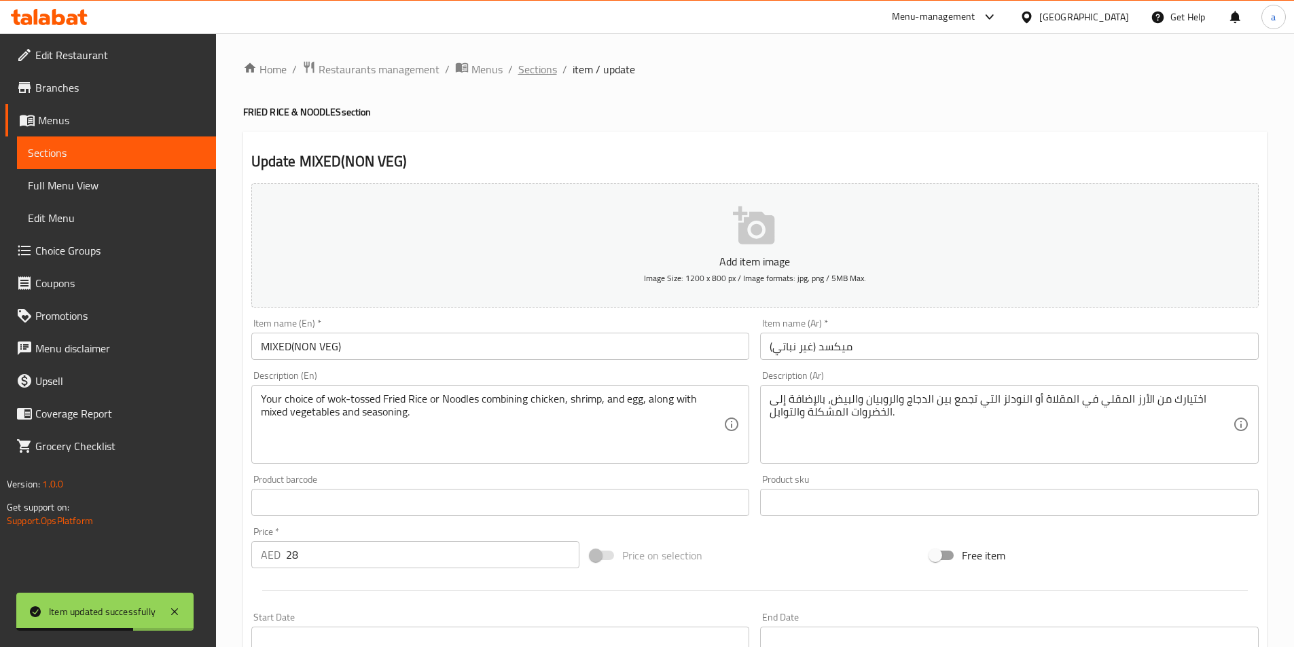
click at [522, 77] on span "Sections" at bounding box center [537, 69] width 39 height 16
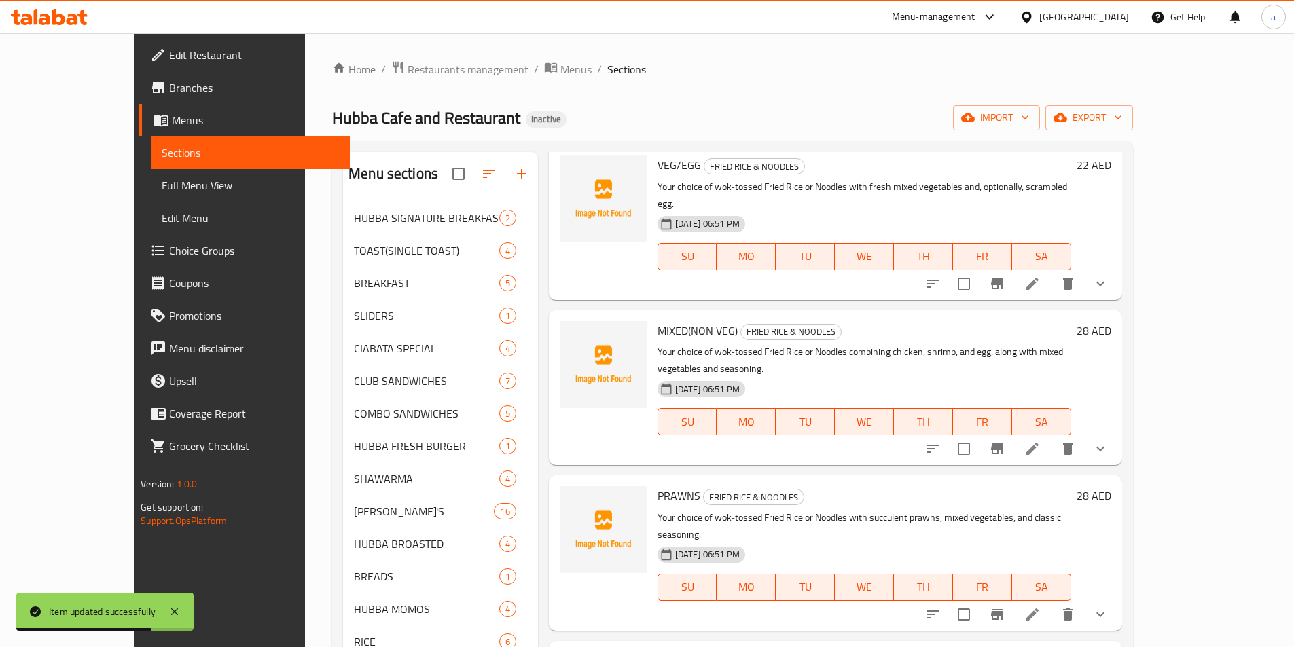
scroll to position [219, 0]
click at [1038, 606] on icon at bounding box center [1032, 612] width 12 height 12
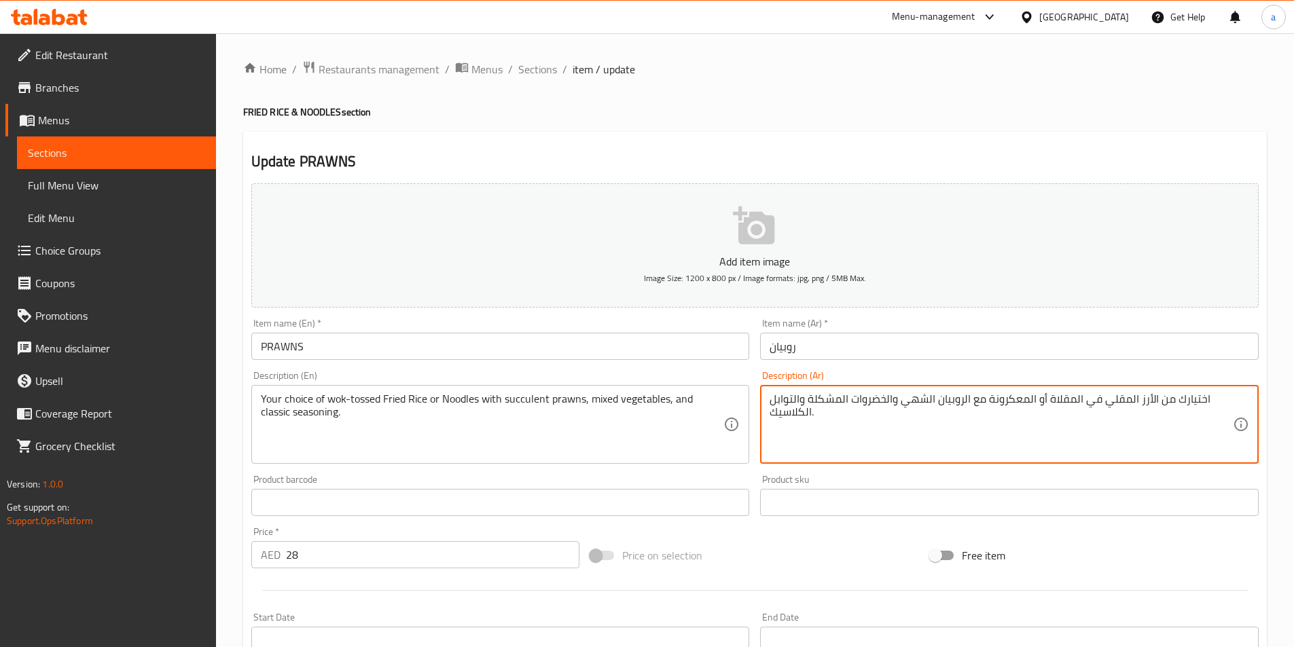
drag, startPoint x: 996, startPoint y: 401, endPoint x: 1028, endPoint y: 407, distance: 31.8
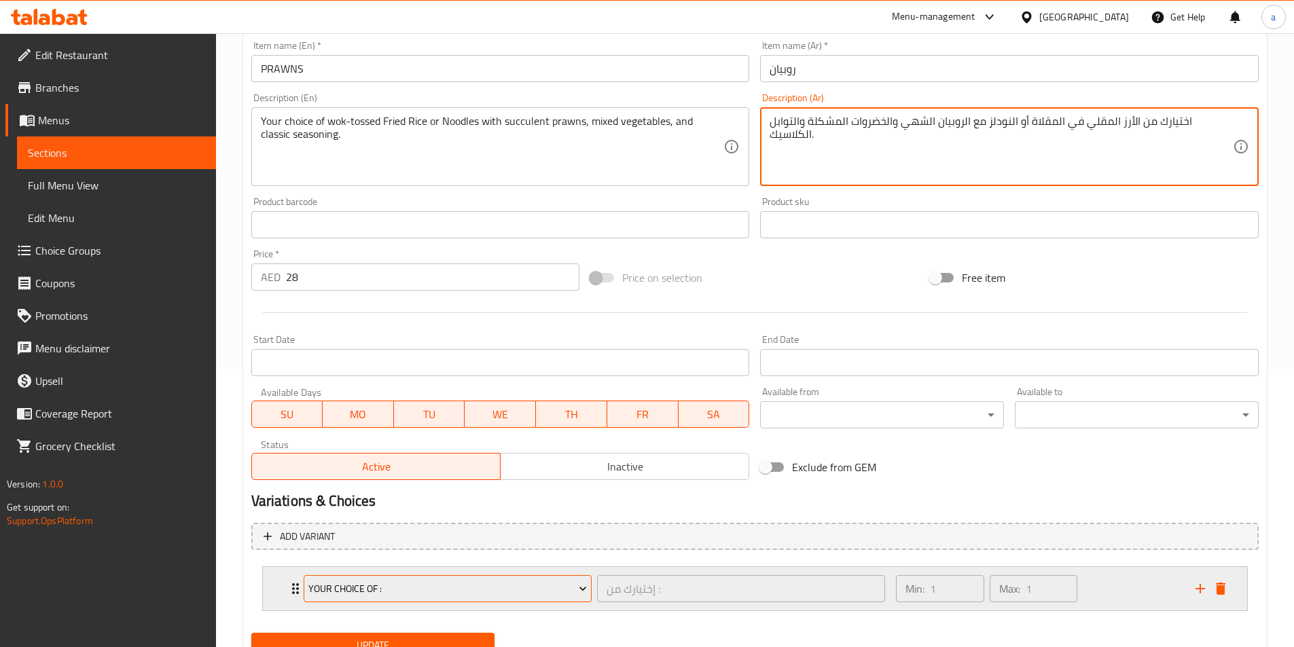
scroll to position [335, 0]
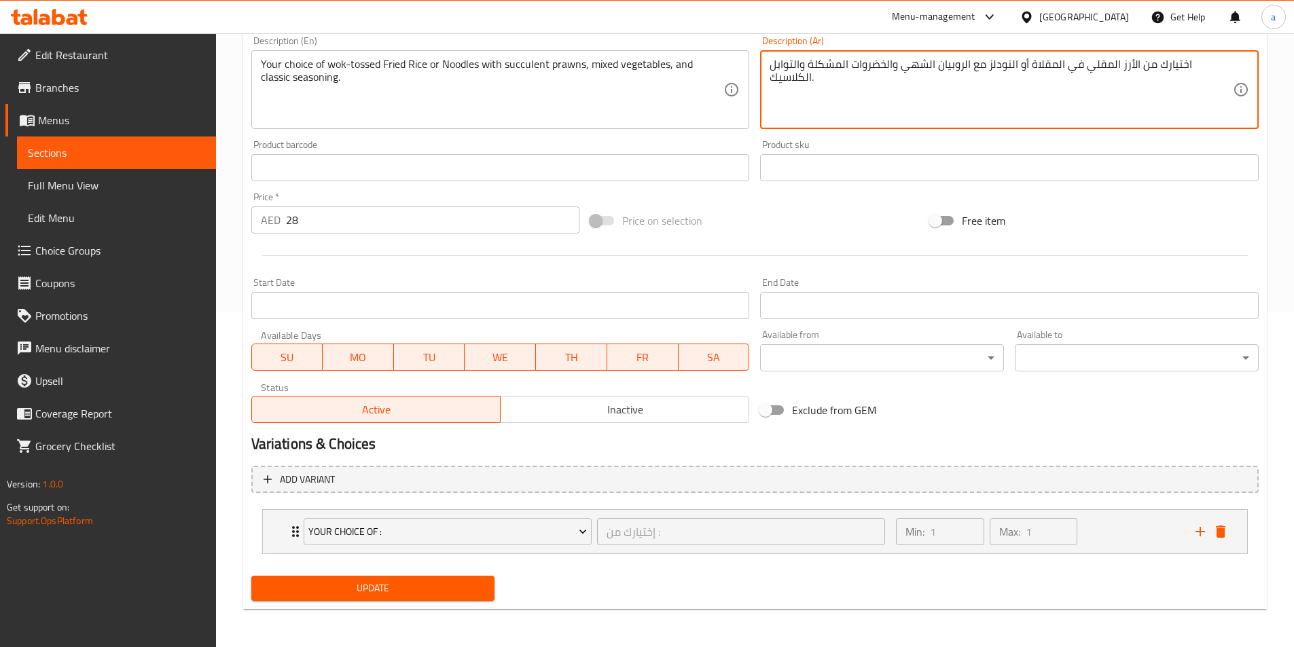
type textarea "اختيارك من الأرز المقلي في المقلاة أو النودلز مع الروبيان الشهي والخضروات المشك…"
click at [397, 601] on button "Update" at bounding box center [373, 588] width 244 height 25
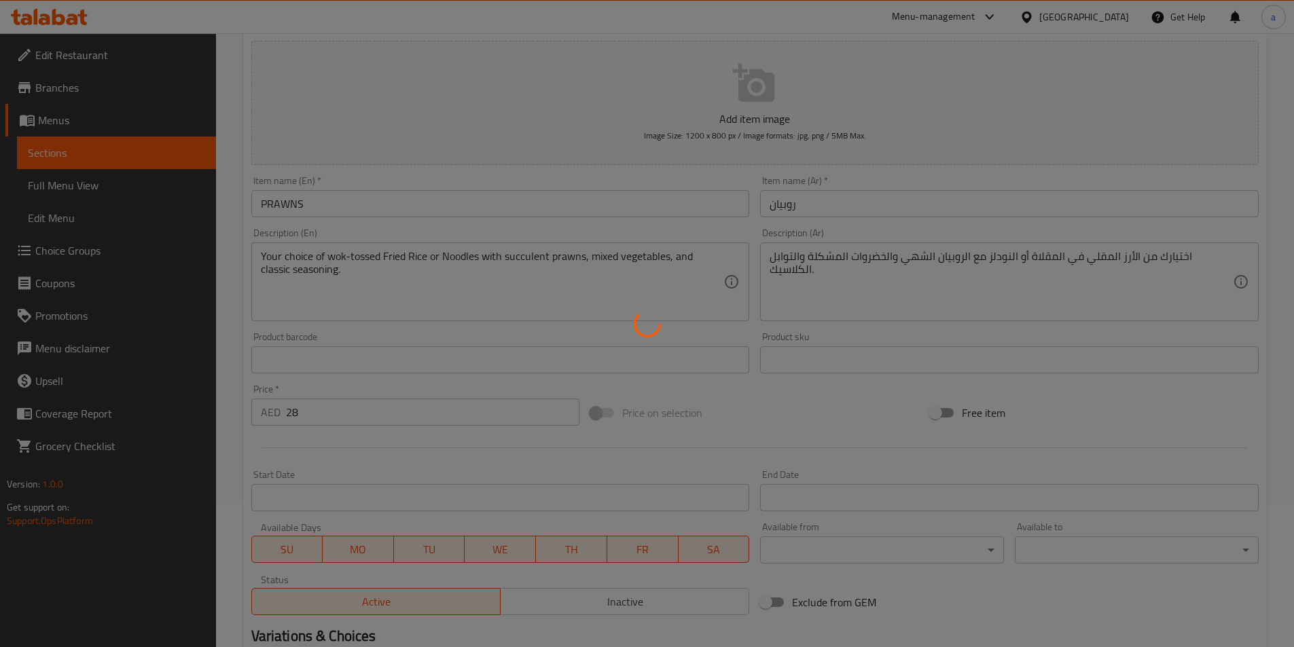
scroll to position [0, 0]
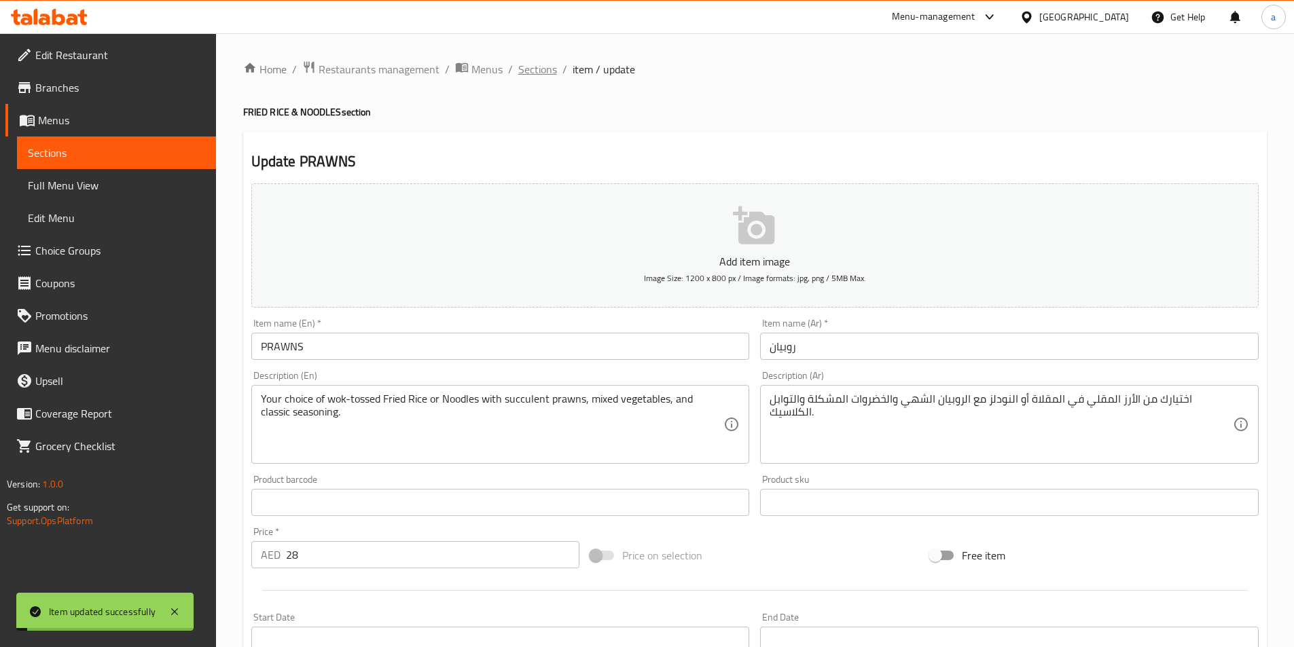
click at [529, 72] on span "Sections" at bounding box center [537, 69] width 39 height 16
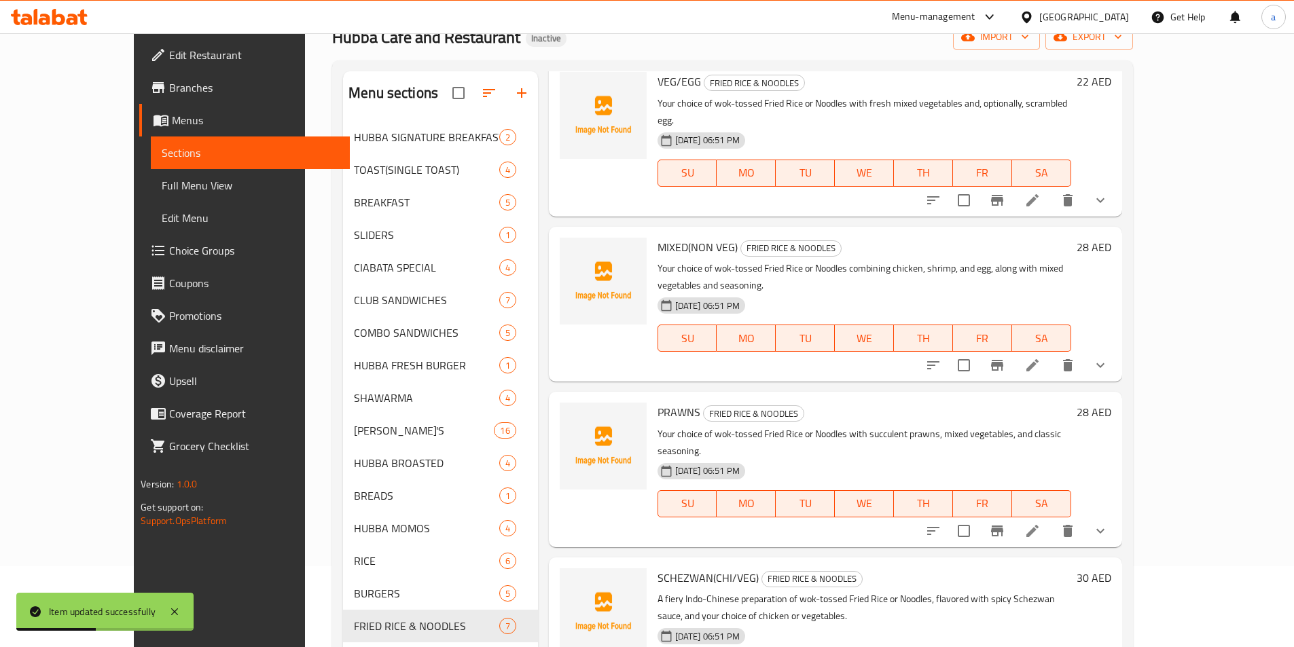
scroll to position [204, 0]
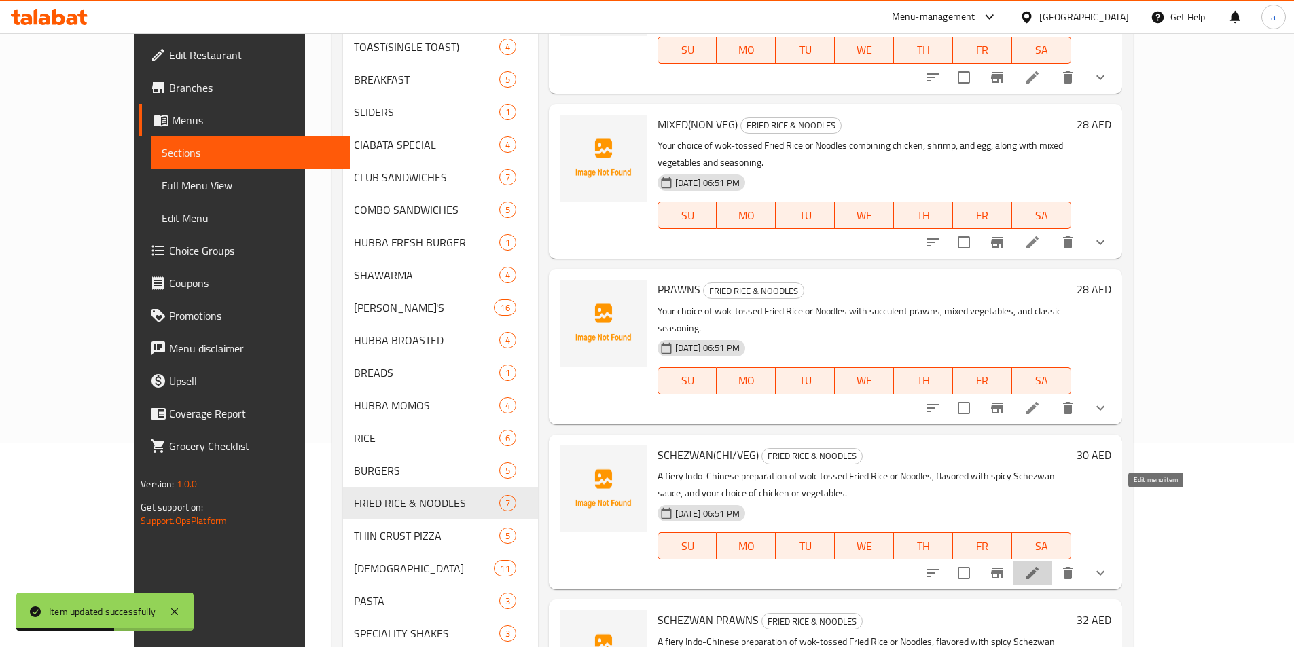
click at [1041, 565] on icon at bounding box center [1032, 573] width 16 height 16
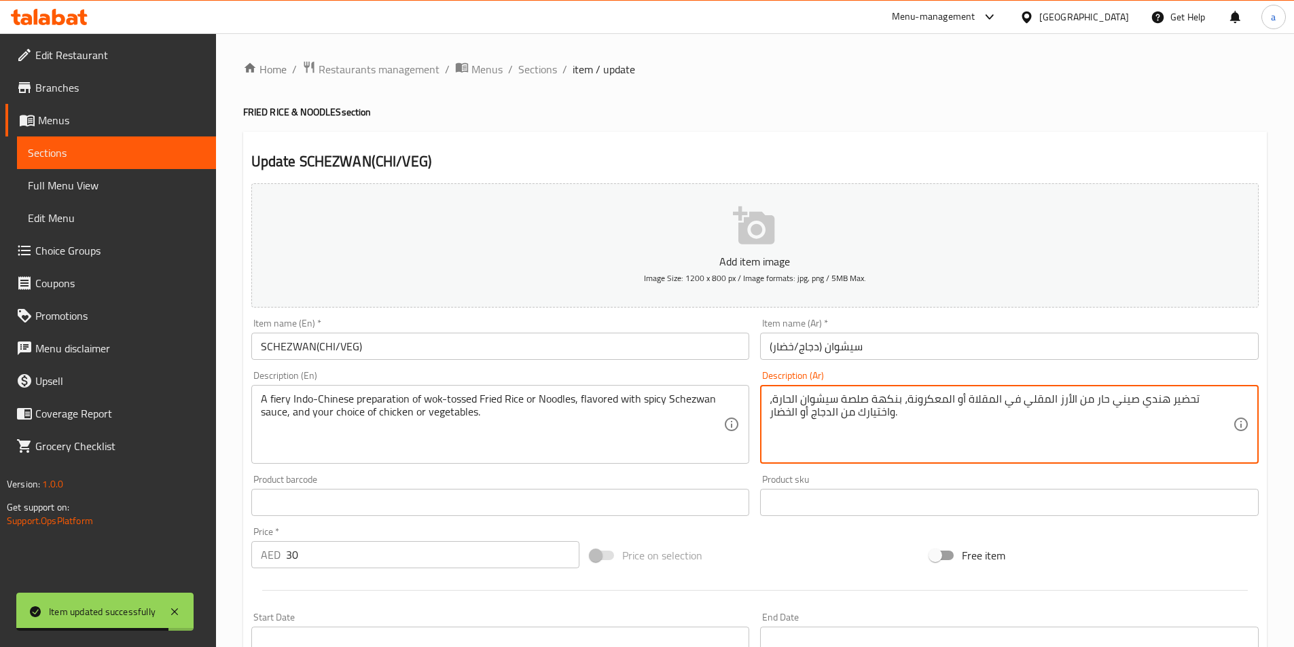
drag, startPoint x: 945, startPoint y: 401, endPoint x: 984, endPoint y: 406, distance: 39.7
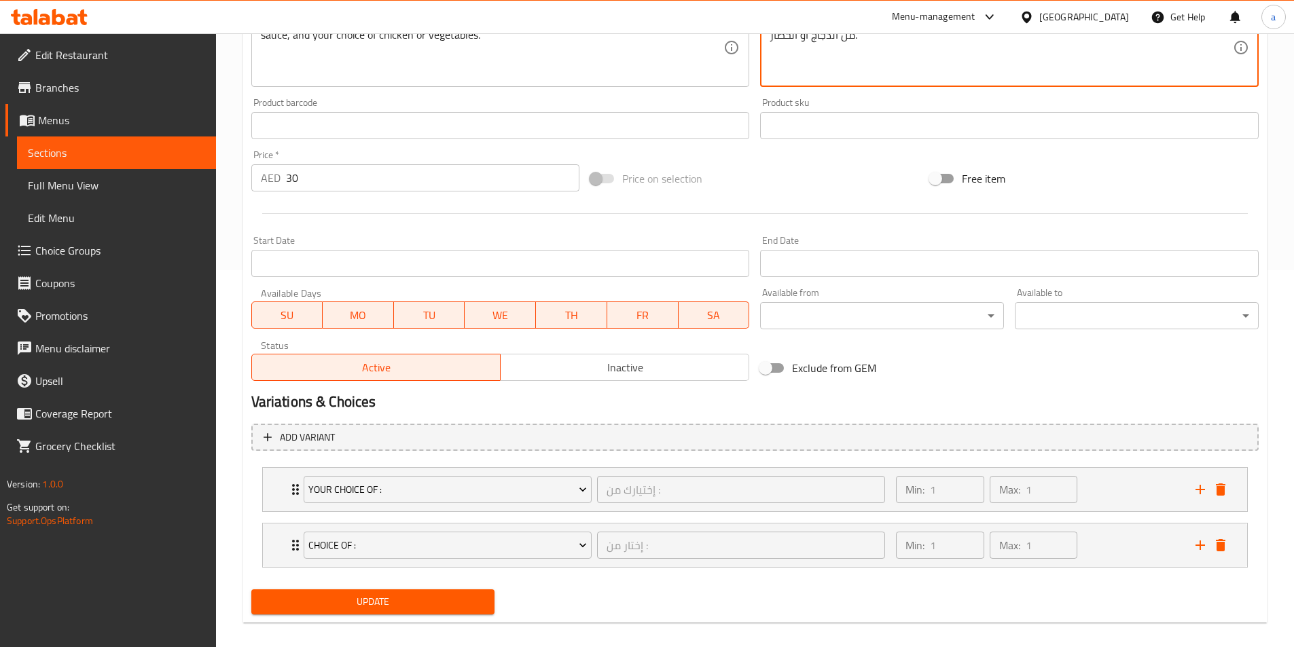
scroll to position [391, 0]
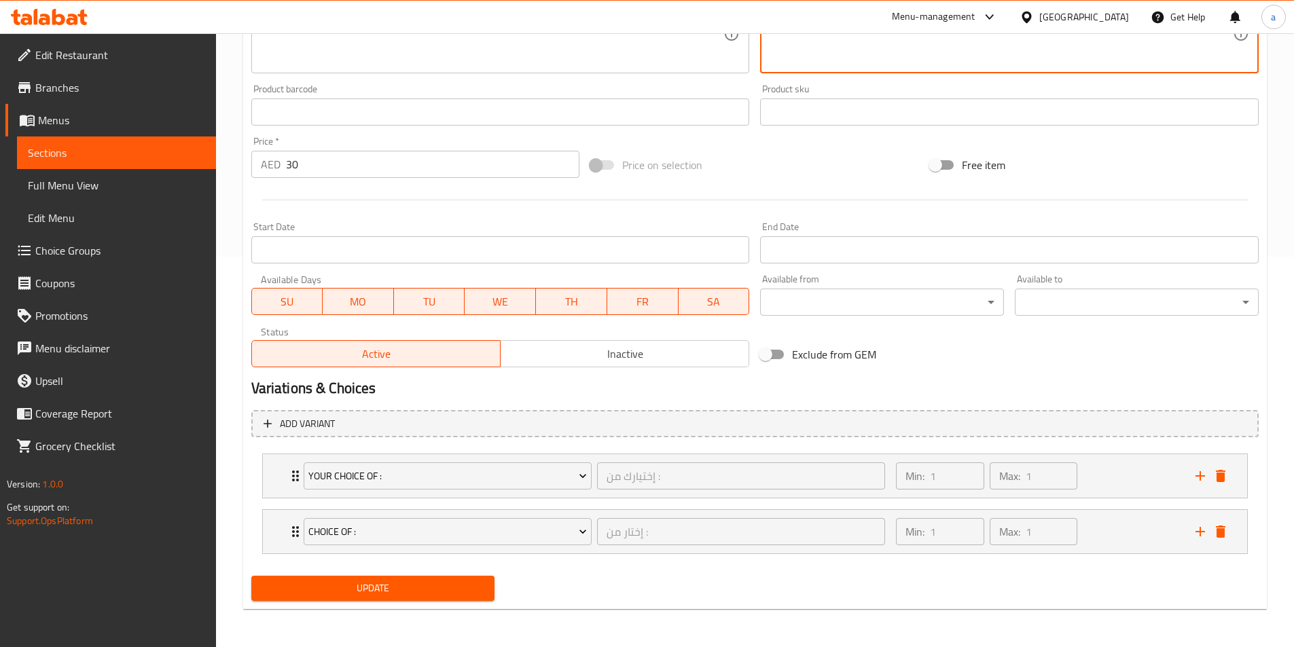
type textarea "تحضير هندي صيني حار من الأرز المقلي في المقلاة أو النودلز، بنكهة صلصة سيشوان ال…"
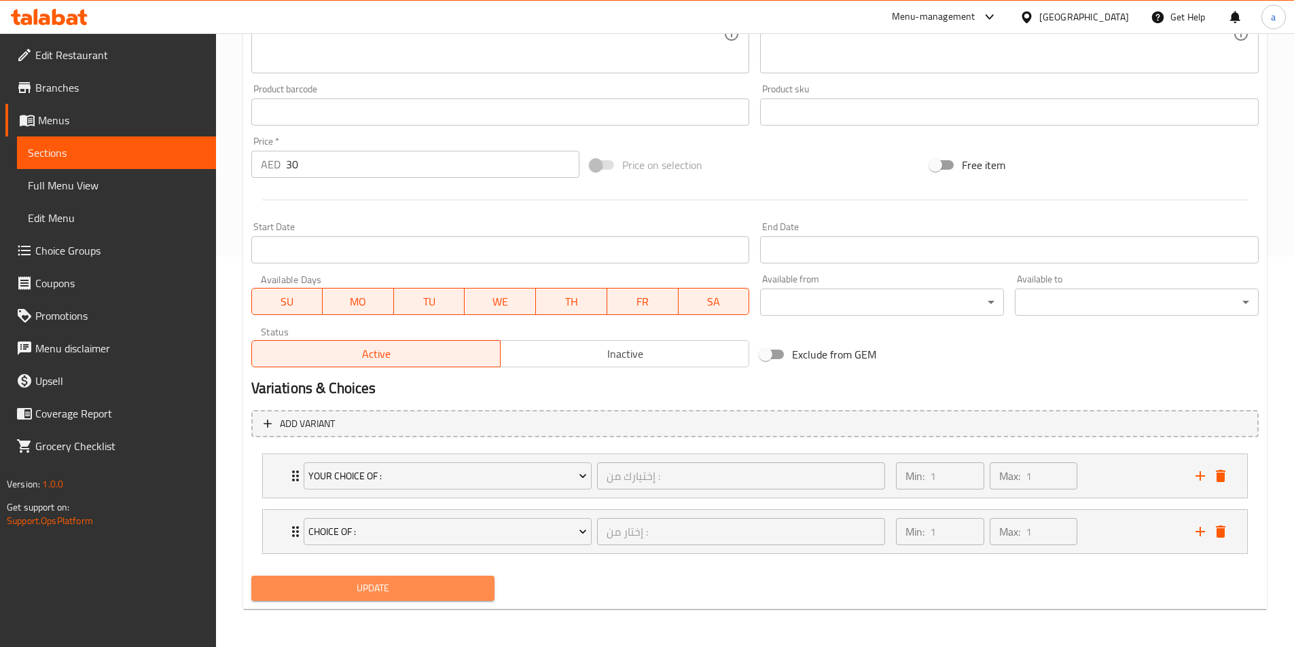
click at [463, 577] on button "Update" at bounding box center [373, 588] width 244 height 25
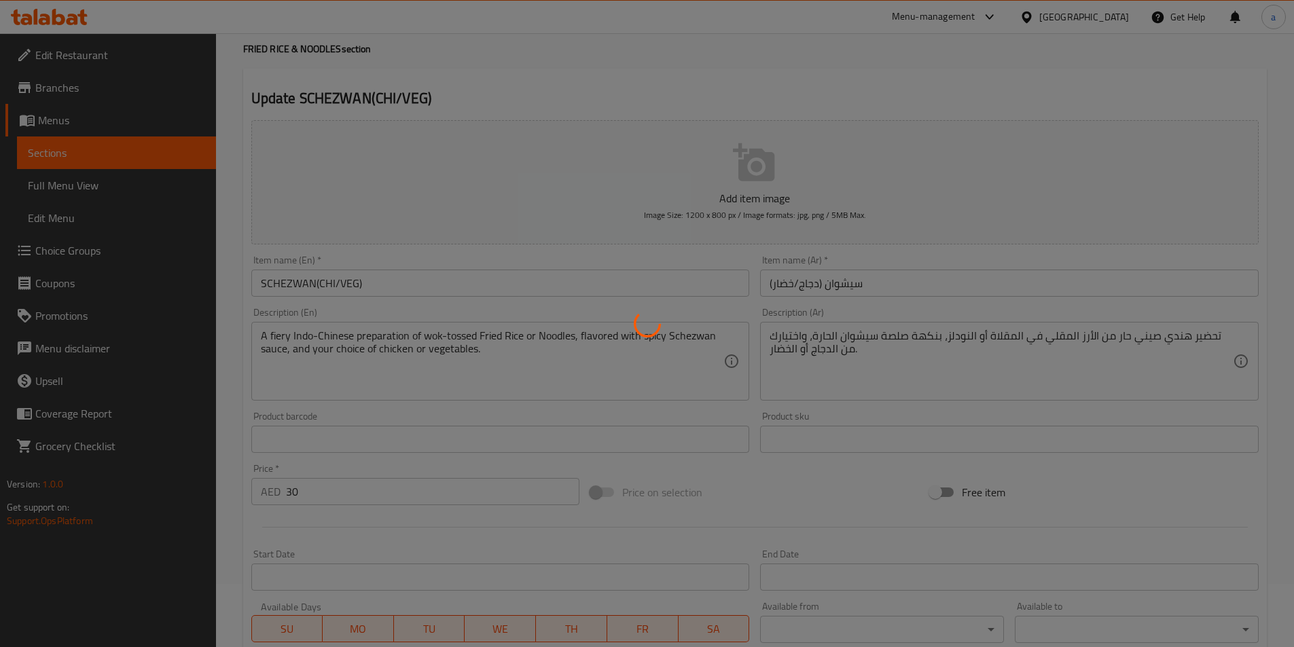
scroll to position [0, 0]
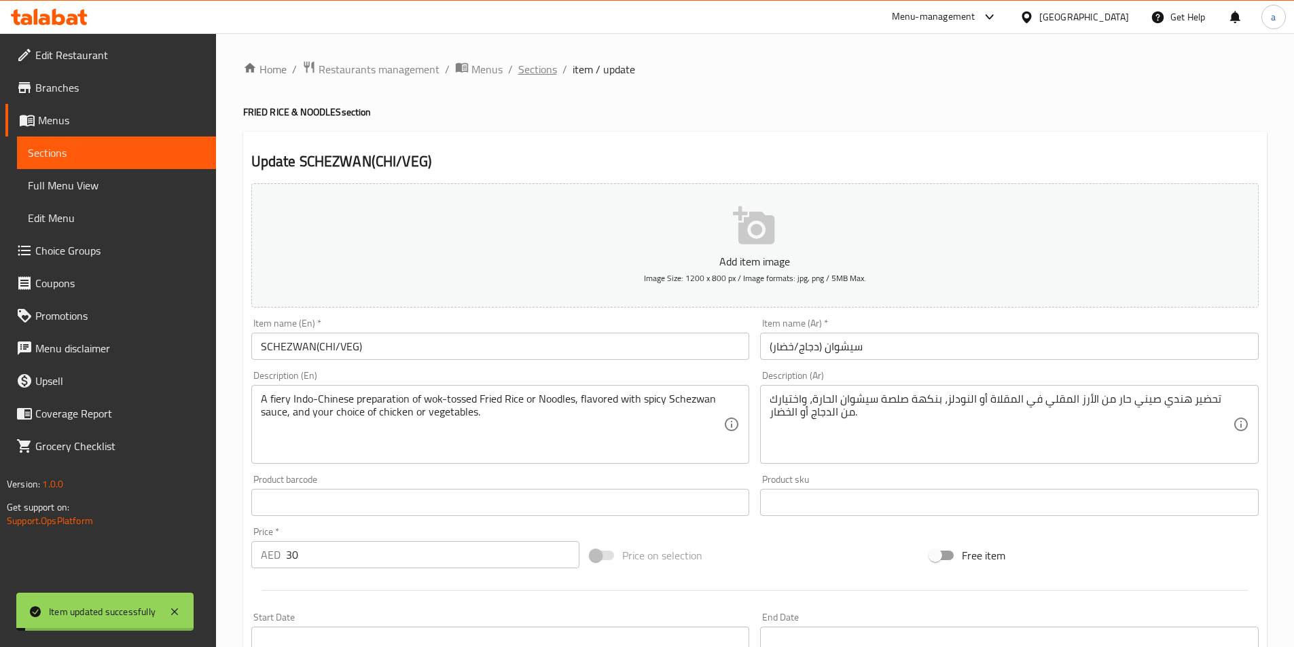
click at [538, 77] on span "Sections" at bounding box center [537, 69] width 39 height 16
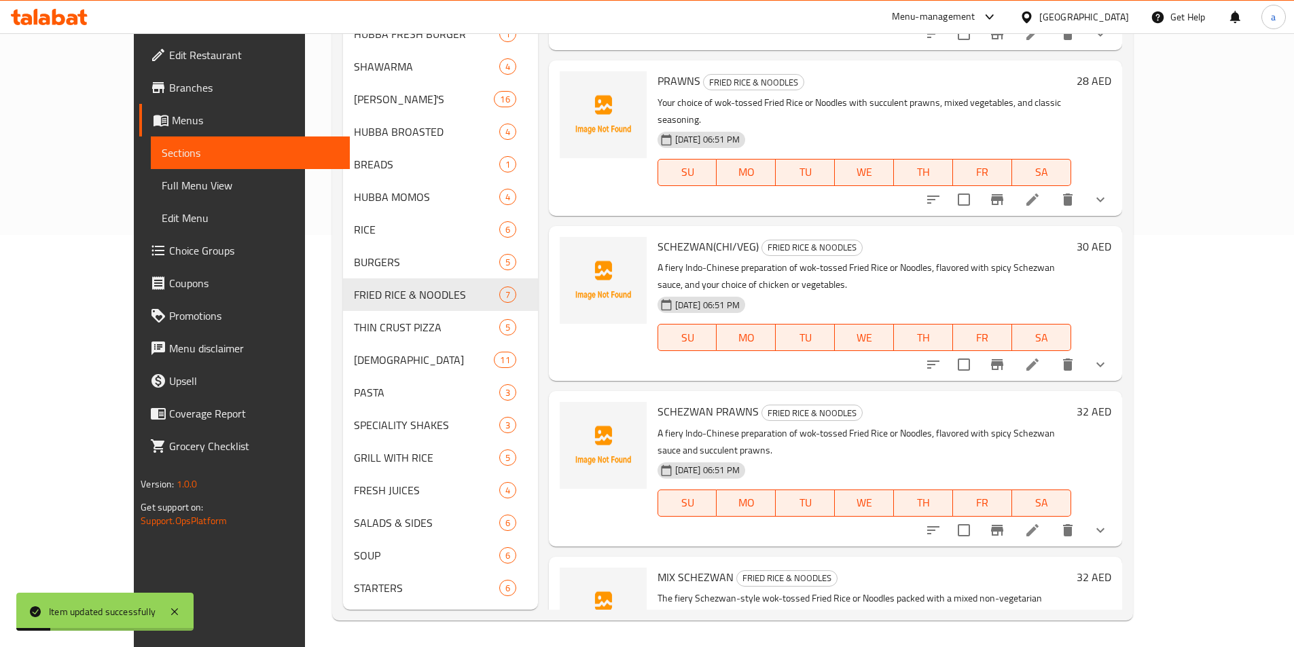
scroll to position [413, 0]
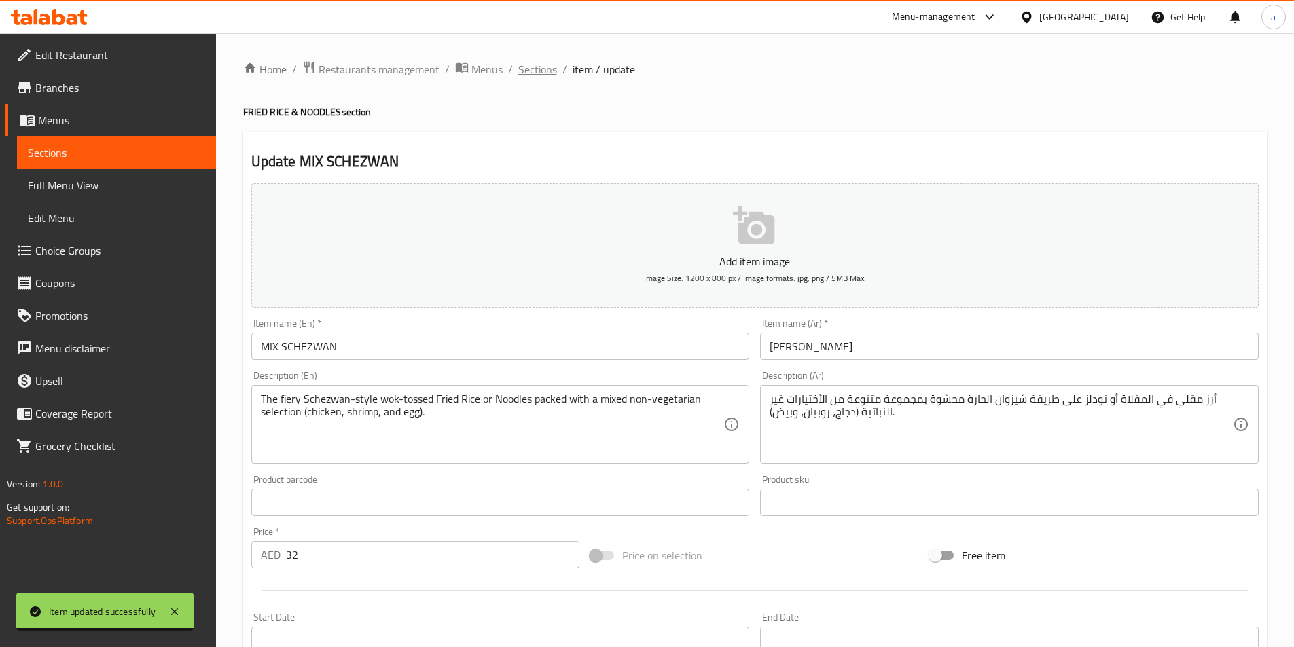
click at [537, 61] on span "Sections" at bounding box center [537, 69] width 39 height 16
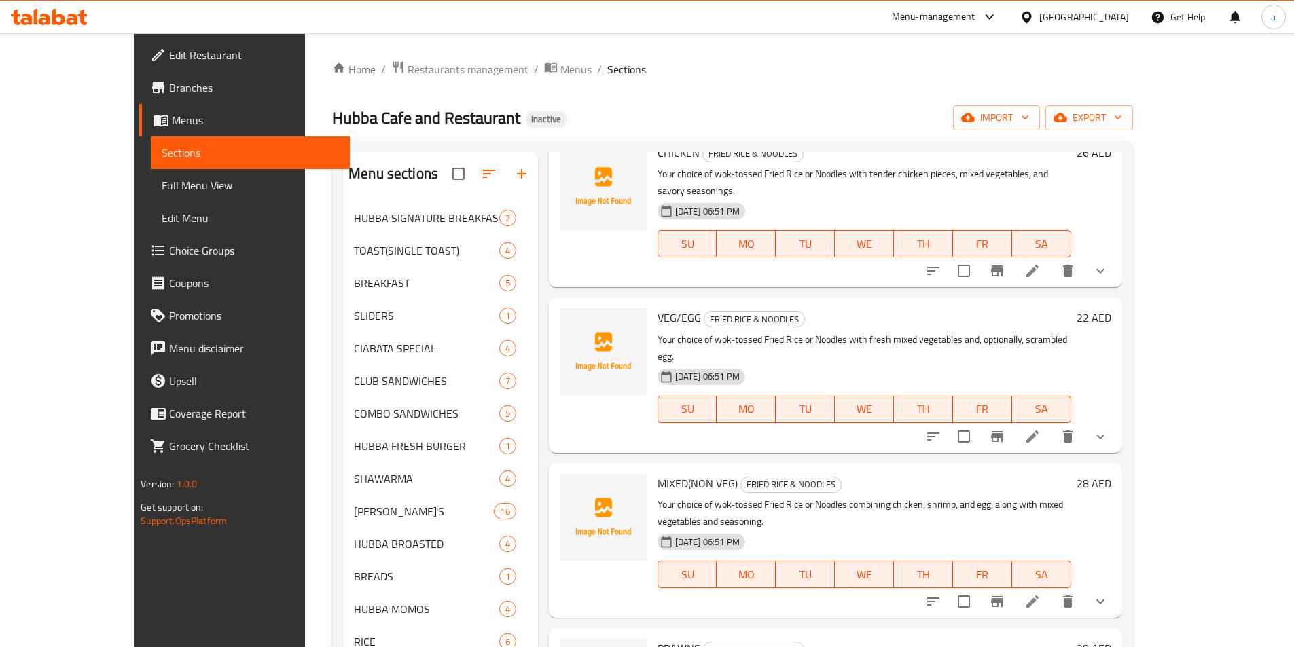
scroll to position [219, 0]
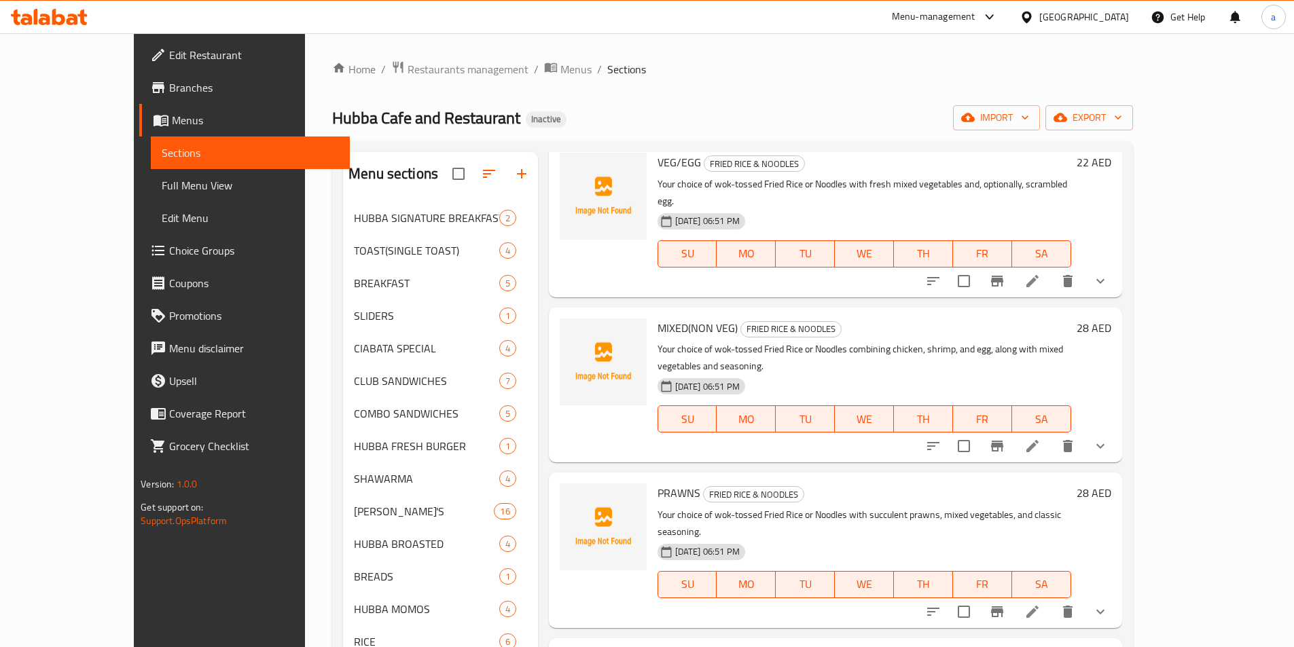
click at [633, 71] on ol "Home / Restaurants management / Menus / Sections" at bounding box center [732, 69] width 801 height 18
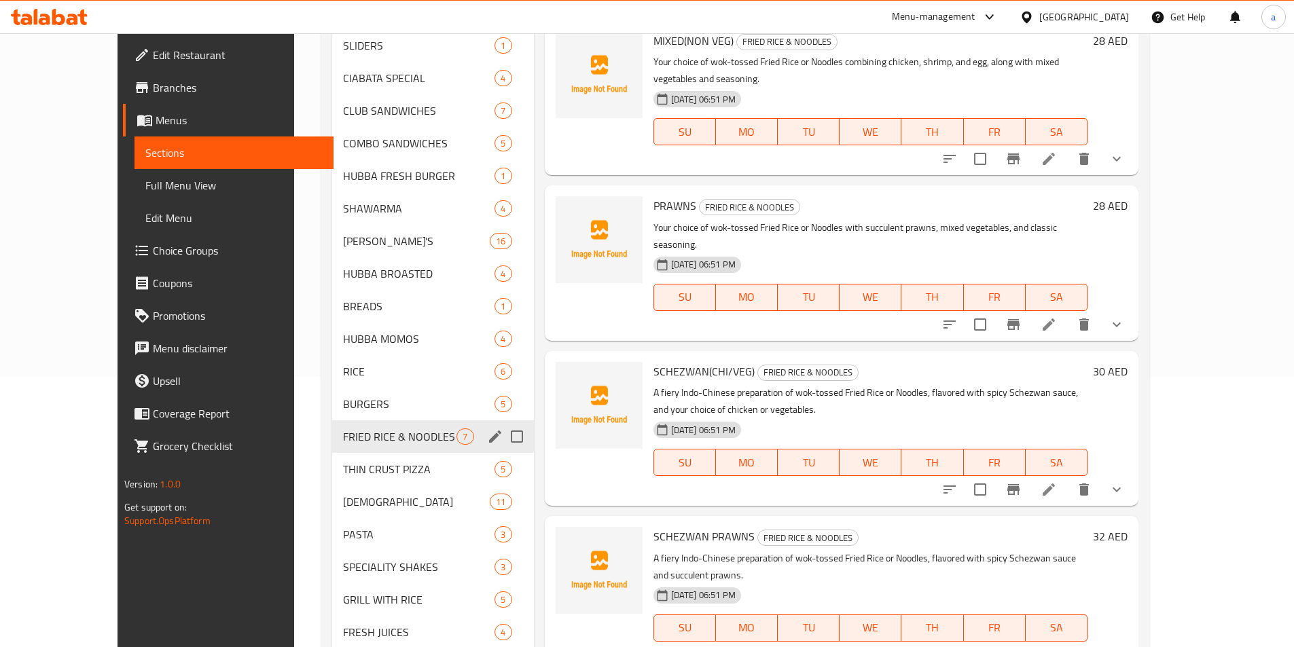
scroll to position [272, 0]
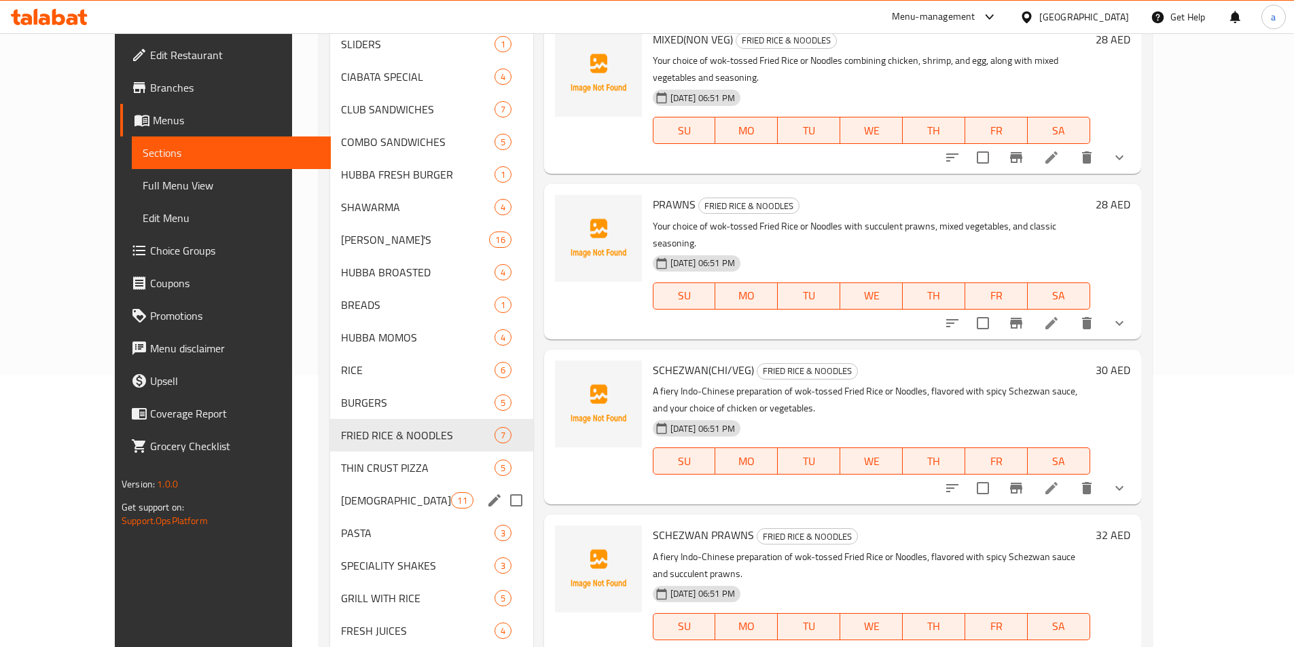
click at [341, 503] on span "[DEMOGRAPHIC_DATA]" at bounding box center [396, 500] width 110 height 16
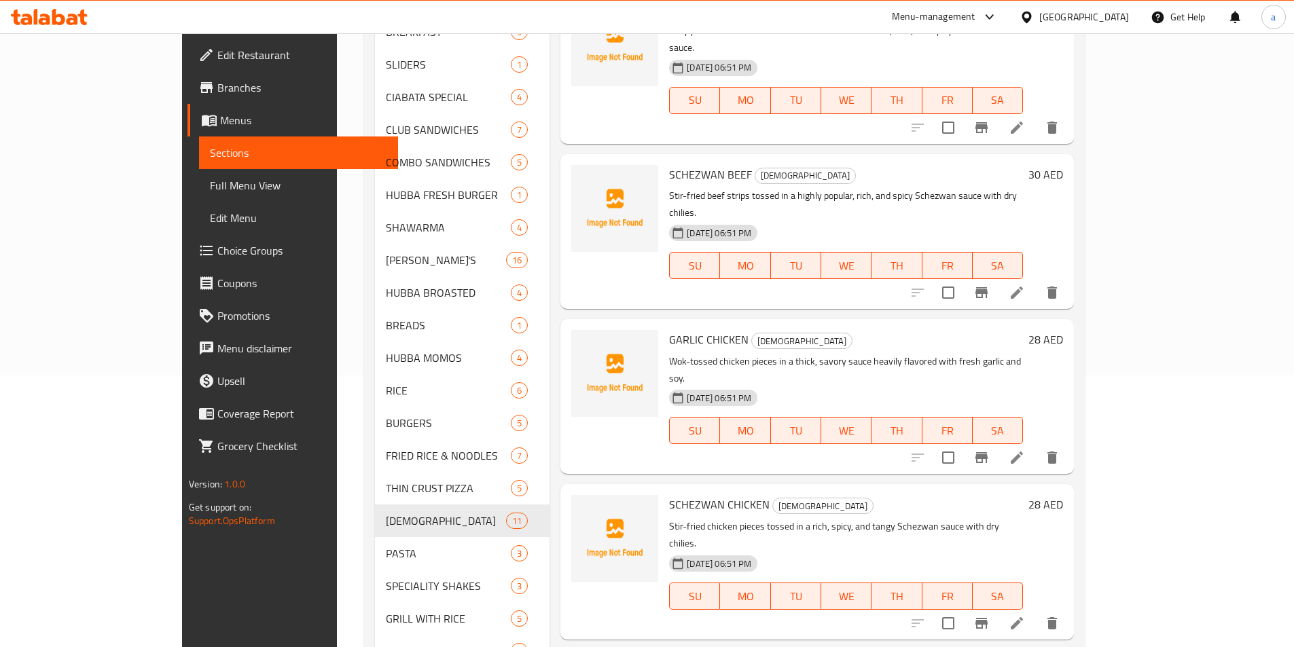
scroll to position [796, 0]
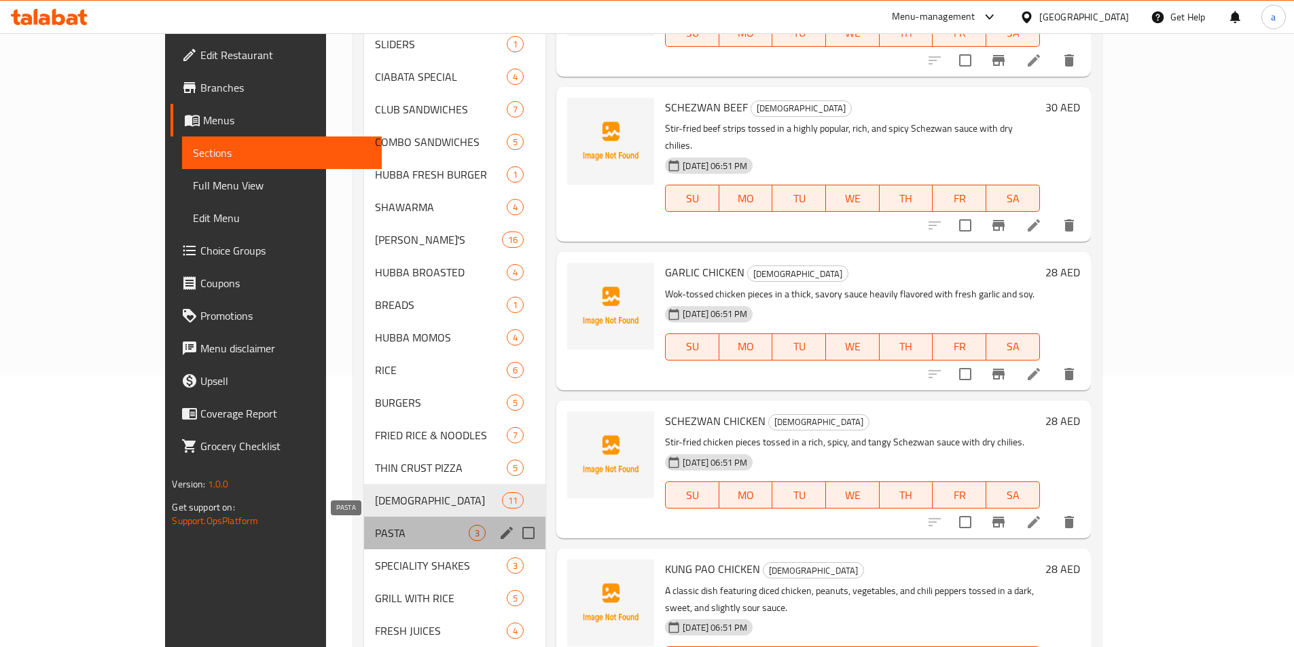
click at [375, 537] on span "PASTA" at bounding box center [422, 533] width 94 height 16
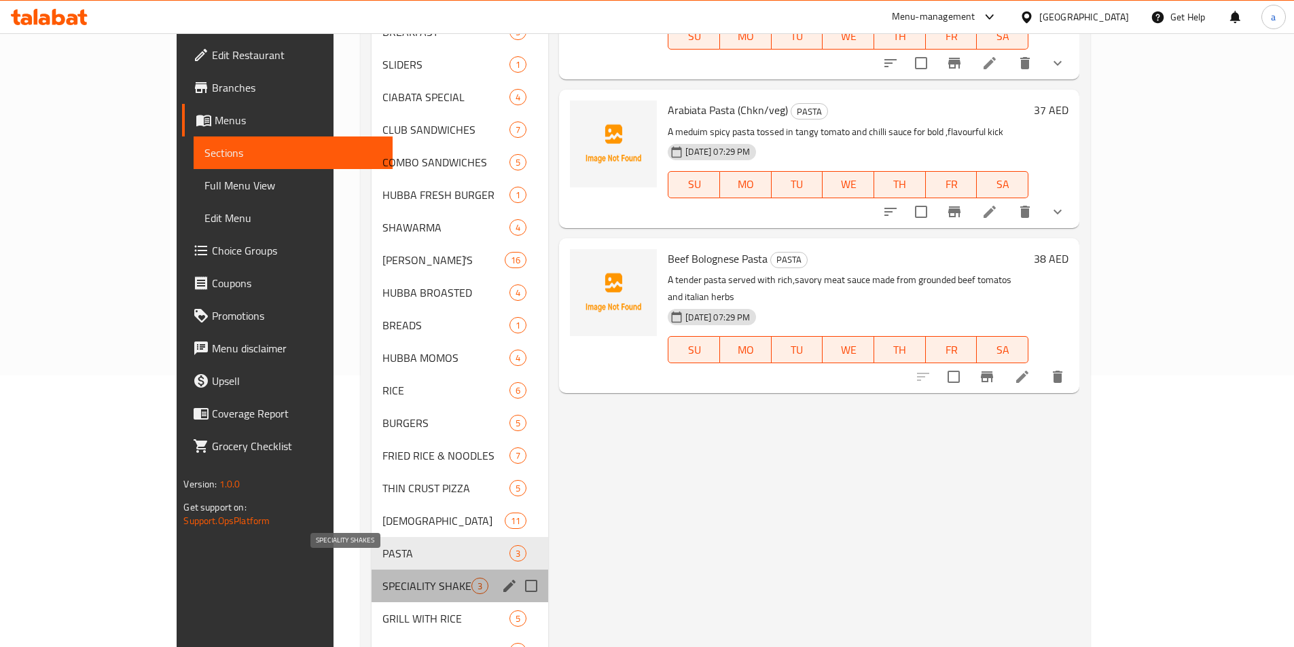
click at [382, 578] on span "SPECIALITY SHAKES" at bounding box center [426, 586] width 89 height 16
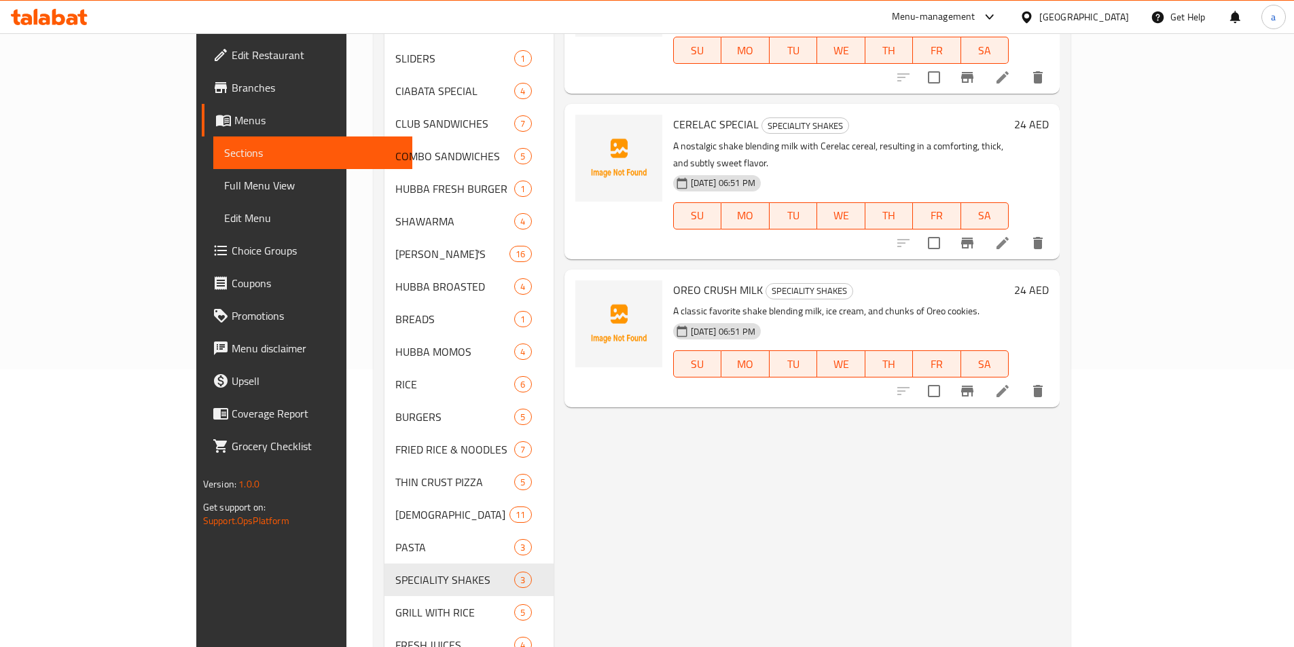
scroll to position [340, 0]
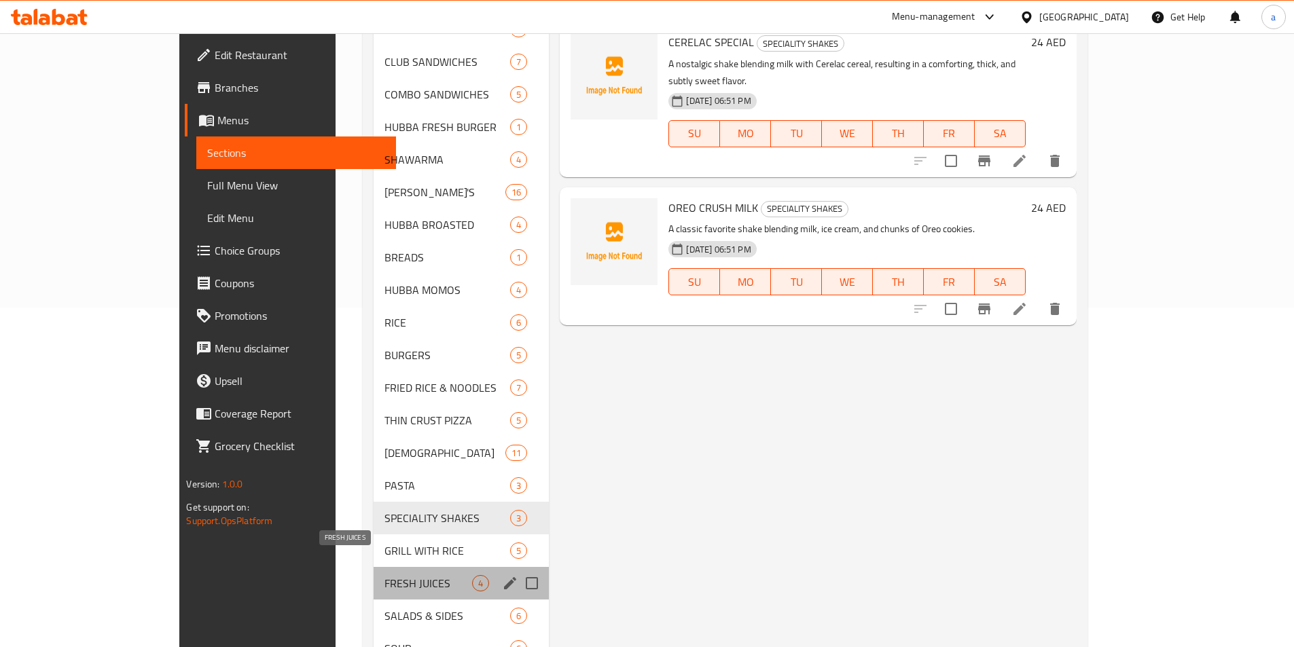
click at [384, 575] on span "FRESH JUICES" at bounding box center [428, 583] width 88 height 16
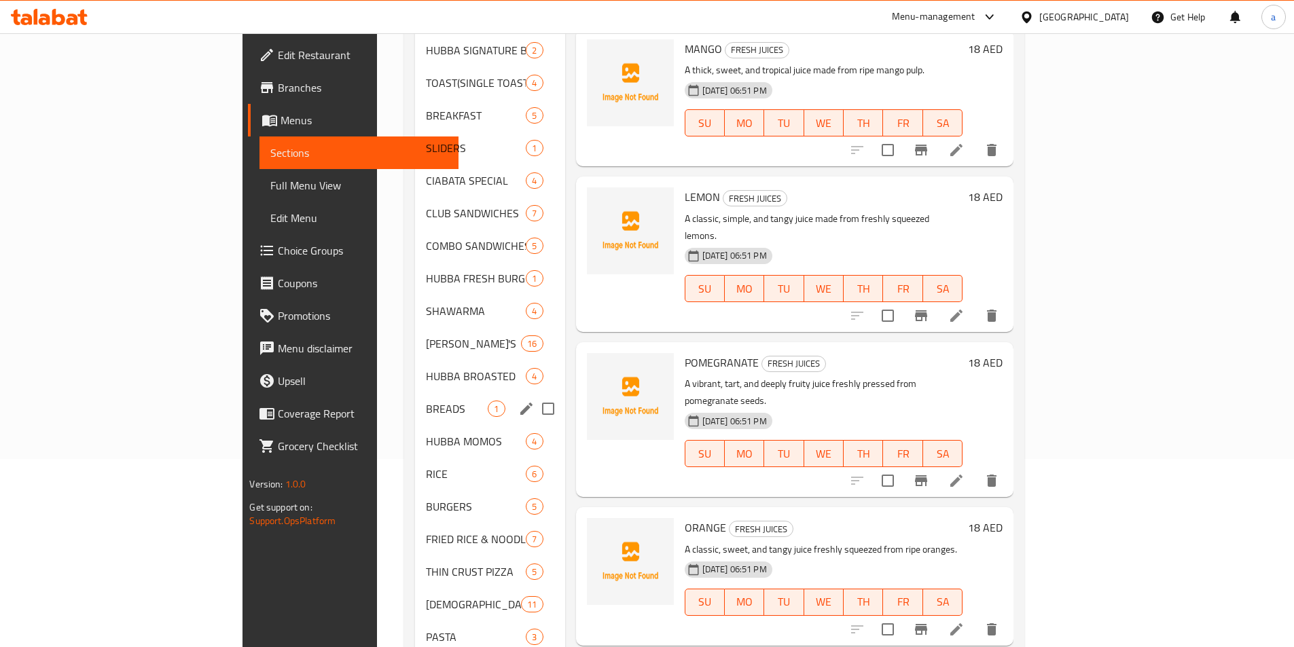
scroll to position [68, 0]
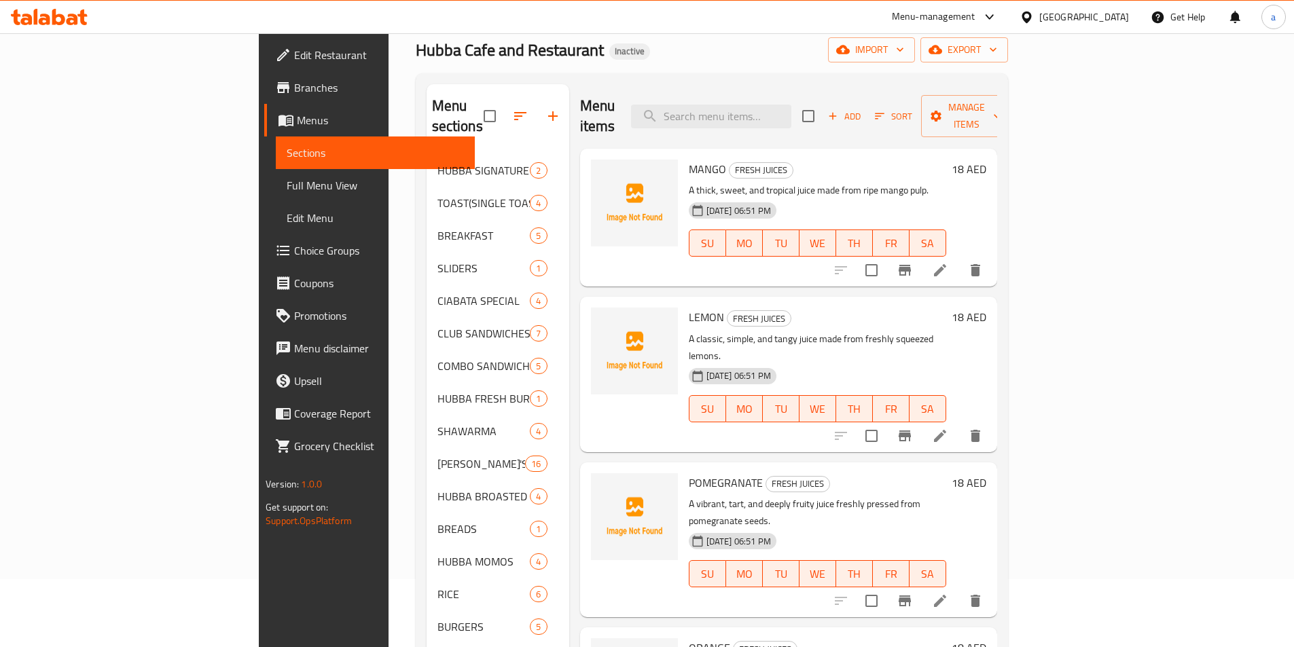
click at [287, 187] on span "Full Menu View" at bounding box center [375, 185] width 177 height 16
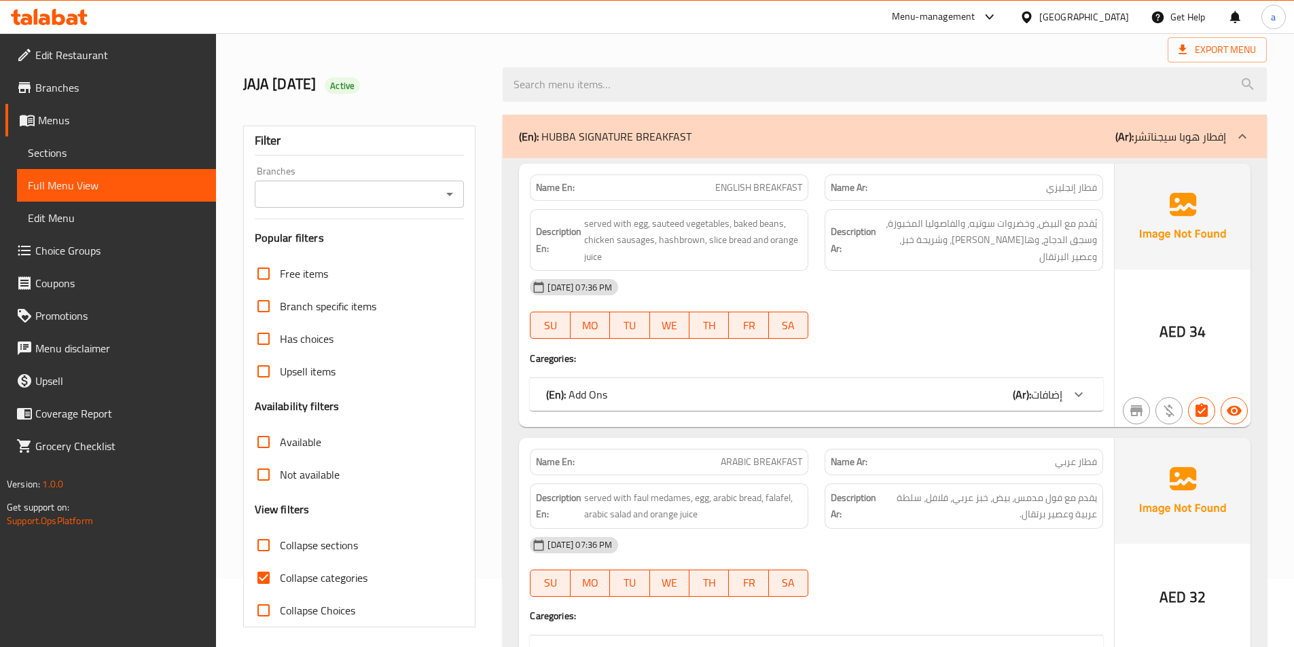
click at [296, 570] on span "Collapse categories" at bounding box center [324, 578] width 88 height 16
click at [280, 562] on input "Collapse categories" at bounding box center [263, 578] width 33 height 33
checkbox input "false"
click at [302, 537] on span "Collapse sections" at bounding box center [319, 545] width 78 height 16
click at [280, 529] on input "Collapse sections" at bounding box center [263, 545] width 33 height 33
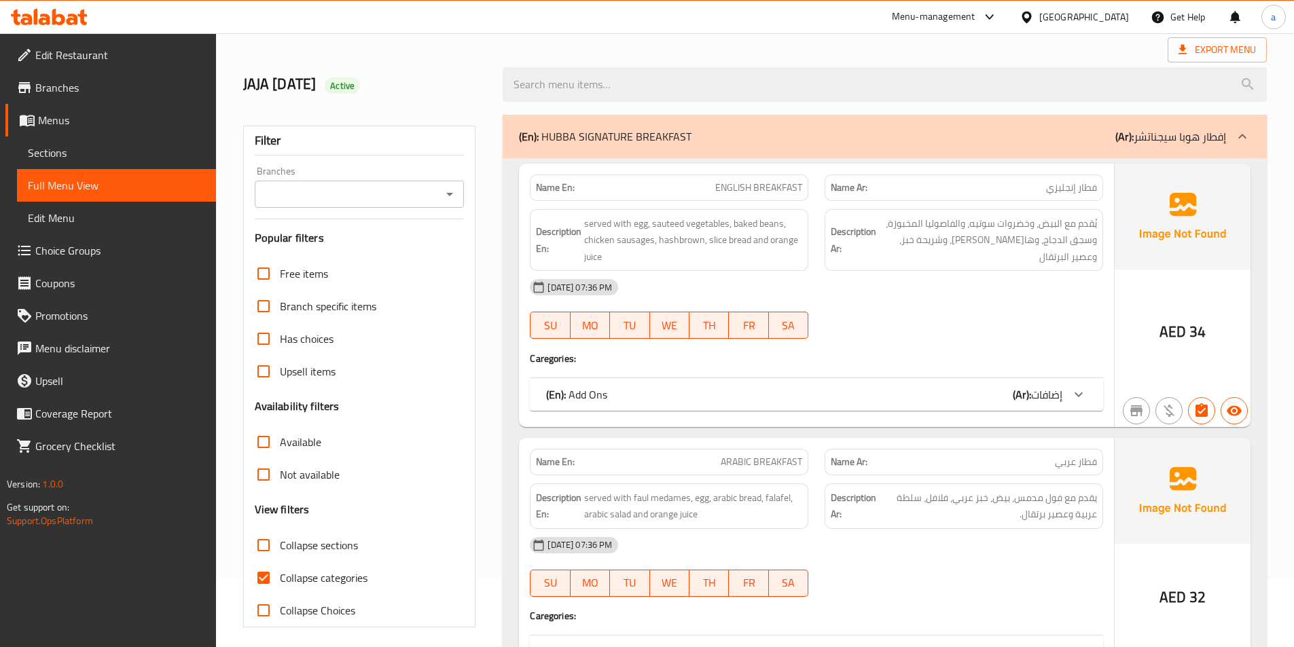
checkbox input "true"
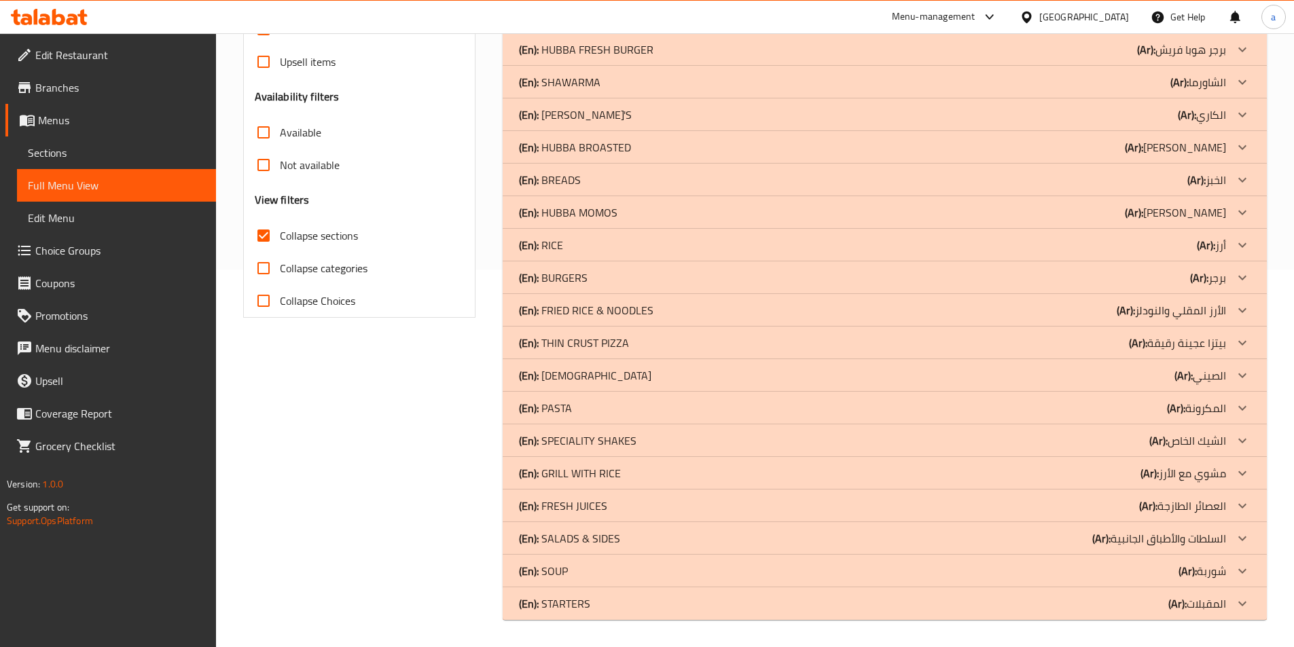
scroll to position [378, 0]
click at [575, 503] on p "(En): FRESH JUICES" at bounding box center [563, 506] width 88 height 16
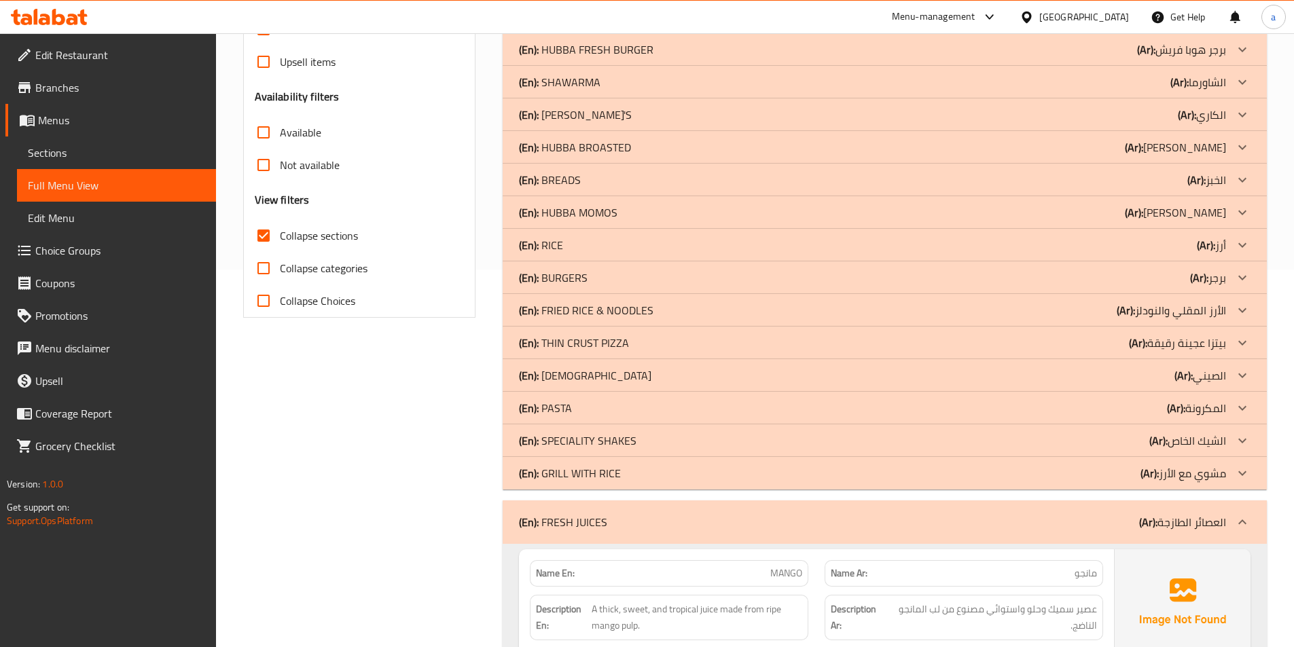
click at [583, 437] on p "(En): SPECIALITY SHAKES" at bounding box center [578, 441] width 118 height 16
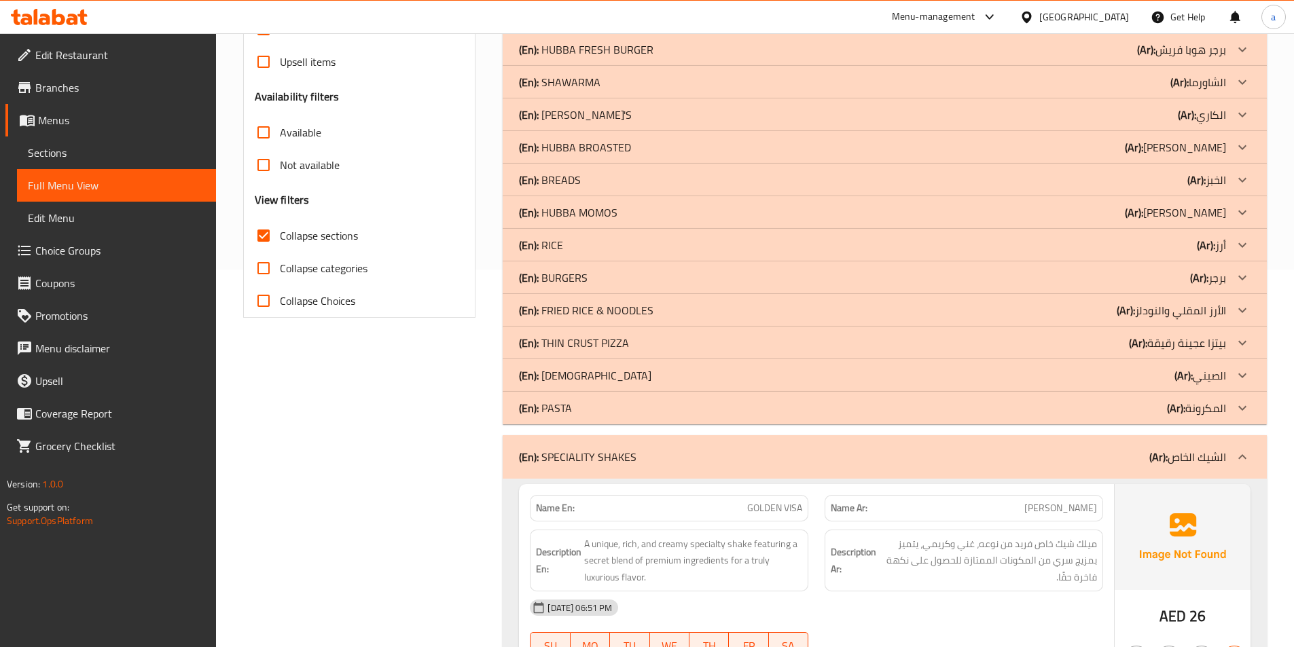
click at [577, 368] on p "(En): [DEMOGRAPHIC_DATA]" at bounding box center [585, 375] width 132 height 16
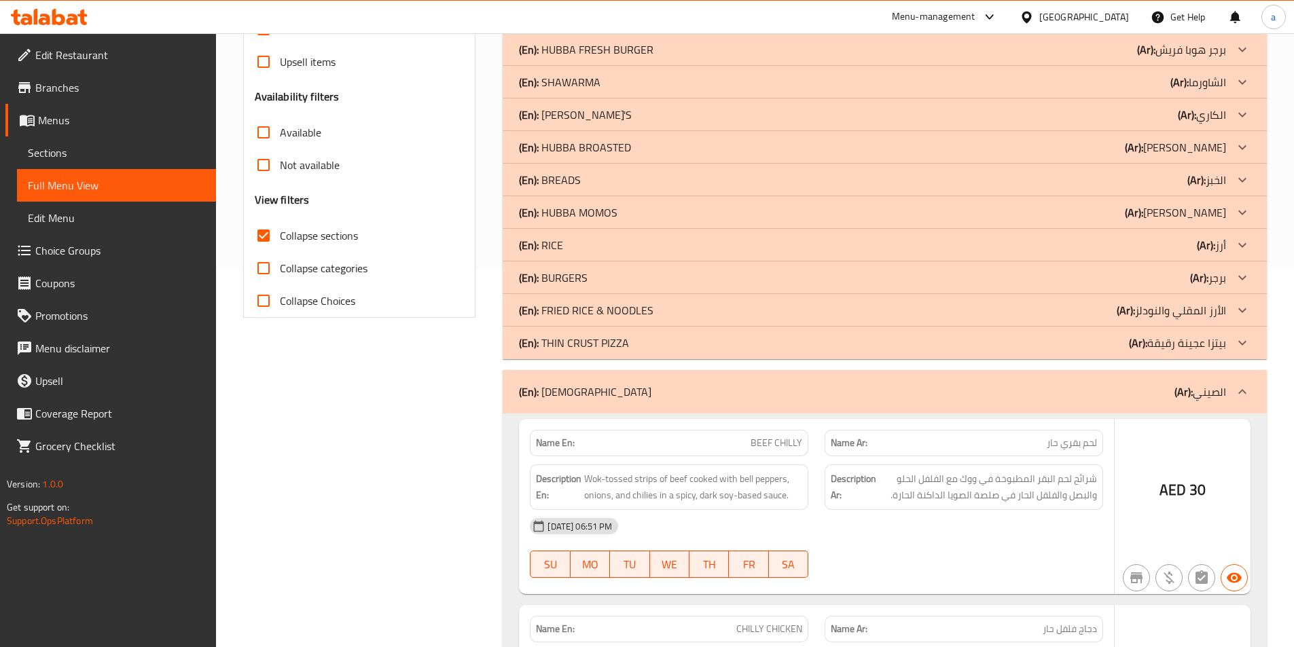
click at [584, 304] on p "(En): FRIED RICE & NOODLES" at bounding box center [586, 310] width 134 height 16
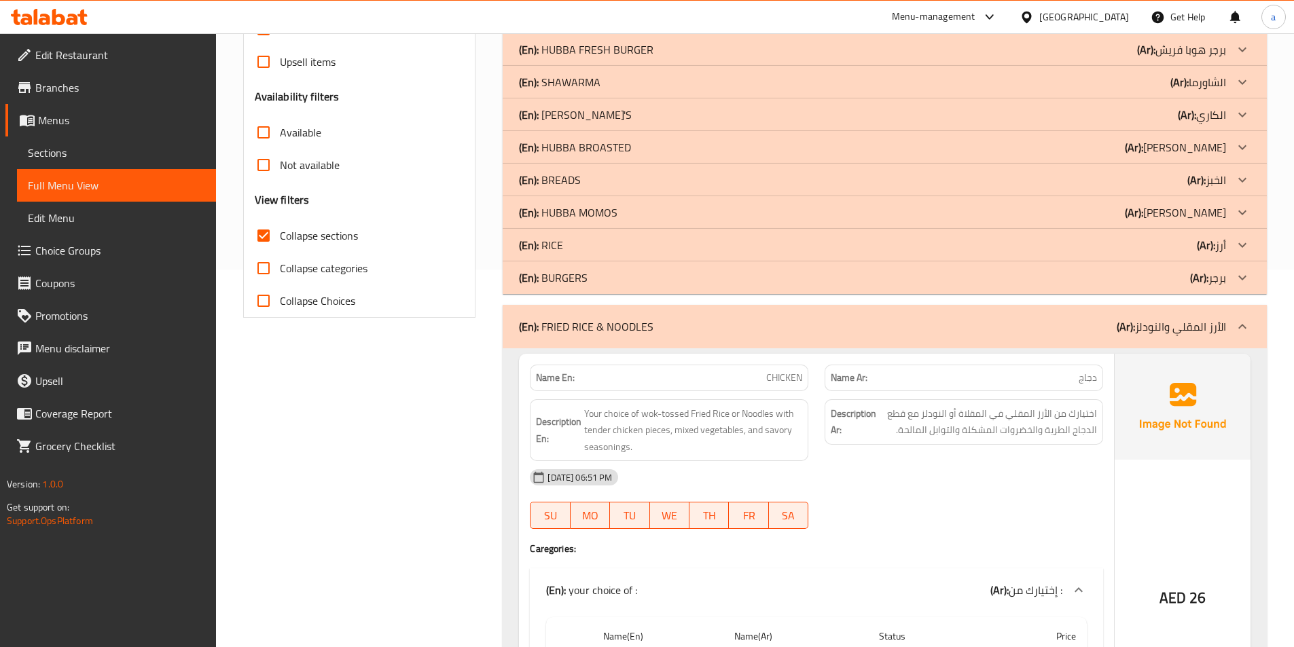
click at [571, 238] on div "(En): RICE (Ar): أرز" at bounding box center [872, 245] width 707 height 16
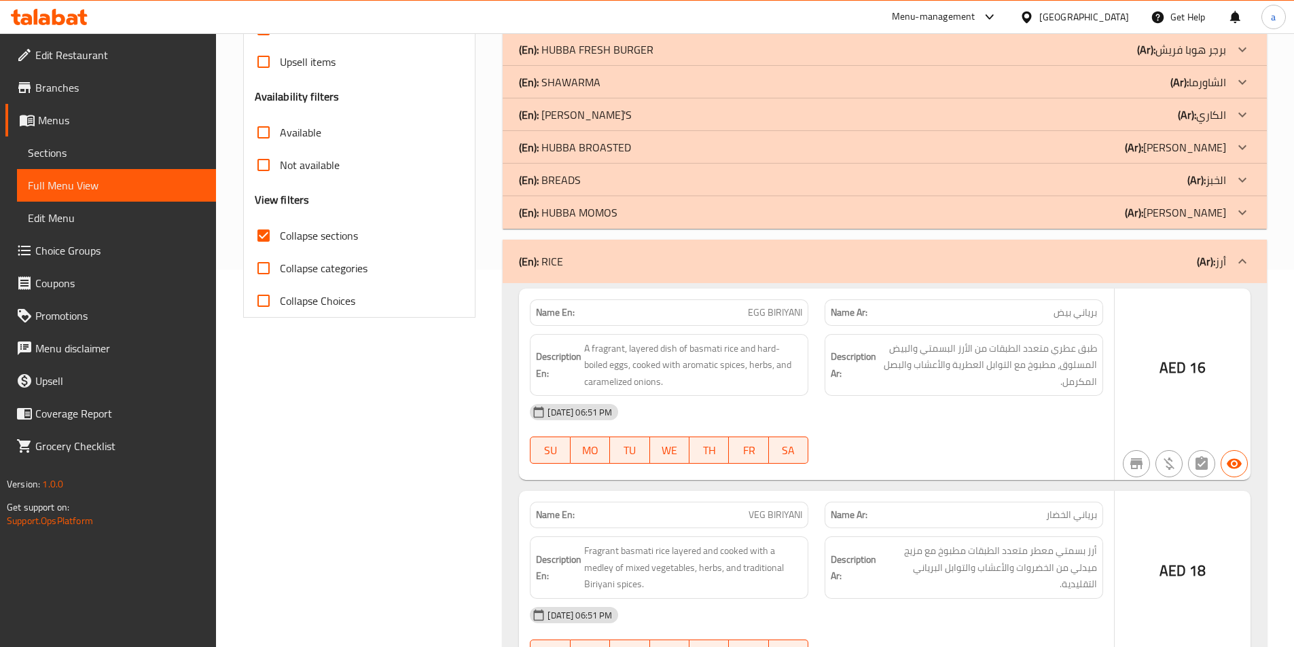
click at [585, 174] on div "(En): BREADS (Ar): الخبز" at bounding box center [872, 180] width 707 height 16
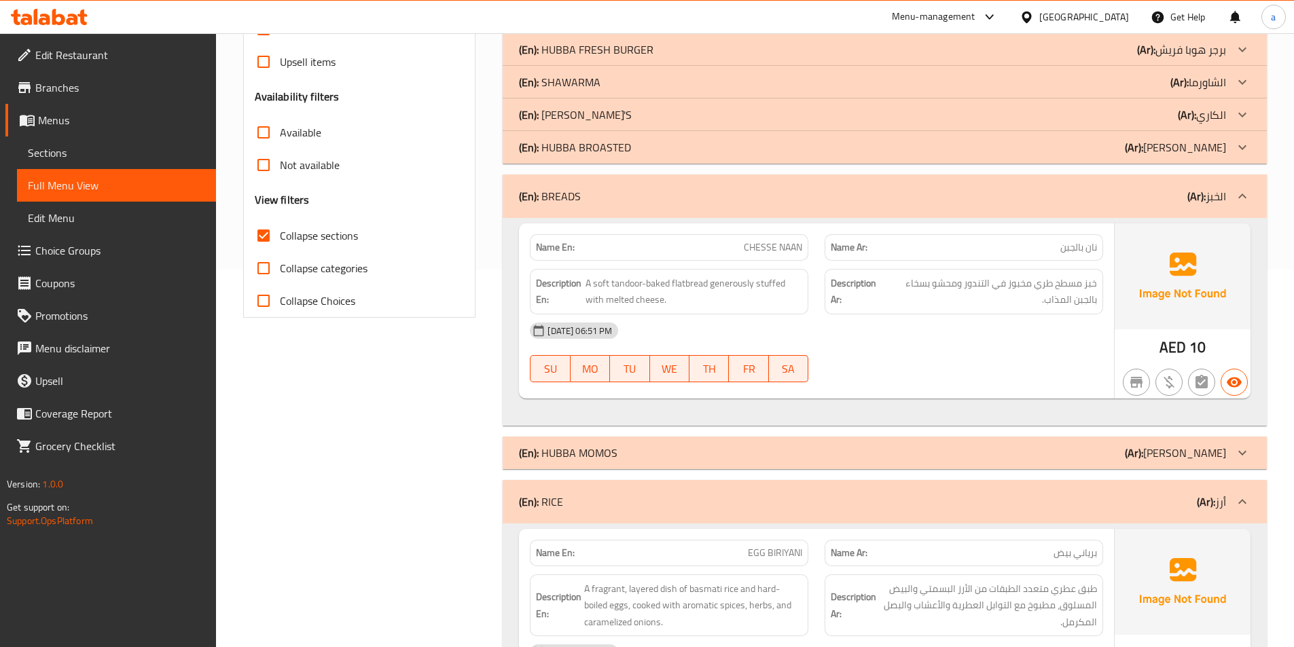
click at [573, 118] on p "(En): [PERSON_NAME]'S" at bounding box center [575, 115] width 113 height 16
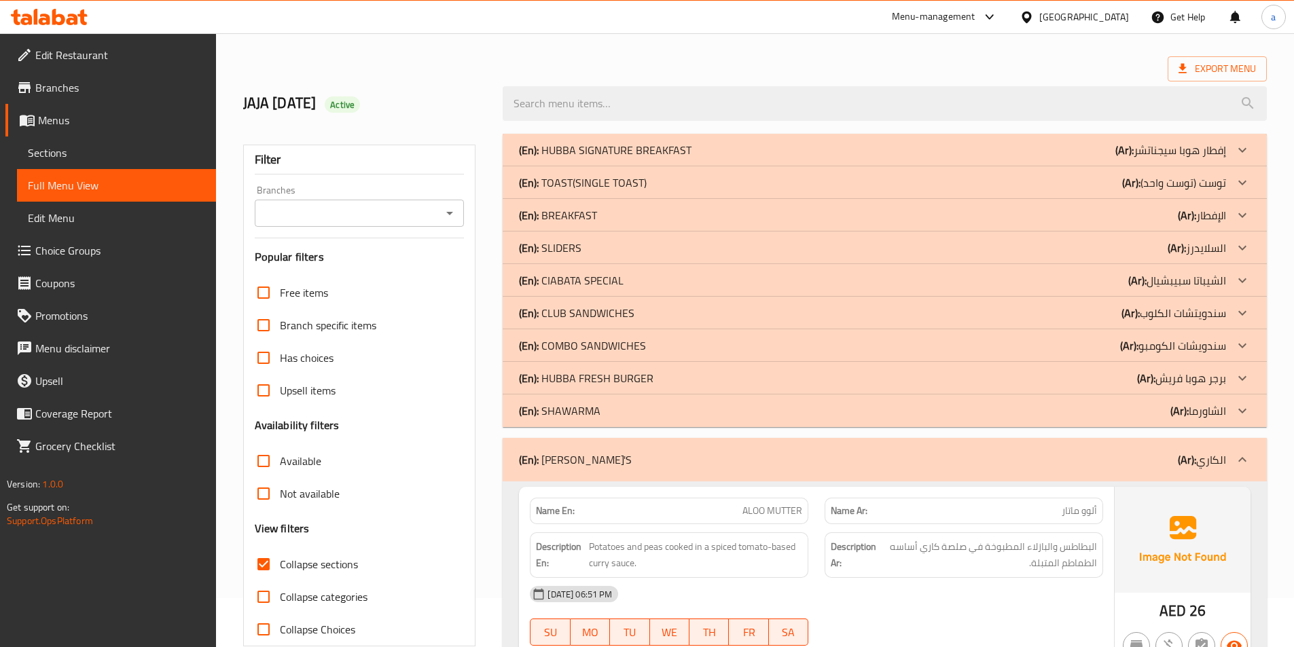
scroll to position [38, 0]
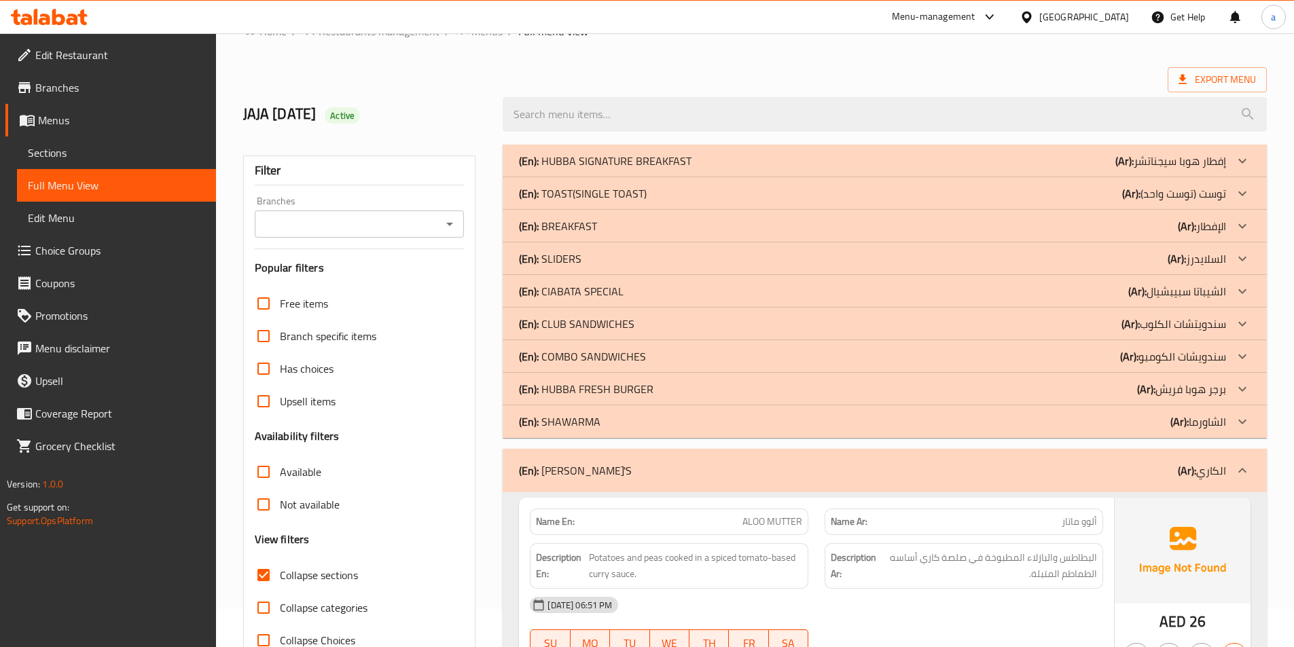
click at [604, 476] on div "(En): [PERSON_NAME]'S (Ar): الكاري" at bounding box center [872, 471] width 707 height 16
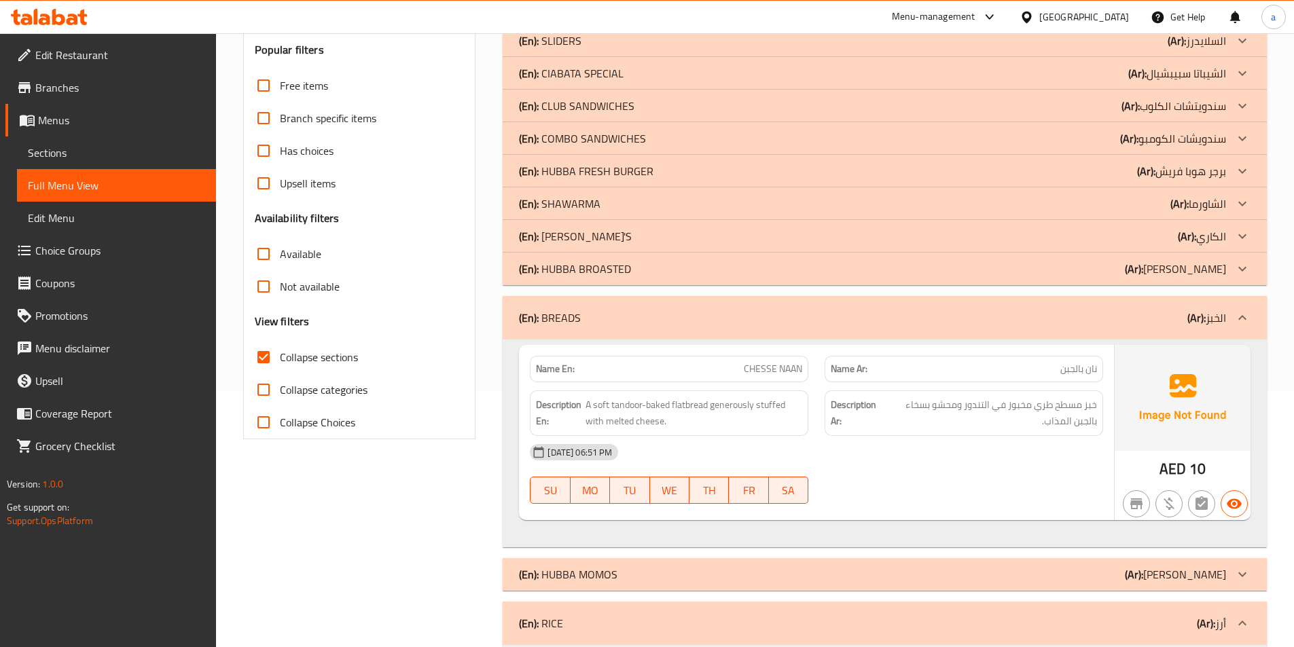
scroll to position [242, 0]
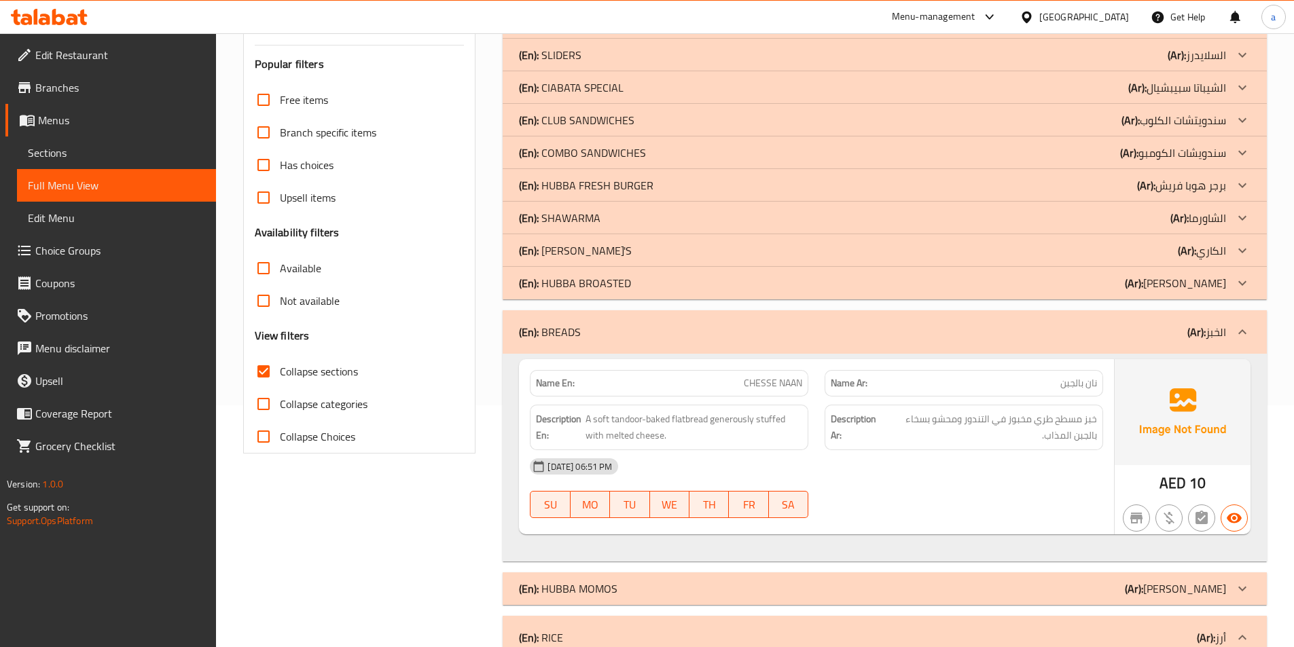
click at [614, 252] on div "(En): [PERSON_NAME]'S (Ar): الكاري" at bounding box center [872, 250] width 707 height 16
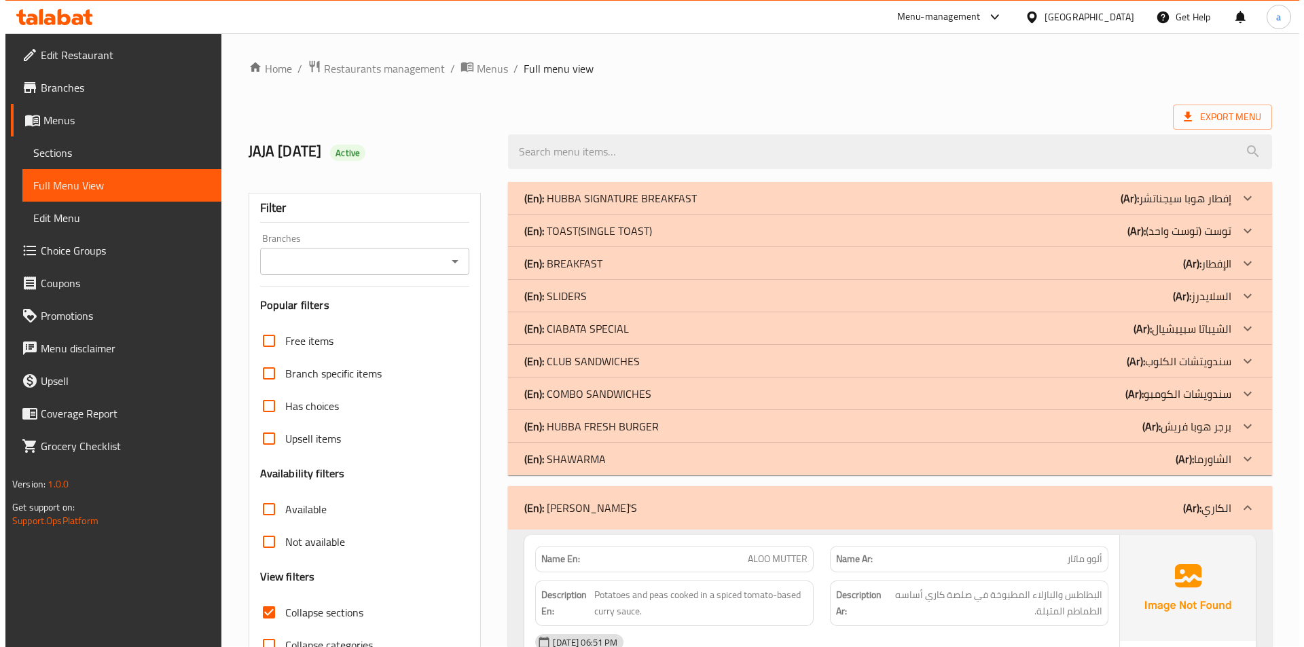
scroll to position [0, 0]
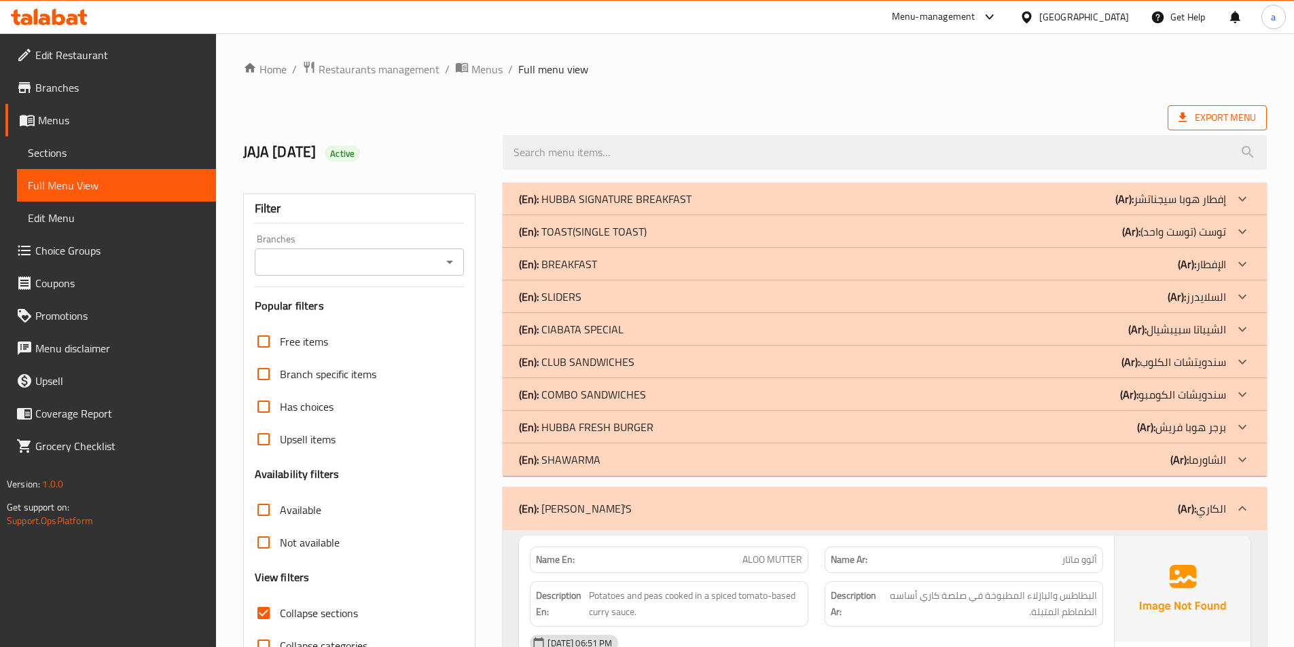
click at [1209, 109] on span "Export Menu" at bounding box center [1216, 117] width 77 height 17
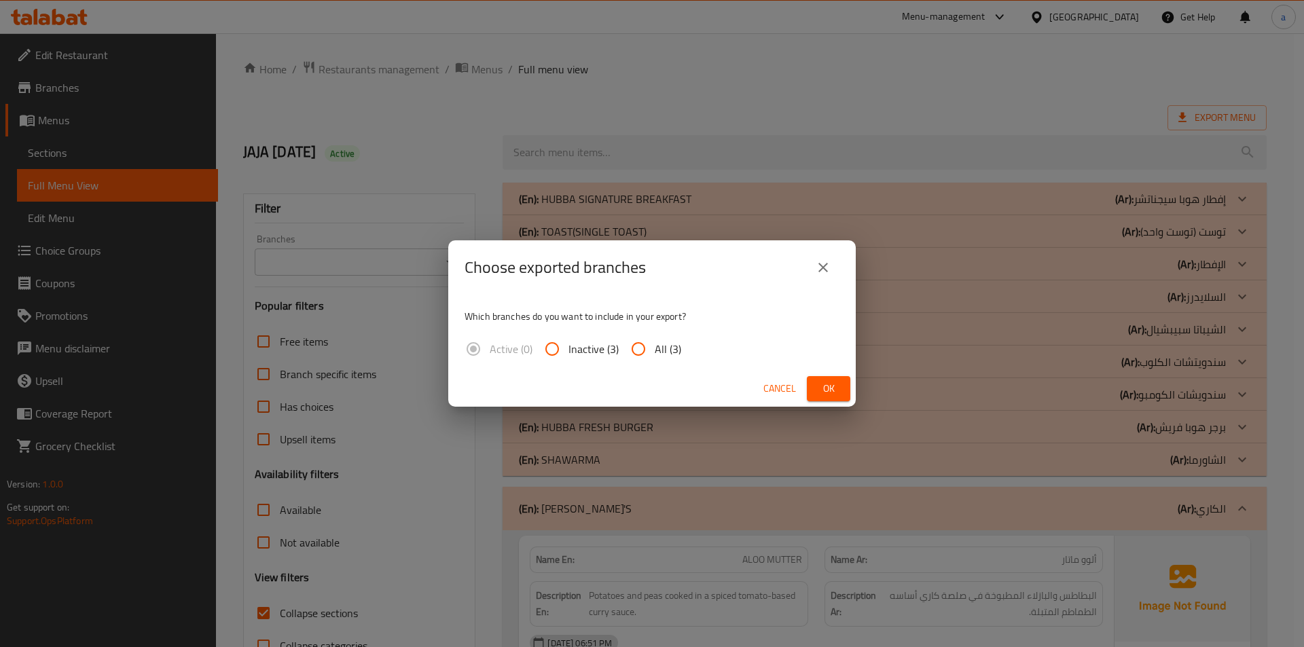
click at [649, 353] on input "All (3)" at bounding box center [638, 349] width 33 height 33
radio input "true"
click at [829, 380] on span "Ok" at bounding box center [829, 388] width 22 height 17
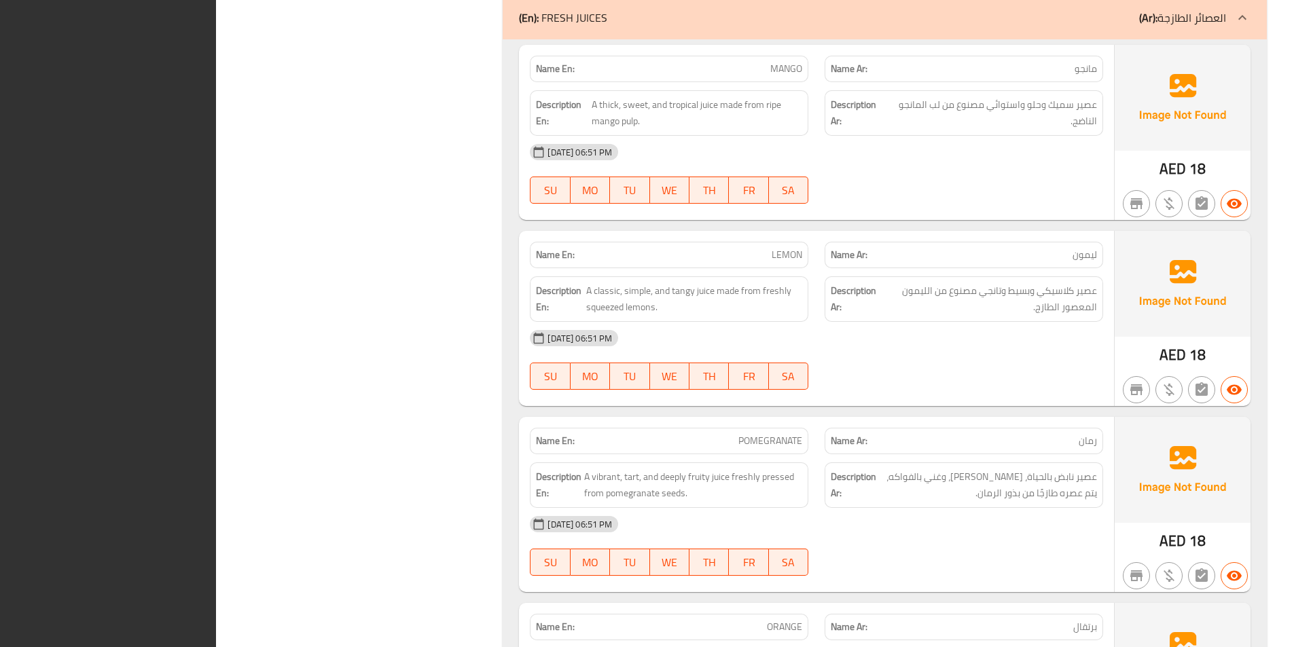
scroll to position [13046, 0]
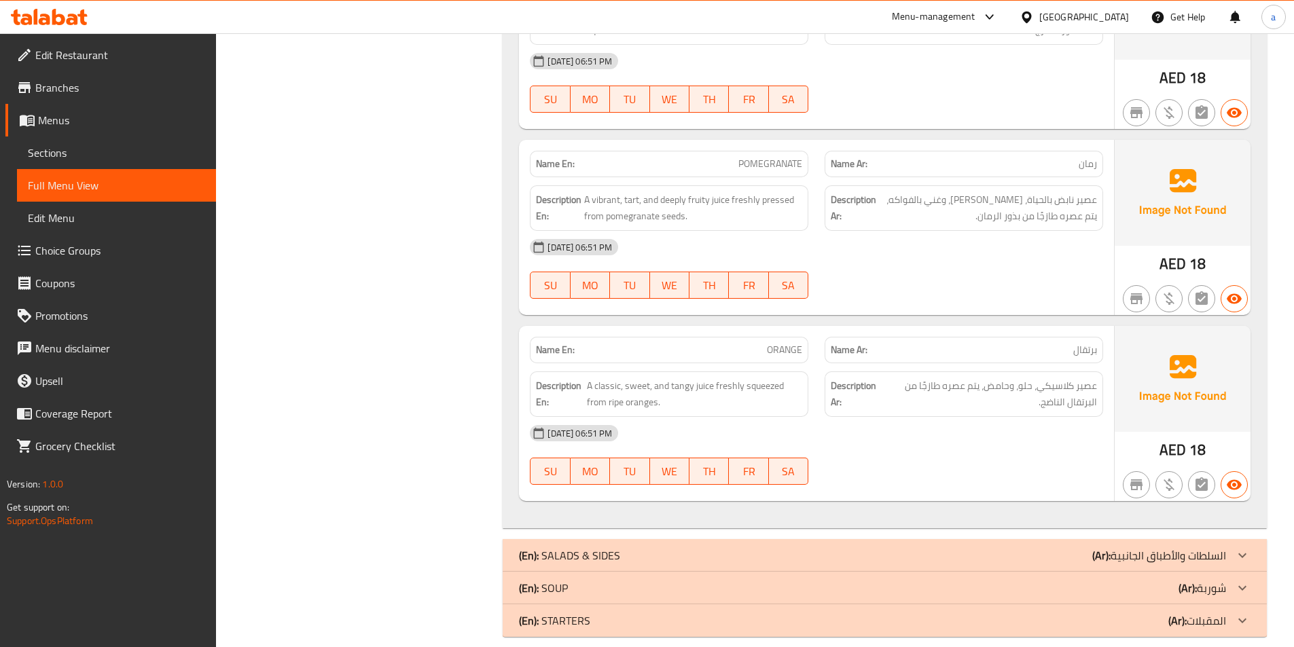
click at [42, 15] on icon at bounding box center [45, 20] width 12 height 12
